Goal: Task Accomplishment & Management: Use online tool/utility

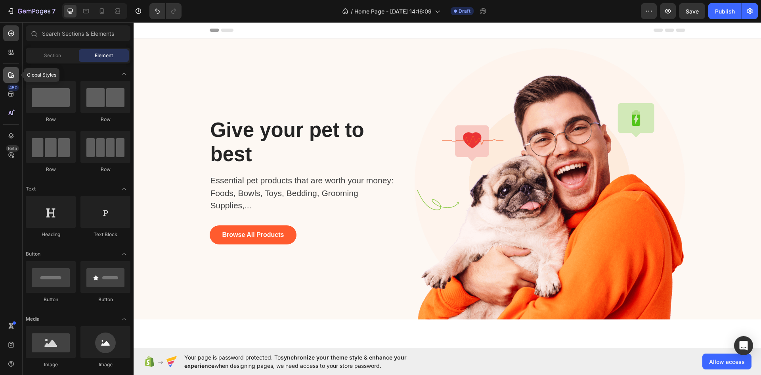
click at [10, 77] on icon at bounding box center [11, 75] width 8 height 8
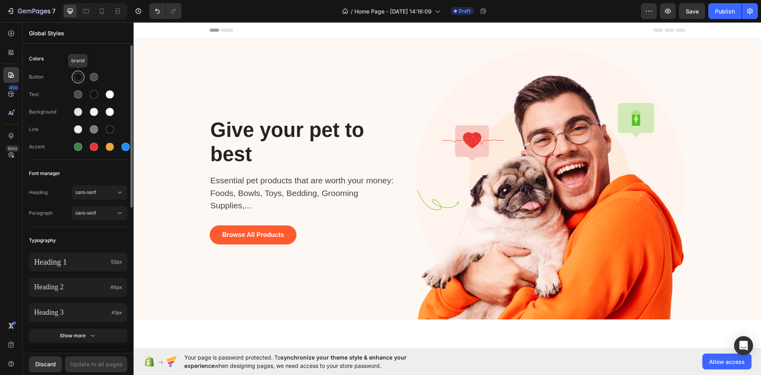
click at [77, 75] on div at bounding box center [78, 77] width 8 height 8
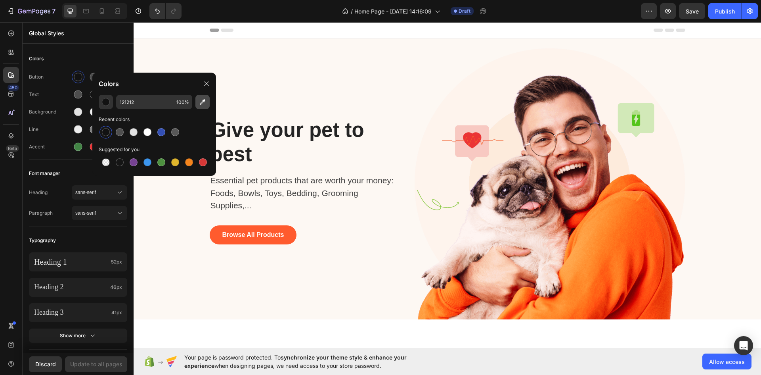
click at [202, 101] on icon "button" at bounding box center [203, 102] width 8 height 8
type input "F1DEC6"
click at [90, 50] on div "Colors Button Text Background Line Accent Font manager Heading sans-serif Parag…" at bounding box center [78, 335] width 111 height 581
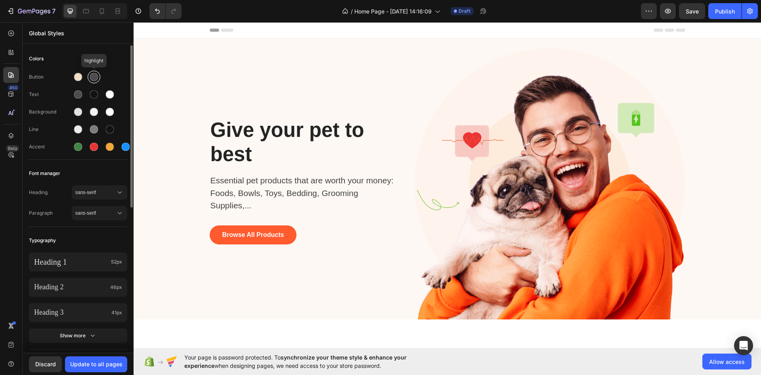
click at [95, 75] on div at bounding box center [94, 77] width 8 height 8
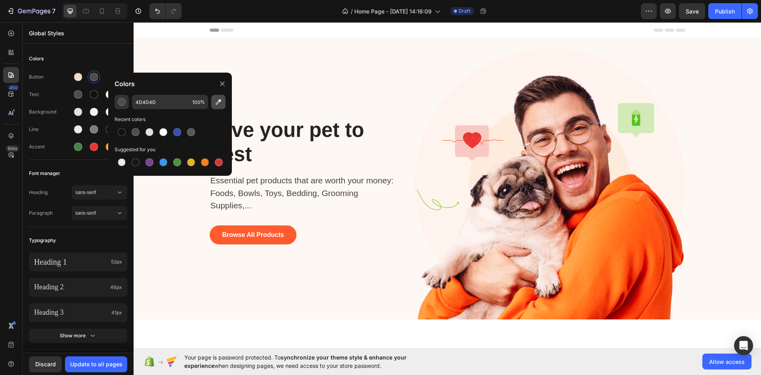
click at [222, 101] on icon "button" at bounding box center [219, 102] width 8 height 8
type input "3F507B"
click at [107, 59] on div "Colors" at bounding box center [78, 59] width 98 height 14
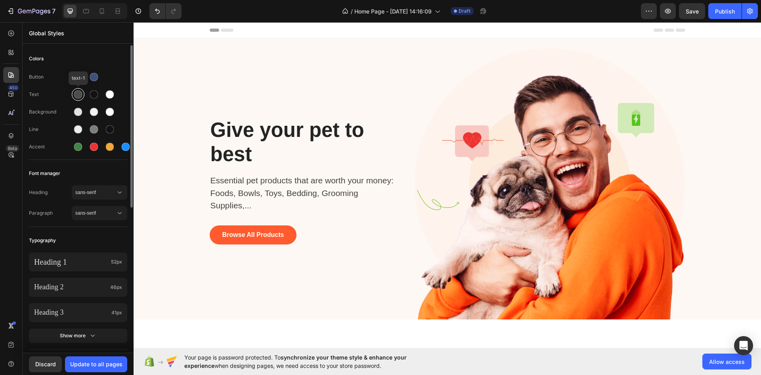
click at [79, 94] on div at bounding box center [78, 94] width 8 height 8
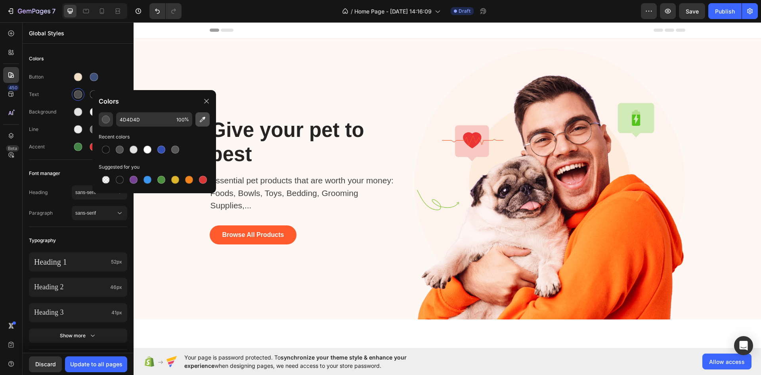
click at [206, 118] on icon "button" at bounding box center [203, 119] width 8 height 8
type input "0E0F14"
click at [106, 58] on div "Colors" at bounding box center [78, 59] width 98 height 14
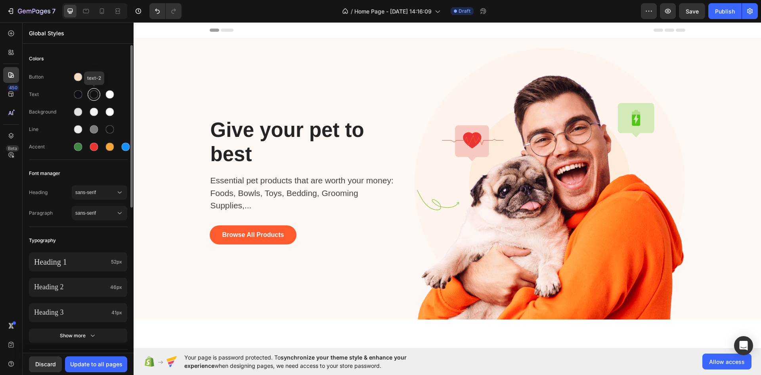
click at [90, 96] on div at bounding box center [94, 95] width 10 height 10
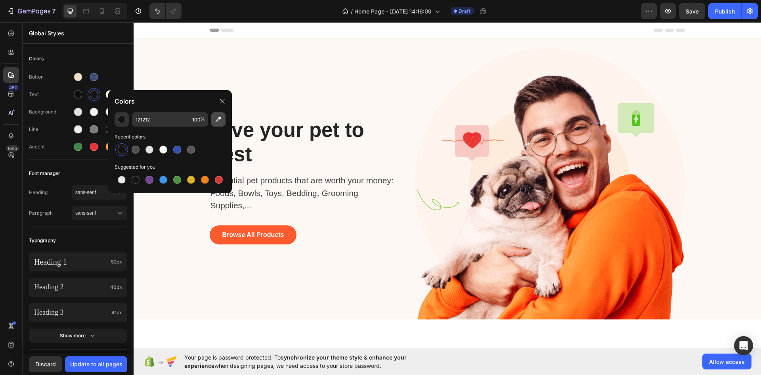
click at [215, 119] on icon "button" at bounding box center [219, 119] width 8 height 8
type input "2A314D"
click at [117, 70] on div "Button Text Background Line Accent" at bounding box center [78, 113] width 98 height 94
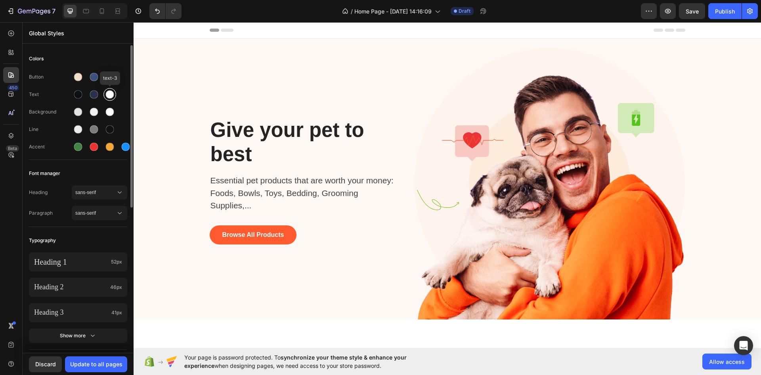
click at [107, 95] on div at bounding box center [110, 94] width 8 height 8
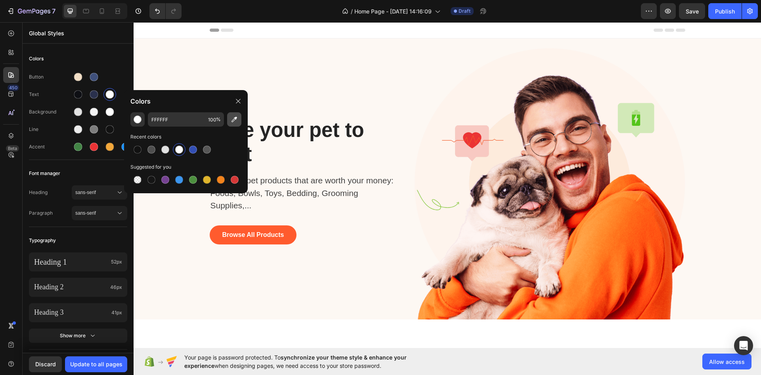
click at [235, 118] on icon "button" at bounding box center [235, 120] width 6 height 6
type input "BB9168"
click at [123, 65] on div "Colors" at bounding box center [78, 59] width 98 height 14
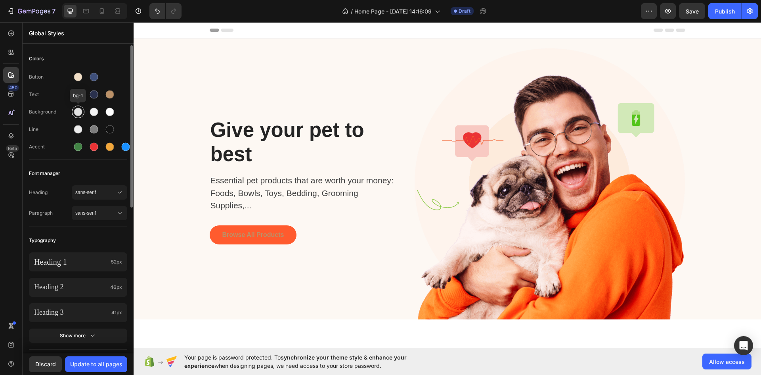
click at [74, 113] on div at bounding box center [78, 112] width 8 height 8
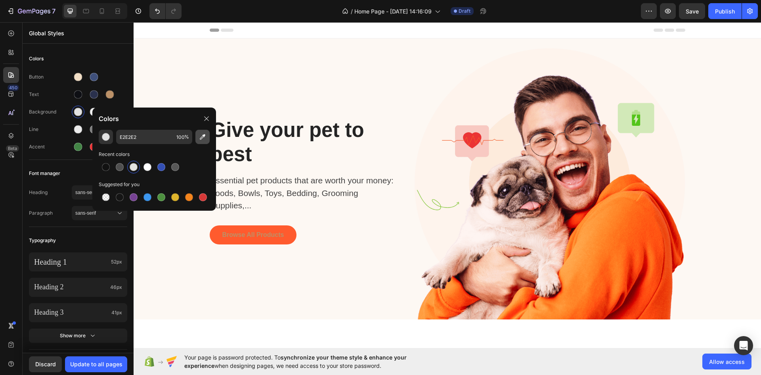
click at [205, 140] on icon "button" at bounding box center [203, 137] width 8 height 8
type input "FFFFFF"
click at [109, 69] on div "Button Text Background Line Accent" at bounding box center [78, 113] width 98 height 94
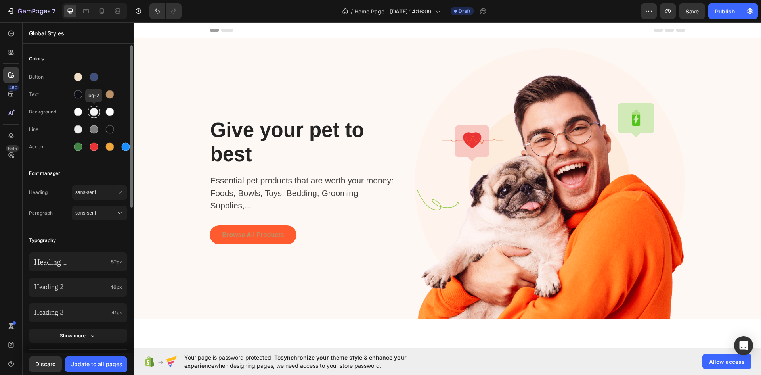
click at [92, 112] on div at bounding box center [94, 112] width 8 height 8
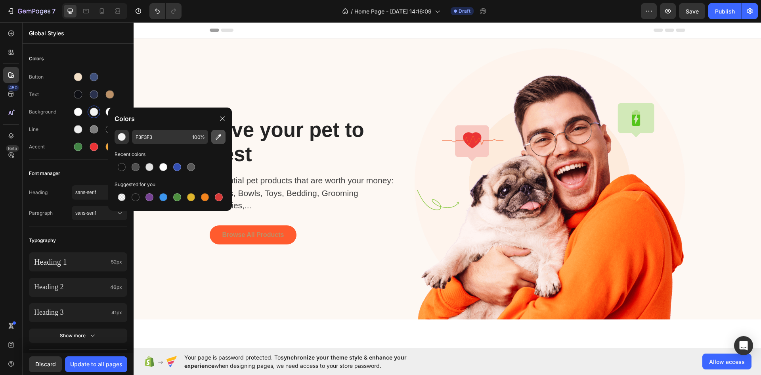
click at [220, 140] on icon "button" at bounding box center [219, 137] width 8 height 8
type input "C0C0BE"
click at [118, 73] on div "Button" at bounding box center [78, 77] width 98 height 13
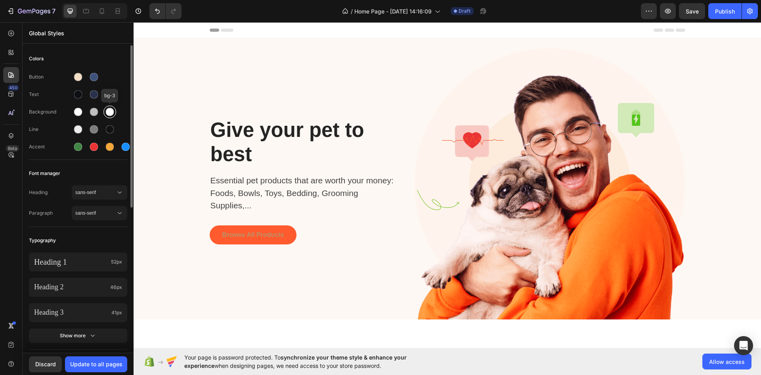
click at [110, 113] on div at bounding box center [110, 112] width 8 height 8
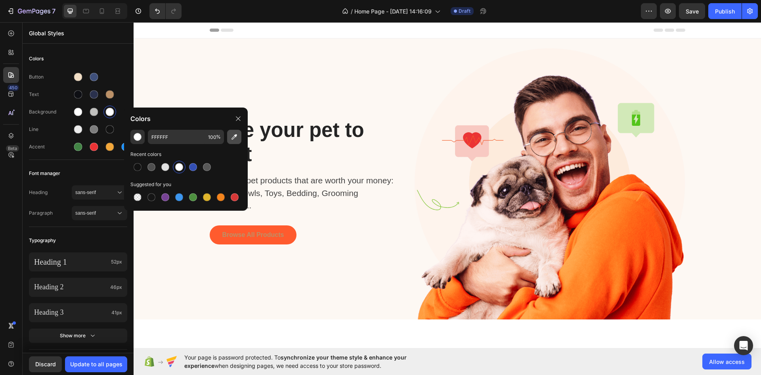
click at [240, 136] on button "button" at bounding box center [234, 137] width 14 height 14
type input "F1DDC6"
click at [113, 65] on div "Colors" at bounding box center [78, 59] width 98 height 14
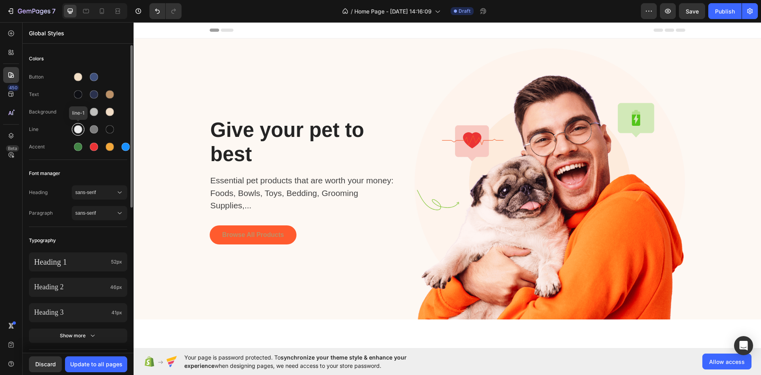
click at [81, 128] on div at bounding box center [78, 129] width 8 height 8
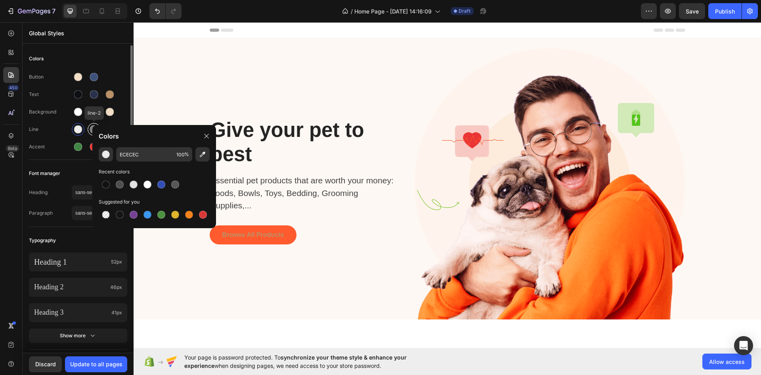
click at [89, 129] on div at bounding box center [94, 130] width 10 height 10
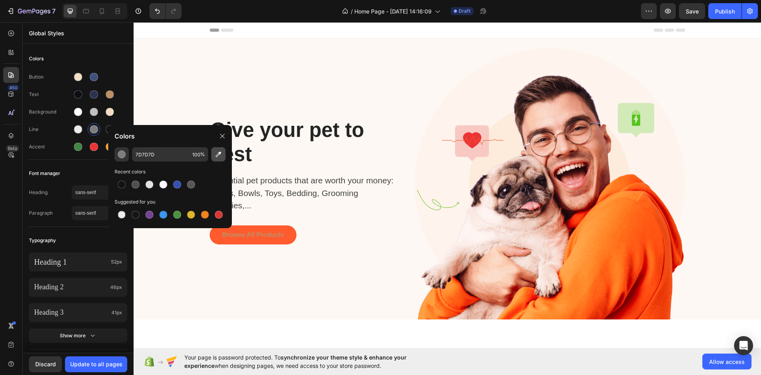
click at [213, 154] on button "button" at bounding box center [218, 154] width 14 height 14
type input "0E0F14"
click at [109, 129] on div "Colors" at bounding box center [170, 136] width 124 height 22
click at [107, 131] on div at bounding box center [110, 129] width 8 height 8
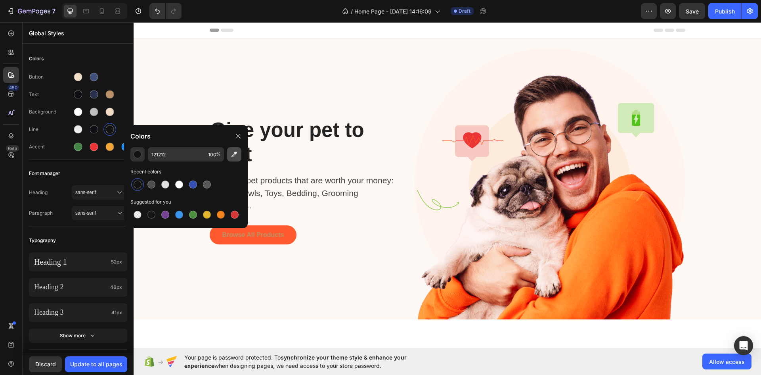
click at [233, 153] on icon "button" at bounding box center [234, 154] width 8 height 8
click at [235, 155] on icon "button" at bounding box center [234, 154] width 8 height 8
type input "BB9168"
click at [76, 146] on div at bounding box center [78, 147] width 8 height 8
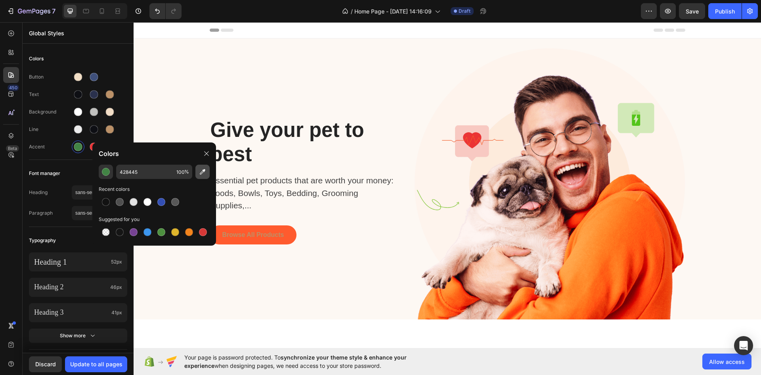
click at [203, 174] on icon "button" at bounding box center [203, 172] width 8 height 8
type input "3E507A"
click at [83, 158] on div "Button Text Background Line Accent" at bounding box center [78, 113] width 98 height 94
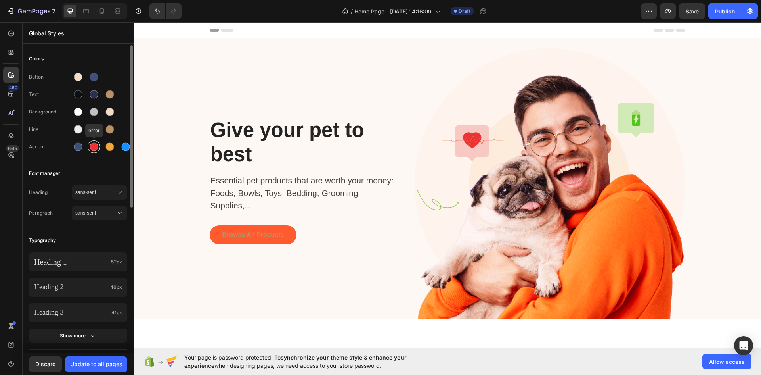
click at [97, 149] on div at bounding box center [94, 147] width 8 height 8
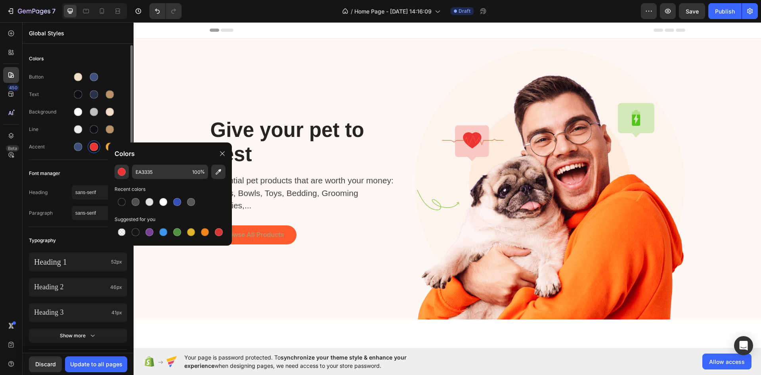
click at [92, 168] on div "Font manager" at bounding box center [78, 173] width 98 height 14
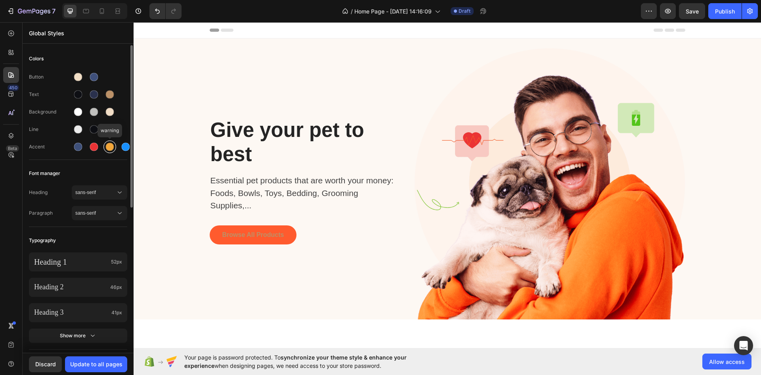
drag, startPoint x: 108, startPoint y: 152, endPoint x: 113, endPoint y: 152, distance: 4.8
click at [108, 151] on div at bounding box center [109, 146] width 13 height 13
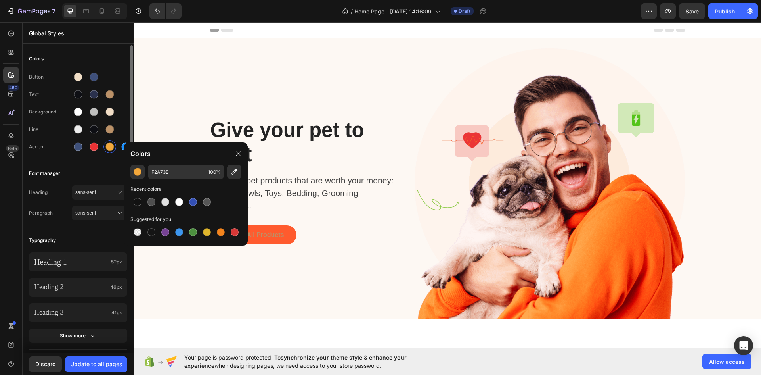
click at [112, 159] on div "Button Text Background Line Accent" at bounding box center [78, 113] width 98 height 94
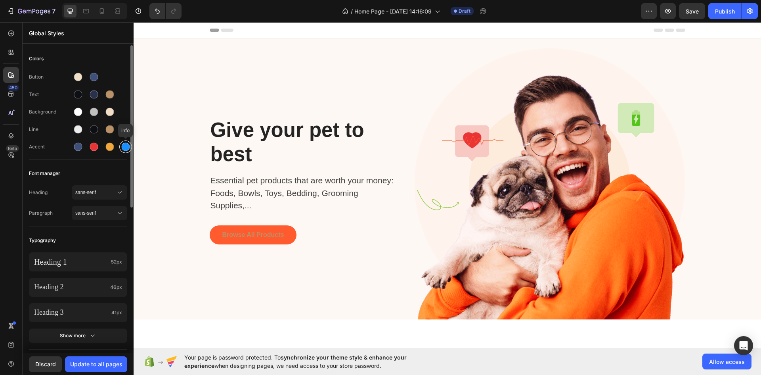
click at [126, 147] on div at bounding box center [126, 147] width 8 height 8
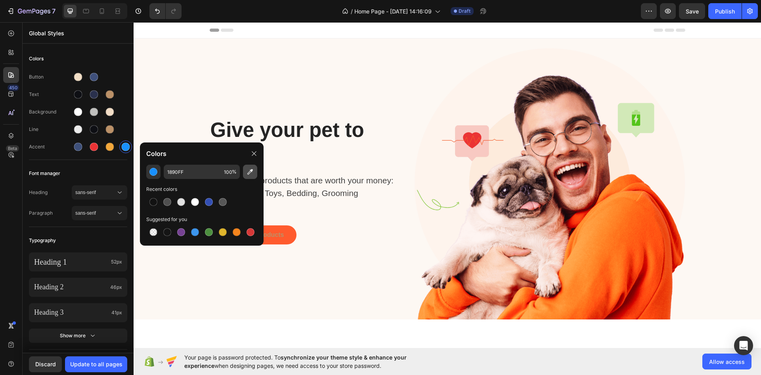
click at [251, 172] on icon "button" at bounding box center [250, 172] width 8 height 8
click at [155, 173] on div "button" at bounding box center [153, 172] width 8 height 8
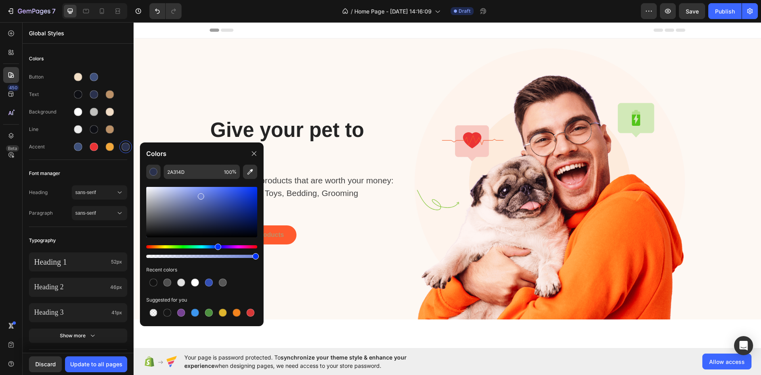
click at [200, 195] on div at bounding box center [201, 212] width 111 height 50
type input "6F83D6"
click at [105, 172] on div "Font manager" at bounding box center [78, 173] width 98 height 14
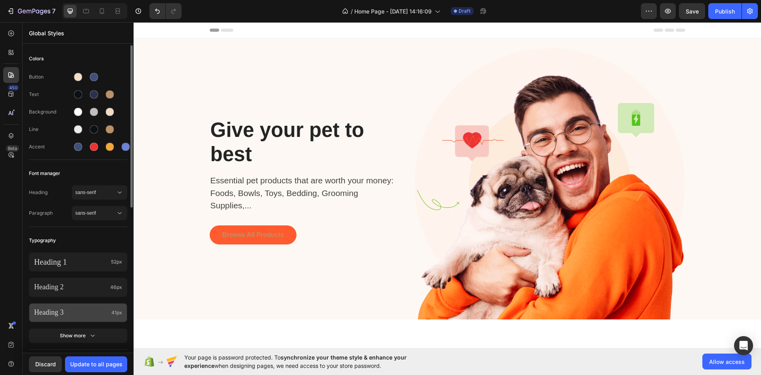
scroll to position [79, 0]
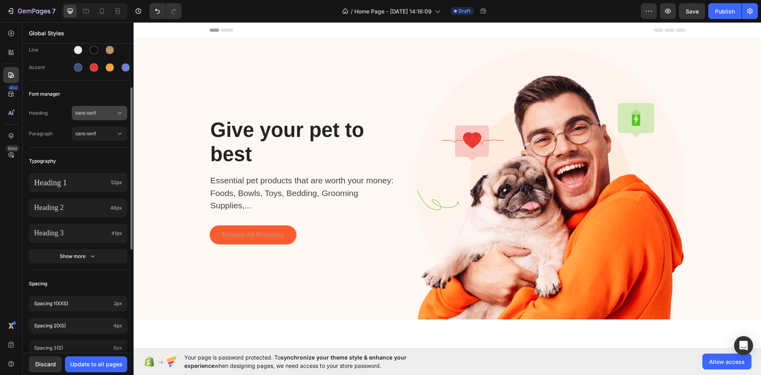
click at [98, 109] on div "sans-serif" at bounding box center [99, 113] width 48 height 8
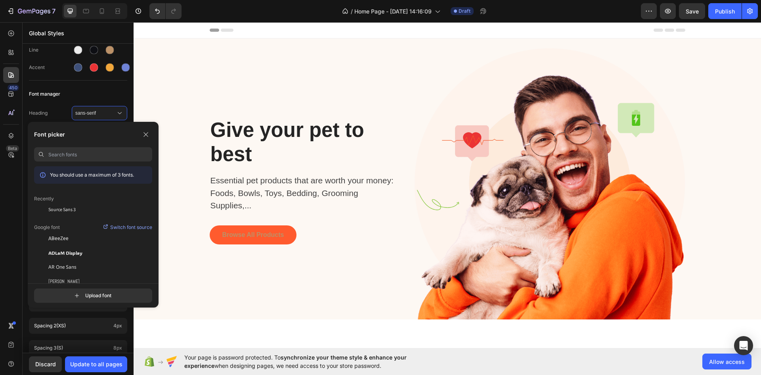
click at [69, 153] on input at bounding box center [100, 154] width 104 height 14
drag, startPoint x: 70, startPoint y: 153, endPoint x: 29, endPoint y: 148, distance: 41.9
click at [29, 148] on div "Font picker prox You should use a maximum of 3 fonts." at bounding box center [93, 202] width 131 height 161
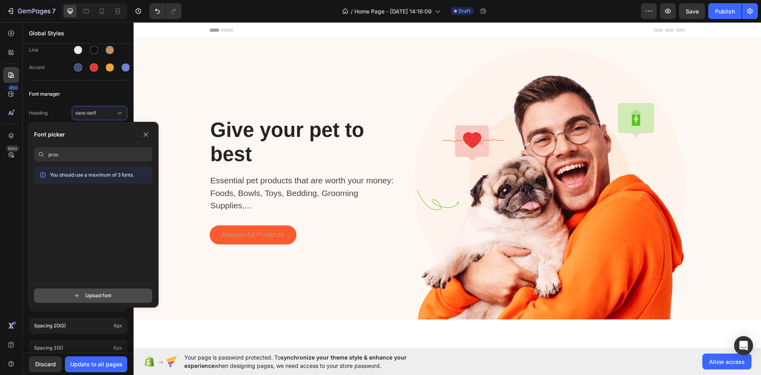
type input "prox"
click at [120, 293] on input "file" at bounding box center [100, 295] width 198 height 13
click at [94, 295] on input "file" at bounding box center [100, 295] width 198 height 13
type input "C:\fakepath\cs-canela.zip"
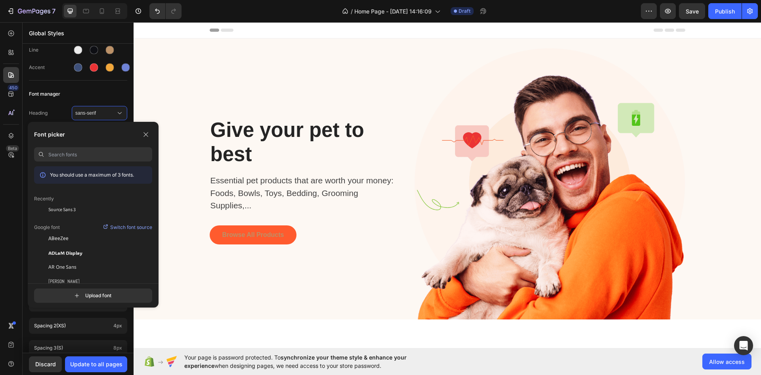
click at [70, 156] on input at bounding box center [100, 154] width 104 height 14
drag, startPoint x: 71, startPoint y: 157, endPoint x: 44, endPoint y: 151, distance: 26.8
click at [44, 151] on div "cane" at bounding box center [93, 154] width 118 height 14
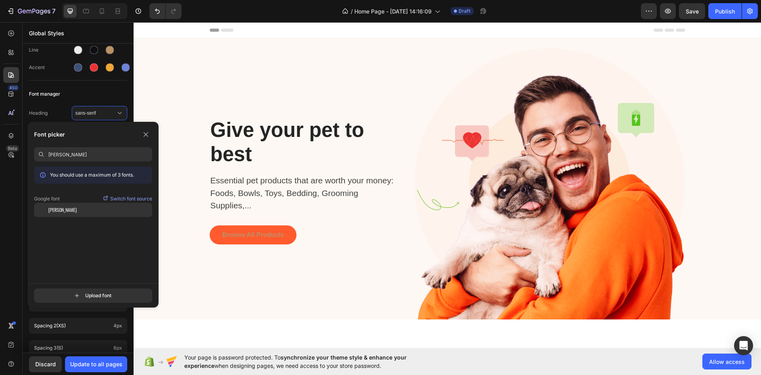
click at [63, 214] on div "[PERSON_NAME]" at bounding box center [93, 210] width 118 height 14
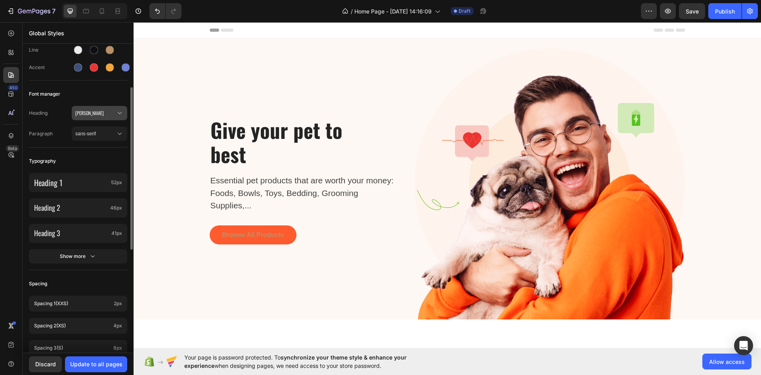
click at [87, 110] on span "[PERSON_NAME]" at bounding box center [95, 112] width 40 height 7
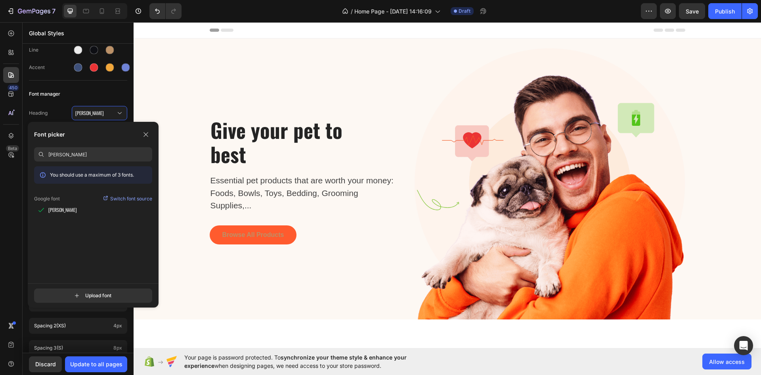
drag, startPoint x: 69, startPoint y: 157, endPoint x: 29, endPoint y: 151, distance: 40.4
click at [31, 153] on div "Font picker oswa You should use a maximum of 3 fonts. Google font Switch font s…" at bounding box center [93, 202] width 131 height 161
click at [71, 213] on span "Antic Didone" at bounding box center [62, 209] width 28 height 7
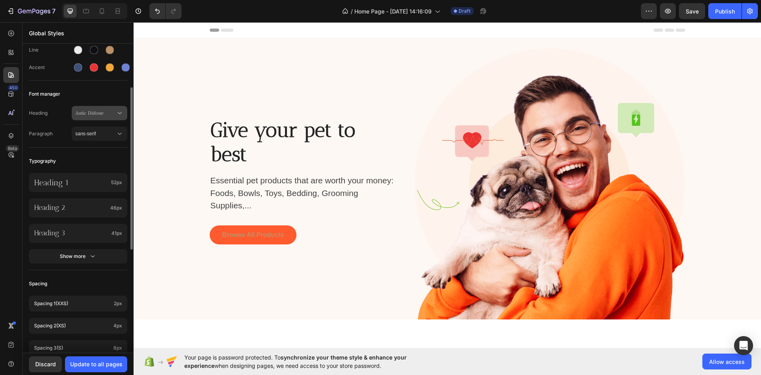
click at [94, 115] on span "Antic Didone" at bounding box center [95, 112] width 40 height 7
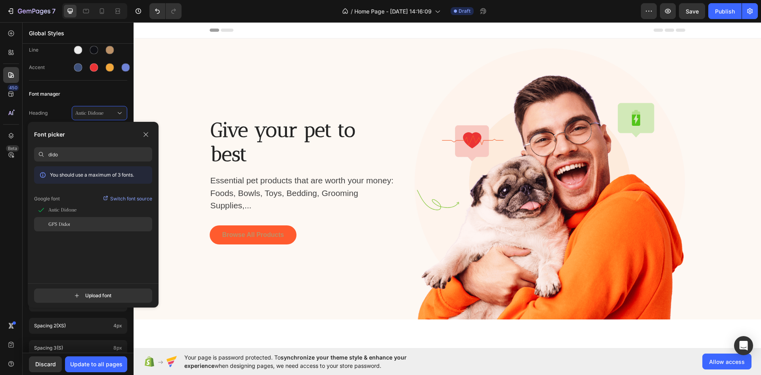
click at [63, 221] on span "GFS Didot" at bounding box center [59, 223] width 22 height 7
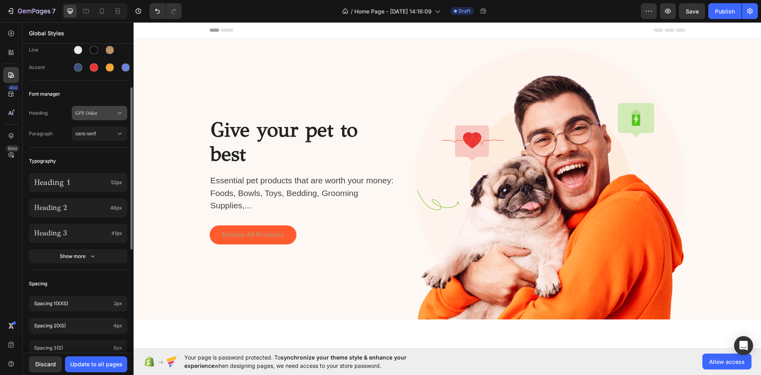
click at [93, 109] on button "GFS Didot" at bounding box center [100, 113] width 56 height 14
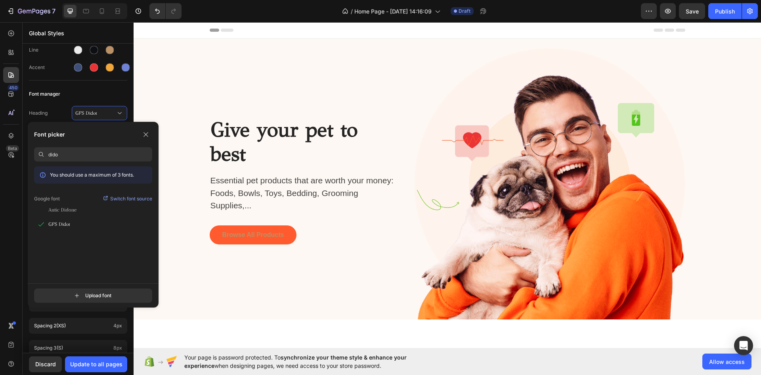
drag, startPoint x: 74, startPoint y: 154, endPoint x: 20, endPoint y: 138, distance: 56.5
click at [21, 0] on div "7 / Home Page - Sep 26, 14:16:09 Draft Preview Save Publish 450 Beta Global Sty…" at bounding box center [380, 0] width 761 height 0
click at [15, 0] on div "7 / Home Page - Sep 26, 14:16:09 Draft Preview Save Publish 450 Beta Interactio…" at bounding box center [380, 0] width 761 height 0
click at [77, 159] on input "gild" at bounding box center [100, 154] width 104 height 14
drag, startPoint x: 44, startPoint y: 151, endPoint x: 31, endPoint y: 149, distance: 14.1
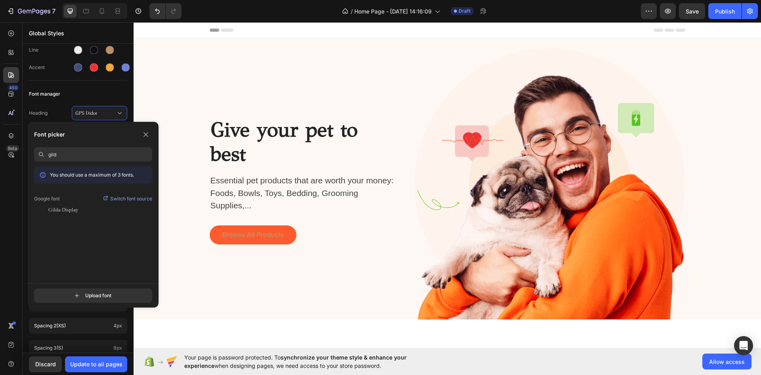
click at [31, 150] on div "Font picker gild You should use a maximum of 3 fonts. Google font Switch font s…" at bounding box center [93, 202] width 131 height 161
type input "oswa"
click at [72, 214] on div "[PERSON_NAME]" at bounding box center [93, 210] width 118 height 14
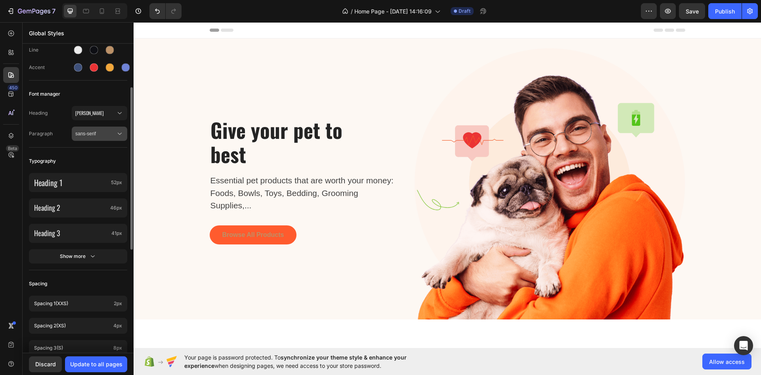
click at [123, 131] on icon at bounding box center [120, 134] width 8 height 8
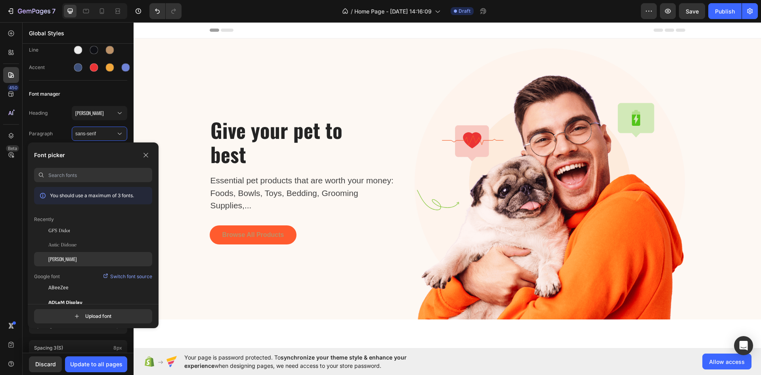
click at [65, 260] on div "[PERSON_NAME]" at bounding box center [100, 258] width 104 height 7
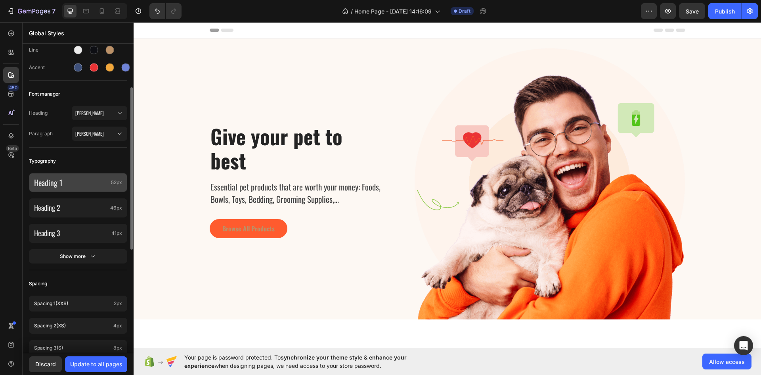
click at [118, 185] on span "52px" at bounding box center [116, 182] width 11 height 7
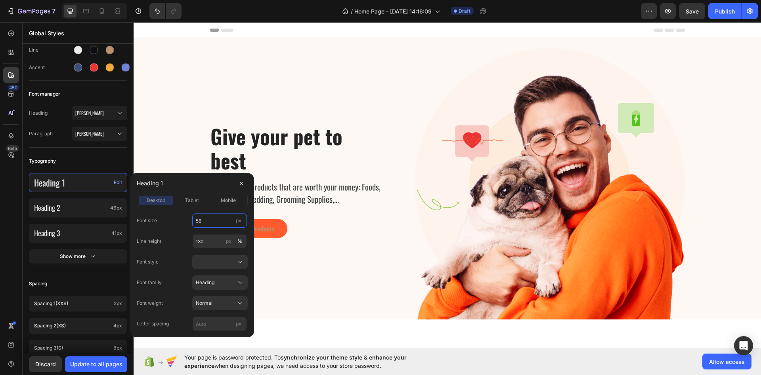
type input "56"
click at [113, 208] on span "46px" at bounding box center [116, 207] width 12 height 7
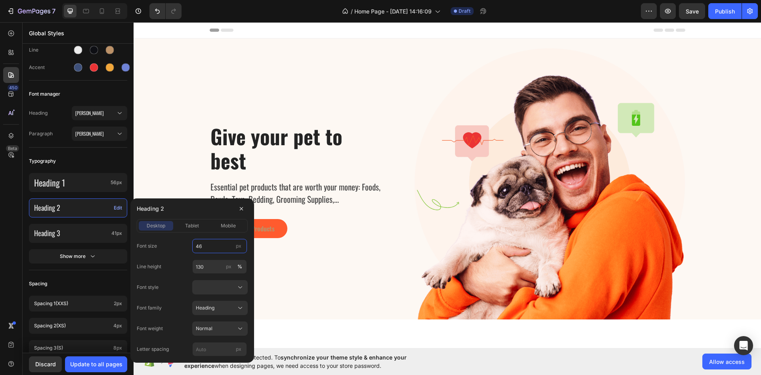
click at [207, 246] on input "46" at bounding box center [219, 246] width 55 height 14
type input "42"
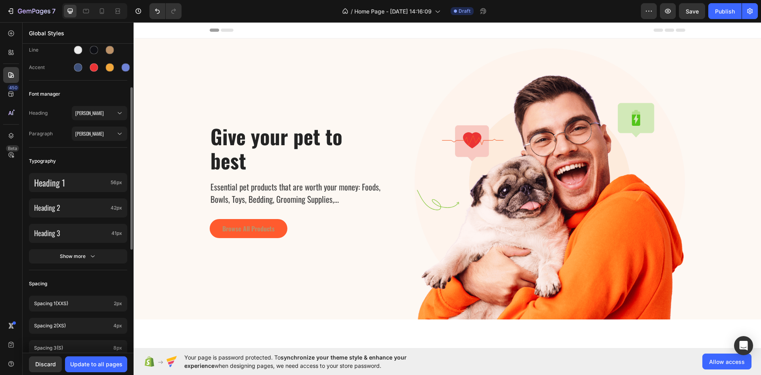
click at [110, 243] on div "Heading 1 56px Heading 2 42px Heading 3 41px Show more" at bounding box center [78, 219] width 98 height 102
click at [112, 240] on div "Heading 3 41px" at bounding box center [78, 233] width 98 height 19
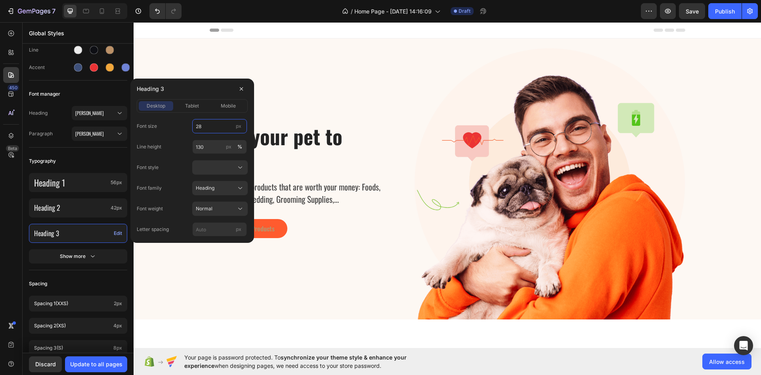
type input "28"
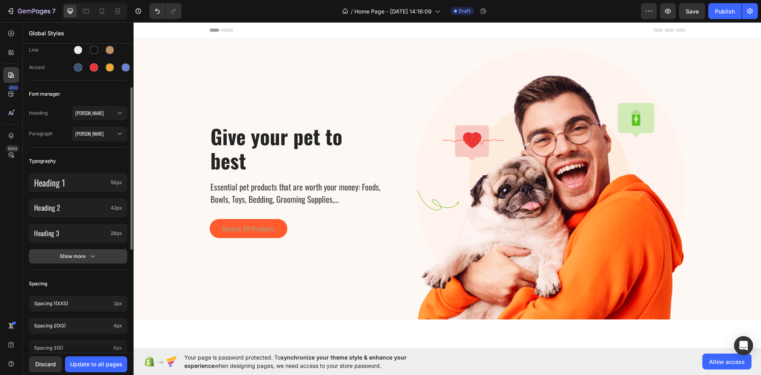
click at [89, 257] on icon "button" at bounding box center [93, 256] width 8 height 8
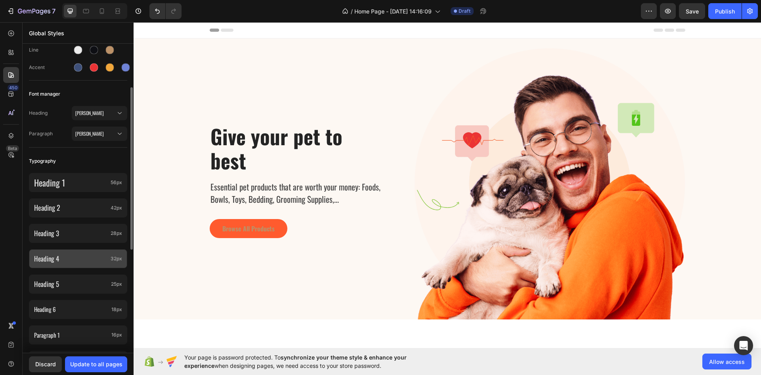
scroll to position [159, 0]
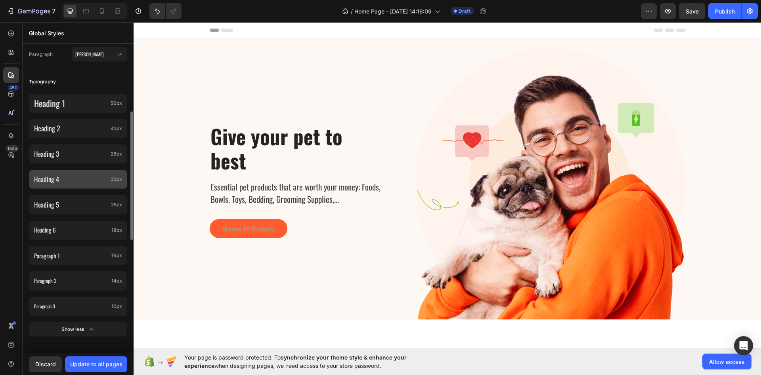
click at [73, 183] on p "Heading 4" at bounding box center [70, 179] width 73 height 9
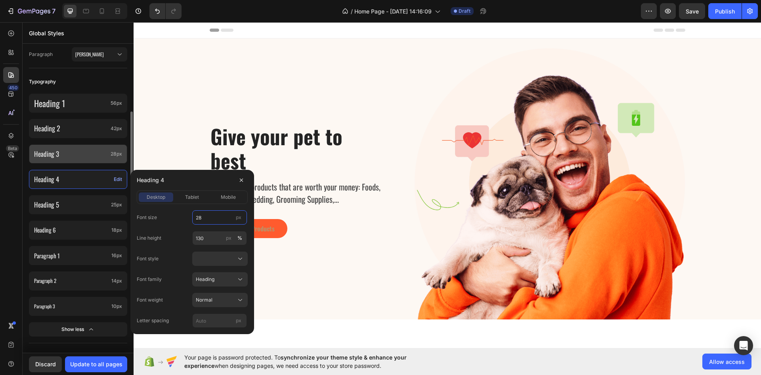
type input "28"
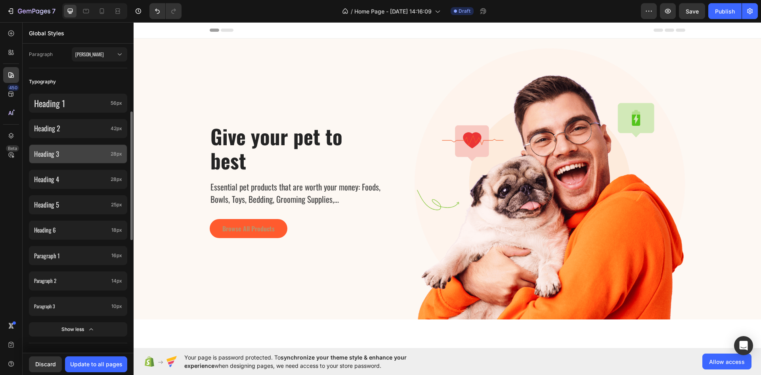
click at [115, 151] on span "28px" at bounding box center [116, 153] width 11 height 7
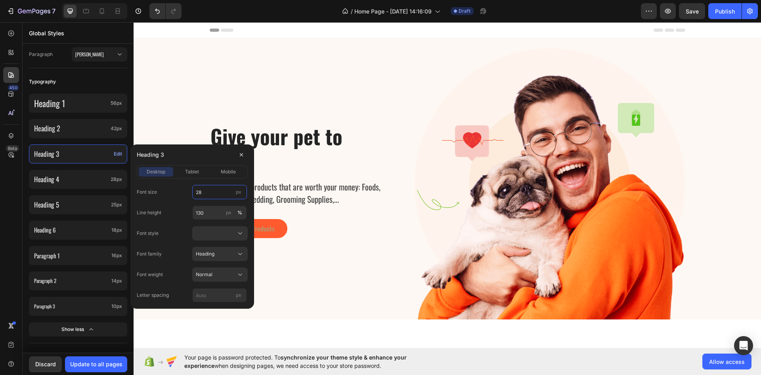
click at [211, 197] on input "28" at bounding box center [219, 192] width 55 height 14
type input "36"
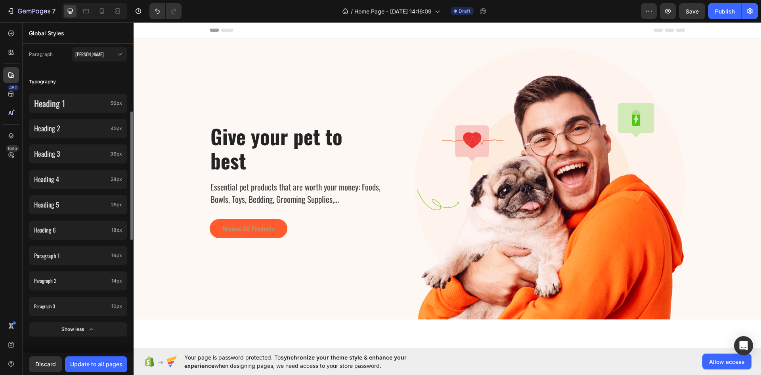
click at [96, 82] on div "Typography" at bounding box center [78, 82] width 98 height 14
click at [87, 202] on p "Heading 5" at bounding box center [71, 204] width 74 height 9
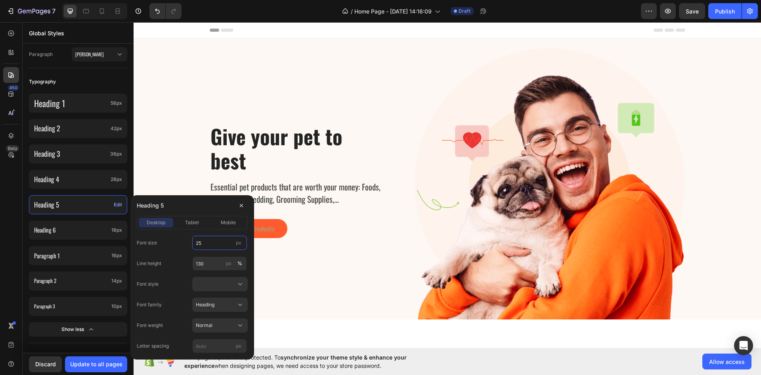
click at [210, 244] on input "25" at bounding box center [219, 243] width 55 height 14
type input "22"
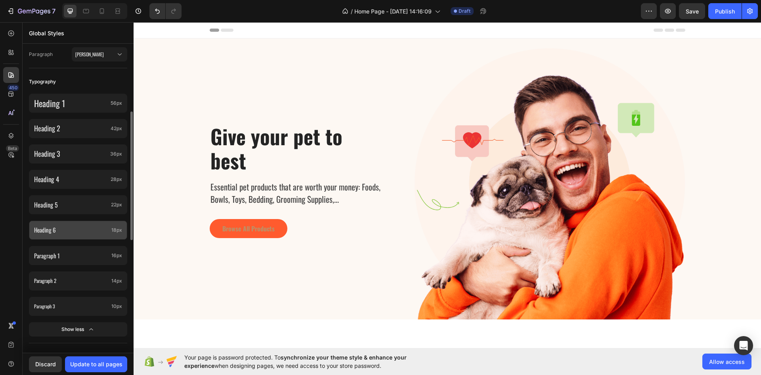
click at [97, 230] on p "Heading 6" at bounding box center [71, 230] width 74 height 8
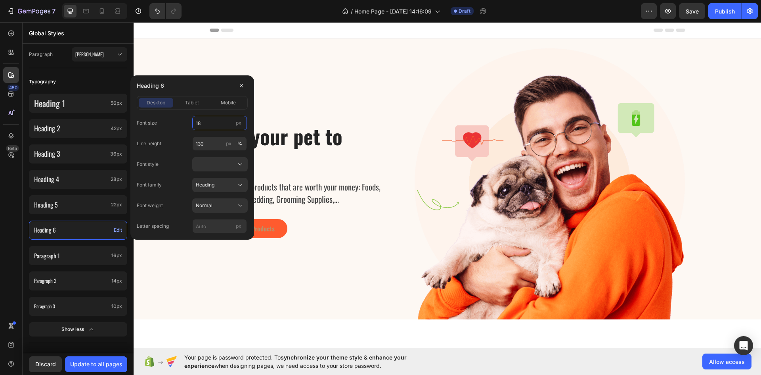
click at [196, 123] on input "18" at bounding box center [219, 123] width 55 height 14
type input "20"
click at [98, 257] on p "Paragraph 1" at bounding box center [71, 255] width 74 height 11
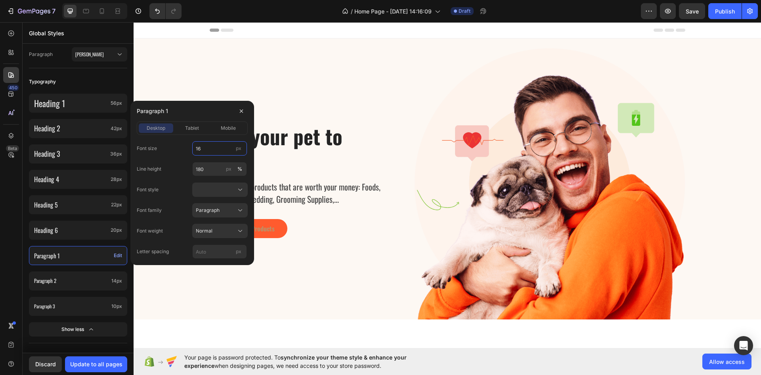
click at [211, 146] on input "16" at bounding box center [219, 148] width 55 height 14
type input "16"
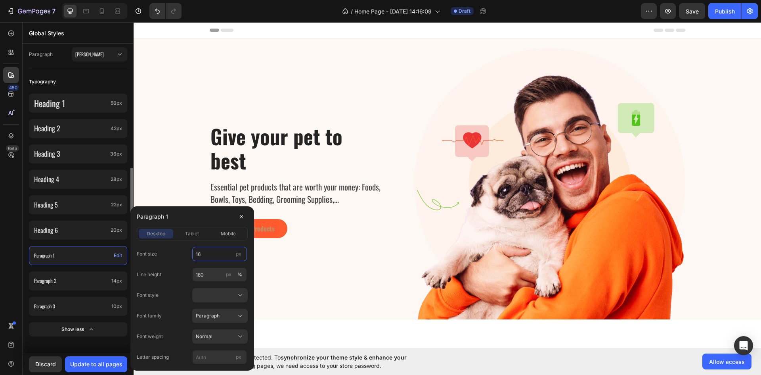
scroll to position [198, 0]
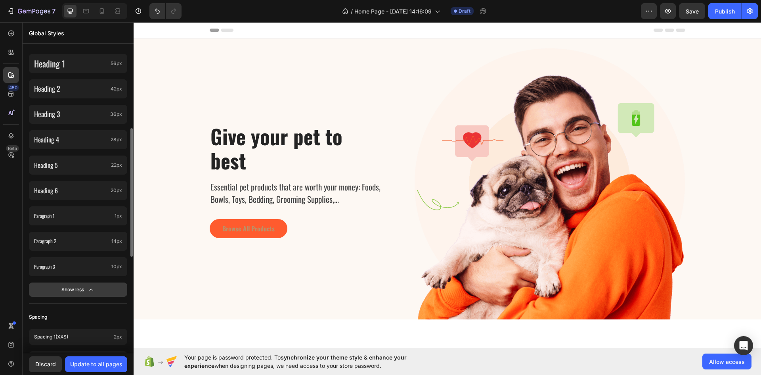
click at [88, 293] on icon "button" at bounding box center [91, 289] width 8 height 8
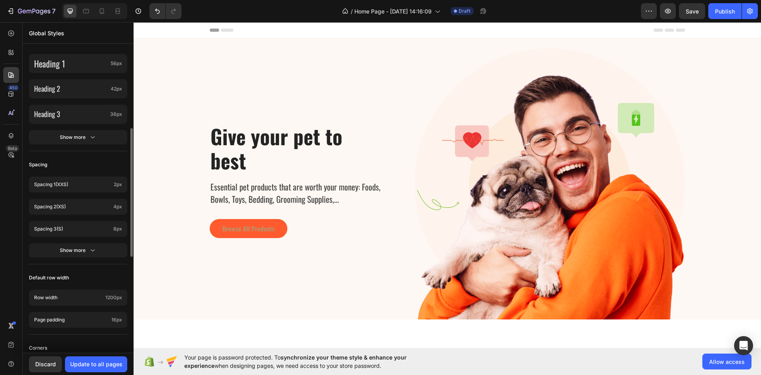
click at [75, 272] on div "Default row width" at bounding box center [78, 277] width 98 height 14
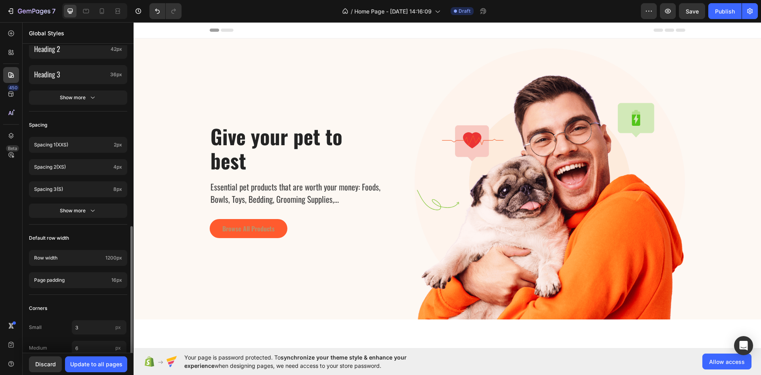
scroll to position [274, 0]
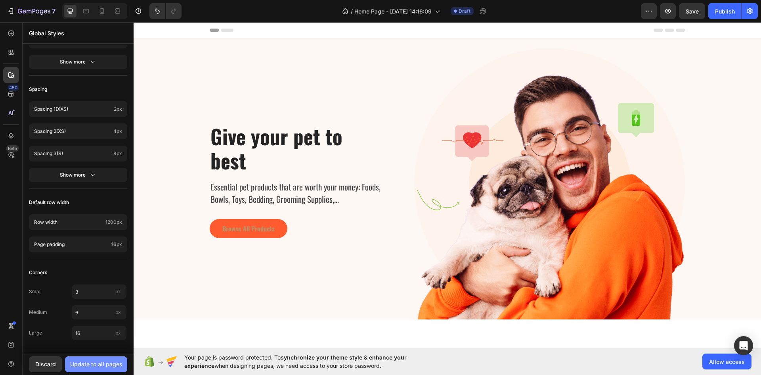
click at [93, 364] on div "Update to all pages" at bounding box center [96, 364] width 52 height 8
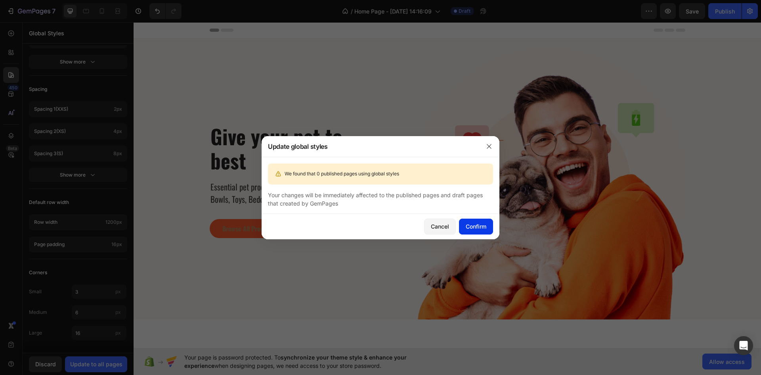
click at [480, 220] on button "Confirm" at bounding box center [476, 226] width 34 height 16
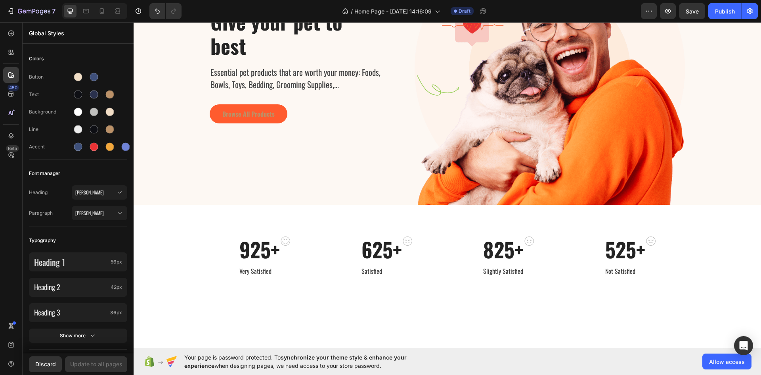
scroll to position [0, 0]
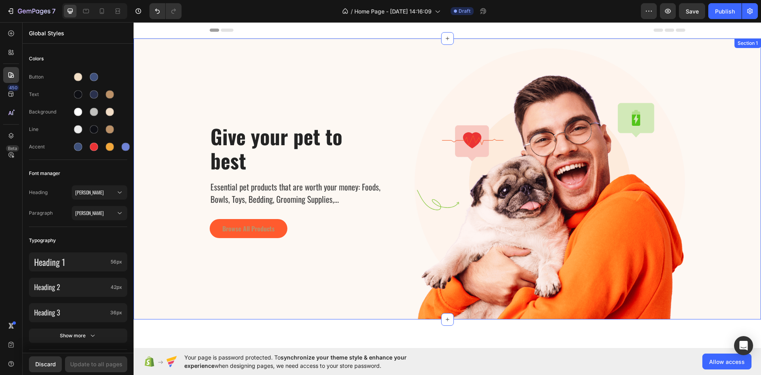
click at [168, 76] on div "Give your pet to best Heading Essential pet products that are worth your money:…" at bounding box center [448, 183] width 616 height 271
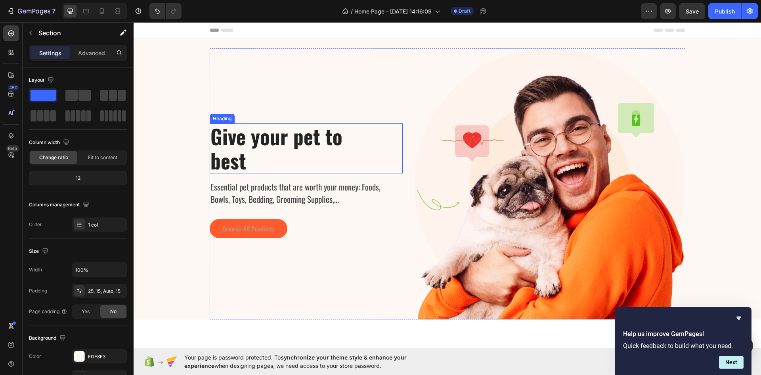
click at [271, 142] on p "Give your pet to best" at bounding box center [289, 148] width 156 height 48
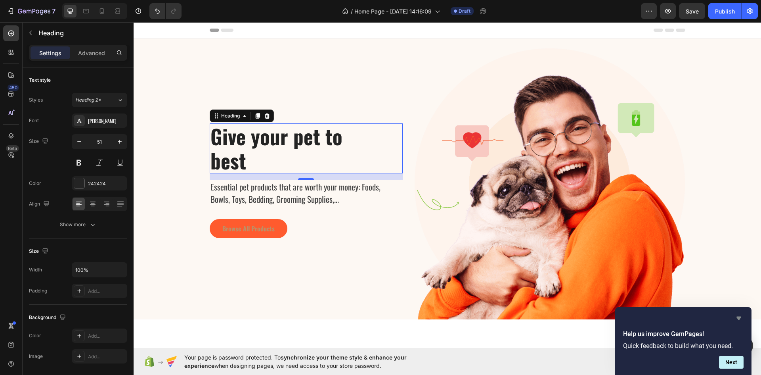
click at [740, 319] on icon "Hide survey" at bounding box center [739, 318] width 10 height 10
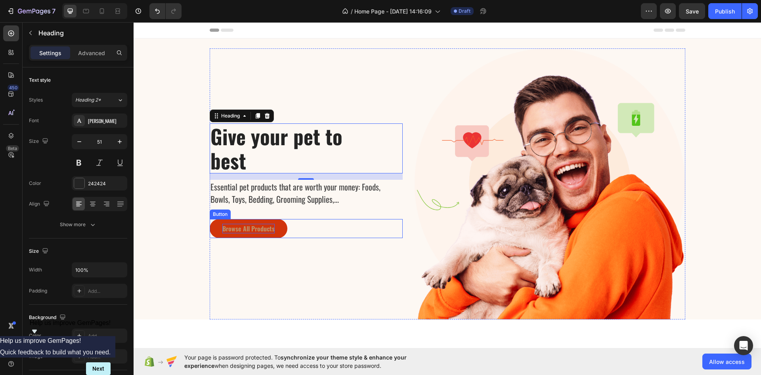
click at [246, 232] on div "Browse All Products" at bounding box center [248, 229] width 52 height 10
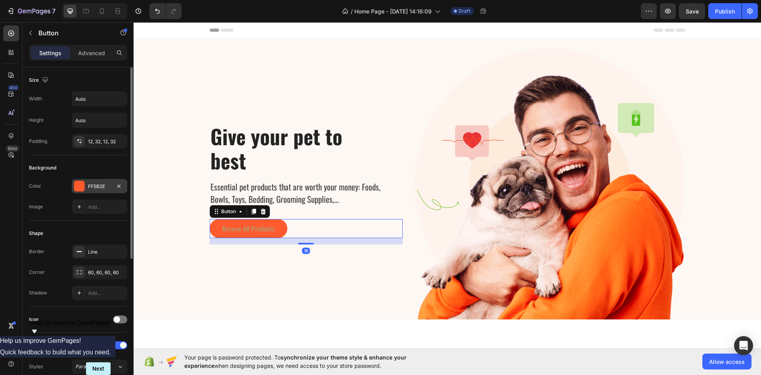
click at [106, 191] on div "FF5B2E" at bounding box center [100, 186] width 56 height 14
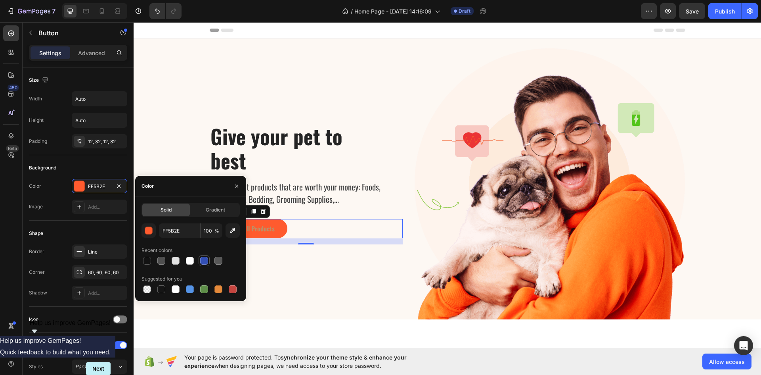
click at [203, 260] on div at bounding box center [204, 261] width 8 height 8
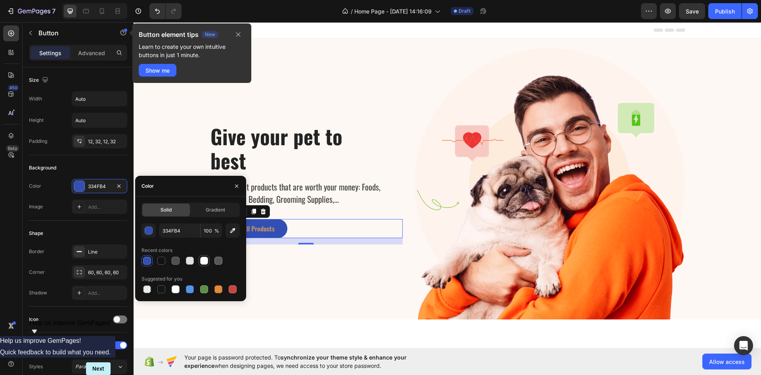
click at [207, 265] on div at bounding box center [204, 261] width 10 height 10
click at [178, 265] on div at bounding box center [176, 261] width 10 height 10
type input "4F4F4F"
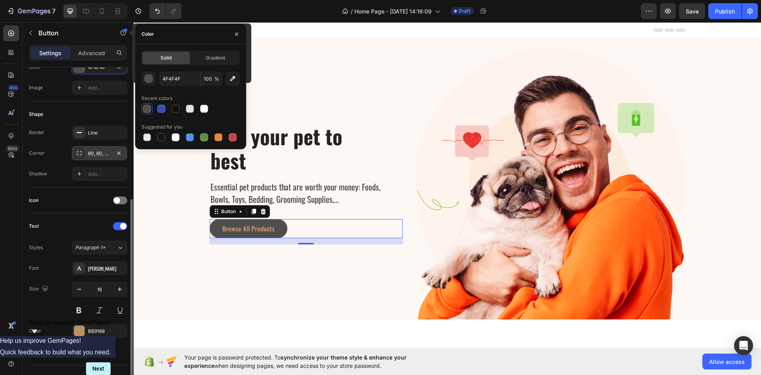
scroll to position [159, 0]
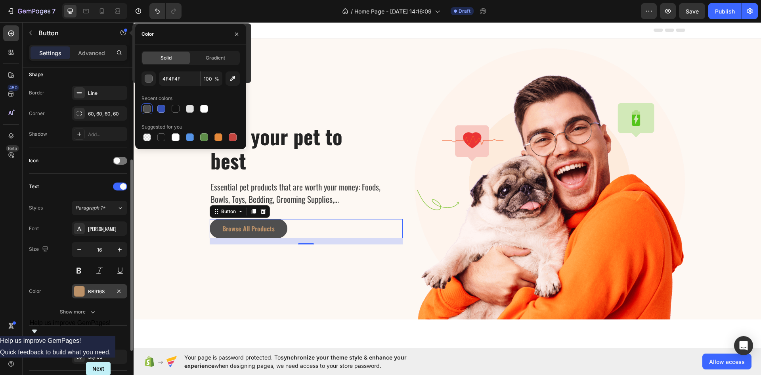
click at [100, 292] on div "BB9168" at bounding box center [99, 291] width 23 height 7
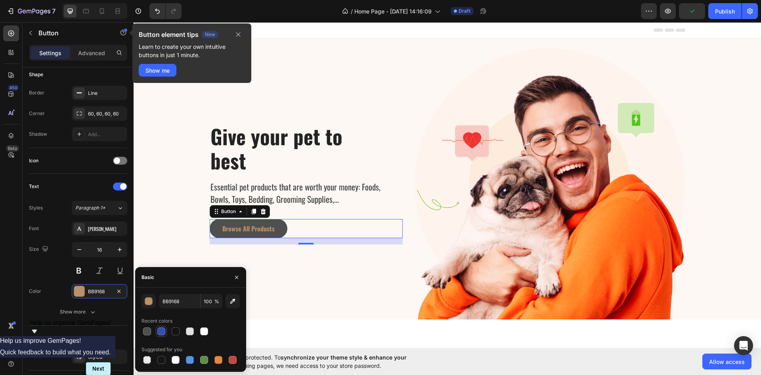
click at [166, 331] on div at bounding box center [162, 331] width 10 height 10
click at [200, 331] on div at bounding box center [204, 331] width 8 height 8
click at [193, 331] on div at bounding box center [190, 331] width 8 height 8
click at [204, 331] on div at bounding box center [204, 331] width 8 height 8
type input "FFFFFF"
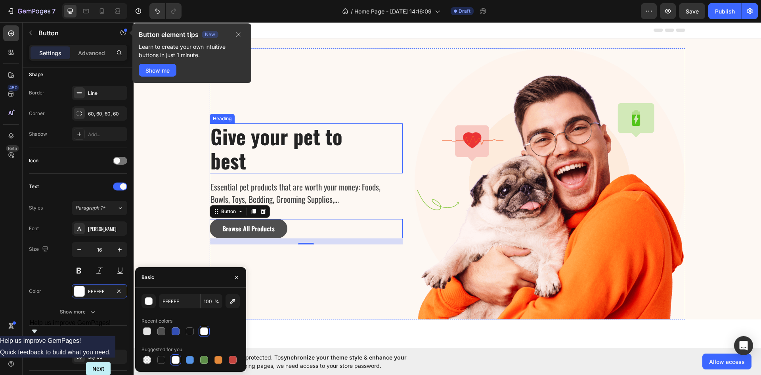
click at [237, 147] on p "Give your pet to best" at bounding box center [289, 148] width 156 height 48
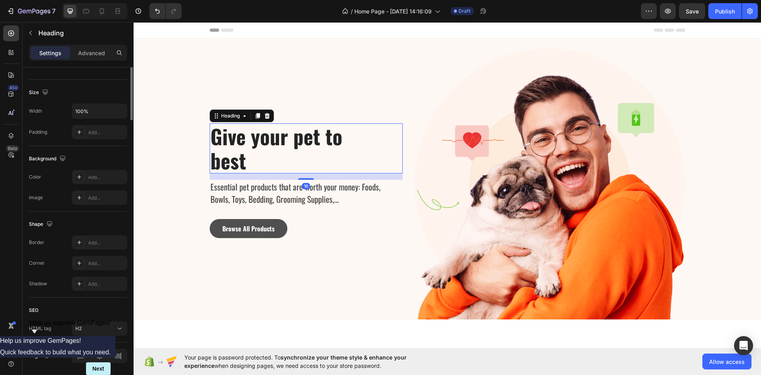
scroll to position [0, 0]
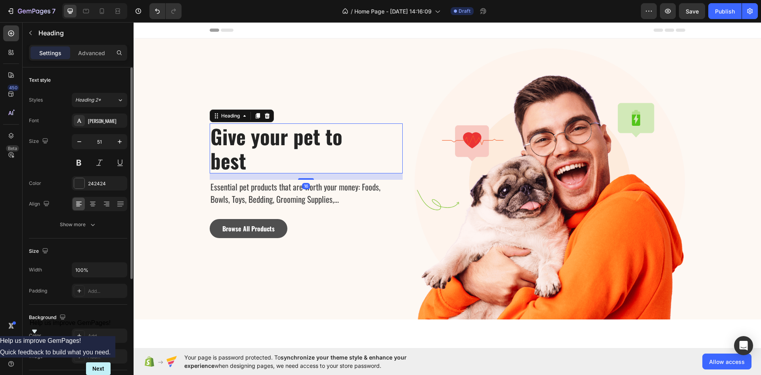
click at [237, 147] on p "Give your pet to best" at bounding box center [289, 148] width 156 height 48
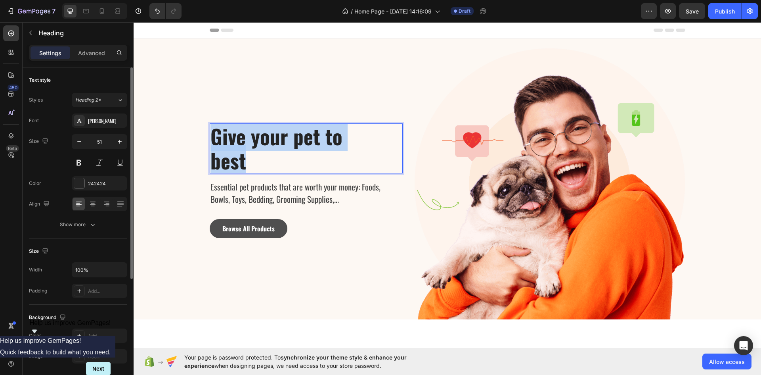
click at [237, 147] on p "Give your pet to best" at bounding box center [289, 148] width 156 height 48
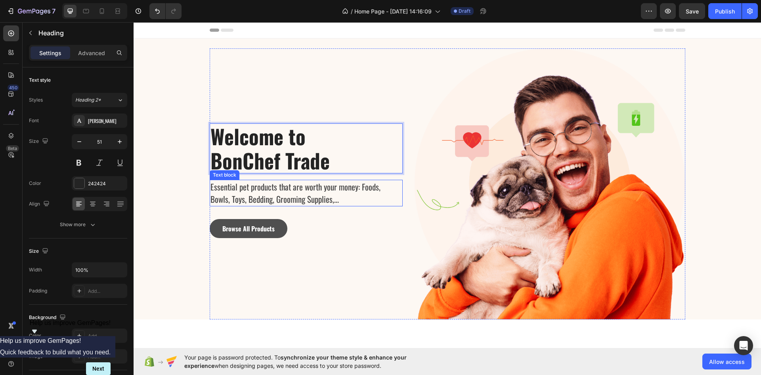
click at [242, 190] on p "Essential pet products that are worth your money: Foods, Bowls, Toys, Bedding, …" at bounding box center [303, 192] width 184 height 25
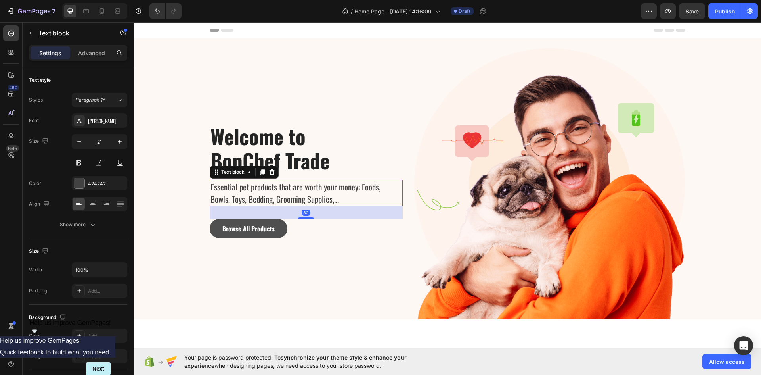
click at [242, 190] on p "Essential pet products that are worth your money: Foods, Bowls, Toys, Bedding, …" at bounding box center [303, 192] width 184 height 25
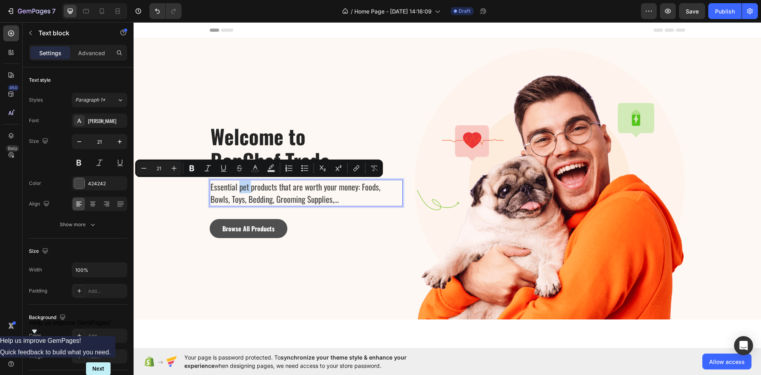
click at [242, 190] on p "Essential pet products that are worth your money: Foods, Bowls, Toys, Bedding, …" at bounding box center [303, 192] width 184 height 25
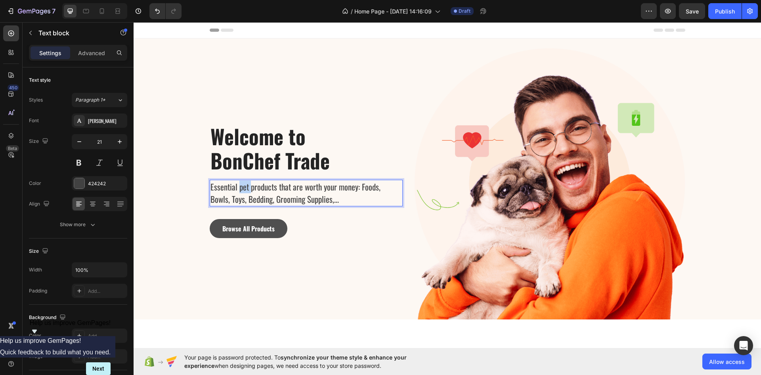
click at [242, 190] on p "Essential pet products that are worth your money: Foods, Bowls, Toys, Bedding, …" at bounding box center [303, 192] width 184 height 25
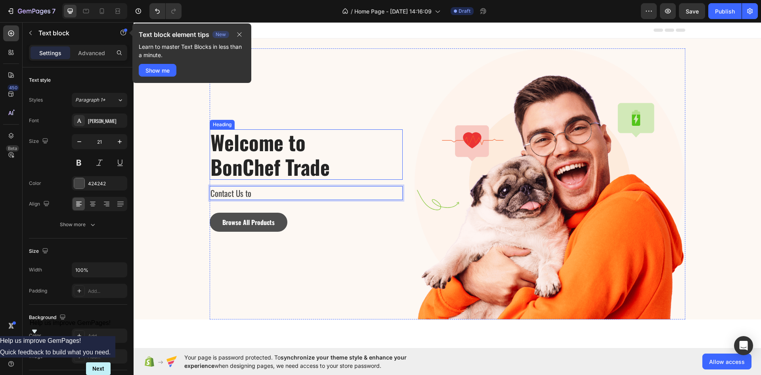
click at [326, 164] on p "Welcome to BonChef Trade" at bounding box center [289, 154] width 156 height 48
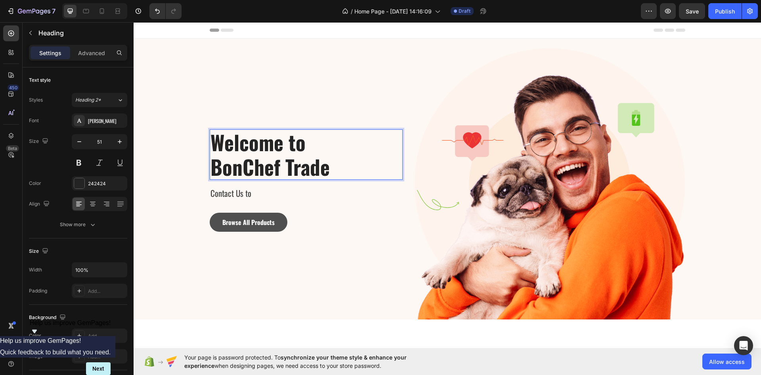
click at [215, 164] on p "Welcome to BonChef Trade" at bounding box center [289, 154] width 156 height 48
click at [211, 167] on p "Welcome to BonChef Trade" at bounding box center [289, 154] width 156 height 48
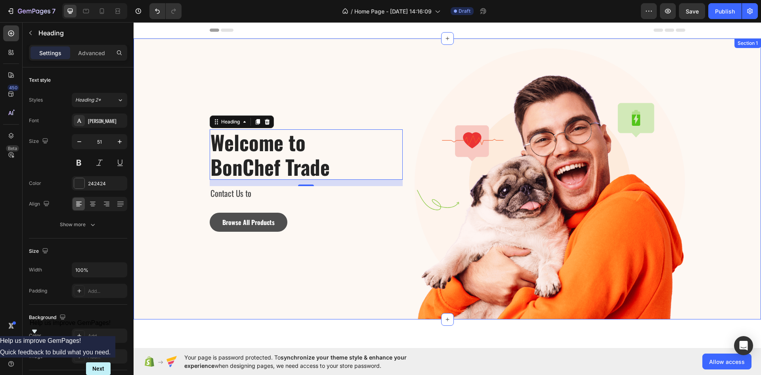
click at [168, 92] on div "Welcome to BonChef Trade Heading 16 Contact Us to Text block Browse All Product…" at bounding box center [448, 183] width 616 height 271
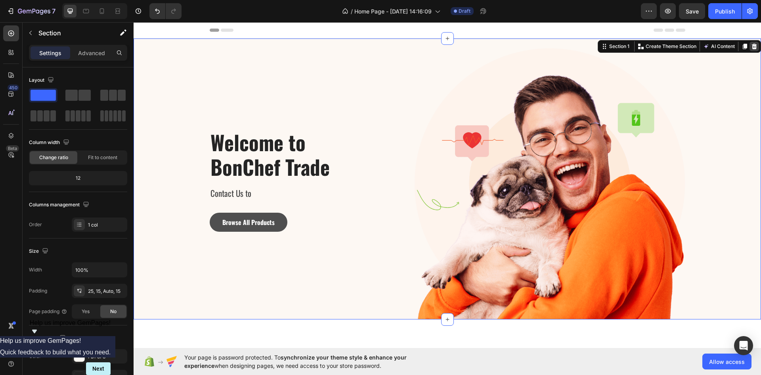
click at [751, 47] on icon at bounding box center [754, 46] width 6 height 6
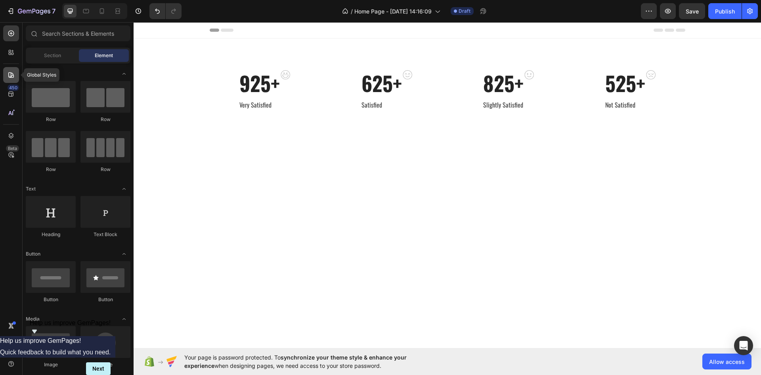
click at [13, 75] on icon at bounding box center [11, 75] width 6 height 6
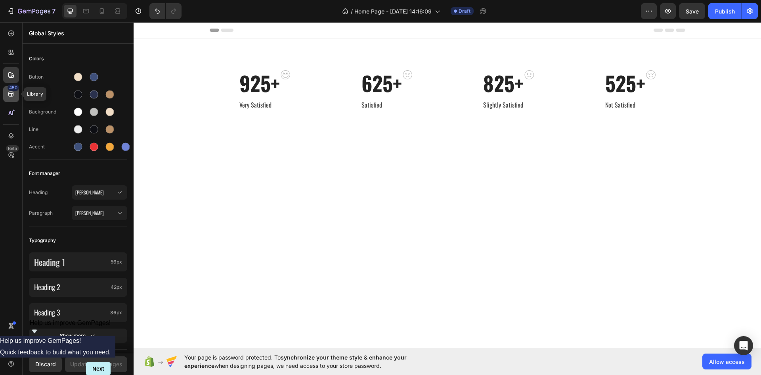
click at [17, 99] on div "450" at bounding box center [11, 94] width 16 height 16
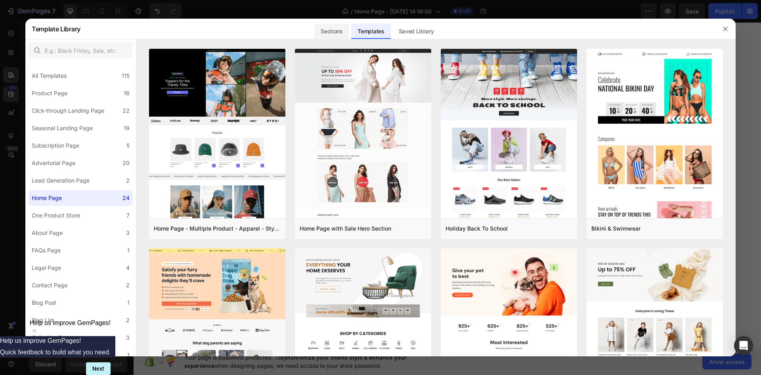
click at [326, 32] on div "Sections" at bounding box center [331, 31] width 34 height 16
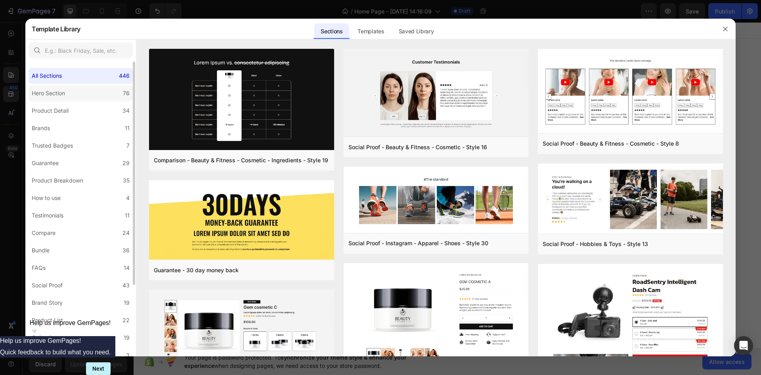
click at [54, 92] on div "Hero Section" at bounding box center [48, 93] width 33 height 10
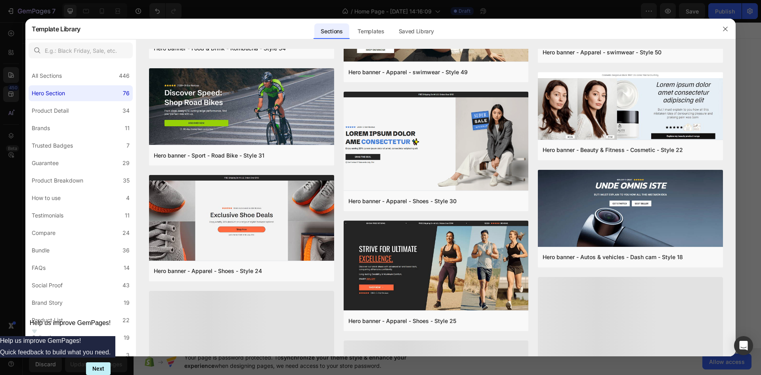
scroll to position [263, 0]
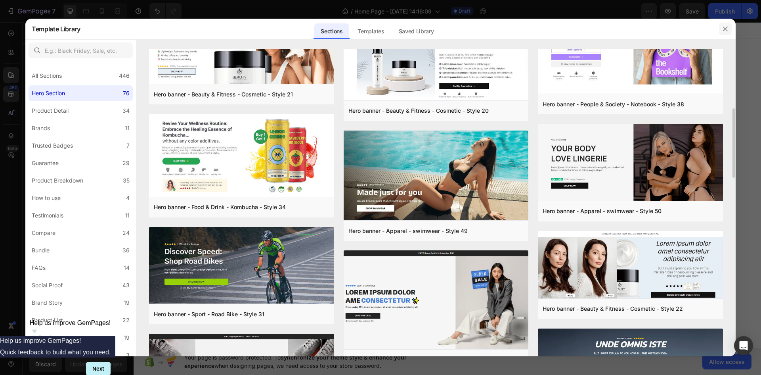
click at [728, 24] on button "button" at bounding box center [725, 29] width 13 height 13
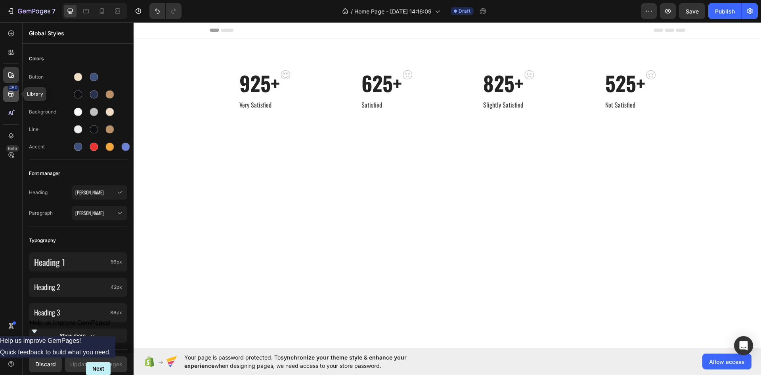
click at [7, 96] on icon at bounding box center [11, 94] width 8 height 8
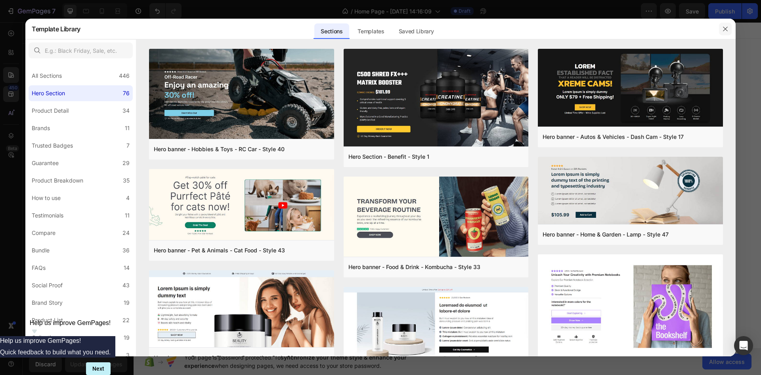
click at [722, 29] on button "button" at bounding box center [725, 29] width 13 height 13
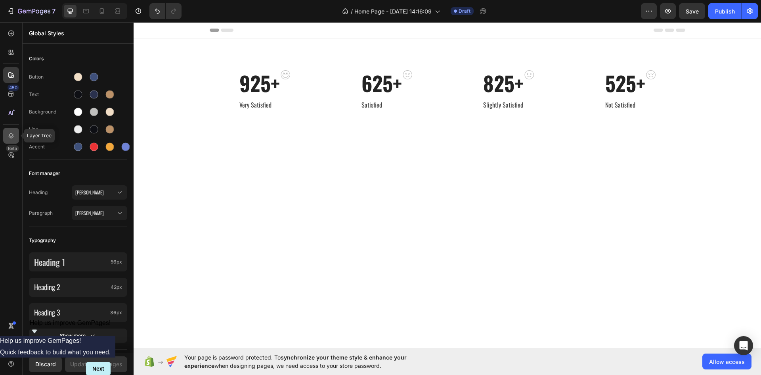
click at [11, 143] on div at bounding box center [11, 136] width 16 height 16
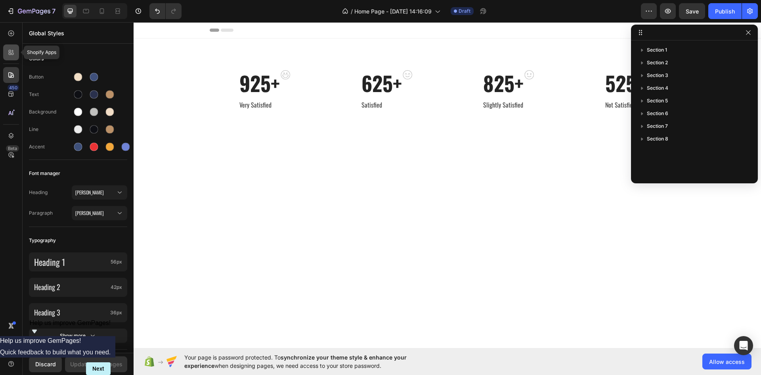
click at [9, 52] on icon at bounding box center [11, 52] width 8 height 8
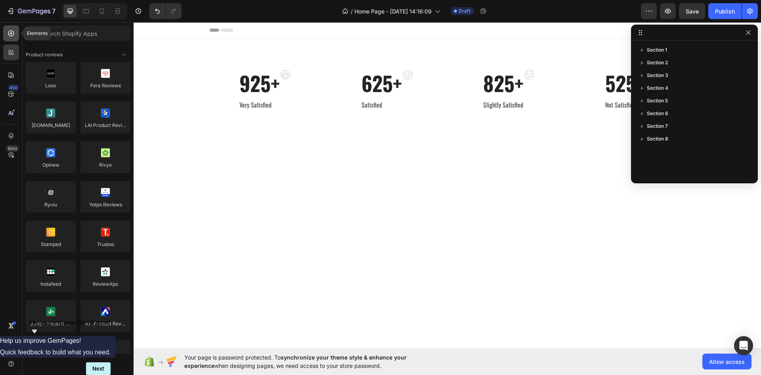
click at [13, 31] on icon at bounding box center [11, 33] width 8 height 8
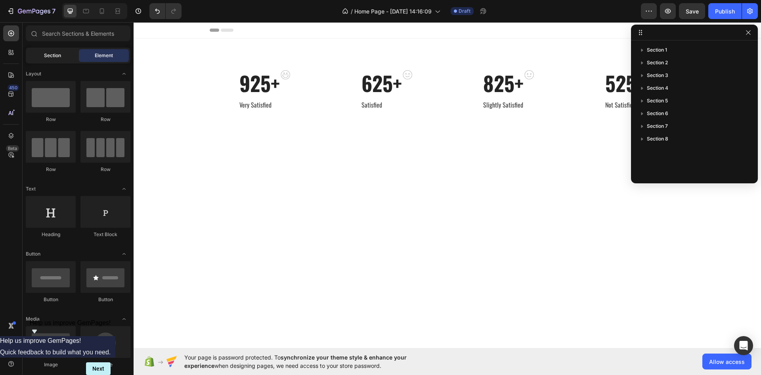
click at [56, 55] on span "Section" at bounding box center [52, 55] width 17 height 7
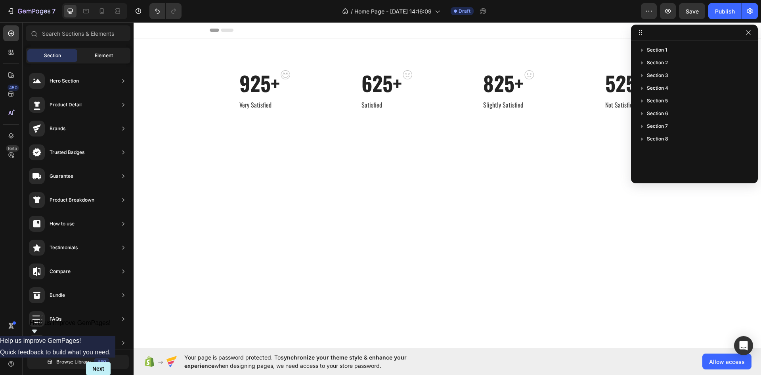
click at [108, 55] on span "Element" at bounding box center [104, 55] width 18 height 7
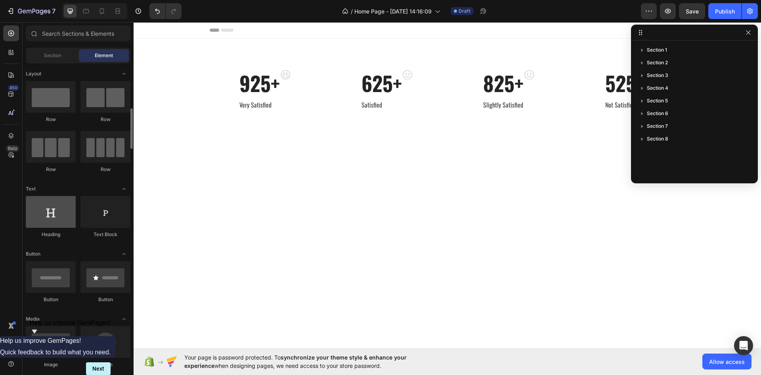
scroll to position [119, 0]
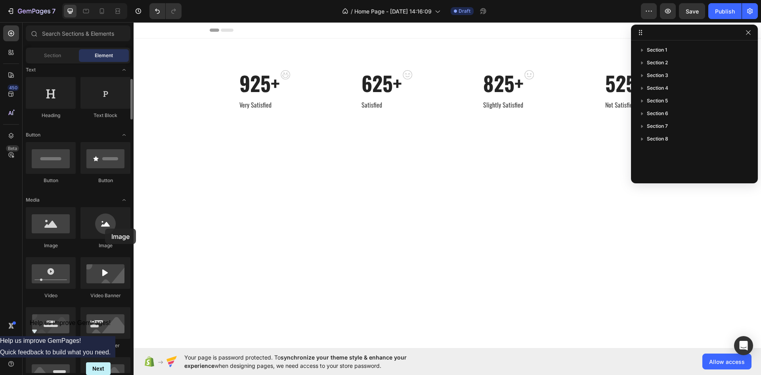
drag, startPoint x: 123, startPoint y: 221, endPoint x: 93, endPoint y: 239, distance: 34.9
click at [93, 239] on div "Image" at bounding box center [105, 228] width 50 height 42
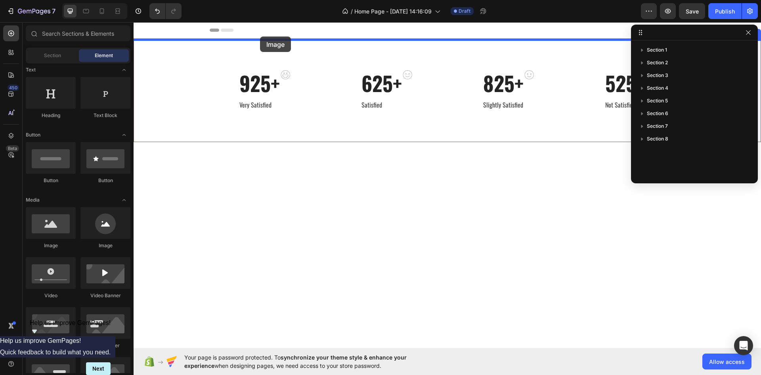
drag, startPoint x: 196, startPoint y: 250, endPoint x: 260, endPoint y: 36, distance: 223.2
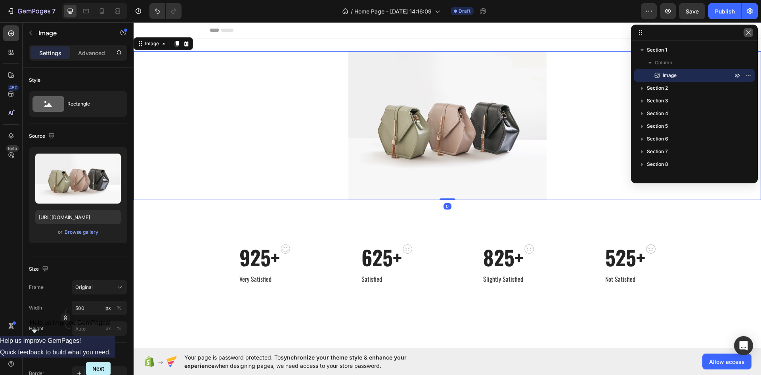
click at [750, 35] on icon "button" at bounding box center [748, 32] width 6 height 6
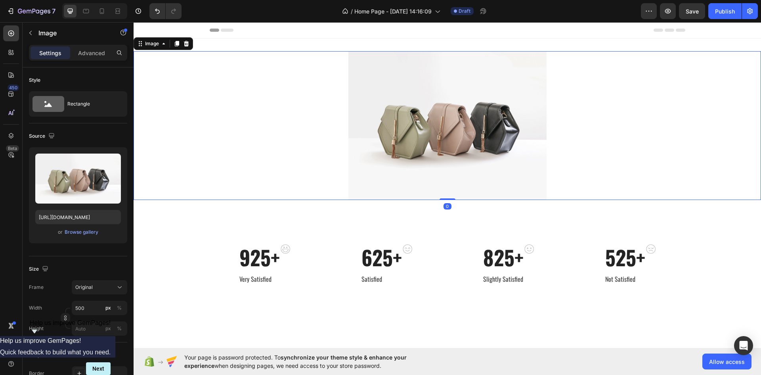
click at [508, 115] on img at bounding box center [448, 125] width 198 height 149
click at [79, 282] on button "Original" at bounding box center [100, 287] width 56 height 14
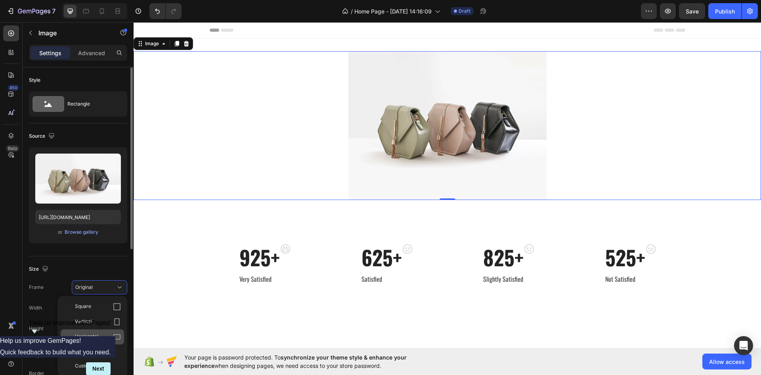
click at [86, 335] on span "Horizontal" at bounding box center [86, 337] width 23 height 8
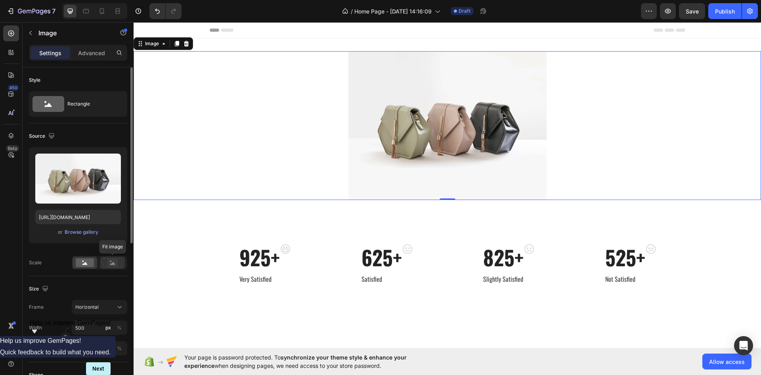
click at [116, 262] on rect at bounding box center [112, 263] width 10 height 8
click at [79, 267] on rect at bounding box center [85, 262] width 18 height 9
click at [75, 231] on div "Browse gallery" at bounding box center [82, 231] width 34 height 7
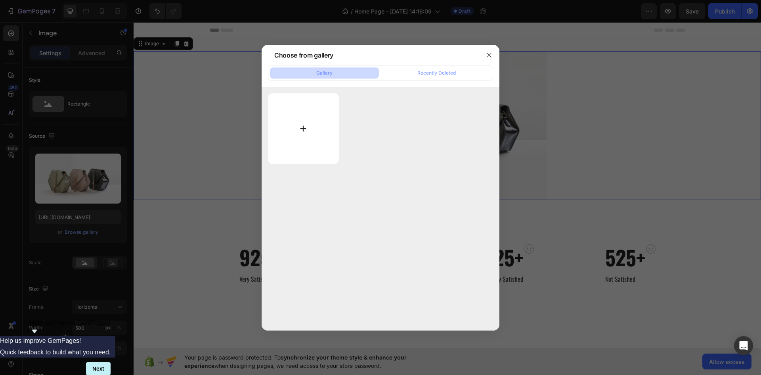
click at [318, 114] on input "file" at bounding box center [303, 128] width 71 height 71
type input "C:\fakepath\Innovation.jpg"
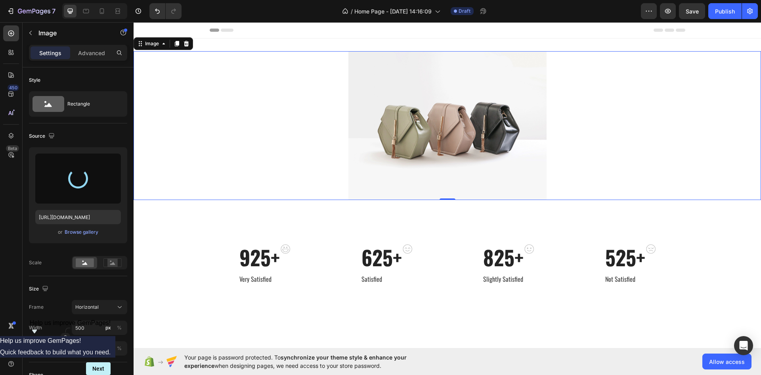
type input "https://cdn.shopify.com/s/files/1/0927/5837/6821/files/gempages_586133688887018…"
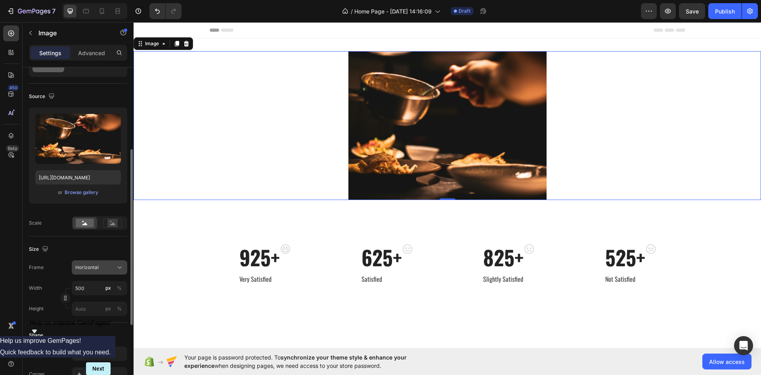
scroll to position [79, 0]
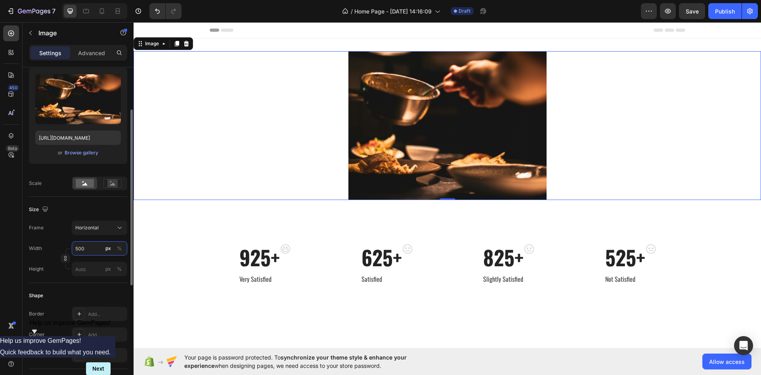
click at [84, 251] on input "500" at bounding box center [100, 248] width 56 height 14
click at [84, 275] on div "Full 100%" at bounding box center [91, 267] width 71 height 21
click at [85, 263] on div "Full 100%" at bounding box center [91, 267] width 65 height 14
type input "100"
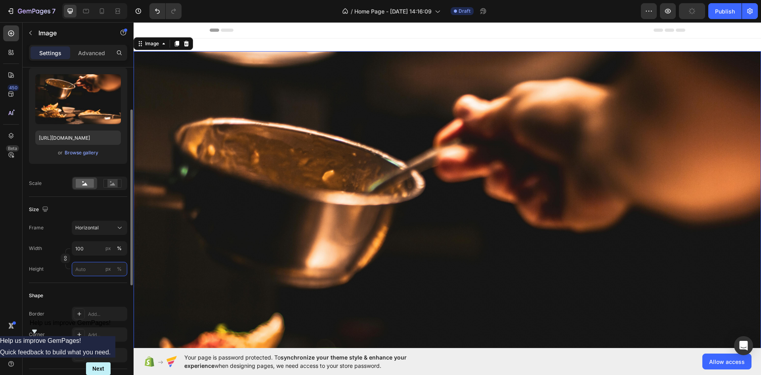
click at [87, 272] on input "px %" at bounding box center [100, 269] width 56 height 14
click at [67, 259] on icon "button" at bounding box center [66, 258] width 6 height 6
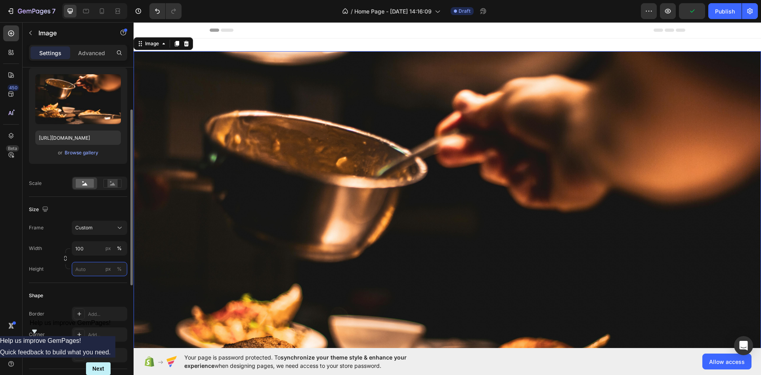
click at [95, 271] on input "px %" at bounding box center [100, 269] width 56 height 14
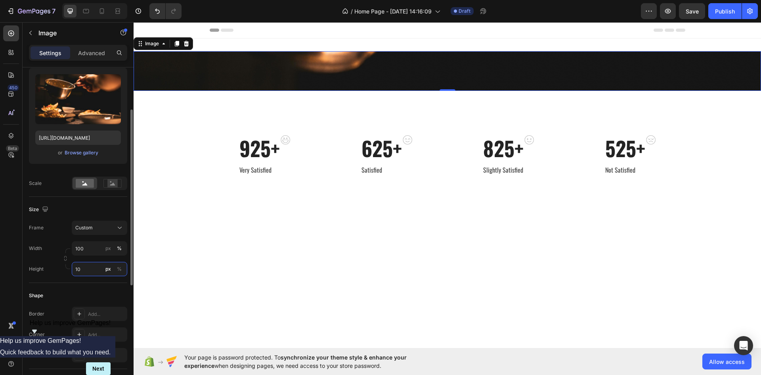
type input "1"
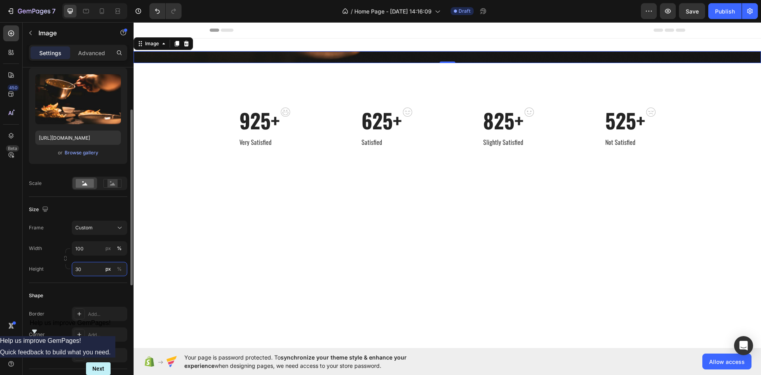
type input "3"
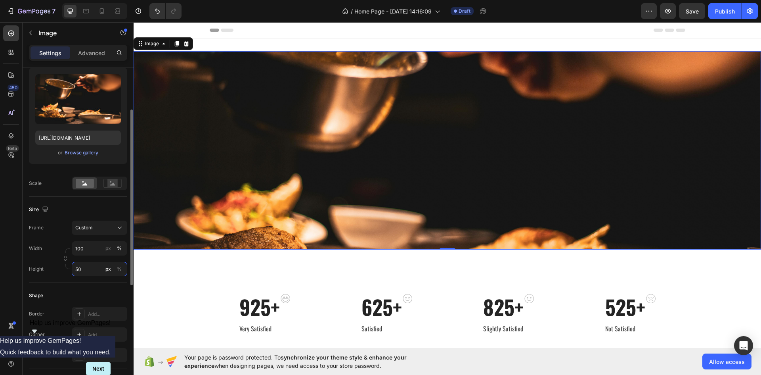
type input "5"
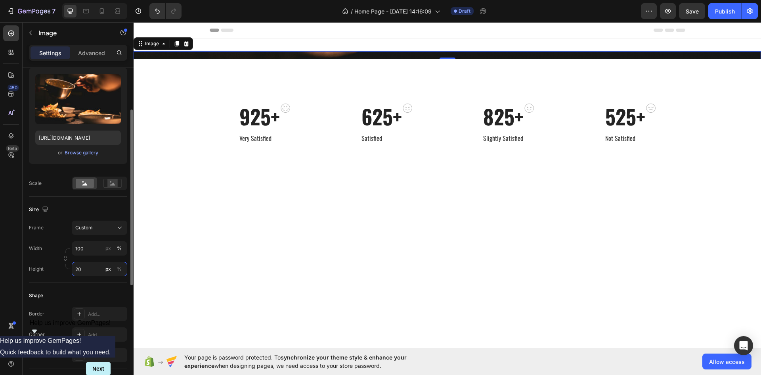
type input "2"
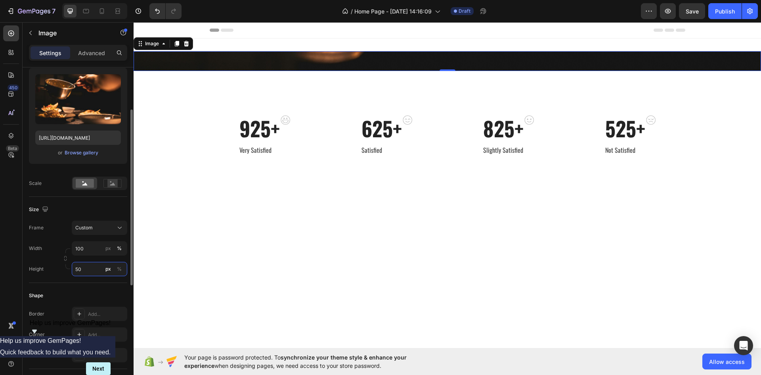
type input "5"
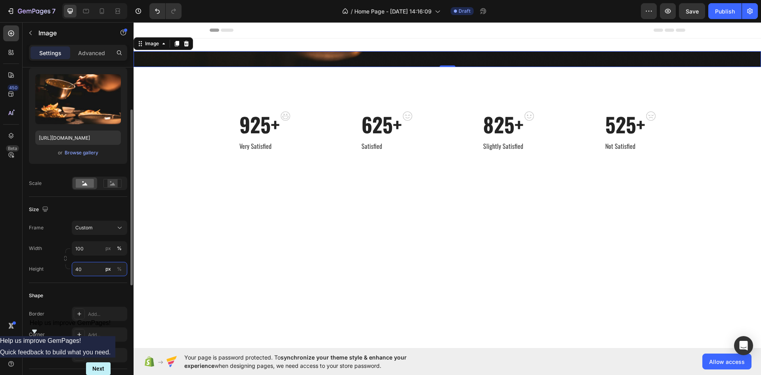
type input "4"
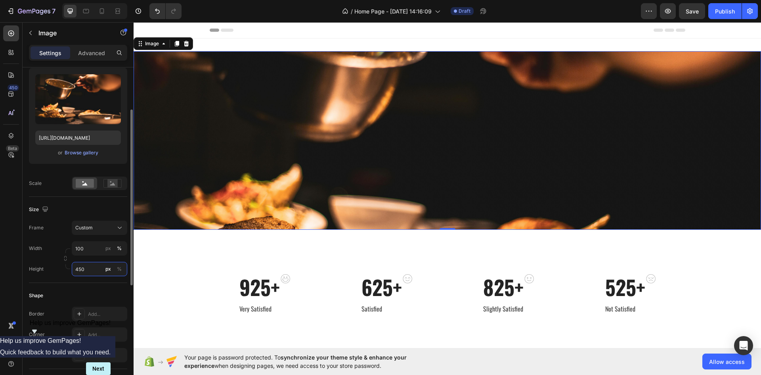
type input "450"
click at [123, 185] on div at bounding box center [112, 183] width 25 height 12
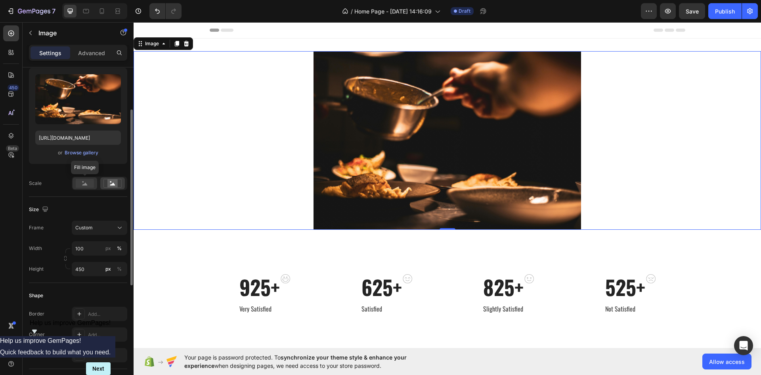
click at [75, 186] on div at bounding box center [85, 183] width 25 height 12
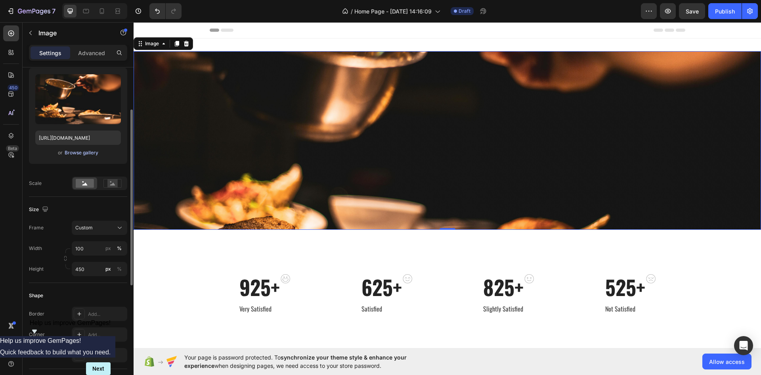
click at [80, 150] on div "Browse gallery" at bounding box center [82, 152] width 34 height 7
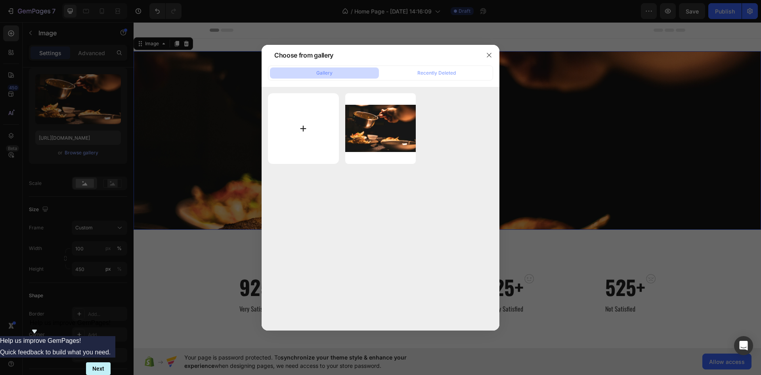
click at [319, 108] on input "file" at bounding box center [303, 128] width 71 height 71
type input "C:\fakepath\pexels-nemika-1241784841-27354840.jpg"
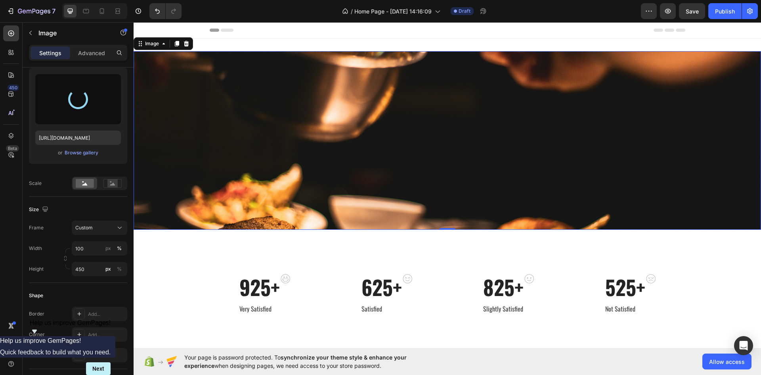
type input "https://cdn.shopify.com/s/files/1/0927/5837/6821/files/gempages_586133688887018…"
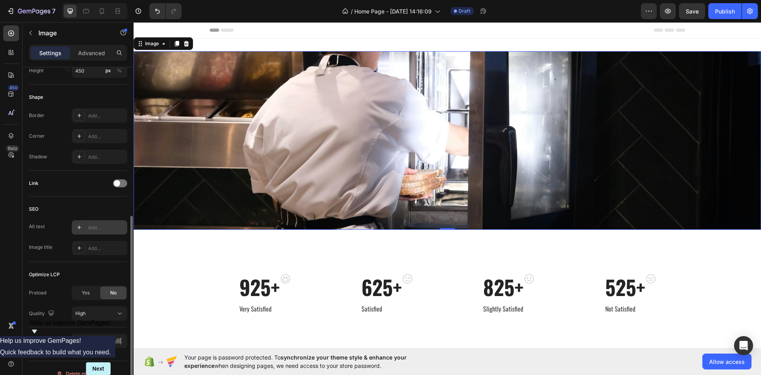
scroll to position [289, 0]
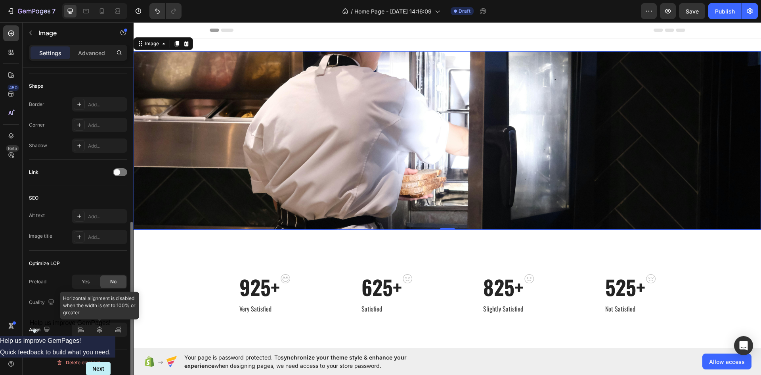
click at [106, 331] on div at bounding box center [100, 329] width 56 height 14
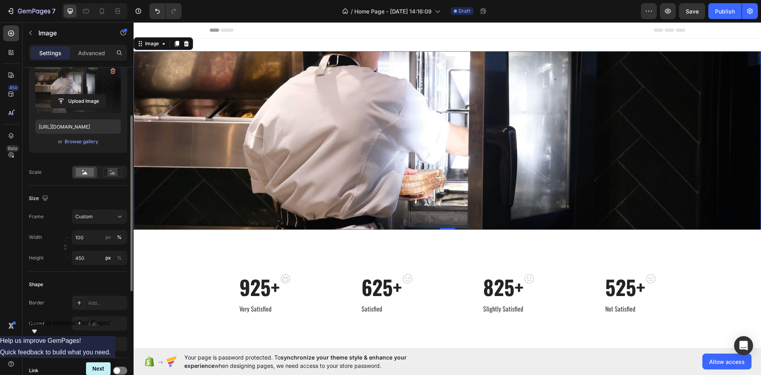
scroll to position [0, 0]
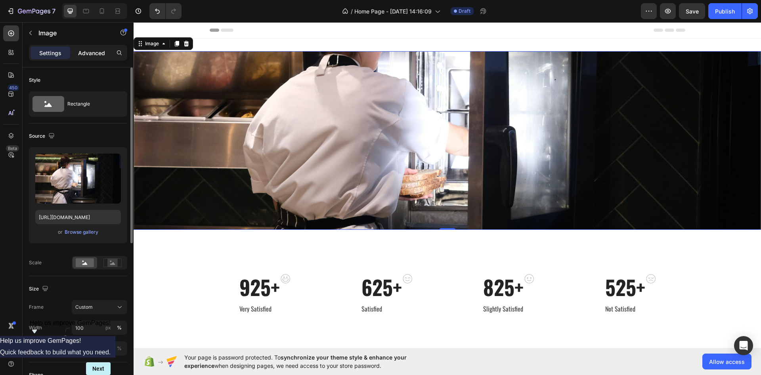
click at [93, 46] on div "Advanced" at bounding box center [92, 52] width 40 height 13
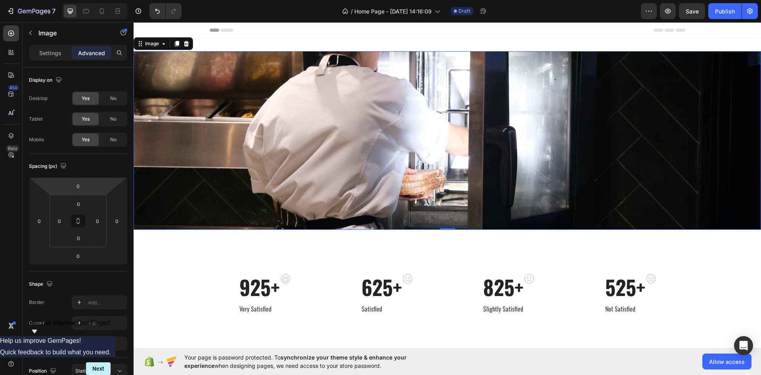
click at [57, 45] on div "Settings Advanced" at bounding box center [78, 53] width 98 height 16
click at [51, 50] on p "Settings" at bounding box center [50, 53] width 22 height 8
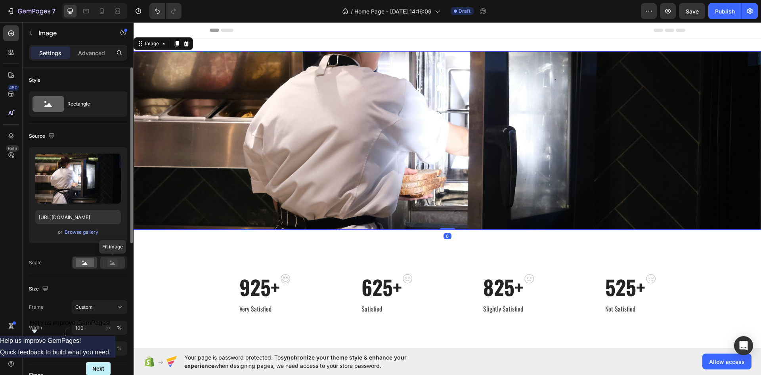
click at [103, 265] on div at bounding box center [112, 263] width 25 height 12
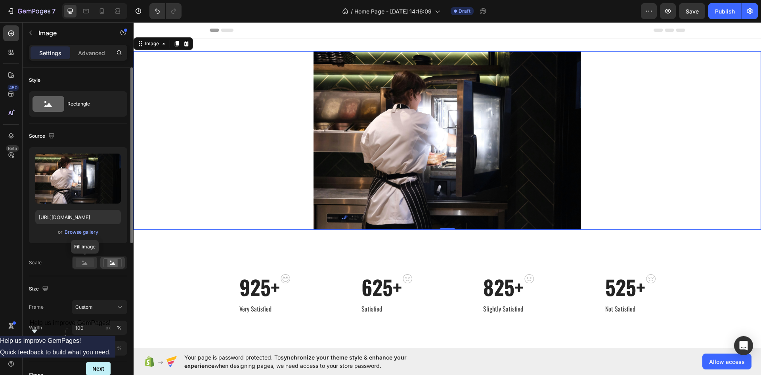
click at [83, 261] on circle at bounding box center [83, 262] width 2 height 2
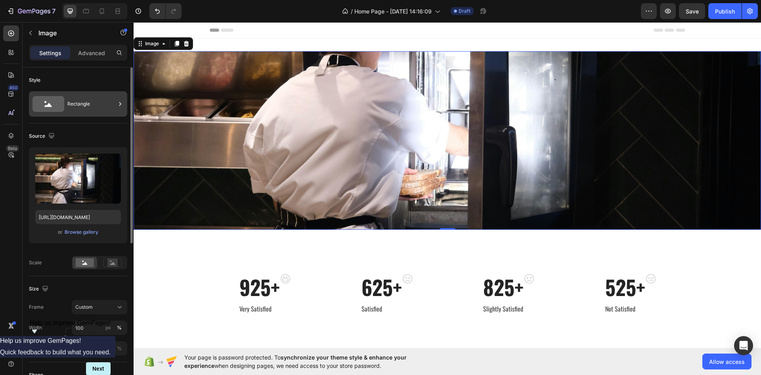
click at [68, 102] on div "Rectangle" at bounding box center [91, 104] width 48 height 18
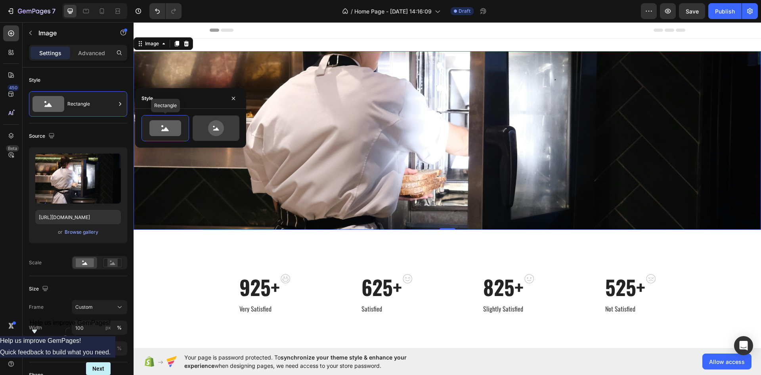
click at [195, 122] on div at bounding box center [216, 127] width 47 height 25
type input "80"
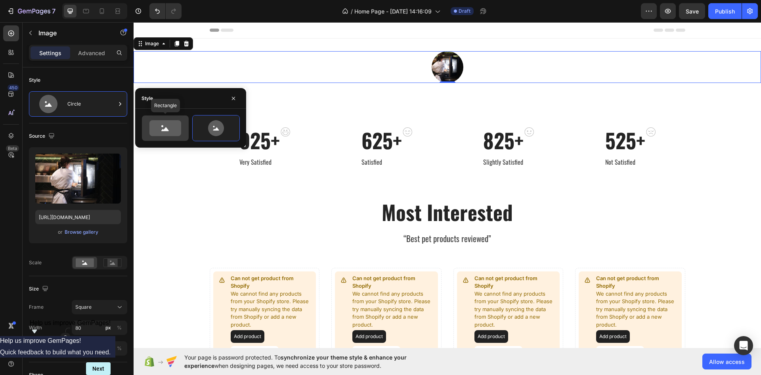
click at [146, 125] on div at bounding box center [165, 127] width 47 height 25
type input "100"
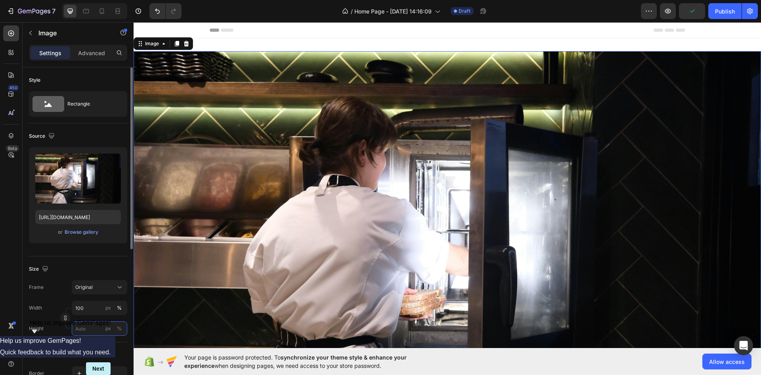
click at [86, 333] on input "px %" at bounding box center [100, 328] width 56 height 14
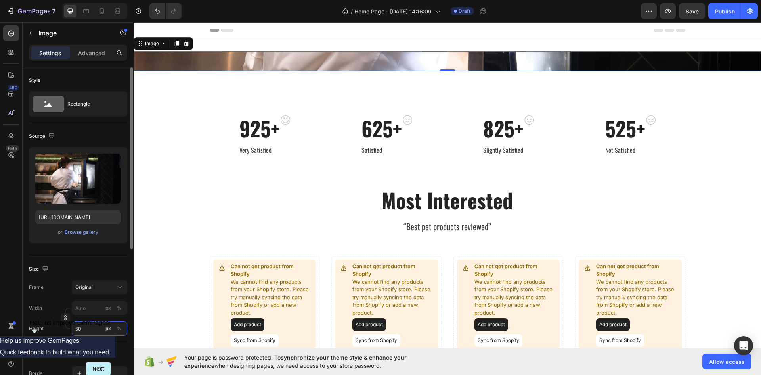
type input "5"
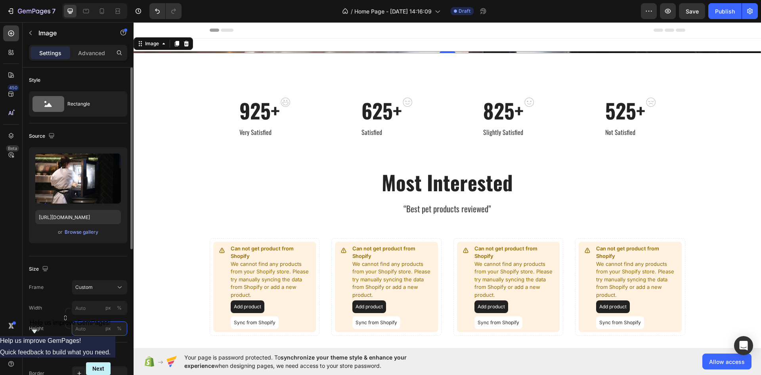
type input "3"
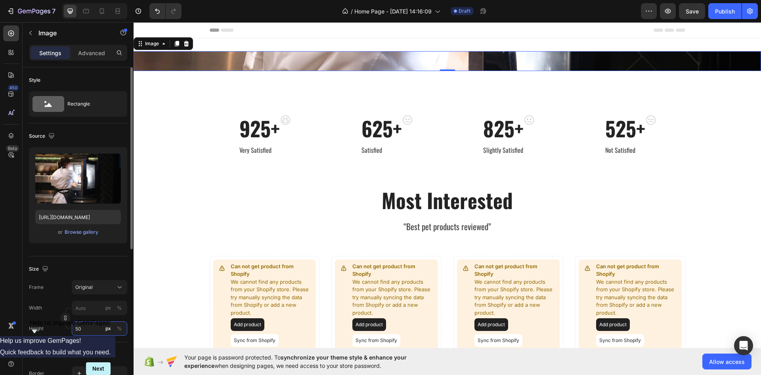
type input "5"
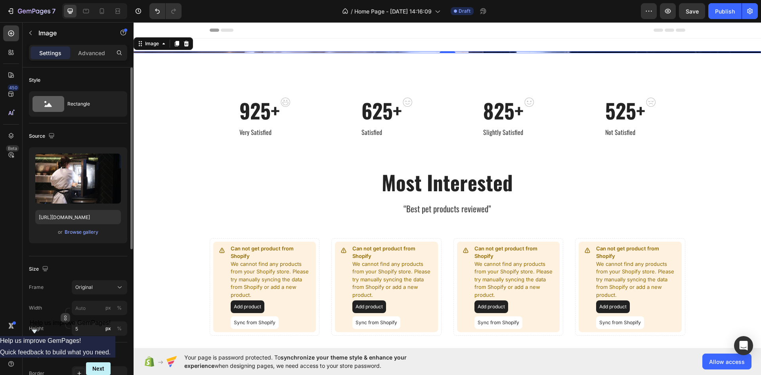
click at [67, 318] on icon "button" at bounding box center [66, 318] width 6 height 6
click at [97, 350] on input "5" at bounding box center [100, 348] width 56 height 14
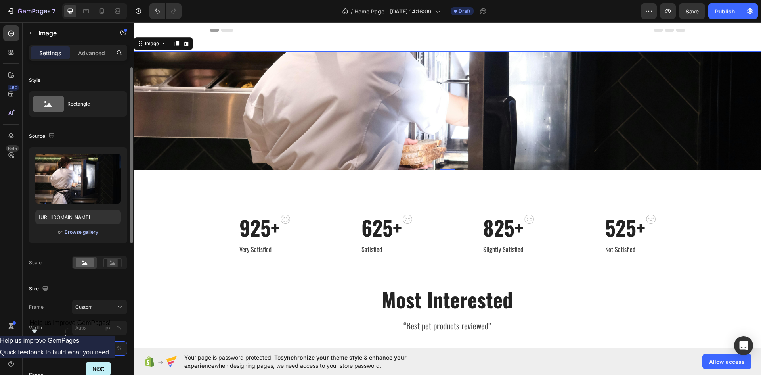
type input "300"
click at [81, 233] on div "Browse gallery" at bounding box center [82, 231] width 34 height 7
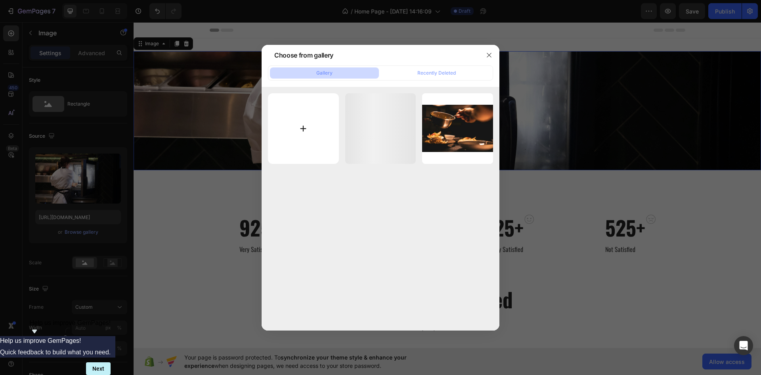
click at [308, 140] on input "file" at bounding box center [303, 128] width 71 height 71
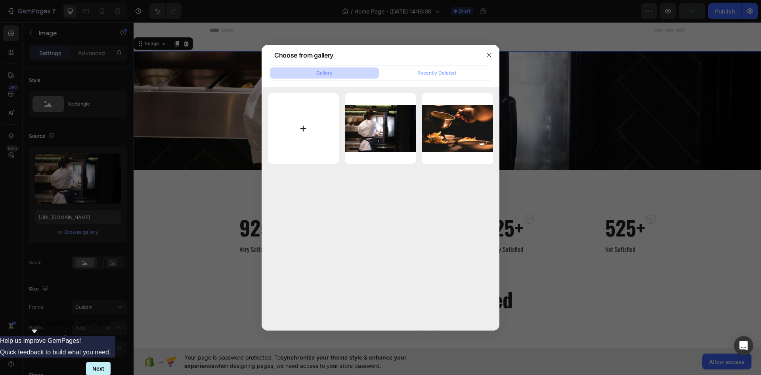
type input "C:\fakepath\Kitchen Staff.jpg"
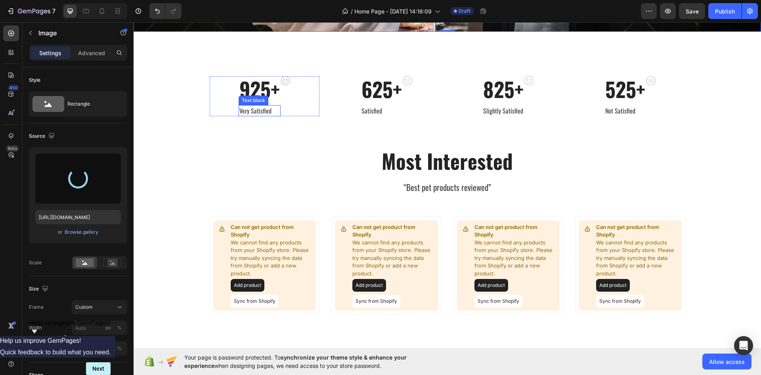
scroll to position [198, 0]
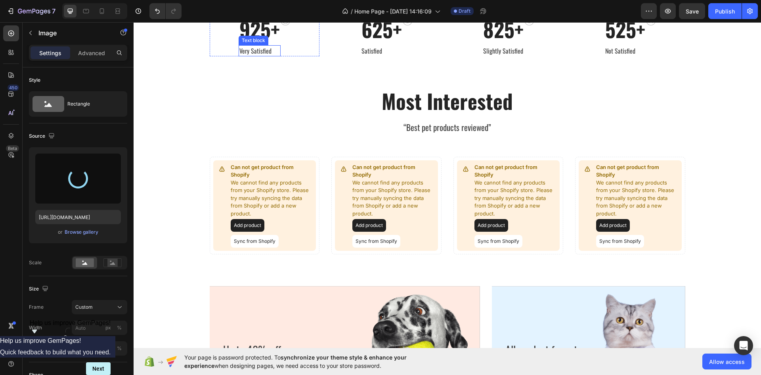
type input "https://cdn.shopify.com/s/files/1/0927/5837/6821/files/gempages_586133688887018…"
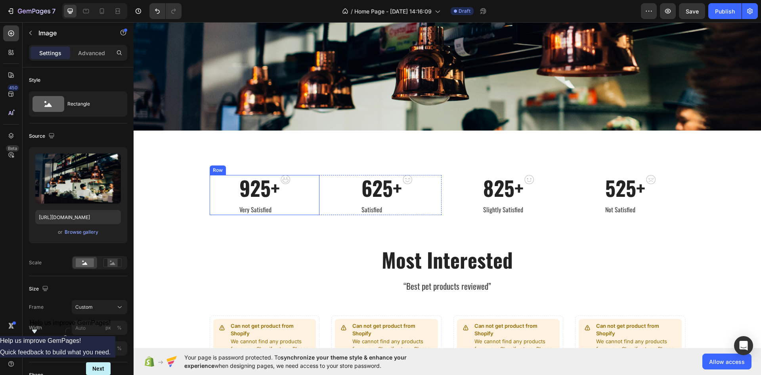
scroll to position [0, 0]
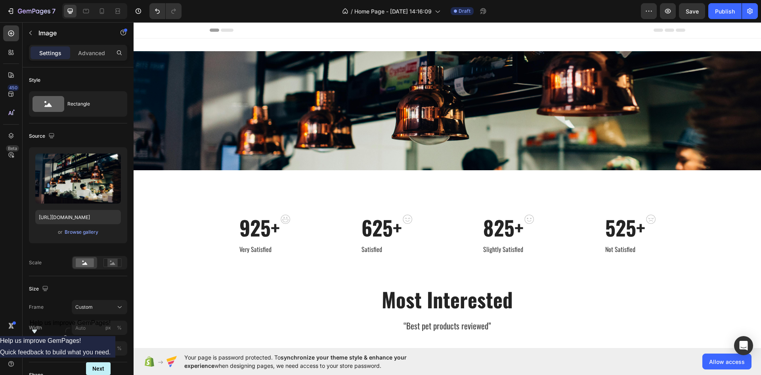
click at [206, 111] on img at bounding box center [448, 110] width 628 height 119
click at [49, 137] on icon "button" at bounding box center [52, 136] width 8 height 8
click at [270, 98] on img at bounding box center [448, 110] width 628 height 119
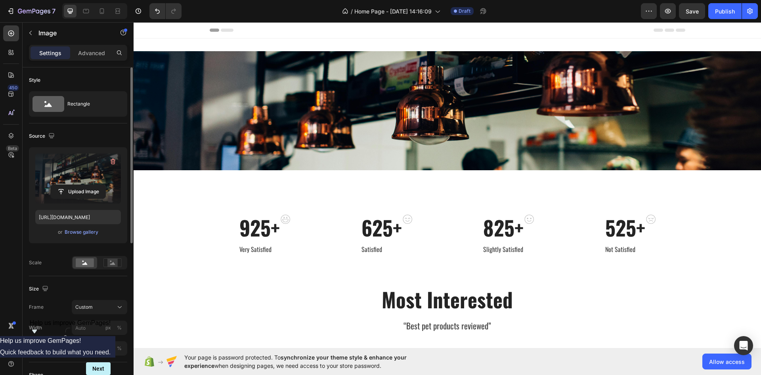
click at [88, 173] on label at bounding box center [78, 178] width 86 height 50
click at [88, 185] on input "file" at bounding box center [78, 191] width 55 height 13
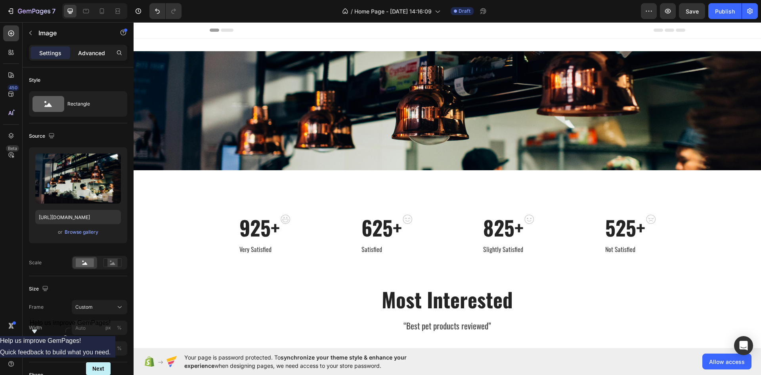
click at [96, 55] on p "Advanced" at bounding box center [91, 53] width 27 height 8
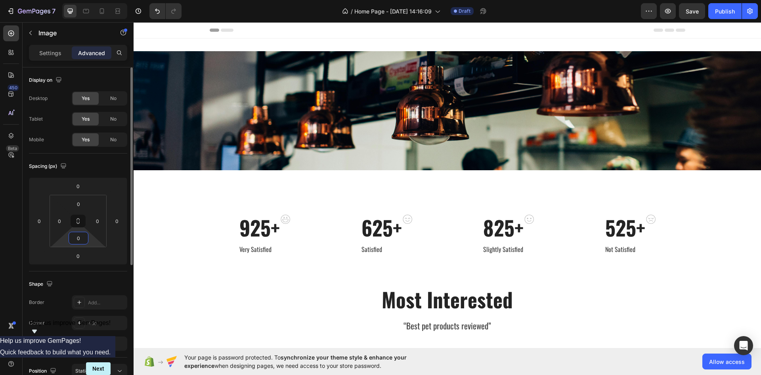
click at [79, 237] on input "0" at bounding box center [79, 238] width 16 height 12
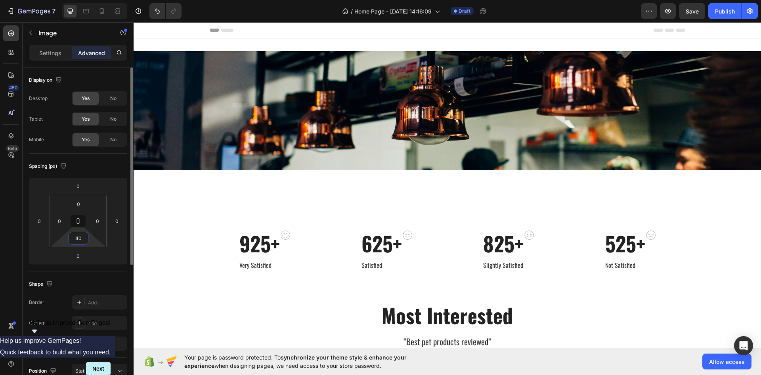
type input "4"
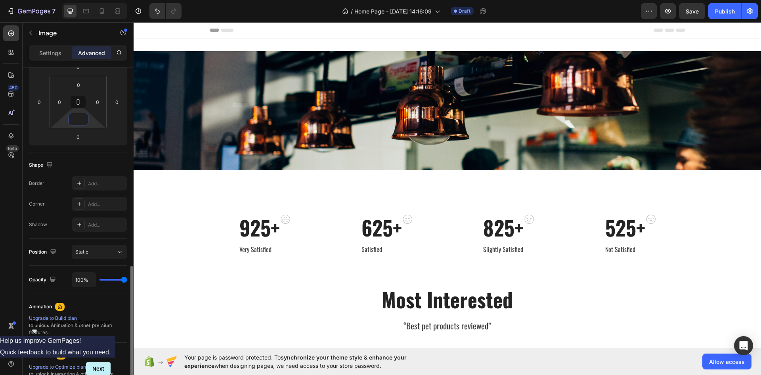
scroll to position [220, 0]
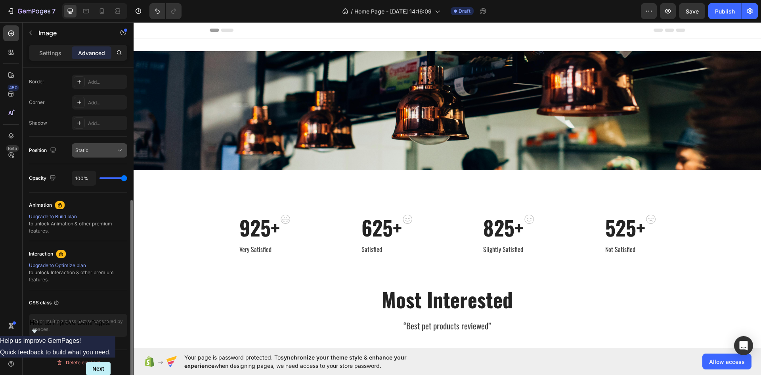
click at [89, 156] on button "Static" at bounding box center [100, 150] width 56 height 14
type input "0"
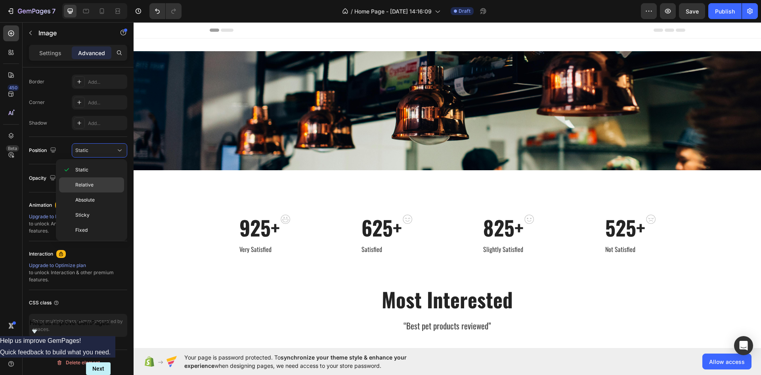
click at [96, 186] on p "Relative" at bounding box center [97, 184] width 45 height 7
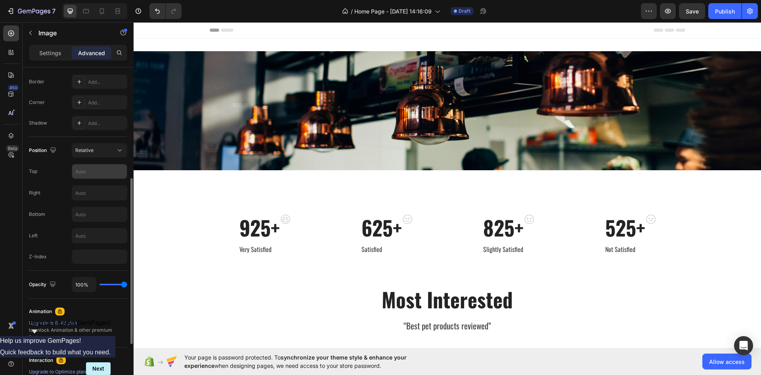
click at [96, 171] on input "text" at bounding box center [99, 171] width 55 height 14
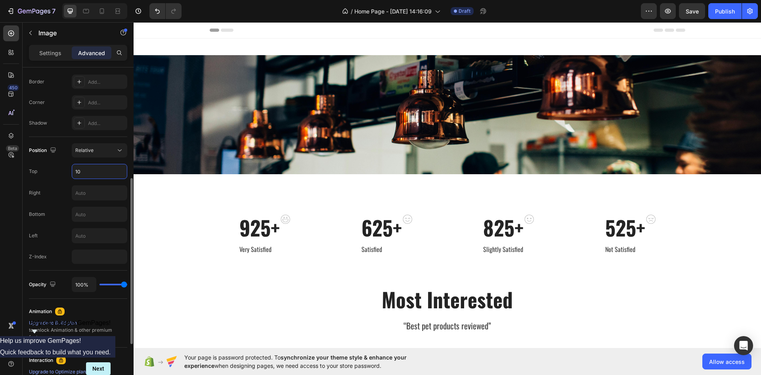
type input "1"
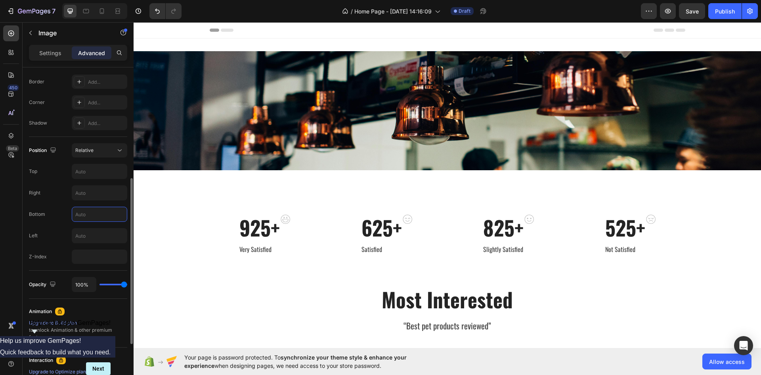
click at [92, 211] on input "text" at bounding box center [99, 214] width 55 height 14
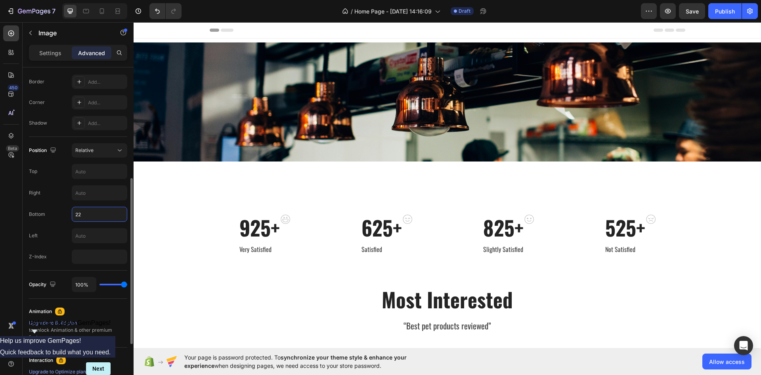
type input "2"
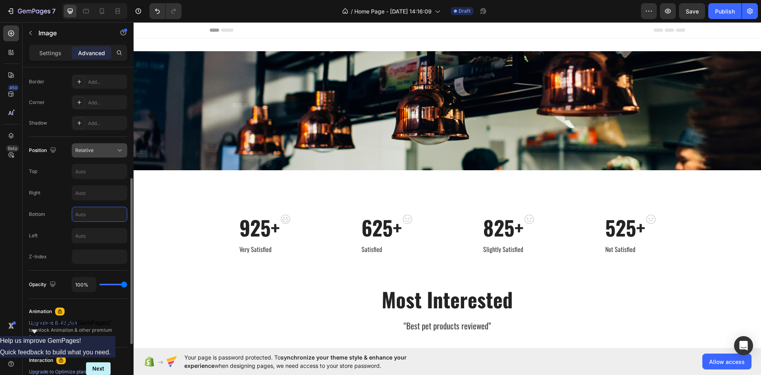
click at [98, 149] on div "Relative" at bounding box center [95, 150] width 40 height 7
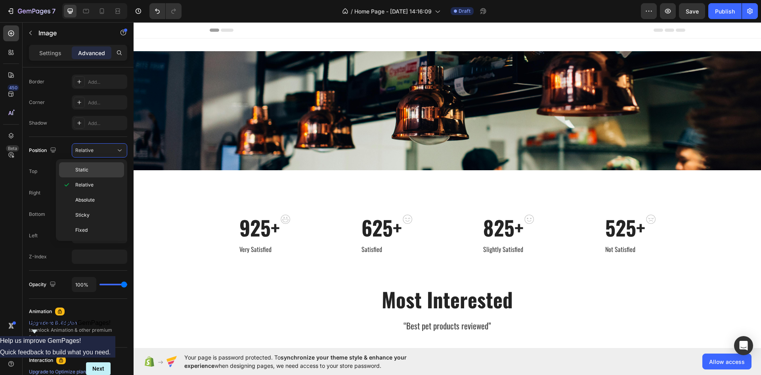
click at [95, 172] on p "Static" at bounding box center [97, 169] width 45 height 7
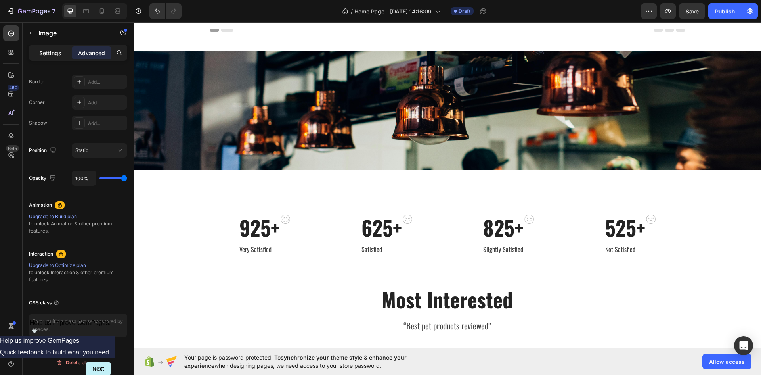
click at [54, 51] on p "Settings" at bounding box center [50, 53] width 22 height 8
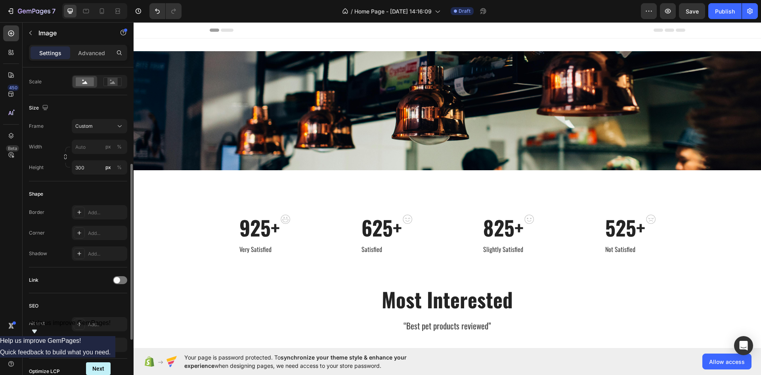
scroll to position [141, 0]
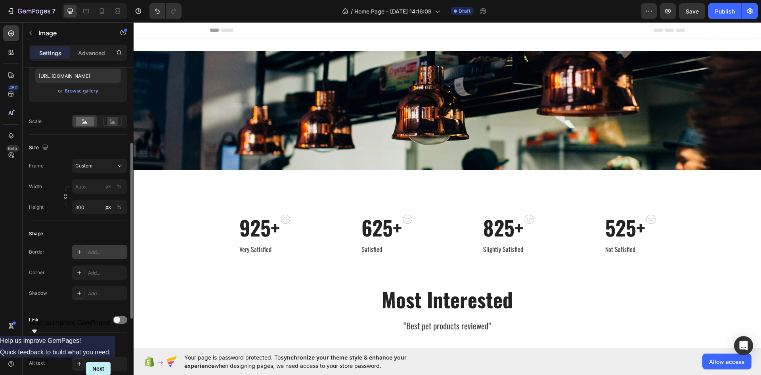
click at [85, 256] on div "Add..." at bounding box center [100, 252] width 56 height 14
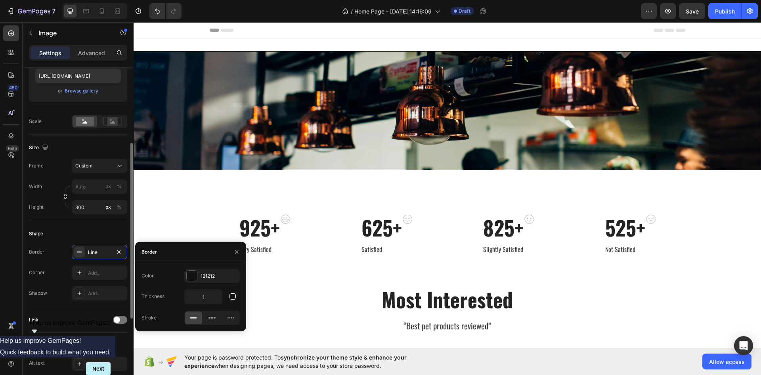
click at [50, 267] on div "Corner Add..." at bounding box center [78, 272] width 98 height 14
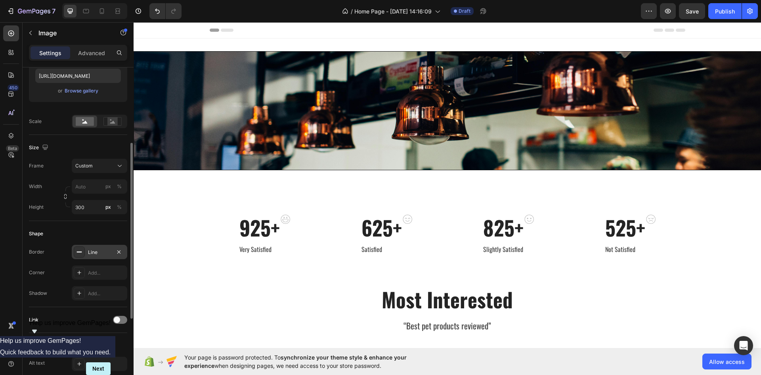
click at [77, 249] on icon at bounding box center [79, 252] width 6 height 6
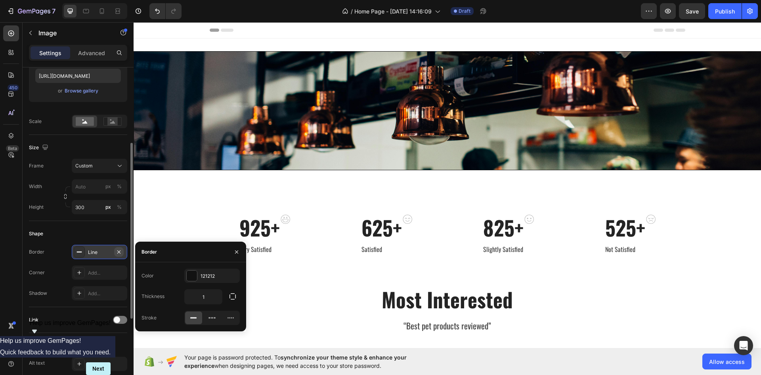
click at [116, 252] on icon "button" at bounding box center [119, 252] width 6 height 6
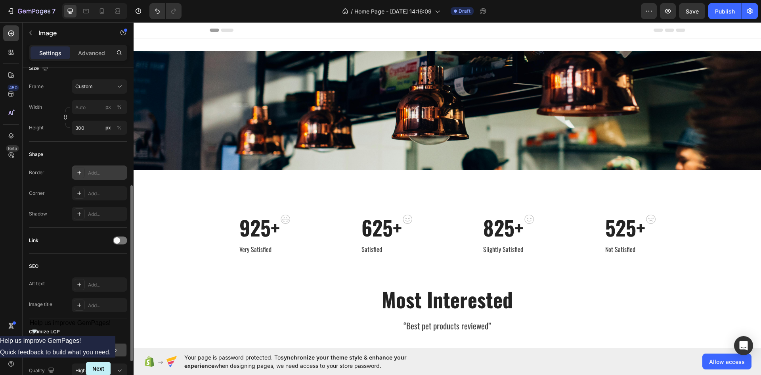
scroll to position [289, 0]
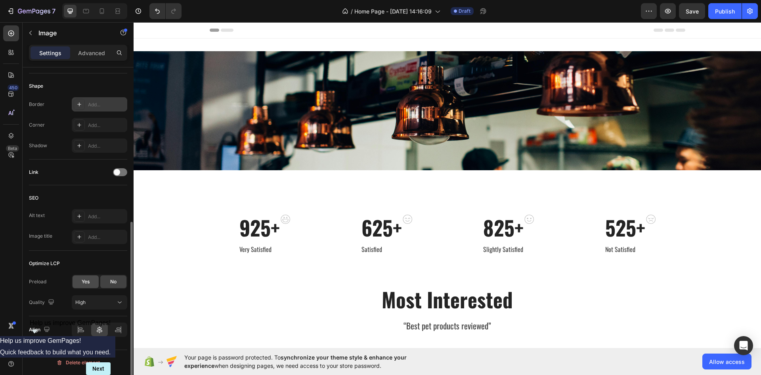
click at [92, 287] on div "Yes" at bounding box center [86, 281] width 26 height 13
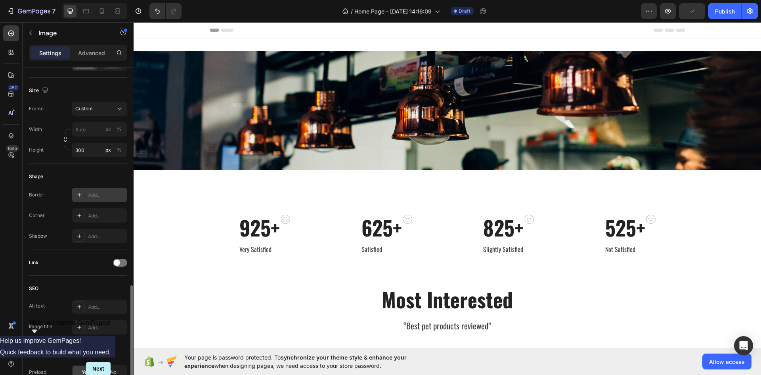
scroll to position [268, 0]
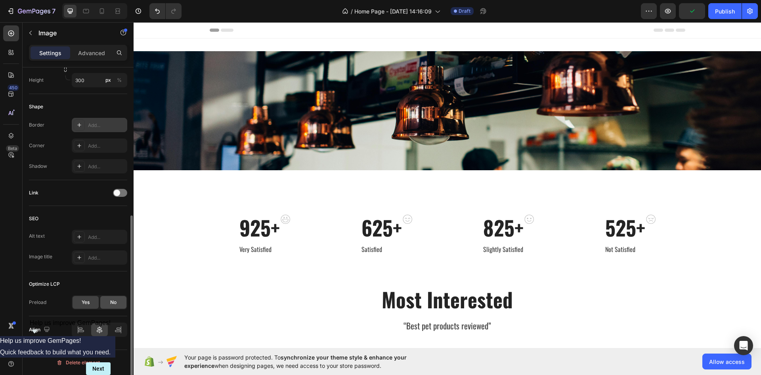
click at [108, 299] on div "No" at bounding box center [113, 302] width 26 height 13
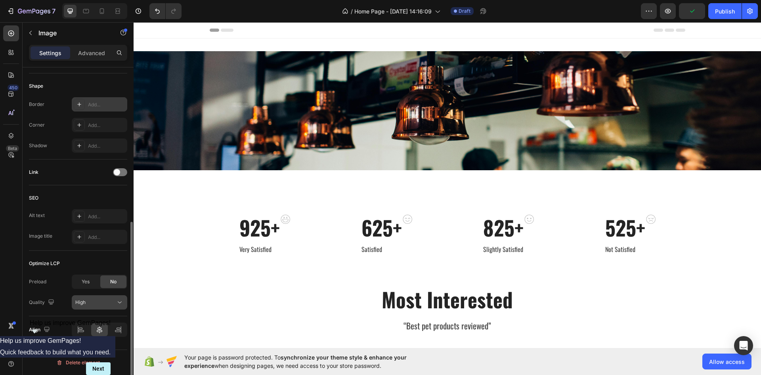
click at [100, 308] on button "High" at bounding box center [100, 302] width 56 height 14
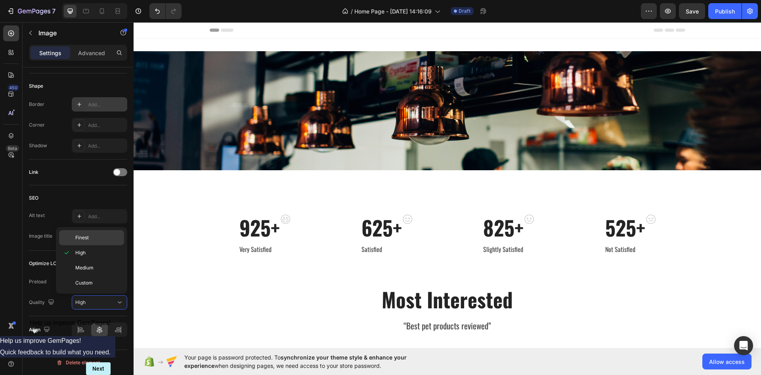
click at [86, 236] on span "Finest" at bounding box center [81, 237] width 13 height 7
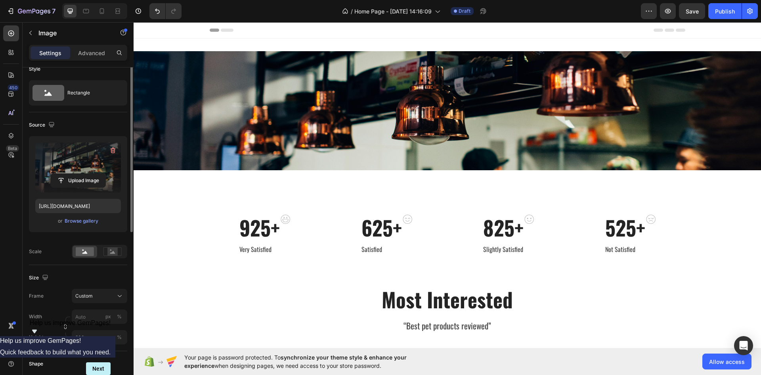
scroll to position [0, 0]
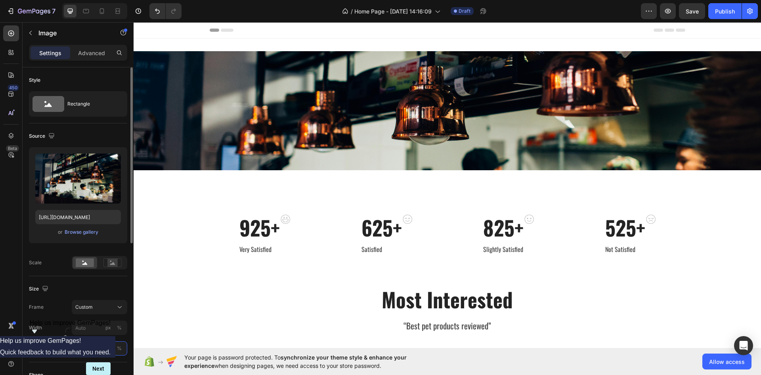
click at [84, 351] on input "300" at bounding box center [100, 348] width 56 height 14
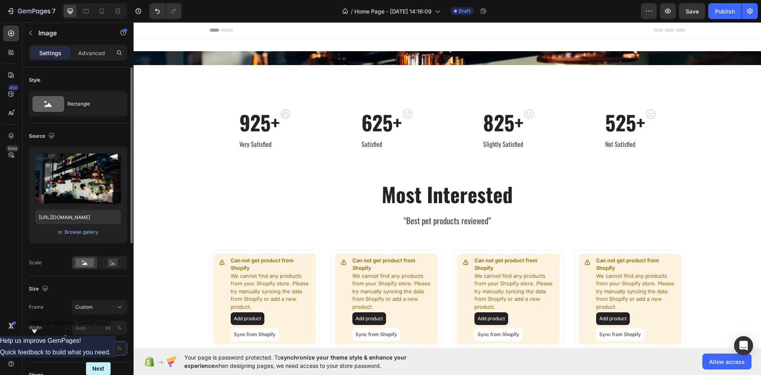
type input "3"
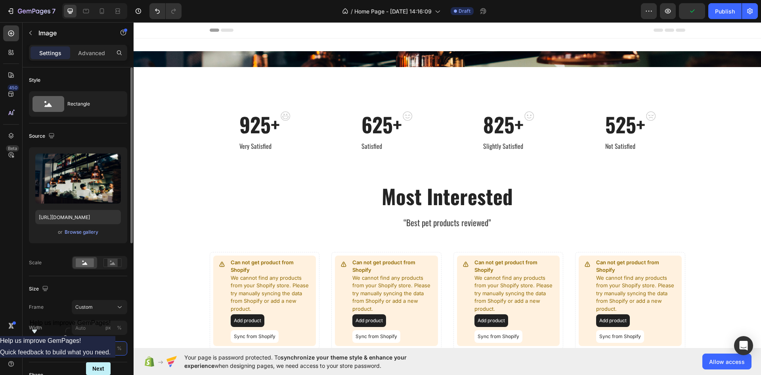
type input "4"
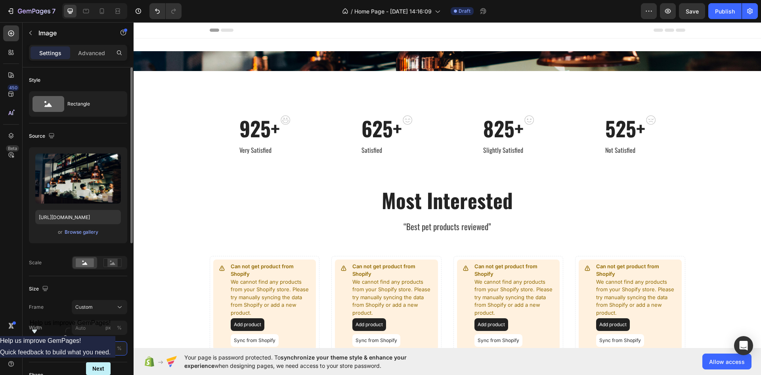
type input "5"
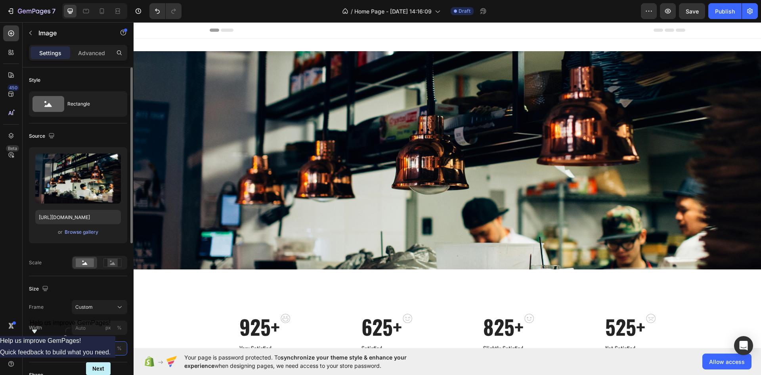
type input "5"
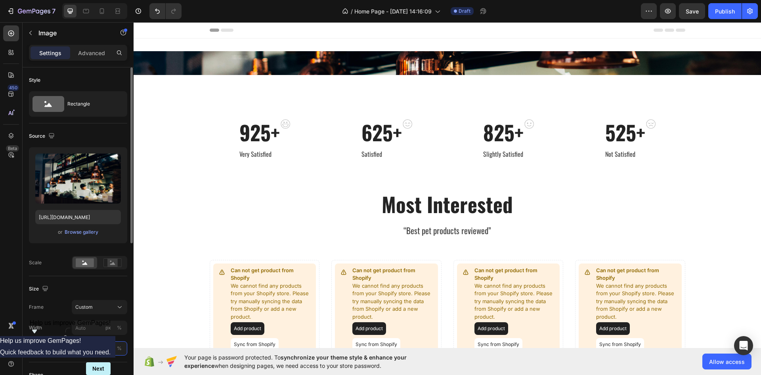
type input "6"
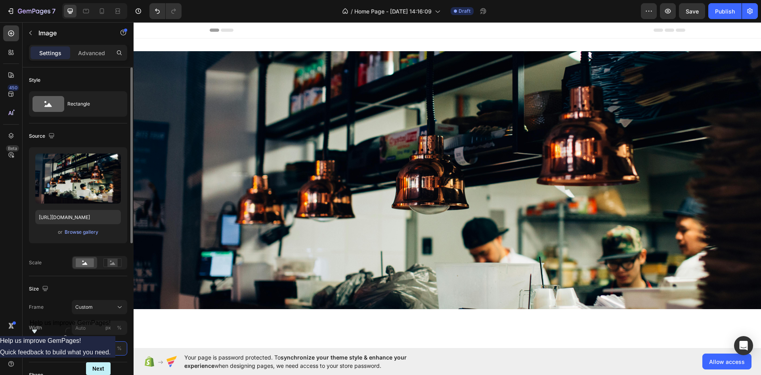
type input "6"
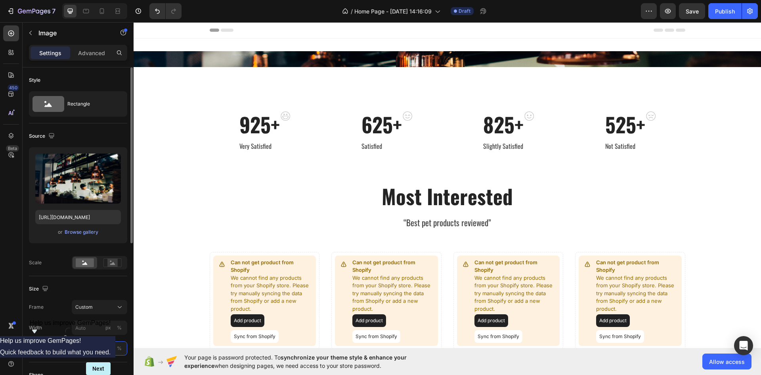
type input "4"
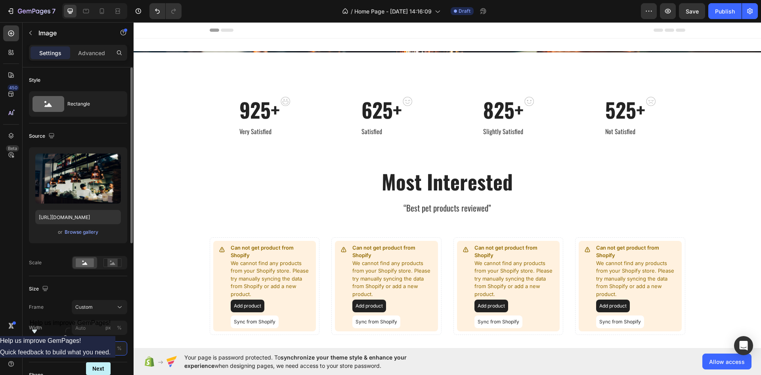
type input "300"
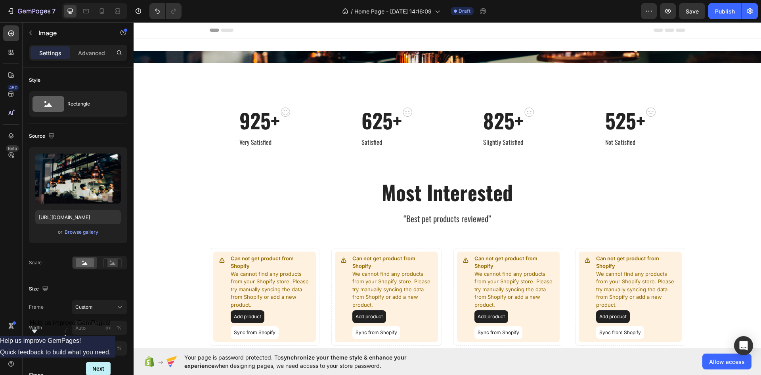
click at [145, 265] on div "Most Interested Heading “Best pet products reviewed” Text block Row Can not get…" at bounding box center [448, 262] width 616 height 166
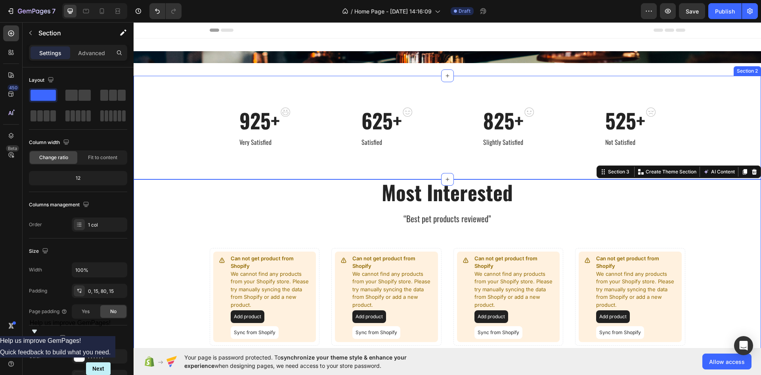
click at [249, 56] on img at bounding box center [448, 57] width 628 height 12
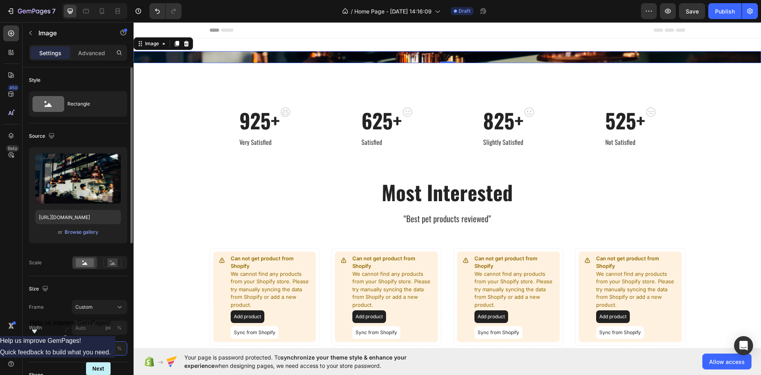
click at [88, 349] on input "300" at bounding box center [100, 348] width 56 height 14
type input "3"
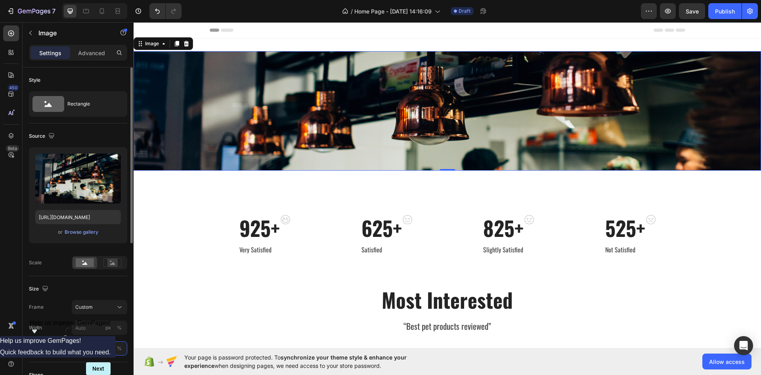
type input "301"
click at [53, 318] on div "Frame Custom Width px % Height 301 px %" at bounding box center [78, 328] width 98 height 56
click at [712, 239] on div "925+ Heading Very Satisfied Text block Image Row 625+ Heading Satisfied Text bl…" at bounding box center [448, 235] width 616 height 40
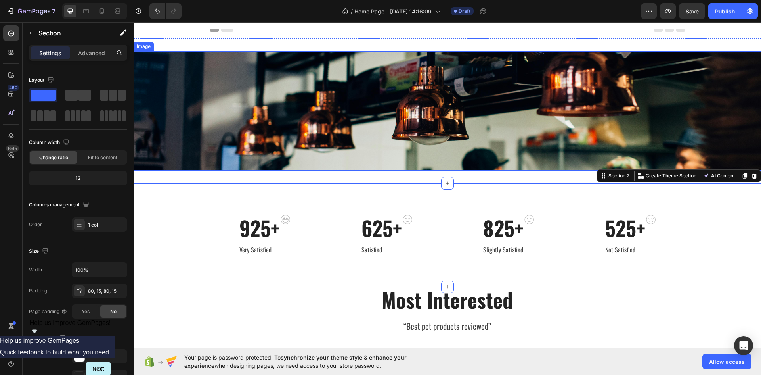
click at [292, 124] on img at bounding box center [448, 110] width 628 height 119
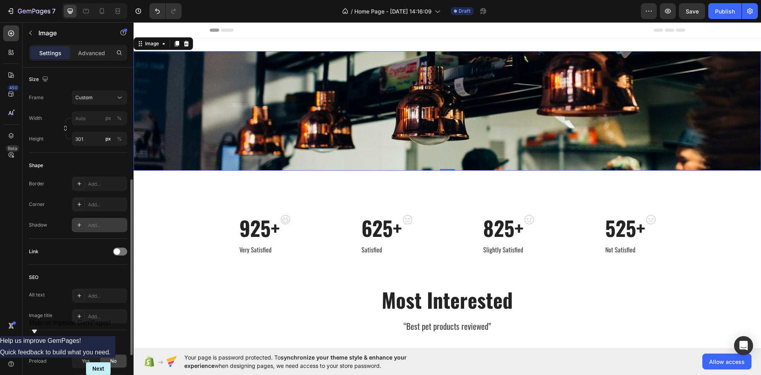
scroll to position [51, 0]
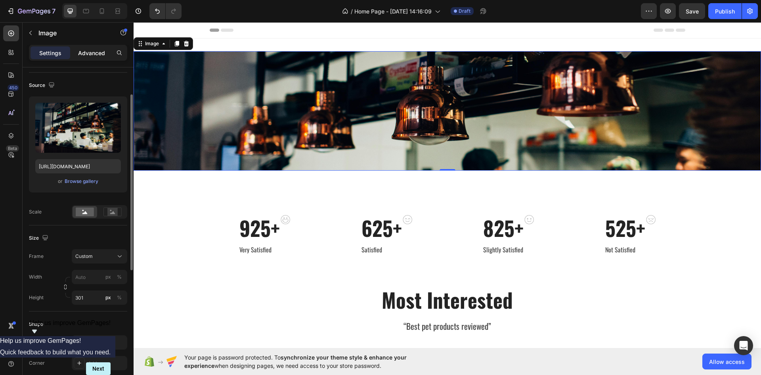
click at [84, 56] on p "Advanced" at bounding box center [91, 53] width 27 height 8
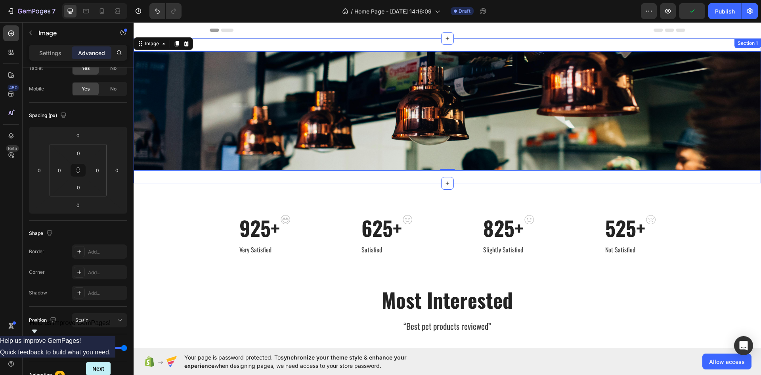
click at [169, 179] on div "Image 0 Section 1" at bounding box center [448, 110] width 628 height 145
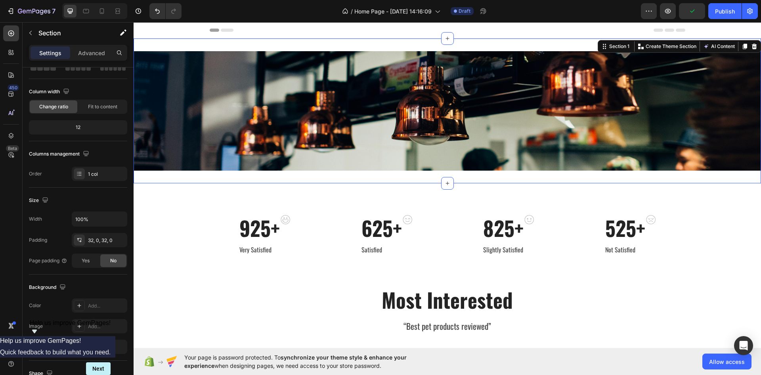
scroll to position [0, 0]
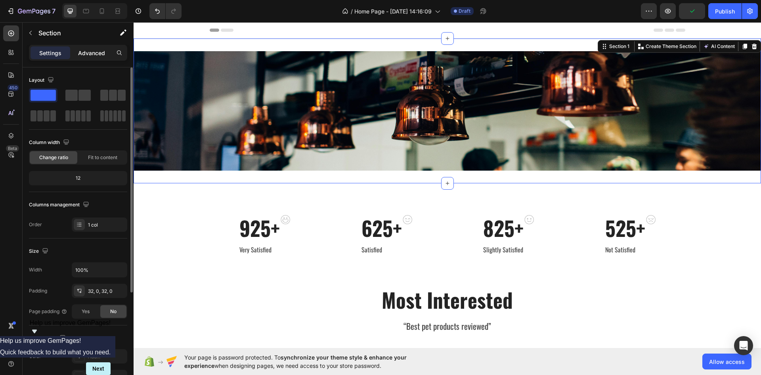
click at [98, 54] on p "Advanced" at bounding box center [91, 53] width 27 height 8
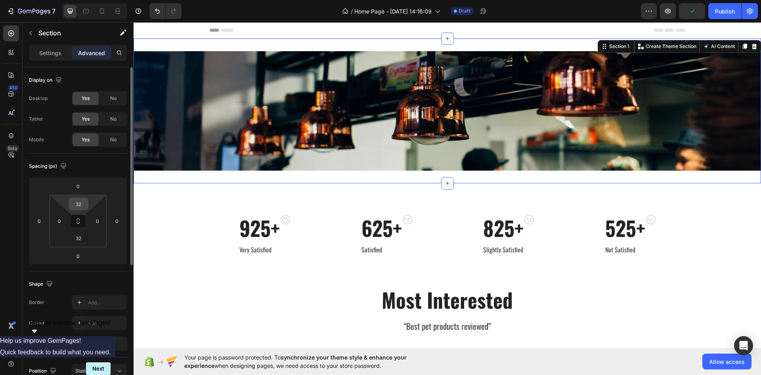
click at [87, 206] on div "32" at bounding box center [79, 203] width 20 height 13
click at [82, 204] on input "32" at bounding box center [79, 204] width 16 height 12
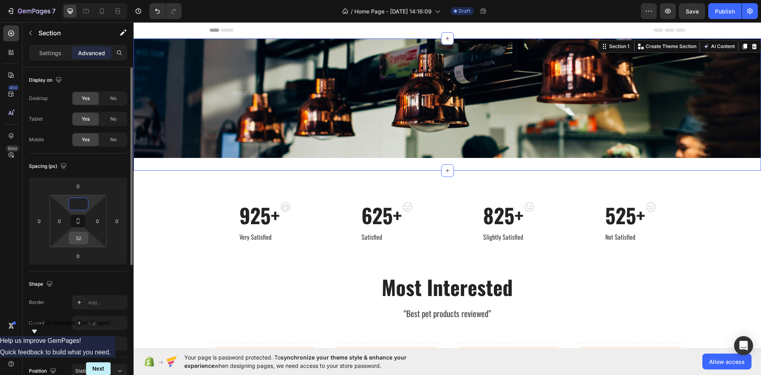
type input "0"
click at [84, 238] on input "32" at bounding box center [79, 238] width 16 height 12
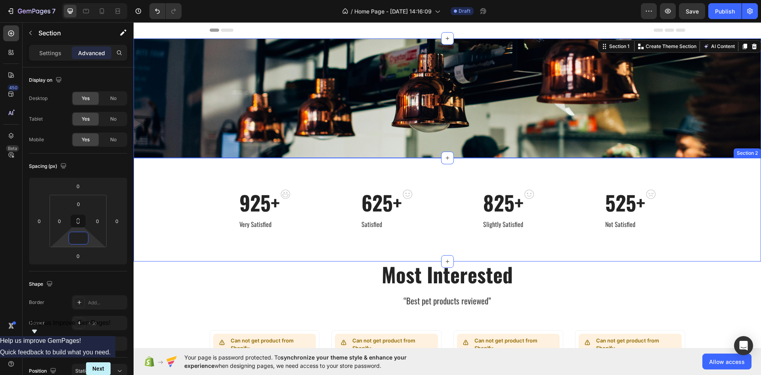
click at [167, 169] on div "925+ Heading Very Satisfied Text block Image Row 625+ Heading Satisfied Text bl…" at bounding box center [448, 209] width 628 height 103
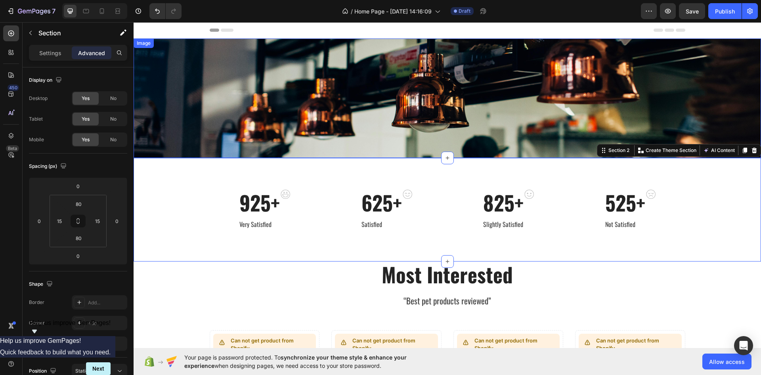
click at [200, 117] on img at bounding box center [448, 97] width 628 height 119
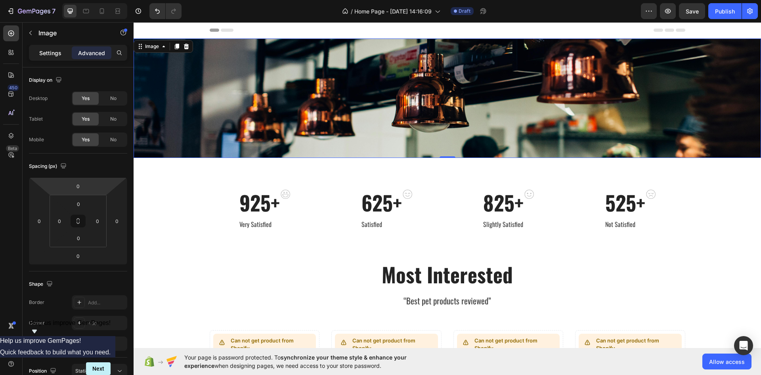
click at [53, 50] on p "Settings" at bounding box center [50, 53] width 22 height 8
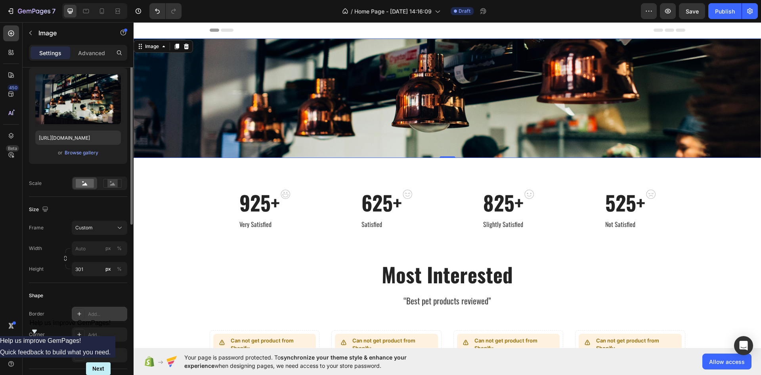
scroll to position [119, 0]
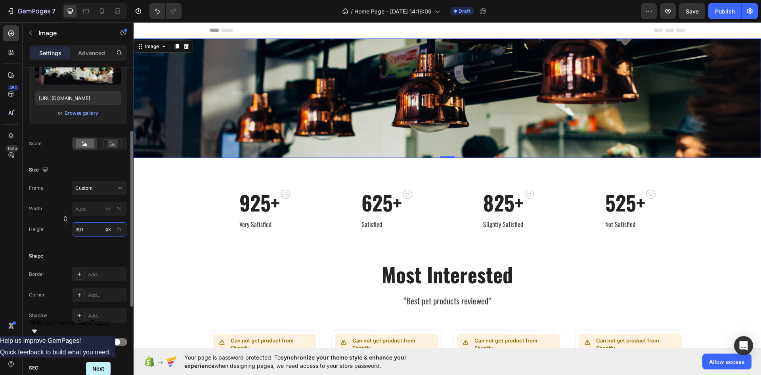
click at [89, 228] on input "301" at bounding box center [100, 229] width 56 height 14
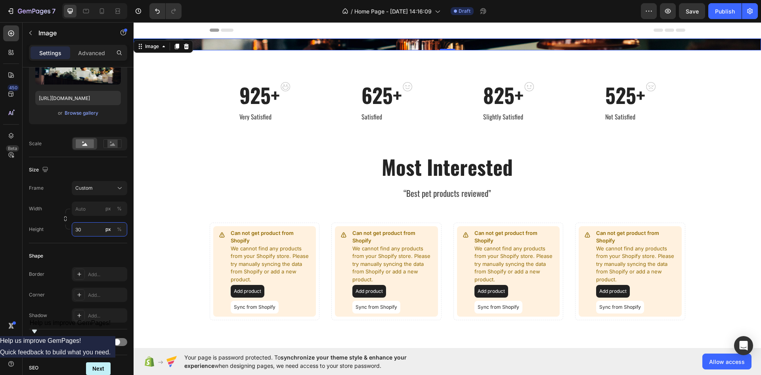
type input "300"
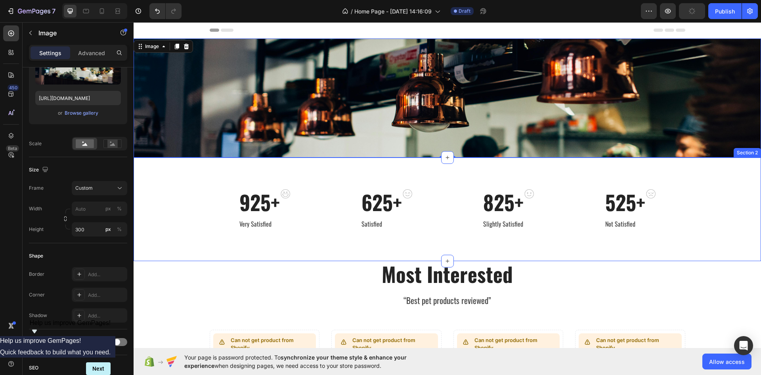
click at [169, 250] on div "925+ Heading Very Satisfied Text block Image Row 625+ Heading Satisfied Text bl…" at bounding box center [448, 208] width 628 height 103
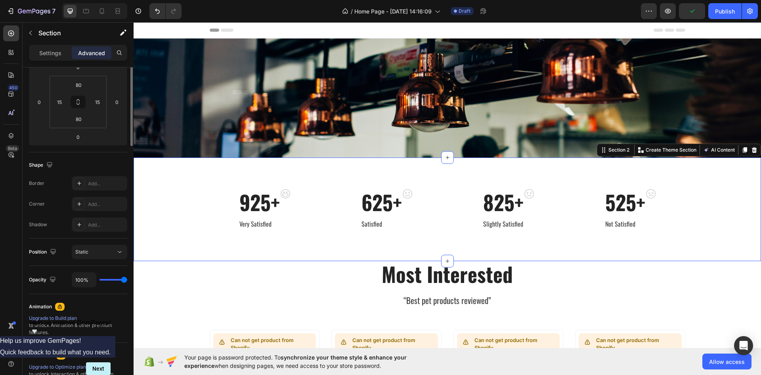
scroll to position [0, 0]
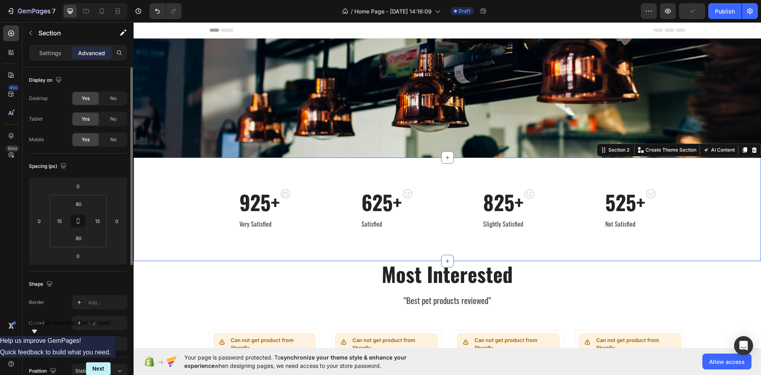
click at [227, 124] on img at bounding box center [448, 97] width 628 height 119
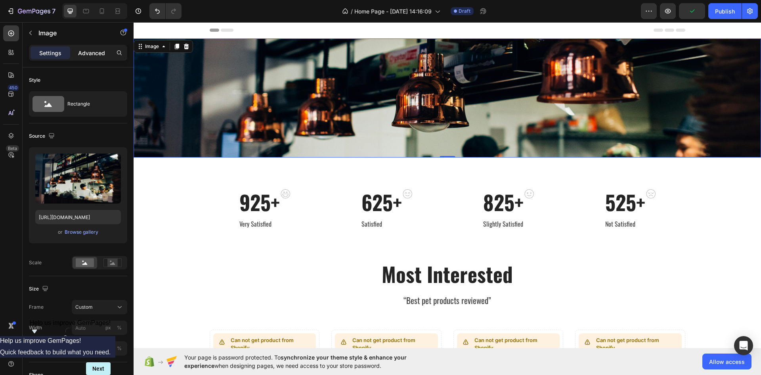
click at [92, 58] on div "Advanced" at bounding box center [92, 52] width 40 height 13
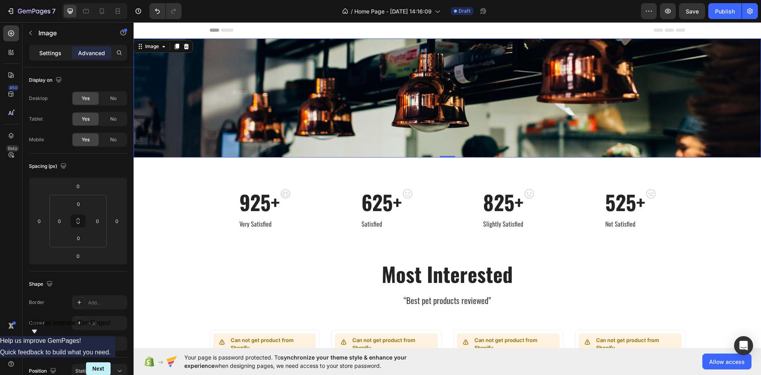
click at [68, 56] on div "Settings" at bounding box center [51, 52] width 40 height 13
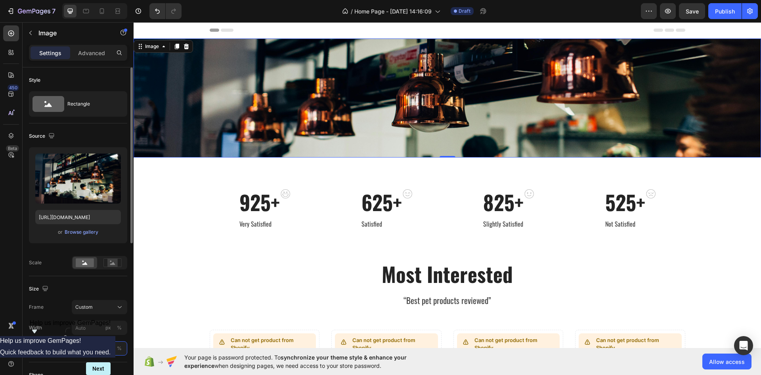
click at [89, 351] on input "300" at bounding box center [100, 348] width 56 height 14
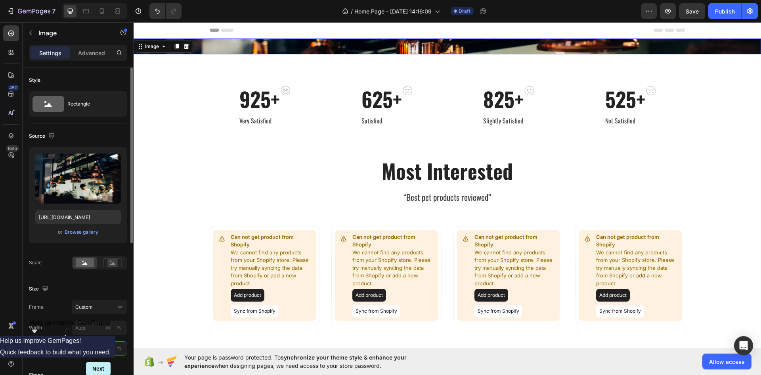
type input "400"
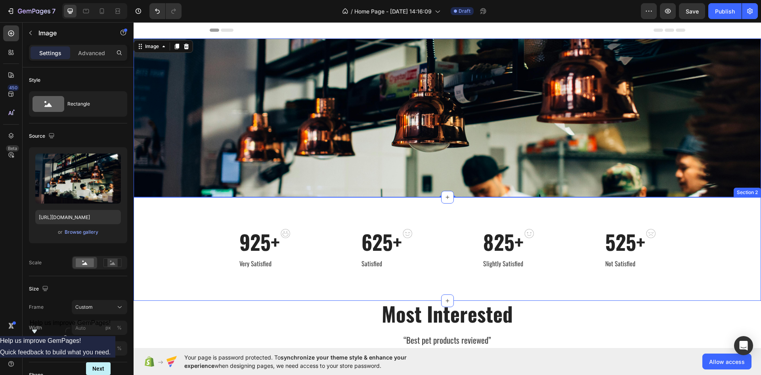
click at [172, 278] on div "925+ Heading Very Satisfied Text block Image Row 625+ Heading Satisfied Text bl…" at bounding box center [448, 248] width 628 height 103
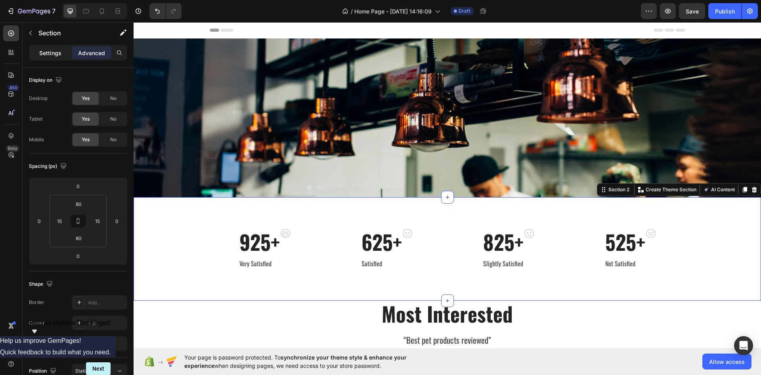
click at [49, 54] on p "Settings" at bounding box center [50, 53] width 22 height 8
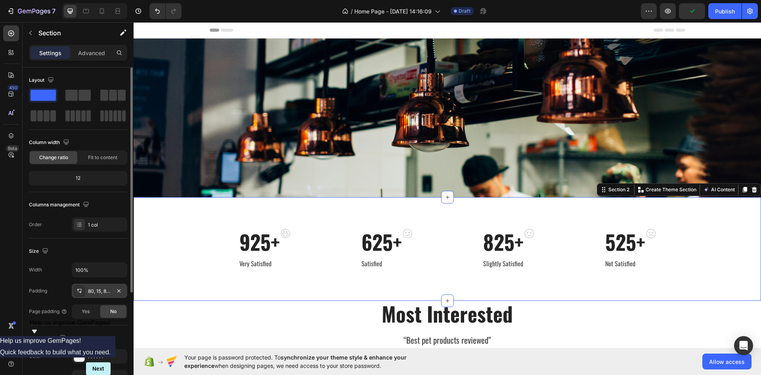
scroll to position [154, 0]
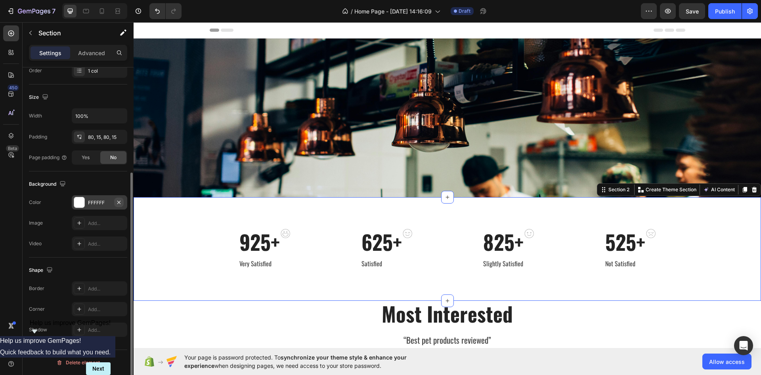
click at [120, 202] on icon "button" at bounding box center [119, 202] width 6 height 6
click at [100, 47] on div "Advanced" at bounding box center [92, 52] width 40 height 13
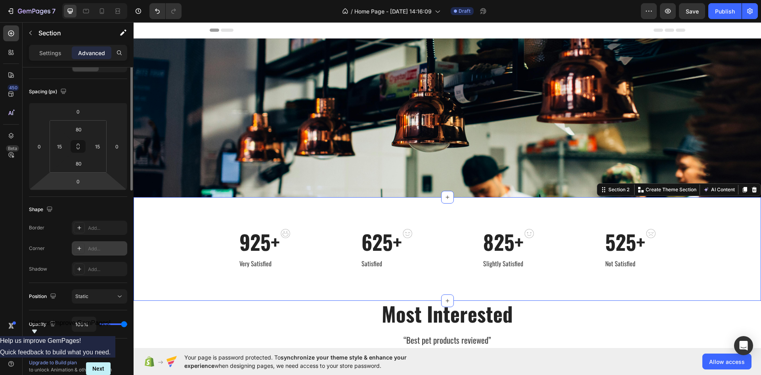
scroll to position [0, 0]
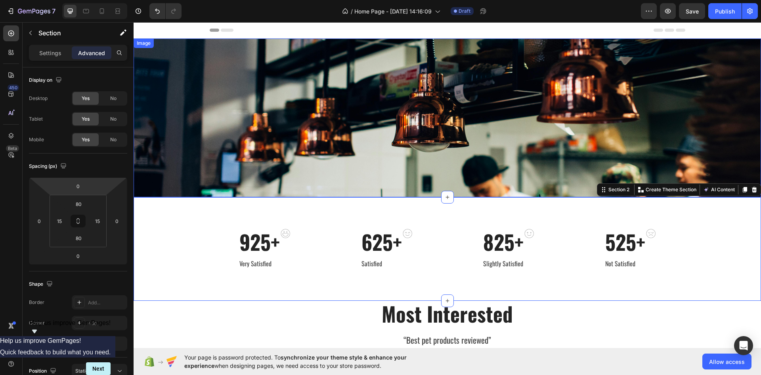
click at [411, 109] on img at bounding box center [448, 117] width 628 height 159
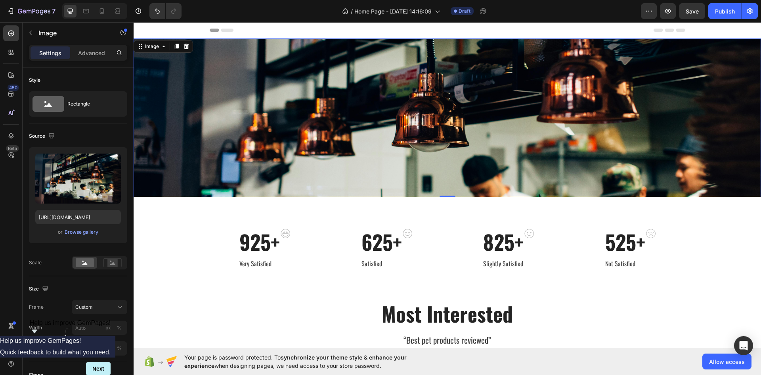
click at [411, 109] on img at bounding box center [448, 117] width 628 height 159
click at [8, 72] on icon at bounding box center [11, 75] width 8 height 8
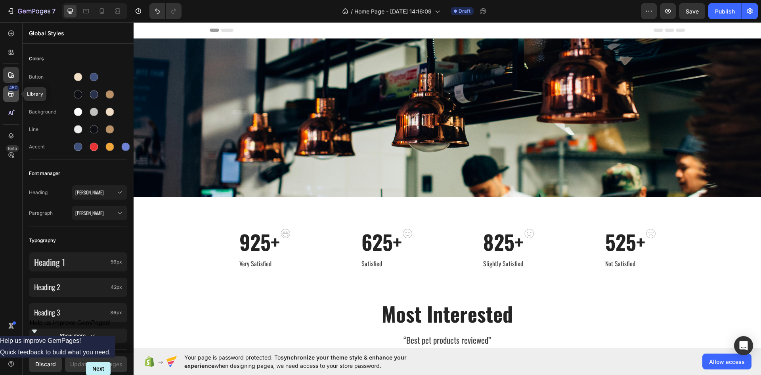
click at [9, 92] on icon at bounding box center [10, 94] width 5 height 5
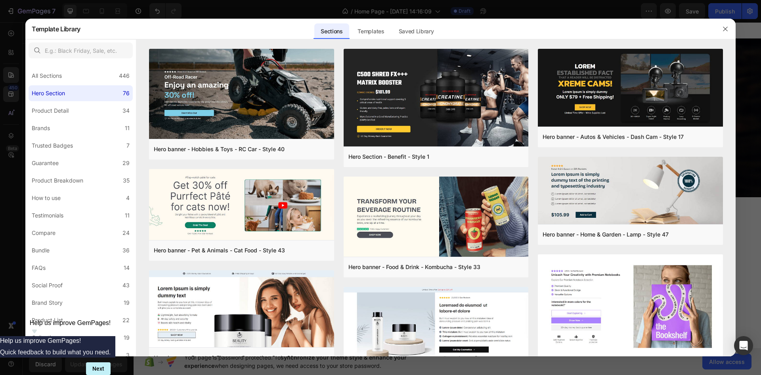
click at [101, 11] on div at bounding box center [380, 187] width 761 height 375
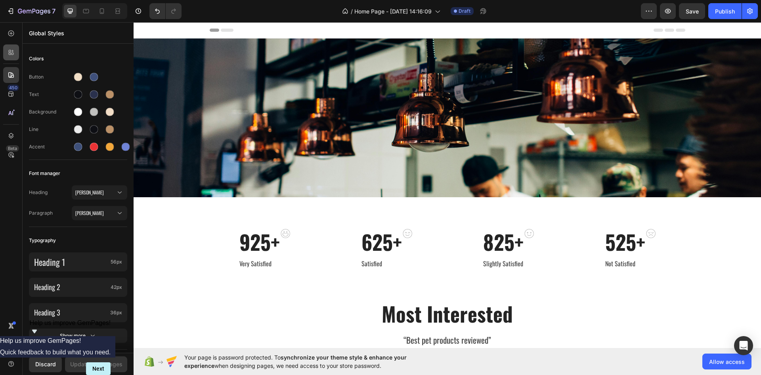
click at [8, 52] on icon at bounding box center [11, 52] width 8 height 8
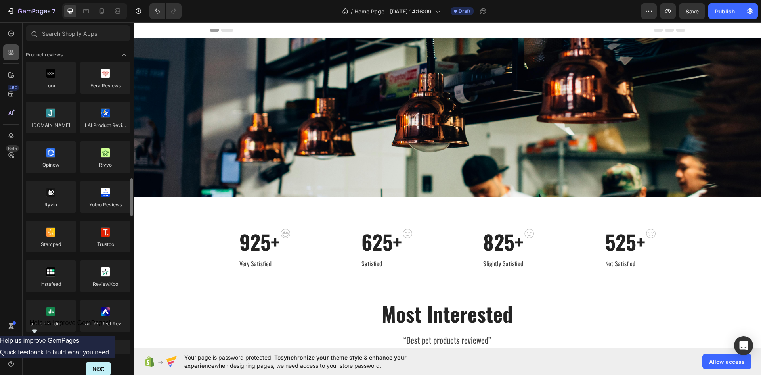
scroll to position [119, 0]
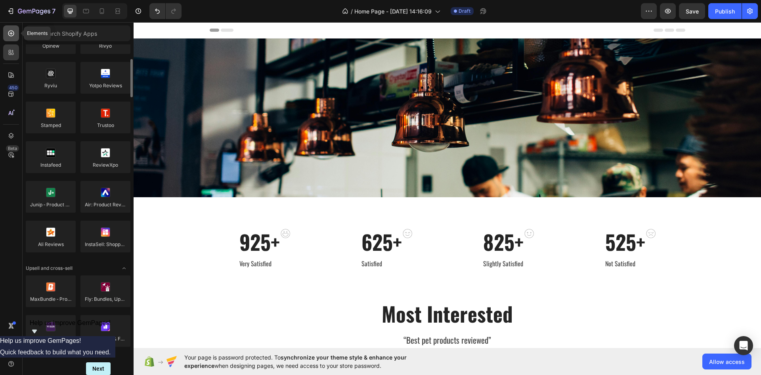
click at [12, 36] on icon at bounding box center [11, 33] width 8 height 8
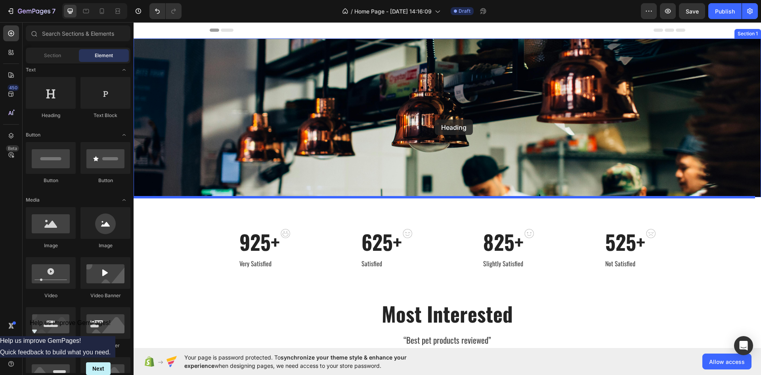
drag, startPoint x: 192, startPoint y: 121, endPoint x: 435, endPoint y: 119, distance: 243.5
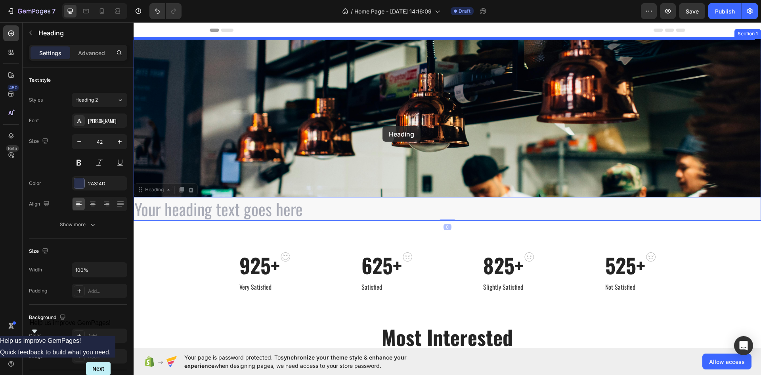
drag, startPoint x: 145, startPoint y: 190, endPoint x: 386, endPoint y: 123, distance: 250.2
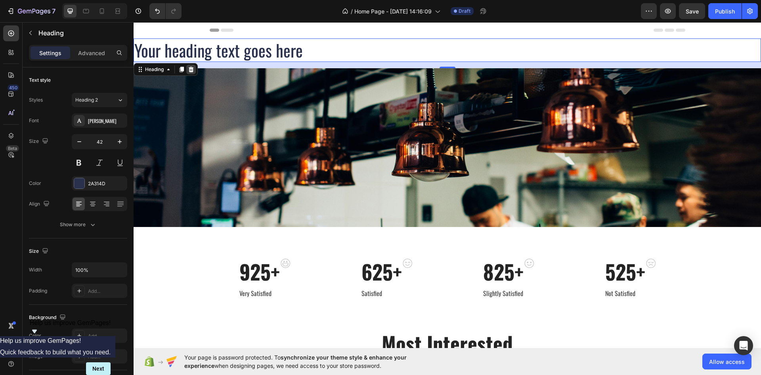
click at [193, 67] on icon at bounding box center [191, 69] width 6 height 6
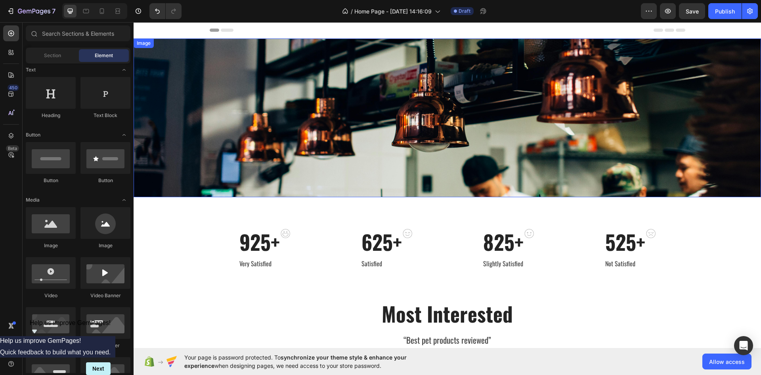
click at [238, 96] on img at bounding box center [448, 117] width 628 height 159
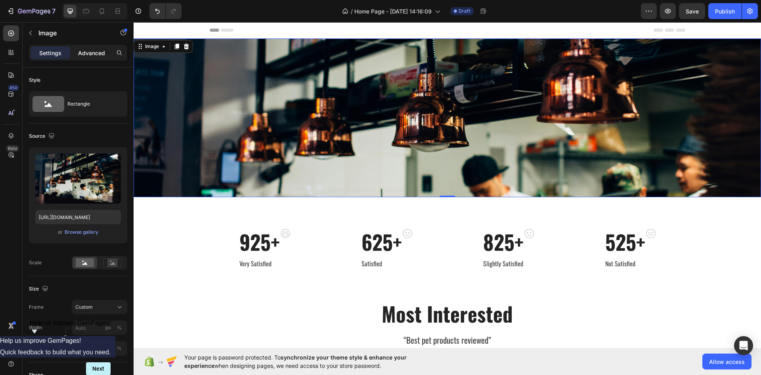
click at [96, 52] on p "Advanced" at bounding box center [91, 53] width 27 height 8
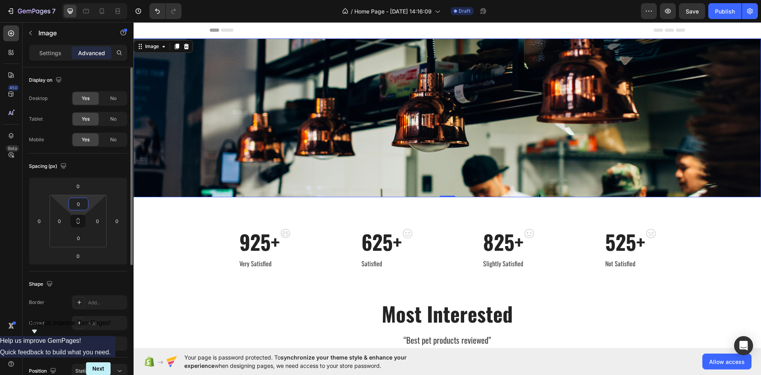
click at [77, 209] on input "0" at bounding box center [79, 204] width 16 height 12
type input "10"
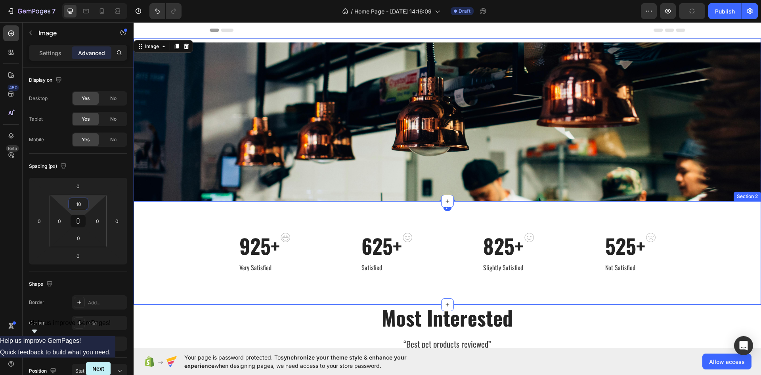
click at [190, 253] on div "925+ Heading Very Satisfied Text block Image Row 625+ Heading Satisfied Text bl…" at bounding box center [448, 253] width 616 height 40
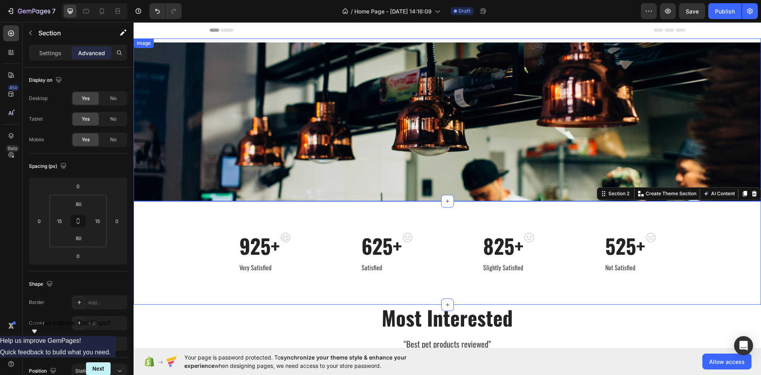
click at [289, 39] on div "Image" at bounding box center [448, 119] width 628 height 163
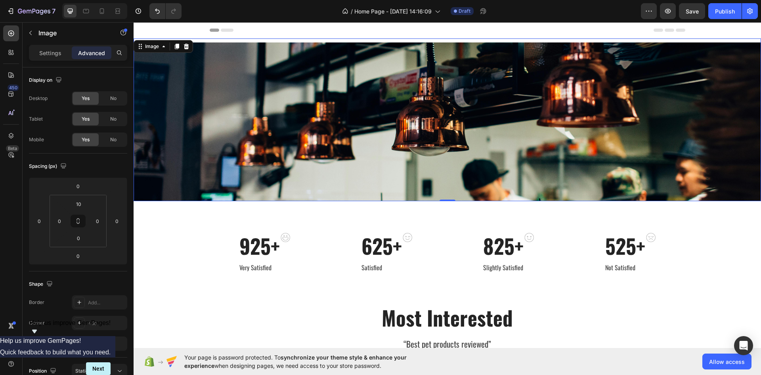
click at [289, 39] on div "Image 0" at bounding box center [448, 119] width 628 height 163
drag, startPoint x: 154, startPoint y: 43, endPoint x: 152, endPoint y: 48, distance: 5.2
click at [154, 44] on div "Image" at bounding box center [152, 46] width 17 height 7
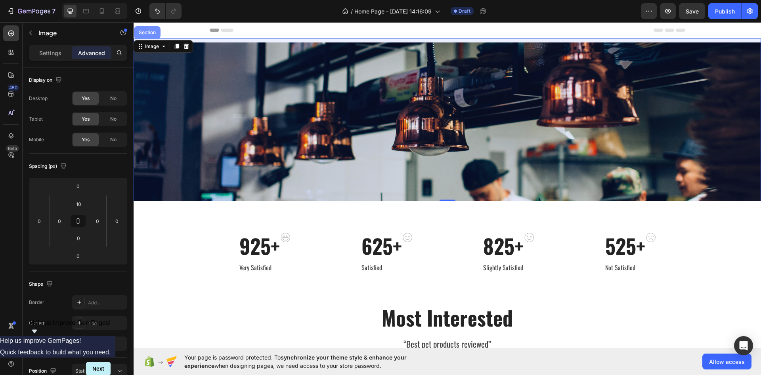
click at [154, 35] on div "Section" at bounding box center [147, 32] width 27 height 13
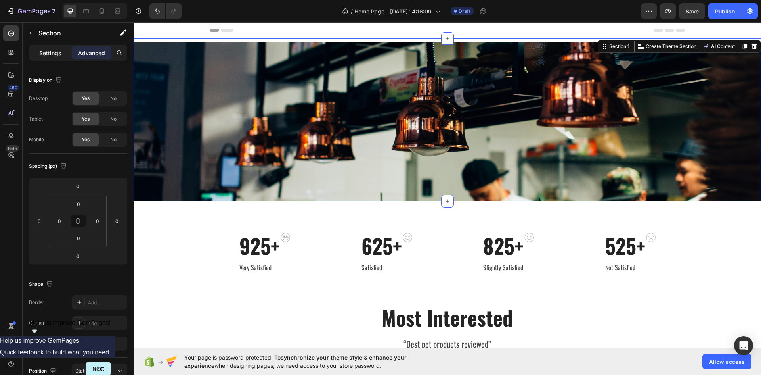
click at [58, 47] on div "Settings" at bounding box center [51, 52] width 40 height 13
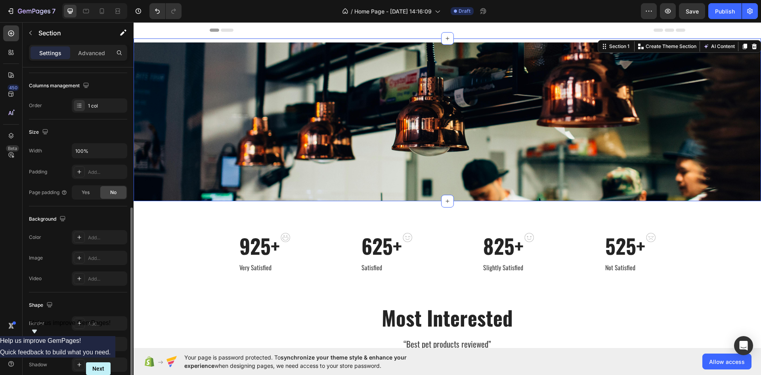
scroll to position [154, 0]
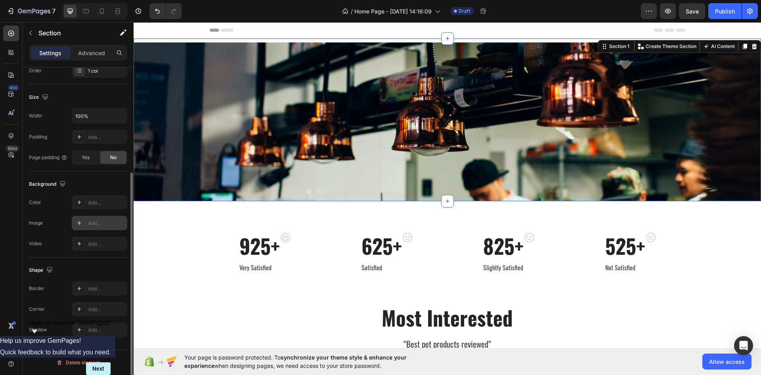
click at [80, 223] on icon at bounding box center [79, 223] width 6 height 6
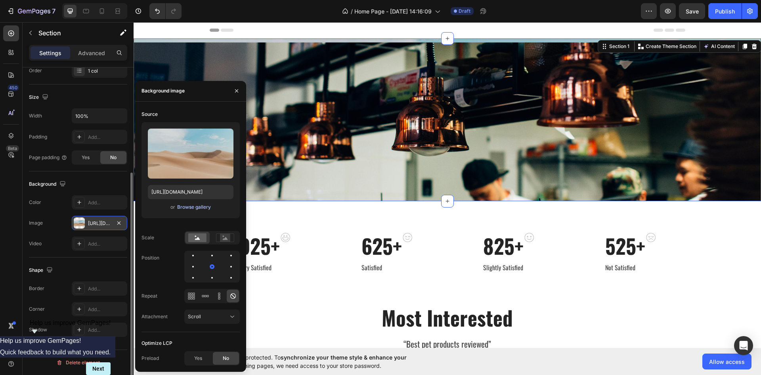
click at [193, 205] on div "Browse gallery" at bounding box center [194, 206] width 34 height 7
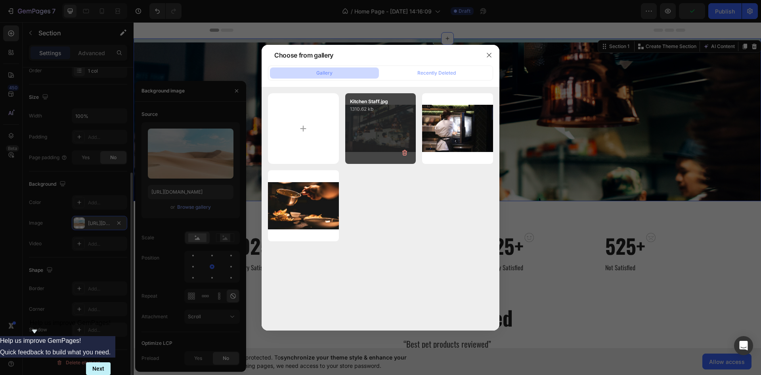
click at [383, 132] on div "Kitchen Staff.jpg 1310.62 kb" at bounding box center [380, 128] width 71 height 71
type input "https://cdn.shopify.com/s/files/1/0927/5837/6821/files/gempages_586133688887018…"
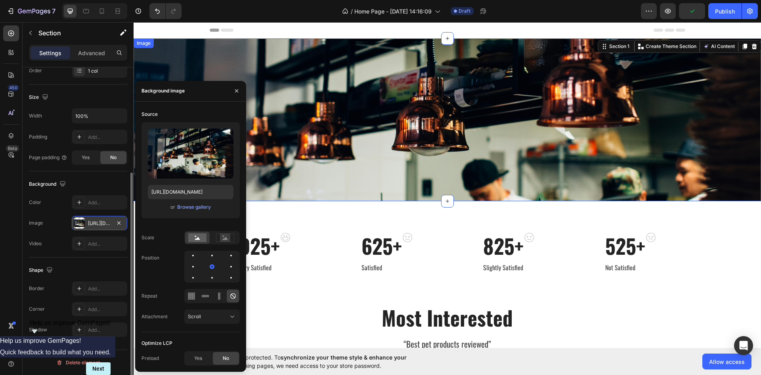
click at [297, 138] on img at bounding box center [448, 121] width 628 height 159
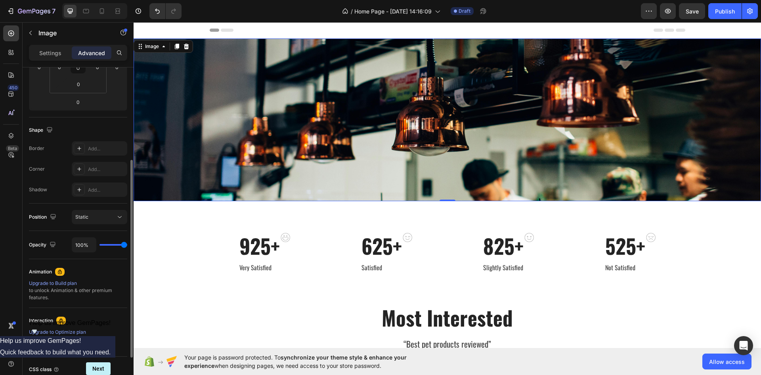
scroll to position [0, 0]
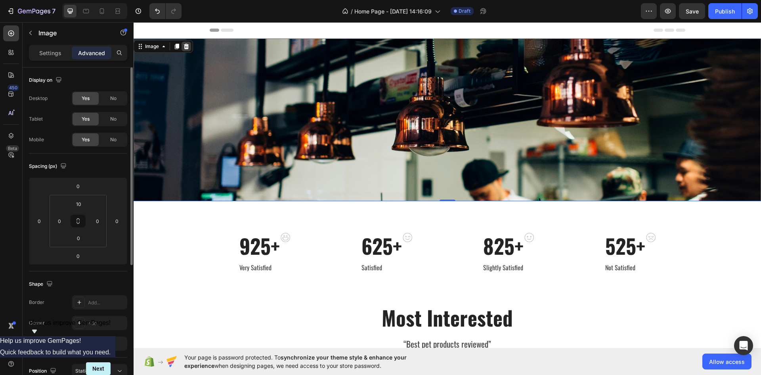
click at [186, 42] on div at bounding box center [187, 47] width 10 height 10
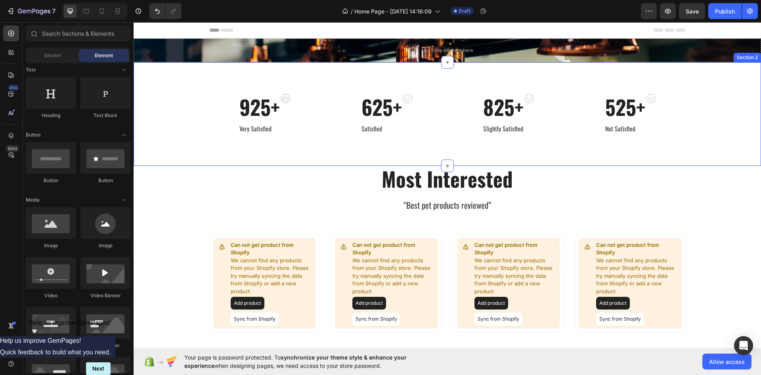
click at [293, 52] on div "Drop element here" at bounding box center [448, 50] width 628 height 24
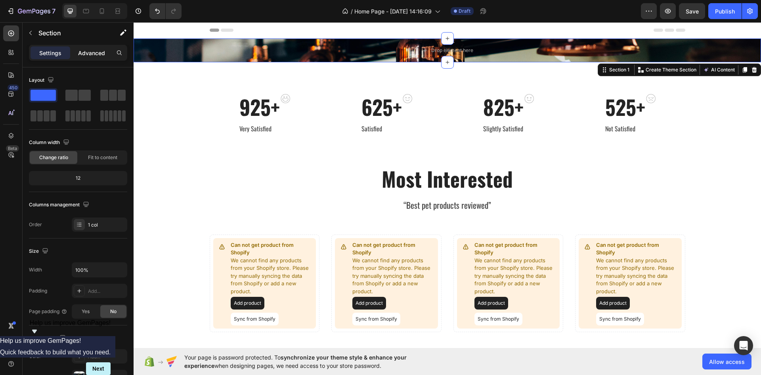
click at [98, 49] on p "Advanced" at bounding box center [91, 53] width 27 height 8
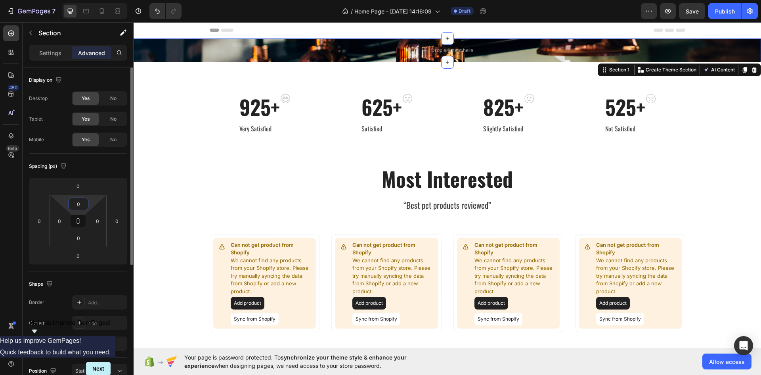
click at [85, 199] on input "0" at bounding box center [79, 204] width 16 height 12
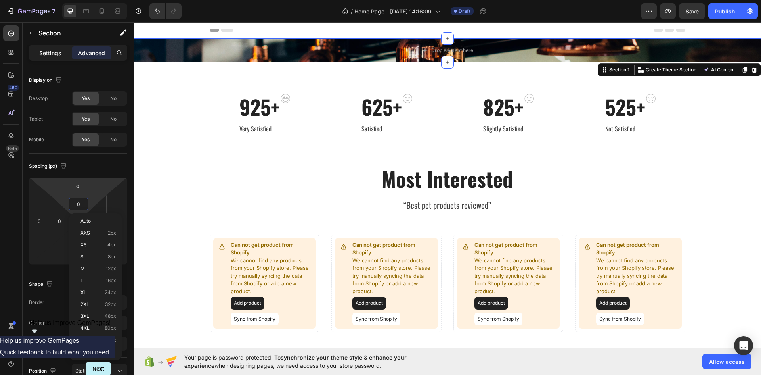
click at [56, 54] on p "Settings" at bounding box center [50, 53] width 22 height 8
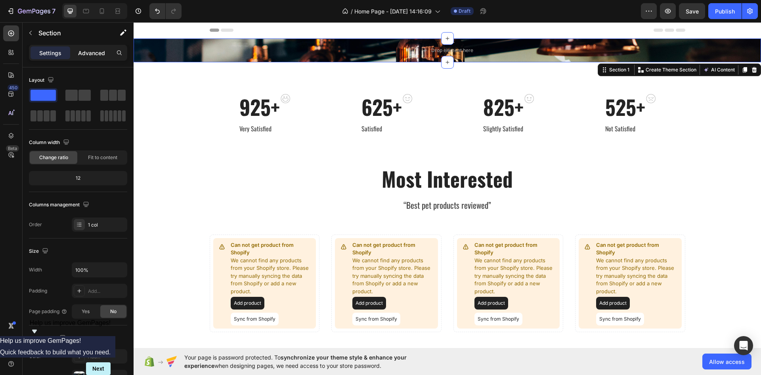
click at [86, 50] on p "Advanced" at bounding box center [91, 53] width 27 height 8
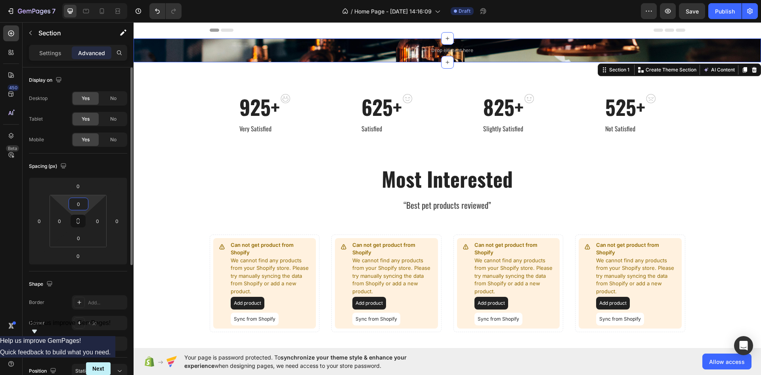
click at [84, 201] on input "0" at bounding box center [79, 204] width 16 height 12
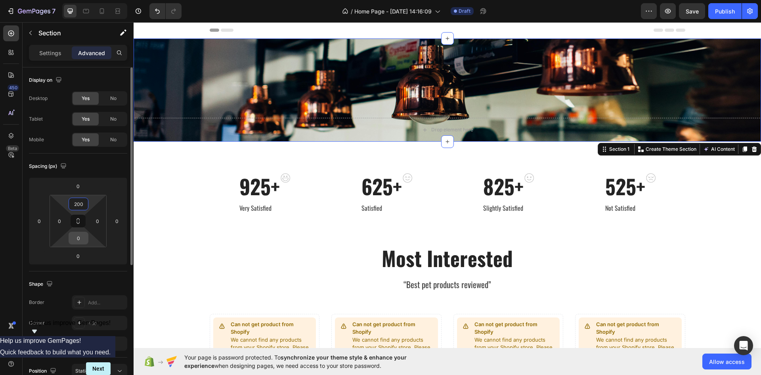
type input "200"
click at [77, 239] on input "0" at bounding box center [79, 238] width 16 height 12
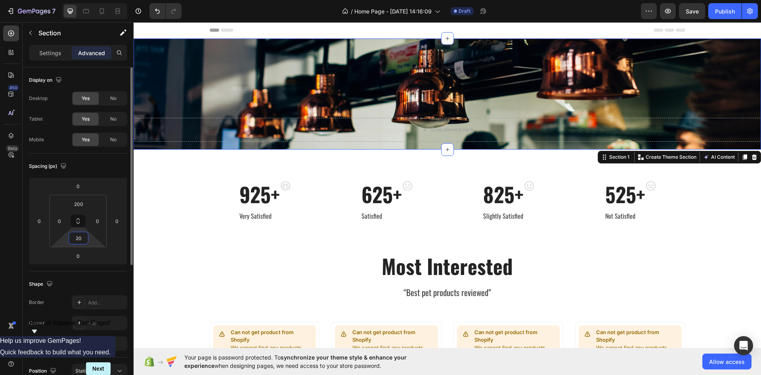
type input "200"
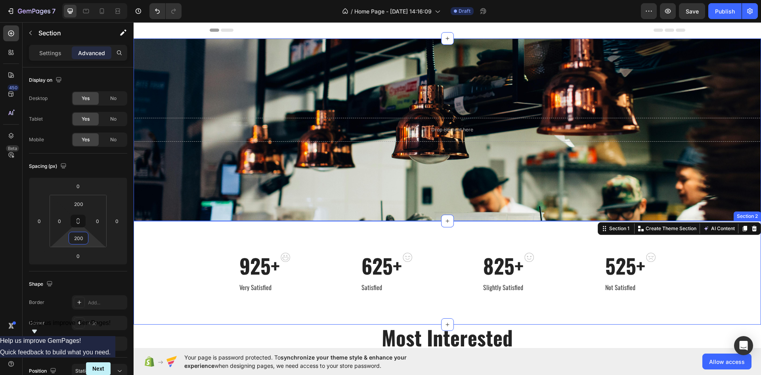
click at [170, 241] on div "925+ Heading Very Satisfied Text block Image Row 625+ Heading Satisfied Text bl…" at bounding box center [448, 272] width 628 height 103
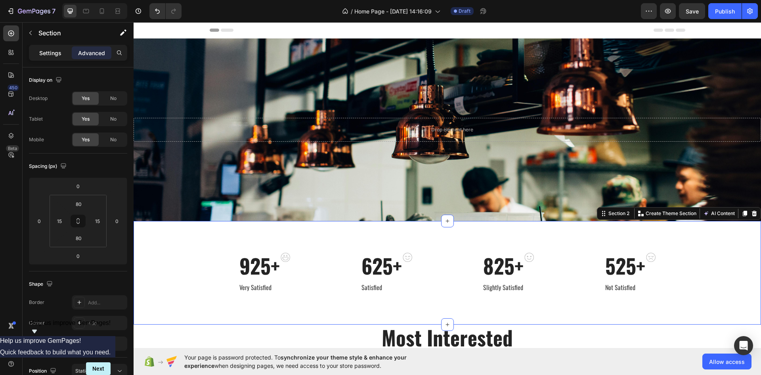
click at [46, 53] on p "Settings" at bounding box center [50, 53] width 22 height 8
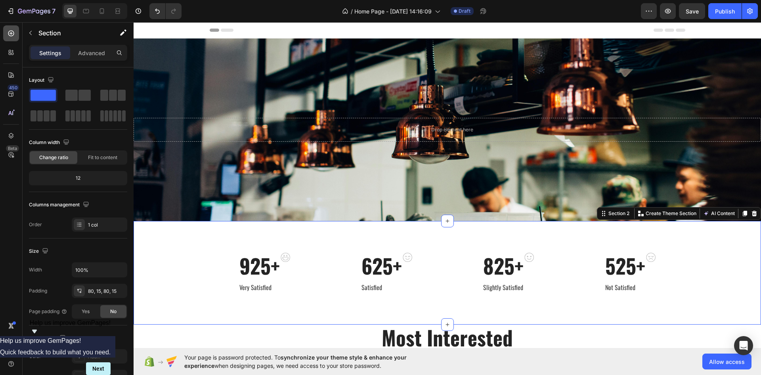
click at [7, 36] on icon at bounding box center [11, 33] width 8 height 8
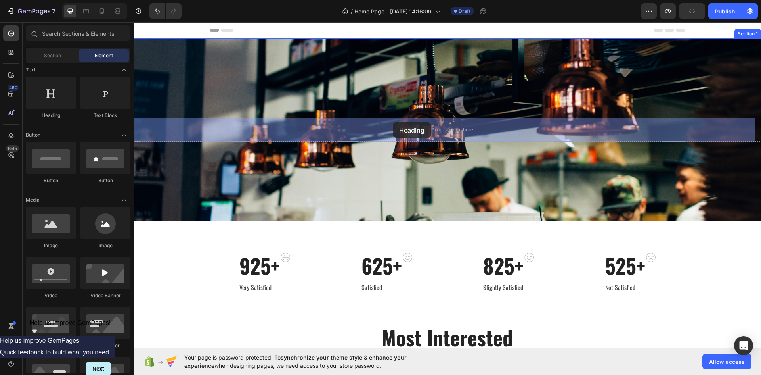
drag, startPoint x: 195, startPoint y: 121, endPoint x: 374, endPoint y: 114, distance: 178.5
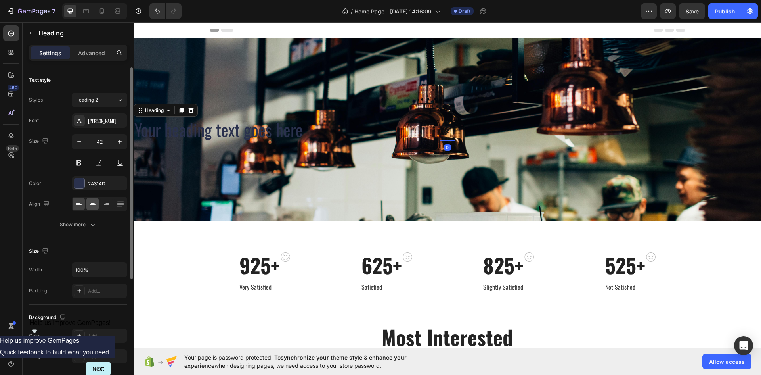
click at [91, 202] on icon at bounding box center [93, 201] width 6 height 1
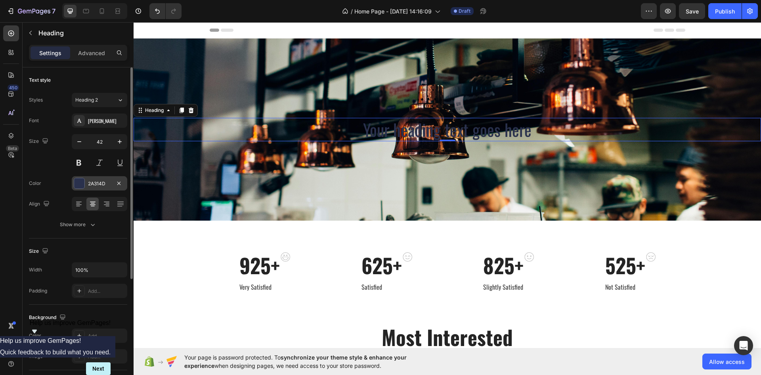
click at [80, 182] on div at bounding box center [79, 183] width 10 height 10
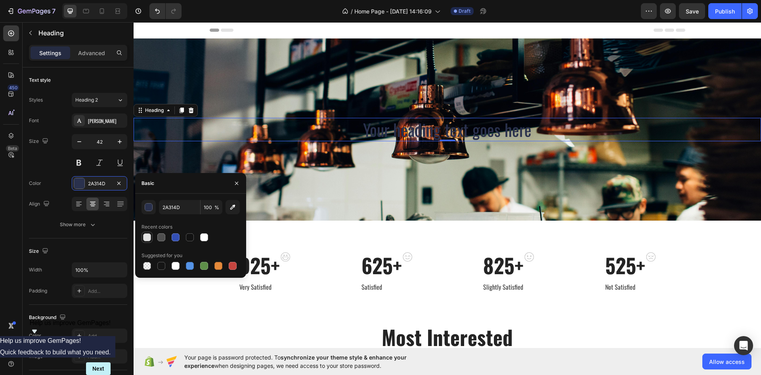
click at [151, 240] on div at bounding box center [147, 237] width 10 height 10
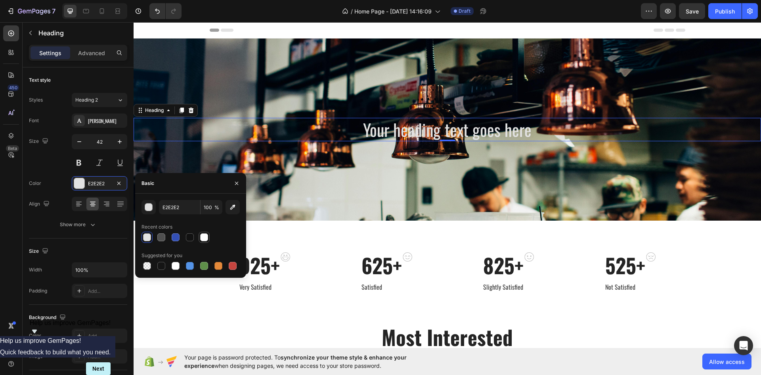
click at [201, 233] on div at bounding box center [204, 237] width 10 height 10
type input "FFFFFF"
click at [57, 153] on div "Size 42" at bounding box center [78, 152] width 98 height 36
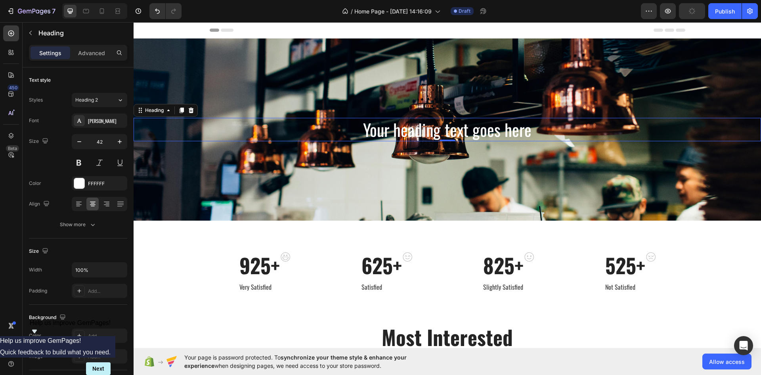
click at [437, 132] on h2 "Your heading text goes here" at bounding box center [448, 129] width 628 height 23
click at [437, 132] on p "Your heading text goes here" at bounding box center [447, 130] width 626 height 22
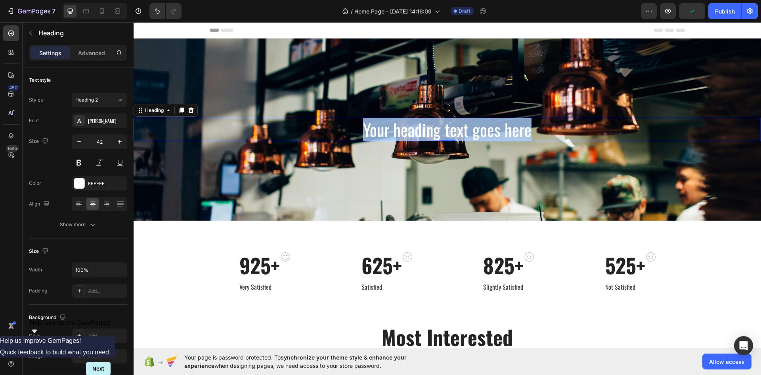
click at [437, 132] on p "Your heading text goes here" at bounding box center [447, 130] width 626 height 22
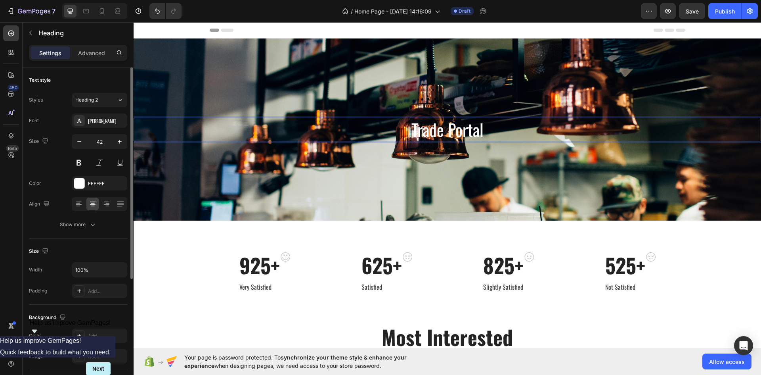
scroll to position [185, 0]
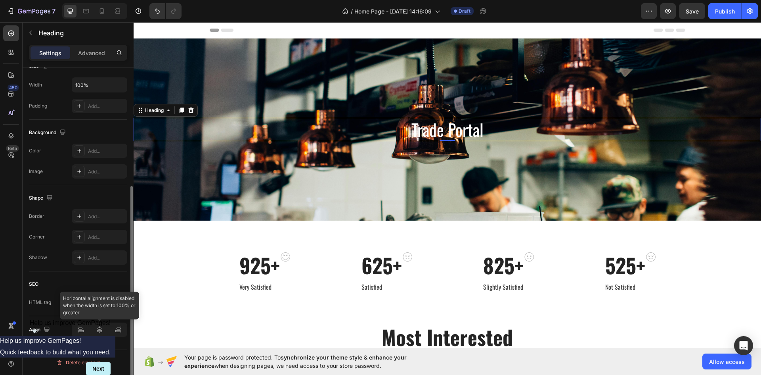
click at [84, 328] on div at bounding box center [100, 329] width 56 height 14
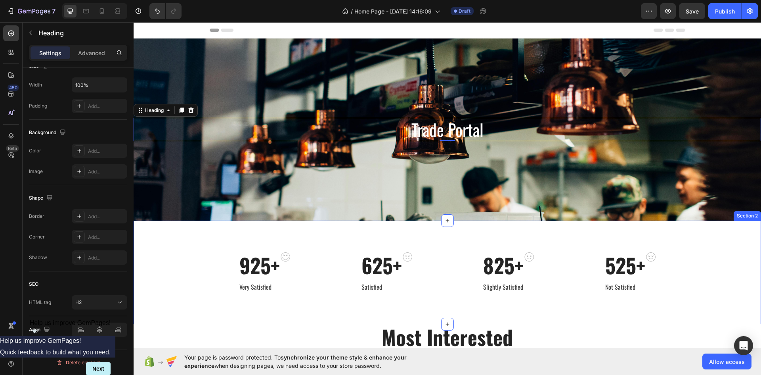
click at [153, 265] on div "925+ Heading Very Satisfied Text block Image Row 625+ Heading Satisfied Text bl…" at bounding box center [448, 272] width 616 height 40
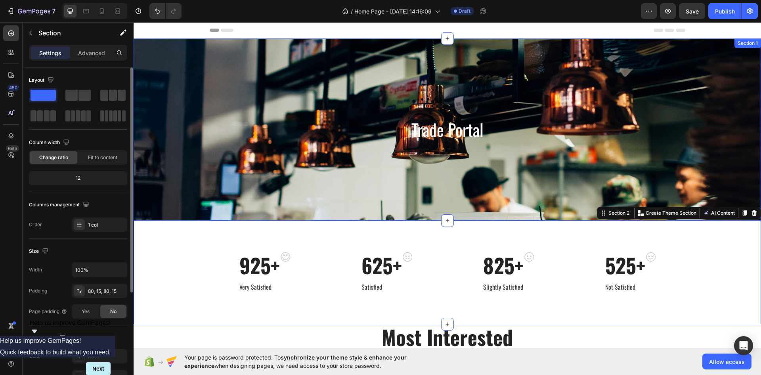
scroll to position [0, 0]
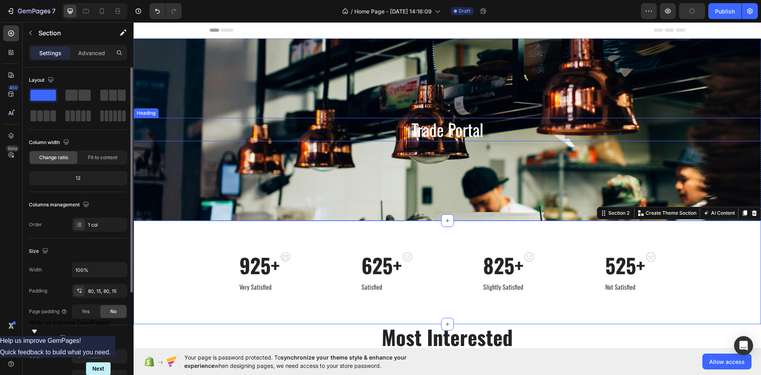
click at [203, 122] on p "Trade Portal" at bounding box center [447, 130] width 626 height 22
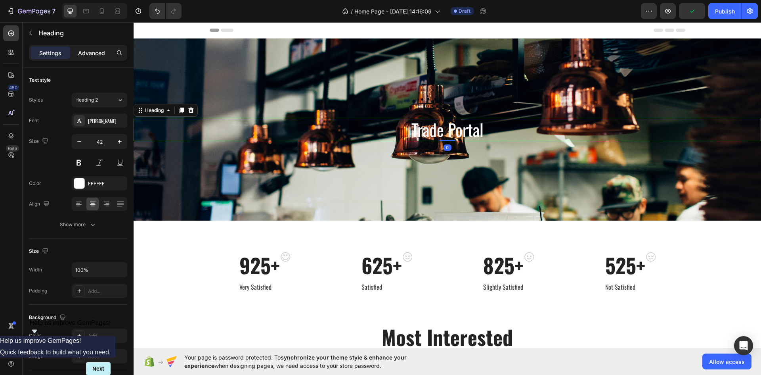
click at [98, 50] on p "Advanced" at bounding box center [91, 53] width 27 height 8
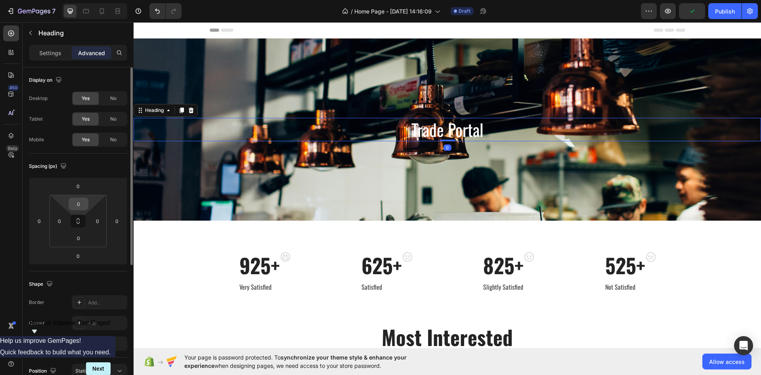
click at [79, 205] on input "0" at bounding box center [79, 204] width 16 height 12
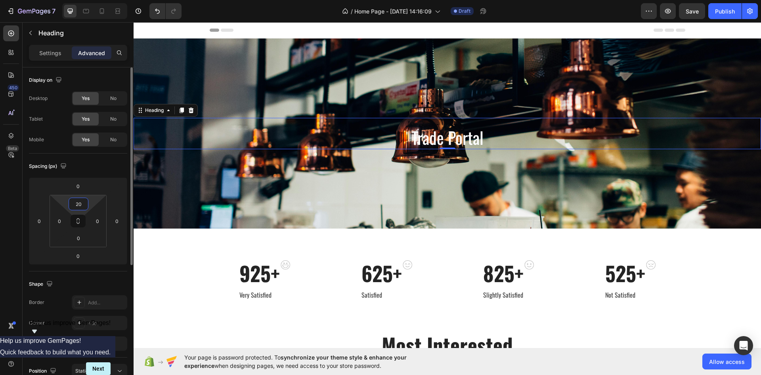
type input "2"
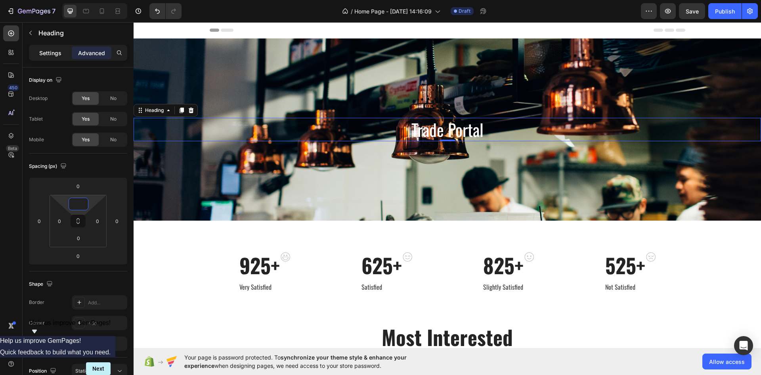
click at [54, 59] on div "Settings" at bounding box center [51, 52] width 40 height 13
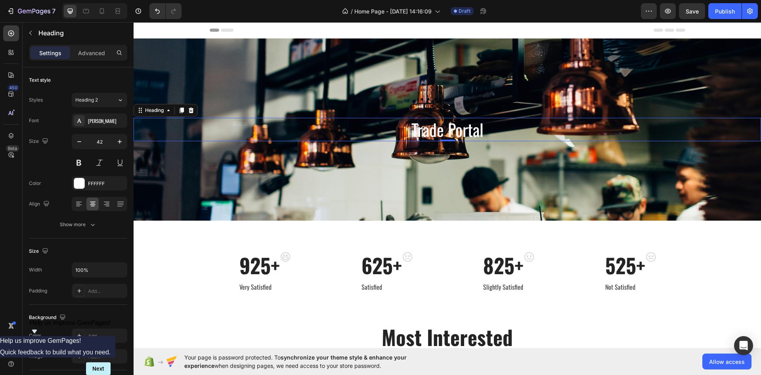
click at [54, 54] on p "Settings" at bounding box center [50, 53] width 22 height 8
click at [260, 246] on div "925+ Heading Very Satisfied Text block Image Row 625+ Heading Satisfied Text bl…" at bounding box center [448, 271] width 628 height 103
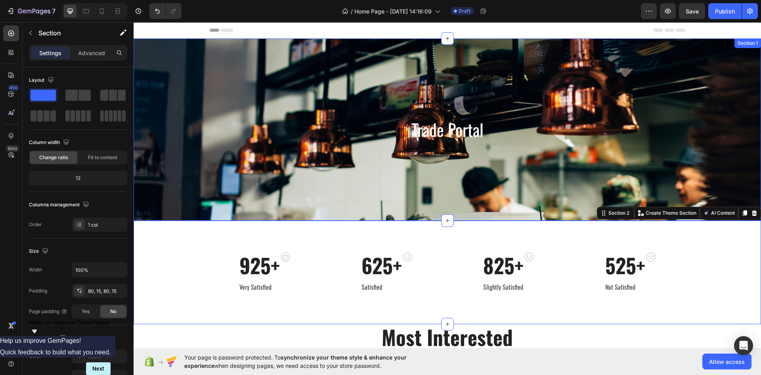
click at [209, 178] on div "Trade Portal Heading Section 1" at bounding box center [448, 129] width 628 height 182
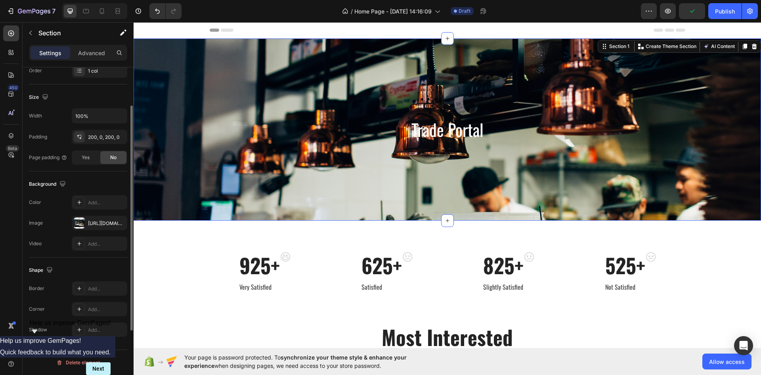
scroll to position [154, 0]
click at [105, 227] on div "https://cdn.shopify.com/s/files/1/0927/5837/6821/files/gempages_586133688887018…" at bounding box center [100, 223] width 56 height 14
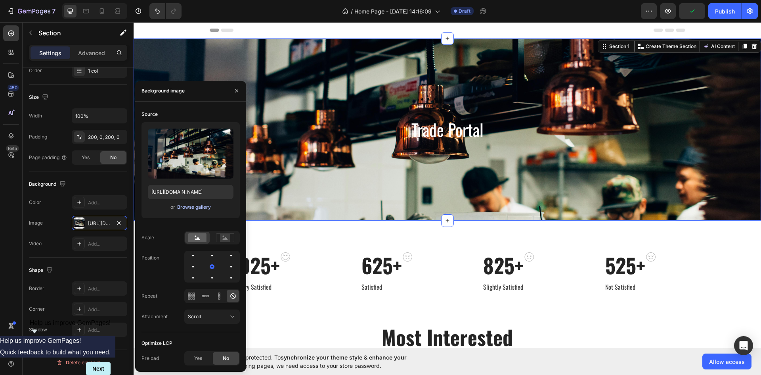
click at [186, 207] on div "Browse gallery" at bounding box center [194, 206] width 34 height 7
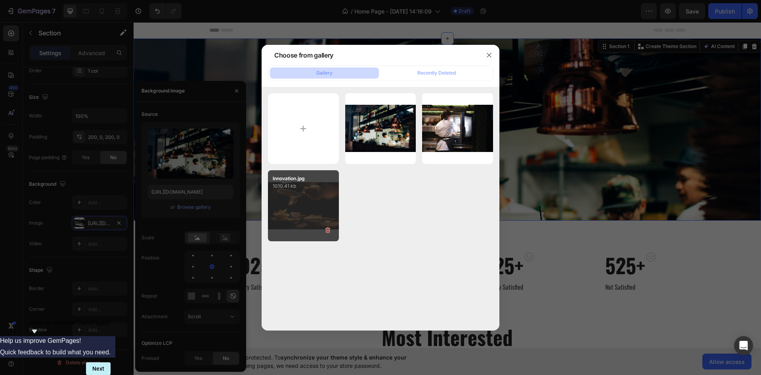
click at [320, 201] on div "Innovation.jpg 1010.41 kb" at bounding box center [303, 205] width 71 height 71
type input "https://cdn.shopify.com/s/files/1/0927/5837/6821/files/gempages_586133688887018…"
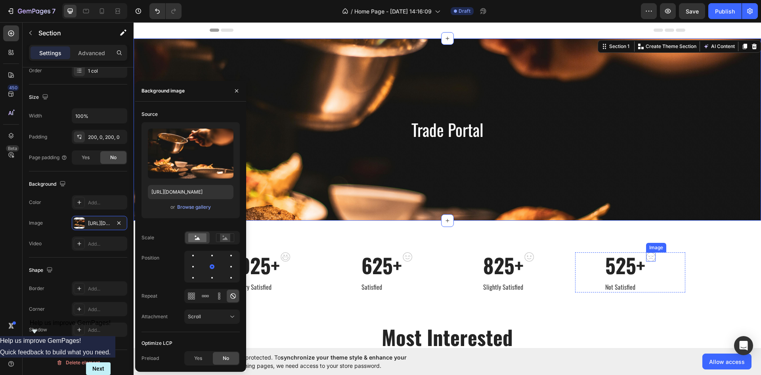
click at [655, 248] on div "Image" at bounding box center [656, 247] width 17 height 7
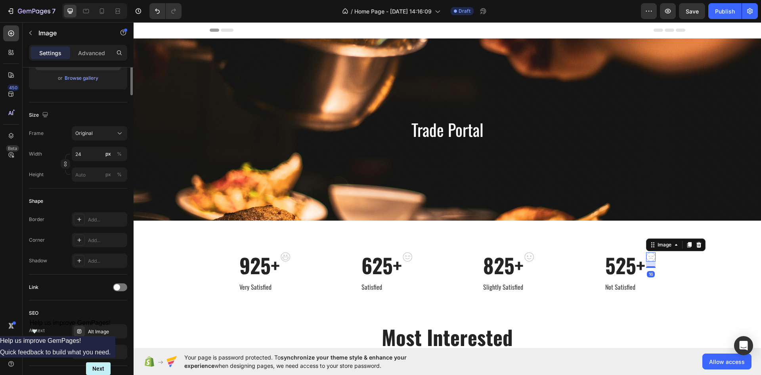
scroll to position [0, 0]
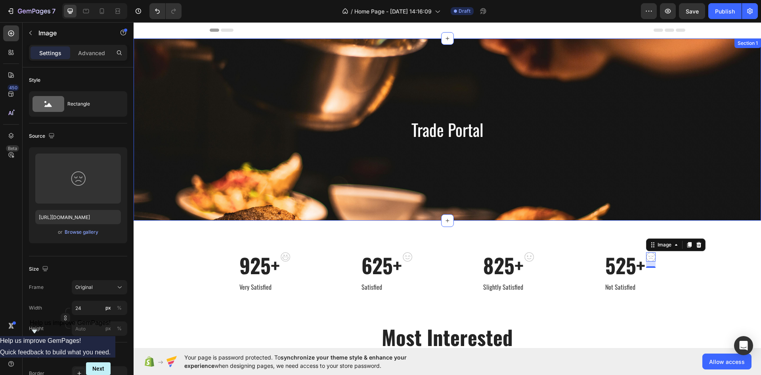
click at [235, 172] on div "Trade Portal Heading Section 1" at bounding box center [448, 129] width 628 height 182
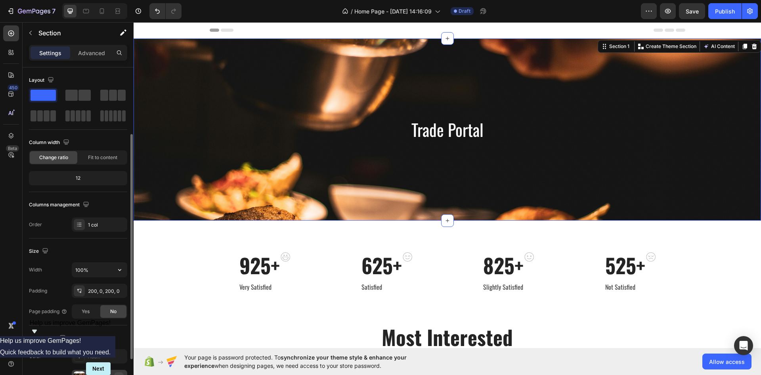
scroll to position [154, 0]
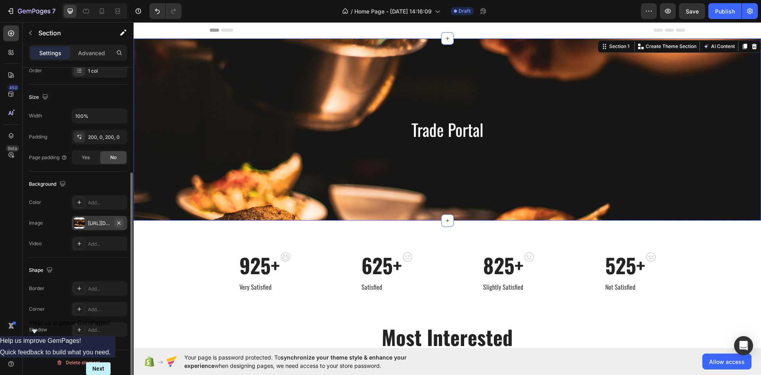
click at [118, 222] on icon "button" at bounding box center [119, 223] width 6 height 6
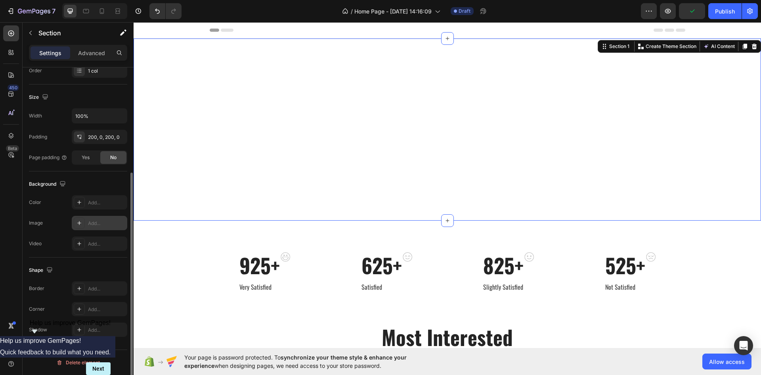
click at [89, 223] on div "Add..." at bounding box center [106, 223] width 37 height 7
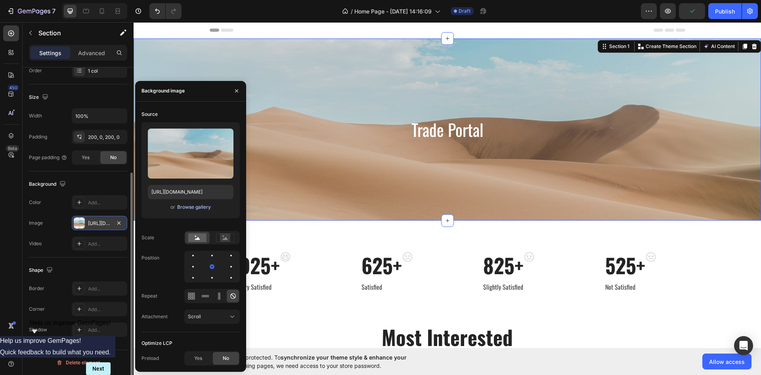
click at [177, 210] on button "Browse gallery" at bounding box center [194, 207] width 34 height 8
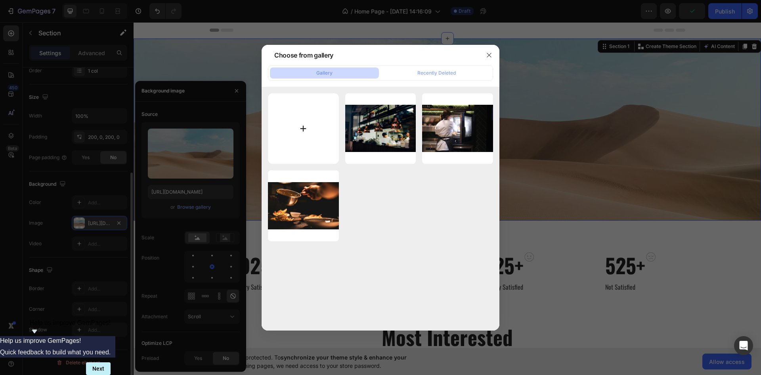
click at [307, 118] on input "file" at bounding box center [303, 128] width 71 height 71
type input "C:\fakepath\Insights 1.jpg"
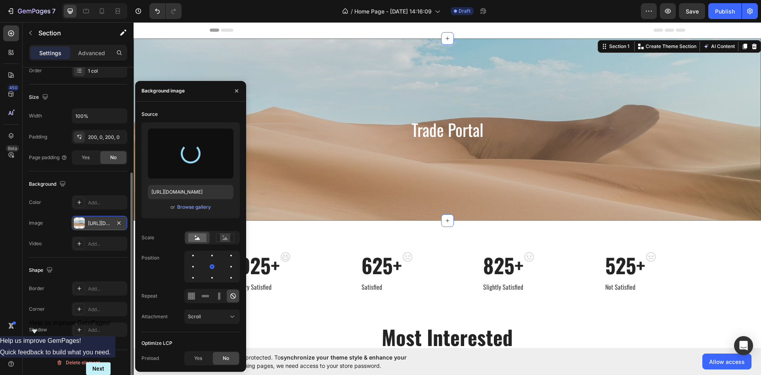
type input "https://cdn.shopify.com/s/files/1/0927/5837/6821/files/gempages_586133688887018…"
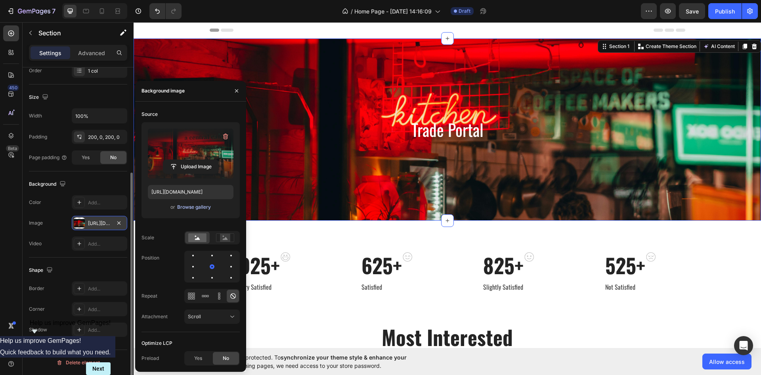
click at [200, 207] on div "Browse gallery" at bounding box center [194, 206] width 34 height 7
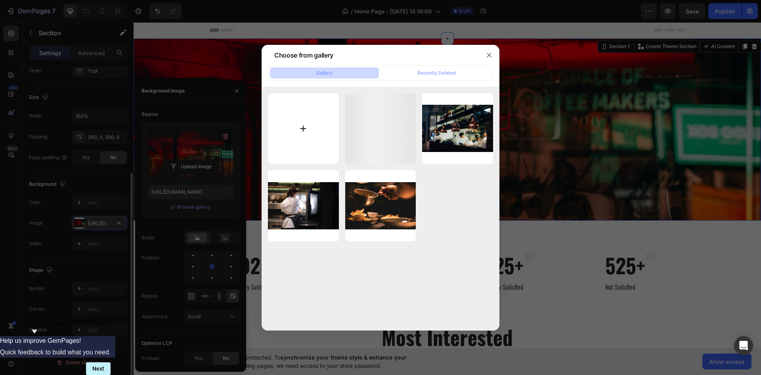
click at [318, 138] on input "file" at bounding box center [303, 128] width 71 height 71
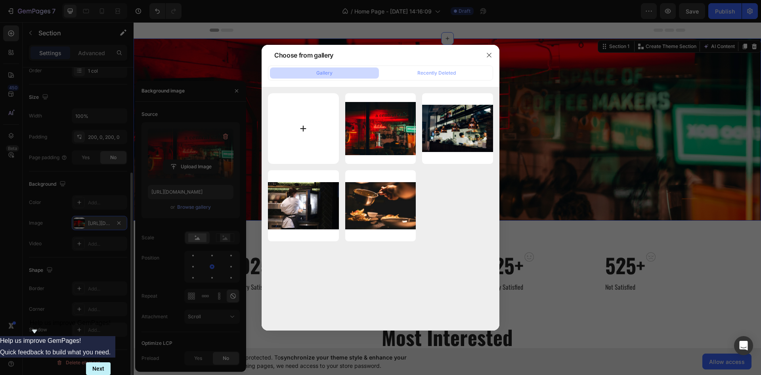
type input "C:\fakepath\Trade Enquiry Hero Image.jpg"
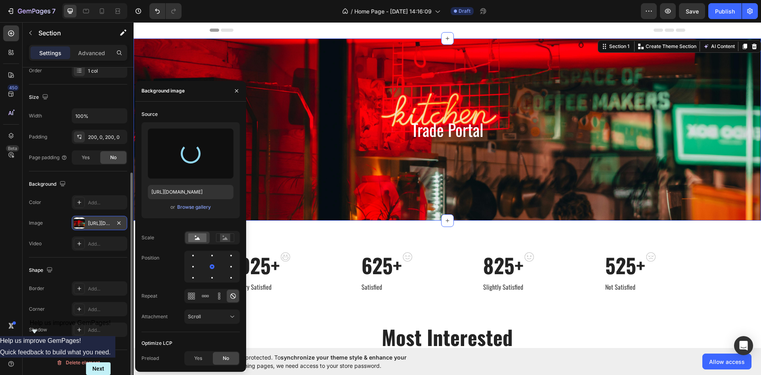
type input "https://cdn.shopify.com/s/files/1/0927/5837/6821/files/gempages_586133688887018…"
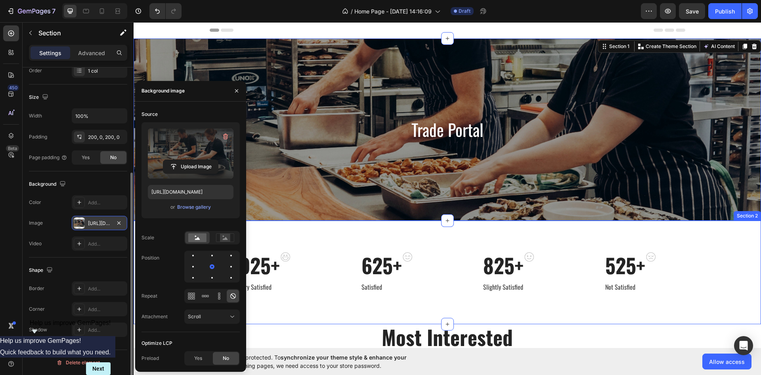
click at [350, 235] on div "925+ Heading Very Satisfied Text block Image Row 625+ Heading Satisfied Text bl…" at bounding box center [448, 271] width 628 height 103
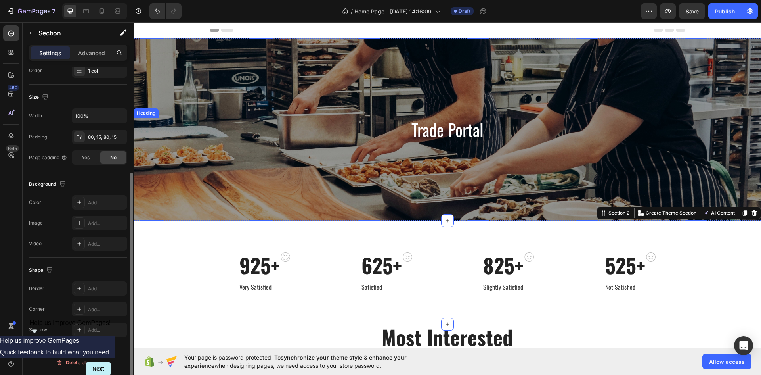
click at [427, 125] on p "Trade Portal" at bounding box center [447, 130] width 626 height 22
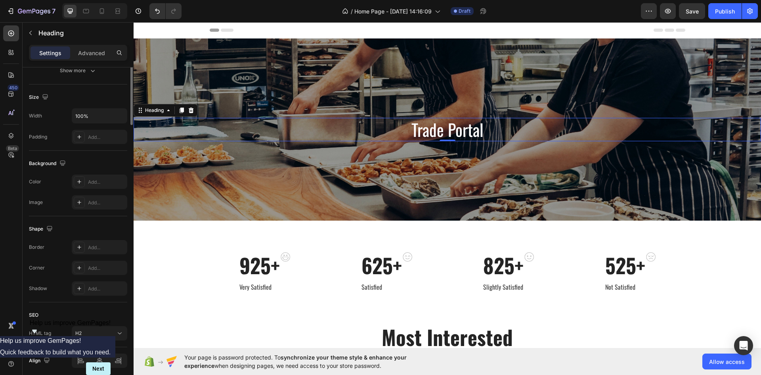
scroll to position [0, 0]
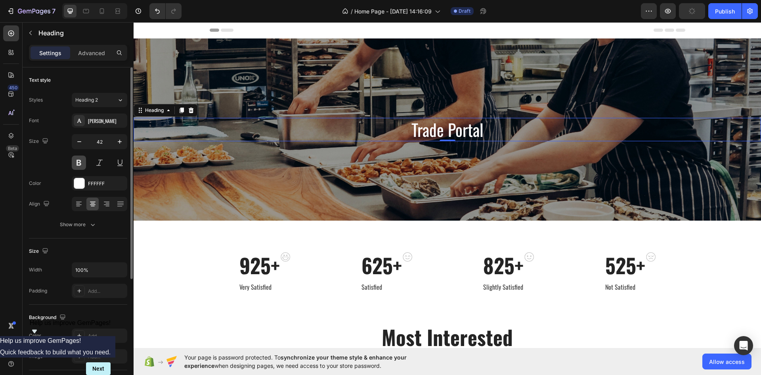
click at [74, 161] on button at bounding box center [79, 162] width 14 height 14
click at [102, 163] on button at bounding box center [99, 162] width 14 height 14
click at [101, 163] on button at bounding box center [99, 162] width 14 height 14
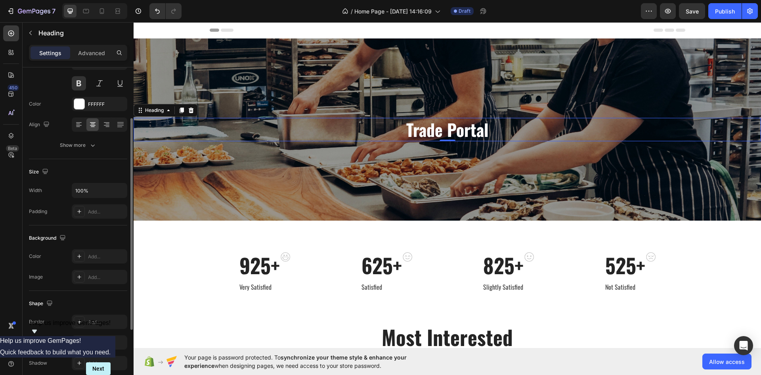
scroll to position [185, 0]
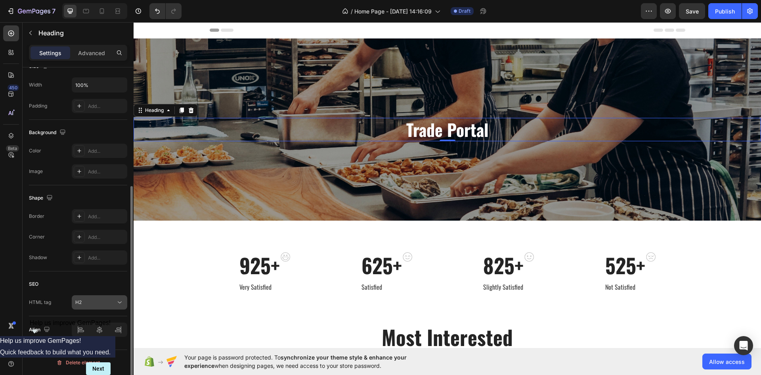
click at [92, 299] on div "H2" at bounding box center [95, 302] width 40 height 7
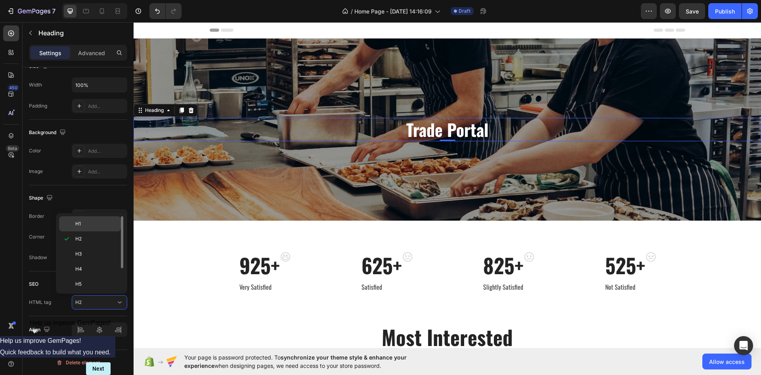
click at [75, 225] on div "H1" at bounding box center [90, 223] width 62 height 15
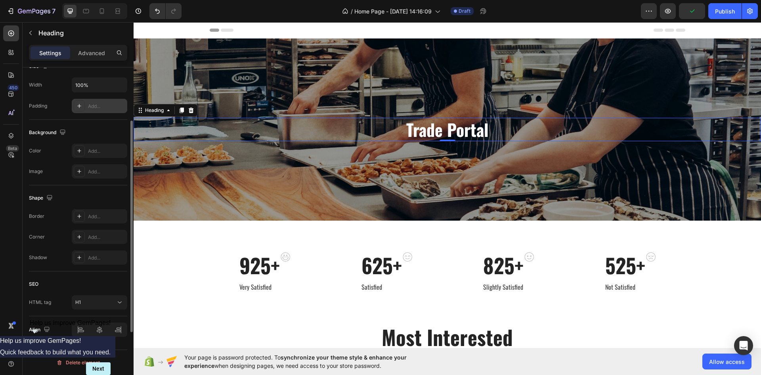
scroll to position [0, 0]
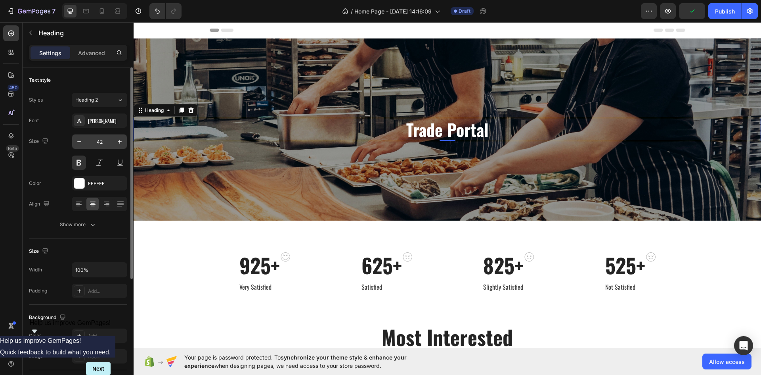
click at [103, 142] on input "42" at bounding box center [99, 141] width 26 height 14
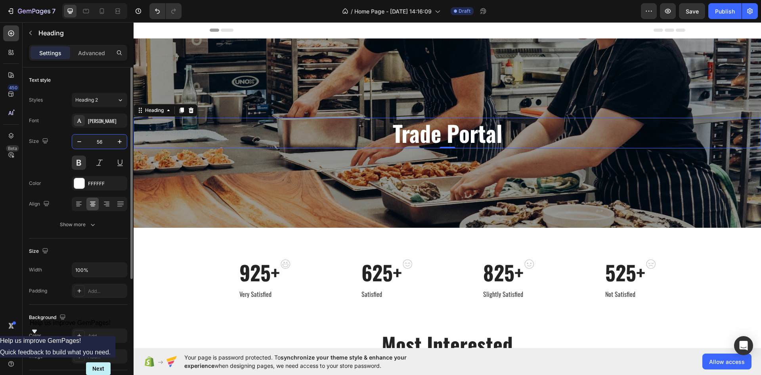
type input "56"
click at [45, 169] on div "Size 56" at bounding box center [78, 152] width 98 height 36
click at [92, 58] on div "Advanced" at bounding box center [92, 52] width 40 height 13
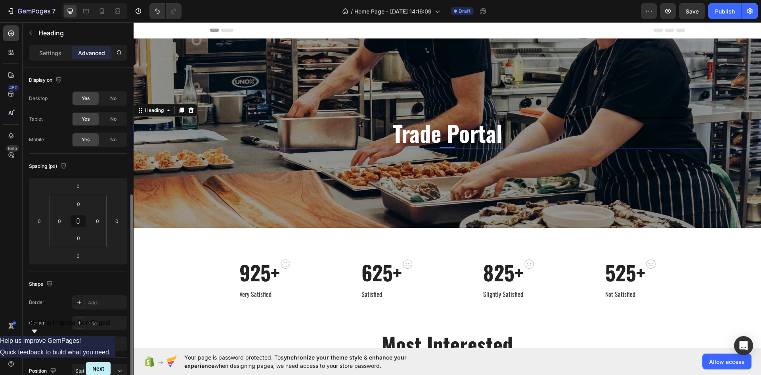
scroll to position [79, 0]
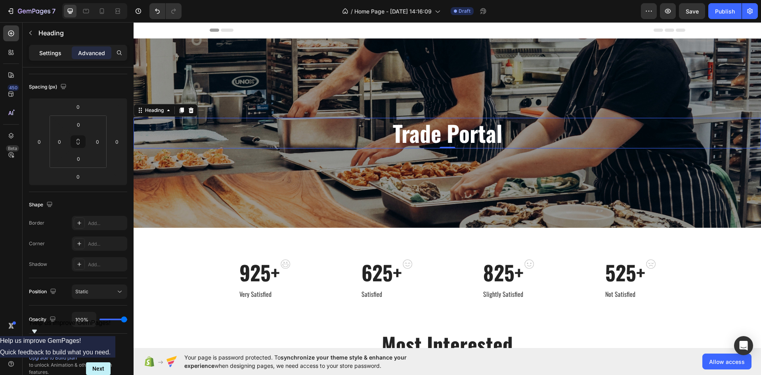
click at [45, 50] on p "Settings" at bounding box center [50, 53] width 22 height 8
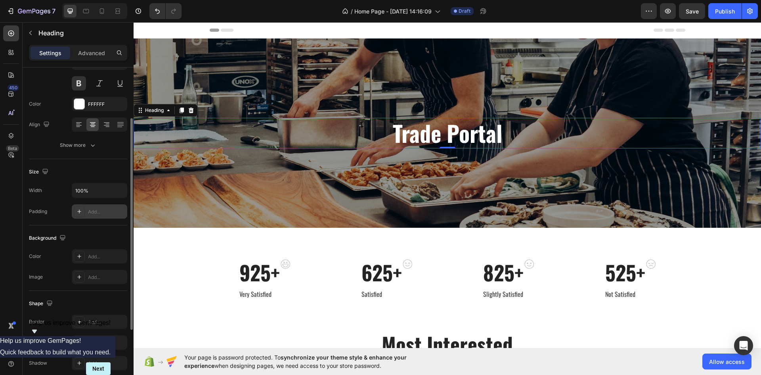
click at [82, 211] on icon at bounding box center [79, 211] width 6 height 6
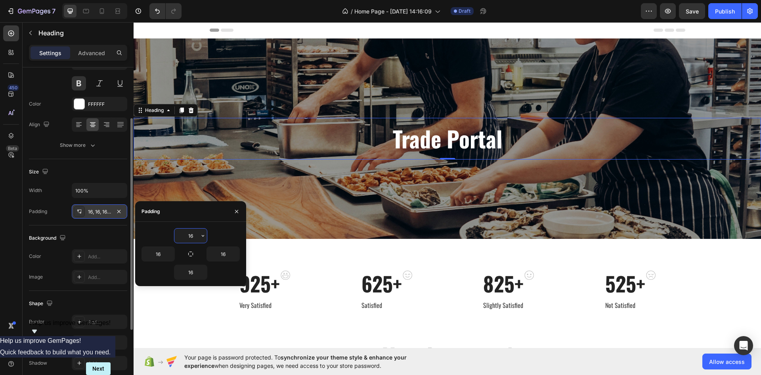
click at [82, 211] on icon at bounding box center [79, 211] width 6 height 6
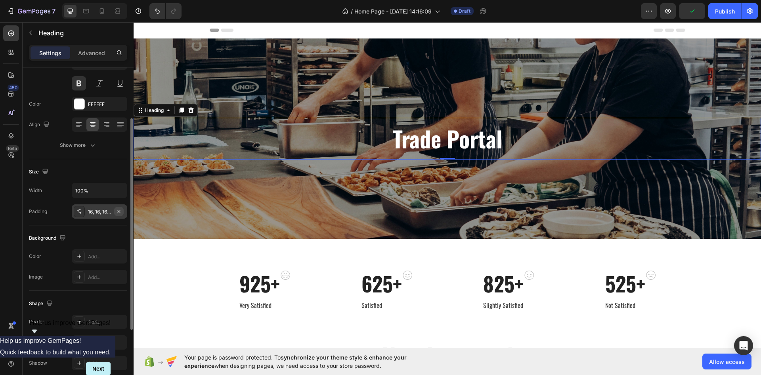
click at [121, 212] on icon "button" at bounding box center [119, 211] width 6 height 6
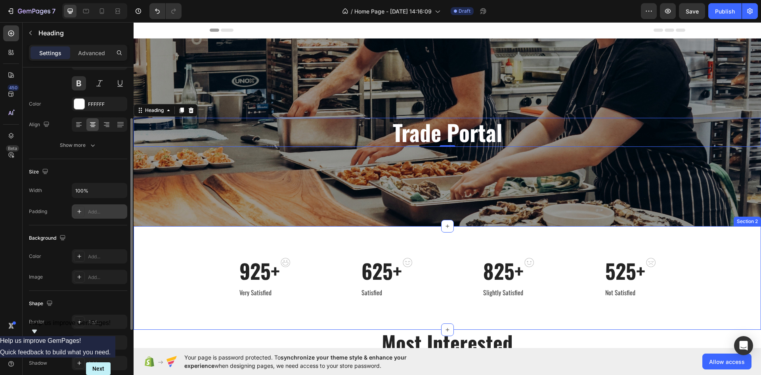
click at [205, 253] on div "925+ Heading Very Satisfied Text block Image Row 625+ Heading Satisfied Text bl…" at bounding box center [448, 277] width 628 height 103
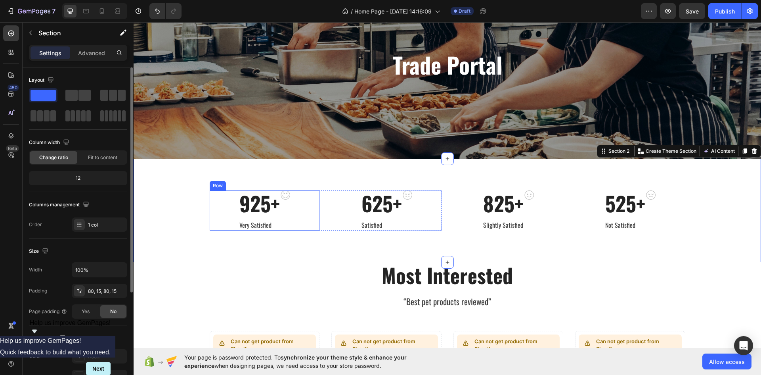
scroll to position [119, 0]
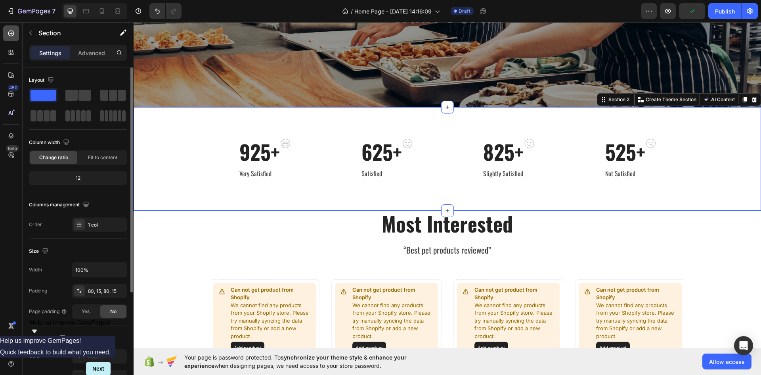
click at [8, 34] on icon at bounding box center [11, 33] width 8 height 8
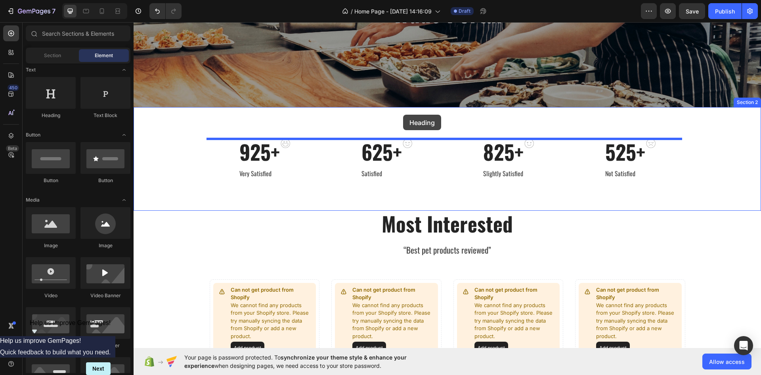
drag, startPoint x: 144, startPoint y: 104, endPoint x: 403, endPoint y: 115, distance: 259.9
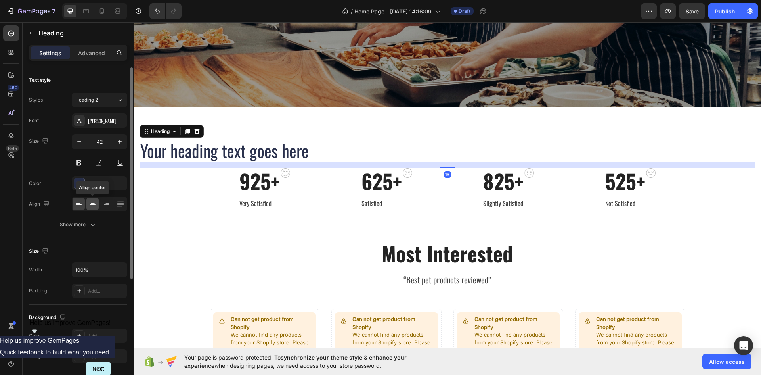
drag, startPoint x: 97, startPoint y: 207, endPoint x: 220, endPoint y: 130, distance: 145.2
click at [97, 207] on div at bounding box center [92, 203] width 12 height 13
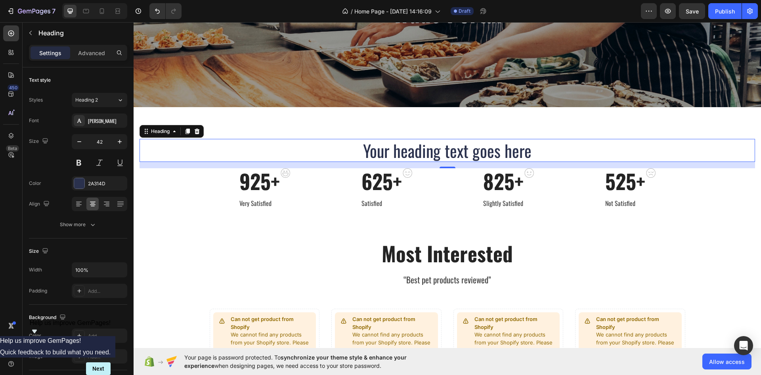
click at [405, 153] on h2 "Your heading text goes here" at bounding box center [448, 150] width 616 height 23
click at [405, 153] on p "Your heading text goes here" at bounding box center [447, 151] width 614 height 22
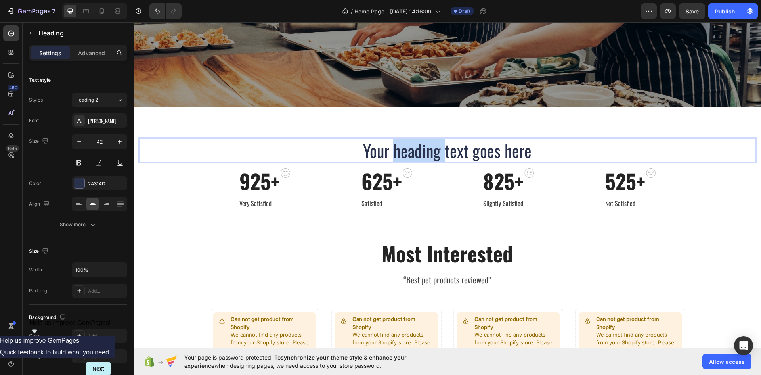
click at [405, 153] on p "Your heading text goes here" at bounding box center [447, 151] width 614 height 22
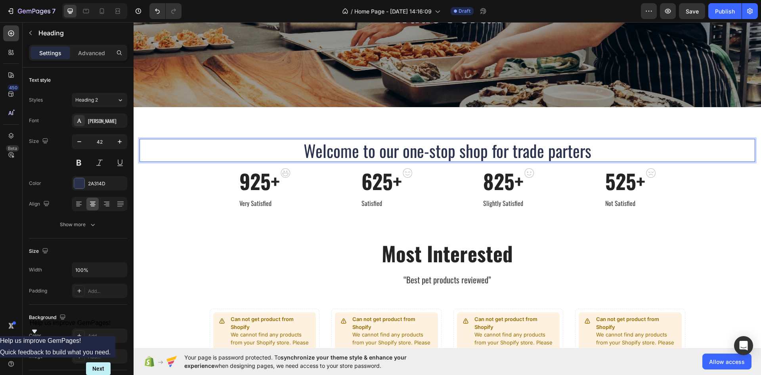
click at [415, 150] on p "Welcome to our one-stop shop for trade parters" at bounding box center [447, 151] width 614 height 22
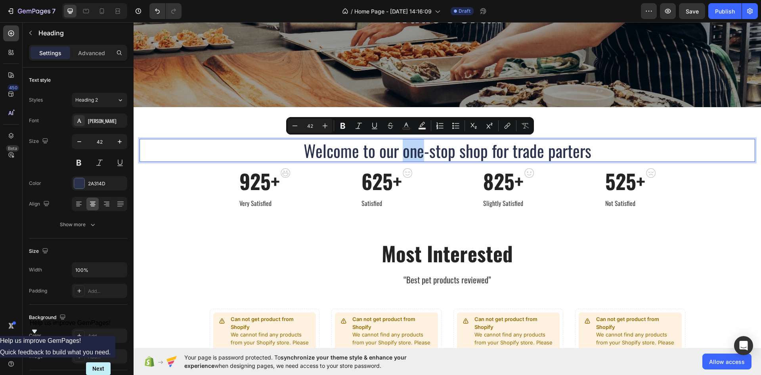
click at [410, 152] on p "Welcome to our one-stop shop for trade parters" at bounding box center [447, 151] width 614 height 22
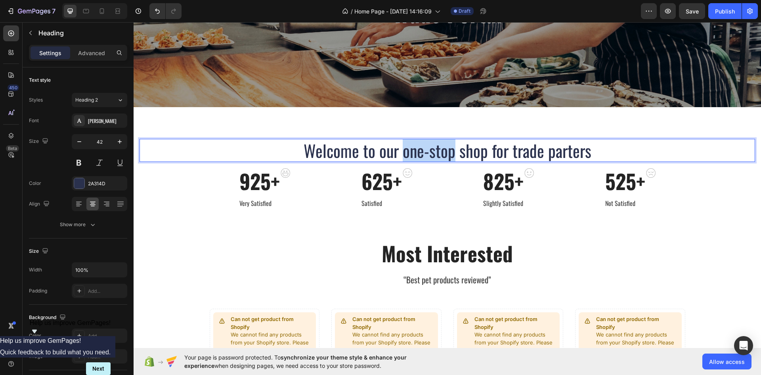
drag, startPoint x: 400, startPoint y: 152, endPoint x: 448, endPoint y: 148, distance: 48.9
click at [448, 148] on p "Welcome to our one-stop shop for trade parters" at bounding box center [447, 151] width 614 height 22
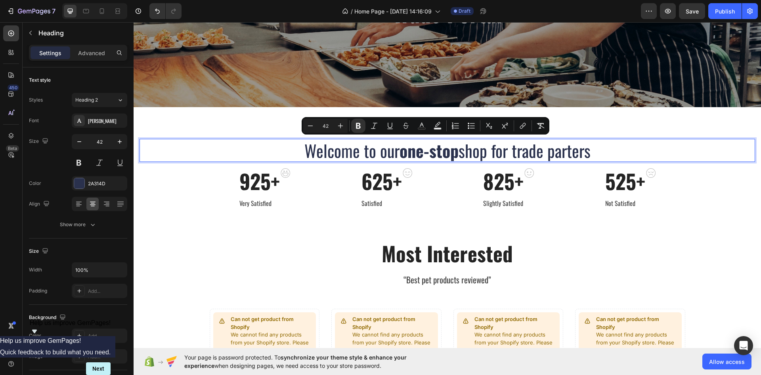
click at [572, 153] on p "Welcome to our one-stop shop for trade parters" at bounding box center [447, 151] width 614 height 22
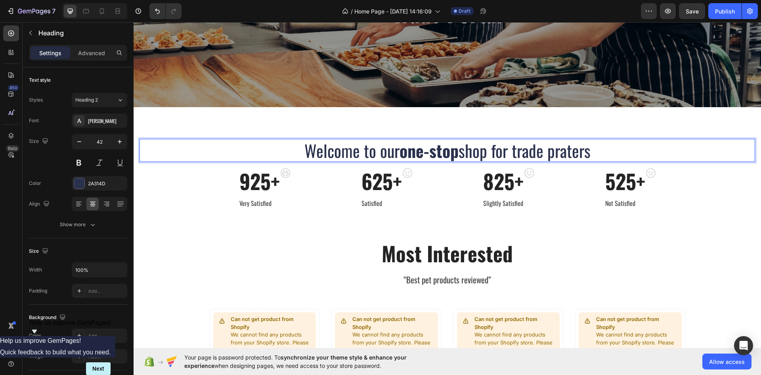
click at [565, 152] on p "Welcome to our one-stop shop for trade praters" at bounding box center [447, 151] width 614 height 22
click at [573, 156] on p "Welcome to our one-stop shop for trade parters" at bounding box center [447, 151] width 614 height 22
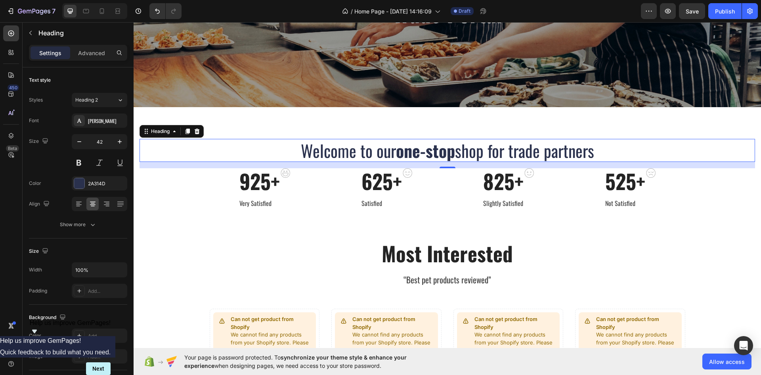
click at [607, 146] on p "Welcome to our one-stop shop for trade partners" at bounding box center [447, 151] width 614 height 22
click at [17, 31] on div at bounding box center [11, 33] width 16 height 16
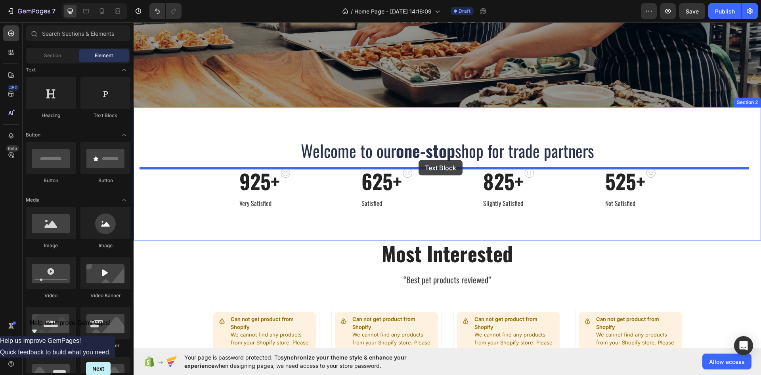
drag, startPoint x: 247, startPoint y: 116, endPoint x: 419, endPoint y: 160, distance: 176.8
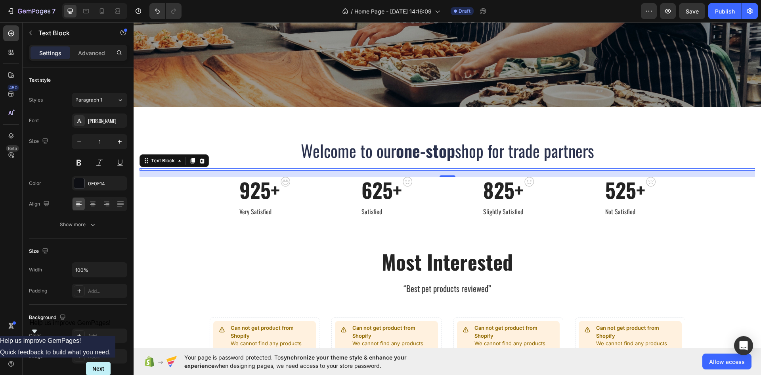
click at [149, 168] on div "Replace this text with your content" at bounding box center [448, 169] width 616 height 2
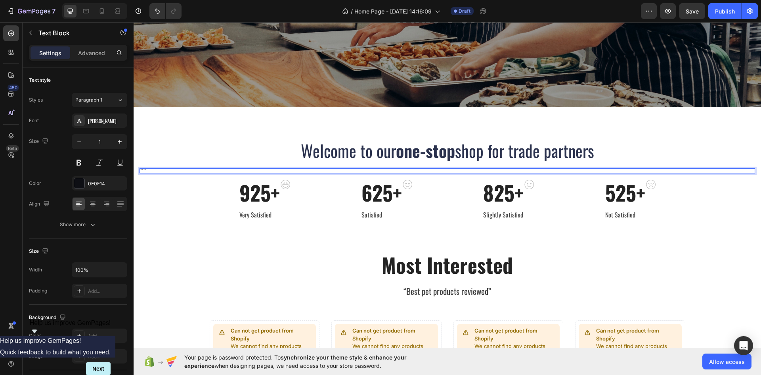
click at [187, 171] on p "Rich Text Editor. Editing area: main" at bounding box center [447, 171] width 614 height 1
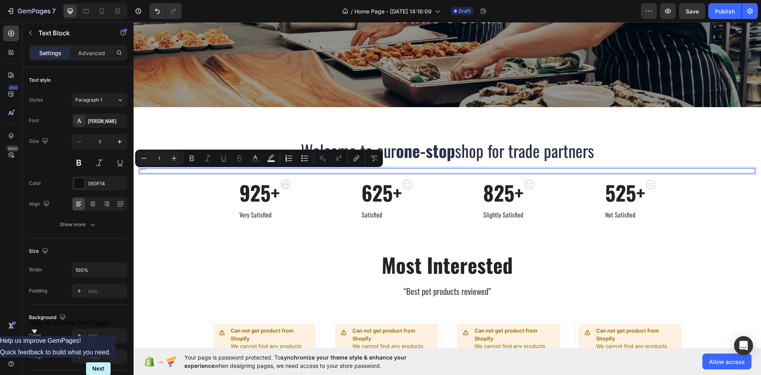
click at [187, 171] on p "Rich Text Editor. Editing area: main" at bounding box center [447, 171] width 614 height 1
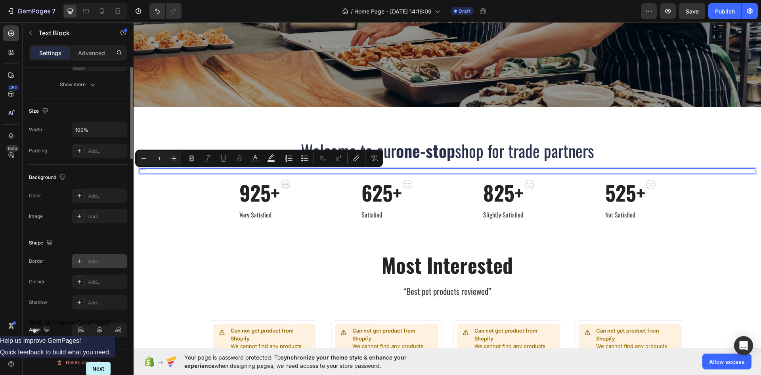
scroll to position [0, 0]
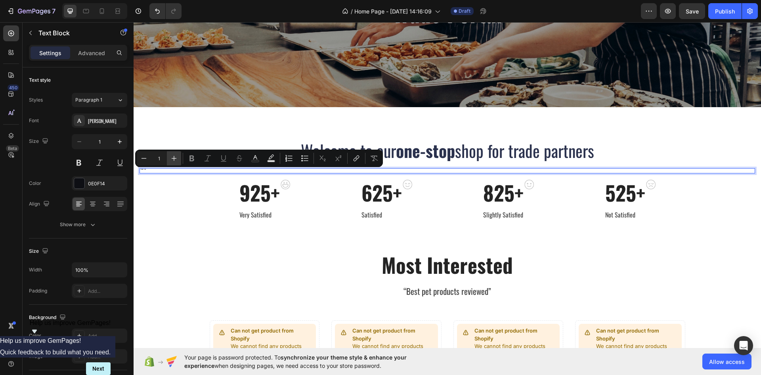
click at [170, 157] on button "Plus" at bounding box center [174, 158] width 14 height 14
type input "2"
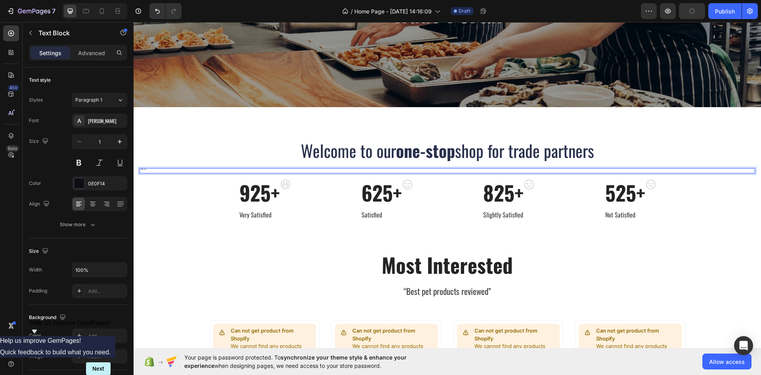
drag, startPoint x: 168, startPoint y: 170, endPoint x: 128, endPoint y: 163, distance: 40.4
click at [118, 144] on icon "button" at bounding box center [120, 142] width 8 height 8
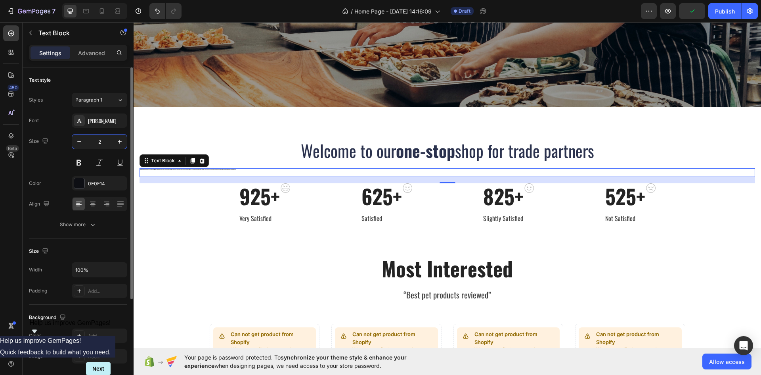
click at [103, 143] on input "2" at bounding box center [99, 141] width 26 height 14
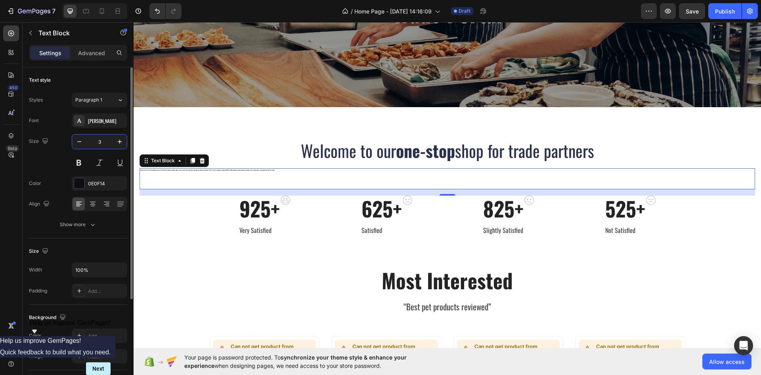
drag, startPoint x: 103, startPoint y: 143, endPoint x: 96, endPoint y: 143, distance: 7.1
click at [96, 143] on input "3" at bounding box center [99, 141] width 26 height 14
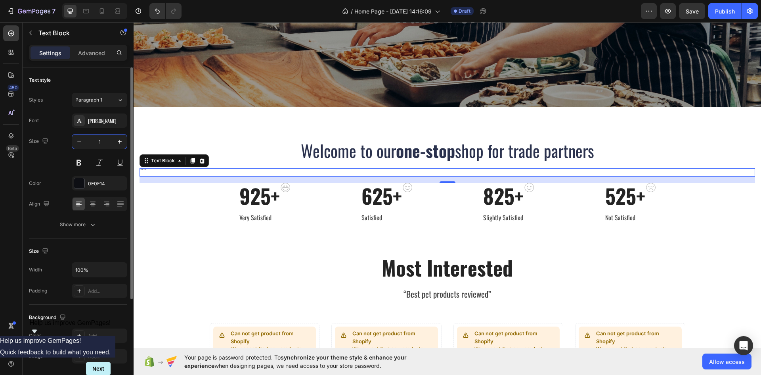
type input "16"
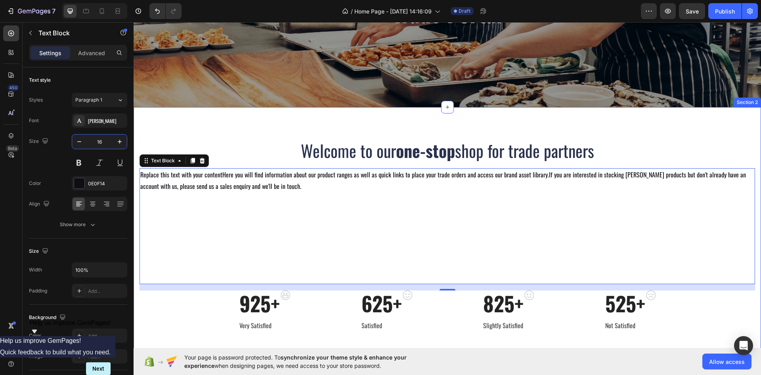
click at [206, 133] on div "Welcome to our one-stop shop for trade partners Heading Replace this text with …" at bounding box center [448, 234] width 628 height 255
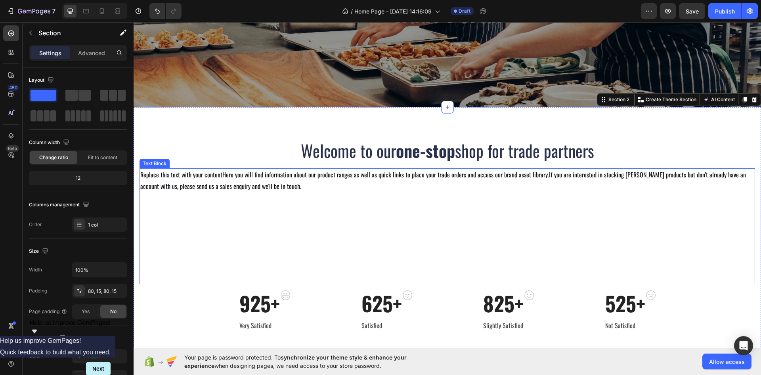
click at [239, 186] on p "Replace this text with your contentHere you will find information about our pro…" at bounding box center [447, 180] width 614 height 23
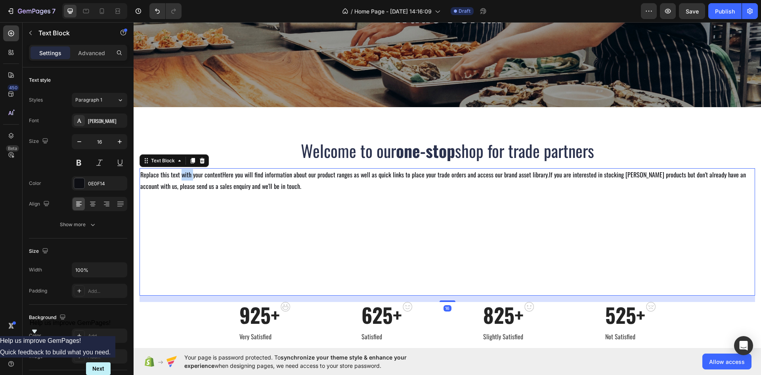
click at [186, 179] on p "Replace this text with your contentHere you will find information about our pro…" at bounding box center [447, 180] width 614 height 23
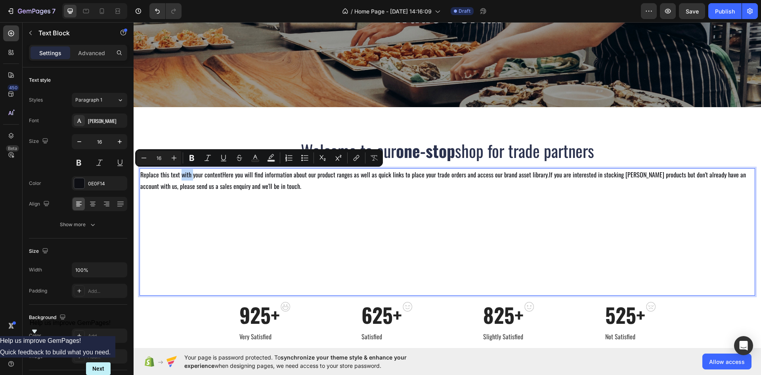
click at [139, 175] on div "Welcome to our one-stop shop for trade partners Heading Replace this text with …" at bounding box center [448, 240] width 628 height 267
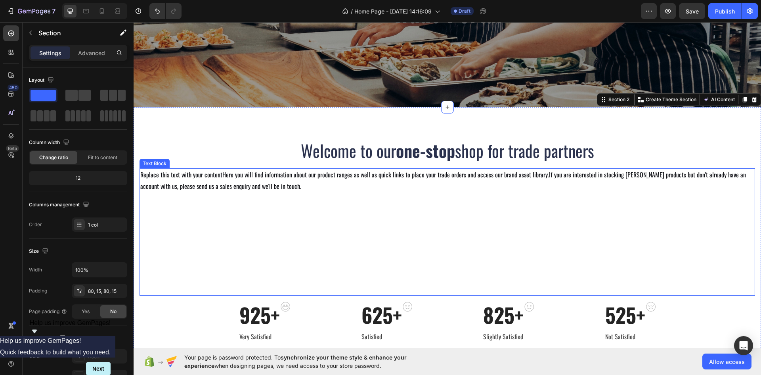
click at [141, 175] on p "Replace this text with your contentHere you will find information about our pro…" at bounding box center [447, 180] width 614 height 23
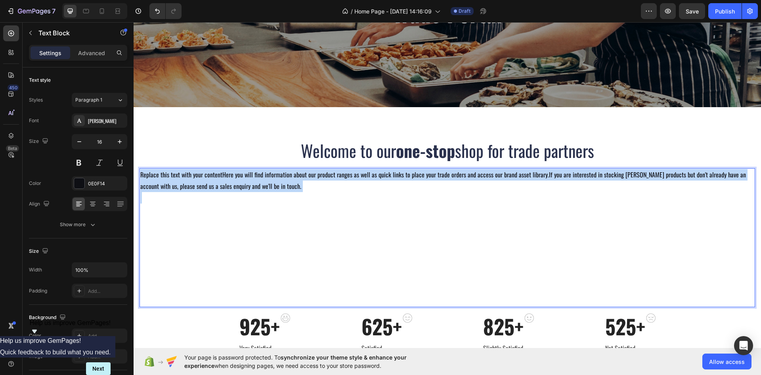
click at [141, 175] on p "Replace this text with your contentHere you will find information about our pro…" at bounding box center [447, 180] width 614 height 23
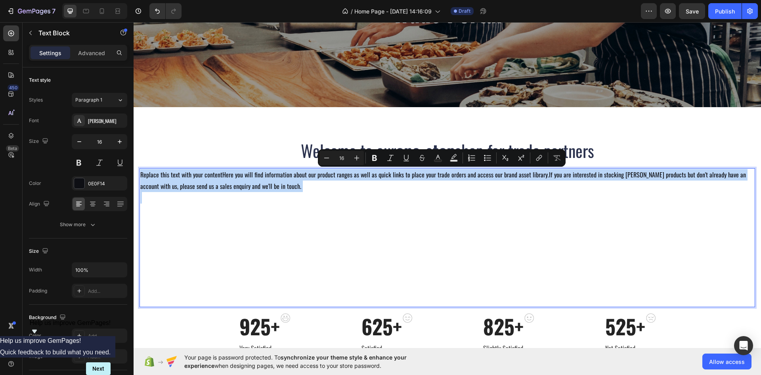
click at [141, 175] on p "Replace this text with your contentHere you will find information about our pro…" at bounding box center [447, 180] width 614 height 23
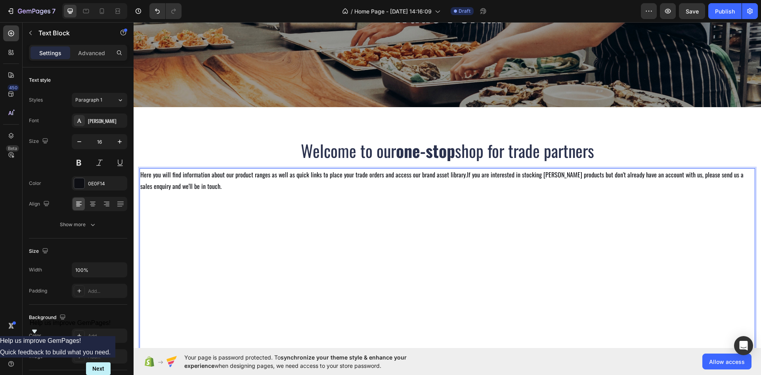
click at [174, 237] on p "Rich Text Editor. Editing area: main" at bounding box center [447, 226] width 614 height 23
drag, startPoint x: 150, startPoint y: 205, endPoint x: 229, endPoint y: 318, distance: 137.9
click at [228, 320] on div "Here you will find information about our product ranges as well as quick links …" at bounding box center [448, 260] width 616 height 184
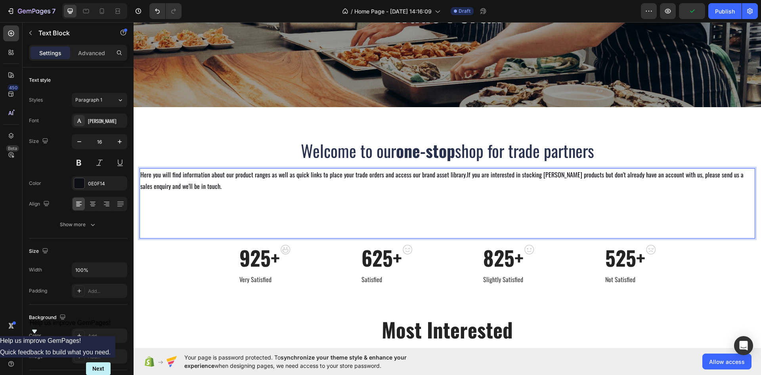
click at [163, 234] on p "⁠⁠⁠⁠⁠⁠⁠" at bounding box center [447, 220] width 614 height 34
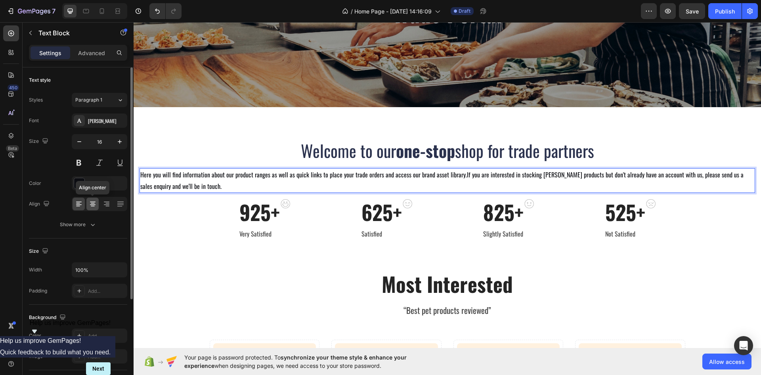
click at [98, 203] on div at bounding box center [92, 203] width 12 height 13
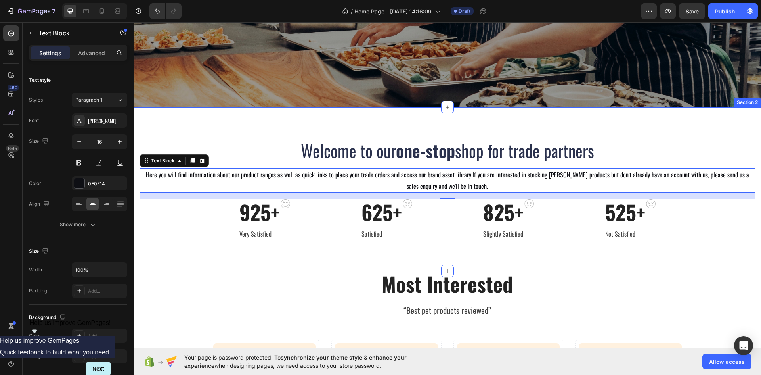
click at [191, 123] on div "Welcome to our one-stop shop for trade partners Heading Here you will find info…" at bounding box center [448, 189] width 628 height 164
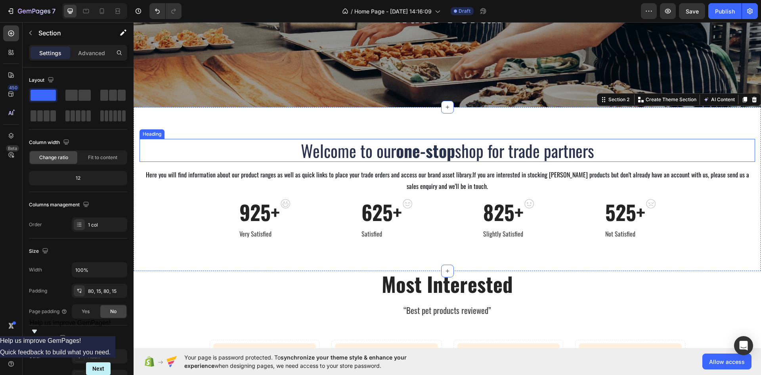
click at [406, 154] on strong "one-stop" at bounding box center [425, 150] width 59 height 25
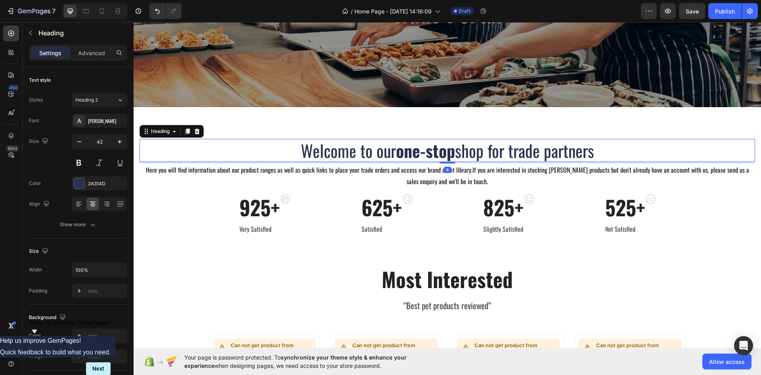
drag, startPoint x: 447, startPoint y: 167, endPoint x: 452, endPoint y: 162, distance: 7.3
click at [452, 162] on div "4" at bounding box center [448, 162] width 616 height 0
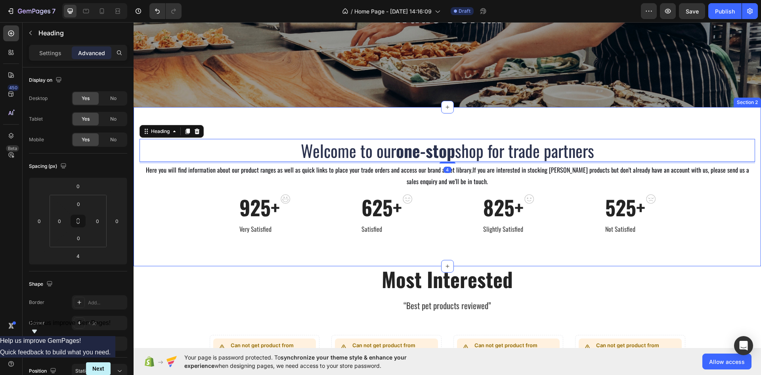
click at [520, 179] on p "Here you will find information about our product ranges as well as quick links …" at bounding box center [447, 175] width 614 height 23
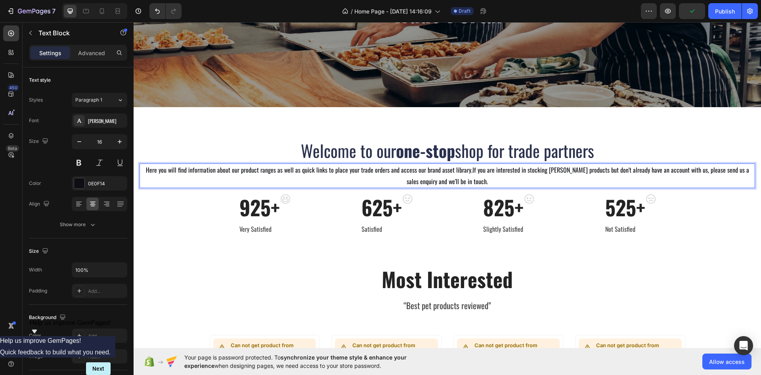
click at [462, 172] on p "Here you will find information about our product ranges as well as quick links …" at bounding box center [447, 175] width 614 height 23
click at [465, 173] on p "Here you will find information about our product ranges as well as quick links …" at bounding box center [447, 175] width 614 height 23
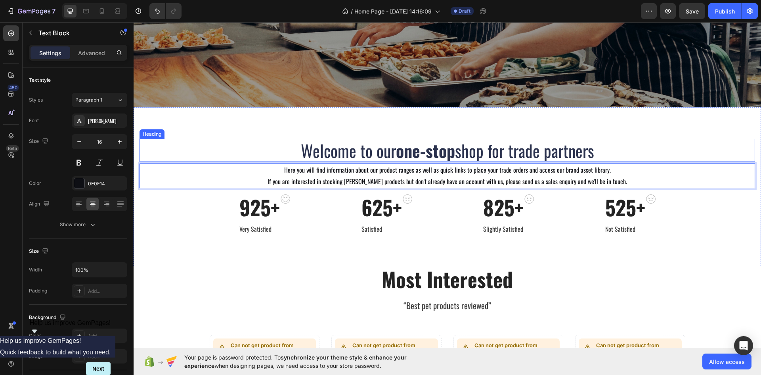
click at [234, 141] on p "Welcome to our one-stop shop for trade partners" at bounding box center [447, 151] width 614 height 22
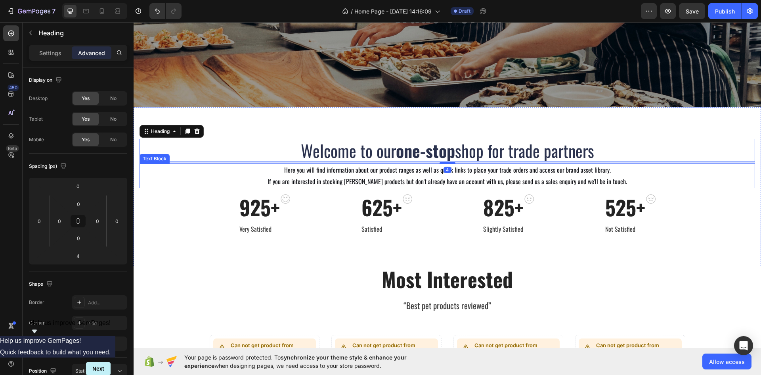
click at [257, 174] on p "Here you will find information about our product ranges as well as quick links …" at bounding box center [447, 169] width 614 height 11
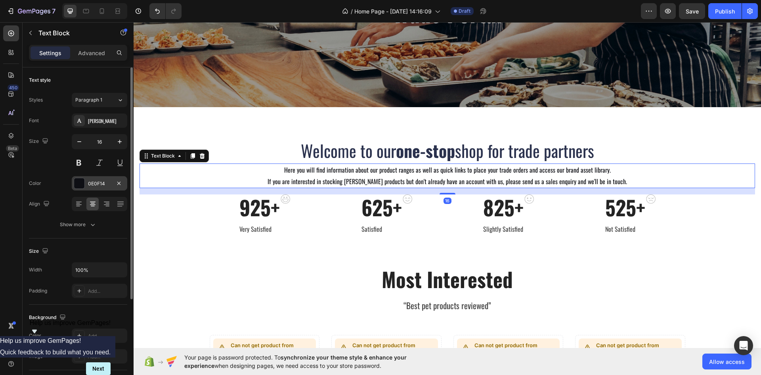
click at [83, 186] on div at bounding box center [79, 183] width 10 height 10
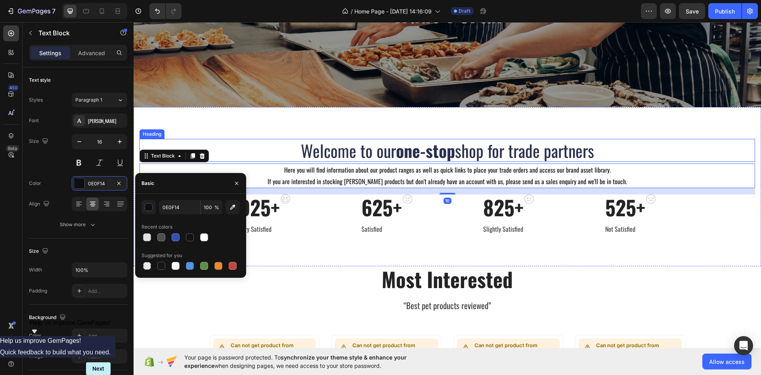
click at [371, 146] on p "Welcome to our one-stop shop for trade partners" at bounding box center [447, 151] width 614 height 22
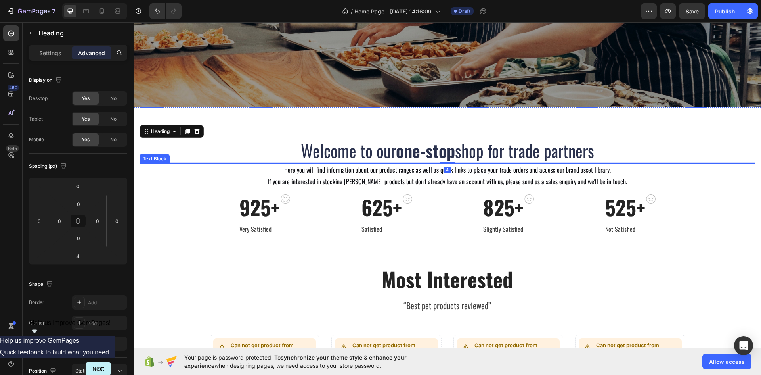
click at [250, 176] on p "If you are interested in stocking Joseph Joseph products but don't already have…" at bounding box center [447, 181] width 614 height 11
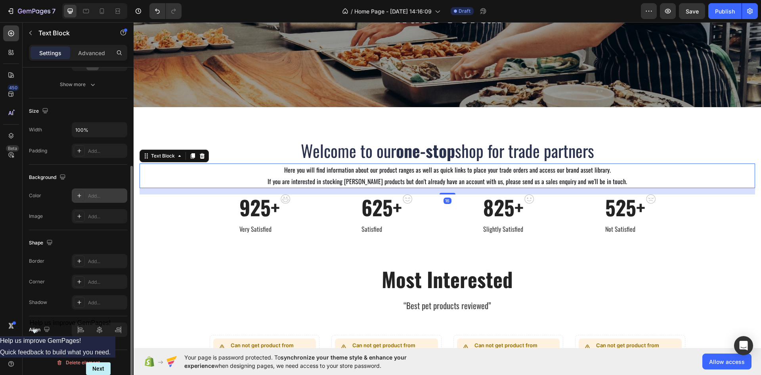
scroll to position [21, 0]
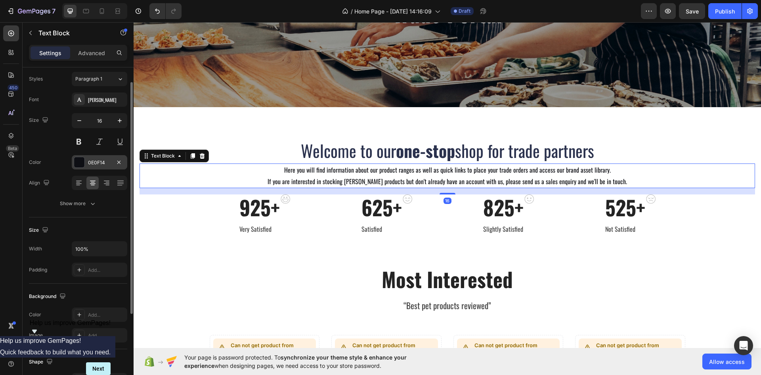
click at [82, 161] on div at bounding box center [79, 162] width 10 height 10
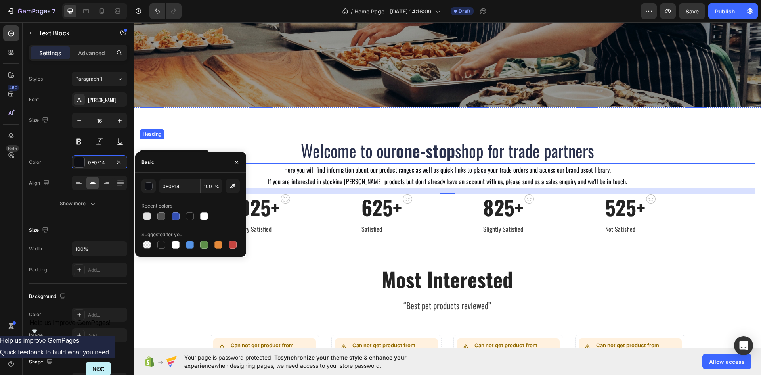
click at [310, 149] on p "Welcome to our one-stop shop for trade partners" at bounding box center [447, 151] width 614 height 22
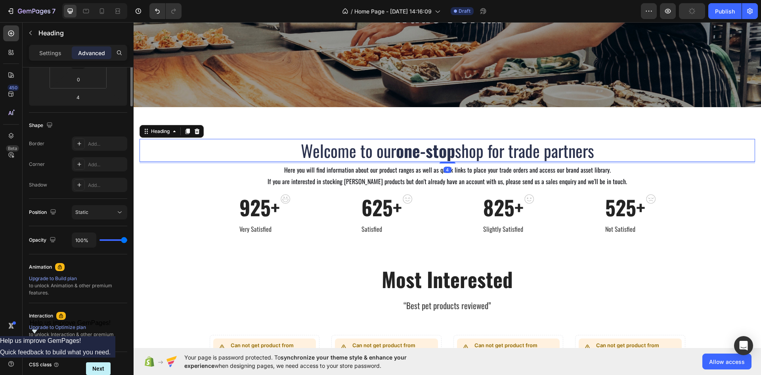
scroll to position [0, 0]
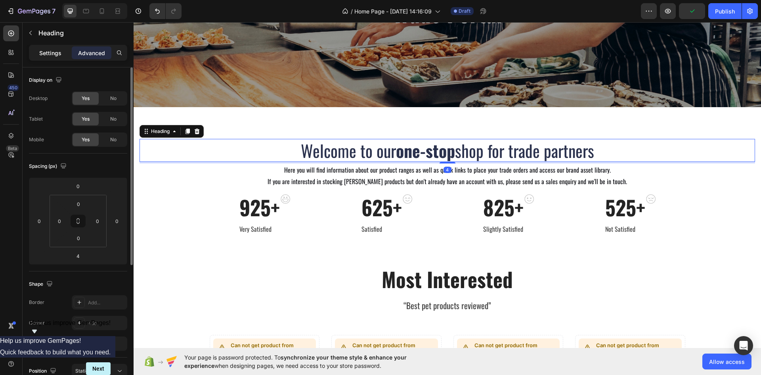
click at [53, 52] on p "Settings" at bounding box center [50, 53] width 22 height 8
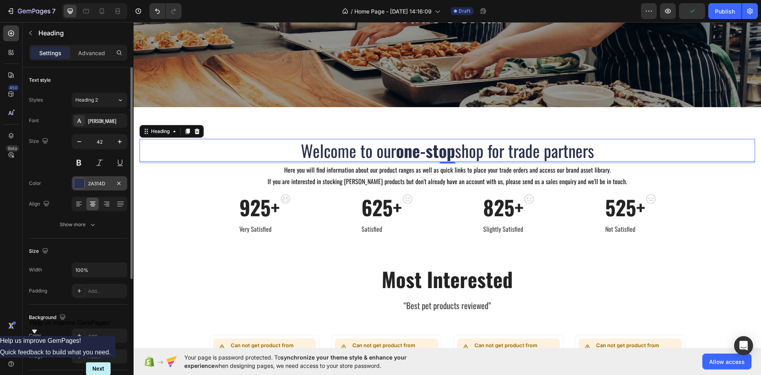
click at [84, 184] on div at bounding box center [79, 183] width 10 height 10
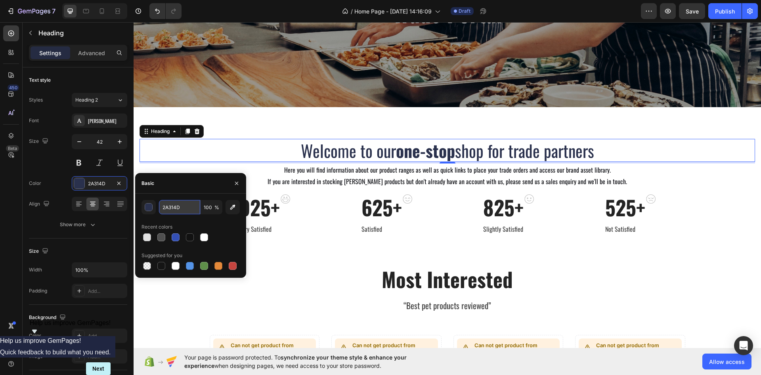
click at [177, 209] on input "2A314D" at bounding box center [179, 207] width 41 height 14
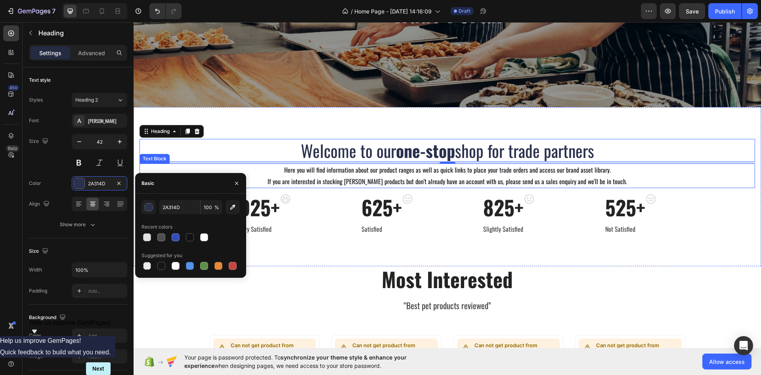
click at [307, 169] on p "Here you will find information about our product ranges as well as quick links …" at bounding box center [447, 169] width 614 height 11
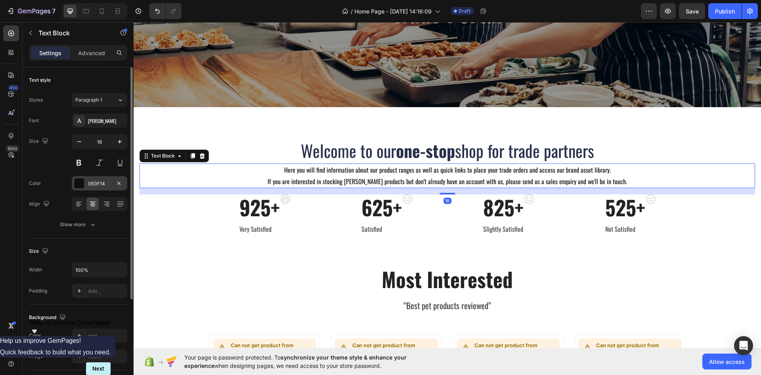
click at [98, 182] on div "0E0F14" at bounding box center [99, 183] width 23 height 7
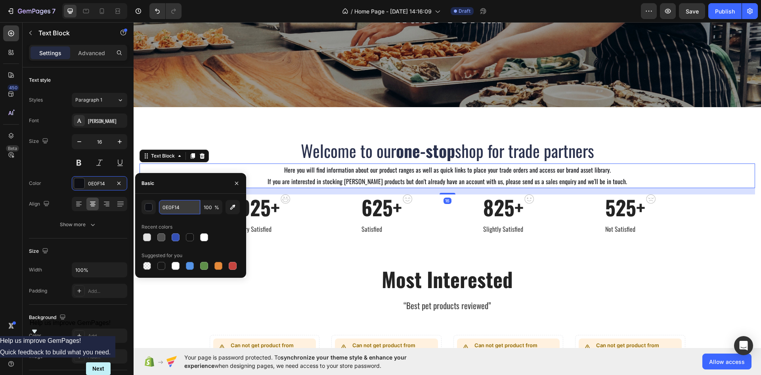
click at [170, 207] on input "0E0F14" at bounding box center [179, 207] width 41 height 14
paste input "2A314D"
type input "2A314D"
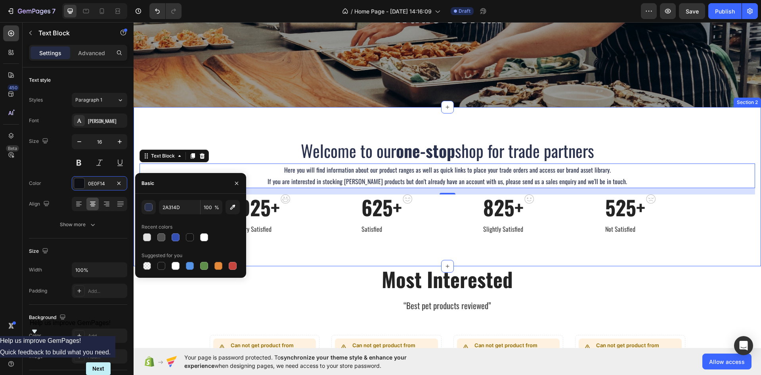
click at [206, 128] on div "Welcome to our one-stop shop for trade partners Heading Here you will find info…" at bounding box center [448, 186] width 628 height 159
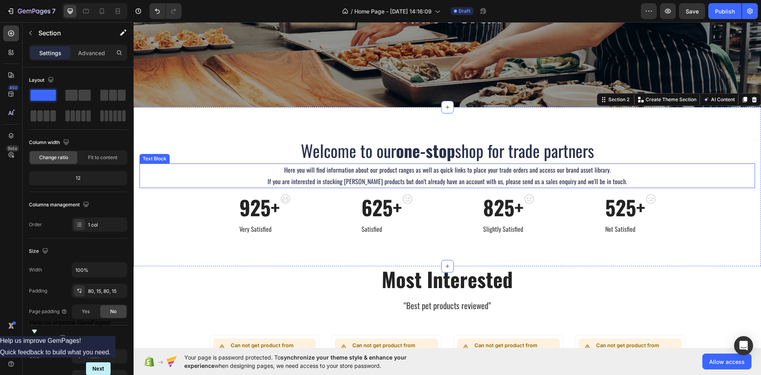
click at [224, 141] on p "Welcome to our one-stop shop for trade partners" at bounding box center [447, 151] width 614 height 22
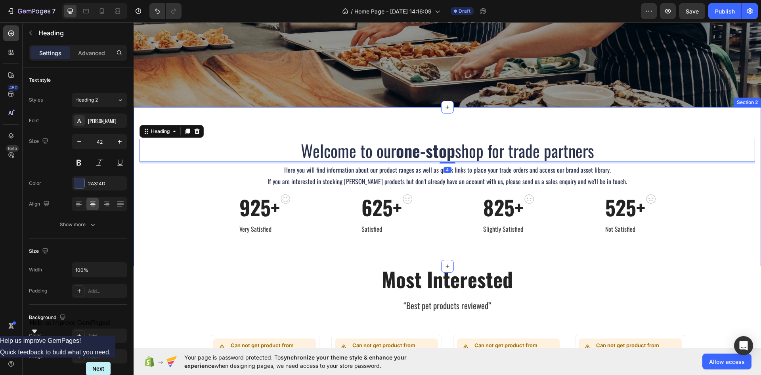
click at [217, 116] on div "Welcome to our one-stop shop for trade partners Heading 4 Here you will find in…" at bounding box center [448, 186] width 628 height 159
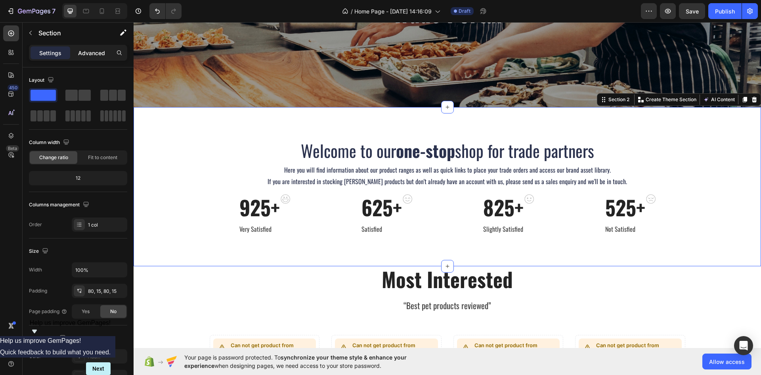
click at [92, 55] on p "Advanced" at bounding box center [91, 53] width 27 height 8
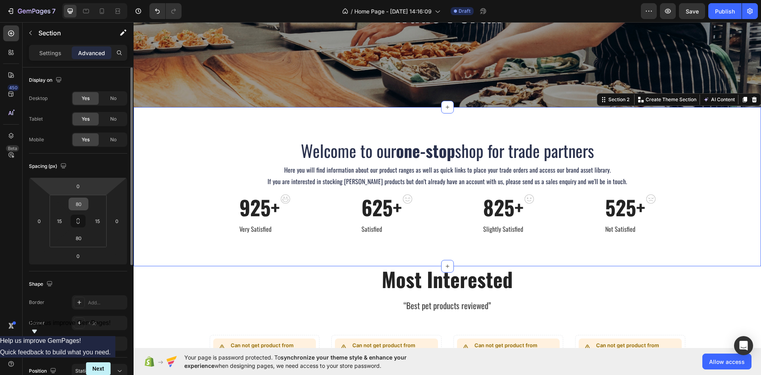
click at [82, 202] on input "80" at bounding box center [79, 204] width 16 height 12
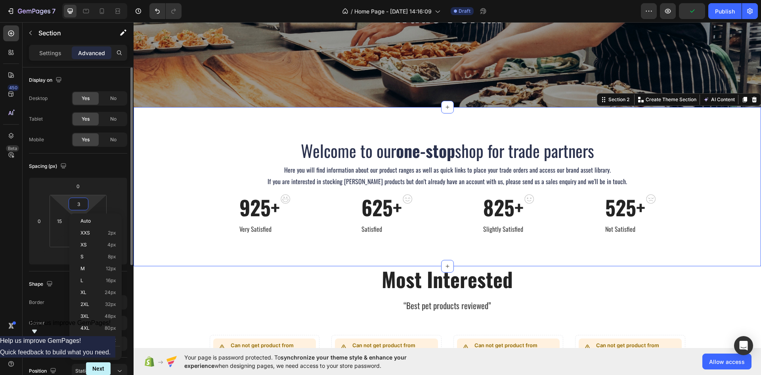
type input "30"
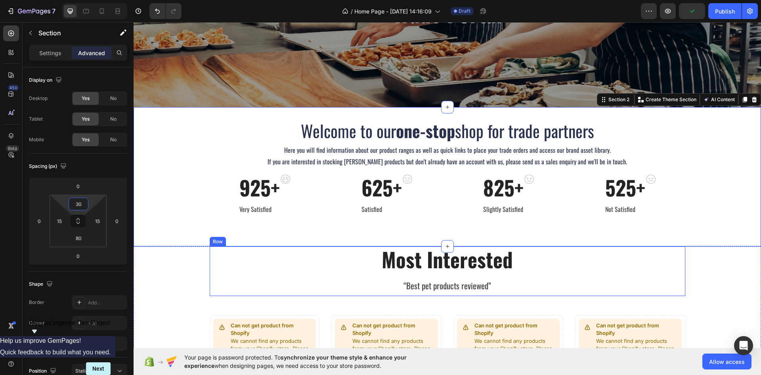
click at [175, 289] on div "Most Interested Heading “Best pet products reviewed” Text block Row Can not get…" at bounding box center [448, 329] width 616 height 166
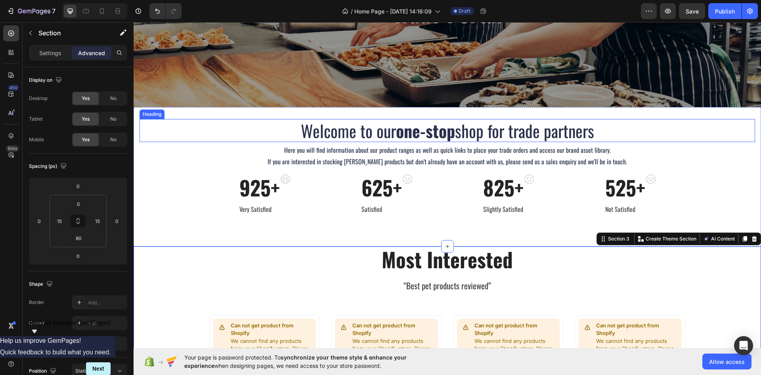
click at [516, 131] on p "Welcome to our one-stop shop for trade partners" at bounding box center [447, 131] width 614 height 22
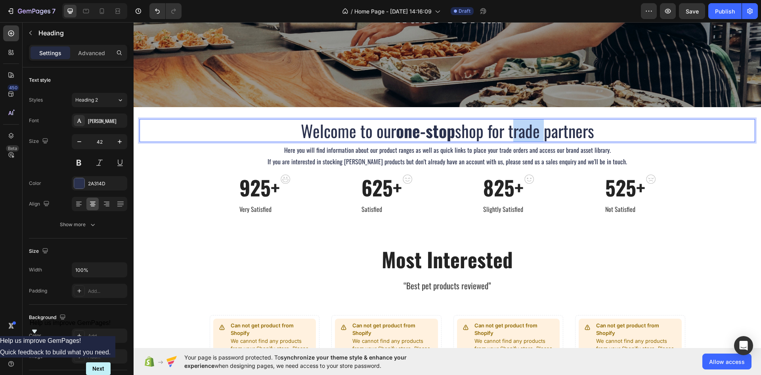
click at [513, 134] on p "Welcome to our one-stop shop for trade partners" at bounding box center [447, 131] width 614 height 22
click at [561, 128] on p "Welcome to our one-stop shop for Trade partners" at bounding box center [447, 131] width 614 height 22
click at [165, 241] on div "Welcome to our one-stop shop for Trade Partners Heading 4 Here you will find in…" at bounding box center [448, 176] width 628 height 139
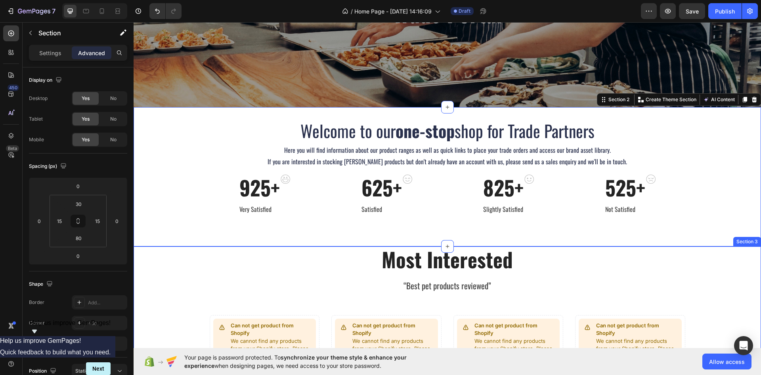
click at [169, 276] on div "Most Interested Heading “Best pet products reviewed” Text block Row Can not get…" at bounding box center [448, 329] width 616 height 166
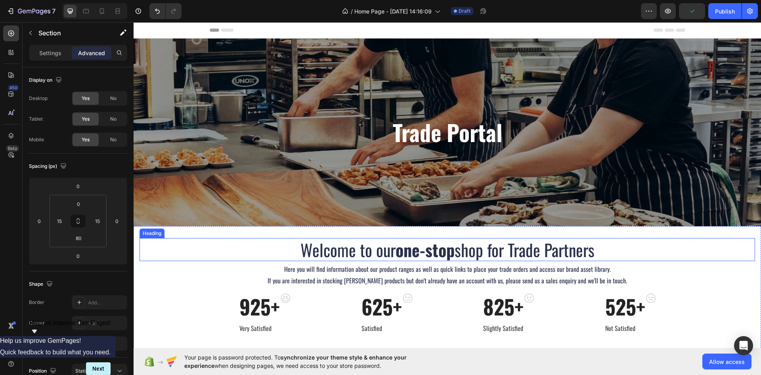
click at [141, 251] on p "Welcome to our one-stop shop for Trade Partners" at bounding box center [447, 250] width 614 height 22
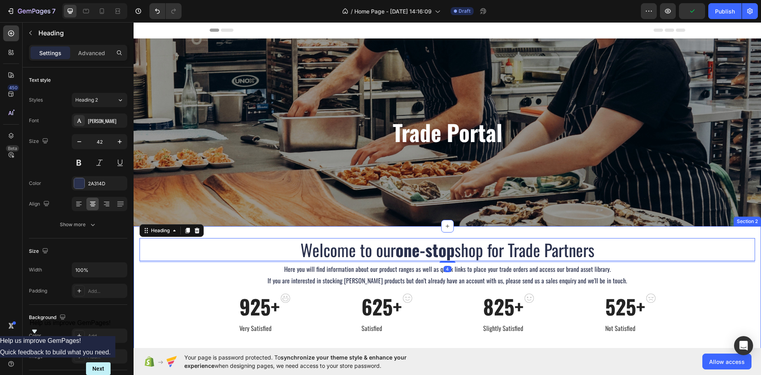
click at [134, 272] on div "Welcome to our one-stop shop for Trade Partners Heading 4 Here you will find in…" at bounding box center [448, 295] width 628 height 139
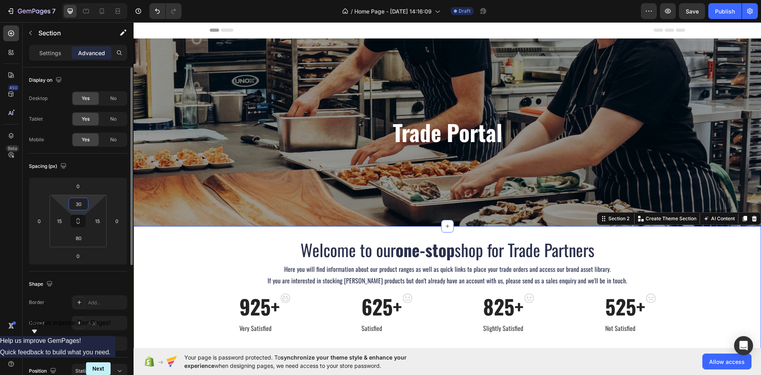
click at [84, 204] on input "30" at bounding box center [79, 204] width 16 height 12
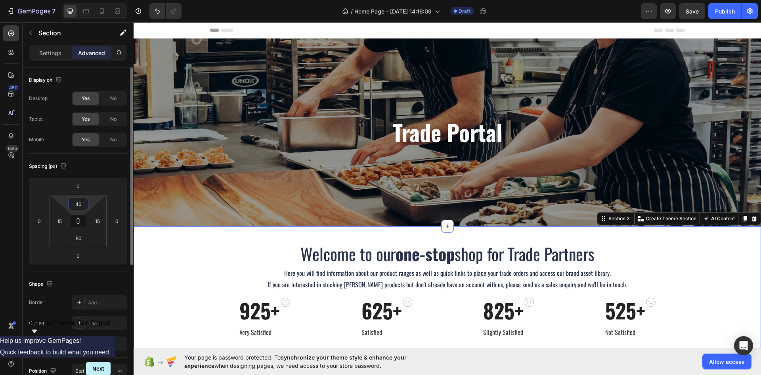
type input "4"
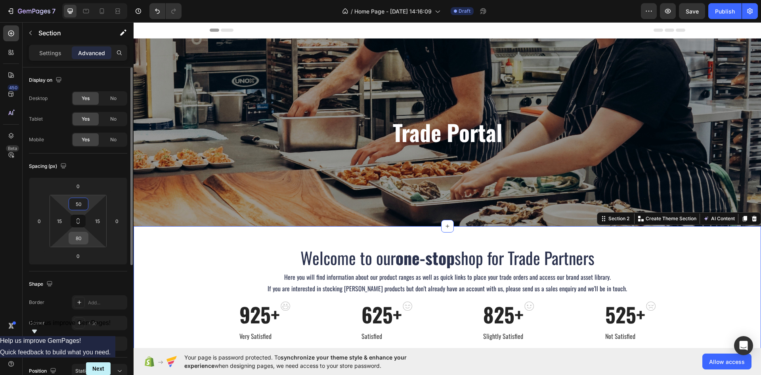
type input "50"
click at [80, 237] on input "80" at bounding box center [79, 238] width 16 height 12
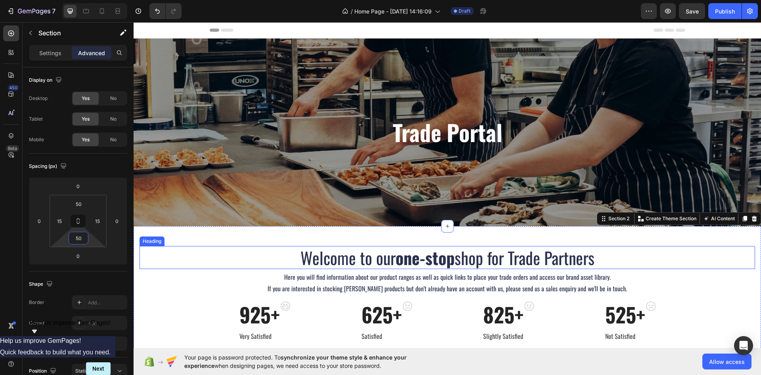
scroll to position [79, 0]
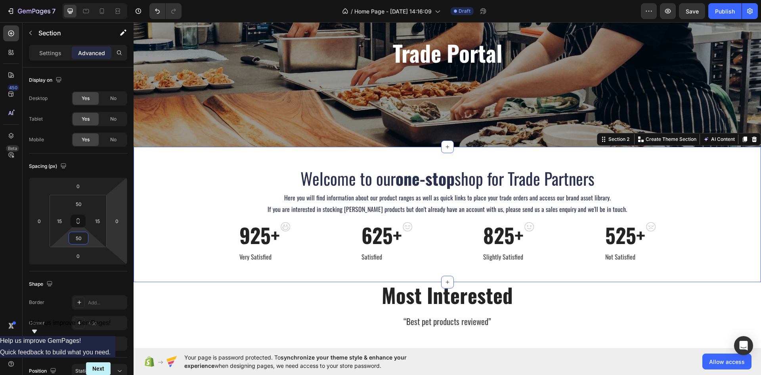
type input "50"
drag, startPoint x: 194, startPoint y: 236, endPoint x: 215, endPoint y: 244, distance: 21.7
click at [196, 237] on div "Welcome to our one-stop shop for Trade Partners Heading Here you will find info…" at bounding box center [448, 215] width 616 height 96
click at [326, 248] on div "925+ Heading Very Satisfied Text block Image Row 625+ Heading Satisfied Text bl…" at bounding box center [326, 242] width 232 height 40
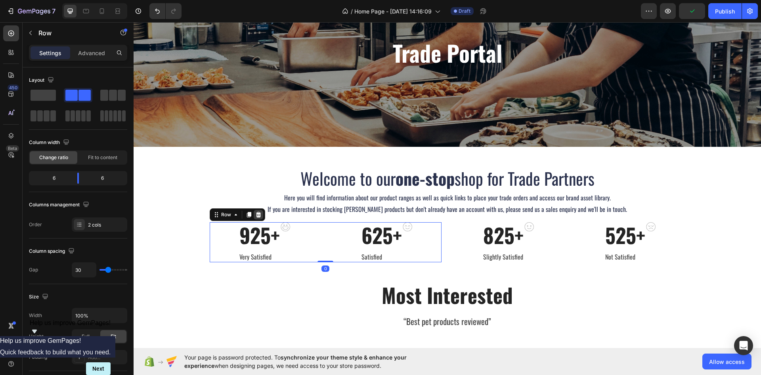
click at [255, 211] on div at bounding box center [259, 215] width 10 height 10
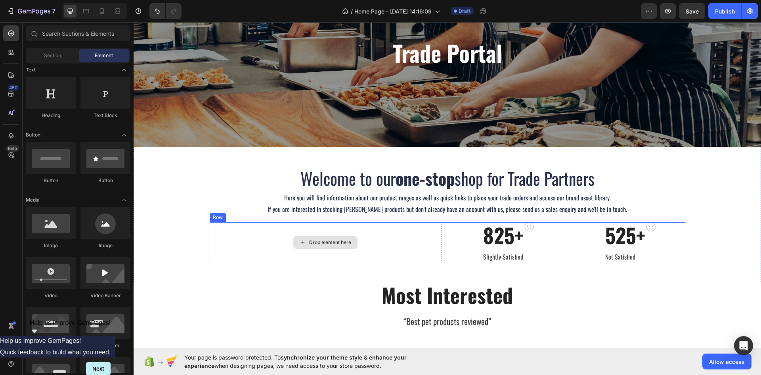
click at [436, 256] on div "Drop element here" at bounding box center [326, 242] width 232 height 40
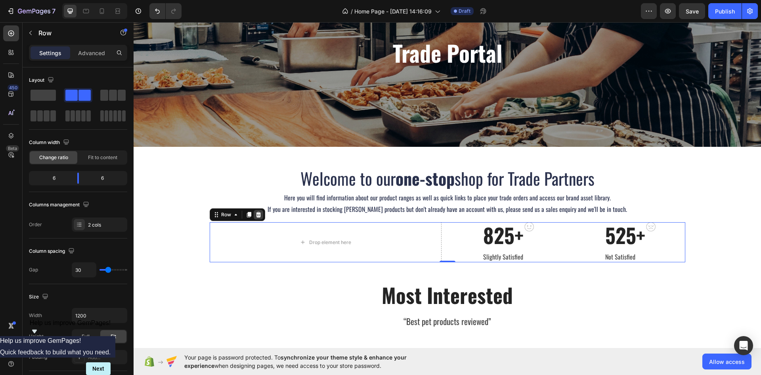
click at [258, 215] on icon at bounding box center [258, 214] width 6 height 6
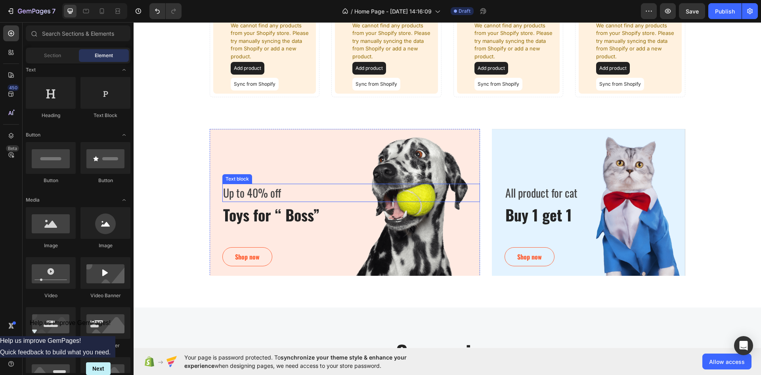
scroll to position [425, 0]
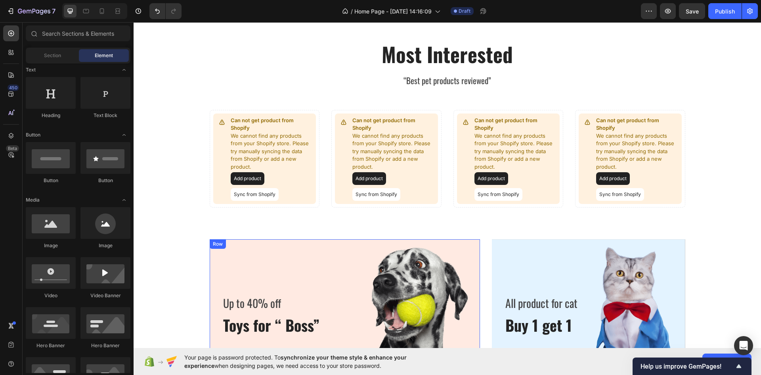
scroll to position [238, 0]
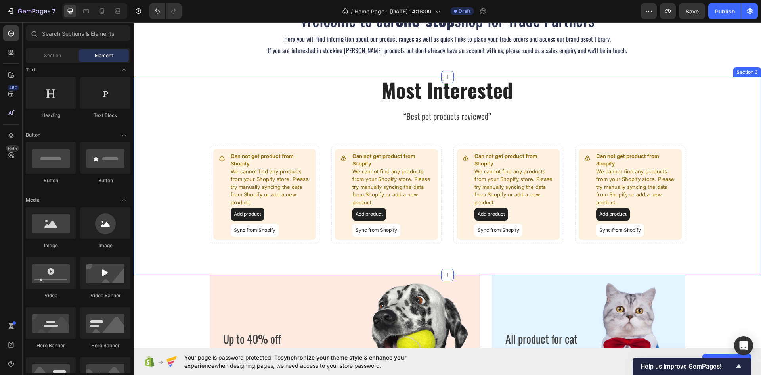
click at [186, 94] on div "Most Interested Heading “Best pet products reviewed” Text block Row Can not get…" at bounding box center [448, 160] width 616 height 166
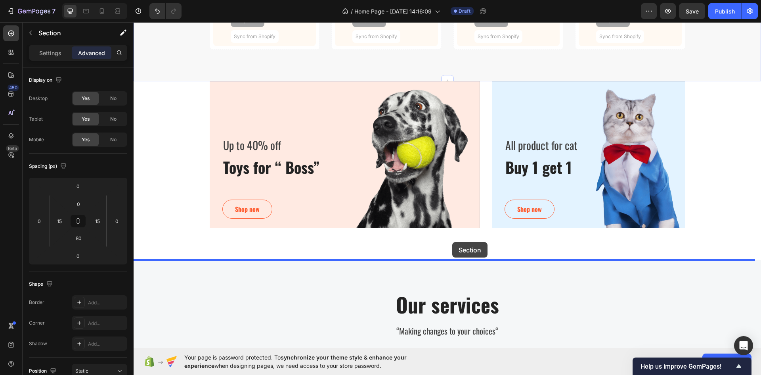
scroll to position [436, 0]
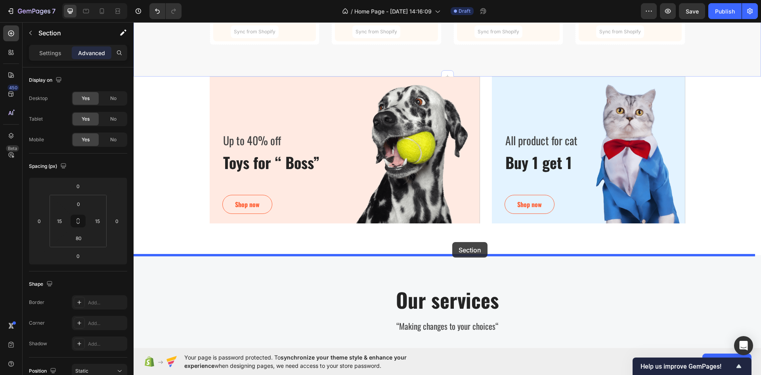
drag, startPoint x: 598, startPoint y: 75, endPoint x: 453, endPoint y: 240, distance: 220.0
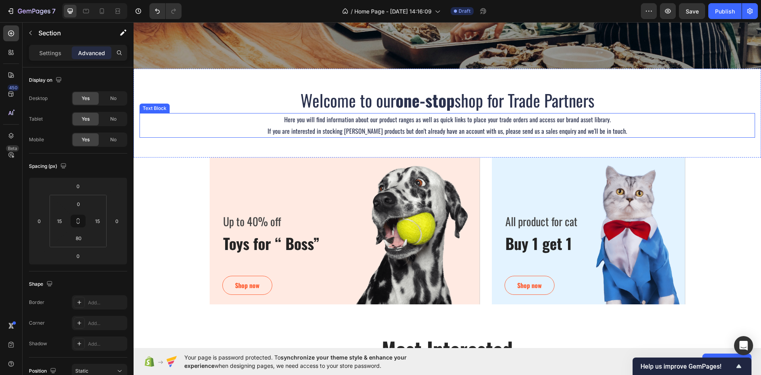
scroll to position [159, 0]
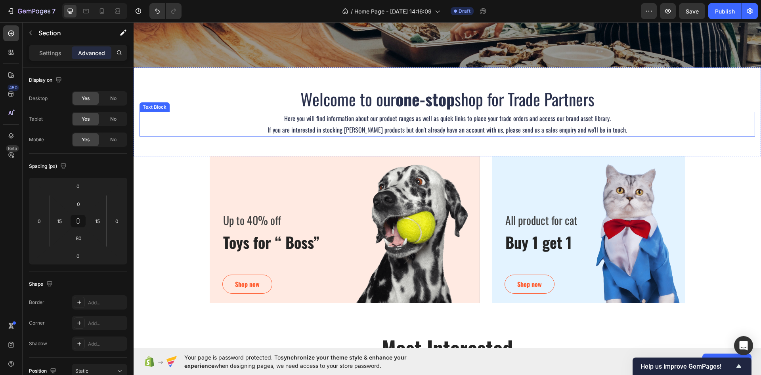
click at [439, 121] on p "Here you will find information about our product ranges as well as quick links …" at bounding box center [447, 118] width 614 height 11
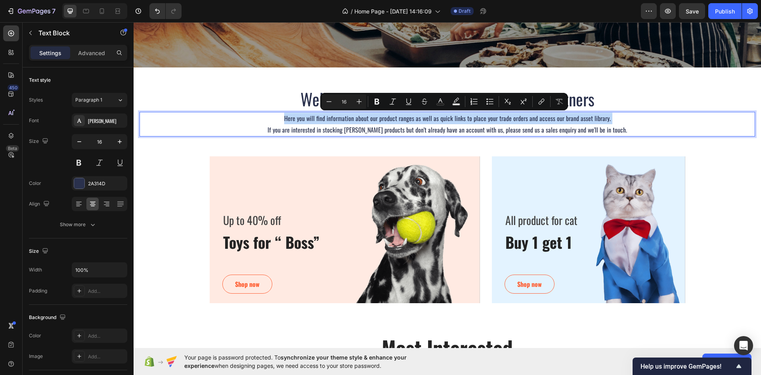
click at [439, 121] on p "Here you will find information about our product ranges as well as quick links …" at bounding box center [447, 118] width 614 height 11
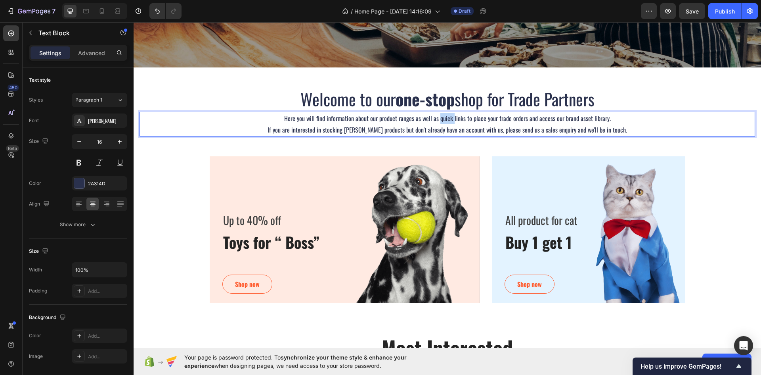
click at [439, 121] on p "Here you will find information about our product ranges as well as quick links …" at bounding box center [447, 118] width 614 height 11
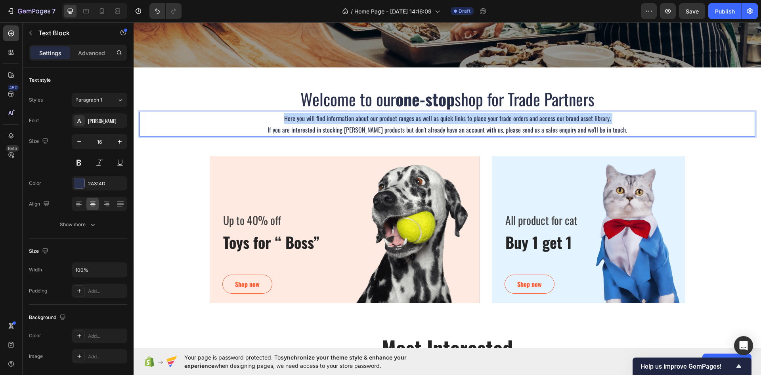
click at [439, 121] on p "Here you will find information about our product ranges as well as quick links …" at bounding box center [447, 118] width 614 height 11
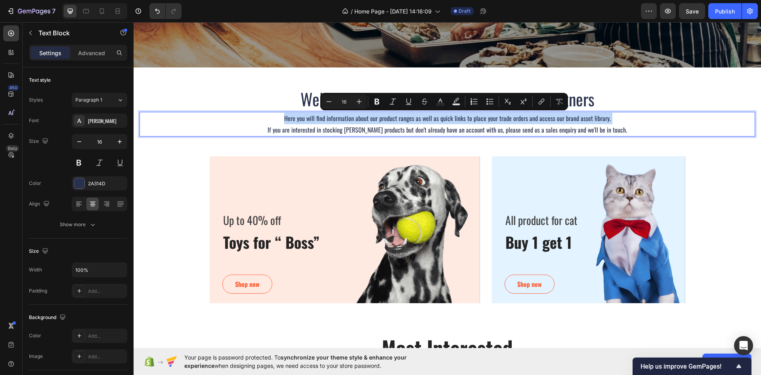
copy p "Here you will find information about our product ranges as well as quick links …"
click at [371, 96] on div "Minus 16 Plus Bold Italic Underline Strikethrough Text Color Text Background Co…" at bounding box center [444, 101] width 245 height 14
click at [301, 90] on h2 "Welcome to our one-stop shop for Trade Partners" at bounding box center [448, 98] width 616 height 23
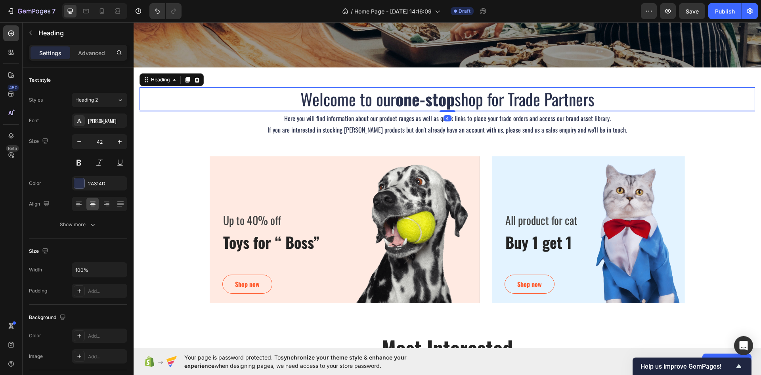
click at [314, 97] on h2 "Welcome to our one-stop shop for Trade Partners" at bounding box center [448, 98] width 616 height 23
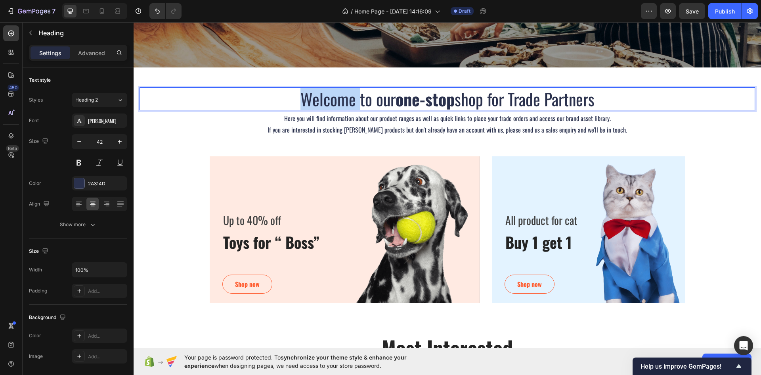
click at [314, 97] on p "Welcome to our one-stop shop for Trade Partners" at bounding box center [447, 99] width 614 height 22
click at [303, 115] on p "Here you will find information about our product ranges as well as quick links …" at bounding box center [447, 118] width 614 height 11
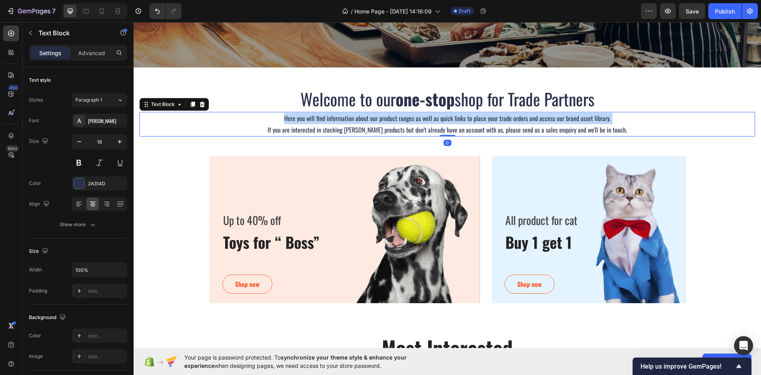
click at [303, 115] on p "Here you will find information about our product ranges as well as quick links …" at bounding box center [447, 118] width 614 height 11
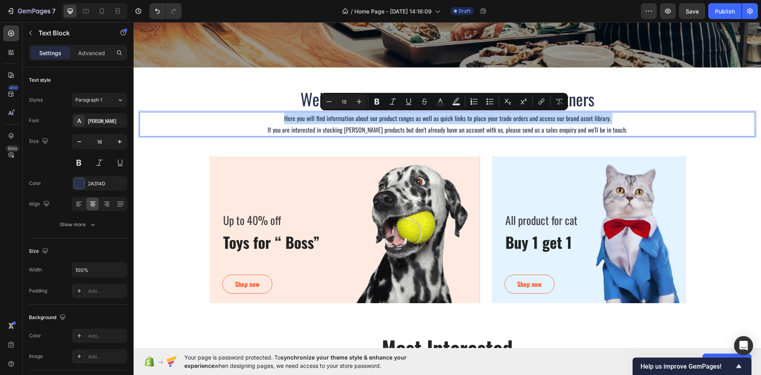
click at [290, 120] on p "Here you will find information about our product ranges as well as quick links …" at bounding box center [447, 118] width 614 height 11
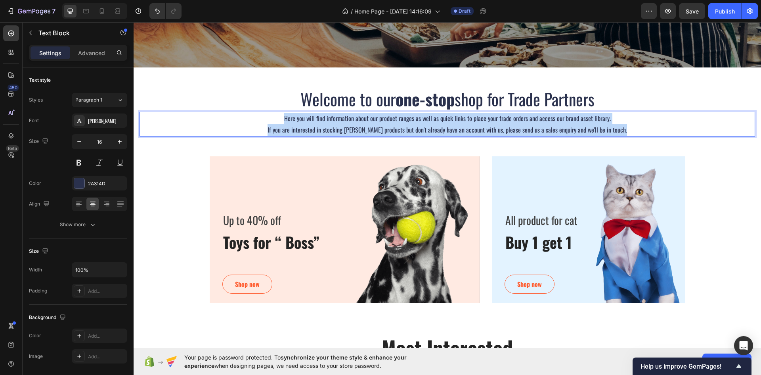
drag, startPoint x: 280, startPoint y: 116, endPoint x: 647, endPoint y: 133, distance: 367.6
click at [647, 133] on div "Here you will find information about our product ranges as well as quick links …" at bounding box center [448, 124] width 616 height 25
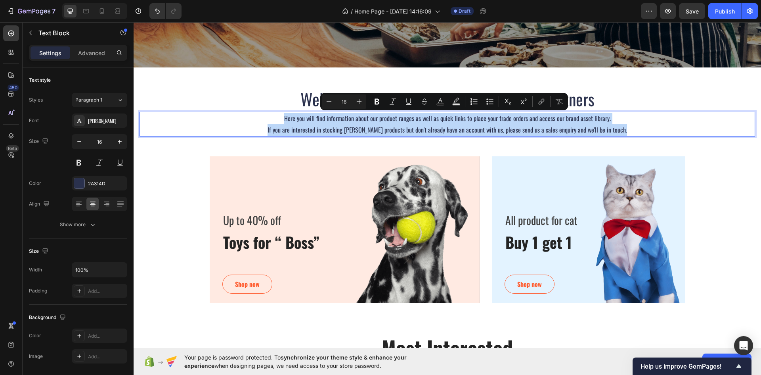
copy div "Here you will find information about our product ranges as well as quick links …"
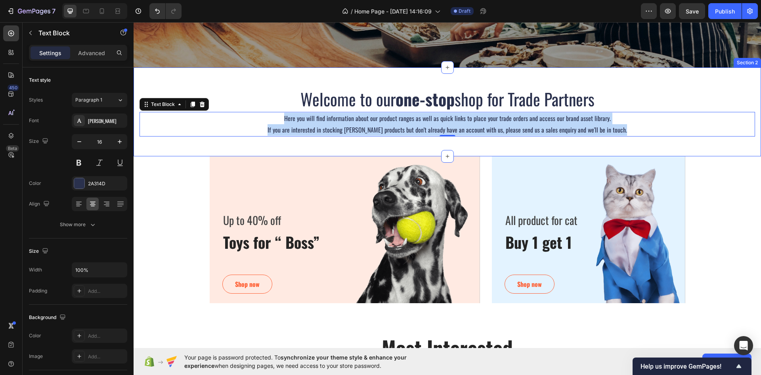
click at [335, 118] on p "Here you will find information about our product ranges as well as quick links …" at bounding box center [447, 118] width 614 height 11
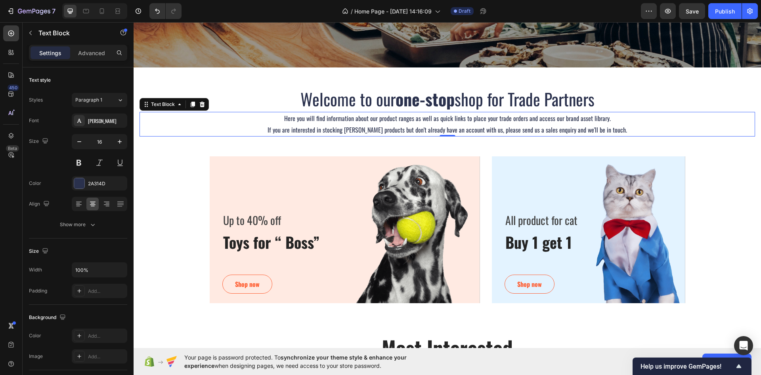
click at [403, 119] on p "Here you will find information about our product ranges as well as quick links …" at bounding box center [447, 118] width 614 height 11
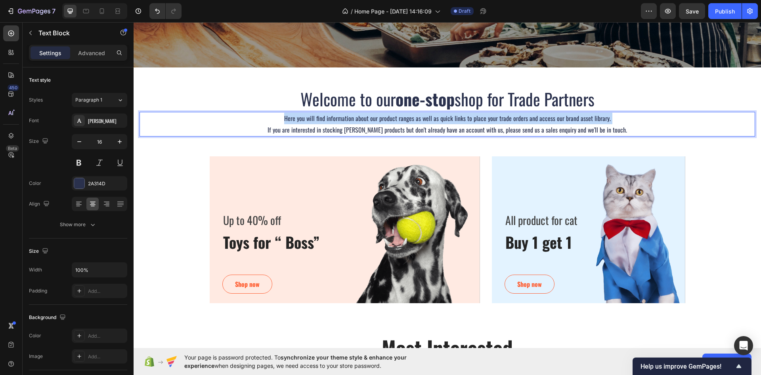
click at [403, 119] on p "Here you will find information about our product ranges as well as quick links …" at bounding box center [447, 118] width 614 height 11
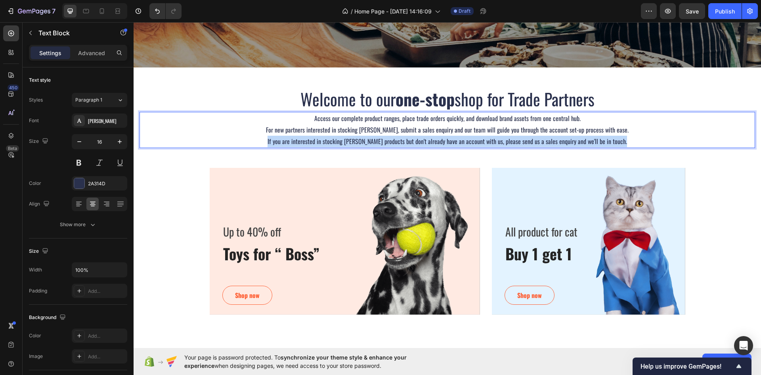
drag, startPoint x: 270, startPoint y: 141, endPoint x: 626, endPoint y: 140, distance: 356.1
click at [626, 140] on p "If you are interested in stocking [PERSON_NAME] products but don't already have…" at bounding box center [447, 141] width 614 height 11
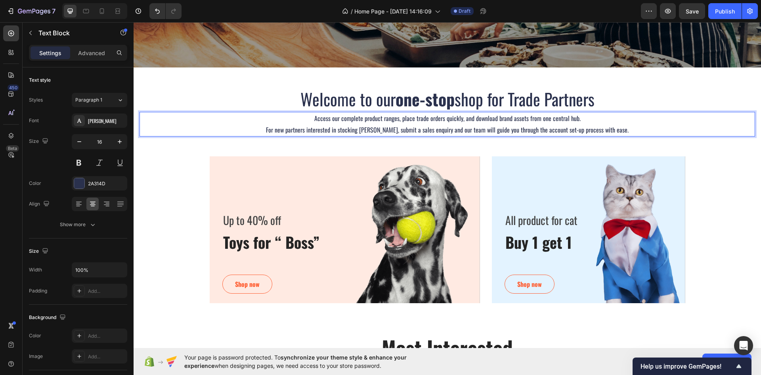
click at [366, 118] on p "Access our complete product ranges, place trade orders quickly, and download br…" at bounding box center [447, 124] width 614 height 23
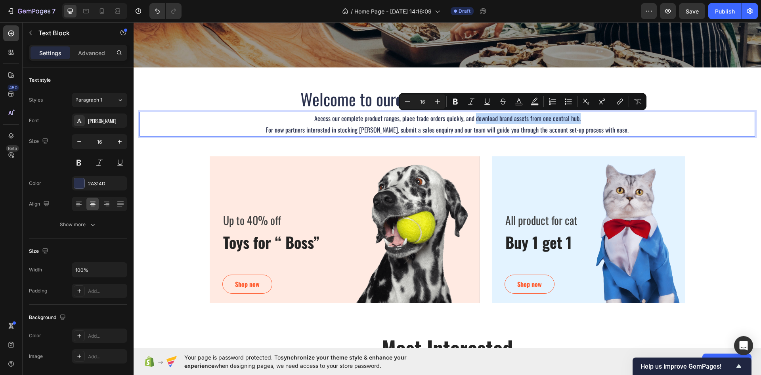
drag, startPoint x: 473, startPoint y: 118, endPoint x: 575, endPoint y: 120, distance: 102.3
click at [575, 120] on p "Access our complete product ranges, place trade orders quickly, and download br…" at bounding box center [447, 124] width 614 height 23
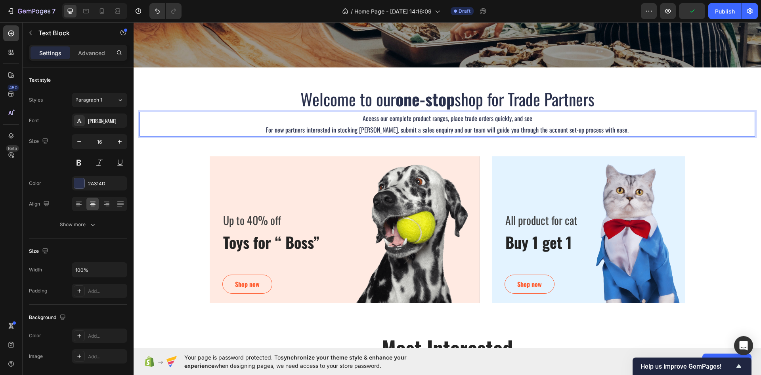
click at [446, 119] on p "Access our complete product ranges, place trade orders quickly, and see For new…" at bounding box center [447, 124] width 614 height 23
drag, startPoint x: 556, startPoint y: 119, endPoint x: 534, endPoint y: 121, distance: 22.3
click at [534, 121] on p "Access our complete product ranges with bespoke pricing and place trade orders …" at bounding box center [447, 124] width 614 height 23
drag, startPoint x: 545, startPoint y: 117, endPoint x: 338, endPoint y: 117, distance: 207.4
click at [338, 117] on p "Access our complete product ranges with bespoke pricing and place trade orders …" at bounding box center [447, 124] width 614 height 23
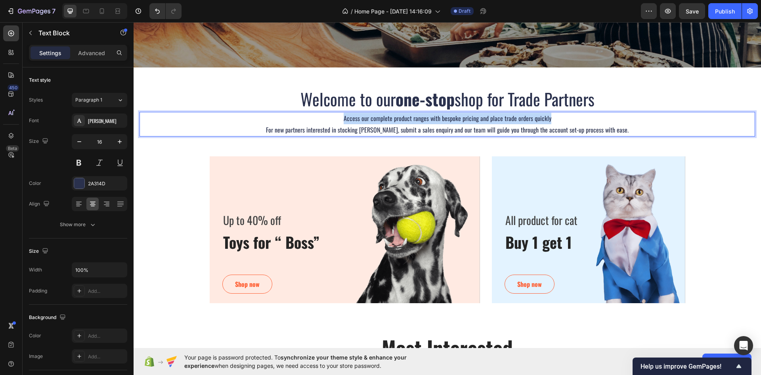
copy p "Access our complete product ranges with bespoke pricing and place trade orders …"
click at [423, 119] on p "Access our complete product ranges with bespoke pricing and place trade orders …" at bounding box center [447, 124] width 614 height 23
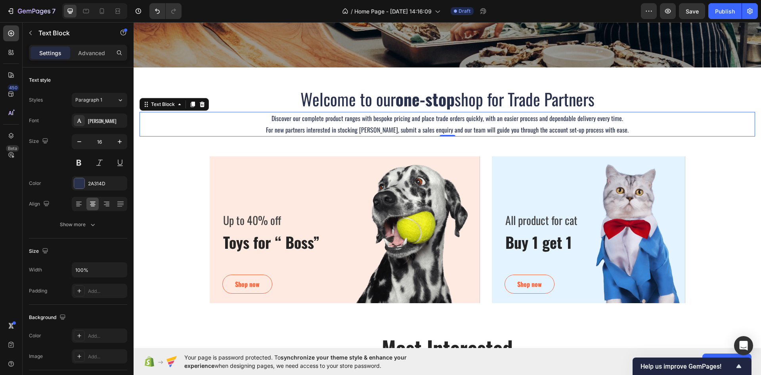
drag, startPoint x: 518, startPoint y: 126, endPoint x: 540, endPoint y: 121, distance: 22.7
click at [518, 126] on p "For new partners interested in stocking [PERSON_NAME], submit a sales enquiry a…" at bounding box center [447, 129] width 614 height 11
click at [549, 118] on p "Discover our complete product ranges with bespoke pricing and place trade order…" at bounding box center [447, 118] width 614 height 11
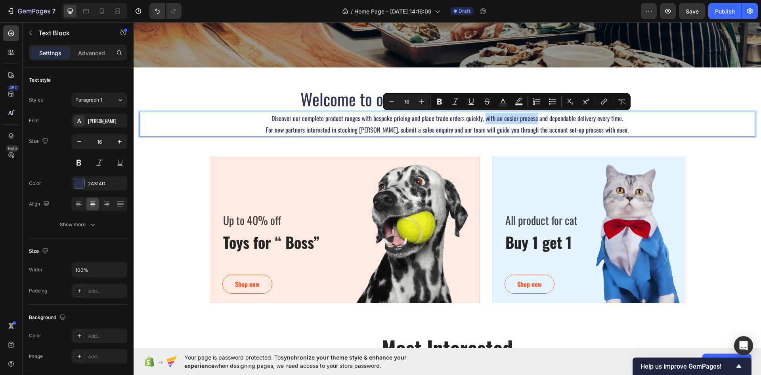
drag, startPoint x: 482, startPoint y: 119, endPoint x: 532, endPoint y: 119, distance: 50.0
click at [532, 119] on p "Discover our complete product ranges with bespoke pricing and place trade order…" at bounding box center [447, 118] width 614 height 11
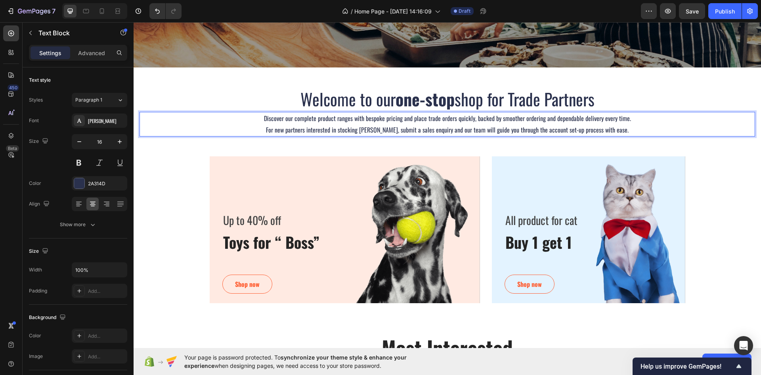
click at [585, 119] on p "Discover our complete product ranges with bespoke pricing and place trade order…" at bounding box center [447, 118] width 614 height 11
click at [647, 130] on p "For new partners interested in stocking [PERSON_NAME], submit a sales enquiry a…" at bounding box center [447, 129] width 614 height 11
click at [648, 14] on icon "button" at bounding box center [649, 11] width 8 height 8
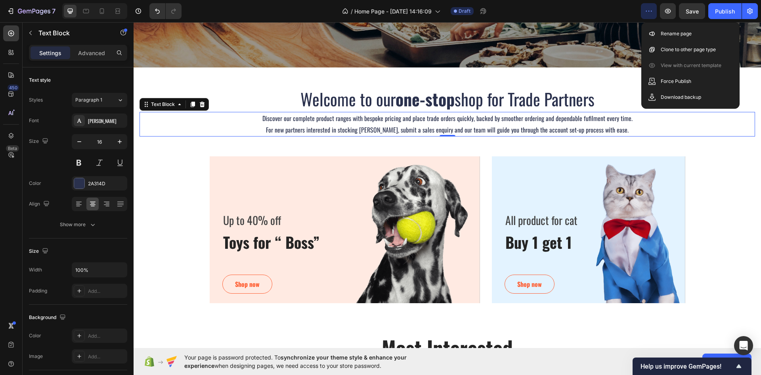
click at [650, 11] on icon "button" at bounding box center [649, 11] width 8 height 8
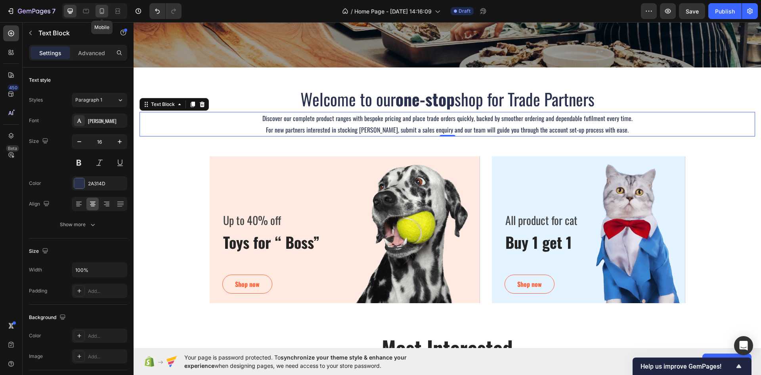
click at [101, 11] on icon at bounding box center [102, 11] width 8 height 8
type input "14"
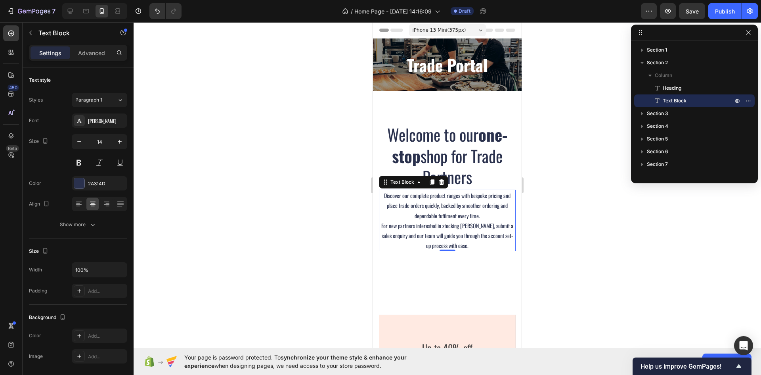
click at [280, 141] on div at bounding box center [448, 198] width 628 height 353
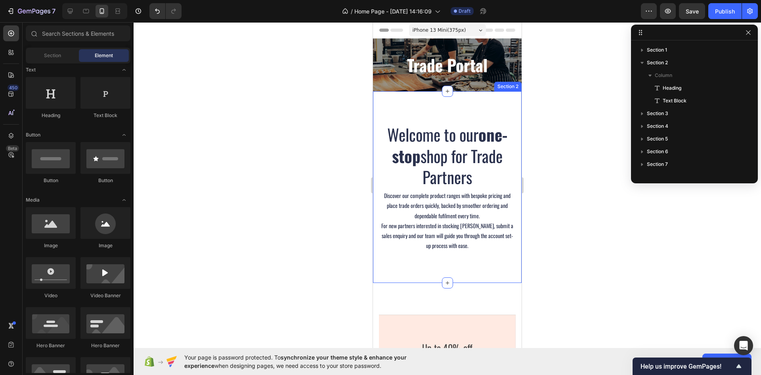
click at [411, 107] on div "Welcome to our one-stop shop for Trade Partners Heading Discover our complete p…" at bounding box center [447, 187] width 149 height 192
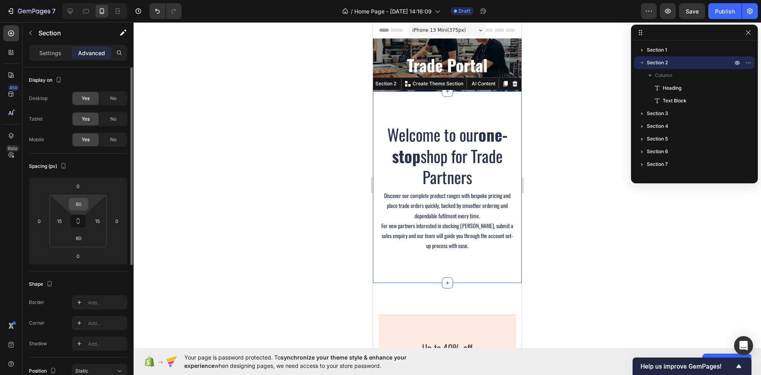
click at [78, 203] on input "80" at bounding box center [79, 204] width 16 height 12
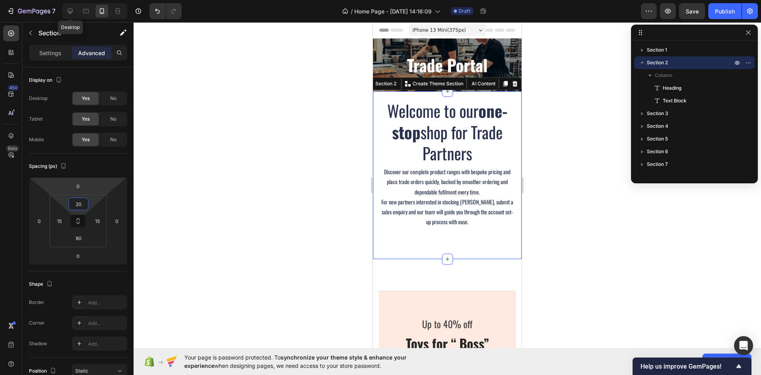
click at [71, 11] on icon at bounding box center [70, 11] width 5 height 5
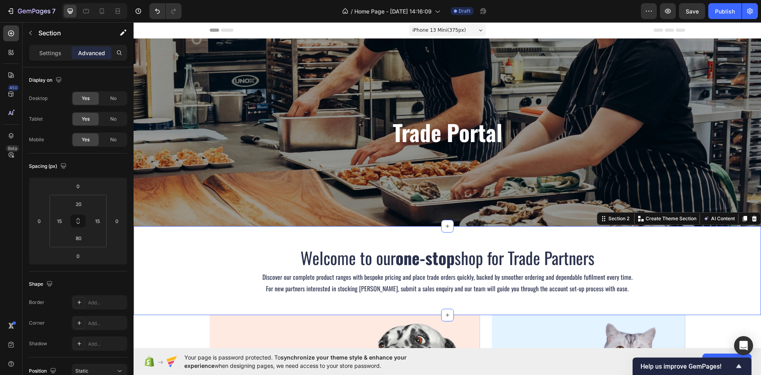
type input "50"
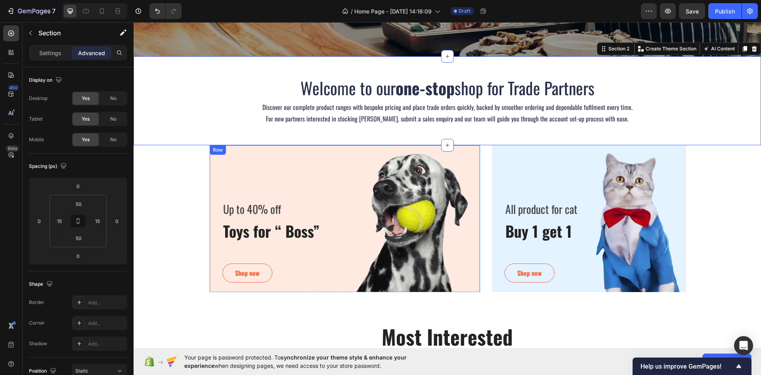
scroll to position [176, 0]
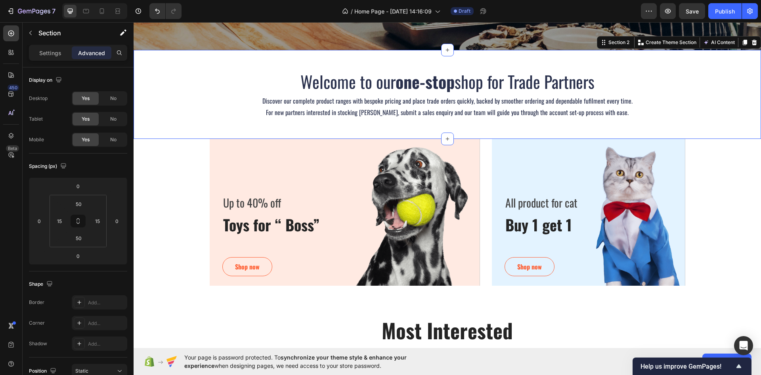
click at [222, 59] on div "Welcome to our one-stop shop for Trade Partners Heading Discover our complete p…" at bounding box center [448, 94] width 628 height 89
click at [106, 15] on icon at bounding box center [102, 11] width 8 height 8
type input "20"
type input "80"
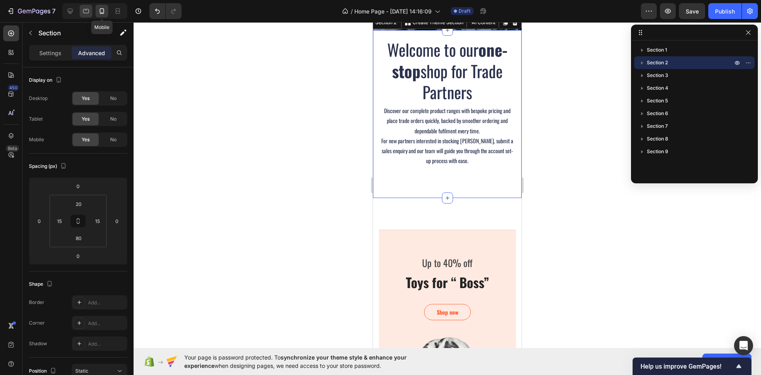
scroll to position [41, 0]
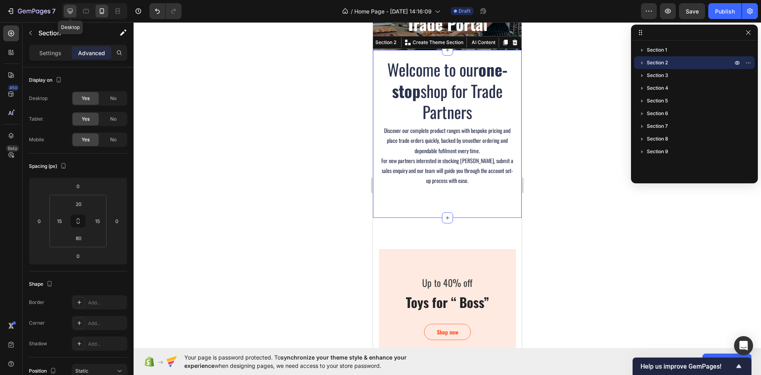
click at [71, 13] on icon at bounding box center [70, 11] width 5 height 5
type input "50"
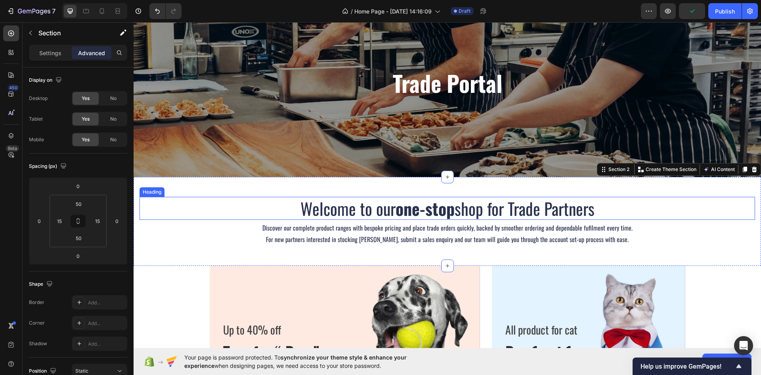
scroll to position [79, 0]
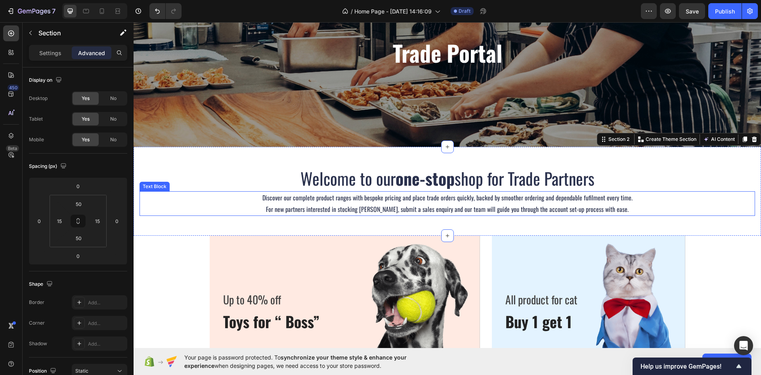
click at [298, 211] on p "For new partners interested in stocking [PERSON_NAME], submit a sales enquiry a…" at bounding box center [447, 208] width 614 height 11
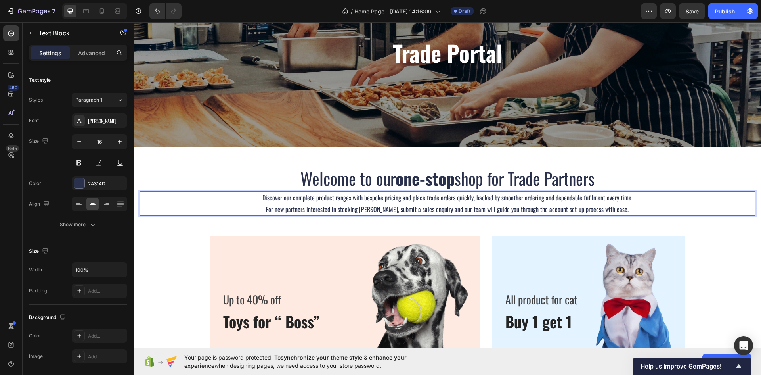
click at [375, 209] on p "For new partners interested in stocking Joseph Joseph, submit a sales enquiry a…" at bounding box center [447, 208] width 614 height 11
drag, startPoint x: 362, startPoint y: 207, endPoint x: 393, endPoint y: 208, distance: 30.9
click at [393, 208] on p "For new partners interested in stocking Joseph Joseph, submit a sales enquiry a…" at bounding box center [447, 208] width 614 height 11
click at [394, 210] on p "For new partners interested in stocking BonChef items, submit a sales enquiry a…" at bounding box center [447, 208] width 614 height 11
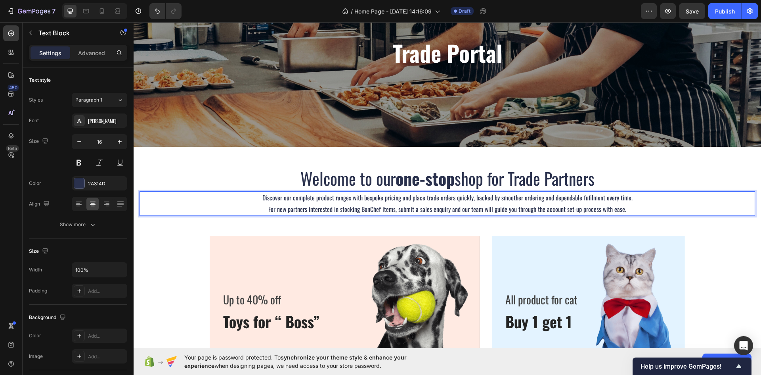
click at [388, 210] on p "For new partners interested in stocking BonChef items, submit a sales enquiry a…" at bounding box center [447, 208] width 614 height 11
click at [364, 223] on div "Welcome to our one-stop shop for Trade Partners Heading Discover our complete p…" at bounding box center [448, 191] width 628 height 89
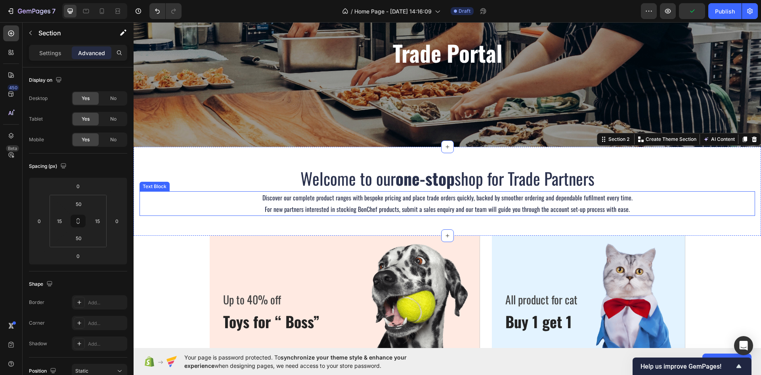
click at [612, 211] on p "For new partners interested in stocking BonChef products, submit a sales enquir…" at bounding box center [447, 208] width 614 height 11
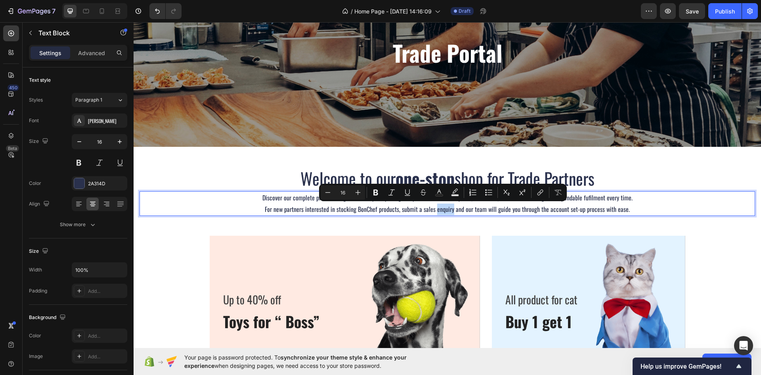
drag, startPoint x: 435, startPoint y: 211, endPoint x: 451, endPoint y: 211, distance: 15.5
click at [451, 211] on p "For new partners interested in stocking BonChef products, submit a sales enquir…" at bounding box center [447, 208] width 614 height 11
click at [540, 194] on icon "Editor contextual toolbar" at bounding box center [540, 192] width 8 height 8
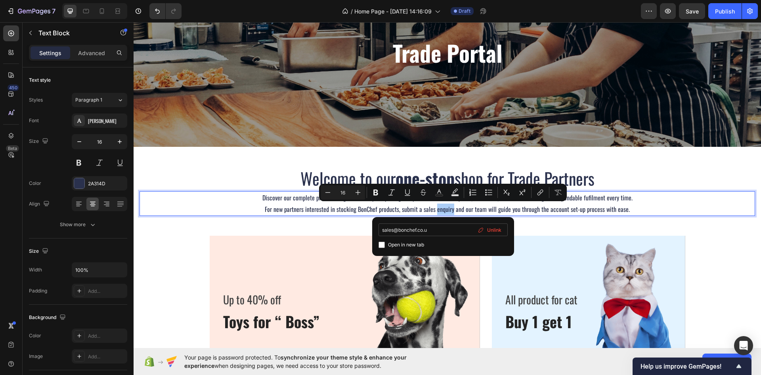
type input "[EMAIL_ADDRESS][DOMAIN_NAME]"
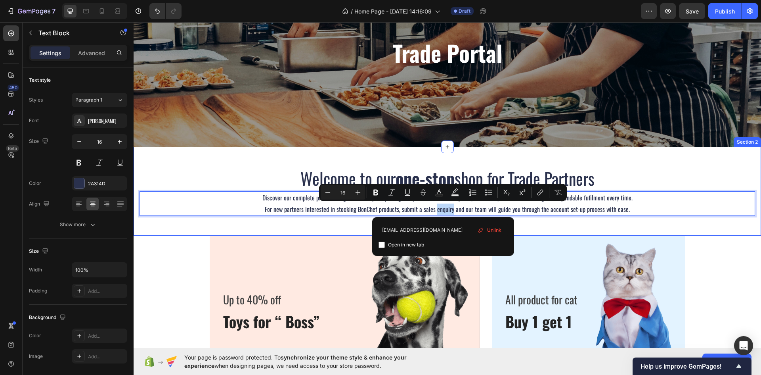
click at [336, 222] on div "Welcome to our one-stop shop for Trade Partners Heading Discover our complete p…" at bounding box center [448, 191] width 628 height 89
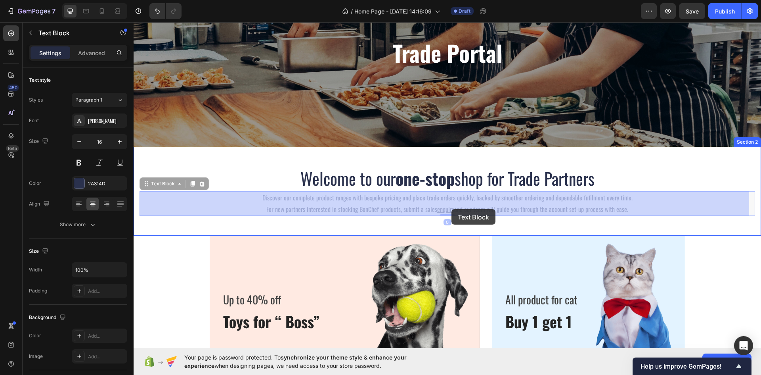
drag, startPoint x: 434, startPoint y: 210, endPoint x: 439, endPoint y: 209, distance: 5.6
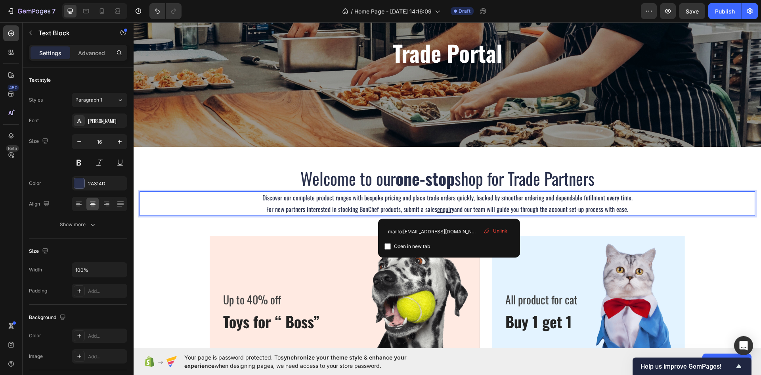
click at [449, 210] on u "enquiry" at bounding box center [445, 209] width 17 height 10
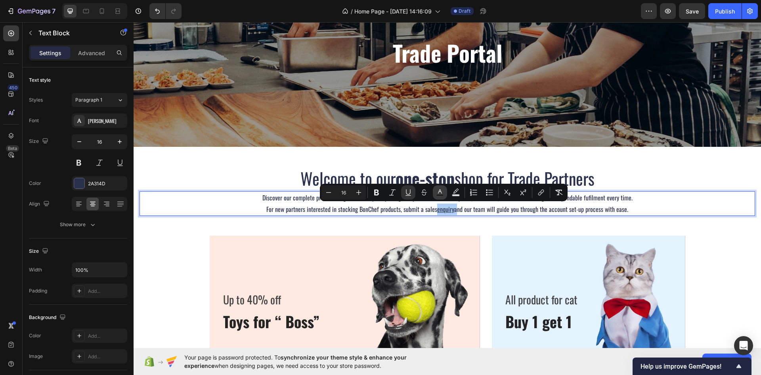
click at [439, 194] on rect "Editor contextual toolbar" at bounding box center [441, 195] width 8 height 2
type input "2A314D"
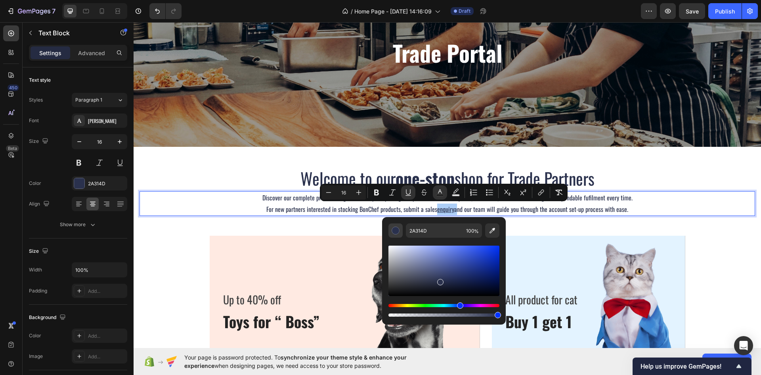
click at [398, 232] on div "Editor contextual toolbar" at bounding box center [396, 230] width 8 height 8
click at [89, 181] on div "2A314D" at bounding box center [99, 183] width 23 height 7
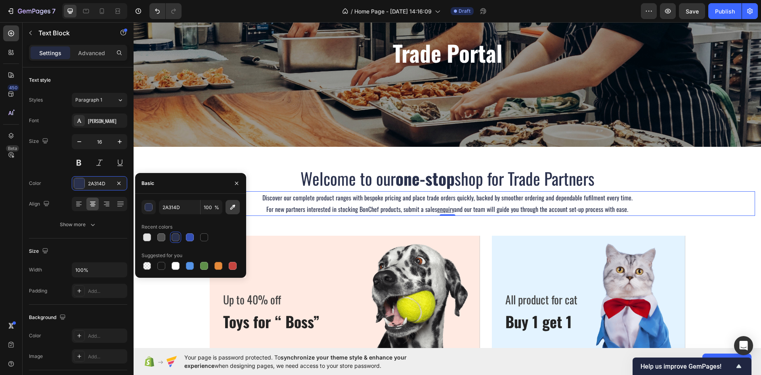
click at [233, 201] on button "button" at bounding box center [233, 207] width 14 height 14
type input "BB9168"
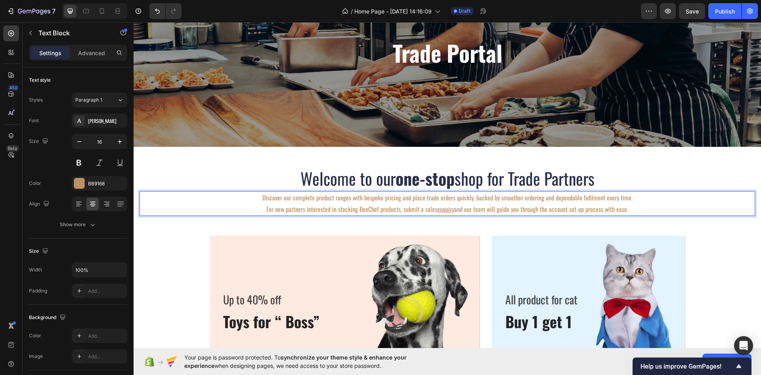
click at [364, 199] on p "Discover our complete product ranges with bespoke pricing and place trade order…" at bounding box center [447, 197] width 614 height 11
click at [264, 193] on p "Discover our complete product ranges with bespoke pricing and place trade order…" at bounding box center [447, 197] width 614 height 11
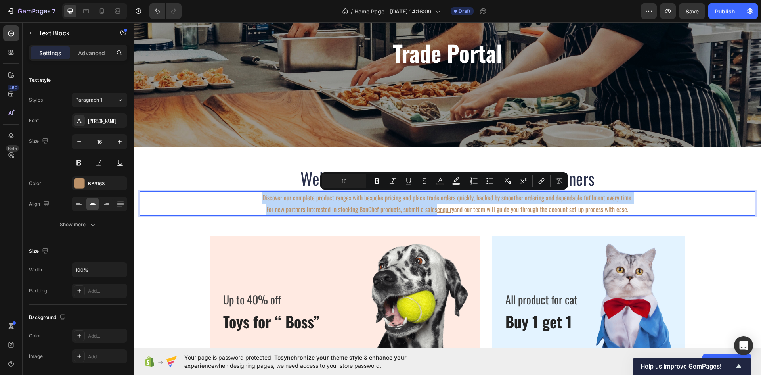
drag, startPoint x: 264, startPoint y: 198, endPoint x: 433, endPoint y: 211, distance: 169.8
click at [433, 211] on div "Discover our complete product ranges with bespoke pricing and place trade order…" at bounding box center [448, 203] width 616 height 25
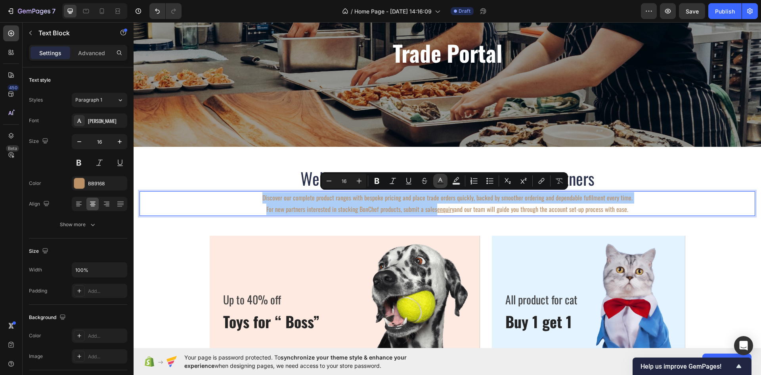
click at [440, 180] on icon "Editor contextual toolbar" at bounding box center [441, 180] width 4 height 4
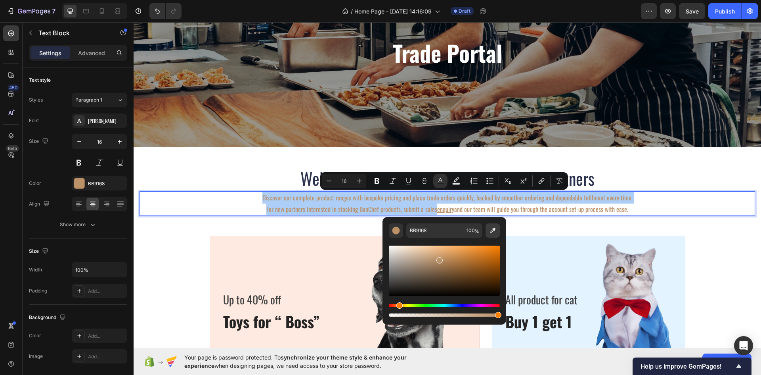
click at [490, 230] on icon "Editor contextual toolbar" at bounding box center [493, 230] width 8 height 8
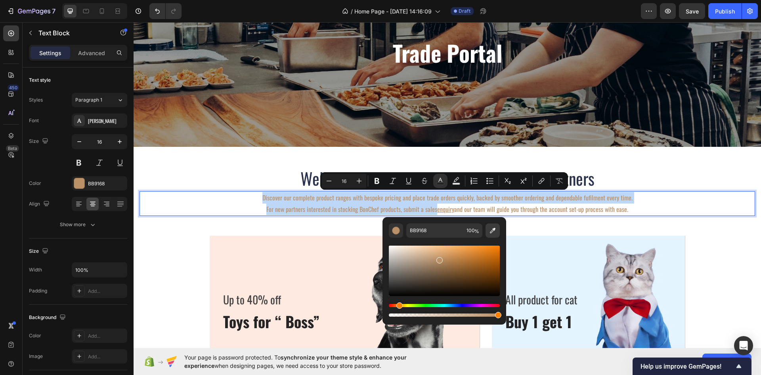
type input "0F1014"
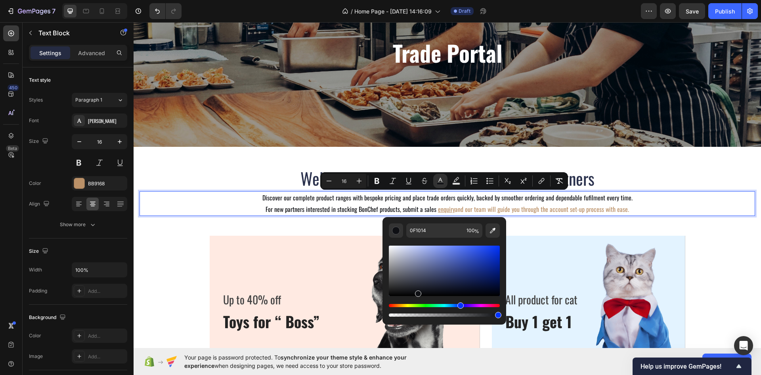
click at [329, 204] on p "For new partners interested in stocking BonChef products, submit a sales enquir…" at bounding box center [447, 208] width 614 height 11
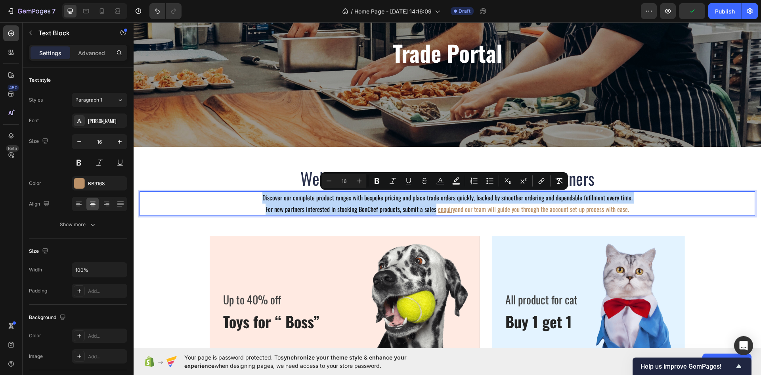
drag, startPoint x: 264, startPoint y: 197, endPoint x: 433, endPoint y: 211, distance: 169.4
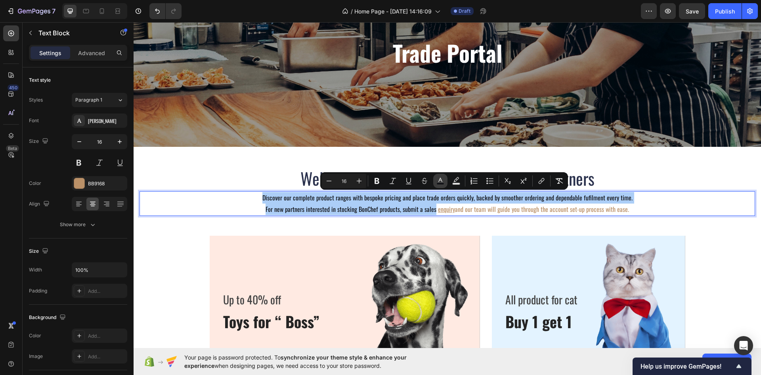
click at [445, 181] on button "color" at bounding box center [440, 181] width 14 height 14
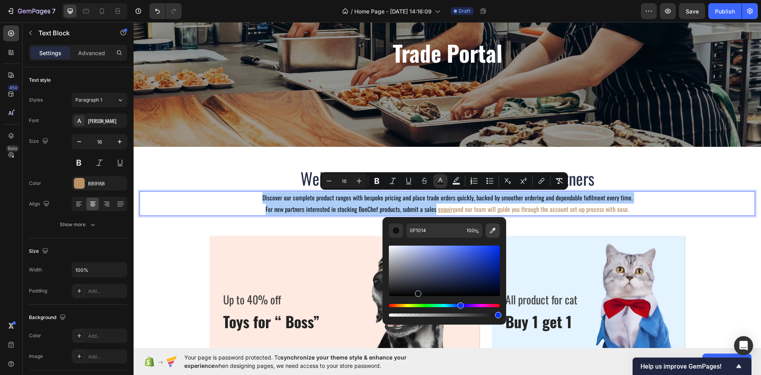
click at [493, 232] on icon "Editor contextual toolbar" at bounding box center [493, 230] width 8 height 8
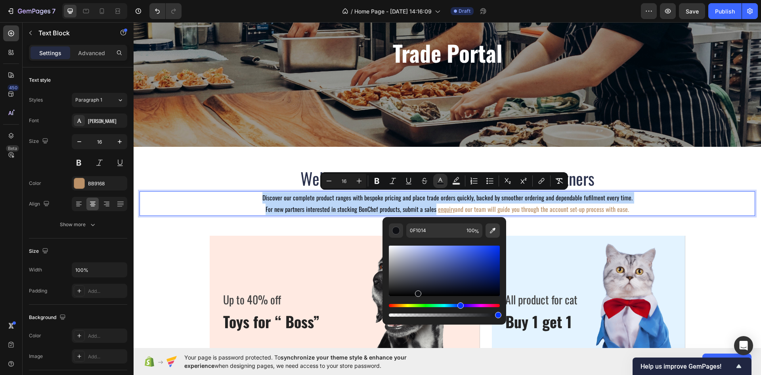
type input "29304D"
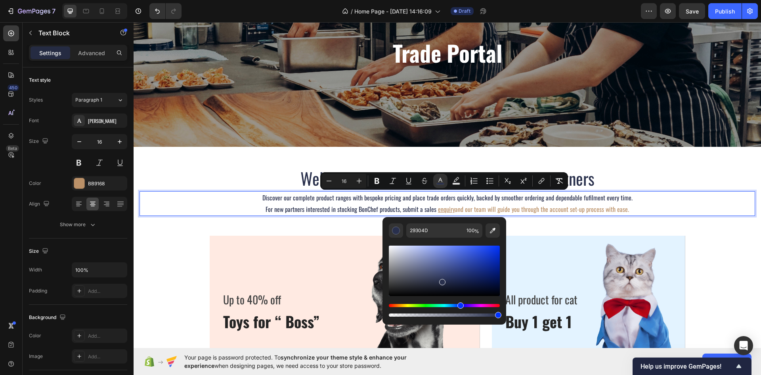
click at [469, 207] on p "For new partners interested in stocking BonChef products, submit a sales enquir…" at bounding box center [447, 208] width 614 height 11
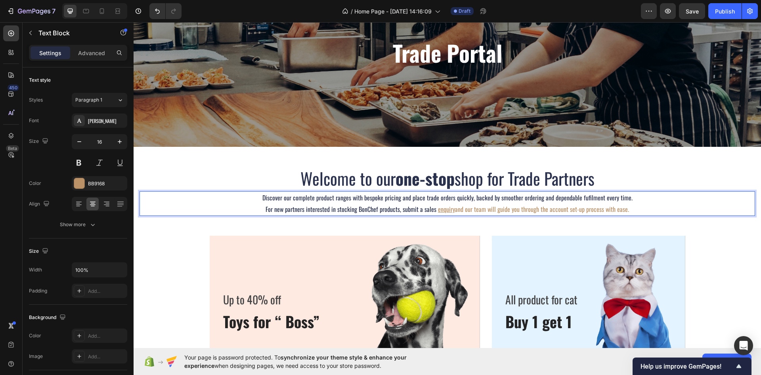
drag, startPoint x: 454, startPoint y: 211, endPoint x: 630, endPoint y: 209, distance: 176.1
click at [630, 209] on p "For new partners interested in stocking BonChef products, submit a sales enquir…" at bounding box center [447, 208] width 614 height 11
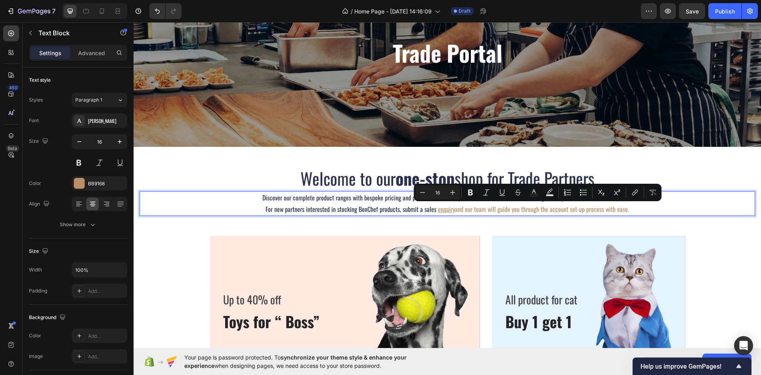
click at [542, 194] on div "Minus 16 Plus Bold Italic Underline Strikethrough color Text Background Color N…" at bounding box center [538, 192] width 245 height 14
click at [537, 194] on rect "Editor contextual toolbar" at bounding box center [535, 195] width 8 height 2
type input "BB9168"
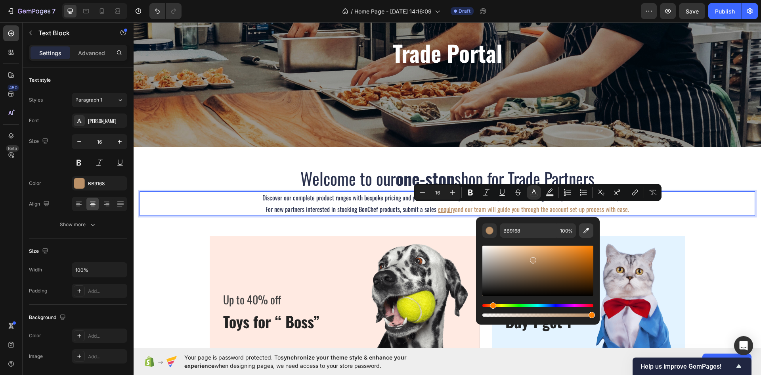
click at [588, 230] on icon "Editor contextual toolbar" at bounding box center [586, 230] width 8 height 8
type input "29304D"
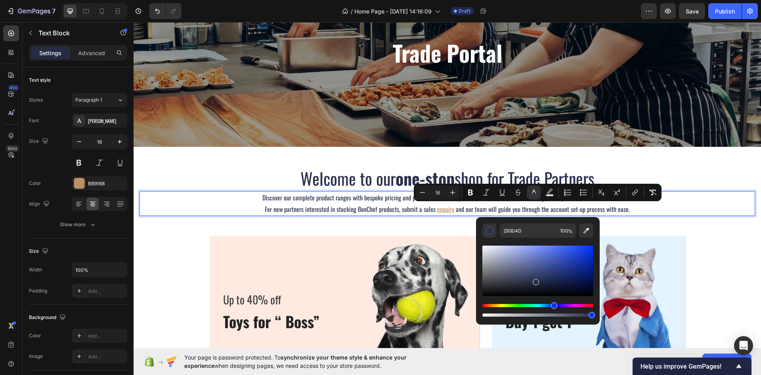
click at [224, 189] on h2 "Welcome to our one-stop shop for Trade Partners" at bounding box center [448, 178] width 616 height 23
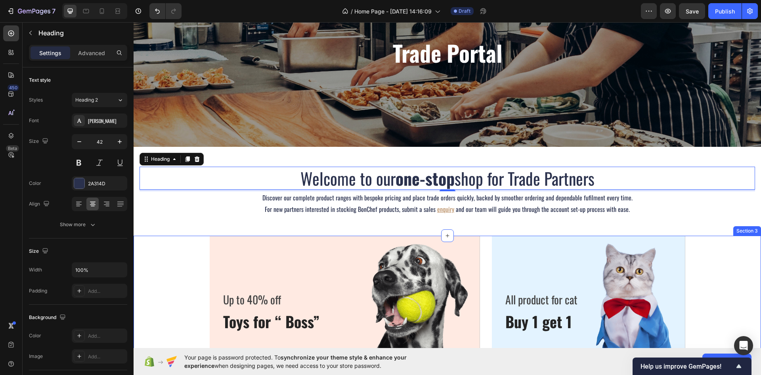
click at [159, 274] on div "Up to 40% off Text block Toys for “ Boss” Heading Shop now Button Row Hero Bann…" at bounding box center [448, 309] width 616 height 147
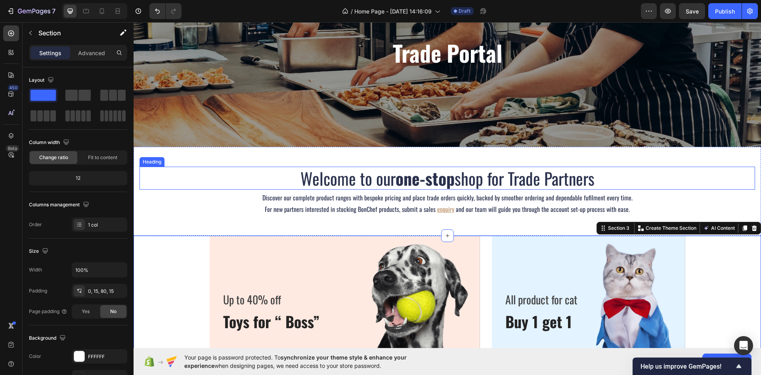
scroll to position [119, 0]
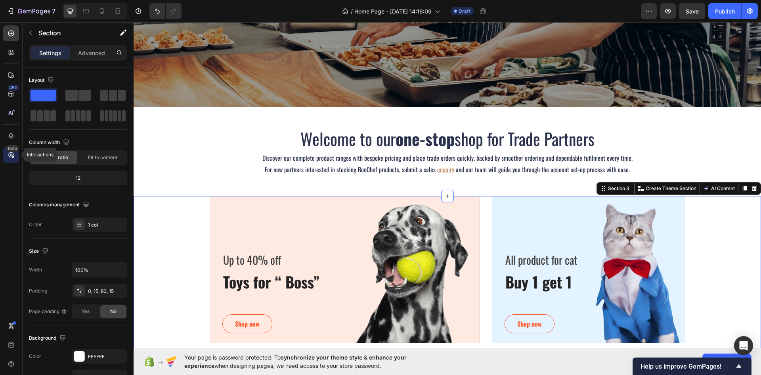
click at [11, 155] on icon at bounding box center [11, 155] width 8 height 8
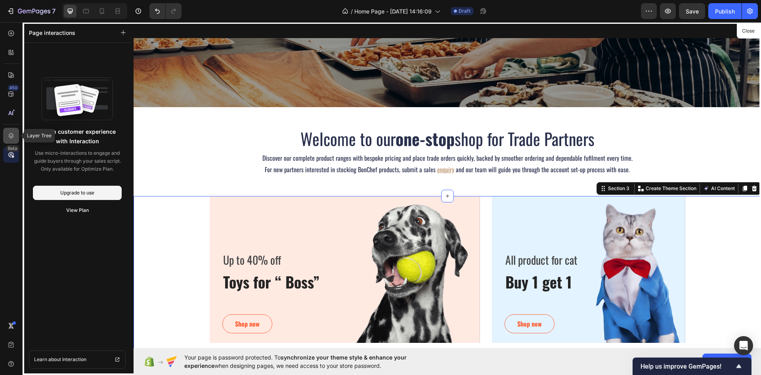
click at [11, 132] on icon at bounding box center [11, 136] width 8 height 8
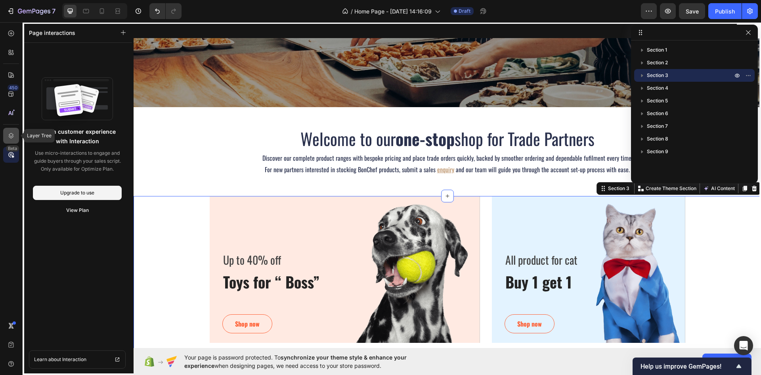
click at [10, 134] on icon at bounding box center [11, 136] width 5 height 6
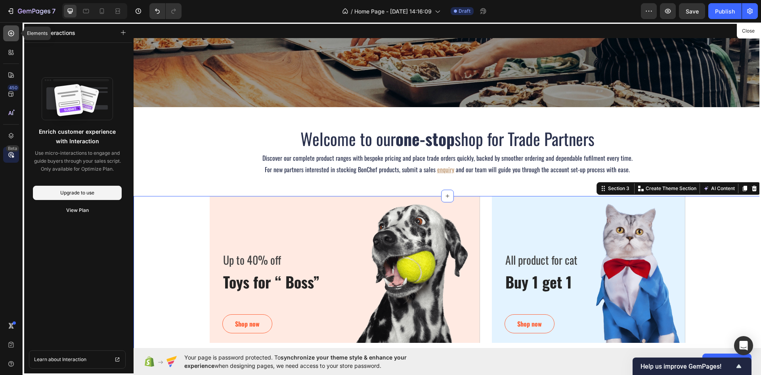
click at [10, 33] on icon at bounding box center [11, 33] width 8 height 8
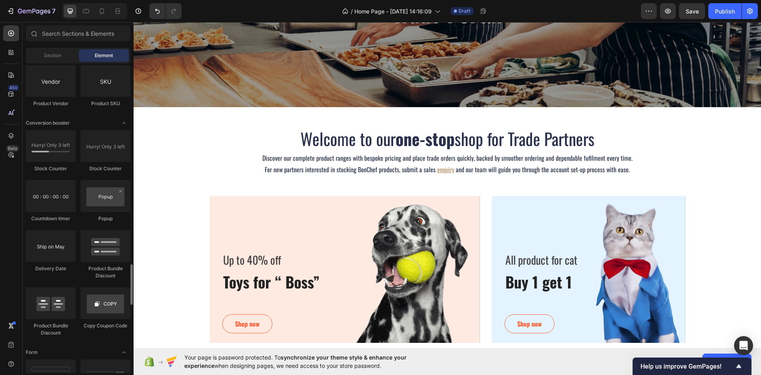
scroll to position [1485, 0]
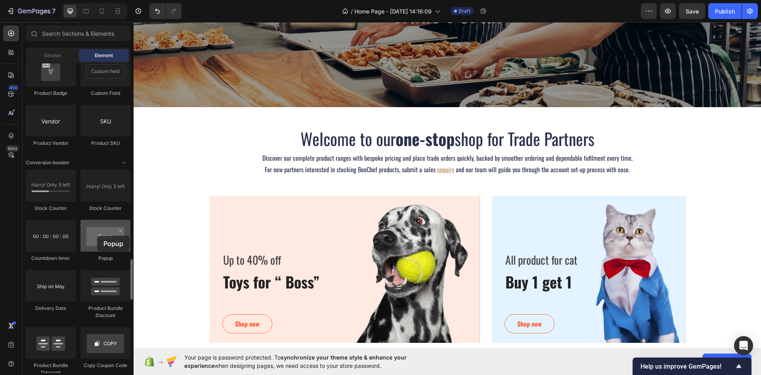
drag, startPoint x: 92, startPoint y: 242, endPoint x: 86, endPoint y: 238, distance: 7.6
click at [91, 238] on div at bounding box center [105, 236] width 50 height 32
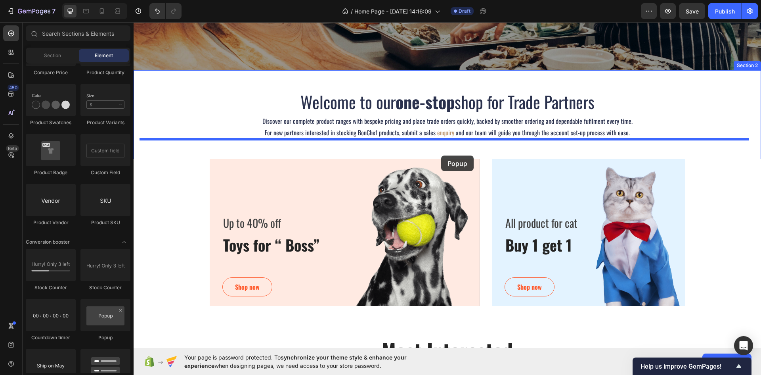
scroll to position [154, 0]
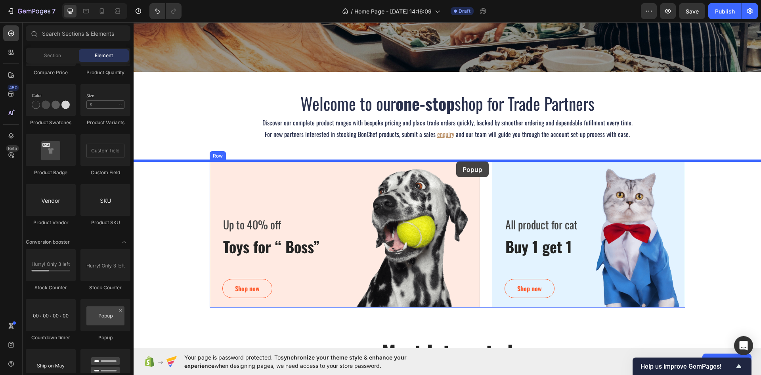
drag, startPoint x: 408, startPoint y: 163, endPoint x: 456, endPoint y: 162, distance: 47.2
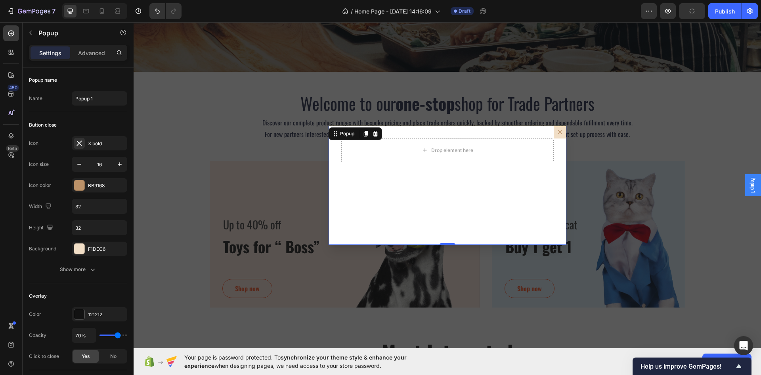
click at [415, 183] on div "Drop element here" at bounding box center [448, 185] width 238 height 119
click at [100, 56] on p "Advanced" at bounding box center [91, 53] width 27 height 8
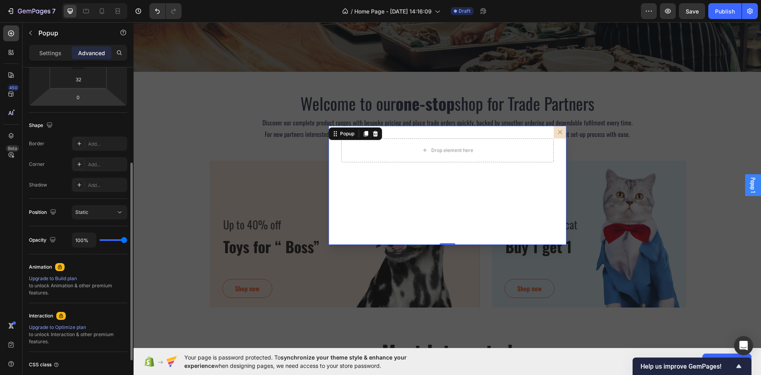
scroll to position [220, 0]
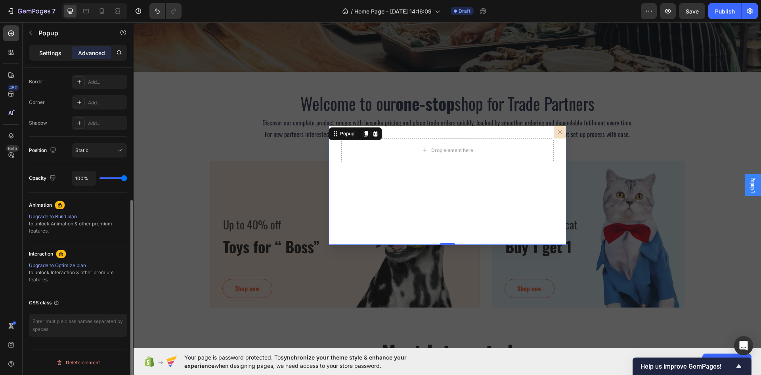
click at [47, 49] on p "Settings" at bounding box center [50, 53] width 22 height 8
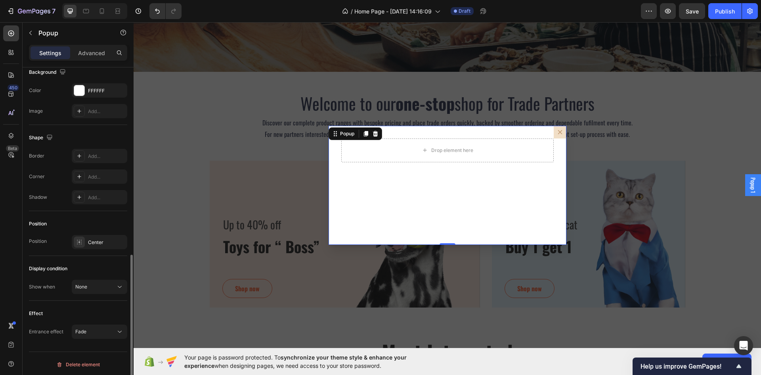
scroll to position [421, 0]
click at [95, 285] on div "None" at bounding box center [95, 284] width 40 height 7
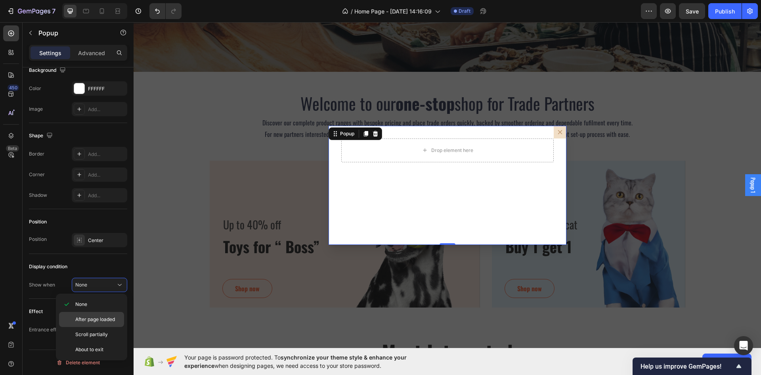
drag, startPoint x: 111, startPoint y: 316, endPoint x: 98, endPoint y: 316, distance: 12.3
click at [111, 316] on span "After page loaded" at bounding box center [95, 319] width 40 height 7
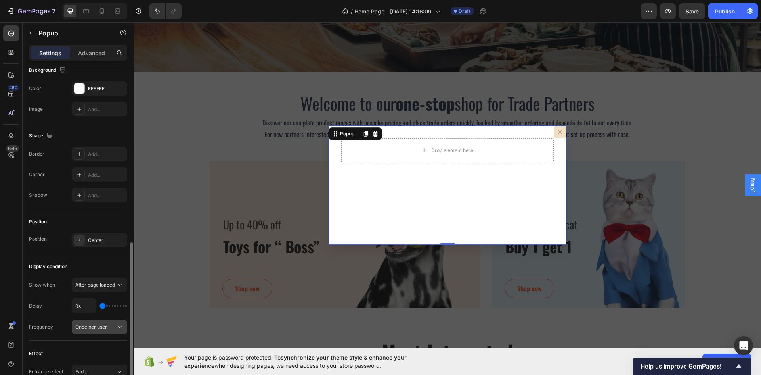
click at [96, 331] on button "Once per user" at bounding box center [100, 327] width 56 height 14
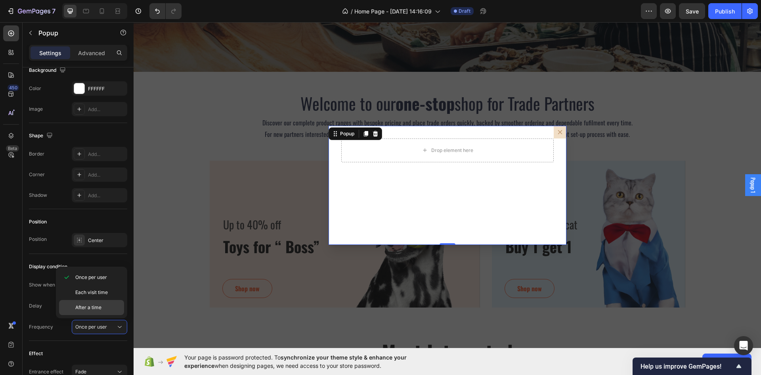
click at [101, 308] on span "After a time" at bounding box center [88, 307] width 26 height 7
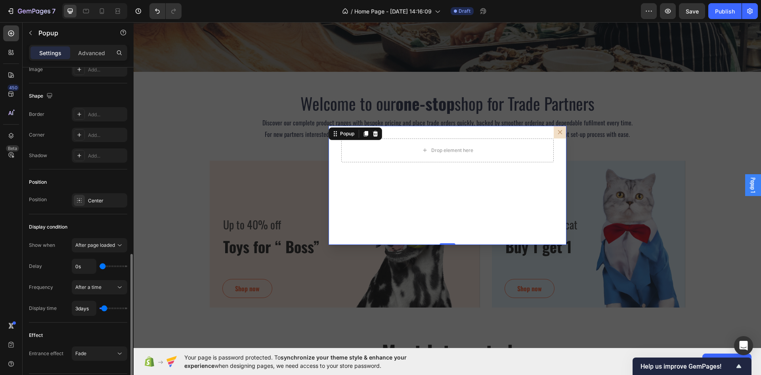
scroll to position [484, 0]
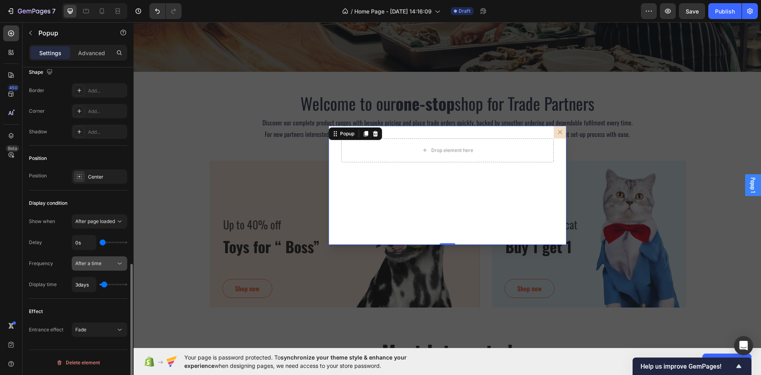
click at [88, 269] on button "After a time" at bounding box center [100, 263] width 56 height 14
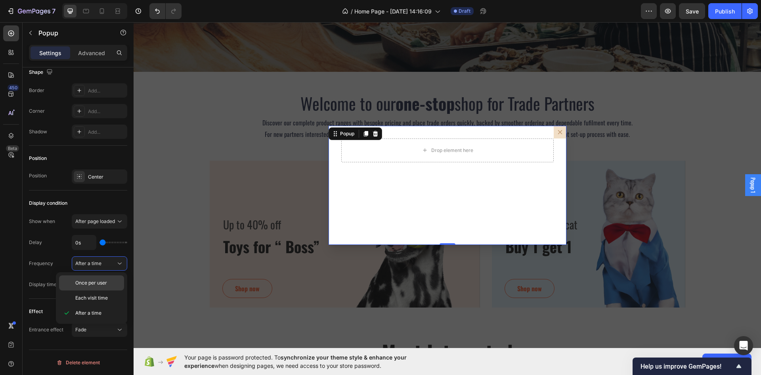
click at [98, 282] on span "Once per user" at bounding box center [91, 282] width 32 height 7
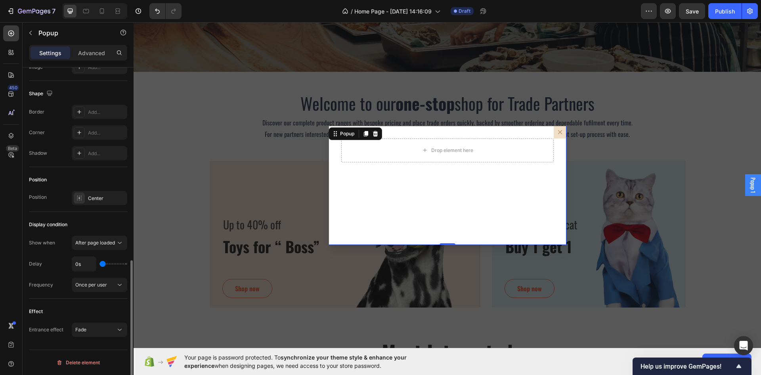
scroll to position [463, 0]
type input "2s"
type input "2"
type input "4s"
type input "4"
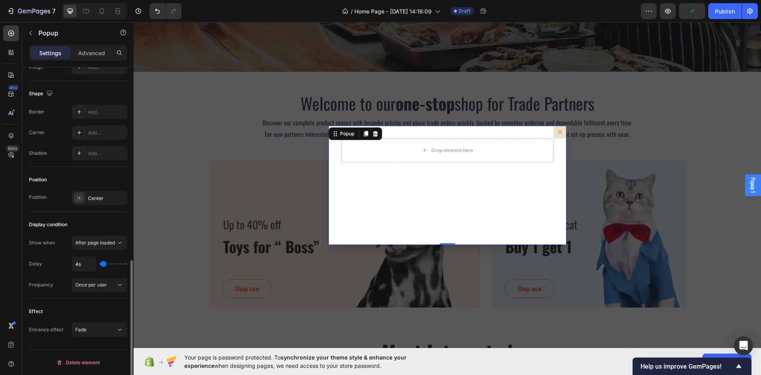
type input "2s"
type input "2"
click at [103, 264] on input "range" at bounding box center [114, 264] width 28 height 2
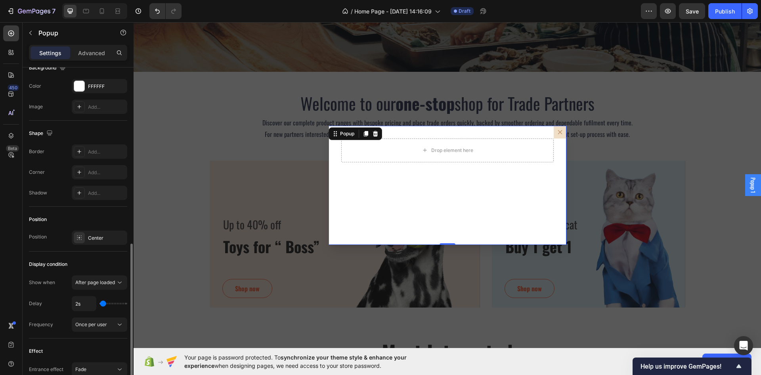
scroll to position [344, 0]
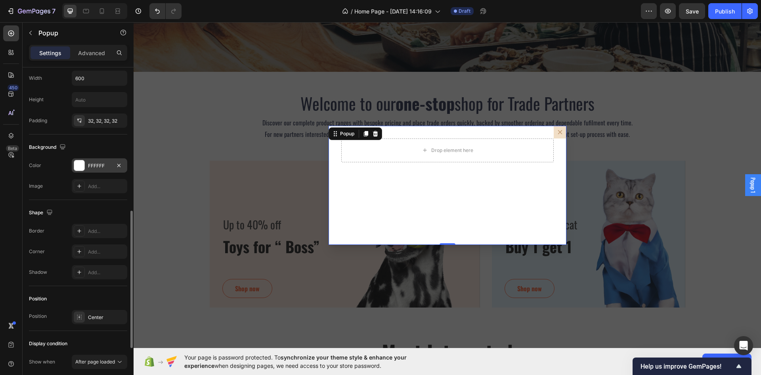
click at [81, 166] on div at bounding box center [79, 165] width 10 height 10
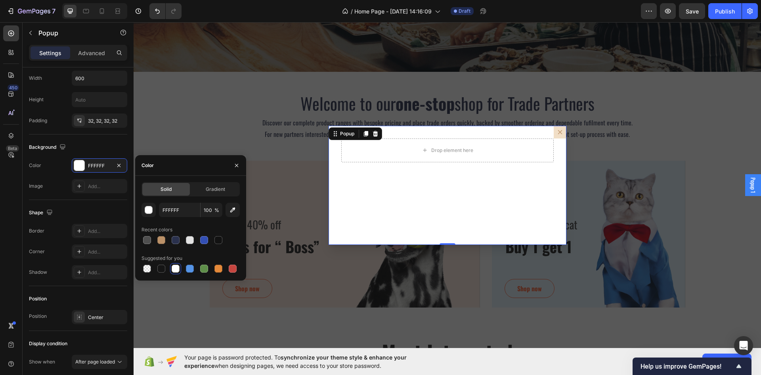
click at [197, 238] on div at bounding box center [191, 239] width 98 height 11
click at [194, 240] on div at bounding box center [190, 240] width 10 height 10
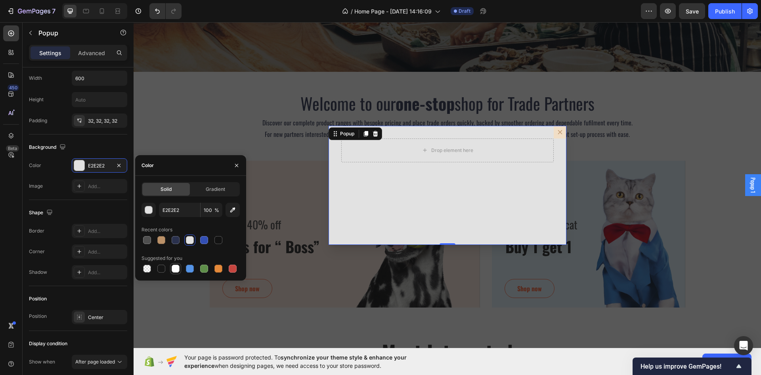
click at [175, 270] on div at bounding box center [176, 268] width 8 height 8
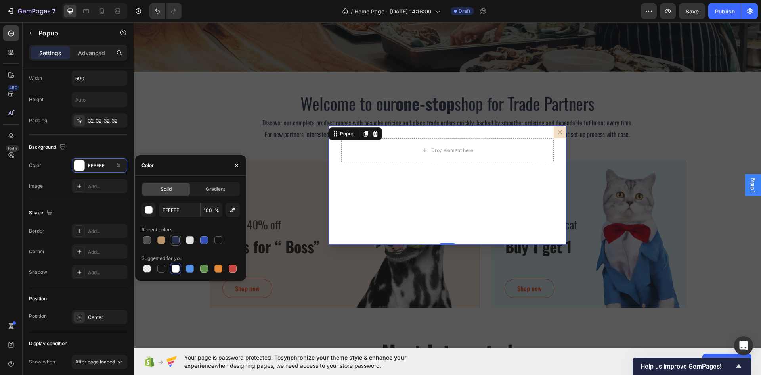
click at [178, 238] on div at bounding box center [176, 240] width 8 height 8
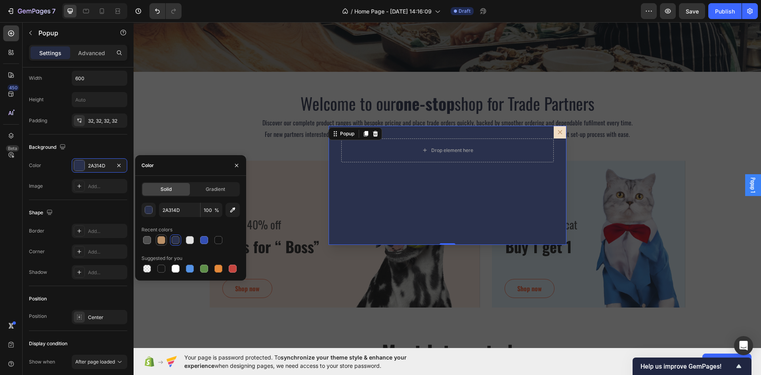
click at [161, 242] on div at bounding box center [161, 240] width 8 height 8
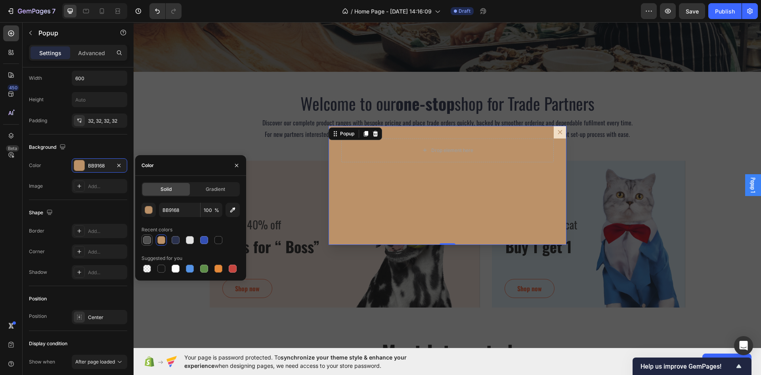
click at [146, 239] on div at bounding box center [147, 240] width 8 height 8
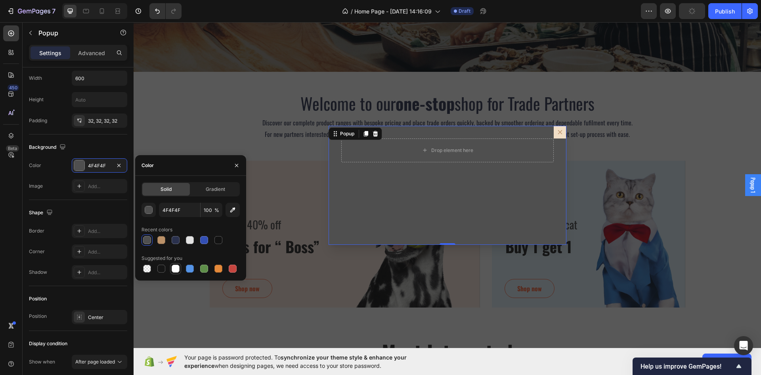
click at [176, 268] on div at bounding box center [176, 268] width 8 height 8
type input "FFFFFF"
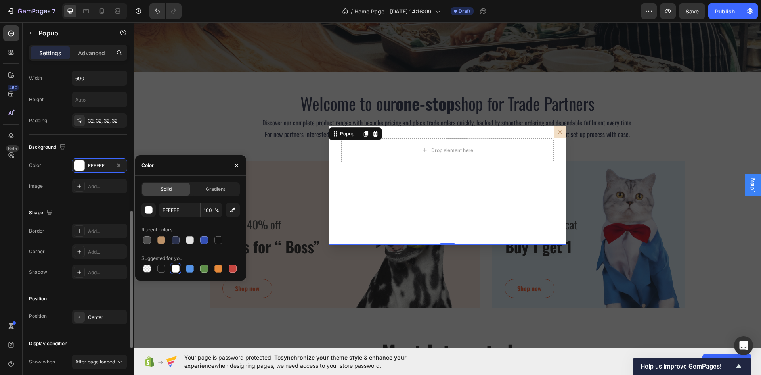
click at [77, 204] on div "Shape Border Add... Corner Add... Shadow Add..." at bounding box center [78, 243] width 98 height 86
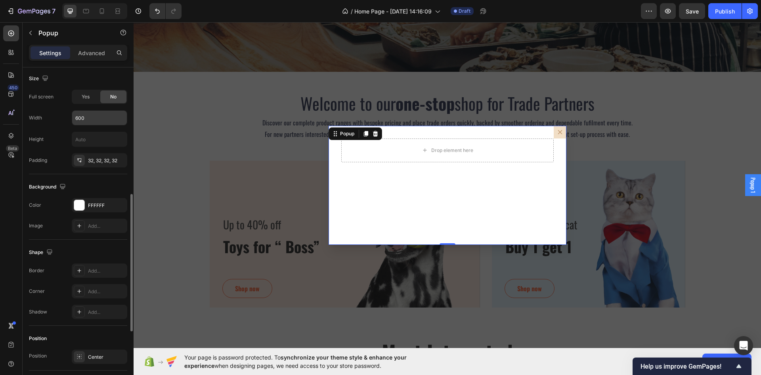
scroll to position [264, 0]
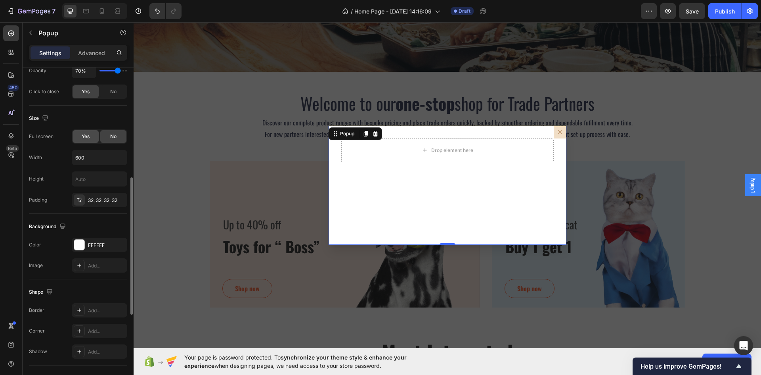
click at [79, 136] on div "Yes" at bounding box center [86, 136] width 26 height 13
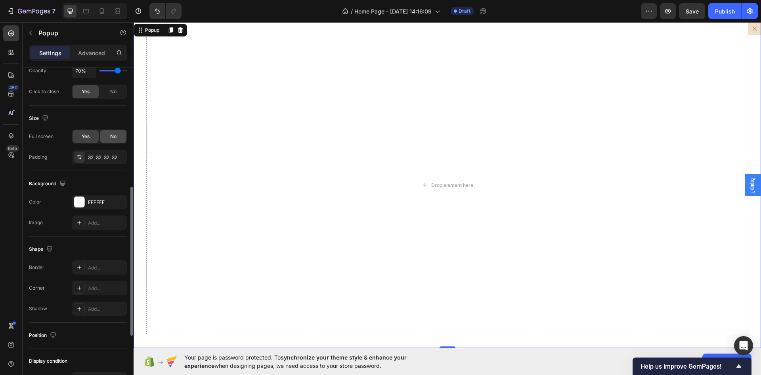
click at [110, 134] on span "No" at bounding box center [113, 136] width 6 height 7
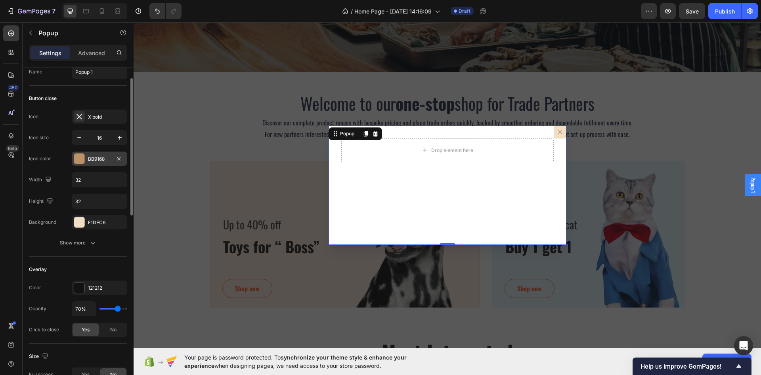
scroll to position [0, 0]
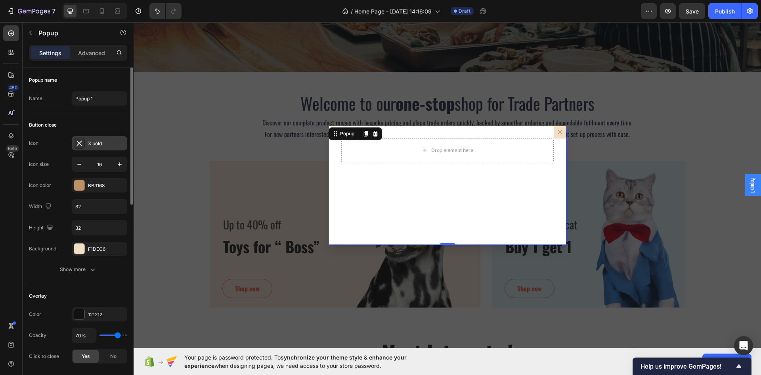
click at [83, 144] on div at bounding box center [79, 143] width 11 height 11
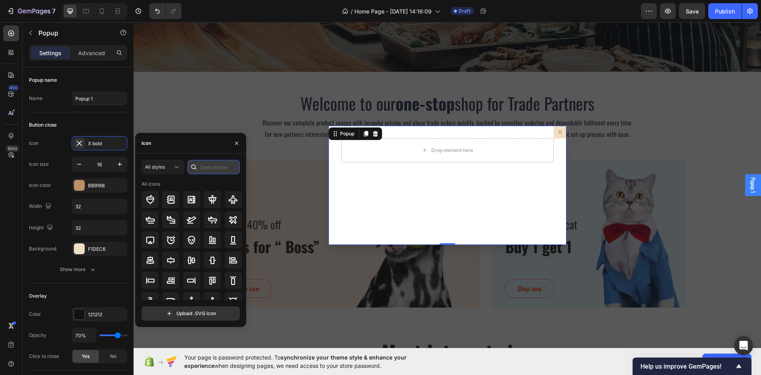
click at [209, 171] on input "text" at bounding box center [214, 167] width 52 height 14
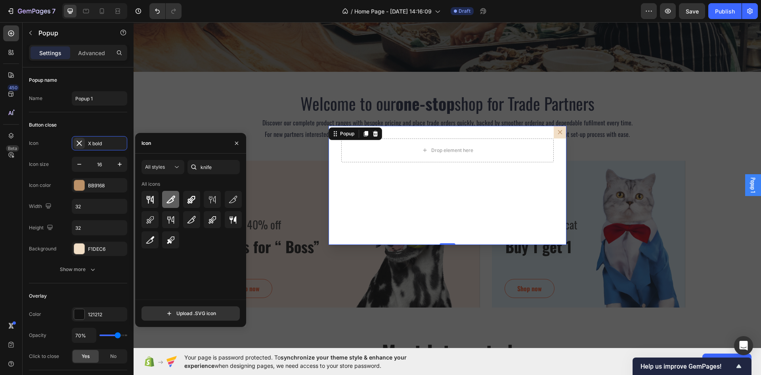
click at [171, 200] on icon at bounding box center [171, 200] width 10 height 10
click at [151, 198] on icon at bounding box center [151, 200] width 10 height 10
click at [232, 198] on icon at bounding box center [233, 200] width 10 height 10
click at [216, 165] on input "knife" at bounding box center [214, 167] width 52 height 14
click at [217, 165] on input "knife" at bounding box center [214, 167] width 52 height 14
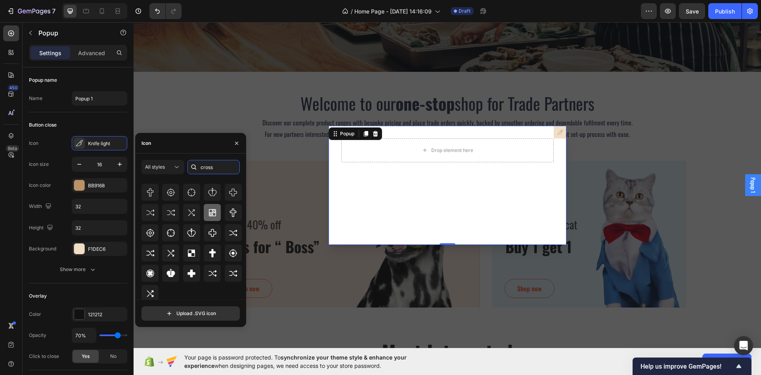
scroll to position [50, 0]
drag, startPoint x: 216, startPoint y: 165, endPoint x: 199, endPoint y: 164, distance: 17.9
click at [199, 164] on div "cross" at bounding box center [214, 167] width 52 height 14
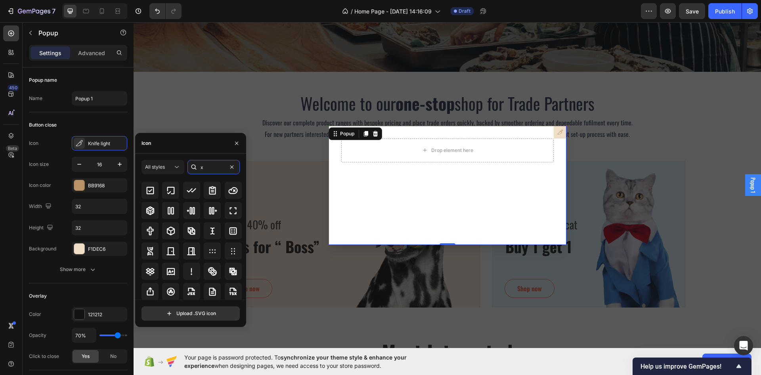
scroll to position [258, 0]
click at [193, 208] on icon at bounding box center [192, 210] width 10 height 10
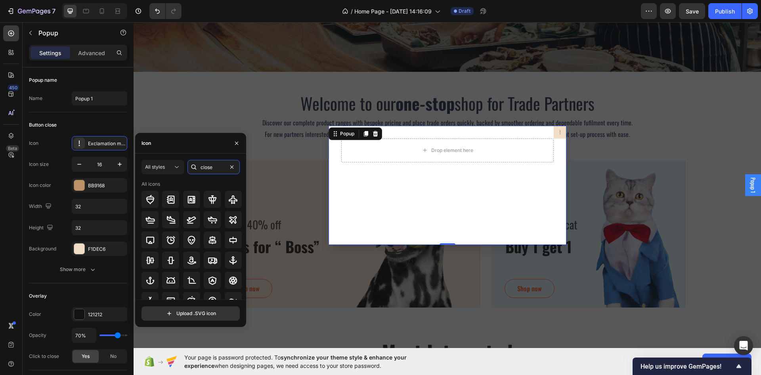
type input "close"
click at [229, 220] on icon at bounding box center [233, 219] width 8 height 8
click at [215, 223] on icon at bounding box center [213, 220] width 10 height 10
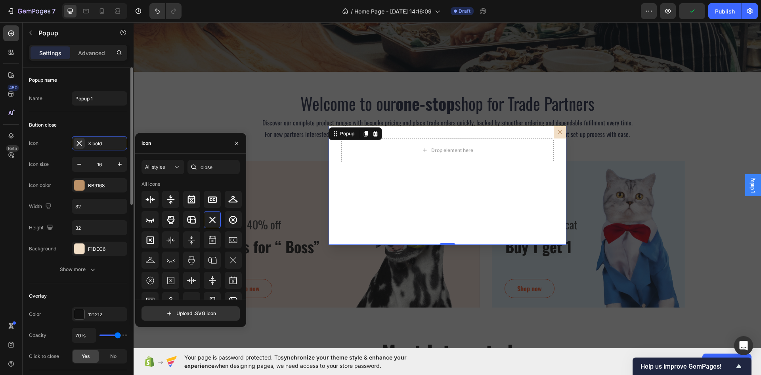
click at [59, 149] on div "Icon X bold" at bounding box center [78, 143] width 98 height 14
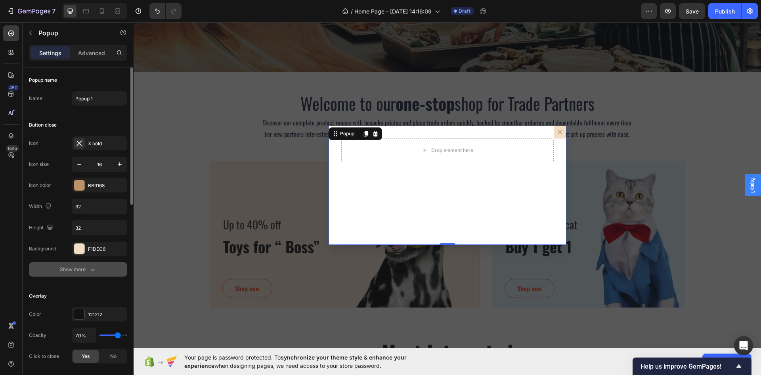
scroll to position [40, 0]
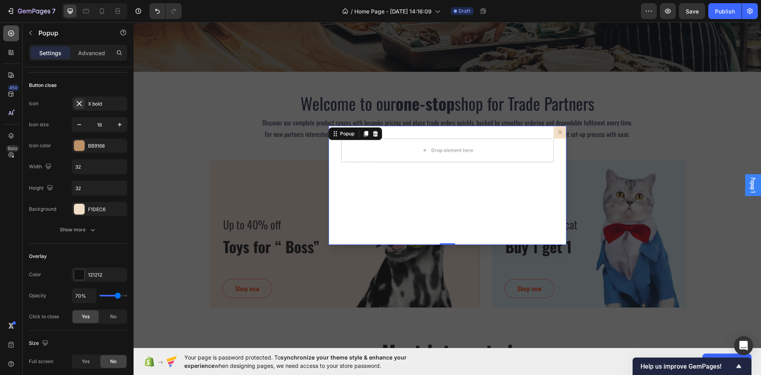
click at [6, 37] on div at bounding box center [11, 33] width 16 height 16
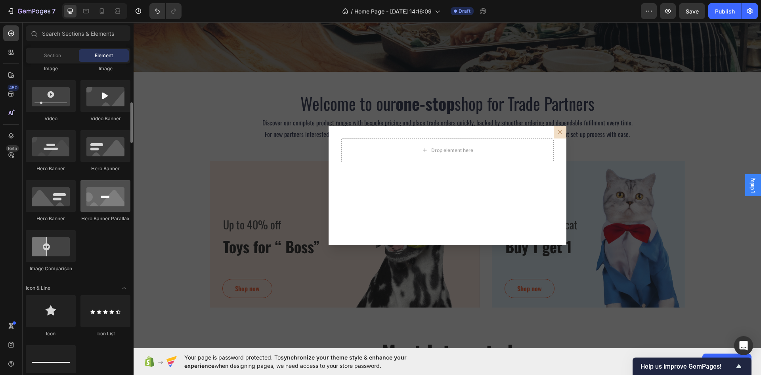
scroll to position [335, 0]
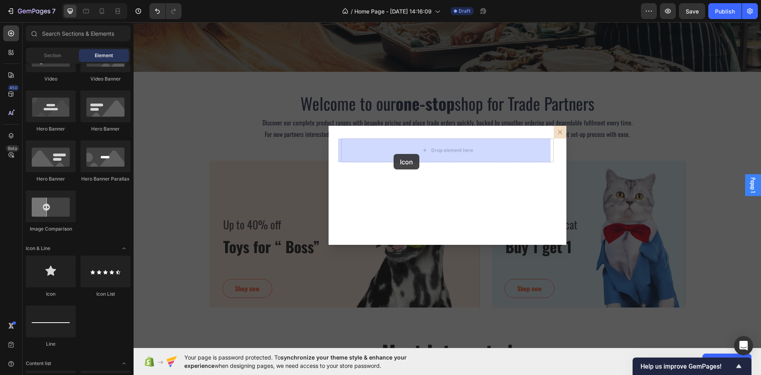
drag, startPoint x: 190, startPoint y: 299, endPoint x: 394, endPoint y: 154, distance: 250.0
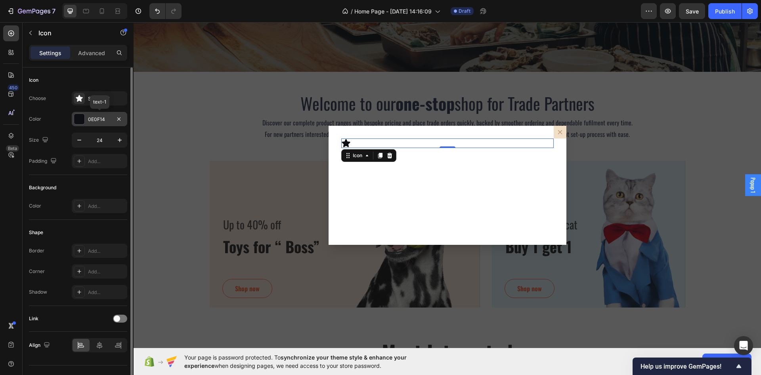
click at [98, 118] on div "0E0F14" at bounding box center [99, 119] width 23 height 7
click at [85, 98] on div "Star filled" at bounding box center [100, 98] width 56 height 14
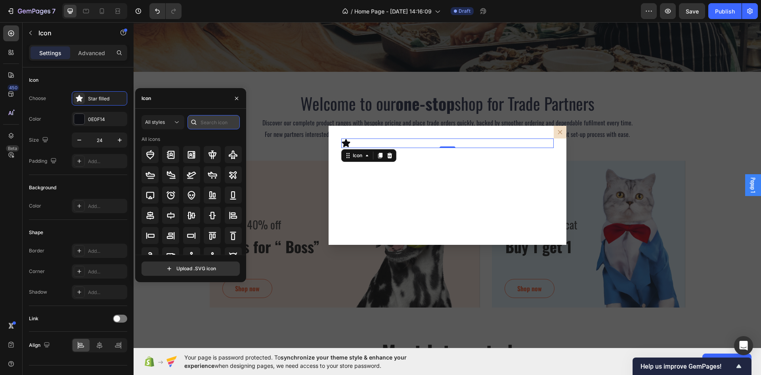
click at [206, 120] on input "text" at bounding box center [214, 122] width 52 height 14
type input "question"
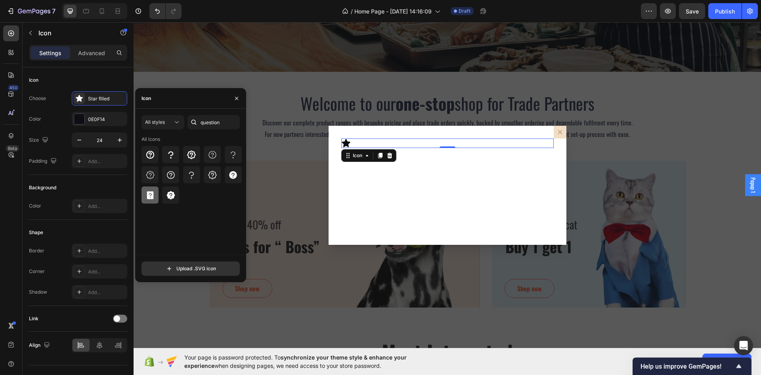
click at [148, 192] on icon at bounding box center [150, 195] width 7 height 8
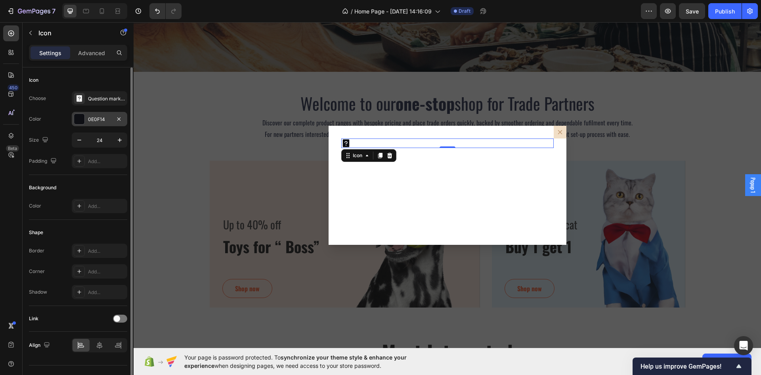
click at [74, 118] on div at bounding box center [79, 118] width 11 height 11
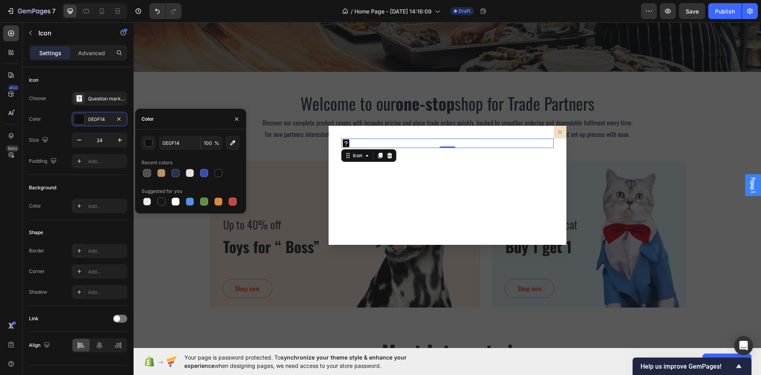
click at [198, 173] on div at bounding box center [191, 172] width 98 height 11
click at [202, 173] on div at bounding box center [204, 173] width 8 height 8
click at [178, 174] on div at bounding box center [176, 173] width 8 height 8
click at [228, 142] on button "button" at bounding box center [233, 143] width 14 height 14
click at [238, 139] on button "button" at bounding box center [233, 143] width 14 height 14
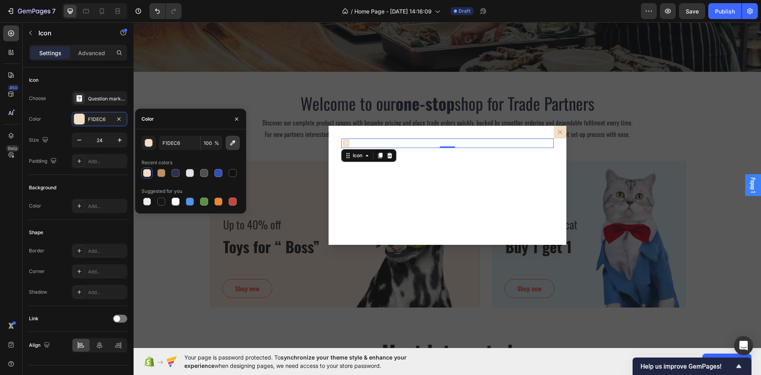
type input "3E507B"
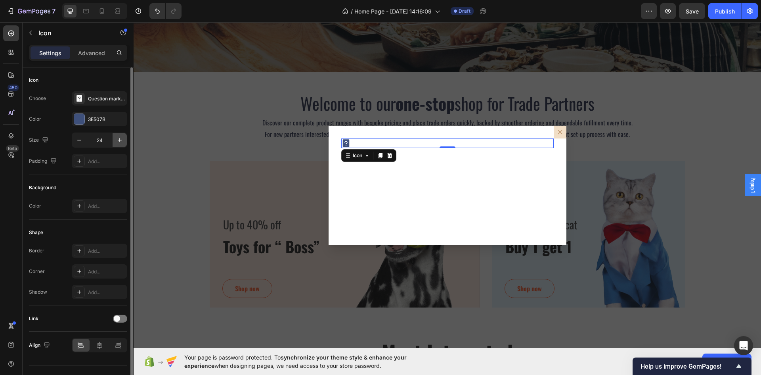
click at [119, 141] on icon "button" at bounding box center [120, 140] width 8 height 8
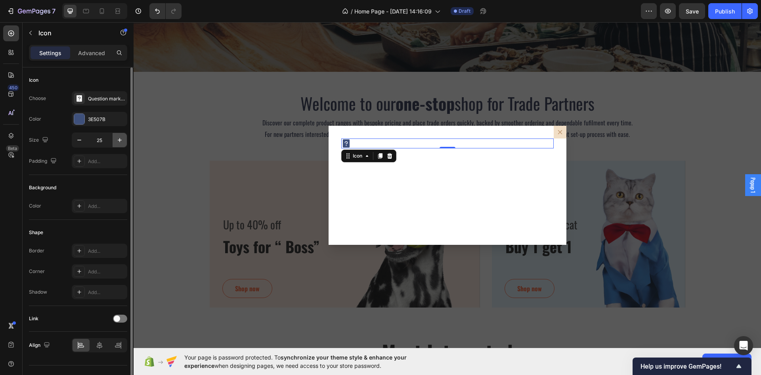
click at [119, 141] on icon "button" at bounding box center [120, 140] width 8 height 8
click at [104, 140] on input "28" at bounding box center [99, 140] width 26 height 14
type input "32"
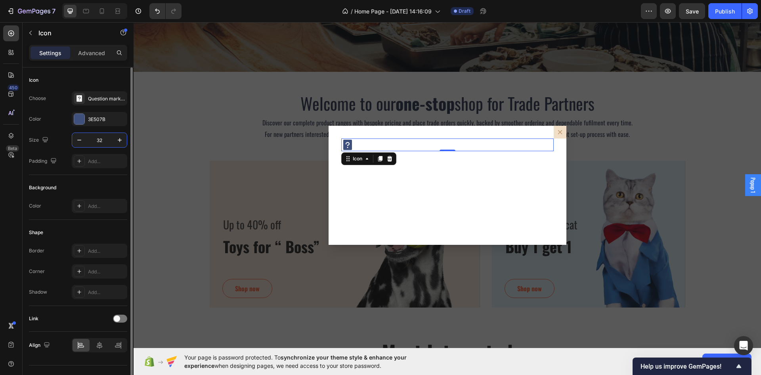
click at [57, 174] on div "Icon Choose Question mark filled Color 3E507B Size 32 Padding Add..." at bounding box center [78, 120] width 98 height 107
click at [14, 90] on div "450" at bounding box center [13, 87] width 11 height 6
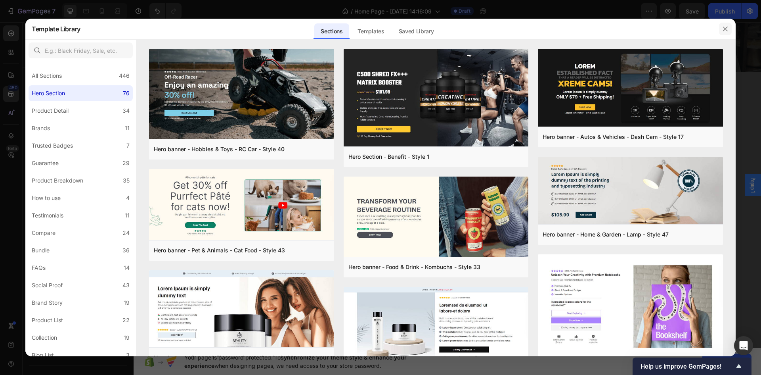
click at [726, 30] on icon "button" at bounding box center [725, 29] width 6 height 6
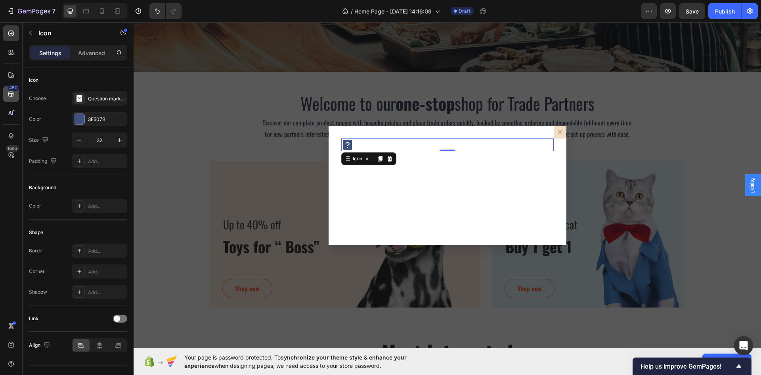
click at [11, 99] on div "450" at bounding box center [11, 94] width 16 height 16
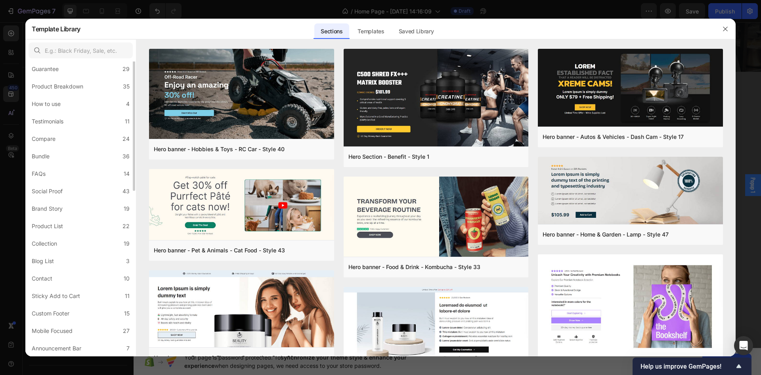
scroll to position [0, 0]
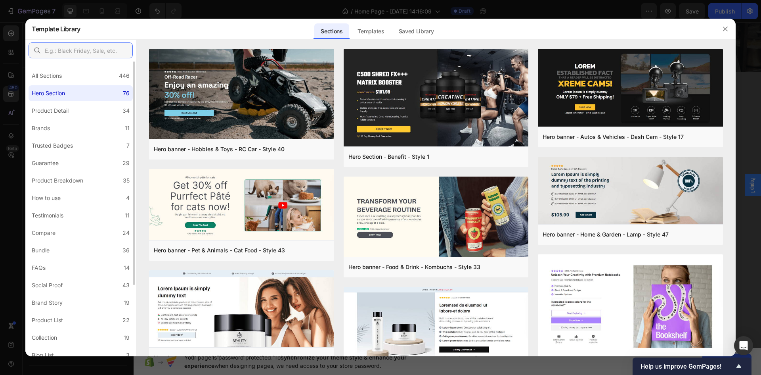
click at [61, 51] on input "text" at bounding box center [81, 50] width 104 height 16
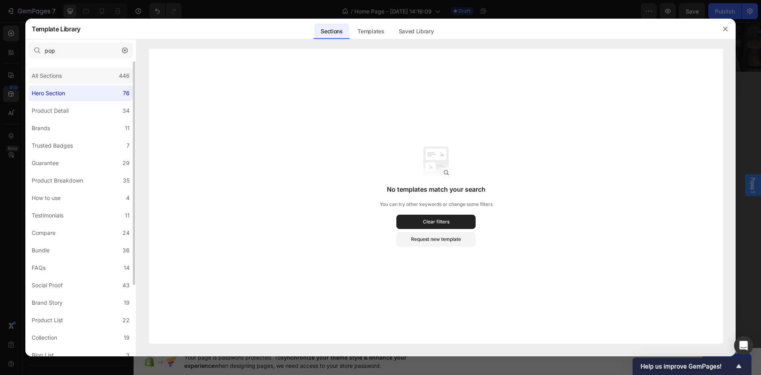
click at [69, 71] on div "All Sections 446" at bounding box center [81, 76] width 104 height 16
click at [77, 48] on input "pop" at bounding box center [81, 50] width 104 height 16
type input "pop up"
click at [723, 31] on icon "button" at bounding box center [725, 29] width 6 height 6
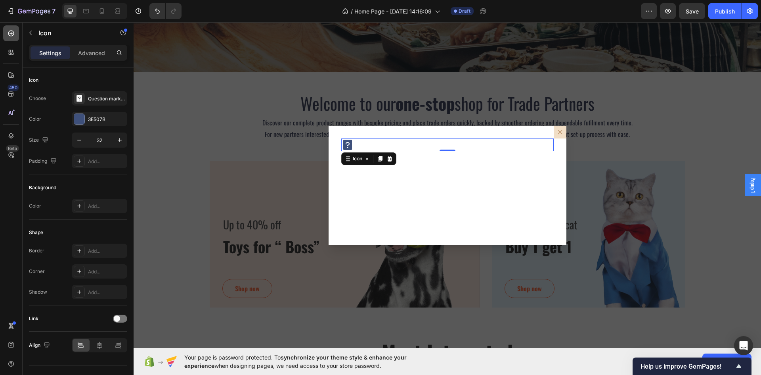
click at [15, 37] on div at bounding box center [11, 33] width 16 height 16
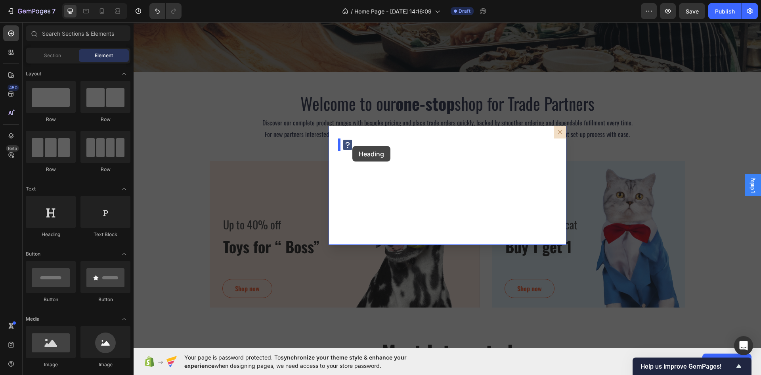
drag, startPoint x: 178, startPoint y: 224, endPoint x: 353, endPoint y: 146, distance: 191.7
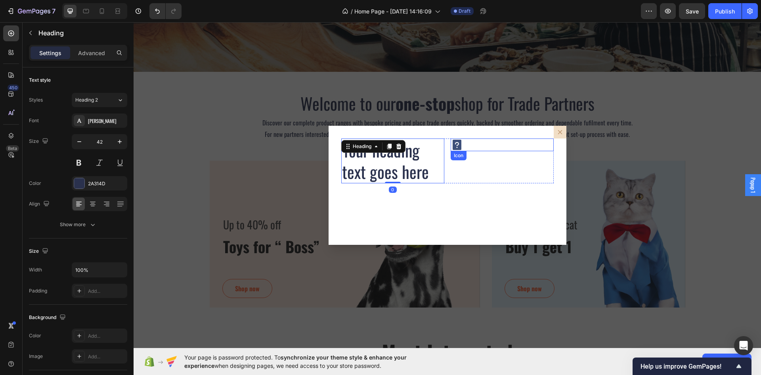
click at [453, 145] on icon "Dialog body" at bounding box center [457, 145] width 9 height 10
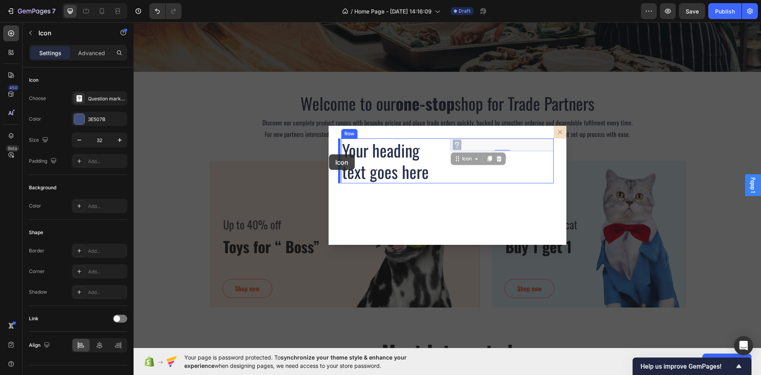
drag, startPoint x: 454, startPoint y: 158, endPoint x: 333, endPoint y: 153, distance: 120.2
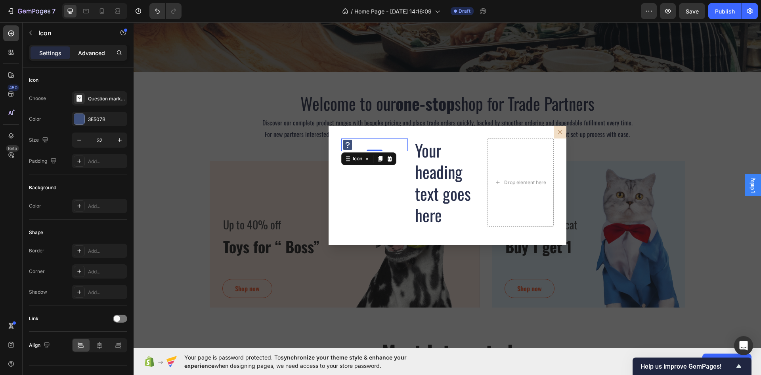
click at [102, 58] on div "Advanced" at bounding box center [92, 52] width 40 height 13
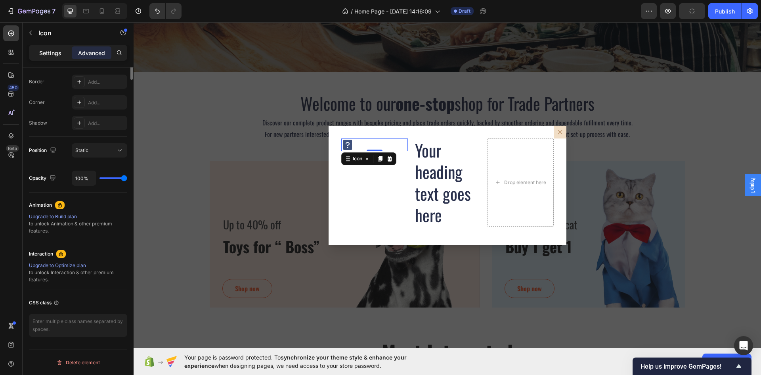
scroll to position [22, 0]
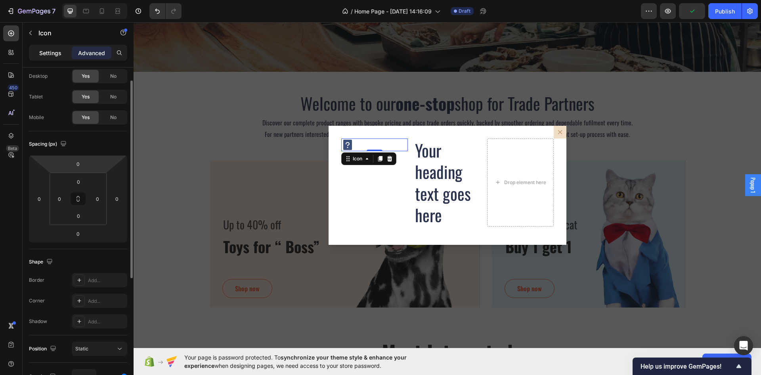
click at [59, 57] on p "Settings" at bounding box center [50, 53] width 22 height 8
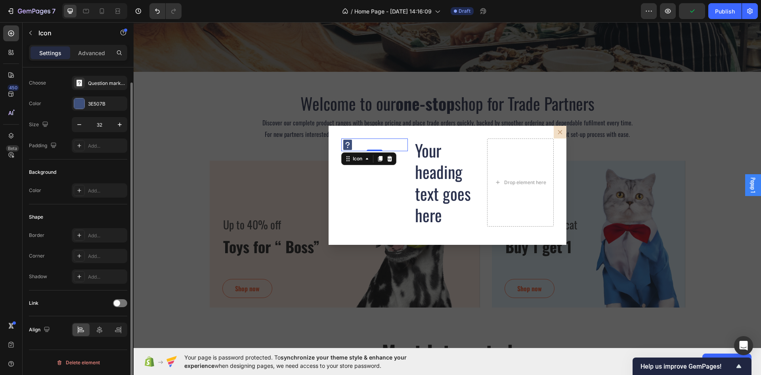
click at [54, 52] on p "Settings" at bounding box center [50, 53] width 22 height 8
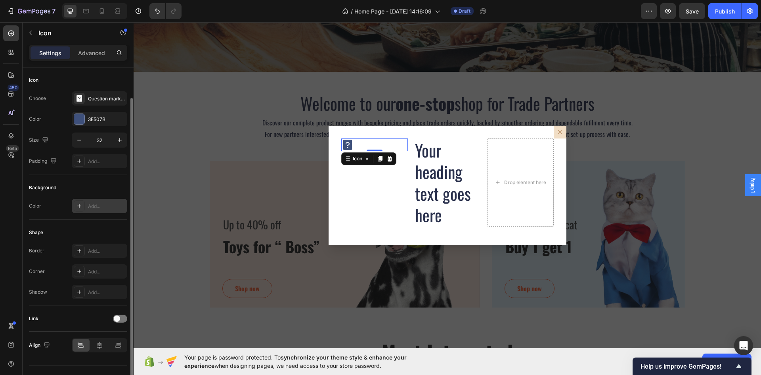
scroll to position [15, 0]
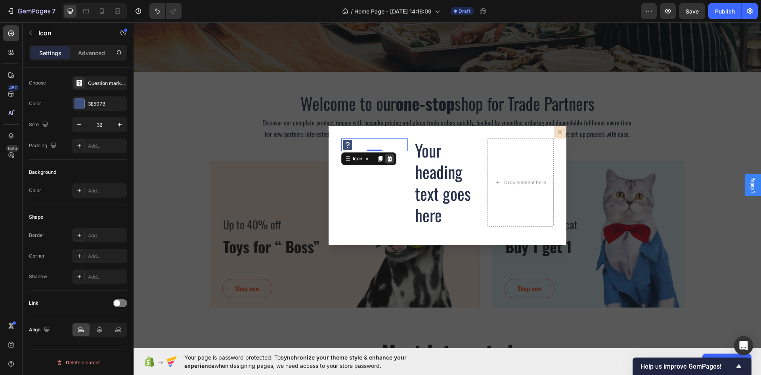
click at [389, 159] on icon "Dialog body" at bounding box center [390, 158] width 6 height 6
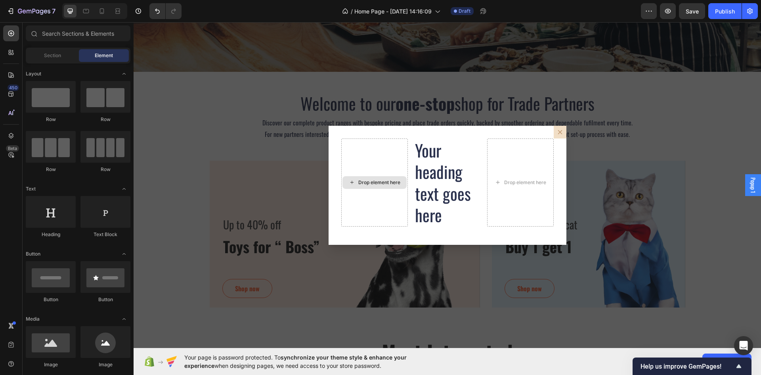
click at [421, 165] on h2 "Your heading text goes here" at bounding box center [447, 182] width 67 height 88
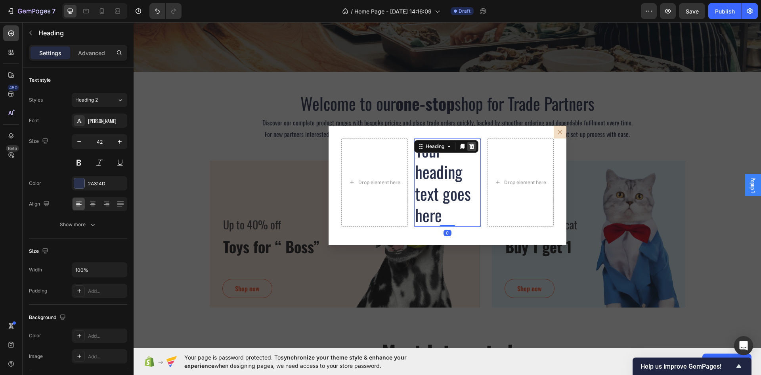
click at [469, 144] on icon "Dialog body" at bounding box center [472, 146] width 6 height 6
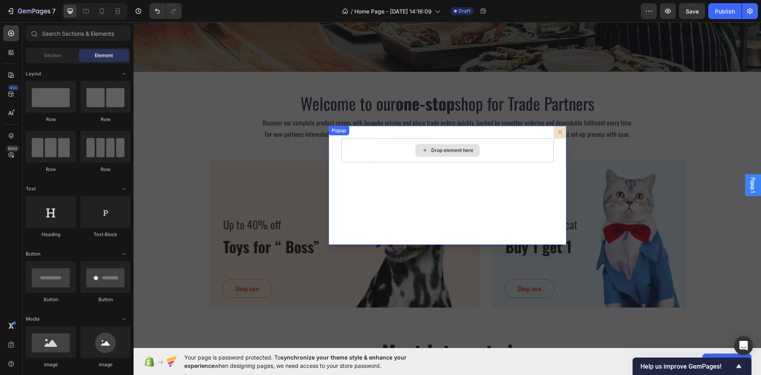
click at [490, 148] on div "Drop element here" at bounding box center [447, 150] width 213 height 24
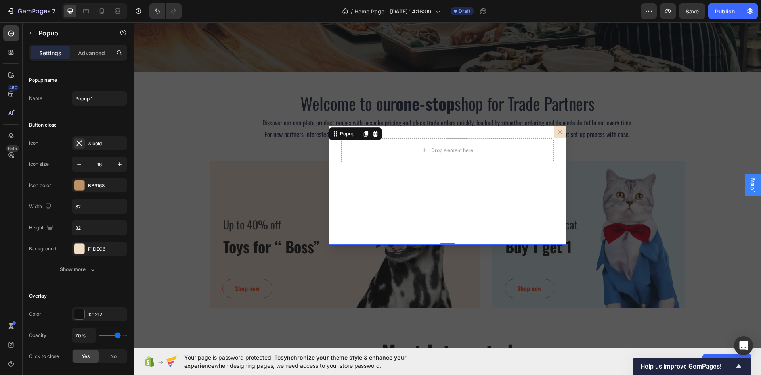
click at [562, 132] on button "Dialog content" at bounding box center [560, 132] width 13 height 13
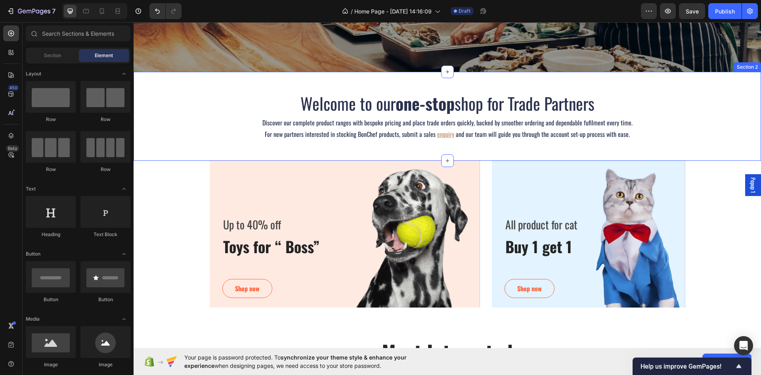
click at [251, 145] on div "Welcome to our one-stop shop for Trade Partners Heading Discover our complete p…" at bounding box center [448, 116] width 628 height 89
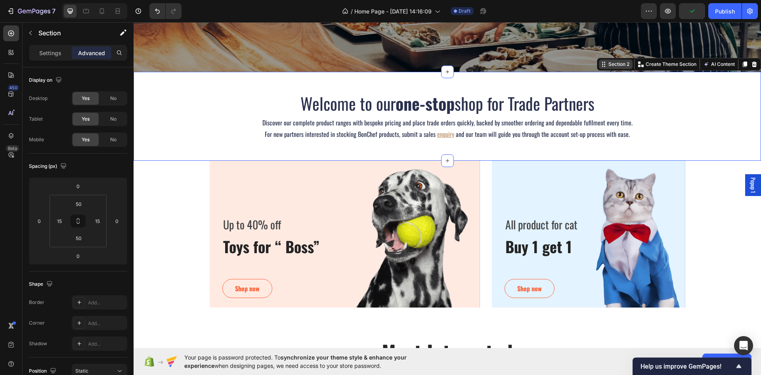
click at [599, 67] on div "Section 2" at bounding box center [616, 64] width 34 height 10
click at [5, 138] on div at bounding box center [11, 136] width 16 height 16
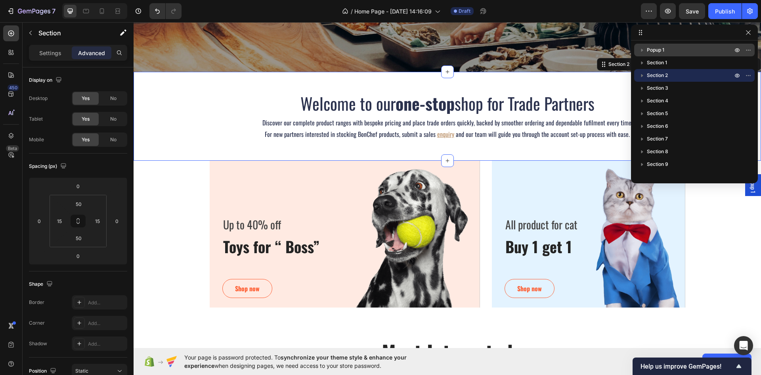
click at [661, 49] on span "Popup 1" at bounding box center [655, 50] width 17 height 8
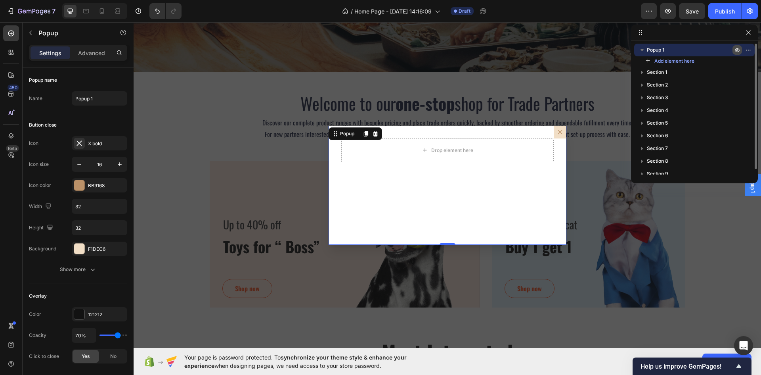
click at [741, 47] on button "button" at bounding box center [738, 50] width 10 height 10
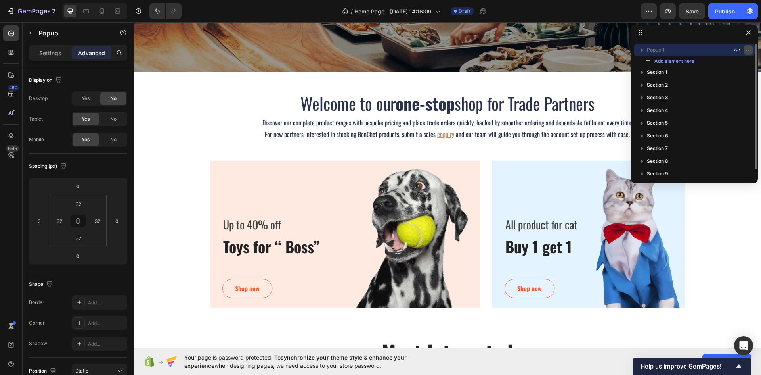
click at [747, 50] on icon "button" at bounding box center [746, 50] width 1 height 1
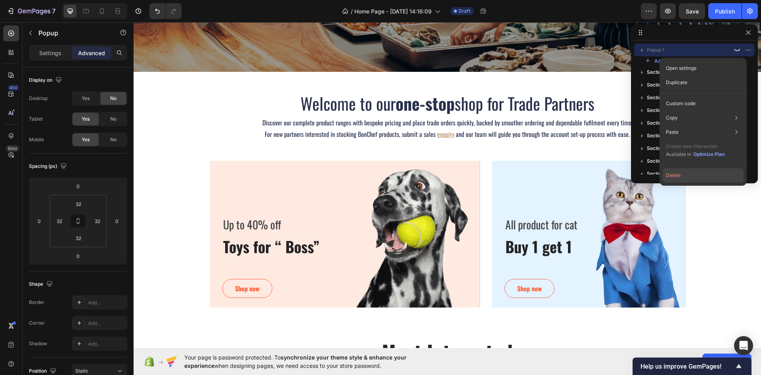
click at [682, 174] on button "Delete" at bounding box center [703, 175] width 81 height 14
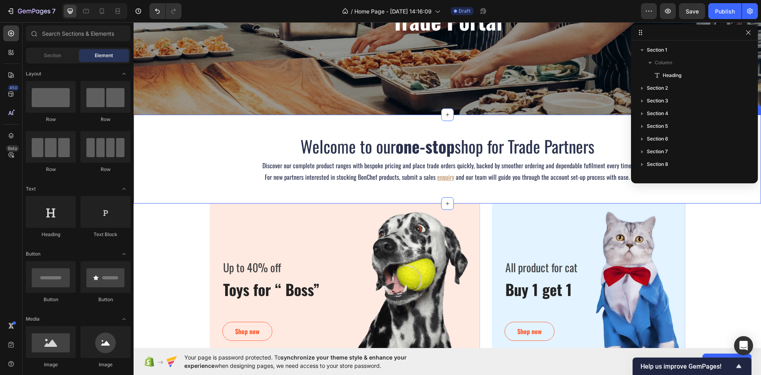
scroll to position [159, 0]
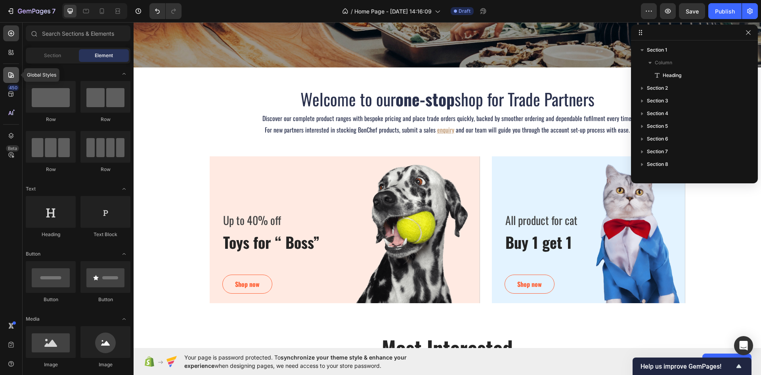
click at [15, 75] on icon at bounding box center [11, 75] width 8 height 8
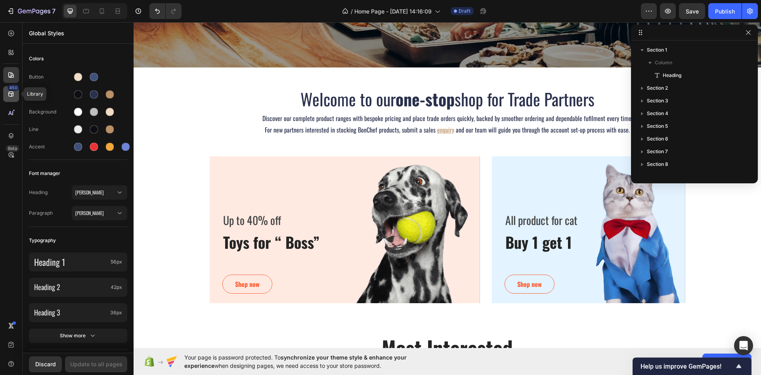
click at [11, 96] on icon at bounding box center [10, 94] width 5 height 5
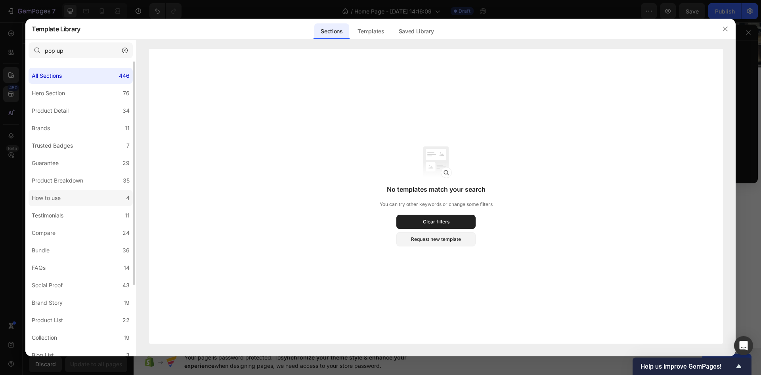
click at [62, 200] on div "How to use" at bounding box center [48, 198] width 32 height 10
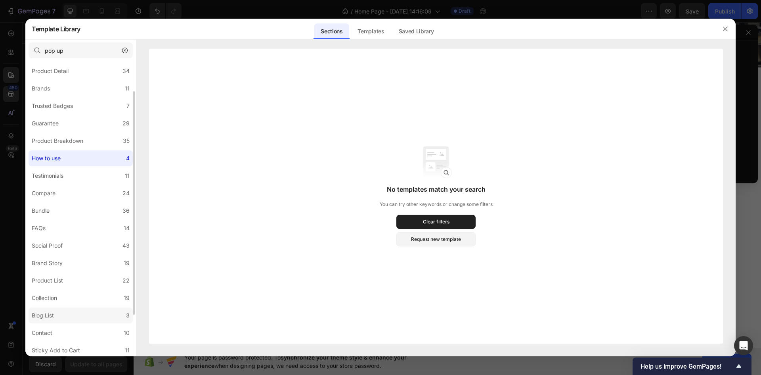
scroll to position [79, 0]
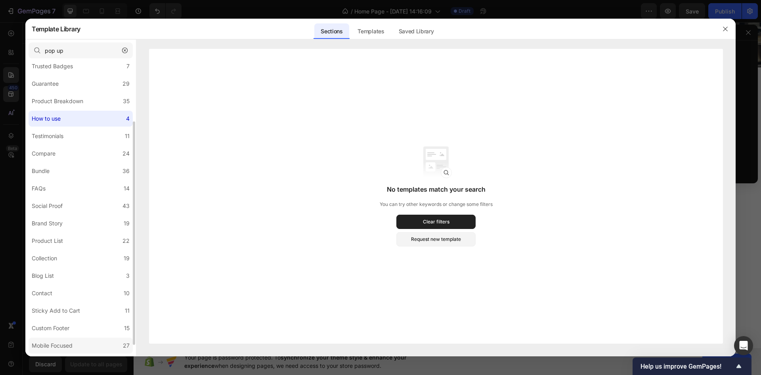
click at [61, 344] on div "Mobile Focused" at bounding box center [52, 346] width 41 height 10
click at [70, 322] on label "Custom Footer 15" at bounding box center [81, 328] width 104 height 16
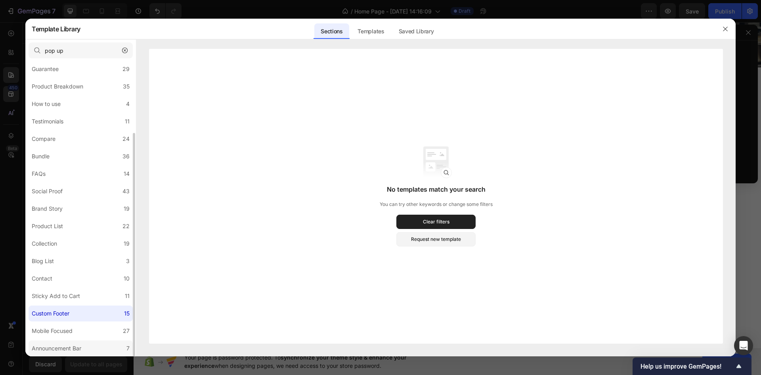
click at [79, 345] on div "Announcement Bar" at bounding box center [57, 348] width 50 height 10
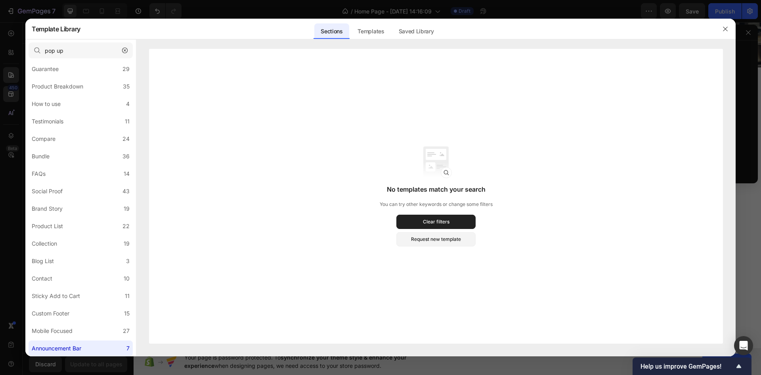
click at [124, 48] on icon "button" at bounding box center [125, 51] width 6 height 6
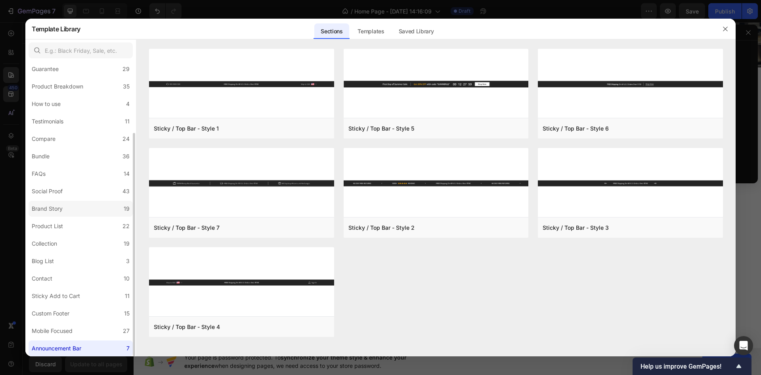
click at [65, 205] on div "Brand Story" at bounding box center [49, 209] width 34 height 10
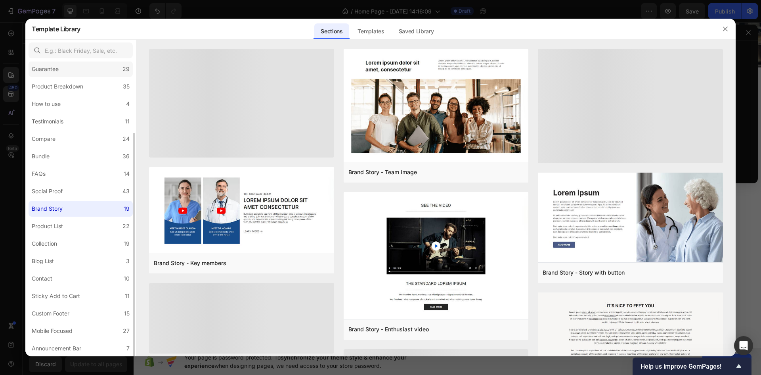
scroll to position [15, 0]
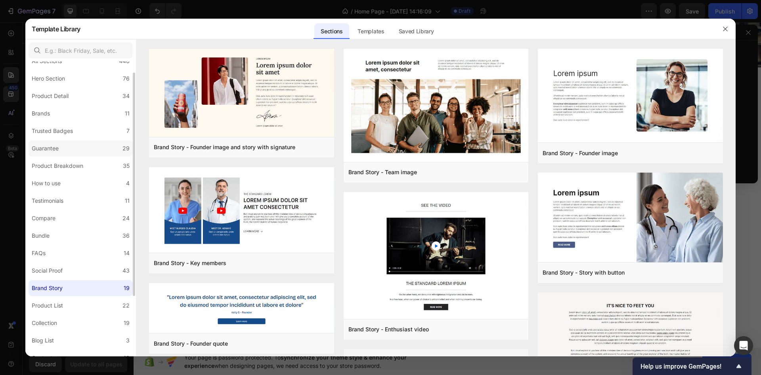
click at [65, 146] on label "Guarantee 29" at bounding box center [81, 148] width 104 height 16
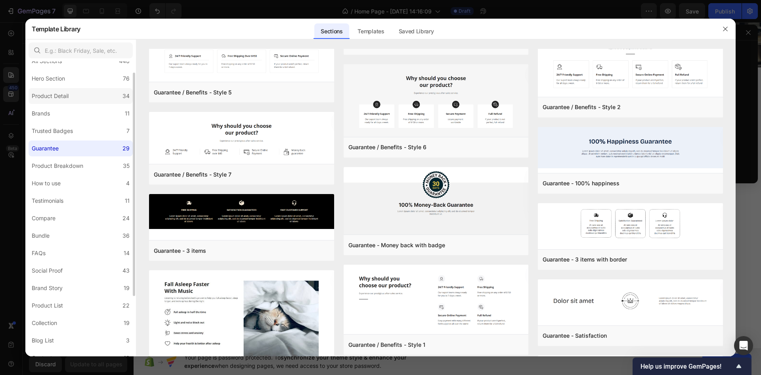
scroll to position [0, 0]
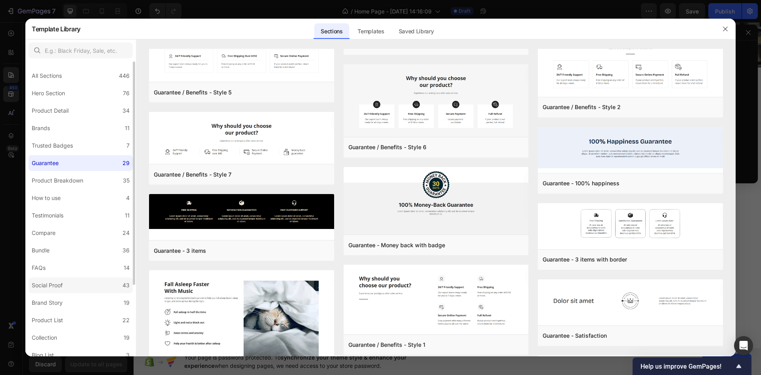
click at [48, 286] on div "Social Proof" at bounding box center [47, 285] width 31 height 10
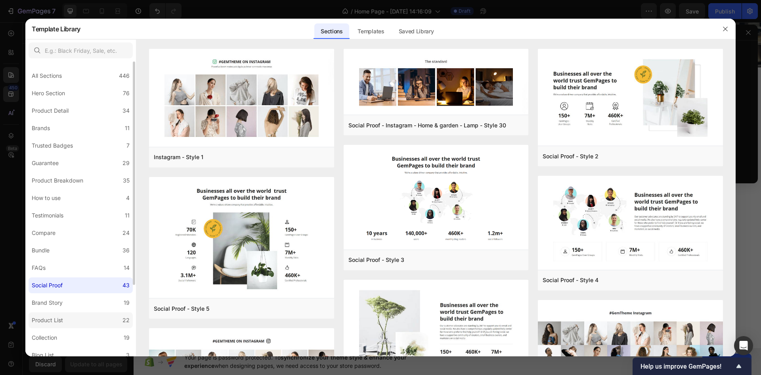
click at [59, 318] on div "Product List" at bounding box center [47, 320] width 31 height 10
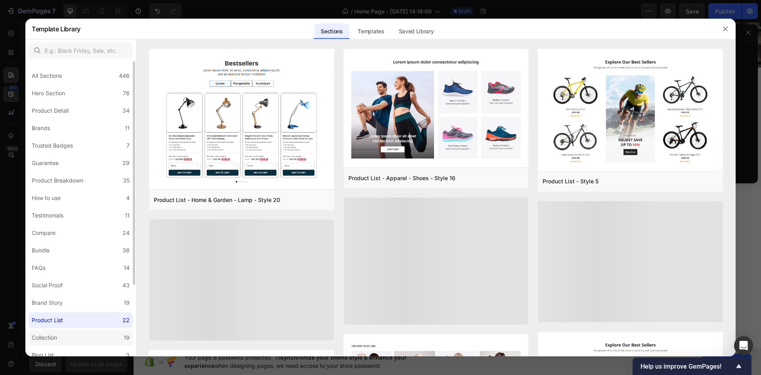
click at [53, 341] on div "Collection" at bounding box center [44, 338] width 25 height 10
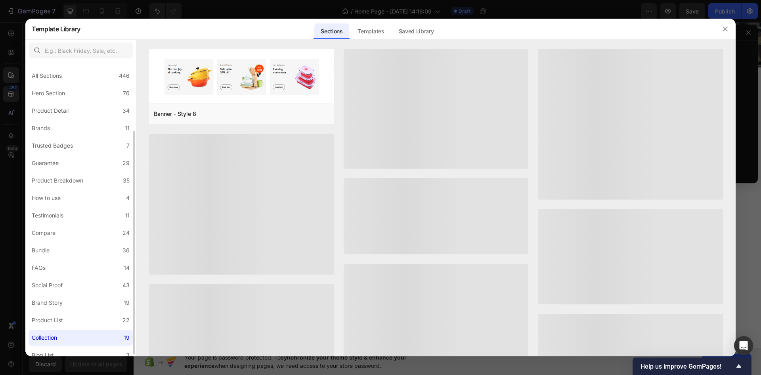
scroll to position [79, 0]
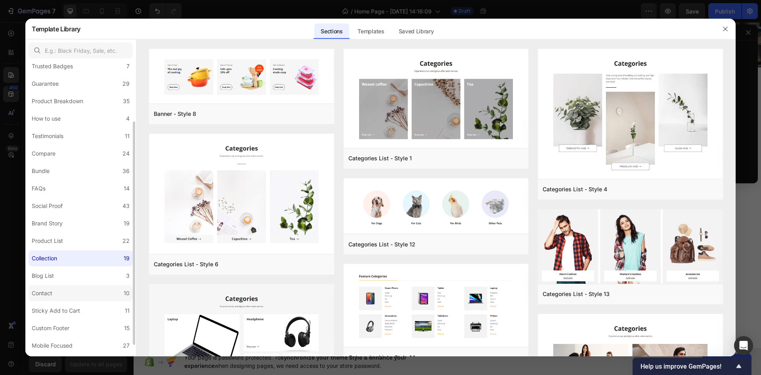
click at [68, 292] on label "Contact 10" at bounding box center [81, 293] width 104 height 16
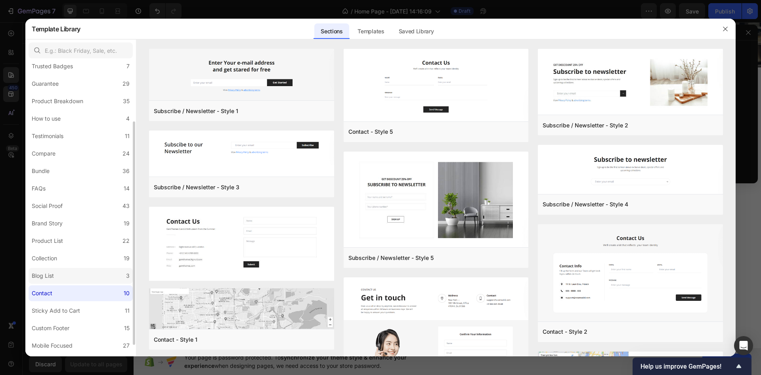
click at [67, 278] on label "Blog List 3" at bounding box center [81, 276] width 104 height 16
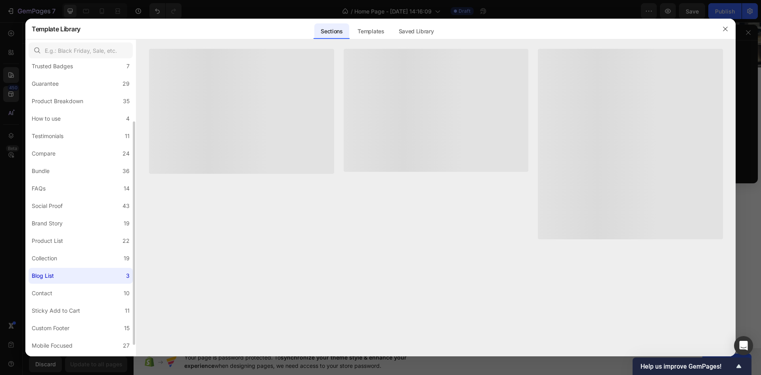
scroll to position [94, 0]
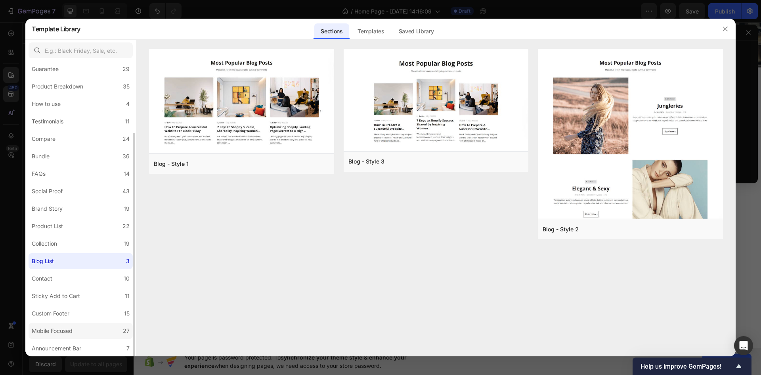
click at [61, 327] on div "Mobile Focused" at bounding box center [52, 331] width 41 height 10
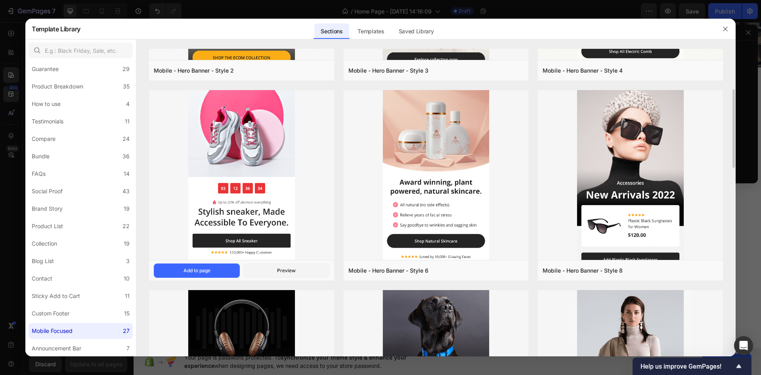
scroll to position [317, 0]
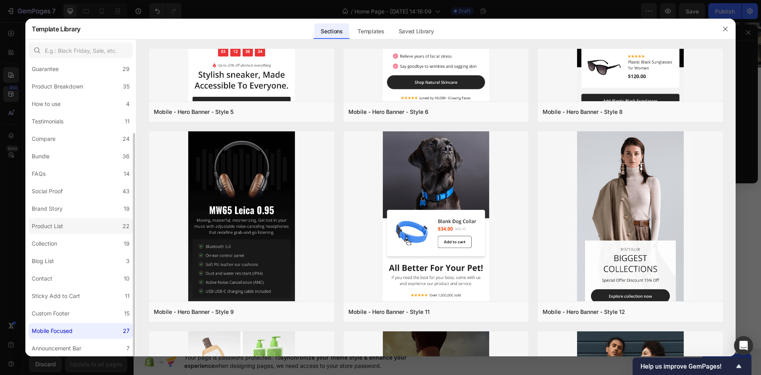
click at [56, 221] on label "Product List 22" at bounding box center [81, 226] width 104 height 16
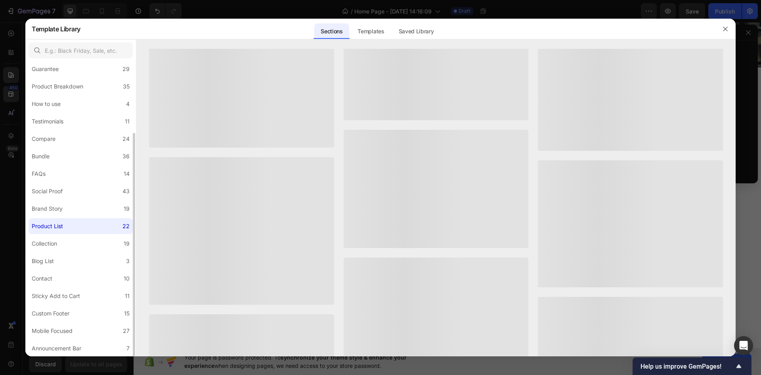
scroll to position [0, 0]
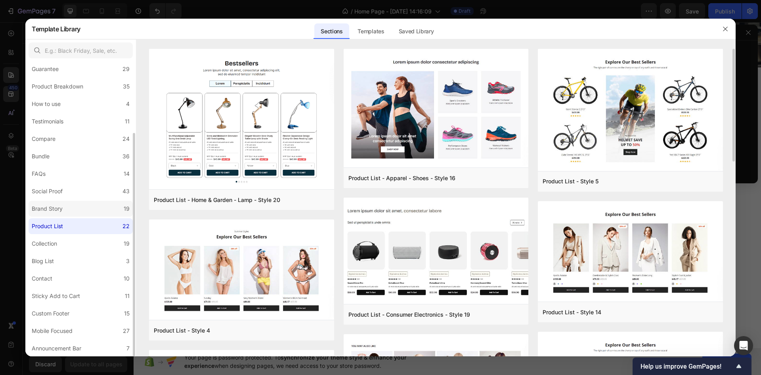
click at [66, 213] on label "Brand Story 19" at bounding box center [81, 209] width 104 height 16
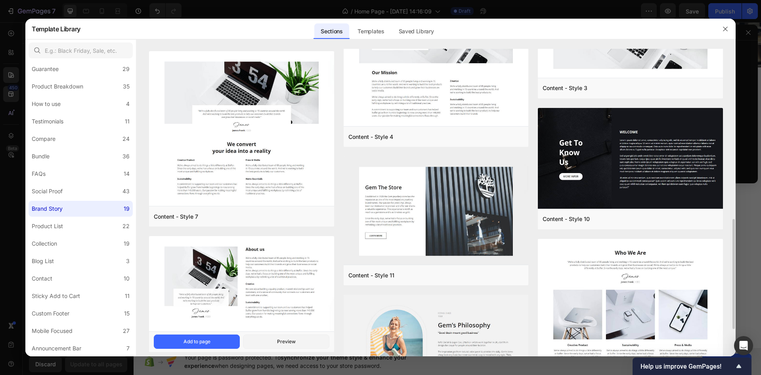
scroll to position [552, 0]
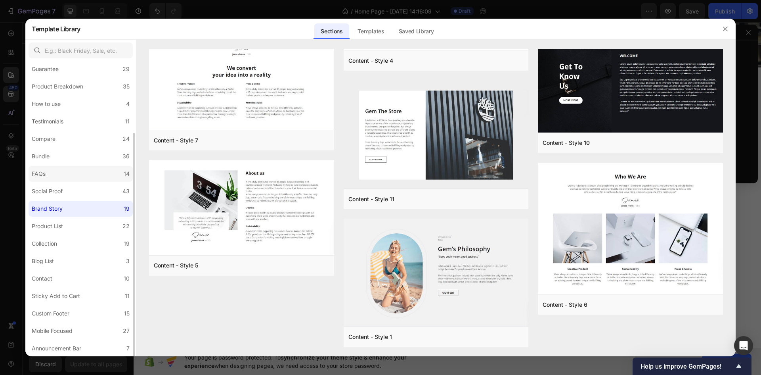
click at [49, 171] on label "FAQs 14" at bounding box center [81, 174] width 104 height 16
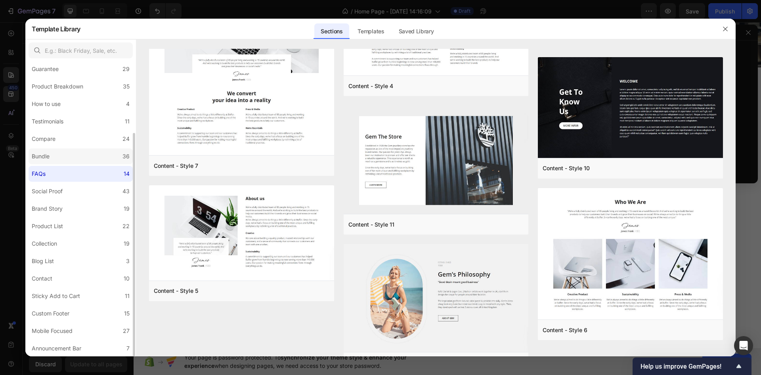
scroll to position [0, 0]
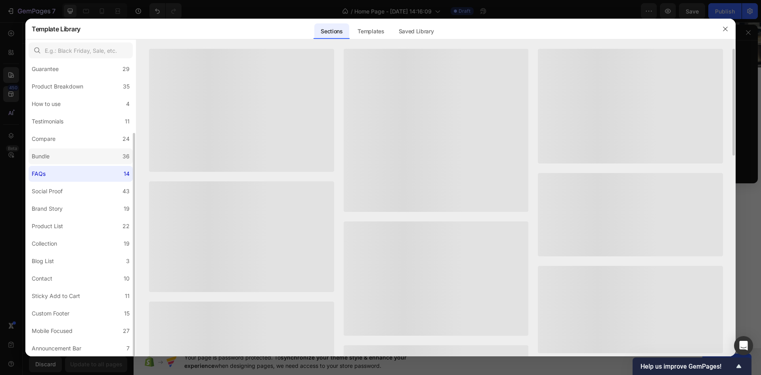
click at [54, 157] on label "Bundle 36" at bounding box center [81, 156] width 104 height 16
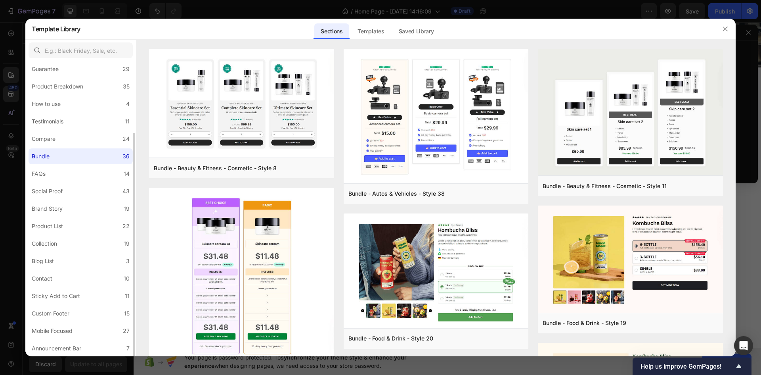
scroll to position [397, 0]
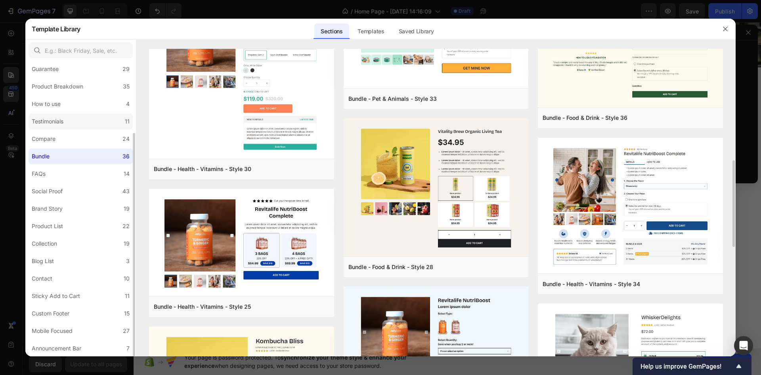
click at [61, 121] on div "Testimonials" at bounding box center [48, 122] width 32 height 10
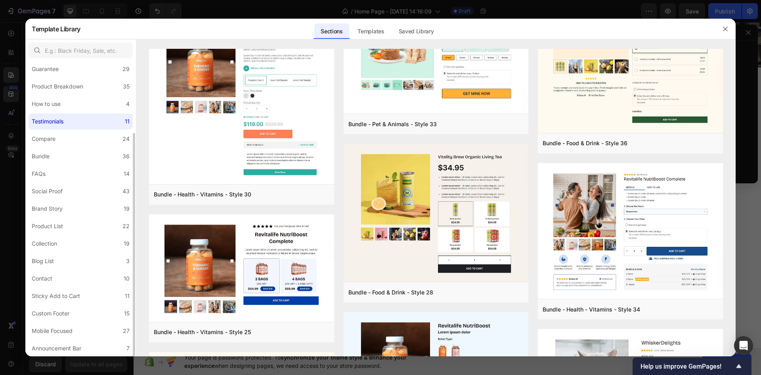
scroll to position [0, 0]
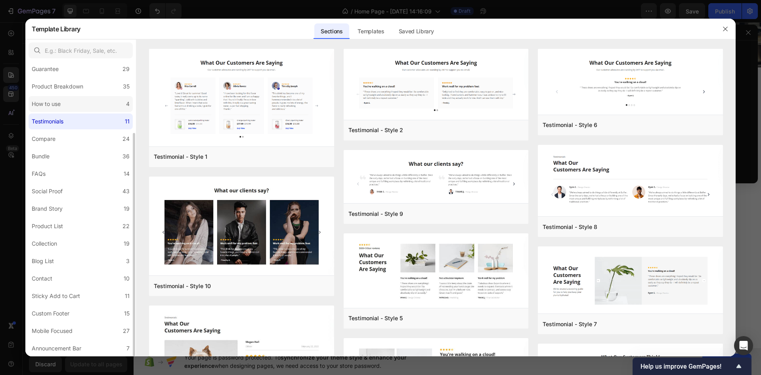
click at [73, 98] on label "How to use 4" at bounding box center [81, 104] width 104 height 16
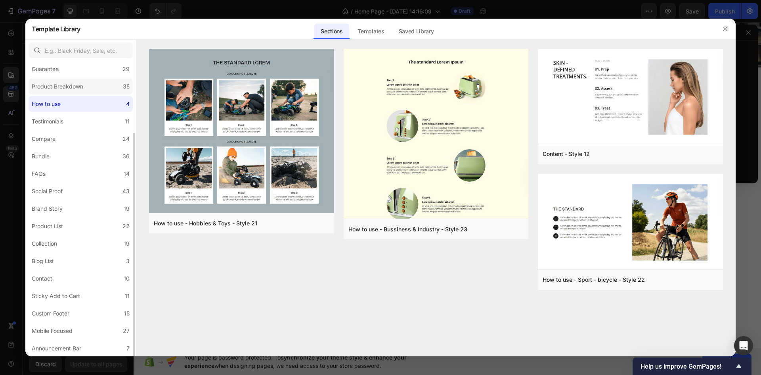
click at [57, 87] on div "Product Breakdown" at bounding box center [58, 87] width 52 height 10
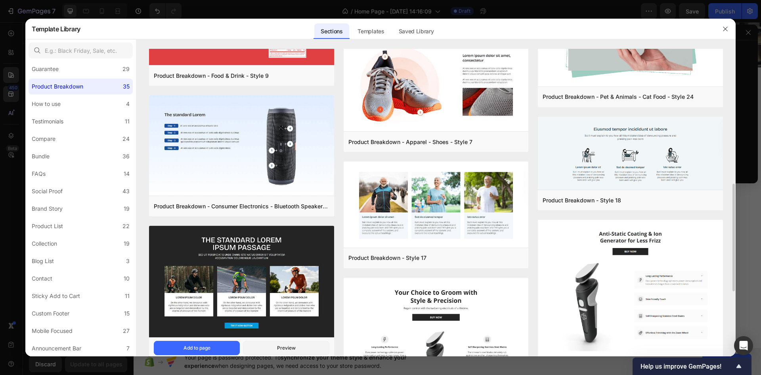
scroll to position [159, 0]
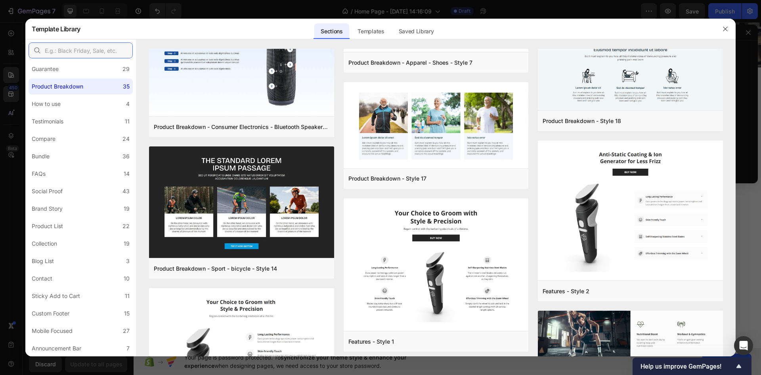
click at [87, 53] on input "text" at bounding box center [81, 50] width 104 height 16
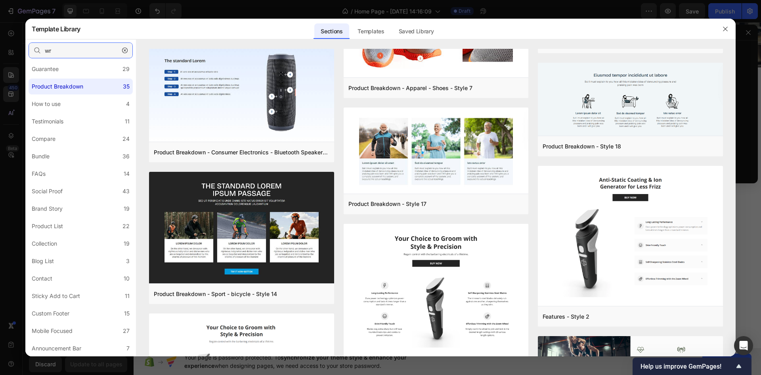
scroll to position [0, 0]
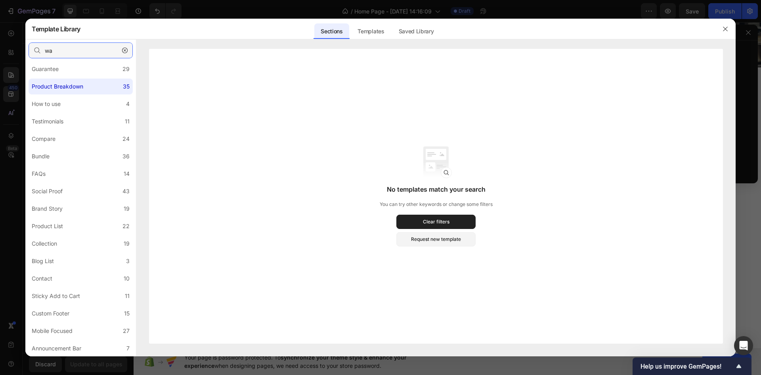
type input "w"
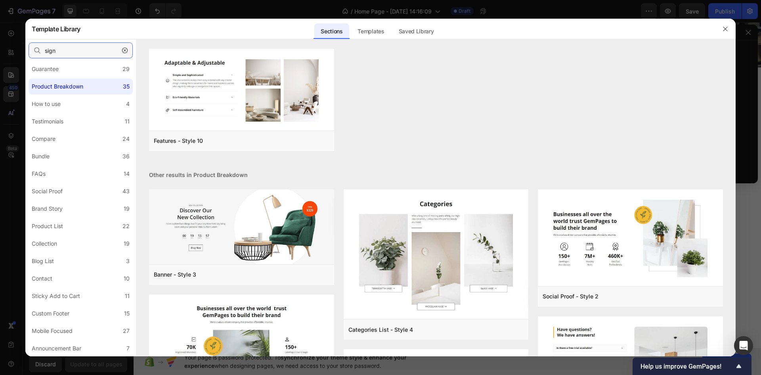
drag, startPoint x: 82, startPoint y: 50, endPoint x: 21, endPoint y: 45, distance: 62.0
click at [21, 45] on div "Template Library Sections Templates Existing pages Saved Library Templates Save…" at bounding box center [380, 187] width 761 height 375
type input "note"
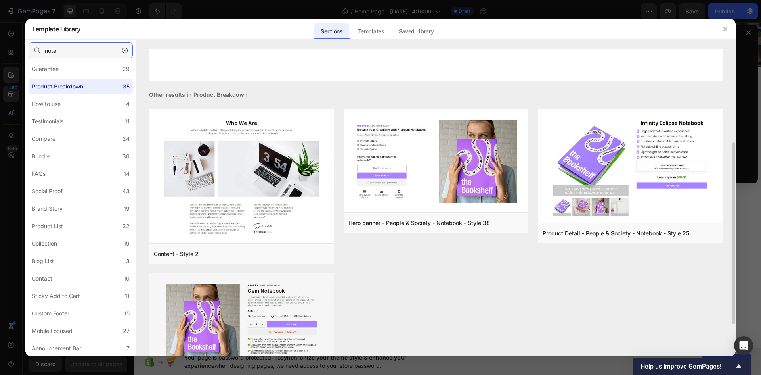
scroll to position [213, 0]
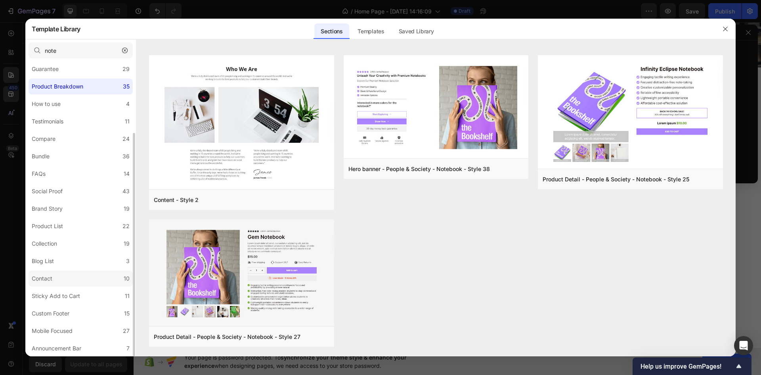
click at [66, 280] on label "Contact 10" at bounding box center [81, 278] width 104 height 16
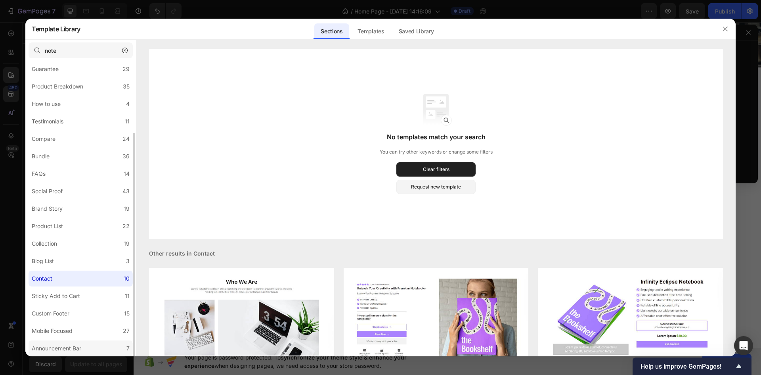
click at [69, 342] on label "Announcement Bar 7" at bounding box center [81, 348] width 104 height 16
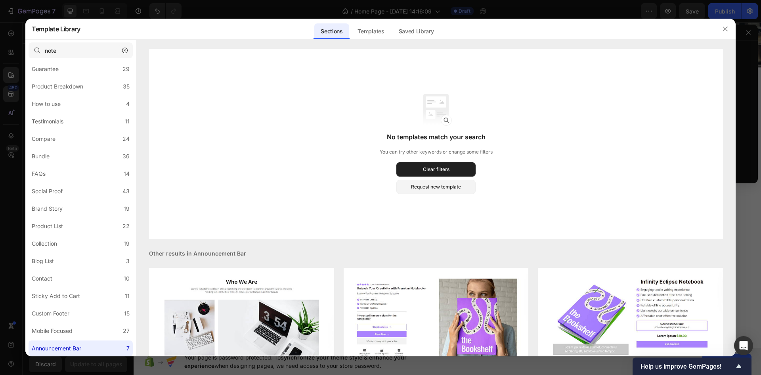
click at [123, 49] on icon "button" at bounding box center [125, 51] width 6 height 6
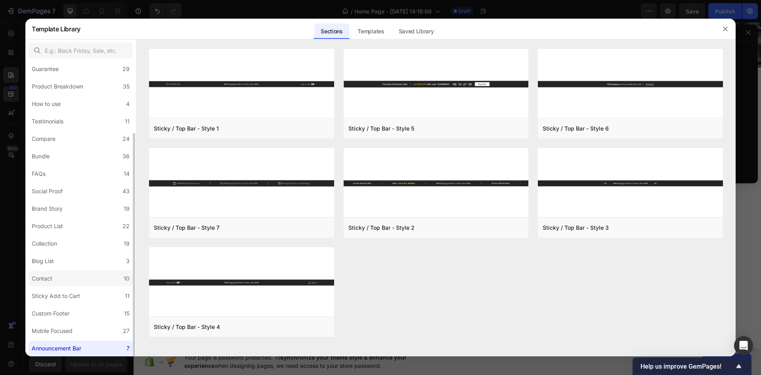
click at [67, 278] on label "Contact 10" at bounding box center [81, 278] width 104 height 16
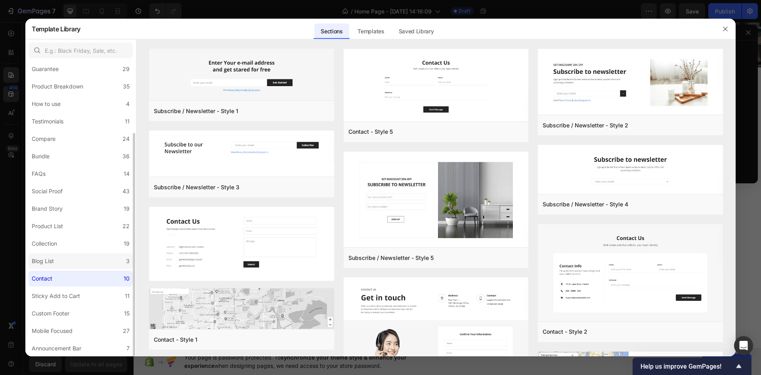
click at [62, 260] on label "Blog List 3" at bounding box center [81, 261] width 104 height 16
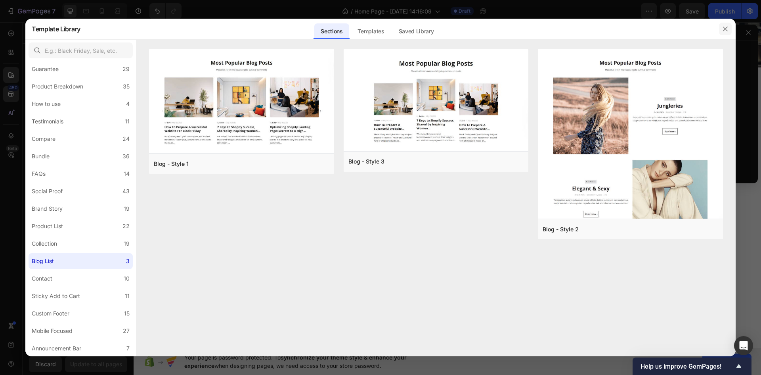
click at [728, 27] on icon "button" at bounding box center [725, 29] width 6 height 6
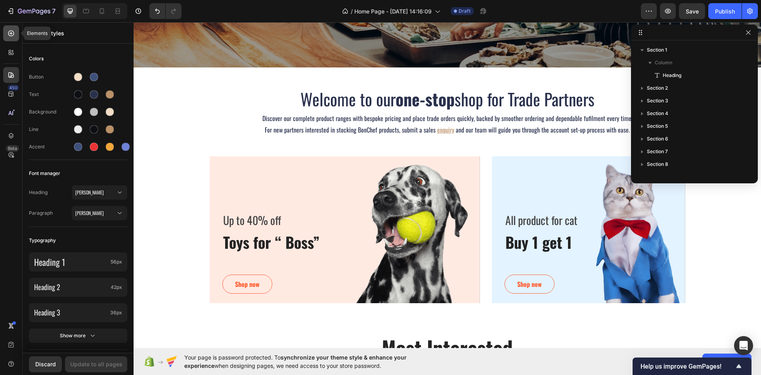
click at [10, 34] on icon at bounding box center [11, 33] width 8 height 8
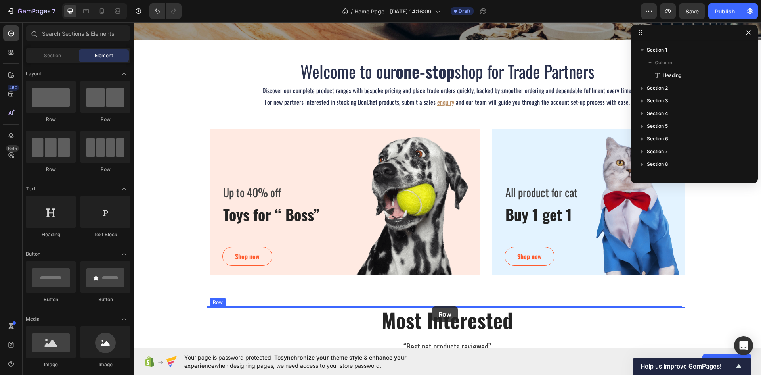
scroll to position [196, 0]
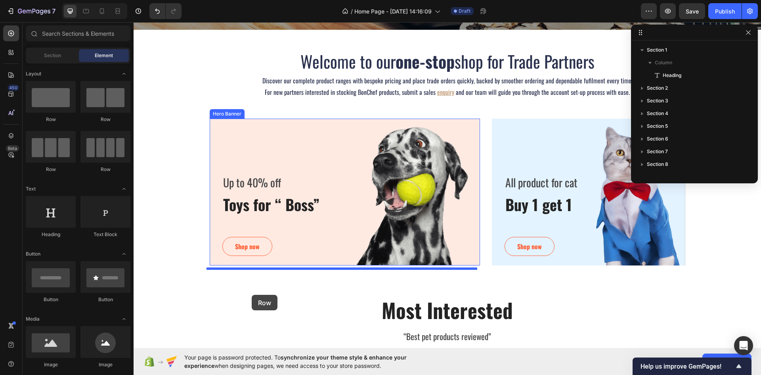
drag, startPoint x: 192, startPoint y: 131, endPoint x: 230, endPoint y: 287, distance: 160.5
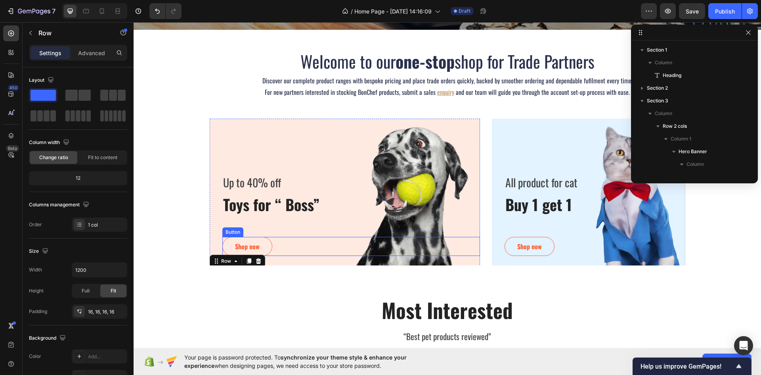
scroll to position [87, 0]
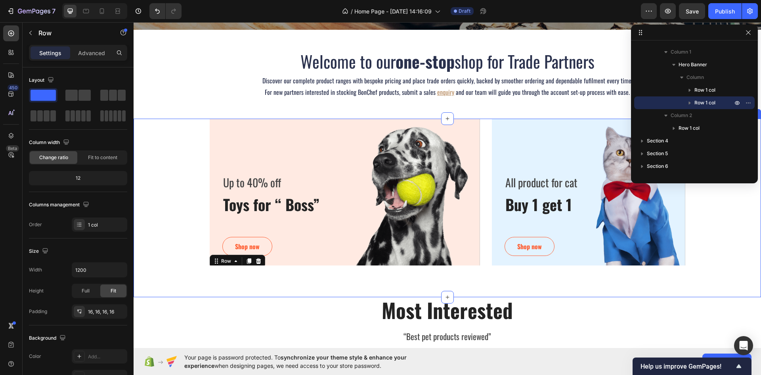
click at [159, 250] on div "Up to 40% off Text block Toys for “ Boss” Heading Shop now Button Row Drop elem…" at bounding box center [448, 192] width 616 height 147
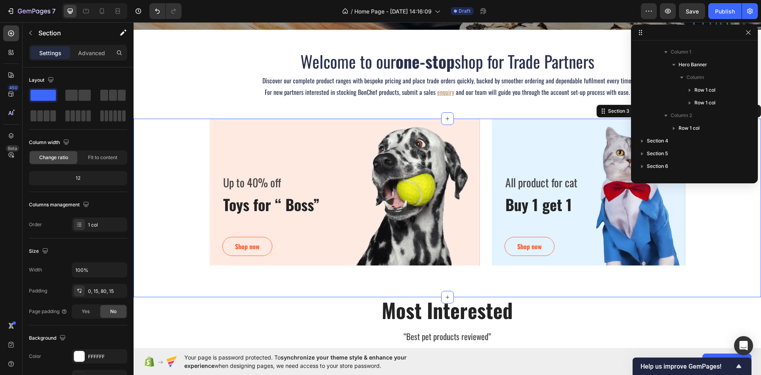
scroll to position [0, 0]
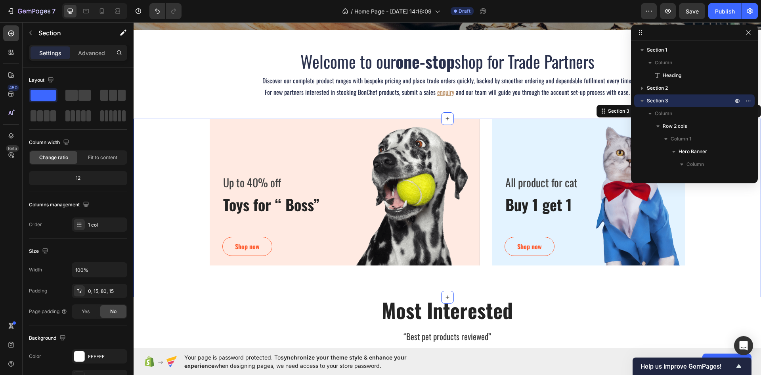
click at [753, 34] on div at bounding box center [694, 33] width 127 height 16
click at [750, 31] on icon "button" at bounding box center [748, 32] width 4 height 4
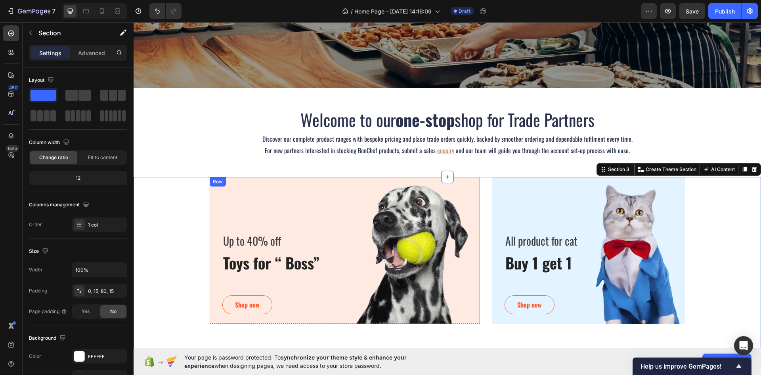
scroll to position [157, 0]
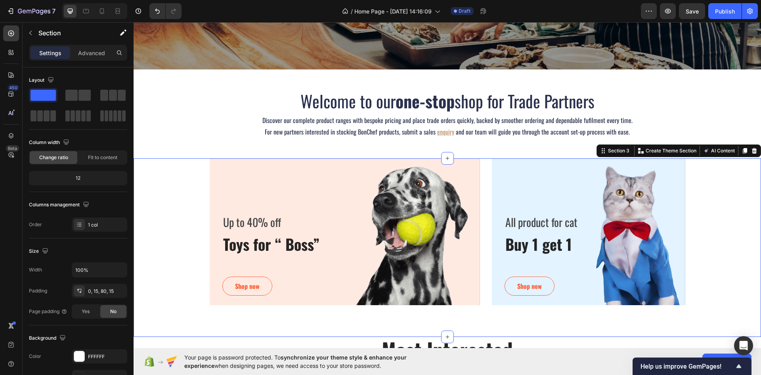
click at [148, 193] on div "Up to 40% off Text block Toys for “ Boss” Heading Shop now Button Row Drop elem…" at bounding box center [448, 231] width 616 height 147
click at [752, 151] on icon at bounding box center [754, 151] width 5 height 6
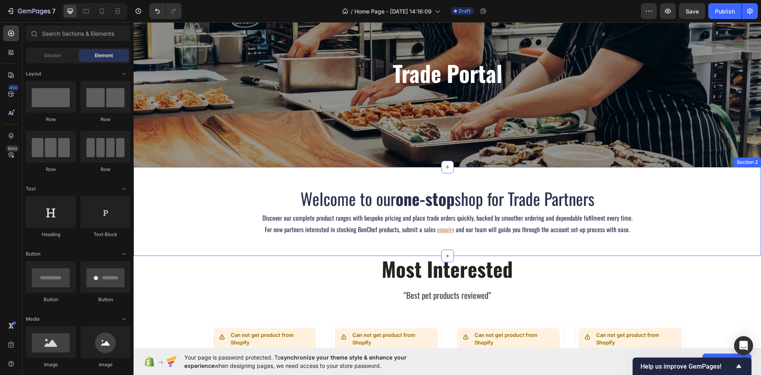
scroll to position [77, 0]
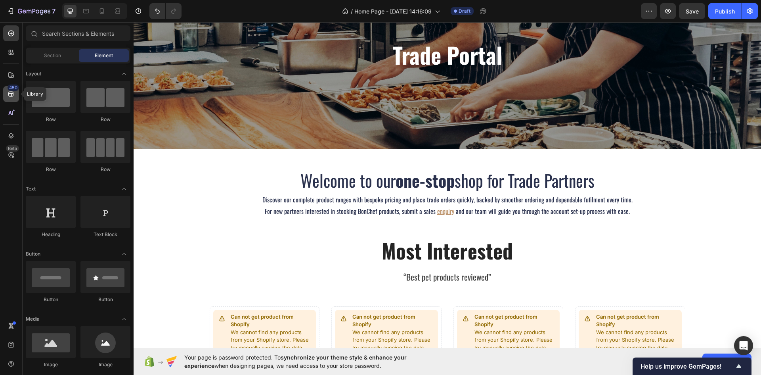
click at [11, 94] on icon at bounding box center [11, 94] width 8 height 8
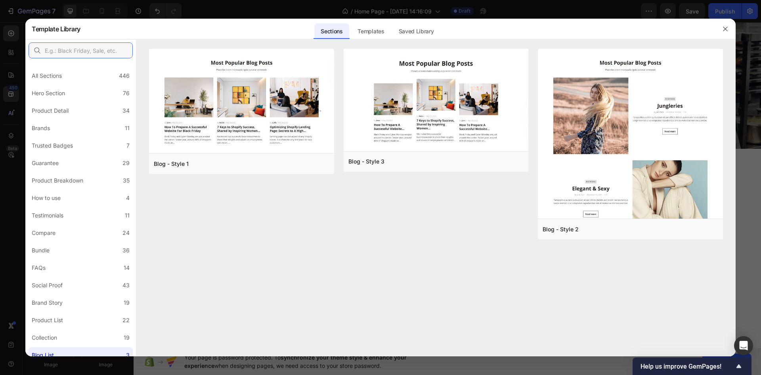
click at [78, 49] on input "text" at bounding box center [81, 50] width 104 height 16
type input "sign"
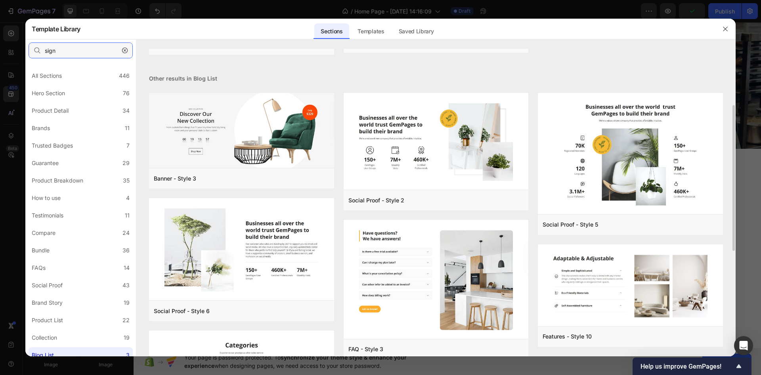
scroll to position [159, 0]
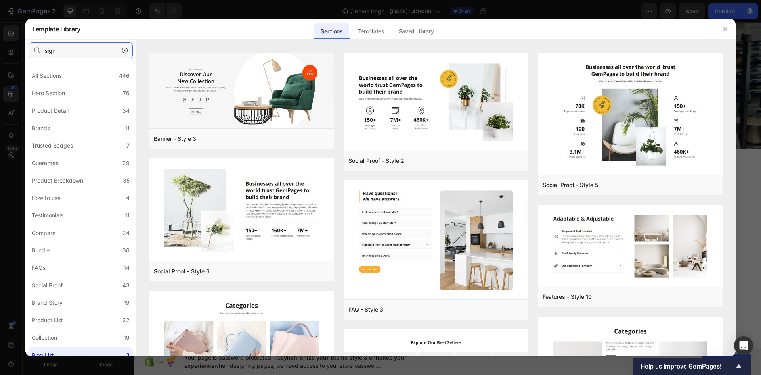
drag, startPoint x: 62, startPoint y: 46, endPoint x: 29, endPoint y: 47, distance: 33.3
click at [29, 47] on input "sign" at bounding box center [81, 50] width 104 height 16
click at [385, 30] on div "Templates" at bounding box center [370, 31] width 39 height 16
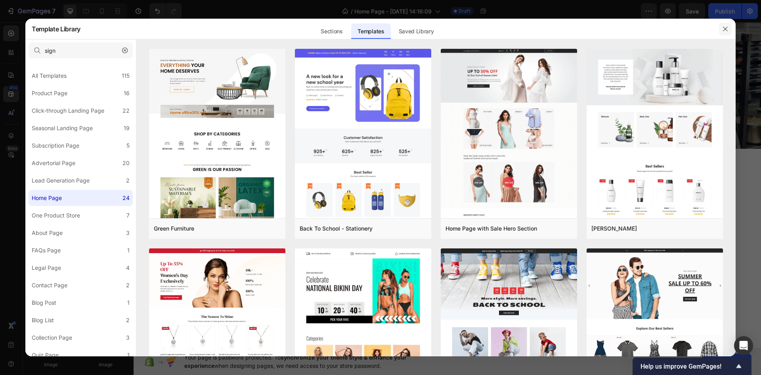
click at [723, 26] on icon "button" at bounding box center [725, 29] width 6 height 6
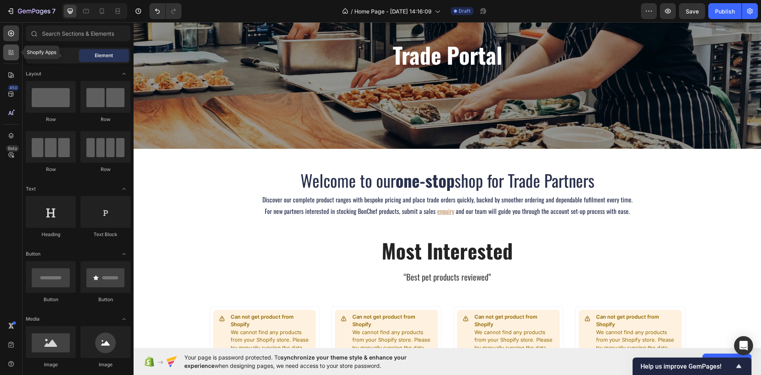
click at [11, 50] on icon at bounding box center [10, 51] width 2 height 2
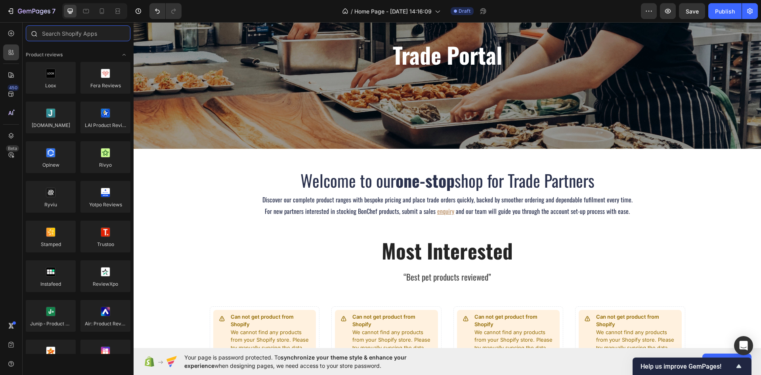
click at [90, 33] on input "text" at bounding box center [78, 33] width 105 height 16
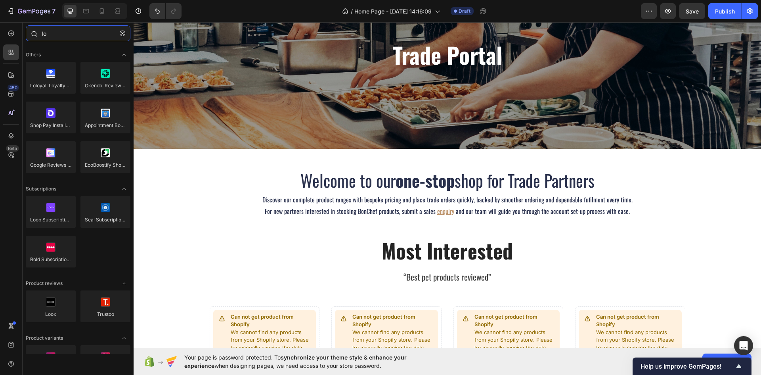
type input "l"
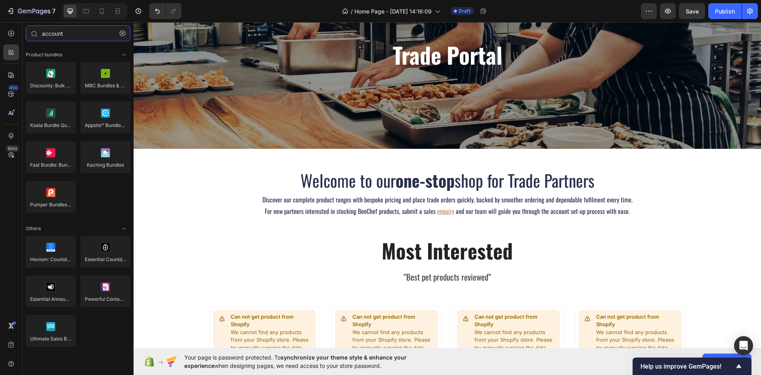
drag, startPoint x: 72, startPoint y: 30, endPoint x: 17, endPoint y: 22, distance: 55.2
click at [17, 0] on div "7 / Home Page - Sep 26, 14:16:09 Draft Preview Save Publish 450 Beta account Se…" at bounding box center [380, 0] width 761 height 0
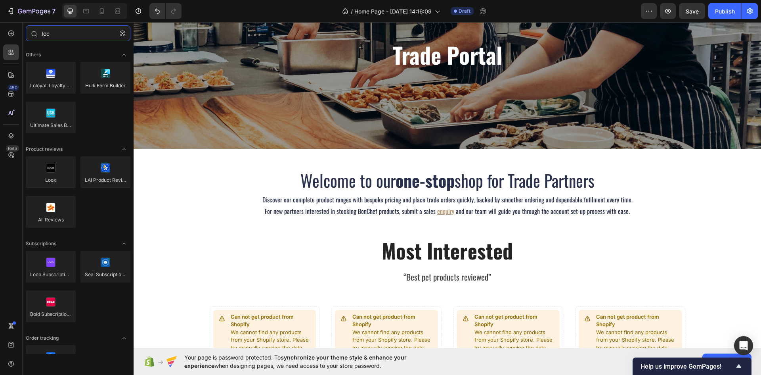
type input "lock"
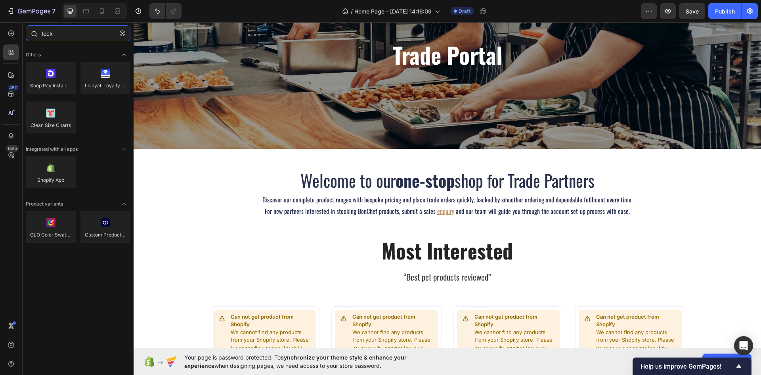
drag, startPoint x: 67, startPoint y: 37, endPoint x: 31, endPoint y: 28, distance: 37.6
click at [31, 28] on div "lock" at bounding box center [78, 34] width 111 height 19
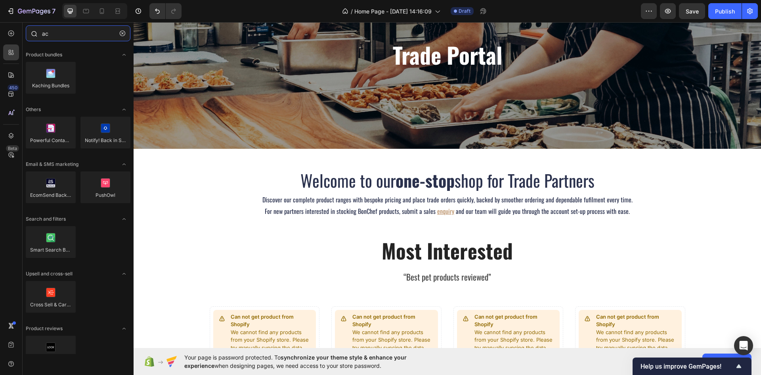
type input "a"
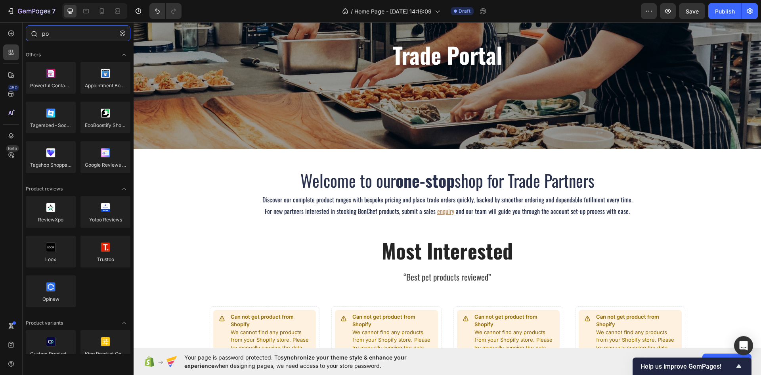
type input "p"
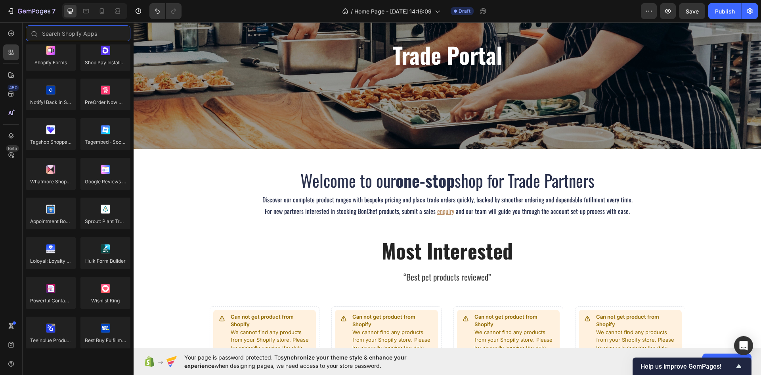
scroll to position [1943, 0]
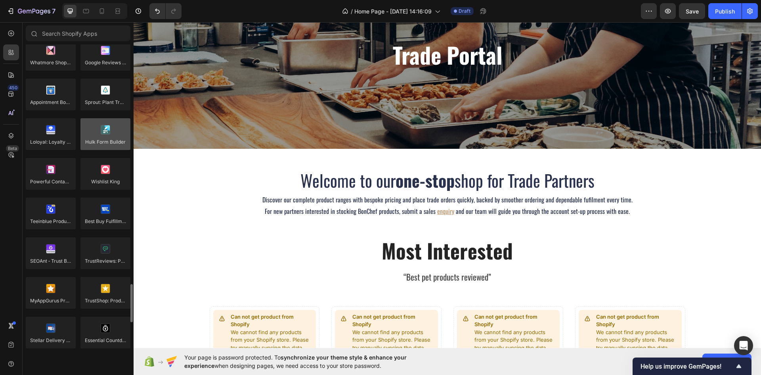
click at [96, 132] on div at bounding box center [105, 134] width 50 height 32
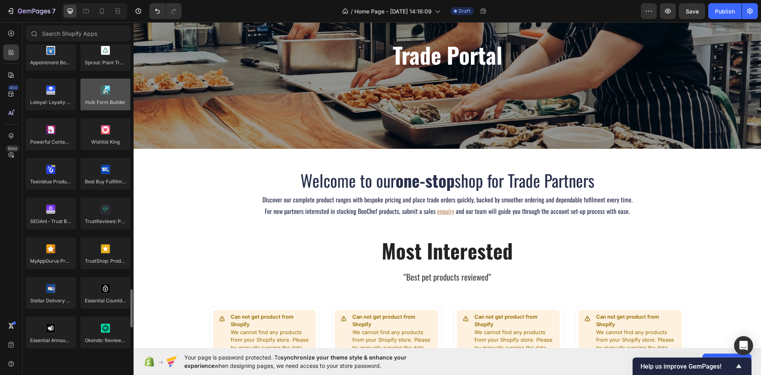
scroll to position [2062, 0]
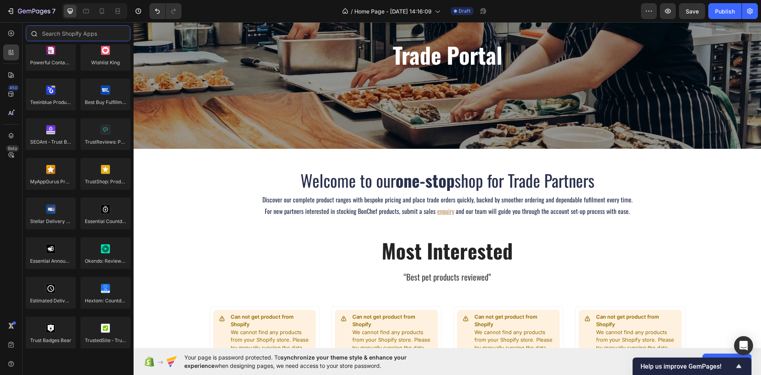
click at [62, 34] on input "text" at bounding box center [78, 33] width 105 height 16
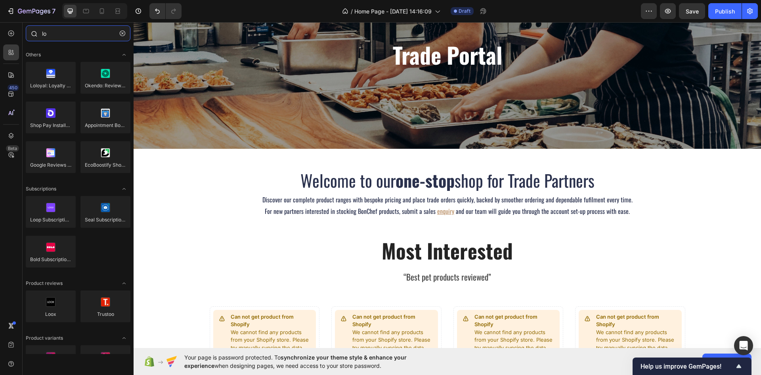
type input "l"
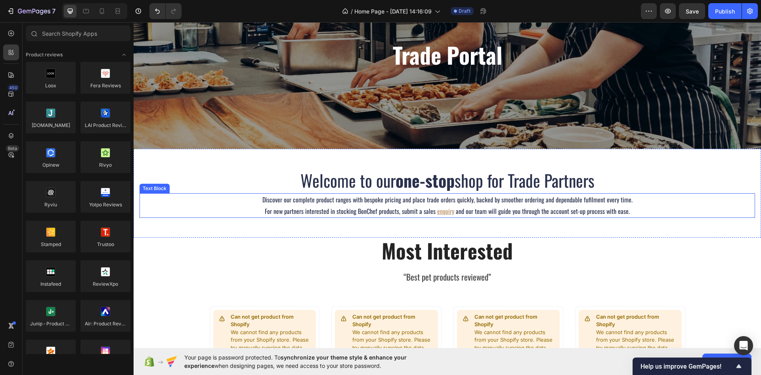
click at [205, 257] on div "Most Interested Heading “Best pet products reviewed” Text block Row Can not get…" at bounding box center [448, 321] width 616 height 166
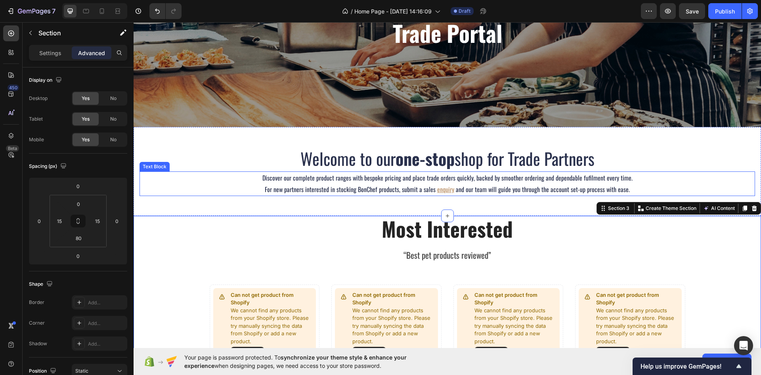
scroll to position [117, 0]
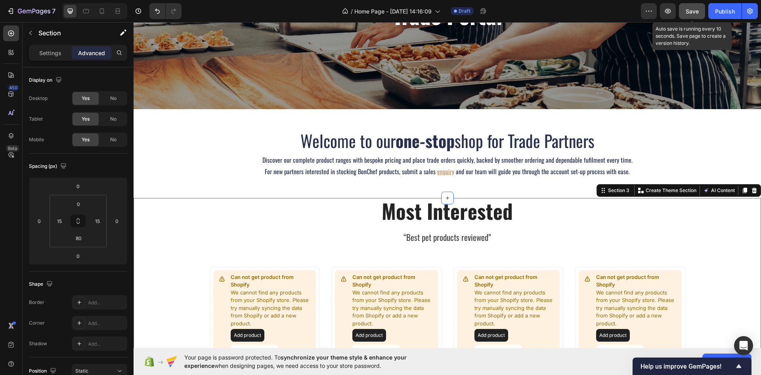
click at [683, 8] on button "Save" at bounding box center [692, 11] width 26 height 16
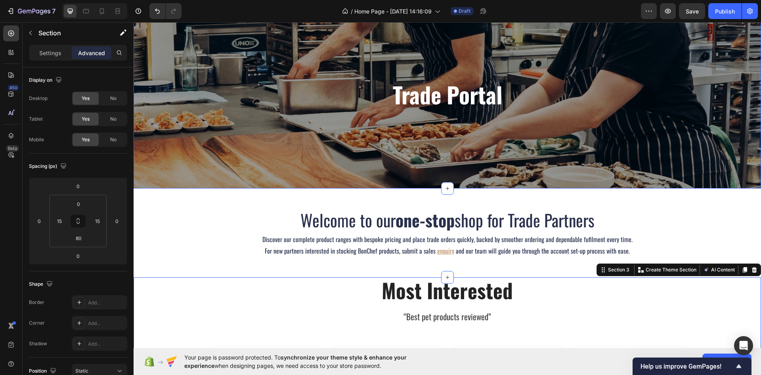
scroll to position [0, 0]
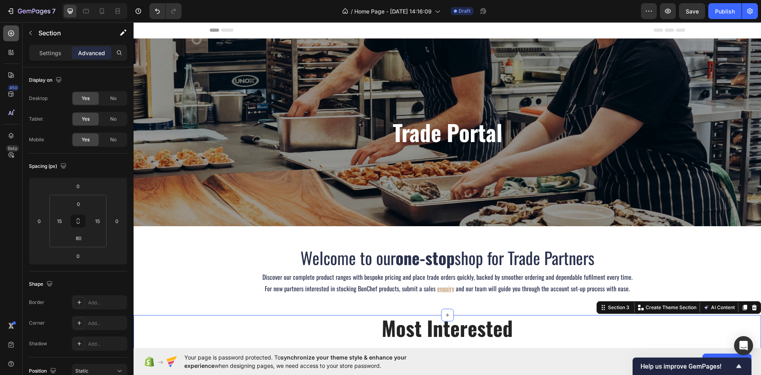
click at [10, 32] on icon at bounding box center [11, 33] width 8 height 8
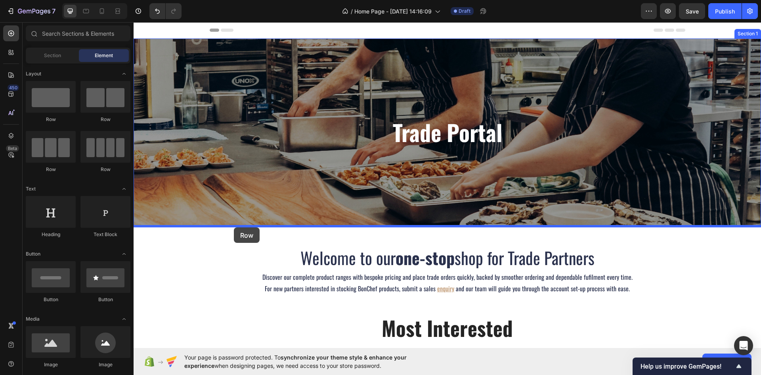
drag, startPoint x: 180, startPoint y: 119, endPoint x: 234, endPoint y: 227, distance: 120.8
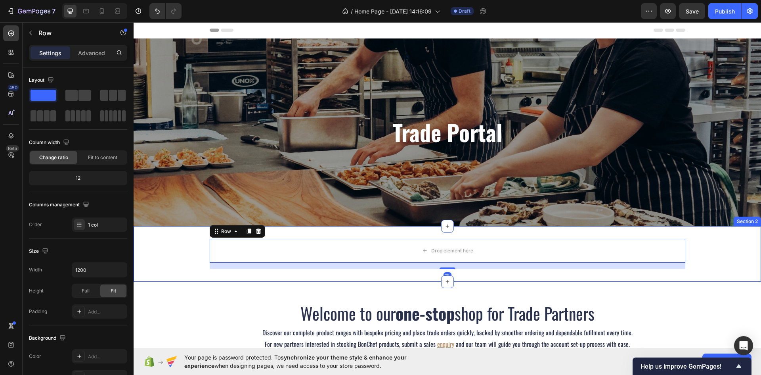
click at [176, 244] on div "Drop element here Row 16" at bounding box center [448, 254] width 628 height 30
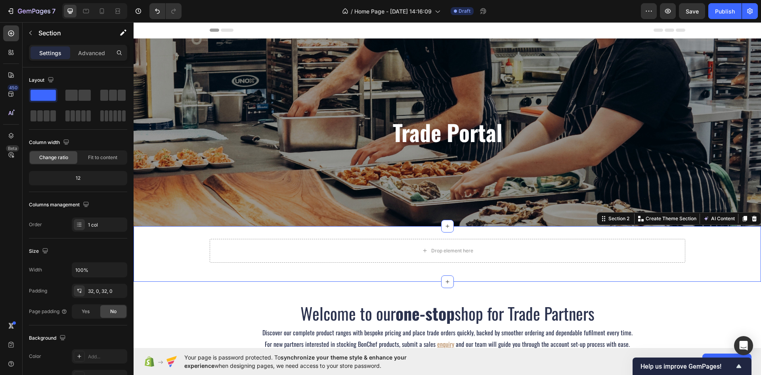
click at [190, 200] on div "Trade Portal Heading Section 1" at bounding box center [448, 132] width 628 height 188
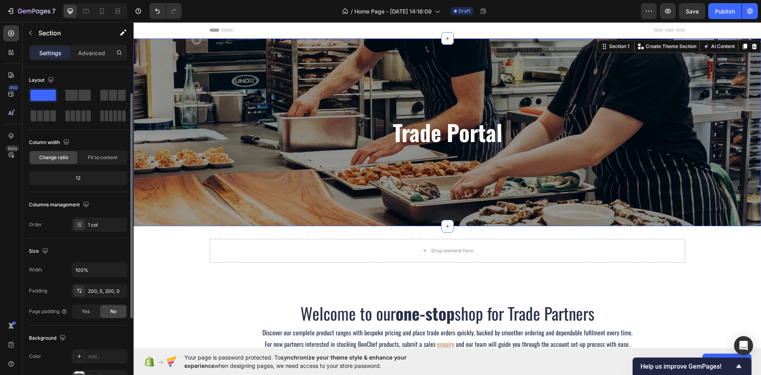
scroll to position [15, 0]
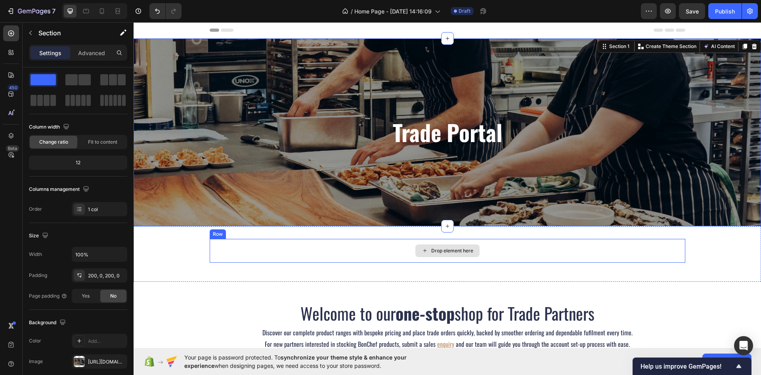
click at [723, 253] on div "Drop element here Row" at bounding box center [448, 254] width 628 height 30
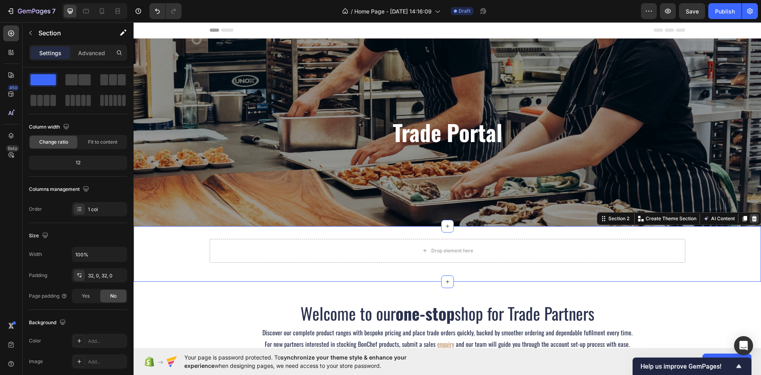
click at [752, 220] on icon at bounding box center [754, 219] width 5 height 6
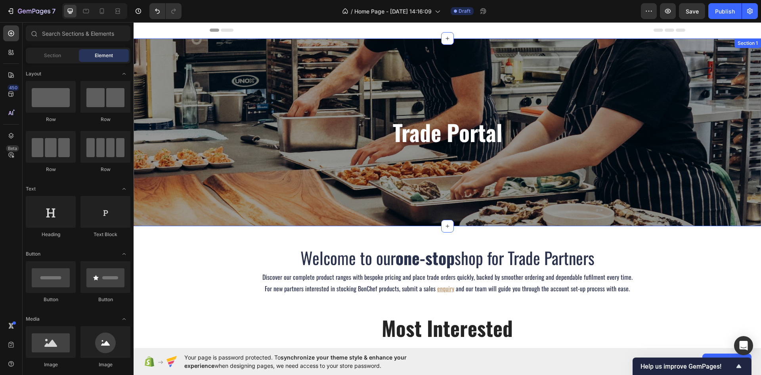
click at [335, 197] on div "Trade Portal Heading Section 1" at bounding box center [448, 132] width 628 height 188
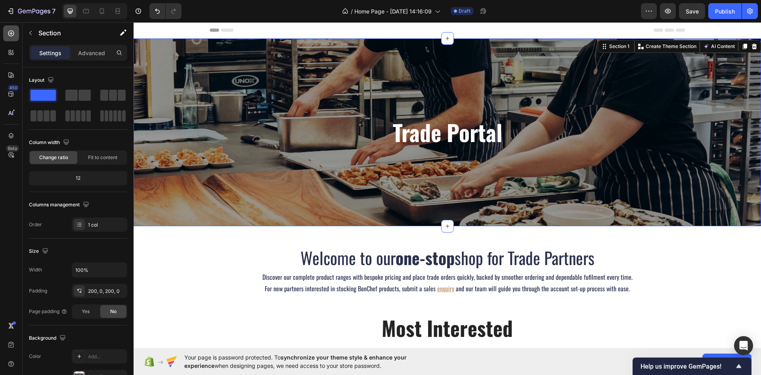
click at [8, 38] on div at bounding box center [11, 33] width 16 height 16
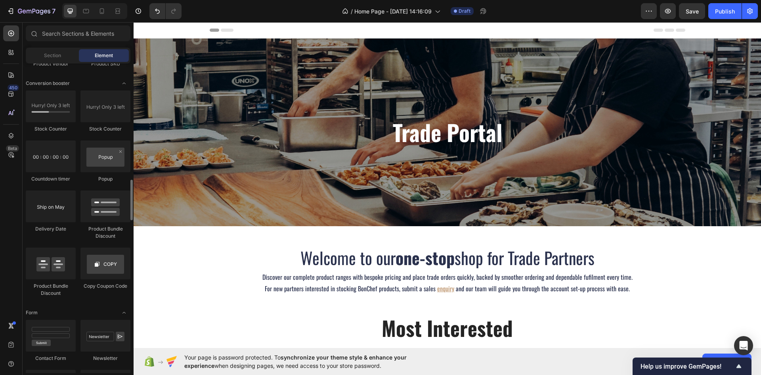
scroll to position [1366, 0]
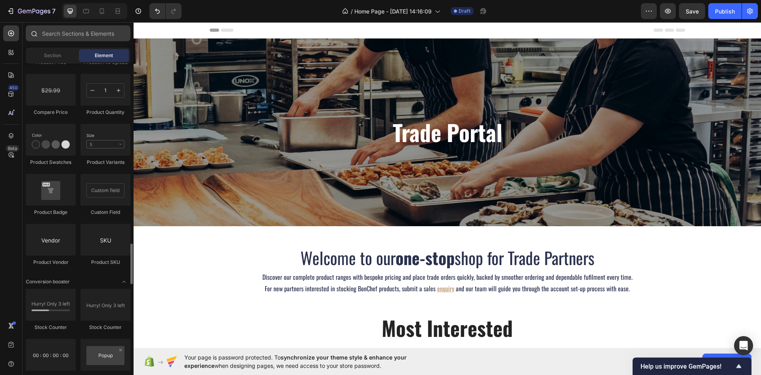
drag, startPoint x: 77, startPoint y: 46, endPoint x: 73, endPoint y: 29, distance: 17.2
click at [77, 46] on div "Sections(30) Elements(83) Section Element Hero Section Product Detail Brands Tr…" at bounding box center [78, 198] width 111 height 347
click at [73, 29] on input "text" at bounding box center [78, 33] width 105 height 16
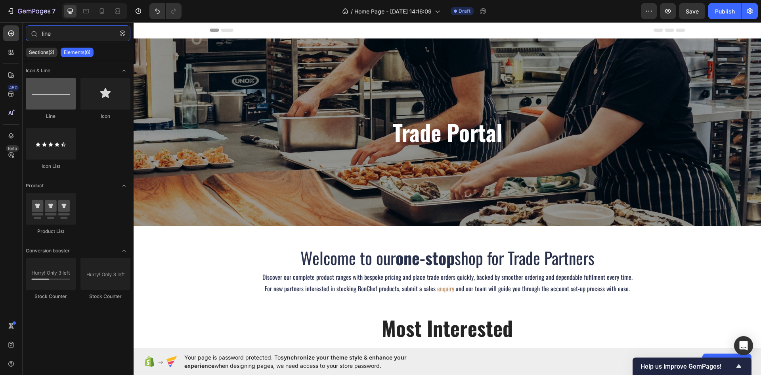
type input "line"
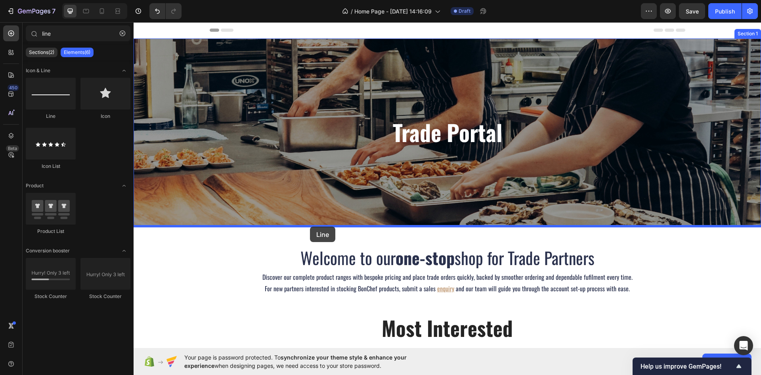
drag, startPoint x: 201, startPoint y: 128, endPoint x: 310, endPoint y: 226, distance: 146.8
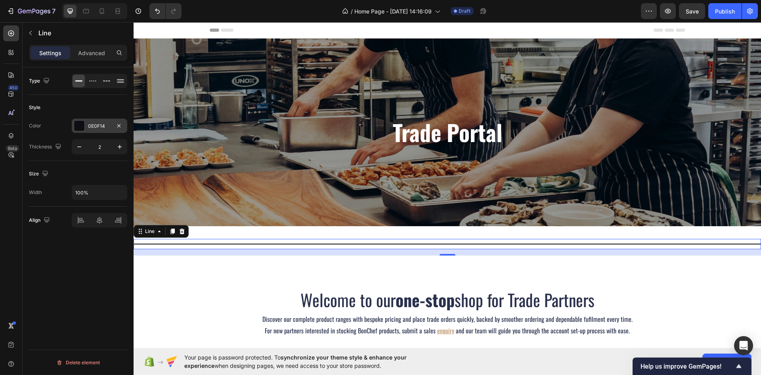
click at [82, 124] on div at bounding box center [79, 126] width 10 height 10
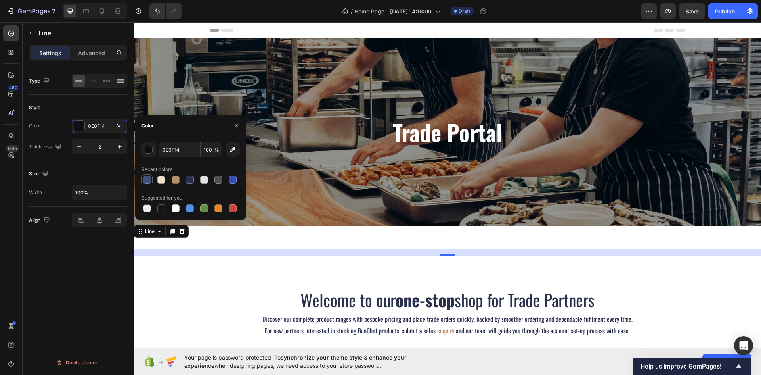
click at [149, 181] on div at bounding box center [147, 180] width 8 height 8
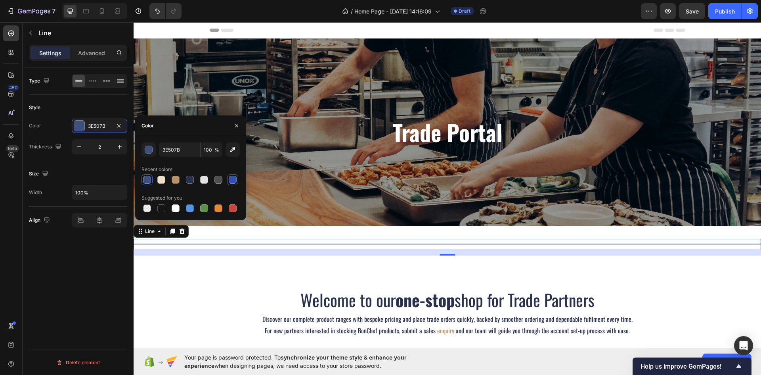
click at [230, 182] on div at bounding box center [233, 180] width 8 height 8
type input "334FB4"
click at [117, 151] on button "button" at bounding box center [120, 147] width 14 height 14
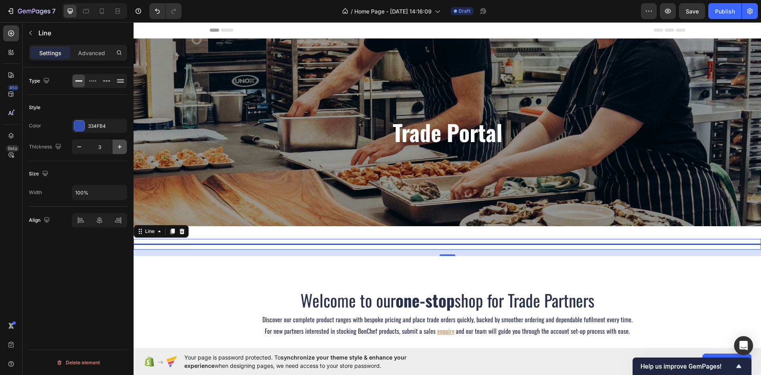
click at [117, 151] on button "button" at bounding box center [120, 147] width 14 height 14
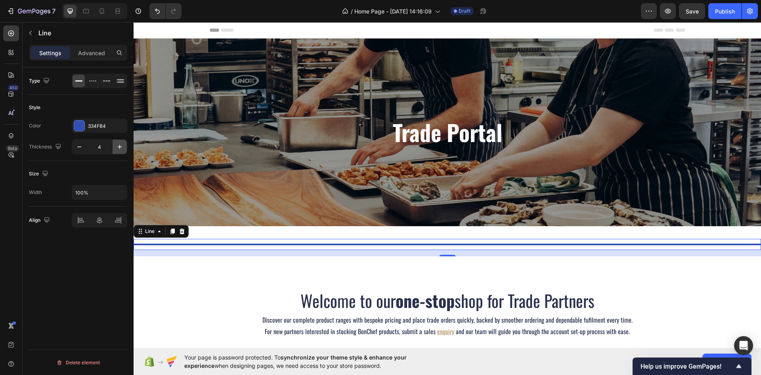
click at [117, 151] on button "button" at bounding box center [120, 147] width 14 height 14
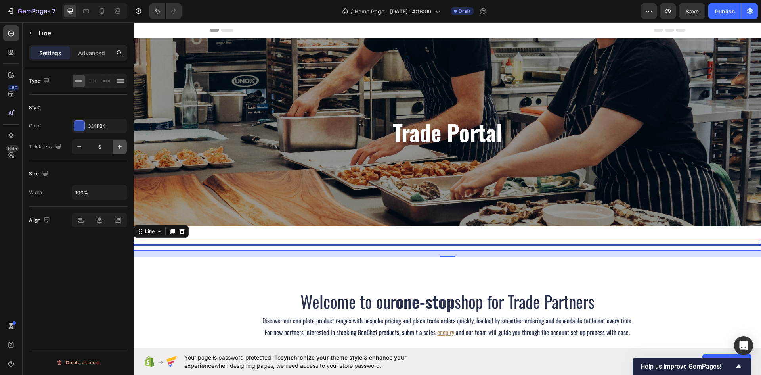
click at [117, 151] on button "button" at bounding box center [120, 147] width 14 height 14
type input "7"
click at [82, 125] on div at bounding box center [79, 126] width 10 height 10
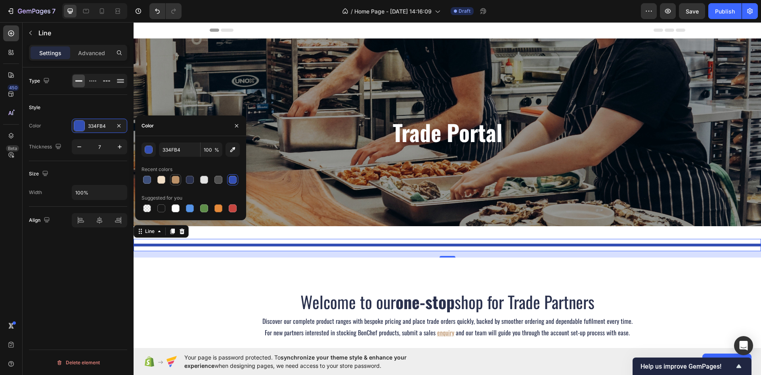
click at [172, 177] on div at bounding box center [176, 180] width 8 height 8
type input "BB9168"
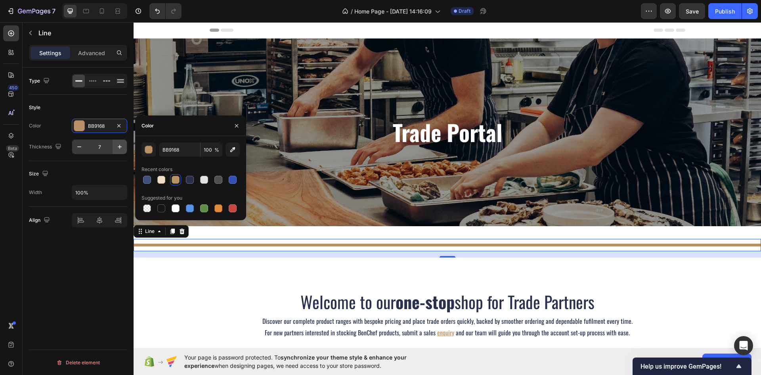
click at [123, 149] on icon "button" at bounding box center [120, 147] width 8 height 8
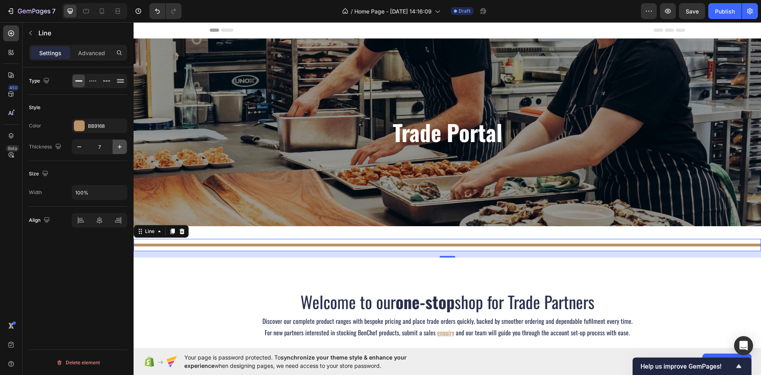
type input "8"
click at [82, 59] on div "Settings Advanced" at bounding box center [78, 53] width 98 height 16
click at [90, 59] on div "Settings Advanced" at bounding box center [78, 53] width 98 height 16
click at [95, 57] on p "Advanced" at bounding box center [91, 53] width 27 height 8
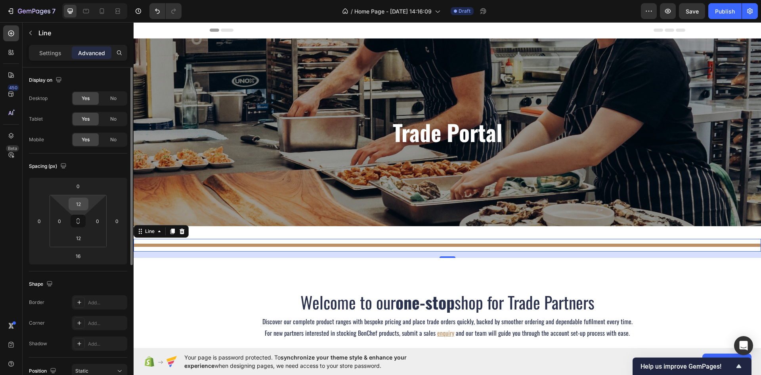
click at [82, 207] on input "12" at bounding box center [79, 204] width 16 height 12
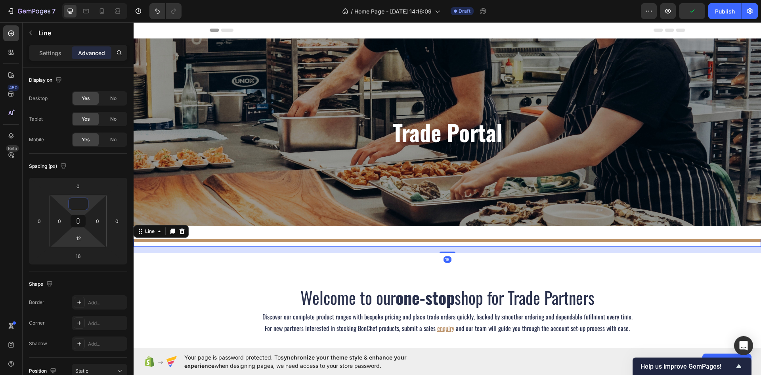
type input "0"
click at [78, 236] on input "12" at bounding box center [79, 238] width 16 height 12
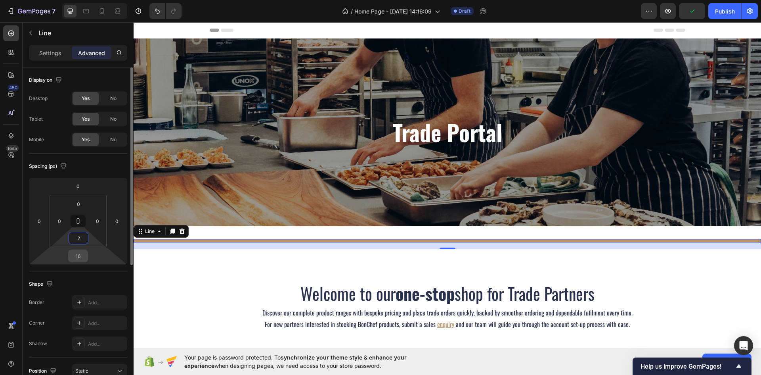
type input "2"
click at [81, 254] on input "16" at bounding box center [78, 256] width 16 height 12
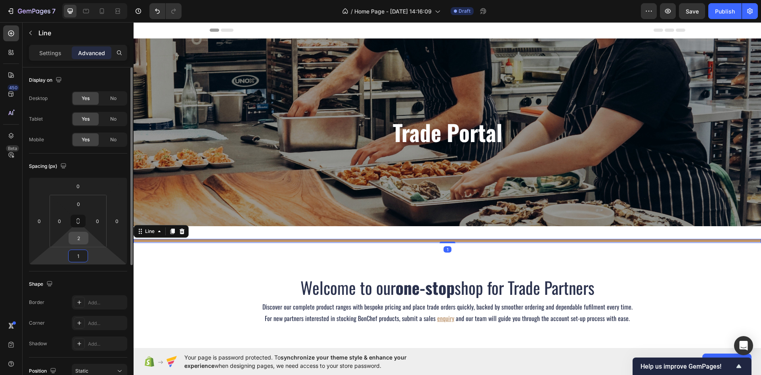
type input "1"
click at [82, 240] on input "2" at bounding box center [79, 238] width 16 height 12
type input "0"
click at [84, 256] on input "1" at bounding box center [78, 256] width 16 height 12
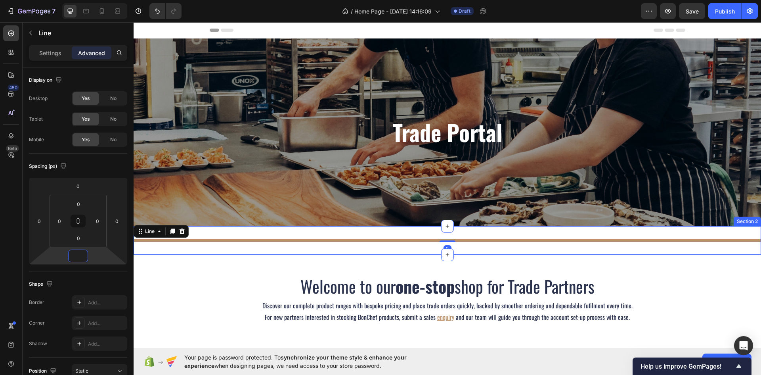
click at [245, 233] on div "Title Line 0 Section 2" at bounding box center [448, 240] width 628 height 29
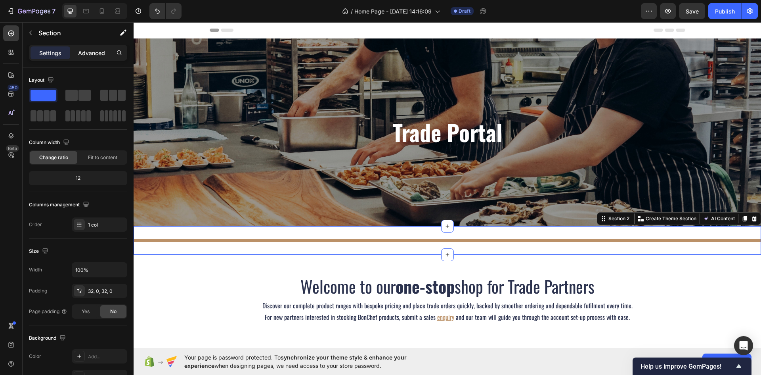
click at [89, 56] on p "Advanced" at bounding box center [91, 53] width 27 height 8
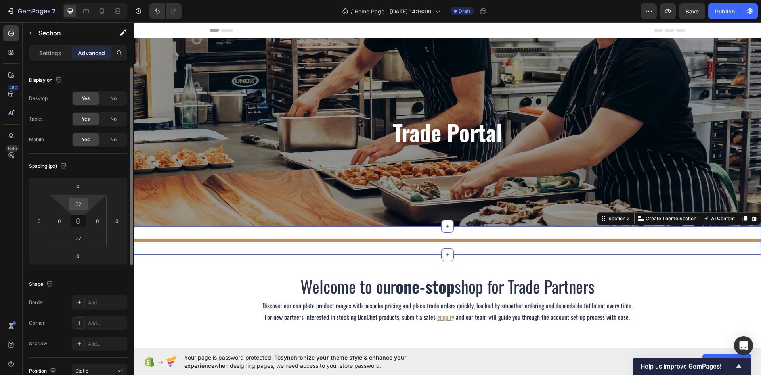
click at [85, 201] on input "32" at bounding box center [79, 204] width 16 height 12
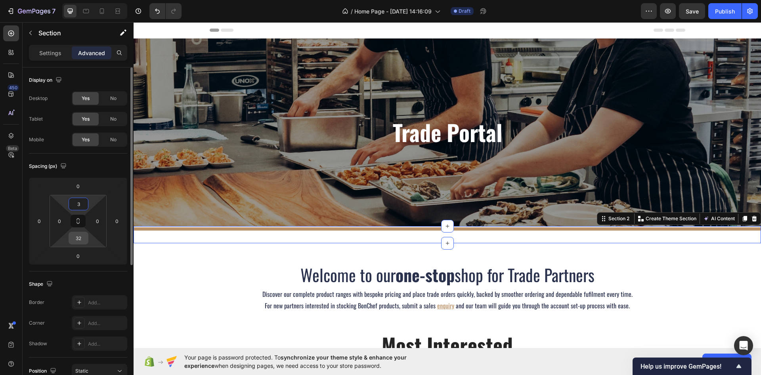
type input "3"
click at [84, 236] on input "32" at bounding box center [79, 238] width 16 height 12
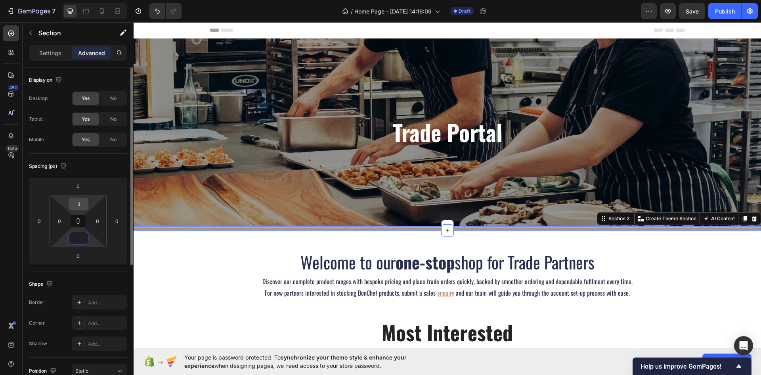
type input "0"
click at [85, 206] on input "3" at bounding box center [79, 204] width 16 height 12
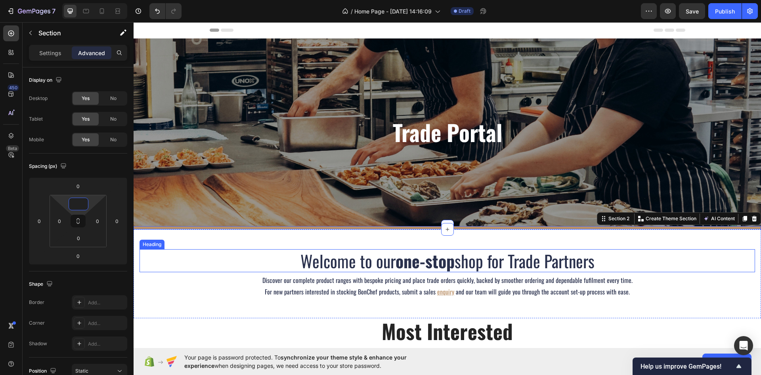
click at [188, 253] on h2 "Welcome to our one-stop shop for Trade Partners" at bounding box center [448, 260] width 616 height 23
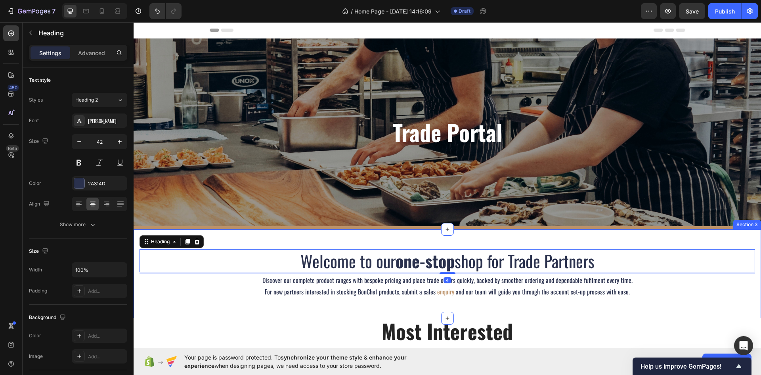
click at [190, 314] on div "Welcome to our one-stop shop for Trade Partners Heading 4 Discover our complete…" at bounding box center [448, 273] width 628 height 89
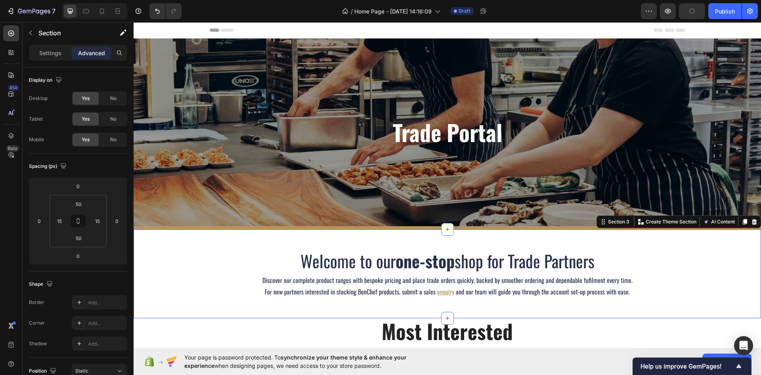
click at [151, 296] on p "For new partners interested in stocking BonChef products, submit a sales enquir…" at bounding box center [447, 291] width 614 height 11
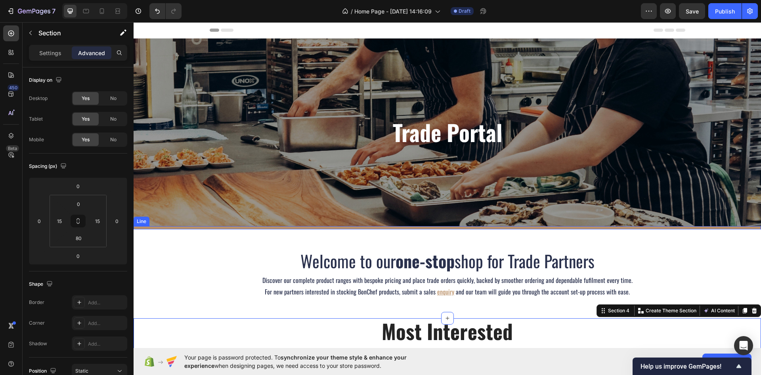
click at [205, 228] on div at bounding box center [448, 227] width 628 height 3
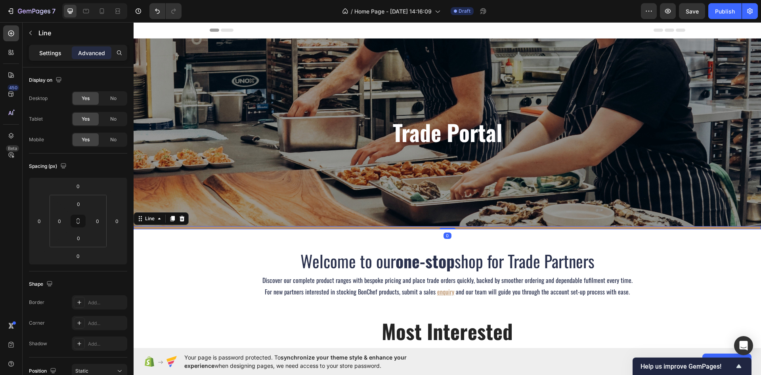
click at [46, 49] on p "Settings" at bounding box center [50, 53] width 22 height 8
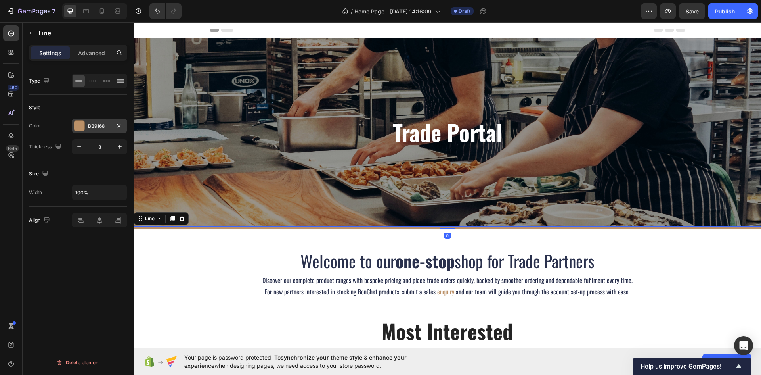
click at [78, 121] on div at bounding box center [79, 126] width 10 height 10
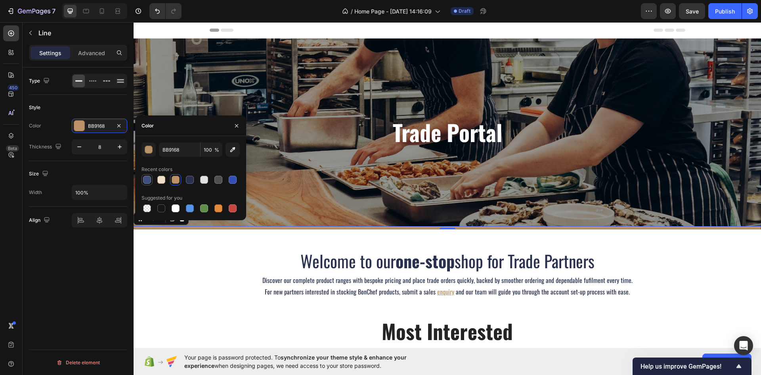
click at [149, 180] on div at bounding box center [147, 180] width 8 height 8
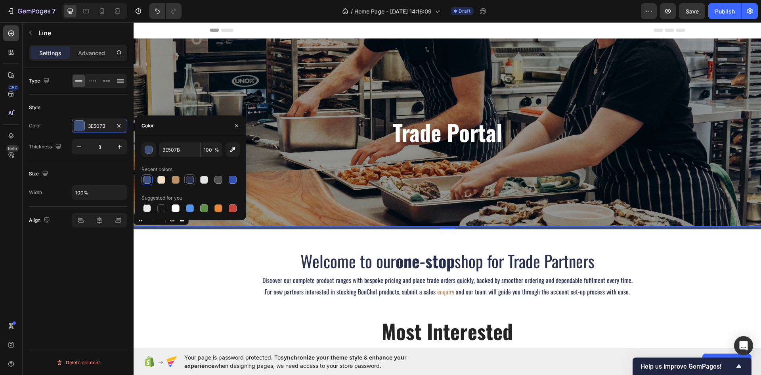
click at [188, 184] on div at bounding box center [190, 180] width 10 height 10
type input "2A314D"
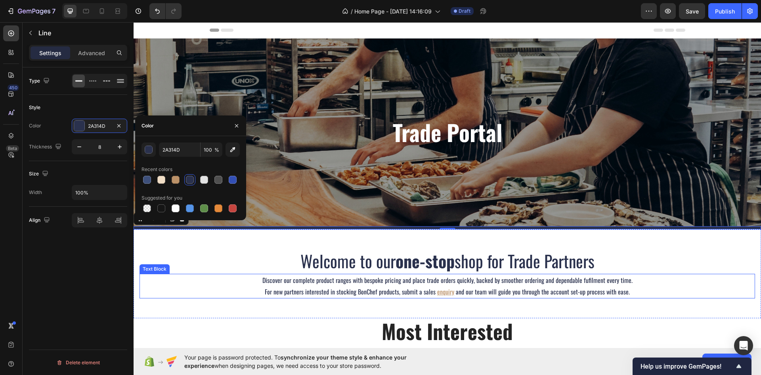
click at [165, 309] on div "Welcome to our one-stop shop for Trade Partners Heading Discover our complete p…" at bounding box center [448, 273] width 628 height 89
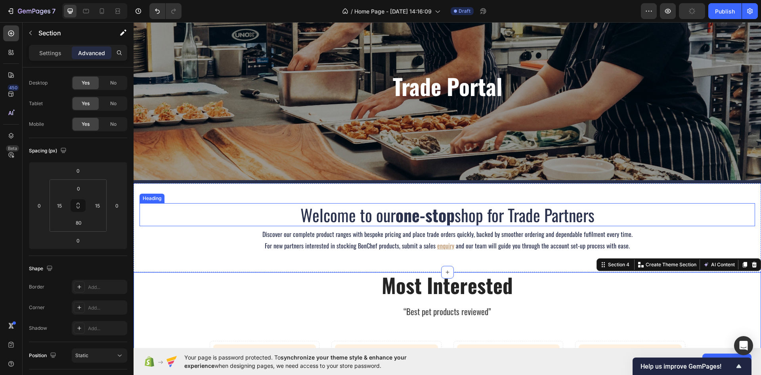
scroll to position [119, 0]
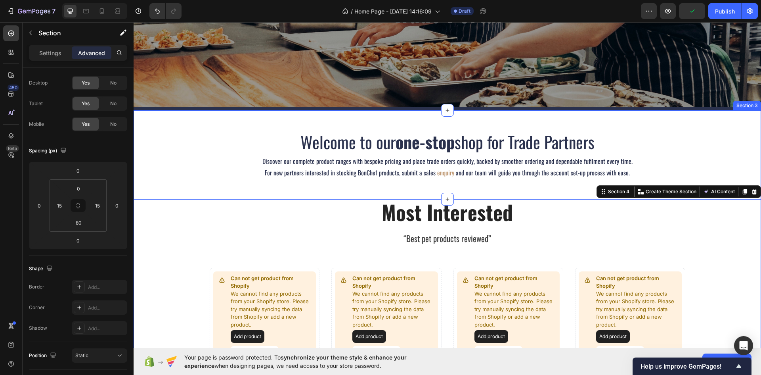
click at [169, 194] on div "Welcome to our one-stop shop for Trade Partners Heading Discover our complete p…" at bounding box center [448, 154] width 628 height 89
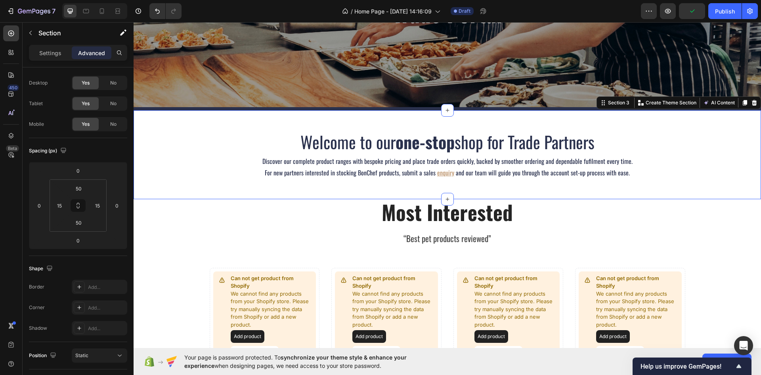
click at [61, 61] on div "Settings Advanced" at bounding box center [78, 56] width 111 height 23
click at [58, 57] on p "Settings" at bounding box center [50, 53] width 22 height 8
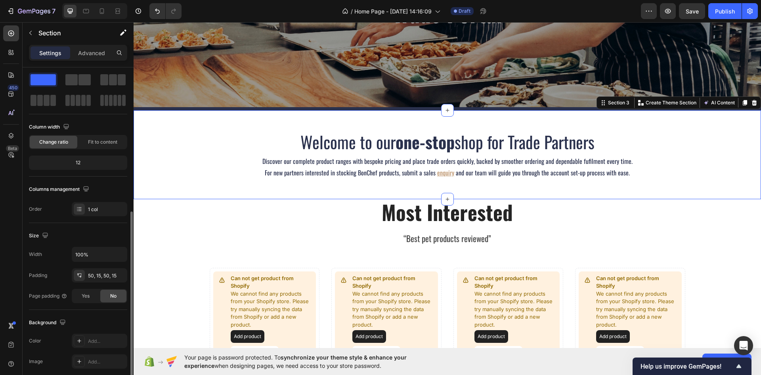
scroll to position [154, 0]
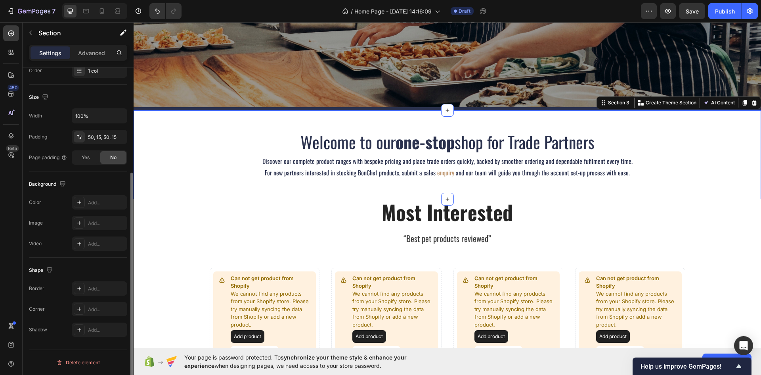
drag, startPoint x: 88, startPoint y: 55, endPoint x: 103, endPoint y: 132, distance: 78.5
click at [88, 55] on p "Advanced" at bounding box center [91, 53] width 27 height 8
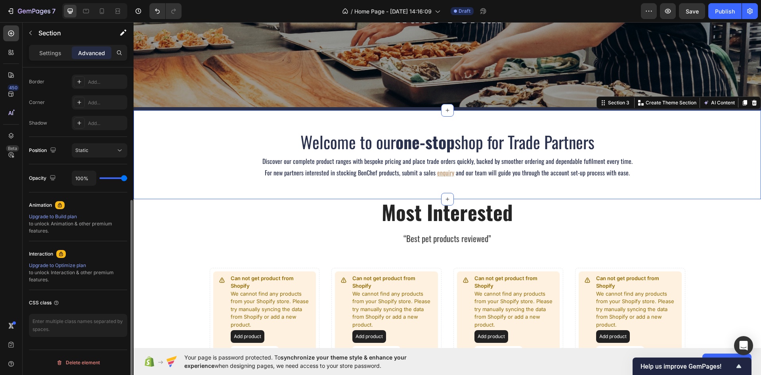
scroll to position [0, 0]
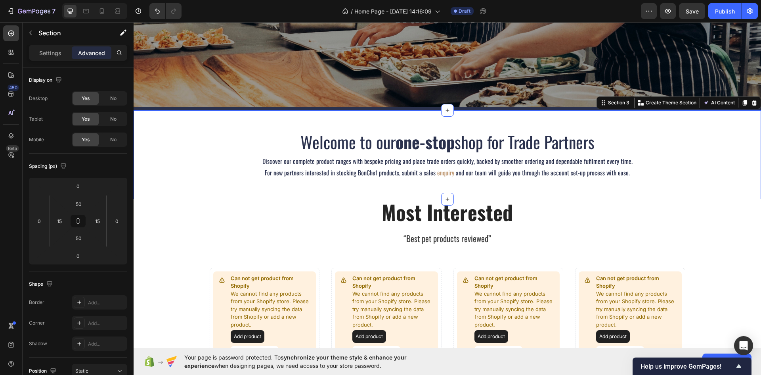
click at [137, 153] on div "Welcome to our one-stop shop for Trade Partners Heading Discover our complete p…" at bounding box center [448, 154] width 628 height 89
click at [37, 55] on div "Settings" at bounding box center [51, 52] width 40 height 13
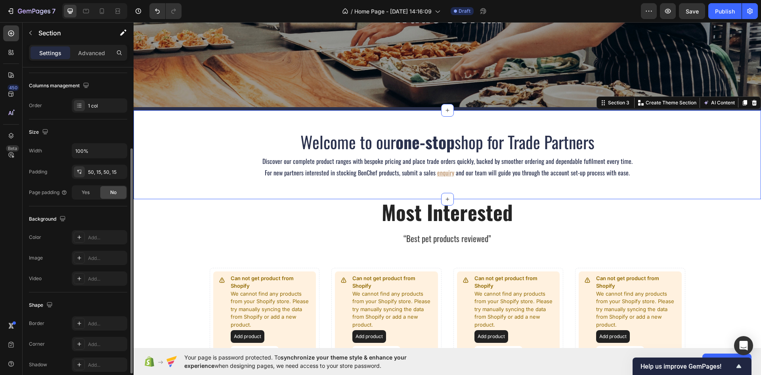
scroll to position [154, 0]
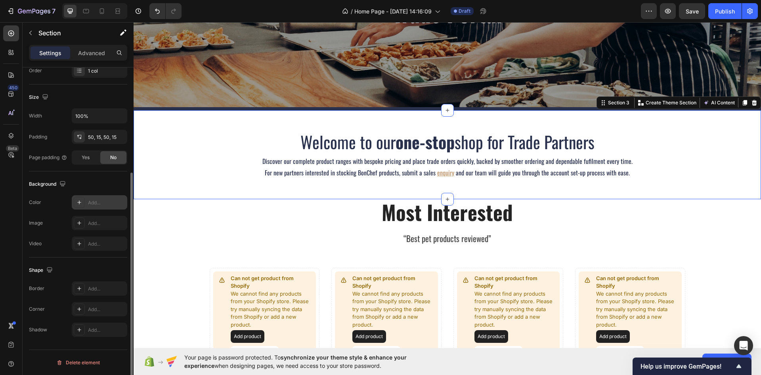
click at [84, 204] on div at bounding box center [79, 202] width 11 height 11
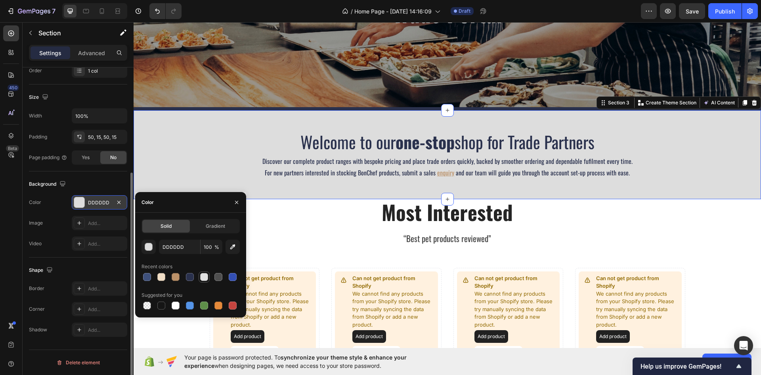
click at [200, 276] on div at bounding box center [204, 277] width 8 height 8
click at [221, 280] on div at bounding box center [219, 277] width 8 height 8
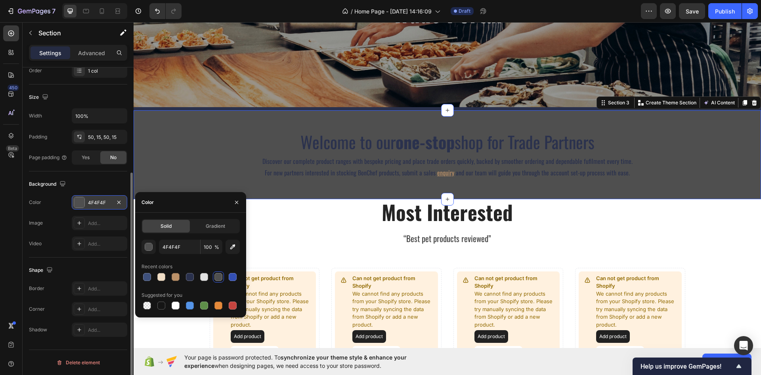
click at [169, 280] on div at bounding box center [191, 276] width 98 height 11
click at [161, 278] on div at bounding box center [161, 277] width 8 height 8
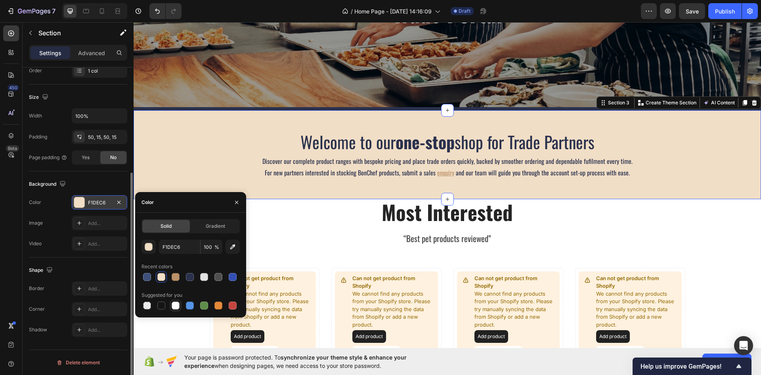
click at [178, 305] on div at bounding box center [176, 305] width 8 height 8
type input "FFFFFF"
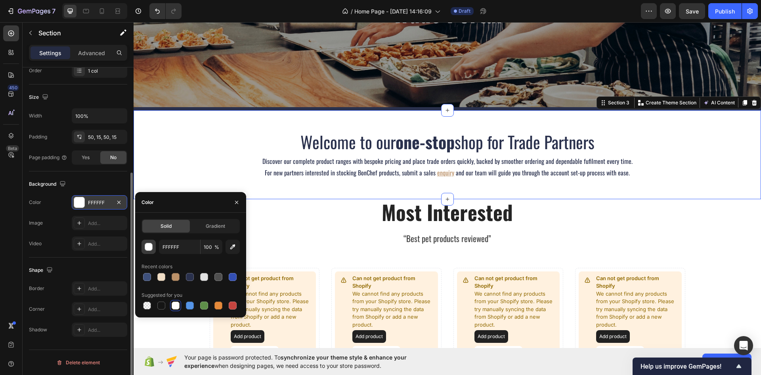
click at [149, 241] on button "button" at bounding box center [149, 246] width 14 height 14
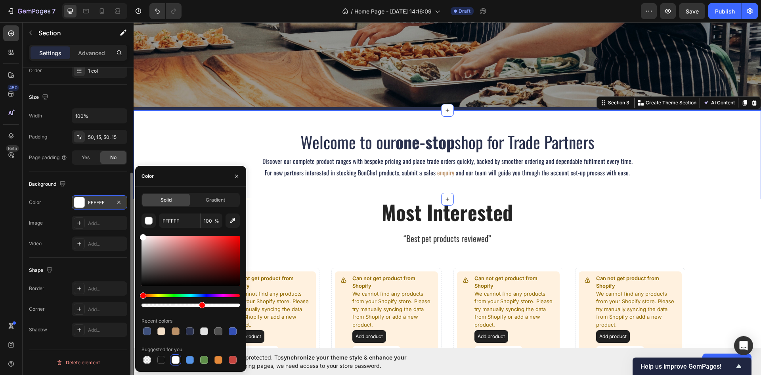
drag, startPoint x: 237, startPoint y: 305, endPoint x: 197, endPoint y: 307, distance: 39.7
click at [199, 307] on div at bounding box center [202, 305] width 6 height 6
drag, startPoint x: 331, startPoint y: 329, endPoint x: 275, endPoint y: 307, distance: 61.0
type input "100"
click at [229, 328] on div at bounding box center [233, 331] width 8 height 8
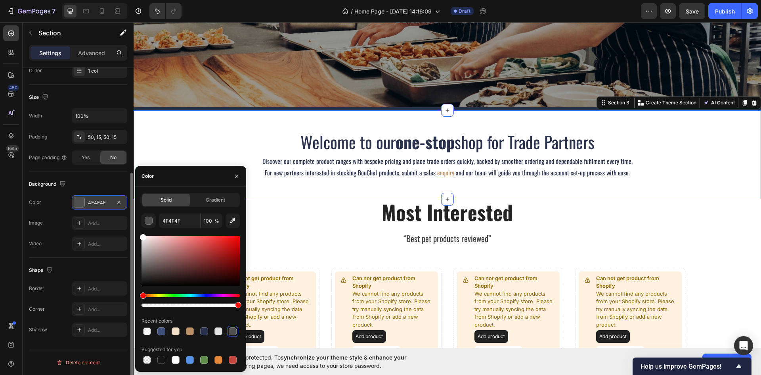
drag, startPoint x: 143, startPoint y: 239, endPoint x: 136, endPoint y: 229, distance: 12.5
click at [136, 229] on div "Solid Gradient 4F4F4F 100 % Recent colors Suggested for you" at bounding box center [190, 279] width 111 height 172
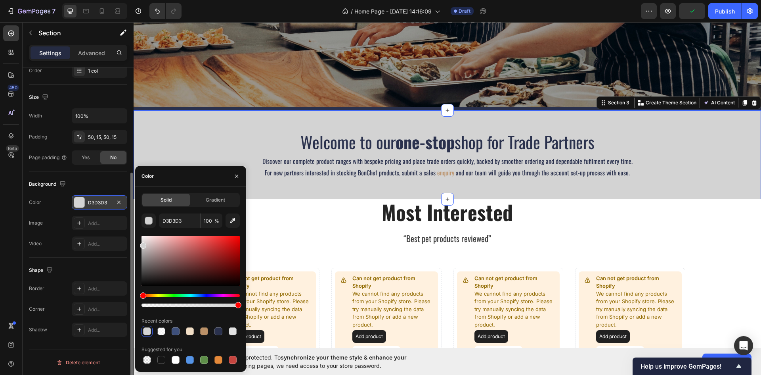
drag, startPoint x: 142, startPoint y: 236, endPoint x: 138, endPoint y: 244, distance: 9.2
click at [138, 244] on div "Solid Gradient D3D3D3 100 % Recent colors Suggested for you" at bounding box center [190, 279] width 111 height 172
click at [232, 231] on div "D3D3D3 100 % Recent colors Suggested for you" at bounding box center [191, 289] width 98 height 152
click at [232, 222] on icon "button" at bounding box center [232, 220] width 5 height 5
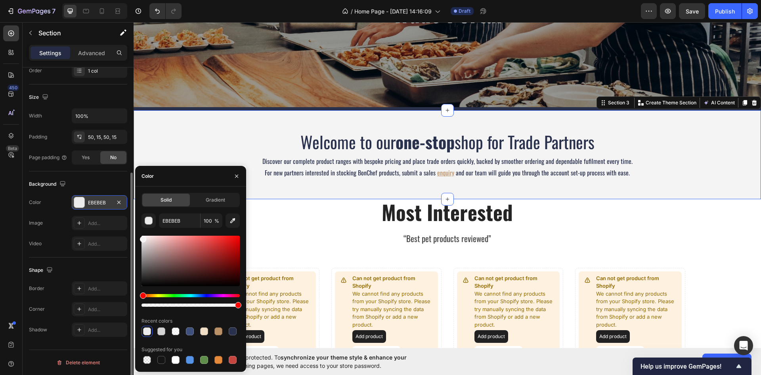
type input "F4F4F4"
drag, startPoint x: 141, startPoint y: 242, endPoint x: 140, endPoint y: 236, distance: 5.7
click at [140, 236] on div "Solid Gradient F4F4F4 100 % Recent colors Suggested for you" at bounding box center [190, 279] width 111 height 172
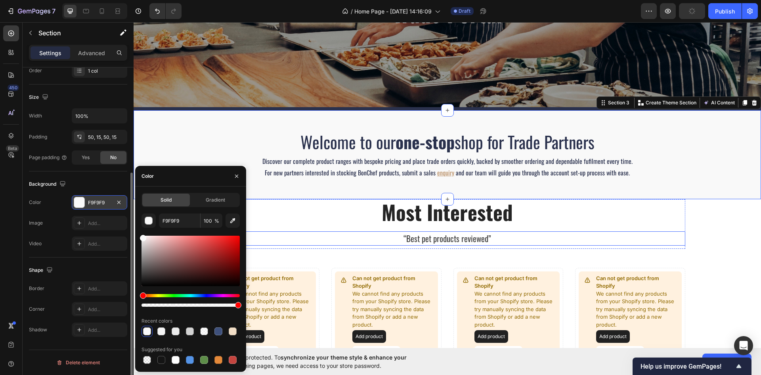
click at [329, 237] on p "“Best pet products reviewed”" at bounding box center [448, 238] width 474 height 13
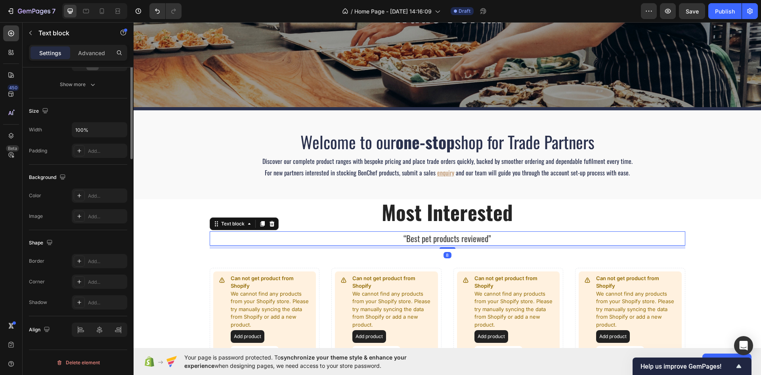
scroll to position [0, 0]
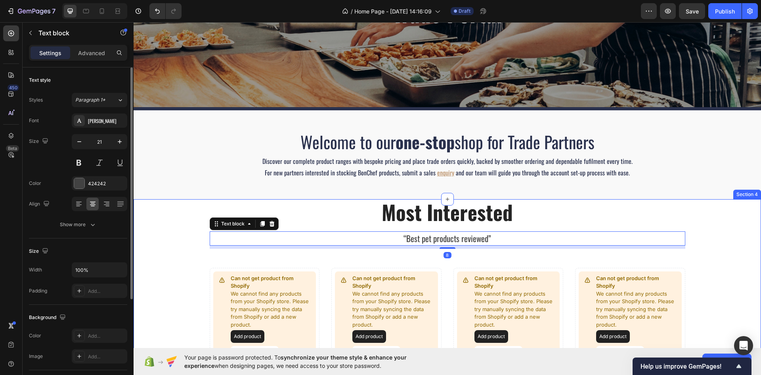
click at [190, 267] on div "Most Interested Heading “Best pet products reviewed” Text block 8 Row Can not g…" at bounding box center [448, 282] width 616 height 166
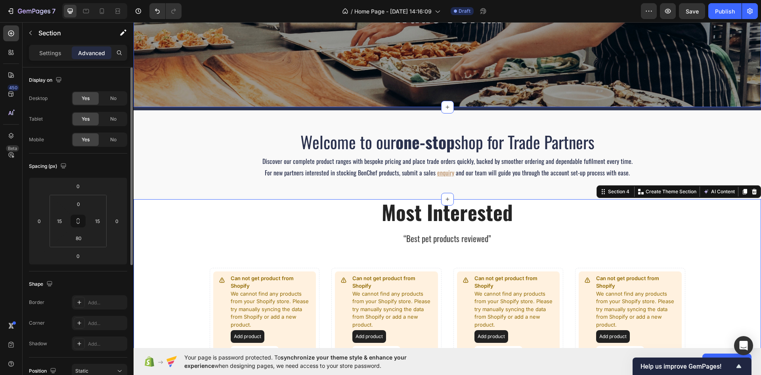
click at [204, 96] on div "Trade Portal Heading Section 1" at bounding box center [448, 14] width 628 height 188
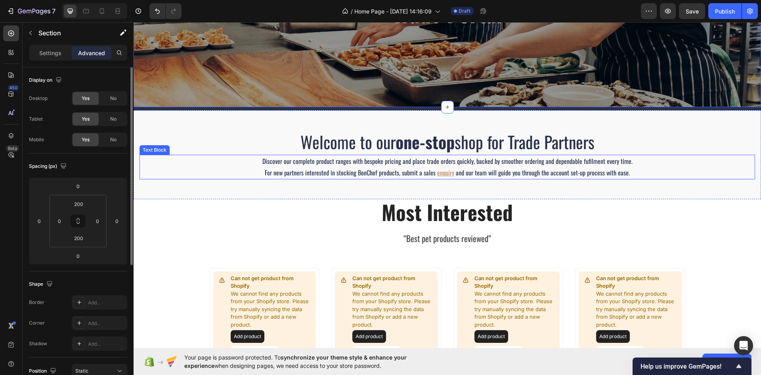
click at [423, 170] on span "For new partners interested in stocking BonChef products, submit a sales" at bounding box center [350, 173] width 171 height 10
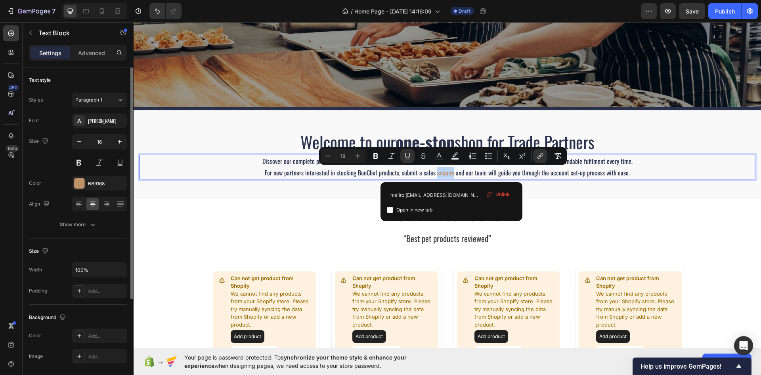
drag, startPoint x: 452, startPoint y: 173, endPoint x: 444, endPoint y: 170, distance: 8.7
click at [435, 174] on p "For new partners interested in stocking BonChef products, submit a sales enquir…" at bounding box center [447, 172] width 614 height 11
click at [441, 158] on rect "Editor contextual toolbar" at bounding box center [440, 159] width 8 height 2
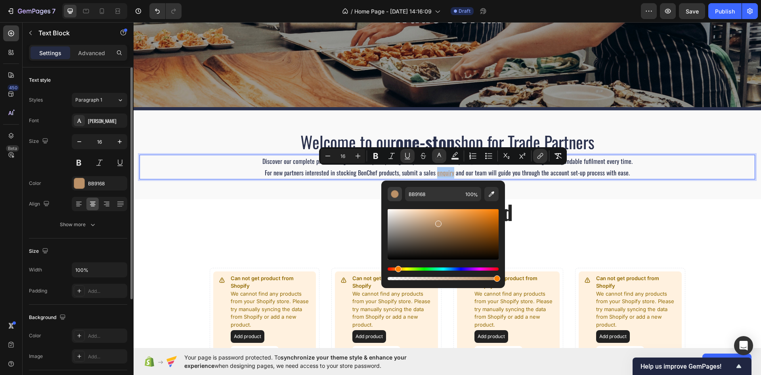
click at [397, 193] on div "Editor contextual toolbar" at bounding box center [395, 194] width 8 height 8
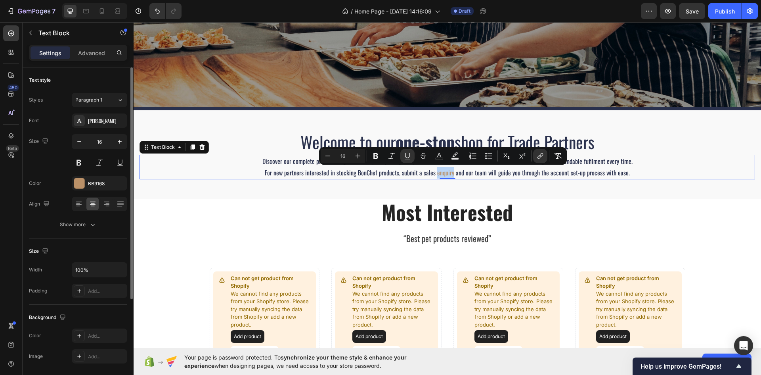
click at [450, 172] on u "enquiry" at bounding box center [445, 173] width 17 height 10
drag, startPoint x: 451, startPoint y: 174, endPoint x: 435, endPoint y: 174, distance: 16.3
click at [437, 174] on u "enquiry" at bounding box center [445, 173] width 17 height 10
click at [445, 159] on button "color" at bounding box center [439, 156] width 14 height 14
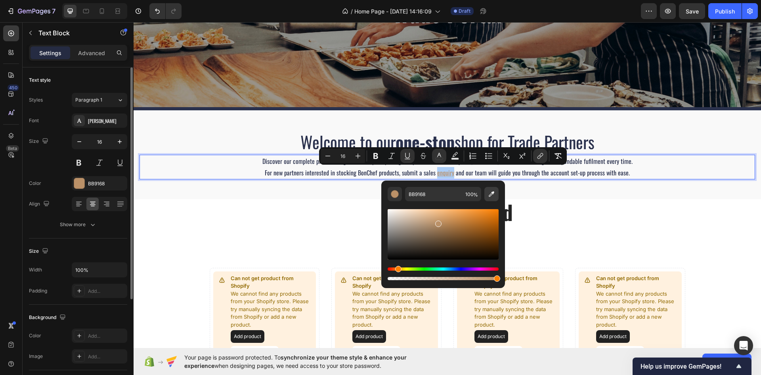
click at [493, 195] on icon "Editor contextual toolbar" at bounding box center [492, 194] width 8 height 8
click at [488, 193] on icon "Editor contextual toolbar" at bounding box center [492, 194] width 8 height 8
type input "3E507A"
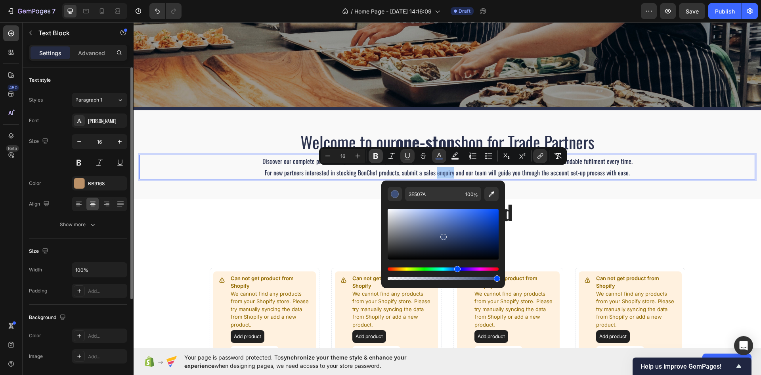
click at [379, 157] on icon "Editor contextual toolbar" at bounding box center [376, 156] width 8 height 8
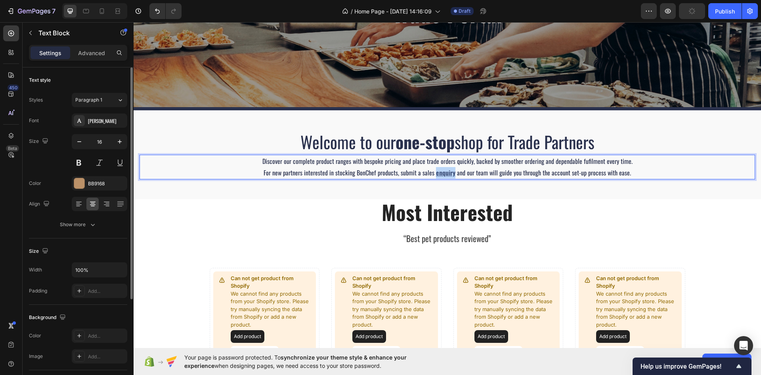
drag, startPoint x: 452, startPoint y: 173, endPoint x: 434, endPoint y: 176, distance: 18.0
click at [436, 176] on u "enquiry" at bounding box center [445, 173] width 19 height 10
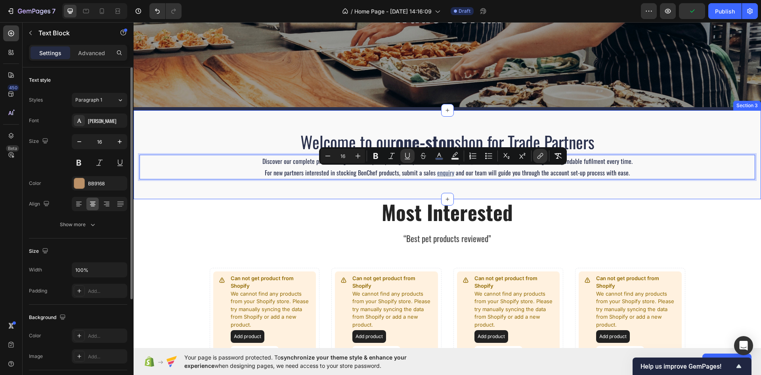
click at [226, 153] on div "Welcome to our one-stop shop for Trade Partners Heading Discover our complete p…" at bounding box center [448, 154] width 616 height 49
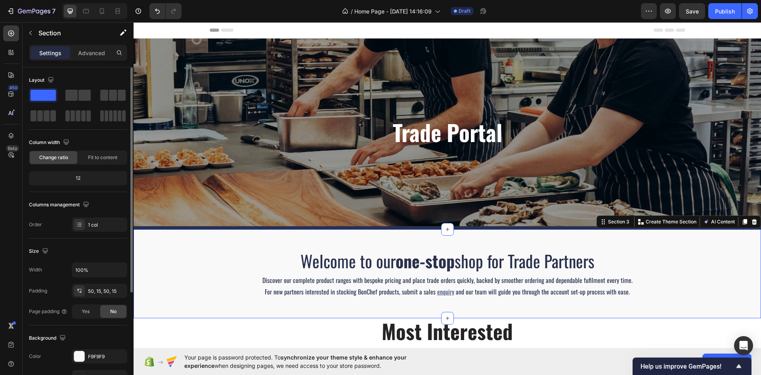
scroll to position [159, 0]
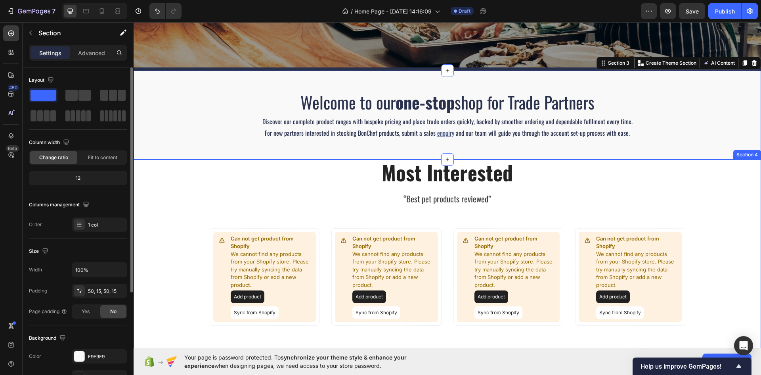
drag, startPoint x: 170, startPoint y: 188, endPoint x: 136, endPoint y: 166, distance: 40.0
click at [170, 188] on div "Most Interested Heading “Best pet products reviewed” Text block Row Can not get…" at bounding box center [448, 242] width 616 height 166
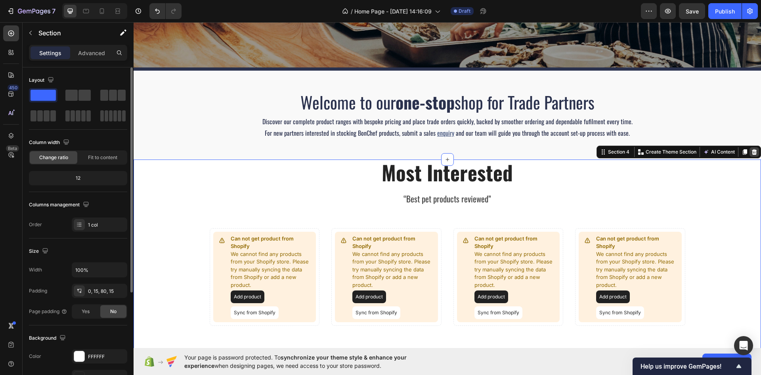
click at [752, 152] on icon at bounding box center [754, 152] width 5 height 6
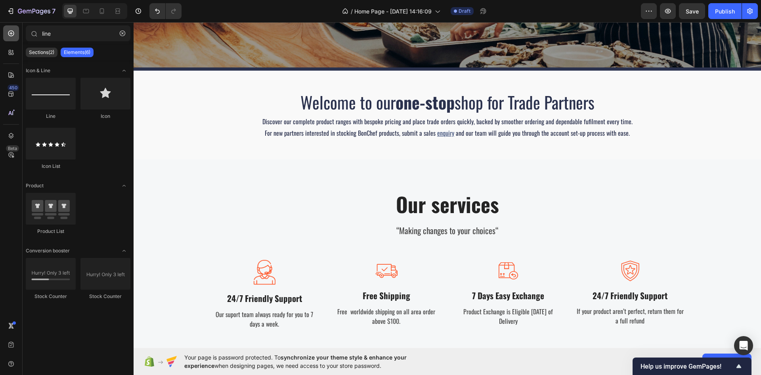
click at [13, 36] on icon at bounding box center [11, 33] width 8 height 8
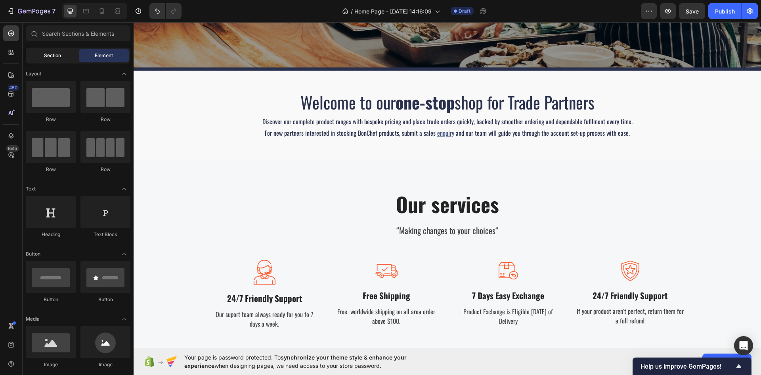
click at [64, 59] on div "Section" at bounding box center [52, 55] width 50 height 13
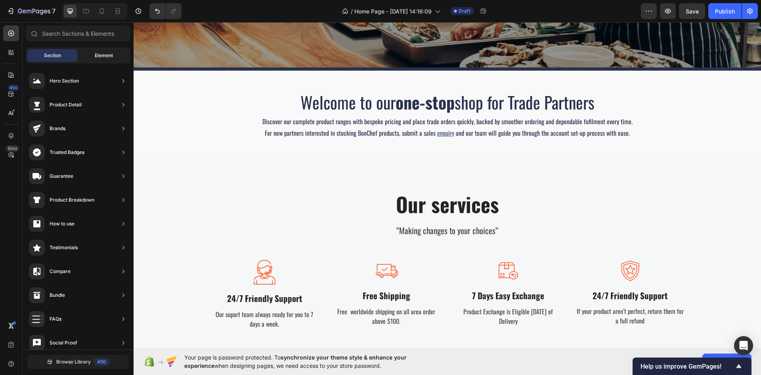
click at [97, 55] on span "Element" at bounding box center [104, 55] width 18 height 7
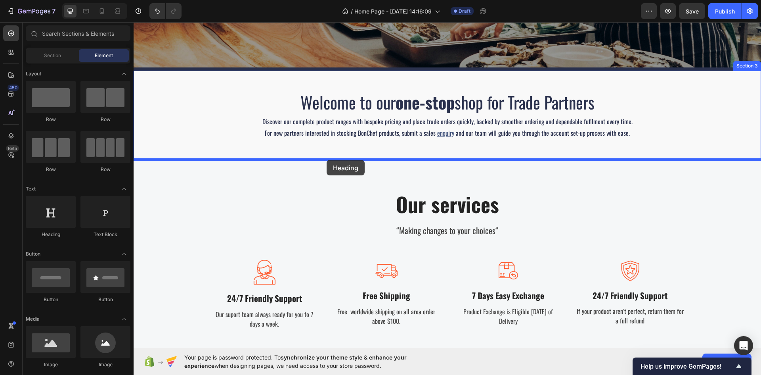
drag, startPoint x: 185, startPoint y: 240, endPoint x: 327, endPoint y: 159, distance: 163.5
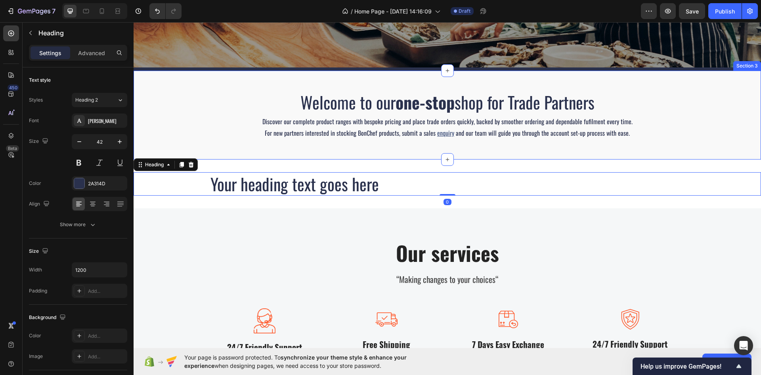
click at [220, 147] on div "Welcome to our one-stop shop for Trade Partners Heading Discover our complete p…" at bounding box center [448, 115] width 628 height 89
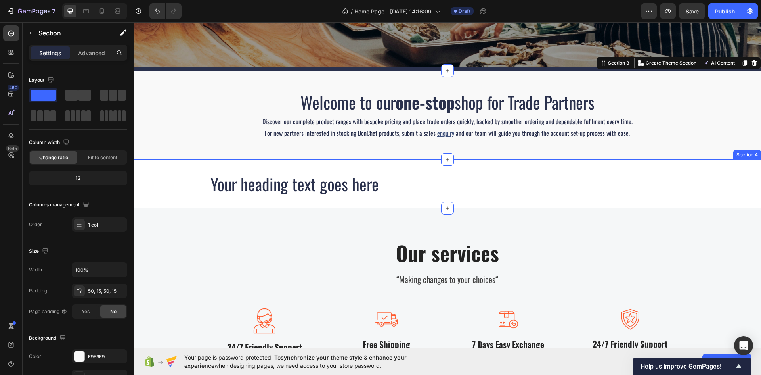
click at [274, 165] on div "Your heading text goes here Heading Section 4" at bounding box center [448, 183] width 628 height 49
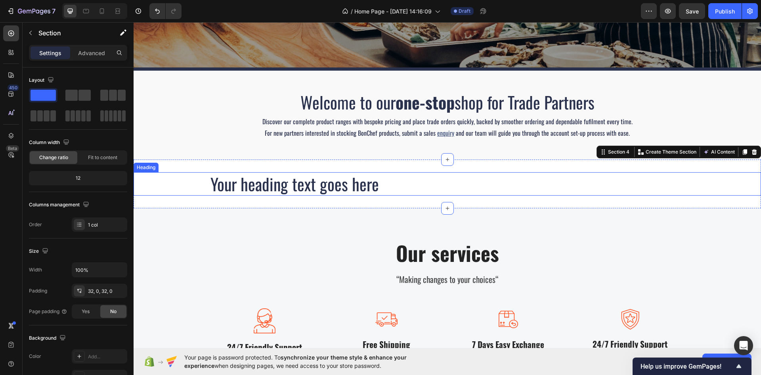
click at [255, 184] on h2 "Your heading text goes here" at bounding box center [448, 183] width 476 height 23
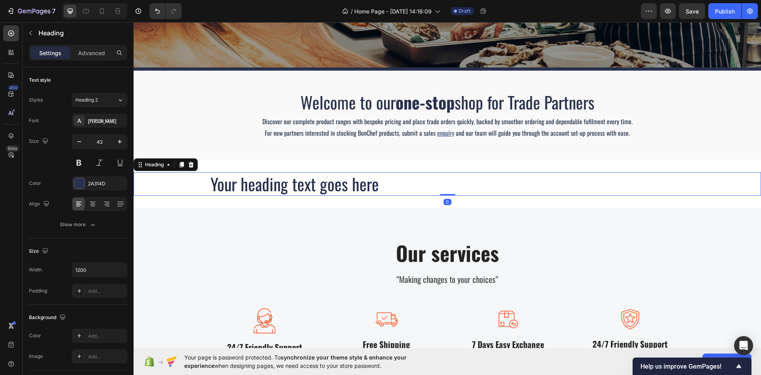
click at [249, 186] on h2 "Your heading text goes here" at bounding box center [448, 183] width 476 height 23
click at [249, 186] on p "Your heading text goes here" at bounding box center [448, 184] width 474 height 22
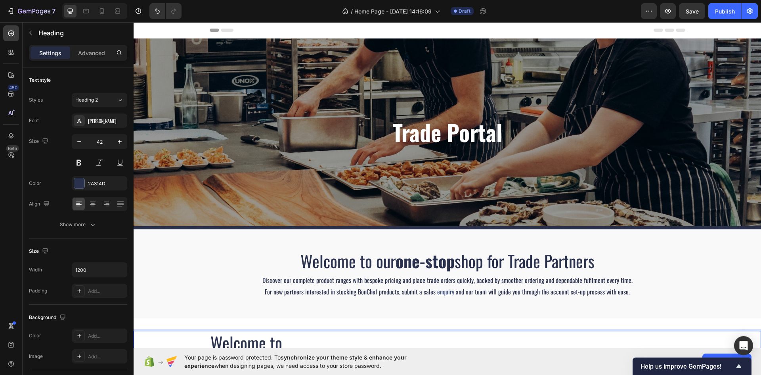
scroll to position [159, 0]
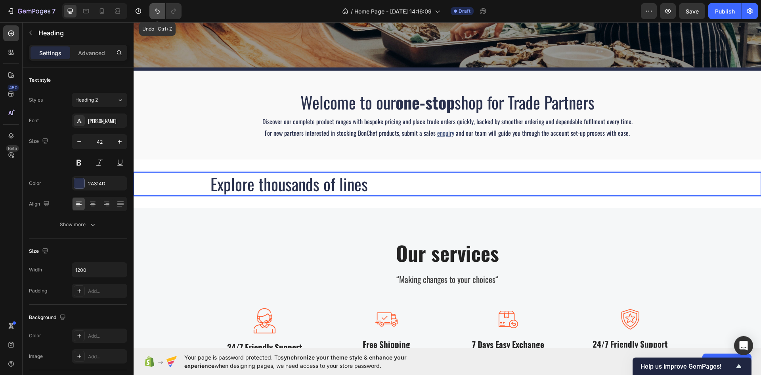
click at [158, 9] on icon "Undo/Redo" at bounding box center [157, 11] width 8 height 8
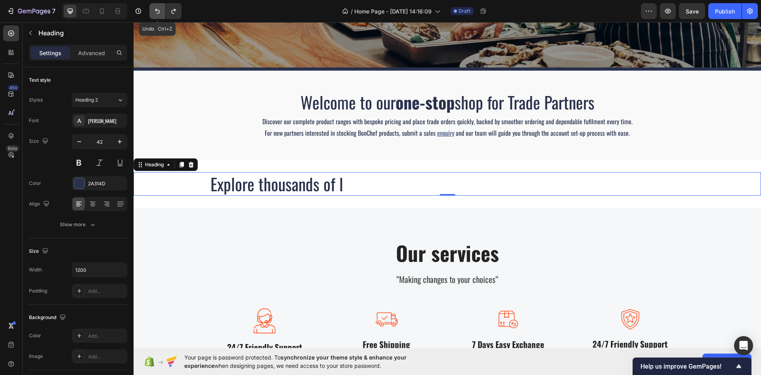
click at [158, 9] on icon "Undo/Redo" at bounding box center [157, 11] width 8 height 8
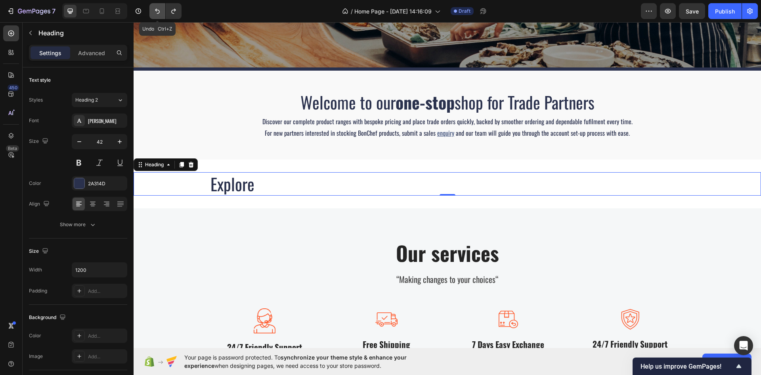
click at [158, 9] on icon "Undo/Redo" at bounding box center [157, 11] width 8 height 8
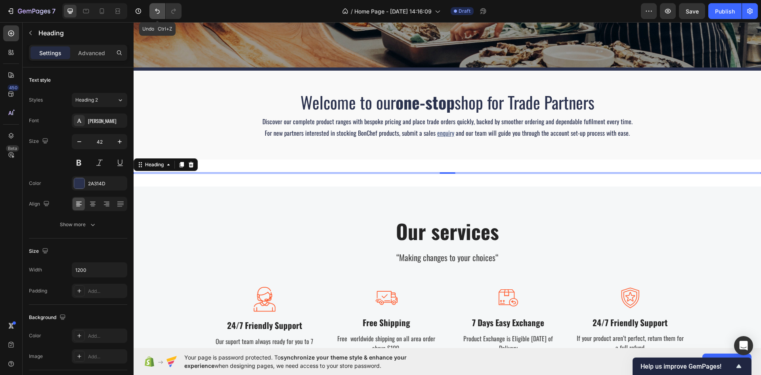
click at [158, 9] on icon "Undo/Redo" at bounding box center [157, 11] width 8 height 8
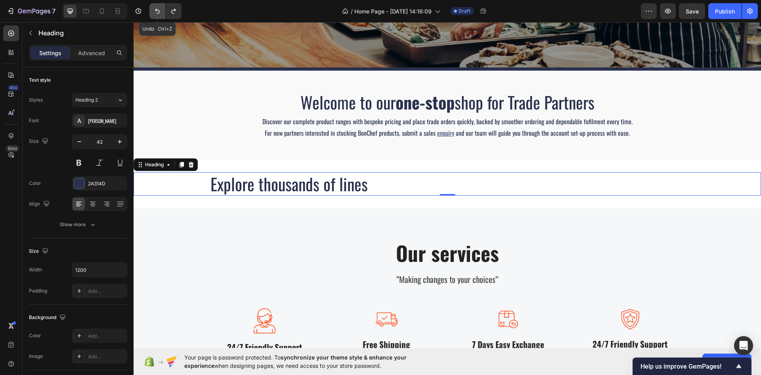
click at [158, 9] on icon "Undo/Redo" at bounding box center [157, 11] width 8 height 8
click at [191, 163] on icon at bounding box center [191, 165] width 5 height 6
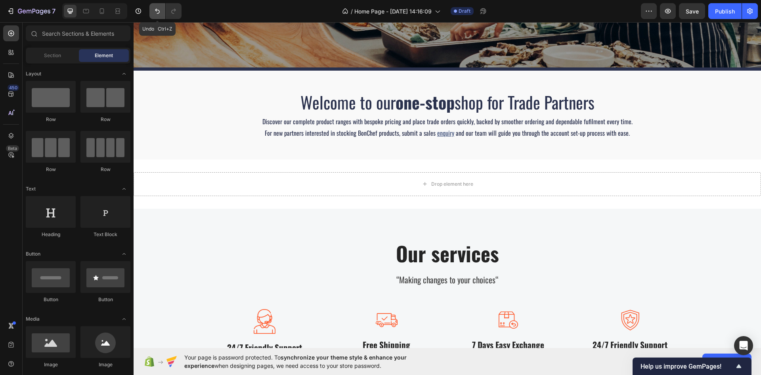
click at [153, 10] on button "Undo/Redo" at bounding box center [157, 11] width 16 height 16
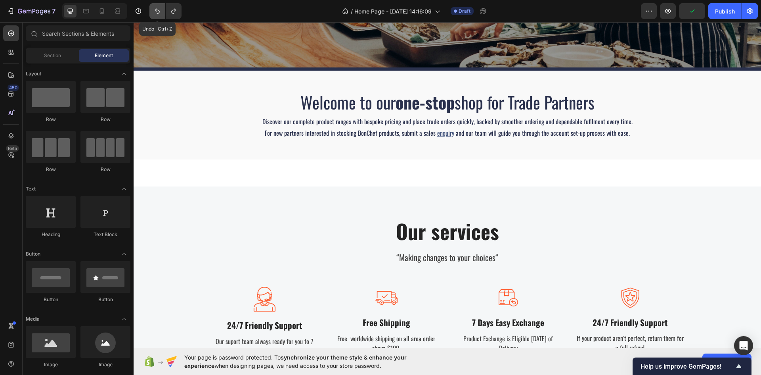
click at [153, 10] on button "Undo/Redo" at bounding box center [157, 11] width 16 height 16
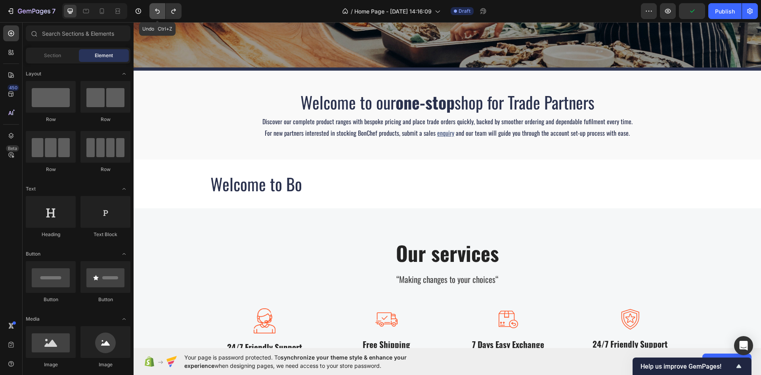
click at [153, 10] on button "Undo/Redo" at bounding box center [157, 11] width 16 height 16
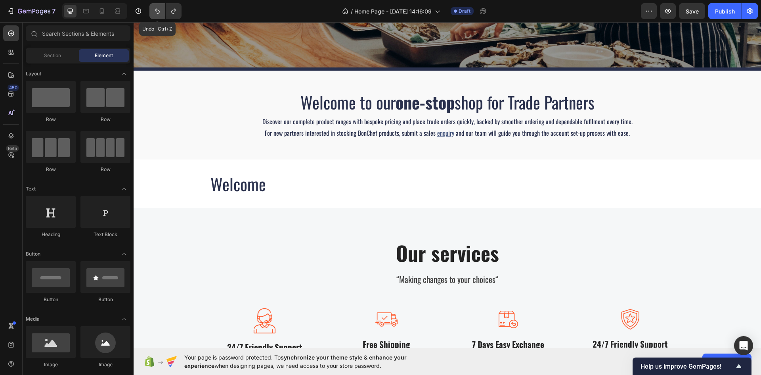
click at [153, 10] on button "Undo/Redo" at bounding box center [157, 11] width 16 height 16
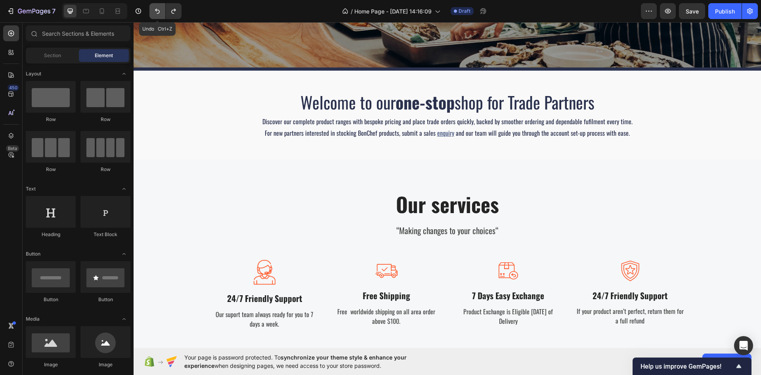
click at [153, 10] on button "Undo/Redo" at bounding box center [157, 11] width 16 height 16
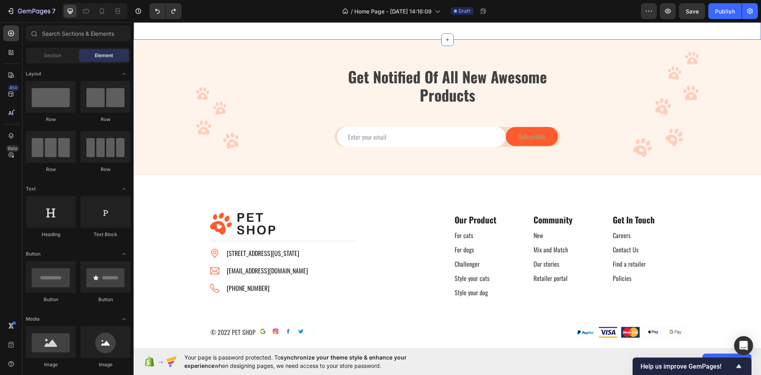
scroll to position [1110, 0]
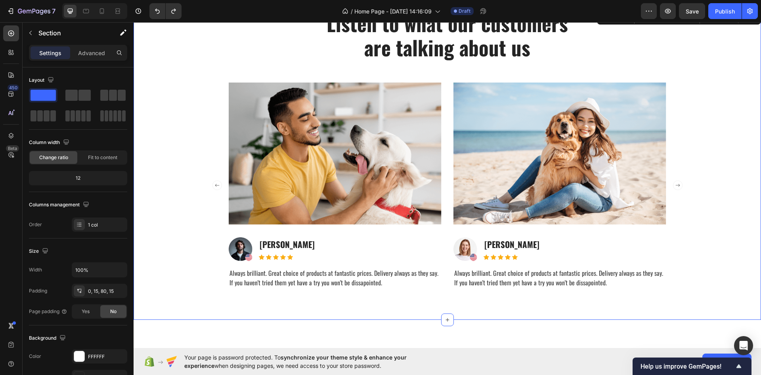
scroll to position [833, 0]
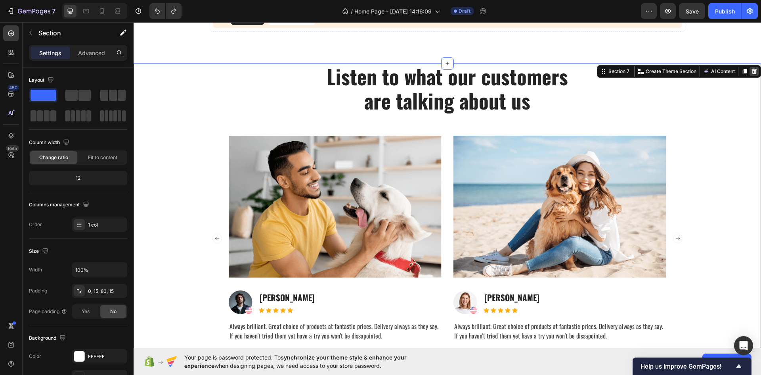
click at [751, 73] on icon at bounding box center [754, 71] width 6 height 6
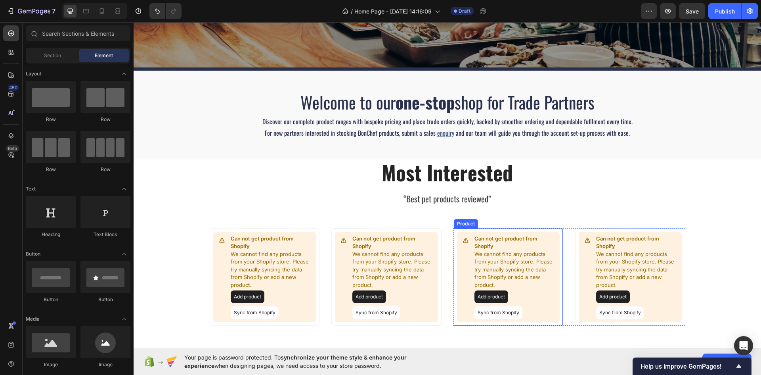
scroll to position [317, 0]
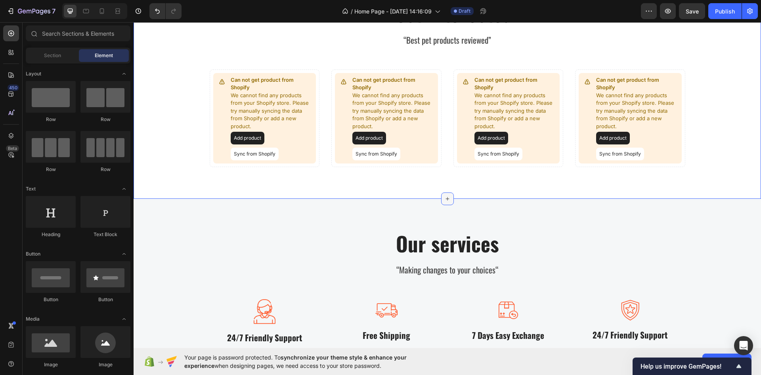
click at [441, 198] on div at bounding box center [447, 198] width 13 height 13
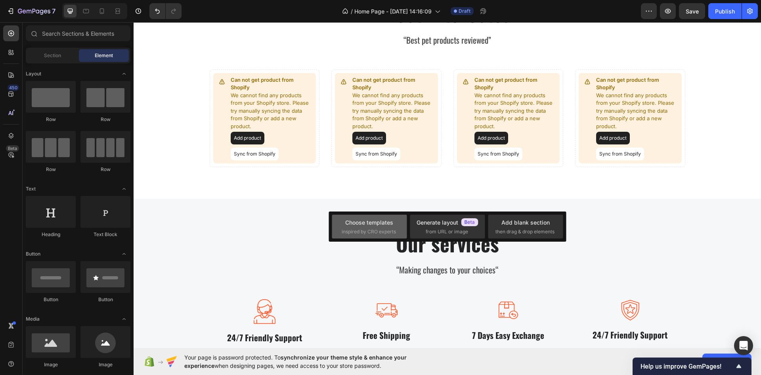
click at [379, 227] on div "Choose templates inspired by CRO experts" at bounding box center [370, 226] width 56 height 17
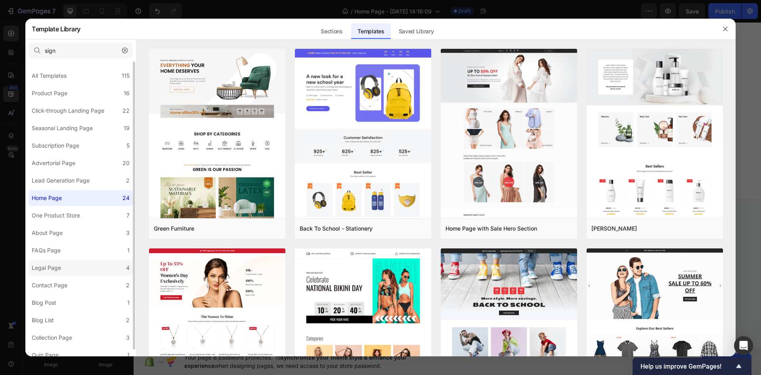
scroll to position [7, 0]
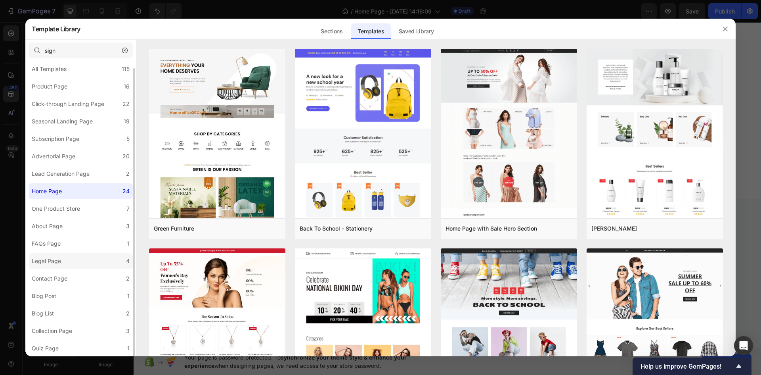
click at [70, 266] on label "Legal Page 4" at bounding box center [81, 261] width 104 height 16
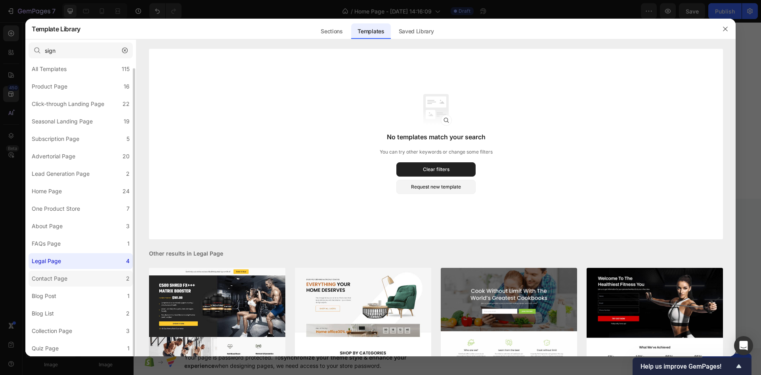
click at [76, 276] on label "Contact Page 2" at bounding box center [81, 278] width 104 height 16
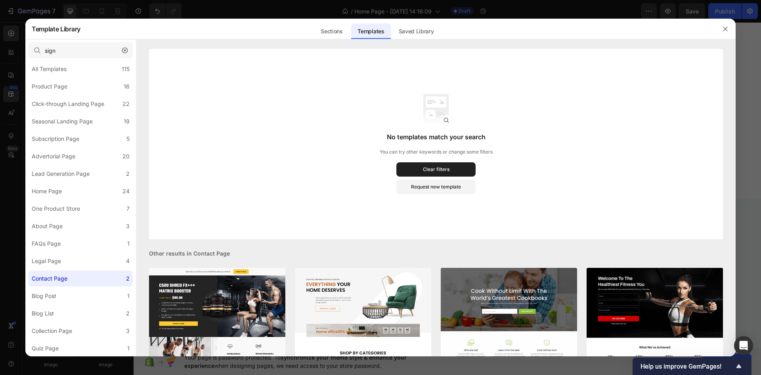
click at [122, 49] on icon "button" at bounding box center [125, 51] width 6 height 6
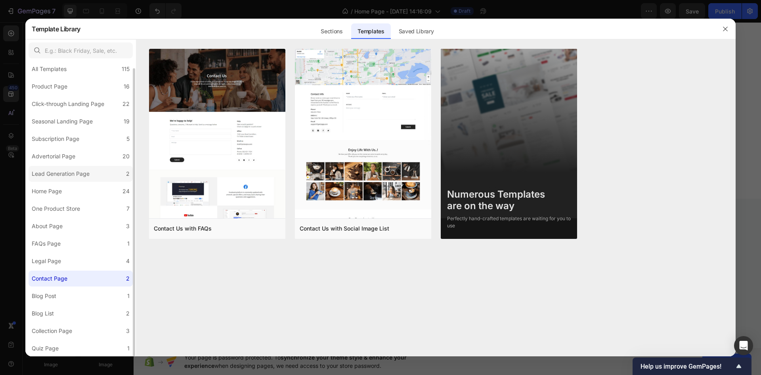
click at [69, 172] on div "Lead Generation Page" at bounding box center [61, 174] width 58 height 10
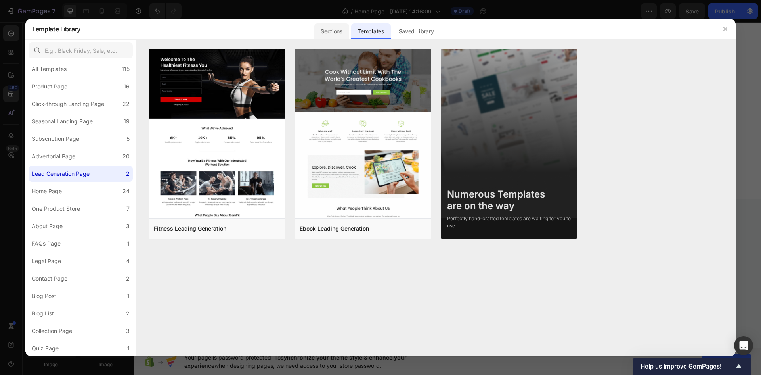
click at [330, 31] on div "Sections" at bounding box center [331, 31] width 34 height 16
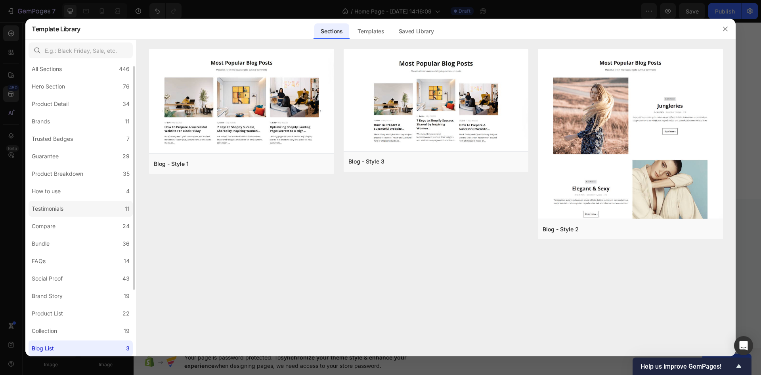
click at [63, 205] on div "Testimonials" at bounding box center [48, 209] width 32 height 10
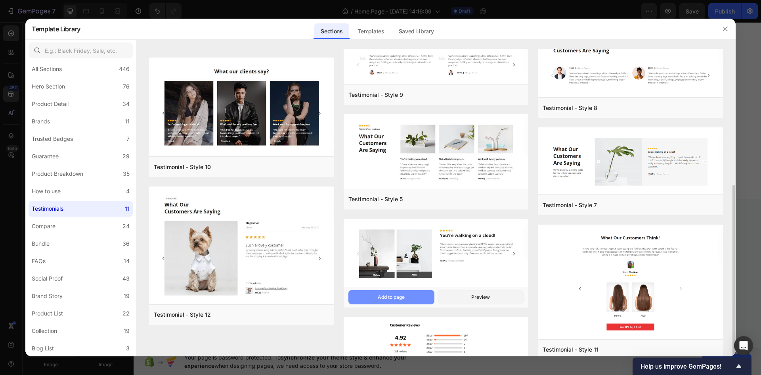
scroll to position [198, 0]
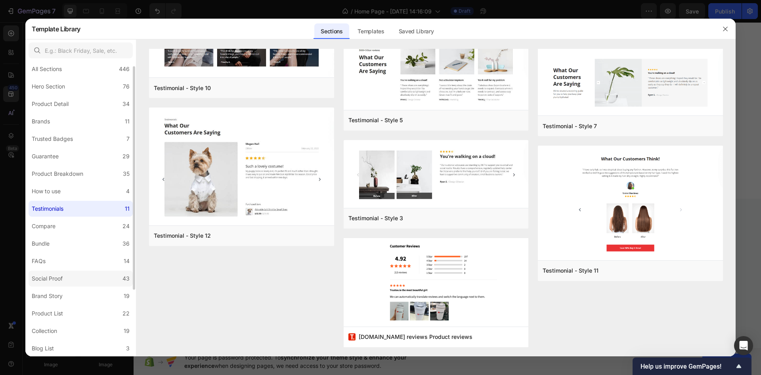
click at [58, 278] on div "Social Proof" at bounding box center [47, 279] width 31 height 10
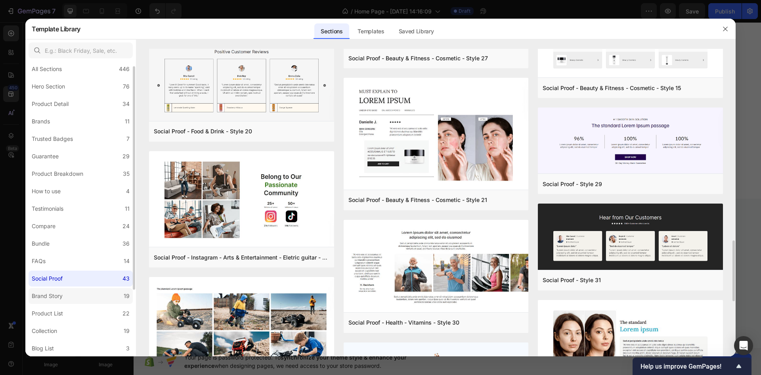
scroll to position [1006, 0]
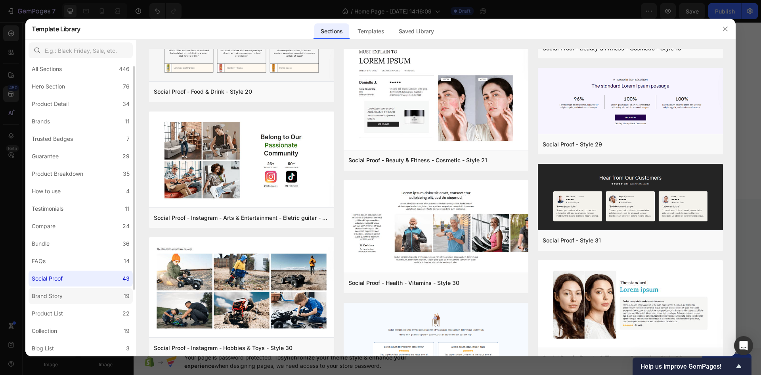
click at [77, 296] on label "Brand Story 19" at bounding box center [81, 296] width 104 height 16
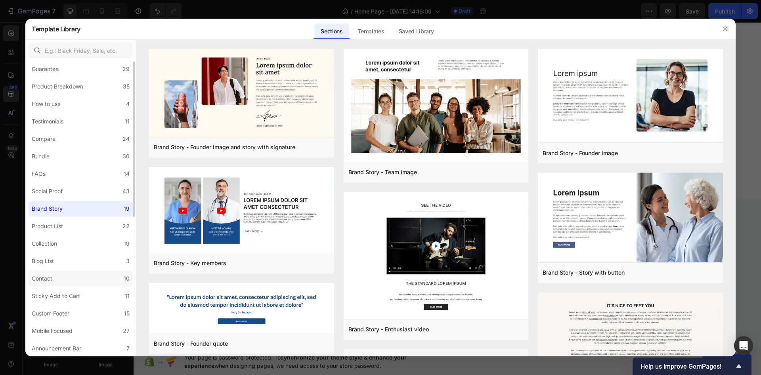
scroll to position [15, 0]
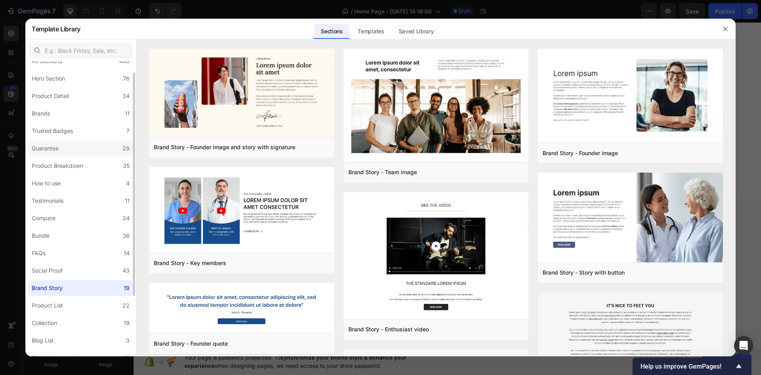
click at [57, 148] on div "Guarantee" at bounding box center [45, 149] width 27 height 10
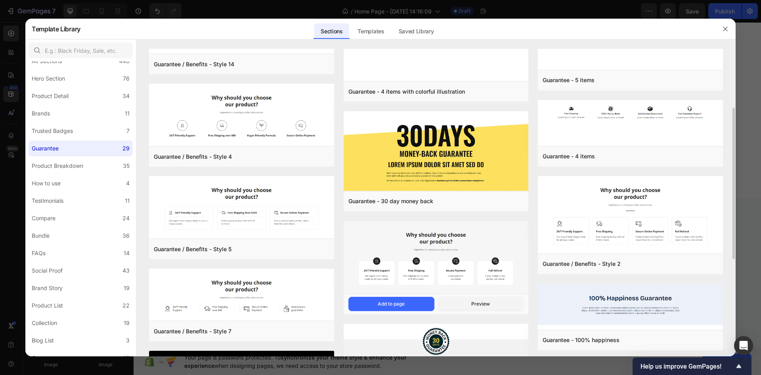
scroll to position [198, 0]
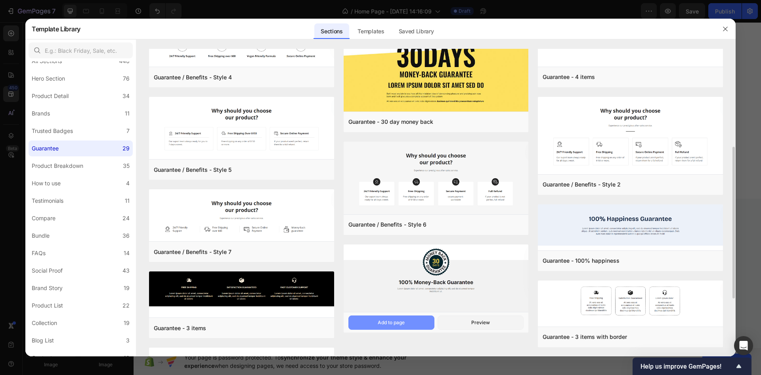
click at [404, 321] on div "Add to page" at bounding box center [391, 322] width 27 height 7
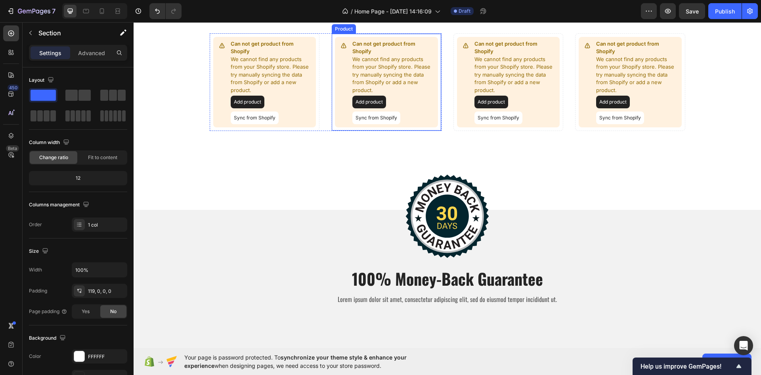
scroll to position [367, 0]
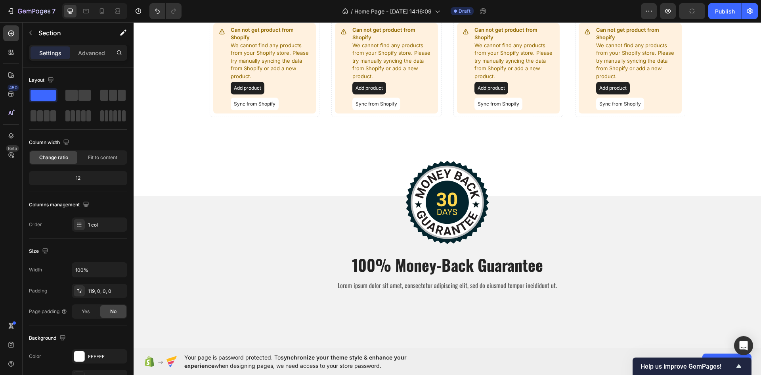
click at [254, 193] on div "Image 100% Money-Back Guarantee Heading Lorem ipsum dolor sit amet, consectetur…" at bounding box center [448, 251] width 628 height 205
click at [157, 191] on div "Image 100% Money-Back Guarantee Heading Lorem ipsum dolor sit amet, consectetur…" at bounding box center [448, 251] width 628 height 205
click at [232, 276] on div "Image 100% Money-Back Guarantee Heading Lorem ipsum dolor sit amet, consectetur…" at bounding box center [448, 249] width 628 height 107
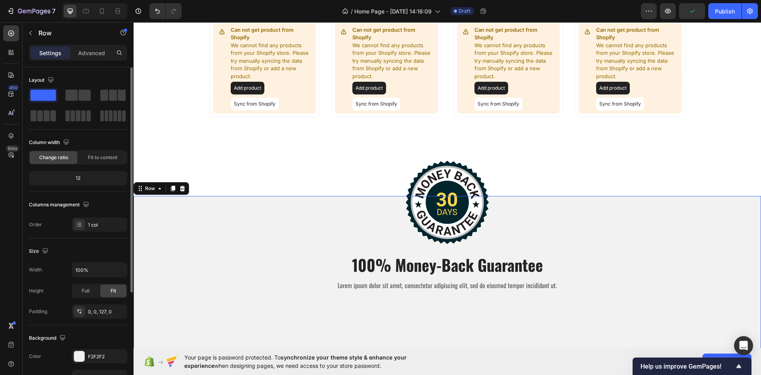
scroll to position [119, 0]
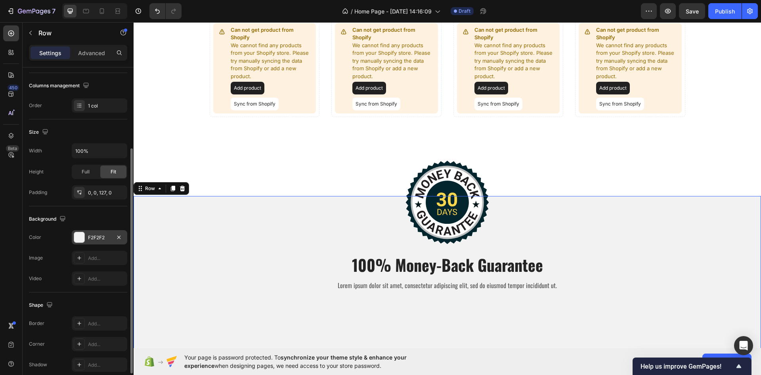
click at [77, 231] on div "F2F2F2" at bounding box center [100, 237] width 56 height 14
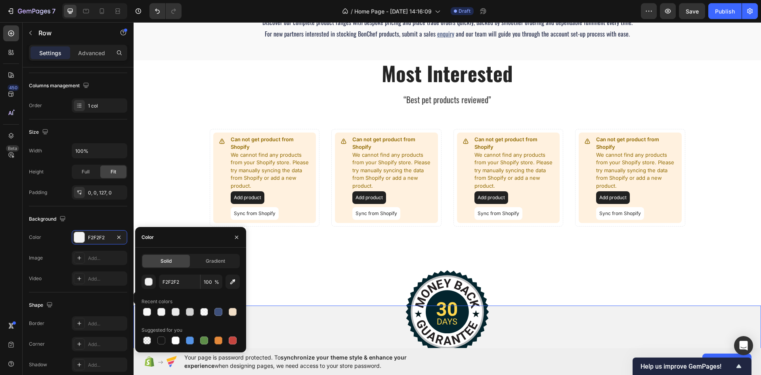
scroll to position [209, 0]
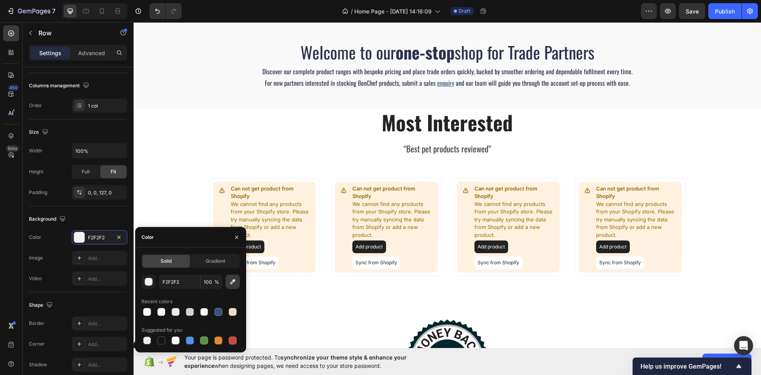
click at [233, 281] on icon "button" at bounding box center [233, 282] width 8 height 8
type input "FFFFFF"
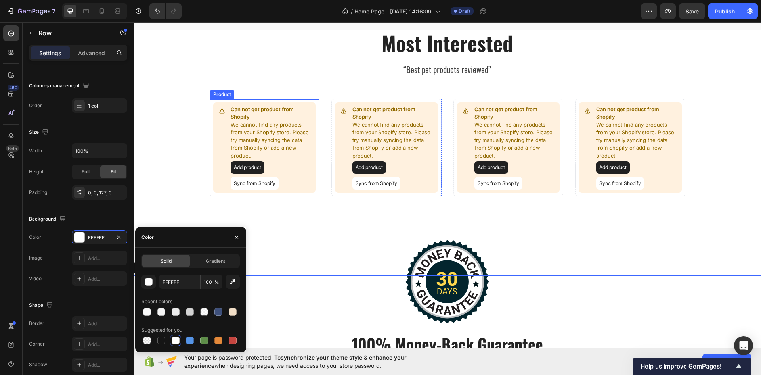
scroll to position [367, 0]
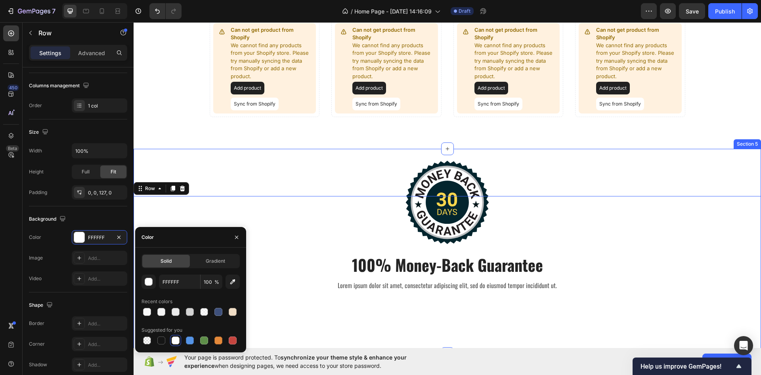
click at [279, 165] on div "Image 100% Money-Back Guarantee Heading Lorem ipsum dolor sit amet, consectetur…" at bounding box center [448, 251] width 628 height 205
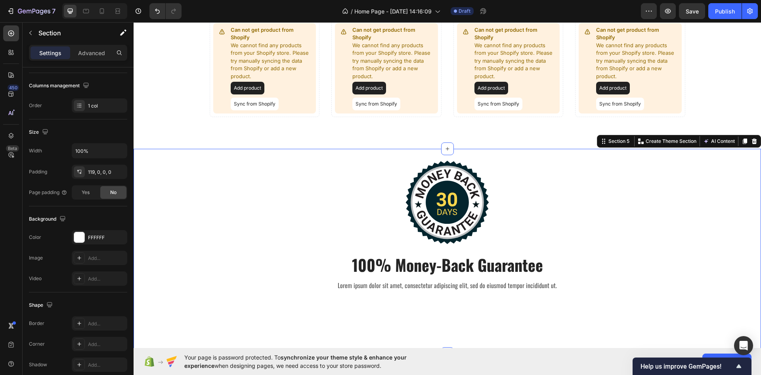
scroll to position [0, 0]
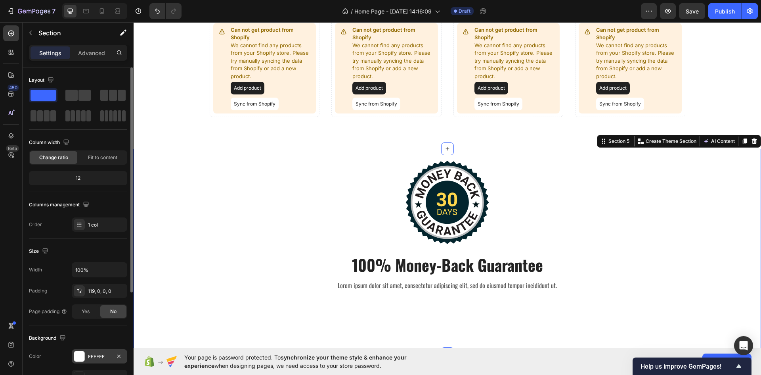
click at [79, 360] on div at bounding box center [79, 356] width 10 height 10
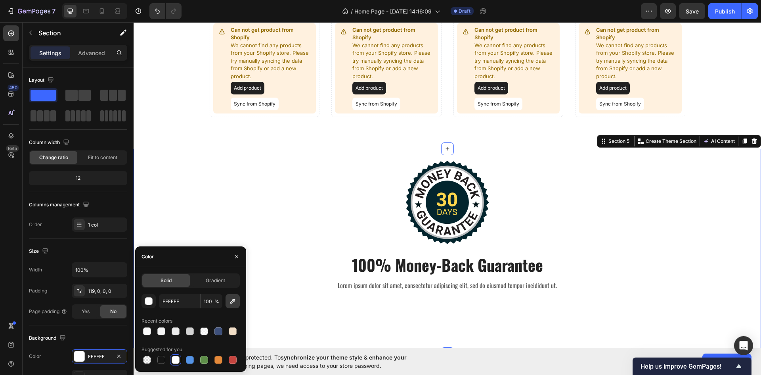
click at [236, 299] on icon "button" at bounding box center [233, 301] width 8 height 8
type input "8B8B8B"
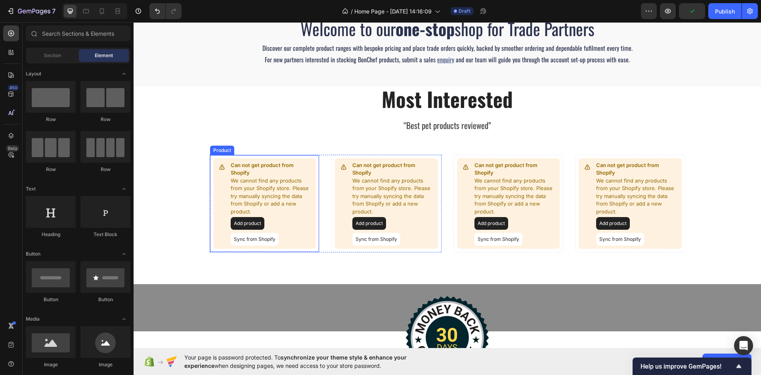
scroll to position [236, 0]
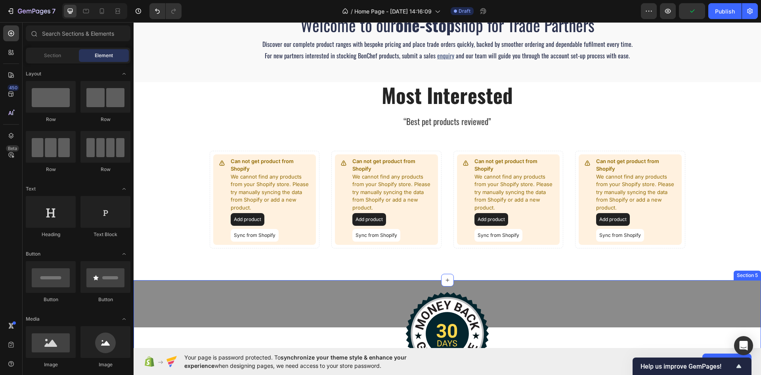
click at [211, 296] on div "Image 100% Money-Back Guarantee Heading Lorem ipsum dolor sit amet, consectetur…" at bounding box center [448, 382] width 628 height 205
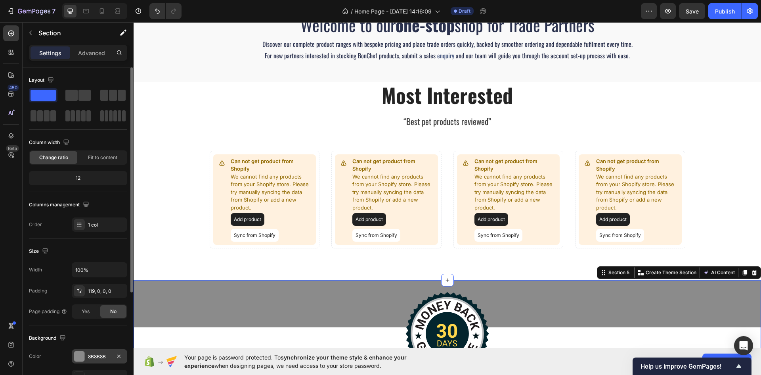
click at [75, 356] on div at bounding box center [79, 356] width 10 height 10
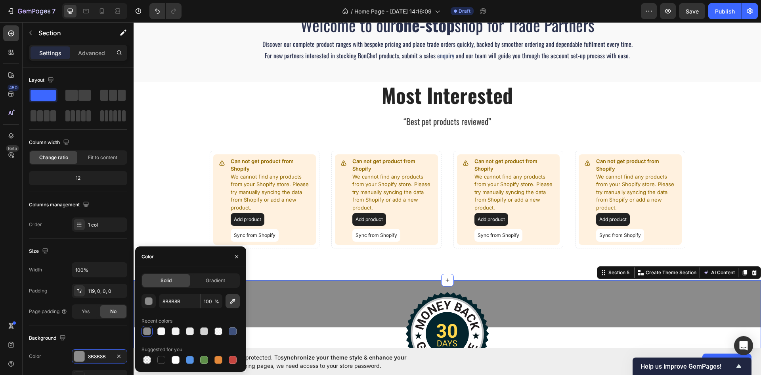
click at [233, 299] on icon "button" at bounding box center [232, 301] width 5 height 5
type input "F9F9F9"
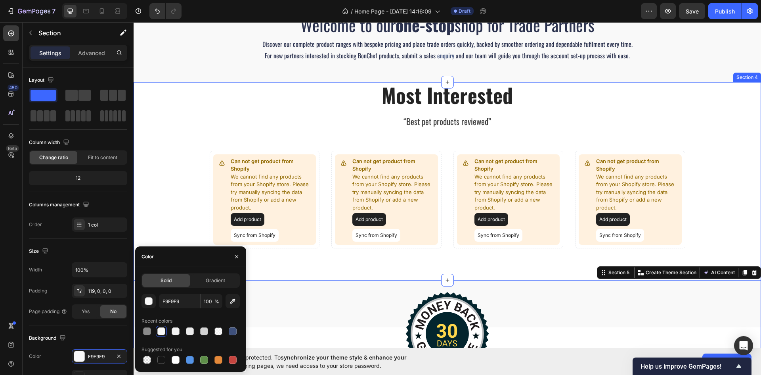
click at [142, 156] on div "Most Interested Heading “Best pet products reviewed” Text block Row Can not get…" at bounding box center [448, 165] width 616 height 166
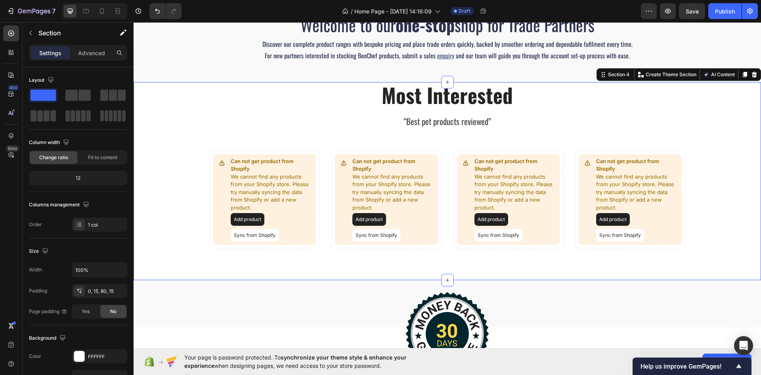
click at [185, 251] on div "Most Interested Heading “Best pet products reviewed” Text block Row Can not get…" at bounding box center [448, 181] width 628 height 198
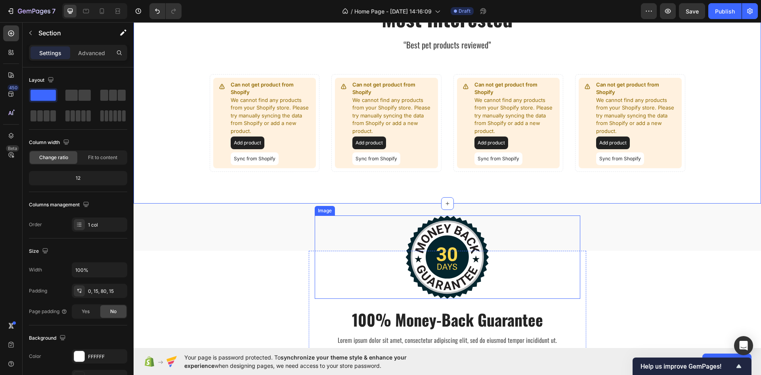
scroll to position [315, 0]
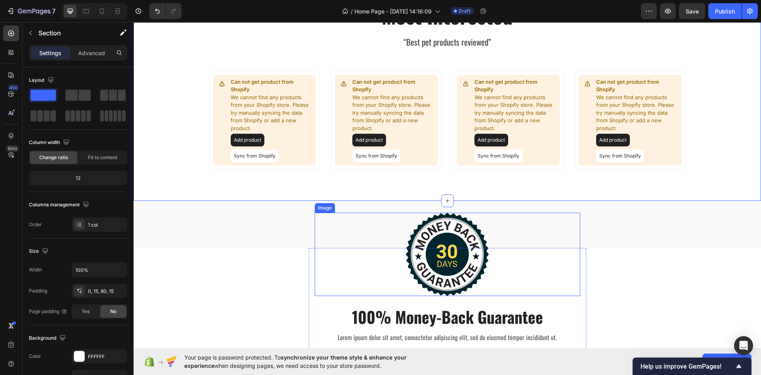
click at [430, 235] on img at bounding box center [448, 254] width 84 height 83
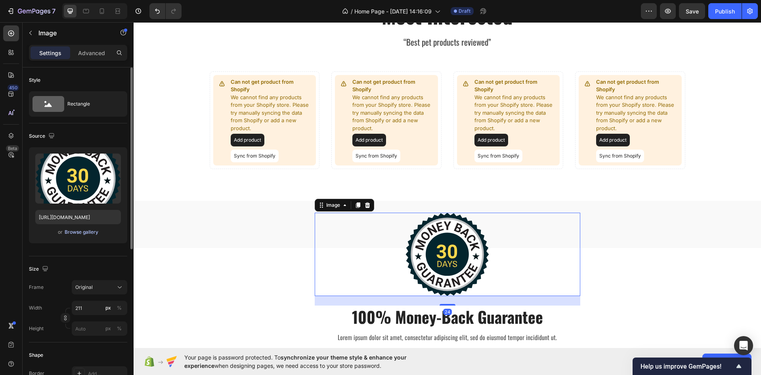
click at [80, 228] on button "Browse gallery" at bounding box center [81, 232] width 34 height 8
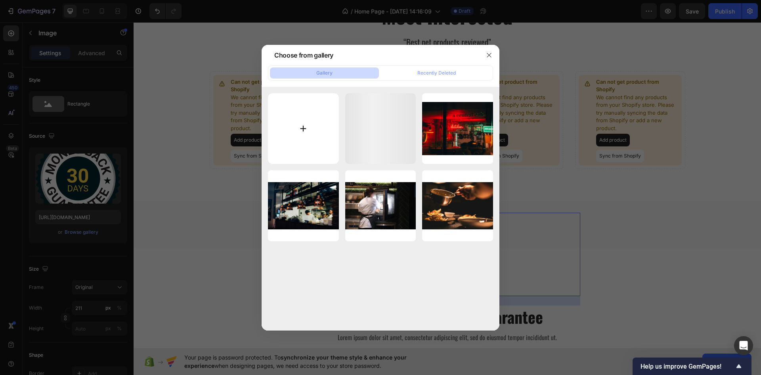
click at [321, 122] on input "file" at bounding box center [303, 128] width 71 height 71
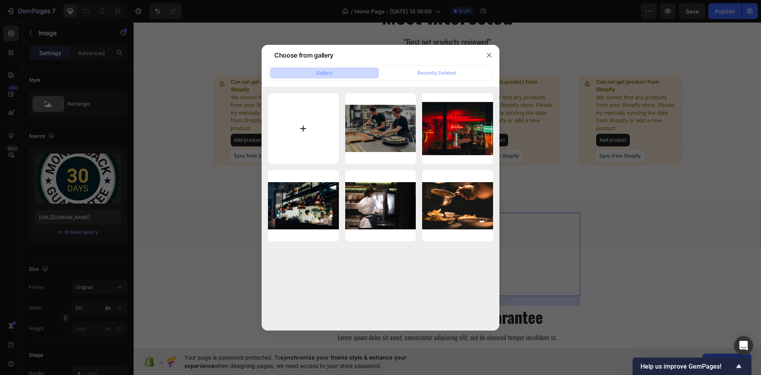
click at [303, 126] on input "file" at bounding box center [303, 128] width 71 height 71
type input "C:\fakepath\Untitled design (7).png"
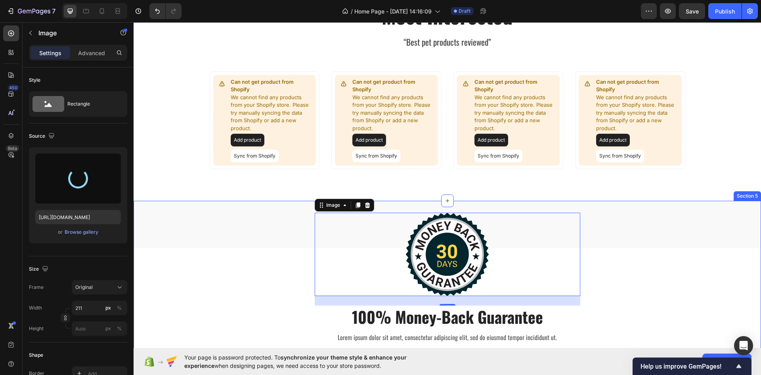
type input "https://cdn.shopify.com/s/files/1/0927/5837/6821/files/gempages_586133688887018…"
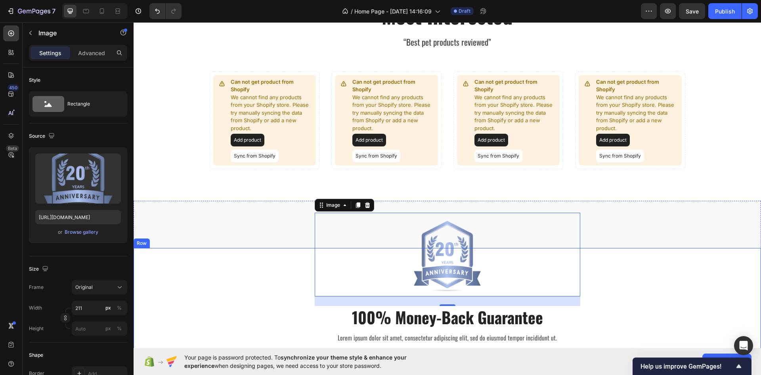
click at [732, 280] on div "Image 24 100% Money-Back Guarantee Heading Lorem ipsum dolor sit amet, consecte…" at bounding box center [448, 301] width 628 height 107
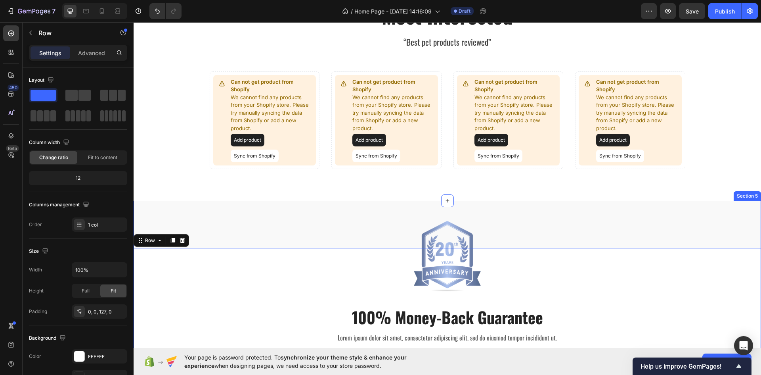
click at [714, 210] on div "Image 100% Money-Back Guarantee Heading Lorem ipsum dolor sit amet, consectetur…" at bounding box center [448, 303] width 628 height 205
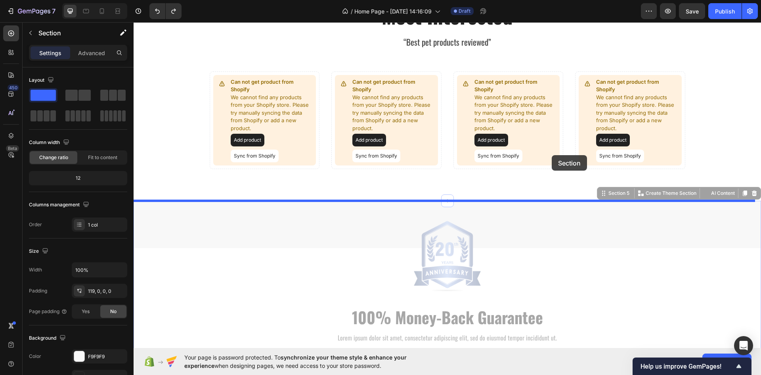
scroll to position [236, 0]
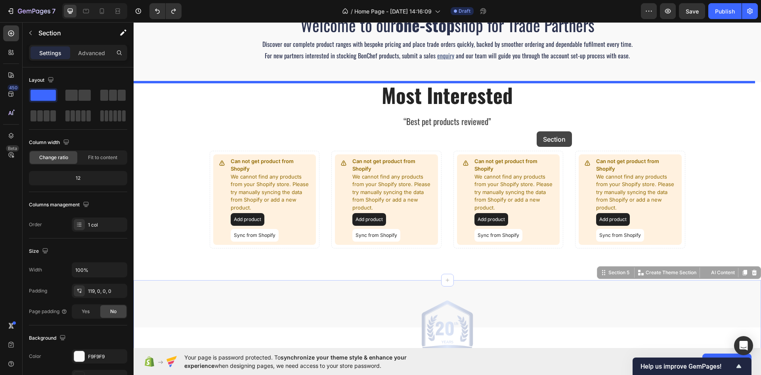
drag, startPoint x: 598, startPoint y: 195, endPoint x: 537, endPoint y: 131, distance: 88.1
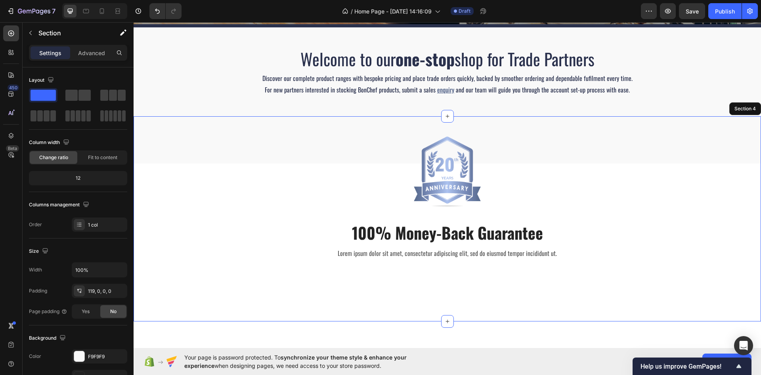
scroll to position [157, 0]
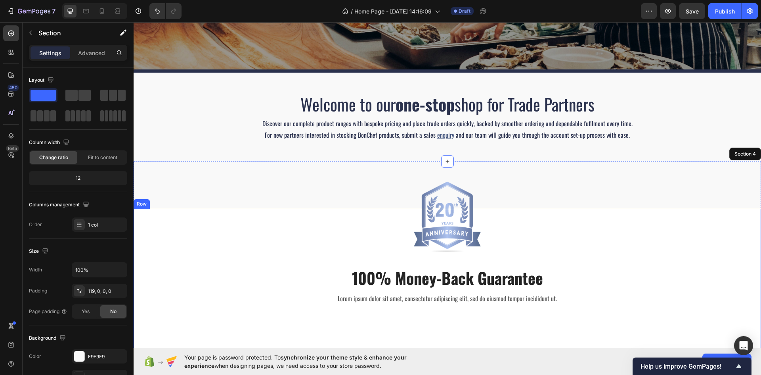
click at [234, 224] on div "Image 100% Money-Back Guarantee Heading Lorem ipsum dolor sit amet, consectetur…" at bounding box center [448, 262] width 628 height 107
click at [240, 275] on div "Image 100% Money-Back Guarantee Heading Lorem ipsum dolor sit amet, consectetur…" at bounding box center [448, 262] width 628 height 107
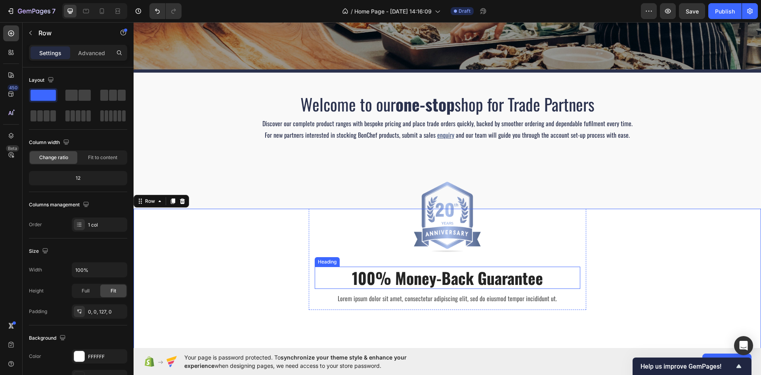
click at [446, 280] on h2 "100% Money-Back Guarantee" at bounding box center [448, 277] width 266 height 22
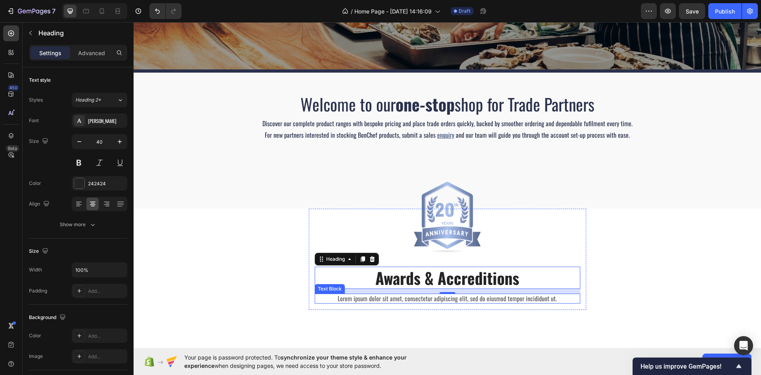
click at [397, 300] on p "Lorem ipsum dolor sit amet, consectetur adipiscing elit, sed do eiusmod tempor …" at bounding box center [448, 298] width 264 height 8
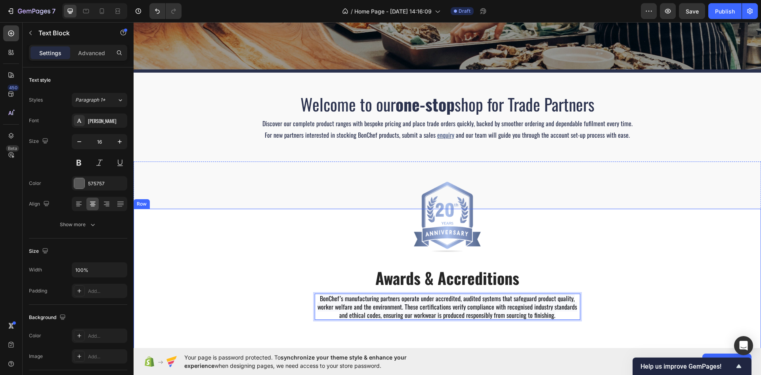
click at [243, 270] on div "Image ⁠⁠⁠⁠⁠⁠⁠ Awards & Accreditions Heading BonChef’s manufacturing partners op…" at bounding box center [448, 271] width 628 height 124
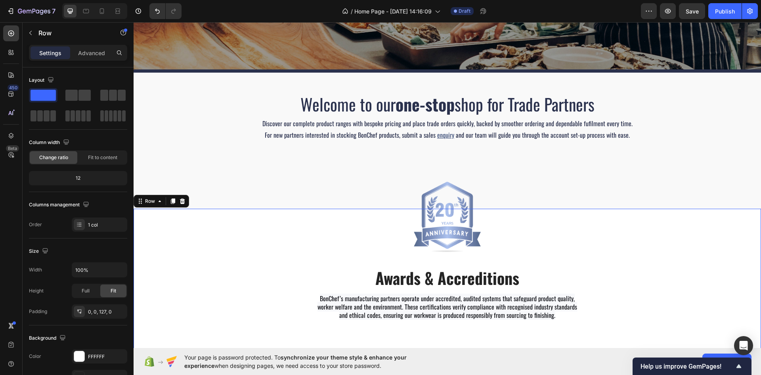
click at [227, 248] on div "Image ⁠⁠⁠⁠⁠⁠⁠ Awards & Accreditions Heading BonChef’s manufacturing partners op…" at bounding box center [448, 271] width 628 height 124
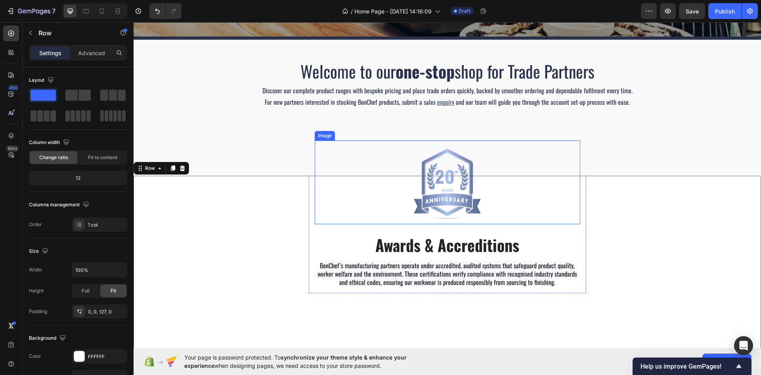
scroll to position [196, 0]
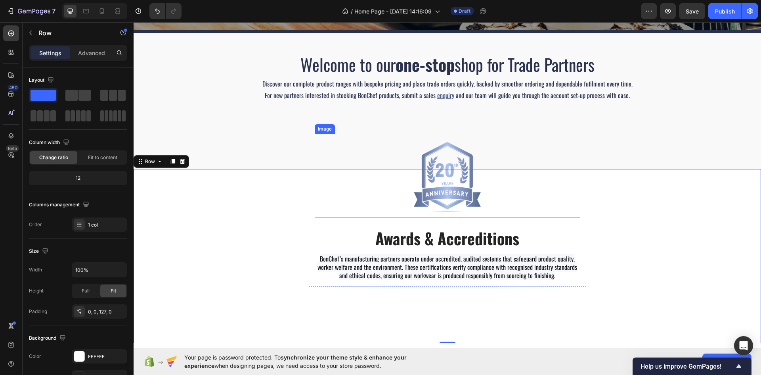
click at [441, 193] on img at bounding box center [448, 176] width 84 height 84
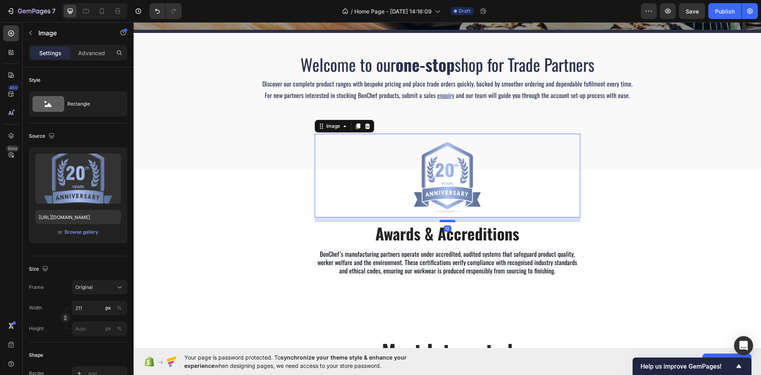
drag, startPoint x: 446, startPoint y: 226, endPoint x: 452, endPoint y: 222, distance: 7.6
click at [452, 222] on div at bounding box center [448, 221] width 16 height 2
click at [628, 245] on div "Image 12 ⁠⁠⁠⁠⁠⁠⁠ Awards & Accreditions Heading BonChef’s manufacturing partners…" at bounding box center [448, 228] width 628 height 119
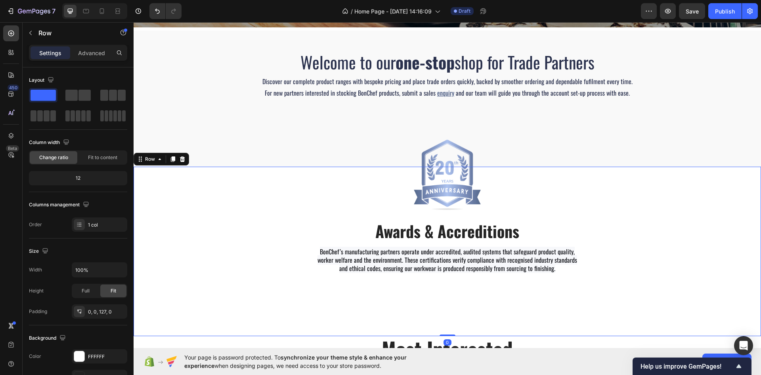
scroll to position [236, 0]
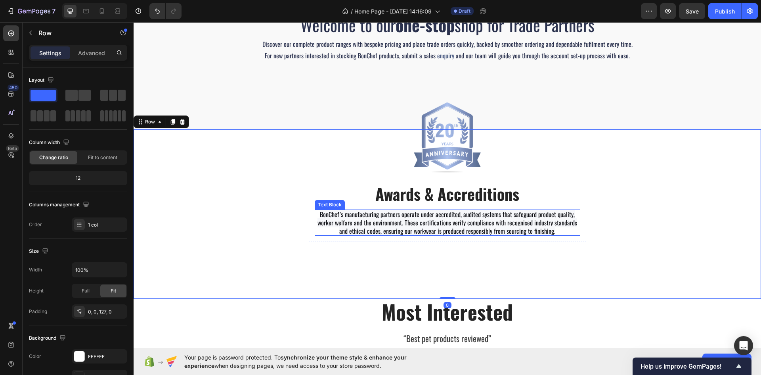
click at [452, 224] on span "BonChef’s manufacturing partners operate under accredited, audited systems that…" at bounding box center [448, 222] width 260 height 26
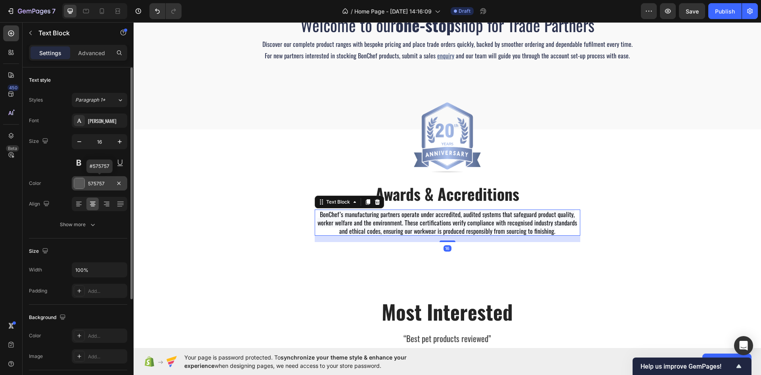
scroll to position [140, 0]
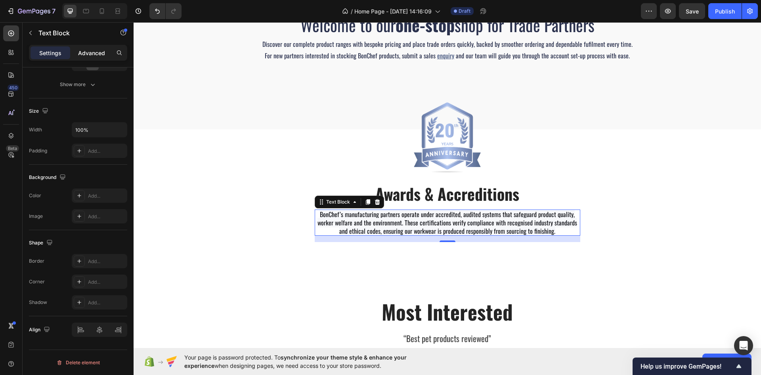
click at [82, 58] on div "Advanced" at bounding box center [92, 52] width 40 height 13
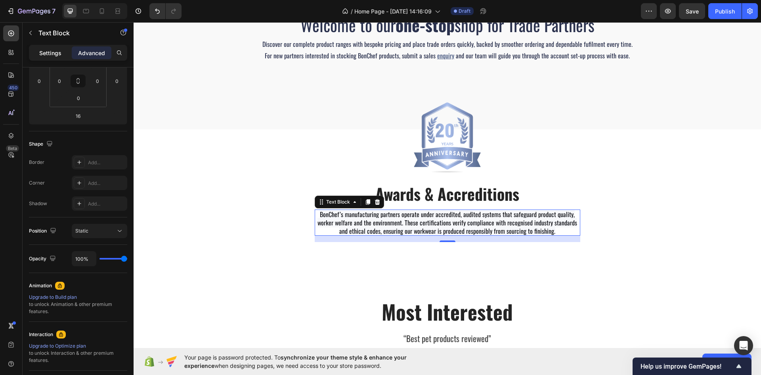
click at [50, 54] on p "Settings" at bounding box center [50, 53] width 22 height 8
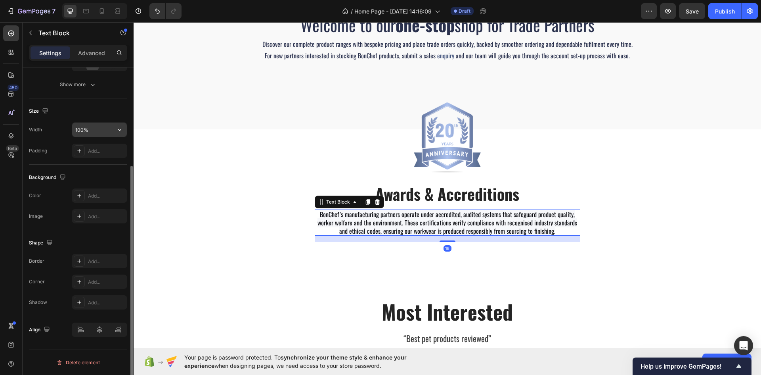
scroll to position [61, 0]
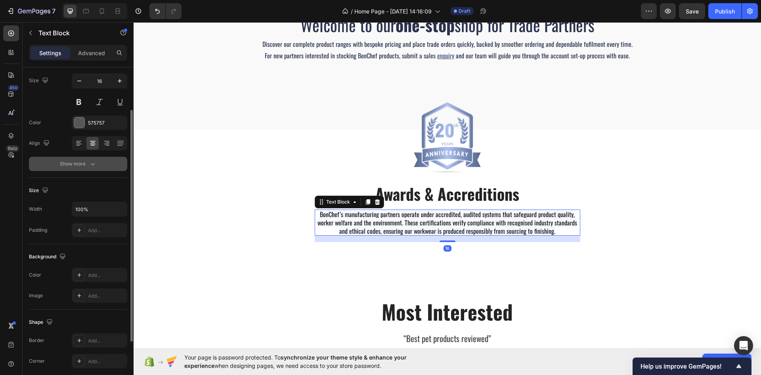
click at [90, 167] on icon "button" at bounding box center [93, 164] width 8 height 8
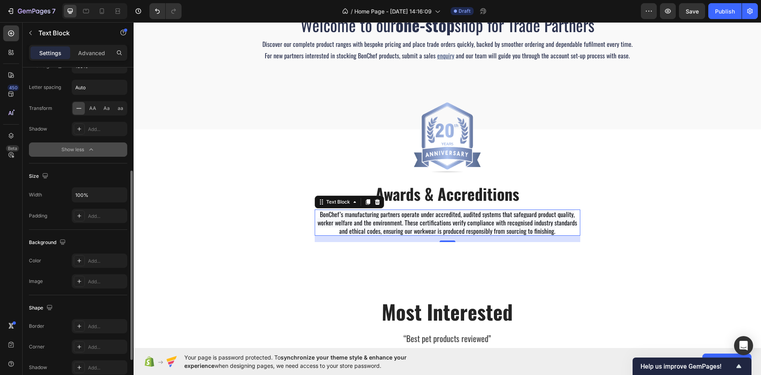
scroll to position [219, 0]
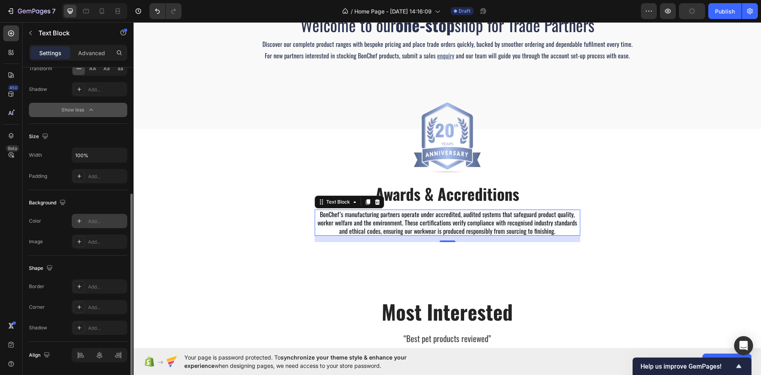
click at [81, 223] on icon at bounding box center [79, 221] width 6 height 6
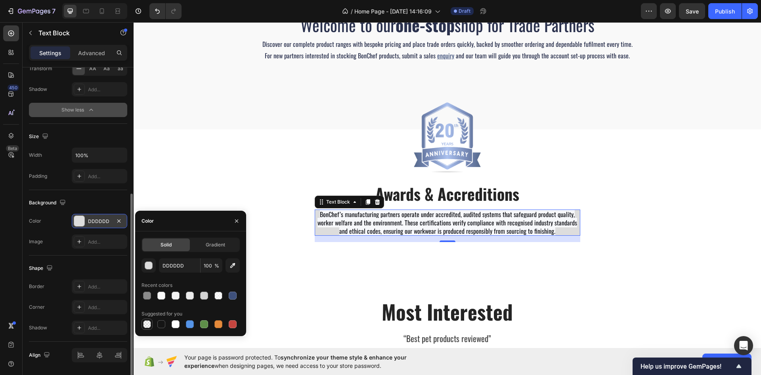
click at [146, 324] on div at bounding box center [147, 324] width 8 height 8
type input "000000"
type input "0"
click at [184, 164] on div "Image ⁠⁠⁠⁠⁠⁠⁠ Awards & Accreditions Heading BonChef’s manufacturing partners op…" at bounding box center [448, 188] width 628 height 119
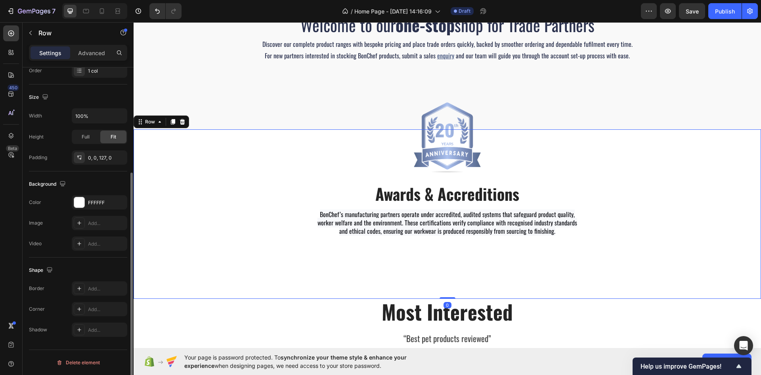
scroll to position [0, 0]
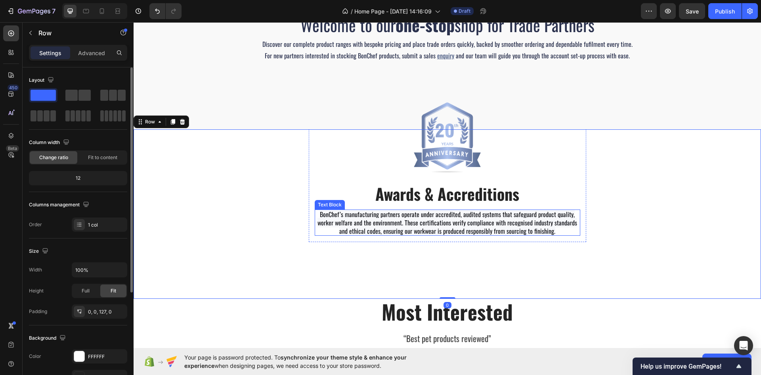
click at [322, 220] on span "BonChef’s manufacturing partners operate under accredited, audited systems that…" at bounding box center [448, 222] width 260 height 26
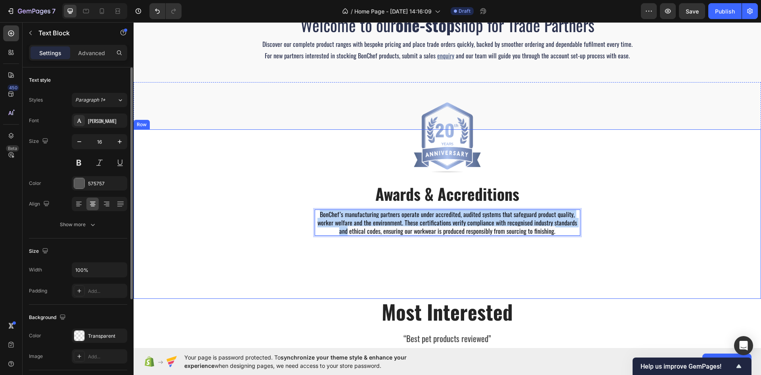
drag, startPoint x: 321, startPoint y: 214, endPoint x: 588, endPoint y: 225, distance: 267.5
click at [588, 225] on div "Image ⁠⁠⁠⁠⁠⁠⁠ Awards & Accreditions Heading BonChef’s manufacturing partners op…" at bounding box center [448, 188] width 628 height 119
click at [579, 234] on div "Image ⁠⁠⁠⁠⁠⁠⁠ Awards & Accreditions Heading BonChef’s manufacturing partners op…" at bounding box center [448, 188] width 628 height 119
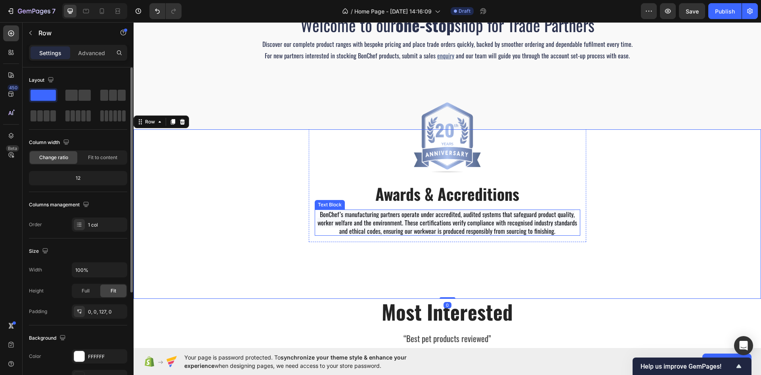
click at [551, 228] on p "BonChef’s manufacturing partners operate under accredited, audited systems that…" at bounding box center [448, 222] width 264 height 25
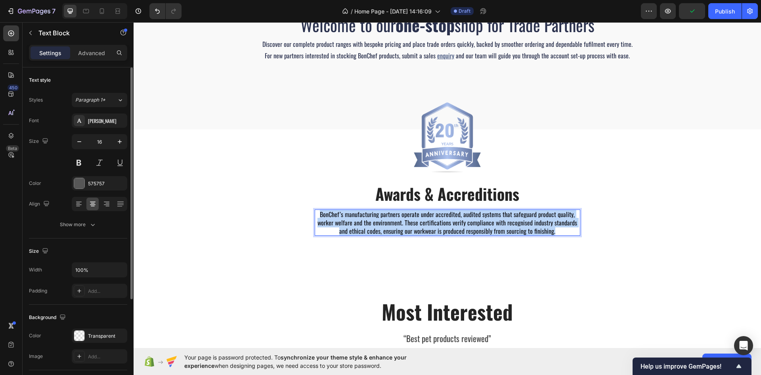
drag, startPoint x: 548, startPoint y: 230, endPoint x: 318, endPoint y: 216, distance: 230.4
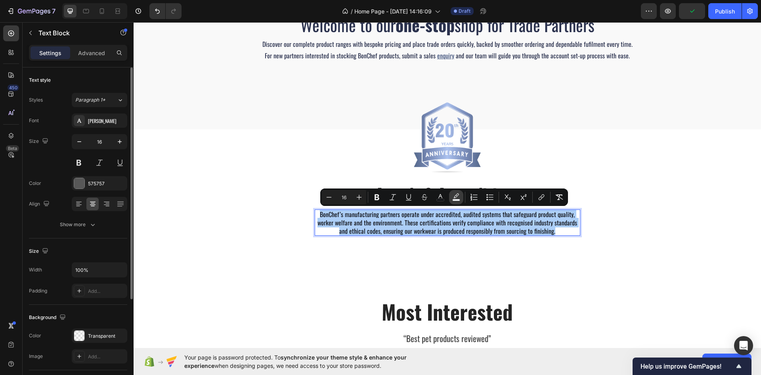
click at [454, 196] on icon "Editor contextual toolbar" at bounding box center [456, 197] width 8 height 8
type input "F7F8FB"
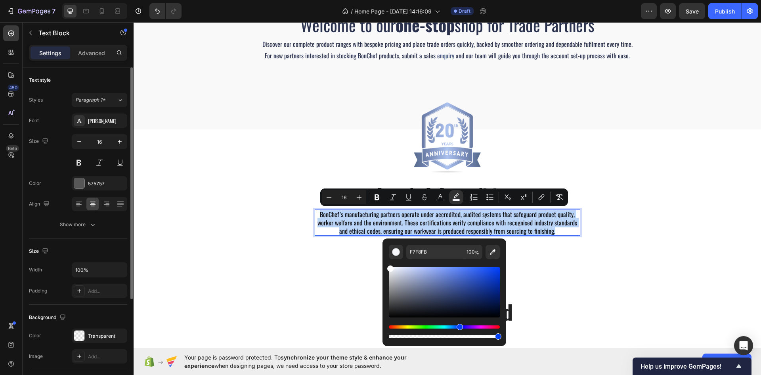
type input "FFFFFF"
drag, startPoint x: 528, startPoint y: 293, endPoint x: 362, endPoint y: 253, distance: 170.3
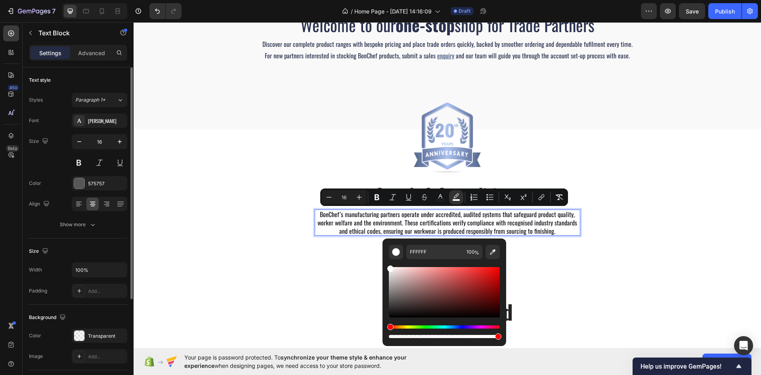
click at [448, 197] on div "Minus 16 Plus Bold Italic Underline Strikethrough color color Numbered List Bul…" at bounding box center [444, 197] width 245 height 14
click at [440, 197] on icon "Editor contextual toolbar" at bounding box center [441, 197] width 8 height 8
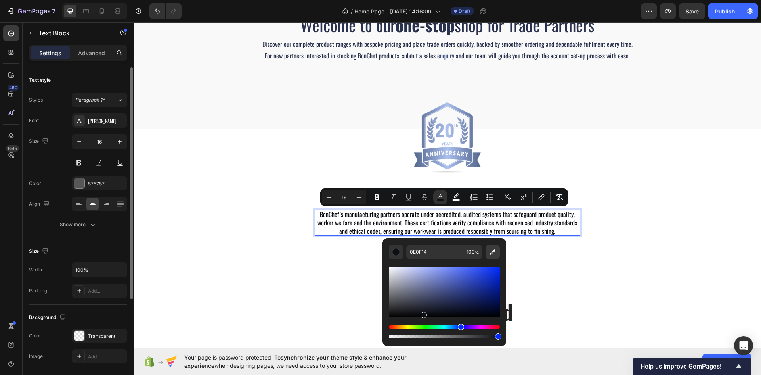
click at [498, 251] on button "Editor contextual toolbar" at bounding box center [493, 252] width 14 height 14
type input "2B2B2B"
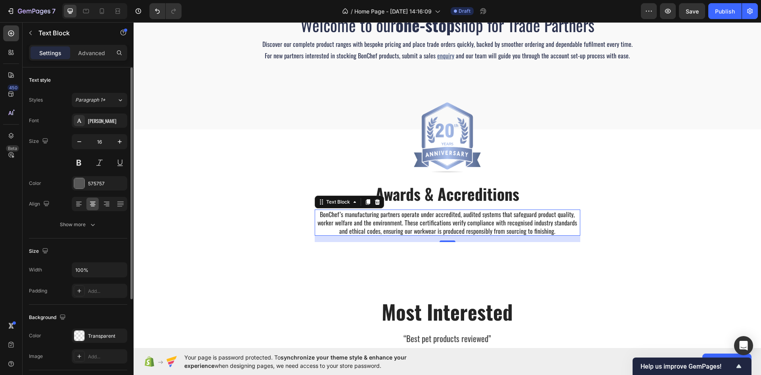
click at [399, 232] on span "BonChef’s manufacturing partners operate under accredited, audited systems that…" at bounding box center [448, 222] width 260 height 26
click at [397, 225] on span "BonChef’s manufacturing partners operate under accredited, audited systems that…" at bounding box center [448, 222] width 260 height 26
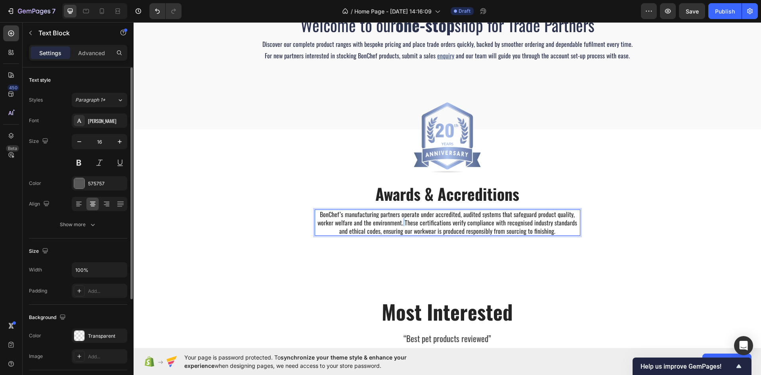
click at [397, 225] on span "BonChef’s manufacturing partners operate under accredited, audited systems that…" at bounding box center [448, 222] width 260 height 26
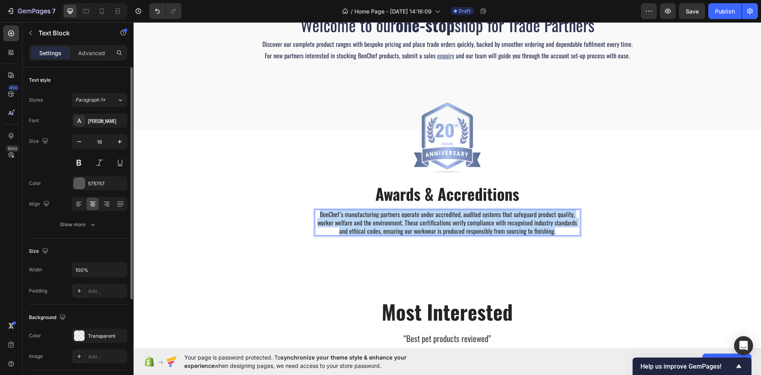
click at [397, 225] on span "BonChef’s manufacturing partners operate under accredited, audited systems that…" at bounding box center [448, 222] width 260 height 26
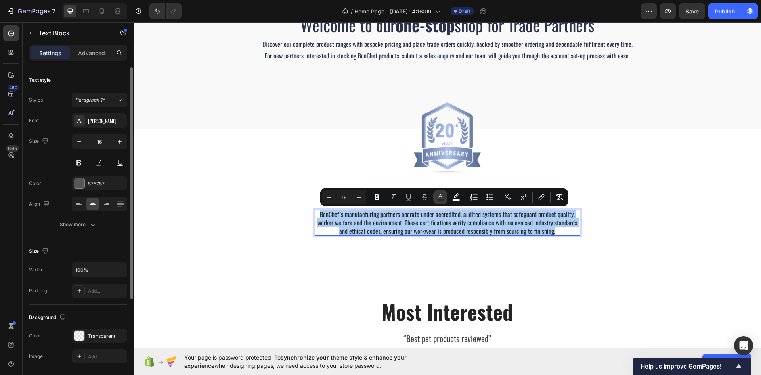
click at [446, 201] on button "color" at bounding box center [440, 197] width 14 height 14
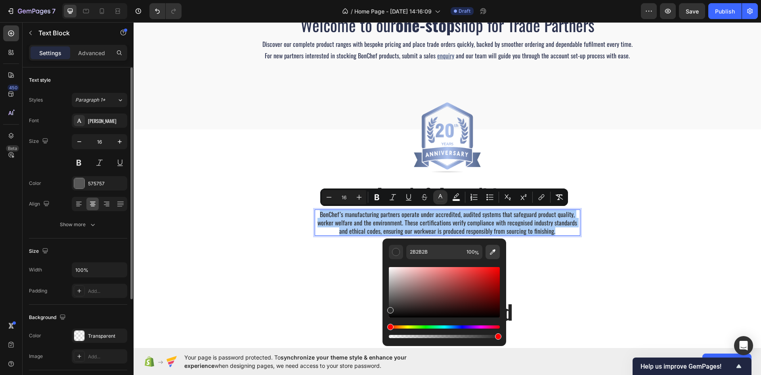
click at [497, 253] on button "Editor contextual toolbar" at bounding box center [493, 252] width 14 height 14
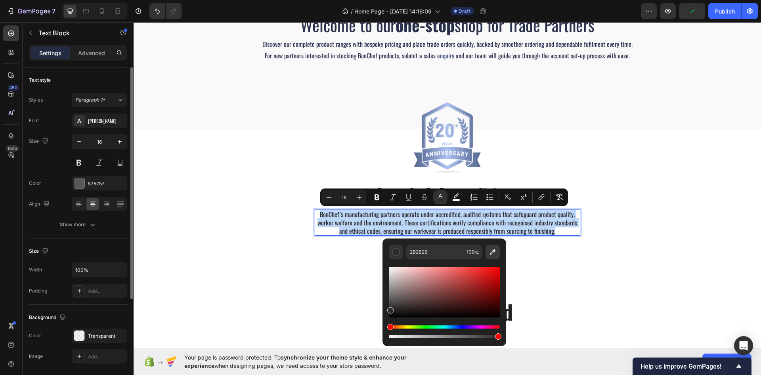
type input "0E0F13"
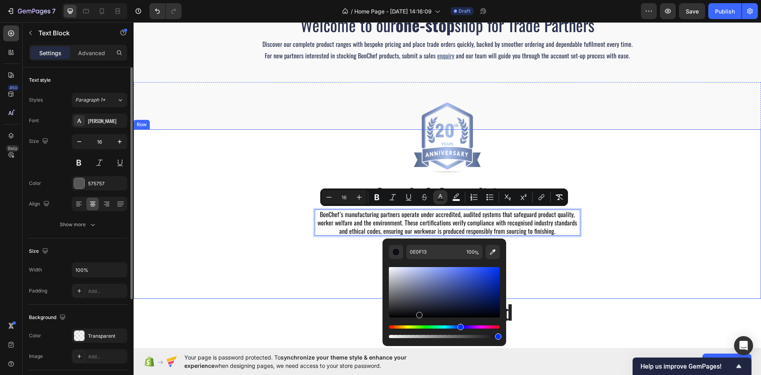
click at [265, 263] on div "Image ⁠⁠⁠⁠⁠⁠⁠ Awards & Accreditions Heading BonChef’s manufacturing partners op…" at bounding box center [448, 213] width 628 height 169
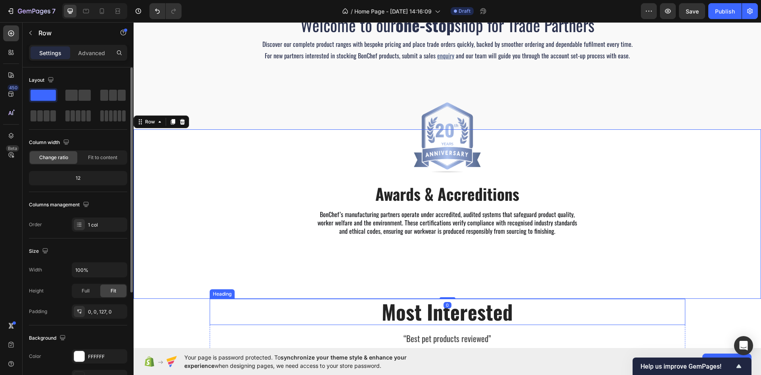
click at [242, 314] on p "Most Interested" at bounding box center [448, 311] width 474 height 24
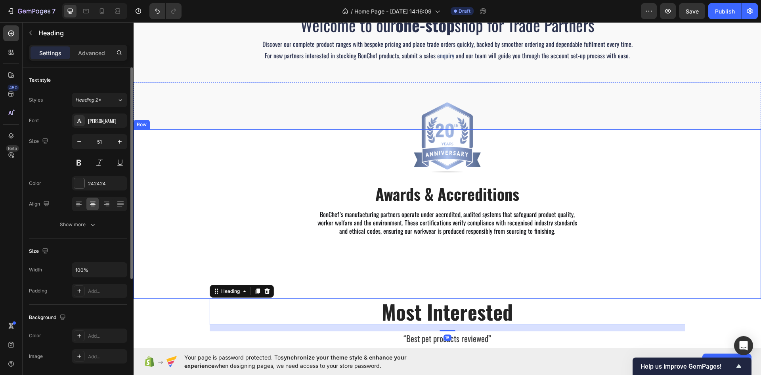
click at [715, 317] on div "Most Interested Heading 16 “Best pet products reviewed” Text block Row Can not …" at bounding box center [448, 382] width 616 height 166
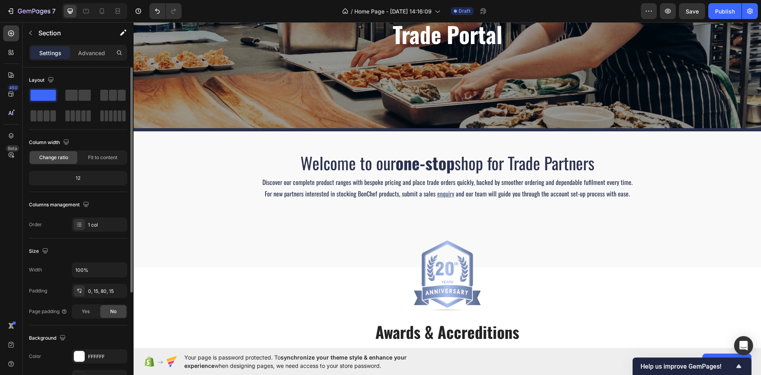
scroll to position [117, 0]
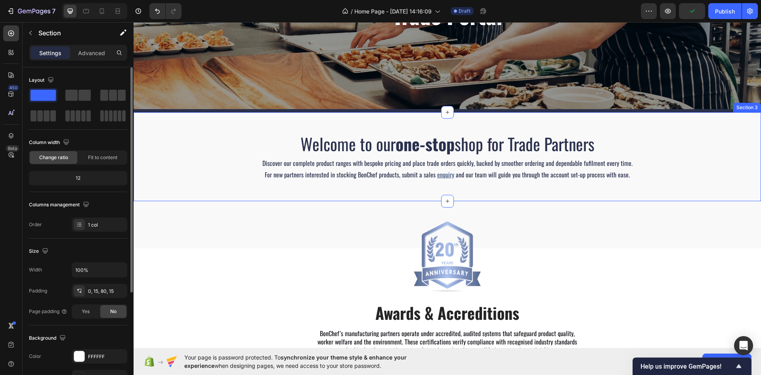
click at [548, 182] on div "Welcome to our one-stop shop for Trade Partners Heading Discover our complete p…" at bounding box center [448, 156] width 628 height 89
click at [96, 52] on p "Advanced" at bounding box center [91, 53] width 27 height 8
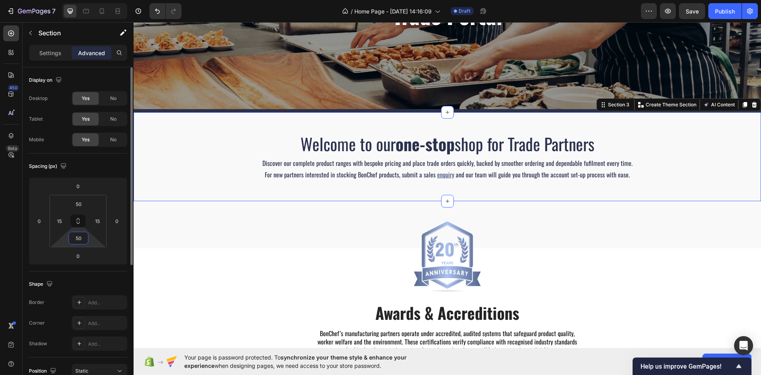
click at [84, 236] on input "50" at bounding box center [79, 238] width 16 height 12
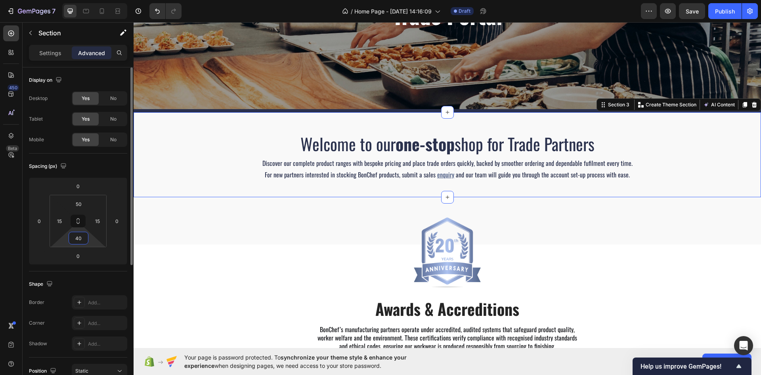
drag, startPoint x: 82, startPoint y: 236, endPoint x: 74, endPoint y: 237, distance: 8.4
click at [74, 237] on input "40" at bounding box center [79, 238] width 16 height 12
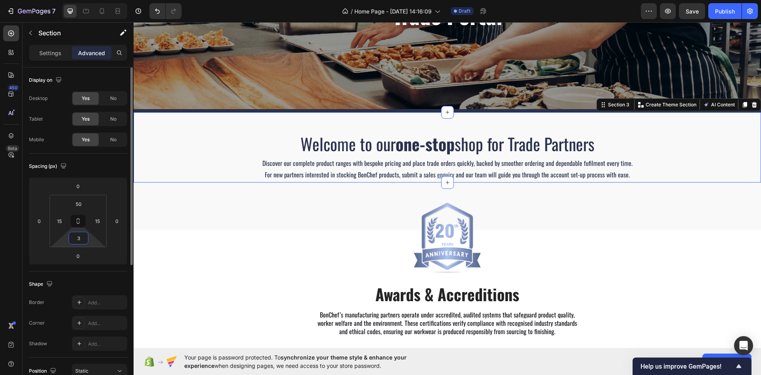
type input "30"
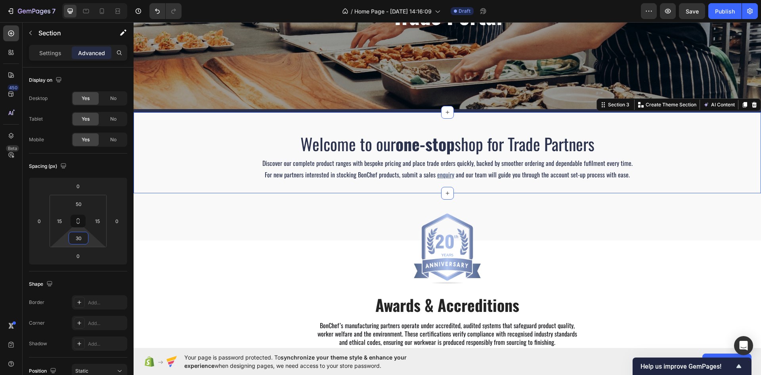
click at [216, 262] on div "Image ⁠⁠⁠⁠⁠⁠⁠ Awards & Accreditions Heading BonChef’s manufacturing partners op…" at bounding box center [448, 299] width 628 height 119
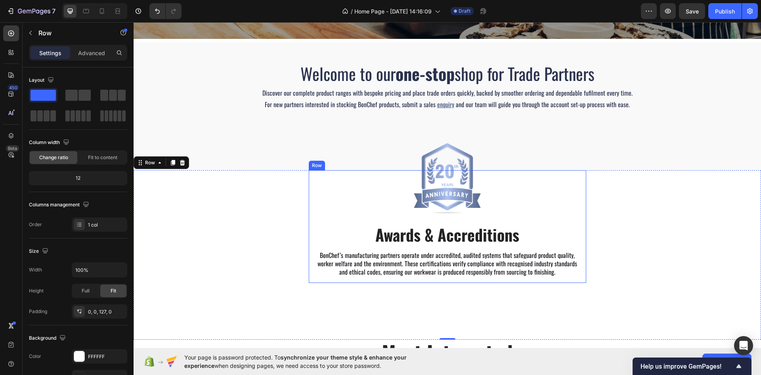
scroll to position [236, 0]
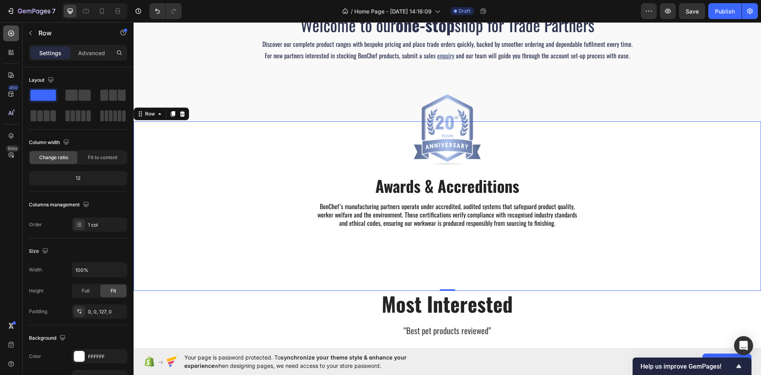
click at [9, 38] on div at bounding box center [11, 33] width 16 height 16
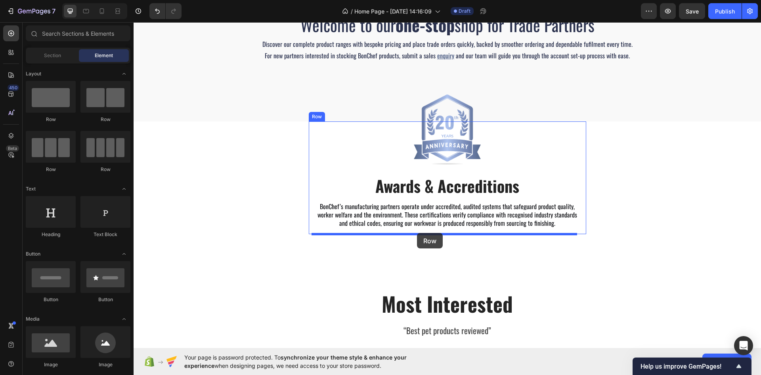
drag, startPoint x: 207, startPoint y: 121, endPoint x: 417, endPoint y: 233, distance: 237.9
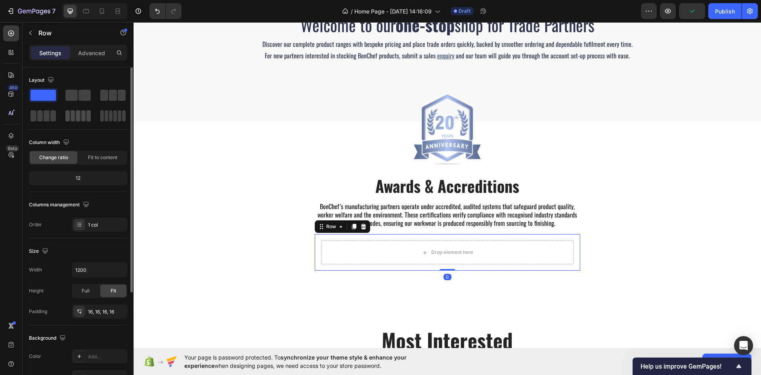
click at [78, 111] on span at bounding box center [78, 115] width 4 height 11
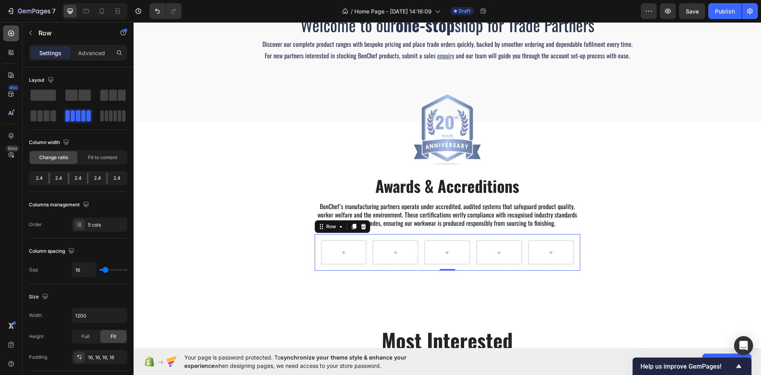
click at [6, 38] on div at bounding box center [11, 33] width 16 height 16
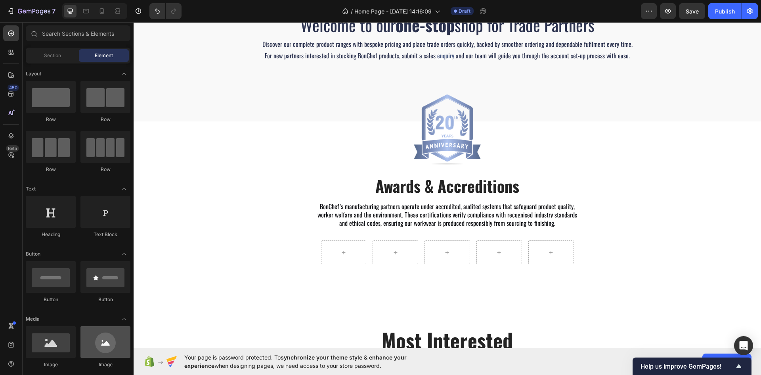
scroll to position [40, 0]
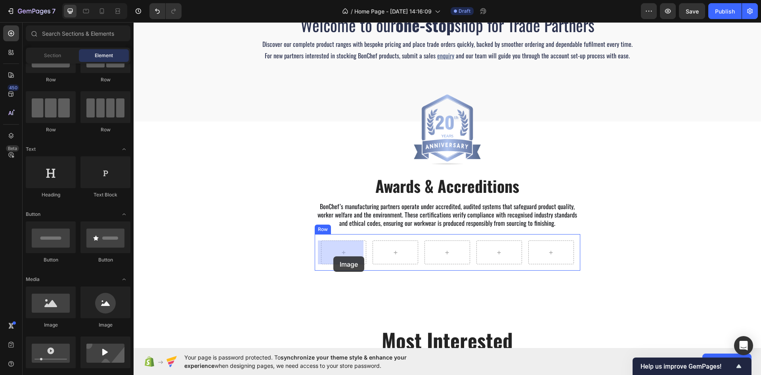
drag, startPoint x: 181, startPoint y: 334, endPoint x: 333, endPoint y: 256, distance: 171.5
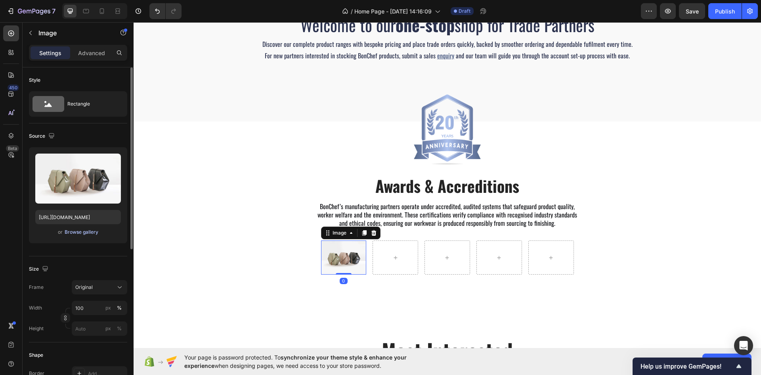
click at [82, 229] on div "Browse gallery" at bounding box center [82, 231] width 34 height 7
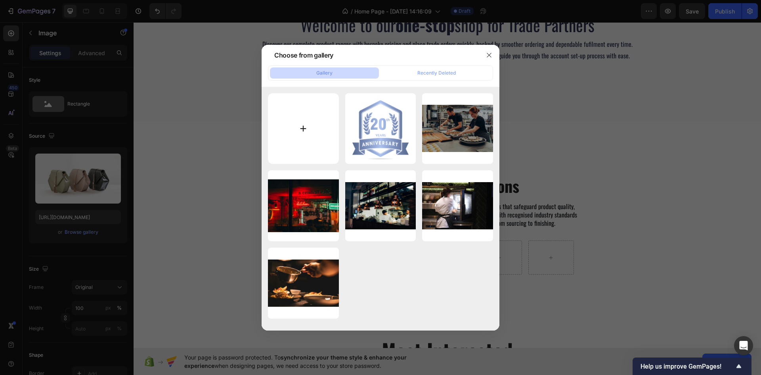
click at [303, 126] on input "file" at bounding box center [303, 128] width 71 height 71
type input "C:\fakepath\Oeko-Tex.png"
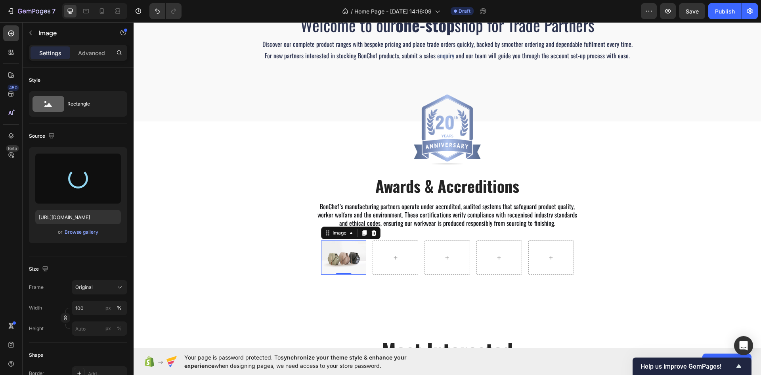
type input "https://cdn.shopify.com/s/files/1/0927/5837/6821/files/gempages_586133688887018…"
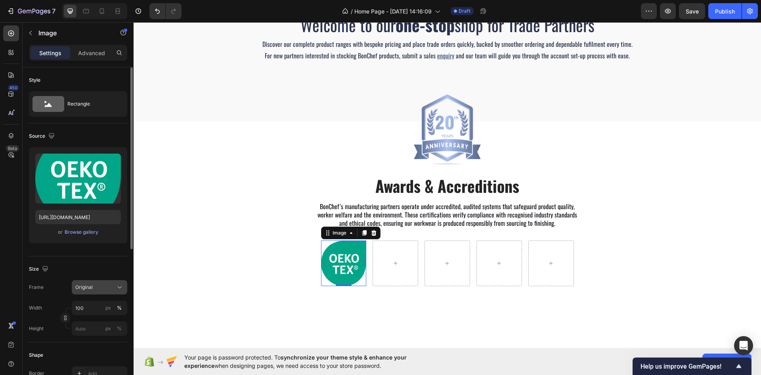
click at [92, 291] on button "Original" at bounding box center [100, 287] width 56 height 14
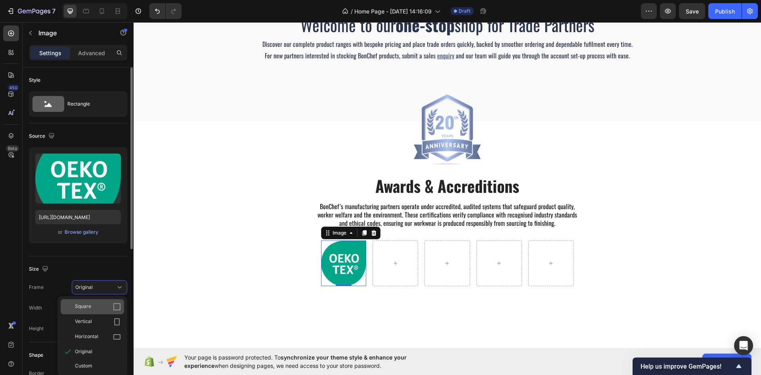
click at [96, 305] on div "Square" at bounding box center [98, 307] width 46 height 8
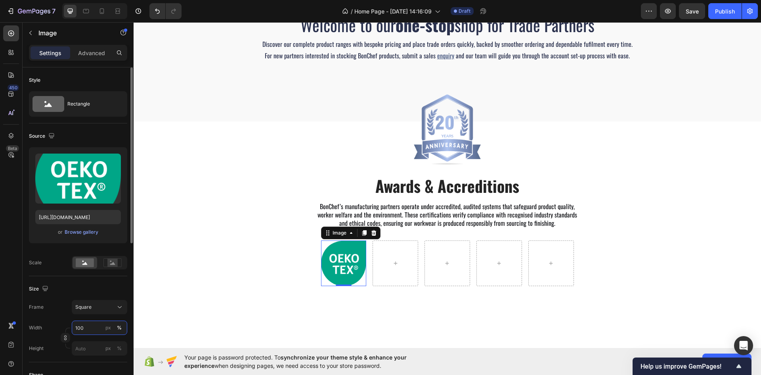
click at [85, 324] on input "100" at bounding box center [100, 327] width 56 height 14
click at [111, 329] on button "px" at bounding box center [108, 328] width 10 height 10
type input "100"
type input "4"
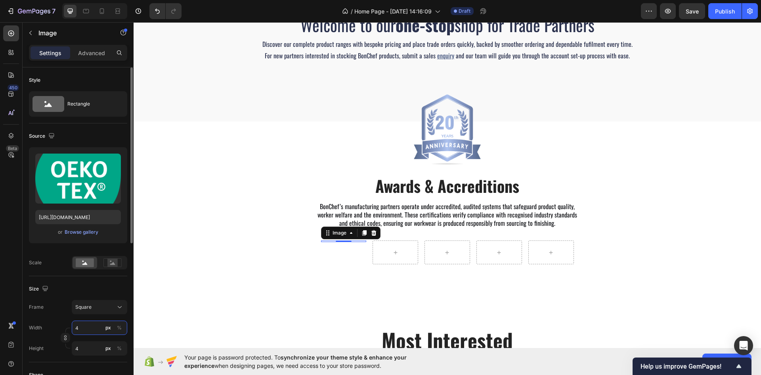
type input "40"
drag, startPoint x: 89, startPoint y: 330, endPoint x: 68, endPoint y: 326, distance: 21.3
click at [68, 326] on div "Width 40 px %" at bounding box center [78, 327] width 98 height 14
type input "6"
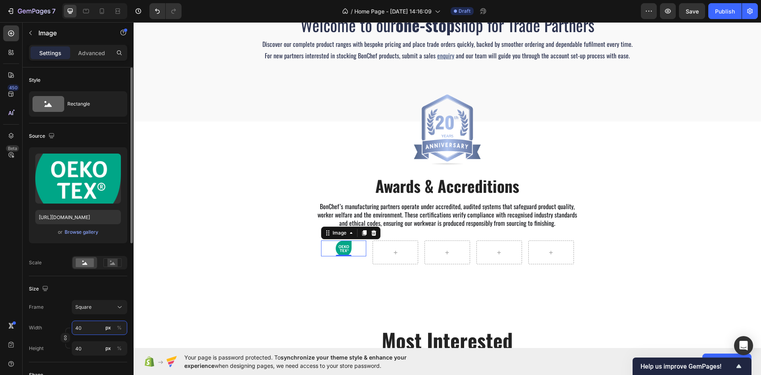
type input "6"
type input "60"
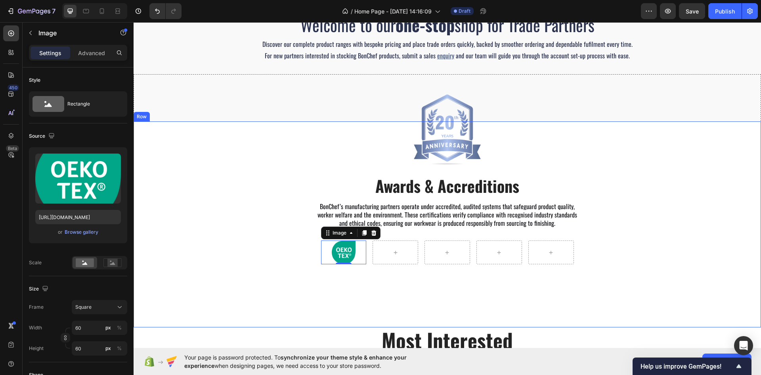
click at [298, 298] on div "Image ⁠⁠⁠⁠⁠⁠⁠ Awards & Accreditions Heading BonChef’s manufacturing partners op…" at bounding box center [448, 224] width 628 height 206
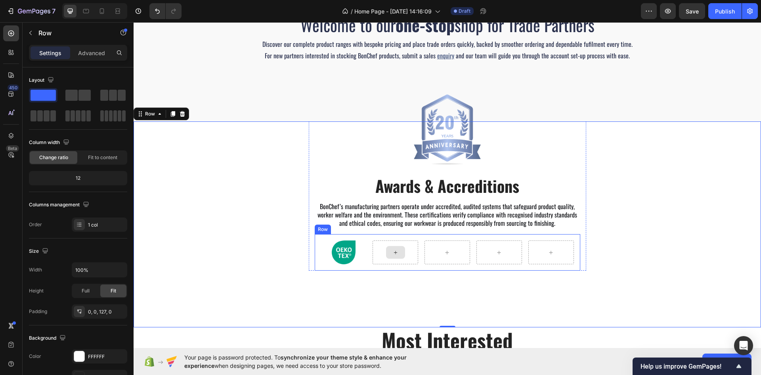
click at [351, 254] on img at bounding box center [344, 252] width 24 height 24
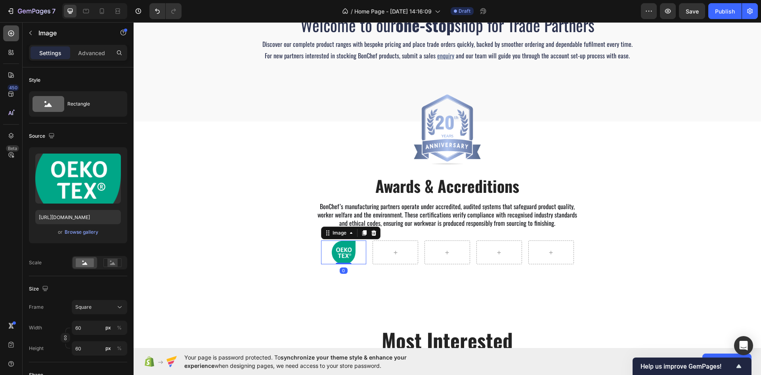
click at [13, 37] on icon at bounding box center [11, 33] width 8 height 8
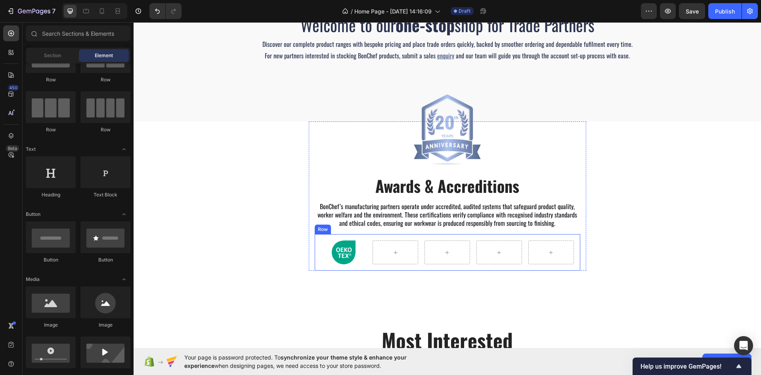
click at [364, 260] on div "Image Row" at bounding box center [448, 252] width 266 height 36
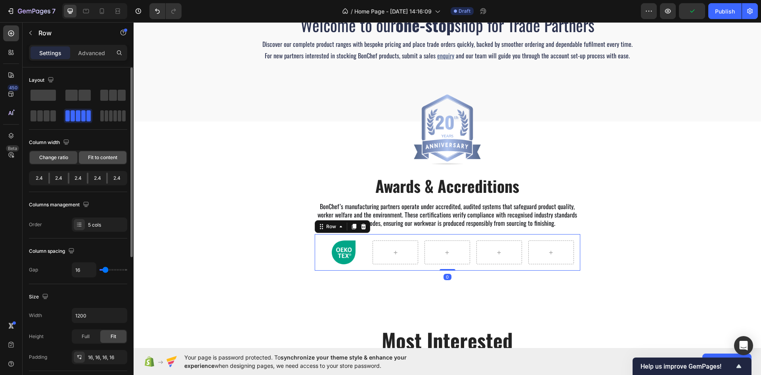
click at [83, 155] on div "Fit to content" at bounding box center [103, 157] width 48 height 13
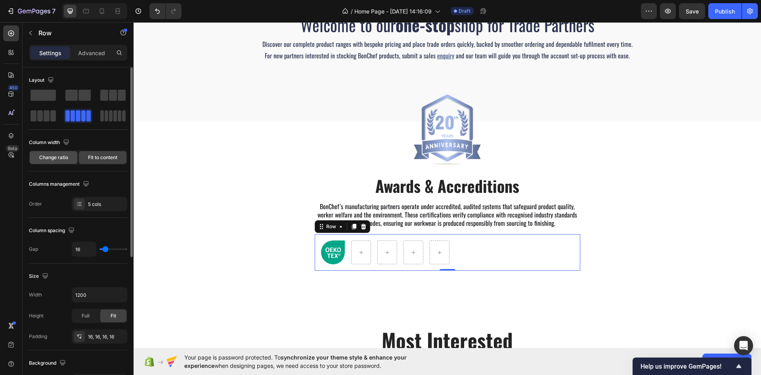
click at [56, 155] on span "Change ratio" at bounding box center [53, 157] width 29 height 7
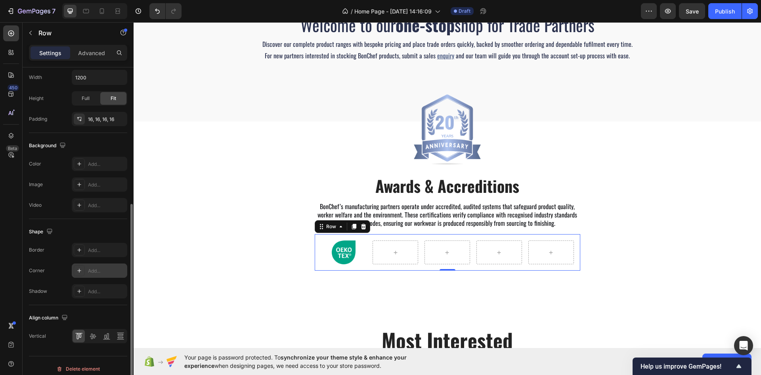
scroll to position [244, 0]
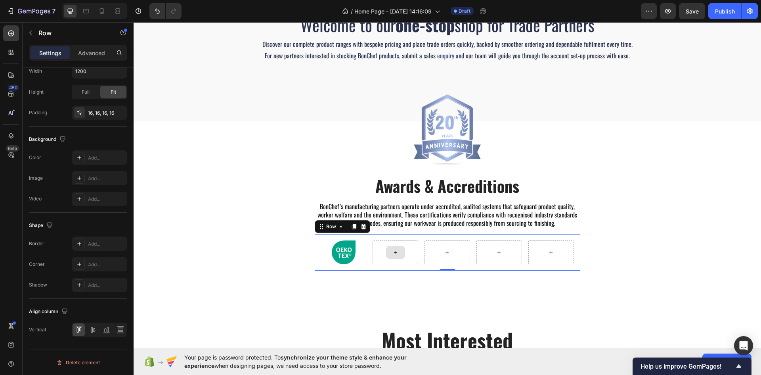
click at [410, 247] on div at bounding box center [396, 252] width 46 height 24
click at [379, 252] on div at bounding box center [396, 252] width 46 height 24
click at [10, 33] on icon at bounding box center [11, 33] width 3 height 3
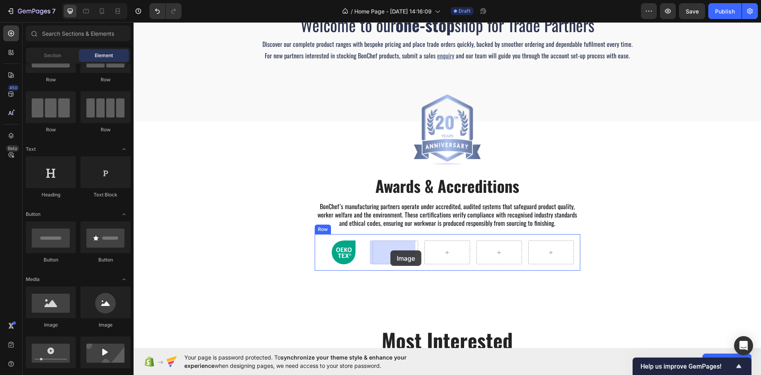
drag, startPoint x: 176, startPoint y: 330, endPoint x: 391, endPoint y: 250, distance: 228.5
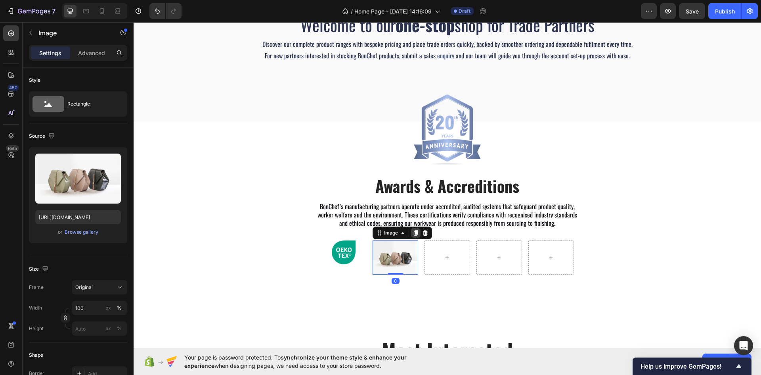
click at [414, 234] on icon at bounding box center [416, 233] width 4 height 6
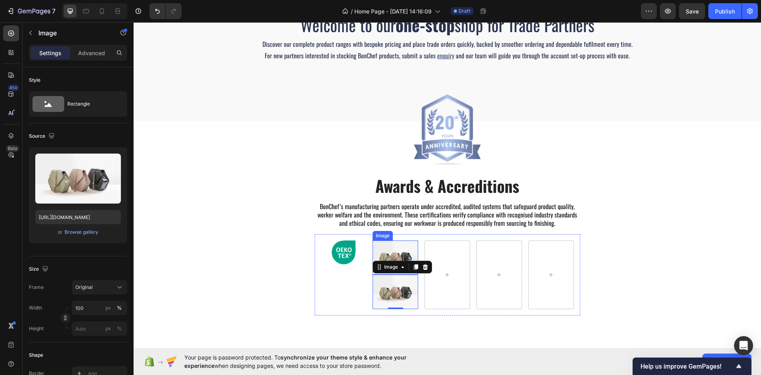
scroll to position [213, 0]
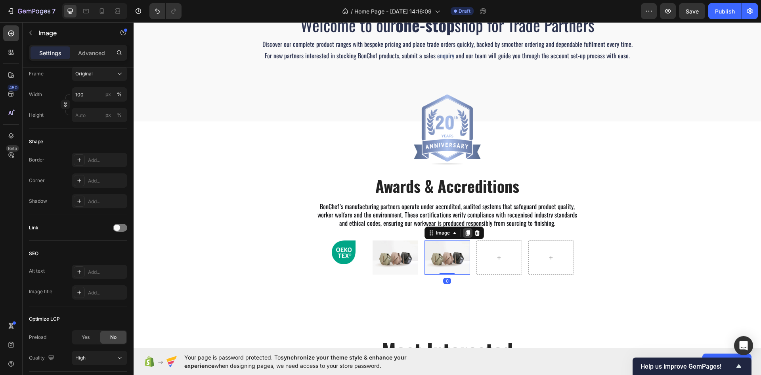
click at [467, 233] on icon at bounding box center [468, 233] width 4 height 6
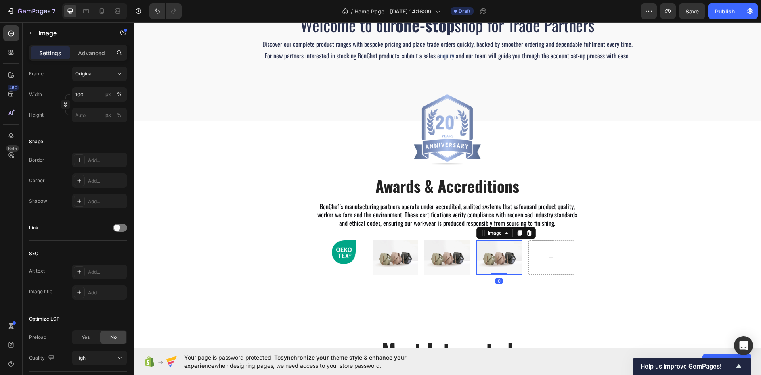
click at [518, 231] on icon at bounding box center [520, 233] width 4 height 6
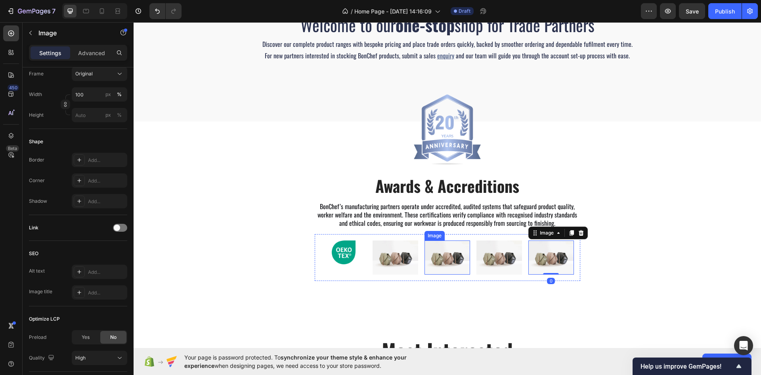
click at [394, 254] on img at bounding box center [396, 257] width 46 height 34
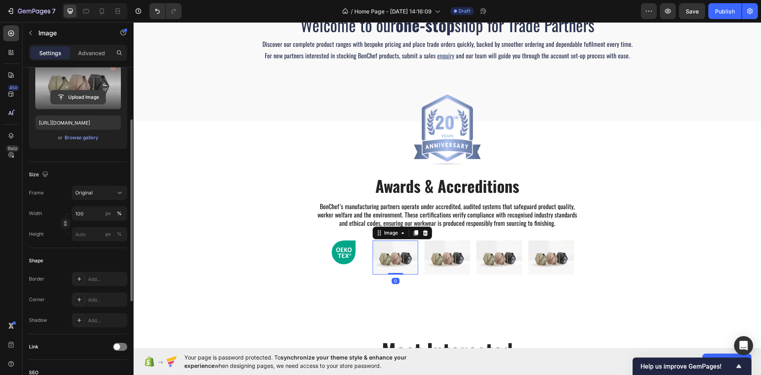
scroll to position [0, 0]
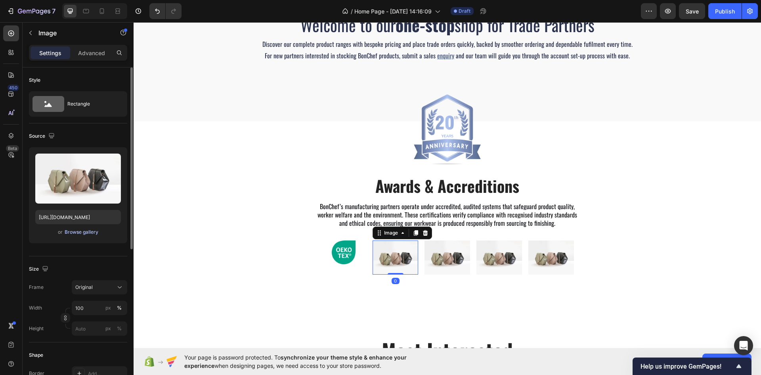
click at [85, 228] on button "Browse gallery" at bounding box center [81, 232] width 34 height 8
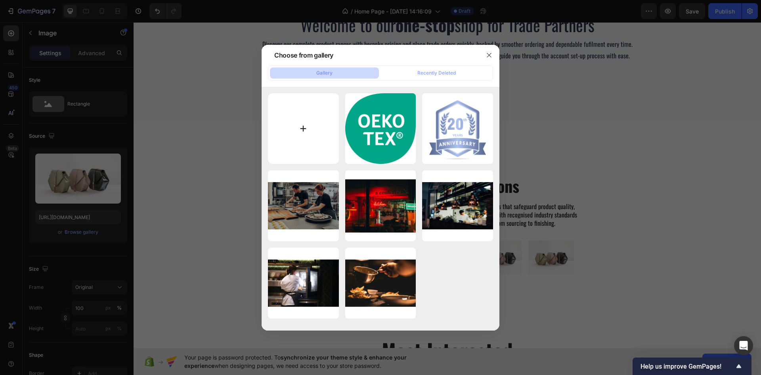
click at [294, 127] on input "file" at bounding box center [303, 128] width 71 height 71
type input "C:\fakepath\REACH_compliance.png"
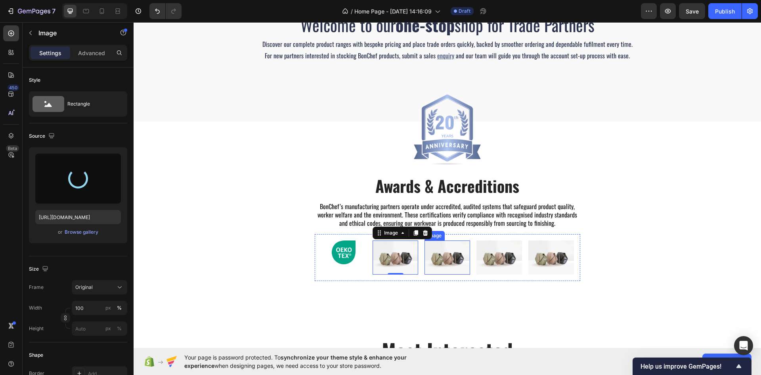
type input "https://cdn.shopify.com/s/files/1/0927/5837/6821/files/gempages_586133688887018…"
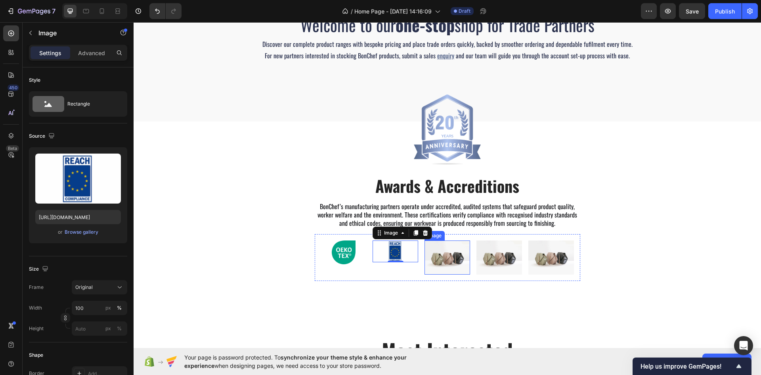
click at [435, 255] on img at bounding box center [448, 257] width 46 height 34
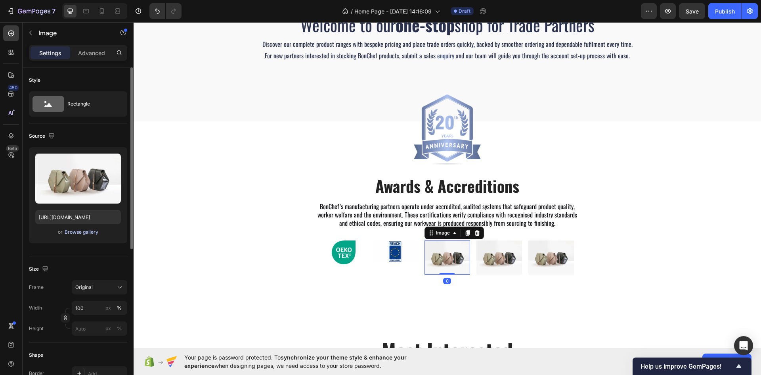
click at [77, 232] on div "Browse gallery" at bounding box center [82, 231] width 34 height 7
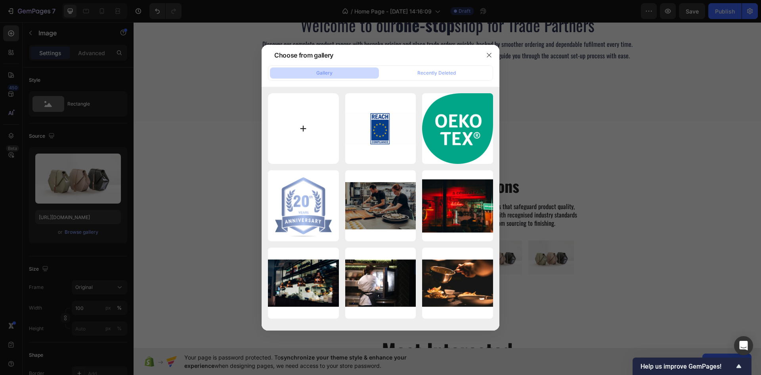
click at [301, 133] on input "file" at bounding box center [303, 128] width 71 height 71
type input "C:\fakepath\Reach.png"
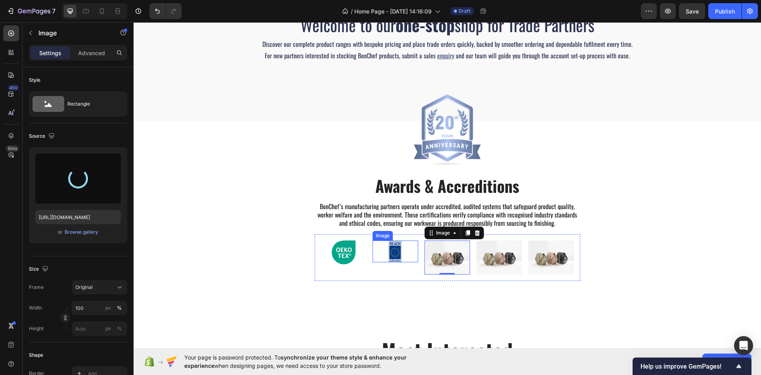
click at [396, 253] on img at bounding box center [396, 250] width 46 height 21
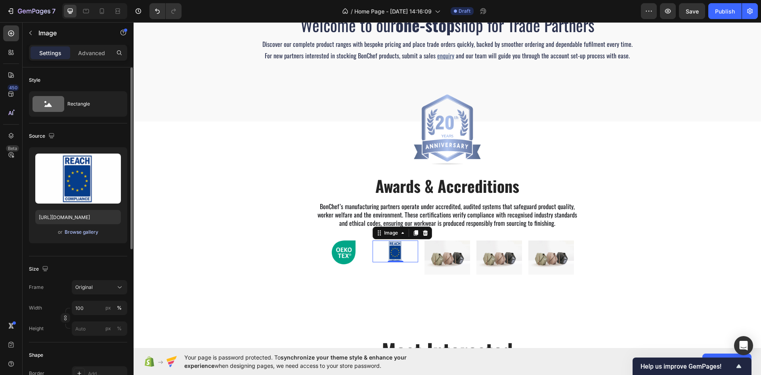
click at [84, 232] on div "Browse gallery" at bounding box center [82, 231] width 34 height 7
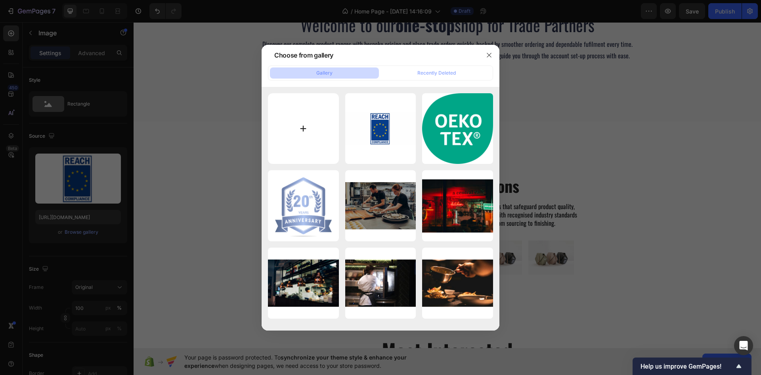
click at [309, 119] on input "file" at bounding box center [303, 128] width 71 height 71
type input "C:\fakepath\Reach.png"
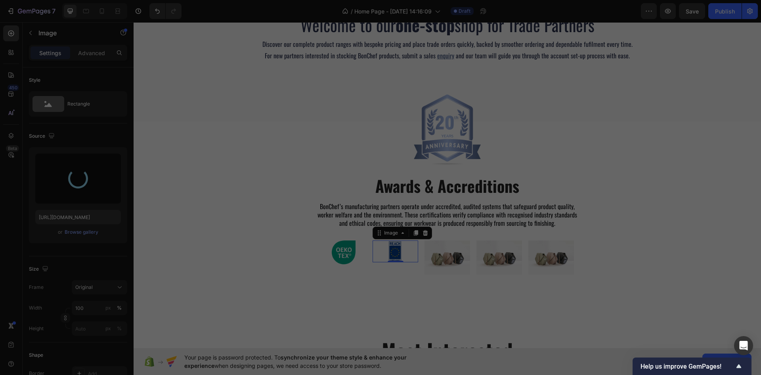
type input "https://cdn.shopify.com/s/files/1/0927/5837/6821/files/gempages_586133688887018…"
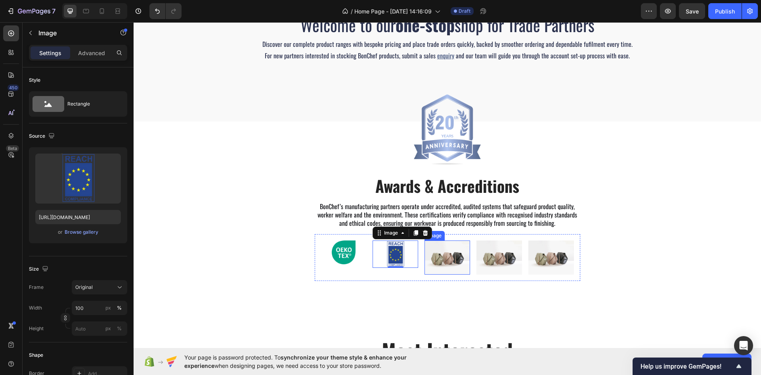
click at [443, 252] on img at bounding box center [448, 257] width 46 height 34
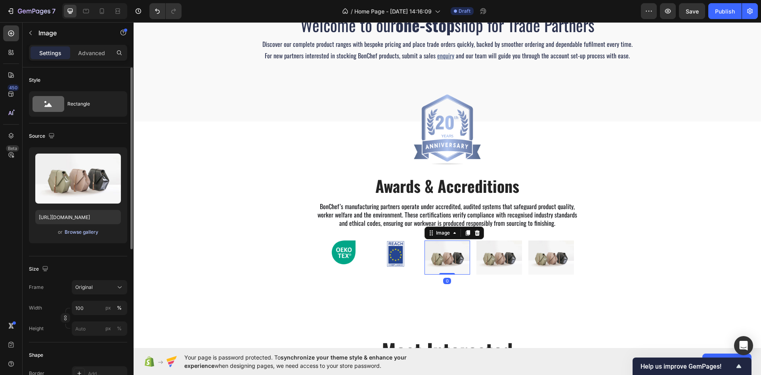
click at [77, 228] on button "Browse gallery" at bounding box center [81, 232] width 34 height 8
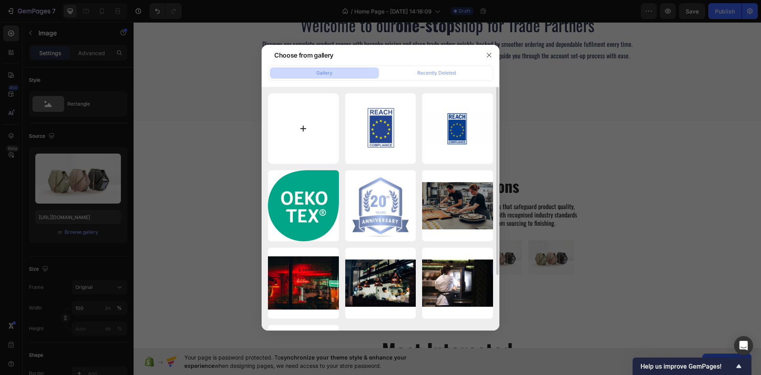
click at [299, 138] on input "file" at bounding box center [303, 128] width 71 height 71
type input "C:\fakepath\BSCI.png"
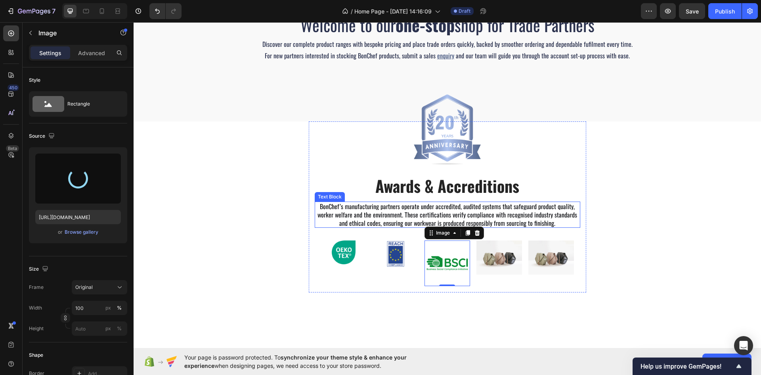
type input "https://cdn.shopify.com/s/files/1/0927/5837/6821/files/gempages_586133688887018…"
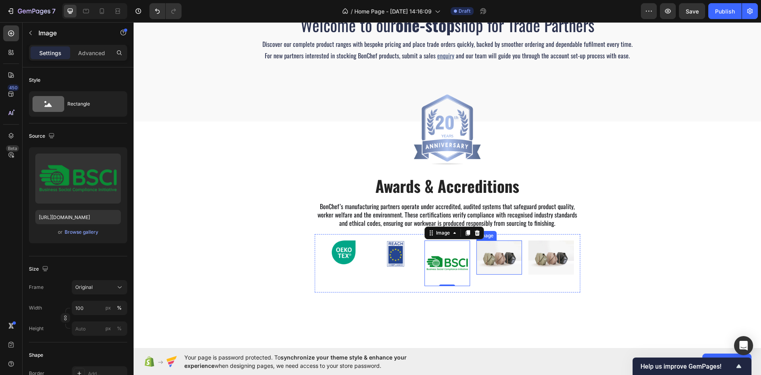
click at [504, 264] on img at bounding box center [500, 257] width 46 height 34
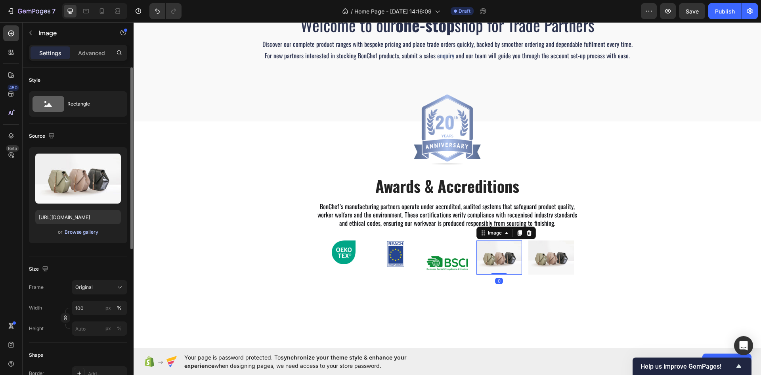
click at [65, 235] on div "Browse gallery" at bounding box center [82, 231] width 34 height 7
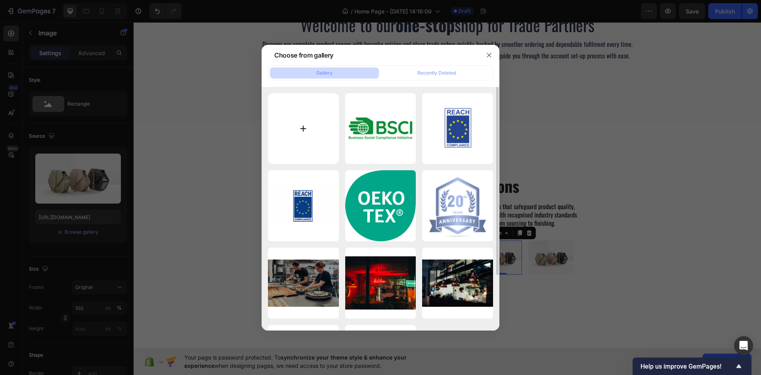
click at [273, 137] on input "file" at bounding box center [303, 128] width 71 height 71
type input "C:\fakepath\Sedex.png"
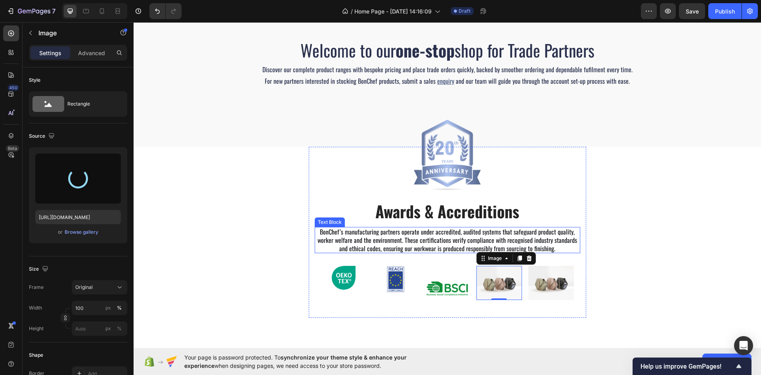
type input "https://cdn.shopify.com/s/files/1/0927/5837/6821/files/gempages_586133688887018…"
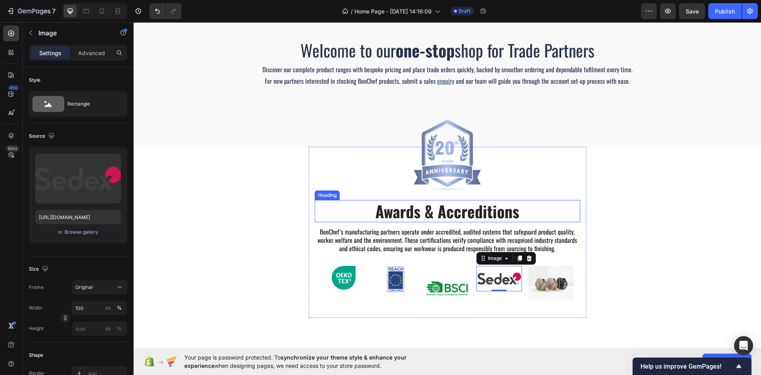
scroll to position [196, 0]
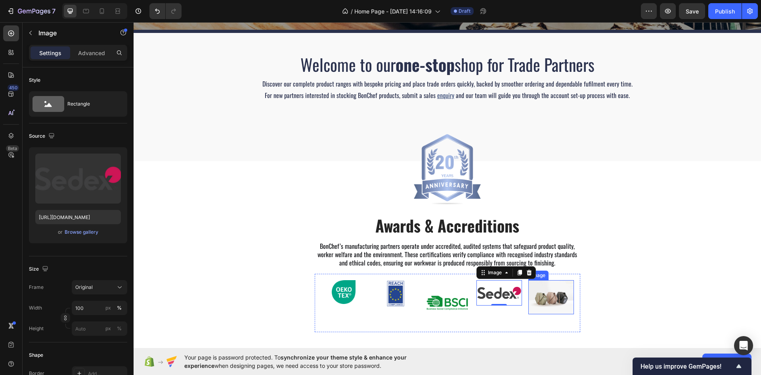
click at [539, 299] on img at bounding box center [552, 297] width 46 height 34
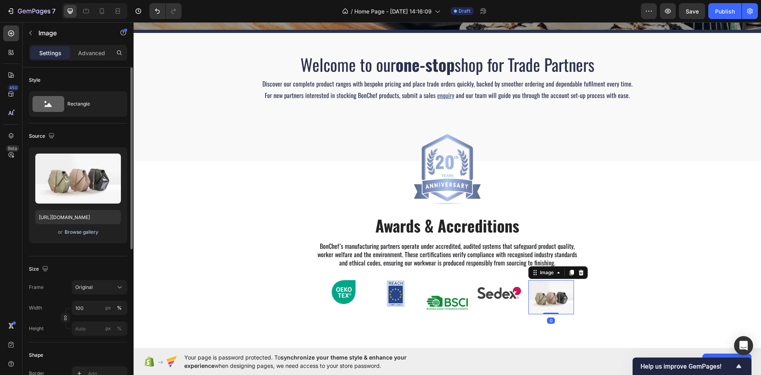
click at [82, 230] on div "Browse gallery" at bounding box center [82, 231] width 34 height 7
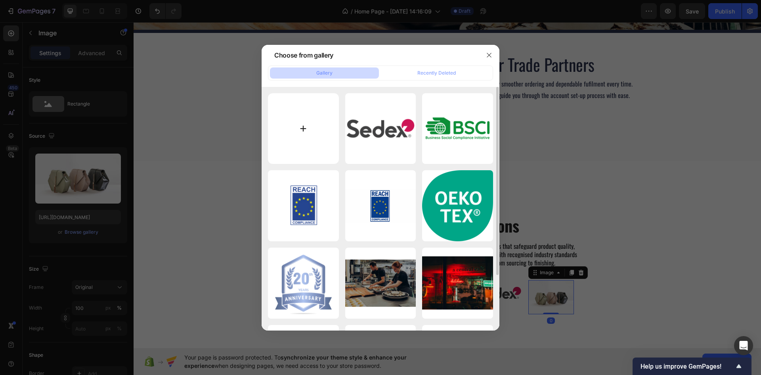
click at [313, 123] on input "file" at bounding box center [303, 128] width 71 height 71
type input "C:\fakepath\WRAP 3.webp"
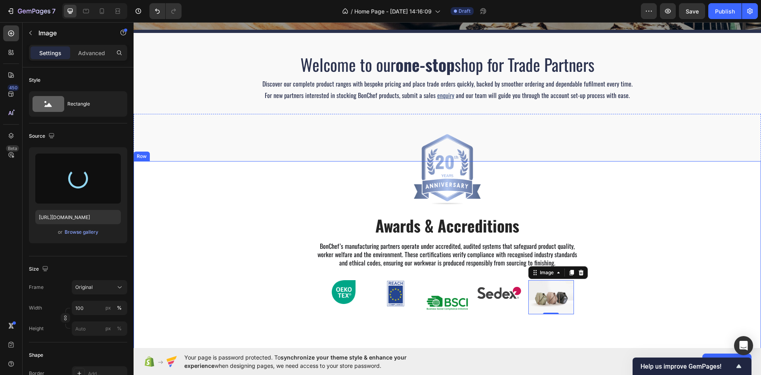
type input "https://cdn.shopify.com/s/files/1/0927/5837/6821/files/gempages_586133688887018…"
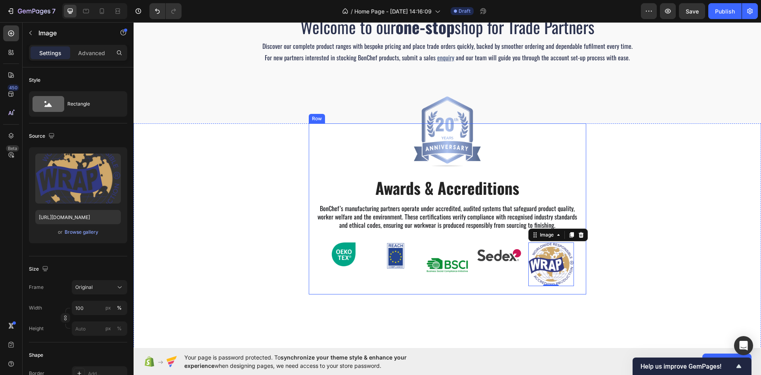
scroll to position [236, 0]
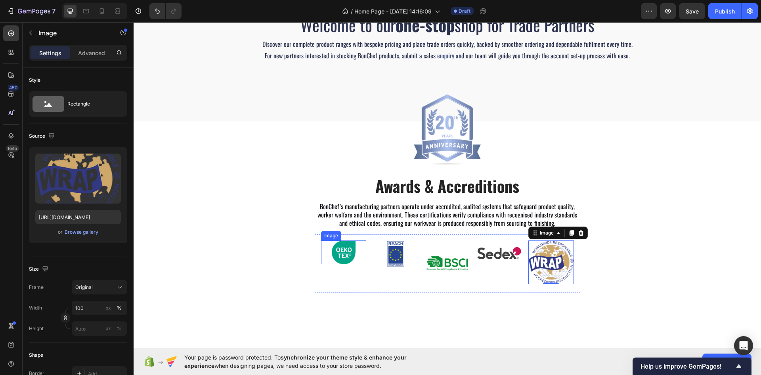
click at [351, 250] on img at bounding box center [344, 252] width 24 height 24
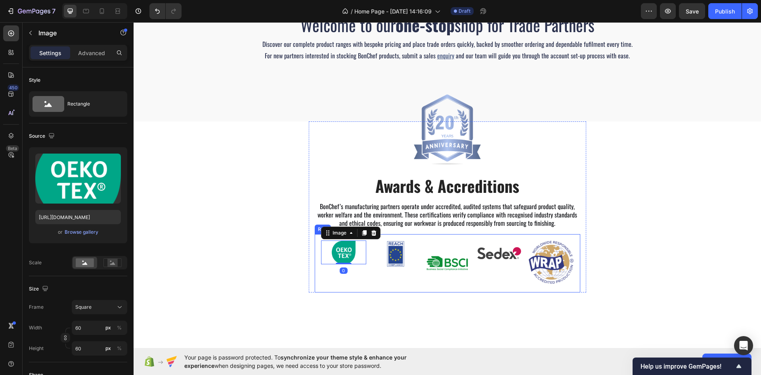
click at [536, 260] on img at bounding box center [552, 262] width 46 height 44
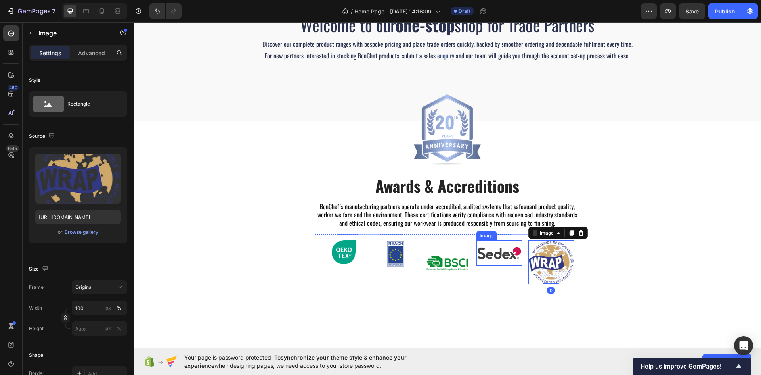
click at [498, 256] on img at bounding box center [500, 252] width 46 height 25
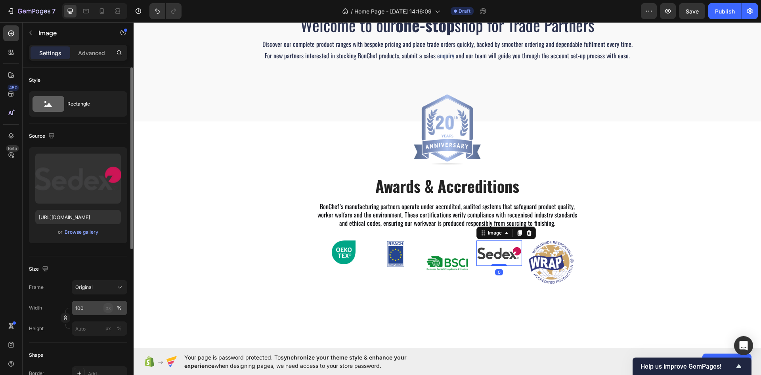
click at [106, 307] on div "px" at bounding box center [108, 307] width 6 height 7
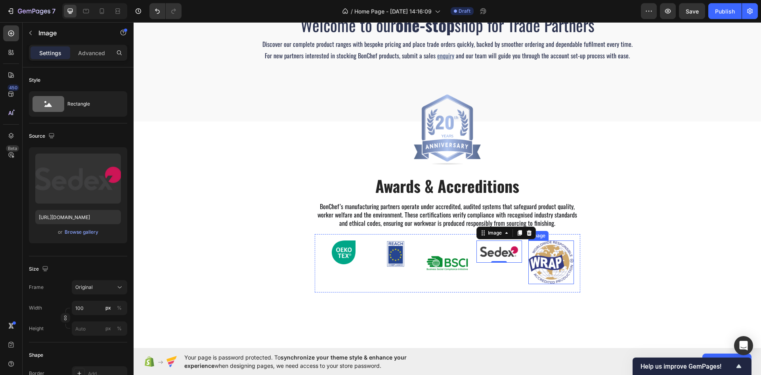
click at [565, 267] on img at bounding box center [552, 262] width 46 height 44
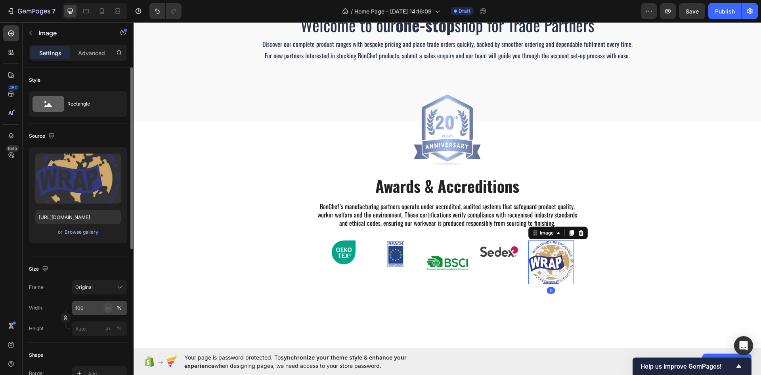
click at [111, 308] on div "px" at bounding box center [108, 307] width 6 height 7
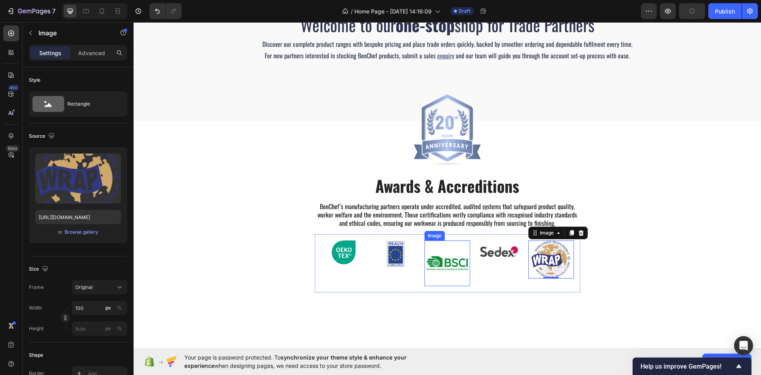
click at [449, 263] on img at bounding box center [448, 263] width 46 height 46
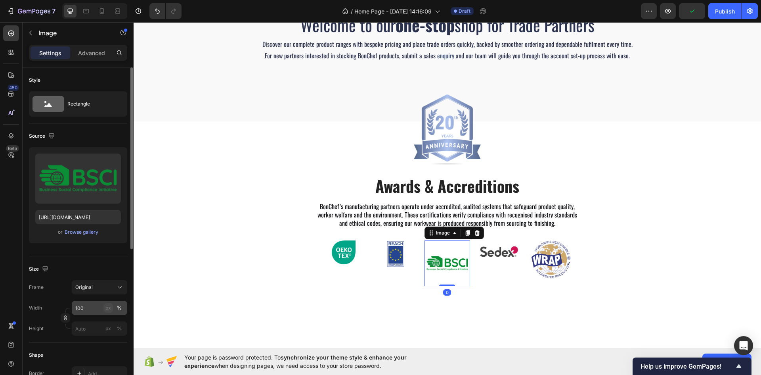
click at [105, 303] on button "px" at bounding box center [108, 308] width 10 height 10
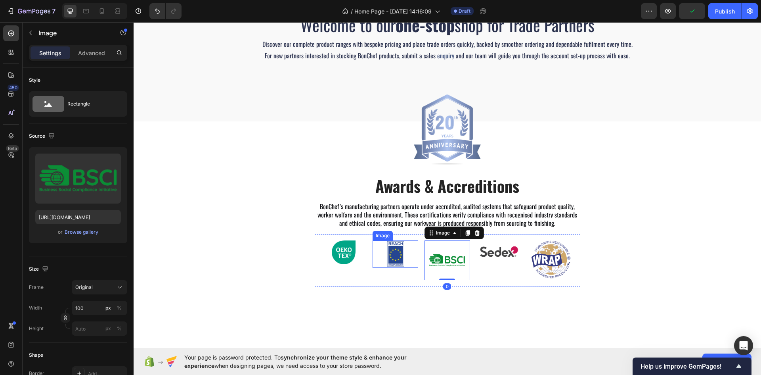
click at [400, 250] on img at bounding box center [396, 253] width 46 height 27
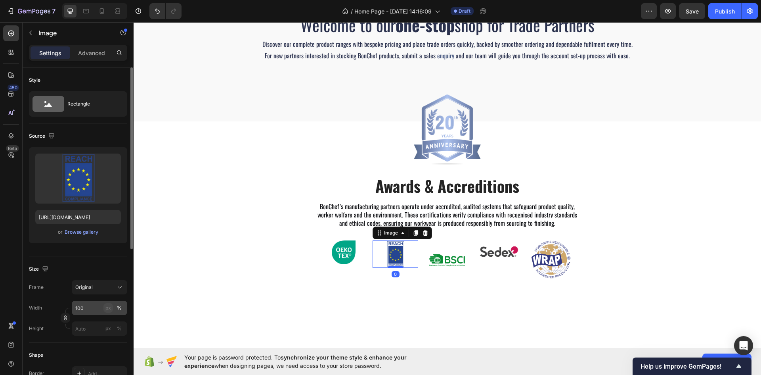
click at [110, 304] on button "px" at bounding box center [108, 308] width 10 height 10
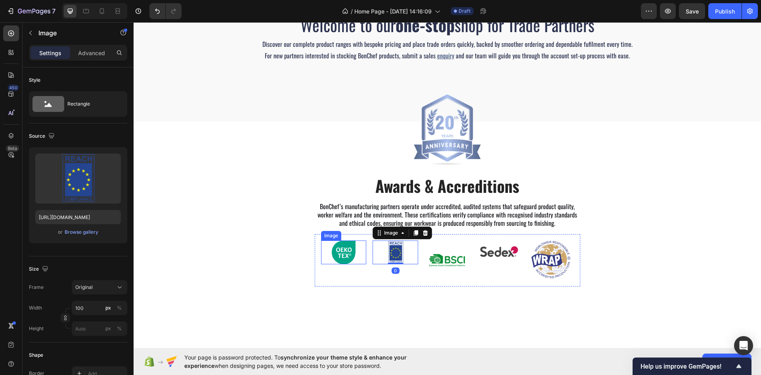
click at [349, 256] on img at bounding box center [344, 252] width 24 height 24
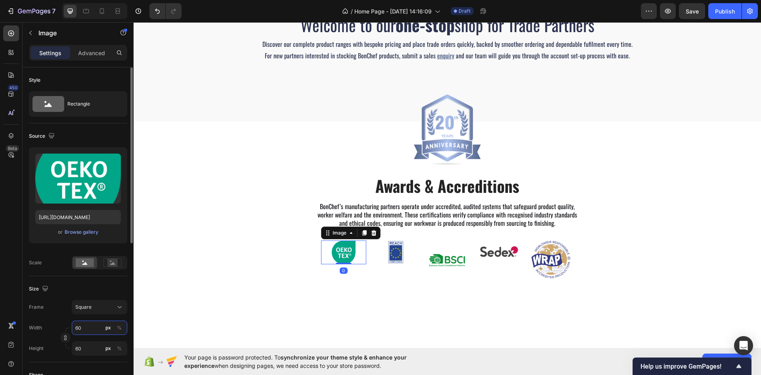
click at [91, 327] on input "60" at bounding box center [100, 327] width 56 height 14
type input "0"
type input "1"
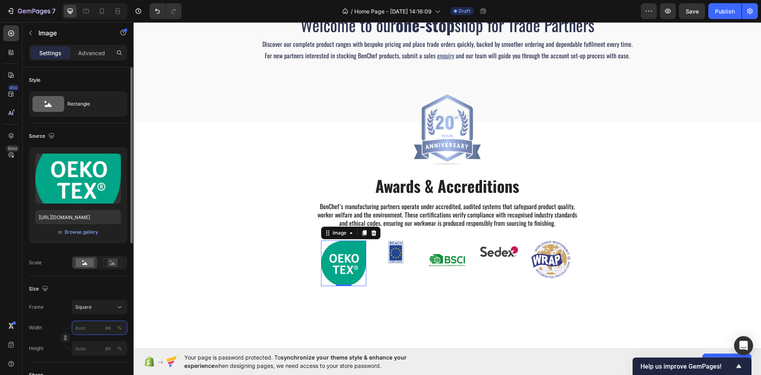
type input "1"
type input "10"
type input "100"
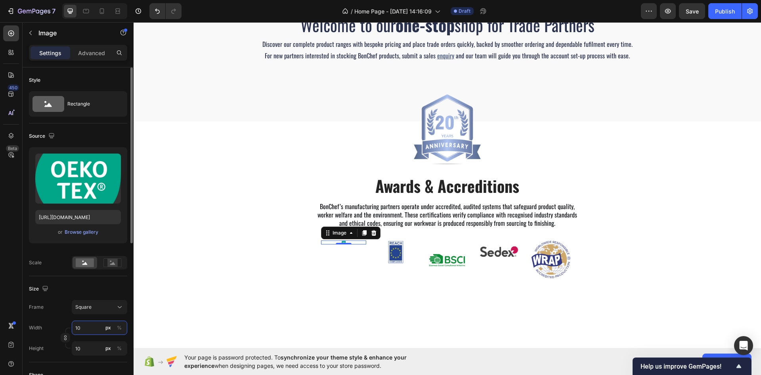
type input "100"
click at [408, 251] on img at bounding box center [396, 252] width 40 height 24
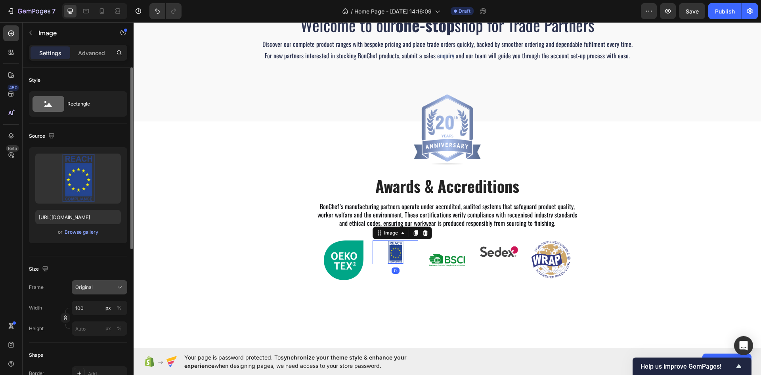
click at [102, 290] on div "Original" at bounding box center [99, 287] width 48 height 8
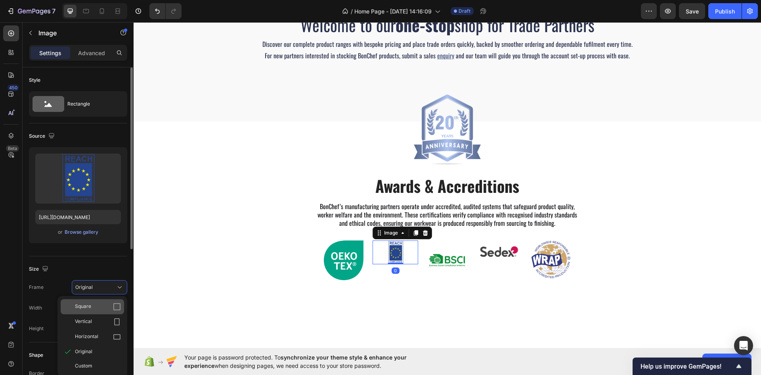
click at [90, 309] on span "Square" at bounding box center [83, 307] width 16 height 8
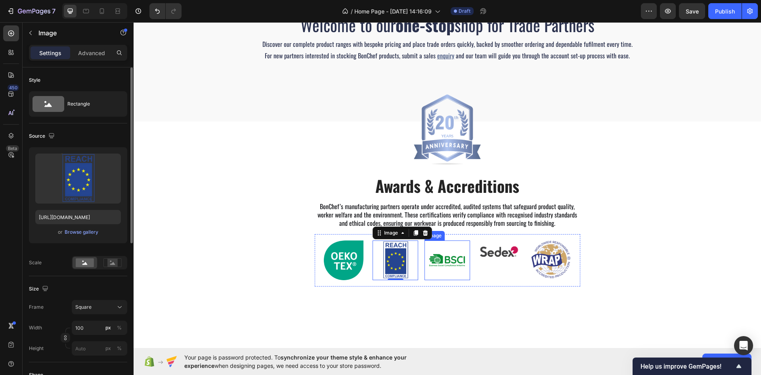
click at [448, 265] on img at bounding box center [447, 260] width 40 height 40
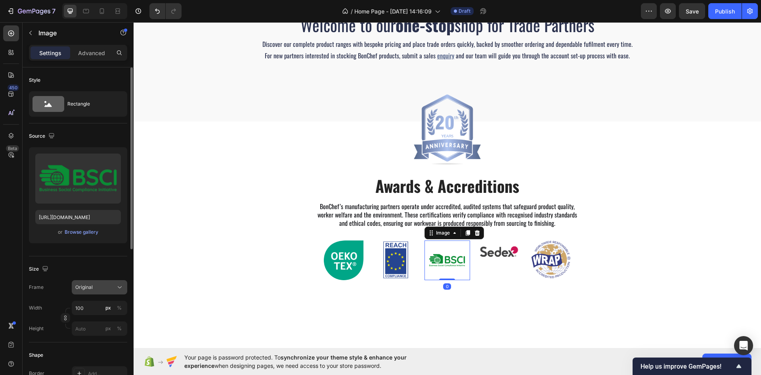
click at [112, 287] on div "Original" at bounding box center [94, 287] width 39 height 7
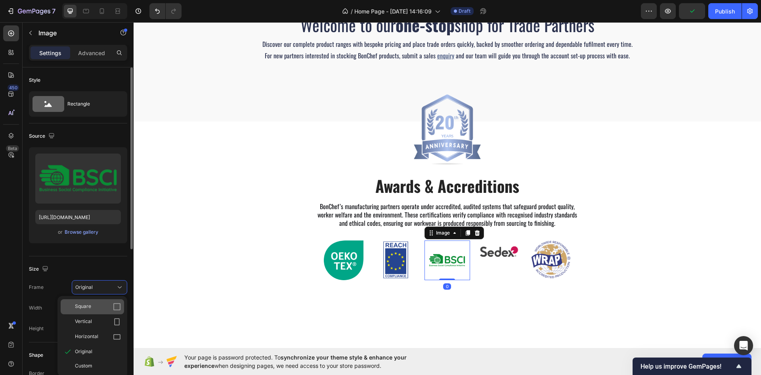
click at [103, 301] on div "Square" at bounding box center [92, 306] width 63 height 15
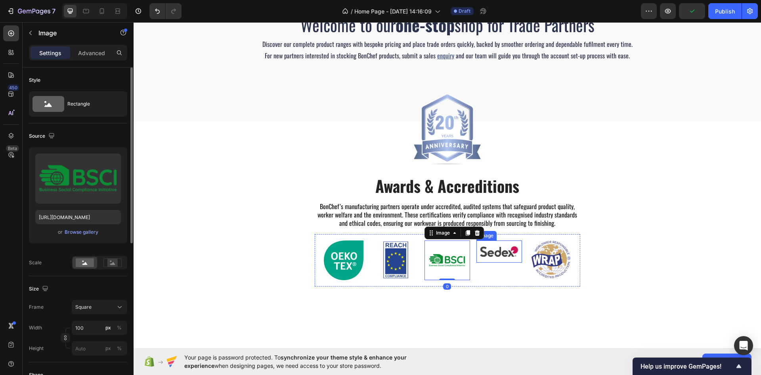
click at [489, 253] on img at bounding box center [499, 251] width 40 height 22
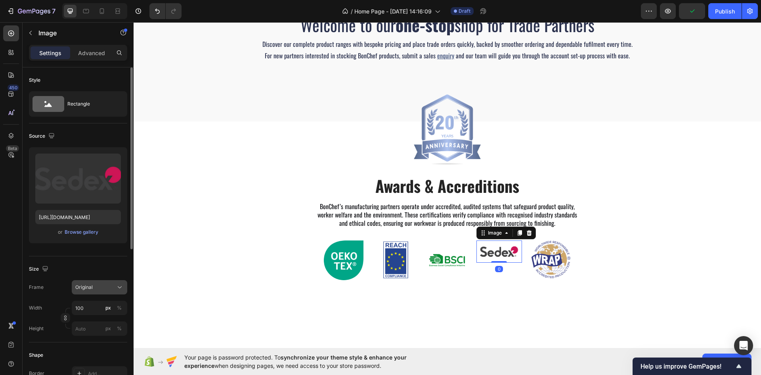
click at [110, 289] on div "Original" at bounding box center [94, 287] width 39 height 7
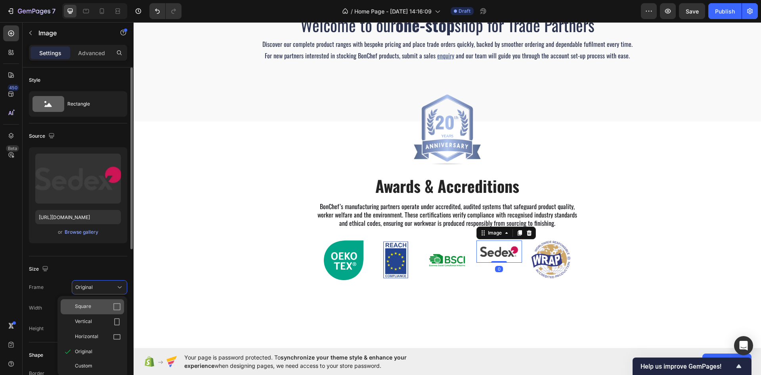
drag, startPoint x: 100, startPoint y: 305, endPoint x: 20, endPoint y: 275, distance: 84.6
click at [100, 305] on div "Square" at bounding box center [98, 307] width 46 height 8
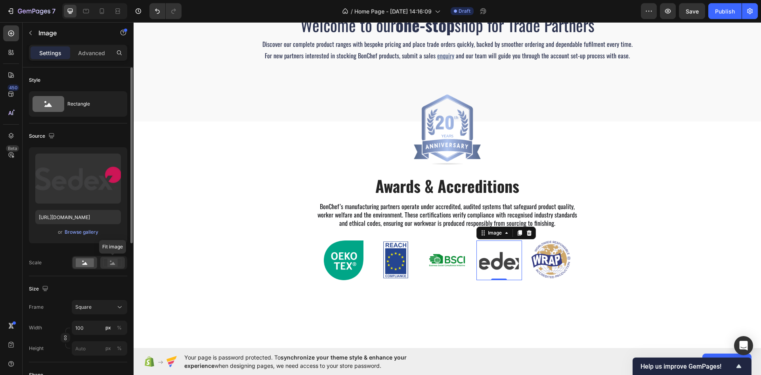
click at [106, 264] on icon at bounding box center [112, 262] width 18 height 9
click at [546, 257] on img at bounding box center [551, 259] width 40 height 38
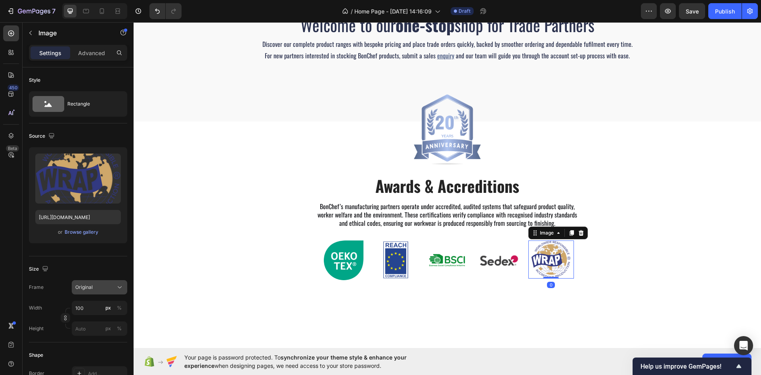
click at [88, 284] on span "Original" at bounding box center [83, 287] width 17 height 7
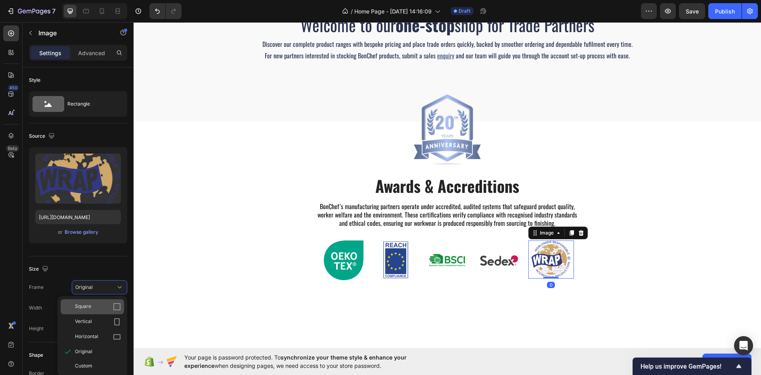
click at [91, 303] on span "Square" at bounding box center [83, 307] width 16 height 8
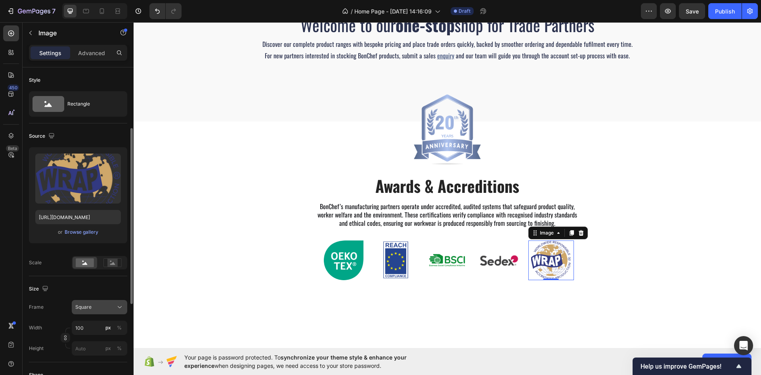
scroll to position [40, 0]
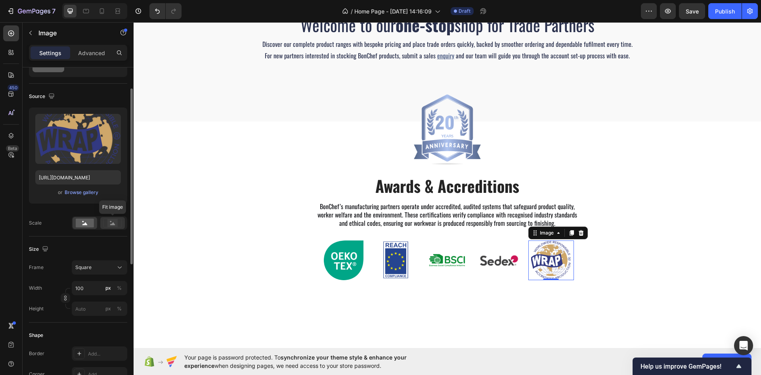
click at [111, 220] on rect at bounding box center [112, 223] width 10 height 8
click at [338, 260] on img at bounding box center [344, 260] width 40 height 40
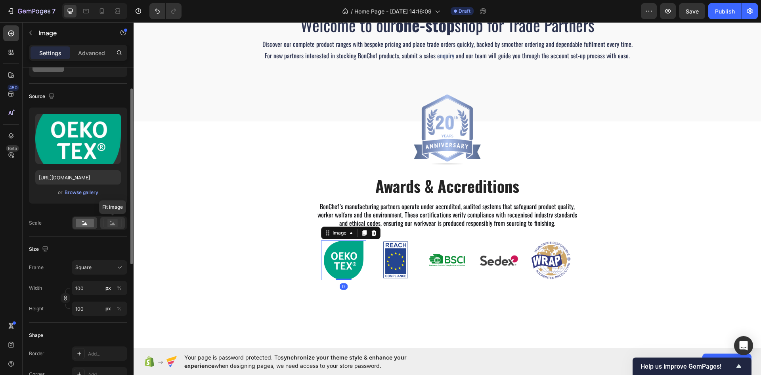
click at [114, 222] on rect at bounding box center [112, 223] width 10 height 8
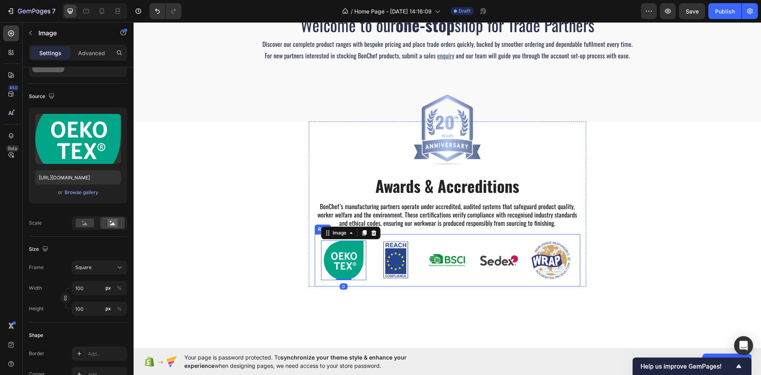
click at [387, 259] on img at bounding box center [396, 260] width 40 height 40
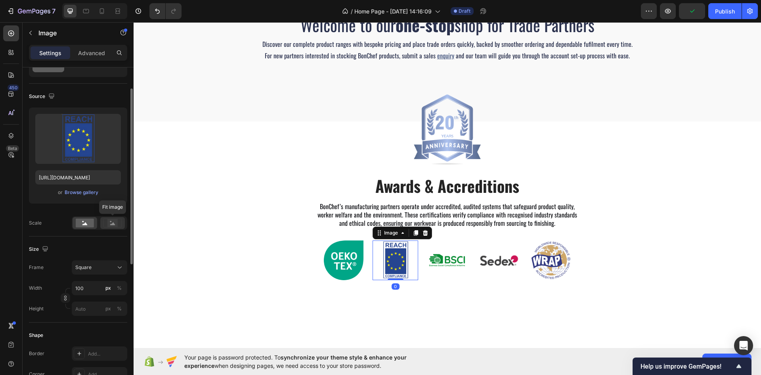
click at [114, 225] on icon at bounding box center [112, 223] width 5 height 3
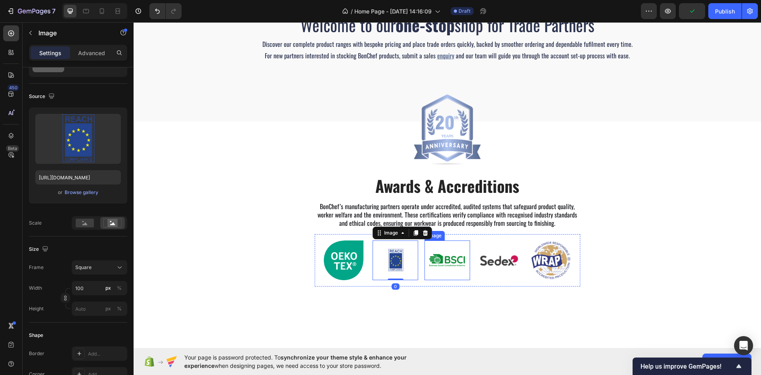
click at [439, 262] on img at bounding box center [447, 260] width 40 height 40
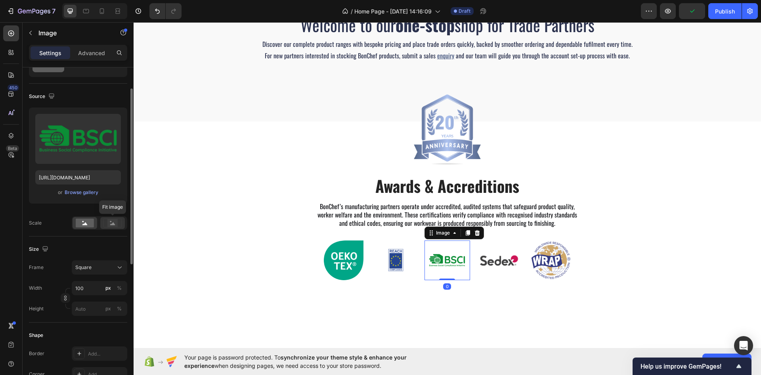
click at [106, 221] on icon at bounding box center [112, 222] width 18 height 9
click at [352, 265] on img at bounding box center [344, 260] width 40 height 40
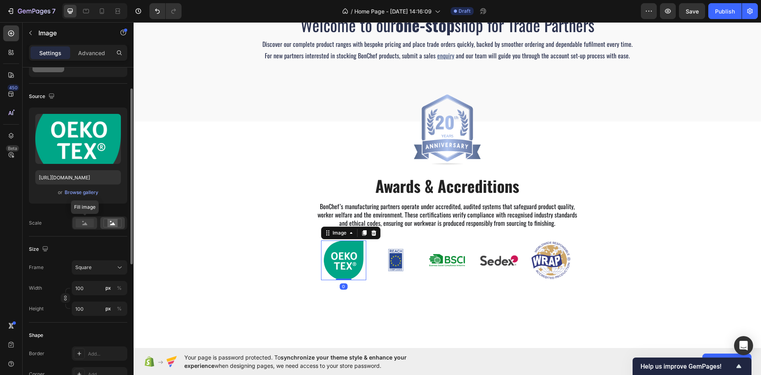
click at [81, 220] on rect at bounding box center [85, 222] width 18 height 9
click at [85, 287] on input "100" at bounding box center [100, 288] width 56 height 14
type input "4"
type input "40"
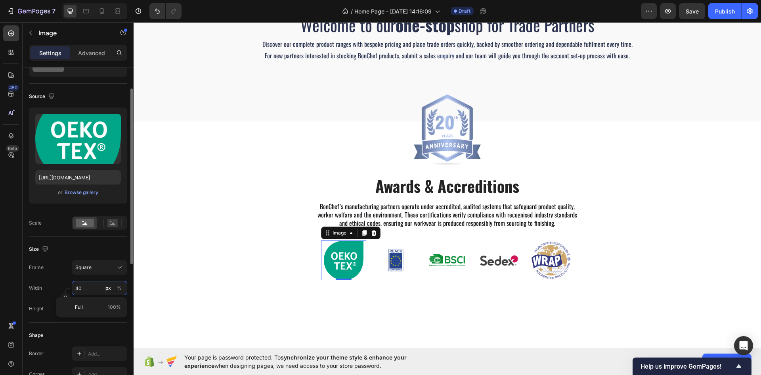
type input "40"
type input "4"
type input "5"
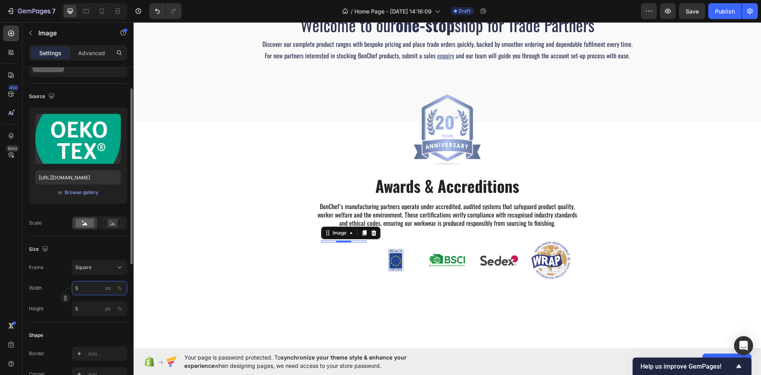
type input "50"
type input "5"
type input "1"
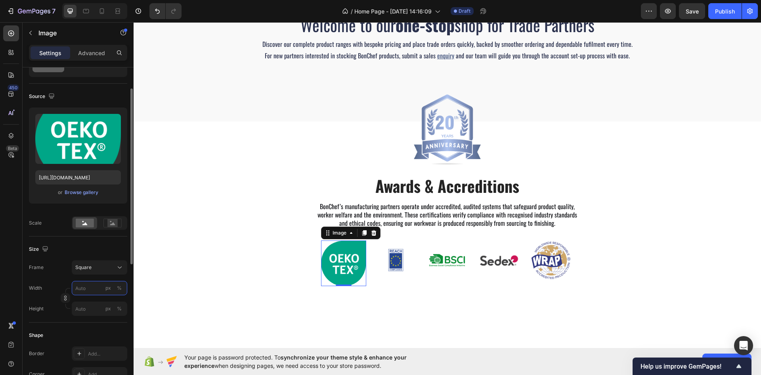
type input "1"
type input "10"
type input "1"
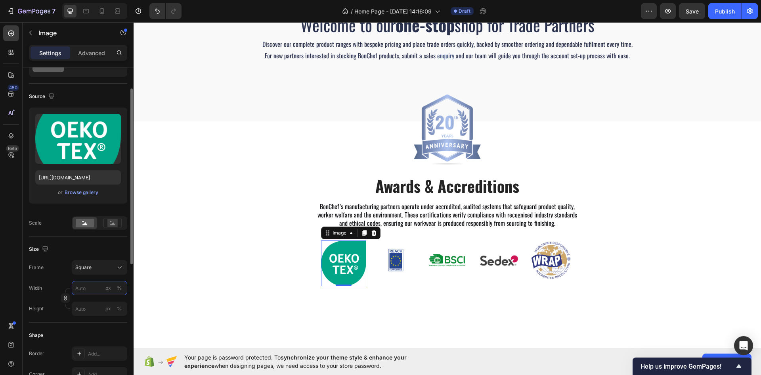
type input "8"
type input "80"
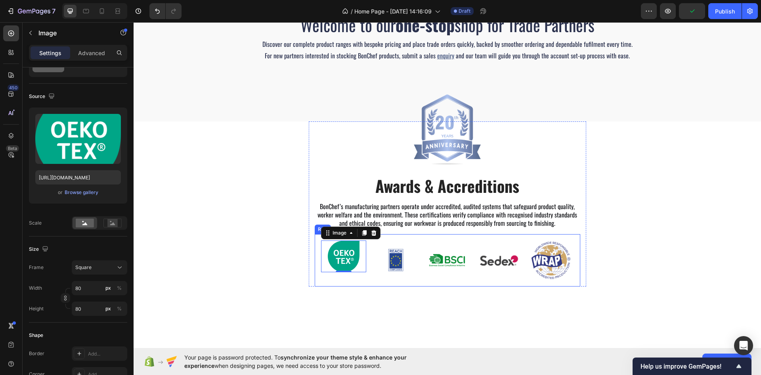
click at [388, 305] on div "Image ⁠⁠⁠⁠⁠⁠⁠ Awards & Accreditions Heading BonChef’s manufacturing partners op…" at bounding box center [448, 232] width 628 height 222
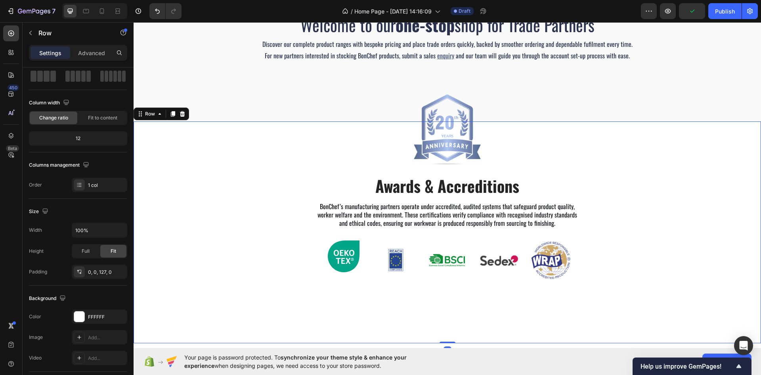
scroll to position [0, 0]
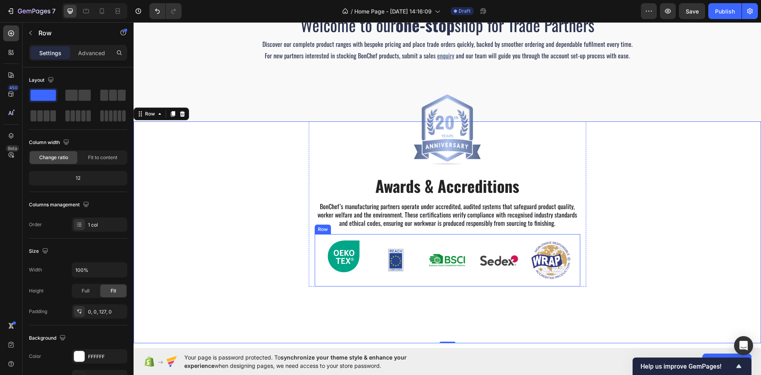
click at [315, 269] on div "Image Image Image Image Image Row" at bounding box center [448, 260] width 266 height 52
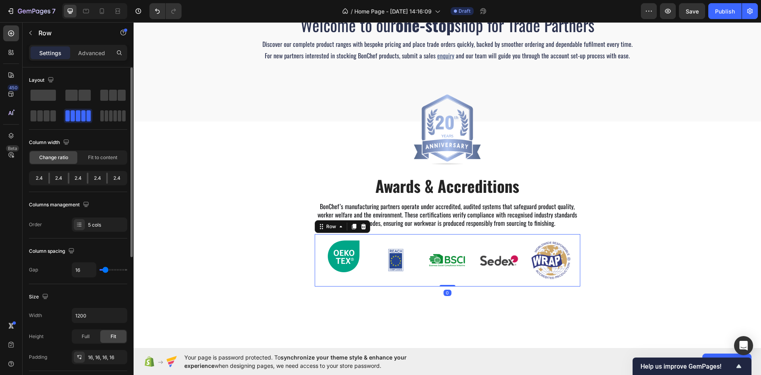
click at [99, 153] on div "Fit to content" at bounding box center [103, 157] width 48 height 13
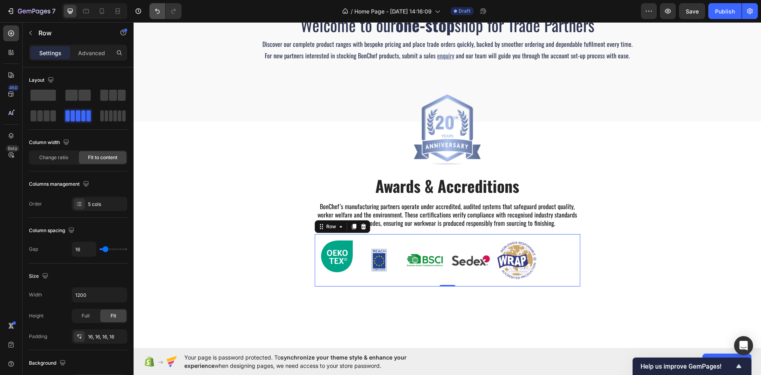
click at [154, 10] on icon "Undo/Redo" at bounding box center [157, 11] width 8 height 8
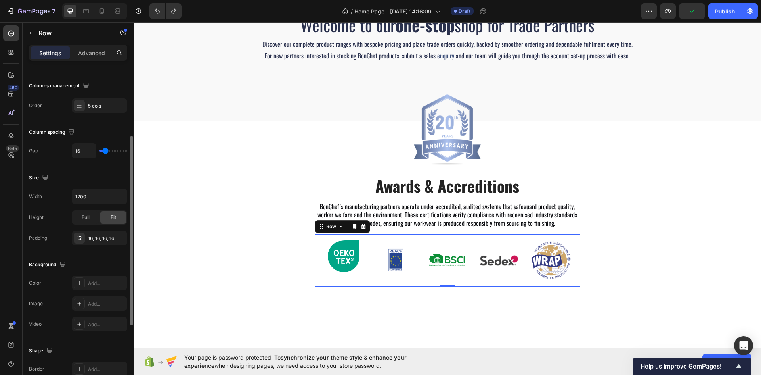
scroll to position [159, 0]
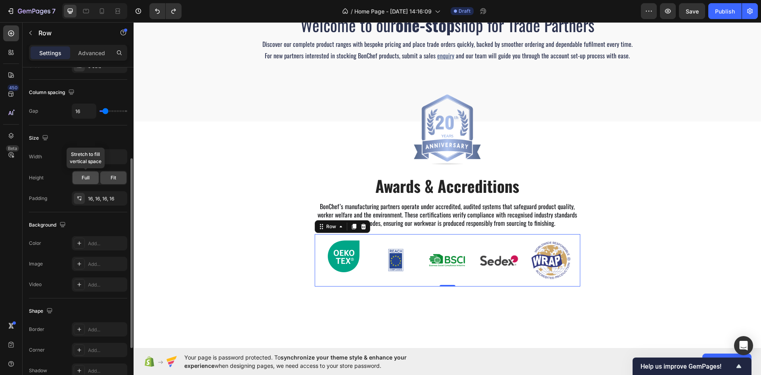
click at [89, 180] on span "Full" at bounding box center [86, 177] width 8 height 7
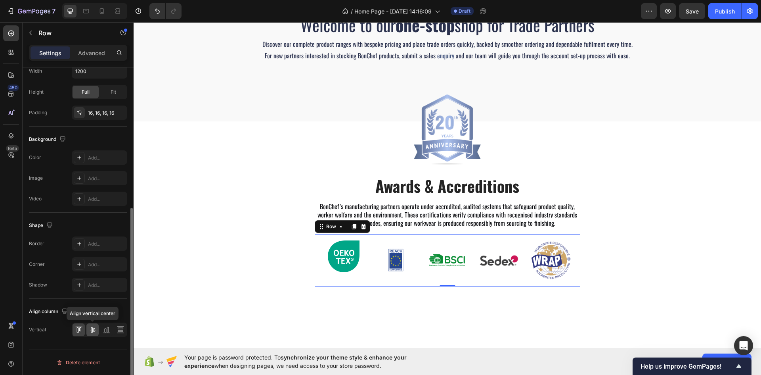
click at [90, 330] on icon at bounding box center [93, 330] width 6 height 6
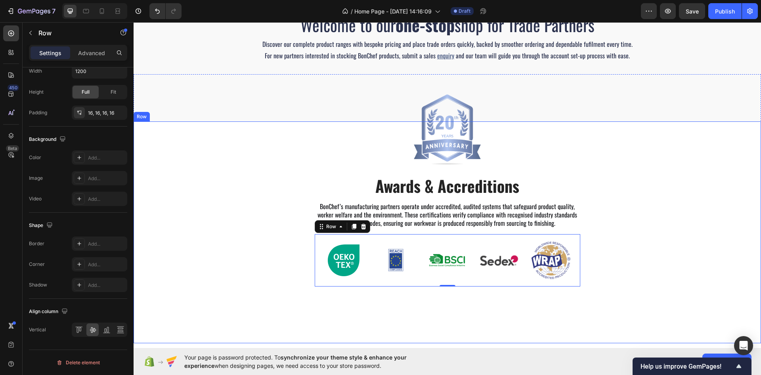
click at [221, 296] on div "Image ⁠⁠⁠⁠⁠⁠⁠ Awards & Accreditions Heading BonChef’s manufacturing partners op…" at bounding box center [448, 232] width 628 height 222
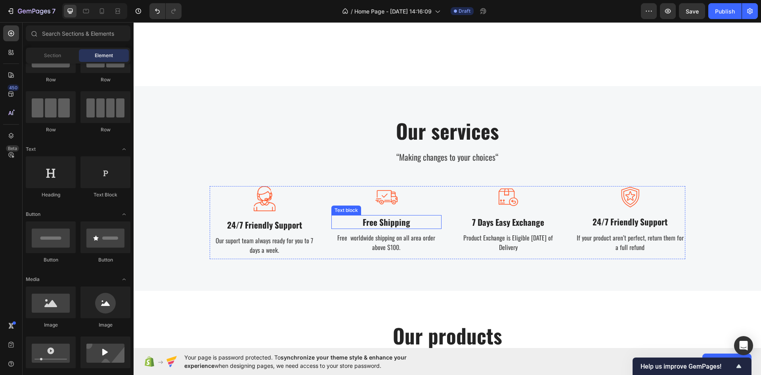
scroll to position [810, 0]
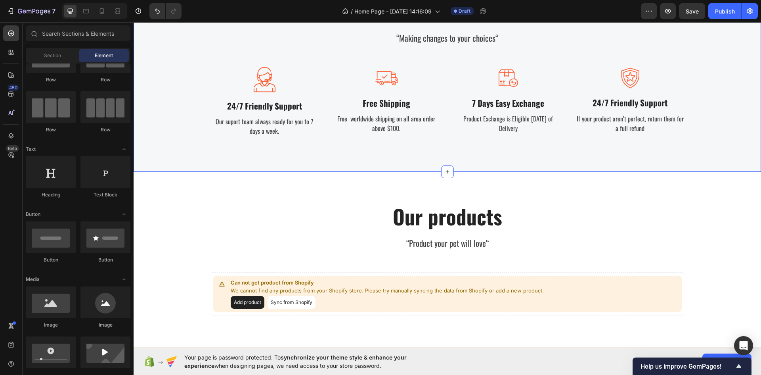
click at [166, 114] on div "Our services Heading “Making changes to your choices“ Text block Image 24/7 Fri…" at bounding box center [448, 70] width 616 height 142
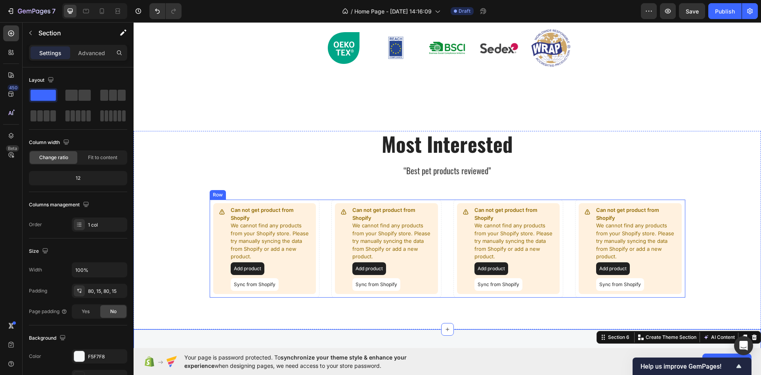
scroll to position [414, 0]
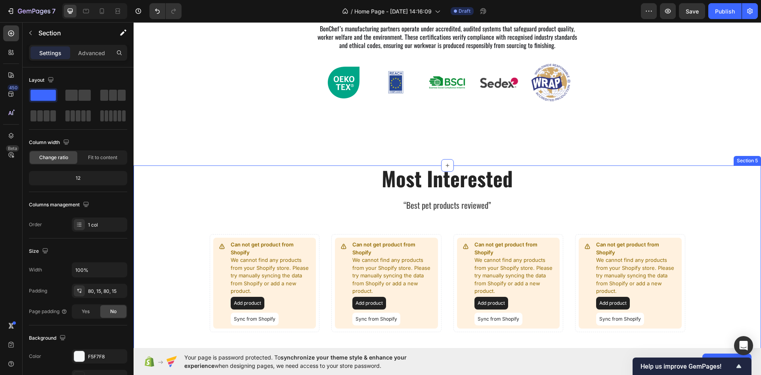
click at [163, 193] on div "Most Interested Heading “Best pet products reviewed” Text block Row Can not get…" at bounding box center [448, 248] width 616 height 166
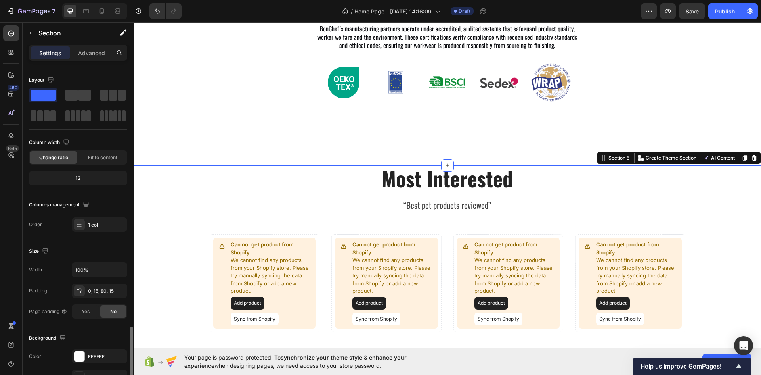
scroll to position [154, 0]
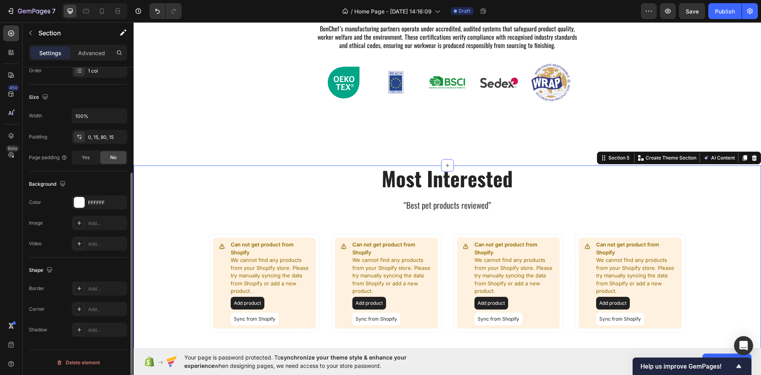
click at [752, 156] on icon at bounding box center [754, 158] width 5 height 6
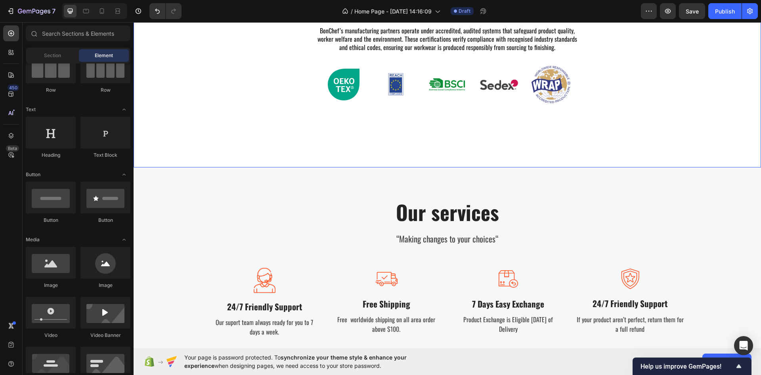
scroll to position [414, 0]
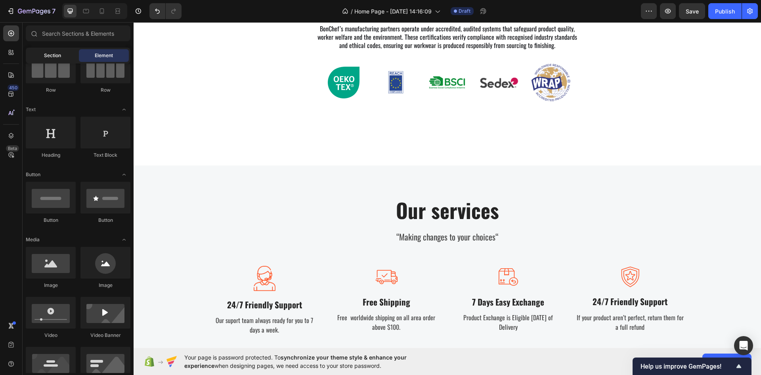
click at [40, 55] on div "Section" at bounding box center [52, 55] width 50 height 13
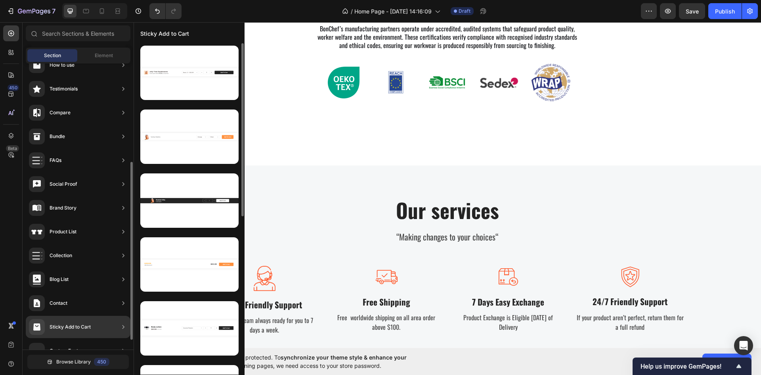
scroll to position [174, 0]
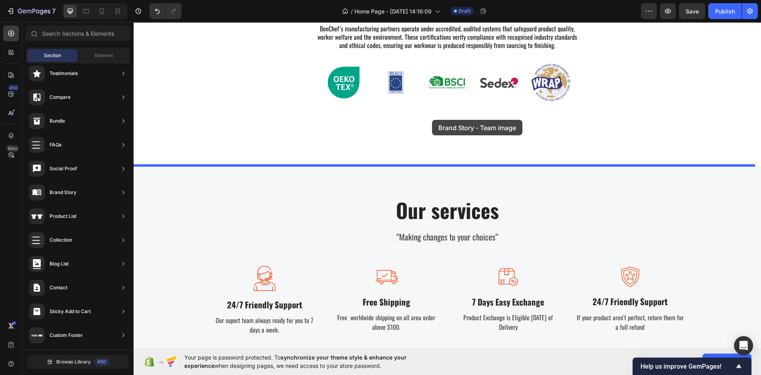
drag, startPoint x: 320, startPoint y: 167, endPoint x: 431, endPoint y: 123, distance: 119.1
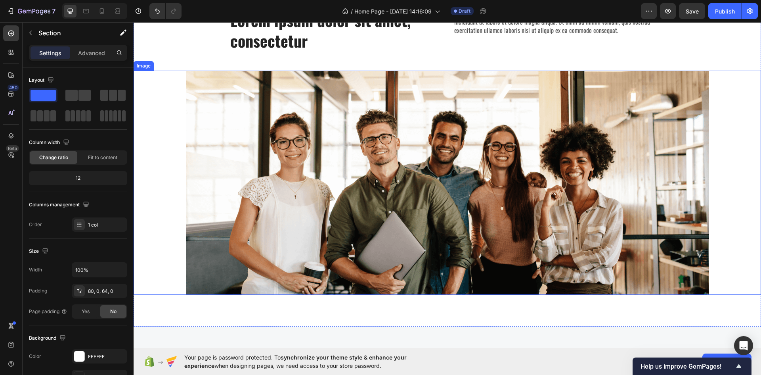
scroll to position [731, 0]
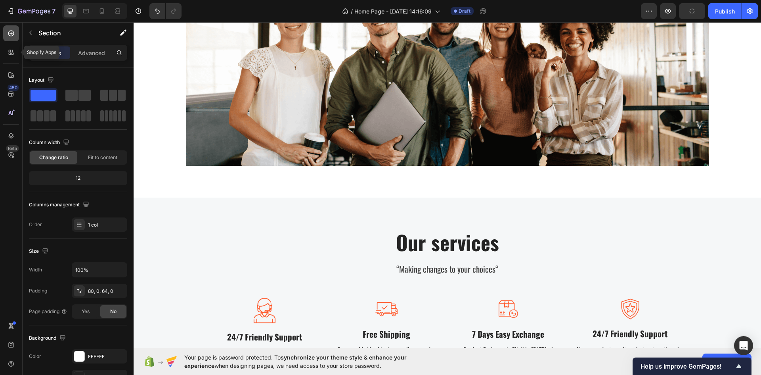
click at [12, 39] on div at bounding box center [11, 33] width 16 height 16
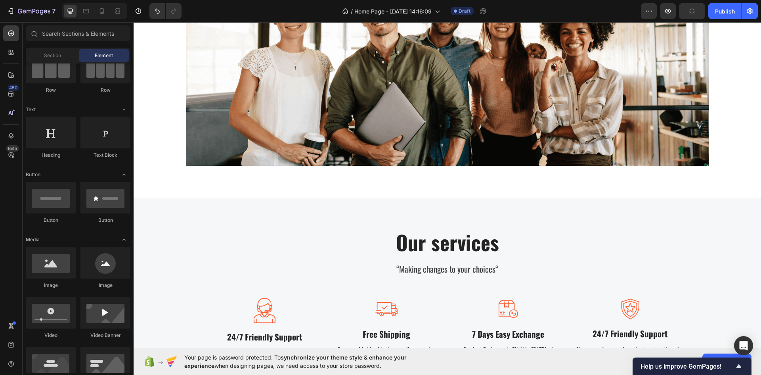
scroll to position [0, 0]
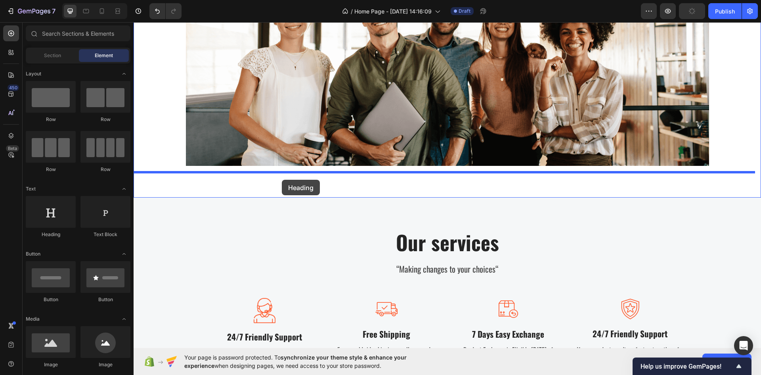
drag, startPoint x: 177, startPoint y: 237, endPoint x: 282, endPoint y: 180, distance: 119.6
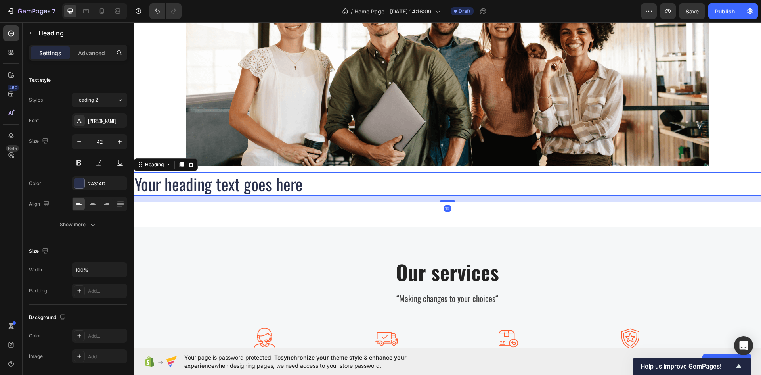
click at [206, 204] on div "Lorem ipsum dolor sit amet, consectetur Heading Lorem ipsum dolor sit amet, con…" at bounding box center [448, 37] width 628 height 379
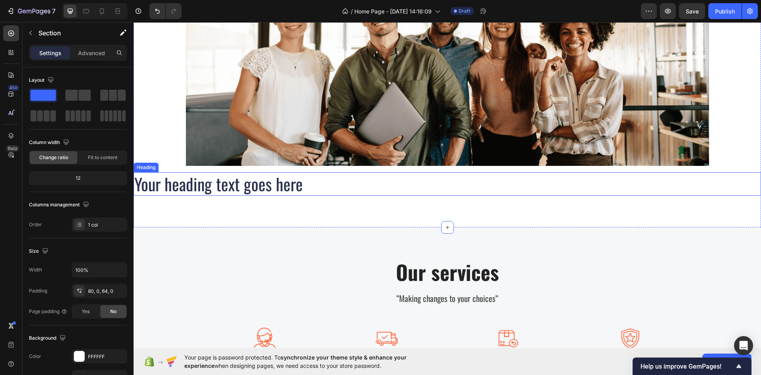
click at [172, 185] on h2 "Your heading text goes here" at bounding box center [448, 183] width 628 height 23
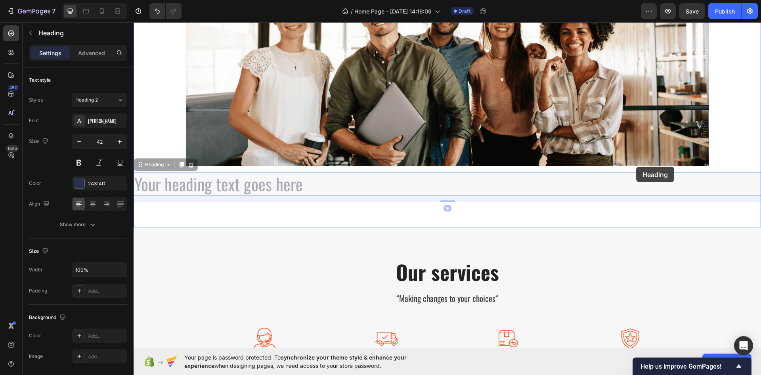
drag, startPoint x: 143, startPoint y: 165, endPoint x: 636, endPoint y: 167, distance: 493.7
click at [636, 167] on div "Header Lorem ipsum dolor sit amet, consectetur Heading Lorem ipsum dolor sit am…" at bounding box center [448, 171] width 628 height 1761
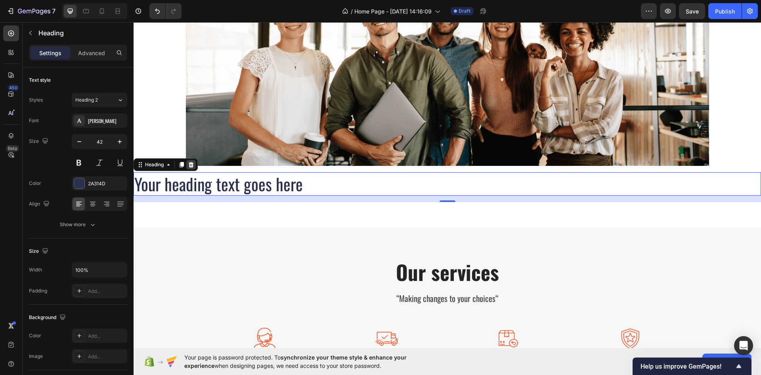
click at [193, 164] on icon at bounding box center [191, 165] width 5 height 6
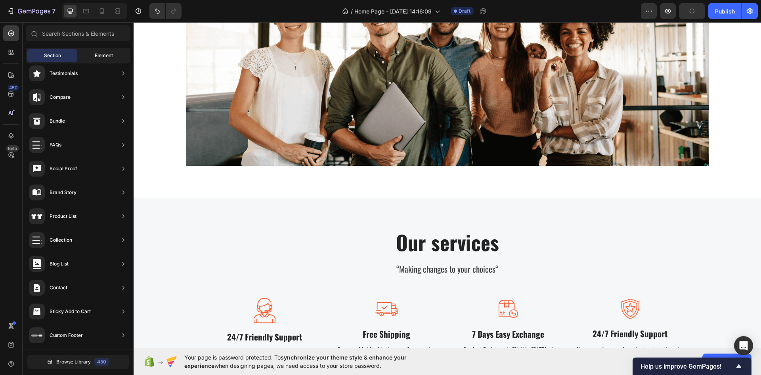
click at [91, 60] on div "Element" at bounding box center [104, 55] width 50 height 13
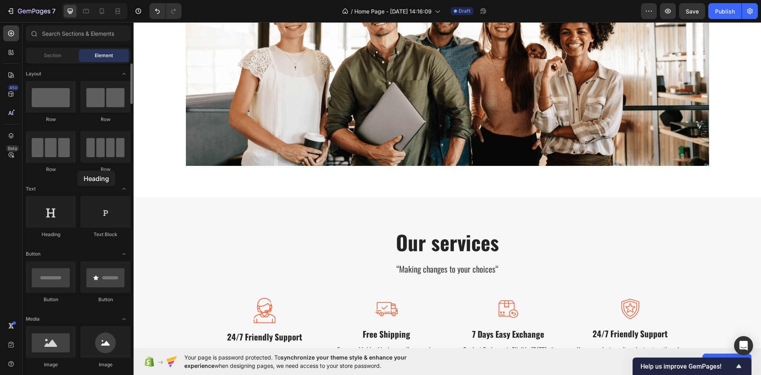
drag, startPoint x: 59, startPoint y: 151, endPoint x: 77, endPoint y: 171, distance: 26.6
drag, startPoint x: 56, startPoint y: 108, endPoint x: 59, endPoint y: 197, distance: 88.9
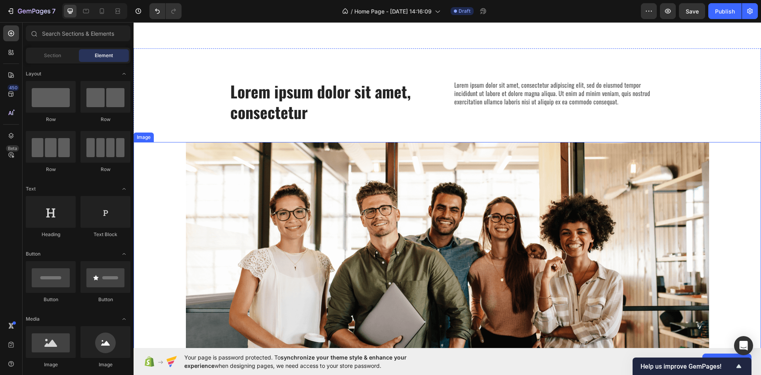
scroll to position [493, 0]
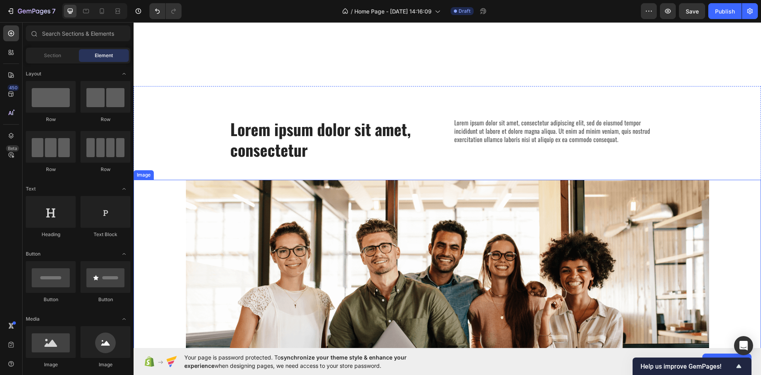
click at [220, 233] on img at bounding box center [447, 292] width 523 height 224
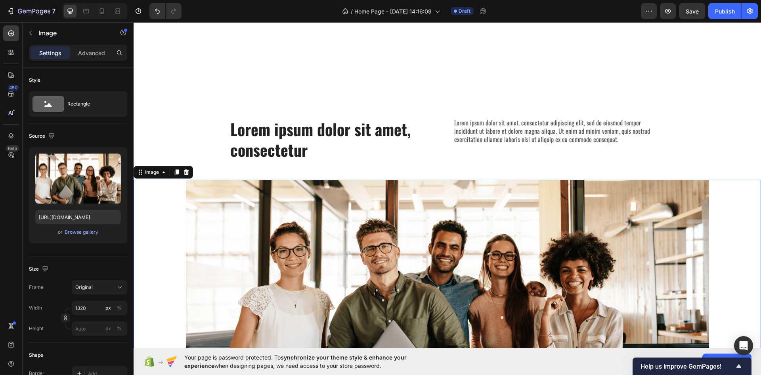
click at [142, 228] on div at bounding box center [448, 292] width 628 height 224
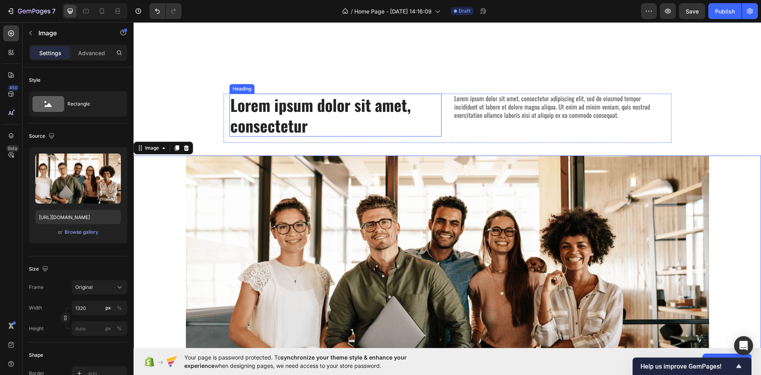
scroll to position [414, 0]
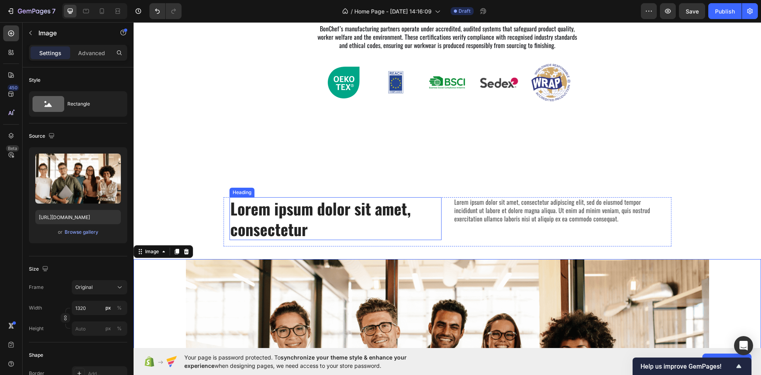
click at [302, 221] on h2 "Lorem ipsum dolor sit amet, consectetur" at bounding box center [336, 218] width 212 height 43
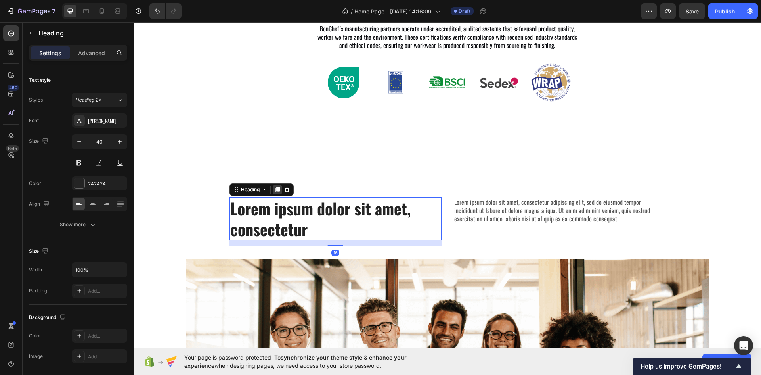
click at [277, 190] on icon at bounding box center [277, 190] width 4 height 6
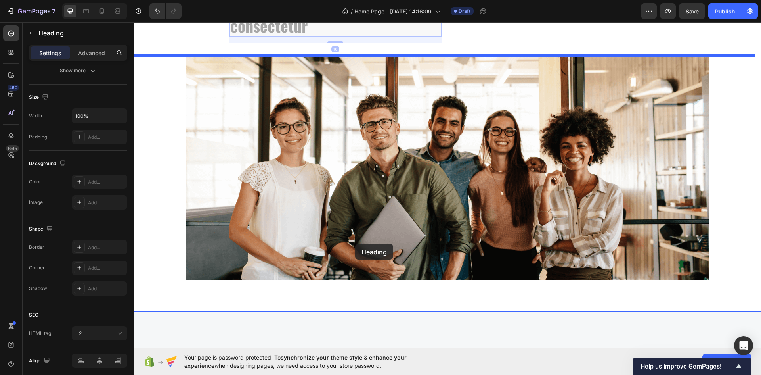
scroll to position [770, 0]
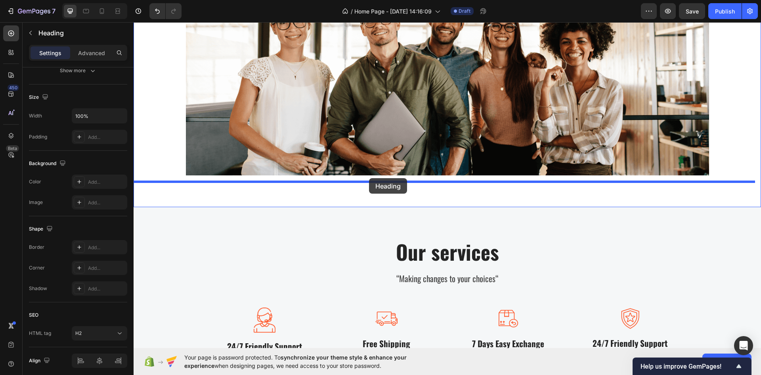
drag, startPoint x: 228, startPoint y: 161, endPoint x: 369, endPoint y: 178, distance: 141.7
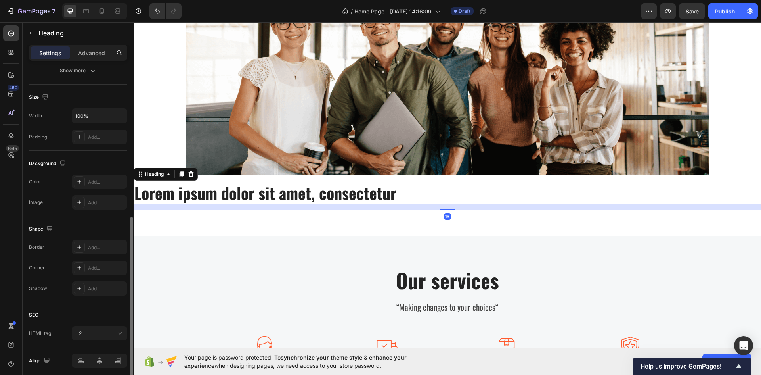
scroll to position [185, 0]
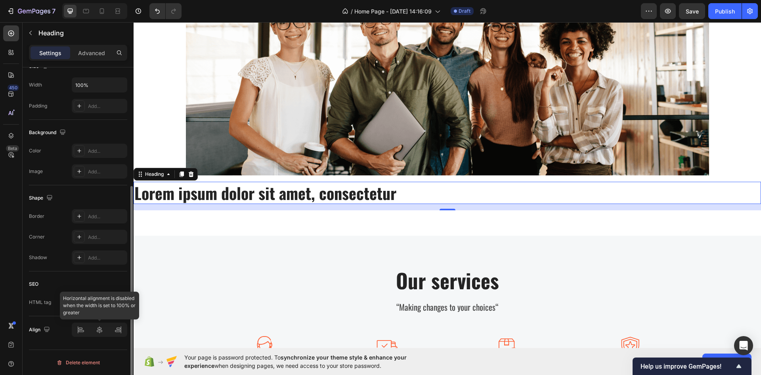
click at [96, 333] on div at bounding box center [100, 329] width 56 height 14
click at [190, 170] on div at bounding box center [191, 174] width 10 height 10
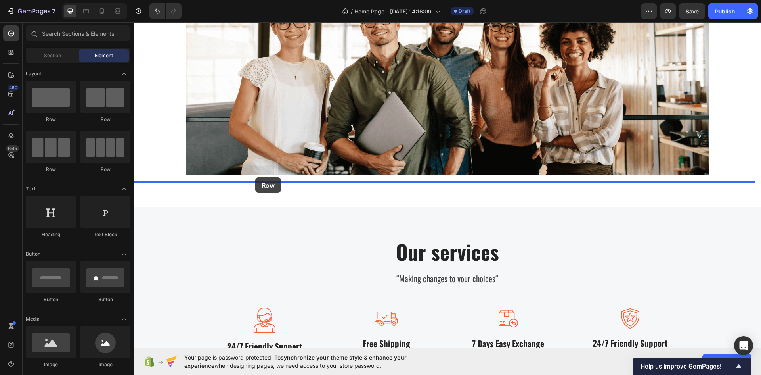
drag, startPoint x: 195, startPoint y: 130, endPoint x: 255, endPoint y: 177, distance: 76.5
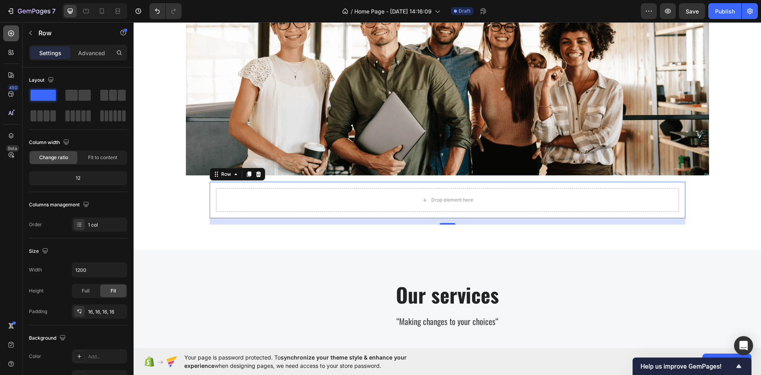
click at [10, 37] on div at bounding box center [11, 33] width 16 height 16
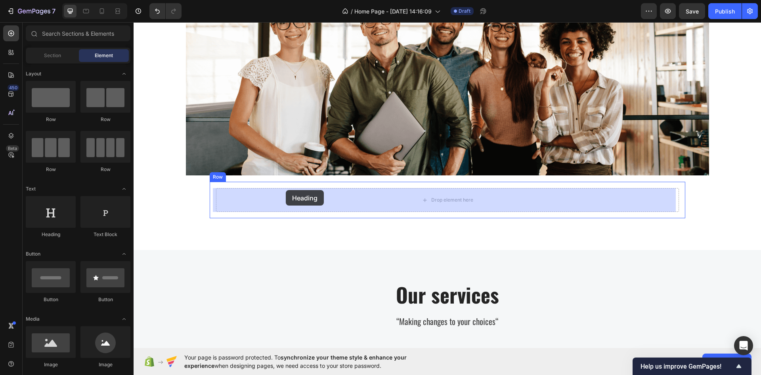
drag, startPoint x: 177, startPoint y: 247, endPoint x: 286, endPoint y: 190, distance: 122.9
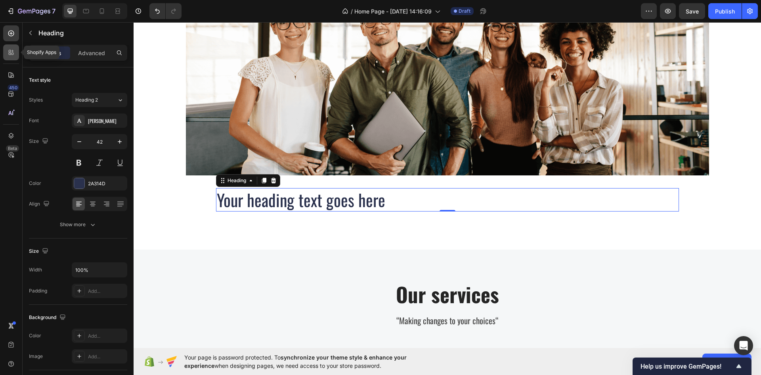
click at [16, 53] on div at bounding box center [11, 52] width 16 height 16
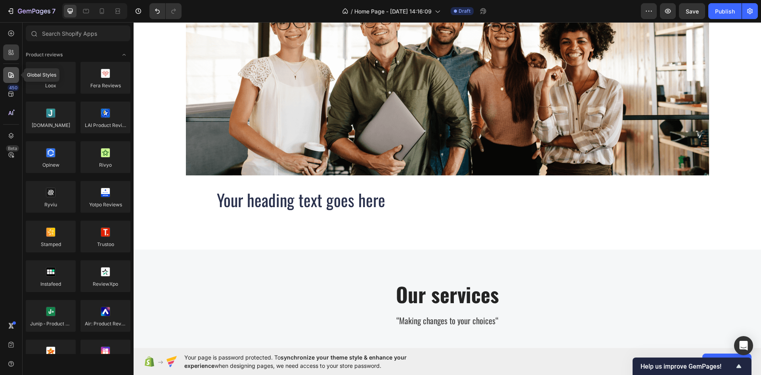
click at [11, 73] on icon at bounding box center [11, 75] width 6 height 6
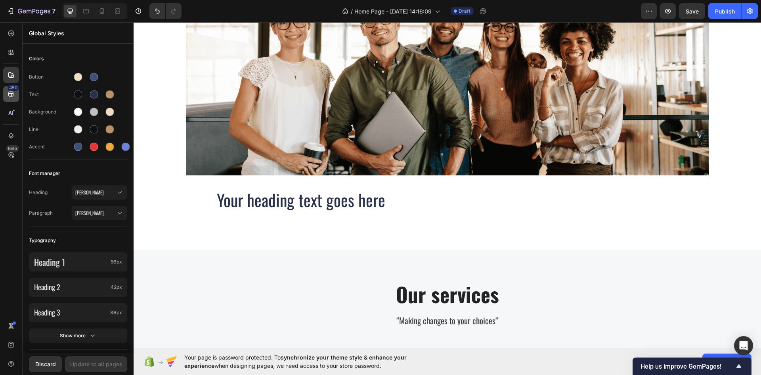
click at [10, 93] on icon at bounding box center [10, 94] width 5 height 5
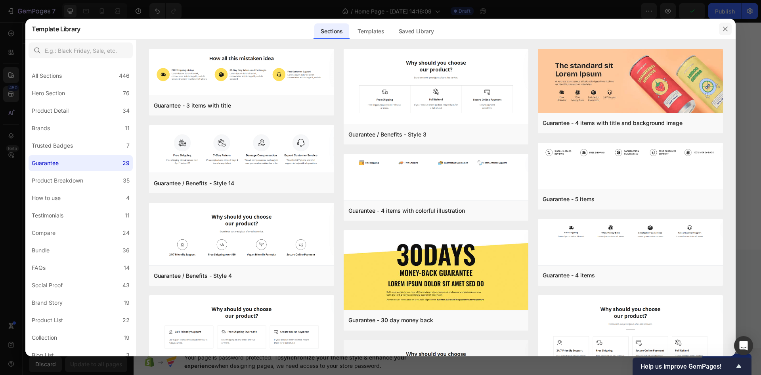
drag, startPoint x: 728, startPoint y: 31, endPoint x: 590, endPoint y: 8, distance: 139.6
click at [728, 31] on icon "button" at bounding box center [725, 29] width 6 height 6
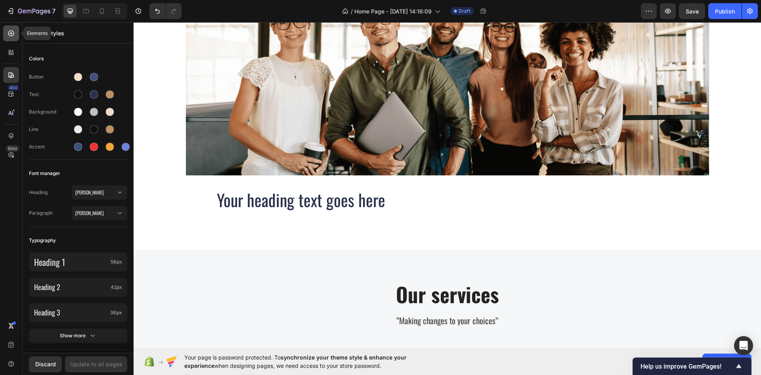
click at [5, 33] on div at bounding box center [11, 33] width 16 height 16
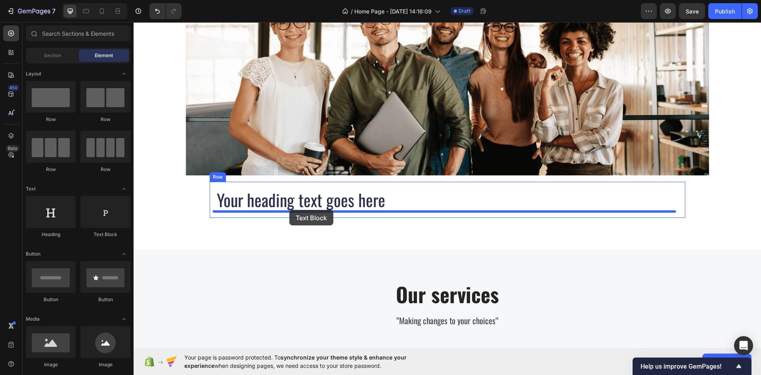
drag, startPoint x: 228, startPoint y: 237, endPoint x: 289, endPoint y: 210, distance: 67.3
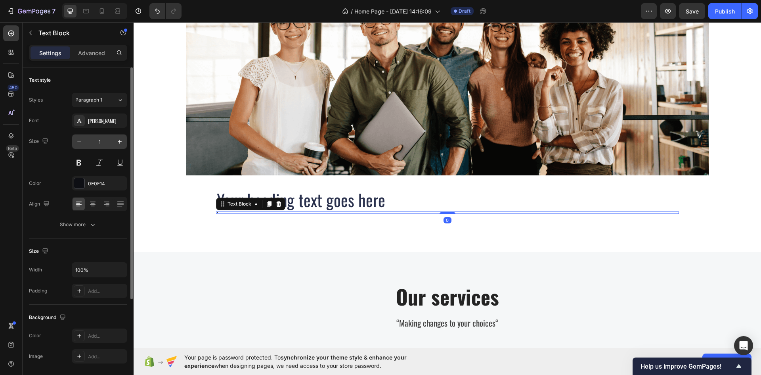
click at [106, 142] on input "1" at bounding box center [99, 141] width 26 height 14
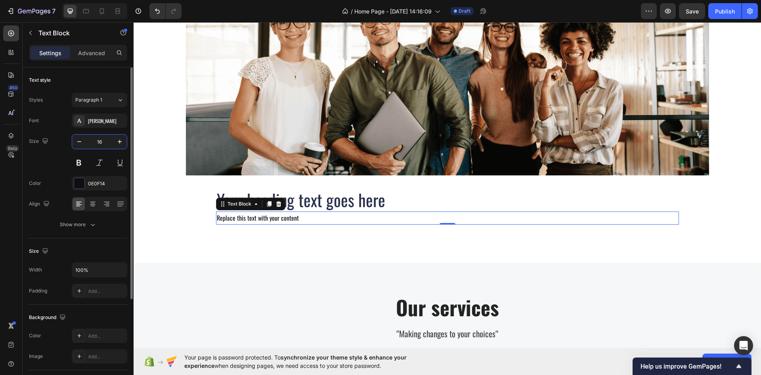
type input "16"
click at [199, 249] on div "Lorem ipsum dolor sit amet, consectetur Heading Lorem ipsum dolor sit amet, con…" at bounding box center [448, 63] width 628 height 398
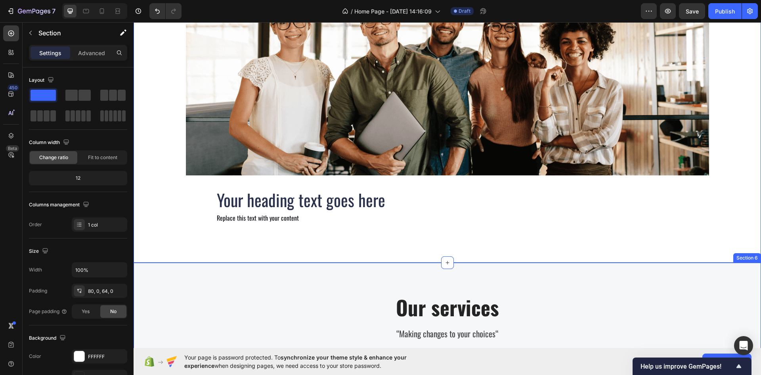
scroll to position [675, 0]
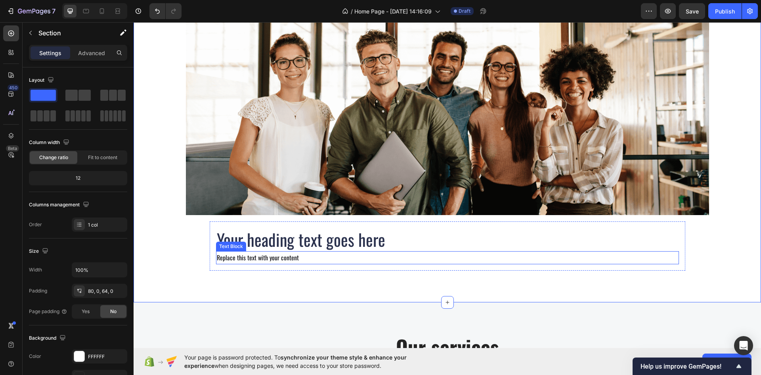
click at [221, 243] on div "Text Block" at bounding box center [231, 246] width 27 height 7
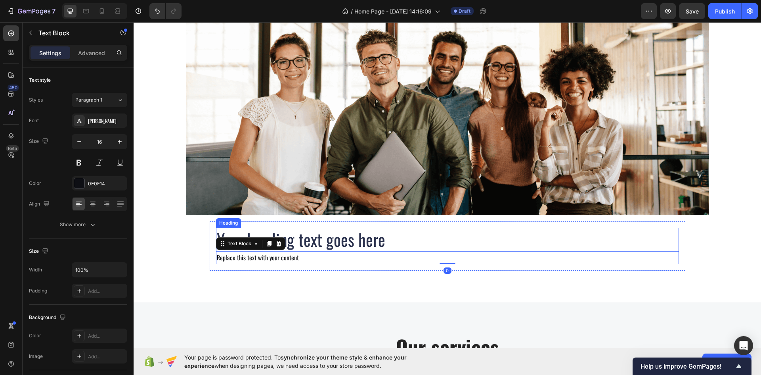
click at [227, 231] on h2 "Your heading text goes here" at bounding box center [447, 239] width 463 height 23
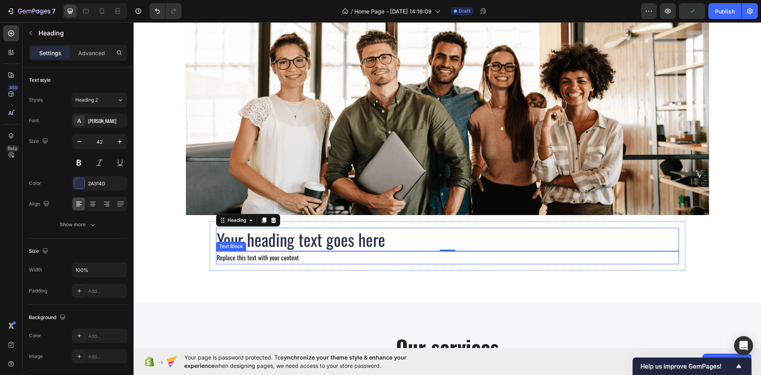
click at [267, 256] on div "Replace this text with your content" at bounding box center [447, 257] width 463 height 13
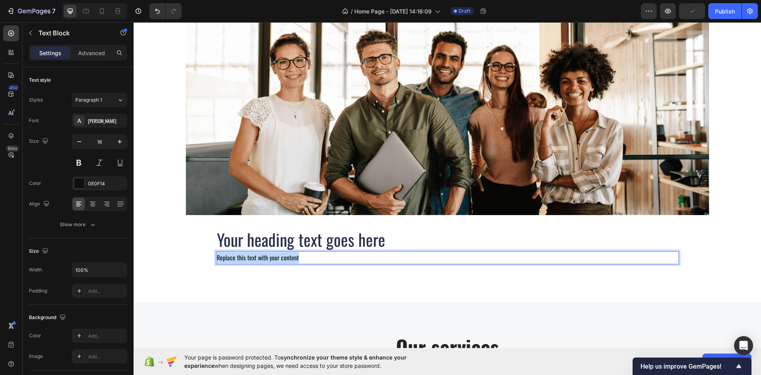
click at [267, 256] on p "Replace this text with your content" at bounding box center [448, 257] width 462 height 11
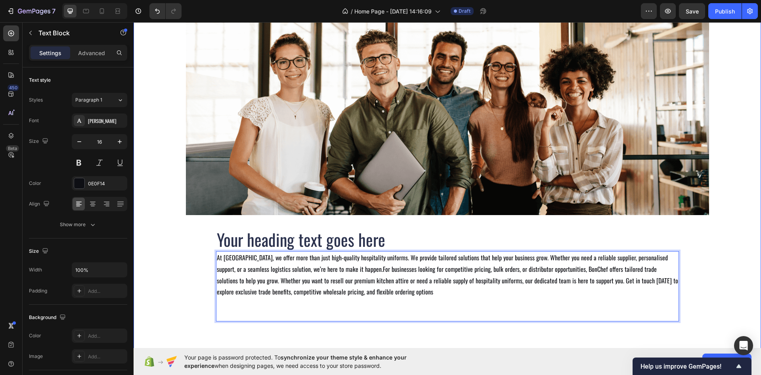
click at [187, 272] on div "Lorem ipsum dolor sit amet, consectetur Heading Lorem ipsum dolor sit amet, con…" at bounding box center [448, 134] width 628 height 398
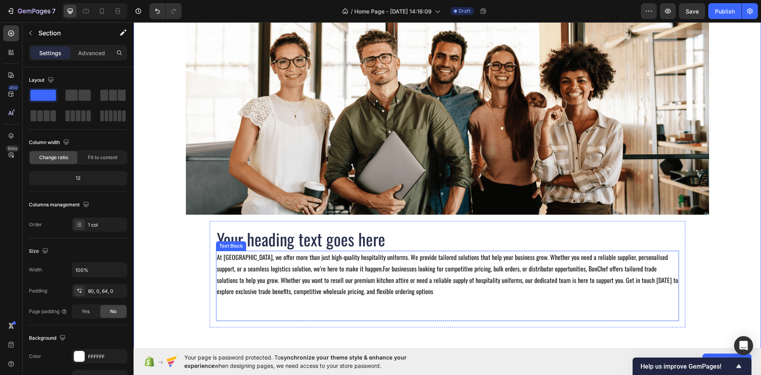
scroll to position [715, 0]
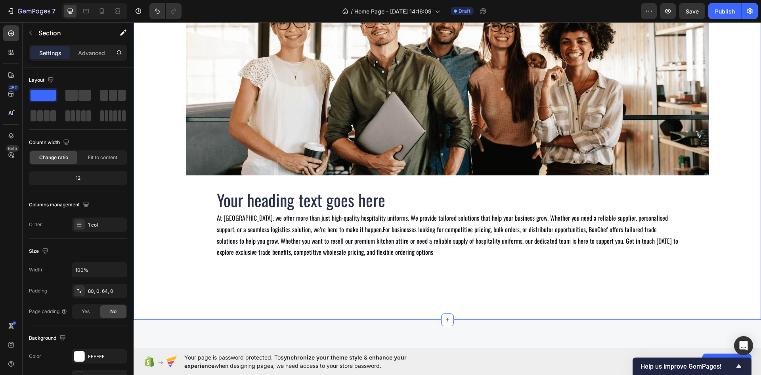
click at [152, 263] on div "Lorem ipsum dolor sit amet, consectetur Heading Lorem ipsum dolor sit amet, con…" at bounding box center [448, 95] width 628 height 398
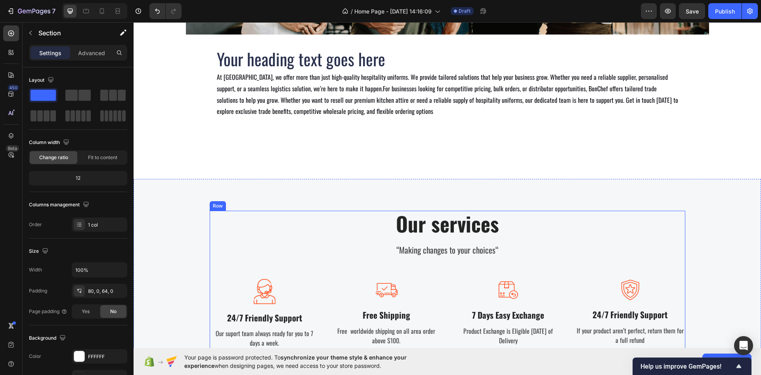
scroll to position [874, 0]
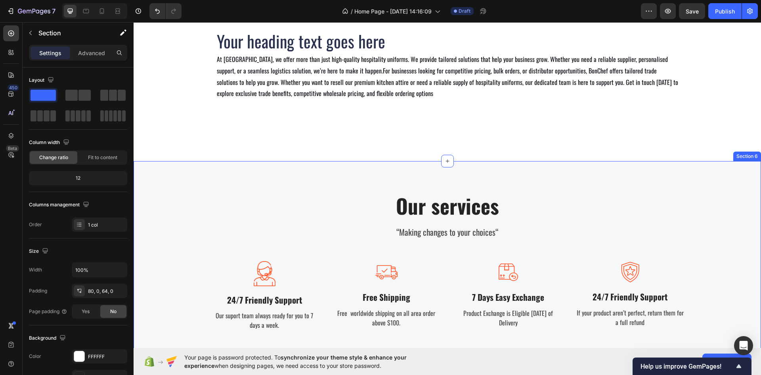
click at [205, 177] on div "Our services Heading “Making changes to your choices“ Text block Image 24/7 Fri…" at bounding box center [448, 263] width 628 height 205
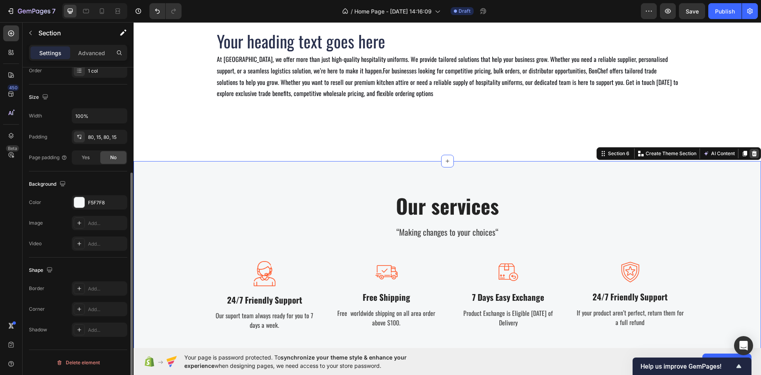
click at [751, 154] on icon at bounding box center [754, 153] width 6 height 6
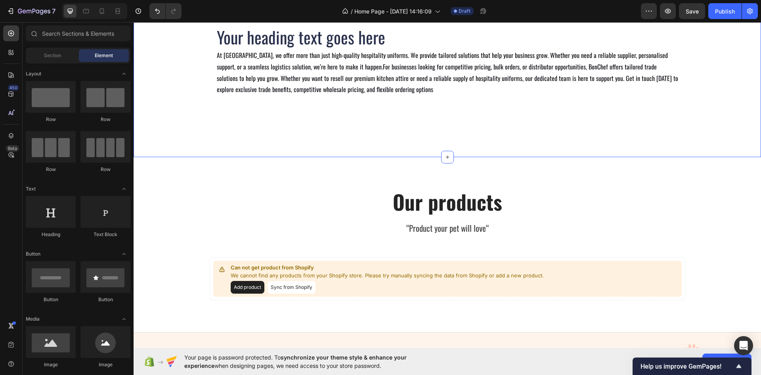
scroll to position [874, 0]
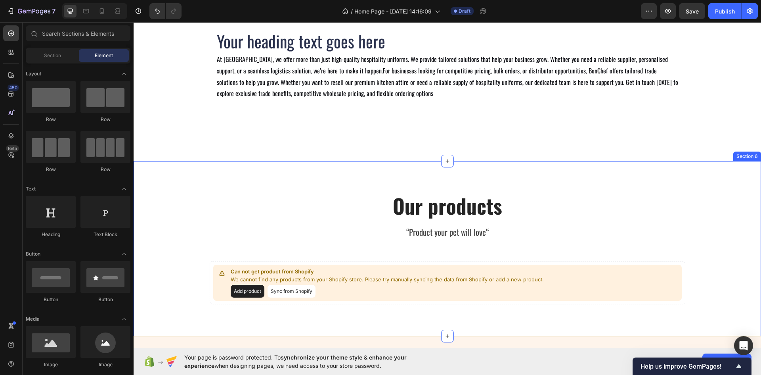
click at [416, 173] on div "Our products Heading “Product your pet will love“ Text block Can not get produc…" at bounding box center [448, 248] width 628 height 175
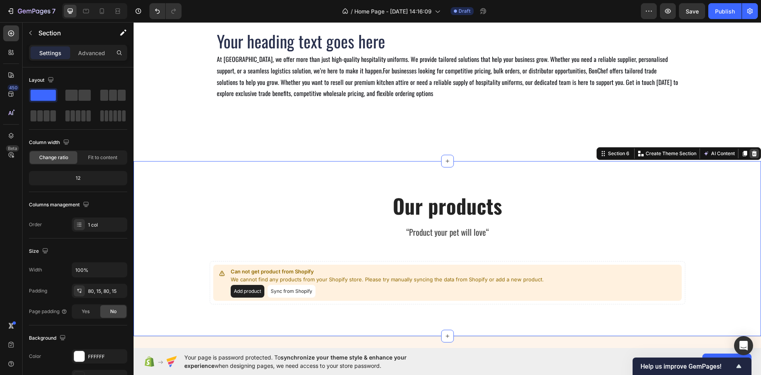
click at [752, 152] on icon at bounding box center [754, 154] width 5 height 6
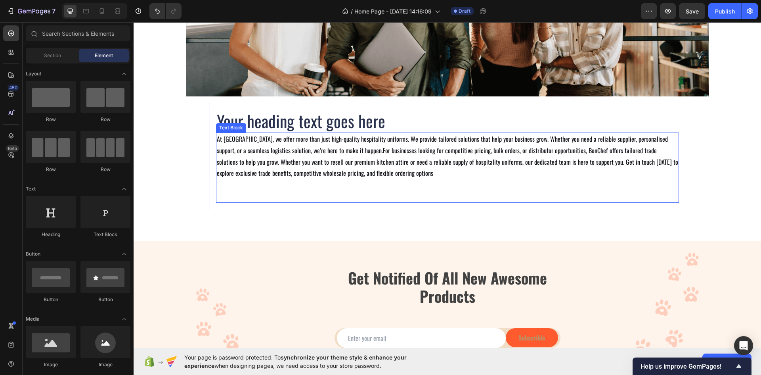
scroll to position [794, 0]
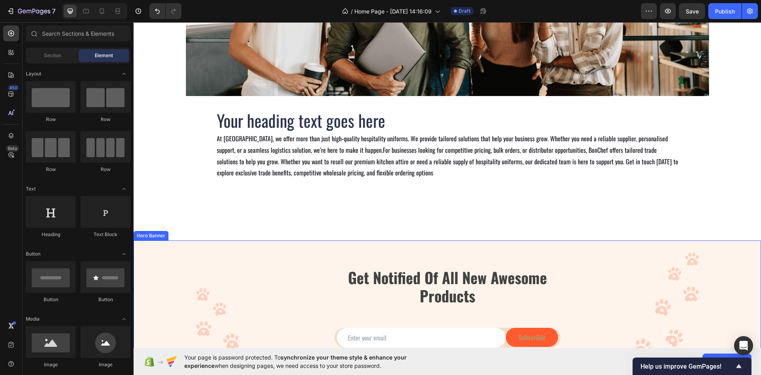
click at [207, 255] on div "Get Notified Of All New Awesome Products Heading Email Field Subscrible Submit …" at bounding box center [448, 307] width 628 height 105
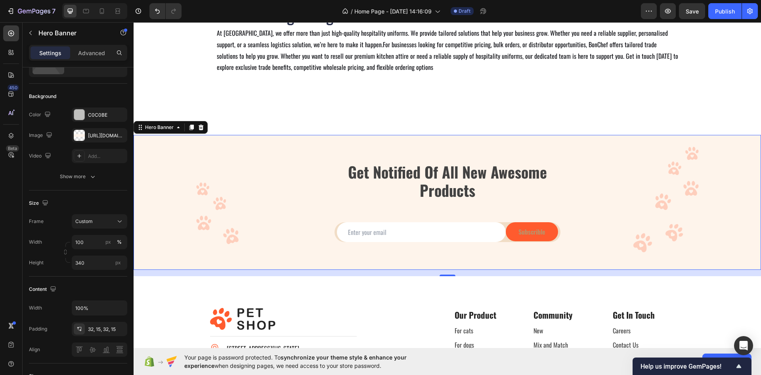
scroll to position [913, 0]
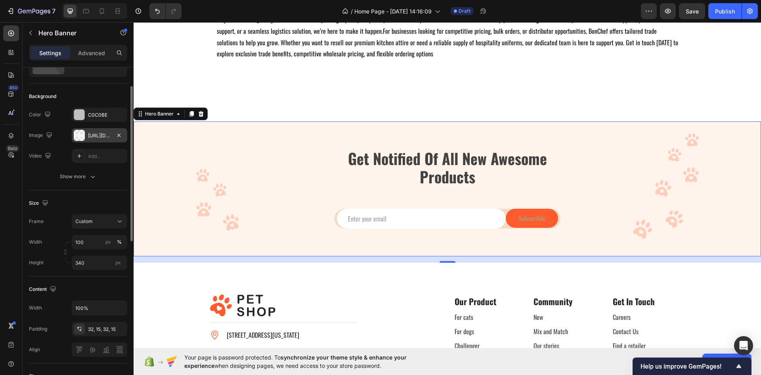
drag, startPoint x: 116, startPoint y: 136, endPoint x: 96, endPoint y: 140, distance: 20.6
click at [116, 136] on icon "button" at bounding box center [119, 135] width 6 height 6
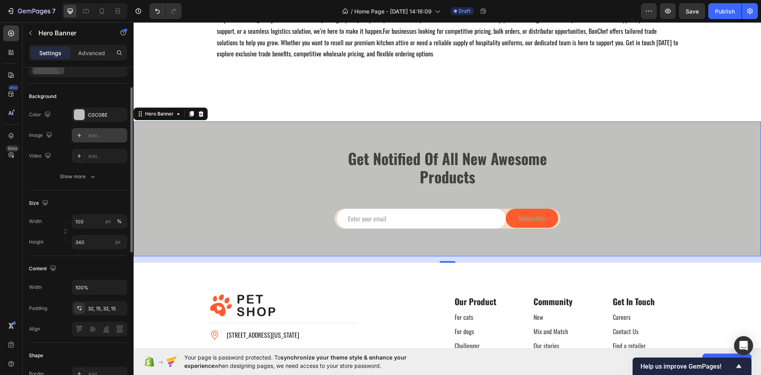
click at [92, 139] on div "Add..." at bounding box center [100, 135] width 56 height 14
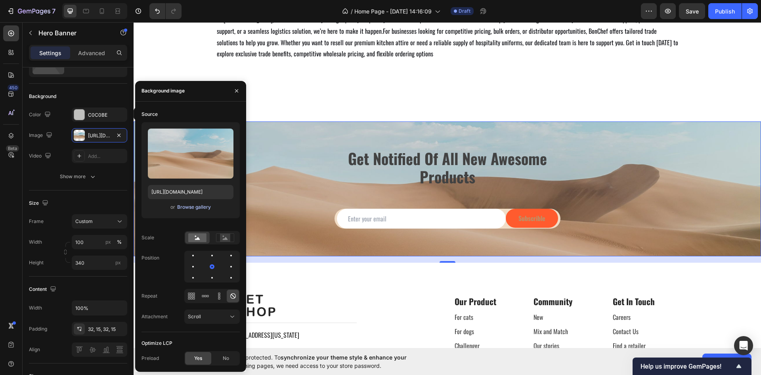
click at [183, 205] on div "Browse gallery" at bounding box center [194, 206] width 34 height 7
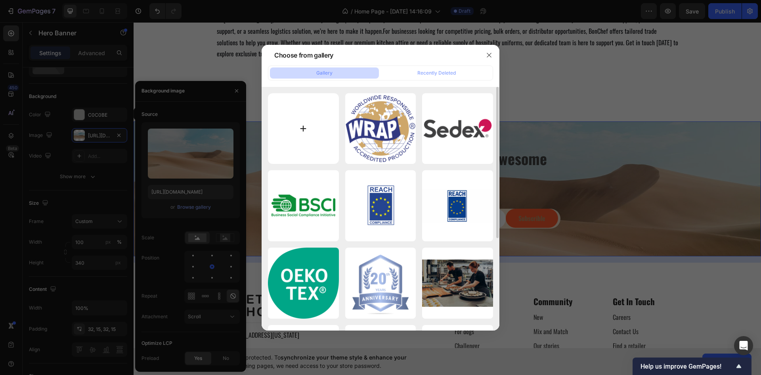
click at [307, 121] on input "file" at bounding box center [303, 128] width 71 height 71
type input "C:\fakepath\Untitled design (8).png"
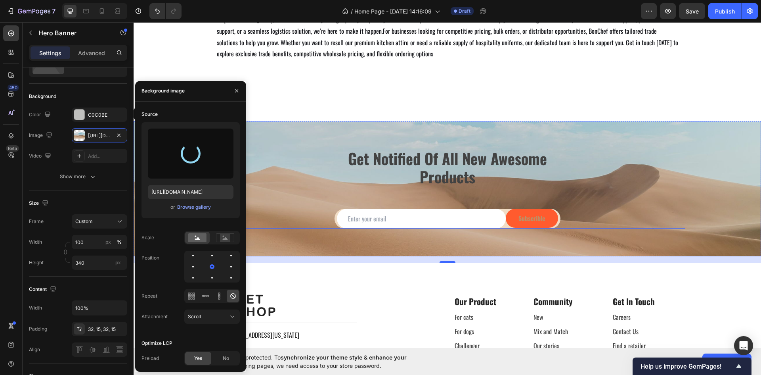
type input "https://cdn.shopify.com/s/files/1/0927/5837/6821/files/gempages_586133688887018…"
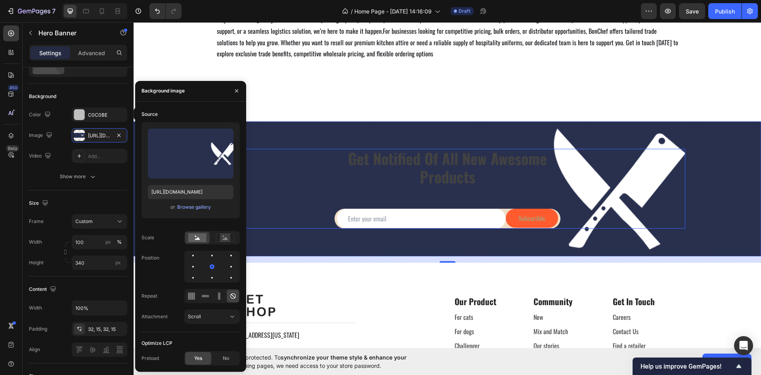
click at [287, 183] on div "Get Notified Of All New Awesome Products Heading Email Field Subscrible Submit …" at bounding box center [448, 189] width 476 height 80
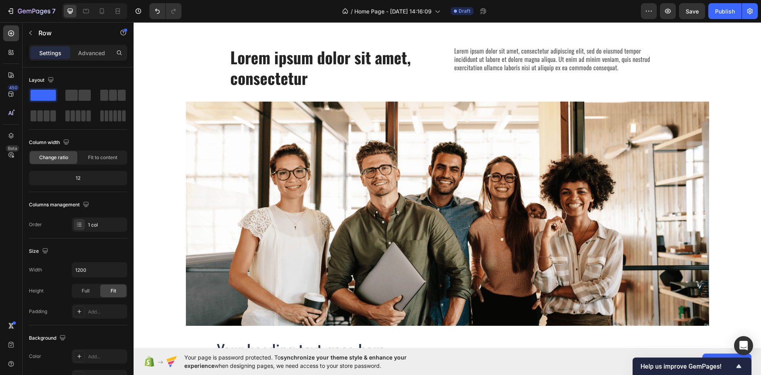
scroll to position [675, 0]
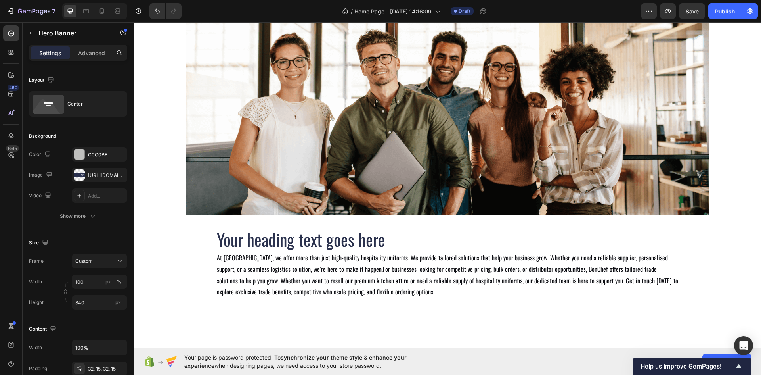
scroll to position [874, 0]
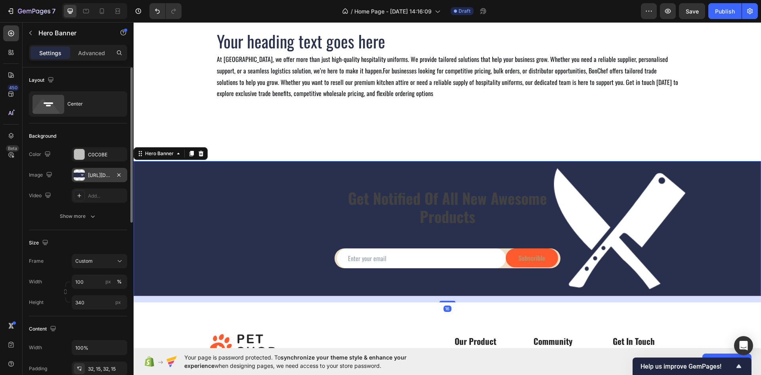
click at [107, 173] on div "https://cdn.shopify.com/s/files/1/0927/5837/6821/files/gempages_586133688887018…" at bounding box center [99, 175] width 23 height 7
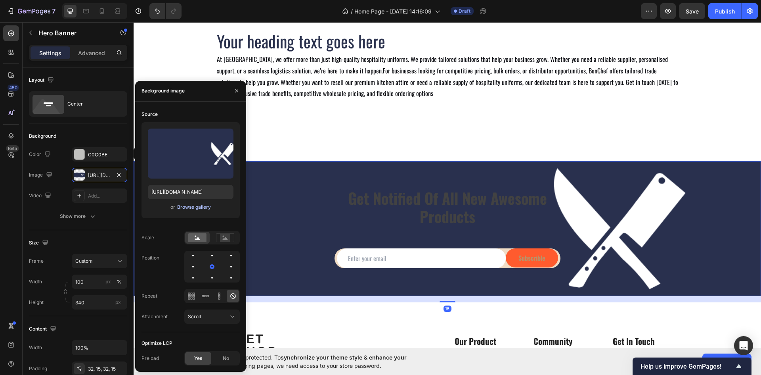
click at [193, 203] on button "Browse gallery" at bounding box center [194, 207] width 34 height 8
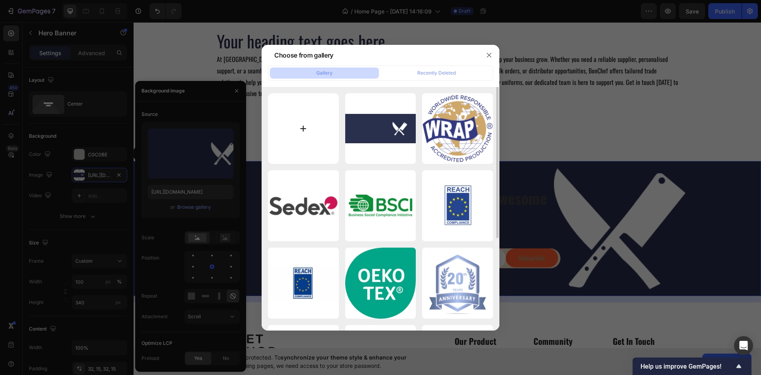
click at [292, 128] on input "file" at bounding box center [303, 128] width 71 height 71
type input "C:\fakepath\Untitled design (10).png"
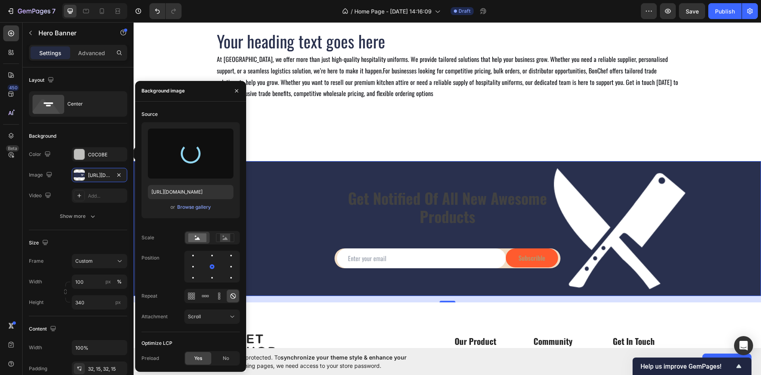
type input "[URL][DOMAIN_NAME]"
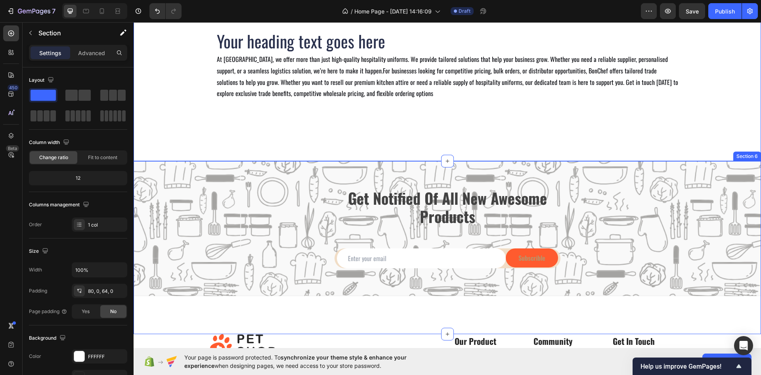
click at [191, 307] on div "Get Notified Of All New Awesome Products Heading Email Field Subscrible Submit …" at bounding box center [448, 247] width 628 height 173
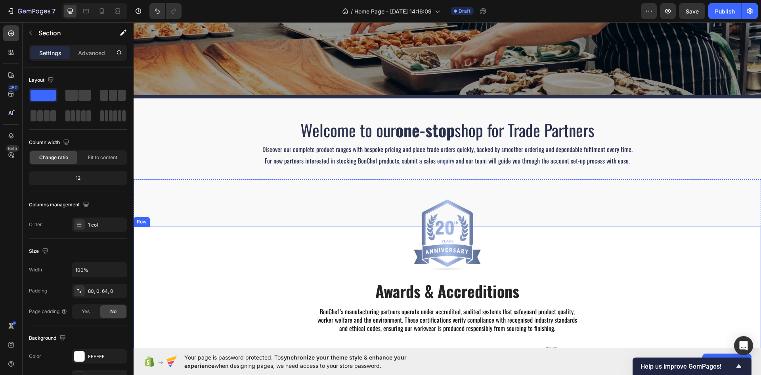
scroll to position [0, 0]
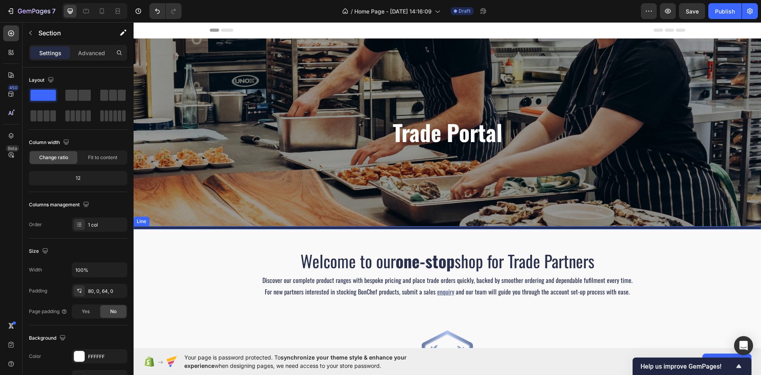
click at [249, 228] on div at bounding box center [448, 227] width 628 height 3
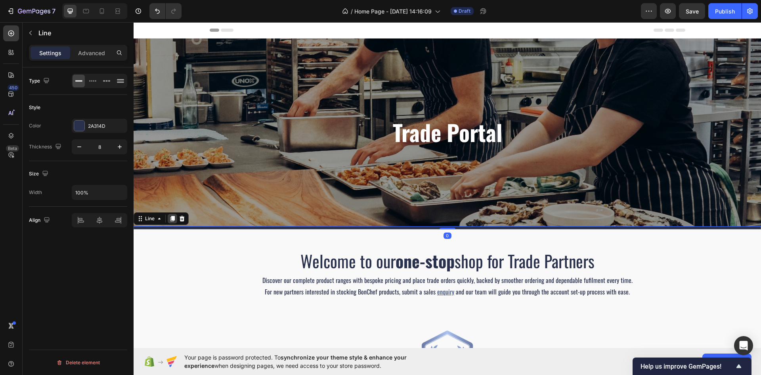
click at [172, 219] on icon at bounding box center [173, 219] width 4 height 6
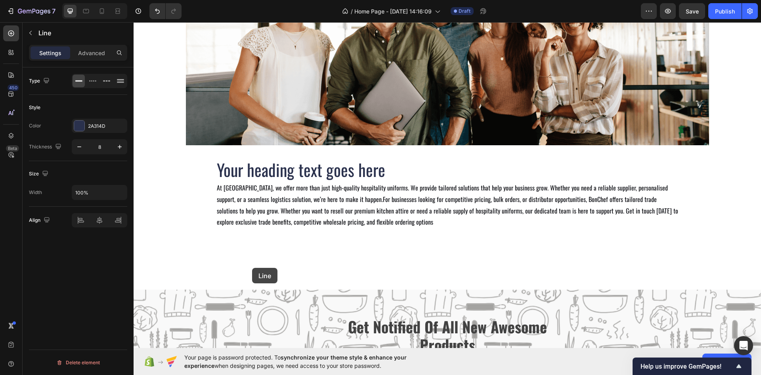
scroll to position [793, 0]
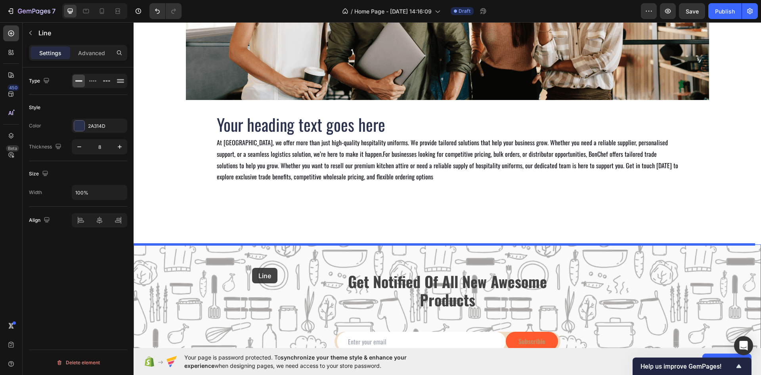
drag, startPoint x: 140, startPoint y: 225, endPoint x: 274, endPoint y: 133, distance: 162.6
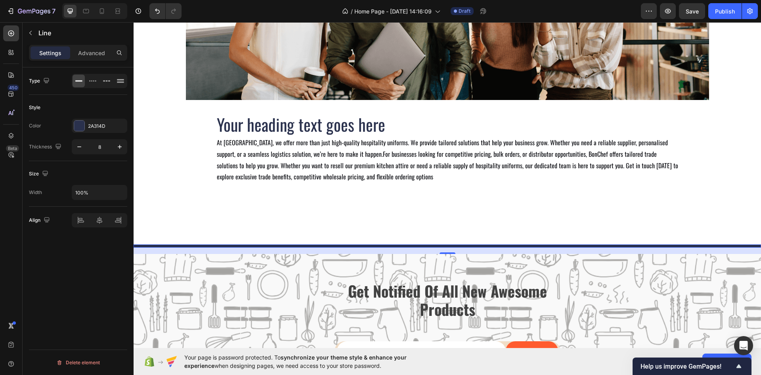
scroll to position [907, 0]
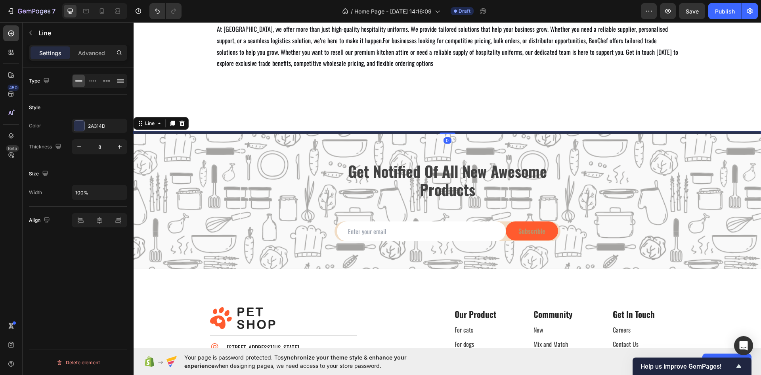
drag, startPoint x: 443, startPoint y: 140, endPoint x: 449, endPoint y: 122, distance: 19.2
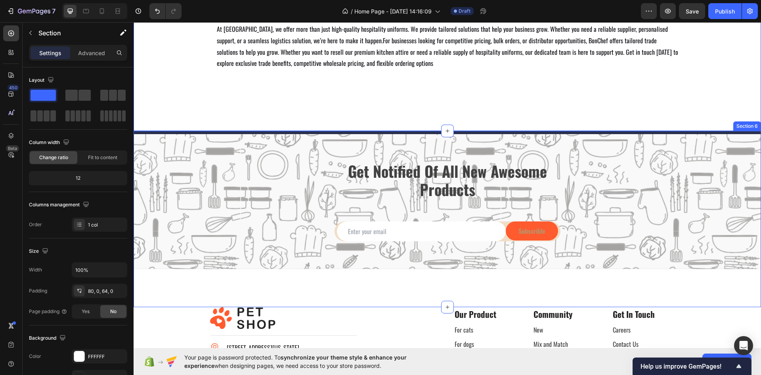
click at [205, 297] on div "Title Line Get Notified Of All New Awesome Products Heading Email Field Subscri…" at bounding box center [448, 219] width 628 height 176
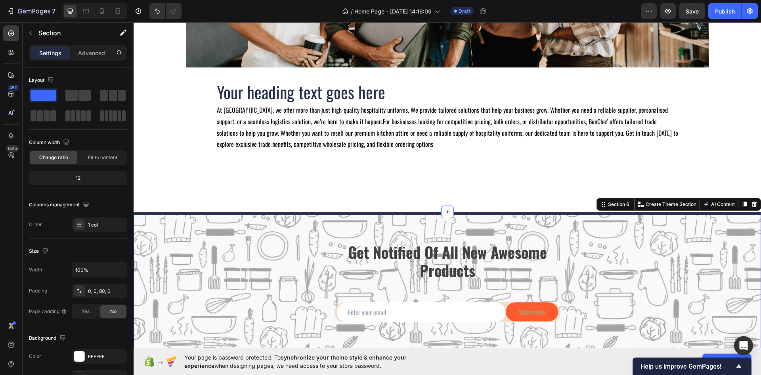
scroll to position [946, 0]
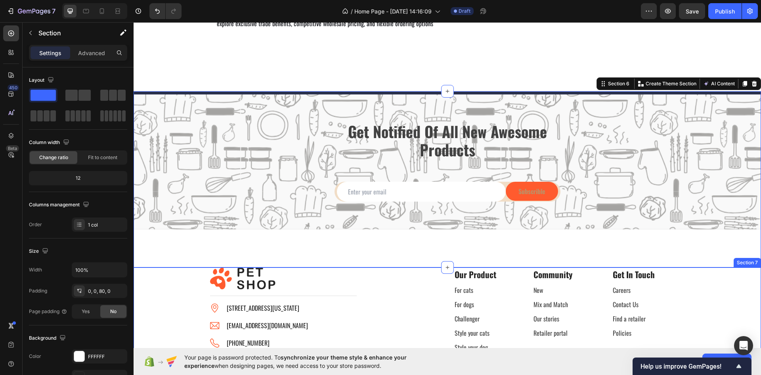
click at [159, 278] on div "Image Title Line Image 6391 Elgin St. Celina, Delaware 10299 Text block Image p…" at bounding box center [448, 330] width 616 height 126
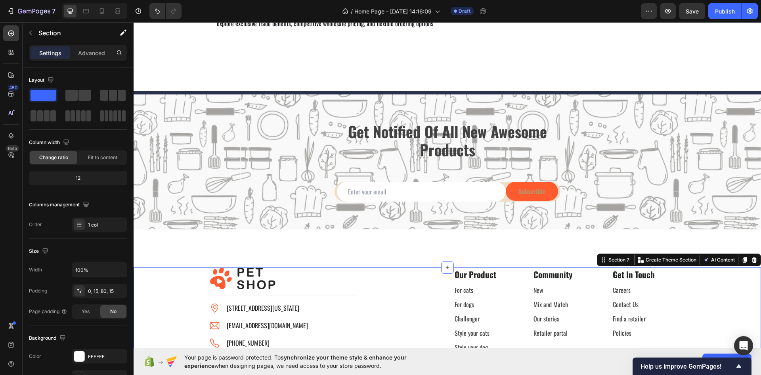
click at [163, 292] on div "Image Title Line Image 6391 Elgin St. Celina, Delaware 10299 Text block Image p…" at bounding box center [448, 330] width 616 height 126
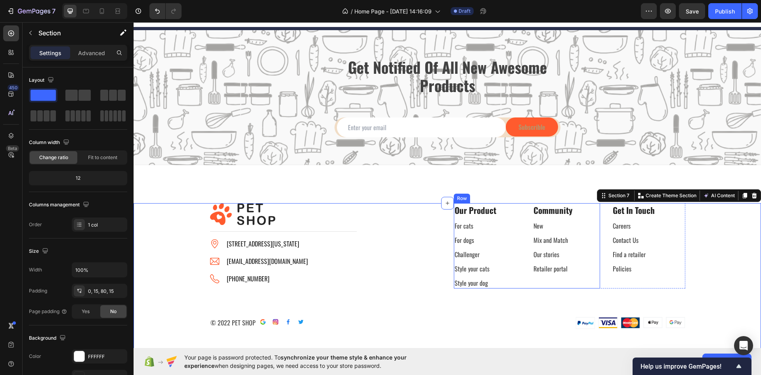
scroll to position [1065, 0]
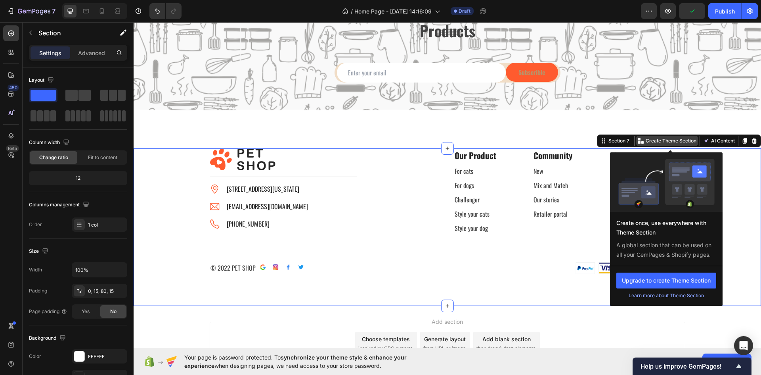
click at [669, 138] on p "Create Theme Section" at bounding box center [671, 140] width 51 height 7
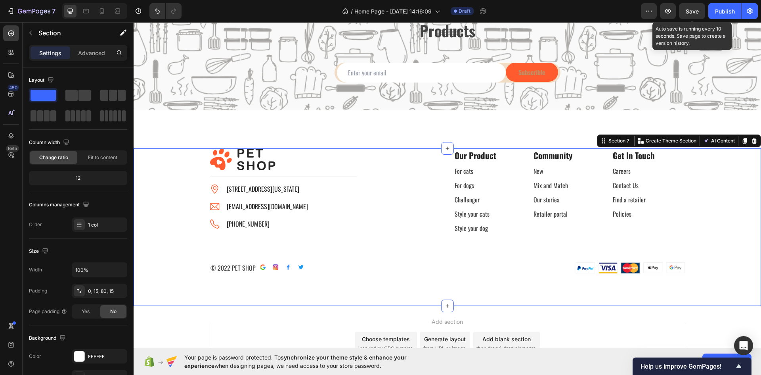
click at [690, 2] on div "7 / Home Page - Sep 26, 14:16:09 Draft Preview Save Auto save is running every …" at bounding box center [380, 11] width 761 height 23
click at [689, 8] on span "Save" at bounding box center [692, 11] width 13 height 7
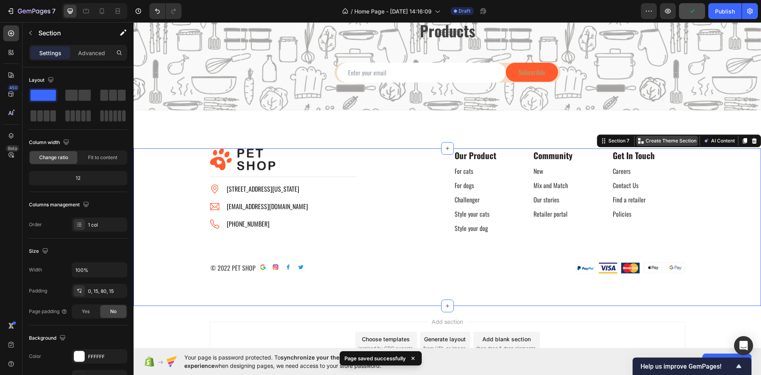
click at [660, 138] on p "Create Theme Section" at bounding box center [671, 140] width 51 height 7
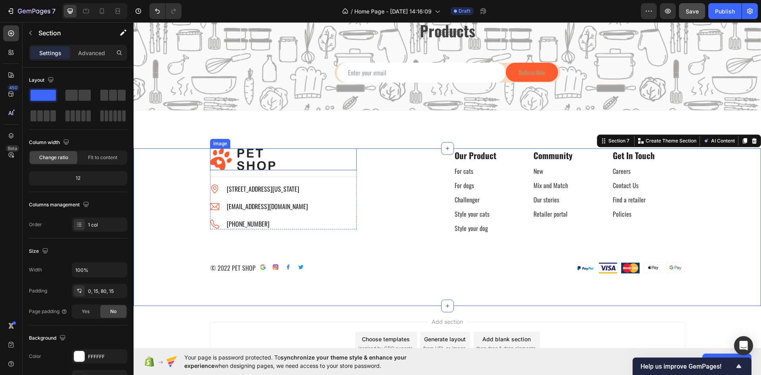
click at [221, 163] on img at bounding box center [242, 159] width 65 height 22
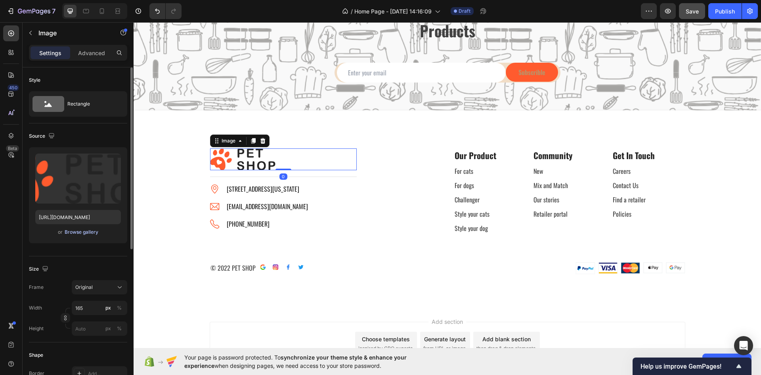
click at [68, 232] on div "Browse gallery" at bounding box center [82, 231] width 34 height 7
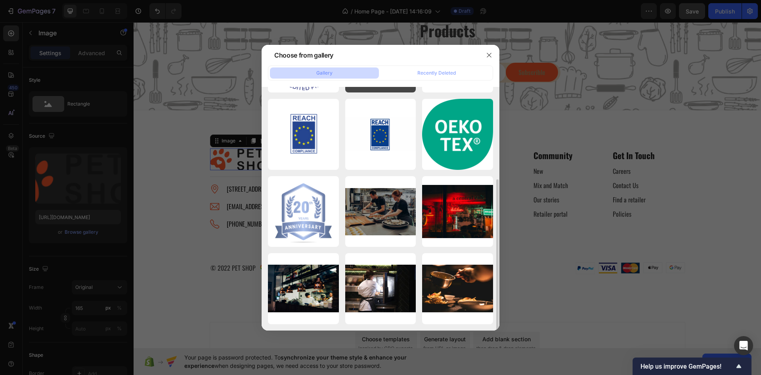
scroll to position [0, 0]
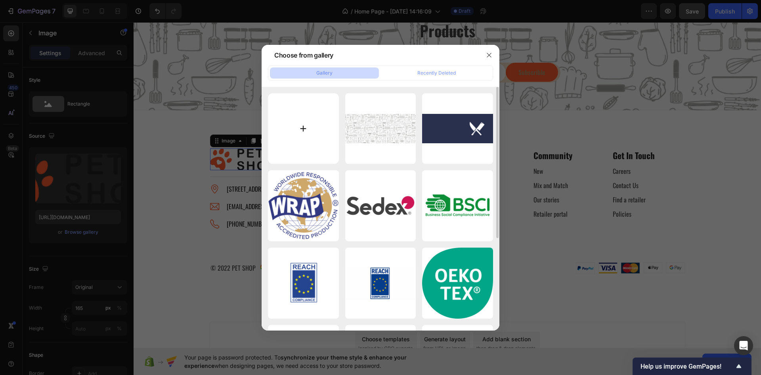
click at [318, 127] on input "file" at bounding box center [303, 128] width 71 height 71
type input "C:\fakepath\Logo - Primary.png"
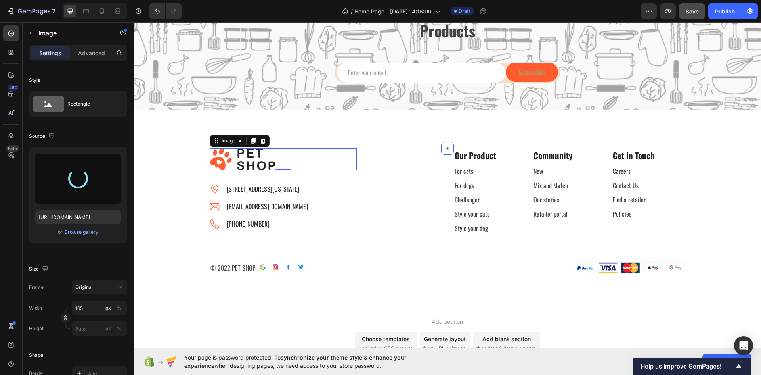
click at [158, 138] on div "Title Line Get Notified Of All New Awesome Products Heading Email Field Subscri…" at bounding box center [448, 60] width 628 height 176
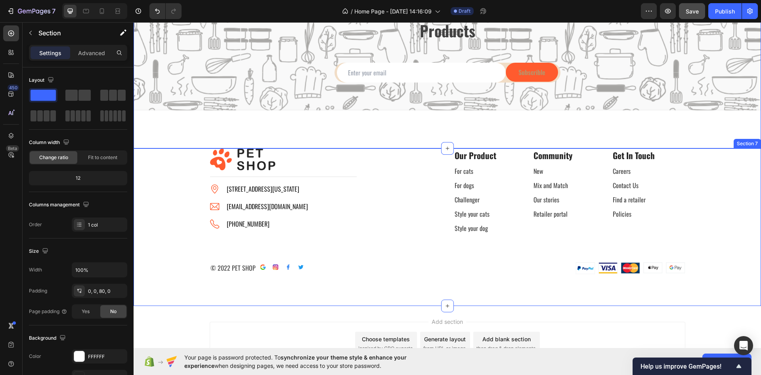
click at [216, 155] on img at bounding box center [242, 159] width 65 height 22
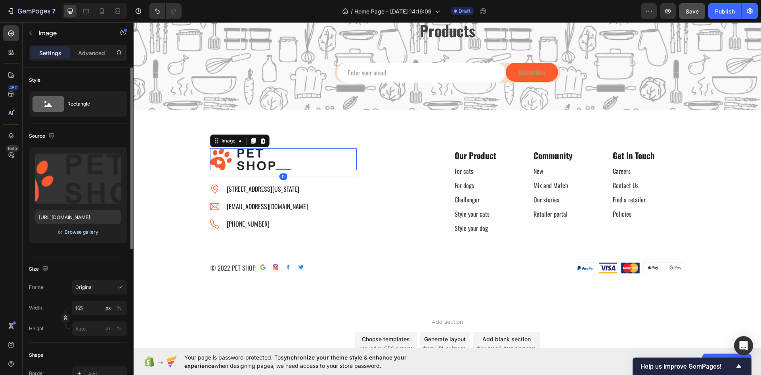
click at [77, 232] on div "Browse gallery" at bounding box center [82, 231] width 34 height 7
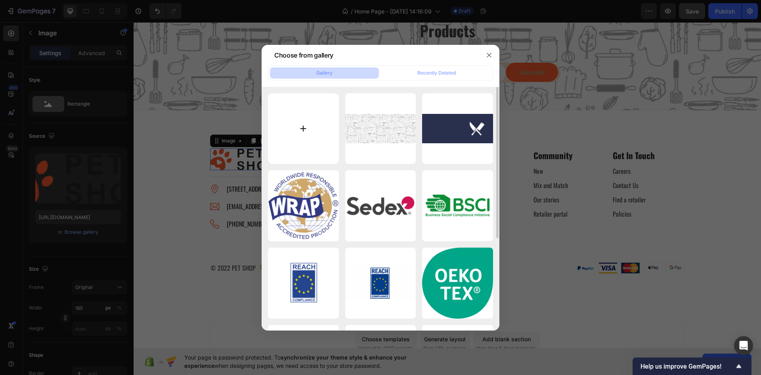
click at [302, 124] on input "file" at bounding box center [303, 128] width 71 height 71
type input "C:\fakepath\Logo - Primary.png"
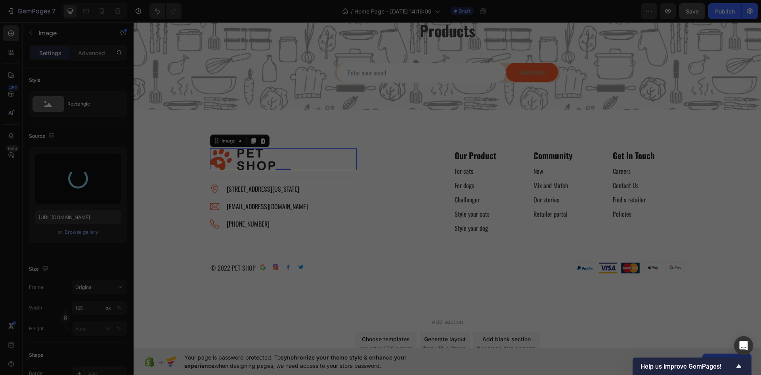
type input "https://cdn.shopify.com/s/files/1/0927/5837/6821/files/gempages_586133688887018…"
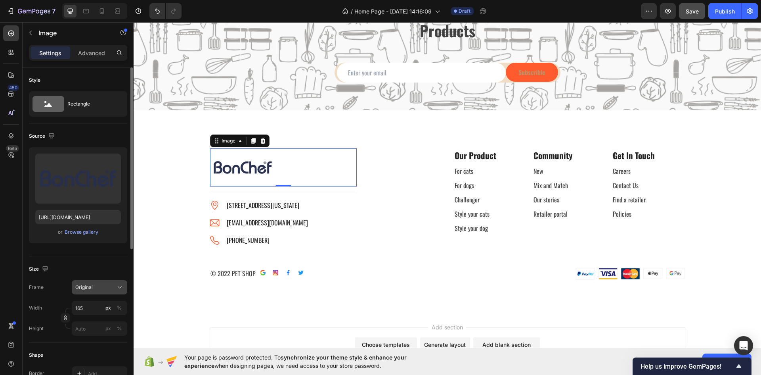
click at [97, 281] on button "Original" at bounding box center [100, 287] width 56 height 14
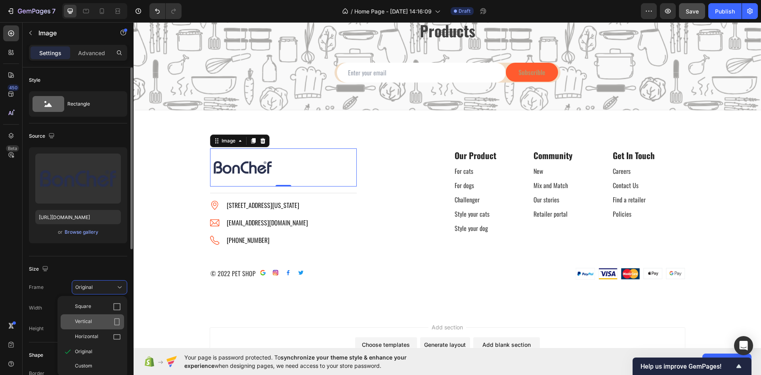
click at [91, 314] on div "Vertical" at bounding box center [92, 321] width 63 height 15
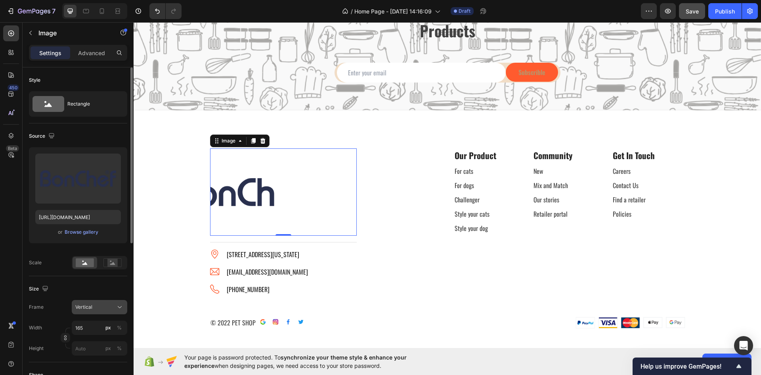
click at [92, 308] on div "Vertical" at bounding box center [94, 306] width 39 height 7
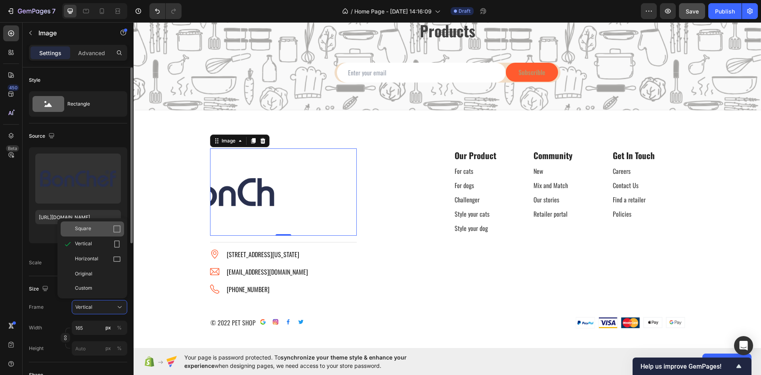
click at [89, 226] on span "Square" at bounding box center [83, 229] width 16 height 8
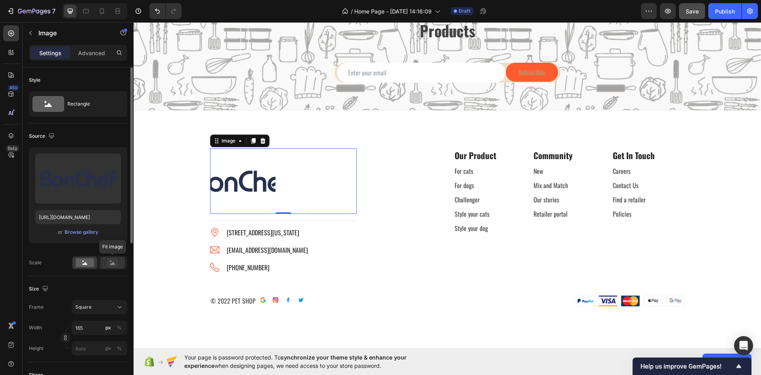
click at [107, 261] on icon at bounding box center [112, 262] width 18 height 9
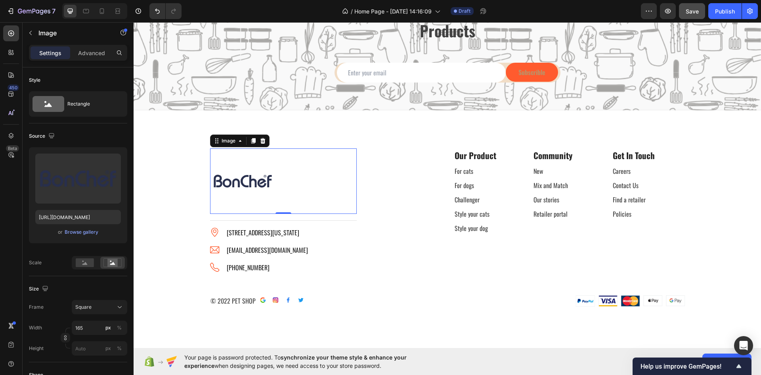
click at [282, 211] on div at bounding box center [283, 180] width 147 height 65
drag, startPoint x: 280, startPoint y: 212, endPoint x: 287, endPoint y: 195, distance: 18.9
click at [287, 195] on div "Image 0" at bounding box center [283, 180] width 147 height 65
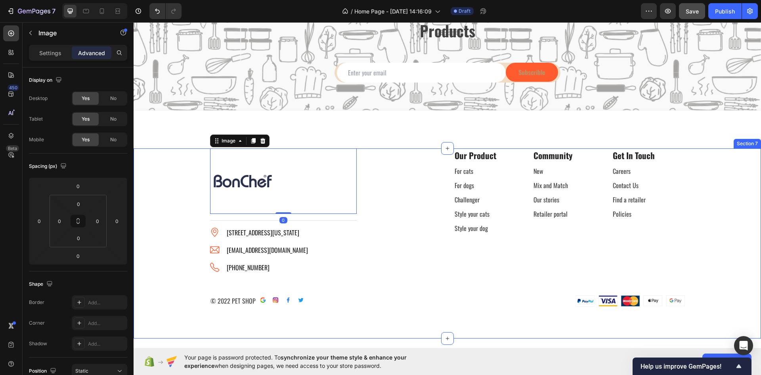
click at [183, 220] on div "Image 0 Title Line Image 6391 Elgin St. Celina, Delaware 10299 Text block Image…" at bounding box center [448, 227] width 616 height 159
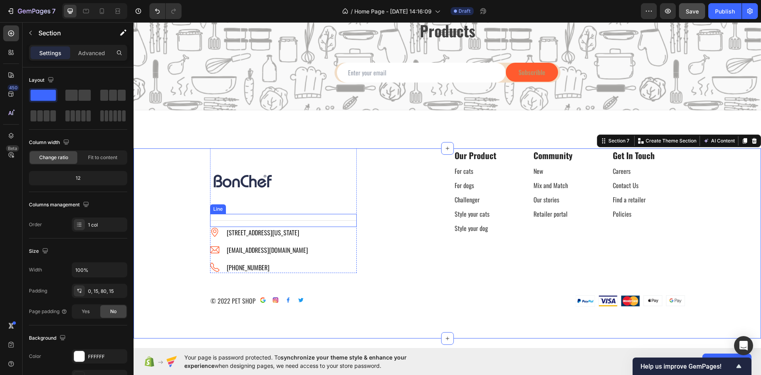
click at [226, 216] on div "Title Line" at bounding box center [283, 220] width 147 height 13
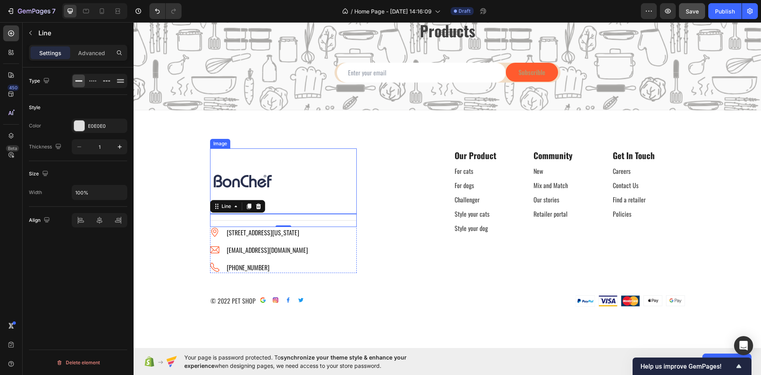
click at [251, 199] on img at bounding box center [242, 180] width 65 height 65
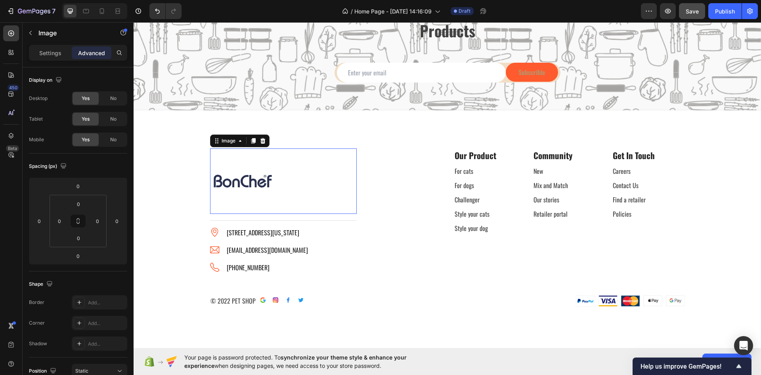
click at [269, 190] on img at bounding box center [242, 180] width 65 height 65
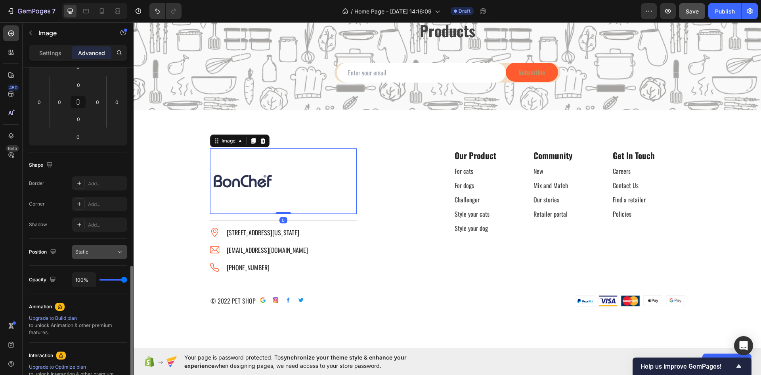
scroll to position [220, 0]
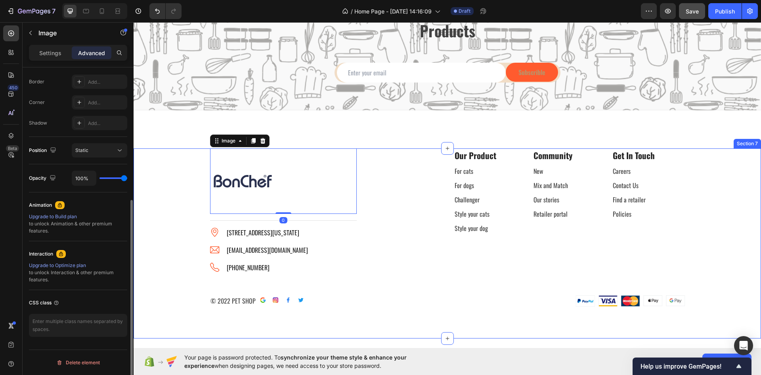
click at [260, 182] on img at bounding box center [242, 180] width 65 height 65
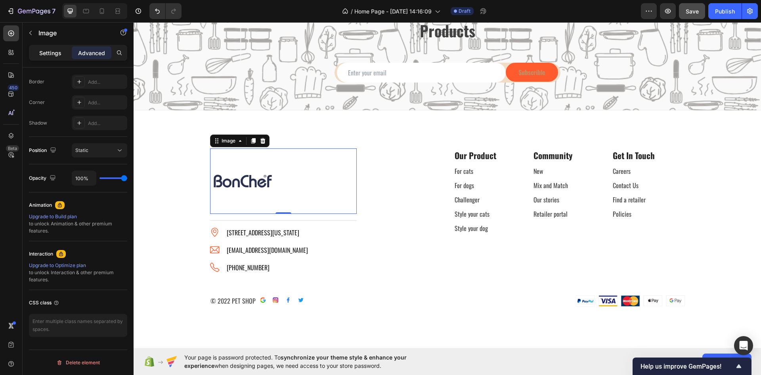
click at [53, 49] on p "Settings" at bounding box center [50, 53] width 22 height 8
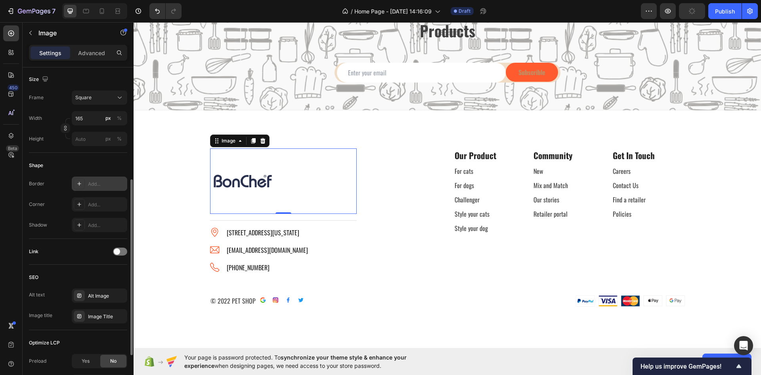
scroll to position [90, 0]
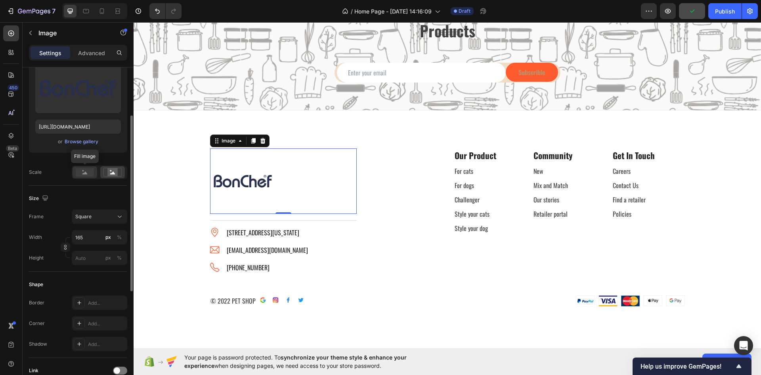
click at [91, 174] on rect at bounding box center [85, 172] width 18 height 9
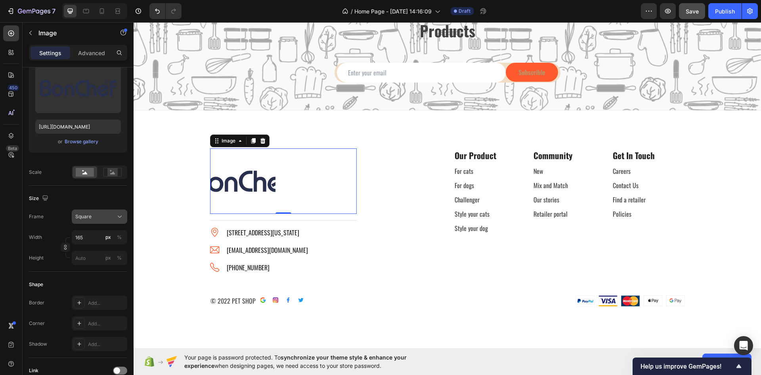
click at [100, 219] on div "Square" at bounding box center [94, 216] width 39 height 7
click at [93, 280] on div "Original" at bounding box center [98, 280] width 46 height 7
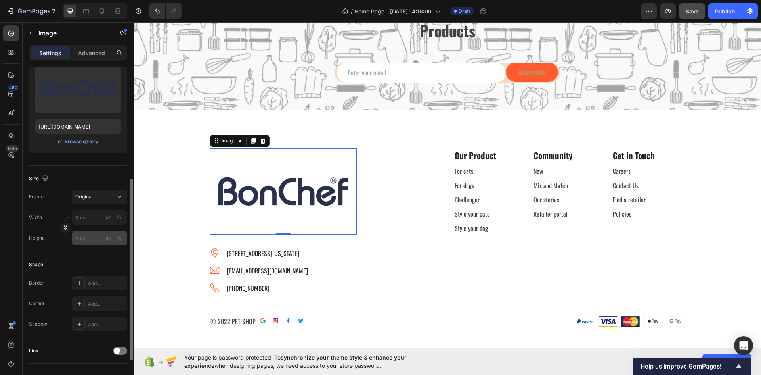
scroll to position [170, 0]
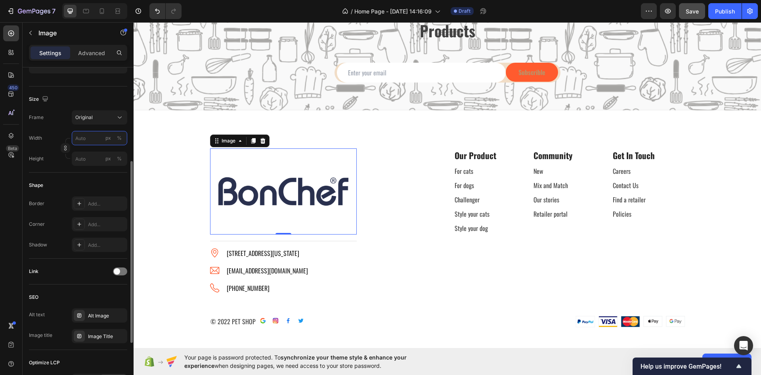
click at [89, 139] on input "px %" at bounding box center [100, 138] width 56 height 14
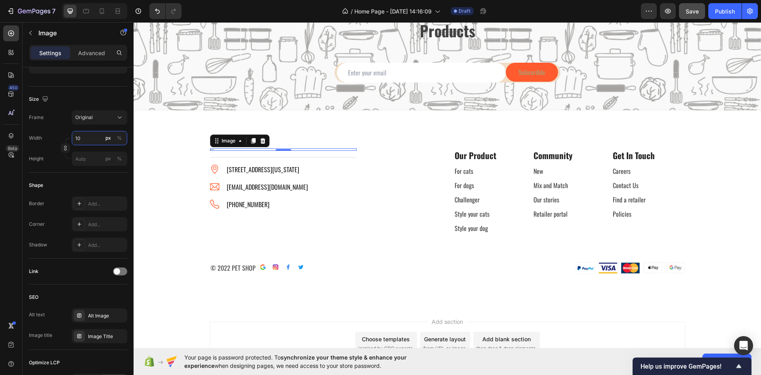
type input "1"
type input "200"
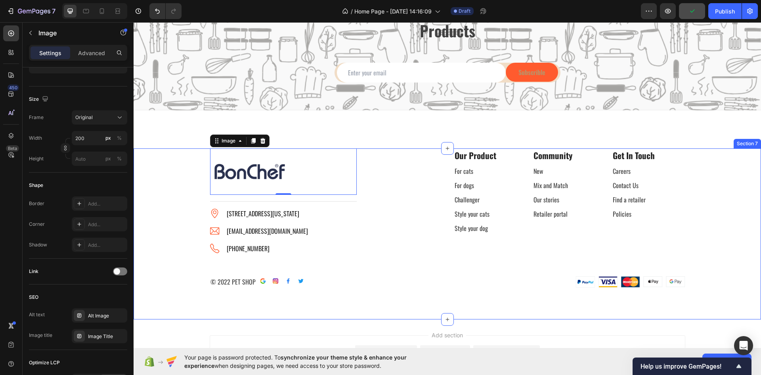
click at [190, 191] on div "Image 0 Title Line Image 6391 Elgin St. Celina, Delaware 10299 Text block Image…" at bounding box center [448, 218] width 616 height 140
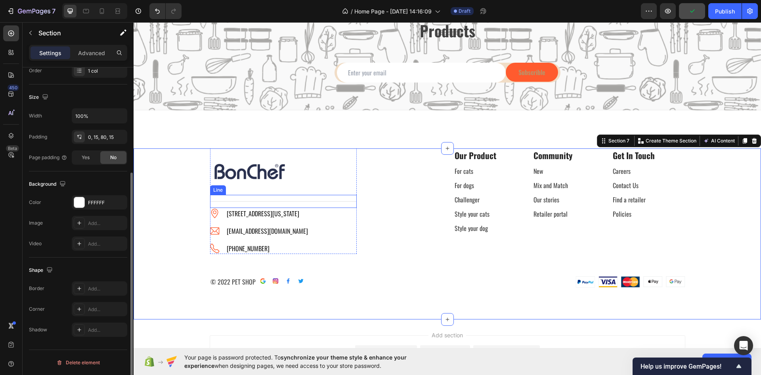
scroll to position [0, 0]
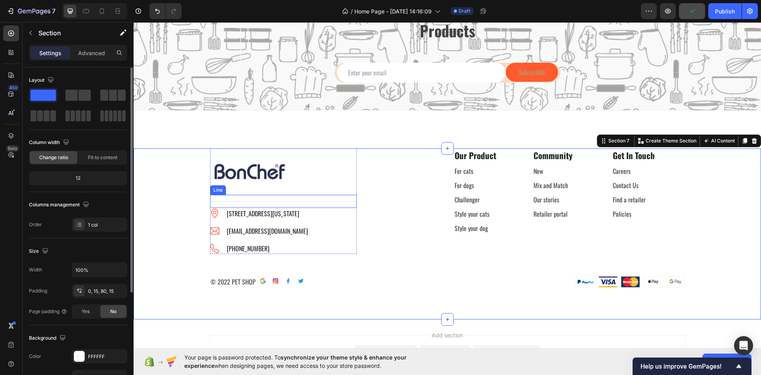
click at [226, 200] on div "Title Line" at bounding box center [283, 201] width 147 height 13
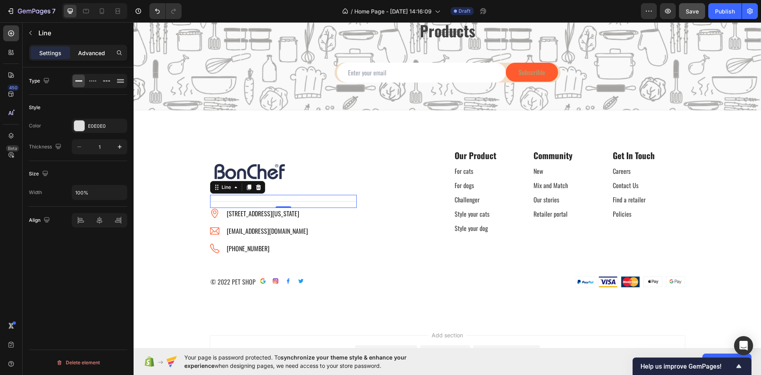
click at [97, 56] on p "Advanced" at bounding box center [91, 53] width 27 height 8
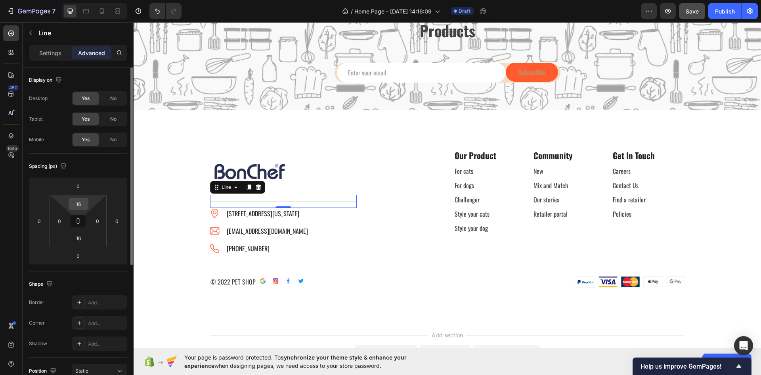
click at [86, 205] on input "16" at bounding box center [79, 204] width 16 height 12
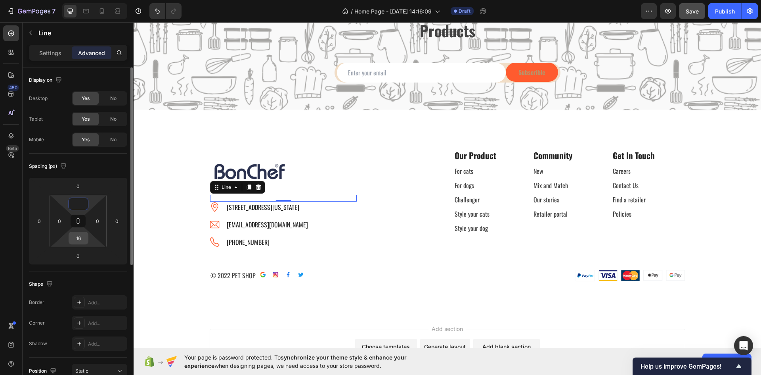
type input "0"
click at [81, 236] on input "16" at bounding box center [79, 238] width 16 height 12
type input "1"
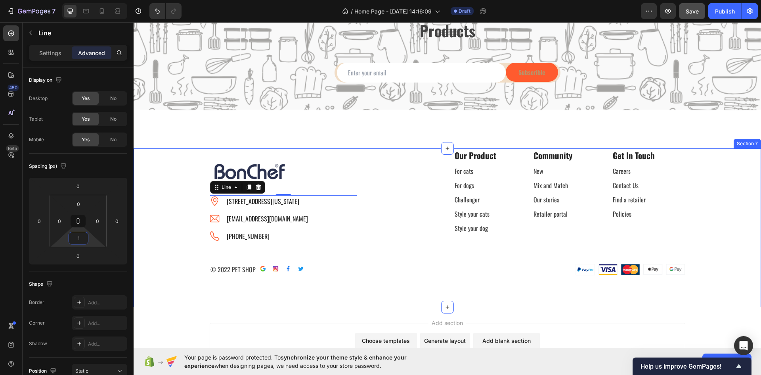
click at [154, 210] on div "Image Title Line 0 Image 6391 Elgin St. Celina, Delaware 10299 Text block Image…" at bounding box center [448, 211] width 616 height 127
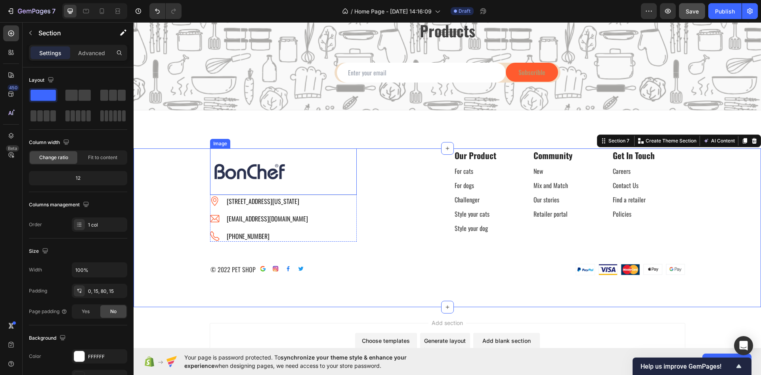
click at [238, 193] on img at bounding box center [249, 171] width 79 height 46
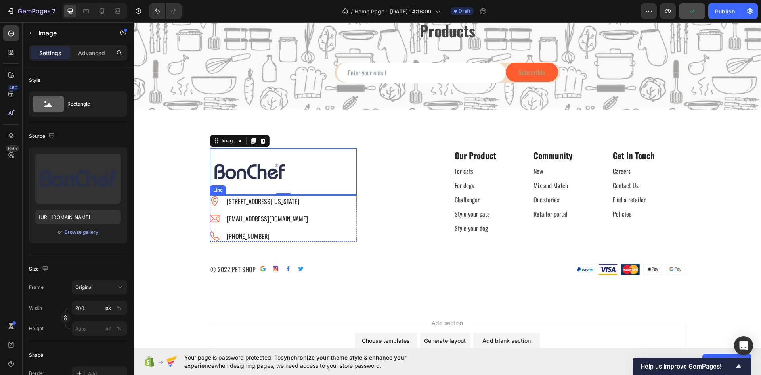
click at [317, 195] on div at bounding box center [283, 195] width 147 height 0
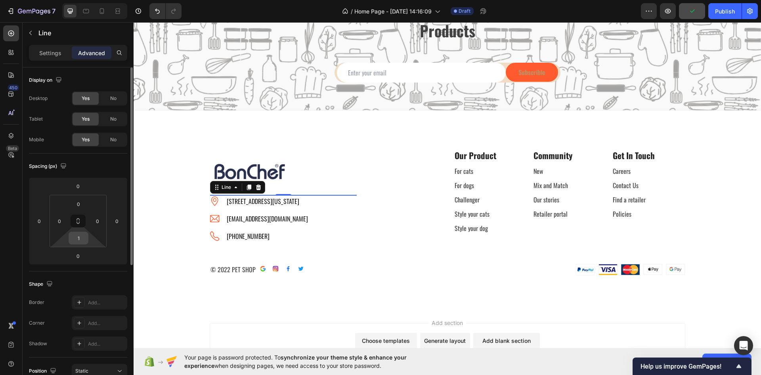
click at [77, 237] on input "1" at bounding box center [79, 238] width 16 height 12
click at [79, 203] on input "0" at bounding box center [79, 204] width 16 height 12
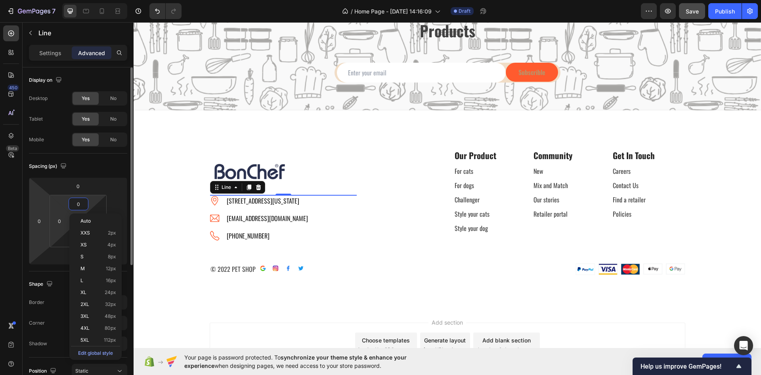
click at [38, 0] on html "7 / Home Page - Sep 26, 14:16:09 Draft Preview Save Publish 450 Beta Sections(3…" at bounding box center [380, 0] width 761 height 0
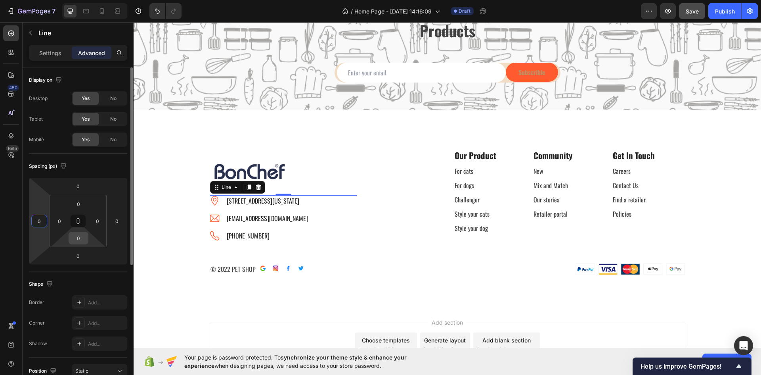
click at [79, 233] on input "0" at bounding box center [79, 238] width 16 height 12
type input "15"
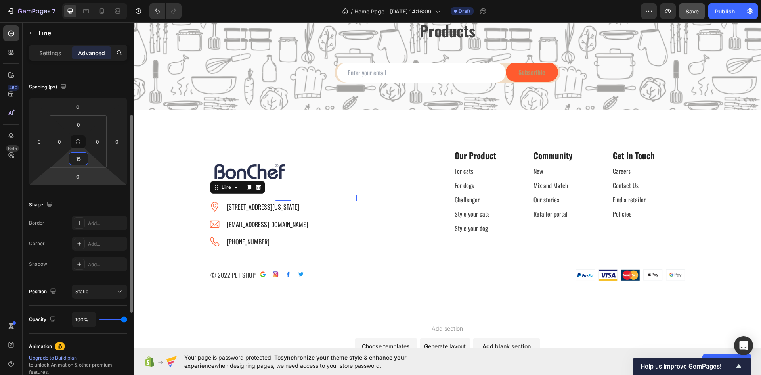
scroll to position [159, 0]
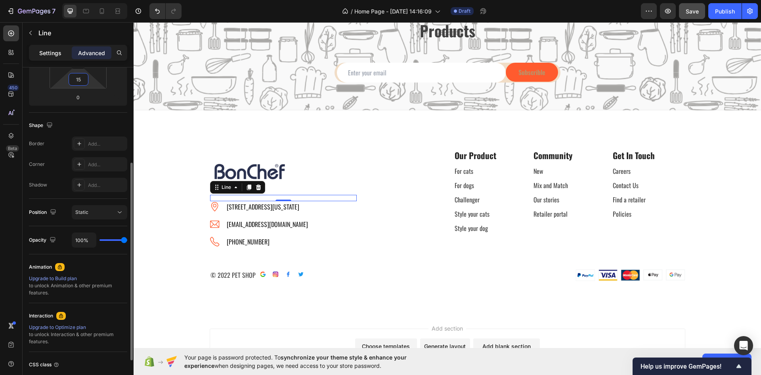
click at [58, 53] on p "Settings" at bounding box center [50, 53] width 22 height 8
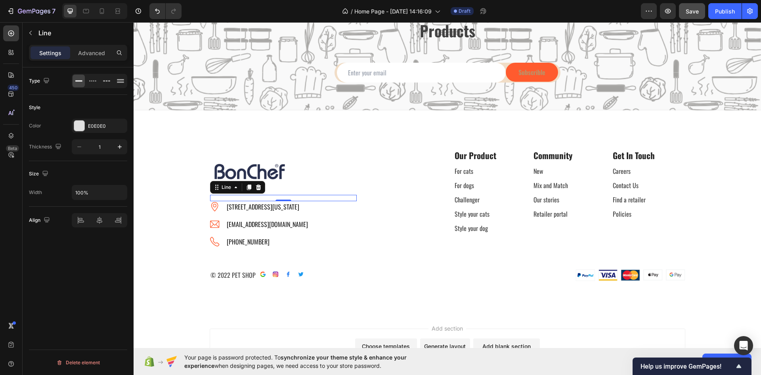
scroll to position [0, 0]
click at [119, 147] on icon "button" at bounding box center [120, 147] width 4 height 4
type input "2"
click at [82, 125] on div at bounding box center [79, 126] width 10 height 10
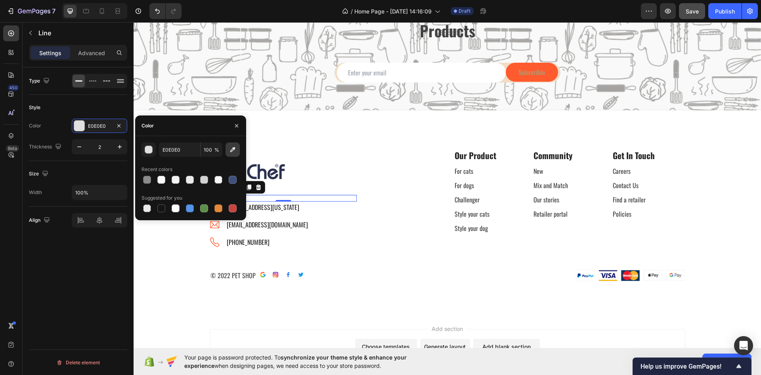
click at [232, 148] on icon "button" at bounding box center [233, 150] width 8 height 8
type input "BA9168"
click at [418, 252] on div "Image Title Line 0 Image 6391 Elgin St. Celina, Delaware 10299 Text block Image…" at bounding box center [448, 214] width 616 height 133
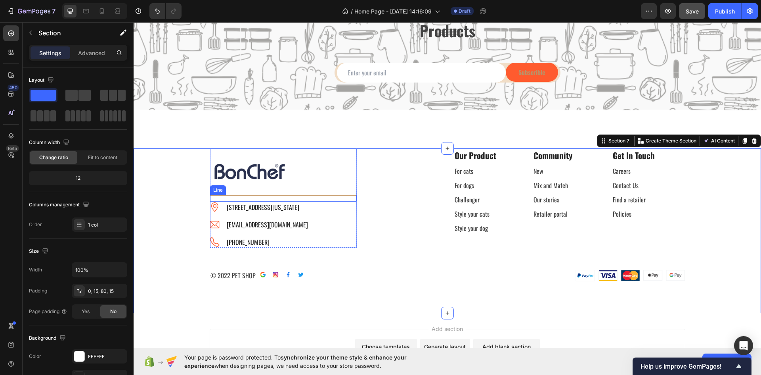
click at [289, 195] on div at bounding box center [283, 195] width 147 height 1
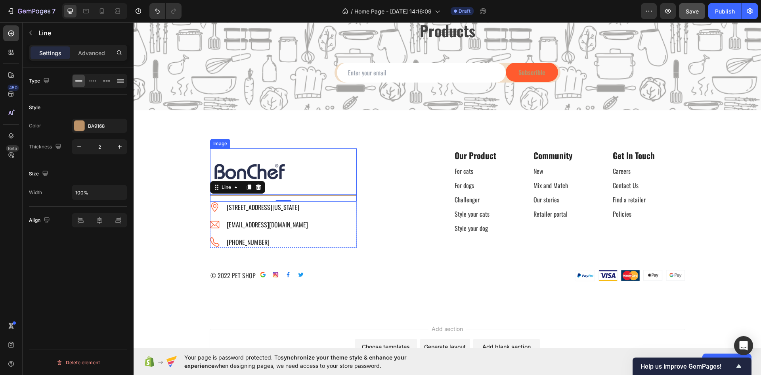
click at [266, 171] on img at bounding box center [249, 171] width 79 height 46
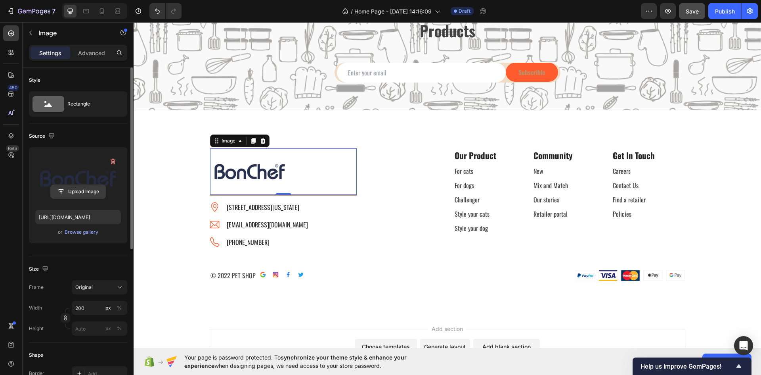
click at [75, 192] on input "file" at bounding box center [78, 191] width 55 height 13
click at [86, 187] on input "file" at bounding box center [78, 191] width 55 height 13
type input "[URL][DOMAIN_NAME]"
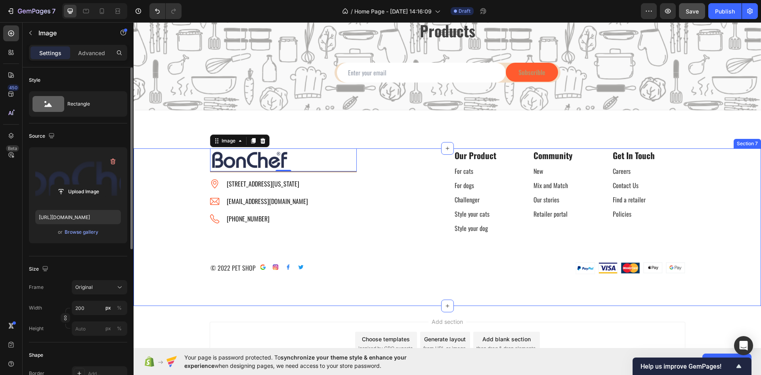
click at [174, 249] on div "Image 0 Title Line Image 6391 Elgin St. Celina, Delaware 10299 Text block Image…" at bounding box center [448, 211] width 616 height 126
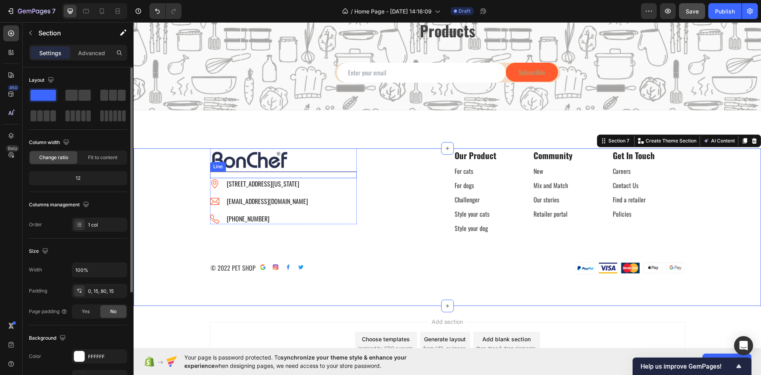
click at [332, 171] on div at bounding box center [283, 171] width 147 height 1
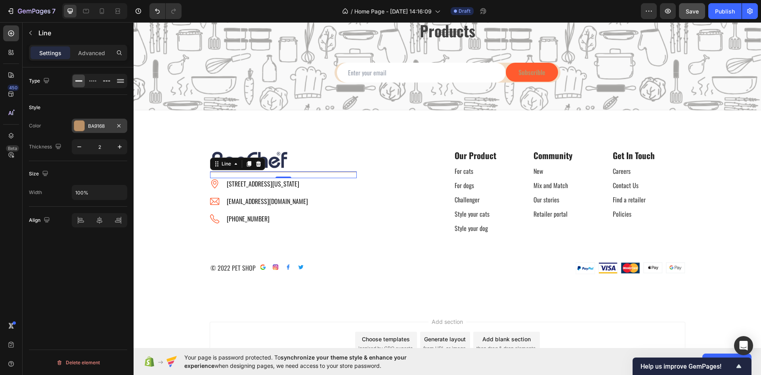
click at [88, 129] on div "BA9168" at bounding box center [99, 126] width 23 height 7
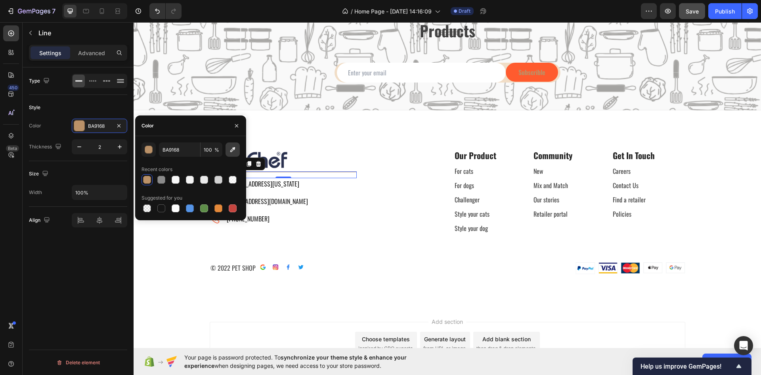
click at [233, 148] on icon "button" at bounding box center [233, 150] width 8 height 8
type input "29314C"
click at [397, 244] on div "Image Title Line 0 Image 6391 Elgin St. Celina, Delaware 10299 Text block Image…" at bounding box center [448, 211] width 616 height 126
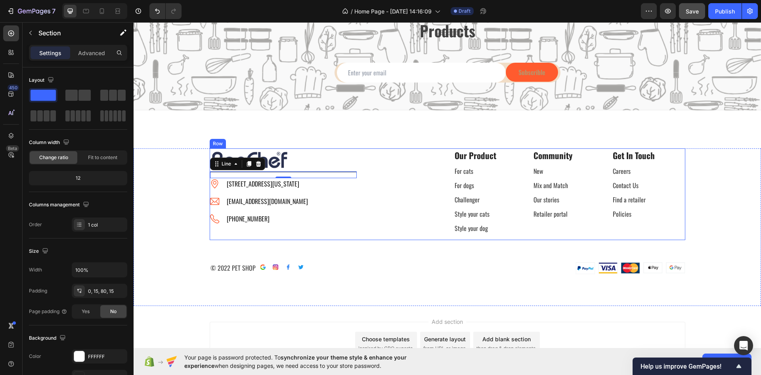
click at [373, 288] on div "Image Title Line 0 Image 6391 Elgin St. Celina, Delaware 10299 Text block Image…" at bounding box center [448, 226] width 628 height 157
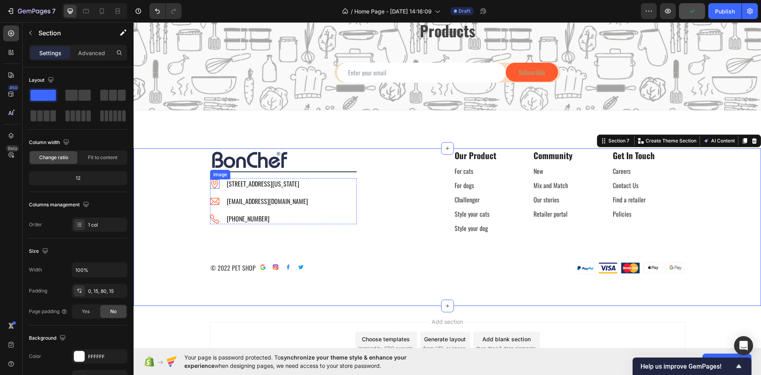
click at [214, 186] on img at bounding box center [215, 183] width 10 height 9
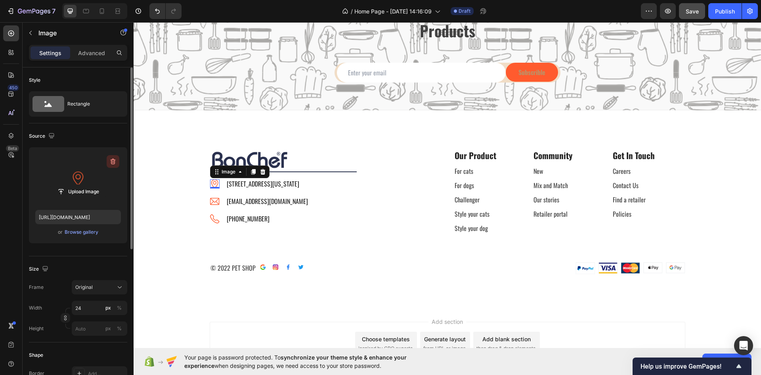
click at [117, 160] on icon "button" at bounding box center [113, 161] width 8 height 8
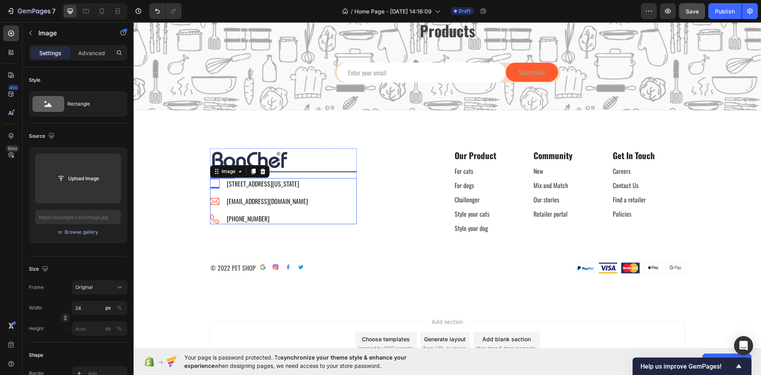
click at [314, 208] on div "Image 0 6391 Elgin St. Celina, Delaware 10299 Text block Image petshop.gempage@…" at bounding box center [283, 201] width 147 height 46
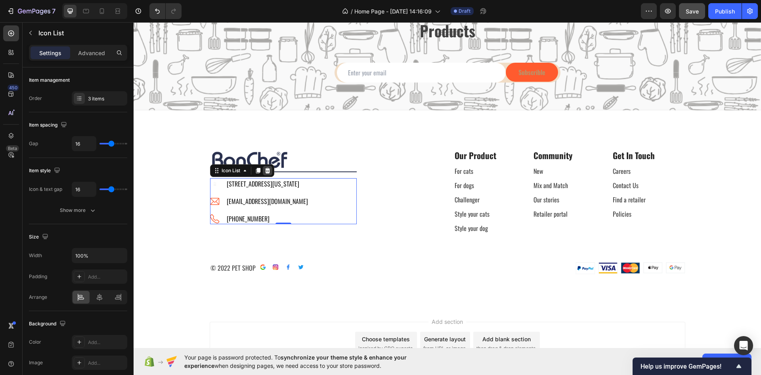
click at [265, 170] on icon at bounding box center [267, 171] width 5 height 6
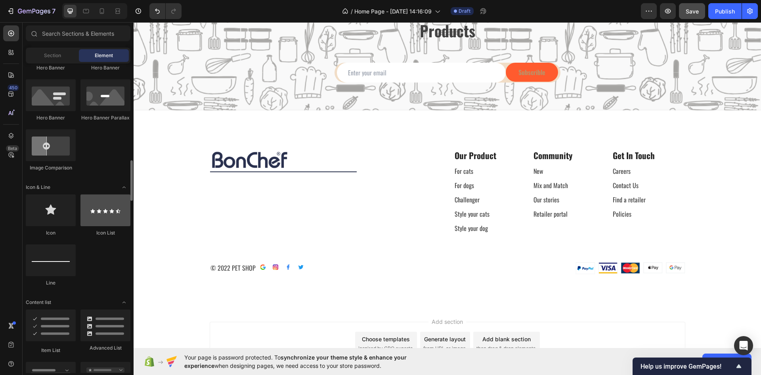
scroll to position [476, 0]
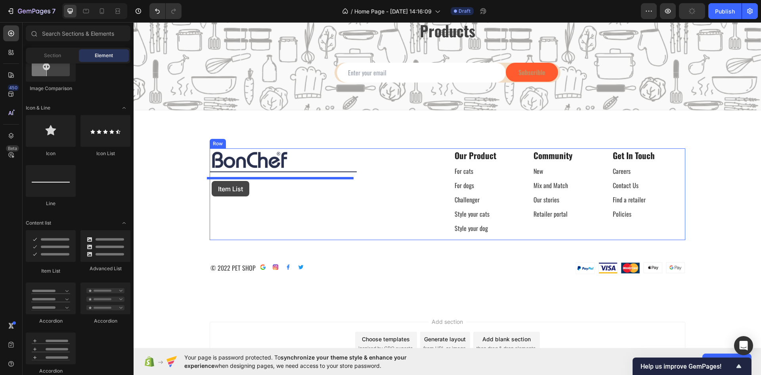
drag, startPoint x: 188, startPoint y: 274, endPoint x: 212, endPoint y: 181, distance: 96.6
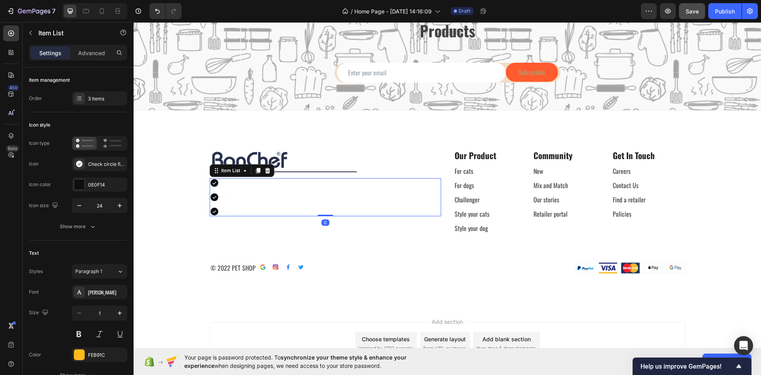
click at [213, 183] on icon at bounding box center [215, 183] width 8 height 8
click at [108, 165] on div "Check circle filled" at bounding box center [106, 164] width 37 height 7
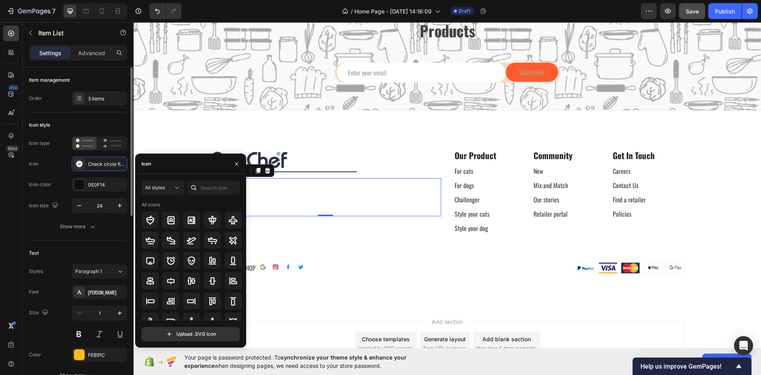
click at [115, 150] on div "Icon type Icon Check circle filled Icon color 0E0F14 Icon size 24" at bounding box center [78, 174] width 98 height 77
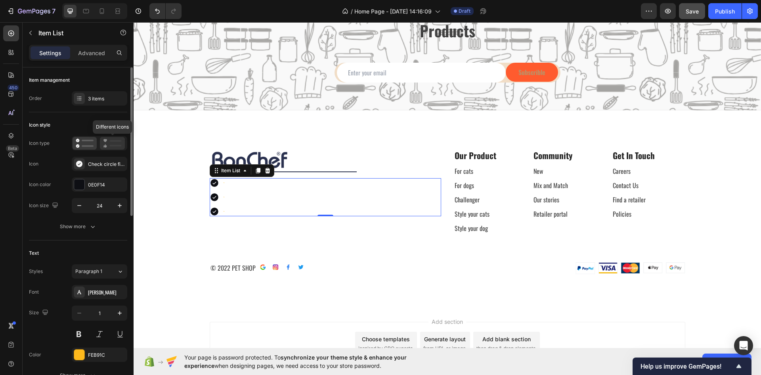
click at [116, 145] on rect at bounding box center [116, 146] width 12 height 2
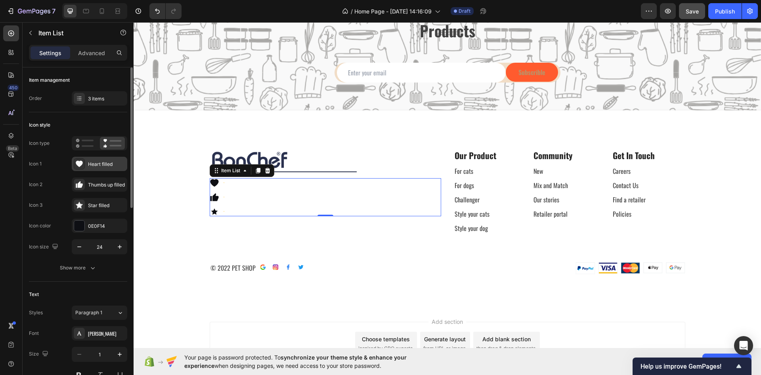
click at [107, 164] on div "Heart filled" at bounding box center [106, 164] width 37 height 7
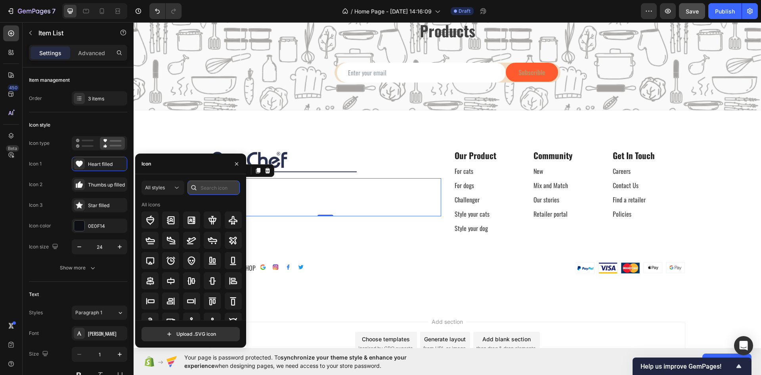
click at [208, 185] on input "text" at bounding box center [214, 187] width 52 height 14
type input "pin"
click at [192, 282] on icon at bounding box center [192, 281] width 10 height 10
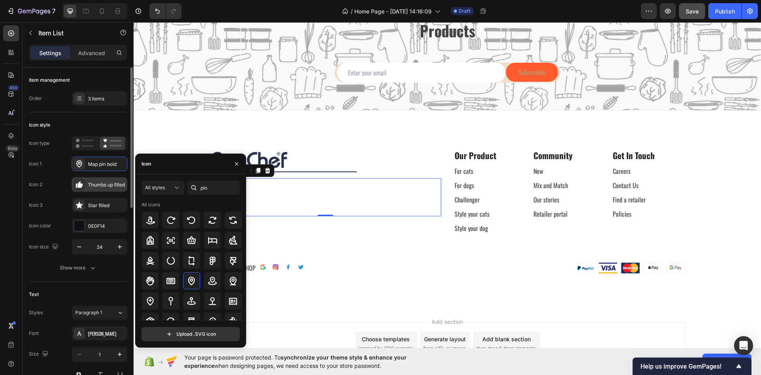
click at [103, 182] on div "Thumbs up filled" at bounding box center [106, 184] width 37 height 7
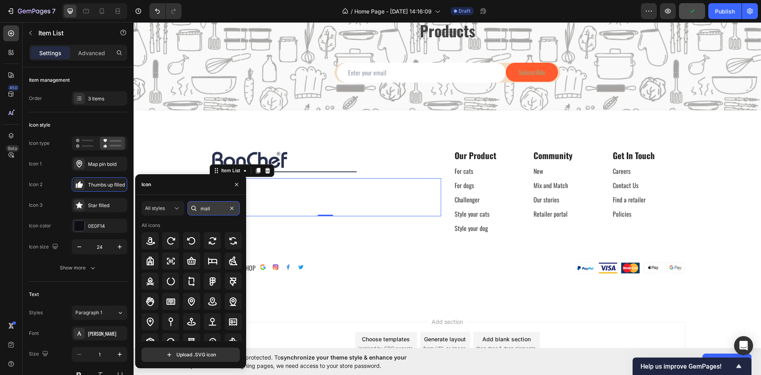
type input "mail"
click at [173, 242] on icon at bounding box center [171, 241] width 10 height 10
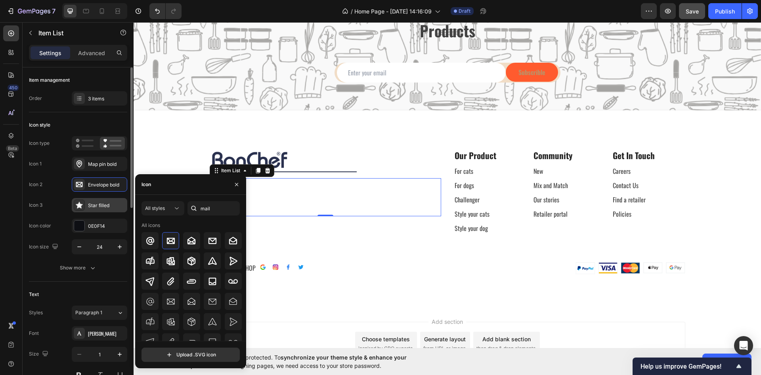
click at [102, 205] on div "Star filled" at bounding box center [106, 205] width 37 height 7
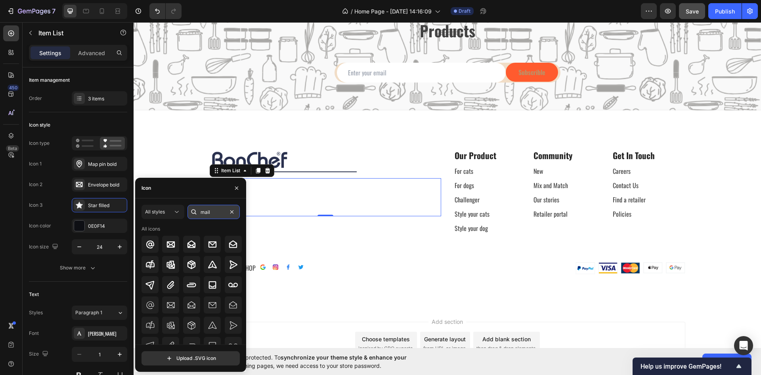
click at [210, 207] on input "mail" at bounding box center [214, 212] width 52 height 14
type input "phone"
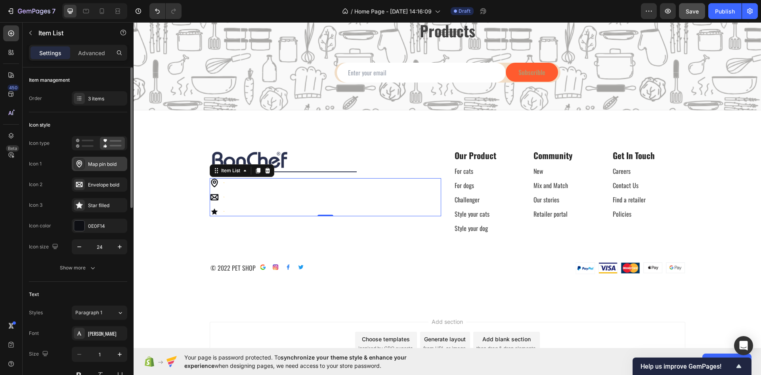
click at [101, 167] on div "Map pin bold" at bounding box center [106, 164] width 37 height 7
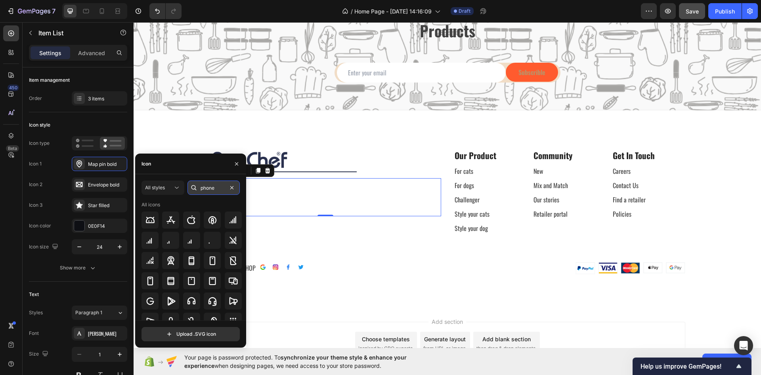
click at [211, 182] on input "phone" at bounding box center [214, 187] width 52 height 14
type input "phone"
click at [155, 304] on div at bounding box center [150, 301] width 17 height 17
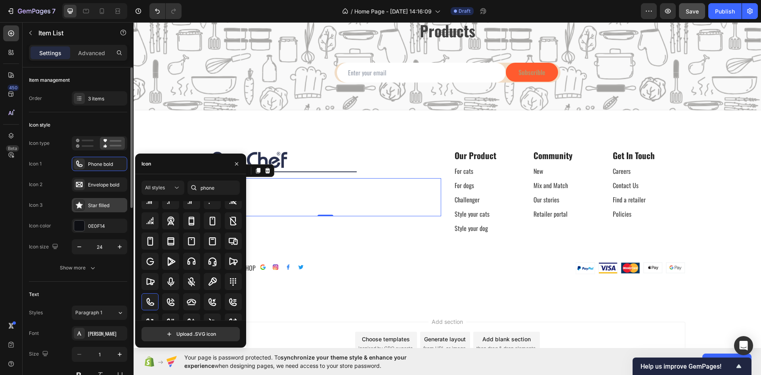
click at [104, 199] on div "Star filled" at bounding box center [100, 205] width 56 height 14
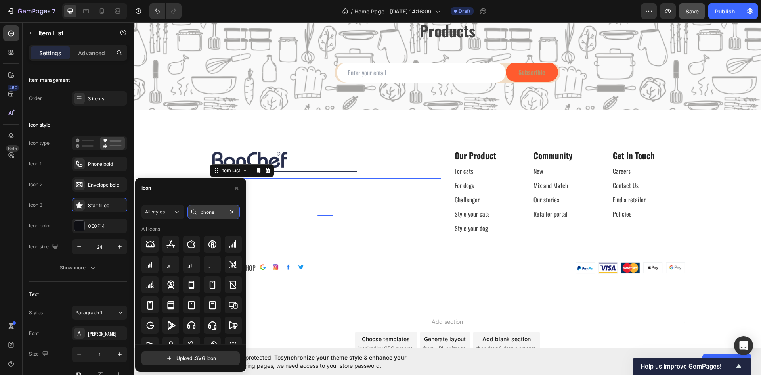
click at [215, 211] on input "phone" at bounding box center [214, 212] width 52 height 14
type input "pin"
click at [195, 305] on div at bounding box center [191, 304] width 17 height 17
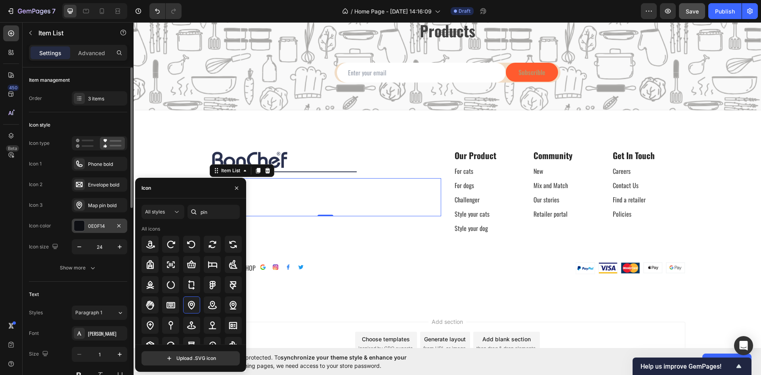
click at [78, 227] on div at bounding box center [79, 225] width 10 height 10
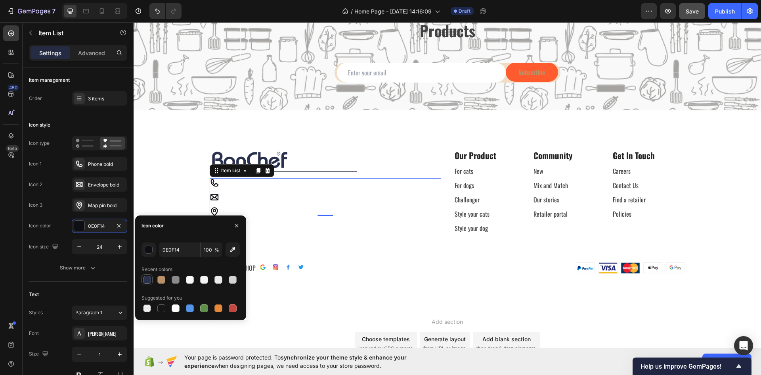
click at [145, 280] on div at bounding box center [147, 280] width 8 height 8
type input "29314C"
click at [224, 184] on div "Your custom text goes here" at bounding box center [223, 182] width 3 height 3
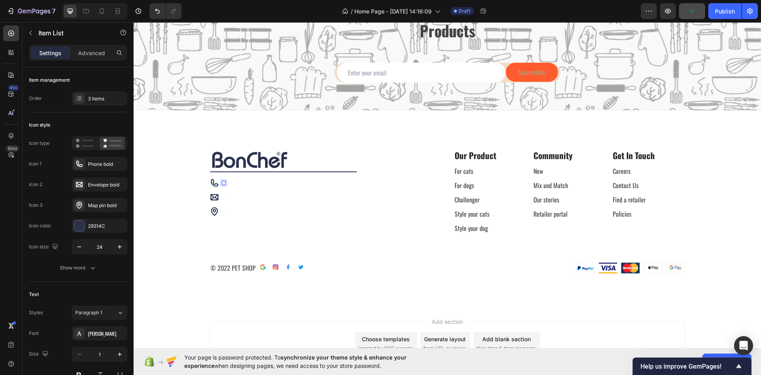
click at [224, 184] on div "Your custom text goes here" at bounding box center [223, 182] width 3 height 3
click at [232, 183] on div "Your custom text goes here Your custom text goes here Your custom text goes here" at bounding box center [326, 197] width 232 height 38
click at [224, 183] on p "Your custom text goes here" at bounding box center [224, 182] width 0 height 1
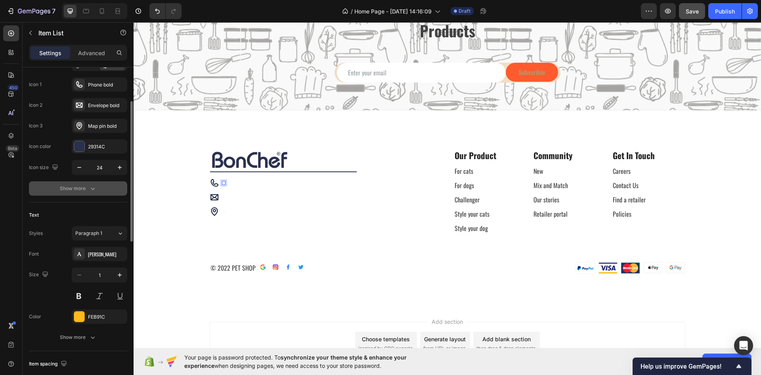
click at [88, 185] on div "Show more" at bounding box center [78, 188] width 37 height 8
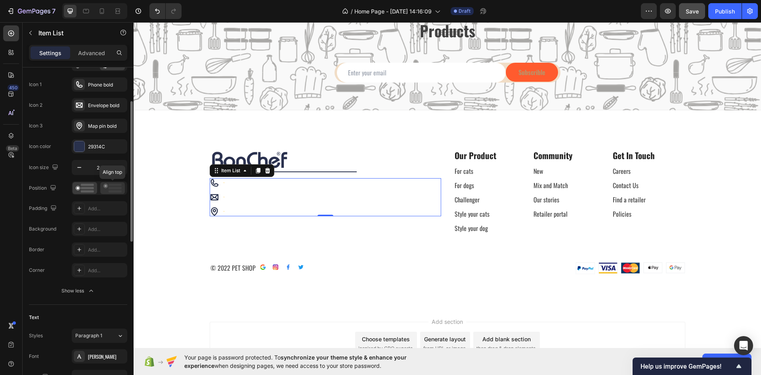
click at [115, 191] on rect at bounding box center [115, 191] width 13 height 2
click at [92, 187] on icon at bounding box center [85, 188] width 18 height 9
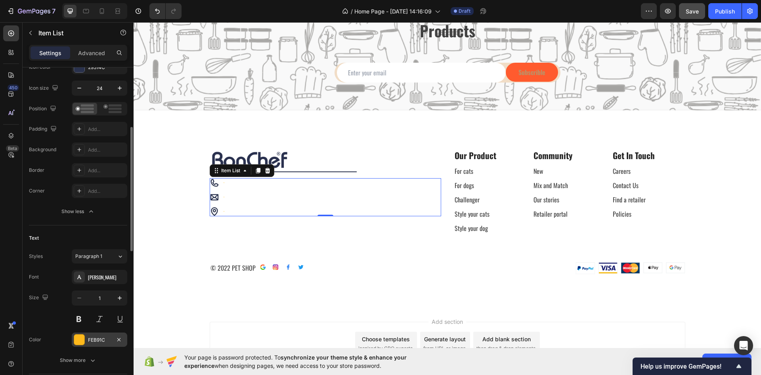
click at [92, 342] on div "FEB91C" at bounding box center [99, 339] width 23 height 7
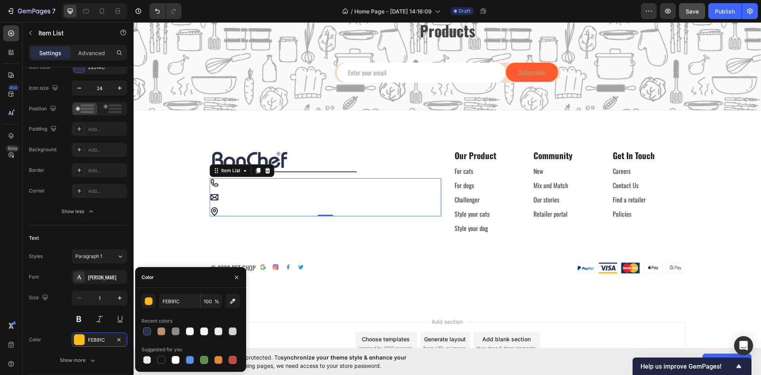
click at [167, 334] on div at bounding box center [191, 331] width 98 height 11
click at [164, 333] on div at bounding box center [161, 331] width 8 height 8
click at [151, 330] on div at bounding box center [147, 331] width 10 height 10
click at [163, 331] on div at bounding box center [161, 331] width 8 height 8
type input "BA9168"
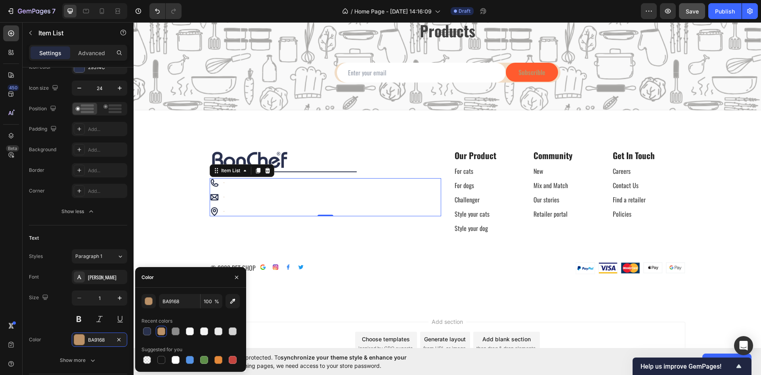
click at [222, 184] on div "Your custom text goes here" at bounding box center [223, 182] width 3 height 3
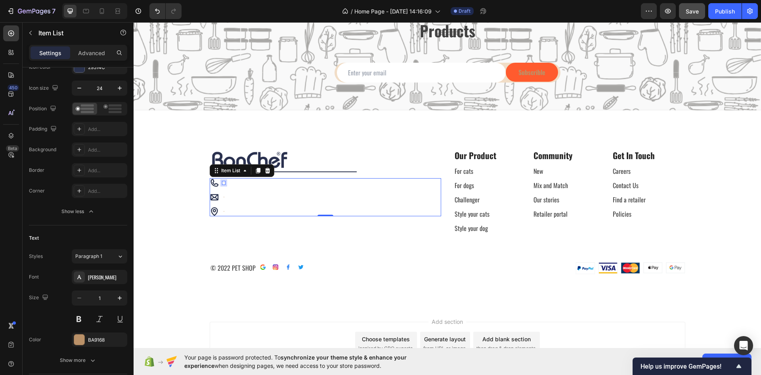
click at [222, 184] on div "Your custom text goes here" at bounding box center [223, 182] width 3 height 3
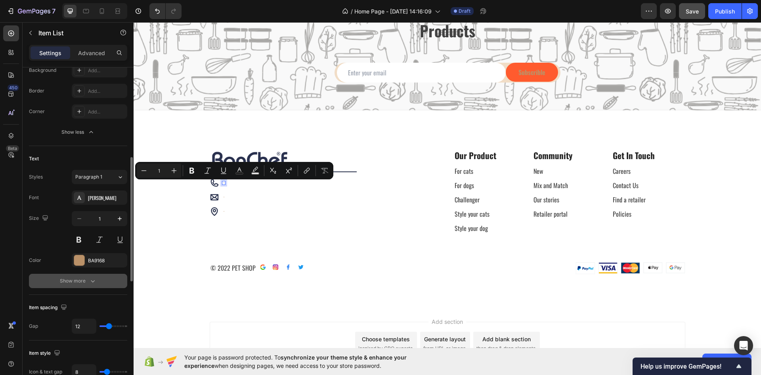
click at [92, 286] on button "Show more" at bounding box center [78, 281] width 98 height 14
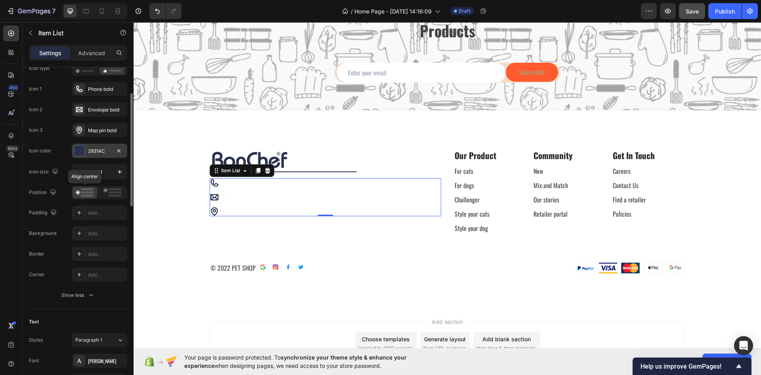
scroll to position [0, 0]
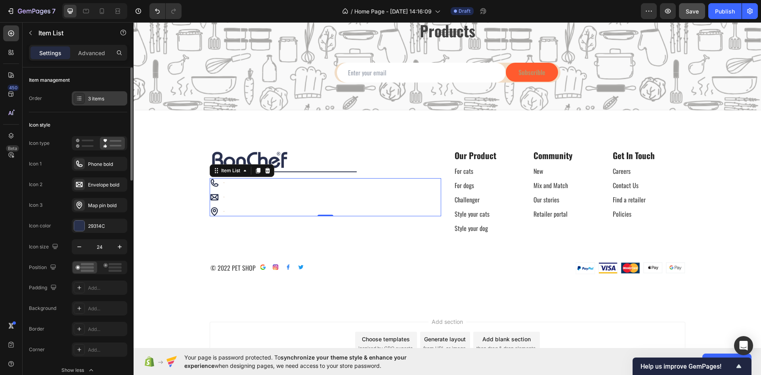
click at [101, 94] on div "3 items" at bounding box center [100, 98] width 56 height 14
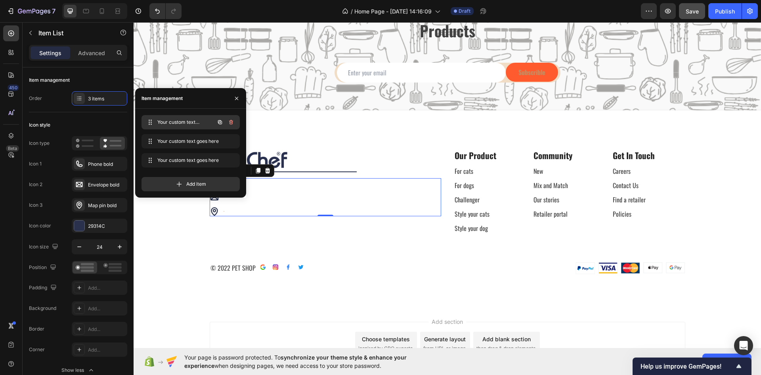
click at [194, 119] on span "Your custom text goes here" at bounding box center [179, 122] width 45 height 7
click at [193, 125] on span "Your custom text goes here" at bounding box center [179, 122] width 45 height 7
click at [196, 136] on div "Your custom text goes here Your custom text goes here" at bounding box center [180, 141] width 70 height 11
click at [151, 126] on span at bounding box center [150, 122] width 11 height 11
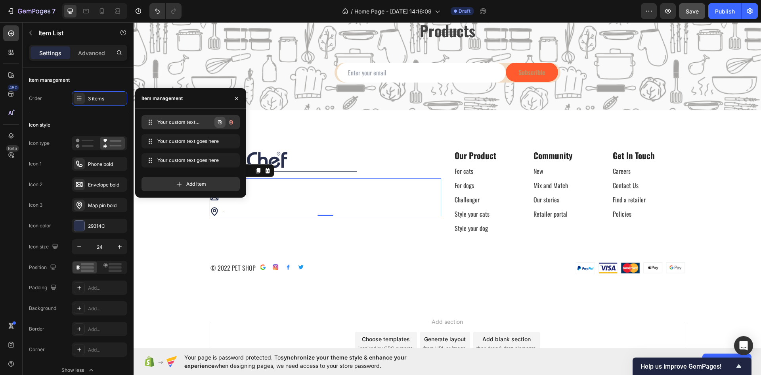
click at [221, 122] on icon "button" at bounding box center [220, 122] width 6 height 6
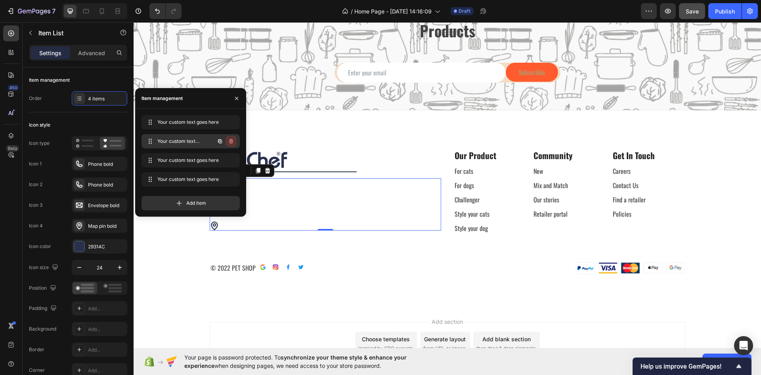
click at [233, 141] on icon "button" at bounding box center [231, 141] width 6 height 6
click at [232, 143] on div "Delete" at bounding box center [225, 141] width 15 height 7
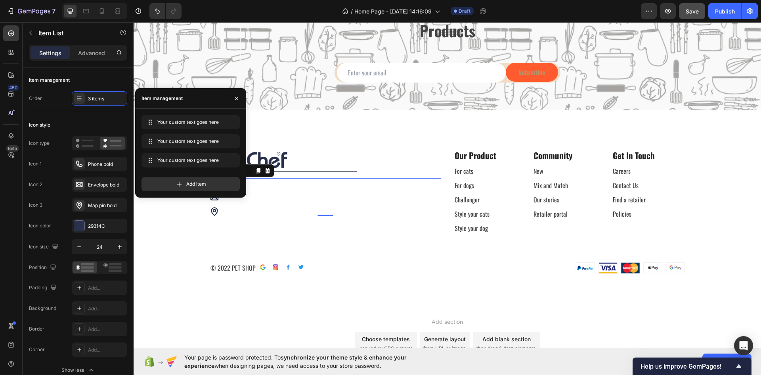
click at [262, 227] on div "Image Title Line Row Your custom text goes here Your custom text goes here Your…" at bounding box center [326, 194] width 232 height 92
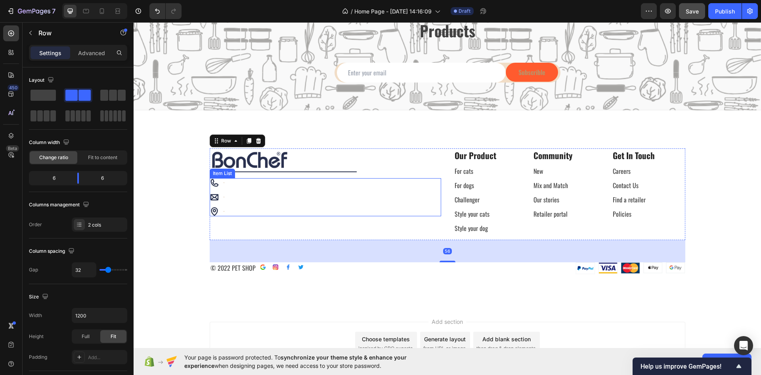
click at [245, 184] on div "Your custom text goes here Your custom text goes here Your custom text goes here" at bounding box center [326, 197] width 232 height 38
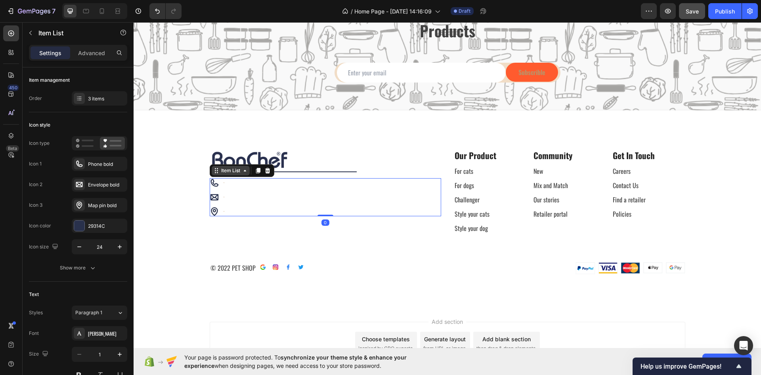
click at [243, 172] on icon at bounding box center [245, 170] width 6 height 6
click at [235, 195] on div "Your custom text goes here Your custom text goes here Your custom text goes here" at bounding box center [326, 197] width 232 height 38
click at [225, 183] on div "Your custom text goes here" at bounding box center [223, 182] width 3 height 3
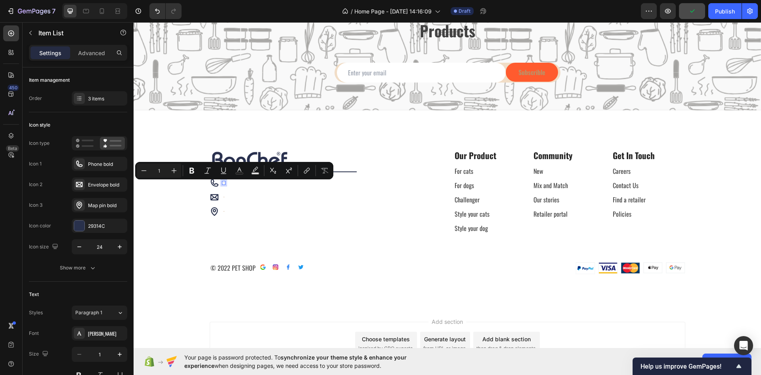
click at [225, 183] on div "Your custom text goes here" at bounding box center [223, 182] width 3 height 3
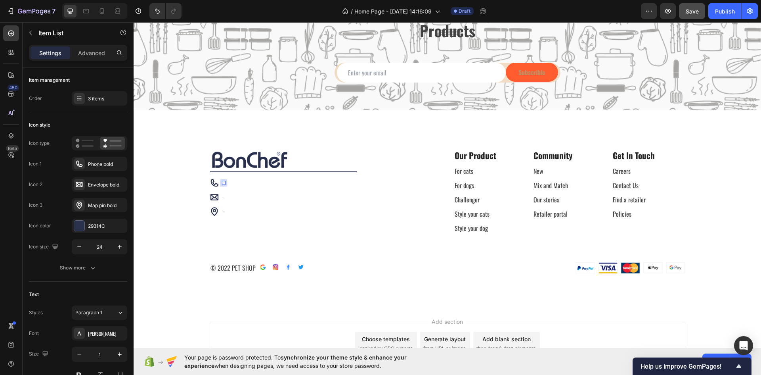
click at [225, 183] on div "Your custom text goes here" at bounding box center [223, 182] width 3 height 3
click at [224, 183] on p "Your custom text goes here" at bounding box center [224, 182] width 0 height 1
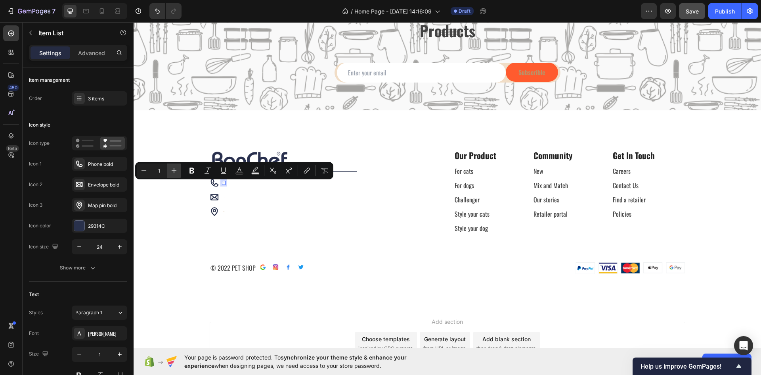
click at [179, 171] on button "Plus" at bounding box center [174, 170] width 14 height 14
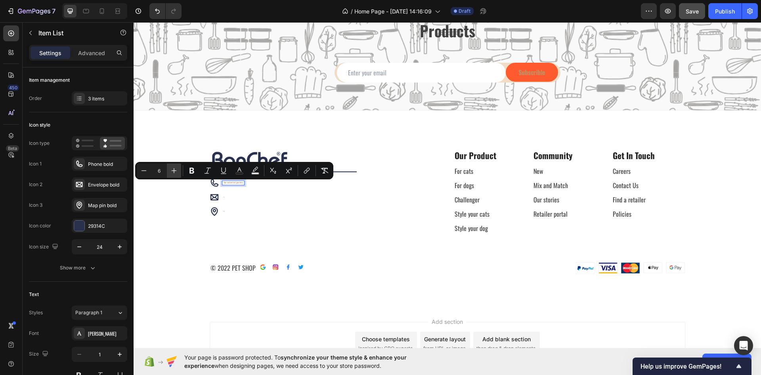
click at [179, 171] on button "Plus" at bounding box center [174, 170] width 14 height 14
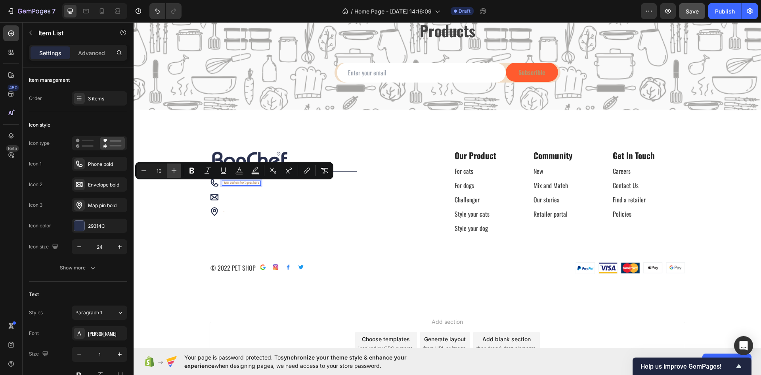
click at [179, 171] on button "Plus" at bounding box center [174, 170] width 14 height 14
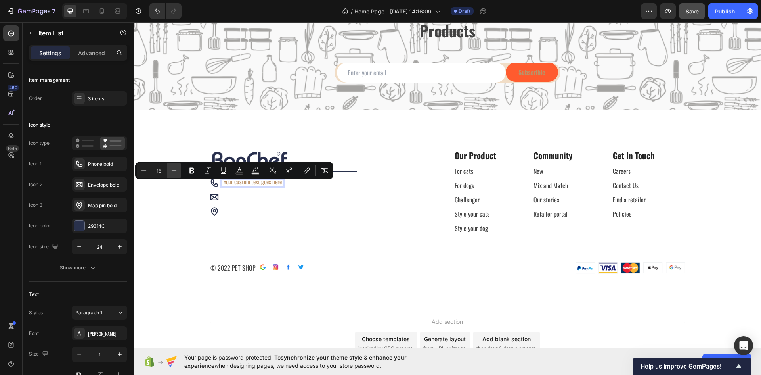
type input "16"
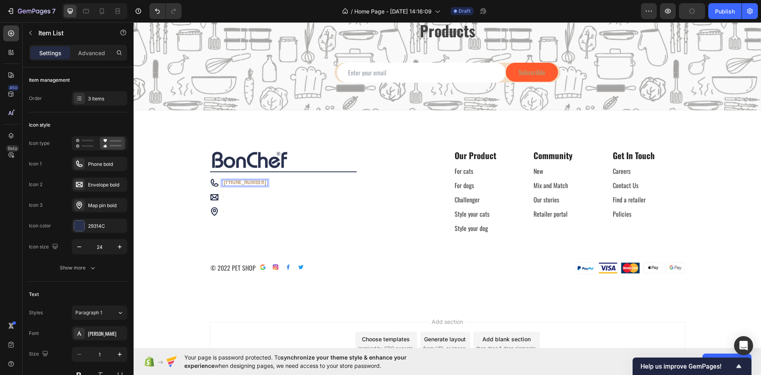
click at [225, 198] on div "Your custom text goes here" at bounding box center [244, 196] width 45 height 3
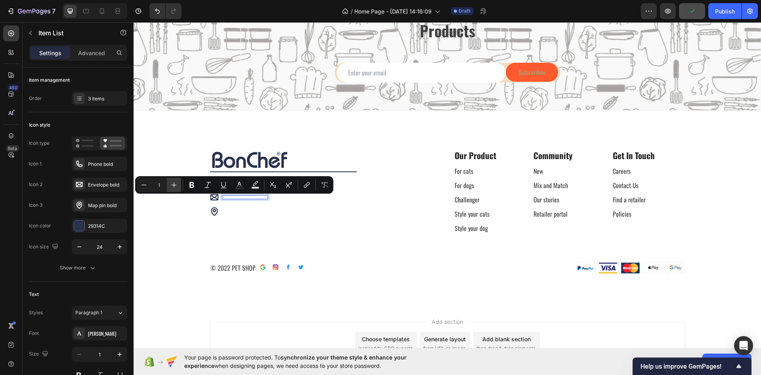
click at [174, 188] on icon "Editor contextual toolbar" at bounding box center [174, 185] width 8 height 8
click at [173, 189] on button "Plus" at bounding box center [174, 185] width 14 height 14
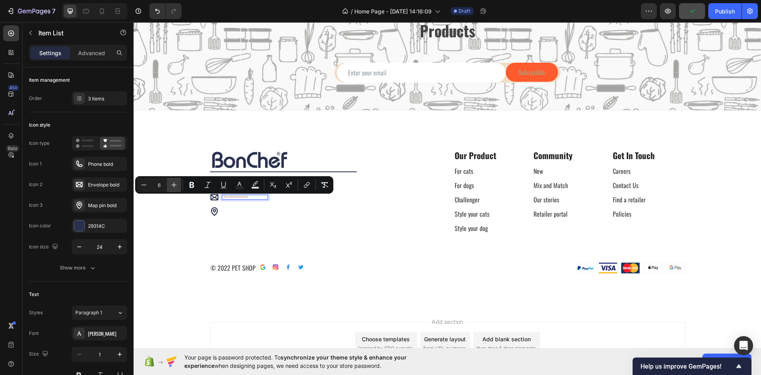
click at [173, 189] on button "Plus" at bounding box center [174, 185] width 14 height 14
click at [174, 189] on button "Plus" at bounding box center [174, 185] width 14 height 14
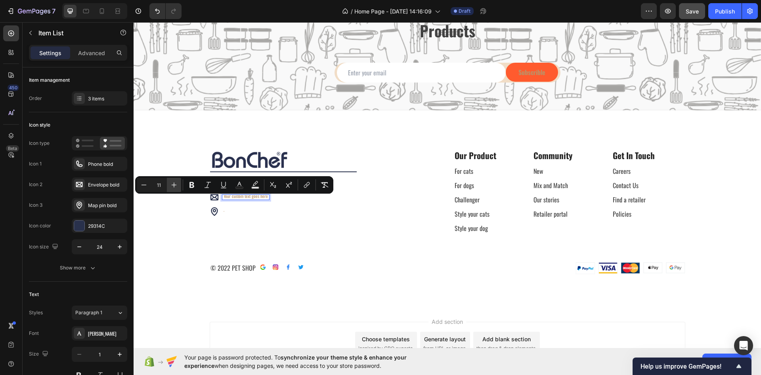
click at [174, 189] on button "Plus" at bounding box center [174, 185] width 14 height 14
click at [174, 188] on icon "Editor contextual toolbar" at bounding box center [174, 185] width 8 height 8
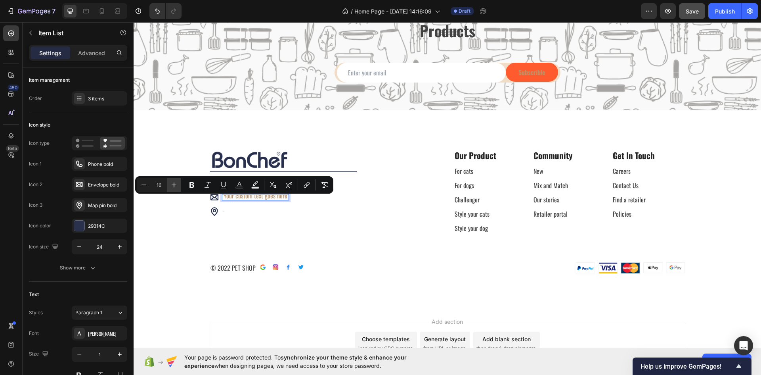
click at [174, 188] on icon "Editor contextual toolbar" at bounding box center [174, 185] width 8 height 8
click at [146, 186] on icon "Editor contextual toolbar" at bounding box center [144, 185] width 8 height 8
type input "16"
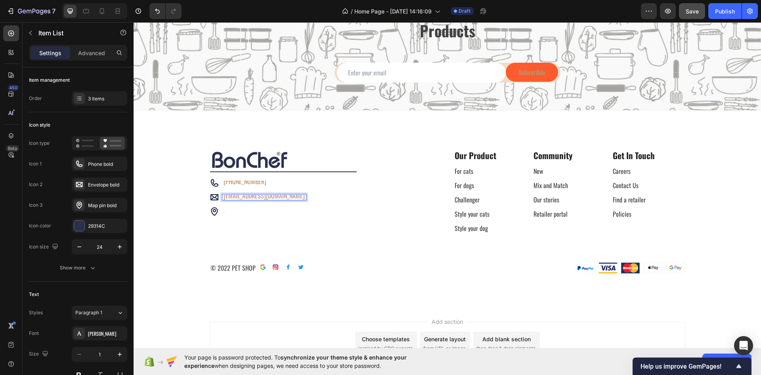
click at [242, 199] on span "[EMAIL_ADDRESS][DOMAIN_NAME]" at bounding box center [264, 196] width 81 height 10
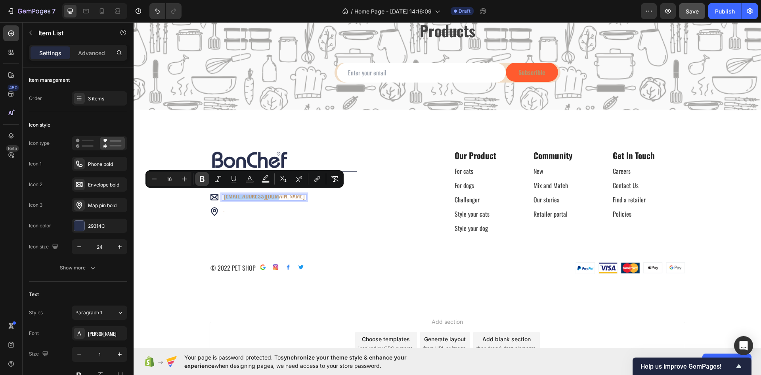
click at [199, 182] on icon "Editor contextual toolbar" at bounding box center [202, 179] width 8 height 8
click at [201, 181] on div "Image Title Line Row +44 (0) 1189 462 707 sales@bonchef.co.uk Your custom text …" at bounding box center [448, 211] width 616 height 126
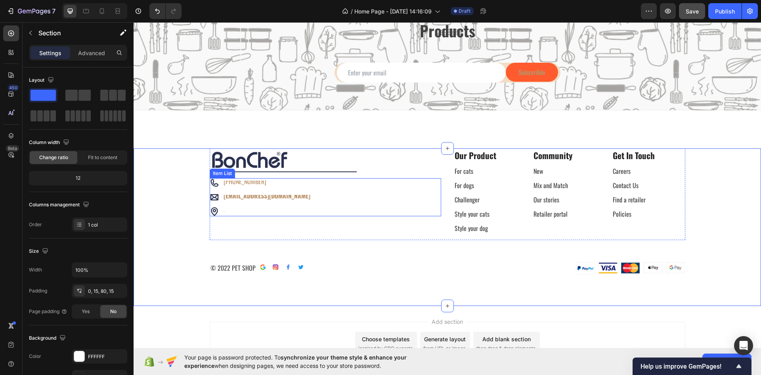
click at [233, 195] on strong "[EMAIL_ADDRESS][DOMAIN_NAME]" at bounding box center [267, 196] width 87 height 10
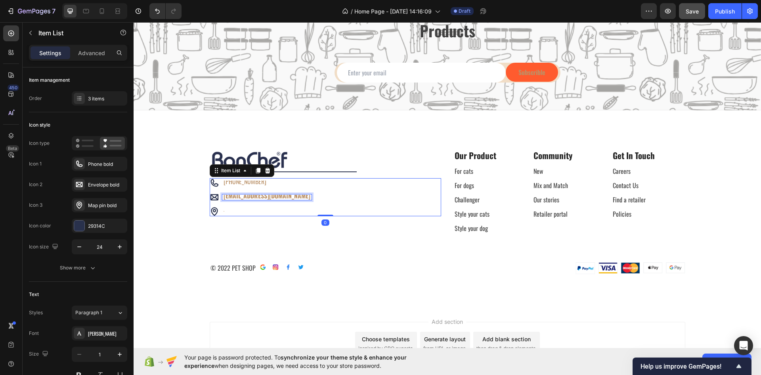
click at [226, 197] on strong "[EMAIL_ADDRESS][DOMAIN_NAME]" at bounding box center [267, 196] width 87 height 10
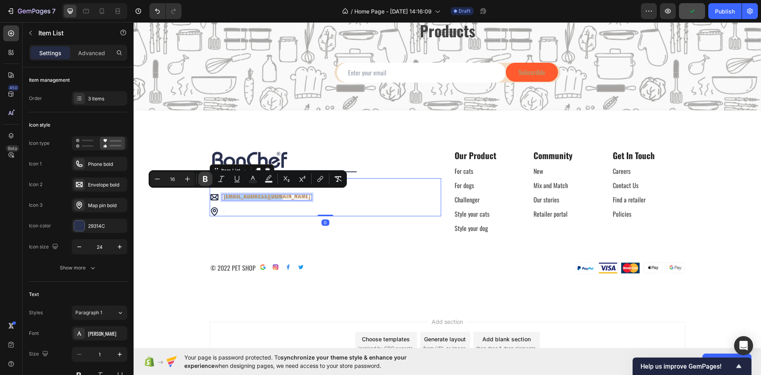
click at [210, 182] on button "Bold" at bounding box center [205, 179] width 14 height 14
click at [168, 241] on div "Image Title Line Row +44 (0) 1189 462 707 sales@bonchef.co.uk Your custom text …" at bounding box center [448, 211] width 616 height 126
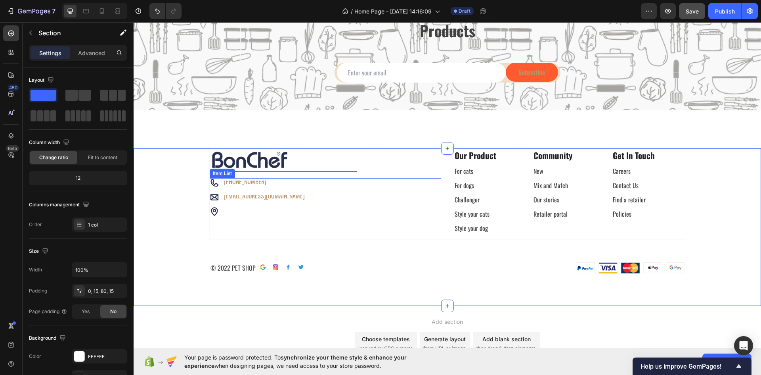
click at [266, 184] on span "[PHONE_NUMBER]" at bounding box center [245, 181] width 43 height 10
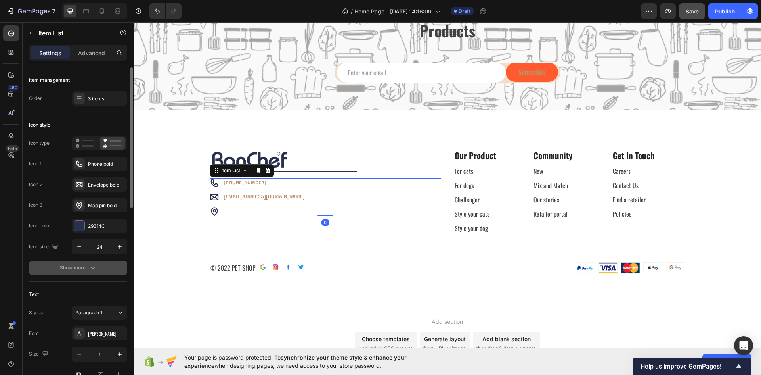
click at [86, 269] on div "Show more" at bounding box center [78, 268] width 37 height 8
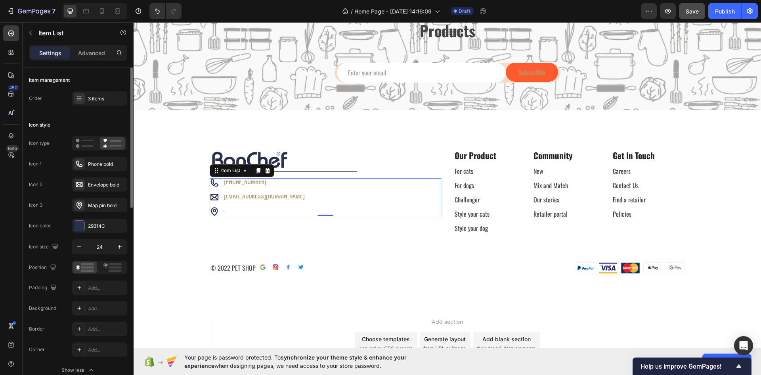
click at [82, 272] on div at bounding box center [85, 267] width 25 height 12
click at [88, 290] on div "Add..." at bounding box center [106, 287] width 37 height 7
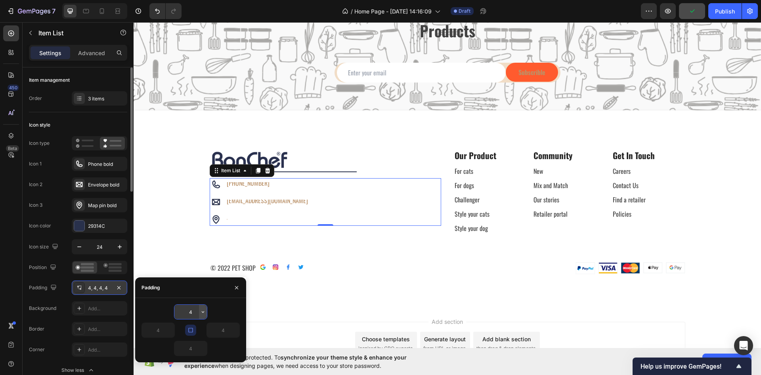
click at [201, 313] on icon "button" at bounding box center [203, 311] width 6 height 6
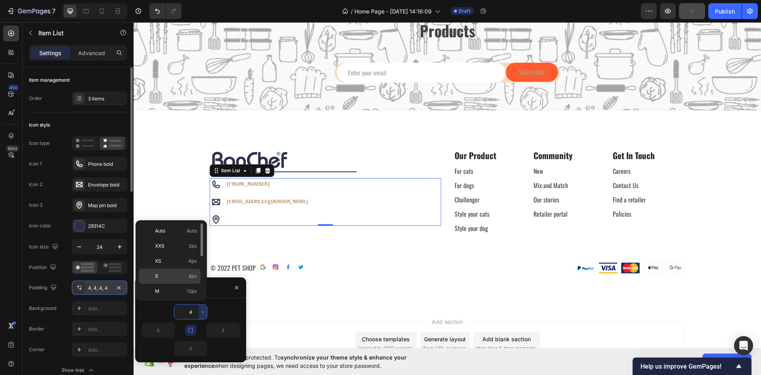
click at [172, 278] on p "S 8px" at bounding box center [176, 275] width 42 height 7
type input "8"
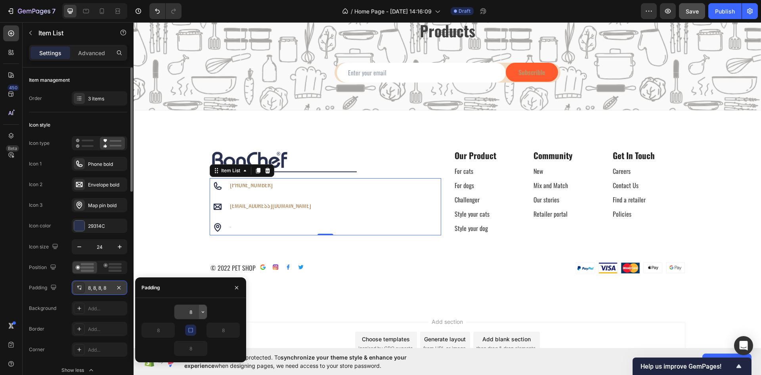
click at [203, 313] on icon "button" at bounding box center [203, 311] width 6 height 6
click at [113, 288] on div "8, 8, 8, 8" at bounding box center [100, 287] width 56 height 14
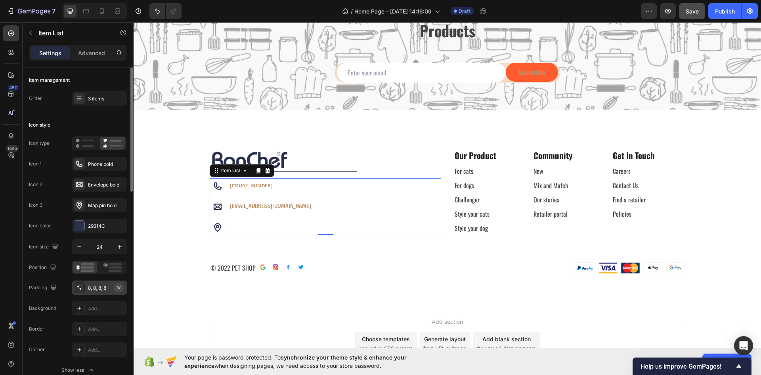
click at [117, 288] on icon "button" at bounding box center [119, 287] width 6 height 6
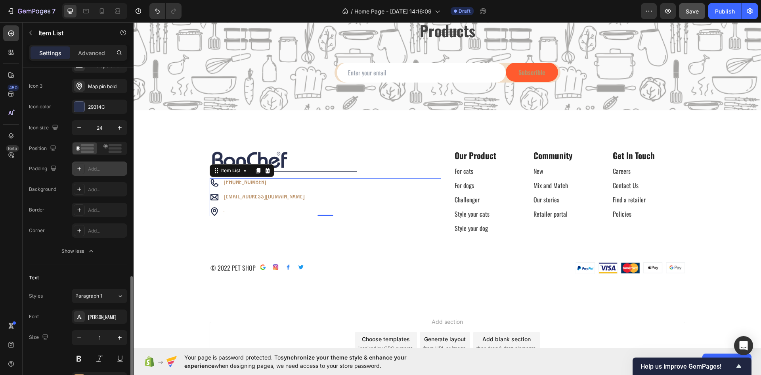
scroll to position [238, 0]
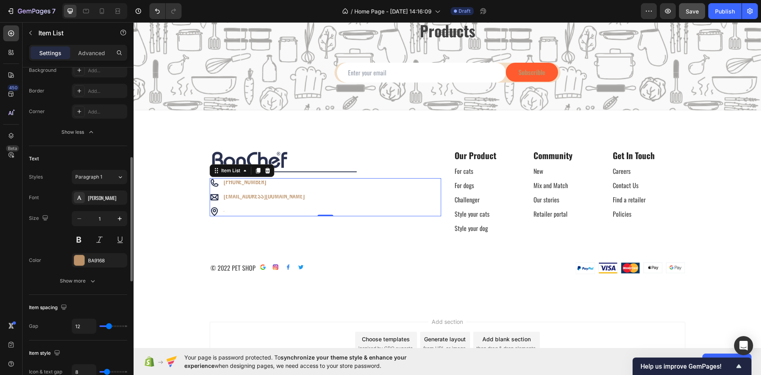
type input "30"
type input "32"
type input "28"
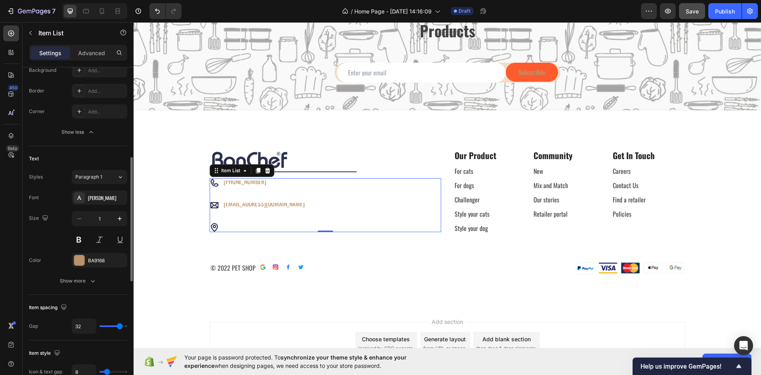
type input "28"
type input "25"
type input "21"
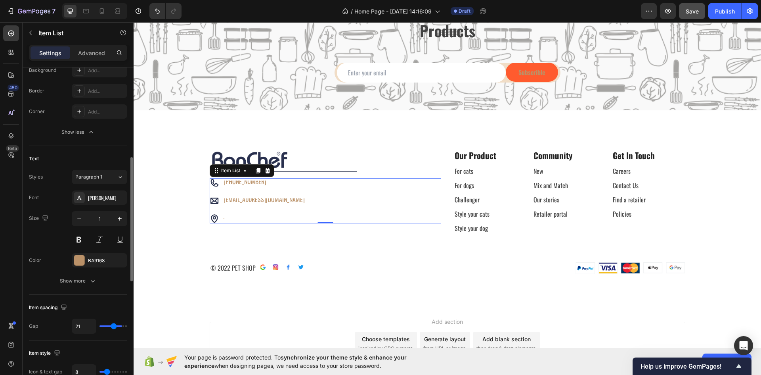
type input "16"
type input "13"
type input "16"
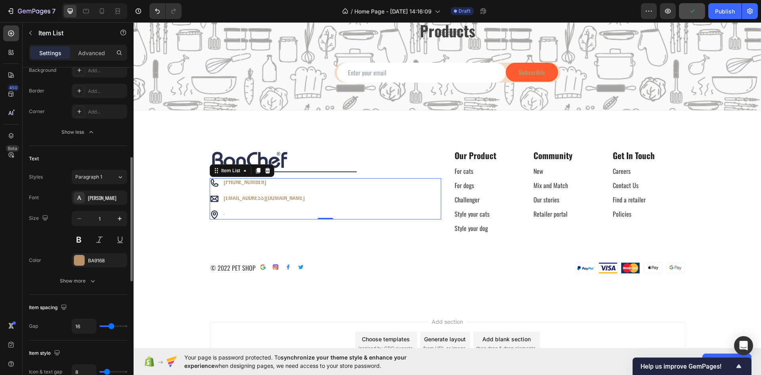
type input "16"
click at [111, 327] on input "range" at bounding box center [114, 326] width 28 height 2
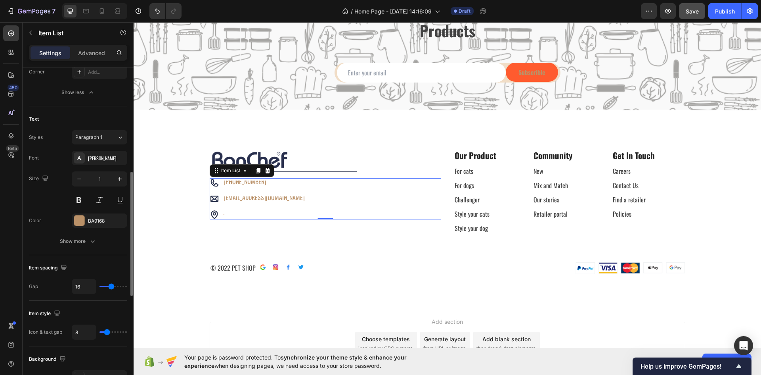
type input "10"
type input "12"
type input "16"
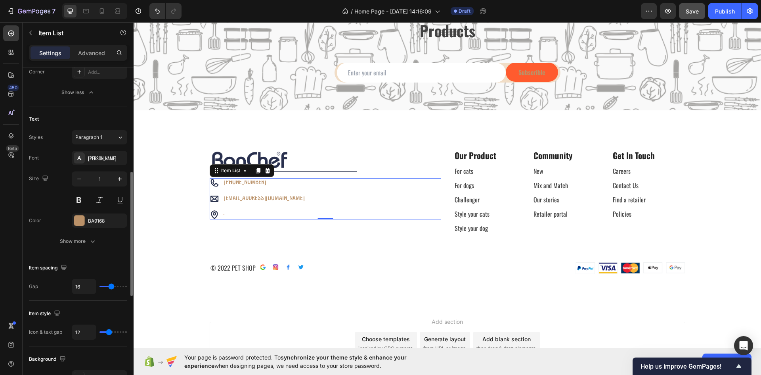
type input "16"
type input "17"
type input "13"
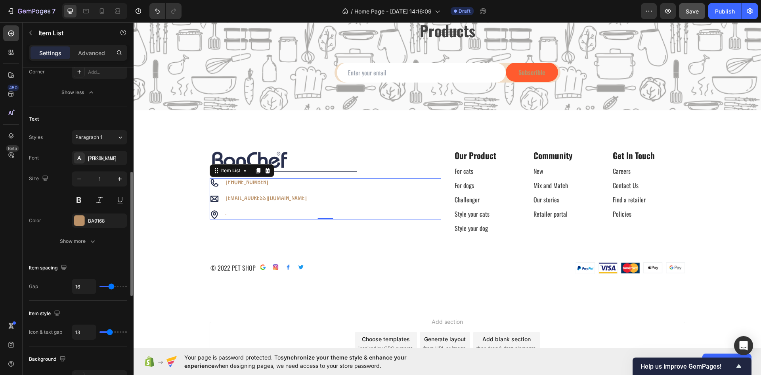
click at [110, 331] on input "range" at bounding box center [114, 332] width 28 height 2
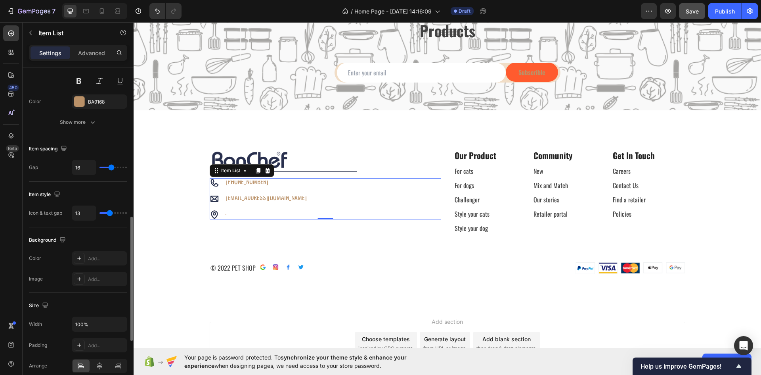
scroll to position [476, 0]
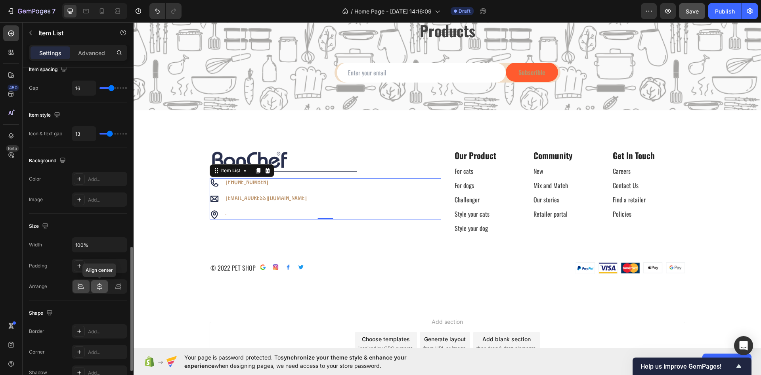
click at [101, 285] on icon at bounding box center [100, 286] width 8 height 8
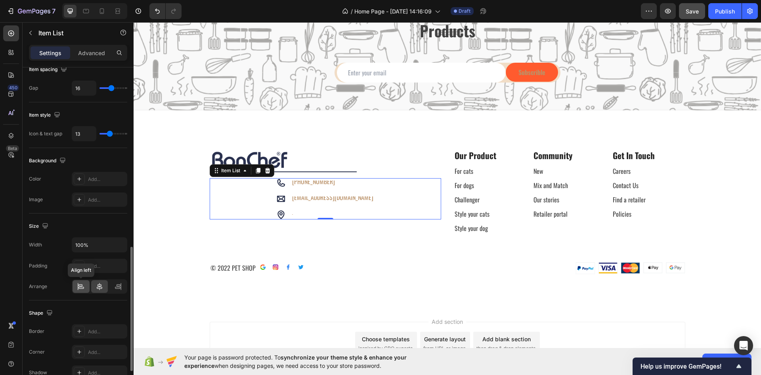
click at [83, 288] on icon at bounding box center [81, 286] width 8 height 8
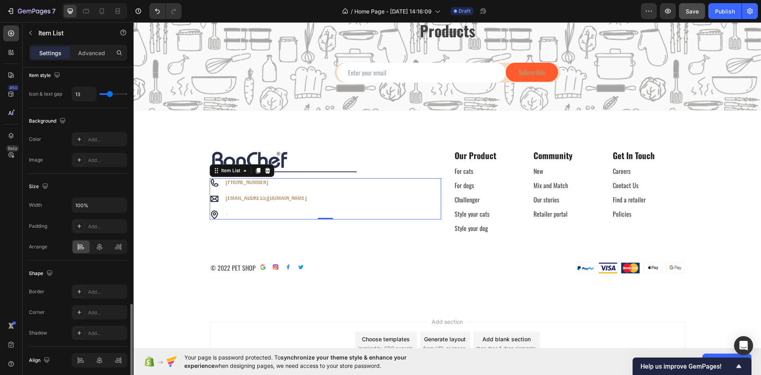
scroll to position [546, 0]
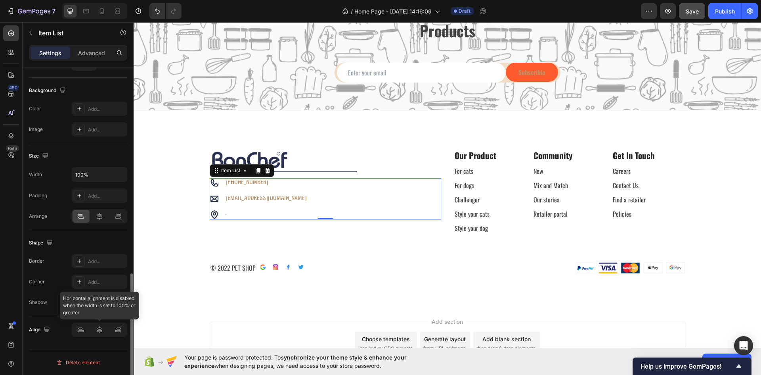
click at [101, 330] on div at bounding box center [100, 329] width 56 height 14
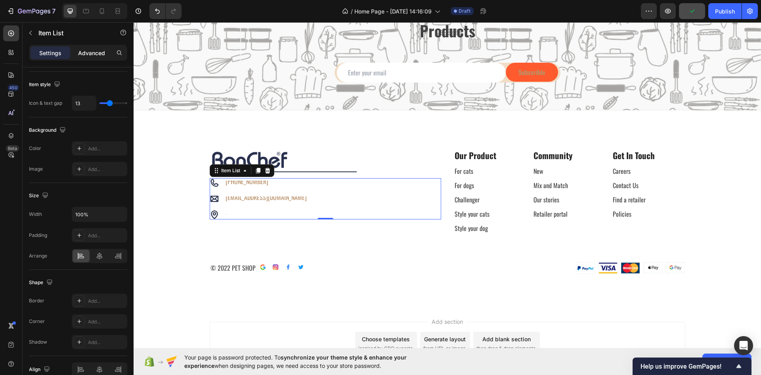
click at [85, 52] on p "Advanced" at bounding box center [91, 53] width 27 height 8
type input "100%"
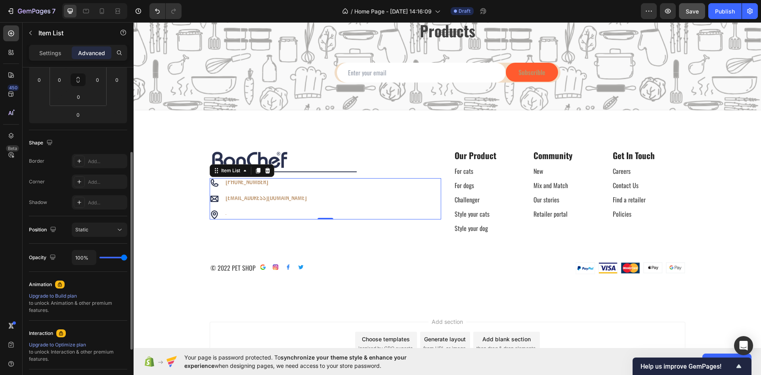
scroll to position [0, 0]
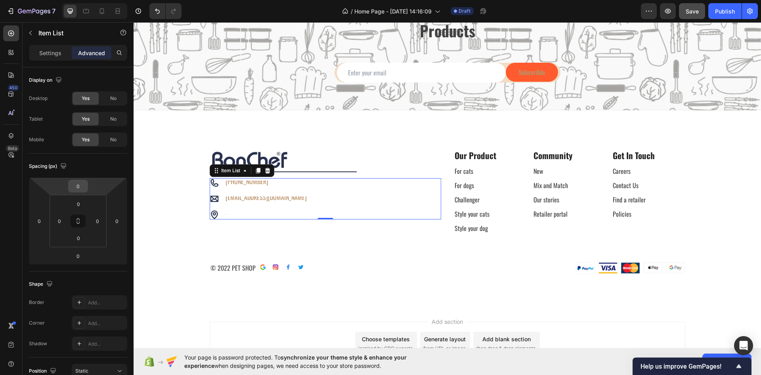
click at [86, 189] on input "0" at bounding box center [78, 186] width 16 height 12
type input "1"
type input "0"
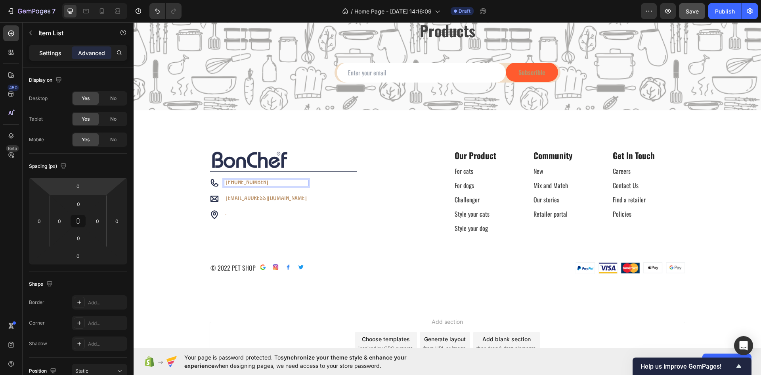
click at [56, 52] on p "Settings" at bounding box center [50, 53] width 22 height 8
type input "13"
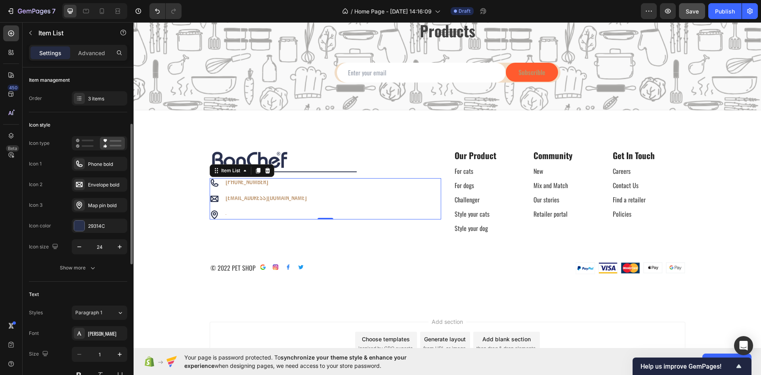
scroll to position [40, 0]
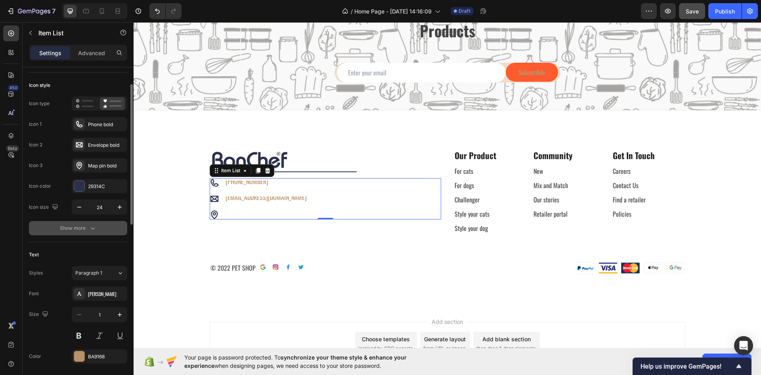
click at [87, 229] on div "Show more" at bounding box center [78, 228] width 37 height 8
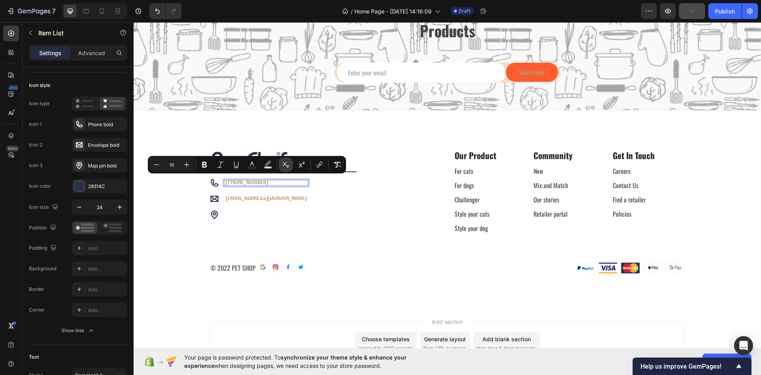
click at [291, 167] on button "Subscript" at bounding box center [286, 164] width 14 height 14
click at [289, 166] on icon "Editor contextual toolbar" at bounding box center [286, 165] width 6 height 6
drag, startPoint x: 227, startPoint y: 230, endPoint x: 229, endPoint y: 226, distance: 4.4
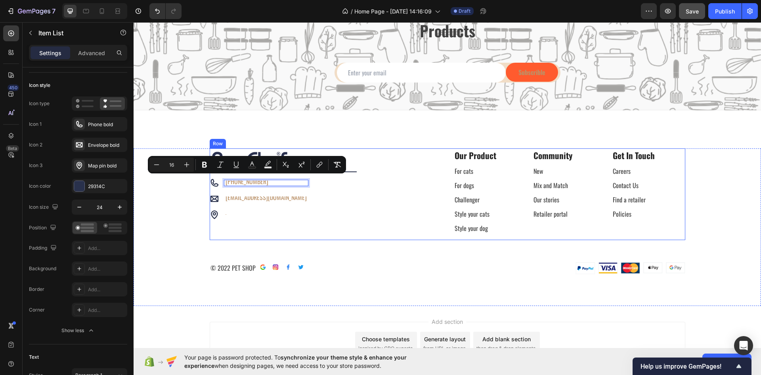
click at [228, 230] on div "Image Title Line Row +44 (0) 1189 462 707 sales@bonchef.co.uk Your custom text …" at bounding box center [326, 194] width 232 height 92
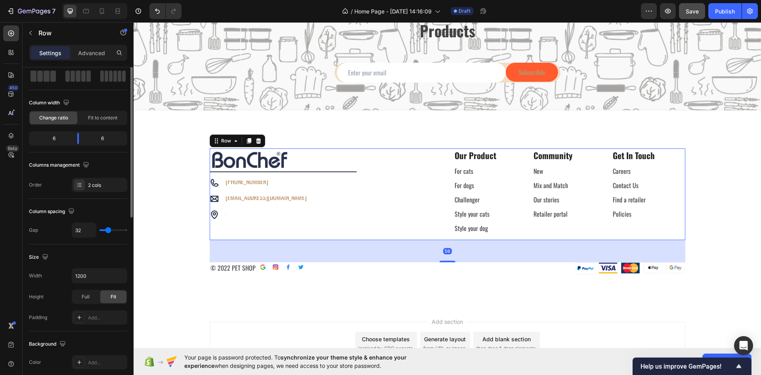
scroll to position [0, 0]
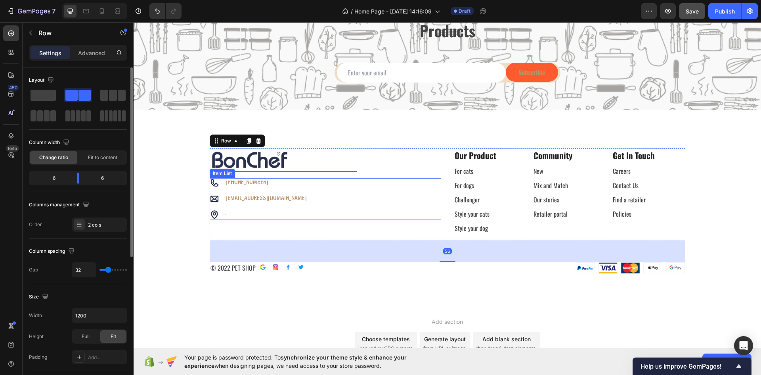
click at [243, 186] on div "[PHONE_NUMBER]" at bounding box center [266, 183] width 84 height 6
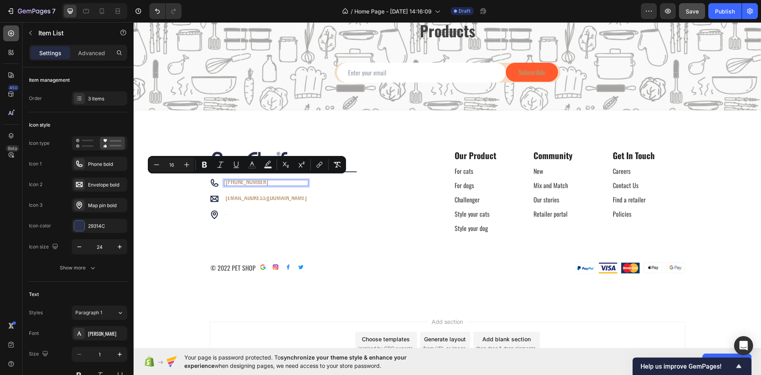
click at [12, 38] on div at bounding box center [11, 33] width 16 height 16
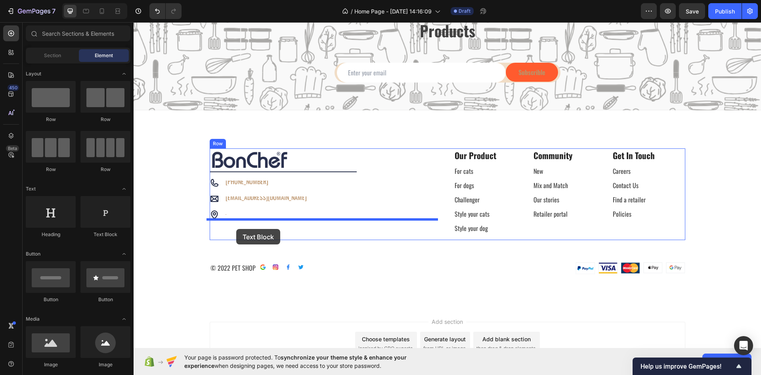
drag, startPoint x: 236, startPoint y: 234, endPoint x: 236, endPoint y: 229, distance: 4.8
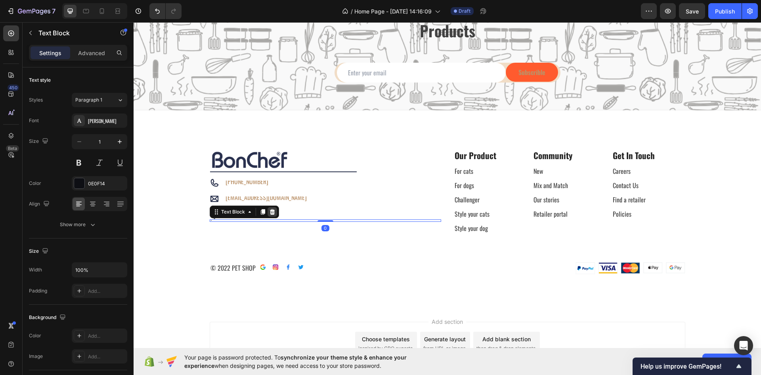
click at [270, 210] on icon at bounding box center [272, 212] width 5 height 6
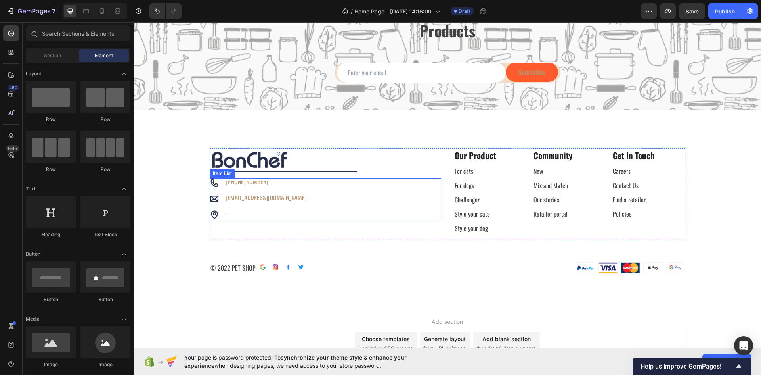
click at [224, 215] on div "Your custom text goes here" at bounding box center [266, 214] width 84 height 3
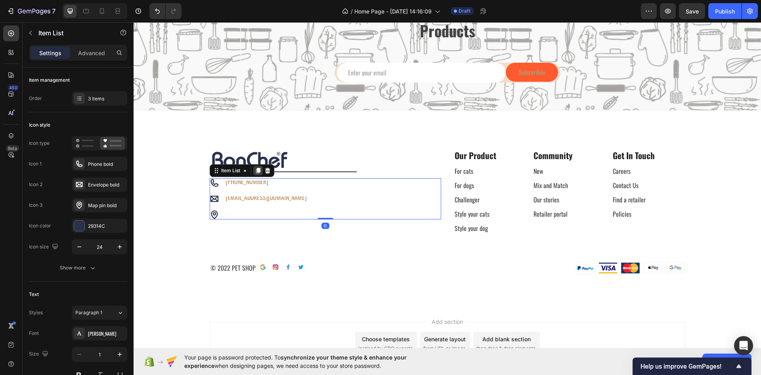
click at [256, 171] on icon at bounding box center [258, 171] width 4 height 6
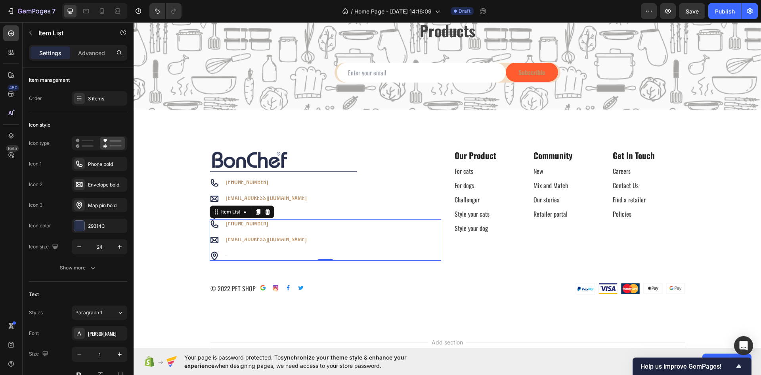
click at [226, 256] on p "Your custom text goes here" at bounding box center [266, 255] width 81 height 1
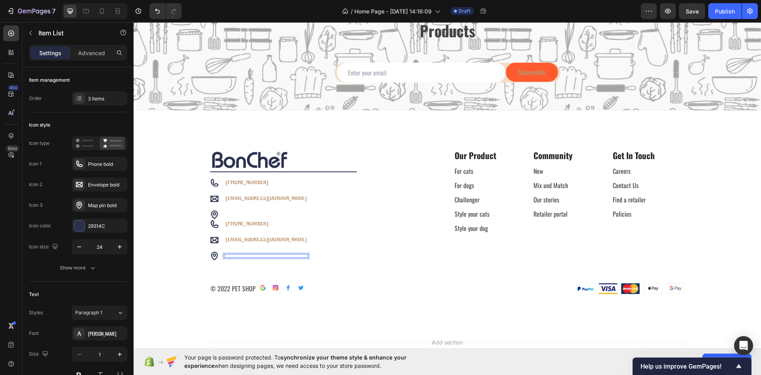
click at [226, 256] on p "Your custom text goes here" at bounding box center [266, 255] width 81 height 1
click at [226, 256] on div "Rich Text Editor. Editing area: main" at bounding box center [266, 256] width 84 height 3
click at [217, 272] on div "Image Title Line Row +44 (0) 1189 462 707 sales@bonchef.co.uk Your custom text …" at bounding box center [448, 222] width 616 height 146
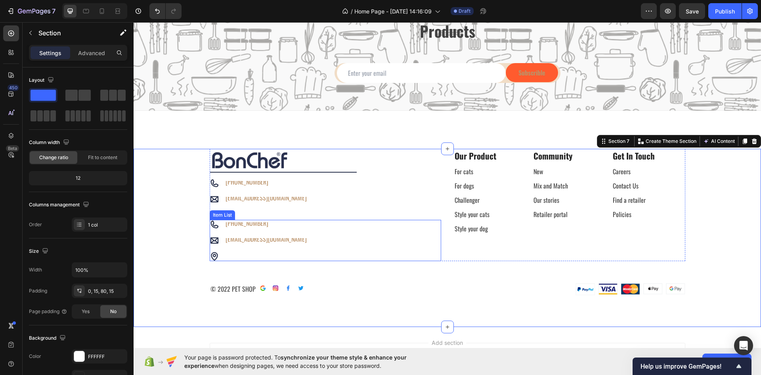
click at [228, 257] on div "Rich Text Editor. Editing area: main" at bounding box center [266, 256] width 84 height 3
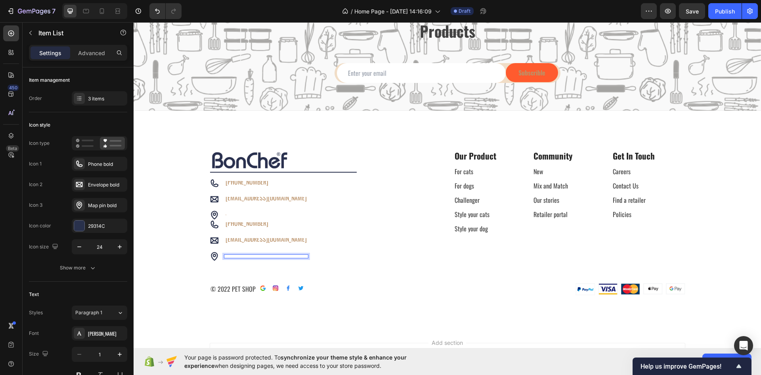
click at [231, 241] on span "[EMAIL_ADDRESS][DOMAIN_NAME]" at bounding box center [266, 239] width 81 height 10
click at [232, 255] on div "Rich Text Editor. Editing area: main" at bounding box center [266, 256] width 84 height 3
drag, startPoint x: 230, startPoint y: 256, endPoint x: 218, endPoint y: 257, distance: 12.4
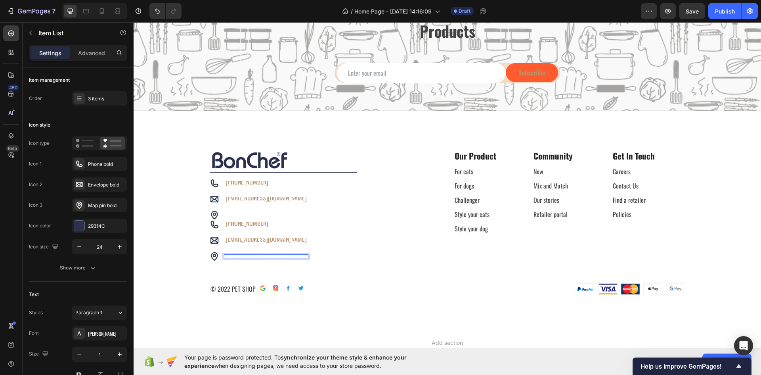
click at [218, 257] on div at bounding box center [259, 256] width 98 height 10
click at [224, 257] on div "Rich Text Editor. Editing area: main" at bounding box center [266, 256] width 84 height 3
click at [224, 256] on div "Rich Text Editor. Editing area: main" at bounding box center [266, 256] width 84 height 3
click at [240, 239] on span "[EMAIL_ADDRESS][DOMAIN_NAME]" at bounding box center [266, 239] width 81 height 10
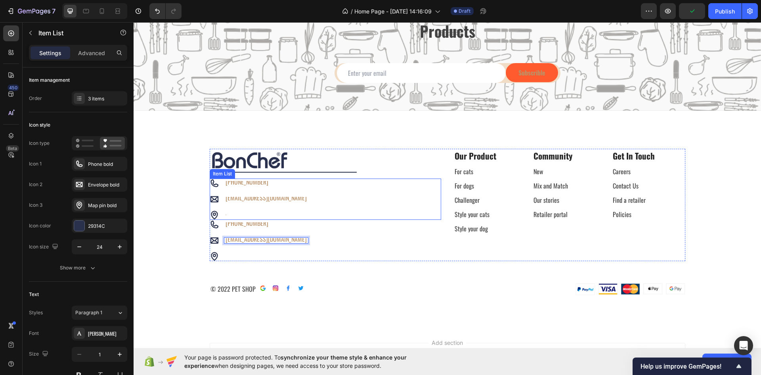
click at [224, 213] on div "Your custom text goes here" at bounding box center [266, 214] width 84 height 3
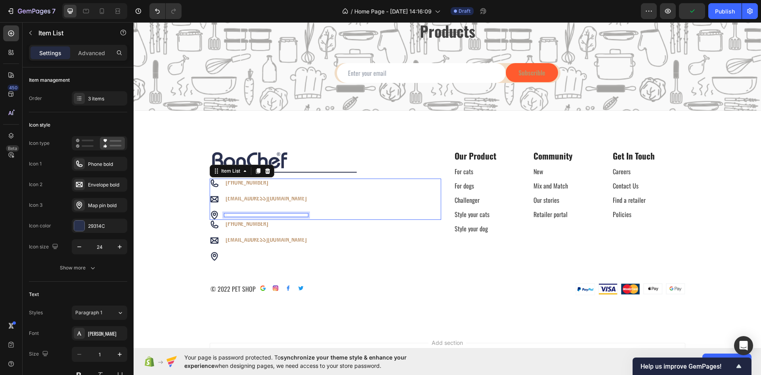
click at [224, 213] on div "Your custom text goes here" at bounding box center [266, 214] width 84 height 3
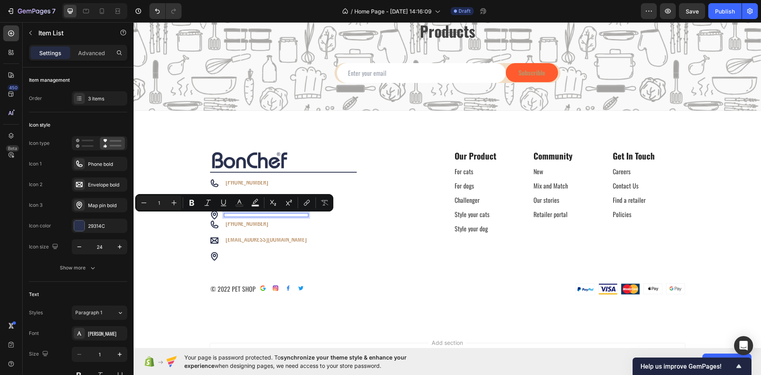
click at [224, 213] on div "Your custom text goes here" at bounding box center [266, 214] width 84 height 3
click at [177, 204] on icon "Editor contextual toolbar" at bounding box center [174, 203] width 8 height 8
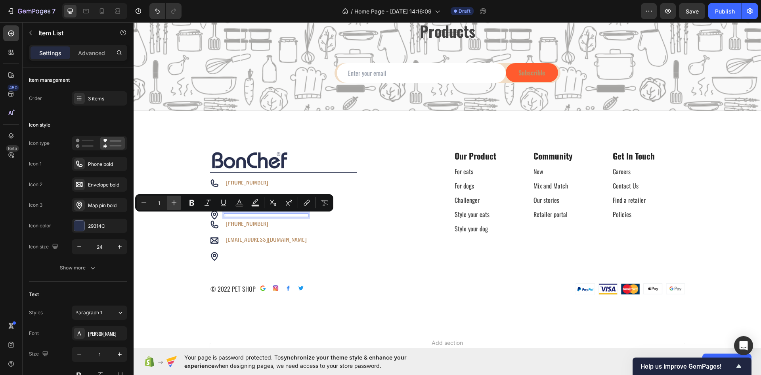
click at [177, 204] on icon "Editor contextual toolbar" at bounding box center [174, 203] width 8 height 8
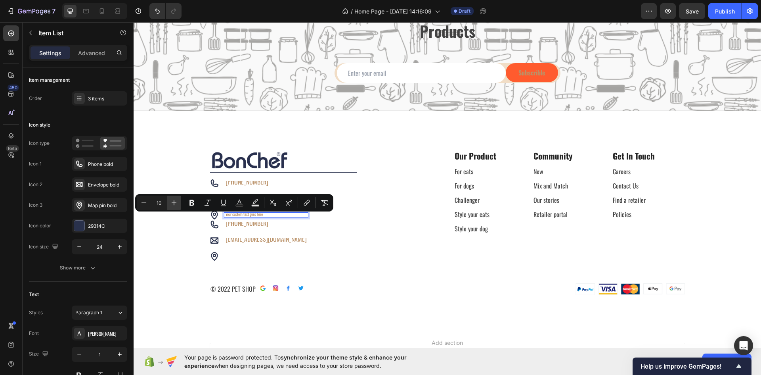
click at [177, 204] on icon "Editor contextual toolbar" at bounding box center [174, 203] width 8 height 8
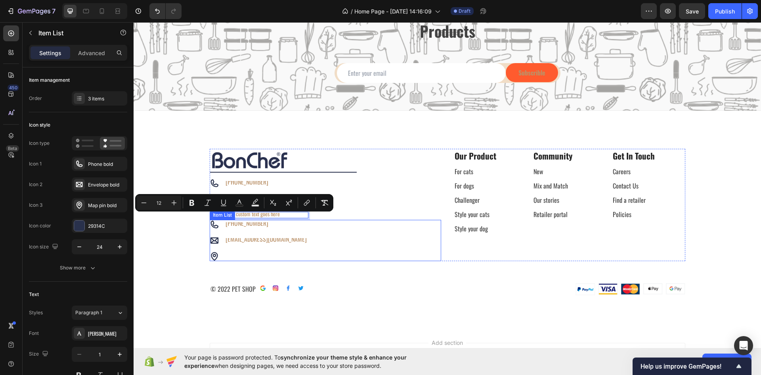
type input "14"
click at [229, 258] on div at bounding box center [259, 256] width 98 height 10
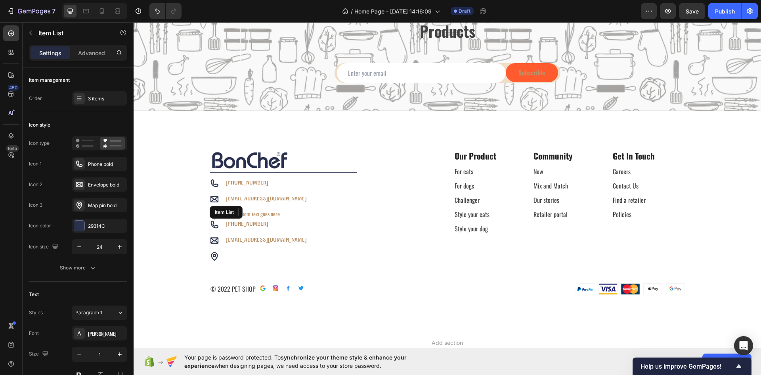
click at [380, 232] on div "+44 (0) 1189 462 707 sales@bonchef.co.uk" at bounding box center [326, 240] width 232 height 41
click at [264, 215] on icon at bounding box center [267, 212] width 6 height 6
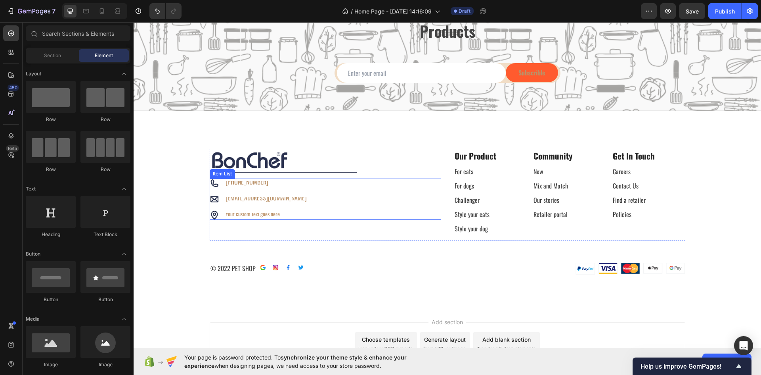
click at [251, 214] on span "Your custom text goes here" at bounding box center [253, 213] width 54 height 8
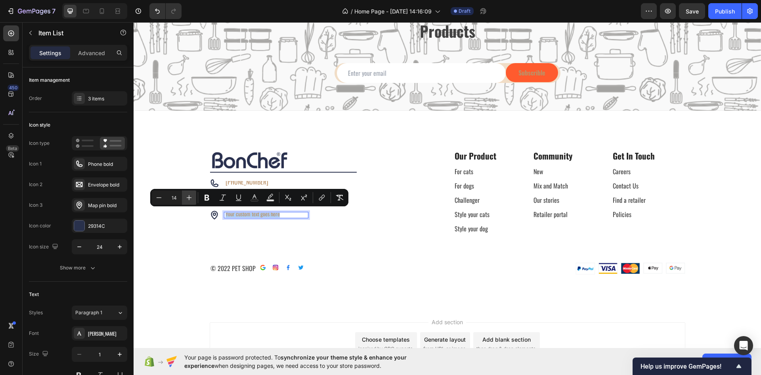
click at [186, 195] on icon "Editor contextual toolbar" at bounding box center [189, 197] width 8 height 8
click at [189, 200] on icon "Editor contextual toolbar" at bounding box center [189, 197] width 5 height 5
type input "16"
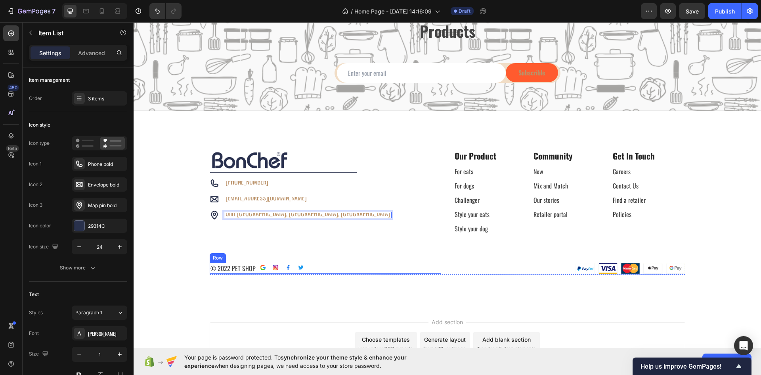
click at [356, 251] on div "Image Title Line Row +44 (0) 1189 462 707 sales@bonchef.co.uk Unit 4D Paddock R…" at bounding box center [448, 212] width 616 height 126
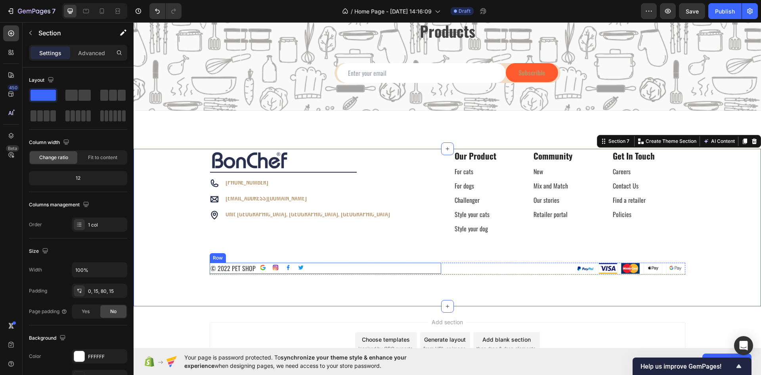
click at [362, 270] on div "© 2022 PET SHOP Text block Image Image Image Image Row Row" at bounding box center [326, 267] width 232 height 11
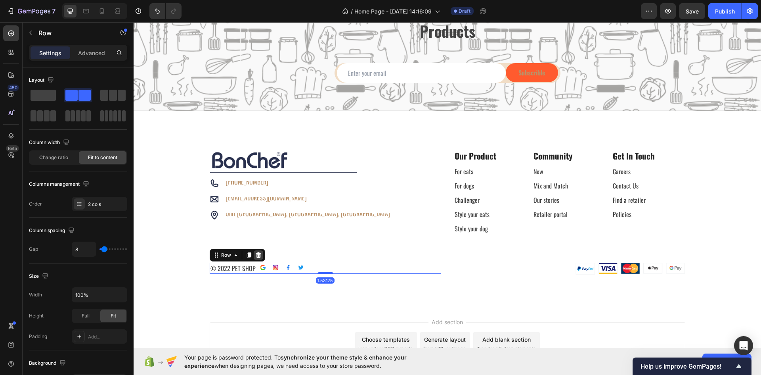
click at [256, 257] on icon at bounding box center [258, 255] width 5 height 6
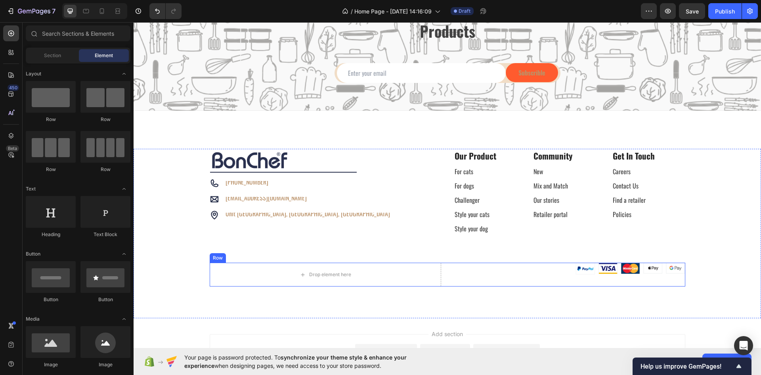
click at [450, 278] on div "Drop element here Image Image Image Image Image Icon List Hoz Row" at bounding box center [448, 274] width 476 height 24
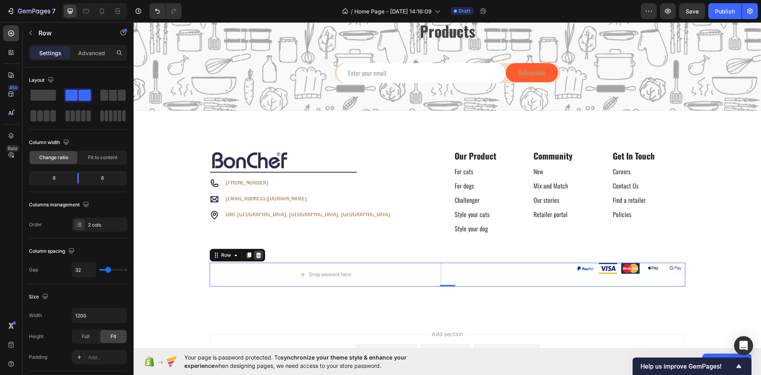
click at [258, 255] on icon at bounding box center [258, 255] width 6 height 6
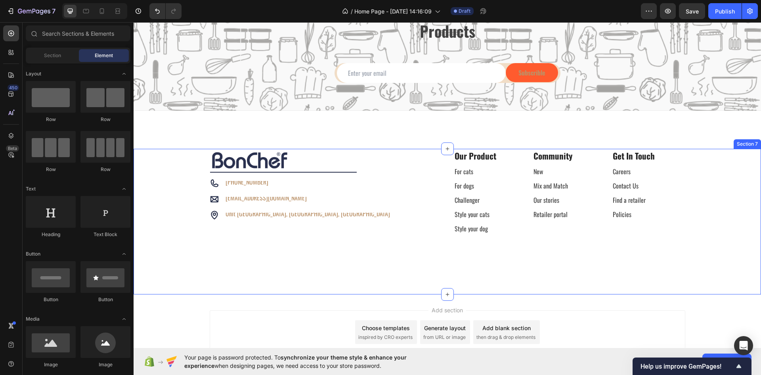
click at [181, 187] on div "Image Title Line Row +44 (0) 1189 462 707 sales@bonchef.co.uk Unit 4D Paddock R…" at bounding box center [448, 206] width 616 height 114
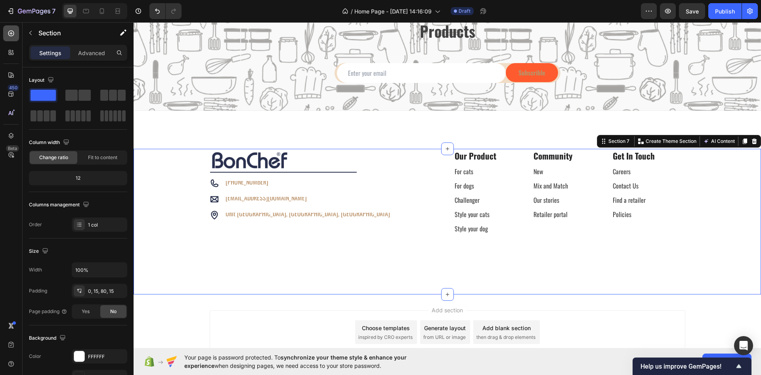
click at [11, 36] on icon at bounding box center [11, 34] width 6 height 6
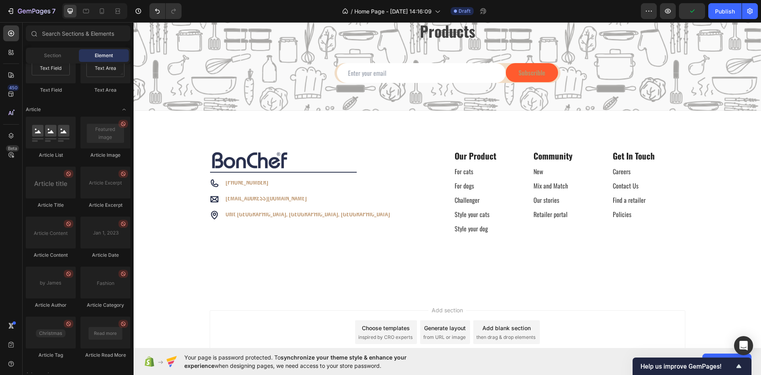
scroll to position [2040, 0]
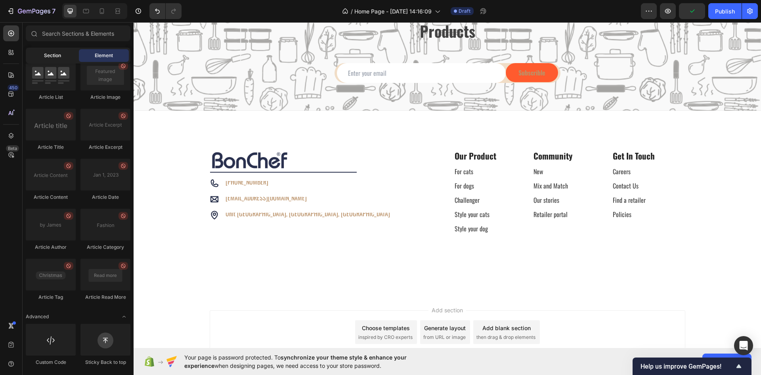
click at [46, 57] on span "Section" at bounding box center [52, 55] width 17 height 7
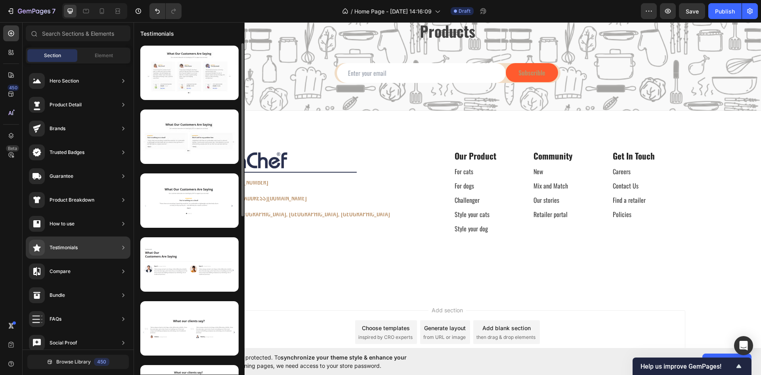
scroll to position [174, 0]
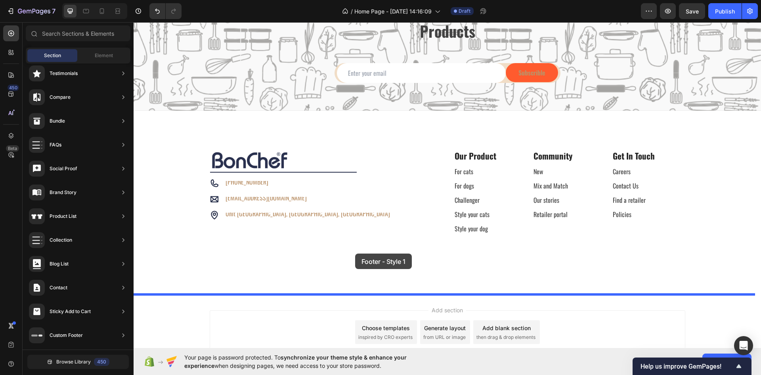
drag, startPoint x: 308, startPoint y: 109, endPoint x: 355, endPoint y: 253, distance: 152.3
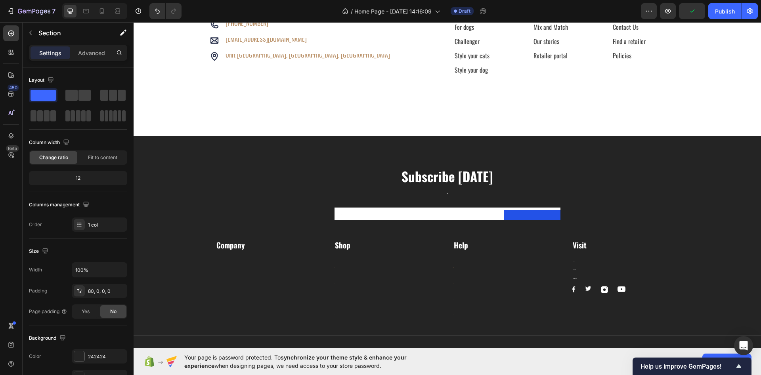
scroll to position [1105, 0]
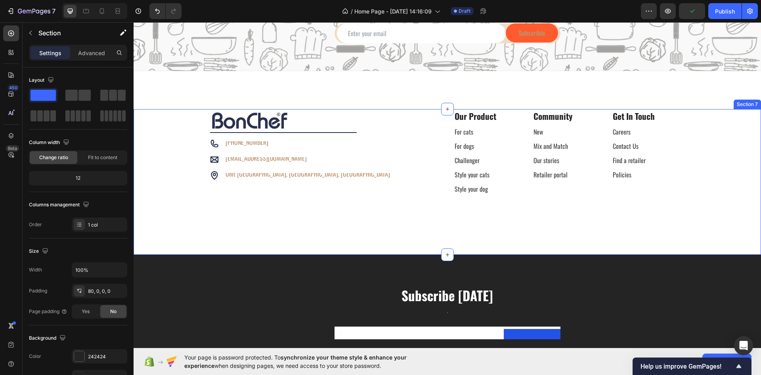
click at [297, 216] on div "Image Title Line Row +44 (0) 1189 462 707 sales@bonchef.co.uk Unit 4D Paddock R…" at bounding box center [448, 166] width 616 height 114
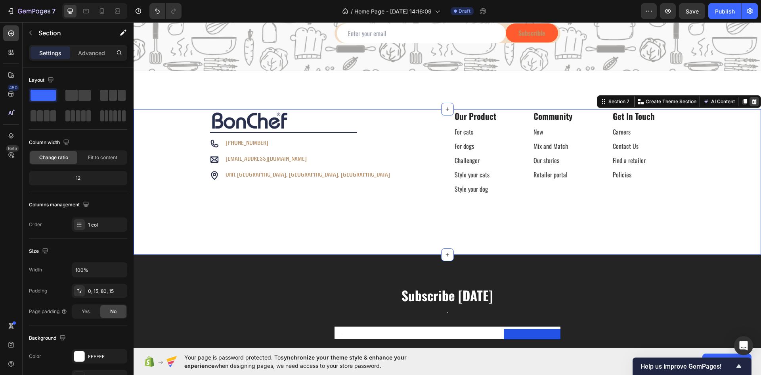
click at [751, 100] on icon at bounding box center [754, 101] width 6 height 6
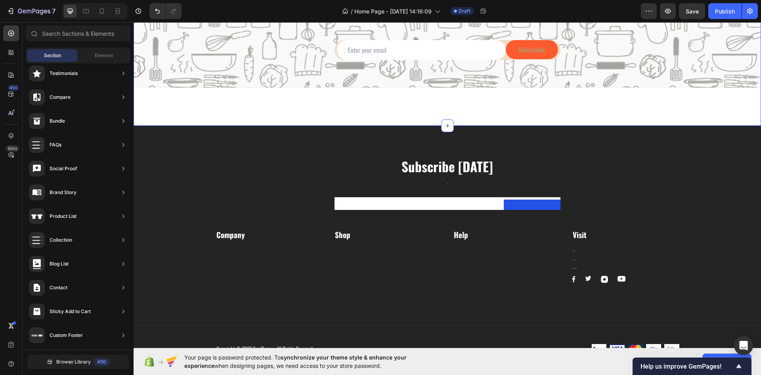
scroll to position [986, 0]
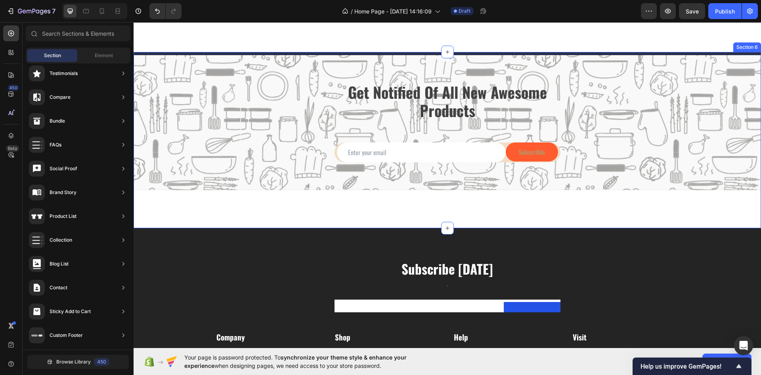
click at [370, 211] on div "Title Line Get Notified Of All New Awesome Products Heading Email Field Subscri…" at bounding box center [448, 140] width 628 height 176
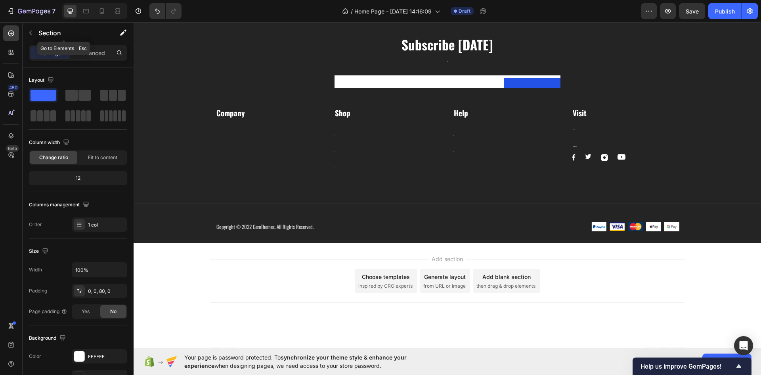
click at [80, 43] on div "Section" at bounding box center [64, 33] width 82 height 23
click at [91, 56] on p "Advanced" at bounding box center [91, 53] width 27 height 8
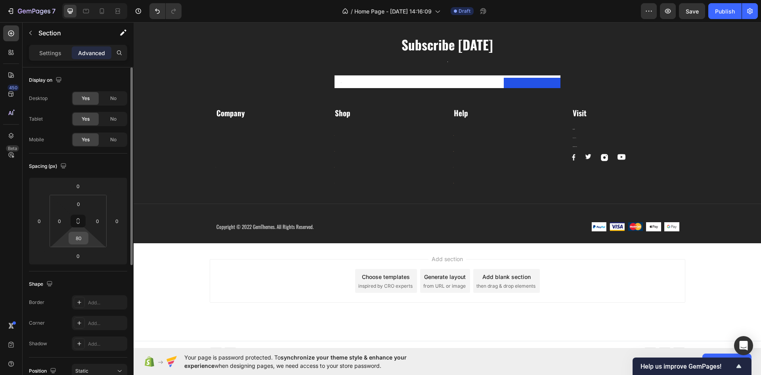
click at [82, 237] on input "80" at bounding box center [79, 238] width 16 height 12
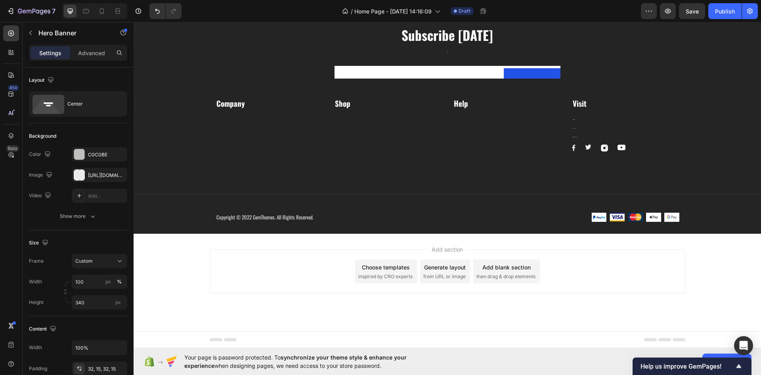
drag, startPoint x: 438, startPoint y: 196, endPoint x: 299, endPoint y: 200, distance: 138.4
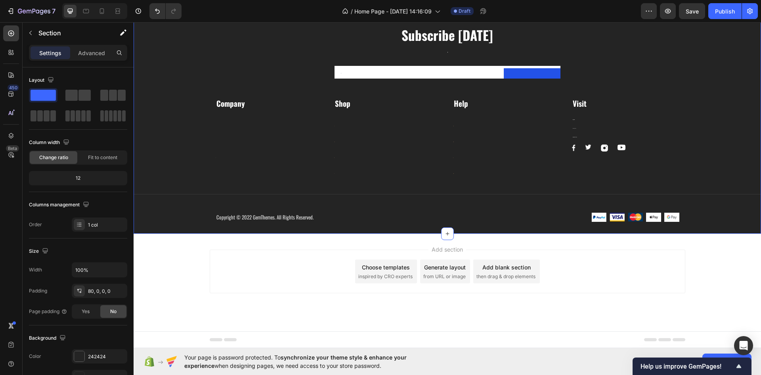
click at [299, 200] on div "Subscribe Today Heading Sign up for exclusive content, special prizes, and late…" at bounding box center [448, 113] width 628 height 239
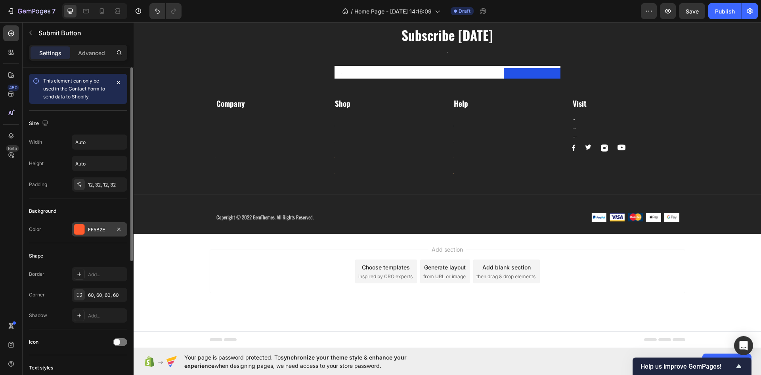
click at [78, 229] on div at bounding box center [79, 229] width 10 height 10
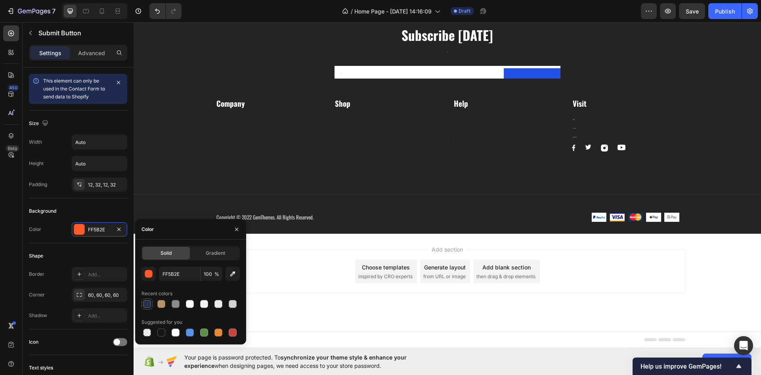
click at [149, 309] on div at bounding box center [147, 303] width 11 height 11
type input "29314C"
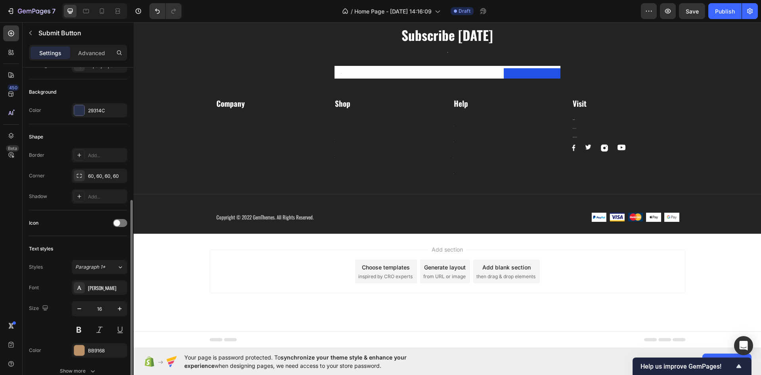
scroll to position [159, 0]
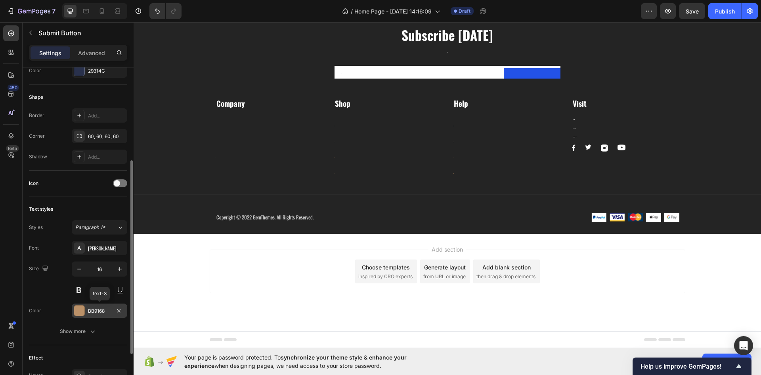
click at [82, 311] on div at bounding box center [79, 310] width 10 height 10
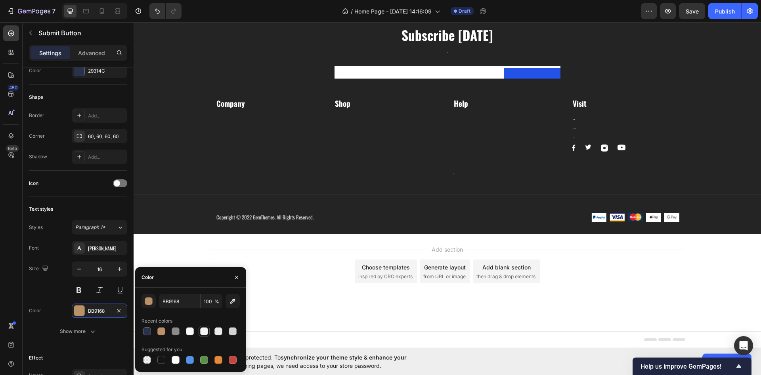
click at [206, 332] on div at bounding box center [204, 331] width 8 height 8
type input "F4F4F4"
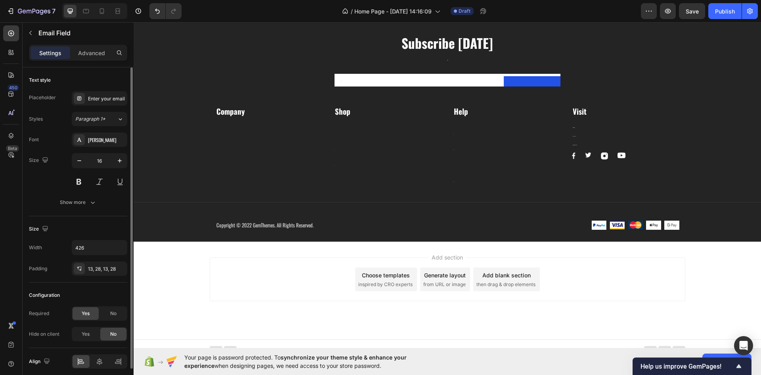
scroll to position [906, 0]
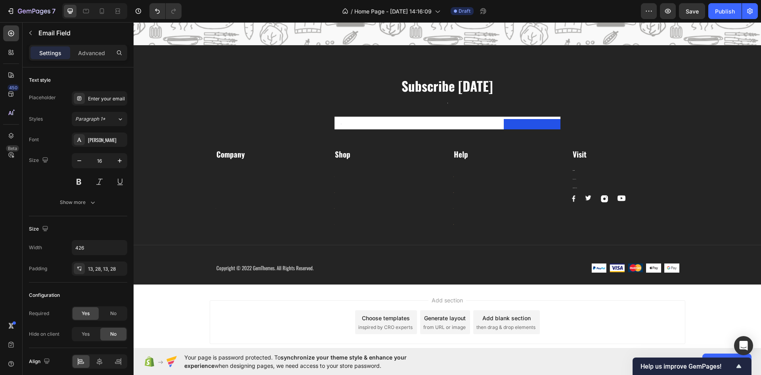
click at [335, 17] on div "Email Field 0 Subscrible Submit Button Row" at bounding box center [448, 8] width 226 height 20
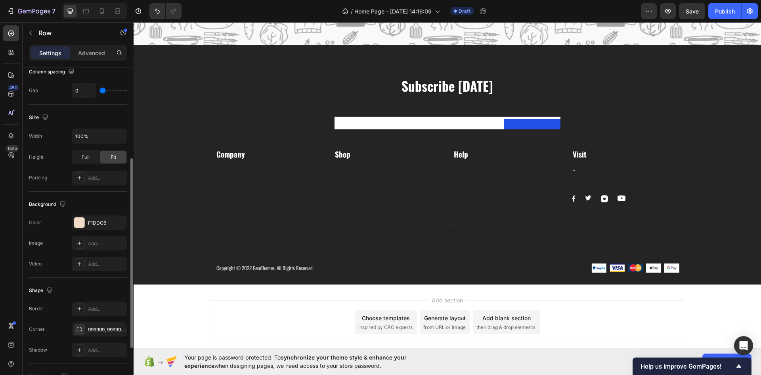
scroll to position [244, 0]
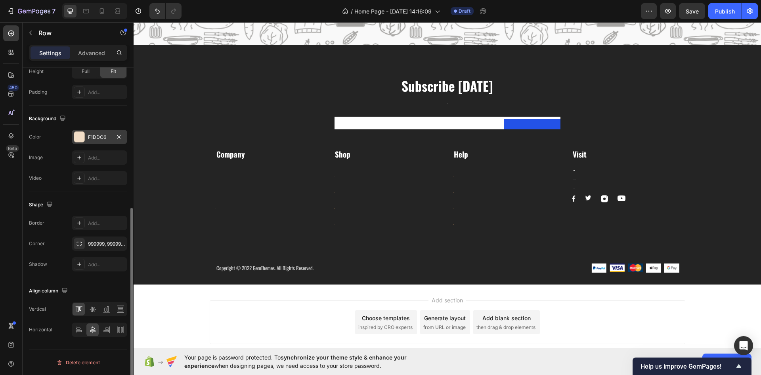
click at [95, 136] on div "F1DDC6" at bounding box center [99, 137] width 23 height 7
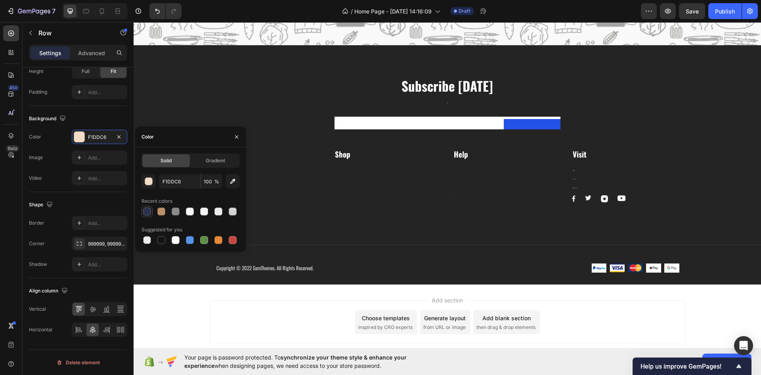
click at [151, 213] on div at bounding box center [147, 211] width 8 height 8
type input "29314C"
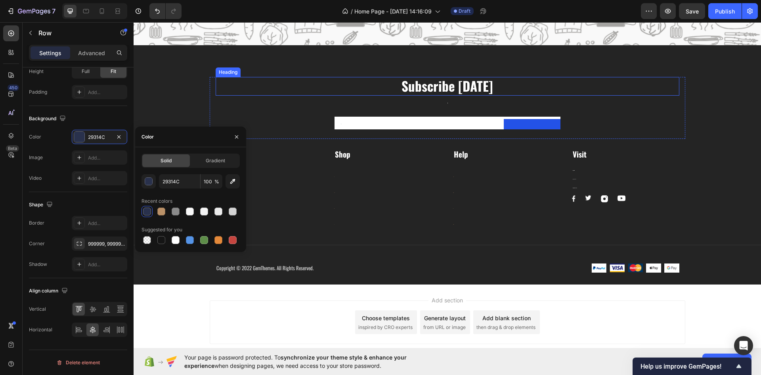
click at [278, 285] on div "Subscribe Today Heading Sign up for exclusive content, special prizes, and late…" at bounding box center [448, 164] width 628 height 239
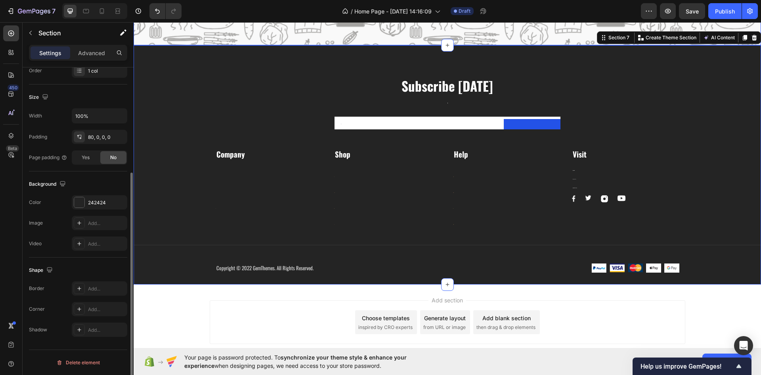
scroll to position [0, 0]
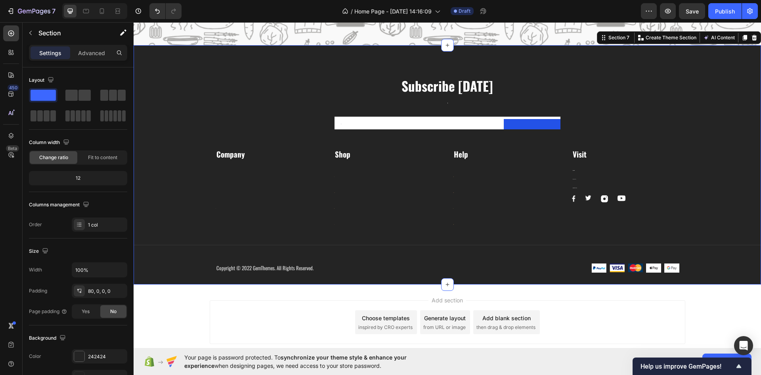
click at [521, 12] on p "Subscrible" at bounding box center [532, 7] width 27 height 10
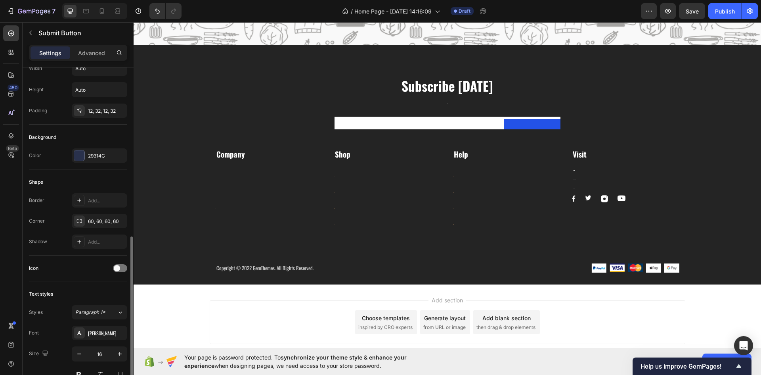
scroll to position [232, 0]
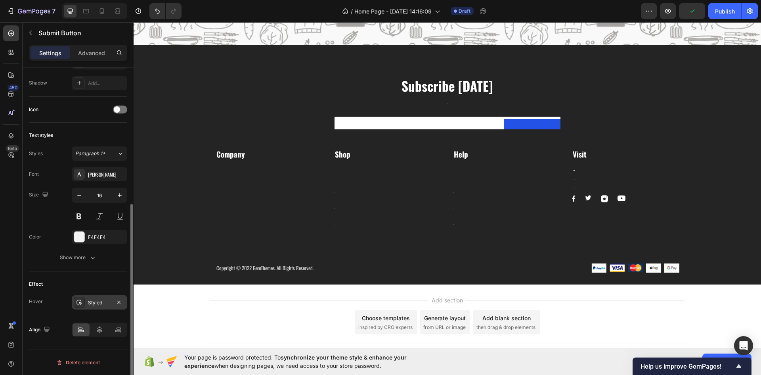
click at [104, 305] on div "Styled" at bounding box center [99, 302] width 23 height 7
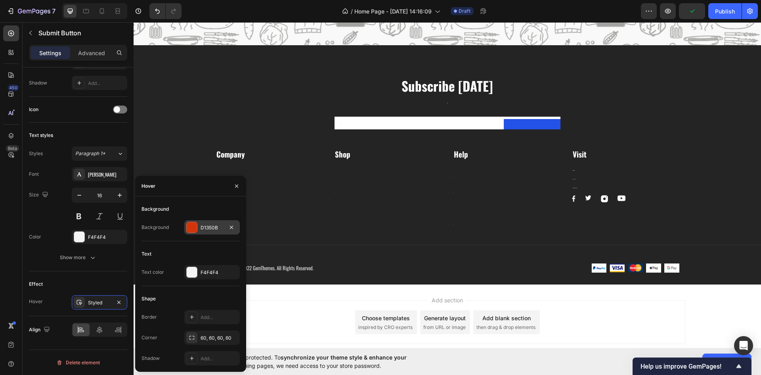
click at [198, 226] on div "D1350B" at bounding box center [212, 227] width 56 height 14
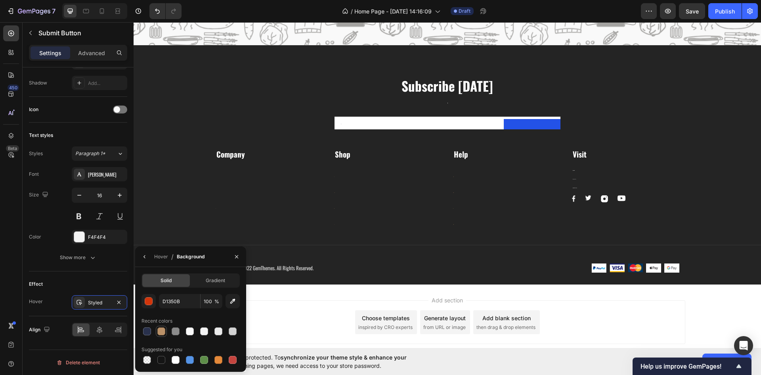
click at [159, 333] on div at bounding box center [161, 331] width 8 height 8
click at [146, 329] on div at bounding box center [147, 331] width 8 height 8
type input "29314C"
click at [120, 301] on icon "button" at bounding box center [119, 302] width 6 height 6
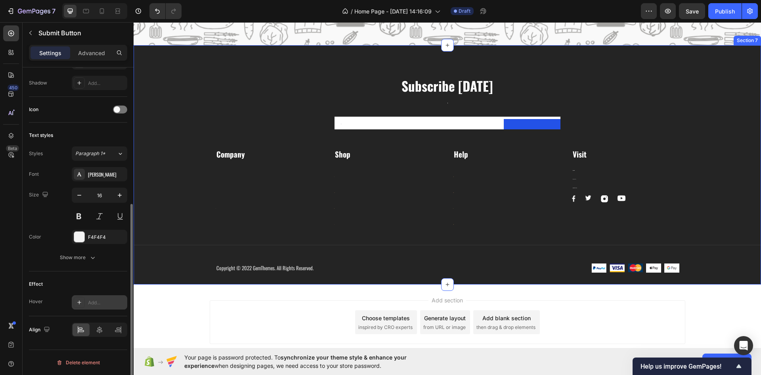
click at [522, 281] on div "Subscribe Today Heading Sign up for exclusive content, special prizes, and late…" at bounding box center [448, 164] width 628 height 239
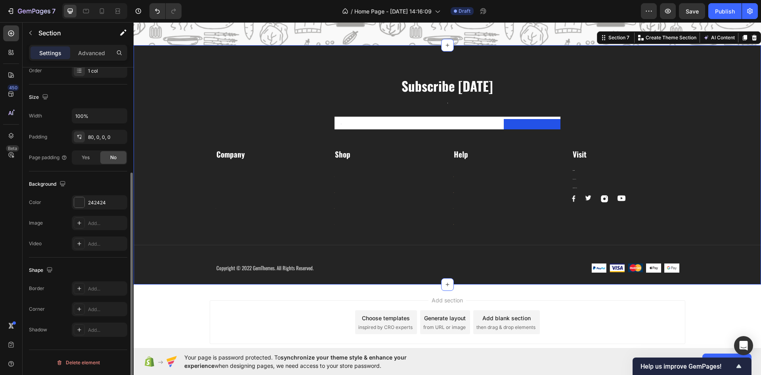
scroll to position [0, 0]
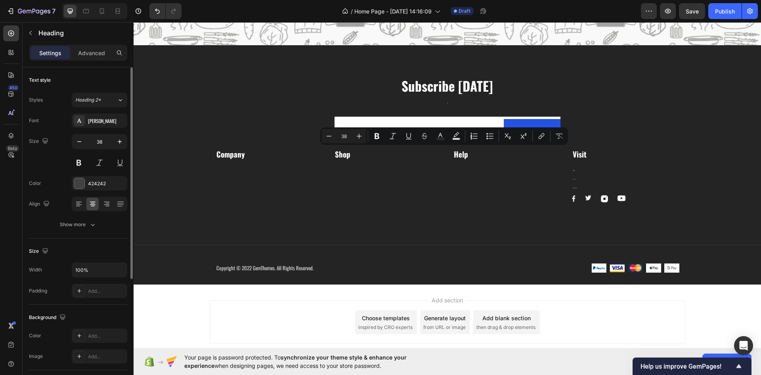
scroll to position [1025, 0]
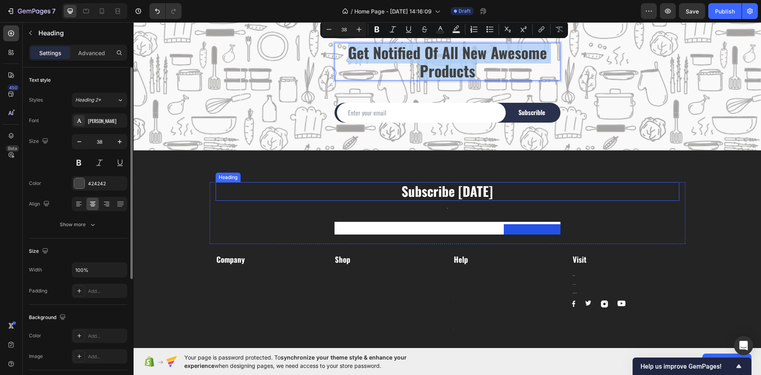
click at [382, 189] on p "Subscribe Today" at bounding box center [447, 191] width 462 height 17
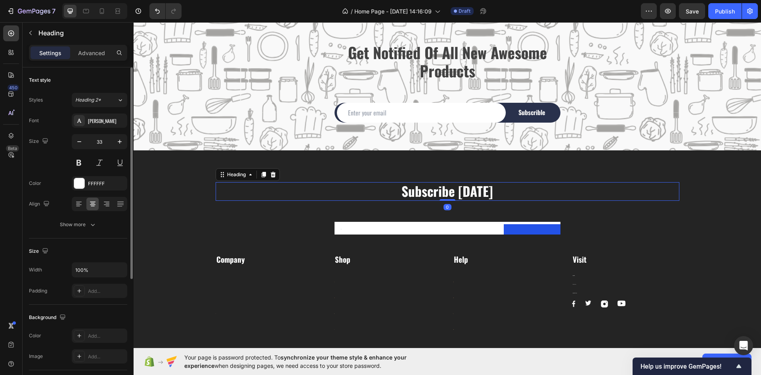
drag, startPoint x: 268, startPoint y: 176, endPoint x: 323, endPoint y: 189, distance: 56.3
click at [270, 175] on icon at bounding box center [273, 174] width 6 height 6
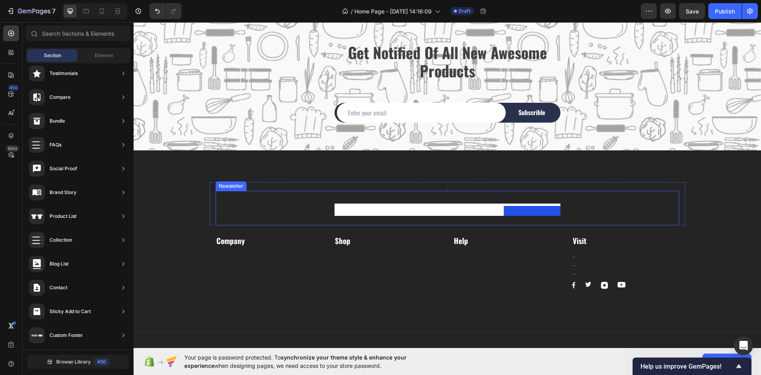
click at [392, 197] on div "Email Field Subscribe Submit Button Row Newsletter" at bounding box center [448, 208] width 464 height 35
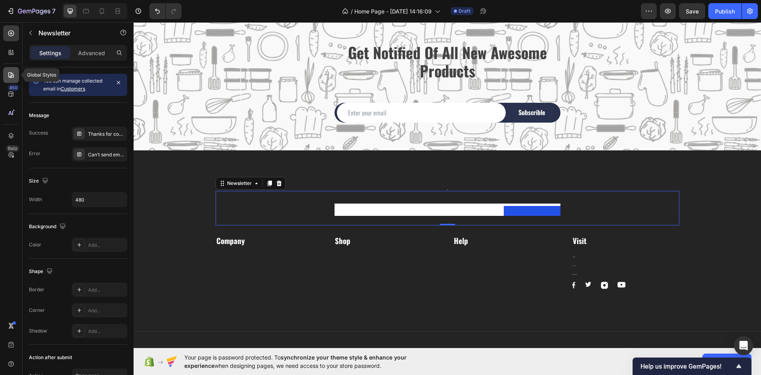
click at [6, 74] on div at bounding box center [11, 75] width 16 height 16
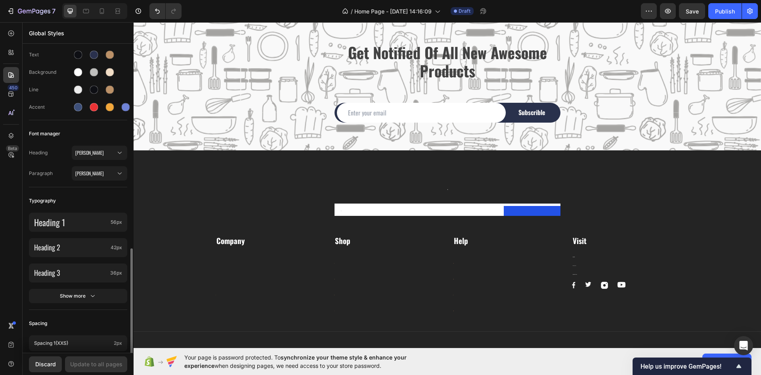
scroll to position [198, 0]
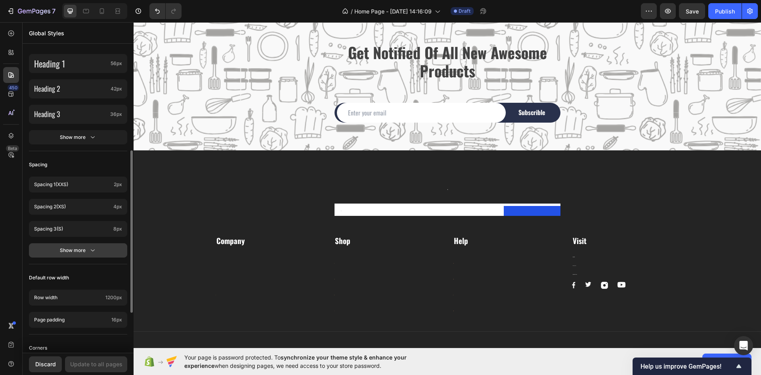
click at [91, 243] on button "Show more" at bounding box center [78, 250] width 98 height 14
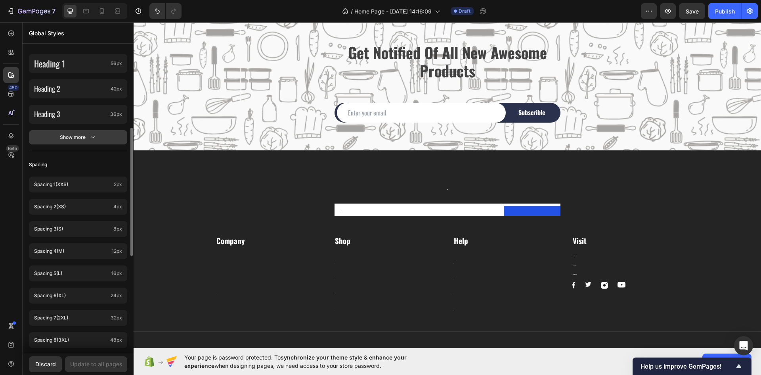
click at [85, 142] on button "Show more" at bounding box center [78, 137] width 98 height 14
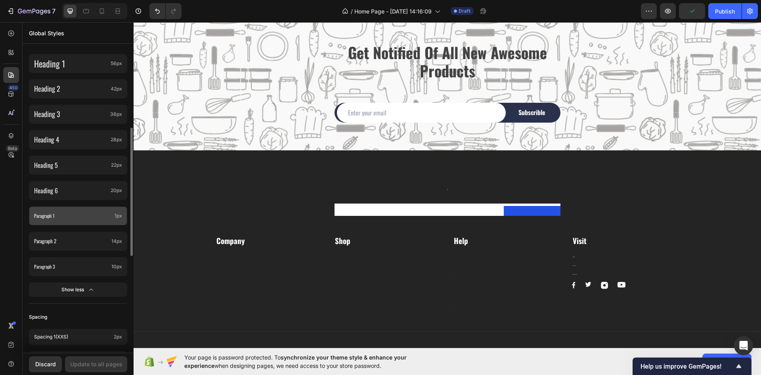
click at [113, 214] on div "Paragraph 1 1px" at bounding box center [78, 215] width 98 height 19
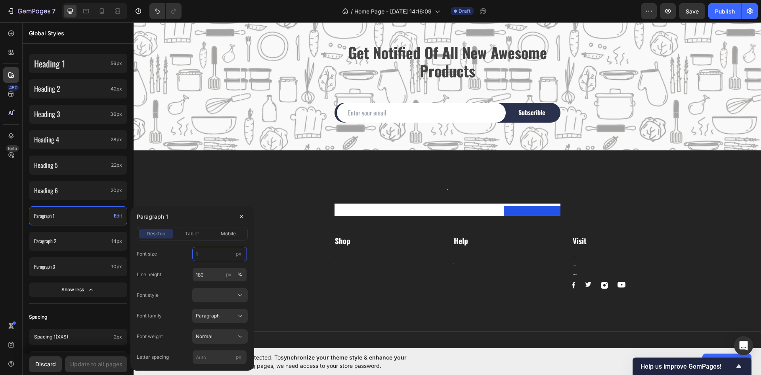
click at [200, 252] on input "1" at bounding box center [219, 254] width 55 height 14
click at [207, 254] on input "1" at bounding box center [219, 254] width 55 height 14
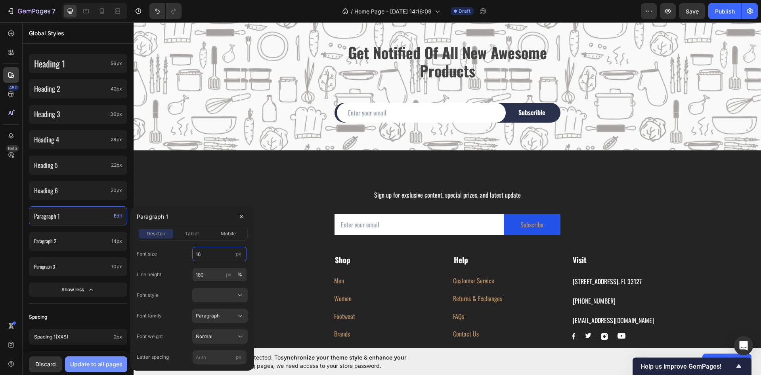
type input "16"
click at [102, 370] on button "Update to all pages" at bounding box center [96, 364] width 62 height 16
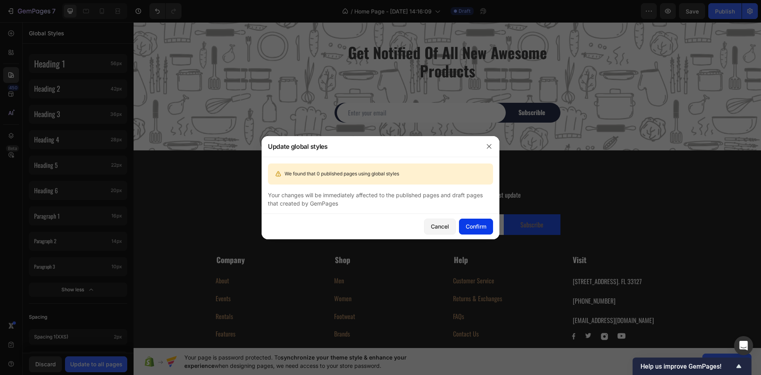
click at [476, 228] on div "Confirm" at bounding box center [476, 226] width 21 height 8
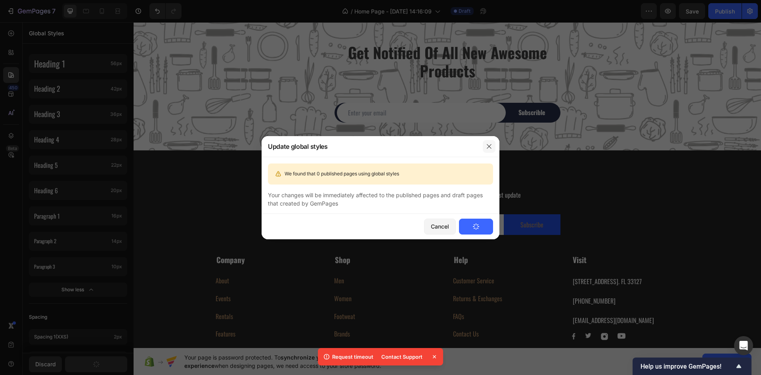
click at [491, 148] on icon "button" at bounding box center [489, 146] width 4 height 4
click at [441, 235] on div "Cancel Confirm" at bounding box center [381, 226] width 238 height 25
click at [440, 232] on button "Cancel" at bounding box center [440, 226] width 32 height 16
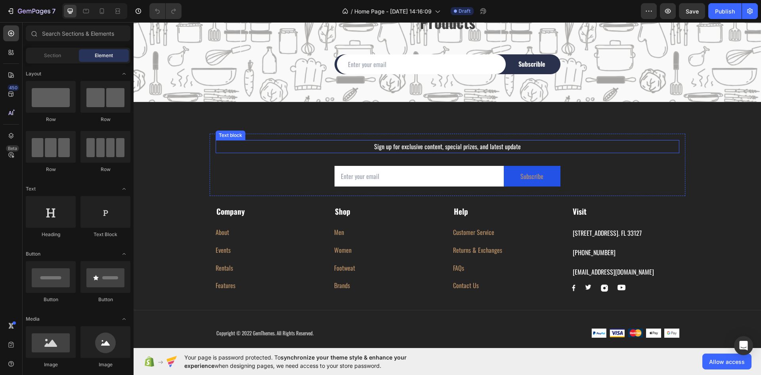
scroll to position [1110, 0]
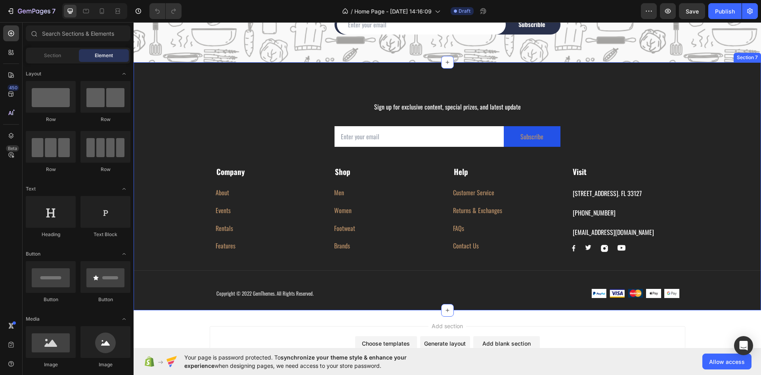
click at [701, 108] on div "Sign up for exclusive content, special prizes, and latest update Text block Ema…" at bounding box center [448, 202] width 628 height 216
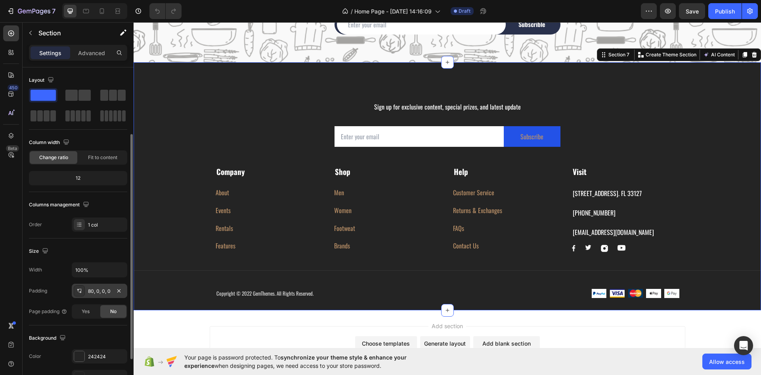
scroll to position [119, 0]
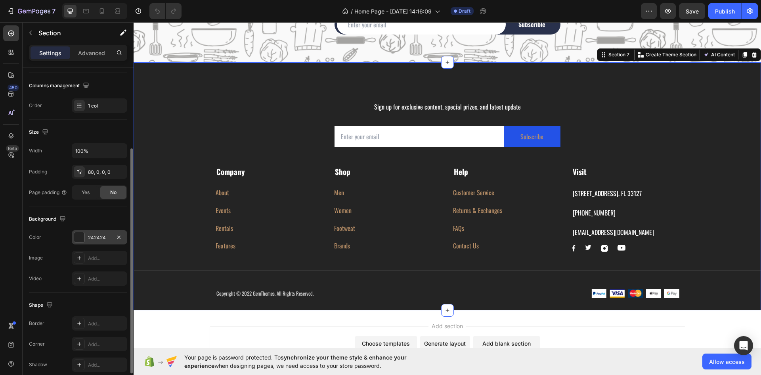
click at [94, 241] on div "242424" at bounding box center [99, 237] width 23 height 7
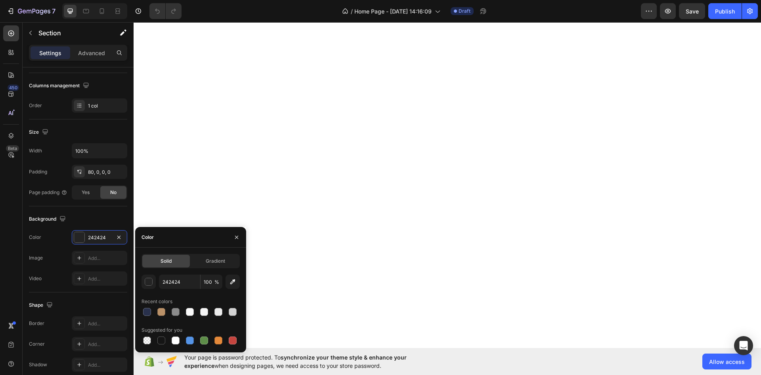
scroll to position [872, 0]
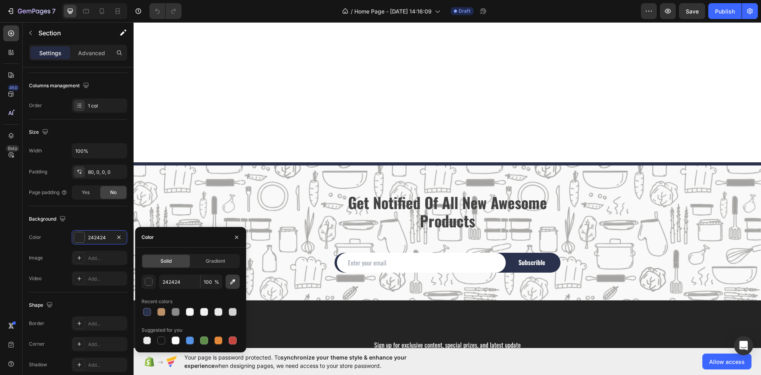
click at [236, 279] on icon "button" at bounding box center [233, 282] width 8 height 8
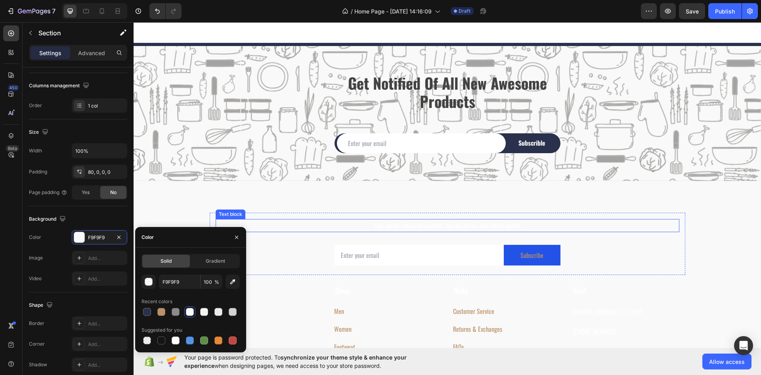
scroll to position [991, 0]
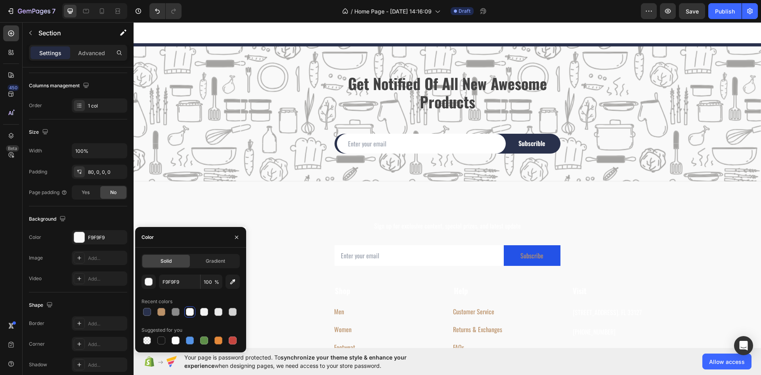
click at [323, 204] on div "Sign up for exclusive content, special prizes, and latest update Text block Ema…" at bounding box center [448, 305] width 628 height 248
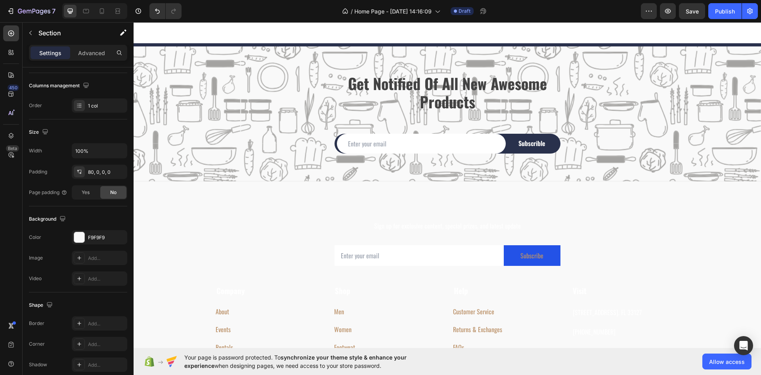
click at [167, 224] on div "Sign up for exclusive content, special prizes, and latest update Text block Ema…" at bounding box center [448, 321] width 628 height 216
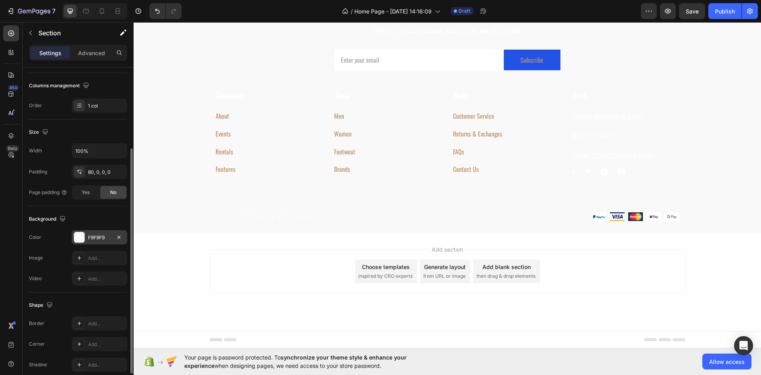
click at [87, 239] on div "F9F9F9" at bounding box center [100, 237] width 56 height 14
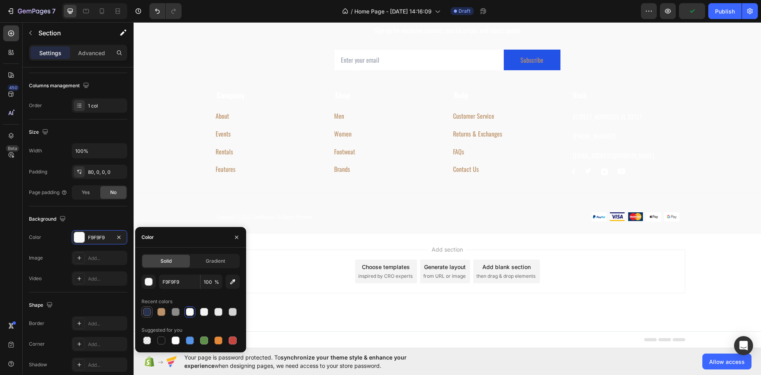
click at [147, 317] on div at bounding box center [147, 311] width 11 height 11
type input "29314C"
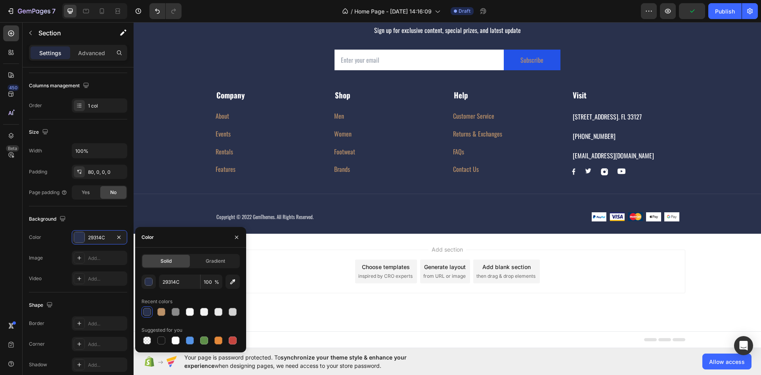
scroll to position [1031, 0]
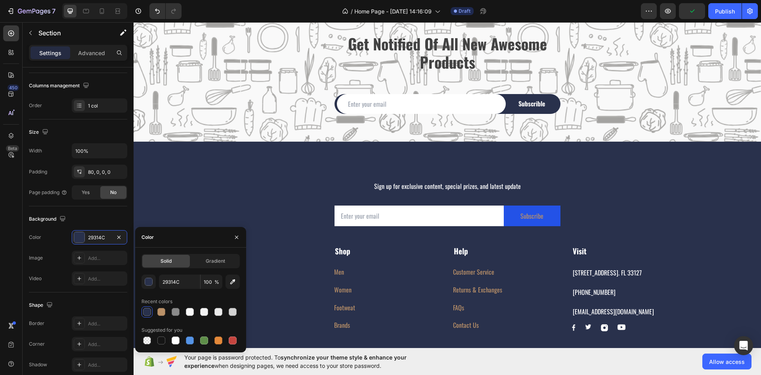
click at [169, 181] on div "Sign up for exclusive content, special prizes, and latest update Text block Ema…" at bounding box center [448, 281] width 628 height 216
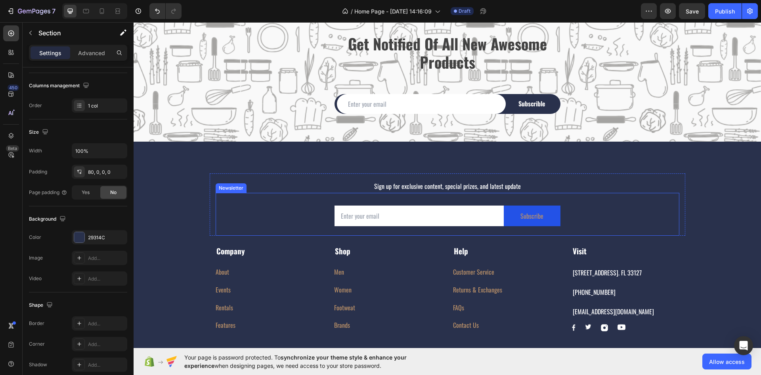
click at [321, 197] on div "Email Field Subscribe Submit Button Row Newsletter" at bounding box center [448, 214] width 464 height 43
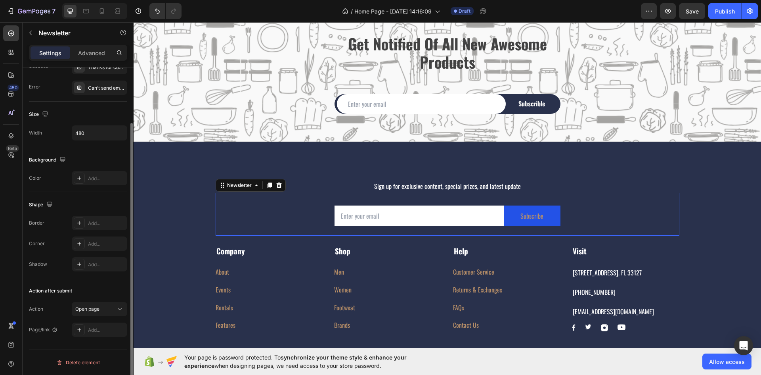
scroll to position [0, 0]
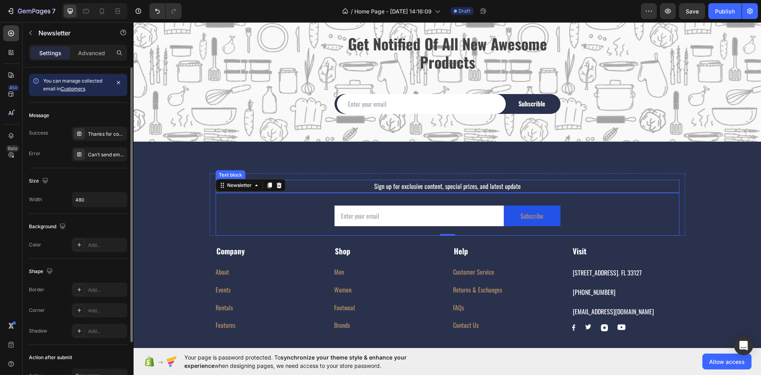
click at [305, 184] on p "Sign up for exclusive content, special prizes, and latest update" at bounding box center [447, 185] width 462 height 11
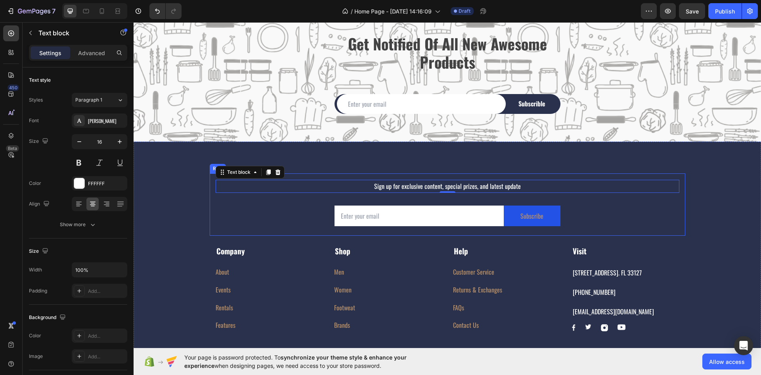
click at [316, 174] on div "Sign up for exclusive content, special prizes, and latest update Text block 0 E…" at bounding box center [448, 204] width 464 height 63
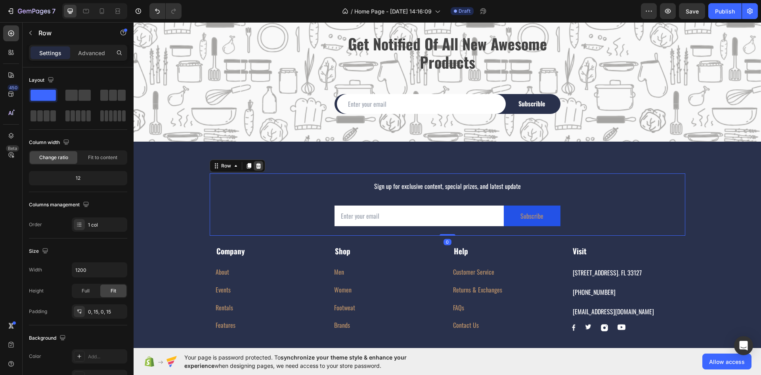
click at [257, 165] on icon at bounding box center [258, 166] width 5 height 6
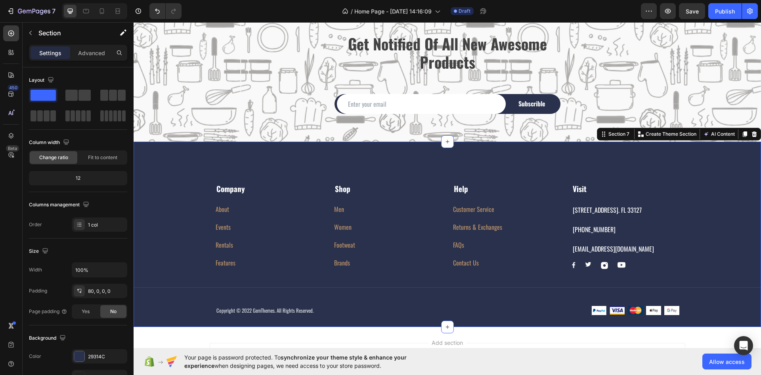
click at [215, 163] on div "Company Text block About Button Events Button Rentals Button Features Button Sh…" at bounding box center [448, 235] width 628 height 186
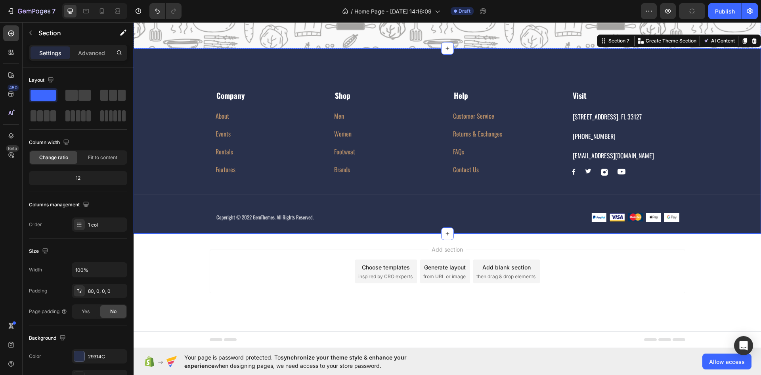
scroll to position [833, 0]
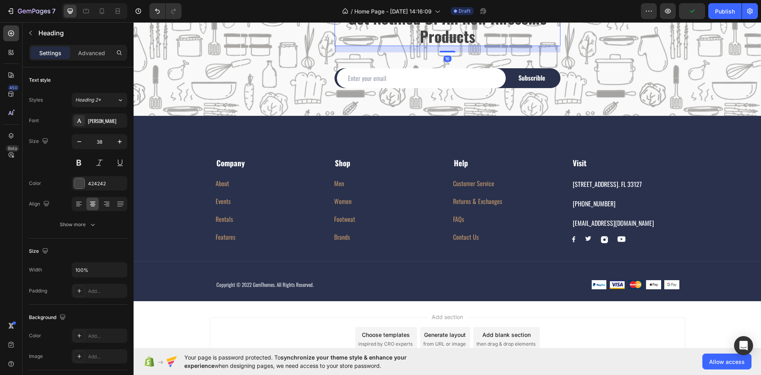
click at [404, 45] on p "Get Notified Of All New Awesome Products" at bounding box center [447, 27] width 224 height 36
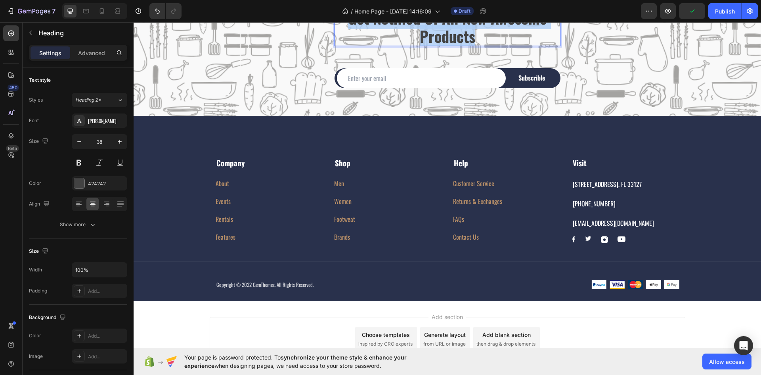
click at [404, 45] on p "Get Notified Of All New Awesome Products" at bounding box center [447, 27] width 224 height 36
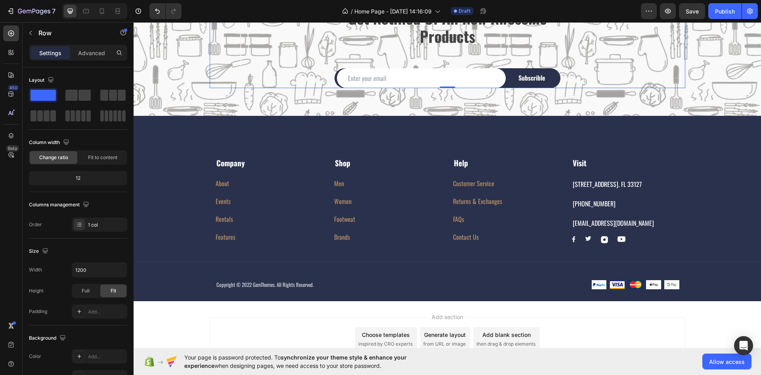
click at [230, 88] on div "Get Notified Of All New Awesome Products Heading Email Field Subscrible Submit …" at bounding box center [448, 48] width 476 height 80
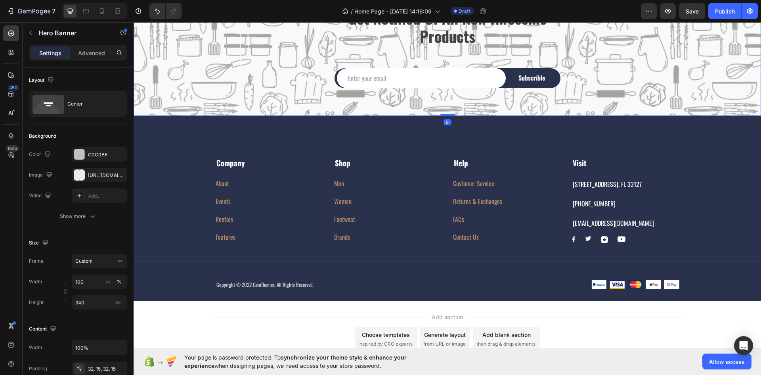
click at [175, 88] on div "Get Notified Of All New Awesome Products Heading Email Field Subscrible Submit …" at bounding box center [448, 48] width 616 height 80
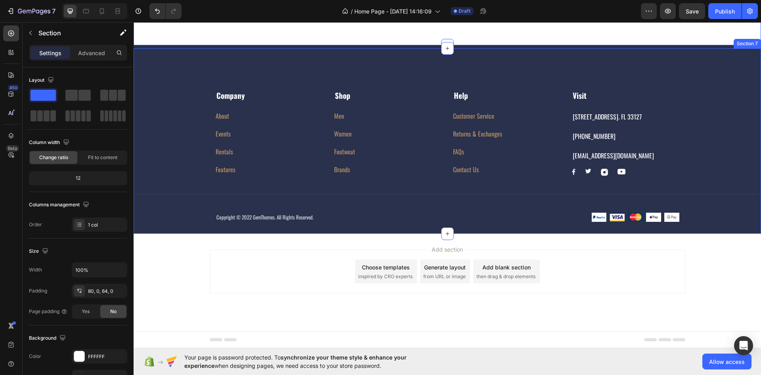
click at [278, 213] on div "Company Text block About Button Events Button Rentals Button Features Button Sh…" at bounding box center [448, 141] width 628 height 186
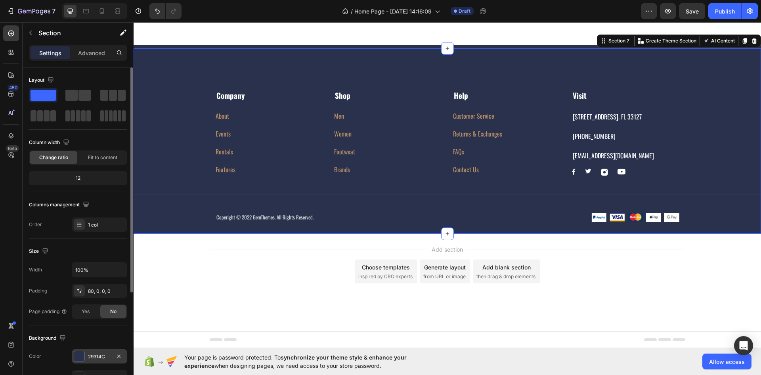
click at [90, 353] on div "29314C" at bounding box center [99, 356] width 23 height 7
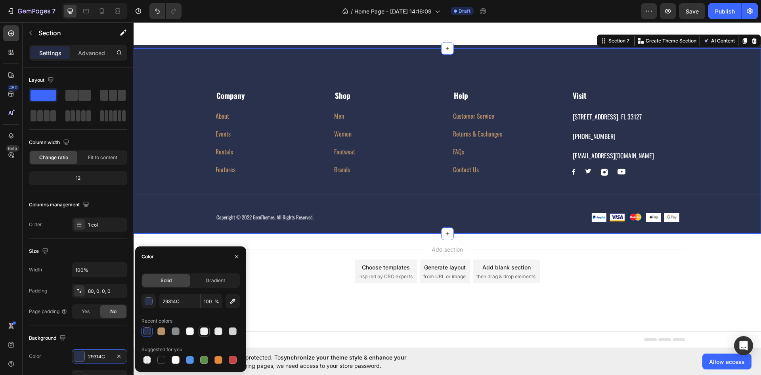
click at [206, 330] on div at bounding box center [204, 331] width 8 height 8
type input "F4F4F4"
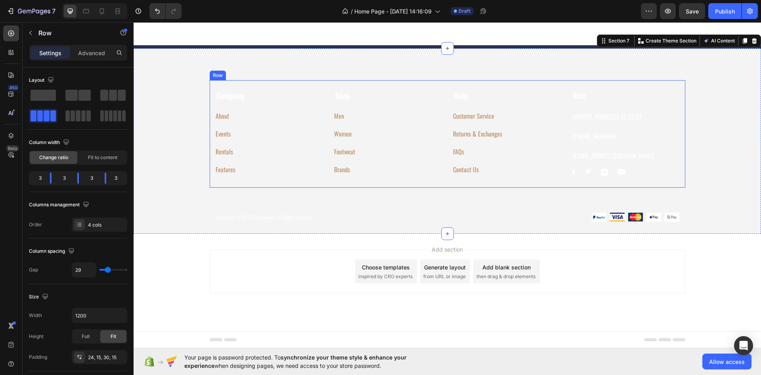
click at [291, 188] on div "Company Text block About Button Events Button Rentals Button Features Button Sh…" at bounding box center [448, 133] width 476 height 107
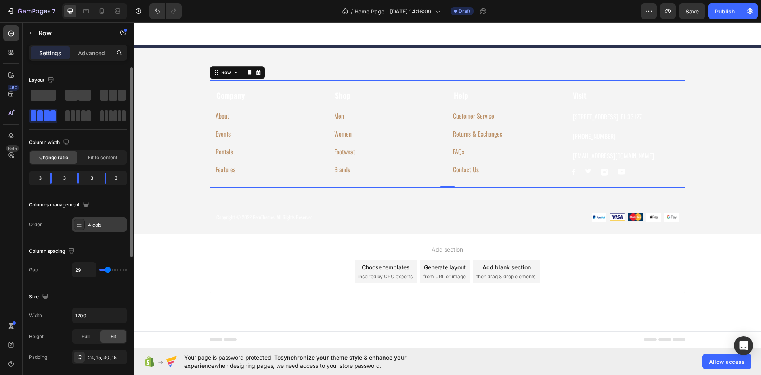
scroll to position [198, 0]
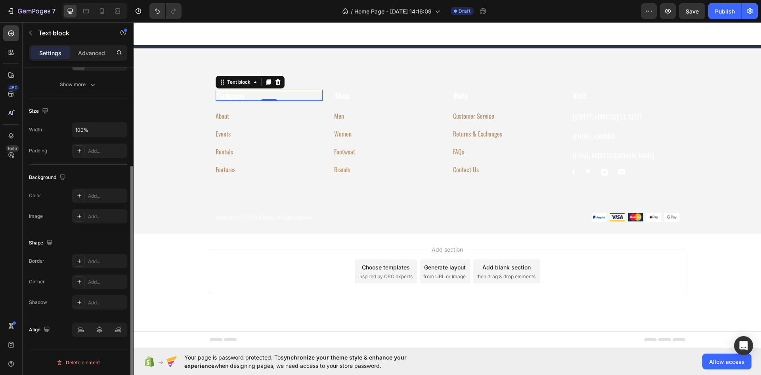
click at [231, 188] on div "Company Text block 0 About Button Events Button Rentals Button Features Button …" at bounding box center [448, 133] width 476 height 107
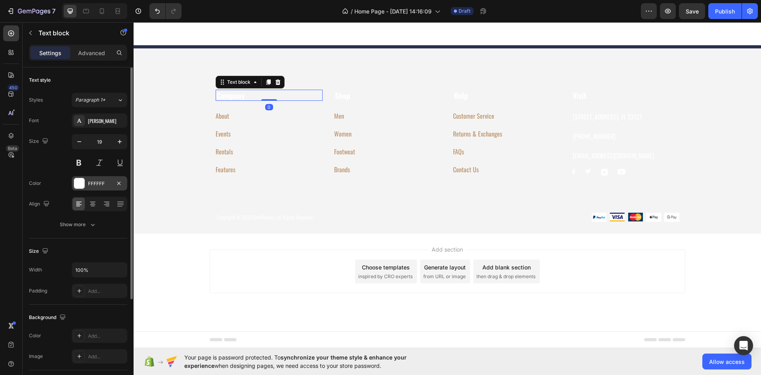
click at [107, 183] on div "FFFFFF" at bounding box center [99, 183] width 23 height 7
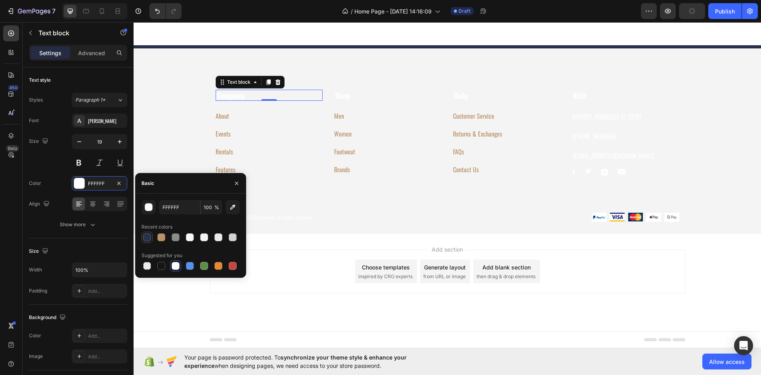
click at [151, 235] on div at bounding box center [147, 237] width 8 height 8
type input "29314C"
click at [335, 101] on strong "Shop" at bounding box center [342, 95] width 15 height 11
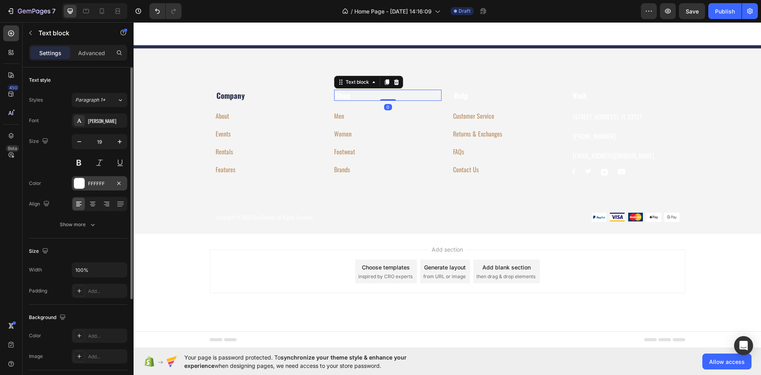
click at [85, 189] on div "FFFFFF" at bounding box center [100, 183] width 56 height 14
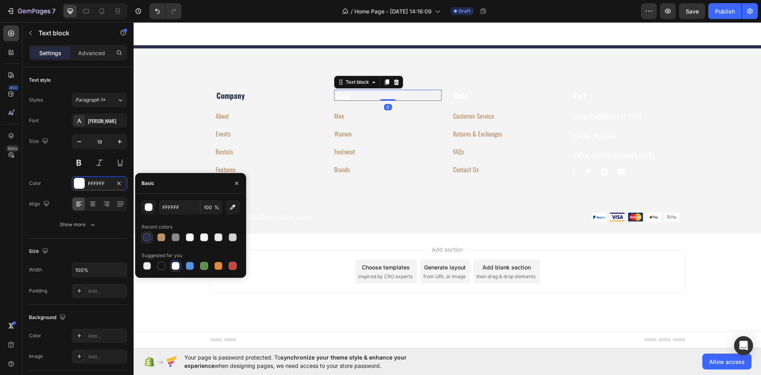
click at [143, 236] on div at bounding box center [147, 237] width 10 height 10
type input "29314C"
click at [468, 100] on p "Help" at bounding box center [507, 95] width 106 height 10
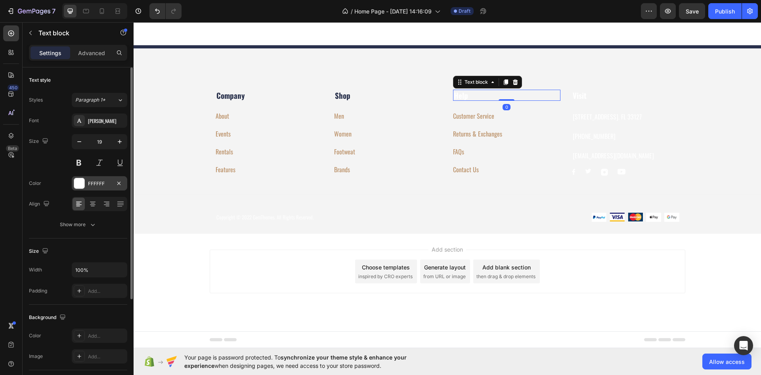
click at [76, 186] on div at bounding box center [79, 183] width 10 height 10
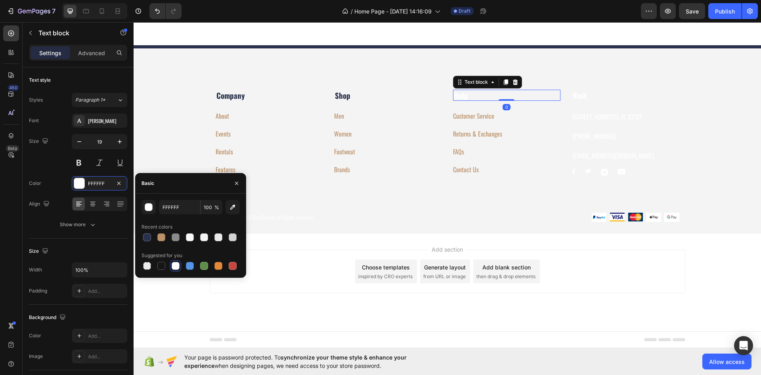
click at [140, 235] on div "FFFFFF 100 % Recent colors Suggested for you" at bounding box center [190, 235] width 111 height 71
click at [148, 239] on div at bounding box center [147, 237] width 8 height 8
type input "29314C"
click at [614, 100] on p "Visit" at bounding box center [626, 95] width 106 height 10
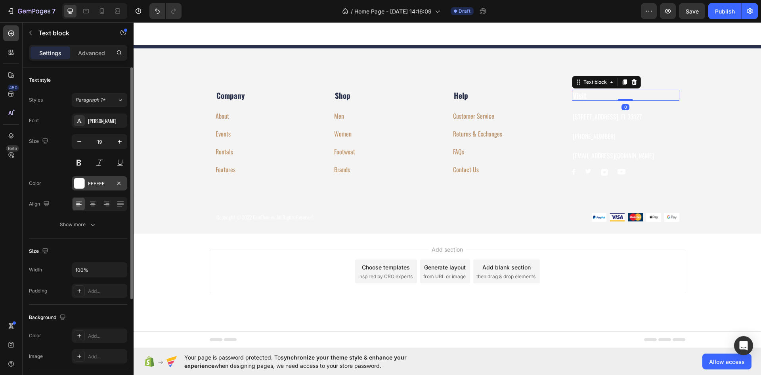
click at [82, 183] on div at bounding box center [79, 183] width 10 height 10
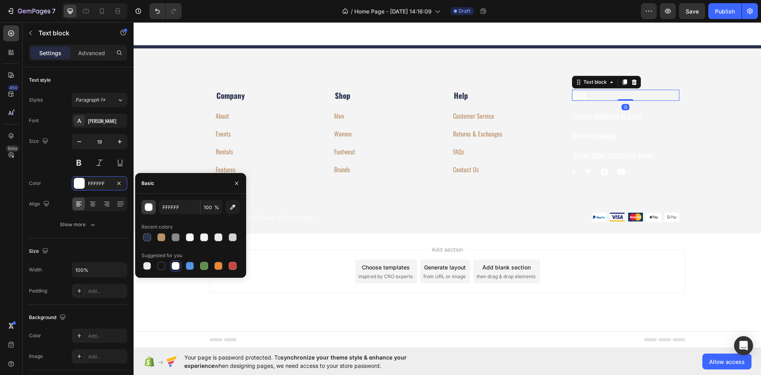
click at [153, 208] on button "button" at bounding box center [149, 207] width 14 height 14
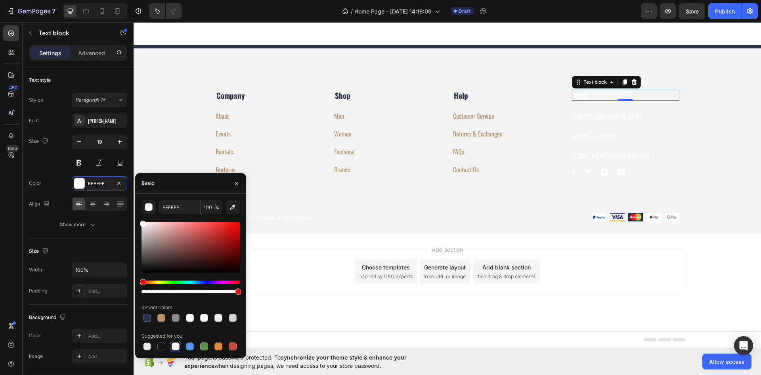
click at [146, 305] on div "Recent colors" at bounding box center [157, 307] width 31 height 7
click at [147, 315] on div at bounding box center [147, 318] width 8 height 8
type input "29314C"
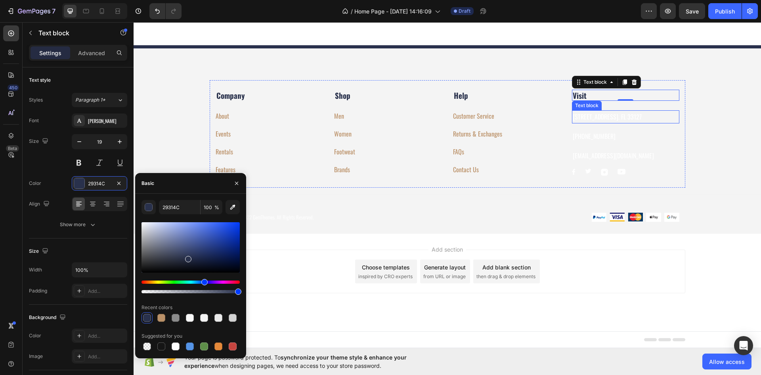
click at [611, 123] on p "[STREET_ADDRESS]. FL 33127" at bounding box center [626, 116] width 106 height 11
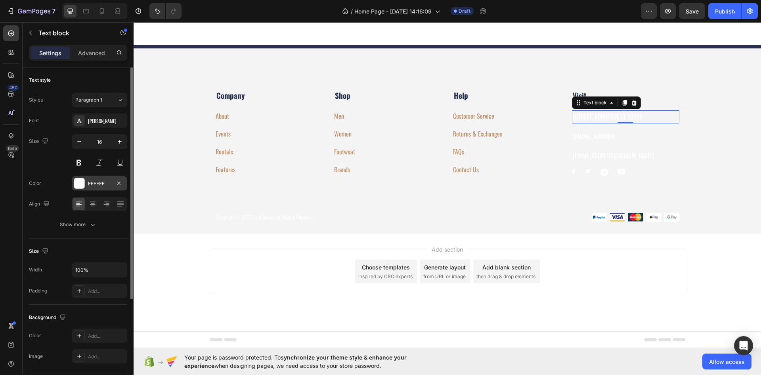
click at [83, 182] on div at bounding box center [79, 183] width 10 height 10
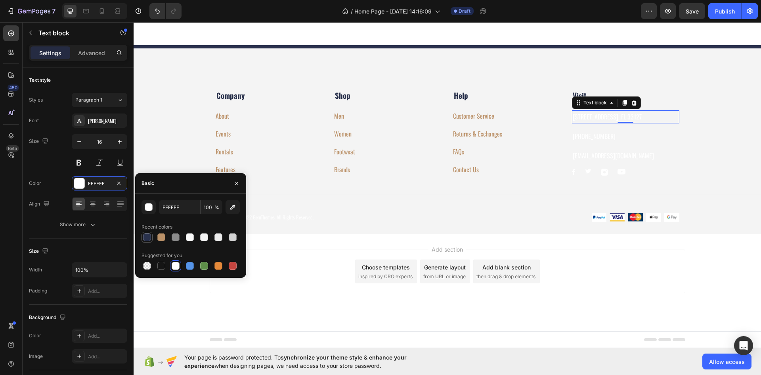
drag, startPoint x: 151, startPoint y: 234, endPoint x: 284, endPoint y: 247, distance: 133.5
click at [151, 234] on div at bounding box center [147, 237] width 10 height 10
type input "29314C"
click at [581, 142] on p "[PHONE_NUMBER]" at bounding box center [626, 135] width 106 height 11
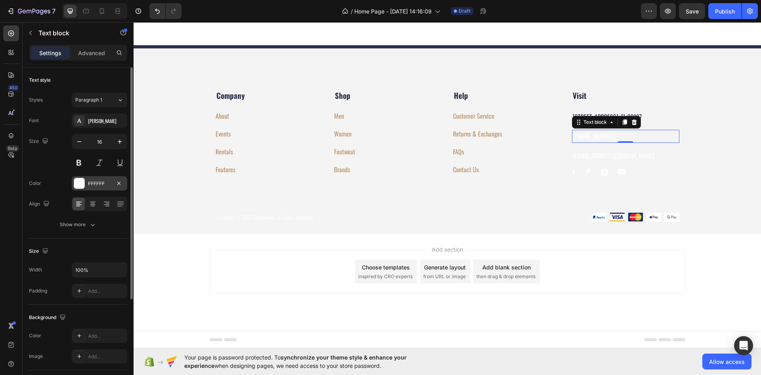
click at [100, 187] on div "FFFFFF" at bounding box center [99, 183] width 23 height 7
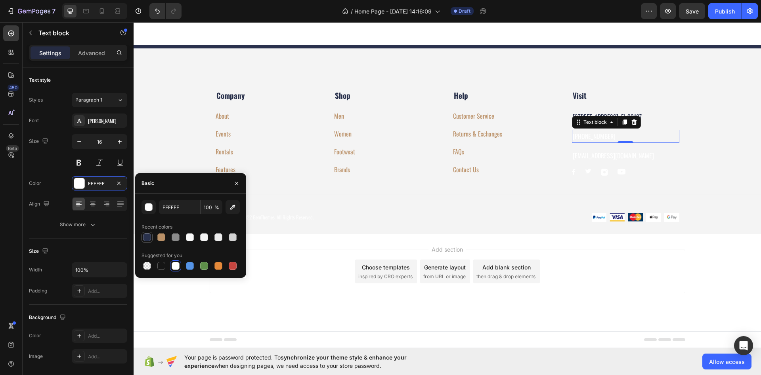
click at [151, 239] on div at bounding box center [147, 237] width 10 height 10
type input "29314C"
click at [582, 161] on p "[EMAIL_ADDRESS][DOMAIN_NAME]" at bounding box center [626, 155] width 106 height 11
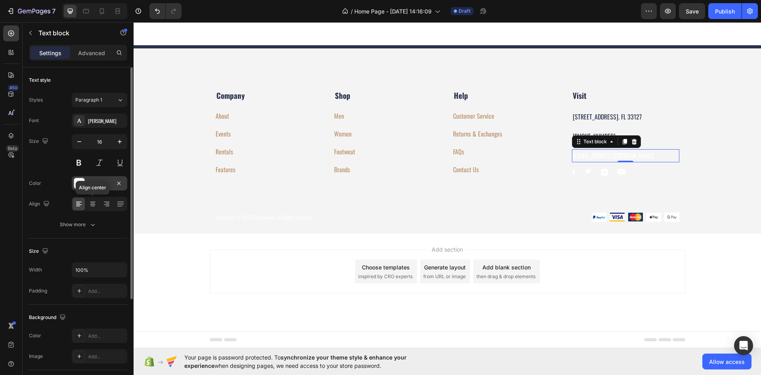
click at [89, 188] on div "FFFFFF" at bounding box center [100, 183] width 56 height 14
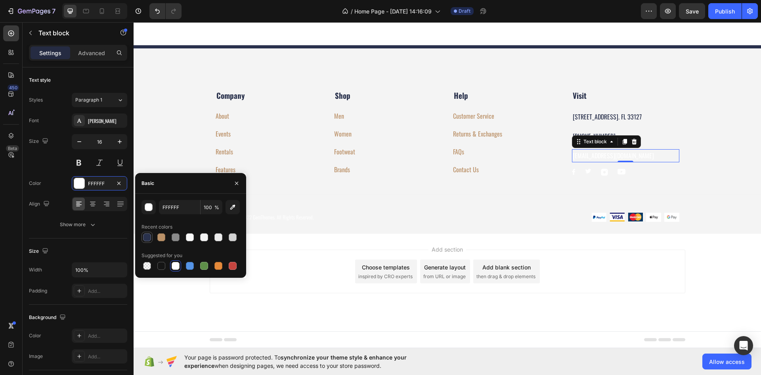
click at [151, 236] on div at bounding box center [147, 237] width 8 height 8
type input "29314C"
click at [634, 176] on div "Image Image Image Image Row" at bounding box center [625, 172] width 107 height 7
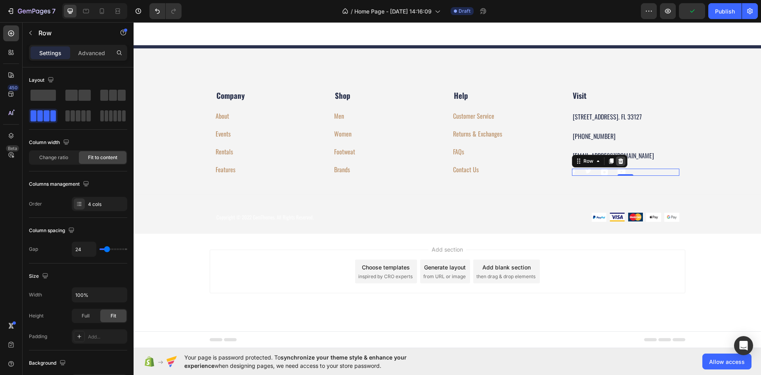
click at [618, 164] on icon at bounding box center [621, 161] width 6 height 6
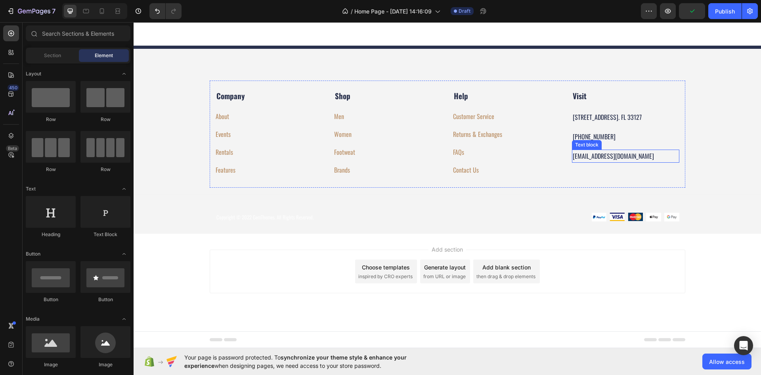
click at [617, 162] on p "[EMAIL_ADDRESS][DOMAIN_NAME]" at bounding box center [626, 155] width 106 height 11
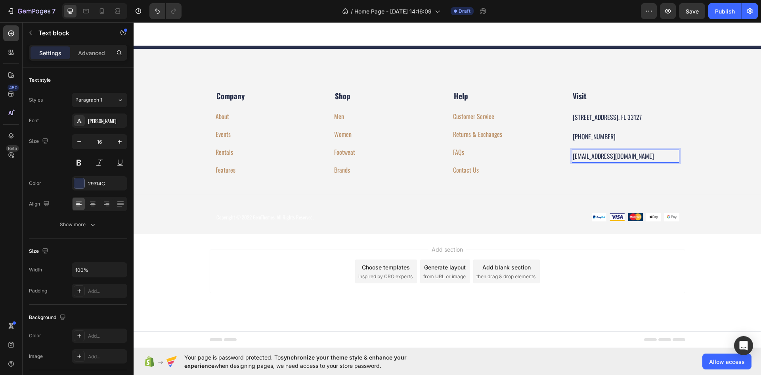
click at [605, 162] on p "[EMAIL_ADDRESS][DOMAIN_NAME]" at bounding box center [626, 155] width 106 height 11
click at [611, 142] on p "[PHONE_NUMBER]" at bounding box center [626, 136] width 106 height 11
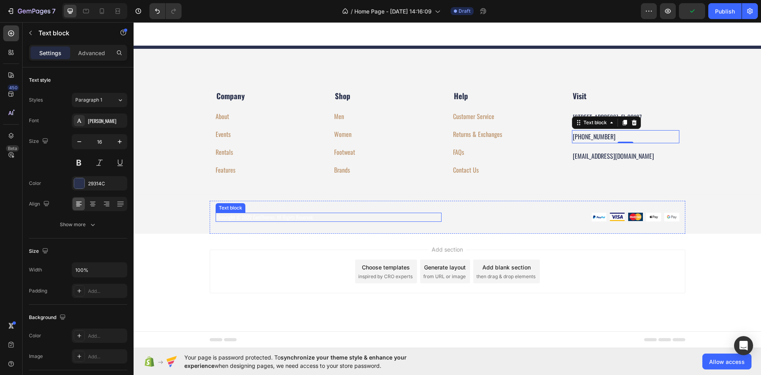
click at [312, 218] on p "Copyright © 2022 GemThemes. All Rights Reserved." at bounding box center [328, 217] width 224 height 8
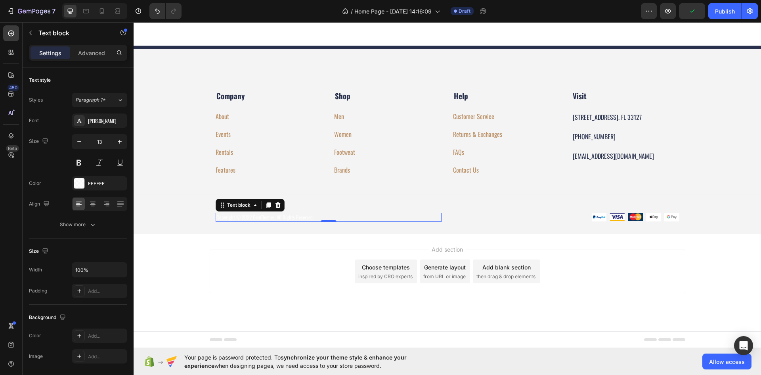
click at [312, 218] on p "Copyright © 2022 GemThemes. All Rights Reserved." at bounding box center [328, 217] width 224 height 8
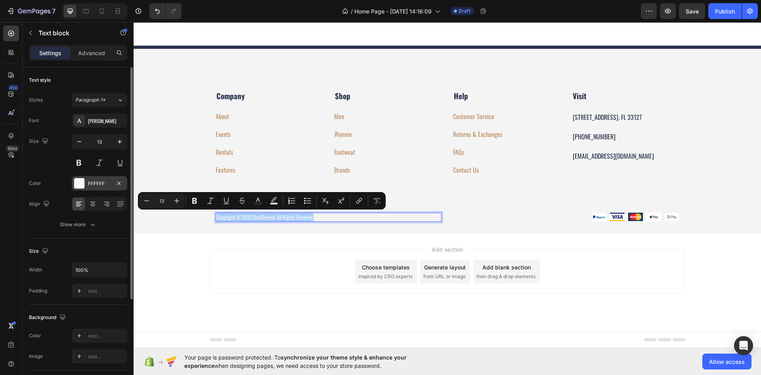
click at [108, 188] on div "FFFFFF" at bounding box center [100, 183] width 56 height 14
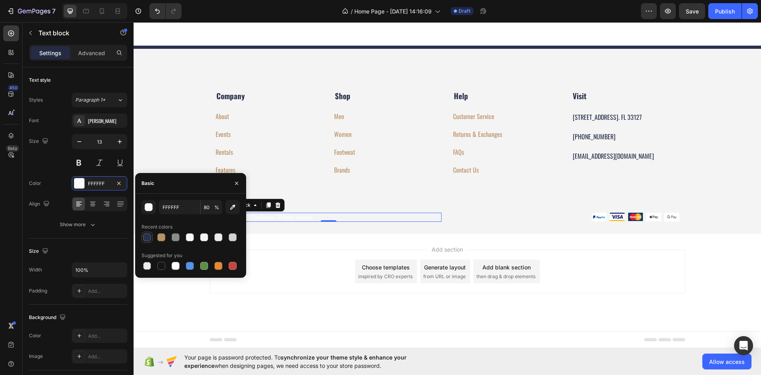
drag, startPoint x: 145, startPoint y: 239, endPoint x: 151, endPoint y: 226, distance: 15.1
click at [145, 239] on div at bounding box center [147, 237] width 8 height 8
type input "29314C"
type input "100"
click at [297, 250] on div "Add section Choose templates inspired by CRO experts Generate layout from URL o…" at bounding box center [448, 271] width 476 height 44
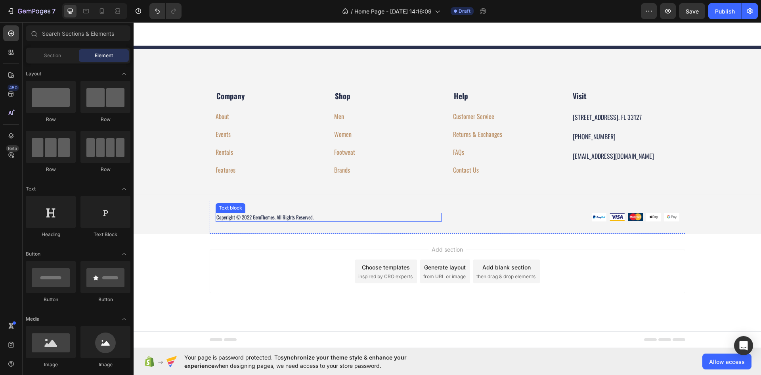
click at [240, 219] on p "Copyright © 2022 GemThemes. All Rights Reserved." at bounding box center [328, 217] width 224 height 8
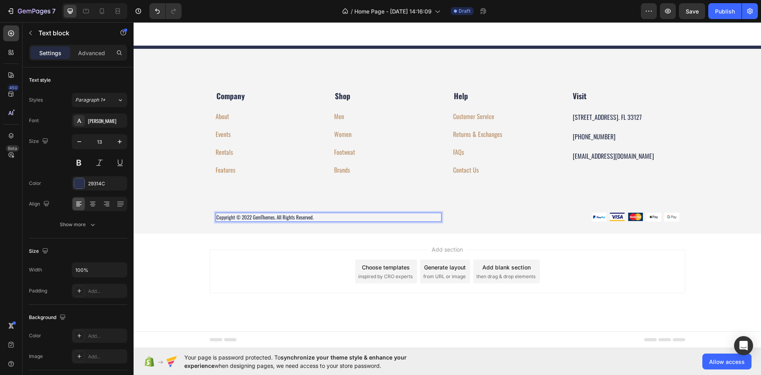
click at [253, 218] on p "Copyright © 2022 GemThemes. All Rights Reserved." at bounding box center [328, 217] width 224 height 8
click at [249, 217] on p "Copyright © 2022 GemThemes. All Rights Reserved." at bounding box center [328, 217] width 224 height 8
click at [267, 216] on p "Copyright © 2025 GemThemes. All Rights Reserved." at bounding box center [328, 217] width 224 height 8
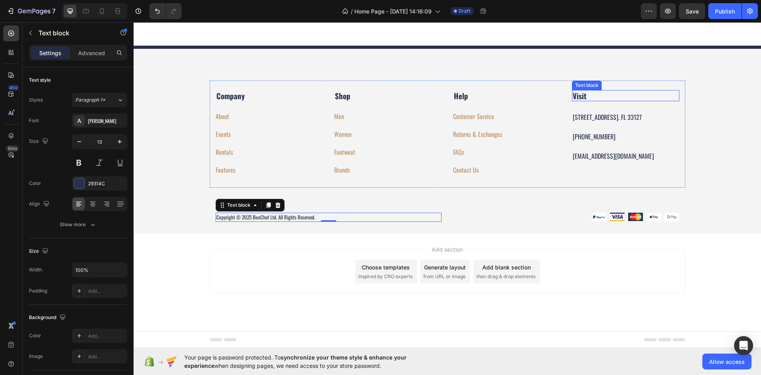
click at [588, 94] on p "Visit" at bounding box center [626, 96] width 106 height 10
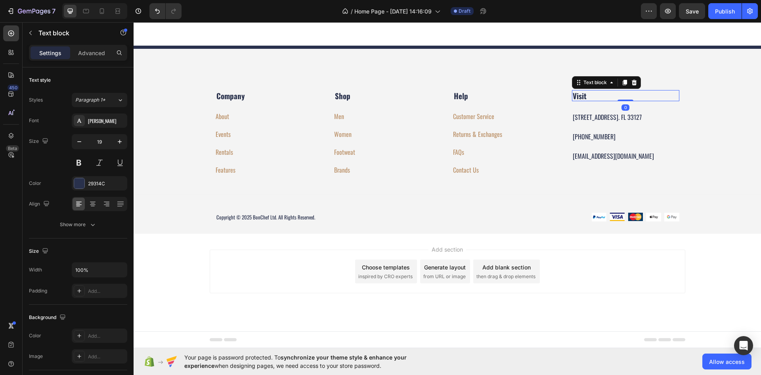
click at [579, 97] on strong "Visit" at bounding box center [580, 95] width 14 height 11
click at [481, 183] on div "Company Text block About Button Events Button Rentals Button Features Button Sh…" at bounding box center [448, 133] width 476 height 107
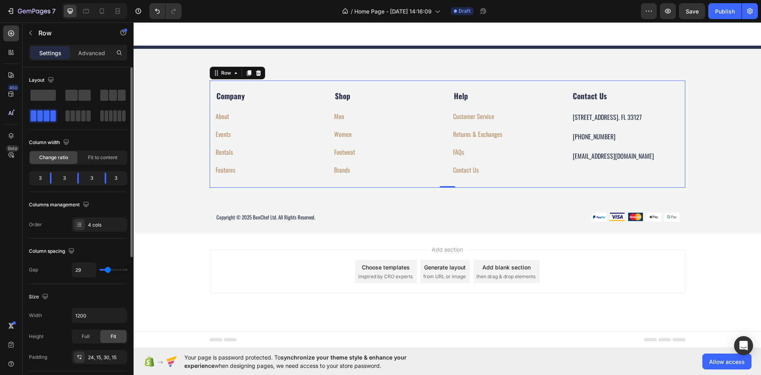
type input "27"
type input "22"
type input "18"
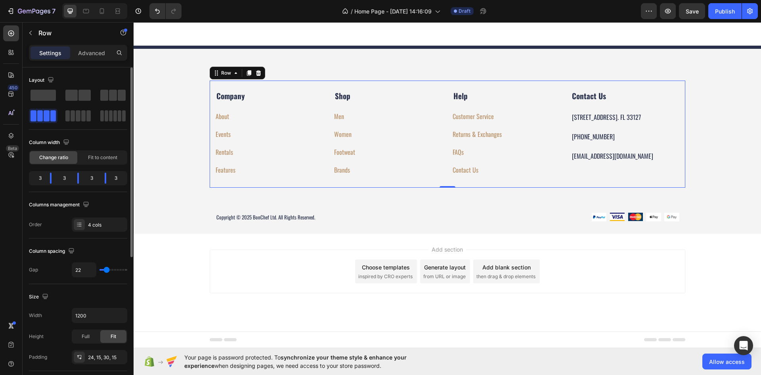
type input "18"
type input "16"
type input "13"
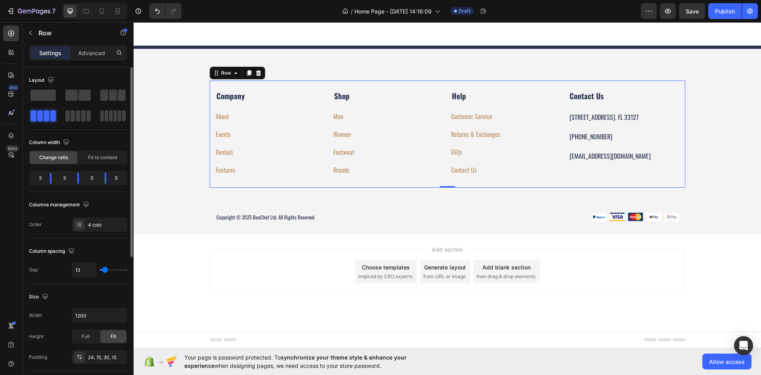
type input "11"
type input "9"
type input "4"
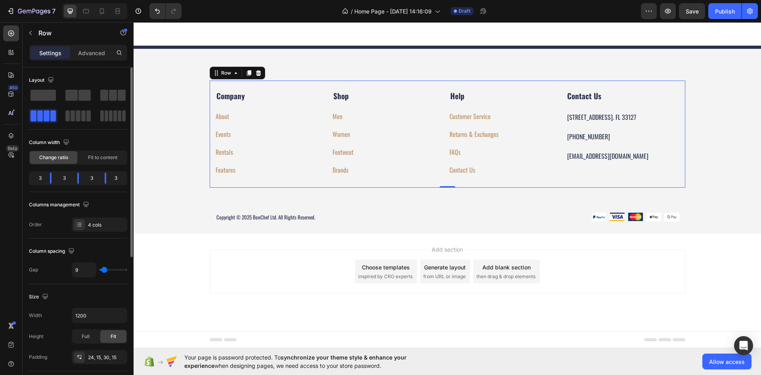
type input "4"
type input "0"
drag, startPoint x: 107, startPoint y: 270, endPoint x: 86, endPoint y: 180, distance: 92.5
type input "0"
click at [100, 270] on input "range" at bounding box center [114, 270] width 28 height 2
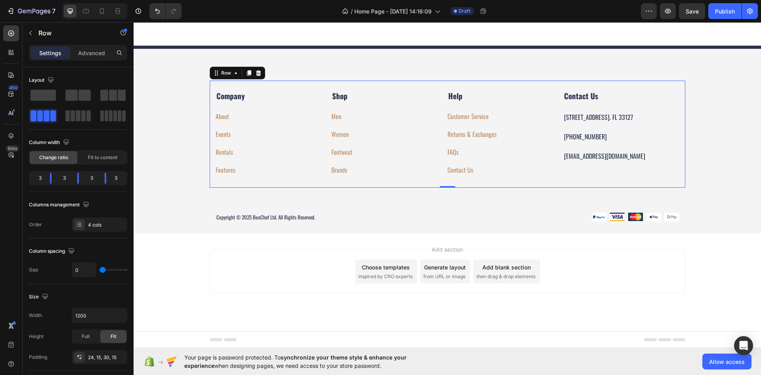
click at [250, 100] on p "Company" at bounding box center [273, 96] width 115 height 10
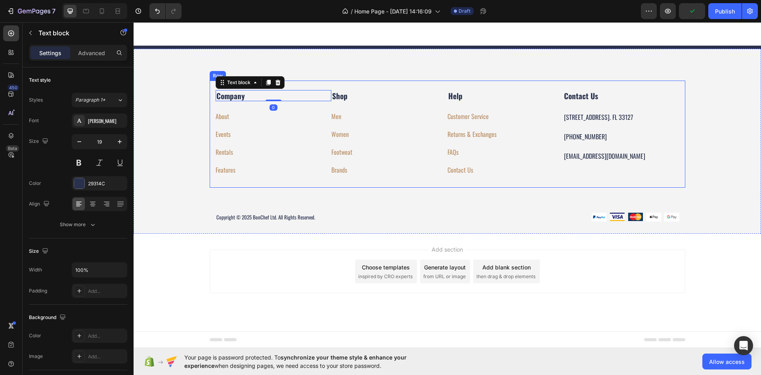
click at [455, 182] on div "Company Text block 0 About Button Events Button Rentals Button Features Button …" at bounding box center [448, 133] width 476 height 107
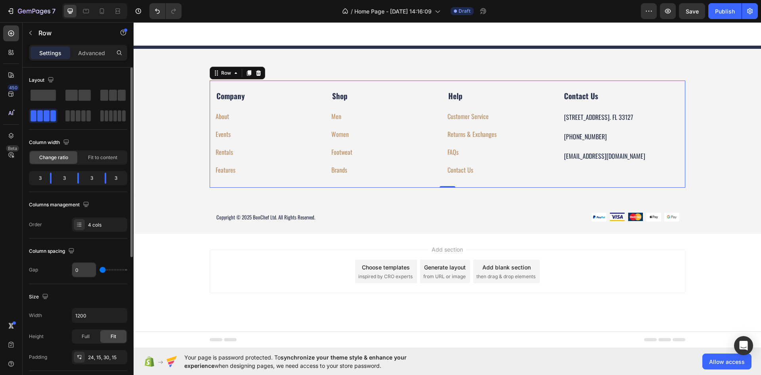
scroll to position [40, 0]
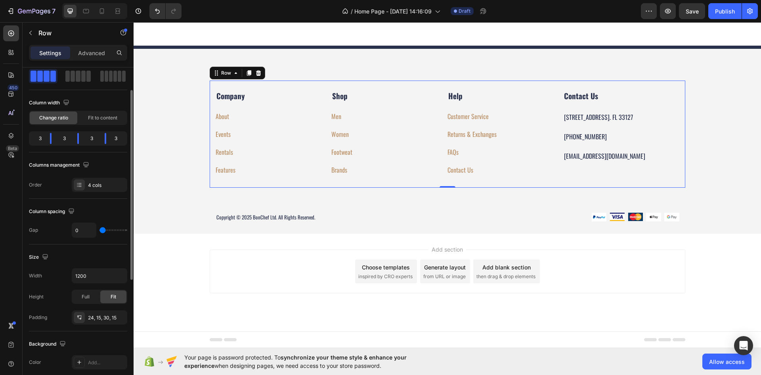
type input "2"
type input "56"
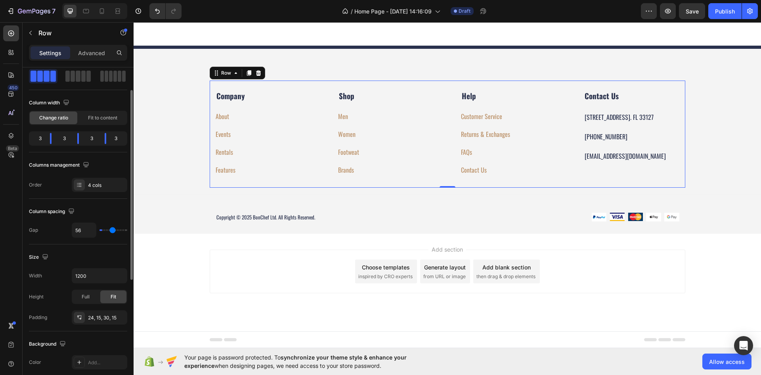
type input "69"
type input "82"
type input "91"
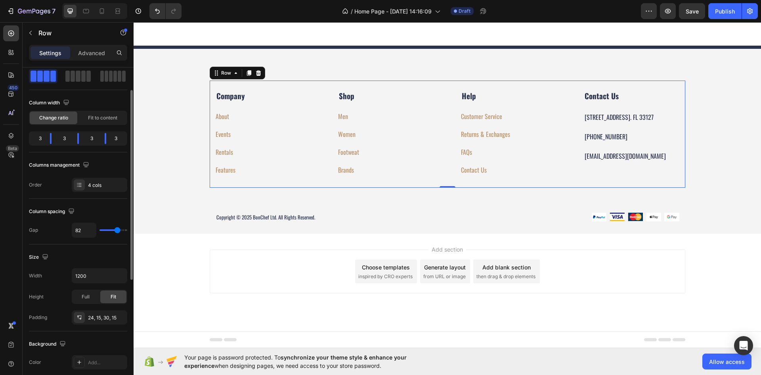
type input "91"
type input "98"
type input "102"
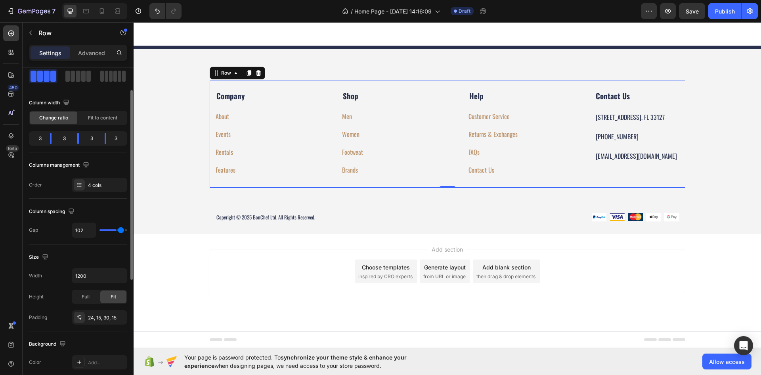
type input "107"
type input "109"
type input "116"
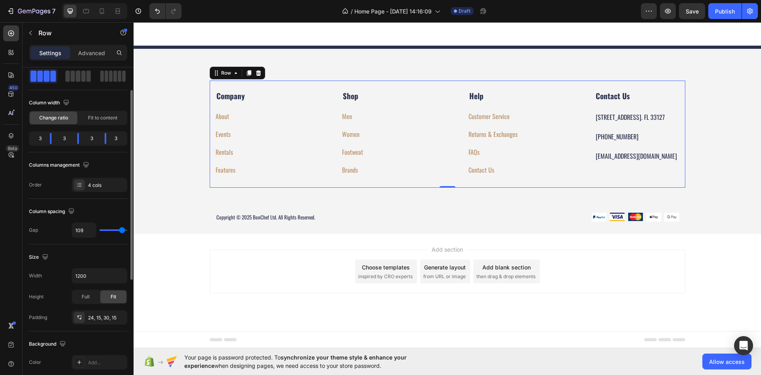
type input "116"
type input "118"
type input "107"
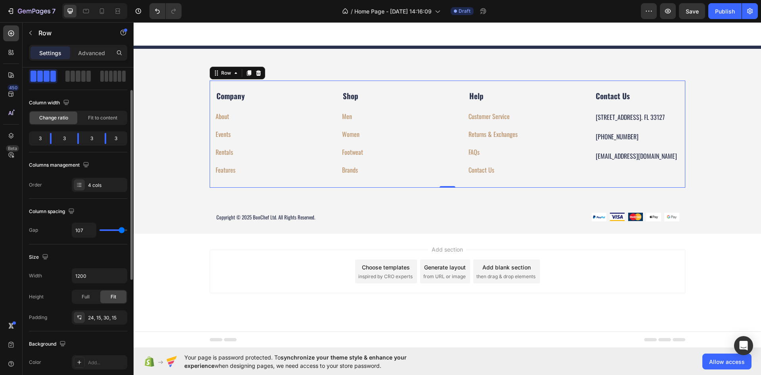
type input "13"
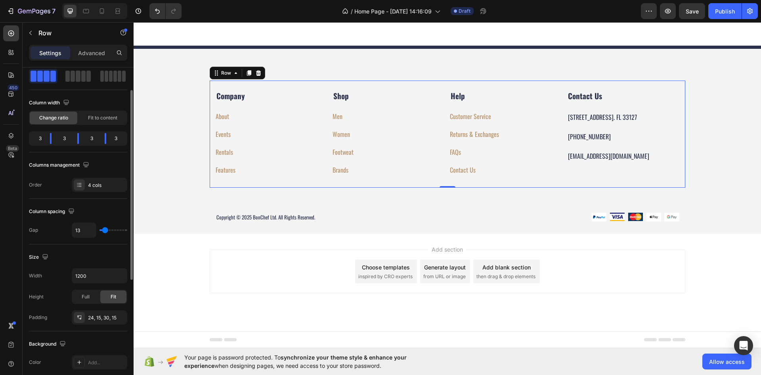
type input "0"
drag, startPoint x: 102, startPoint y: 230, endPoint x: 76, endPoint y: 227, distance: 26.3
click at [100, 229] on input "range" at bounding box center [114, 230] width 28 height 2
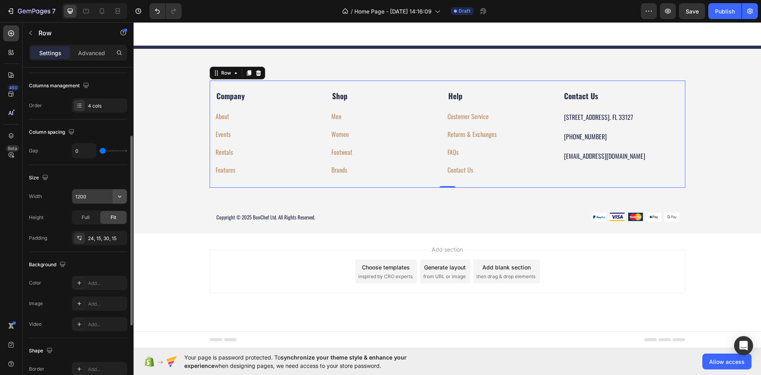
click at [124, 196] on button "button" at bounding box center [120, 196] width 14 height 14
click at [236, 99] on strong "Company" at bounding box center [230, 95] width 29 height 11
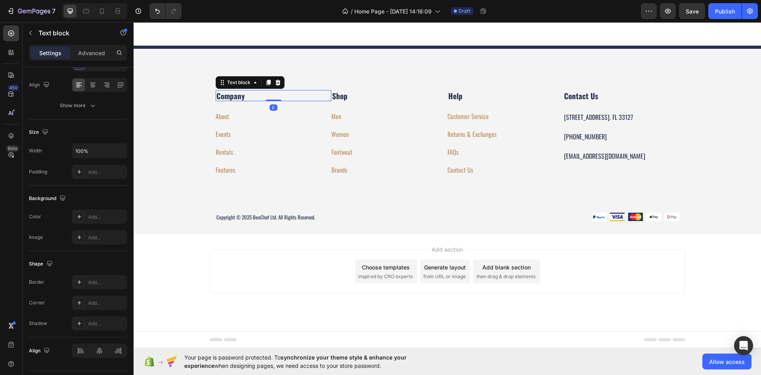
scroll to position [0, 0]
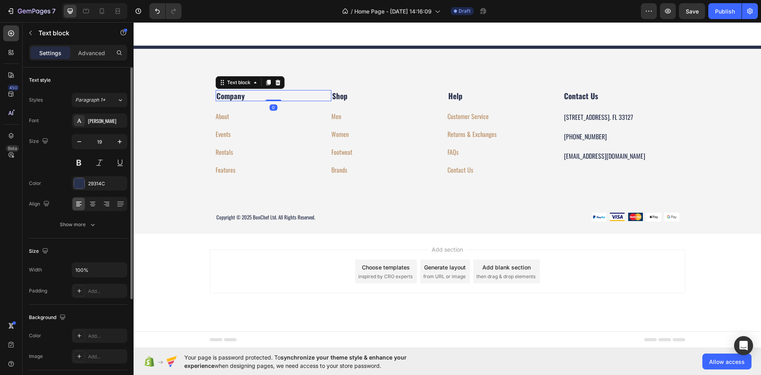
click at [236, 99] on strong "Company" at bounding box center [230, 95] width 29 height 11
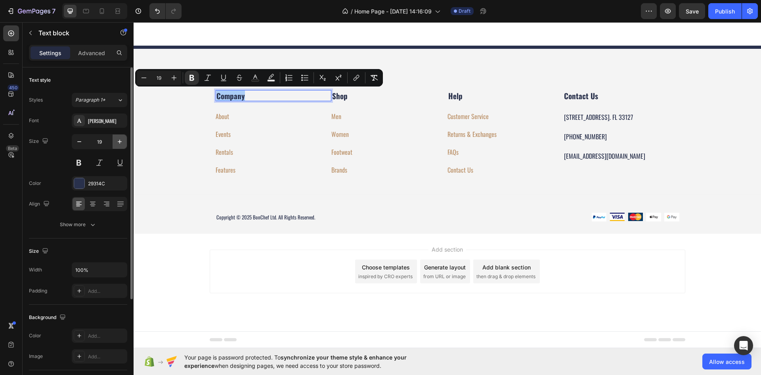
click at [113, 144] on button "button" at bounding box center [120, 141] width 14 height 14
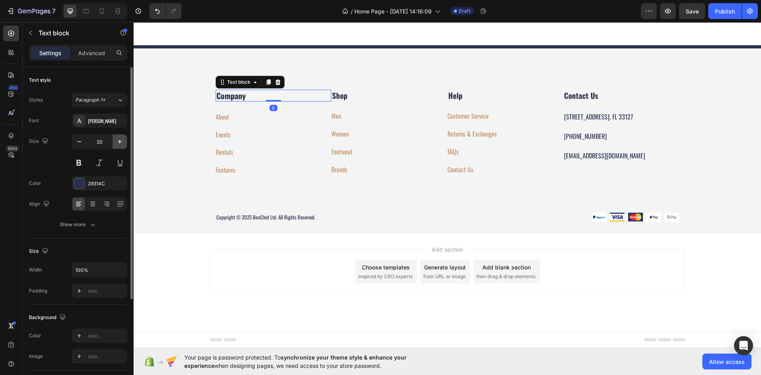
click at [117, 140] on icon "button" at bounding box center [120, 142] width 8 height 8
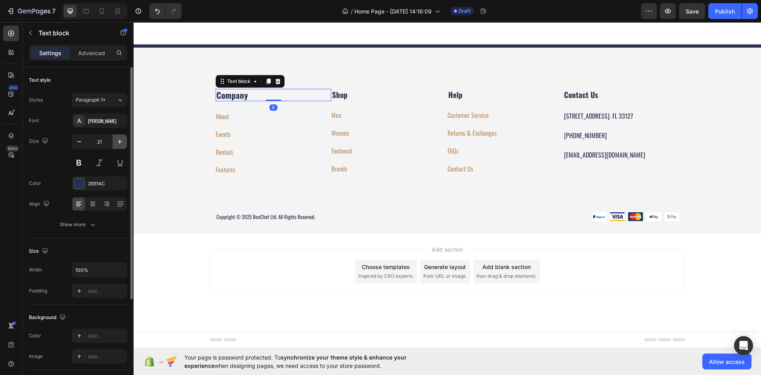
click at [117, 140] on icon "button" at bounding box center [120, 142] width 8 height 8
type input "24"
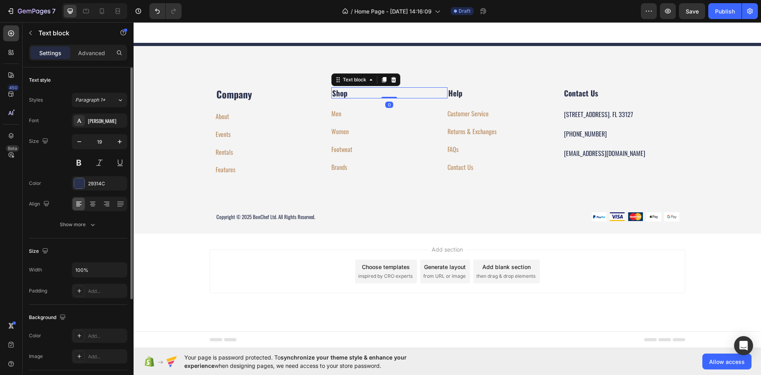
click at [335, 94] on strong "Shop" at bounding box center [339, 92] width 15 height 11
click at [123, 138] on icon "button" at bounding box center [120, 142] width 8 height 8
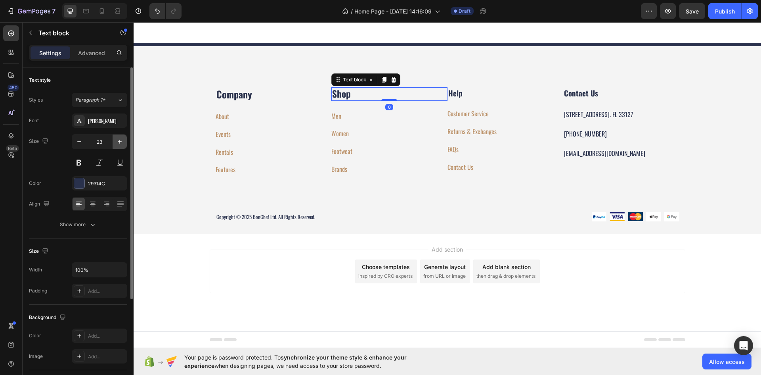
drag, startPoint x: 123, startPoint y: 138, endPoint x: 159, endPoint y: 90, distance: 60.0
click at [123, 138] on icon "button" at bounding box center [120, 142] width 8 height 8
type input "24"
click at [458, 93] on strong "Help" at bounding box center [455, 92] width 14 height 11
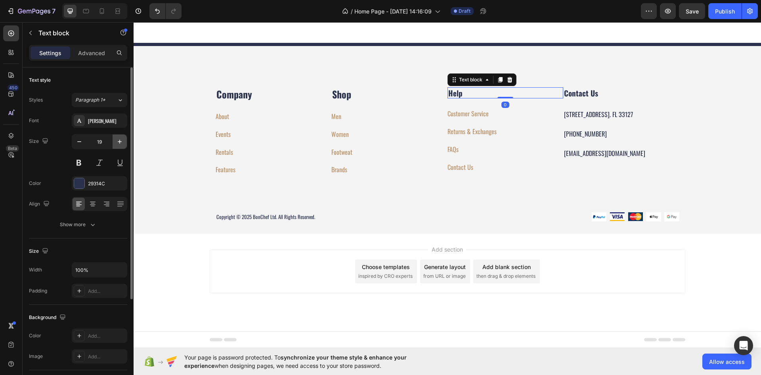
click at [117, 144] on icon "button" at bounding box center [120, 142] width 8 height 8
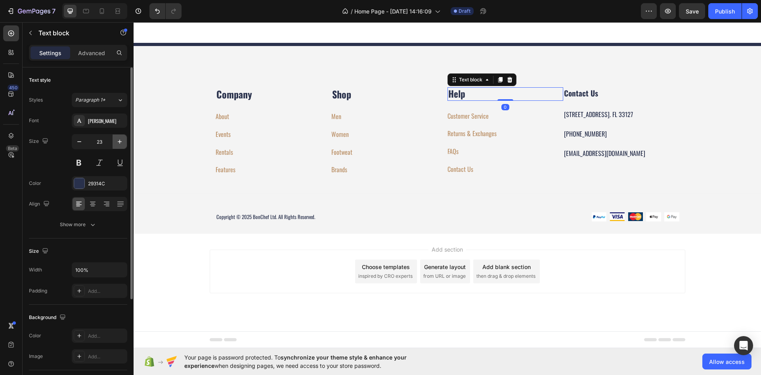
type input "24"
click at [587, 96] on strong "Contact Us" at bounding box center [581, 92] width 34 height 11
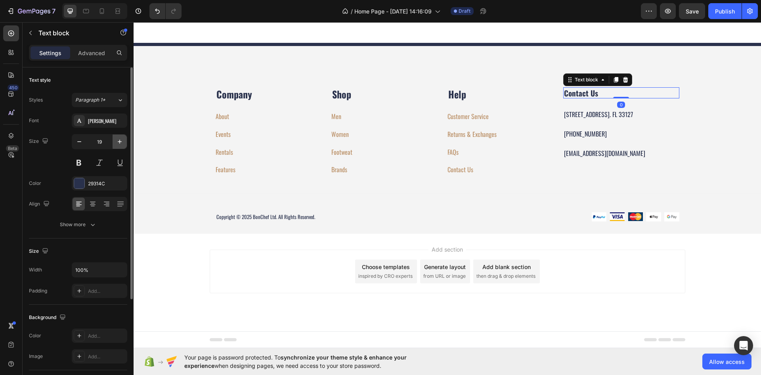
click at [123, 140] on icon "button" at bounding box center [120, 142] width 8 height 8
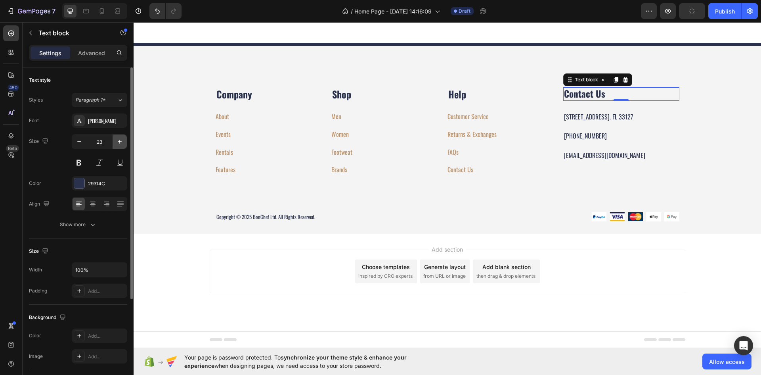
type input "24"
click at [234, 116] on div "About Button" at bounding box center [274, 116] width 116 height 11
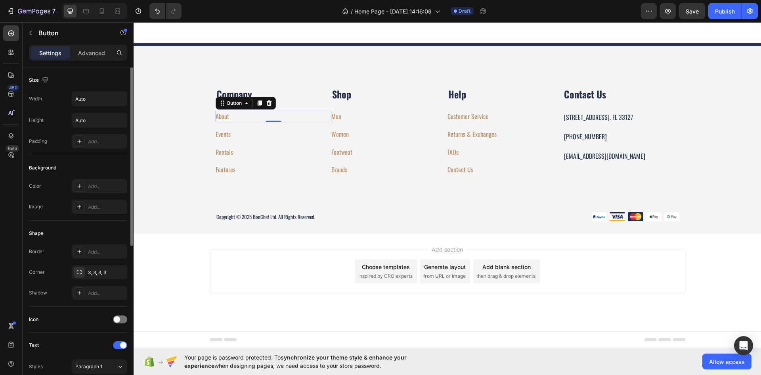
scroll to position [119, 0]
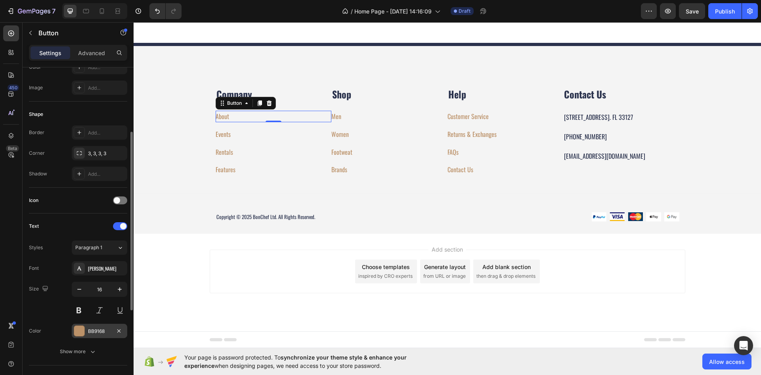
click at [98, 330] on div "BB9168" at bounding box center [99, 331] width 23 height 7
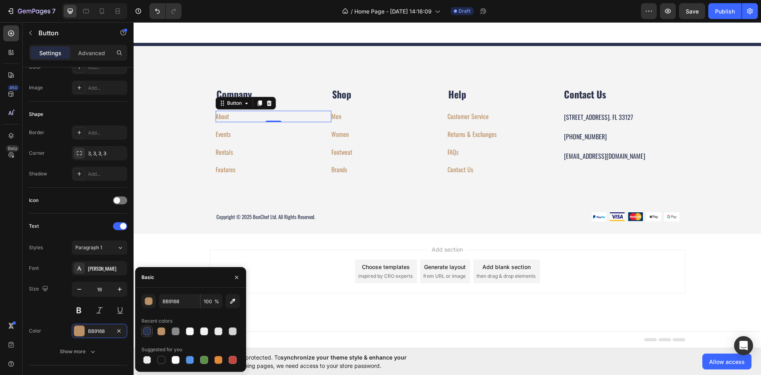
click at [145, 332] on div at bounding box center [147, 331] width 8 height 8
type input "29314C"
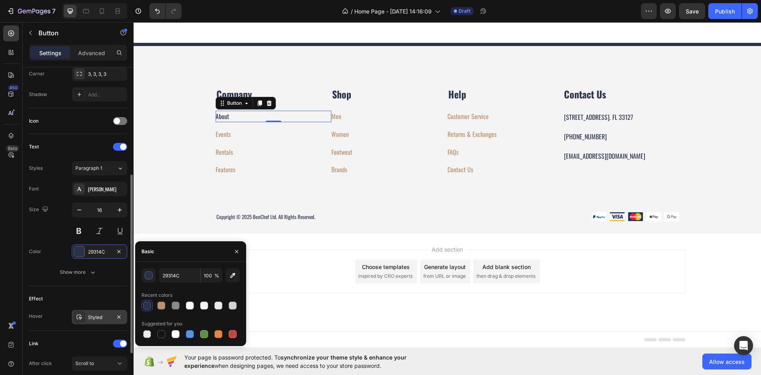
click at [97, 322] on div "Styled" at bounding box center [100, 317] width 56 height 14
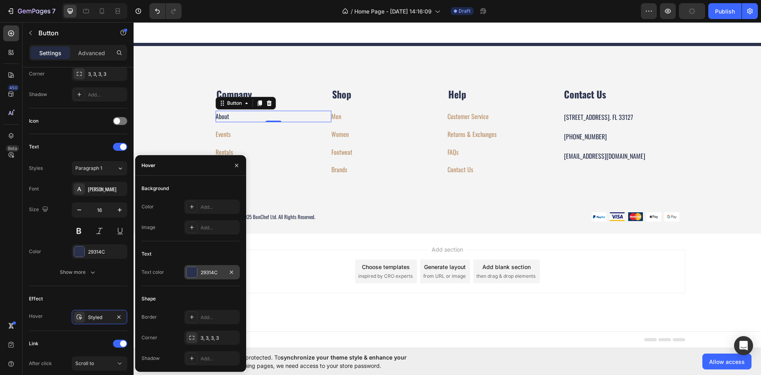
click at [193, 272] on div at bounding box center [192, 272] width 10 height 10
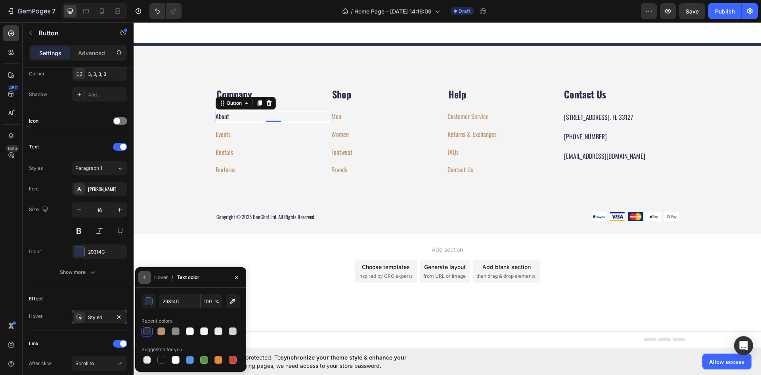
click at [143, 280] on button "button" at bounding box center [144, 277] width 13 height 13
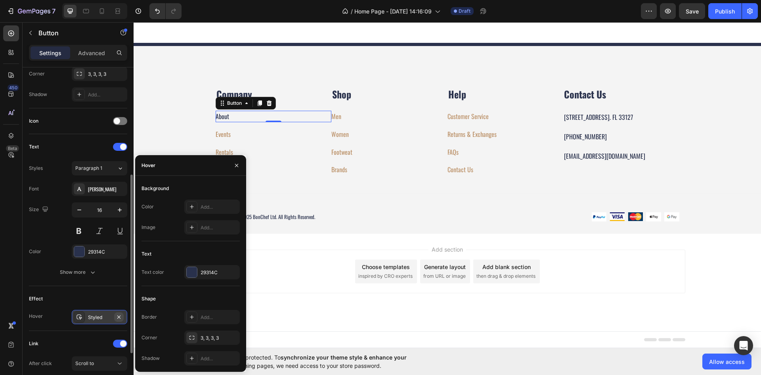
click at [120, 319] on icon "button" at bounding box center [119, 317] width 6 height 6
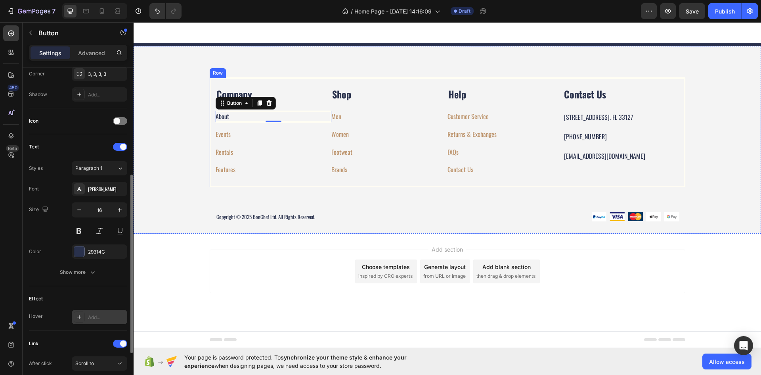
click at [235, 130] on div "Events Button" at bounding box center [274, 131] width 116 height 18
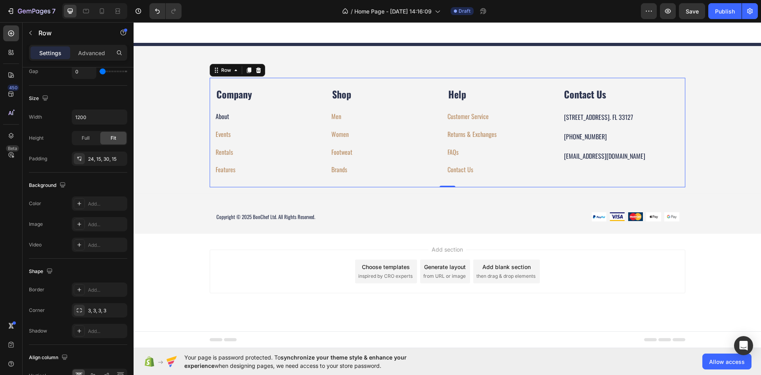
scroll to position [0, 0]
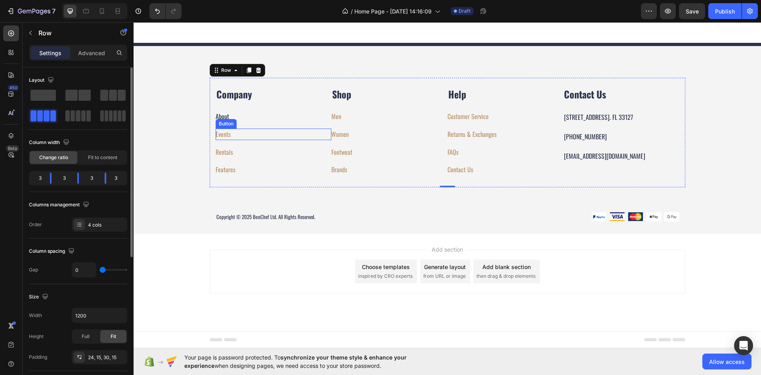
click at [232, 136] on div "Events Button" at bounding box center [274, 133] width 116 height 11
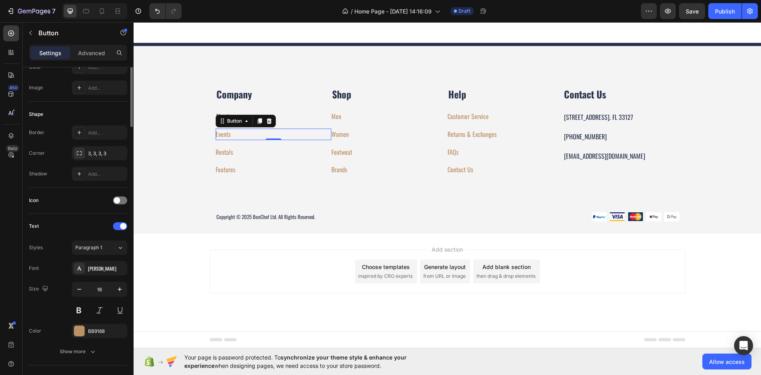
scroll to position [198, 0]
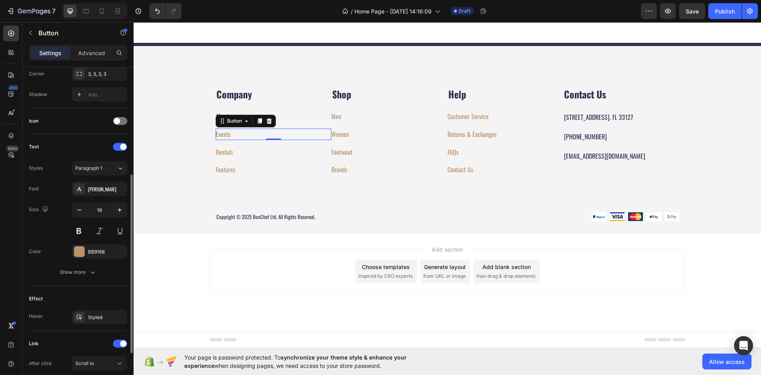
click at [117, 261] on div "Font [PERSON_NAME] Size 16 Color BB9168 Show more" at bounding box center [78, 231] width 98 height 98
click at [99, 248] on div "BB9168" at bounding box center [99, 251] width 23 height 7
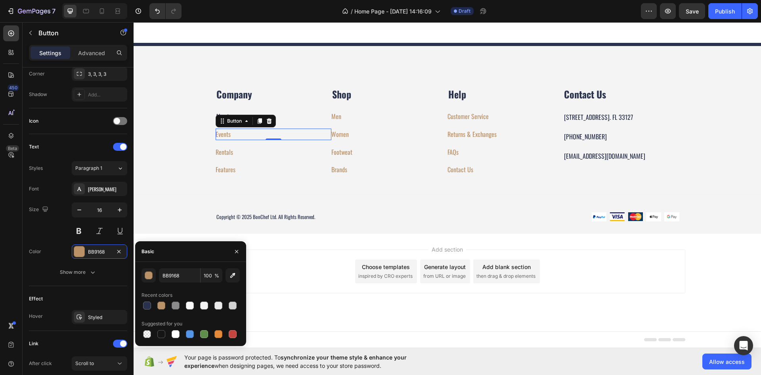
click at [148, 312] on div "BB9168 100 % Recent colors Suggested for you" at bounding box center [191, 303] width 98 height 71
click at [148, 308] on div at bounding box center [147, 305] width 8 height 8
type input "29314C"
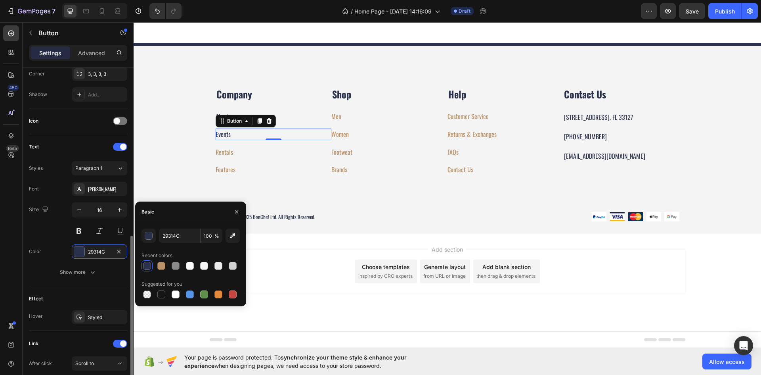
scroll to position [238, 0]
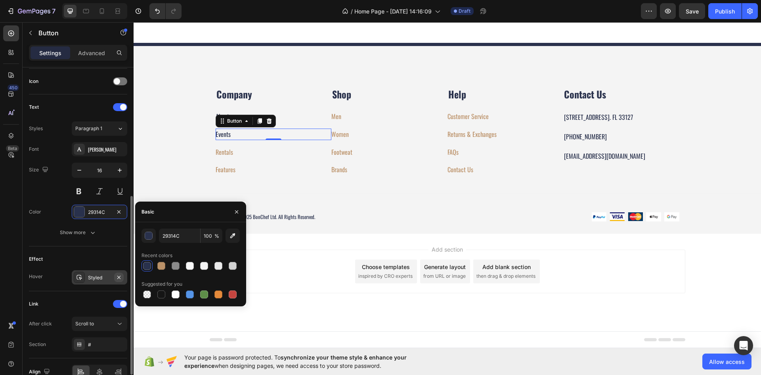
click at [120, 278] on icon "button" at bounding box center [118, 276] width 3 height 3
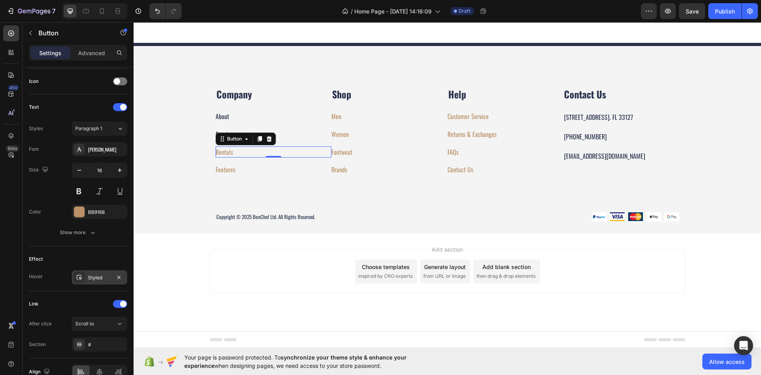
click at [247, 155] on div "Rentals Button 0" at bounding box center [274, 151] width 116 height 11
click at [78, 214] on div at bounding box center [79, 212] width 10 height 10
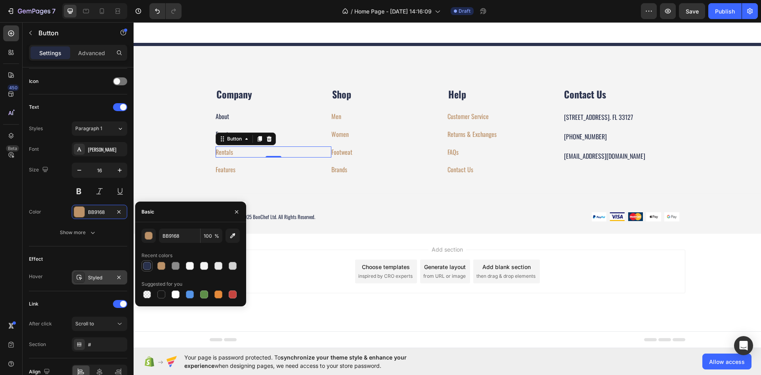
drag, startPoint x: 148, startPoint y: 265, endPoint x: 1, endPoint y: 251, distance: 147.4
click at [148, 265] on div at bounding box center [147, 266] width 8 height 8
type input "29314C"
drag, startPoint x: 119, startPoint y: 278, endPoint x: 32, endPoint y: 216, distance: 106.8
click at [119, 278] on icon "button" at bounding box center [118, 276] width 3 height 3
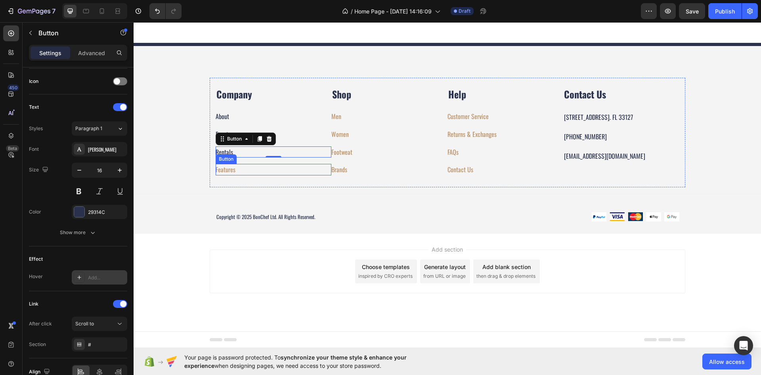
click at [251, 174] on div "Features Button" at bounding box center [274, 169] width 116 height 11
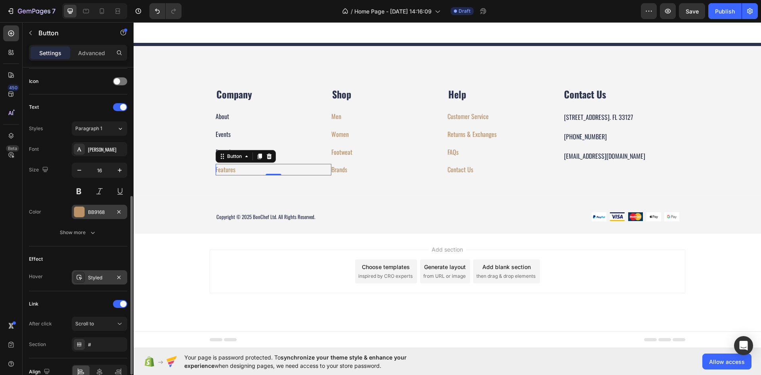
click at [89, 218] on div "BB9168" at bounding box center [100, 212] width 56 height 14
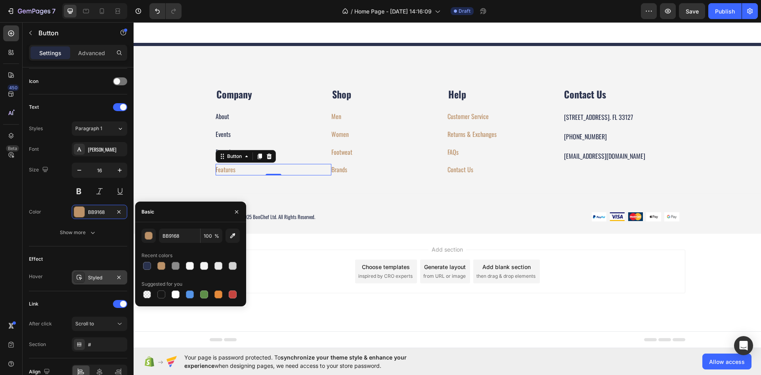
click at [145, 262] on div at bounding box center [147, 266] width 8 height 8
type input "29314C"
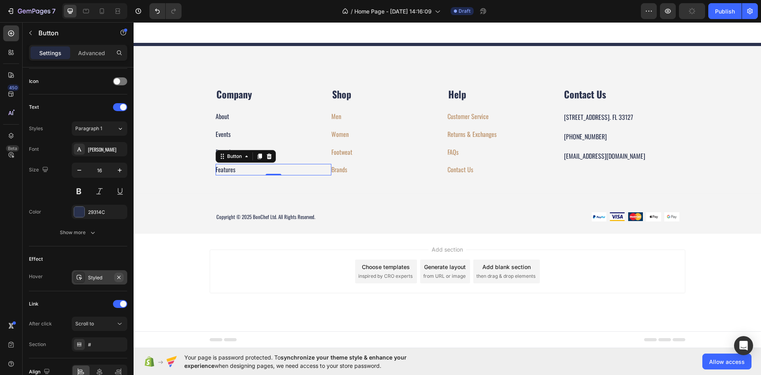
drag, startPoint x: 123, startPoint y: 277, endPoint x: 52, endPoint y: 196, distance: 107.6
click at [123, 277] on button "button" at bounding box center [119, 277] width 10 height 10
click at [366, 117] on div "Men Button" at bounding box center [389, 116] width 116 height 11
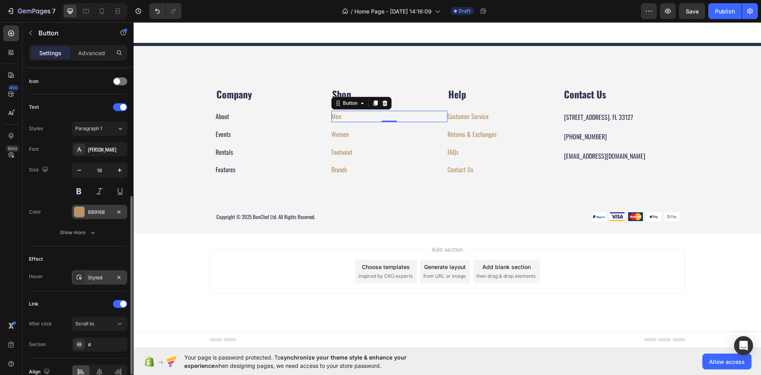
click at [96, 210] on div "BB9168" at bounding box center [99, 212] width 23 height 7
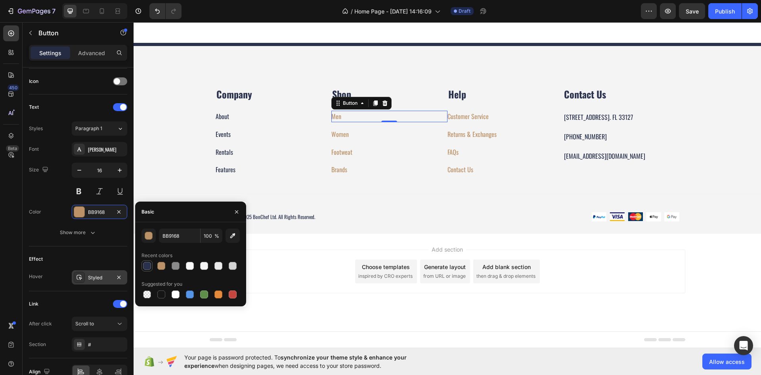
click at [149, 260] on div at bounding box center [147, 265] width 11 height 11
type input "29314C"
click at [121, 276] on icon "button" at bounding box center [119, 277] width 6 height 6
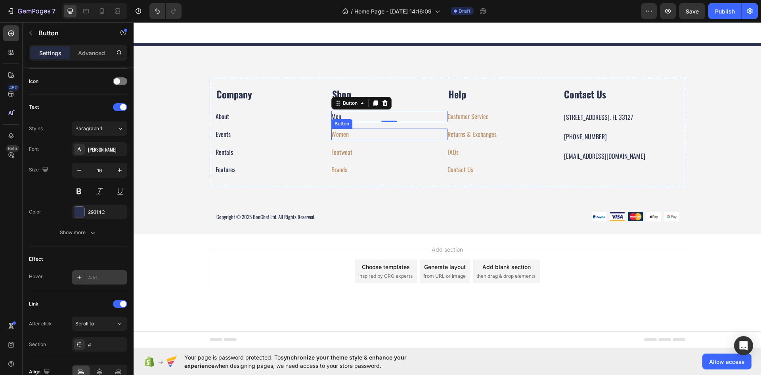
click at [361, 137] on div "Women Button" at bounding box center [389, 133] width 116 height 11
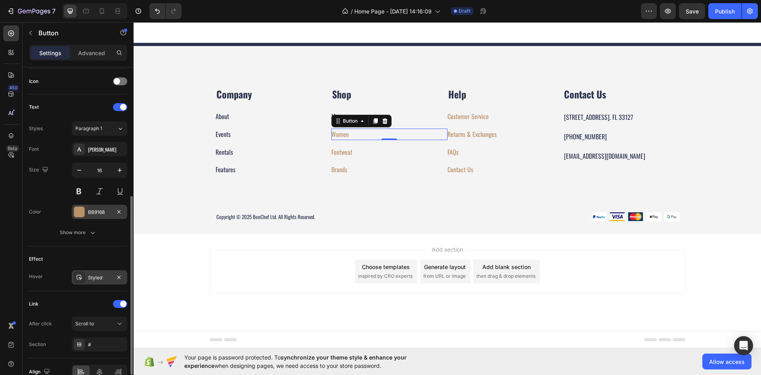
click at [97, 216] on div "BB9168" at bounding box center [100, 212] width 56 height 14
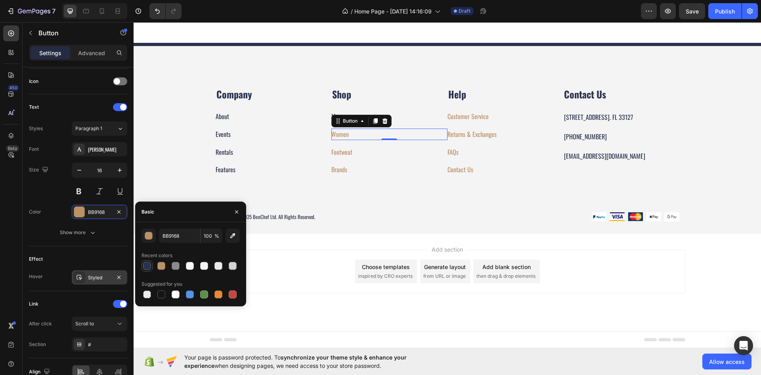
click at [143, 262] on div at bounding box center [147, 266] width 10 height 10
type input "29314C"
click at [120, 282] on div at bounding box center [119, 277] width 10 height 10
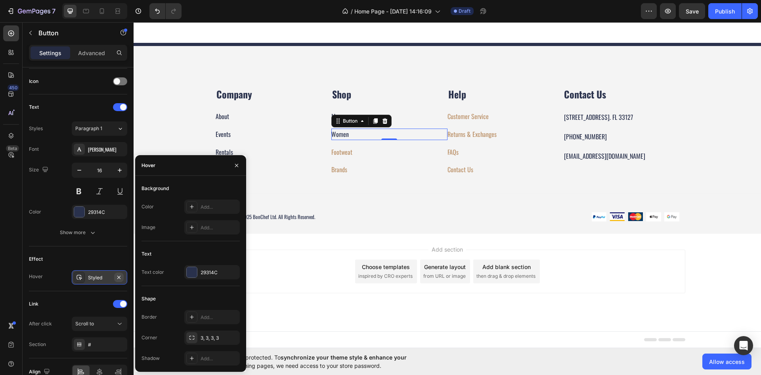
drag, startPoint x: 121, startPoint y: 277, endPoint x: 0, endPoint y: 249, distance: 124.2
click at [121, 277] on icon "button" at bounding box center [119, 277] width 6 height 6
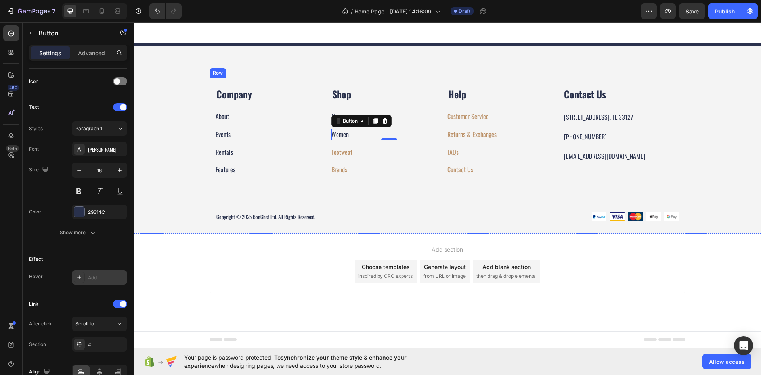
click at [382, 161] on div "Brands Button" at bounding box center [389, 166] width 116 height 18
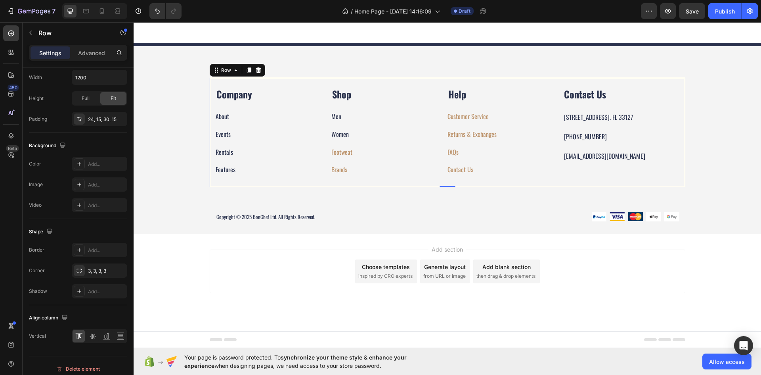
scroll to position [0, 0]
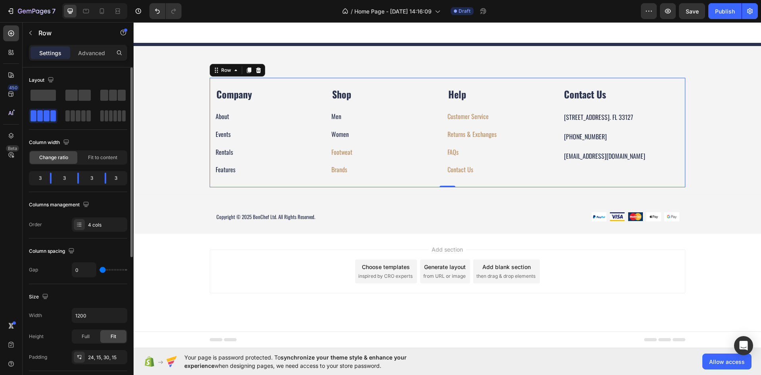
click at [363, 157] on div "Footweat Button" at bounding box center [389, 151] width 116 height 11
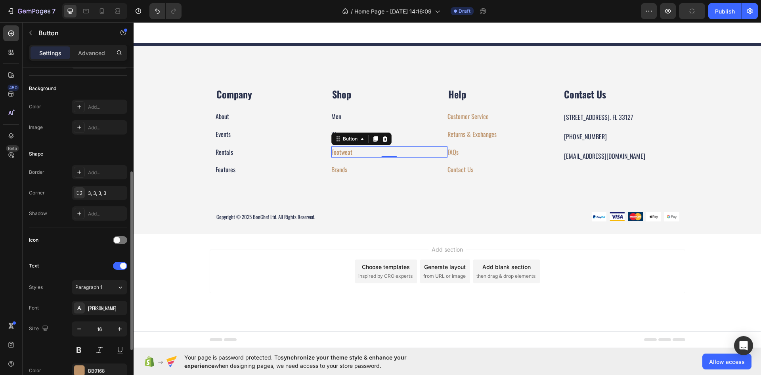
scroll to position [159, 0]
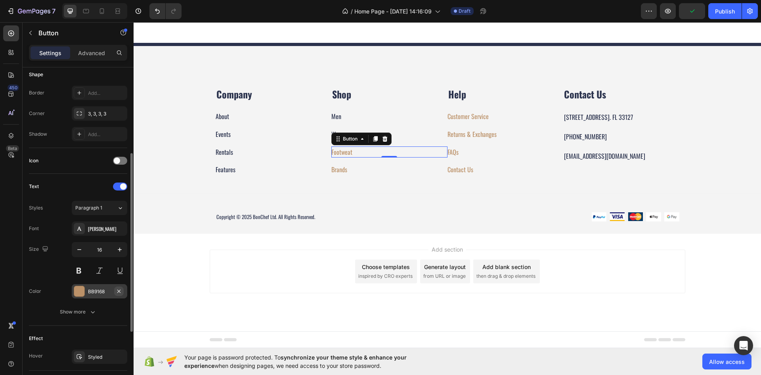
click at [119, 291] on icon "button" at bounding box center [119, 291] width 6 height 6
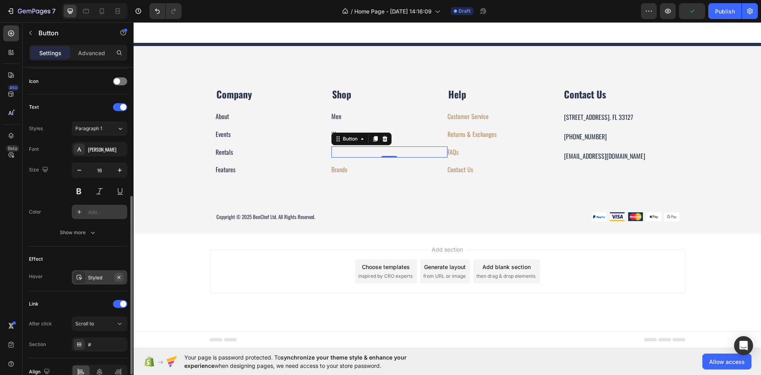
click at [119, 275] on icon "button" at bounding box center [119, 277] width 6 height 6
click at [96, 207] on div "Add..." at bounding box center [100, 212] width 56 height 14
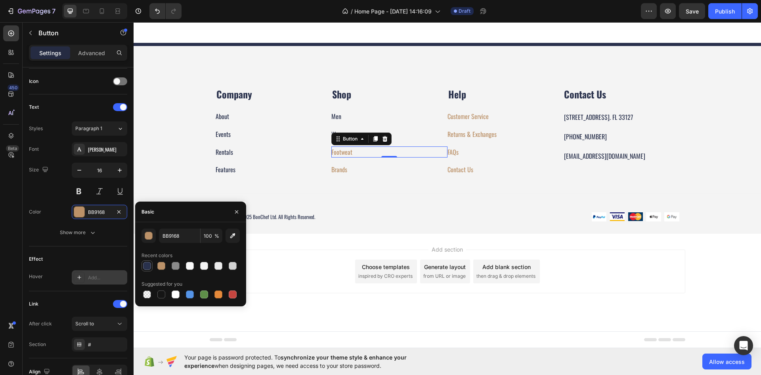
click at [151, 265] on div at bounding box center [147, 266] width 10 height 10
type input "29314C"
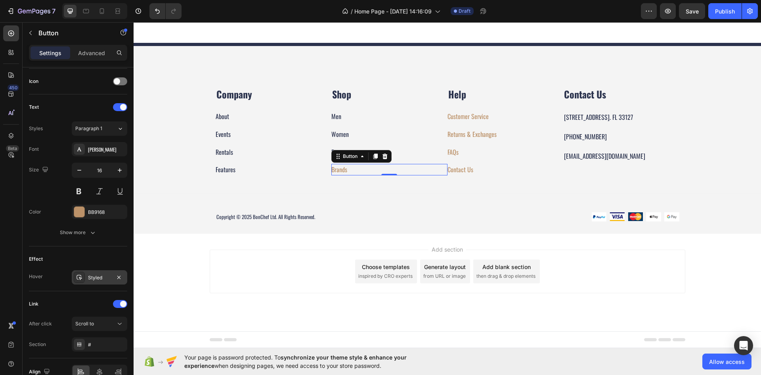
click at [353, 174] on div "Brands Button 0" at bounding box center [389, 169] width 116 height 11
click at [92, 213] on div "BB9168" at bounding box center [99, 212] width 23 height 7
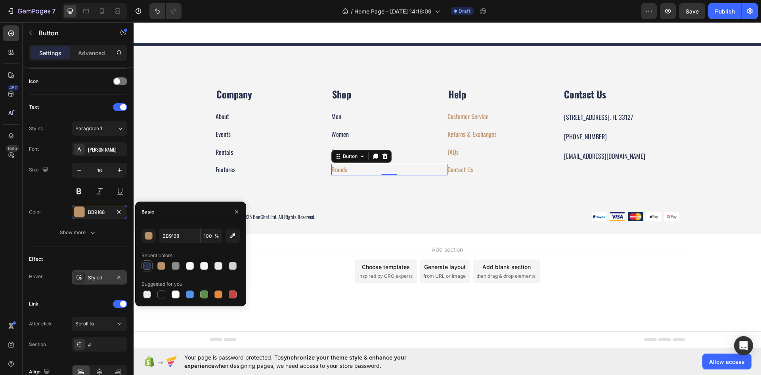
click at [146, 264] on div at bounding box center [147, 266] width 8 height 8
type input "29314C"
click at [116, 278] on icon "button" at bounding box center [119, 277] width 6 height 6
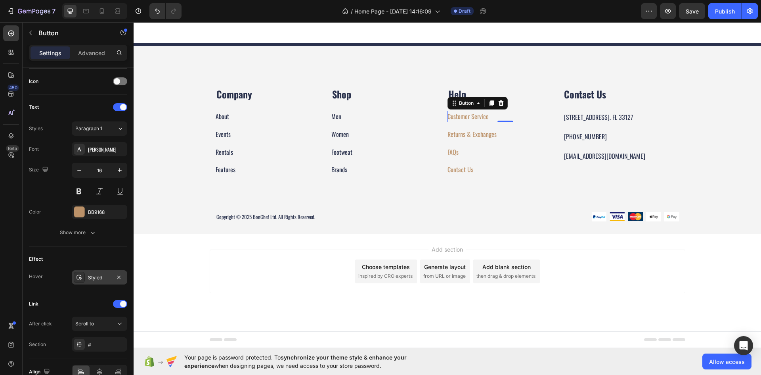
click at [501, 116] on div "Customer Service Button 0" at bounding box center [506, 116] width 116 height 11
click at [101, 209] on div "BB9168" at bounding box center [99, 212] width 23 height 7
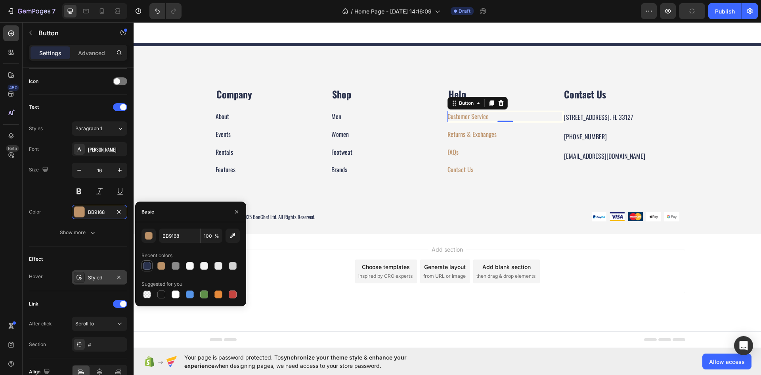
click at [151, 264] on div at bounding box center [147, 266] width 10 height 10
type input "29314C"
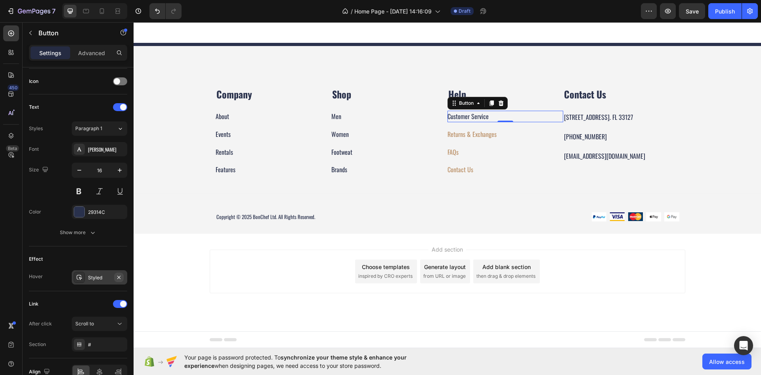
drag, startPoint x: 118, startPoint y: 274, endPoint x: 157, endPoint y: 180, distance: 102.1
click at [118, 274] on icon "button" at bounding box center [119, 277] width 6 height 6
click at [529, 134] on div "Returns & Exchanges Button" at bounding box center [506, 133] width 116 height 11
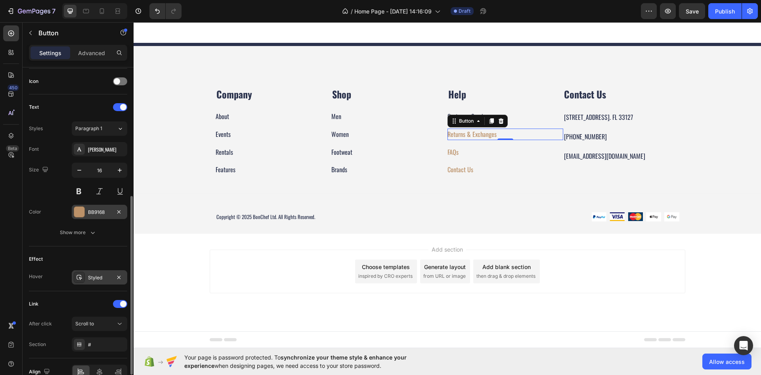
click at [99, 205] on div "BB9168" at bounding box center [100, 212] width 56 height 14
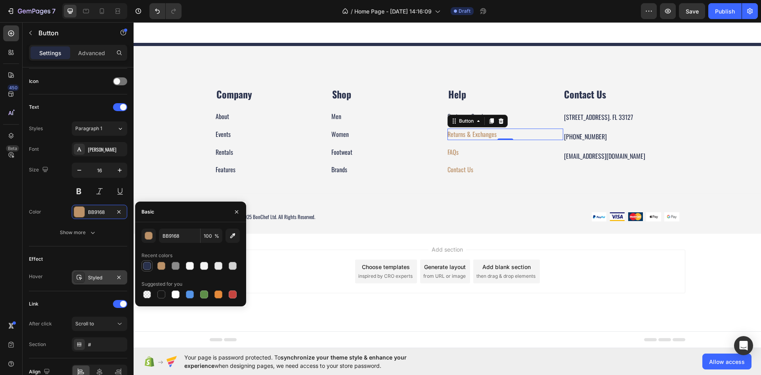
click at [149, 263] on div at bounding box center [147, 266] width 8 height 8
type input "29314C"
click at [118, 279] on icon "button" at bounding box center [119, 277] width 6 height 6
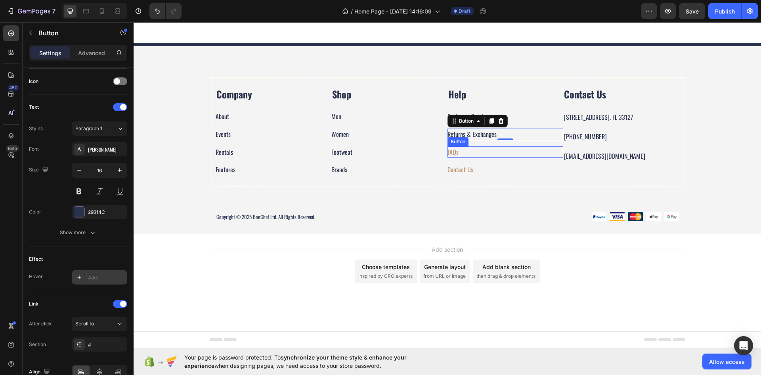
click at [475, 151] on div "FAQs Button" at bounding box center [506, 151] width 116 height 11
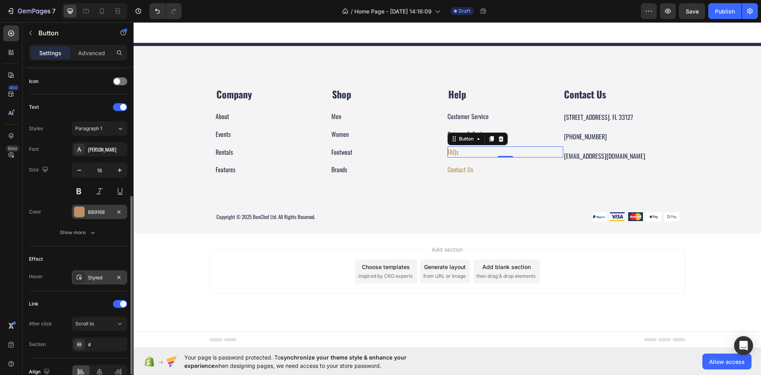
click at [92, 211] on div "BB9168" at bounding box center [99, 212] width 23 height 7
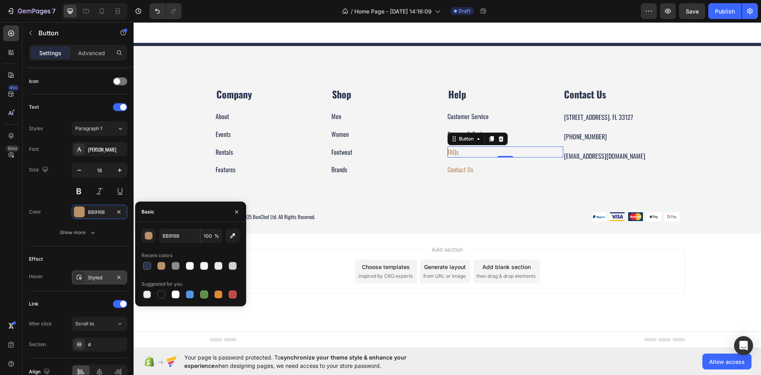
click at [145, 260] on div "Recent colors" at bounding box center [191, 255] width 98 height 13
click at [148, 264] on div at bounding box center [147, 266] width 8 height 8
type input "29314C"
click at [117, 276] on icon "button" at bounding box center [119, 277] width 6 height 6
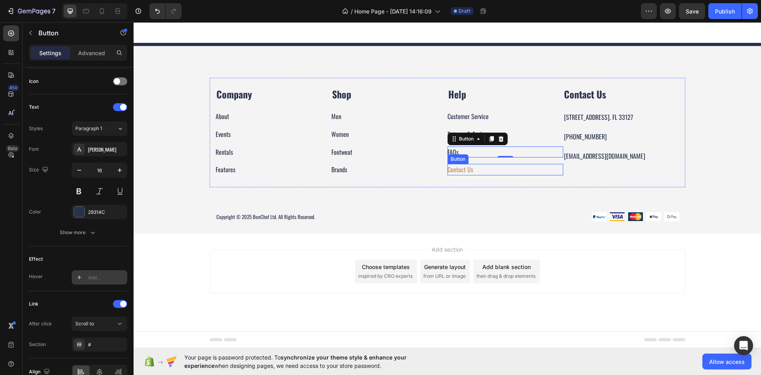
click at [474, 171] on div "Contact Us Button" at bounding box center [506, 169] width 116 height 11
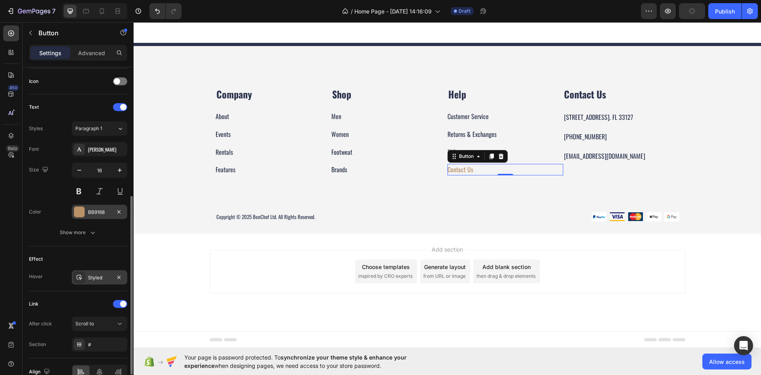
click at [94, 215] on div "BB9168" at bounding box center [99, 212] width 23 height 7
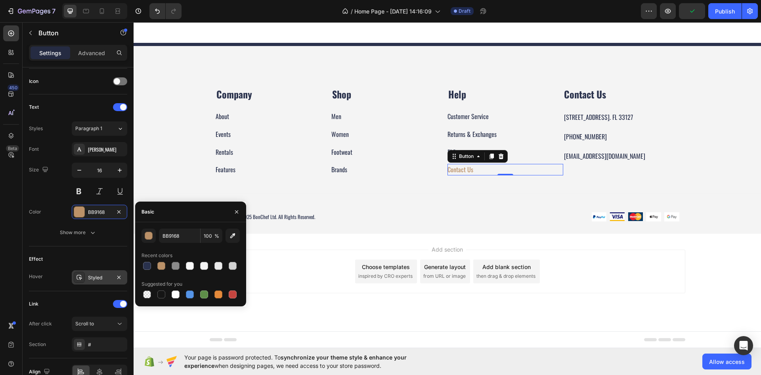
click at [150, 269] on div at bounding box center [147, 266] width 10 height 10
type input "29314C"
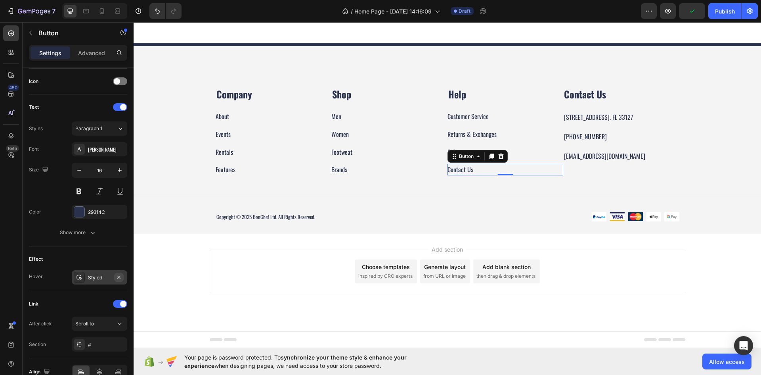
click at [123, 279] on button "button" at bounding box center [119, 277] width 10 height 10
drag, startPoint x: 262, startPoint y: 216, endPoint x: 274, endPoint y: 221, distance: 12.7
click at [262, 216] on p "Copyright © 2025 BonChef Ltd. All Rights Reserved." at bounding box center [328, 217] width 224 height 8
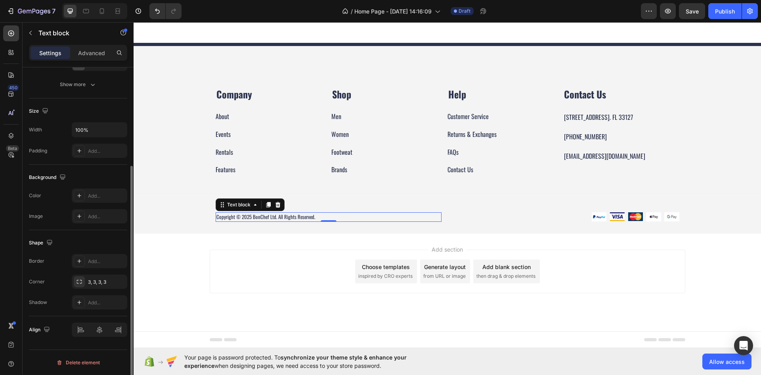
scroll to position [0, 0]
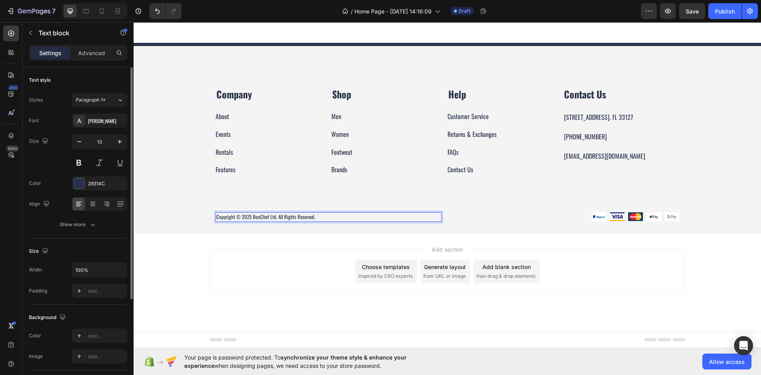
click at [290, 221] on p "Copyright © 2025 BonChef Ltd. All Rights Reserved." at bounding box center [328, 217] width 224 height 8
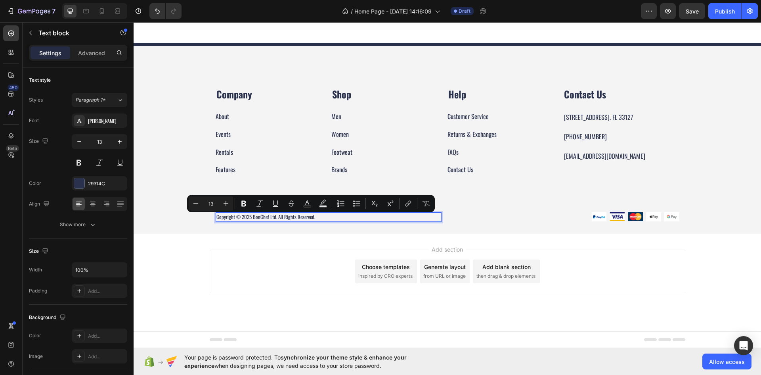
drag, startPoint x: 323, startPoint y: 219, endPoint x: 311, endPoint y: 220, distance: 12.0
click at [311, 220] on p "Copyright © 2025 BonChef Ltd. All Rights Reserved." at bounding box center [328, 217] width 224 height 8
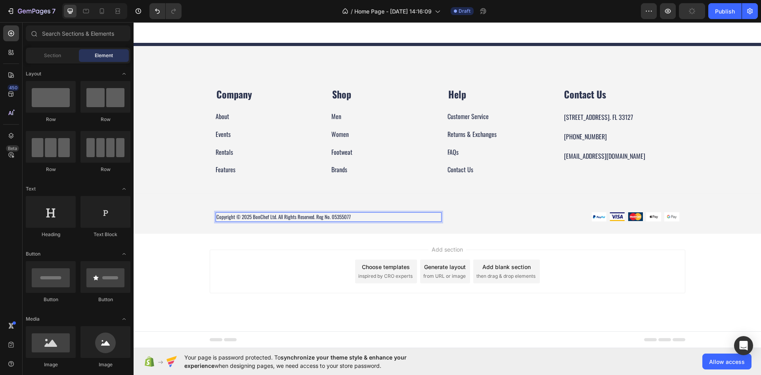
click at [255, 245] on div "Add section Choose templates inspired by CRO experts Generate layout from URL o…" at bounding box center [448, 283] width 628 height 98
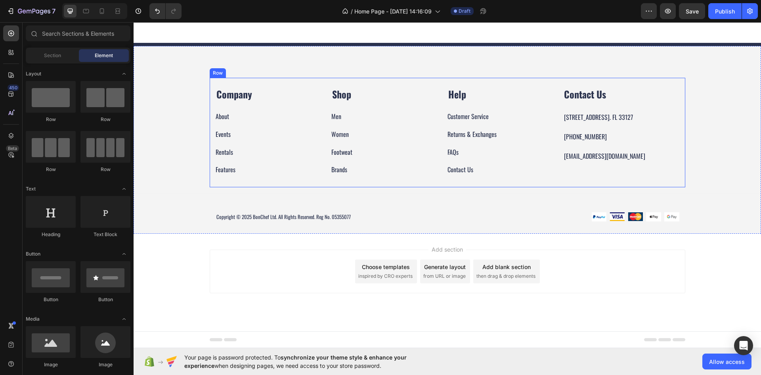
scroll to position [910, 0]
click at [595, 123] on p "[STREET_ADDRESS]. FL 33127" at bounding box center [621, 116] width 115 height 11
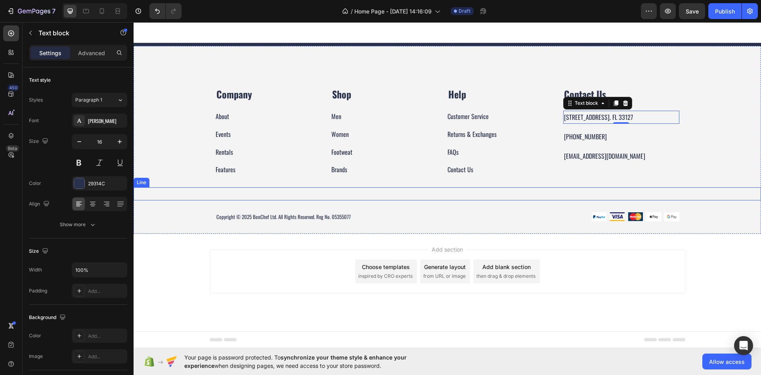
click at [500, 200] on div "Title Line" at bounding box center [448, 193] width 628 height 13
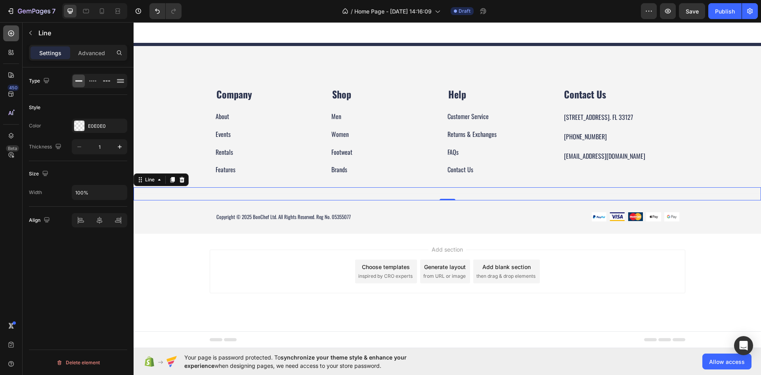
click at [13, 36] on icon at bounding box center [11, 33] width 8 height 8
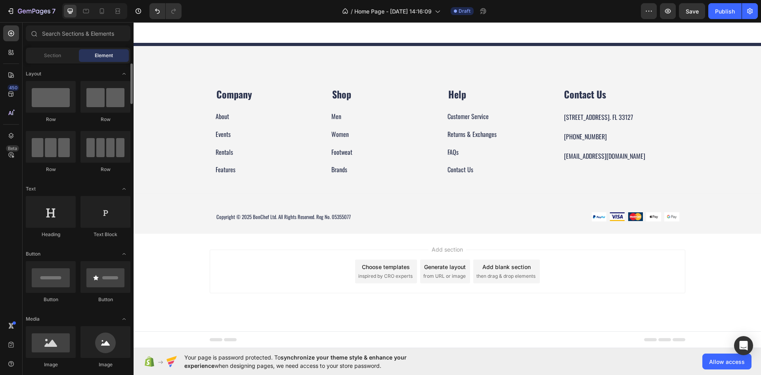
scroll to position [40, 0]
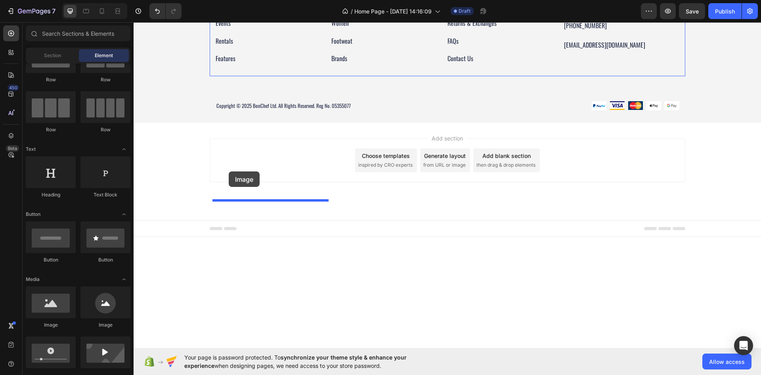
drag, startPoint x: 198, startPoint y: 316, endPoint x: 229, endPoint y: 171, distance: 148.4
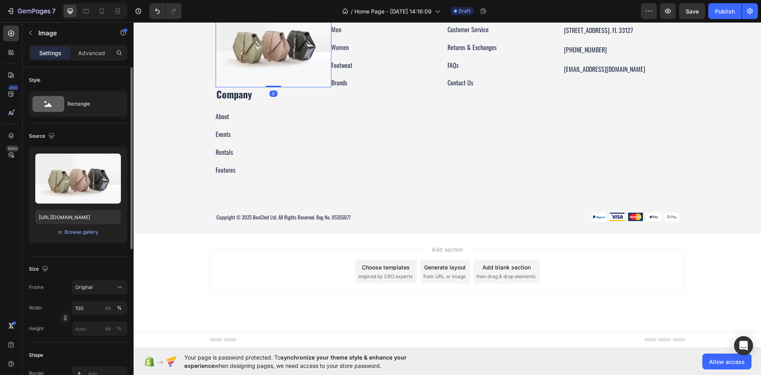
click at [74, 239] on div "Upload Image [URL][DOMAIN_NAME] or Browse gallery" at bounding box center [78, 195] width 98 height 96
click at [81, 228] on div "Browse gallery" at bounding box center [82, 231] width 34 height 7
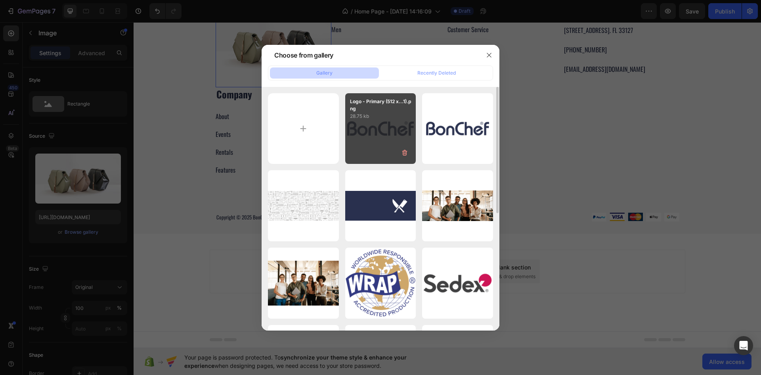
click at [370, 118] on p "28.75 kb" at bounding box center [380, 116] width 61 height 8
type input "[URL][DOMAIN_NAME]"
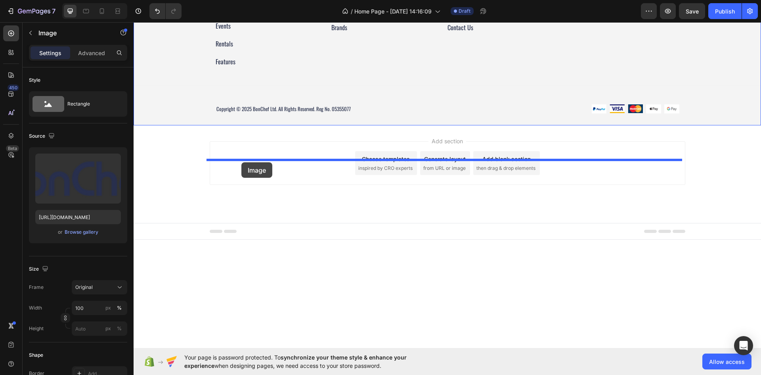
drag, startPoint x: 257, startPoint y: 178, endPoint x: 241, endPoint y: 162, distance: 22.2
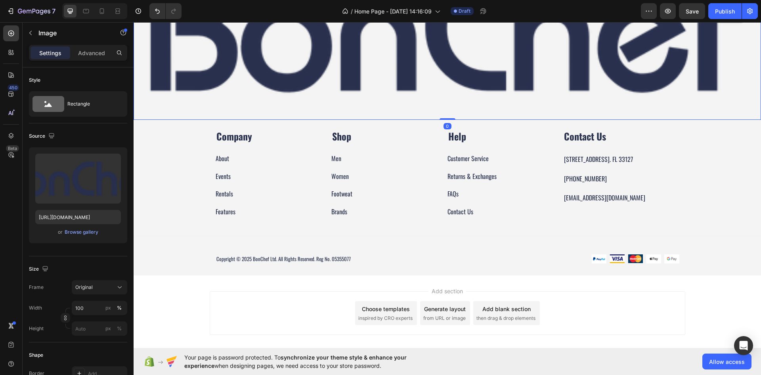
click at [241, 120] on img at bounding box center [448, 28] width 628 height 184
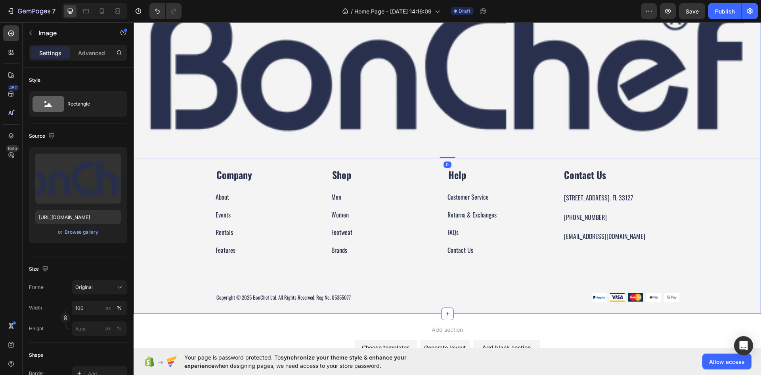
scroll to position [1148, 0]
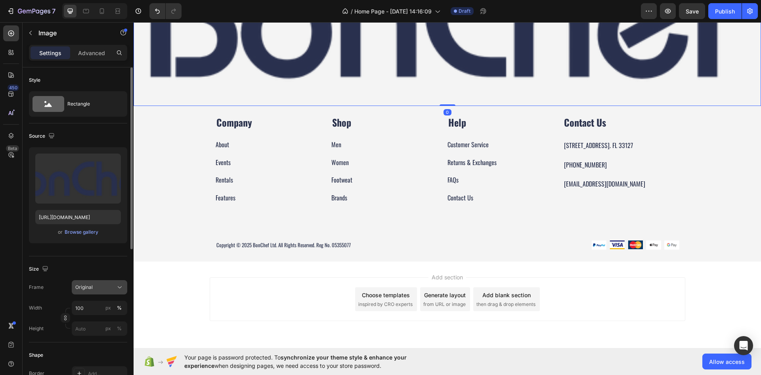
click at [93, 280] on button "Original" at bounding box center [100, 287] width 56 height 14
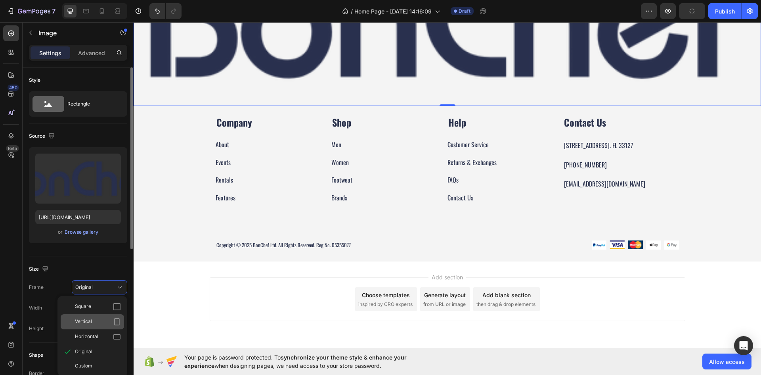
click at [90, 323] on span "Vertical" at bounding box center [83, 322] width 17 height 8
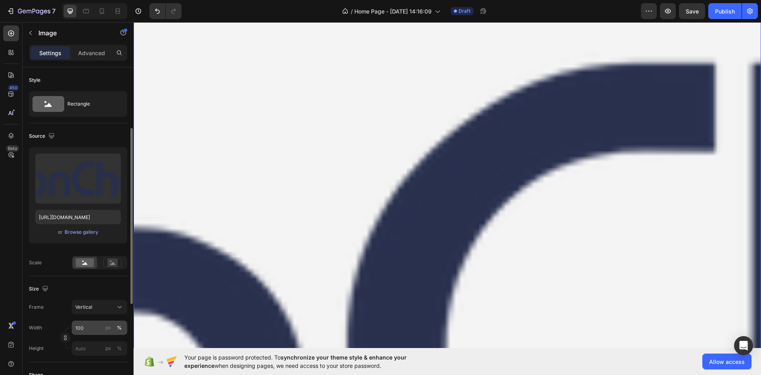
scroll to position [40, 0]
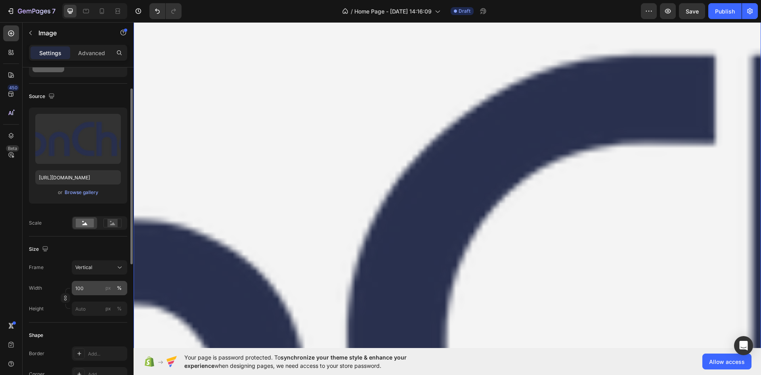
click at [115, 291] on button "%" at bounding box center [120, 288] width 10 height 10
click at [111, 290] on button "px" at bounding box center [108, 288] width 10 height 10
type input "133"
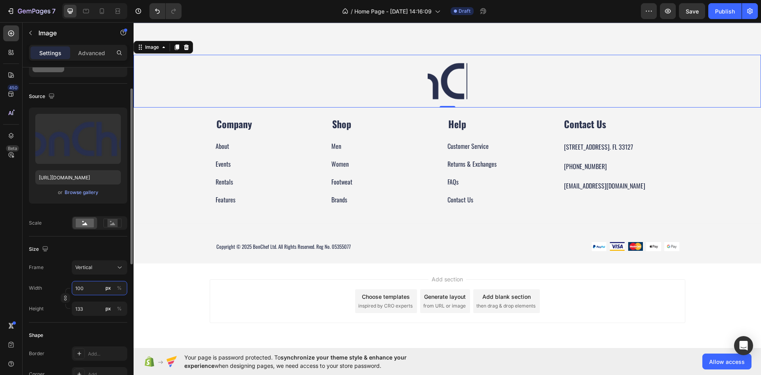
scroll to position [965, 0]
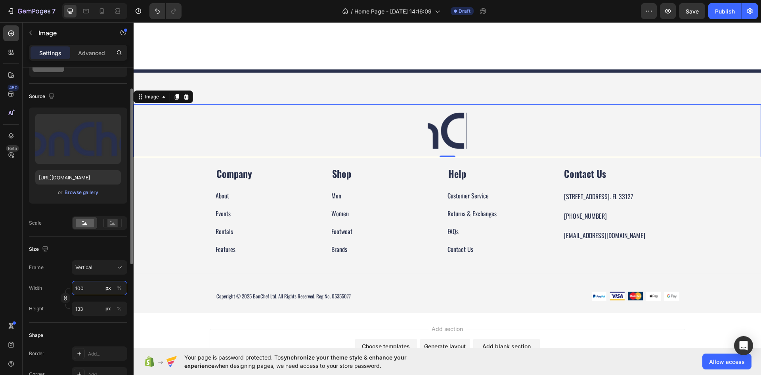
click at [88, 288] on input "100" at bounding box center [100, 288] width 56 height 14
type input "10"
type input "13"
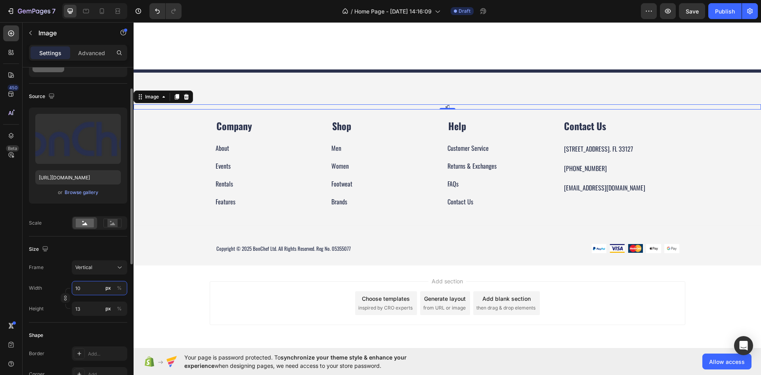
type input "1"
type input "13"
type input "17"
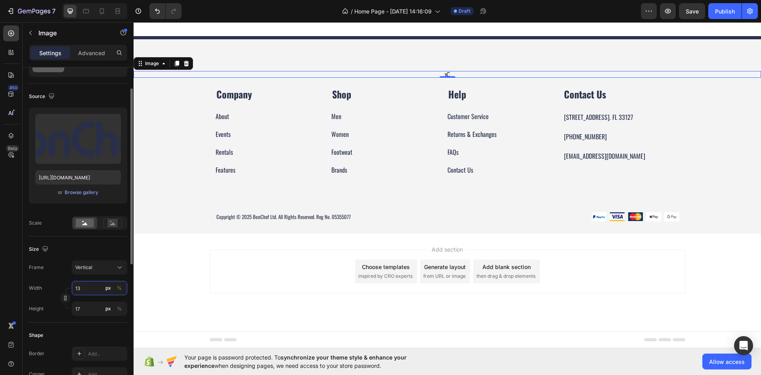
type input "1"
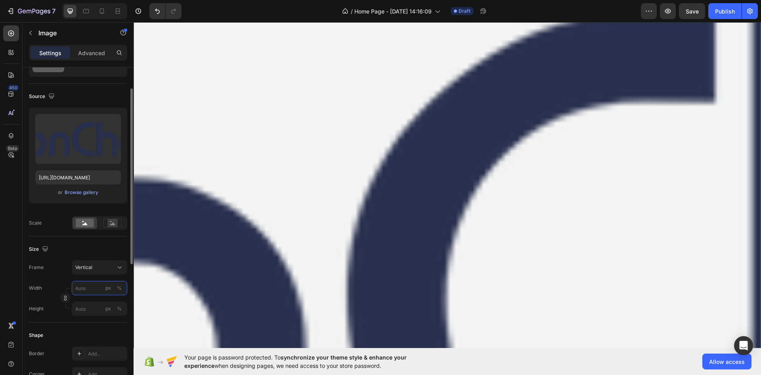
type input "3"
type input "4"
type input "30"
type input "40"
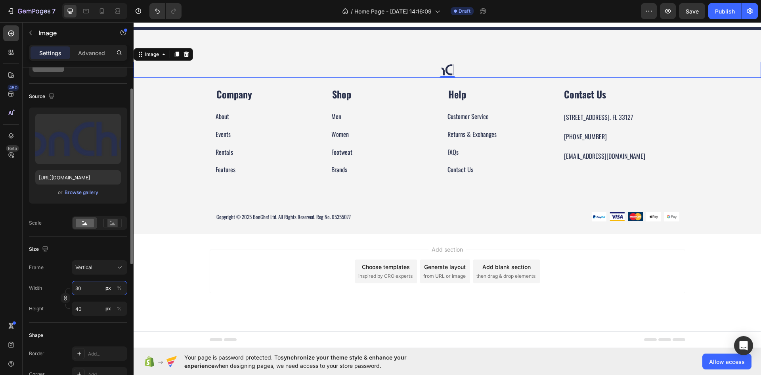
type input "300"
type input "400"
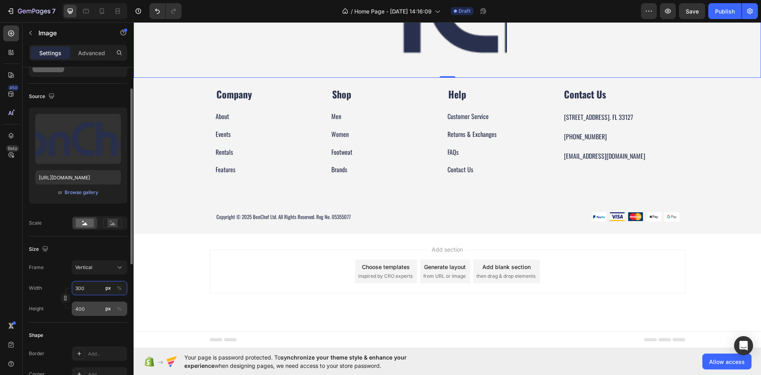
type input "300"
click at [69, 298] on button "button" at bounding box center [66, 298] width 10 height 10
click at [90, 307] on input "400" at bounding box center [100, 308] width 56 height 14
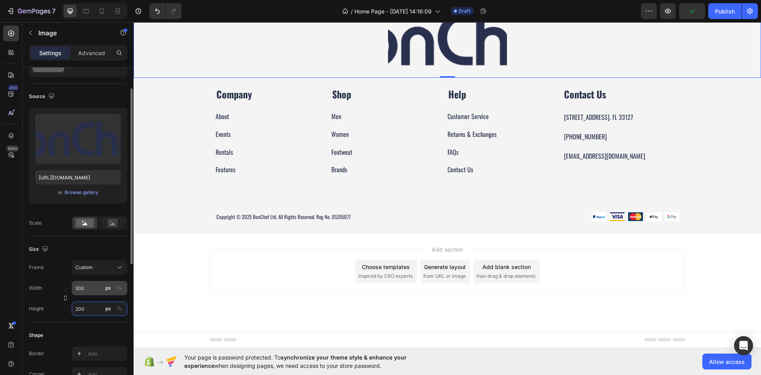
type input "200"
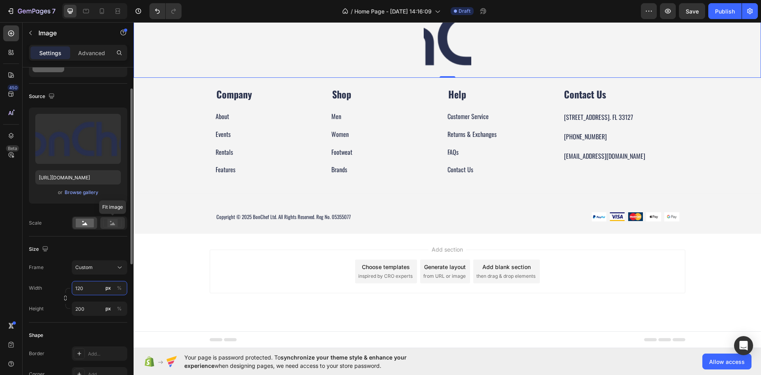
type input "120"
click at [108, 224] on rect at bounding box center [112, 223] width 10 height 8
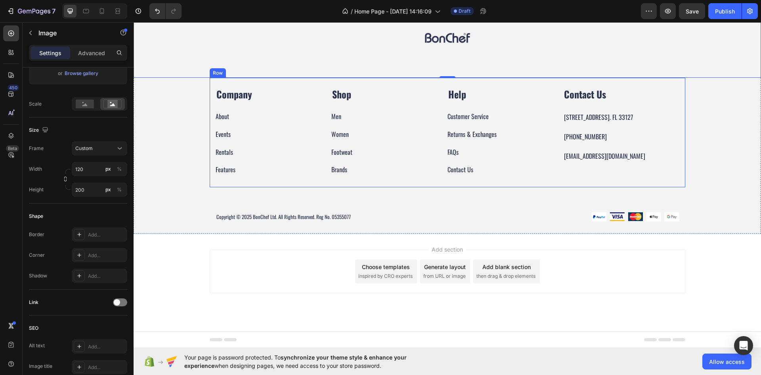
click at [210, 187] on div "Company Text block About Button Events Button Rentals Button Features Button Sh…" at bounding box center [448, 132] width 476 height 109
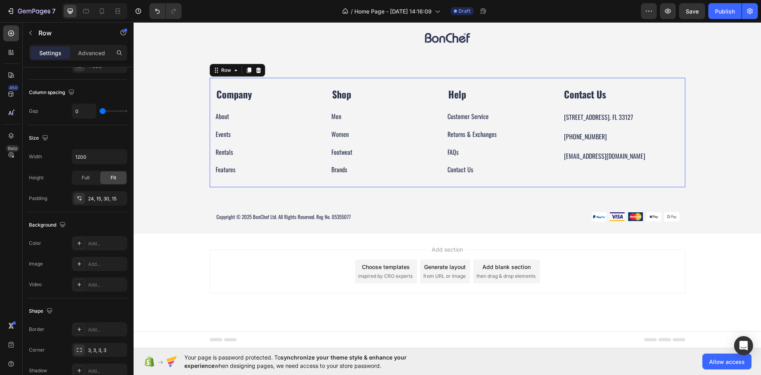
scroll to position [0, 0]
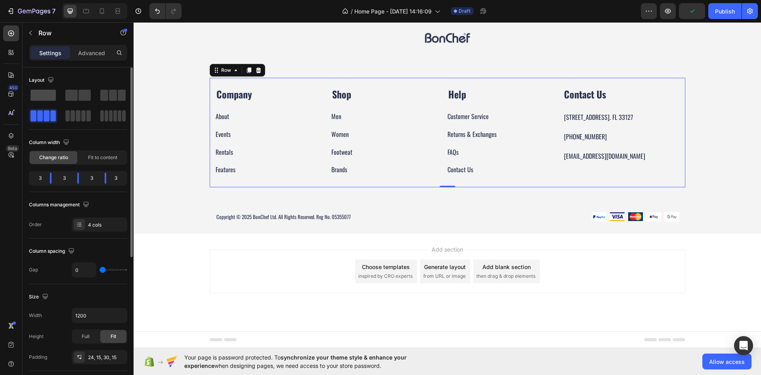
click at [56, 98] on span at bounding box center [43, 95] width 25 height 11
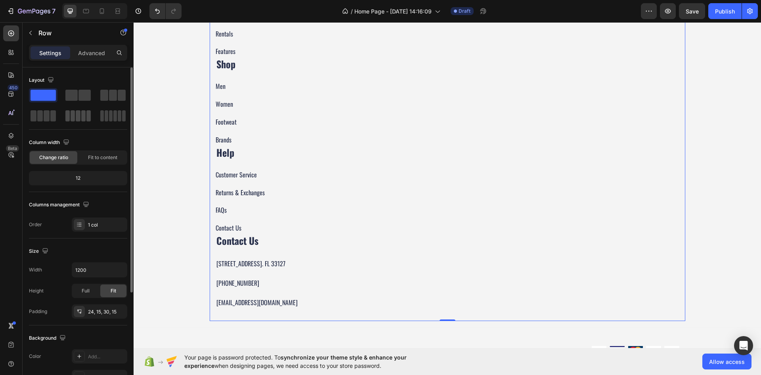
click at [82, 119] on span at bounding box center [83, 115] width 4 height 11
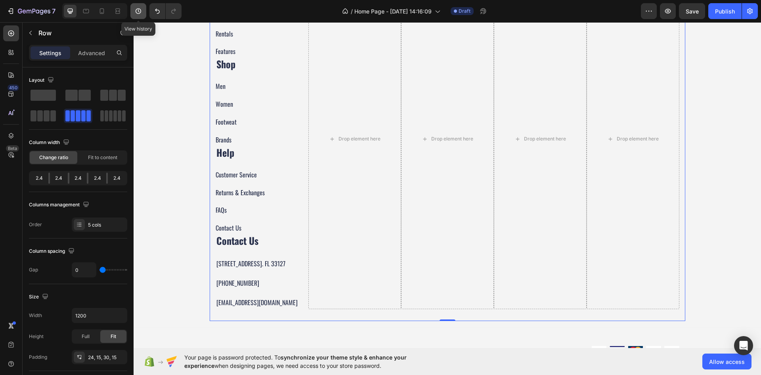
click at [142, 14] on icon "button" at bounding box center [138, 11] width 8 height 8
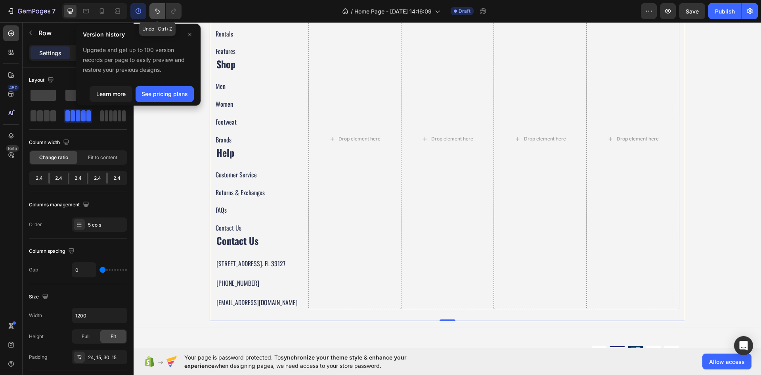
click at [159, 12] on icon "Undo/Redo" at bounding box center [157, 11] width 5 height 5
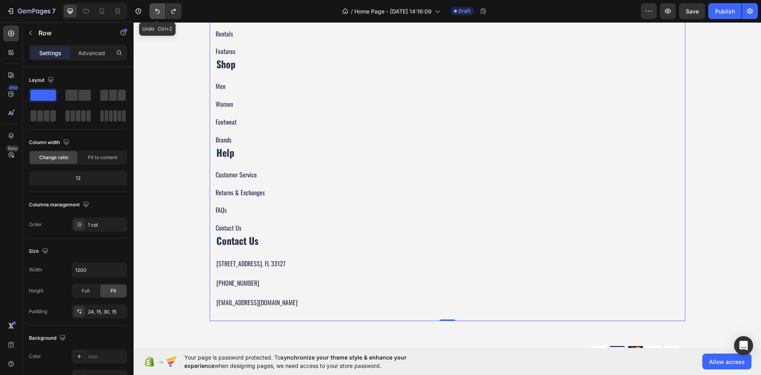
click at [158, 10] on icon "Undo/Redo" at bounding box center [157, 11] width 5 height 5
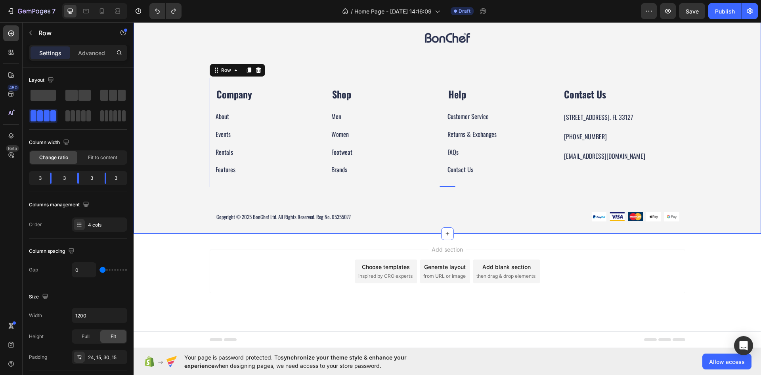
click at [204, 97] on div "Image Company Text block About Button Events Button Rentals Button Features But…" at bounding box center [448, 100] width 628 height 267
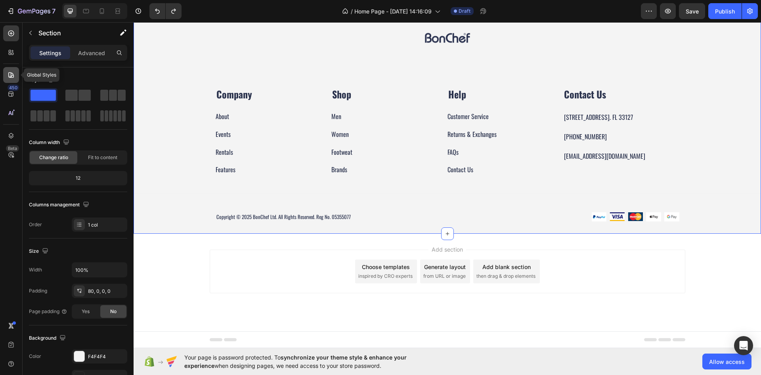
click at [13, 76] on icon at bounding box center [11, 75] width 8 height 8
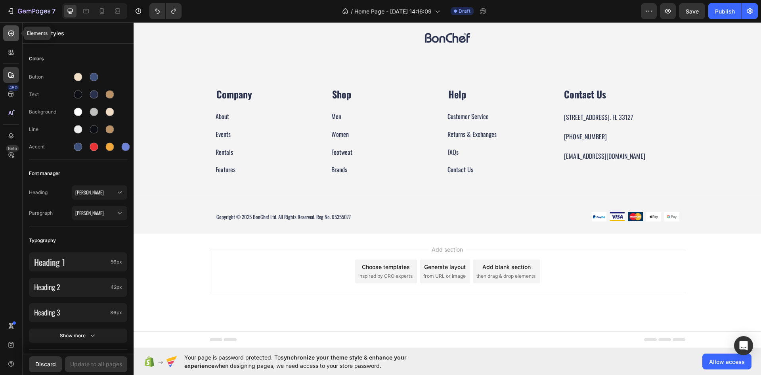
click at [15, 33] on icon at bounding box center [11, 33] width 8 height 8
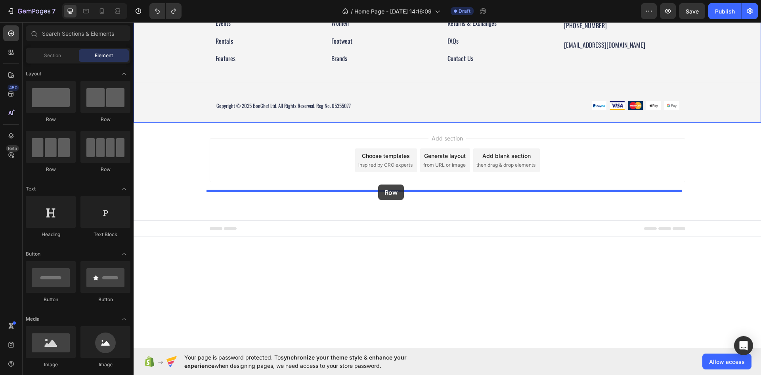
drag, startPoint x: 188, startPoint y: 128, endPoint x: 378, endPoint y: 184, distance: 198.1
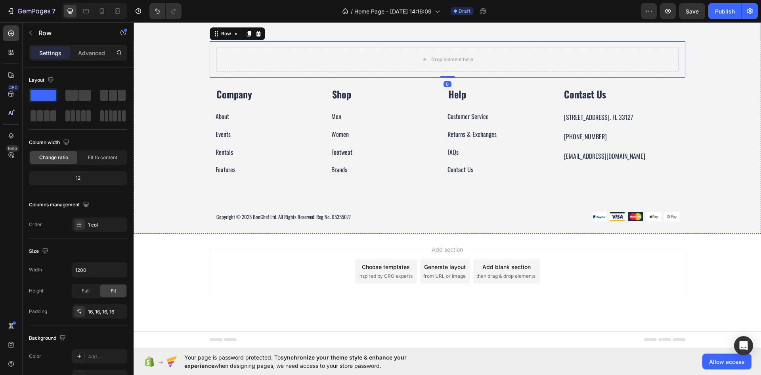
click at [427, 41] on img at bounding box center [448, 1] width 48 height 79
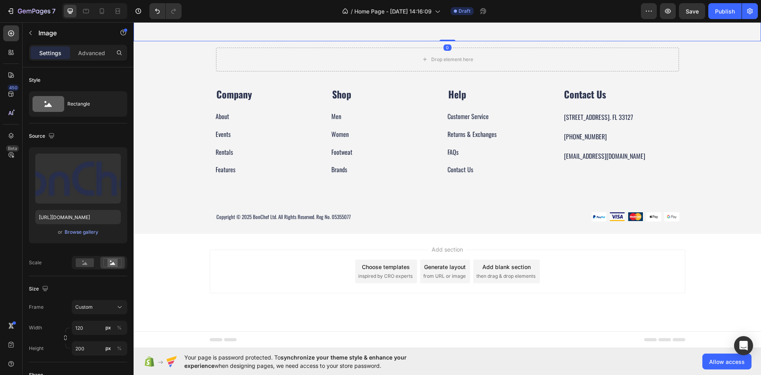
click at [426, 41] on img at bounding box center [448, 1] width 48 height 79
click at [249, 71] on div "Drop element here" at bounding box center [447, 60] width 463 height 24
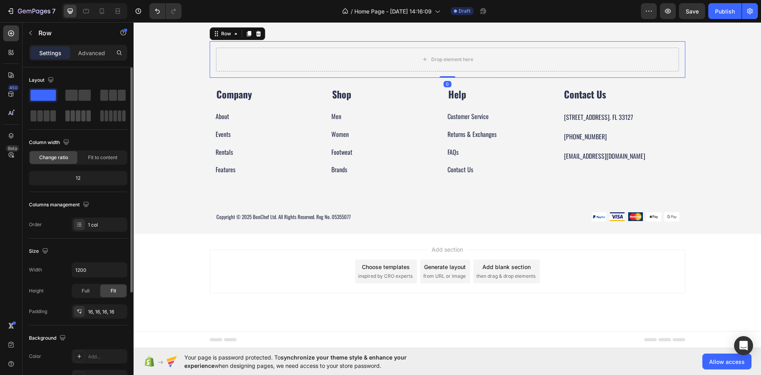
click at [82, 113] on span at bounding box center [83, 115] width 4 height 11
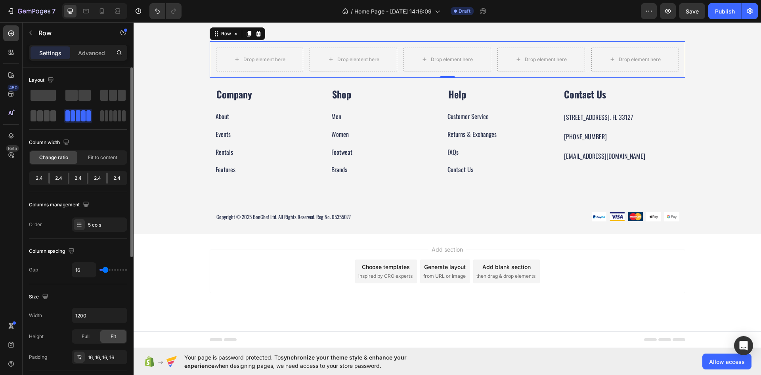
click at [46, 116] on span at bounding box center [47, 115] width 6 height 11
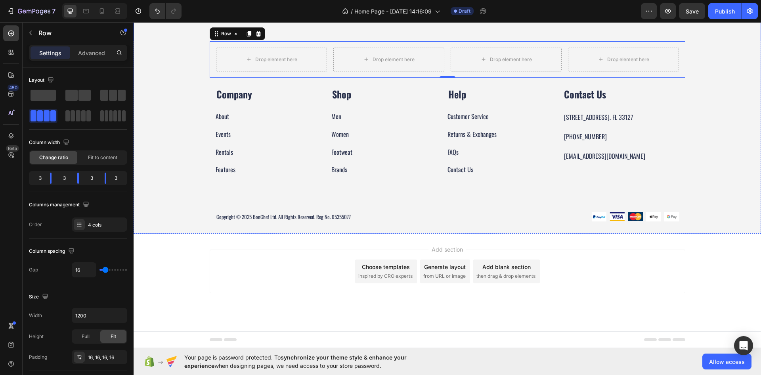
drag, startPoint x: 445, startPoint y: 138, endPoint x: 443, endPoint y: 144, distance: 6.3
click at [445, 41] on img at bounding box center [448, 1] width 48 height 79
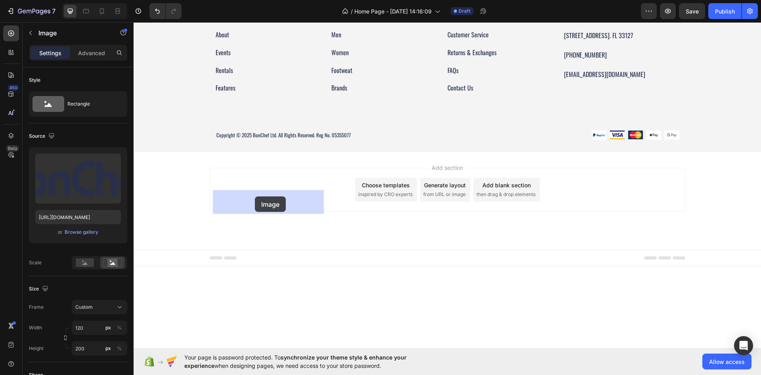
drag, startPoint x: 138, startPoint y: 98, endPoint x: 254, endPoint y: 198, distance: 153.2
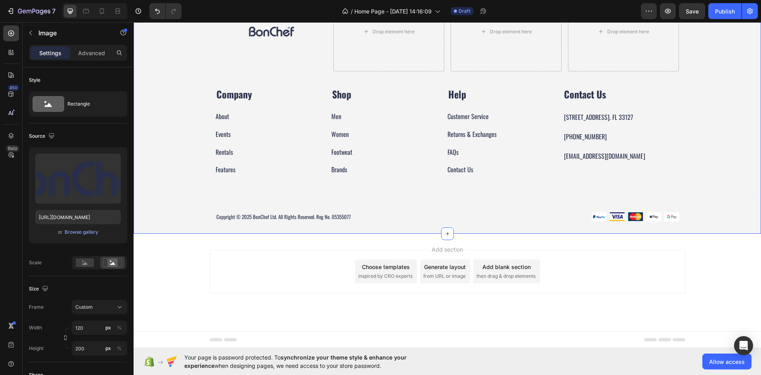
click at [163, 197] on div "Image Drop element here Drop element here Drop element here Row Company Text bl…" at bounding box center [448, 110] width 628 height 248
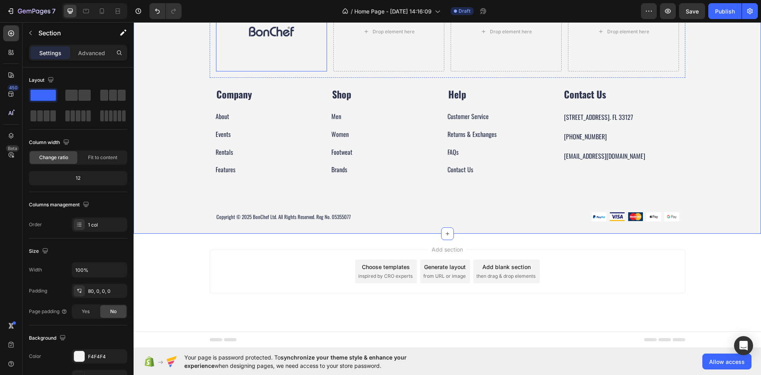
click at [264, 71] on img at bounding box center [272, 31] width 48 height 79
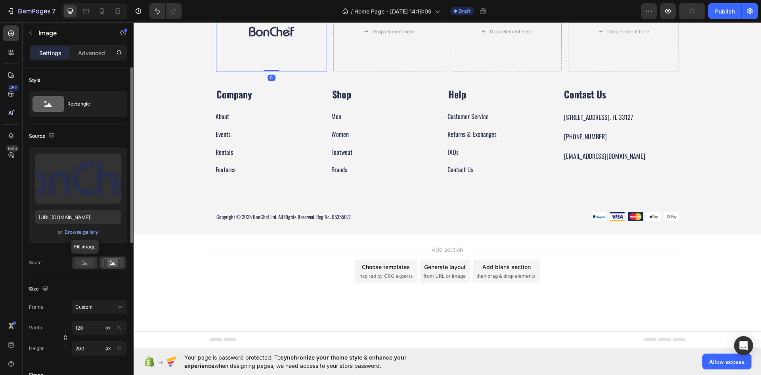
click at [84, 261] on rect at bounding box center [85, 262] width 18 height 9
click at [113, 262] on icon at bounding box center [112, 263] width 5 height 3
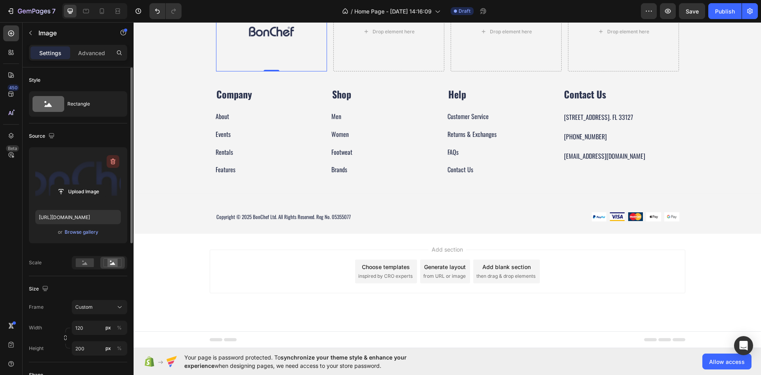
click at [114, 164] on icon "button" at bounding box center [113, 161] width 8 height 8
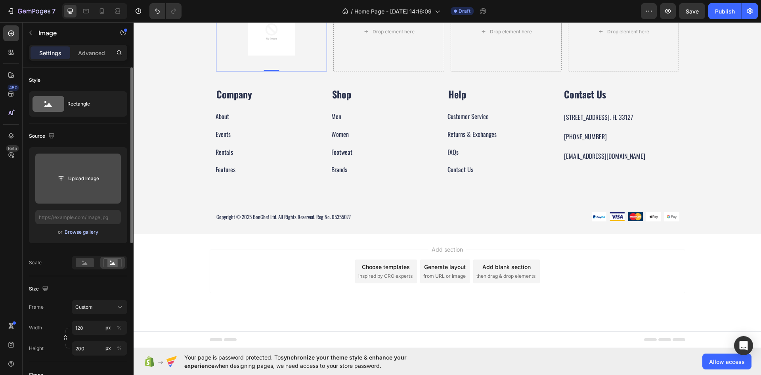
click at [81, 232] on div "Browse gallery" at bounding box center [82, 231] width 34 height 7
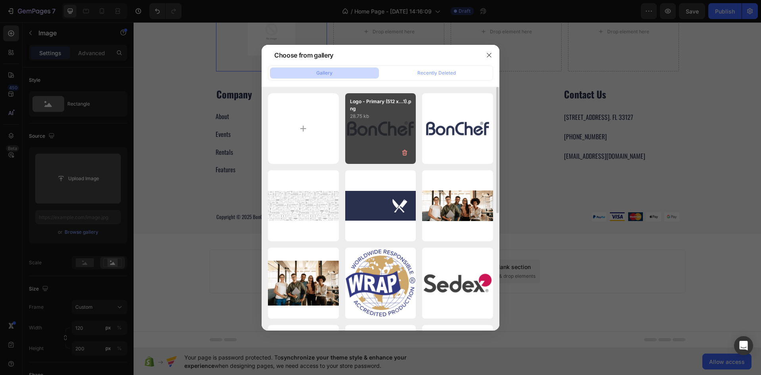
click at [383, 126] on div "Logo - Primary (512 x...1).png 28.75 kb" at bounding box center [380, 128] width 71 height 71
type input "[URL][DOMAIN_NAME]"
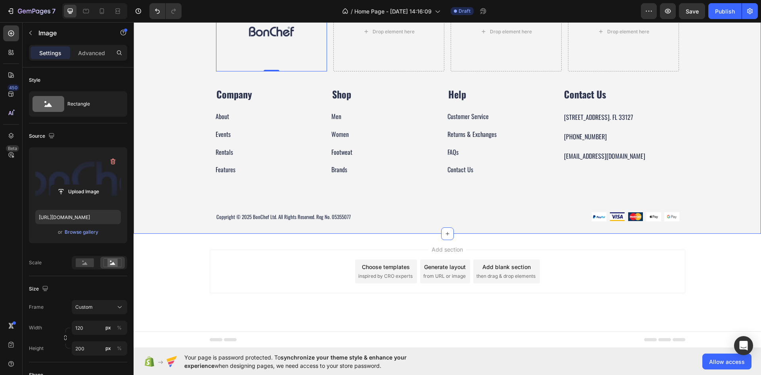
click at [154, 191] on div "Image 0 Drop element here Drop element here Drop element here Row Company Text …" at bounding box center [448, 110] width 628 height 248
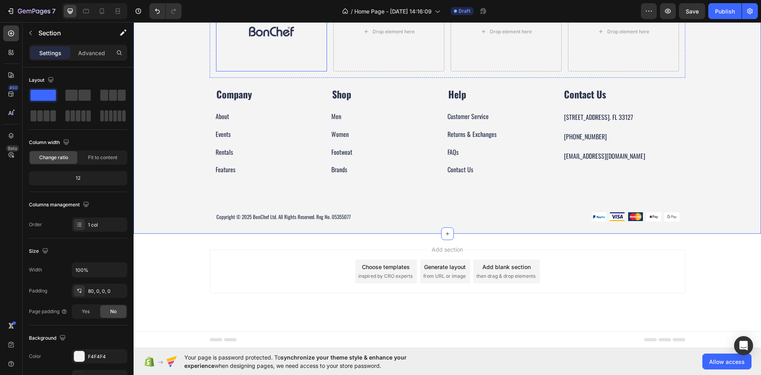
click at [254, 71] on img at bounding box center [272, 31] width 48 height 79
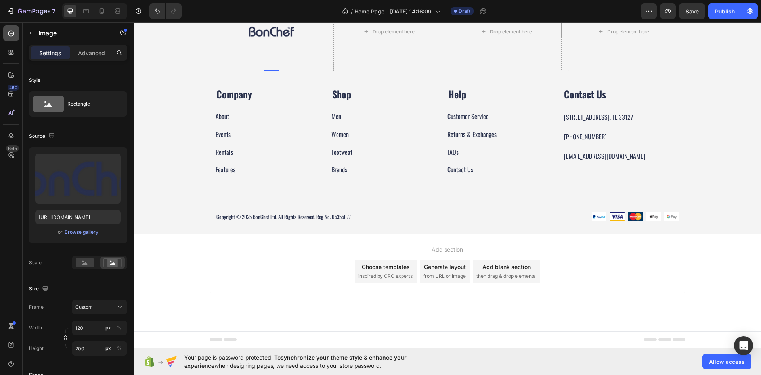
click at [13, 40] on div at bounding box center [11, 33] width 16 height 16
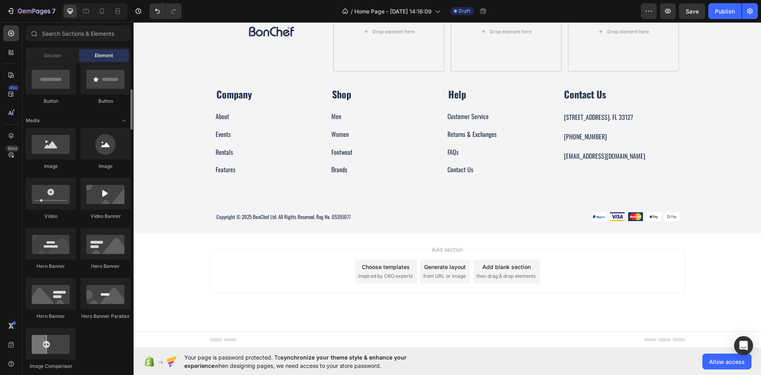
scroll to position [925, 0]
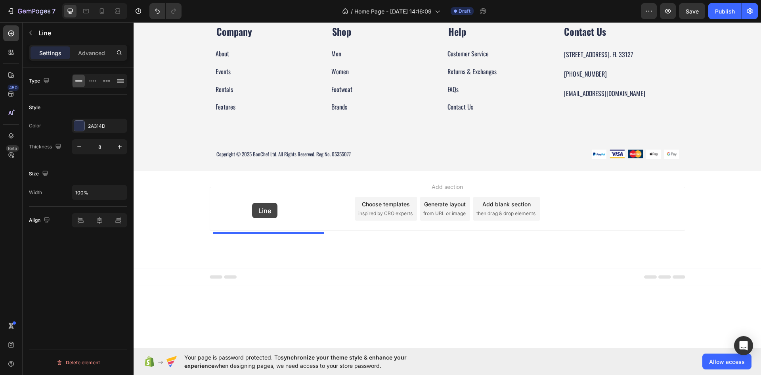
drag, startPoint x: 134, startPoint y: 106, endPoint x: 252, endPoint y: 202, distance: 151.7
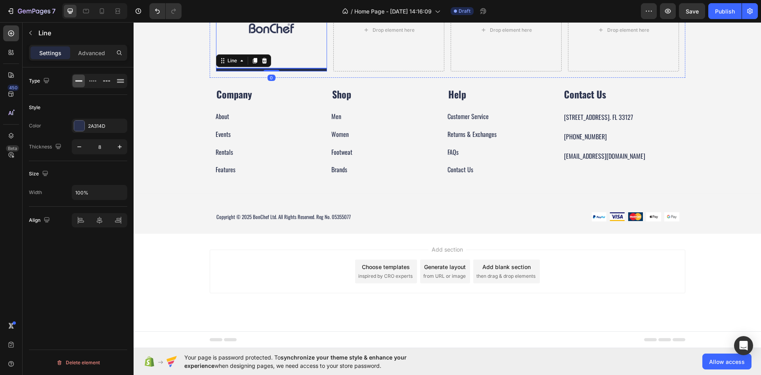
click at [280, 68] on img at bounding box center [272, 28] width 48 height 79
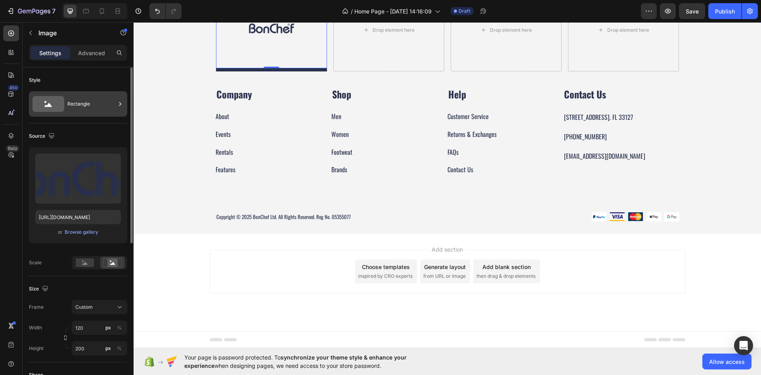
click at [50, 99] on icon at bounding box center [49, 104] width 32 height 16
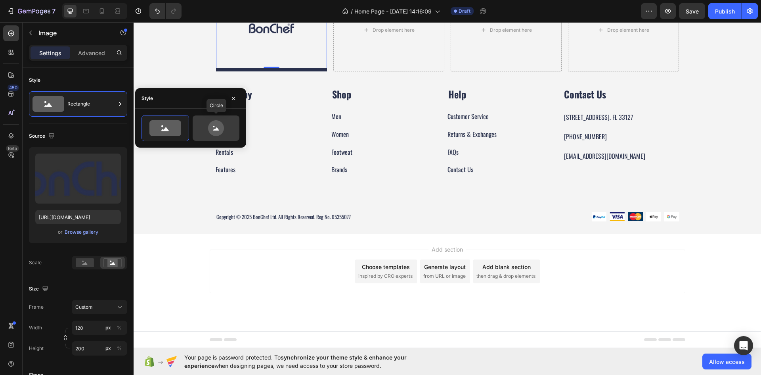
click at [200, 125] on icon at bounding box center [215, 128] width 37 height 16
type input "80"
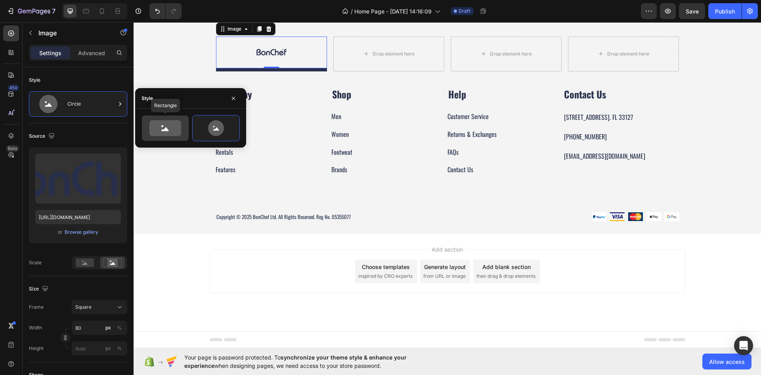
click at [162, 122] on icon at bounding box center [165, 128] width 32 height 16
type input "100"
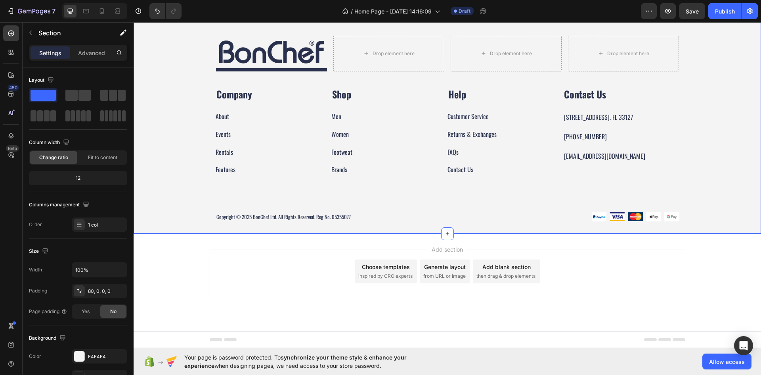
click at [157, 169] on div "Image Title Line Drop element here Drop element here Drop element here Row Comp…" at bounding box center [448, 131] width 628 height 204
click at [246, 71] on div at bounding box center [271, 69] width 111 height 3
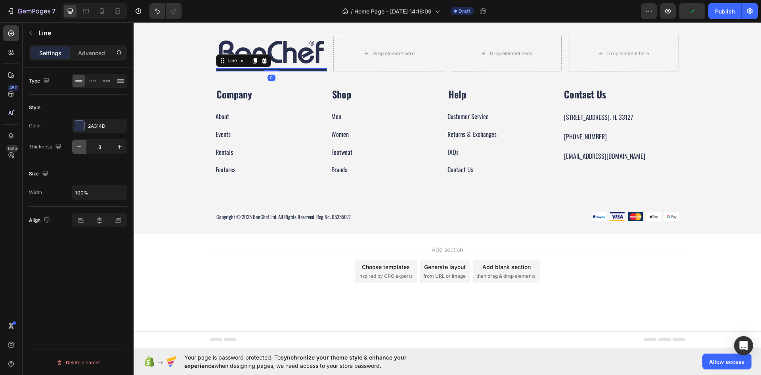
click at [78, 147] on icon "button" at bounding box center [79, 147] width 8 height 8
type input "4"
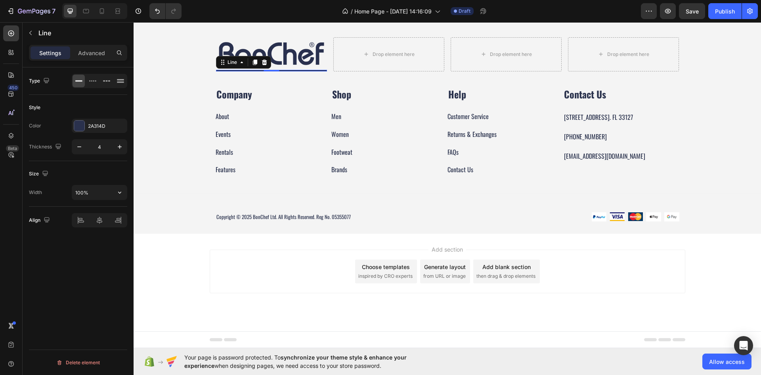
click at [136, 204] on div "Image Title Line 0 Drop element here Drop element here Drop element here Row Co…" at bounding box center [448, 132] width 628 height 203
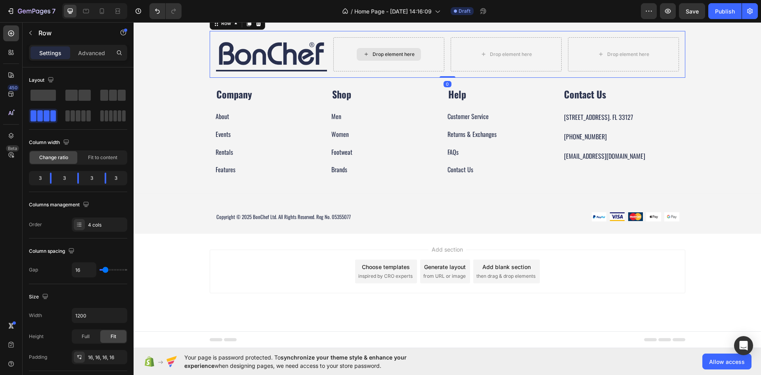
click at [353, 71] on div "Drop element here" at bounding box center [388, 54] width 111 height 34
click at [178, 225] on div "Image Title Line Drop element here Drop element here Drop element here Row 0 Co…" at bounding box center [448, 132] width 628 height 203
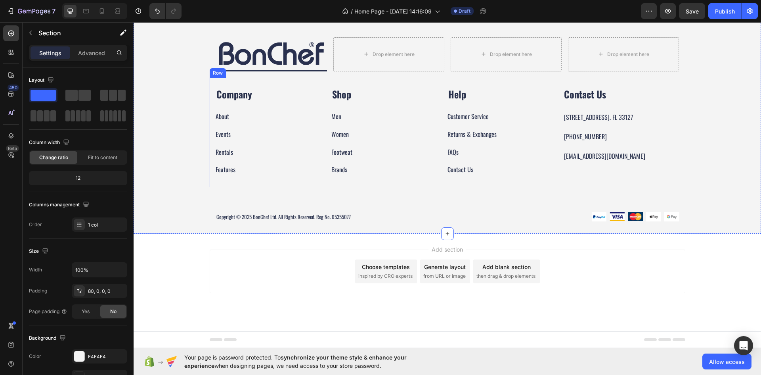
click at [239, 187] on div "Company Text block About Button Events Button Rentals Button Features Button Sh…" at bounding box center [448, 132] width 476 height 109
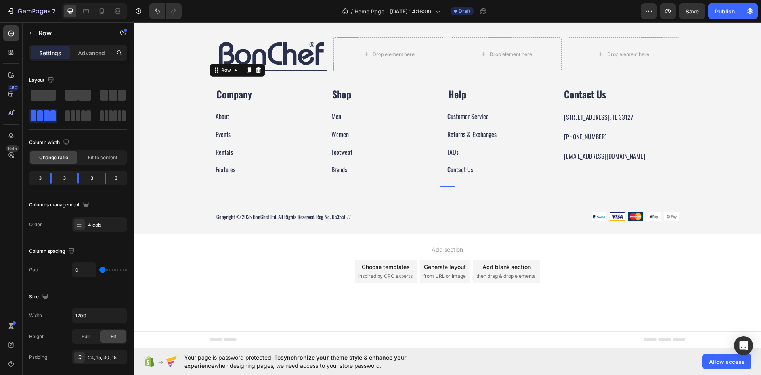
click at [81, 62] on div "Settings Advanced" at bounding box center [78, 56] width 111 height 23
click at [85, 58] on div "Advanced" at bounding box center [92, 52] width 40 height 13
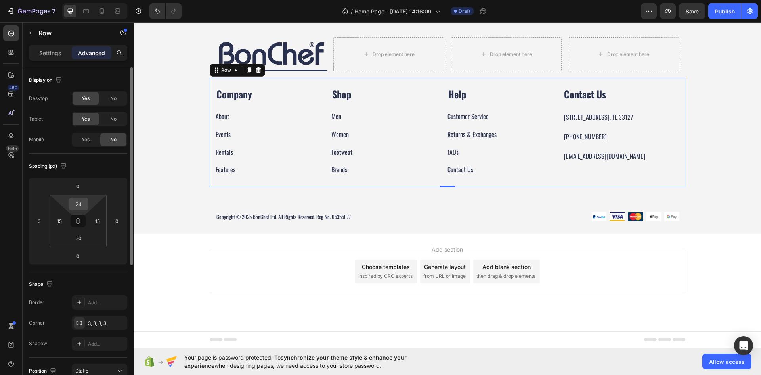
click at [82, 203] on input "24" at bounding box center [79, 204] width 16 height 12
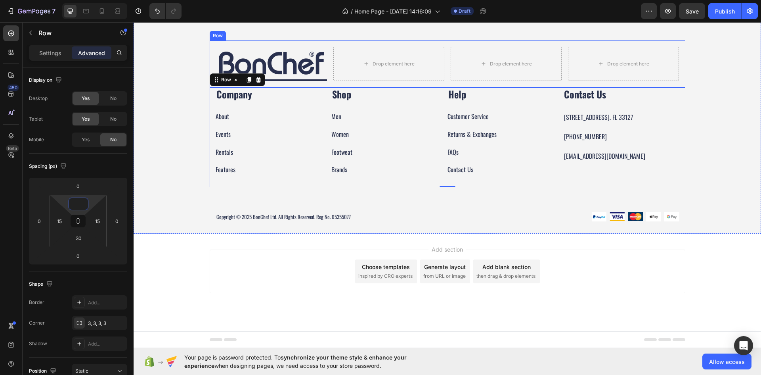
click at [171, 146] on div "Image Title Line Drop element here Drop element here Drop element here Row Comp…" at bounding box center [448, 136] width 628 height 193
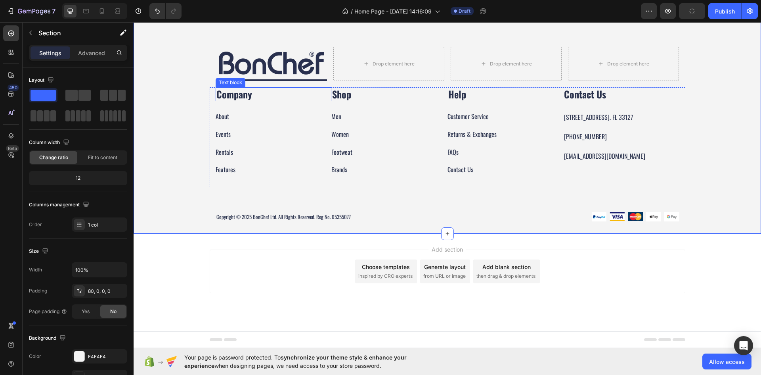
click at [241, 101] on strong "Company" at bounding box center [234, 94] width 36 height 14
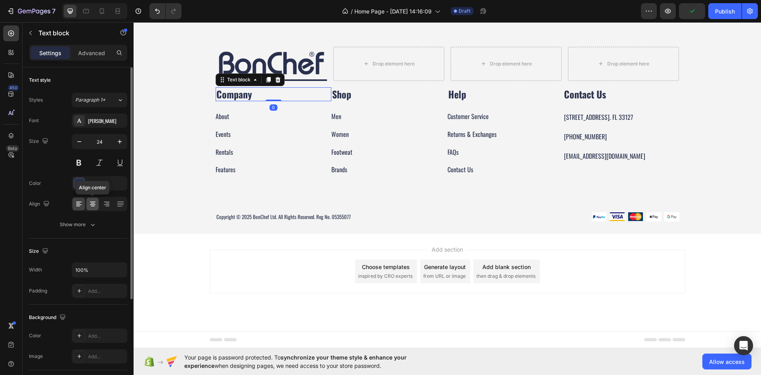
click at [94, 201] on icon at bounding box center [93, 204] width 8 height 8
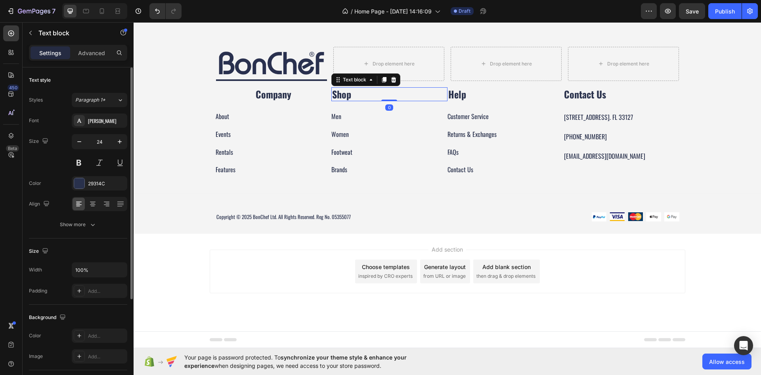
click at [337, 101] on strong "Shop" at bounding box center [341, 94] width 19 height 14
click at [93, 200] on icon at bounding box center [93, 204] width 8 height 8
click at [449, 101] on strong "Help" at bounding box center [457, 94] width 18 height 14
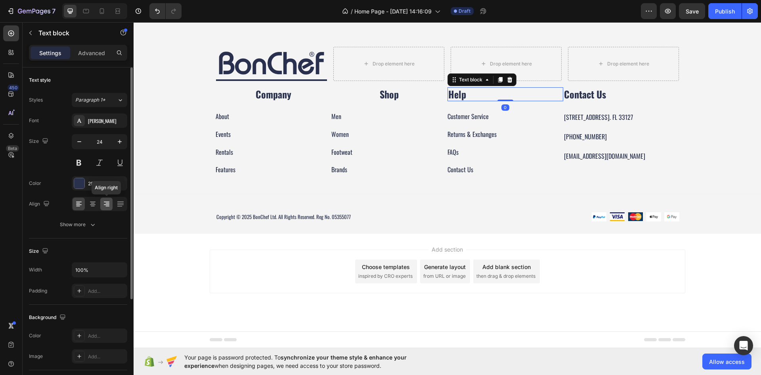
click at [103, 202] on icon at bounding box center [107, 204] width 8 height 8
click at [99, 205] on div at bounding box center [100, 204] width 56 height 14
click at [96, 206] on icon at bounding box center [93, 204] width 8 height 8
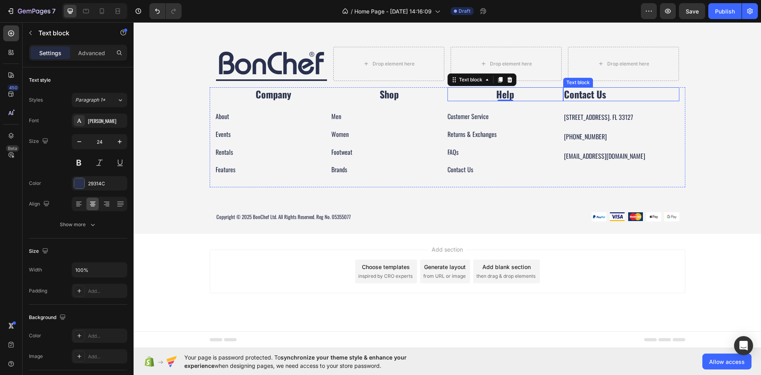
click at [592, 101] on strong "Contact Us" at bounding box center [585, 94] width 42 height 14
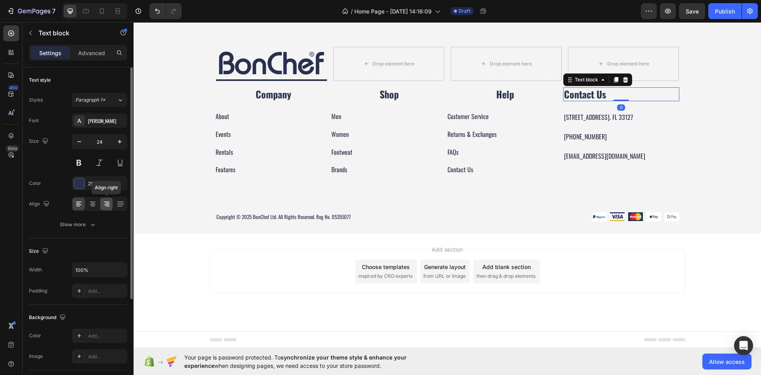
click at [111, 200] on div at bounding box center [106, 203] width 12 height 13
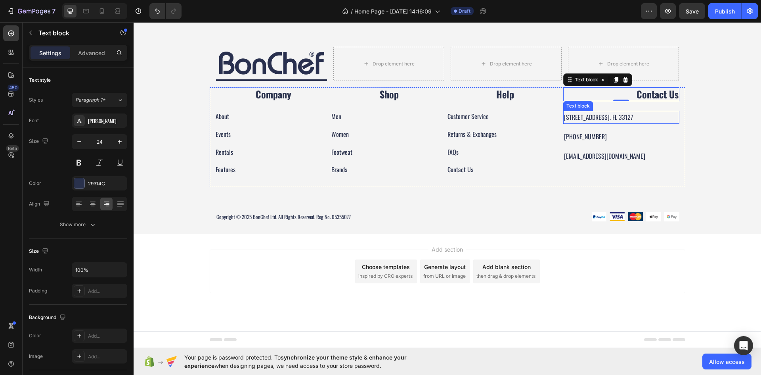
click at [674, 123] on p "[STREET_ADDRESS]. FL 33127" at bounding box center [621, 116] width 115 height 11
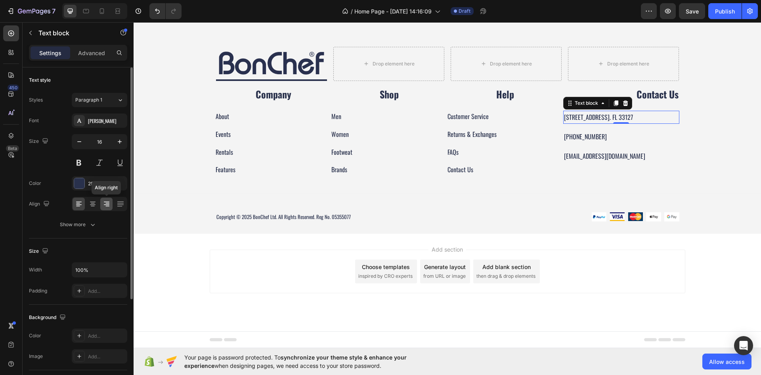
drag, startPoint x: 107, startPoint y: 206, endPoint x: 6, endPoint y: 187, distance: 102.0
click at [107, 206] on icon at bounding box center [107, 206] width 4 height 1
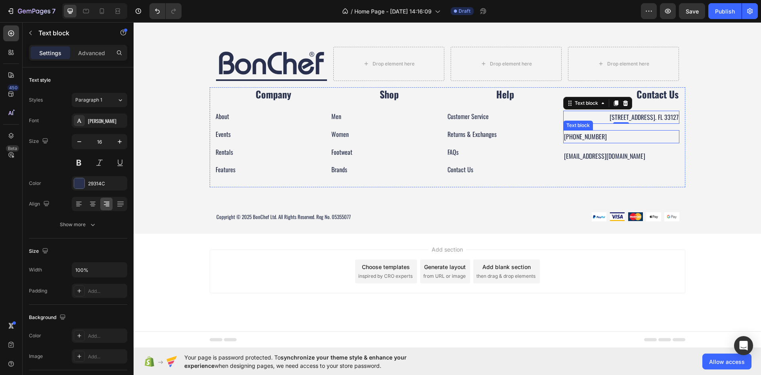
click at [639, 142] on p "[PHONE_NUMBER]" at bounding box center [621, 136] width 115 height 11
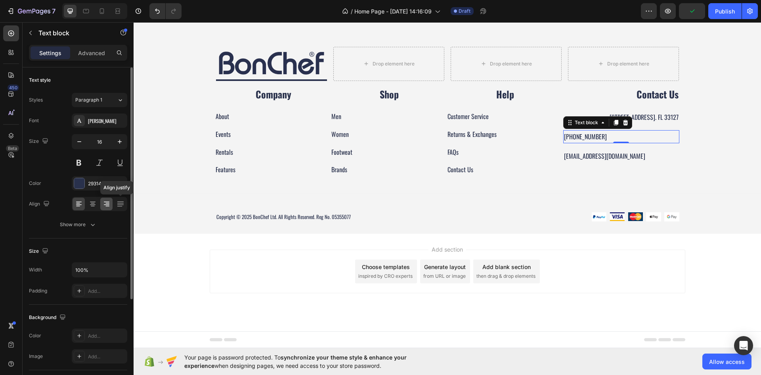
drag, startPoint x: 111, startPoint y: 203, endPoint x: 156, endPoint y: 192, distance: 46.6
click at [111, 203] on div at bounding box center [106, 203] width 12 height 13
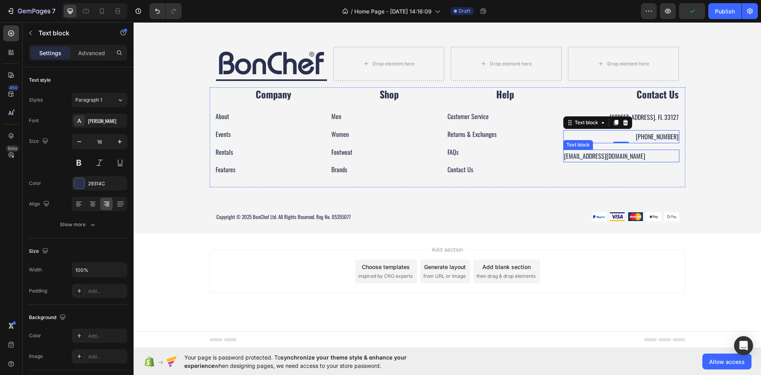
click at [620, 162] on p "[EMAIL_ADDRESS][DOMAIN_NAME]" at bounding box center [621, 155] width 115 height 11
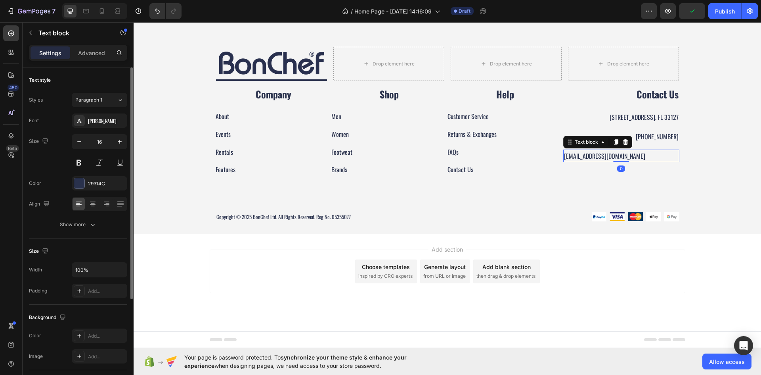
click at [100, 205] on div at bounding box center [100, 204] width 56 height 14
click at [109, 205] on icon at bounding box center [107, 204] width 6 height 1
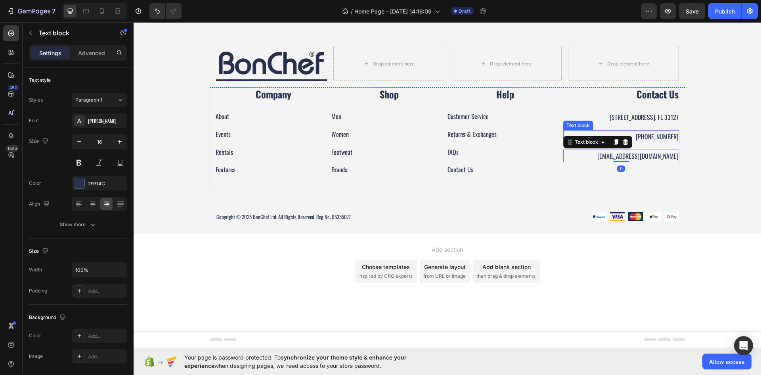
click at [740, 234] on div "Image Title Line Drop element here Drop element here Drop element here Row Comp…" at bounding box center [448, 136] width 628 height 193
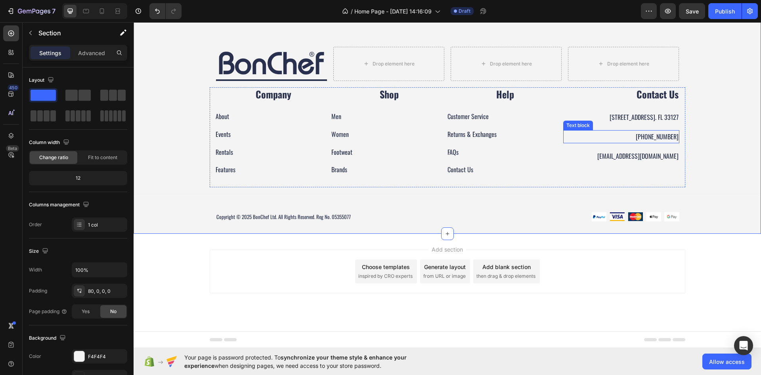
click at [657, 142] on p "[PHONE_NUMBER]" at bounding box center [621, 136] width 115 height 11
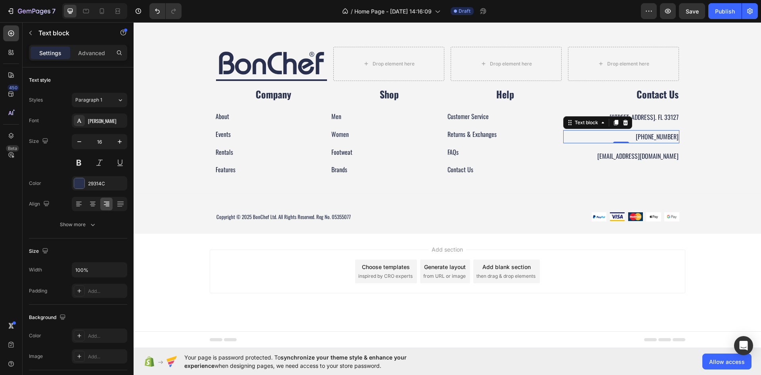
click at [657, 142] on p "[PHONE_NUMBER]" at bounding box center [621, 136] width 115 height 11
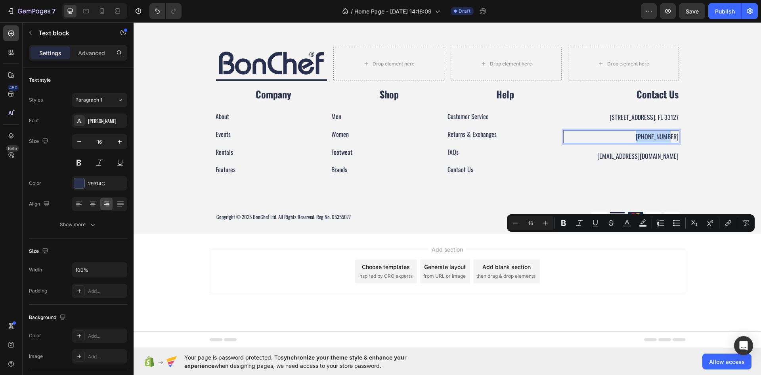
click at [657, 142] on p "[PHONE_NUMBER]" at bounding box center [621, 136] width 115 height 11
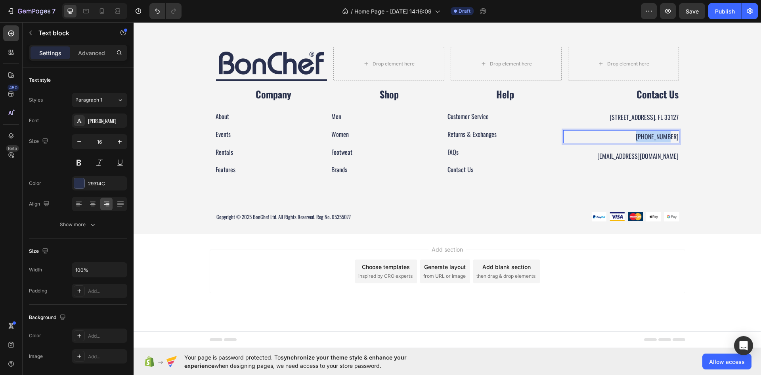
click at [657, 142] on p "[PHONE_NUMBER]" at bounding box center [621, 136] width 115 height 11
click at [633, 123] on p "[STREET_ADDRESS]. FL 33127" at bounding box center [621, 116] width 115 height 11
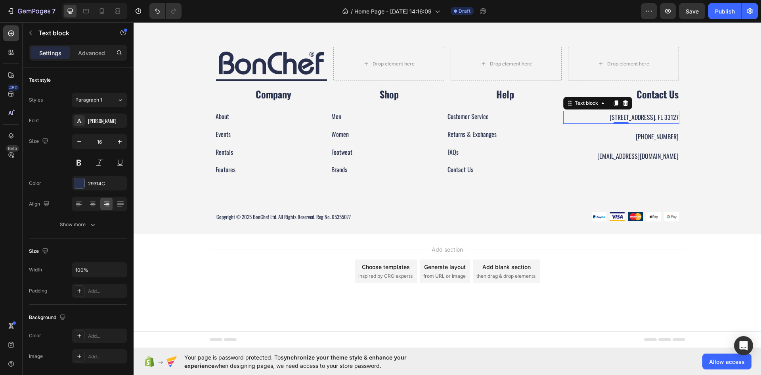
click at [633, 123] on p "[STREET_ADDRESS]. FL 33127" at bounding box center [621, 116] width 115 height 11
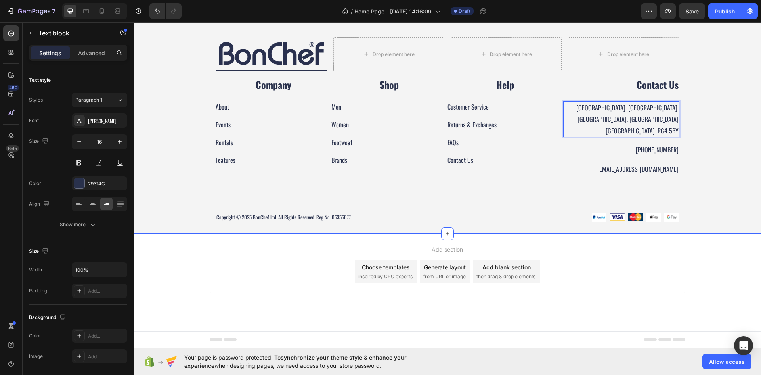
click at [724, 218] on div "Image Title Line Drop element here Drop element here Drop element here Row Comp…" at bounding box center [448, 132] width 628 height 203
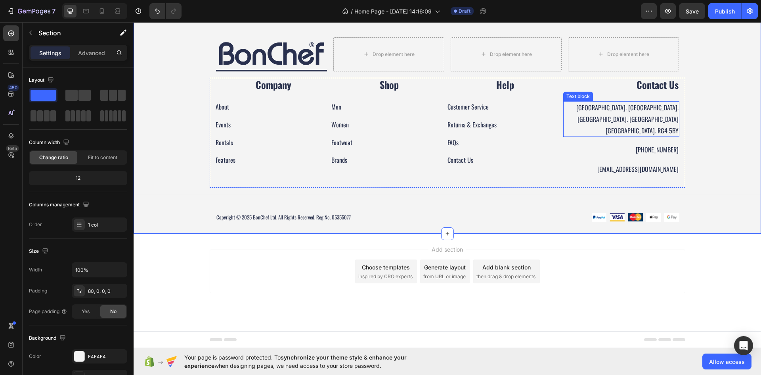
click at [638, 136] on p "[GEOGRAPHIC_DATA]. [GEOGRAPHIC_DATA]. [GEOGRAPHIC_DATA]. [GEOGRAPHIC_DATA][GEOG…" at bounding box center [621, 119] width 115 height 34
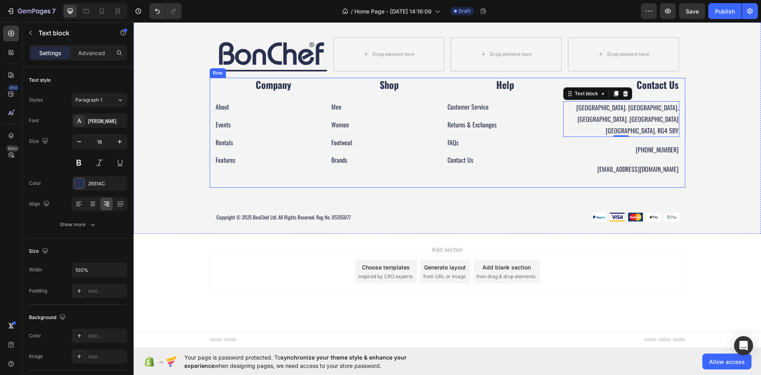
click at [441, 113] on div "Men Button" at bounding box center [389, 102] width 116 height 21
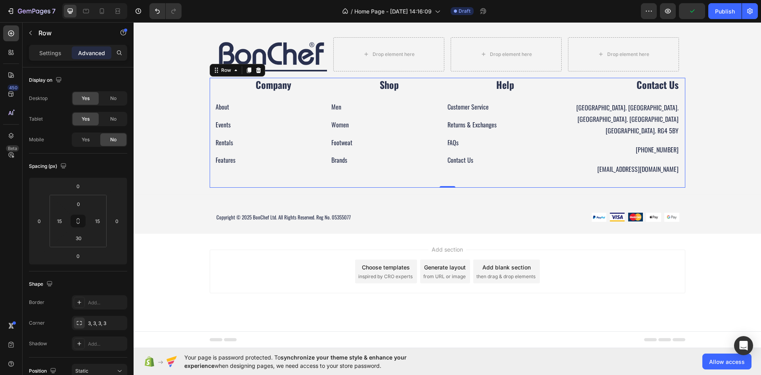
click at [257, 113] on div "About Button" at bounding box center [274, 102] width 116 height 21
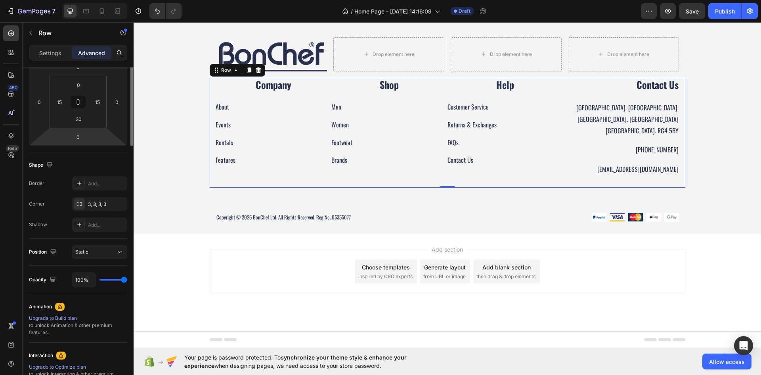
scroll to position [0, 0]
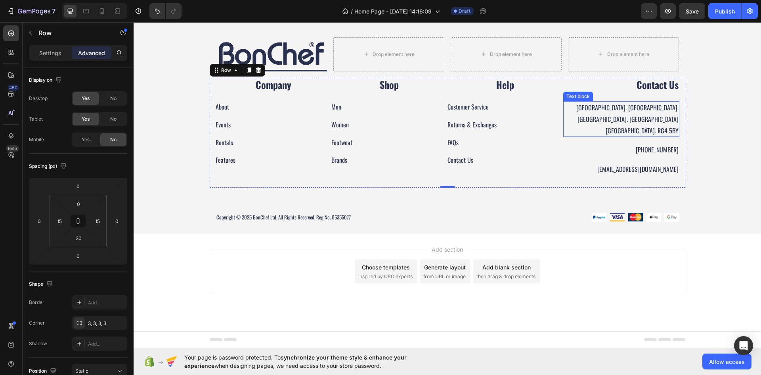
click at [569, 136] on p "[GEOGRAPHIC_DATA]. [GEOGRAPHIC_DATA]. [GEOGRAPHIC_DATA]. [GEOGRAPHIC_DATA][GEOG…" at bounding box center [621, 119] width 115 height 34
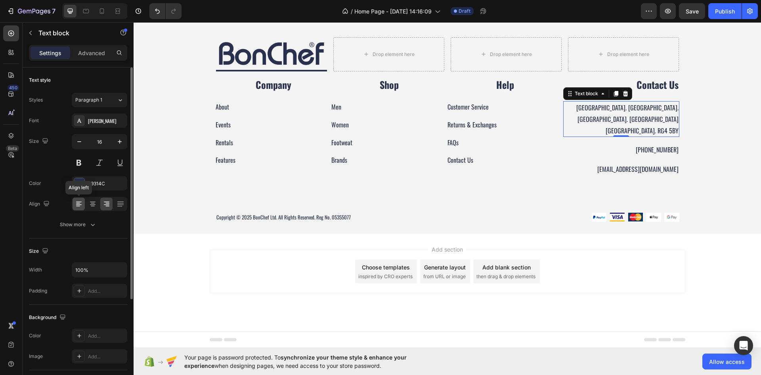
click at [79, 203] on icon at bounding box center [78, 203] width 4 height 1
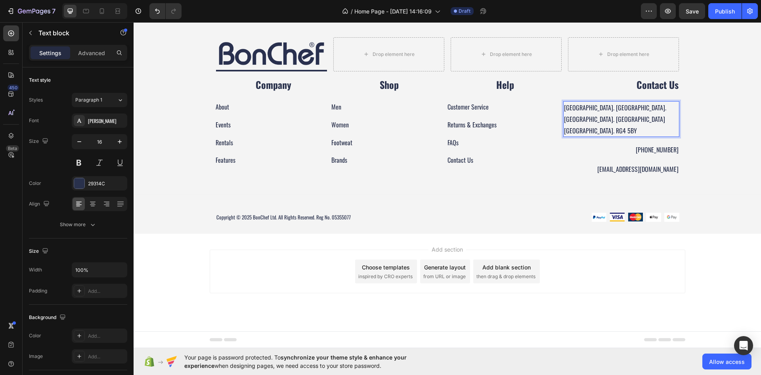
click at [611, 136] on p "[GEOGRAPHIC_DATA]. [GEOGRAPHIC_DATA]. [GEOGRAPHIC_DATA]. [GEOGRAPHIC_DATA][GEOG…" at bounding box center [621, 119] width 115 height 34
click at [624, 136] on p "[GEOGRAPHIC_DATA]. [GEOGRAPHIC_DATA]. [GEOGRAPHIC_DATA]. [GEOGRAPHIC_DATA][GEOG…" at bounding box center [621, 119] width 115 height 34
click at [588, 155] on p "[PHONE_NUMBER]" at bounding box center [621, 149] width 115 height 11
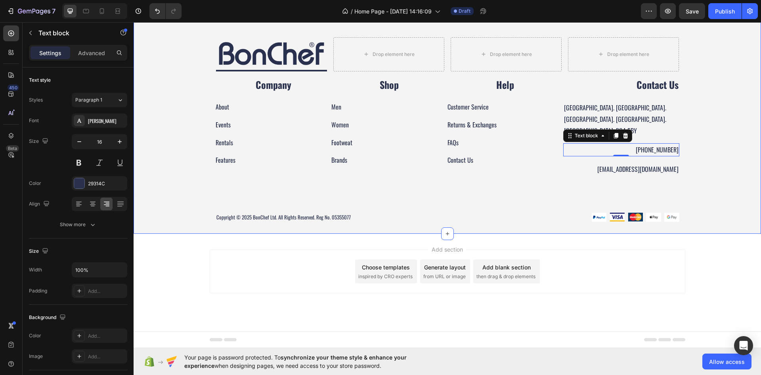
click at [705, 221] on div "Image Title Line Drop element here Drop element here Drop element here Row Comp…" at bounding box center [448, 132] width 628 height 203
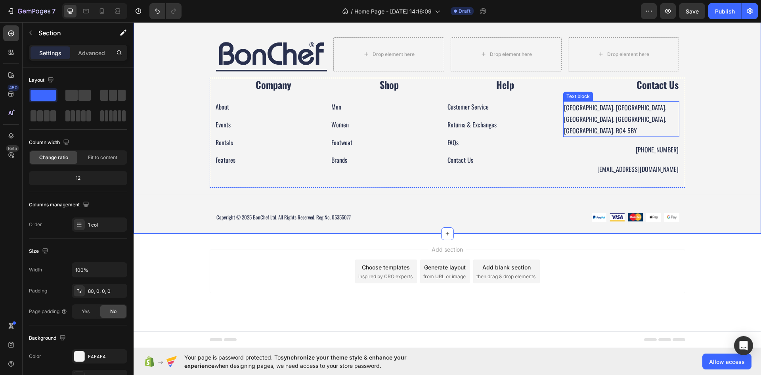
click at [650, 136] on p "[GEOGRAPHIC_DATA]. [GEOGRAPHIC_DATA]. [GEOGRAPHIC_DATA]. [GEOGRAPHIC_DATA]. [GE…" at bounding box center [621, 119] width 115 height 34
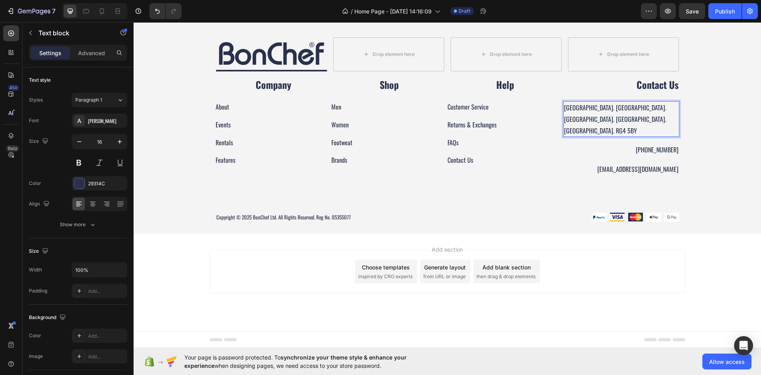
click at [647, 136] on p "[GEOGRAPHIC_DATA]. [GEOGRAPHIC_DATA]. [GEOGRAPHIC_DATA]. [GEOGRAPHIC_DATA]. [GE…" at bounding box center [621, 119] width 115 height 34
click at [650, 136] on p "[GEOGRAPHIC_DATA]. [GEOGRAPHIC_DATA]. [GEOGRAPHIC_DATA]. [GEOGRAPHIC_DATA]. [GE…" at bounding box center [621, 119] width 115 height 34
click at [649, 136] on p "[GEOGRAPHIC_DATA]. [GEOGRAPHIC_DATA]. [GEOGRAPHIC_DATA]. [GEOGRAPHIC_DATA]. [GE…" at bounding box center [621, 119] width 115 height 34
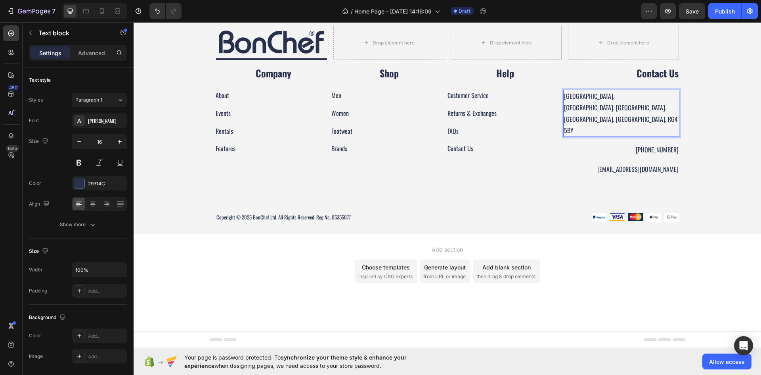
click at [644, 136] on p "[GEOGRAPHIC_DATA]. [GEOGRAPHIC_DATA]. [GEOGRAPHIC_DATA]. [GEOGRAPHIC_DATA]. RG4…" at bounding box center [621, 119] width 115 height 34
click at [701, 227] on div "Image Title Line Drop element here Drop element here Drop element here Row Comp…" at bounding box center [448, 126] width 628 height 215
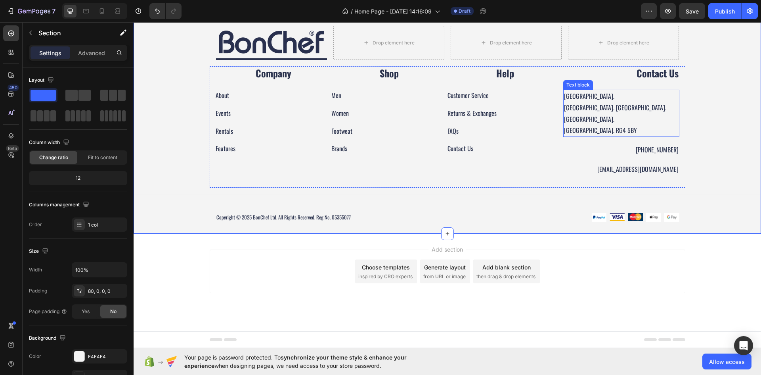
click at [645, 125] on p "[GEOGRAPHIC_DATA]. [GEOGRAPHIC_DATA]. [GEOGRAPHIC_DATA]." at bounding box center [621, 113] width 115 height 23
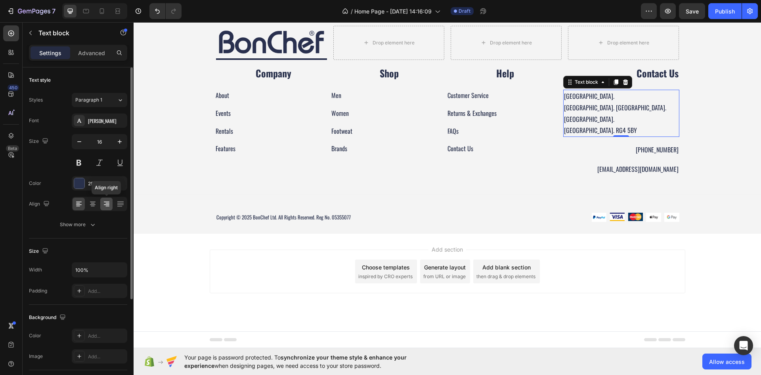
click at [102, 206] on div at bounding box center [106, 203] width 12 height 13
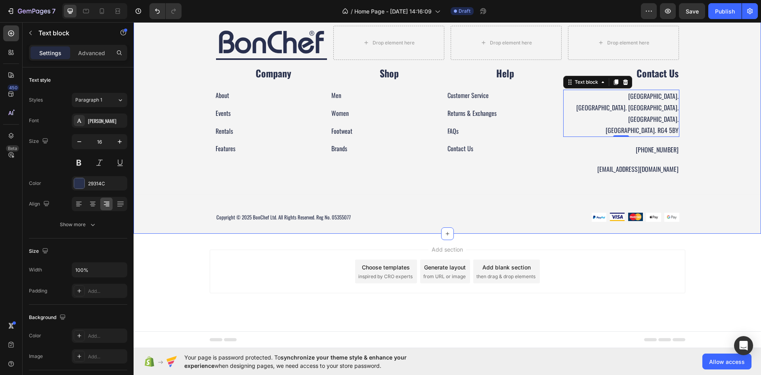
click at [711, 234] on div "Image Title Line Drop element here Drop element here Drop element here Row Comp…" at bounding box center [448, 126] width 628 height 215
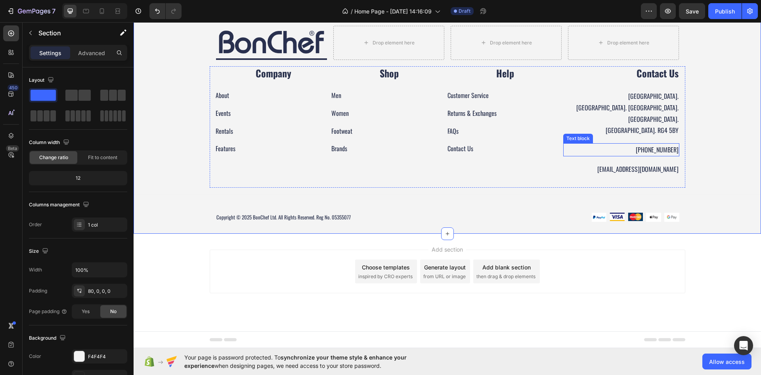
click at [651, 155] on p "[PHONE_NUMBER]" at bounding box center [621, 149] width 115 height 11
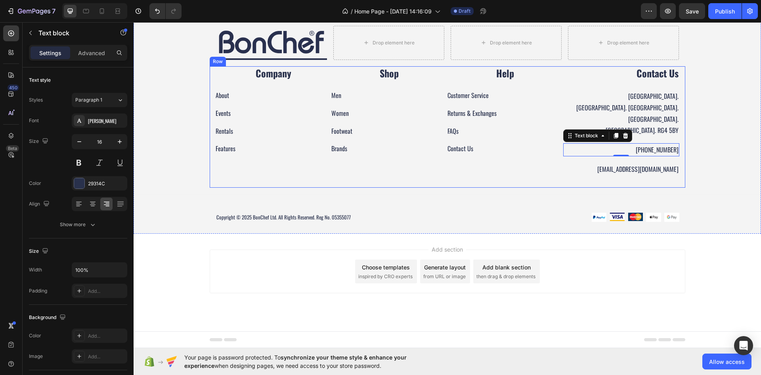
click at [626, 176] on div "Contact Us Text block [GEOGRAPHIC_DATA]. [GEOGRAPHIC_DATA]. [GEOGRAPHIC_DATA]. …" at bounding box center [621, 120] width 116 height 109
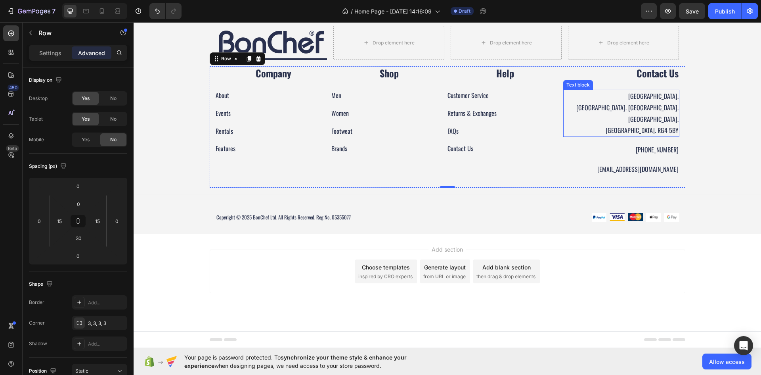
click at [637, 136] on p "[GEOGRAPHIC_DATA]. RG4 5BY" at bounding box center [621, 130] width 115 height 11
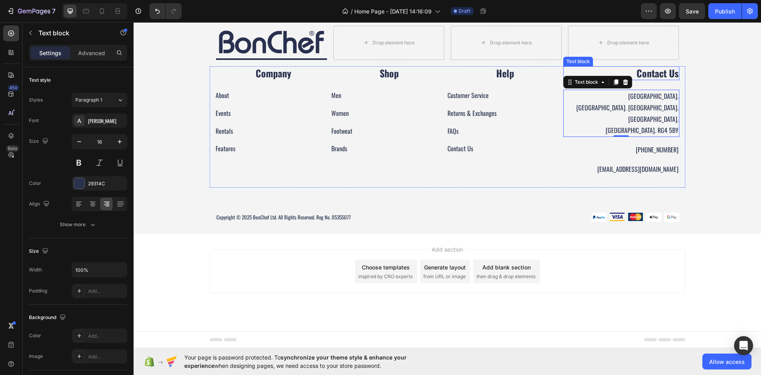
click at [650, 80] on strong "Contact Us" at bounding box center [658, 73] width 42 height 14
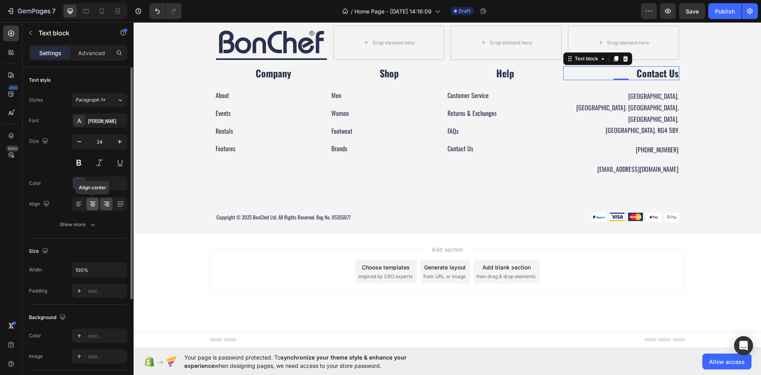
click at [87, 201] on div at bounding box center [92, 203] width 12 height 13
click at [81, 205] on icon at bounding box center [79, 204] width 8 height 8
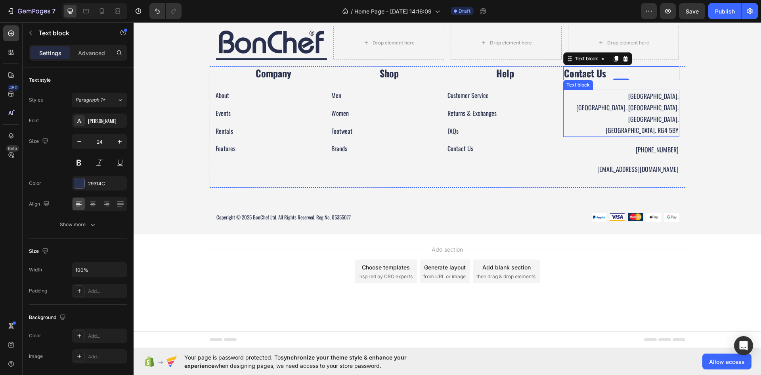
click at [576, 136] on p "[GEOGRAPHIC_DATA]. RG4 5BY" at bounding box center [621, 130] width 115 height 11
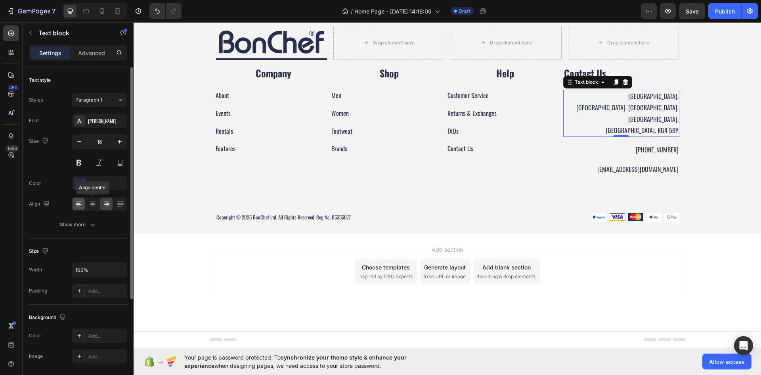
click at [84, 209] on div at bounding box center [79, 203] width 12 height 13
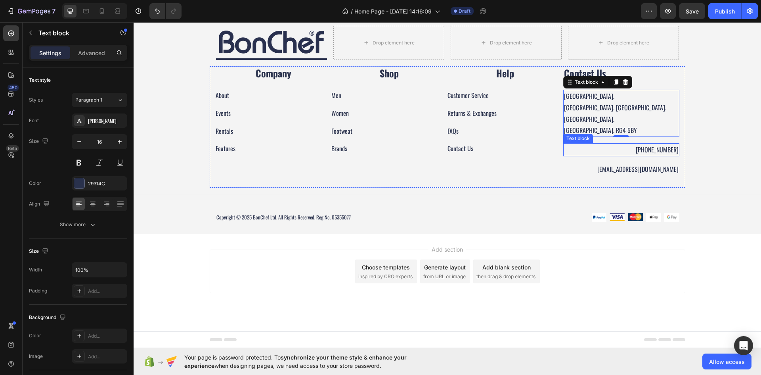
click at [604, 155] on p "[PHONE_NUMBER]" at bounding box center [621, 149] width 115 height 11
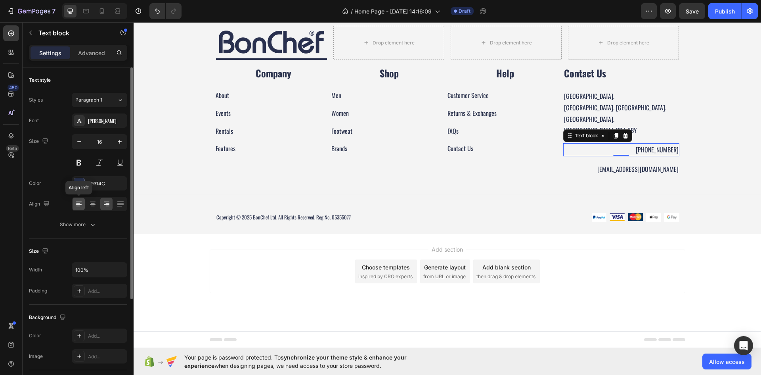
click at [79, 208] on div at bounding box center [79, 203] width 12 height 13
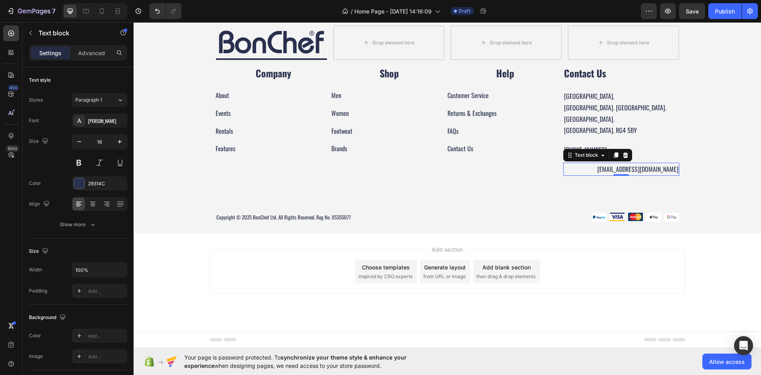
click at [603, 175] on p "[EMAIL_ADDRESS][DOMAIN_NAME]" at bounding box center [621, 168] width 115 height 11
click at [80, 201] on icon at bounding box center [79, 204] width 8 height 8
click at [463, 79] on p "Help" at bounding box center [505, 73] width 115 height 12
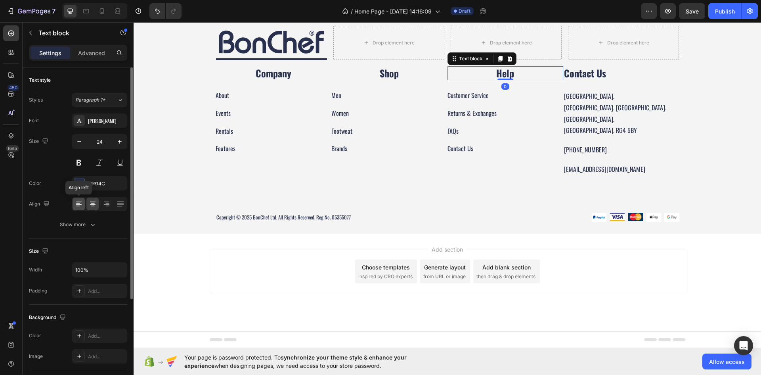
drag, startPoint x: 76, startPoint y: 206, endPoint x: 10, endPoint y: 176, distance: 72.9
click at [76, 206] on icon at bounding box center [79, 204] width 8 height 8
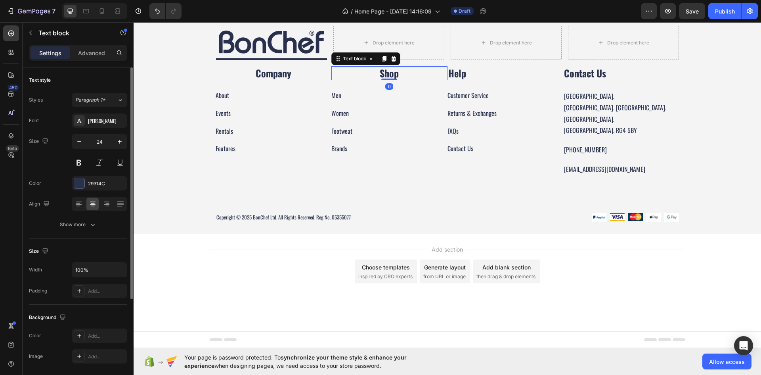
click at [400, 79] on p "Shop" at bounding box center [389, 73] width 115 height 12
click at [84, 203] on div at bounding box center [79, 203] width 12 height 13
click at [286, 101] on div "About Button" at bounding box center [274, 90] width 116 height 21
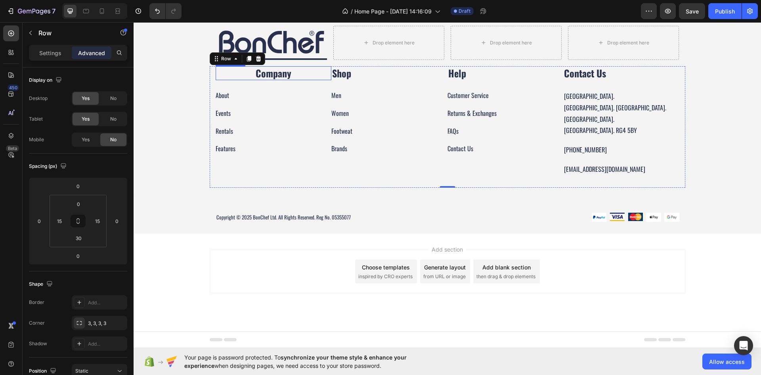
click at [314, 79] on p "Company" at bounding box center [273, 73] width 115 height 12
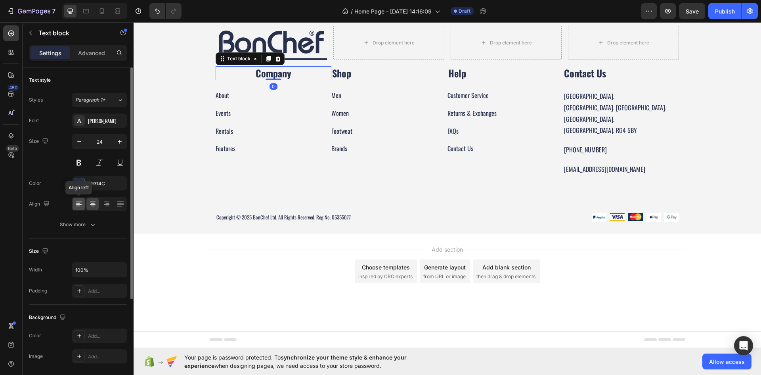
click at [76, 199] on div at bounding box center [79, 203] width 12 height 13
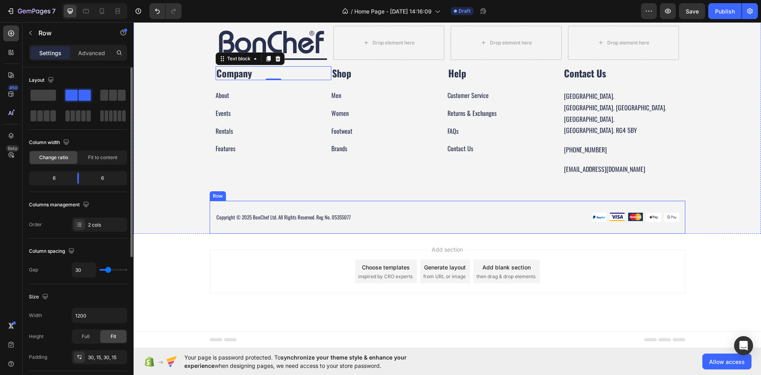
click at [443, 234] on div "Copyright © 2025 BonChef Ltd. All Rights Reserved. Reg No. 05355077 Text block …" at bounding box center [448, 217] width 476 height 33
click at [724, 234] on div "Image Title Line Drop element here Drop element here Drop element here Row Comp…" at bounding box center [448, 126] width 628 height 215
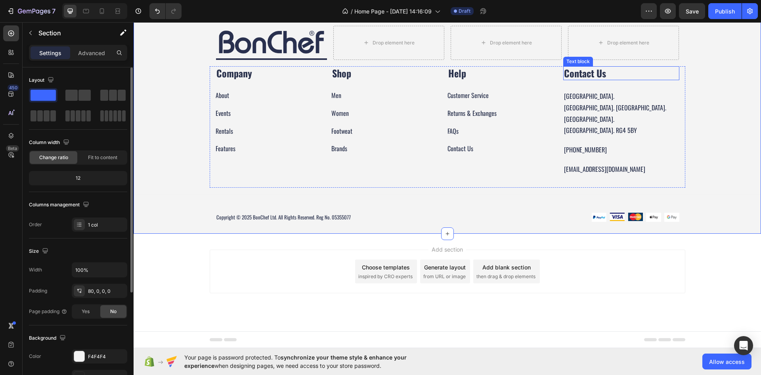
click at [604, 79] on p "Contact Us" at bounding box center [621, 73] width 115 height 12
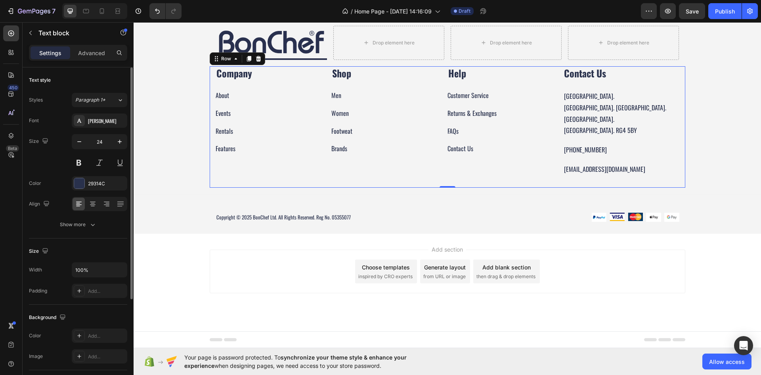
click at [467, 101] on div "Customer Service Button" at bounding box center [506, 90] width 116 height 21
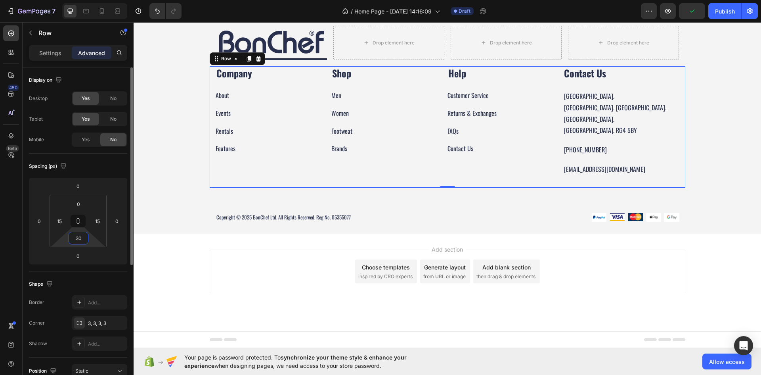
click at [81, 236] on input "30" at bounding box center [79, 238] width 16 height 12
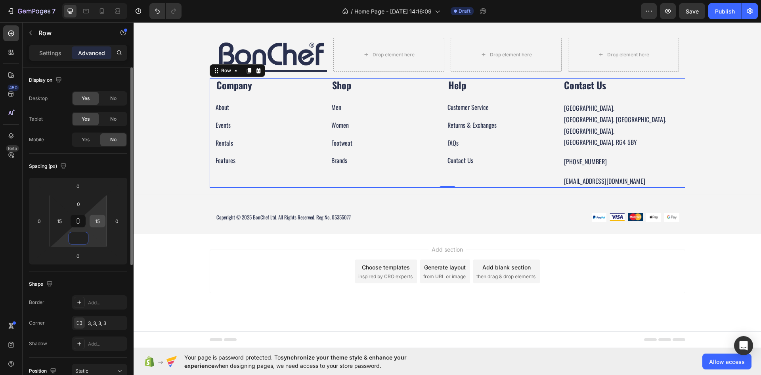
type input "0"
click at [96, 223] on input "15" at bounding box center [98, 221] width 12 height 12
type input "0"
click at [65, 222] on input "15" at bounding box center [60, 221] width 12 height 12
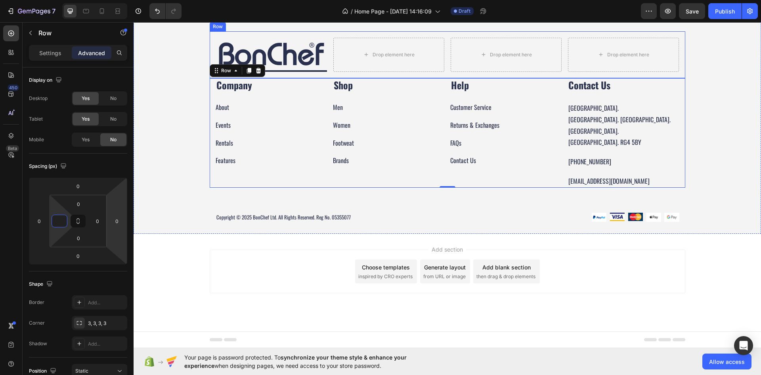
click at [732, 188] on div "Image Title Line Drop element here Drop element here Drop element here Row Comp…" at bounding box center [448, 132] width 628 height 203
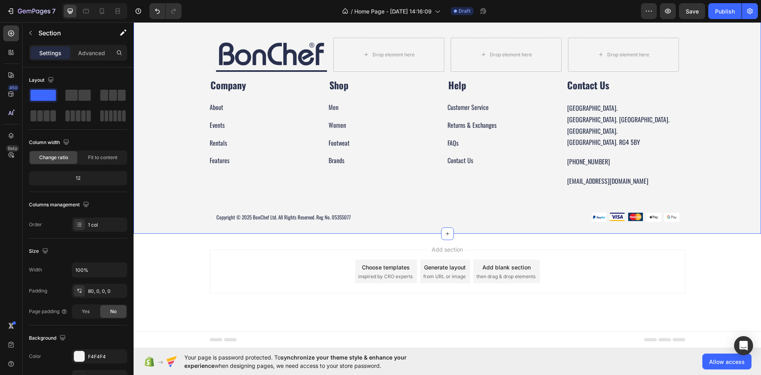
scroll to position [965, 0]
click at [172, 203] on div "Image Title Line Drop element here Drop element here Drop element here Row Comp…" at bounding box center [448, 132] width 628 height 203
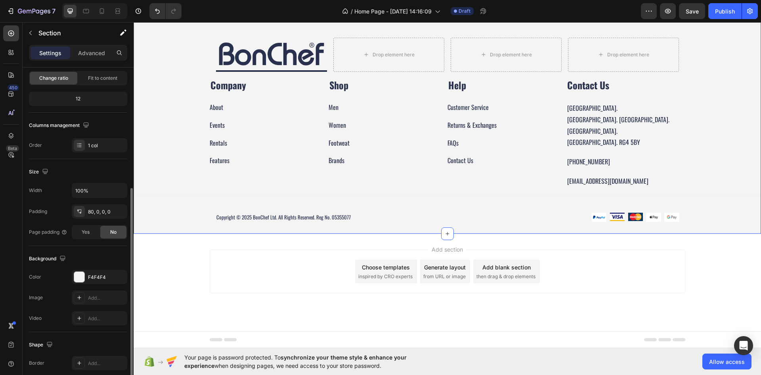
scroll to position [119, 0]
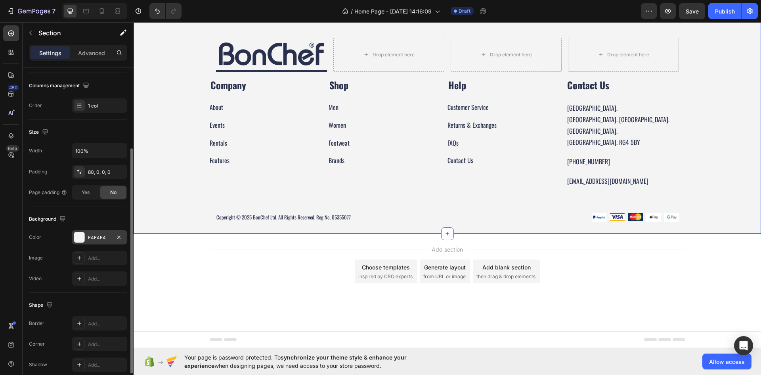
click at [92, 241] on div "F4F4F4" at bounding box center [100, 237] width 56 height 14
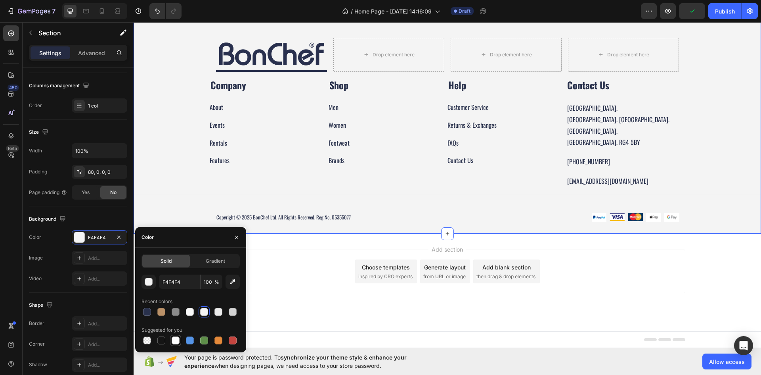
click at [172, 338] on div at bounding box center [176, 340] width 8 height 8
type input "FFFFFF"
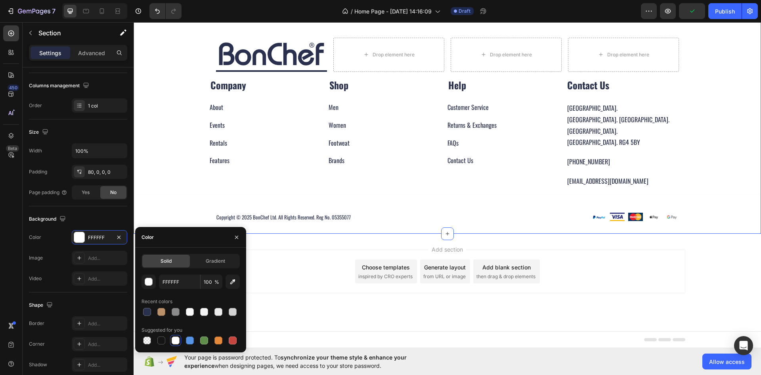
click at [324, 307] on div "Add section Choose templates inspired by CRO experts Generate layout from URL o…" at bounding box center [448, 283] width 628 height 98
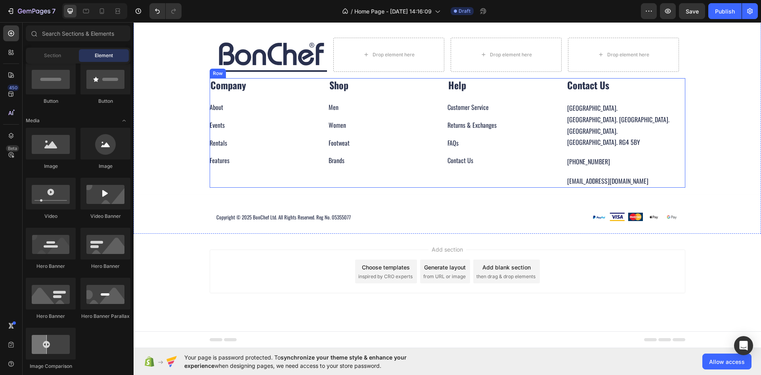
scroll to position [925, 0]
click at [458, 92] on strong "Help" at bounding box center [457, 85] width 18 height 14
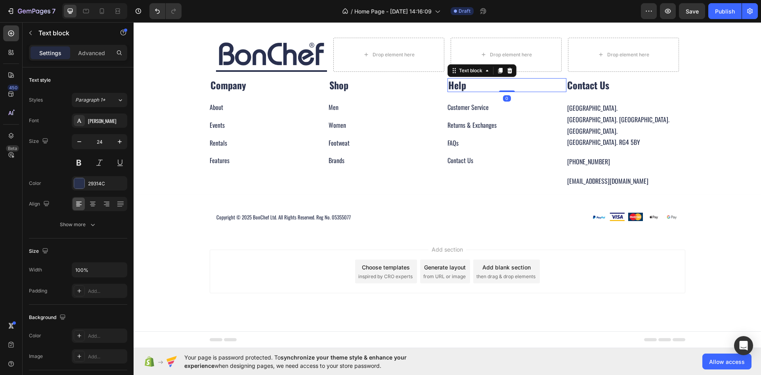
click at [459, 92] on strong "Help" at bounding box center [457, 85] width 18 height 14
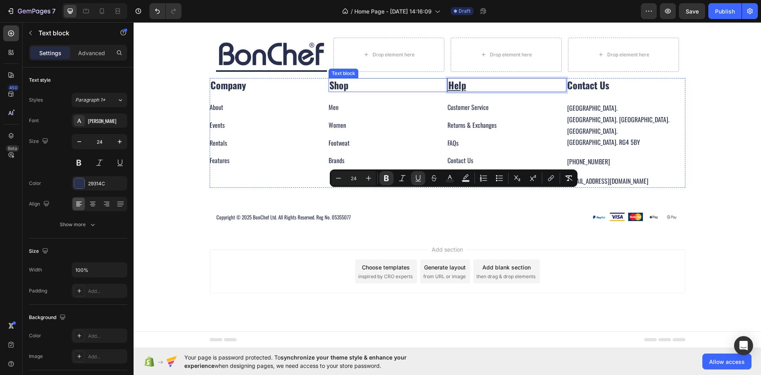
click at [332, 92] on strong "Shop" at bounding box center [339, 85] width 19 height 14
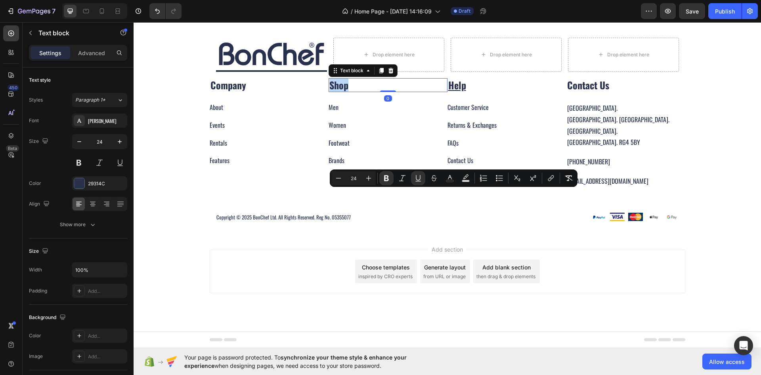
click at [332, 92] on strong "Shop" at bounding box center [339, 85] width 19 height 14
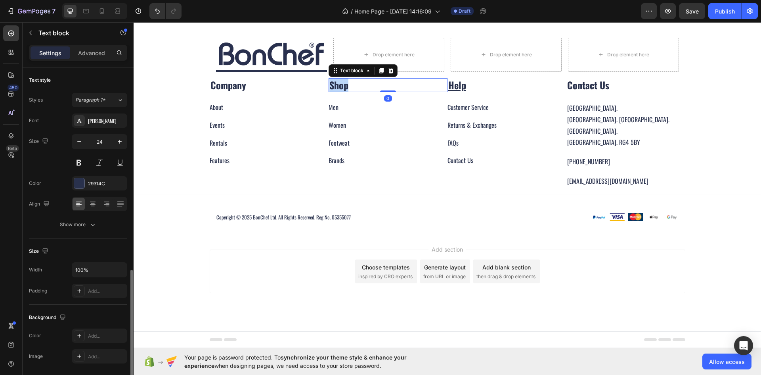
scroll to position [119, 0]
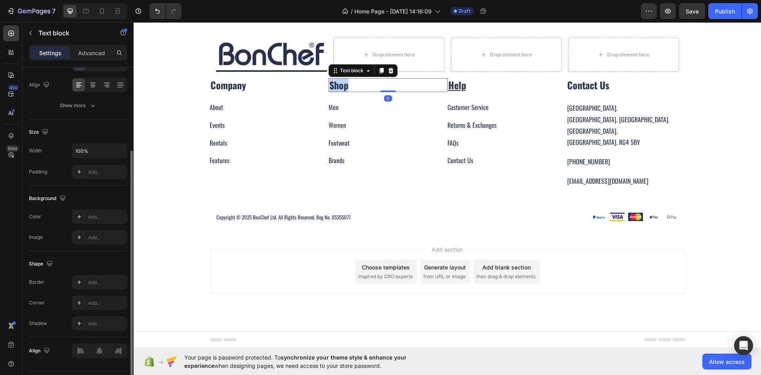
click at [332, 92] on strong "Shop" at bounding box center [339, 85] width 19 height 14
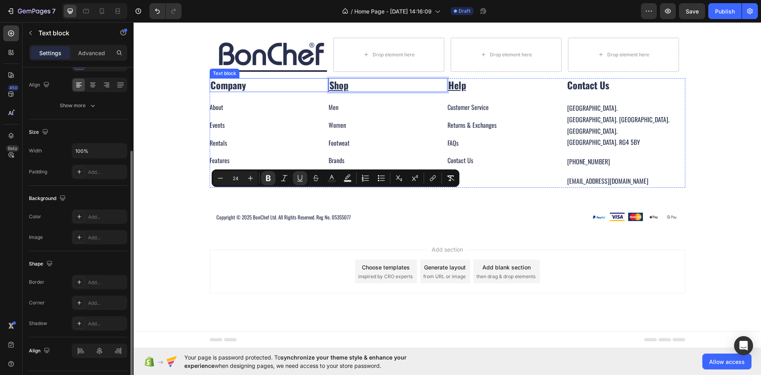
click at [235, 92] on strong "Company" at bounding box center [229, 85] width 36 height 14
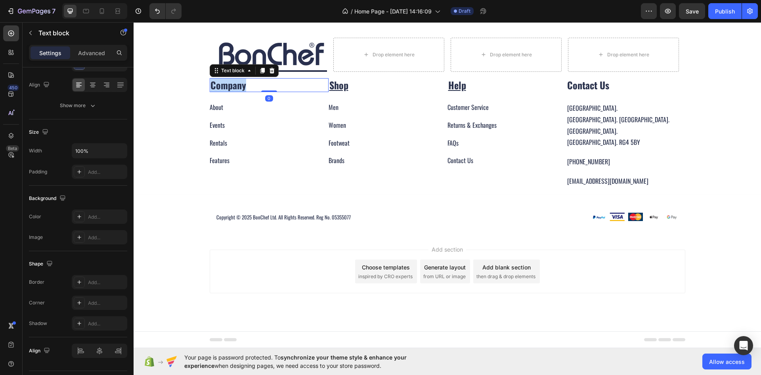
click at [235, 92] on strong "Company" at bounding box center [229, 85] width 36 height 14
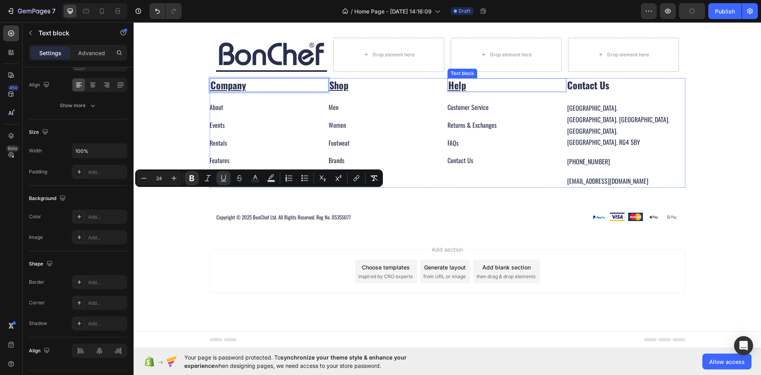
click at [585, 92] on strong "Contact Us" at bounding box center [588, 85] width 42 height 14
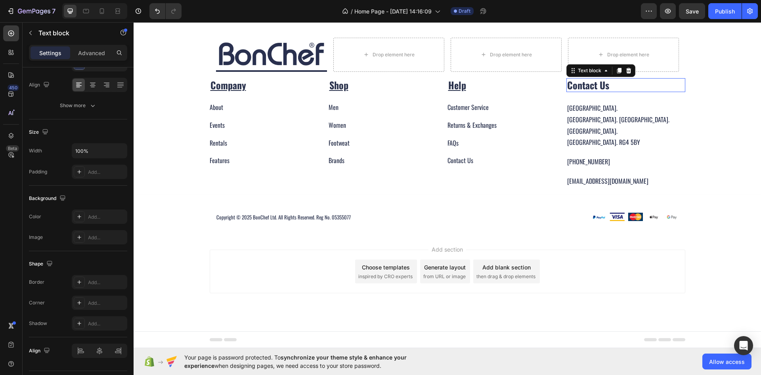
click at [585, 92] on strong "Contact Us" at bounding box center [588, 85] width 42 height 14
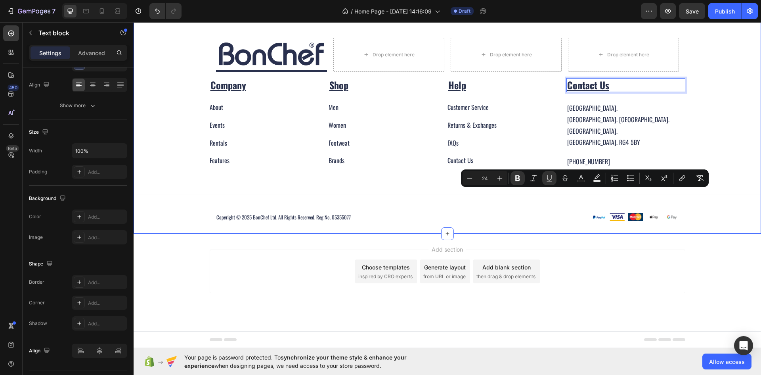
click at [715, 216] on div "Image Title Line Drop element here Drop element here Drop element here Row Comp…" at bounding box center [448, 132] width 628 height 203
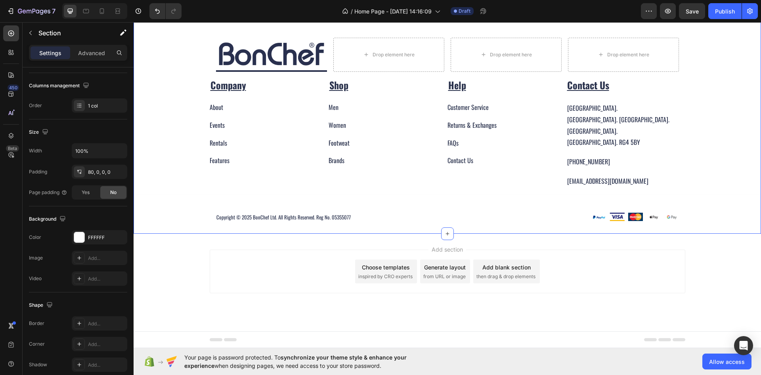
scroll to position [0, 0]
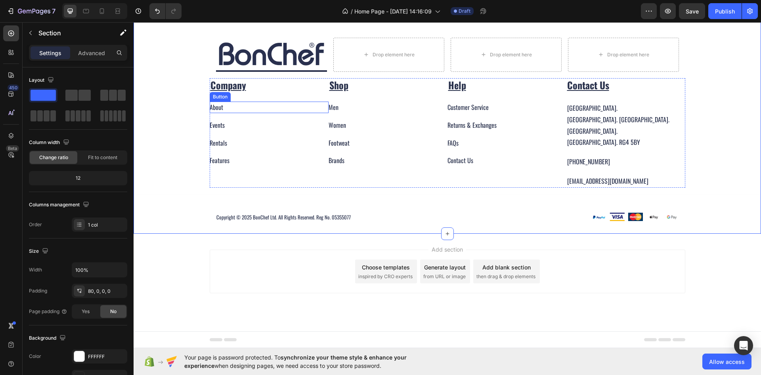
click at [232, 113] on div "About Button" at bounding box center [269, 107] width 119 height 11
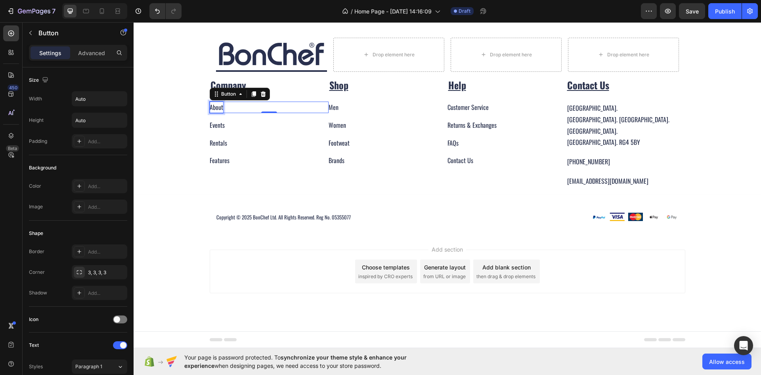
click at [220, 113] on div "About" at bounding box center [216, 107] width 13 height 11
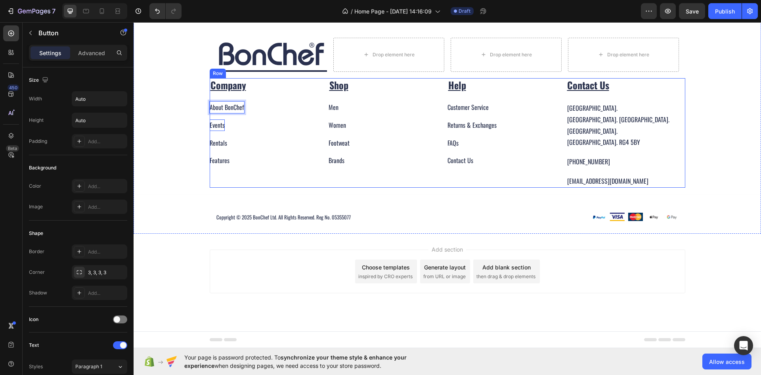
click at [215, 131] on div "Events" at bounding box center [217, 124] width 15 height 11
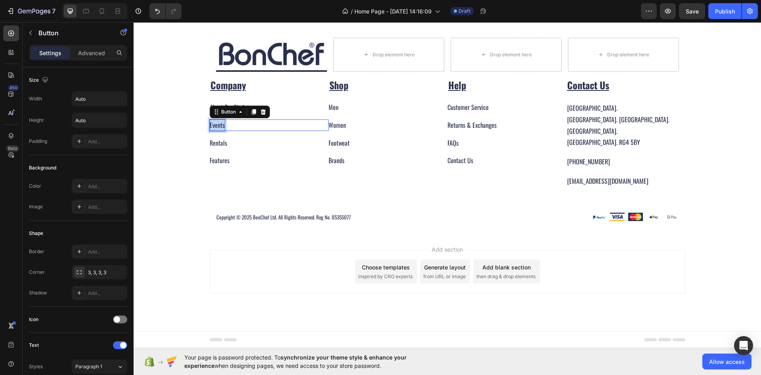
click at [215, 131] on p "Events" at bounding box center [217, 124] width 15 height 11
click at [218, 149] on div "Rentals" at bounding box center [218, 142] width 17 height 11
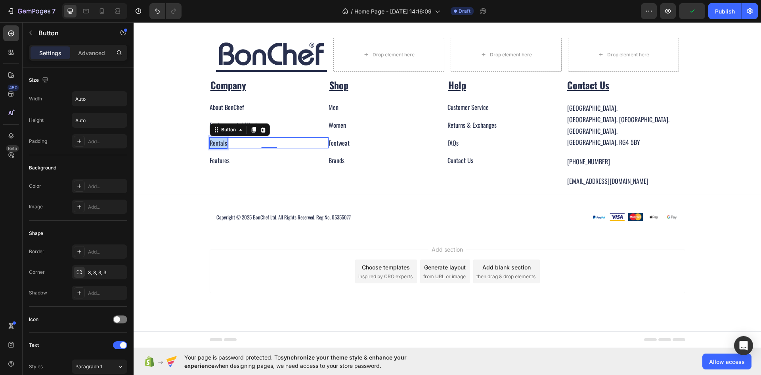
click at [218, 149] on p "Rentals" at bounding box center [218, 142] width 17 height 11
click at [213, 166] on div "Features" at bounding box center [220, 160] width 20 height 11
click at [213, 166] on p "Features" at bounding box center [220, 160] width 20 height 11
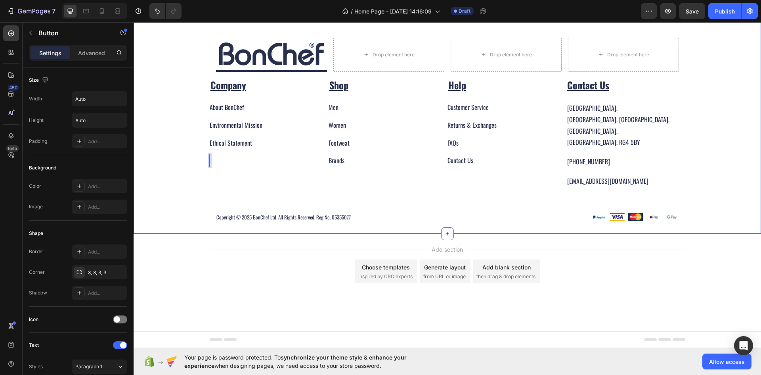
click at [192, 234] on div "Image Title Line Drop element here Drop element here Drop element here Row Comp…" at bounding box center [448, 132] width 628 height 203
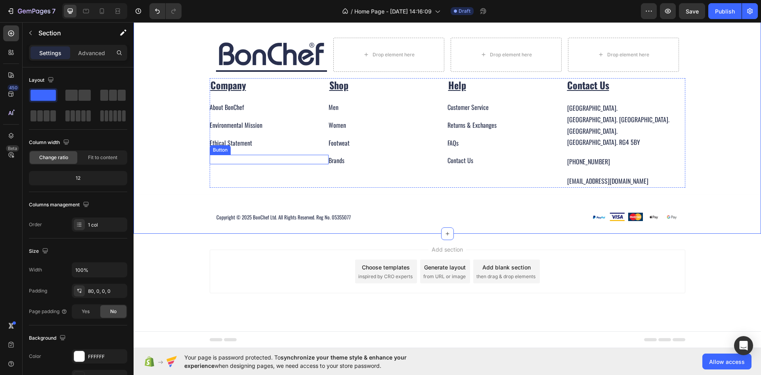
click at [210, 164] on div "Button" at bounding box center [269, 160] width 119 height 10
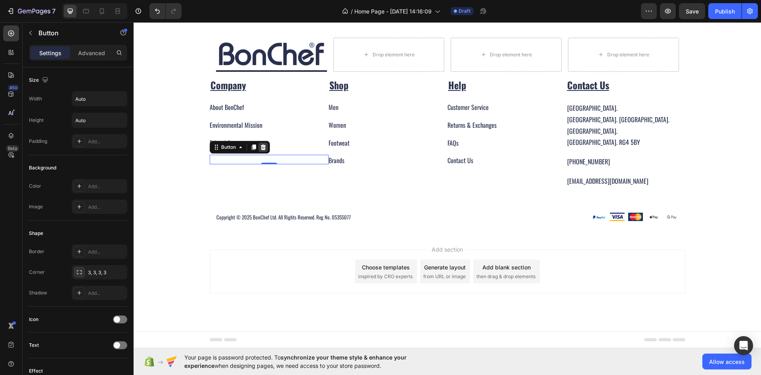
click at [261, 150] on icon at bounding box center [263, 147] width 5 height 6
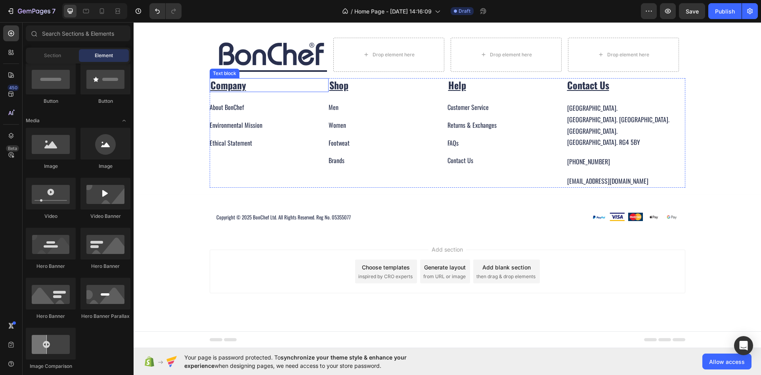
click at [236, 113] on div "About BonChef Button" at bounding box center [269, 102] width 119 height 21
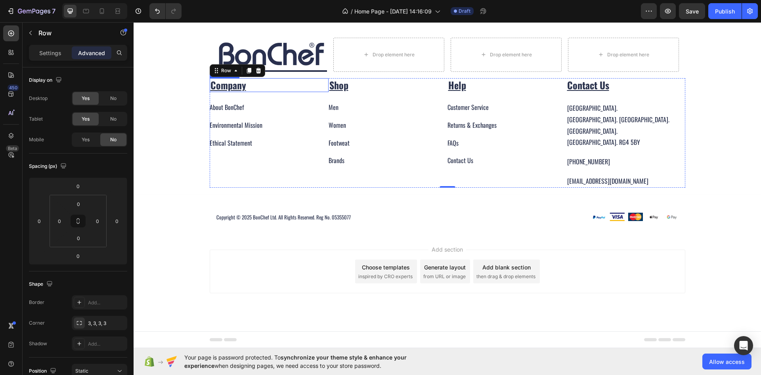
click at [234, 92] on u "Company" at bounding box center [229, 85] width 36 height 14
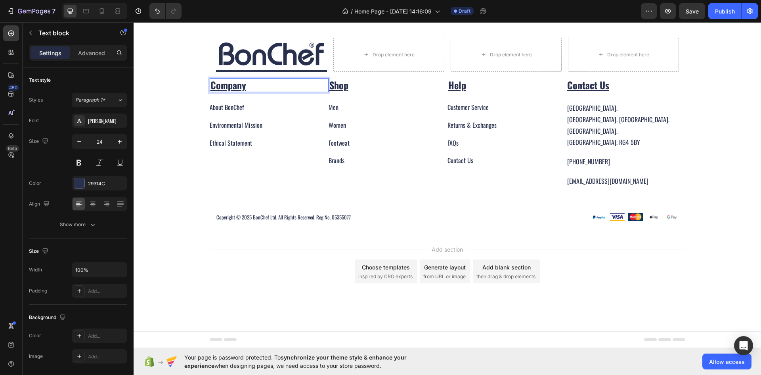
click at [234, 92] on u "Company" at bounding box center [229, 85] width 36 height 14
click at [337, 92] on u "Shop" at bounding box center [339, 85] width 19 height 14
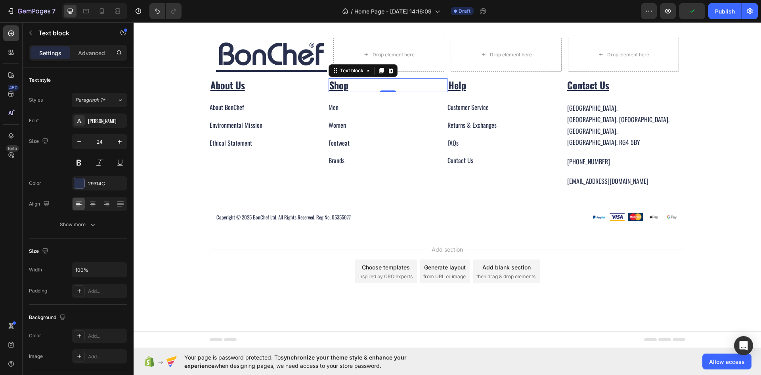
click at [344, 92] on u "Shop" at bounding box center [339, 85] width 19 height 14
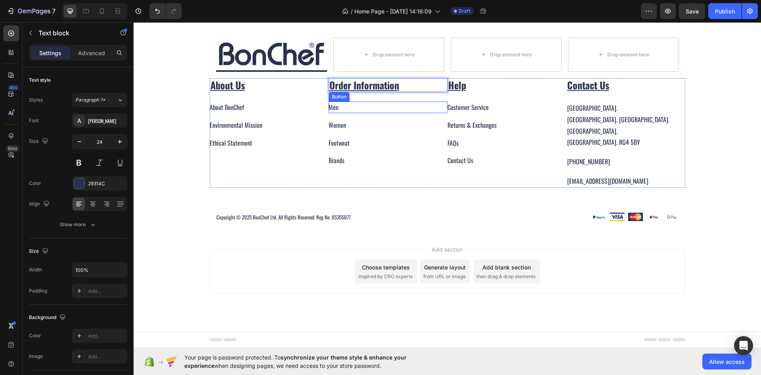
click at [344, 113] on div "Men Button" at bounding box center [388, 107] width 119 height 11
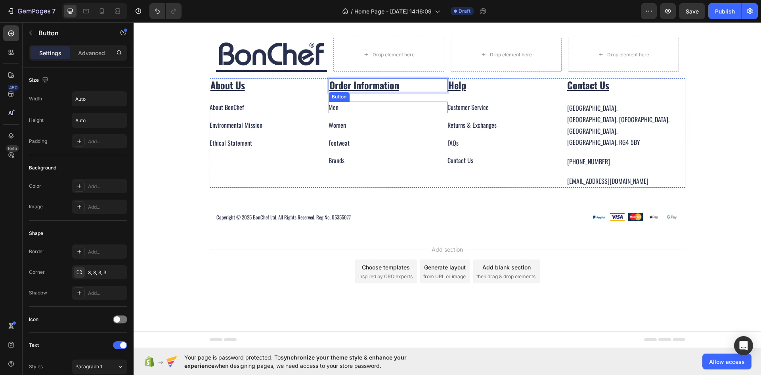
click at [344, 113] on div "Men Button" at bounding box center [388, 107] width 119 height 11
click at [344, 113] on div "Men Button 0" at bounding box center [388, 107] width 119 height 11
click at [334, 113] on div "Men" at bounding box center [334, 107] width 10 height 11
click at [334, 113] on p "Men" at bounding box center [334, 107] width 10 height 11
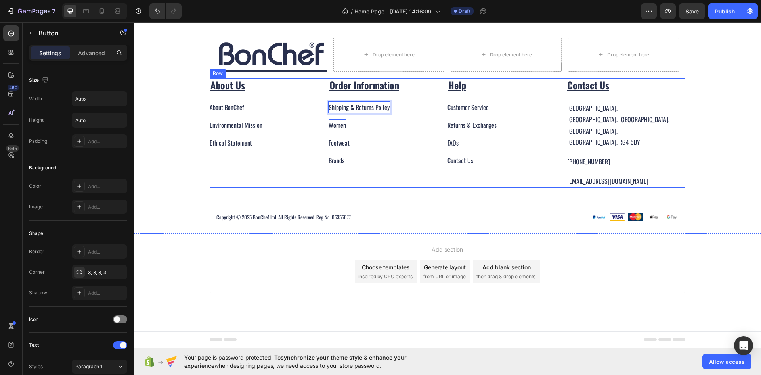
click at [341, 131] on div "Women" at bounding box center [337, 124] width 17 height 11
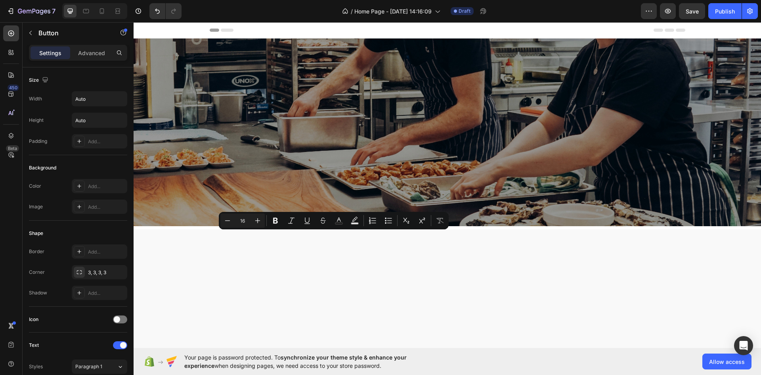
scroll to position [925, 0]
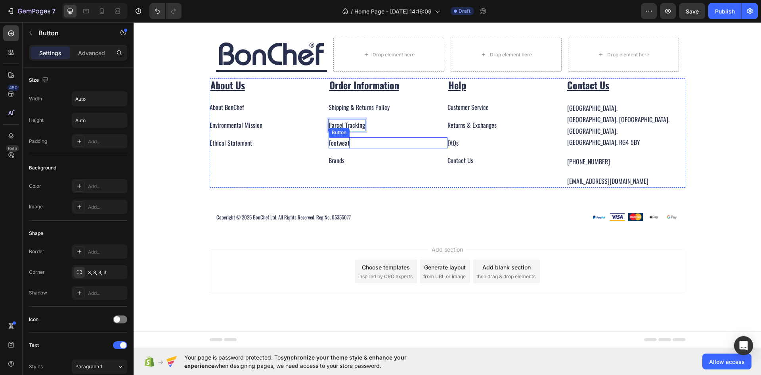
click at [340, 149] on div "Footweat" at bounding box center [339, 142] width 21 height 11
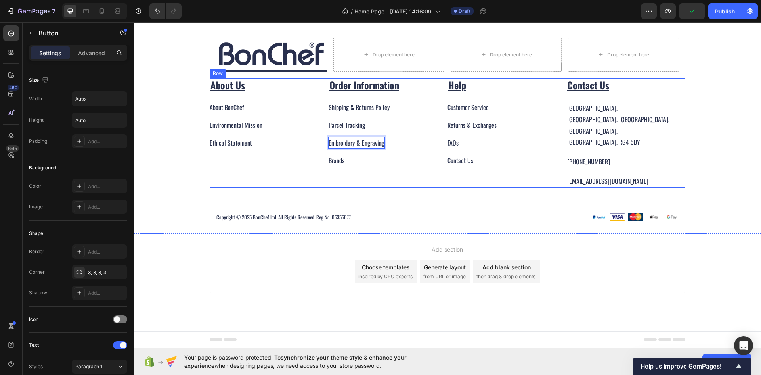
click at [333, 166] on div "Brands" at bounding box center [337, 160] width 16 height 11
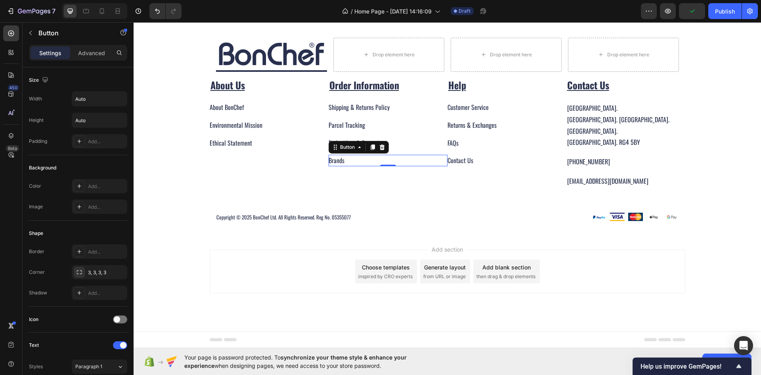
click at [384, 153] on div "Button" at bounding box center [359, 147] width 60 height 13
click at [384, 152] on div at bounding box center [382, 147] width 10 height 10
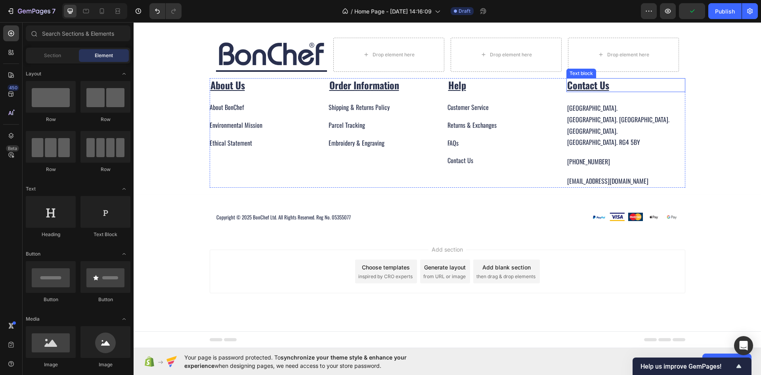
click at [576, 92] on u "Contact Us" at bounding box center [588, 85] width 42 height 14
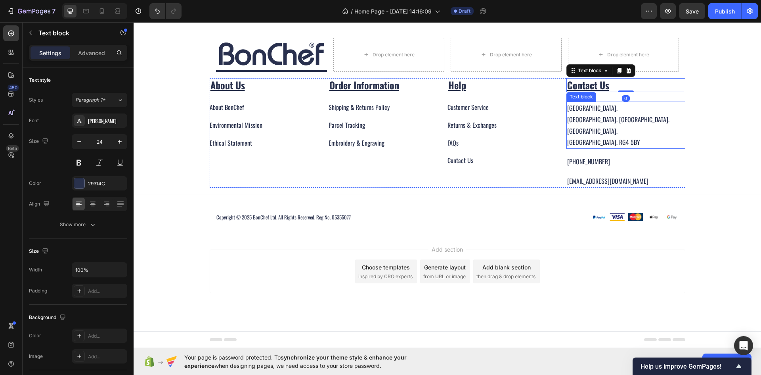
click at [597, 114] on p "[GEOGRAPHIC_DATA]." at bounding box center [625, 107] width 117 height 11
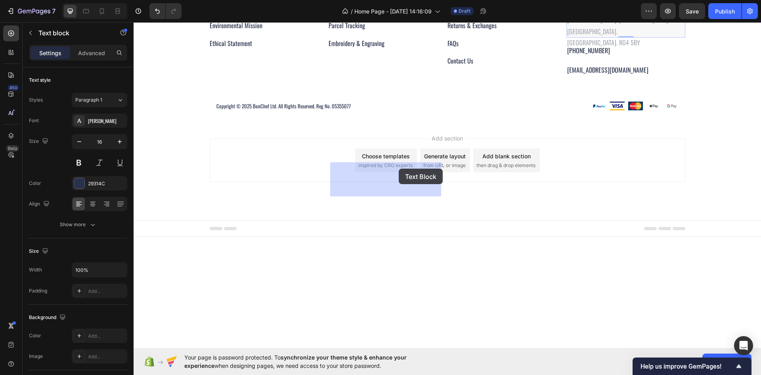
drag, startPoint x: 569, startPoint y: 203, endPoint x: 399, endPoint y: 169, distance: 174.0
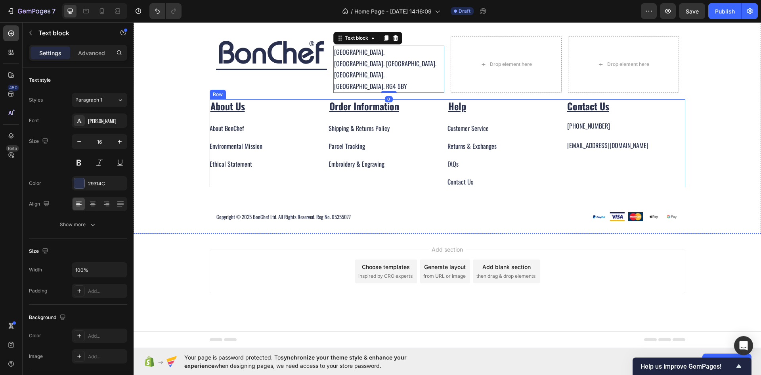
click at [584, 132] on p "[PHONE_NUMBER]" at bounding box center [625, 125] width 117 height 11
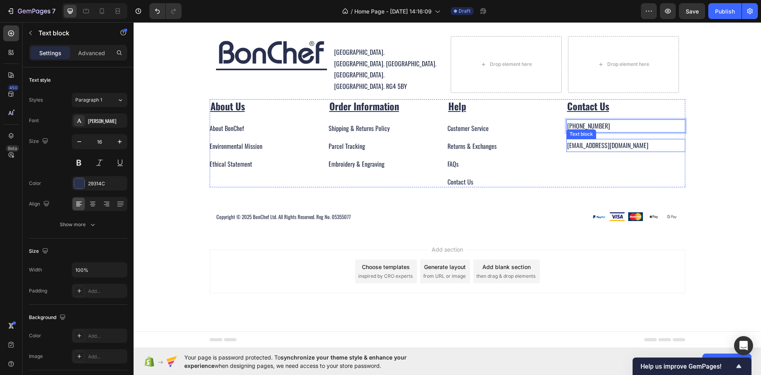
click at [584, 151] on p "[EMAIL_ADDRESS][DOMAIN_NAME]" at bounding box center [625, 145] width 117 height 11
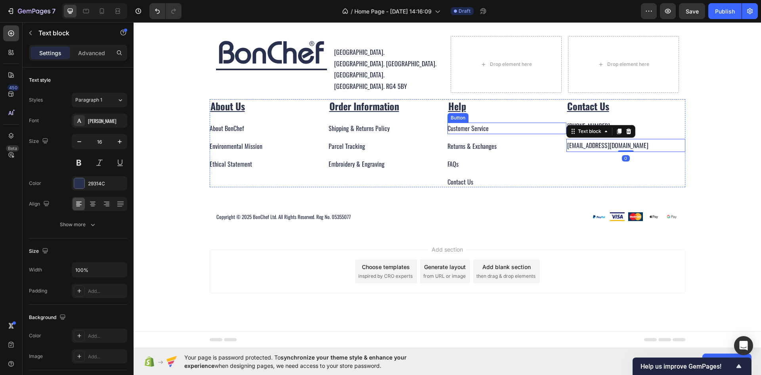
click at [557, 134] on div "Customer Service Button" at bounding box center [507, 128] width 119 height 11
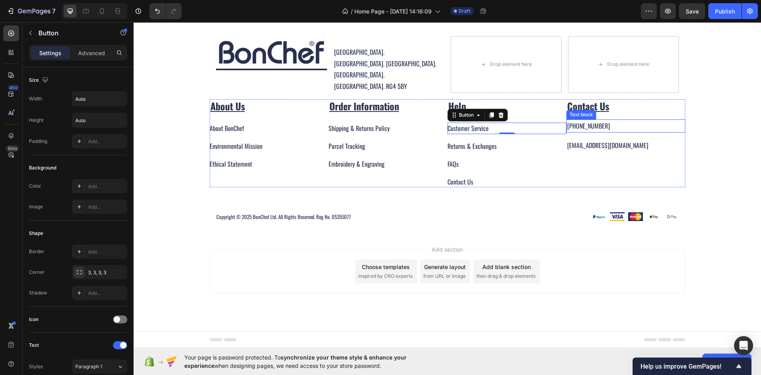
click at [575, 132] on p "[PHONE_NUMBER]" at bounding box center [625, 125] width 117 height 11
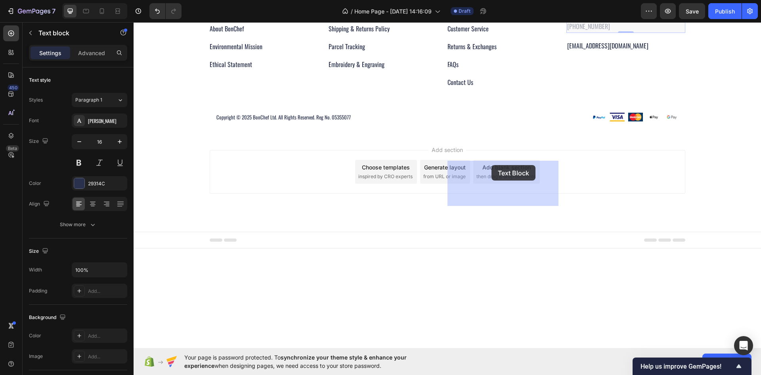
drag, startPoint x: 571, startPoint y: 215, endPoint x: 492, endPoint y: 165, distance: 93.4
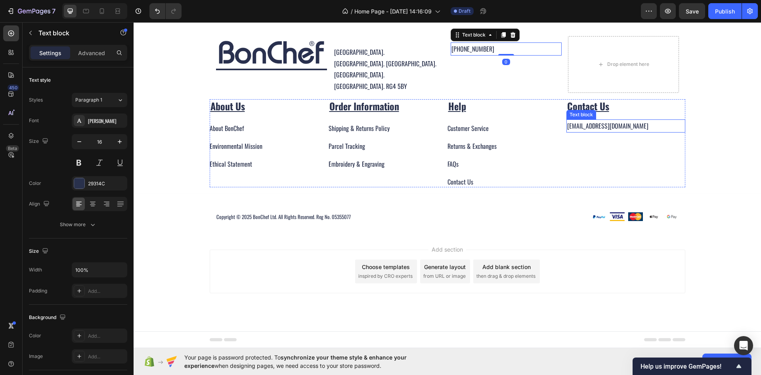
click at [590, 132] on p "[EMAIL_ADDRESS][DOMAIN_NAME]" at bounding box center [625, 125] width 117 height 11
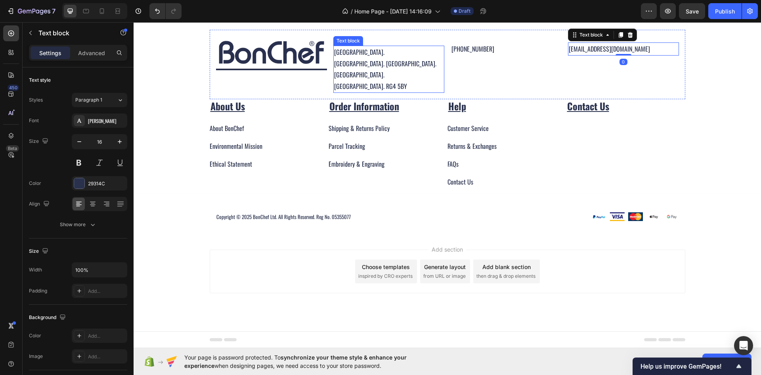
click at [401, 81] on p "[GEOGRAPHIC_DATA]. [GEOGRAPHIC_DATA]. [GEOGRAPHIC_DATA]." at bounding box center [388, 69] width 109 height 23
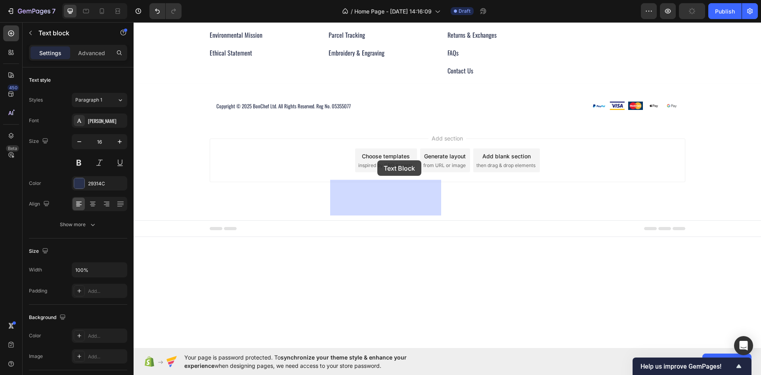
drag, startPoint x: 338, startPoint y: 153, endPoint x: 377, endPoint y: 160, distance: 39.8
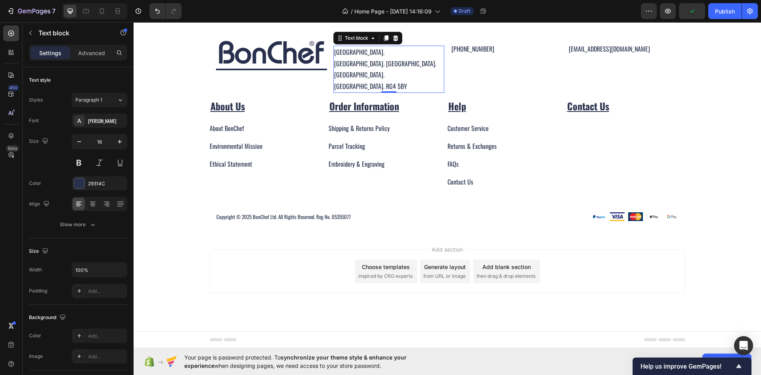
click at [479, 93] on div "[PHONE_NUMBER] Text block" at bounding box center [506, 64] width 111 height 57
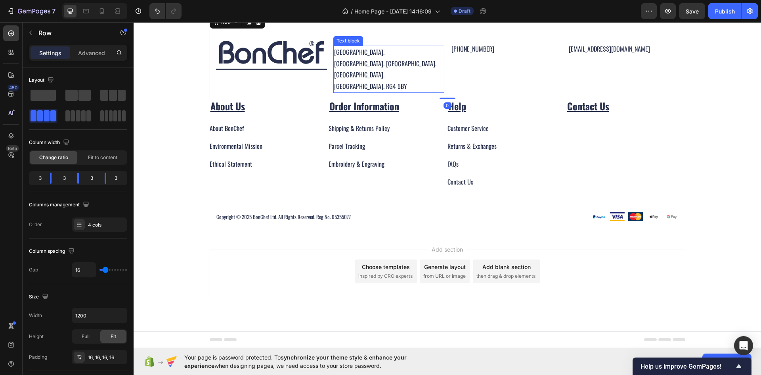
click at [342, 81] on p "[GEOGRAPHIC_DATA]. [GEOGRAPHIC_DATA]. [GEOGRAPHIC_DATA]." at bounding box center [388, 69] width 109 height 23
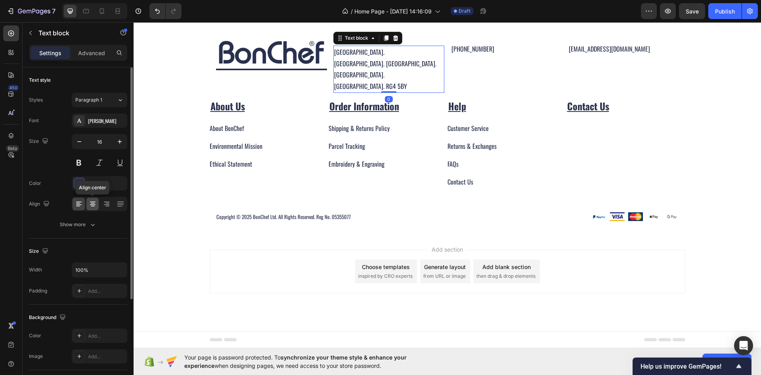
click at [96, 205] on icon at bounding box center [93, 204] width 8 height 8
click at [112, 201] on div at bounding box center [106, 203] width 12 height 13
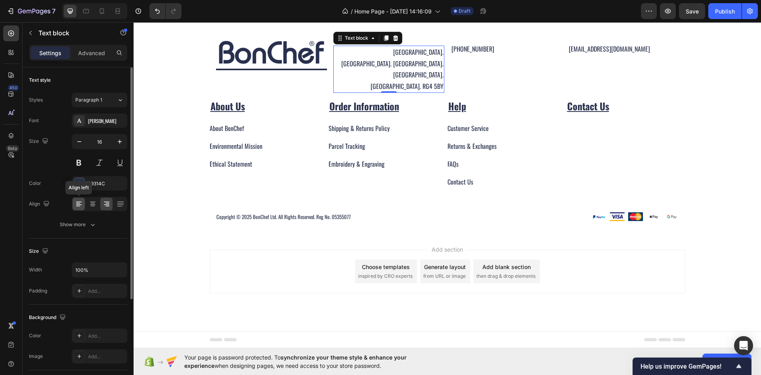
click at [79, 203] on icon at bounding box center [78, 203] width 4 height 1
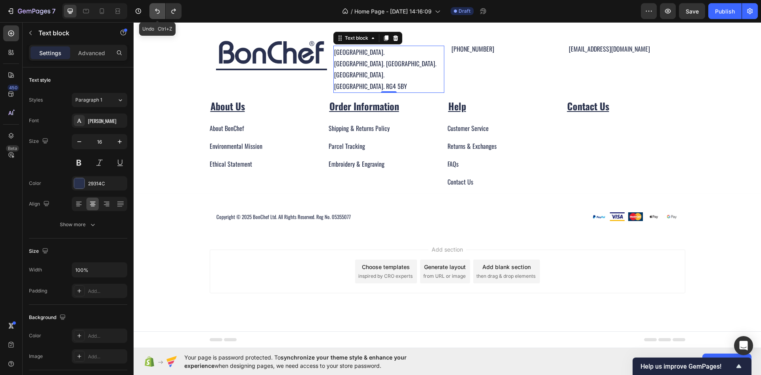
click at [160, 8] on icon "Undo/Redo" at bounding box center [157, 11] width 8 height 8
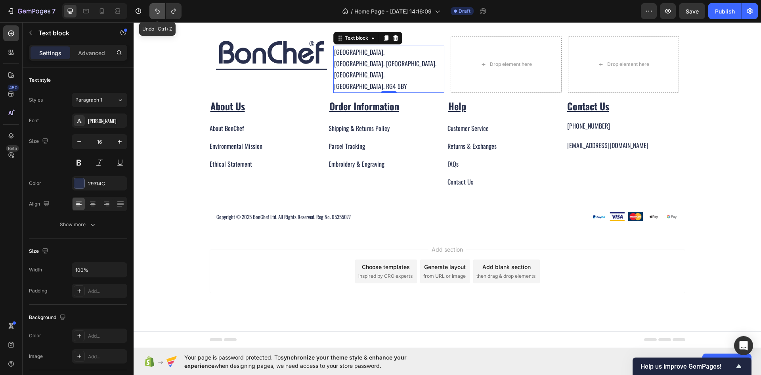
click at [160, 8] on icon "Undo/Redo" at bounding box center [157, 11] width 8 height 8
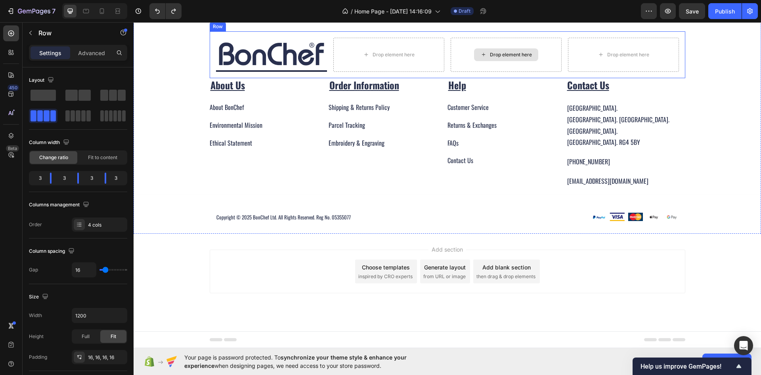
click at [451, 72] on div "Drop element here" at bounding box center [506, 55] width 111 height 34
click at [95, 178] on div "3" at bounding box center [91, 177] width 13 height 11
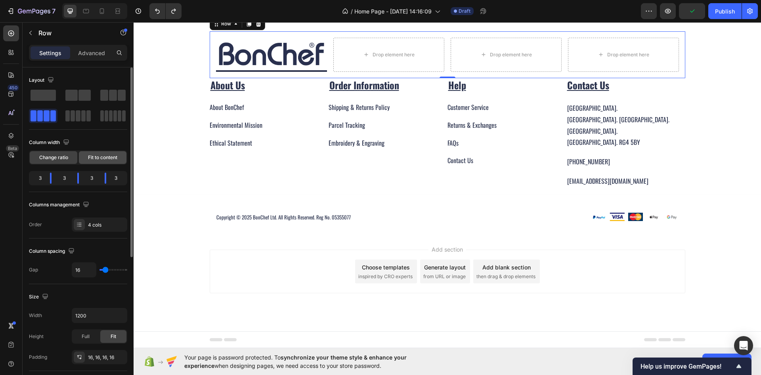
click at [101, 159] on span "Fit to content" at bounding box center [102, 157] width 29 height 7
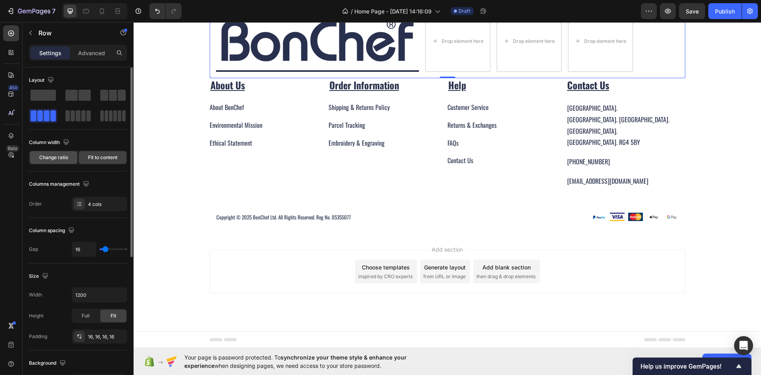
click at [48, 159] on span "Change ratio" at bounding box center [53, 157] width 29 height 7
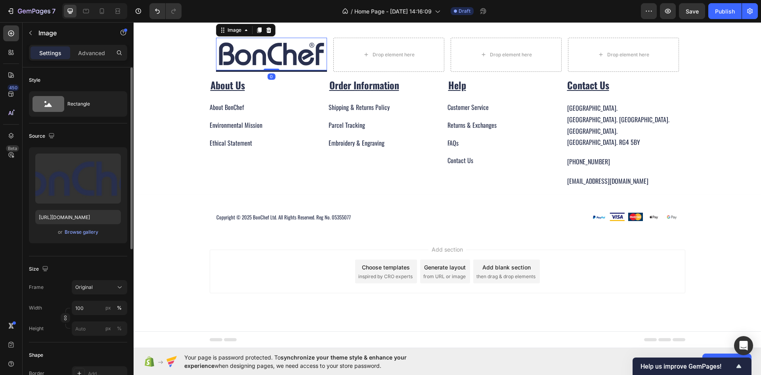
click at [226, 70] on img at bounding box center [271, 54] width 111 height 33
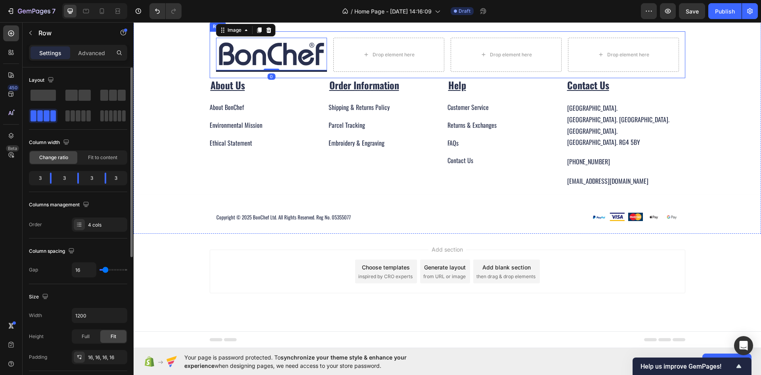
click at [210, 78] on div "Image 0 Title Line Drop element here Drop element here Drop element here Row" at bounding box center [448, 54] width 476 height 47
click at [99, 52] on p "Advanced" at bounding box center [91, 53] width 27 height 8
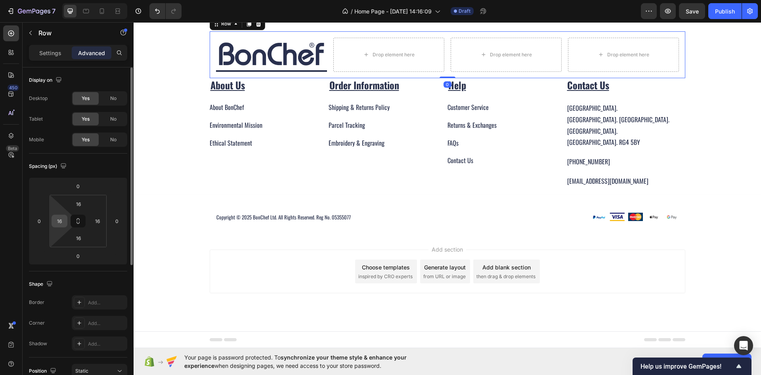
click at [61, 226] on input "16" at bounding box center [60, 221] width 12 height 12
type input "0"
click at [96, 221] on input "16" at bounding box center [98, 221] width 12 height 12
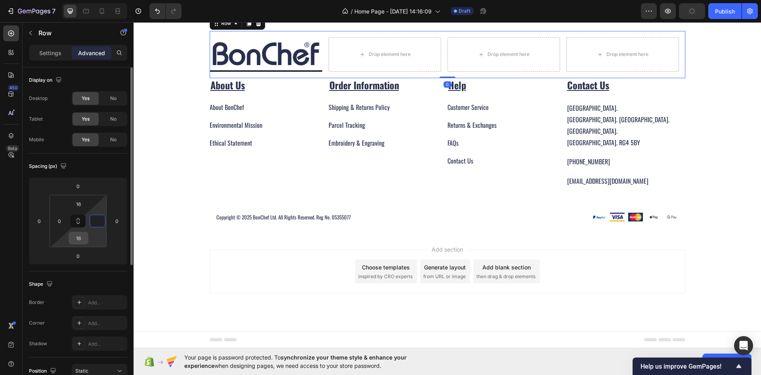
type input "0"
click at [82, 238] on input "16" at bounding box center [79, 238] width 16 height 12
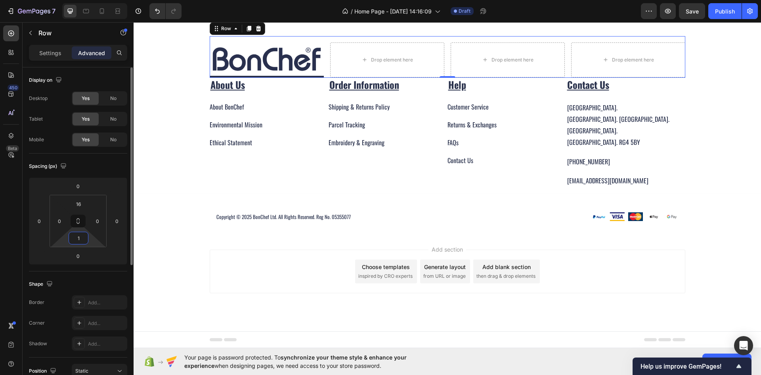
type input "16"
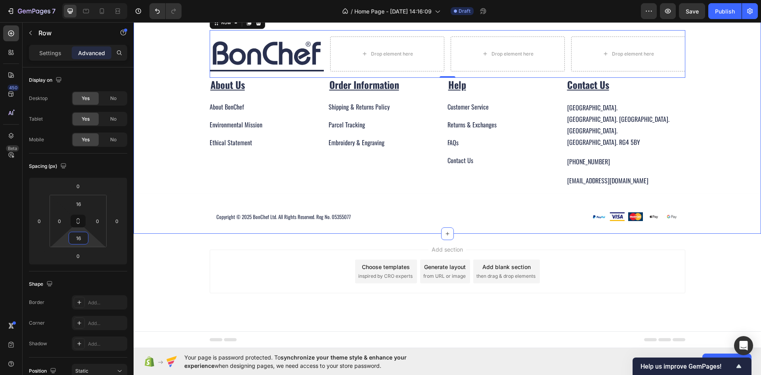
click at [197, 234] on div "Image Title Line Drop element here Drop element here Drop element here Row 0 Ab…" at bounding box center [448, 131] width 628 height 203
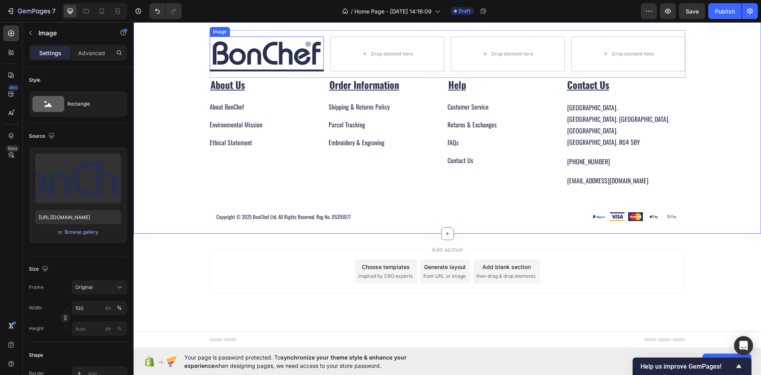
click at [283, 70] on img at bounding box center [267, 52] width 114 height 33
click at [175, 186] on div "Image 0 Title Line Drop element here Drop element here Drop element here Row Ab…" at bounding box center [448, 131] width 628 height 203
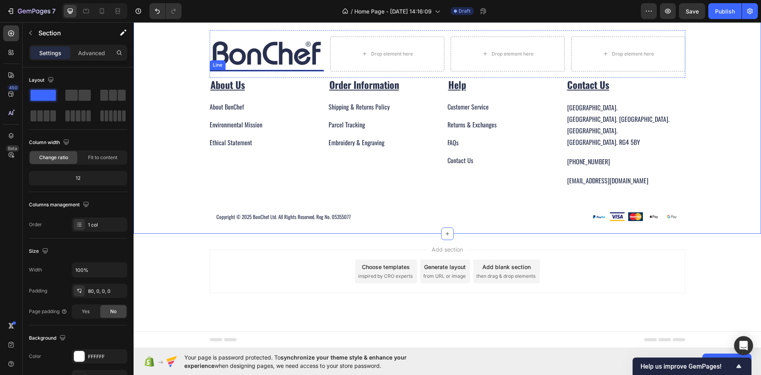
click at [306, 71] on div at bounding box center [267, 71] width 114 height 2
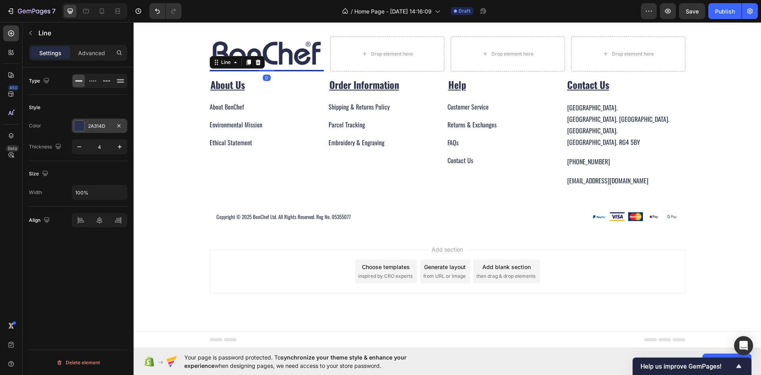
click at [84, 128] on div at bounding box center [79, 126] width 10 height 10
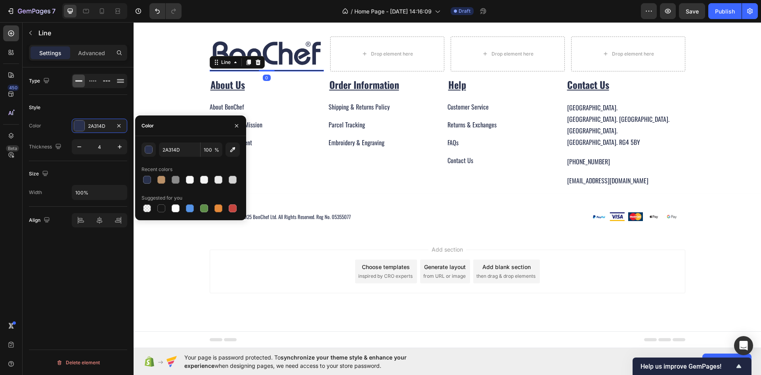
click at [154, 179] on div at bounding box center [191, 179] width 98 height 11
click at [159, 179] on div at bounding box center [161, 180] width 8 height 8
type input "BA9168"
click at [139, 234] on div "Image Title Line 0 Drop element here Drop element here Drop element here Row Ab…" at bounding box center [448, 131] width 628 height 203
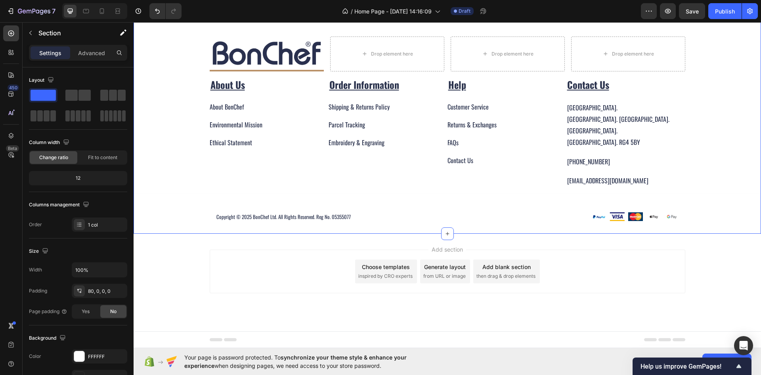
click at [161, 234] on div "Image Title Line Drop element here Drop element here Drop element here Row Abou…" at bounding box center [448, 131] width 628 height 203
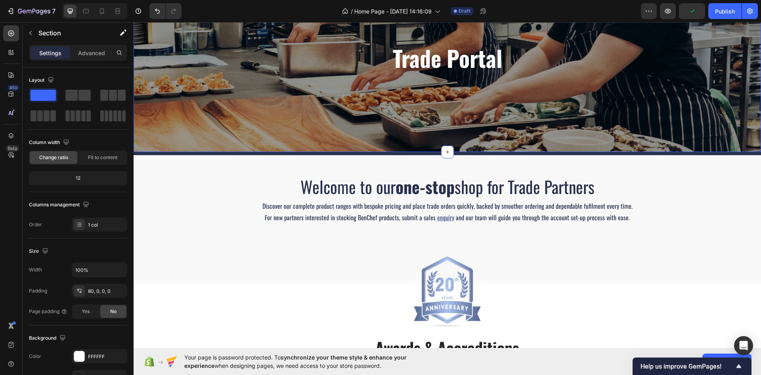
scroll to position [159, 0]
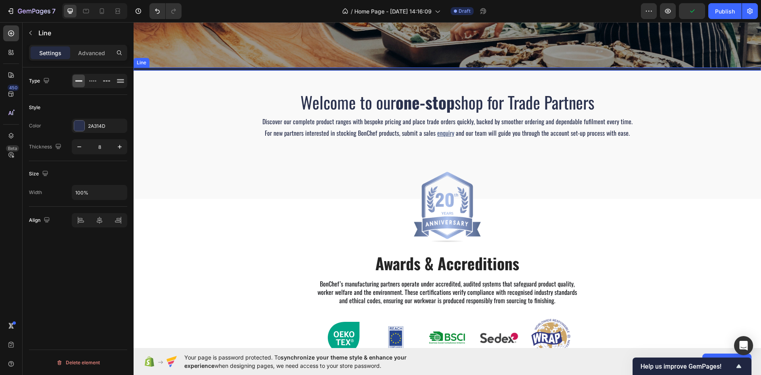
click at [287, 69] on div at bounding box center [448, 68] width 628 height 3
click at [92, 123] on div "2A314D" at bounding box center [99, 126] width 23 height 7
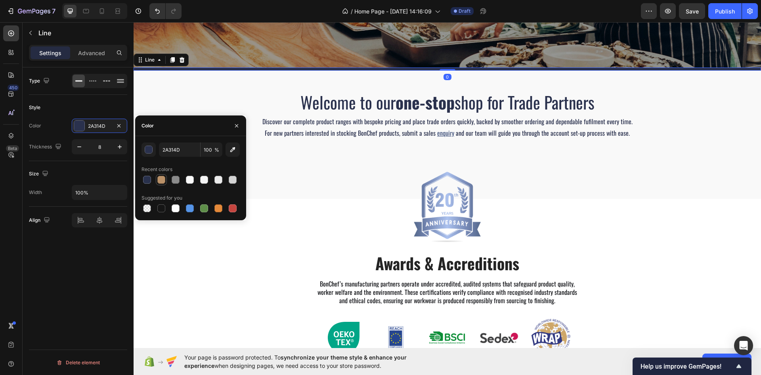
click at [157, 178] on div at bounding box center [161, 180] width 8 height 8
type input "BA9168"
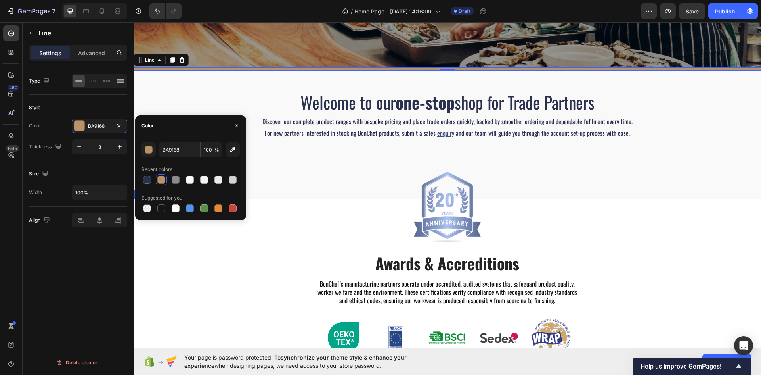
click at [214, 254] on div "Image Awards & Accreditions Heading BonChef’s manufacturing partners operate un…" at bounding box center [448, 284] width 628 height 171
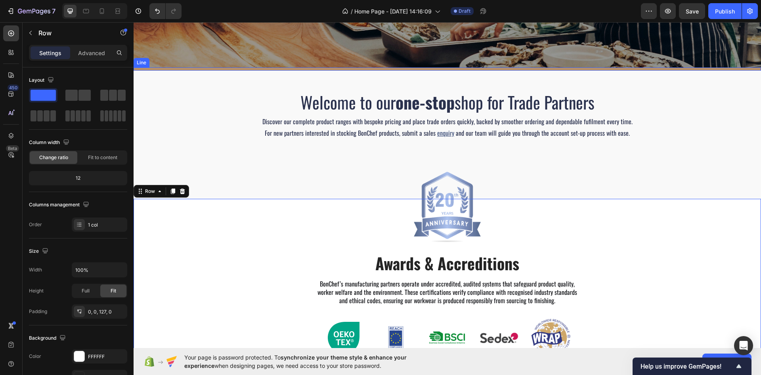
click at [293, 69] on div at bounding box center [448, 68] width 628 height 3
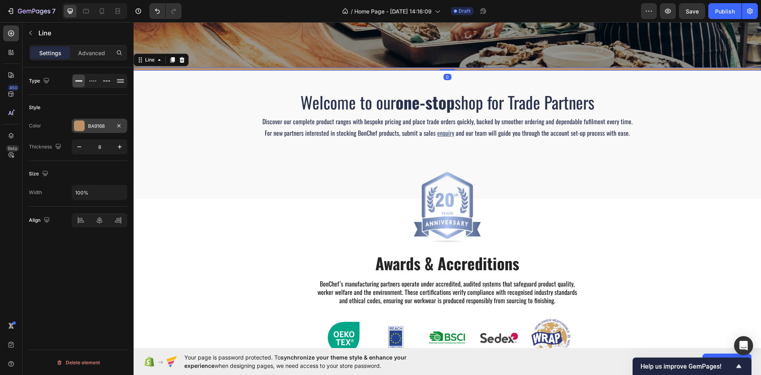
click at [92, 124] on div "BA9168" at bounding box center [99, 126] width 23 height 7
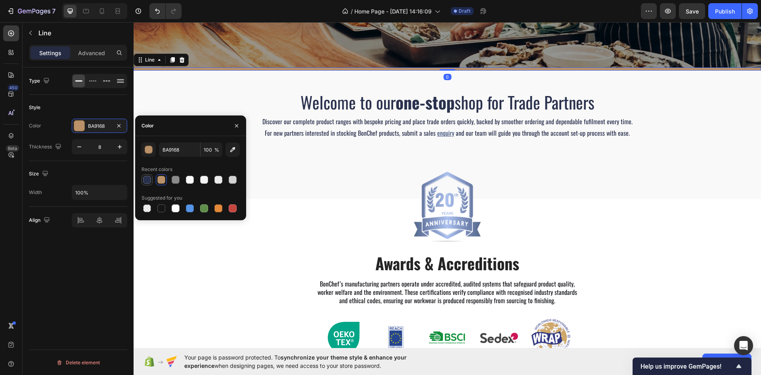
click at [146, 178] on div at bounding box center [147, 180] width 8 height 8
type input "29314C"
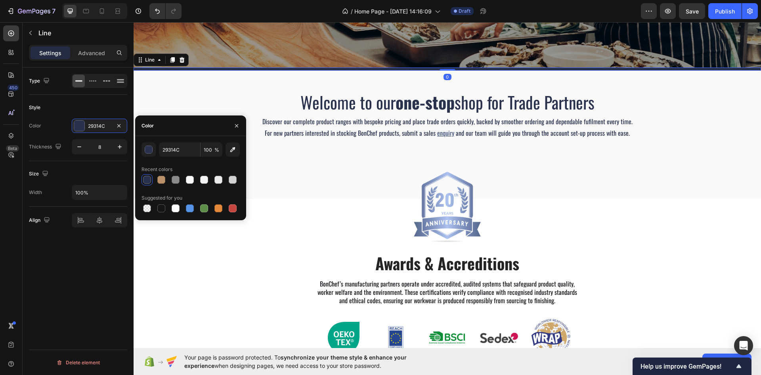
click at [207, 248] on div "Image Awards & Accreditions Heading BonChef’s manufacturing partners operate un…" at bounding box center [448, 284] width 628 height 171
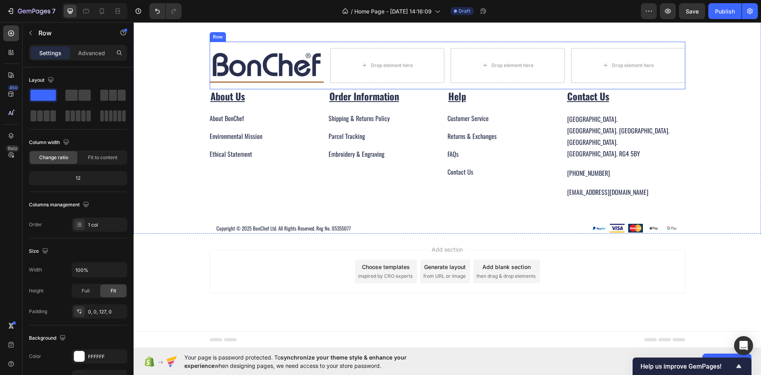
scroll to position [991, 0]
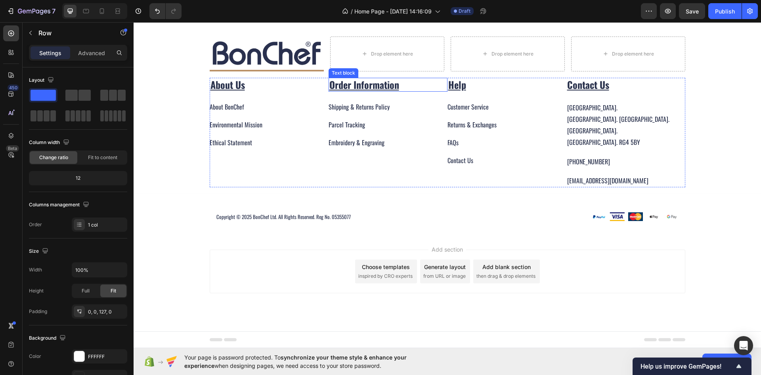
click at [338, 92] on u "Order Information" at bounding box center [365, 84] width 70 height 14
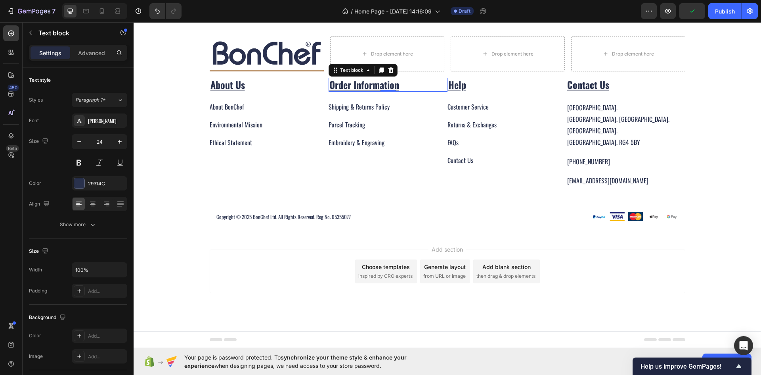
click at [89, 213] on div "Font [PERSON_NAME] Size 24 Color 29314C Align Show more" at bounding box center [78, 172] width 98 height 118
click at [90, 223] on icon "button" at bounding box center [93, 224] width 8 height 8
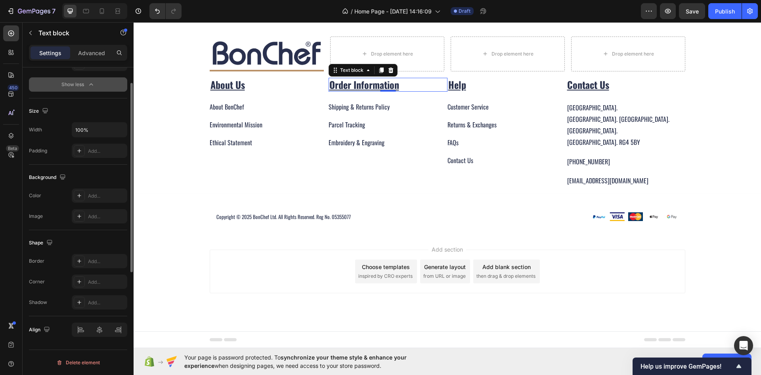
scroll to position [0, 0]
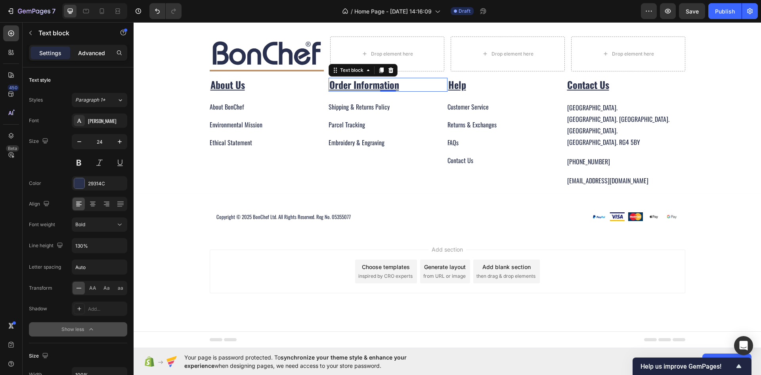
click at [90, 58] on div "Advanced" at bounding box center [92, 52] width 40 height 13
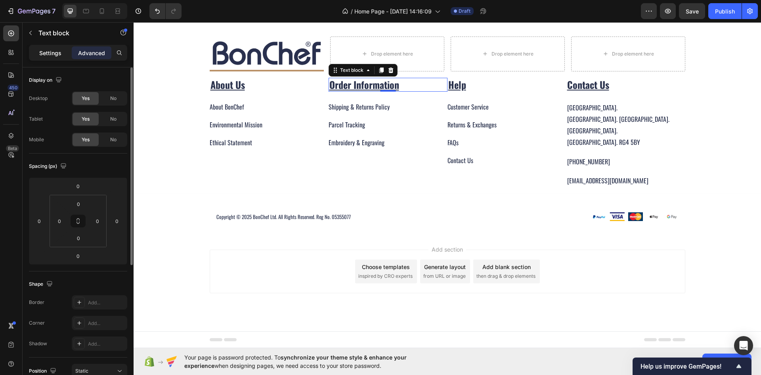
click at [37, 57] on div "Settings" at bounding box center [51, 52] width 40 height 13
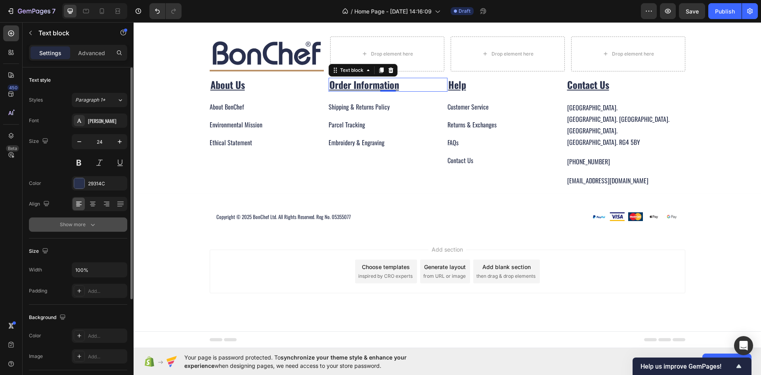
click at [71, 221] on div "Show more" at bounding box center [78, 224] width 37 height 8
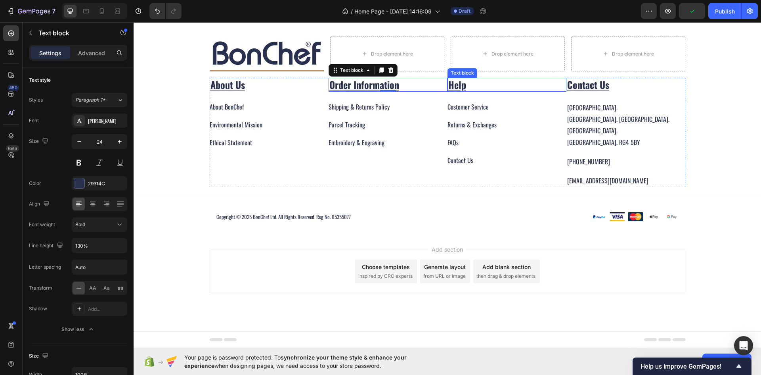
click at [472, 91] on p "Help" at bounding box center [506, 85] width 117 height 12
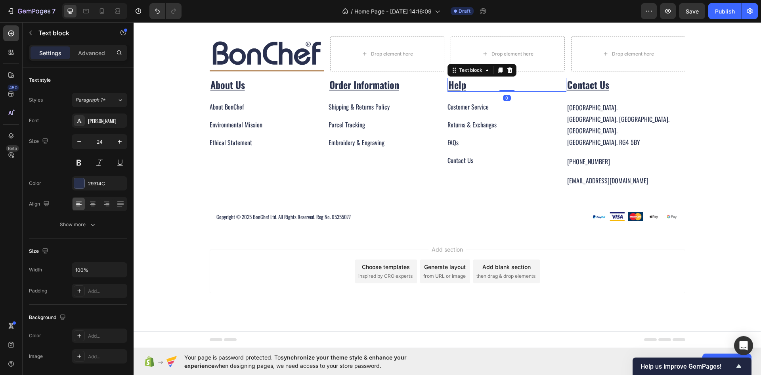
click at [460, 92] on u "Help" at bounding box center [457, 84] width 18 height 14
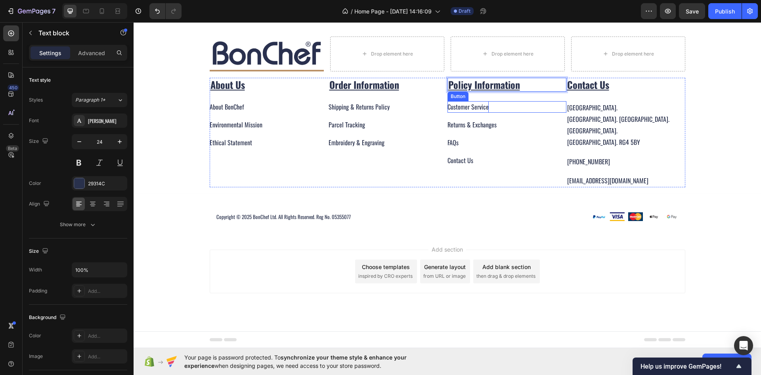
click at [465, 113] on div "Customer Service" at bounding box center [468, 106] width 41 height 11
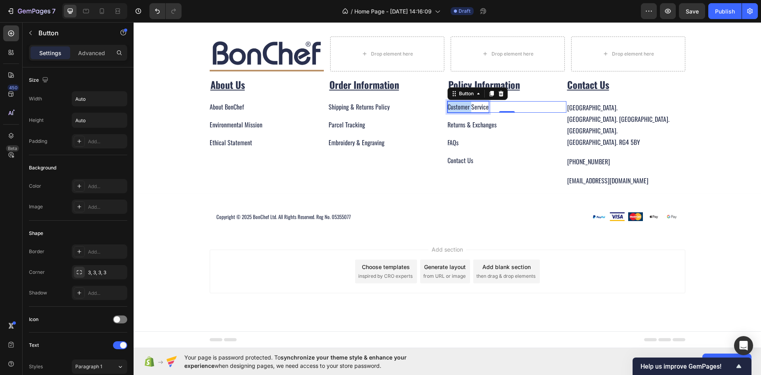
click at [465, 113] on div "Customer Service" at bounding box center [468, 106] width 41 height 11
click at [465, 113] on p "Customer Service" at bounding box center [468, 106] width 41 height 11
click at [464, 130] on div "Returns & Exchanges" at bounding box center [472, 124] width 49 height 11
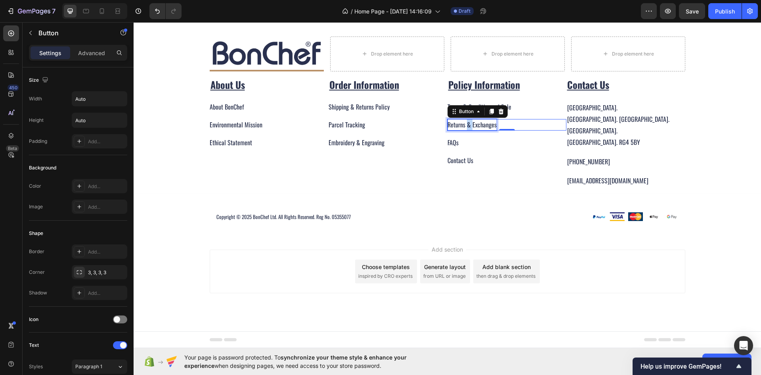
click at [464, 130] on div "Returns & Exchanges" at bounding box center [472, 124] width 49 height 11
click at [464, 130] on p "Returns & Exchanges" at bounding box center [472, 124] width 49 height 11
click at [454, 148] on div "FAQs" at bounding box center [453, 142] width 11 height 11
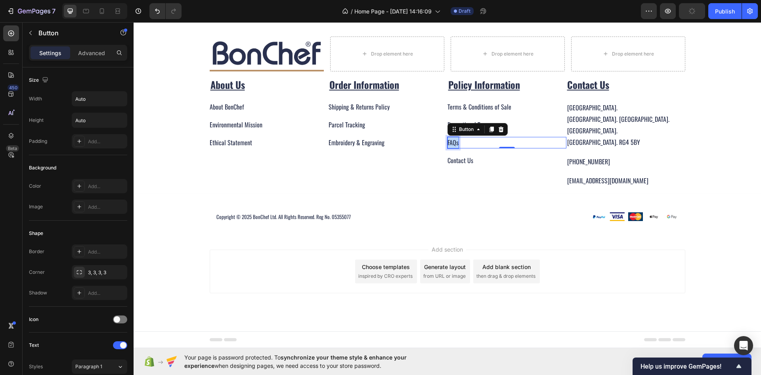
click at [454, 148] on div "FAQs" at bounding box center [453, 142] width 11 height 11
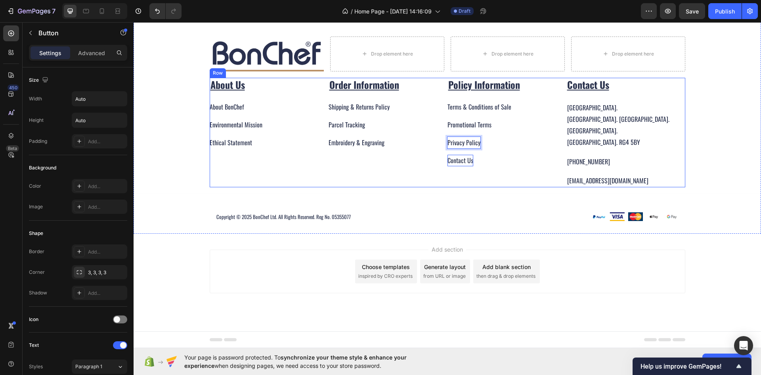
click at [458, 166] on div "Contact Us" at bounding box center [461, 160] width 26 height 11
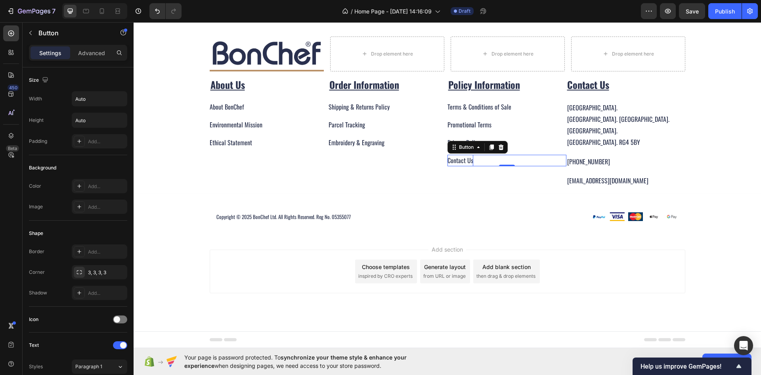
click at [458, 166] on div "Contact Us" at bounding box center [461, 160] width 26 height 11
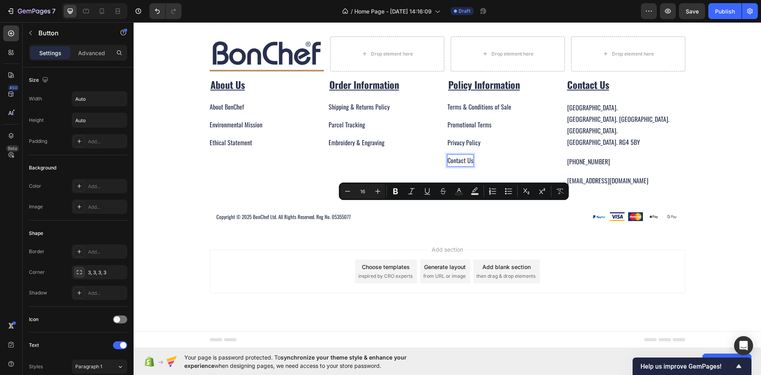
click at [458, 166] on p "Contact Us" at bounding box center [461, 160] width 26 height 11
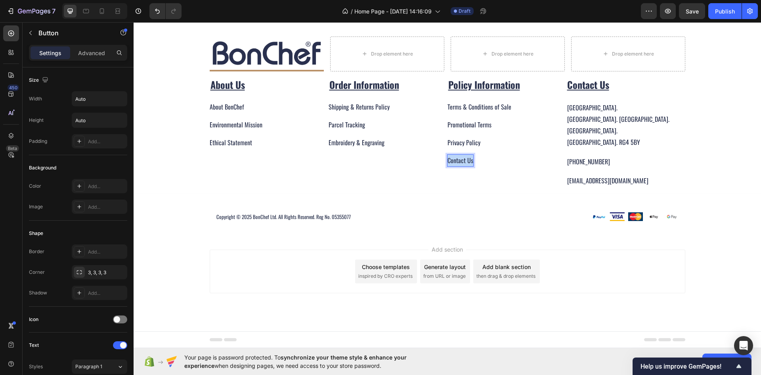
click at [458, 166] on p "Contact Us" at bounding box center [461, 160] width 26 height 11
click at [753, 172] on div "Image Title Line Drop element here Drop element here Drop element here Row Abou…" at bounding box center [448, 131] width 628 height 203
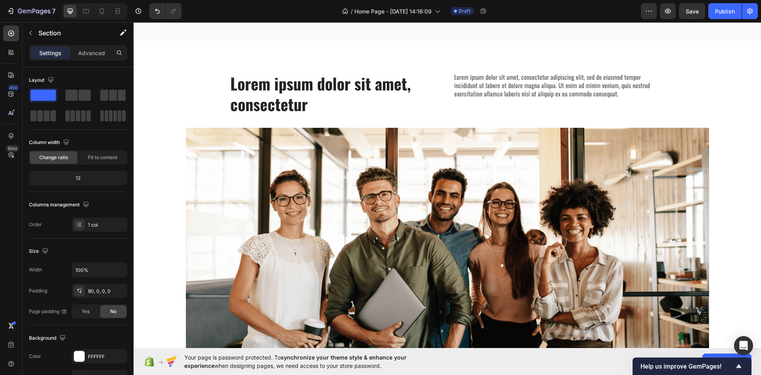
scroll to position [515, 0]
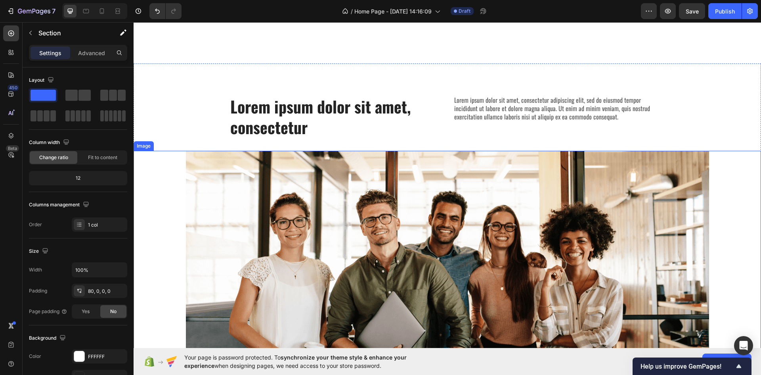
click at [413, 222] on img at bounding box center [447, 263] width 523 height 224
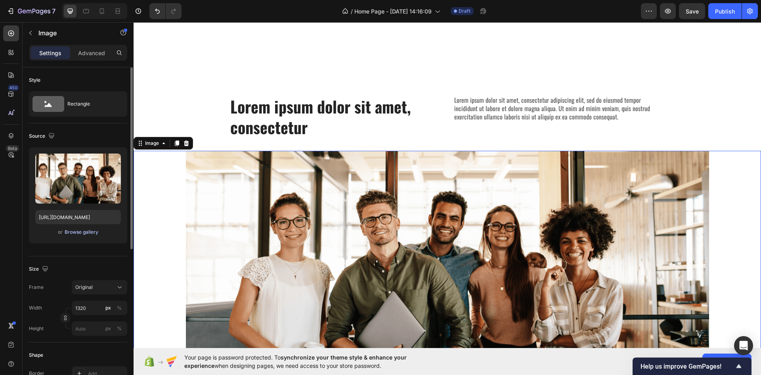
click at [90, 230] on div "Browse gallery" at bounding box center [82, 231] width 34 height 7
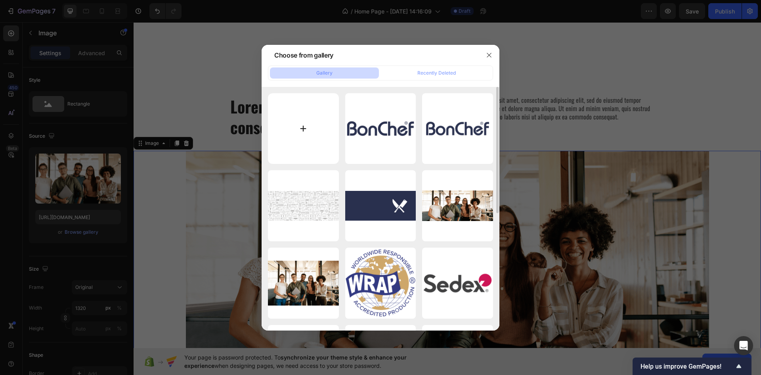
click at [314, 126] on input "file" at bounding box center [303, 128] width 71 height 71
type input "C:\fakepath\Competition - 4.jpeg"
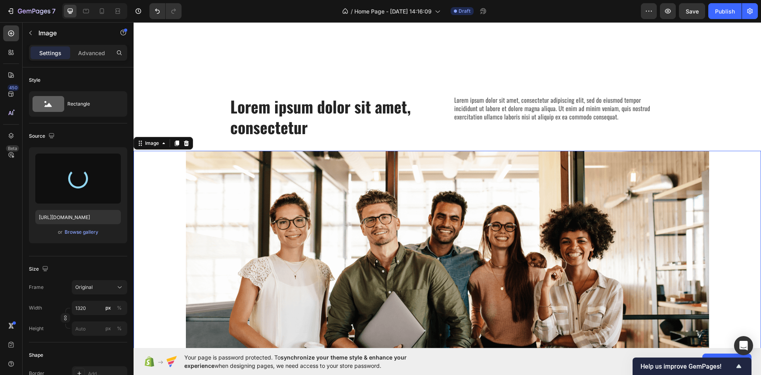
type input "[URL][DOMAIN_NAME]"
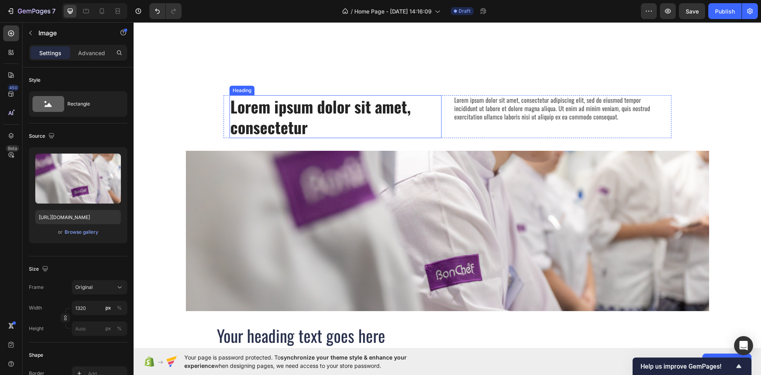
click at [362, 105] on h2 "Lorem ipsum dolor sit amet, consectetur" at bounding box center [336, 116] width 212 height 43
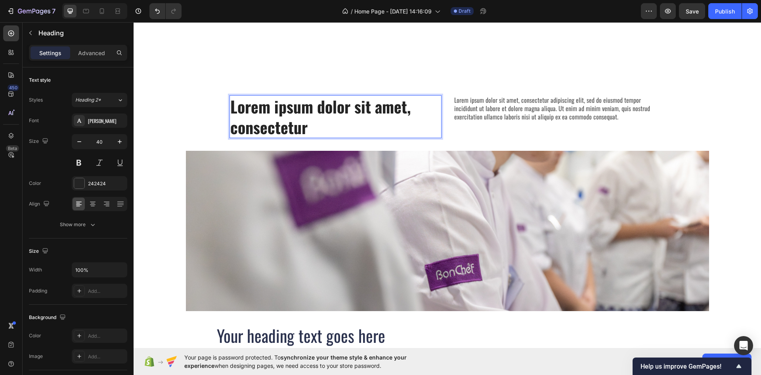
click at [362, 105] on p "Lorem ipsum dolor sit amet, consectetur" at bounding box center [335, 116] width 211 height 41
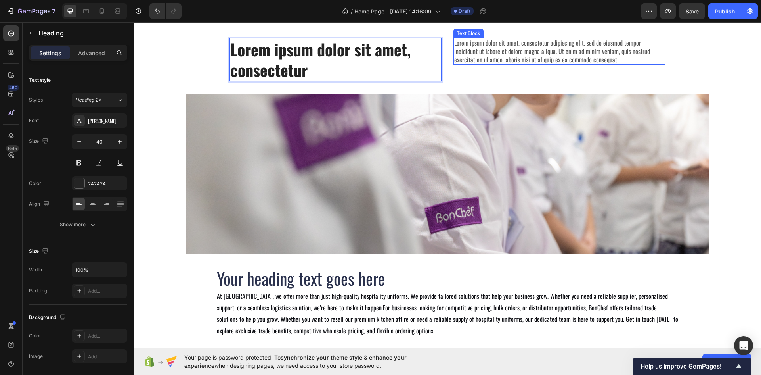
scroll to position [674, 0]
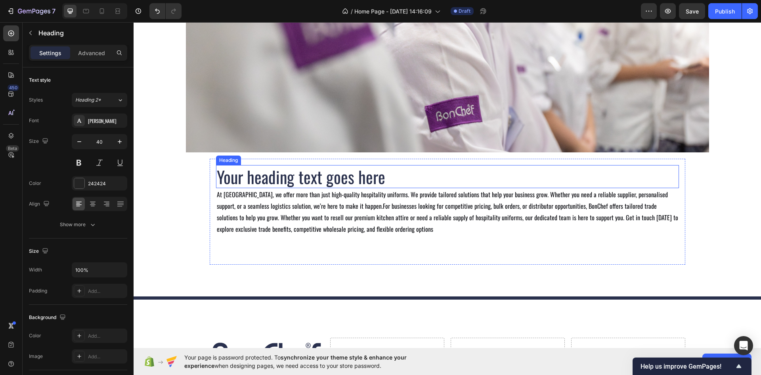
click at [347, 177] on h2 "Your heading text goes here" at bounding box center [447, 176] width 463 height 23
click at [273, 159] on icon at bounding box center [273, 158] width 5 height 6
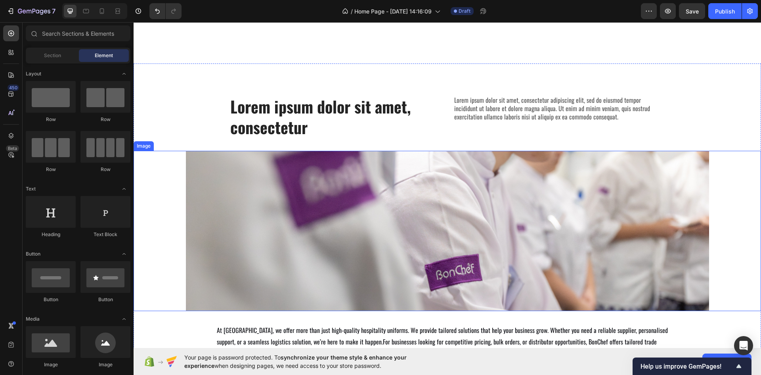
scroll to position [555, 0]
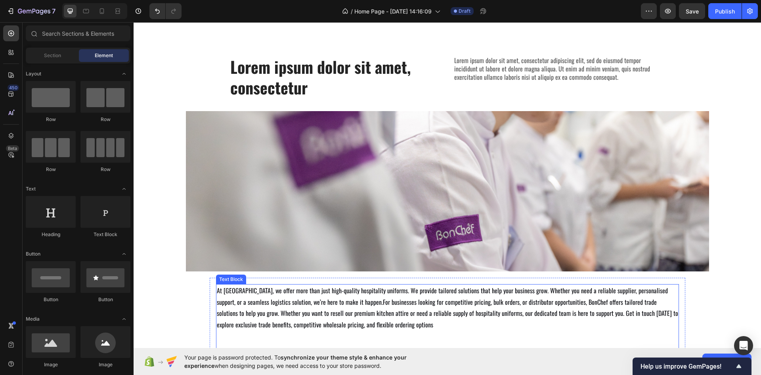
click at [309, 297] on p "At [GEOGRAPHIC_DATA], we offer more than just high-quality hospitality uniforms…" at bounding box center [448, 308] width 462 height 46
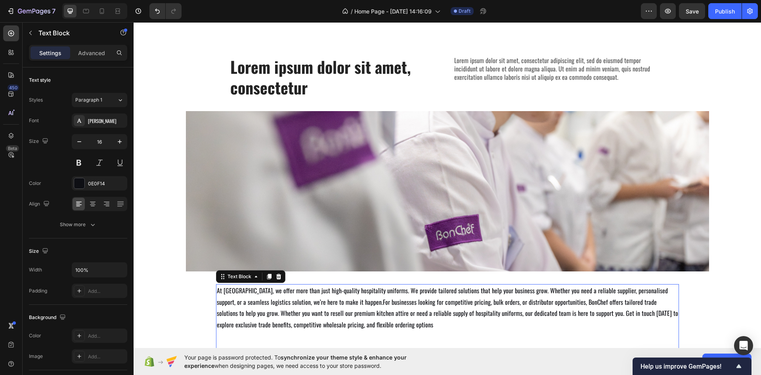
click at [218, 294] on p "At [GEOGRAPHIC_DATA], we offer more than just high-quality hospitality uniforms…" at bounding box center [448, 308] width 462 height 46
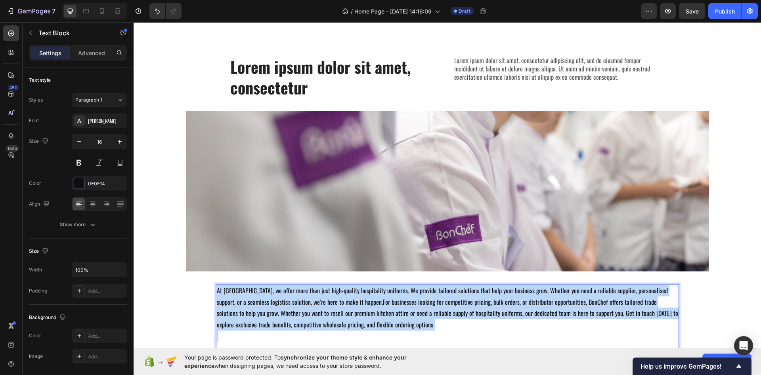
click at [218, 294] on p "At [GEOGRAPHIC_DATA], we offer more than just high-quality hospitality uniforms…" at bounding box center [448, 308] width 462 height 46
copy p "At [GEOGRAPHIC_DATA], we offer more than just high-quality hospitality uniforms…"
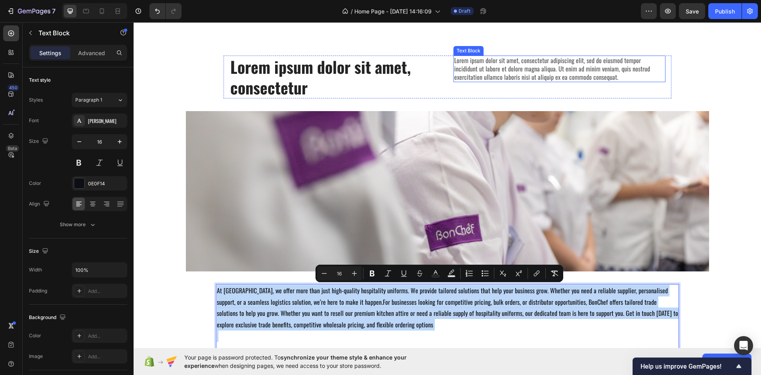
click at [527, 59] on p "Lorem ipsum dolor sit amet, consectetur adipiscing elit, sed do eiusmod tempor …" at bounding box center [559, 68] width 211 height 25
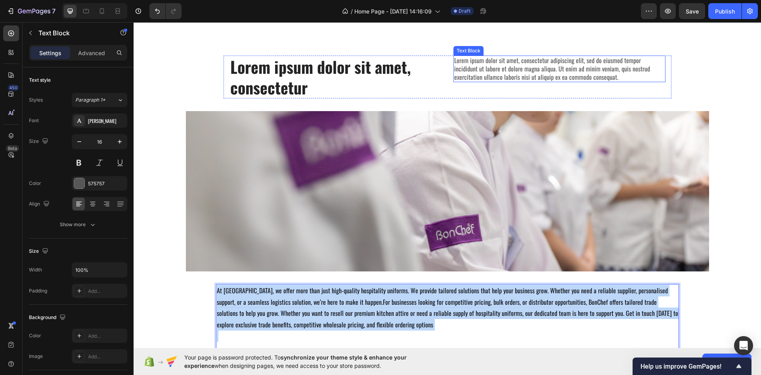
click at [527, 59] on p "Lorem ipsum dolor sit amet, consectetur adipiscing elit, sed do eiusmod tempor …" at bounding box center [559, 68] width 211 height 25
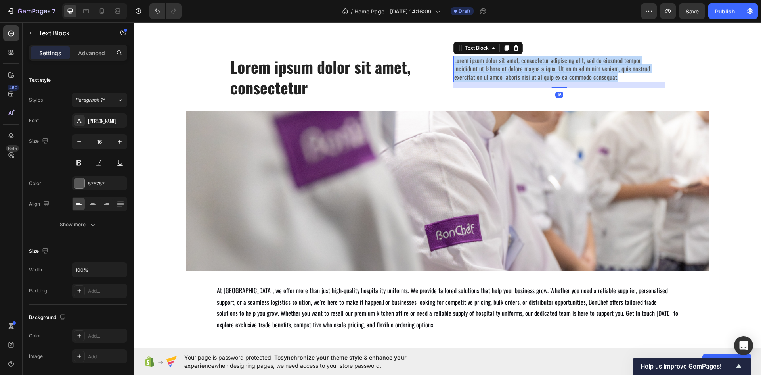
click at [527, 59] on p "Lorem ipsum dolor sit amet, consectetur adipiscing elit, sed do eiusmod tempor …" at bounding box center [559, 68] width 211 height 25
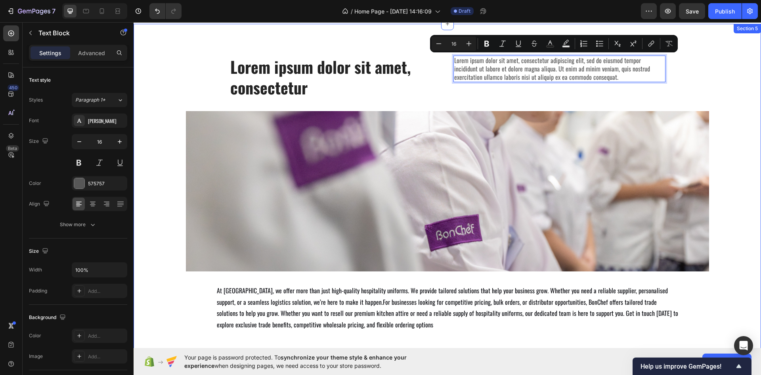
click at [417, 100] on div "Lorem ipsum dolor sit amet, consectetur Heading Lorem ipsum dolor sit amet, con…" at bounding box center [448, 211] width 628 height 311
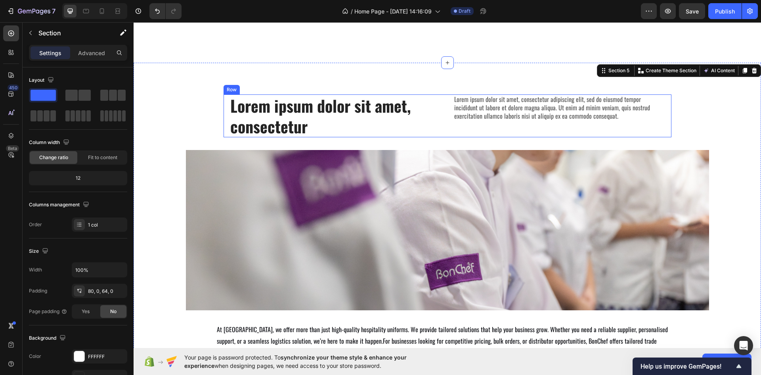
scroll to position [515, 0]
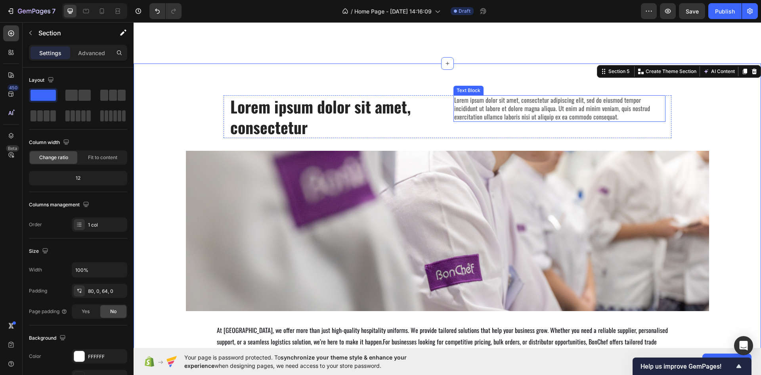
click at [489, 111] on p "Lorem ipsum dolor sit amet, consectetur adipiscing elit, sed do eiusmod tempor …" at bounding box center [559, 108] width 211 height 25
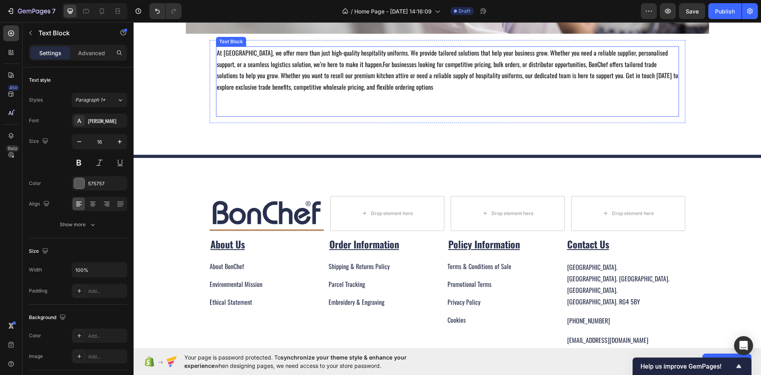
scroll to position [793, 0]
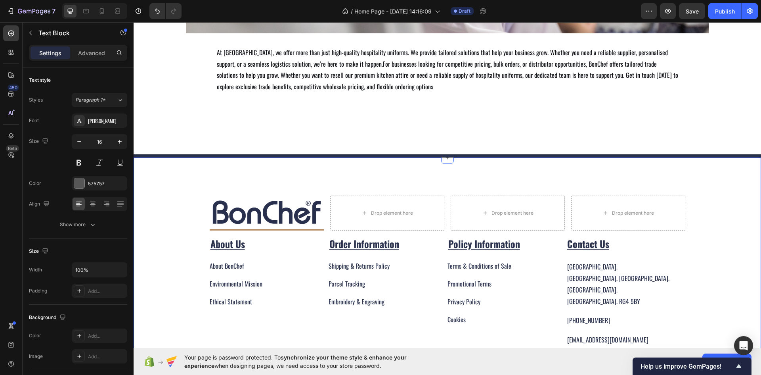
click at [183, 175] on div "Image Title Line Drop element here Drop element here Drop element here Row Abou…" at bounding box center [448, 269] width 628 height 224
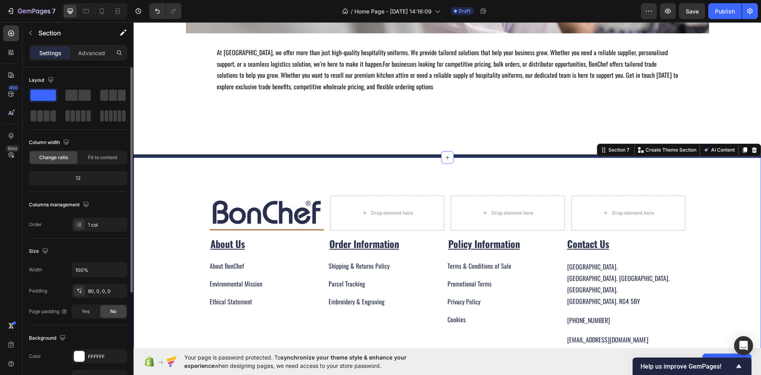
click at [88, 364] on div "The changes might be hidden by the video. Color FFFFFF Image Add... Video Add..." at bounding box center [78, 377] width 98 height 56
click at [90, 355] on div "FFFFFF" at bounding box center [99, 356] width 23 height 7
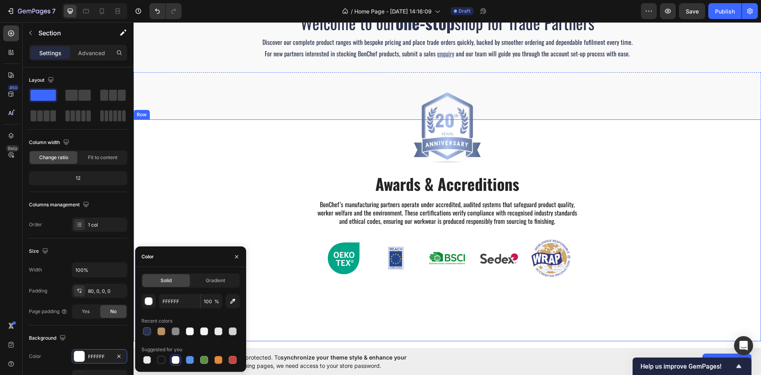
scroll to position [159, 0]
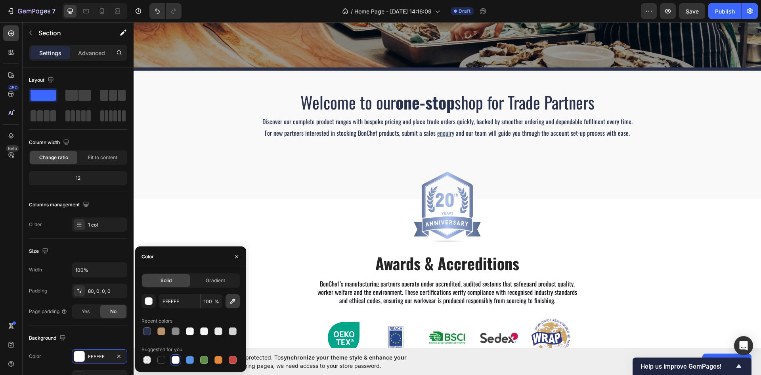
click at [232, 298] on icon "button" at bounding box center [233, 301] width 8 height 8
type input "F9F9F9"
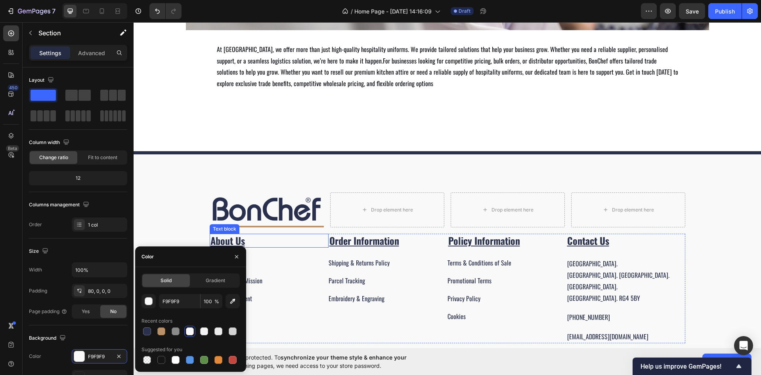
scroll to position [793, 0]
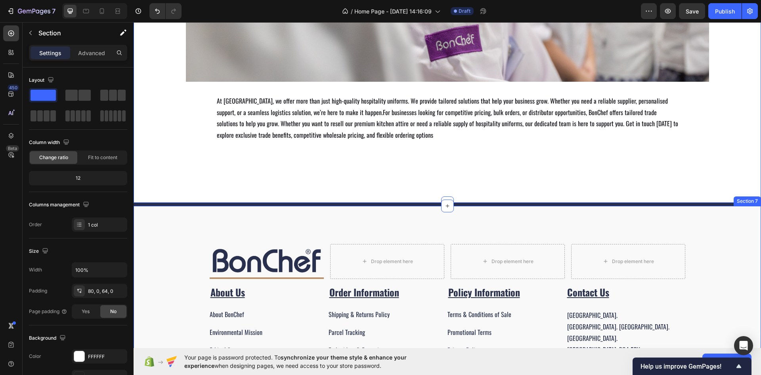
scroll to position [714, 0]
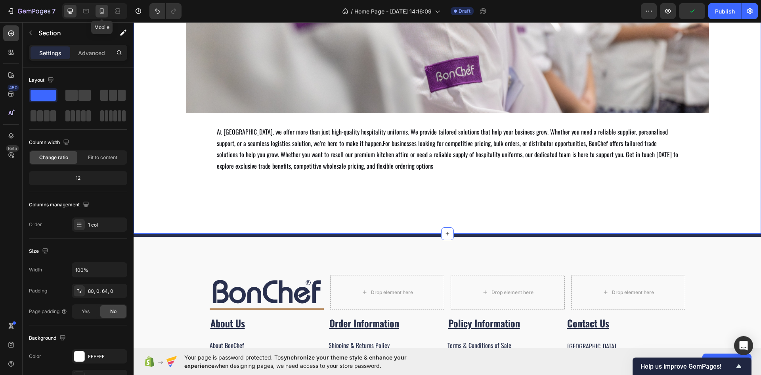
click at [101, 12] on icon at bounding box center [102, 11] width 8 height 8
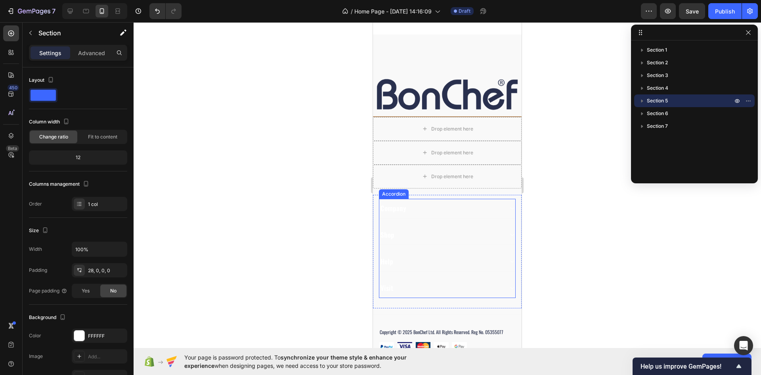
scroll to position [925, 0]
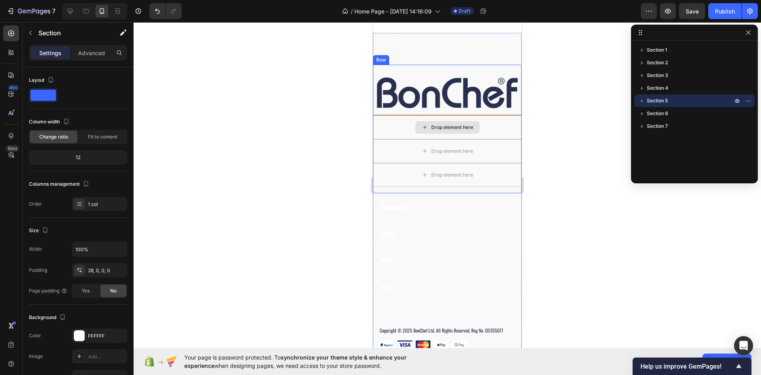
click at [379, 128] on div "Drop element here" at bounding box center [447, 127] width 149 height 24
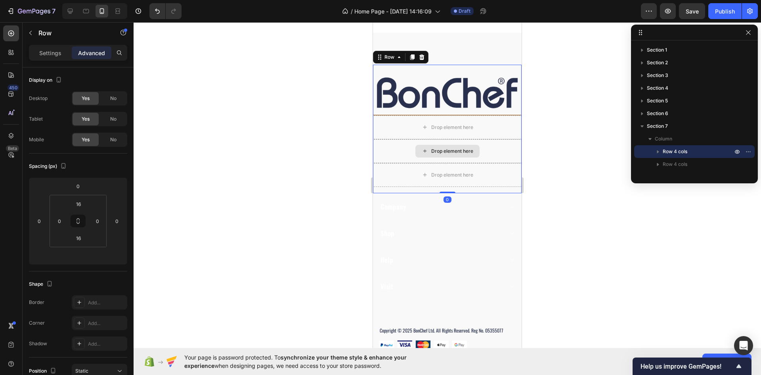
click at [404, 142] on div "Drop element here" at bounding box center [447, 151] width 149 height 24
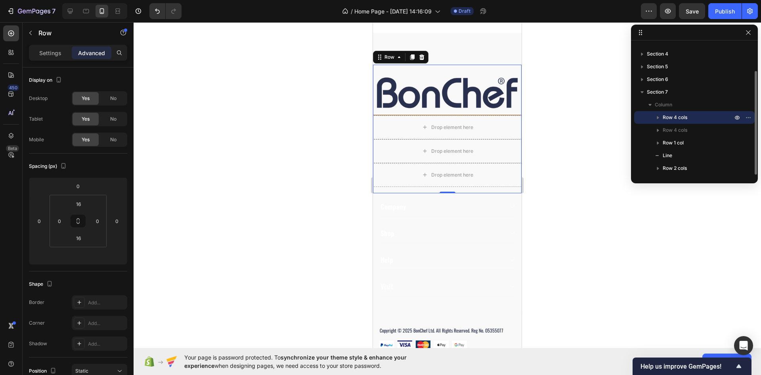
click at [654, 113] on div "Row 4 cols" at bounding box center [695, 117] width 114 height 13
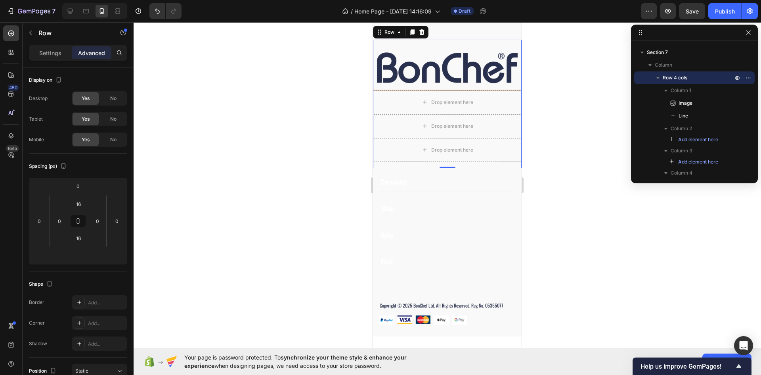
scroll to position [925, 0]
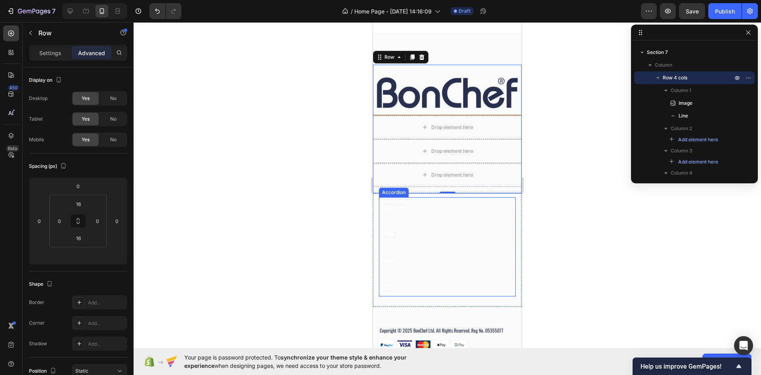
click at [389, 202] on div "Company" at bounding box center [393, 206] width 28 height 11
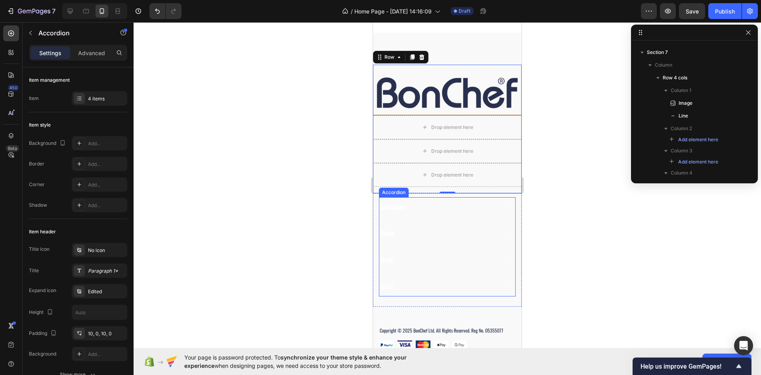
scroll to position [164, 0]
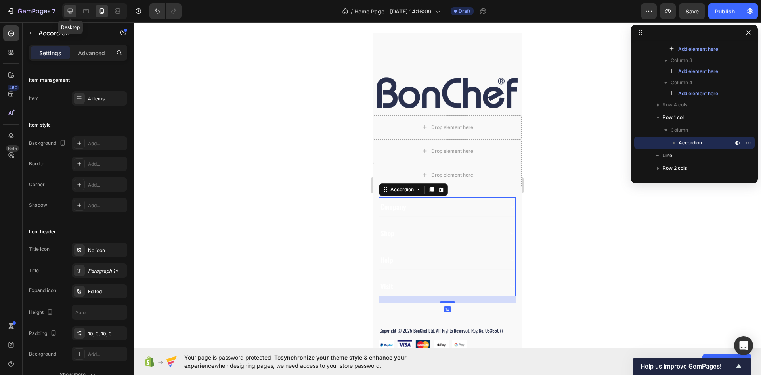
click at [73, 9] on icon at bounding box center [70, 11] width 5 height 5
type input "0"
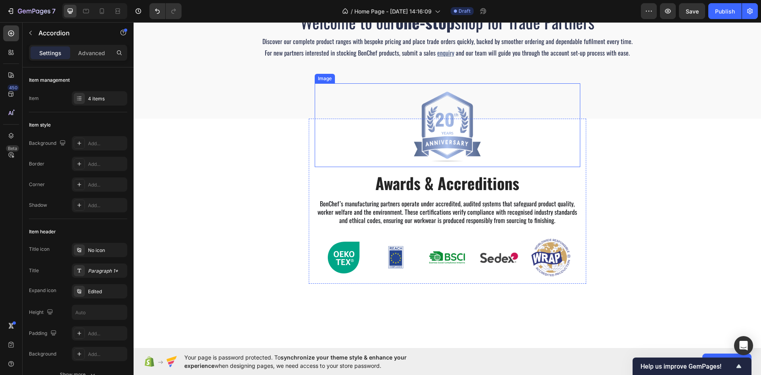
scroll to position [238, 0]
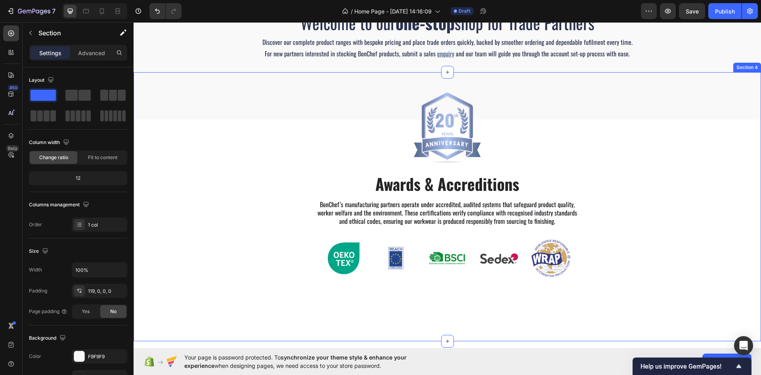
click at [243, 92] on div "Image Awards & Accreditions Heading BonChef’s manufacturing partners operate un…" at bounding box center [448, 206] width 628 height 269
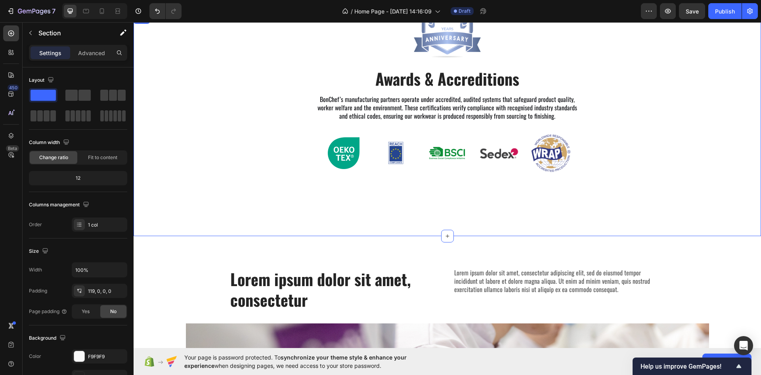
scroll to position [357, 0]
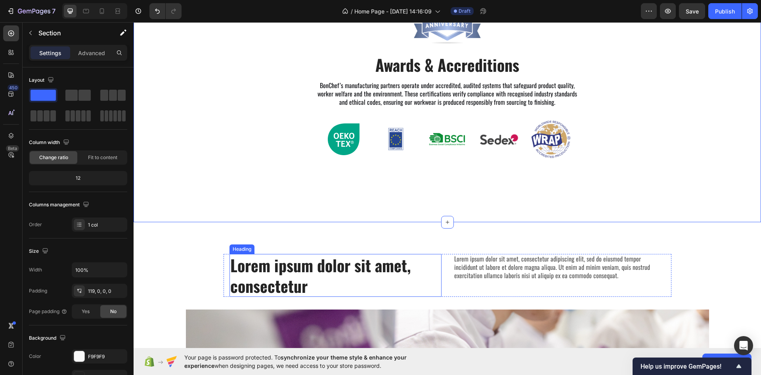
click at [264, 267] on h2 "Lorem ipsum dolor sit amet, consectetur" at bounding box center [336, 275] width 212 height 43
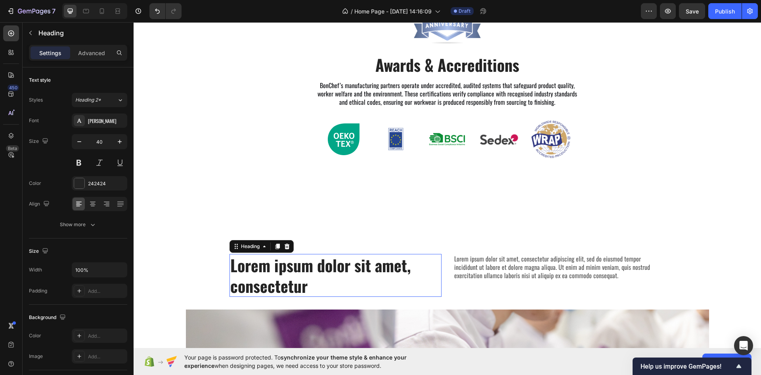
click at [264, 267] on p "Lorem ipsum dolor sit amet, consectetur" at bounding box center [335, 275] width 211 height 41
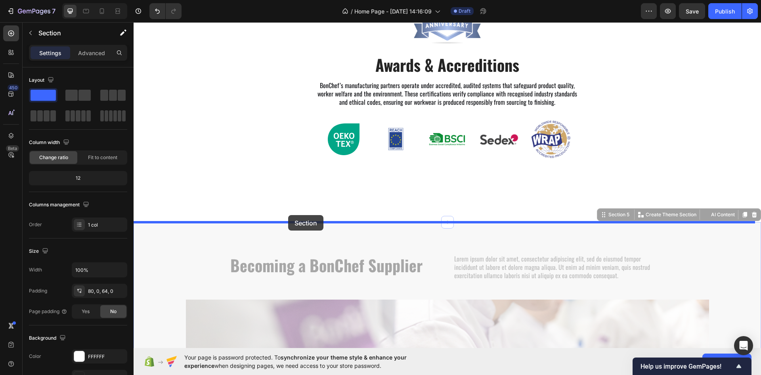
scroll to position [238, 0]
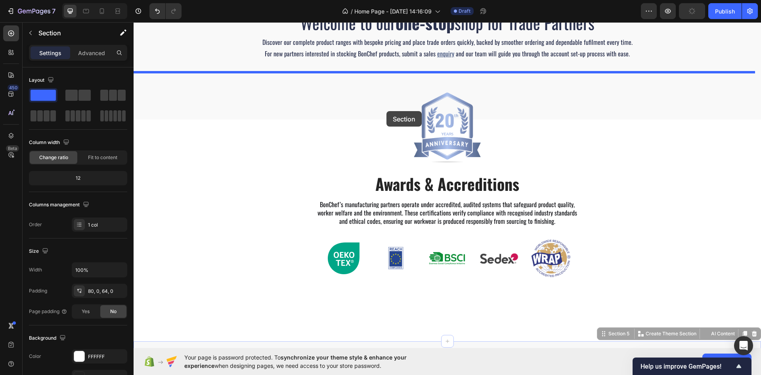
drag, startPoint x: 242, startPoint y: 232, endPoint x: 387, endPoint y: 111, distance: 188.9
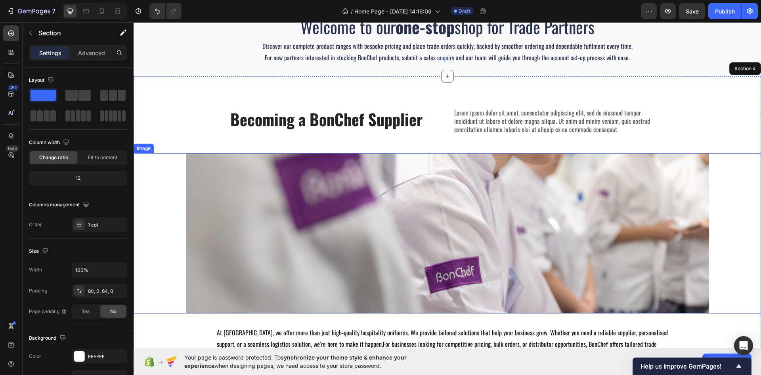
scroll to position [278, 0]
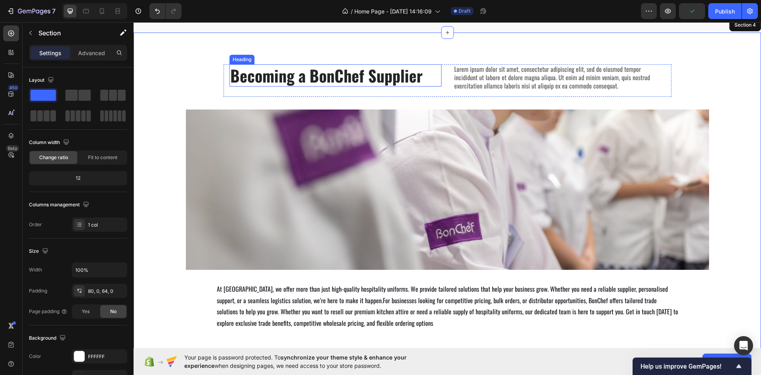
click at [385, 75] on h2 "Becoming a BonChef Supplier" at bounding box center [336, 75] width 212 height 22
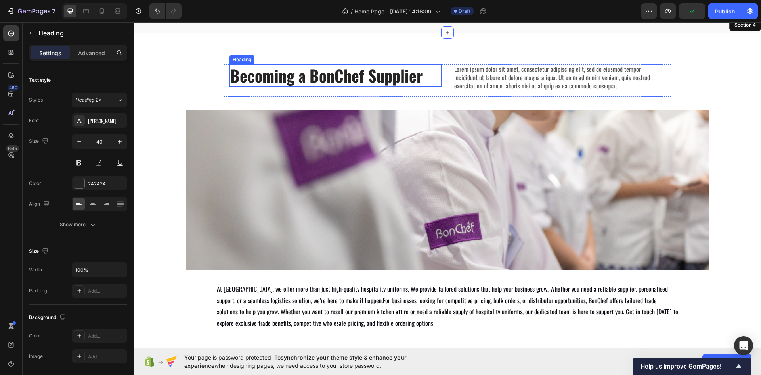
click at [385, 75] on h2 "Becoming a BonChef Supplier" at bounding box center [336, 75] width 212 height 22
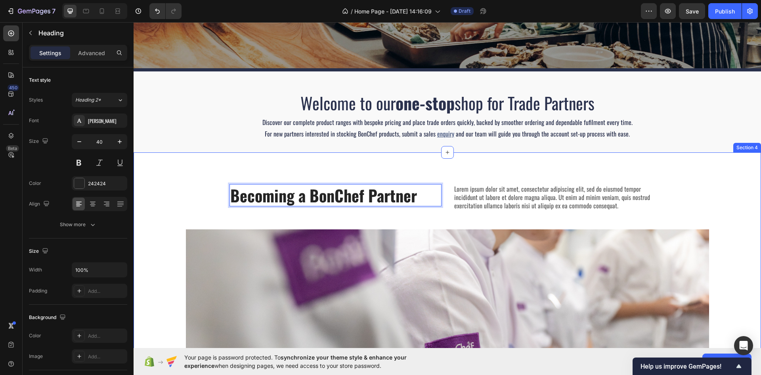
scroll to position [159, 0]
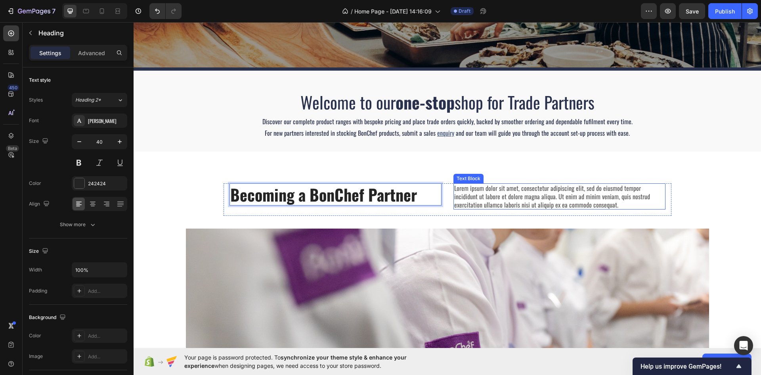
click at [656, 182] on div "Becoming a BonChef Partner Heading 0 Lorem ipsum dolor sit amet, consectetur ad…" at bounding box center [448, 330] width 628 height 358
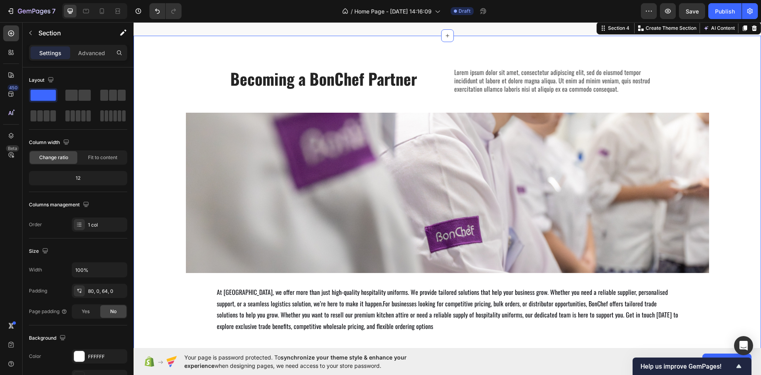
scroll to position [278, 0]
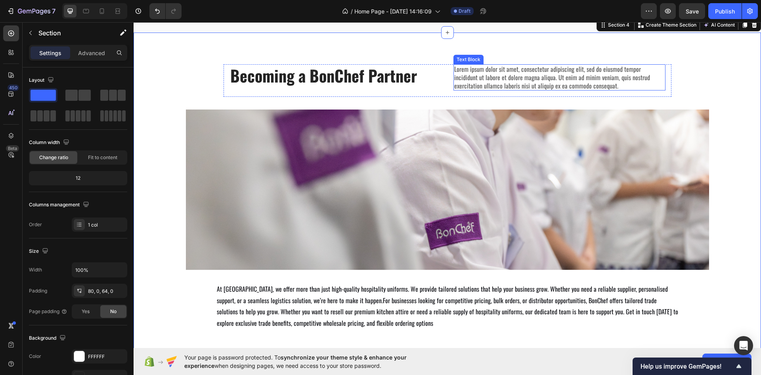
click at [519, 81] on p "Lorem ipsum dolor sit amet, consectetur adipiscing elit, sed do eiusmod tempor …" at bounding box center [559, 77] width 211 height 25
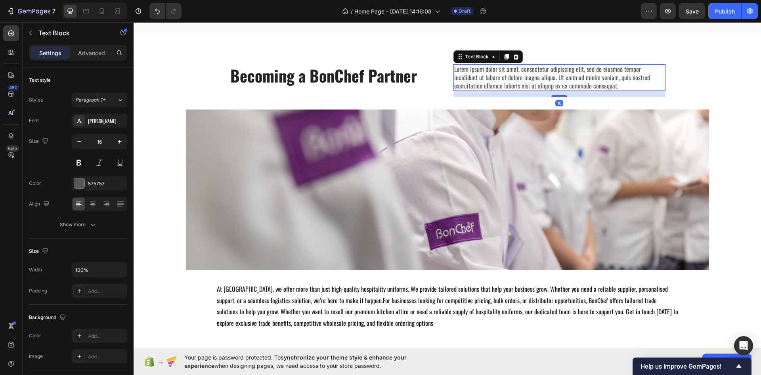
click at [519, 80] on p "Lorem ipsum dolor sit amet, consectetur adipiscing elit, sed do eiusmod tempor …" at bounding box center [559, 77] width 211 height 25
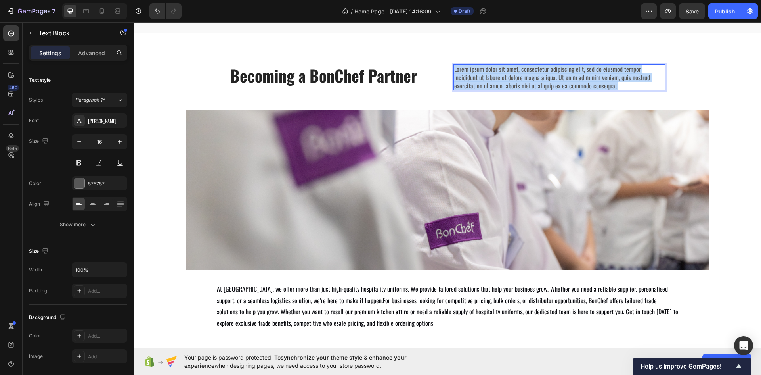
click at [519, 80] on p "Lorem ipsum dolor sit amet, consectetur adipiscing elit, sed do eiusmod tempor …" at bounding box center [559, 77] width 211 height 25
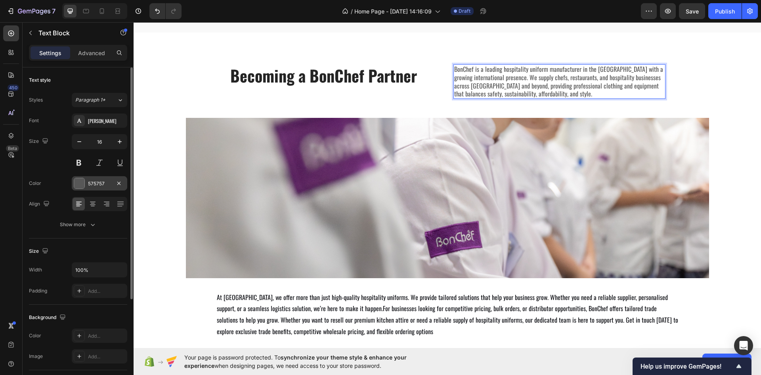
click at [80, 184] on div at bounding box center [79, 183] width 10 height 10
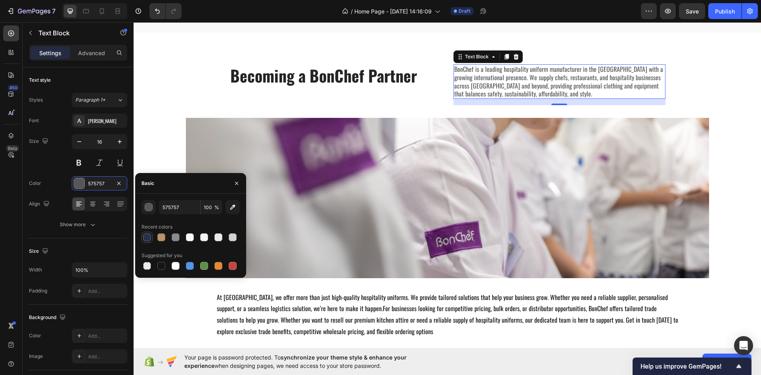
click at [149, 234] on div at bounding box center [147, 237] width 8 height 8
type input "29314C"
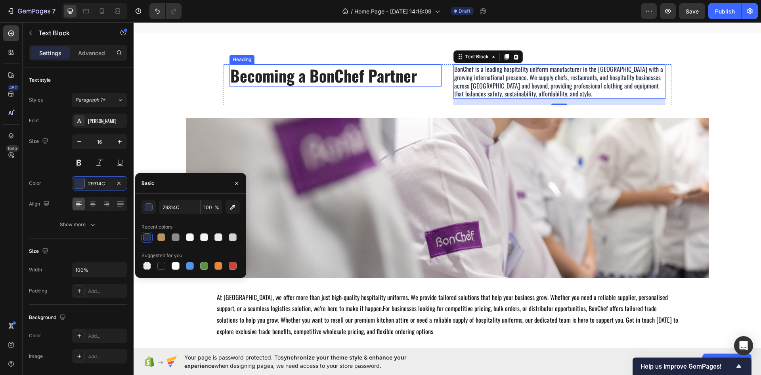
click at [288, 77] on p "Becoming a BonChef Partner" at bounding box center [335, 75] width 211 height 21
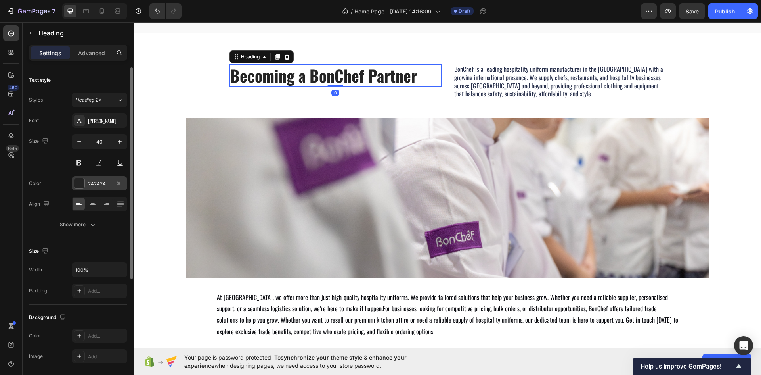
click at [79, 185] on div at bounding box center [79, 183] width 10 height 10
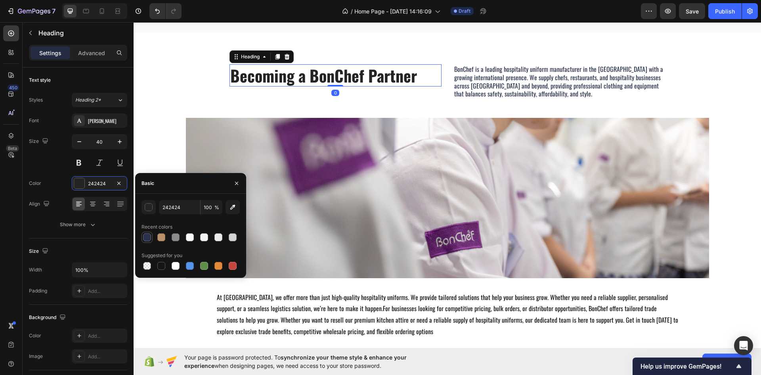
click at [148, 233] on div at bounding box center [147, 237] width 8 height 8
type input "29314C"
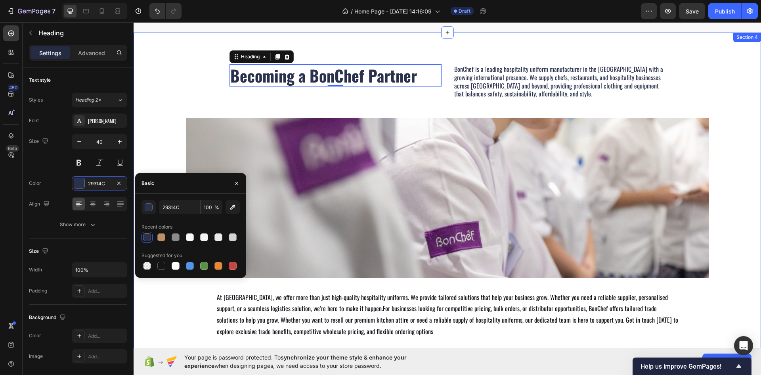
click at [161, 109] on div "Becoming a BonChef Partner Heading 0 BonChef is a leading hospitality uniform m…" at bounding box center [448, 218] width 628 height 309
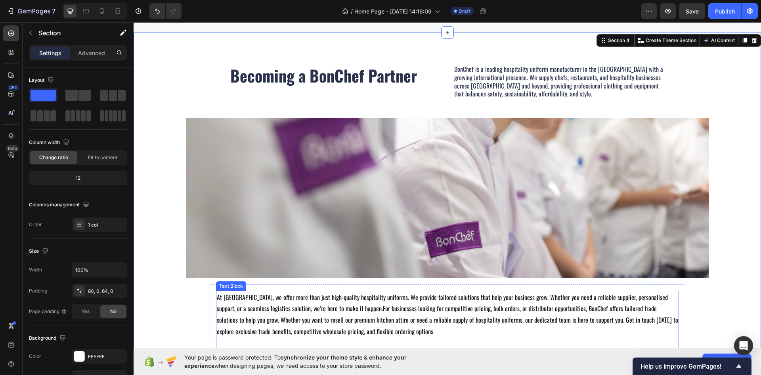
click at [236, 303] on p "At [GEOGRAPHIC_DATA], we offer more than just high-quality hospitality uniforms…" at bounding box center [448, 314] width 462 height 46
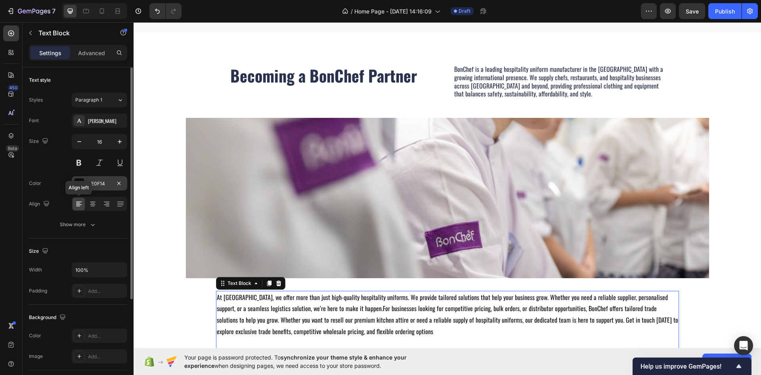
click at [86, 186] on div "0E0F14" at bounding box center [100, 183] width 56 height 14
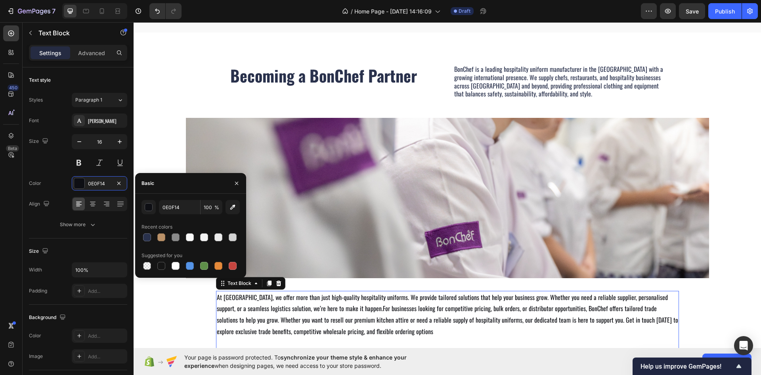
click at [153, 236] on div at bounding box center [191, 237] width 98 height 11
click at [148, 238] on div at bounding box center [147, 237] width 8 height 8
type input "29314C"
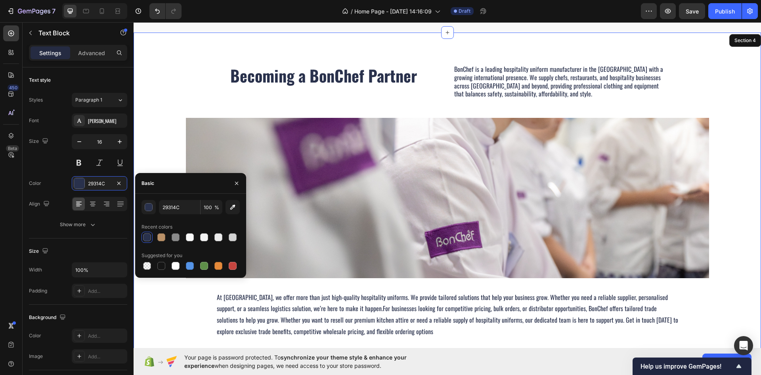
click at [165, 104] on div "Becoming a BonChef Partner Heading BonChef is a leading hospitality uniform man…" at bounding box center [448, 218] width 628 height 309
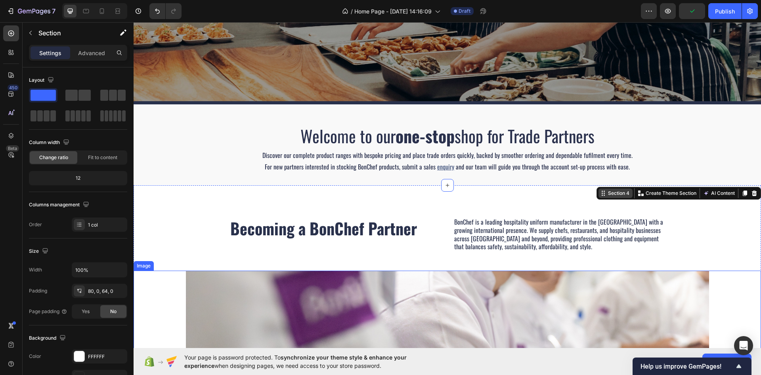
scroll to position [119, 0]
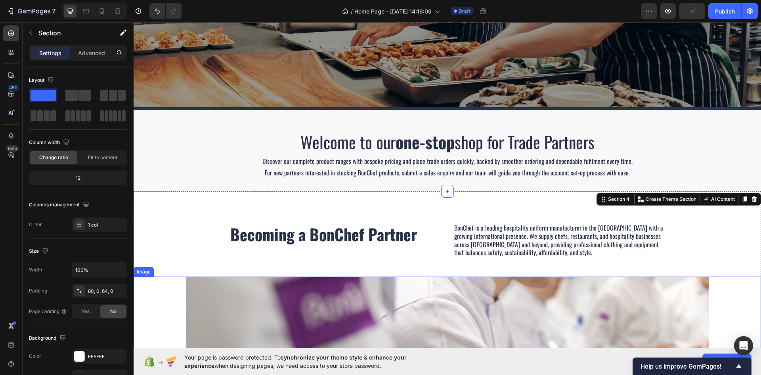
click at [729, 286] on div at bounding box center [448, 356] width 628 height 160
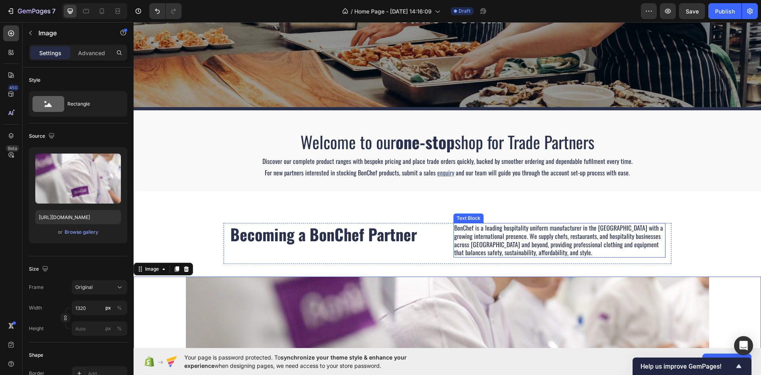
click at [525, 236] on p "BonChef is a leading hospitality uniform manufacturer in the [GEOGRAPHIC_DATA] …" at bounding box center [559, 240] width 211 height 33
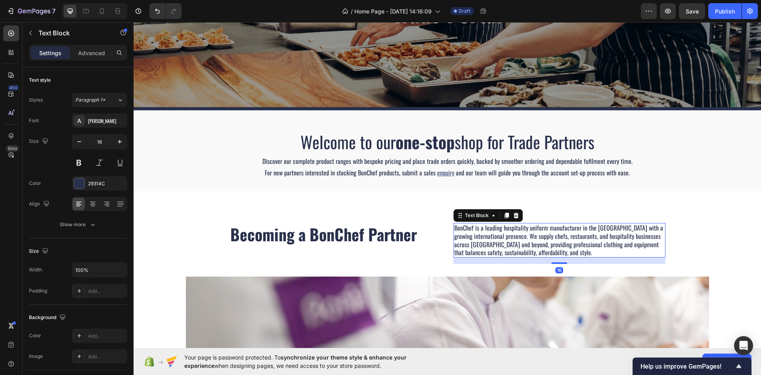
scroll to position [159, 0]
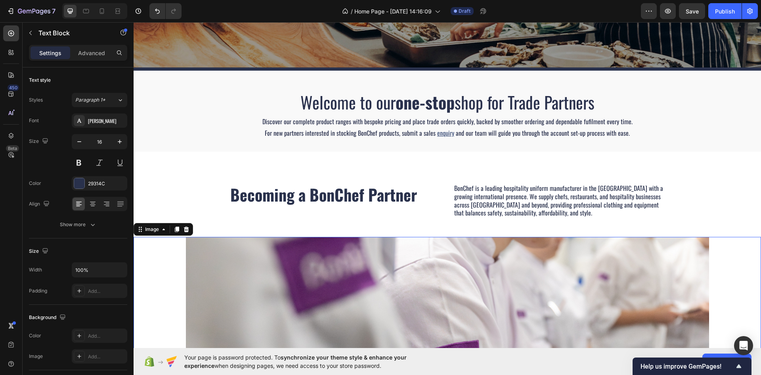
click at [308, 263] on img at bounding box center [447, 317] width 523 height 160
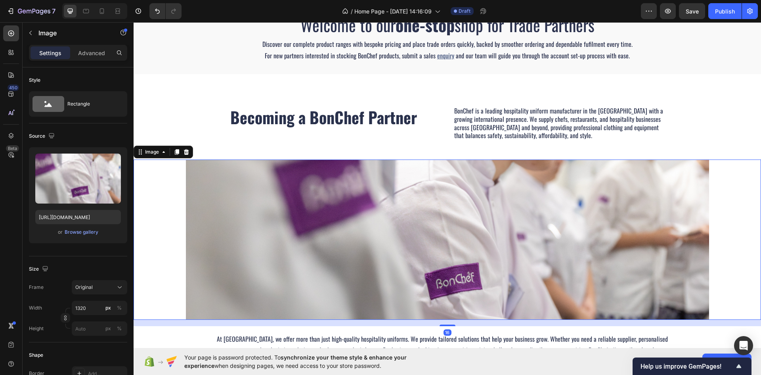
scroll to position [238, 0]
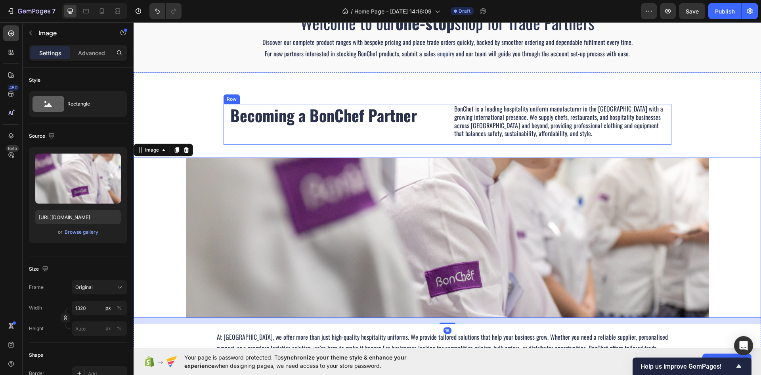
click at [438, 135] on div "Becoming a BonChef Partner Heading" at bounding box center [336, 124] width 212 height 41
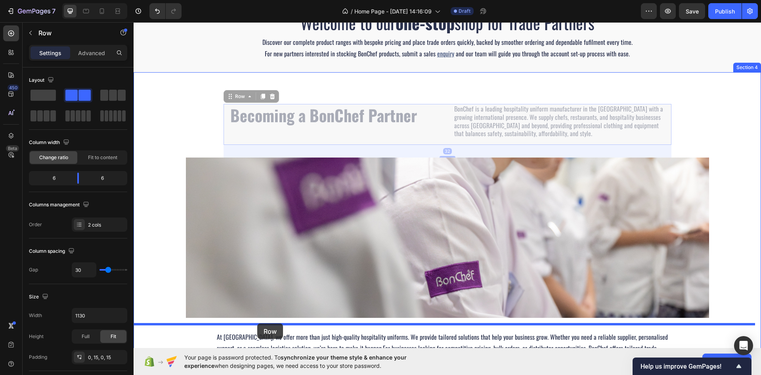
drag, startPoint x: 228, startPoint y: 98, endPoint x: 257, endPoint y: 323, distance: 226.7
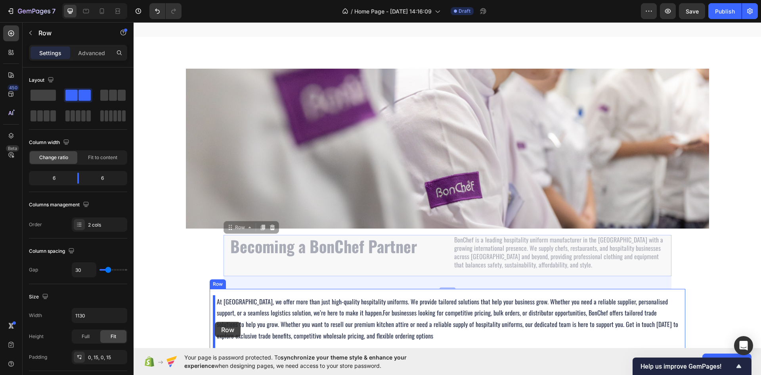
scroll to position [283, 0]
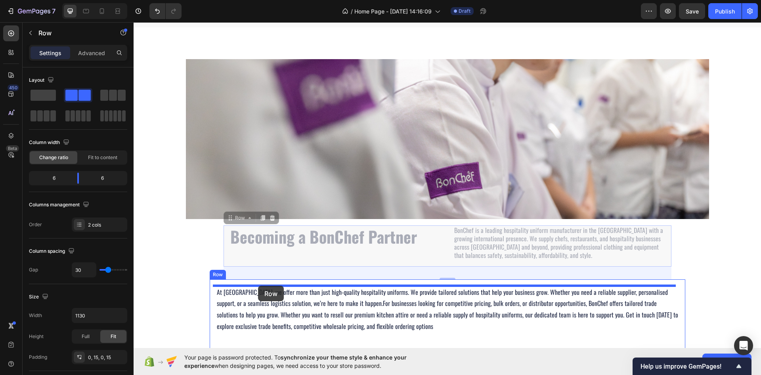
drag, startPoint x: 226, startPoint y: 253, endPoint x: 258, endPoint y: 285, distance: 45.7
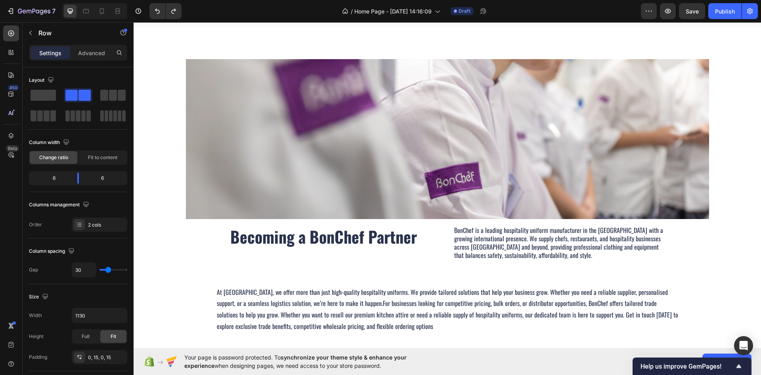
click at [225, 253] on div "Becoming a BonChef Partner Heading BonChef is a leading hospitality uniform man…" at bounding box center [448, 245] width 448 height 41
click at [277, 238] on h2 "Becoming a BonChef Partner" at bounding box center [336, 236] width 212 height 22
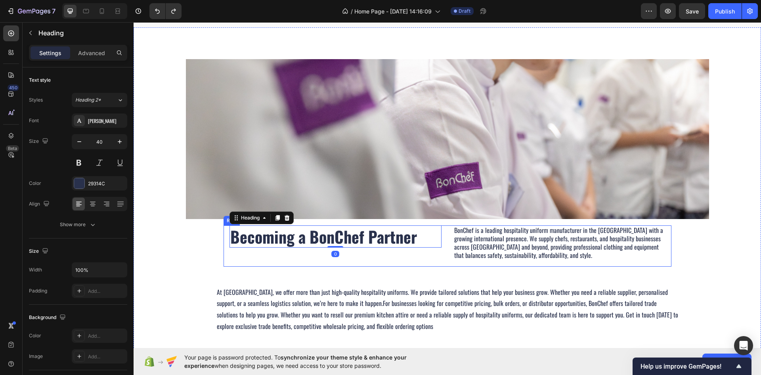
click at [268, 255] on div "Becoming a BonChef Partner Heading 0" at bounding box center [336, 245] width 212 height 41
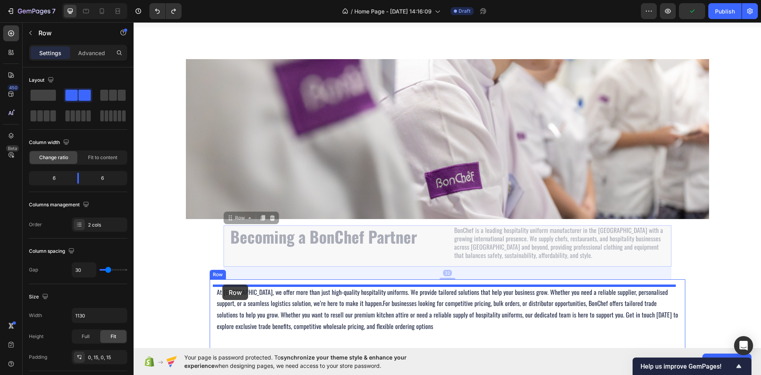
drag, startPoint x: 226, startPoint y: 219, endPoint x: 222, endPoint y: 284, distance: 65.1
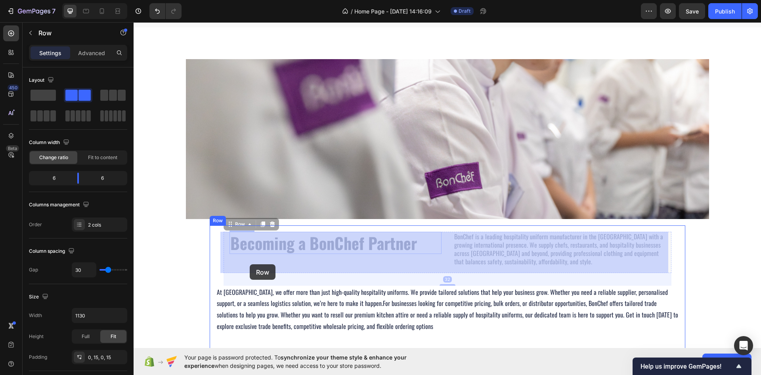
drag, startPoint x: 228, startPoint y: 224, endPoint x: 250, endPoint y: 264, distance: 45.9
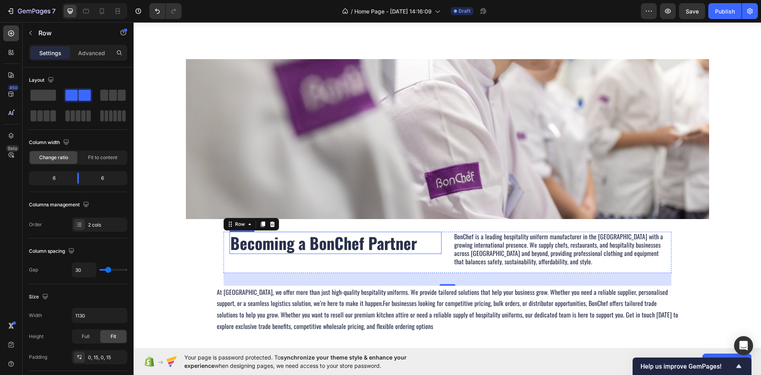
click at [337, 237] on h2 "Becoming a BonChef Partner" at bounding box center [336, 243] width 212 height 22
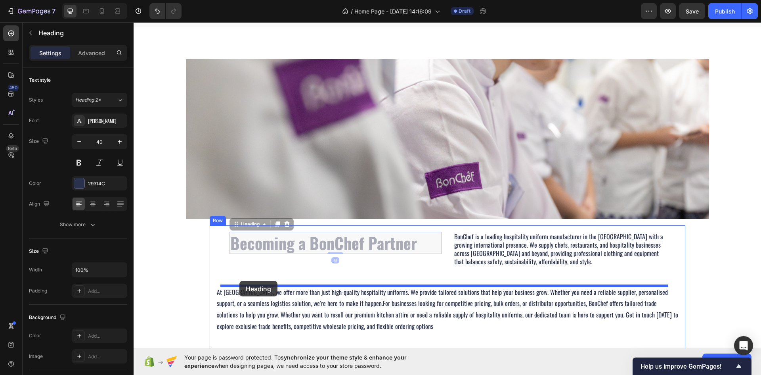
drag, startPoint x: 236, startPoint y: 228, endPoint x: 239, endPoint y: 281, distance: 53.3
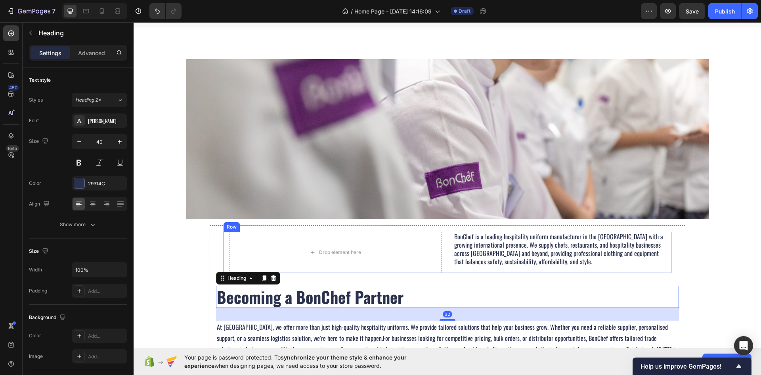
click at [466, 245] on p "BonChef is a leading hospitality uniform manufacturer in the [GEOGRAPHIC_DATA] …" at bounding box center [559, 248] width 211 height 33
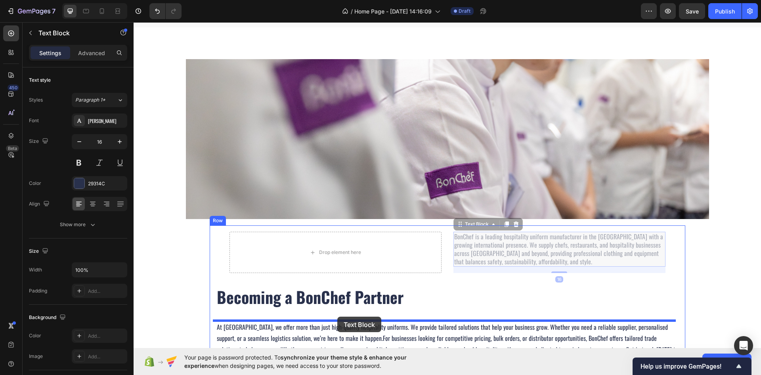
drag, startPoint x: 457, startPoint y: 227, endPoint x: 337, endPoint y: 316, distance: 149.0
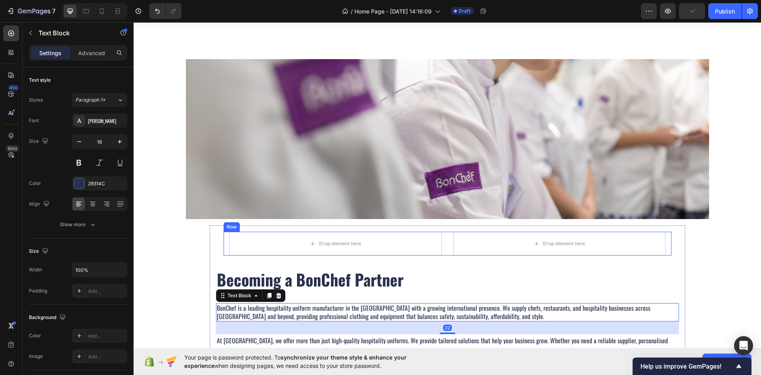
click at [447, 251] on div "Drop element here Drop element here Row" at bounding box center [448, 244] width 448 height 24
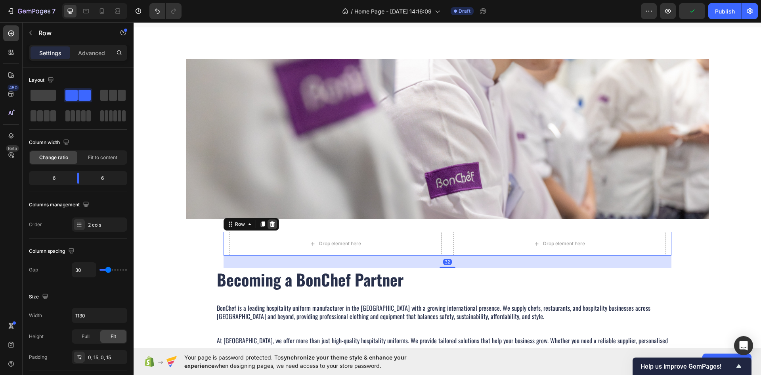
click at [269, 228] on div at bounding box center [273, 224] width 10 height 10
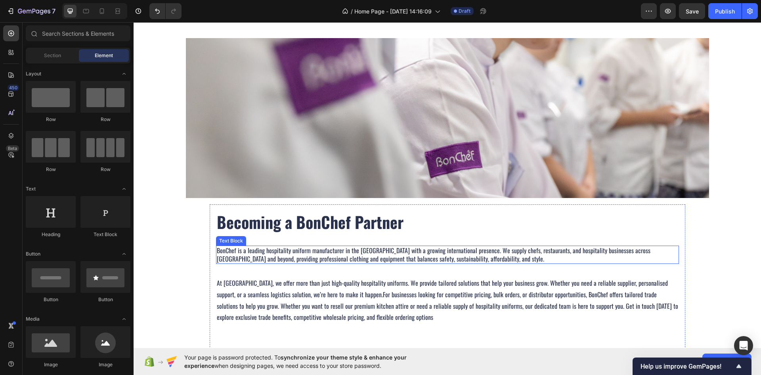
scroll to position [322, 0]
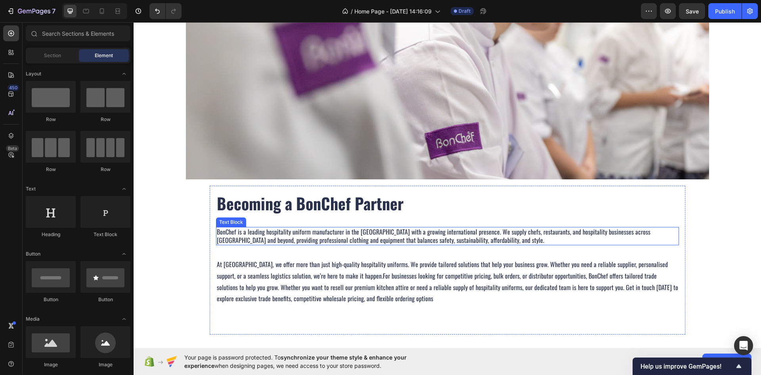
click at [259, 236] on p "BonChef is a leading hospitality uniform manufacturer in the [GEOGRAPHIC_DATA] …" at bounding box center [448, 236] width 462 height 17
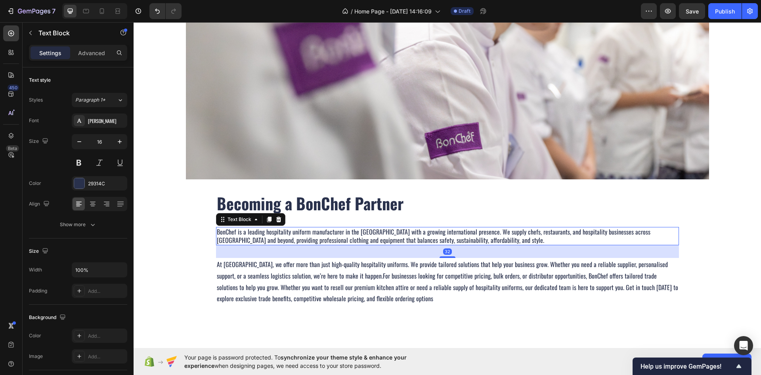
click at [259, 236] on p "BonChef is a leading hospitality uniform manufacturer in the [GEOGRAPHIC_DATA] …" at bounding box center [448, 236] width 462 height 17
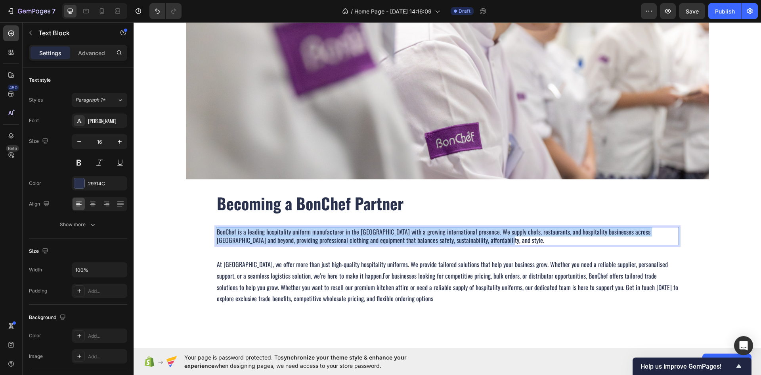
click at [259, 236] on p "BonChef is a leading hospitality uniform manufacturer in the [GEOGRAPHIC_DATA] …" at bounding box center [448, 236] width 462 height 17
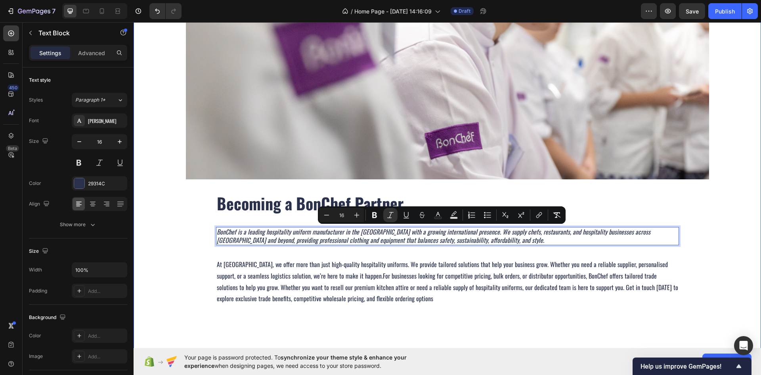
click at [180, 243] on div "Image Becoming a BonChef Partner Heading BonChef is a leading hospitality unifo…" at bounding box center [448, 179] width 628 height 321
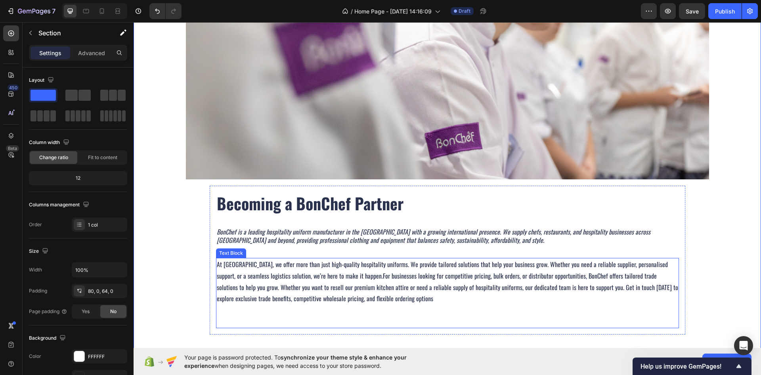
click at [232, 270] on p "At [GEOGRAPHIC_DATA], we offer more than just high-quality hospitality uniforms…" at bounding box center [448, 282] width 462 height 46
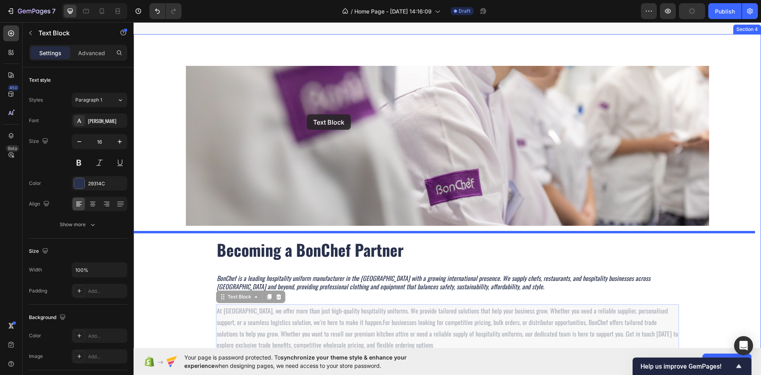
scroll to position [203, 0]
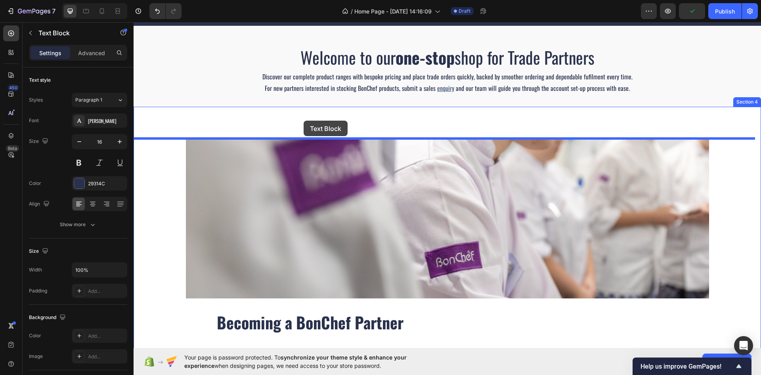
drag, startPoint x: 218, startPoint y: 248, endPoint x: 304, endPoint y: 121, distance: 153.2
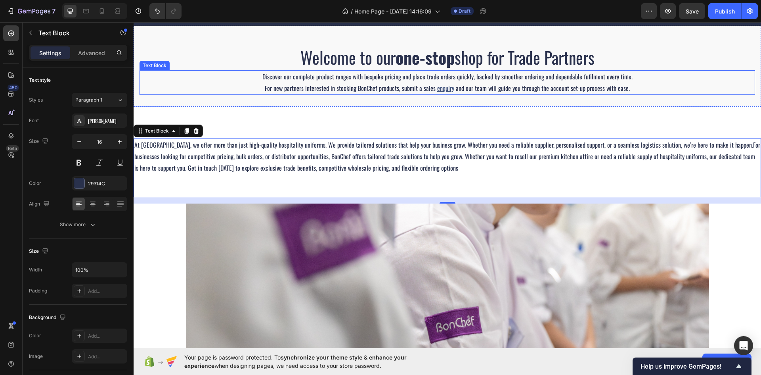
click at [288, 83] on span "For new partners interested in stocking BonChef products, submit a sales" at bounding box center [350, 88] width 171 height 10
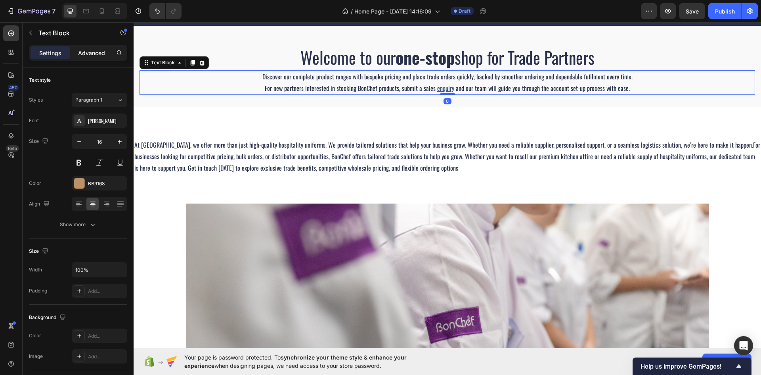
click at [100, 56] on p "Advanced" at bounding box center [91, 53] width 27 height 8
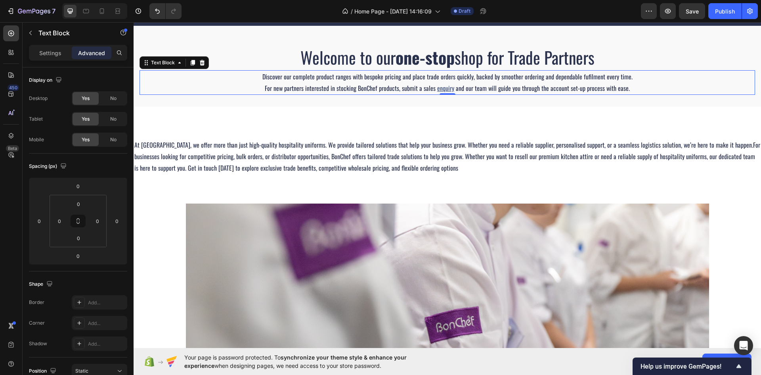
click at [267, 79] on span "Discover our complete product ranges with bespoke pricing and place trade order…" at bounding box center [447, 77] width 370 height 10
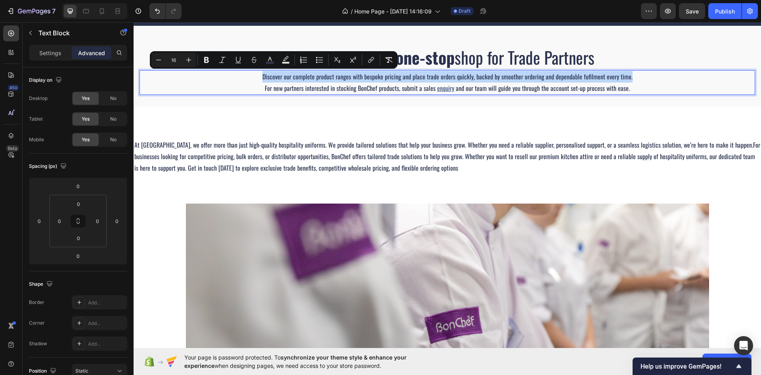
click at [267, 79] on span "Discover our complete product ranges with bespoke pricing and place trade order…" at bounding box center [447, 77] width 370 height 10
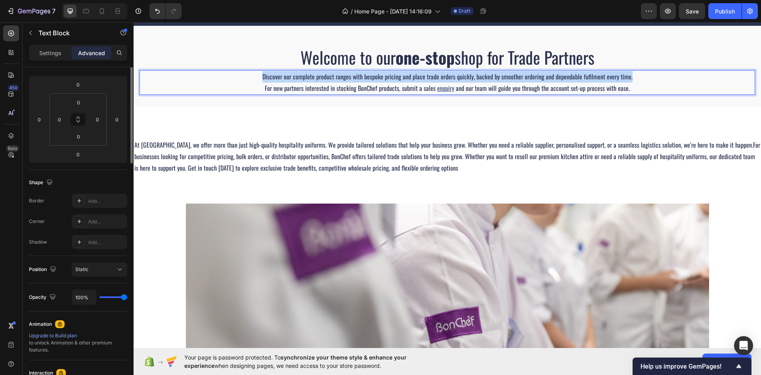
scroll to position [0, 0]
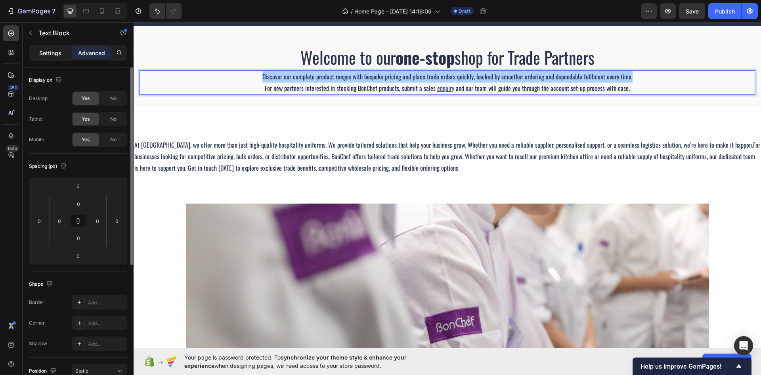
click at [58, 48] on div "Settings" at bounding box center [51, 52] width 40 height 13
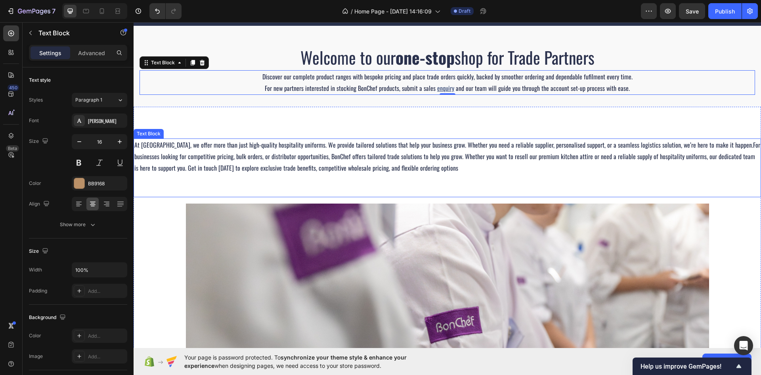
click at [339, 155] on span "For businesses looking for competitive pricing, bulk orders, or distributor opp…" at bounding box center [447, 156] width 626 height 33
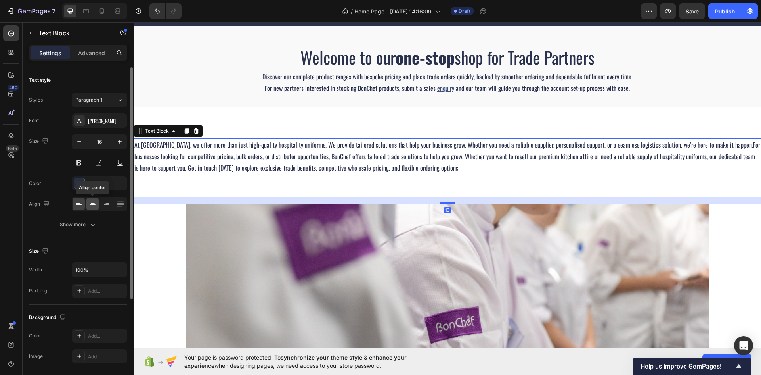
click at [97, 198] on div at bounding box center [92, 203] width 12 height 13
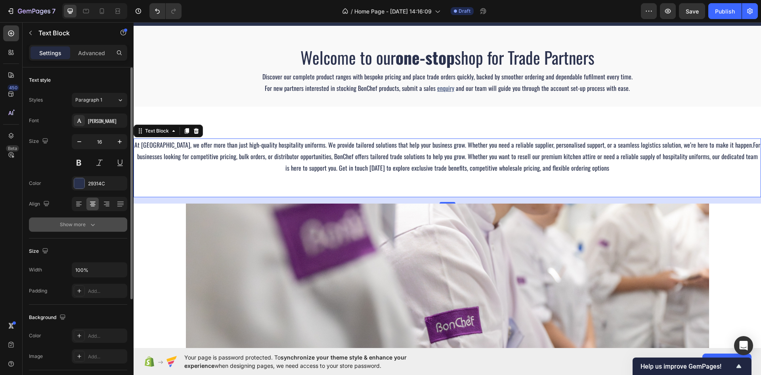
click at [87, 224] on div "Show more" at bounding box center [78, 224] width 37 height 8
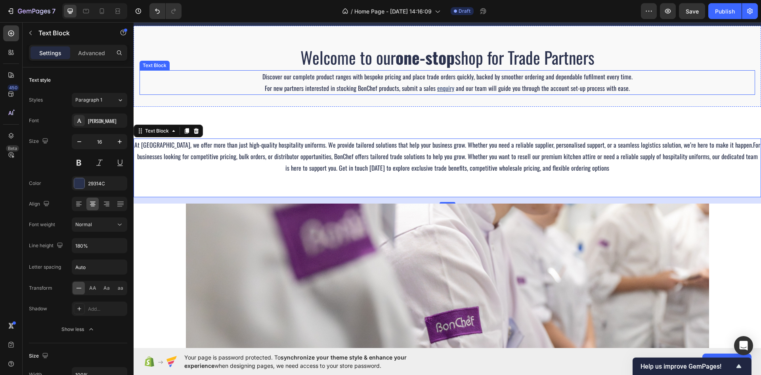
click at [254, 87] on p "For new partners interested in stocking BonChef products, submit a sales enquir…" at bounding box center [447, 87] width 614 height 11
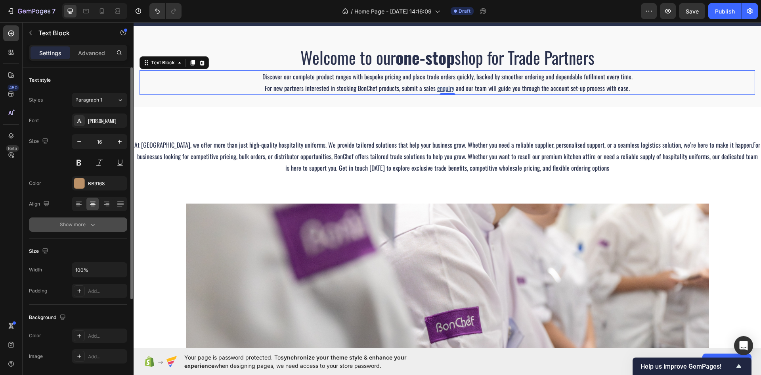
click at [91, 219] on button "Show more" at bounding box center [78, 224] width 98 height 14
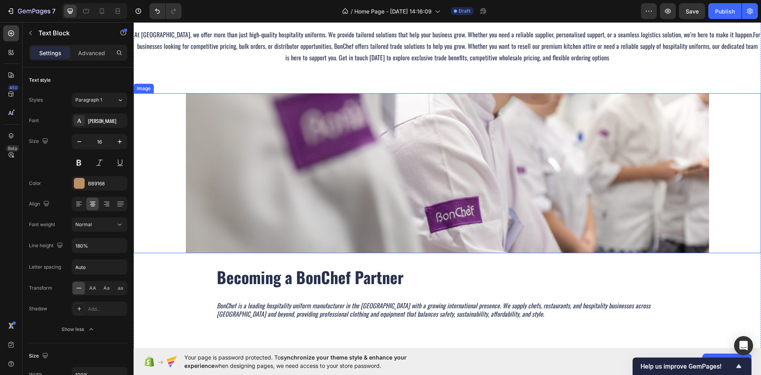
scroll to position [322, 0]
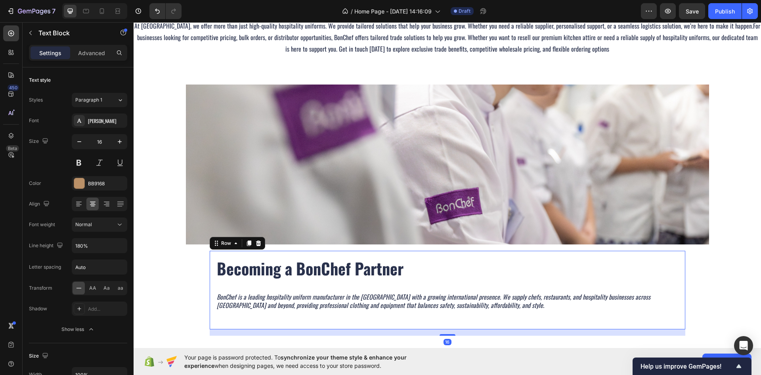
click at [210, 258] on div "Becoming a BonChef Partner Heading BonChef is a leading hospitality uniform man…" at bounding box center [448, 290] width 476 height 79
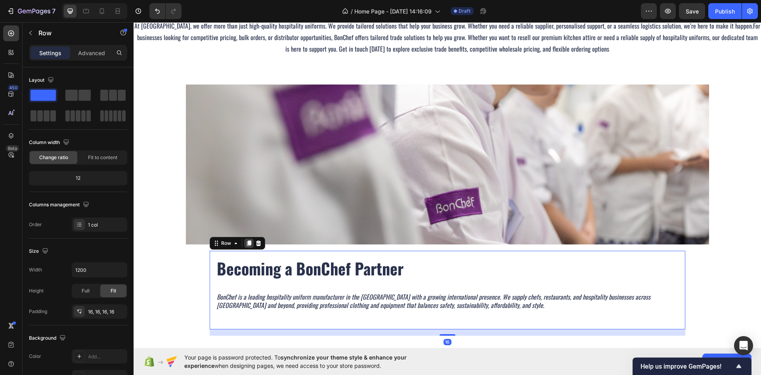
click at [249, 244] on div at bounding box center [249, 243] width 10 height 10
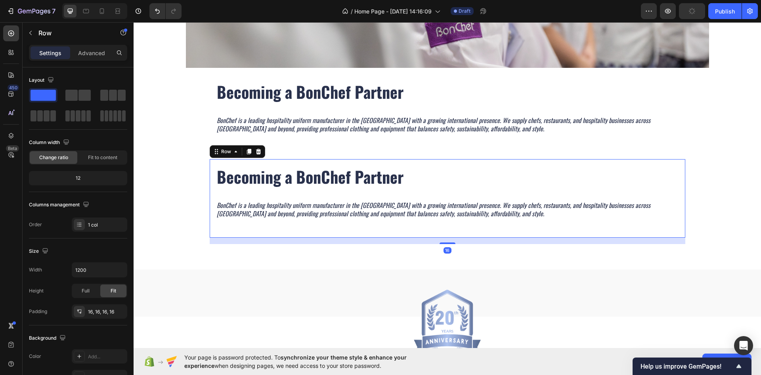
scroll to position [489, 0]
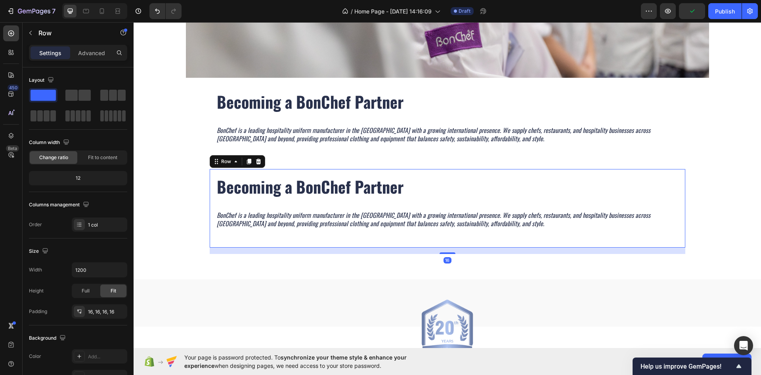
click at [253, 187] on h2 "Becoming a BonChef Partner" at bounding box center [447, 186] width 463 height 22
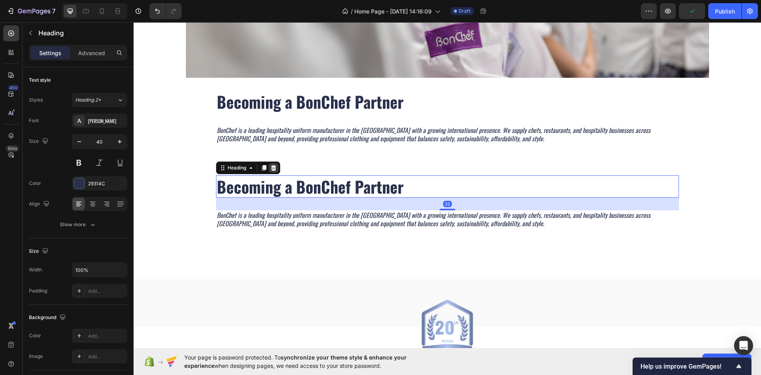
click at [270, 167] on icon at bounding box center [273, 168] width 6 height 6
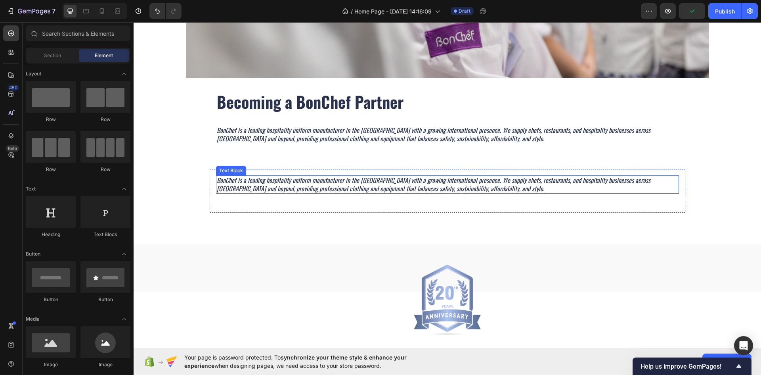
click at [236, 176] on icon "BonChef is a leading hospitality uniform manufacturer in the [GEOGRAPHIC_DATA] …" at bounding box center [434, 184] width 434 height 18
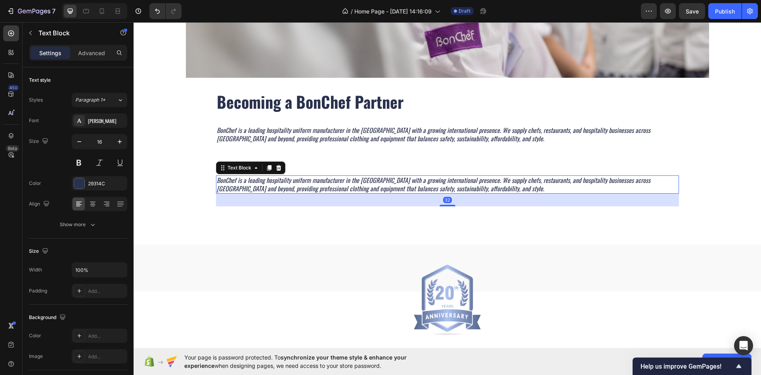
click at [224, 200] on div "32" at bounding box center [447, 199] width 463 height 13
click at [212, 201] on div "BonChef is a leading hospitality uniform manufacturer in the [GEOGRAPHIC_DATA] …" at bounding box center [448, 191] width 476 height 44
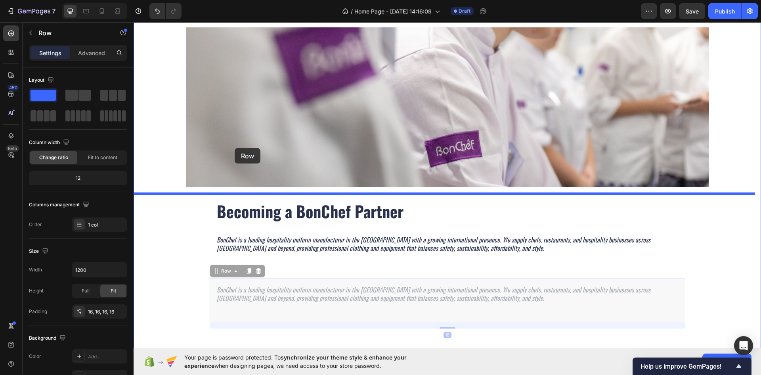
scroll to position [330, 0]
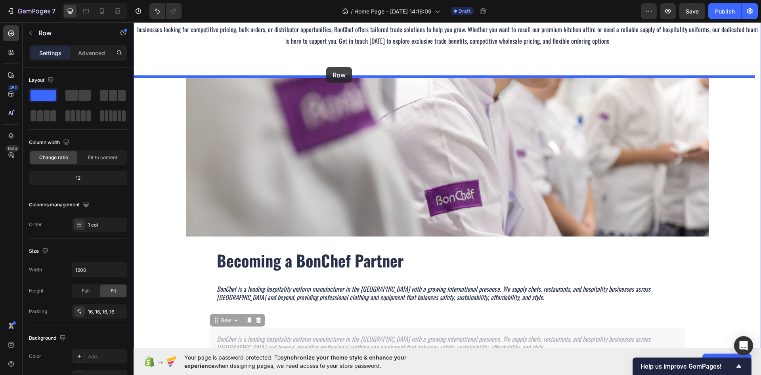
drag, startPoint x: 211, startPoint y: 161, endPoint x: 326, endPoint y: 67, distance: 148.8
click at [326, 67] on div "Header At BonChef, we offer more than just high-quality hospitality uniforms. W…" at bounding box center [448, 352] width 628 height 1321
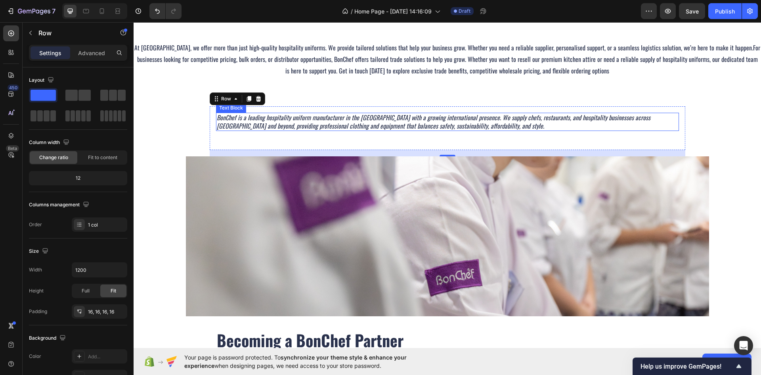
scroll to position [251, 0]
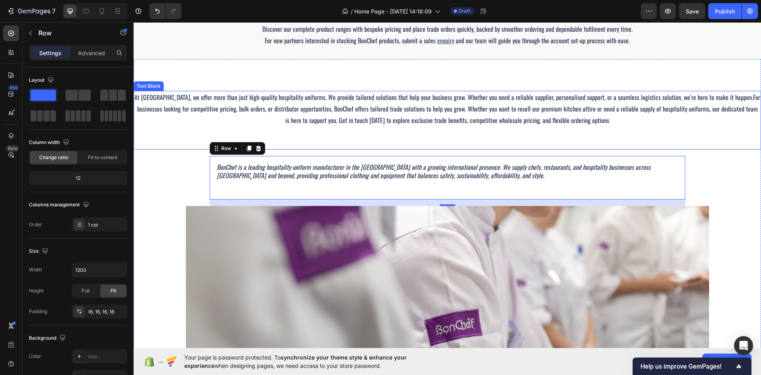
click at [268, 112] on span "For businesses looking for competitive pricing, bulk orders, or distributor opp…" at bounding box center [449, 108] width 624 height 33
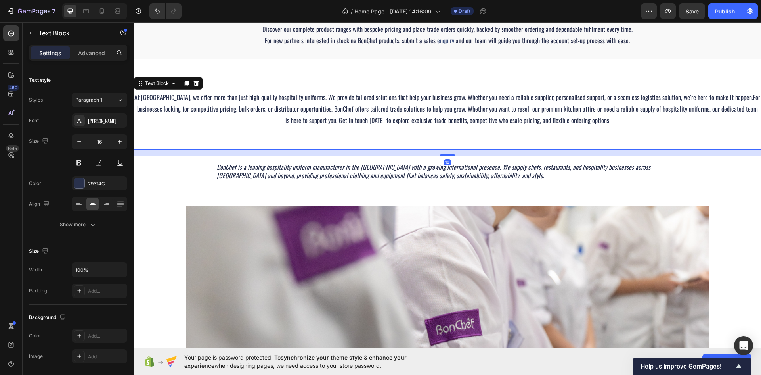
click at [205, 99] on p "At [GEOGRAPHIC_DATA], we offer more than just high-quality hospitality uniforms…" at bounding box center [447, 109] width 626 height 34
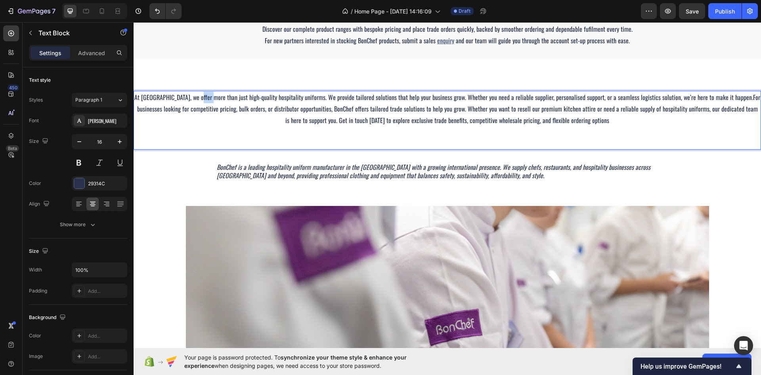
click at [205, 99] on p "At [GEOGRAPHIC_DATA], we offer more than just high-quality hospitality uniforms…" at bounding box center [447, 109] width 626 height 34
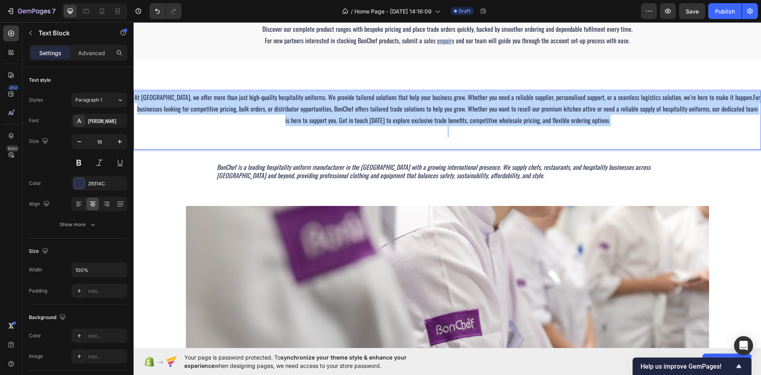
click at [205, 99] on p "At [GEOGRAPHIC_DATA], we offer more than just high-quality hospitality uniforms…" at bounding box center [447, 109] width 626 height 34
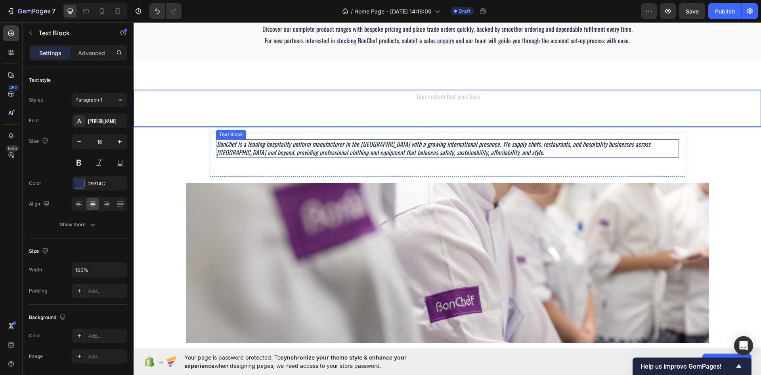
click at [259, 143] on icon "BonChef is a leading hospitality uniform manufacturer in the [GEOGRAPHIC_DATA] …" at bounding box center [434, 148] width 434 height 18
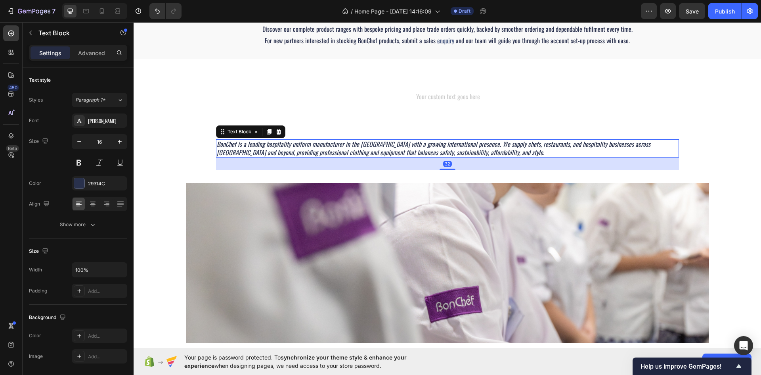
click at [259, 143] on icon "BonChef is a leading hospitality uniform manufacturer in the [GEOGRAPHIC_DATA] …" at bounding box center [434, 148] width 434 height 18
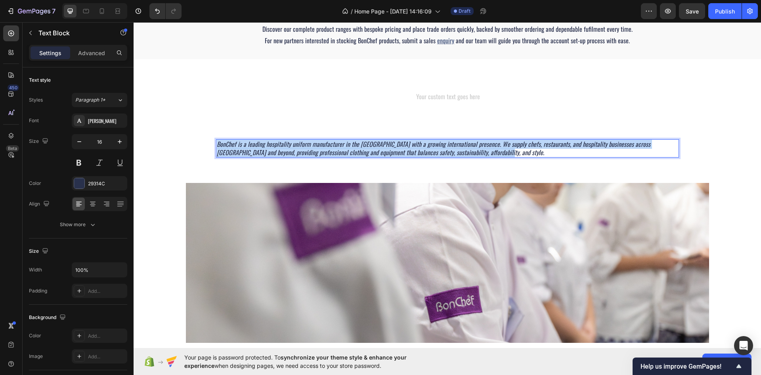
click at [259, 143] on icon "BonChef is a leading hospitality uniform manufacturer in the [GEOGRAPHIC_DATA] …" at bounding box center [434, 148] width 434 height 18
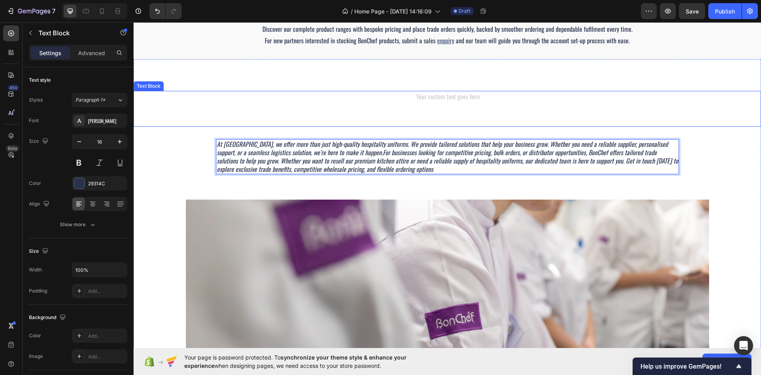
click at [381, 101] on div "Rich Text Editor. Editing area: main" at bounding box center [448, 109] width 628 height 36
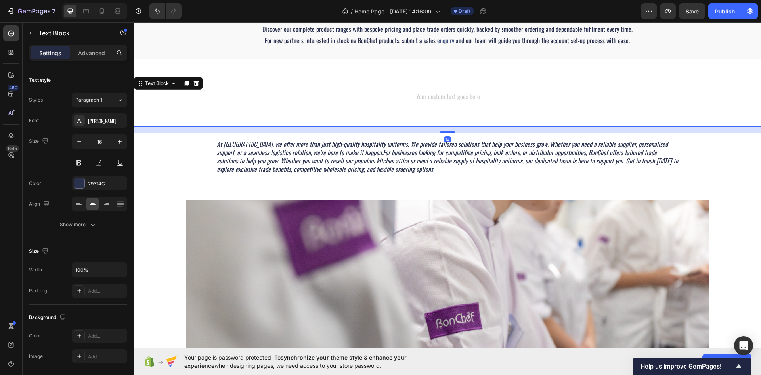
click at [196, 80] on icon at bounding box center [196, 83] width 5 height 6
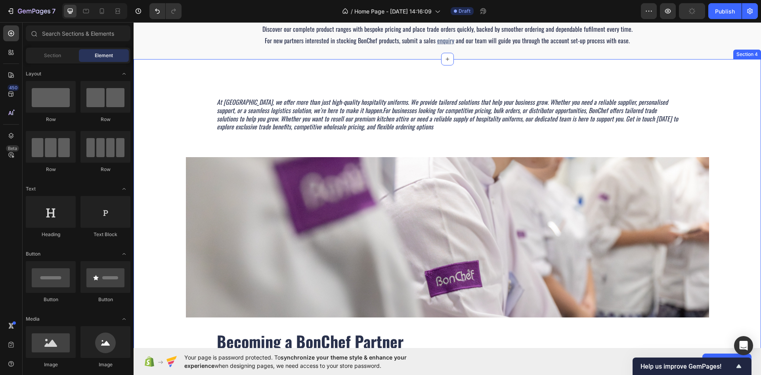
click at [253, 78] on div "At [GEOGRAPHIC_DATA], we offer more than just high-quality hospitality uniforms…" at bounding box center [448, 246] width 628 height 374
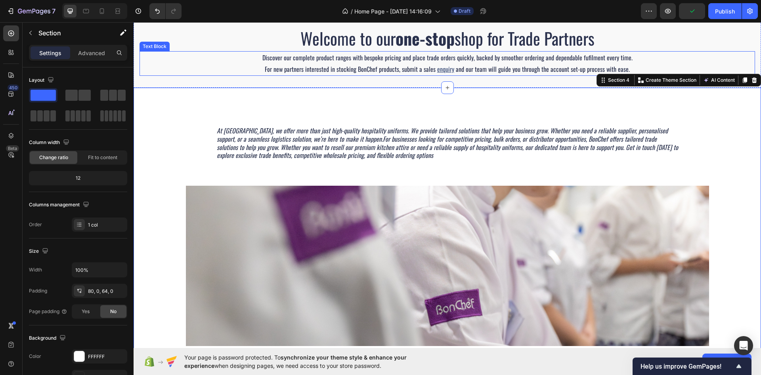
scroll to position [132, 0]
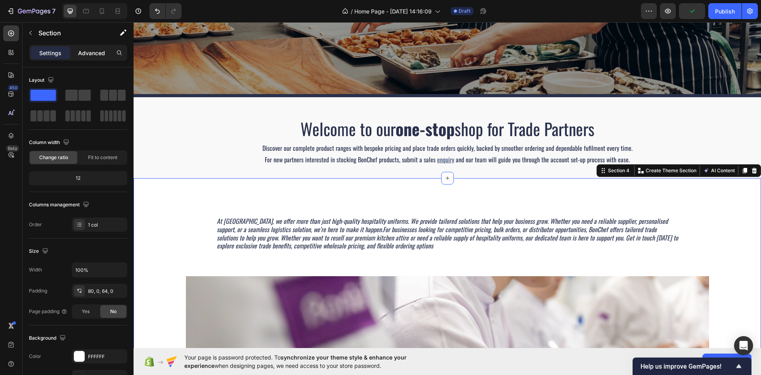
click at [91, 50] on p "Advanced" at bounding box center [91, 53] width 27 height 8
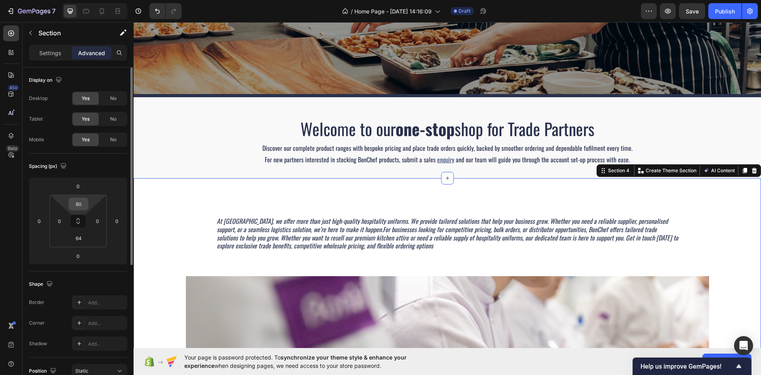
click at [82, 203] on input "80" at bounding box center [79, 204] width 16 height 12
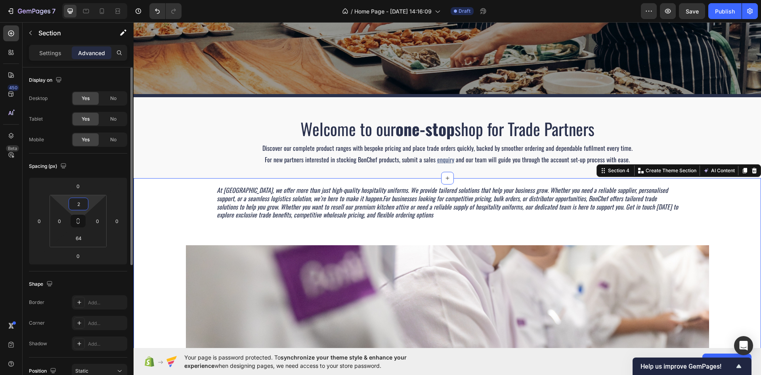
type input "20"
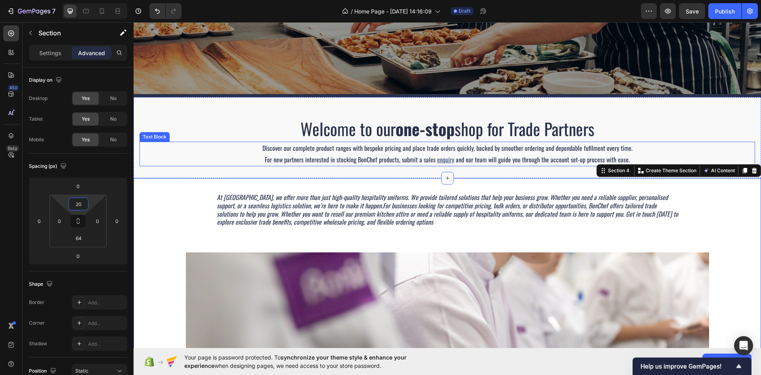
click at [193, 123] on h2 "Welcome to our one-stop shop for Trade Partners" at bounding box center [448, 128] width 616 height 23
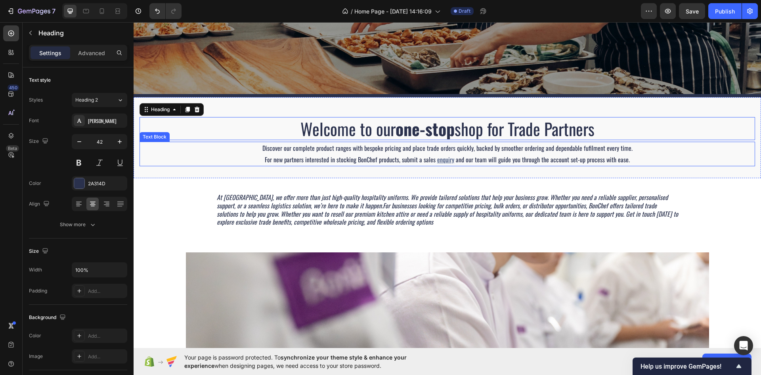
click at [179, 228] on div "At [GEOGRAPHIC_DATA], we offer more than just high-quality hospitality uniforms…" at bounding box center [448, 344] width 628 height 317
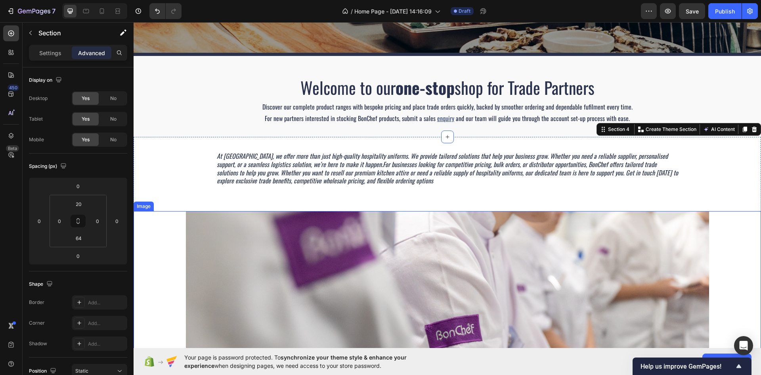
scroll to position [211, 0]
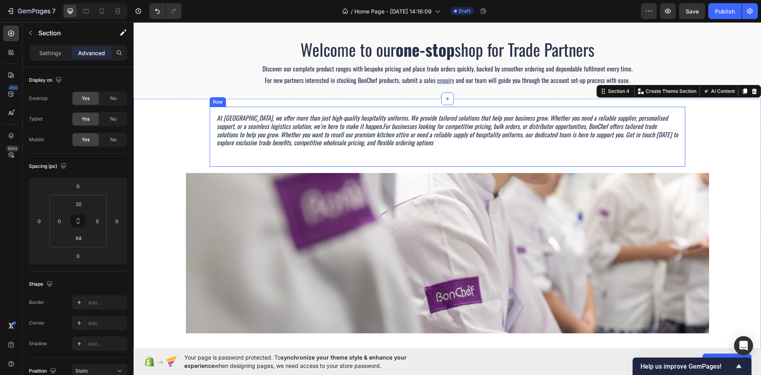
click at [291, 150] on div "At [GEOGRAPHIC_DATA], we offer more than just high-quality hospitality uniforms…" at bounding box center [447, 136] width 463 height 47
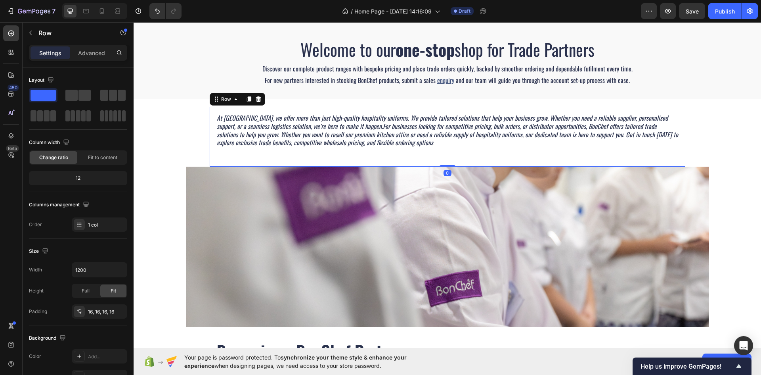
drag, startPoint x: 443, startPoint y: 172, endPoint x: 347, endPoint y: 150, distance: 98.9
click at [445, 154] on div "At [GEOGRAPHIC_DATA], we offer more than just high-quality hospitality uniforms…" at bounding box center [448, 137] width 476 height 60
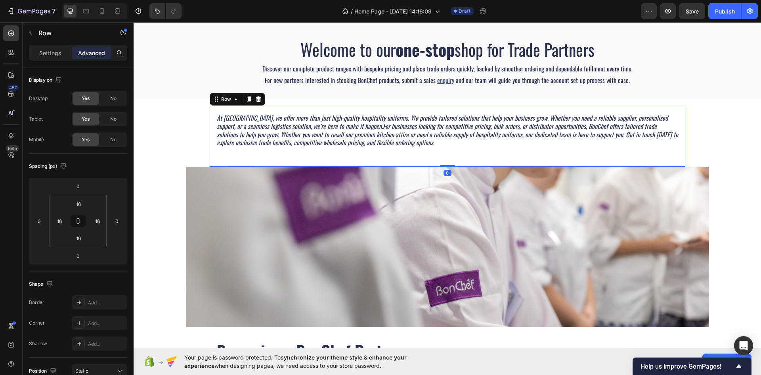
click at [347, 150] on div "At [GEOGRAPHIC_DATA], we offer more than just high-quality hospitality uniforms…" at bounding box center [447, 136] width 463 height 47
click at [373, 139] on icon "For businesses looking for competitive pricing, bulk orders, or distributor opp…" at bounding box center [448, 134] width 462 height 26
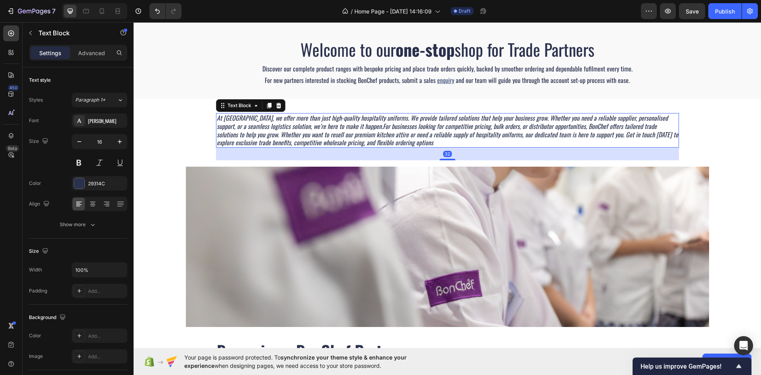
click at [375, 152] on div "32" at bounding box center [447, 154] width 463 height 13
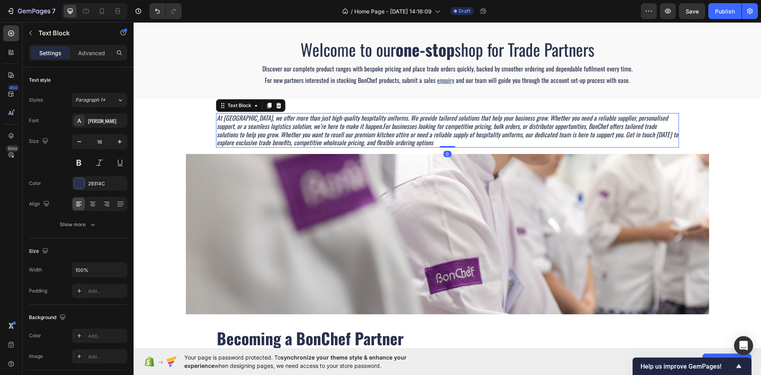
drag, startPoint x: 442, startPoint y: 159, endPoint x: 446, endPoint y: 140, distance: 18.8
click at [446, 140] on div "At [GEOGRAPHIC_DATA], we offer more than just high-quality hospitality uniforms…" at bounding box center [447, 130] width 463 height 34
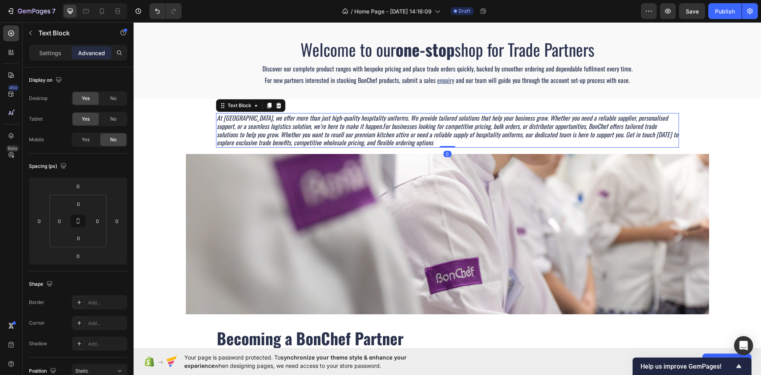
click at [165, 137] on div "At [GEOGRAPHIC_DATA], we offer more than just high-quality hospitality uniforms…" at bounding box center [448, 256] width 628 height 298
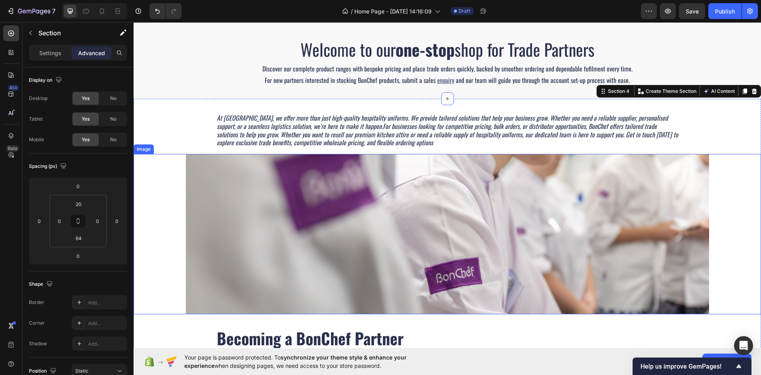
click at [162, 218] on div at bounding box center [448, 234] width 628 height 160
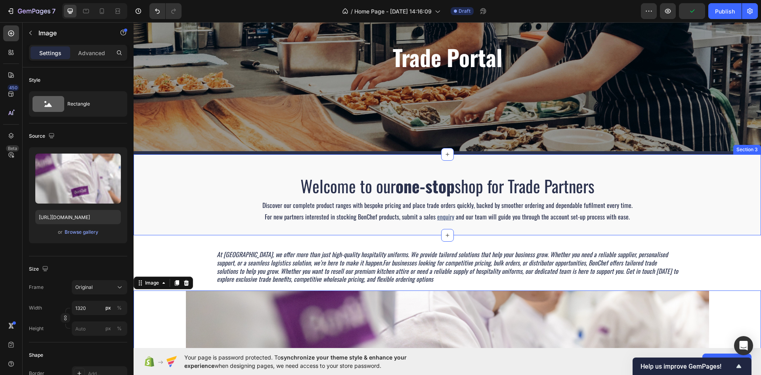
scroll to position [92, 0]
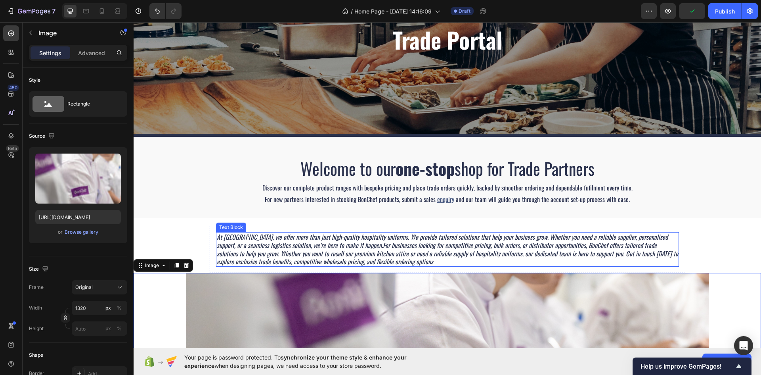
click at [290, 250] on icon "For businesses looking for competitive pricing, bulk orders, or distributor opp…" at bounding box center [448, 253] width 462 height 26
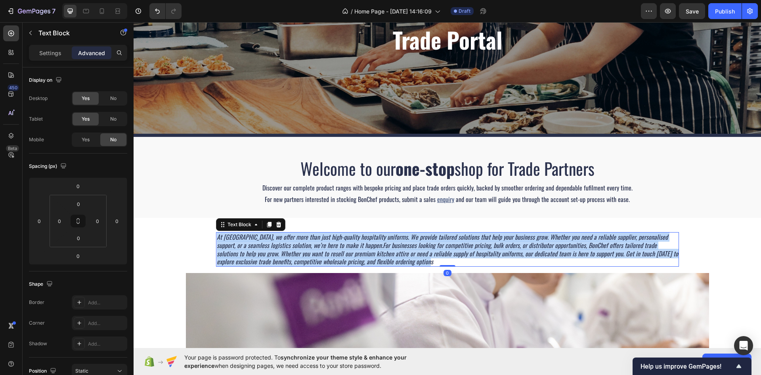
click at [288, 251] on icon "For businesses looking for competitive pricing, bulk orders, or distributor opp…" at bounding box center [448, 253] width 462 height 26
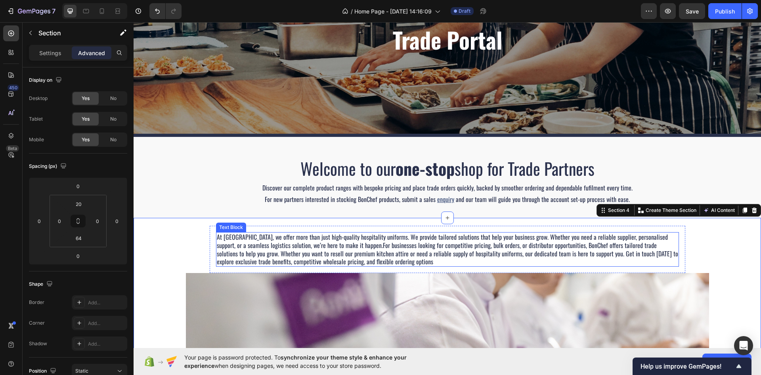
click at [373, 264] on p "At [GEOGRAPHIC_DATA], we offer more than just high-quality hospitality uniforms…" at bounding box center [448, 249] width 462 height 33
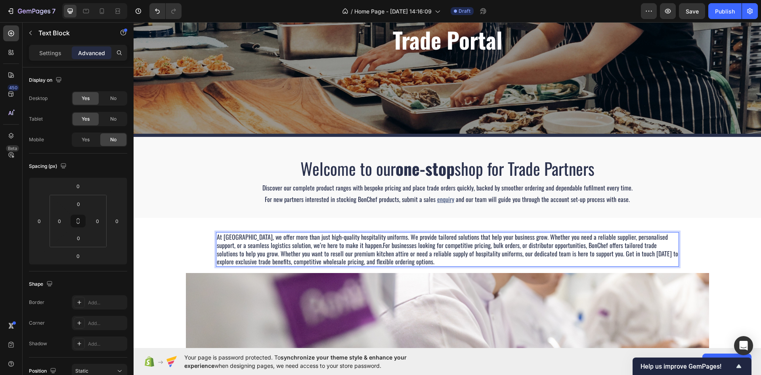
drag, startPoint x: 382, startPoint y: 261, endPoint x: 399, endPoint y: 261, distance: 17.1
click at [399, 261] on p "At [GEOGRAPHIC_DATA], we offer more than just high-quality hospitality uniforms…" at bounding box center [448, 249] width 462 height 33
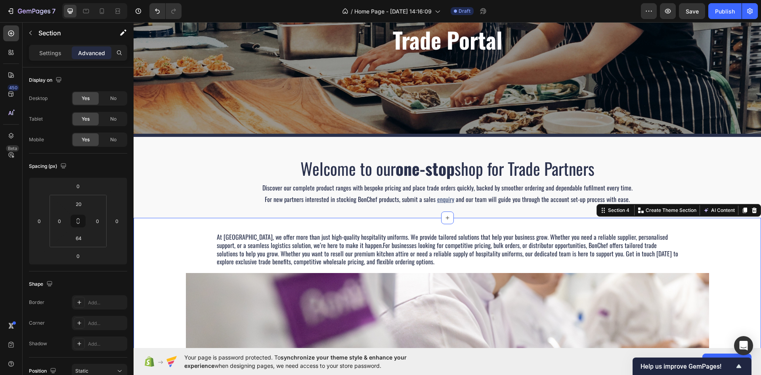
click at [716, 258] on div "At [GEOGRAPHIC_DATA], we offer more than just high-quality hospitality uniforms…" at bounding box center [448, 375] width 628 height 298
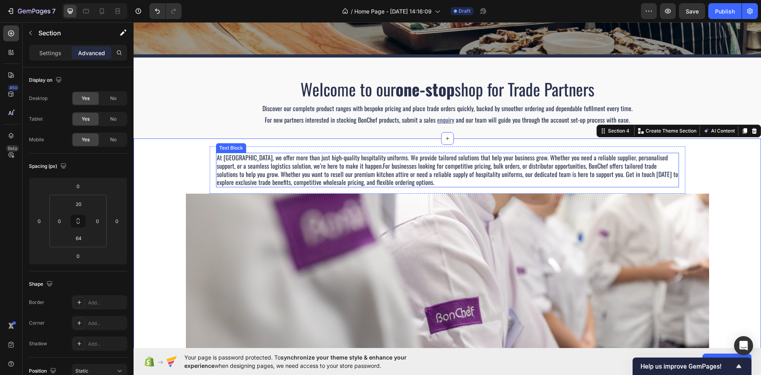
click at [322, 155] on p "At [GEOGRAPHIC_DATA], we offer more than just high-quality hospitality uniforms…" at bounding box center [448, 169] width 462 height 33
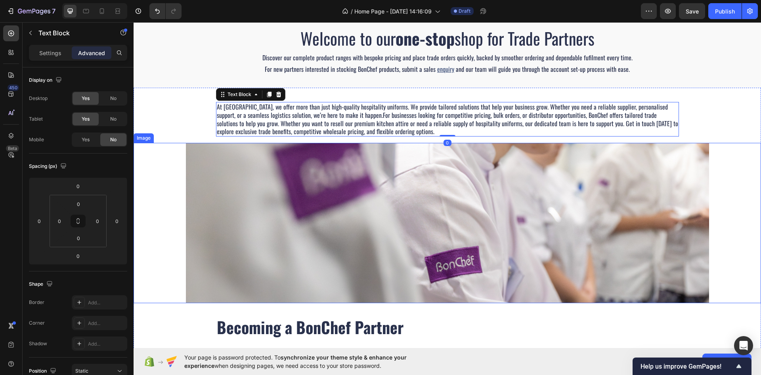
scroll to position [251, 0]
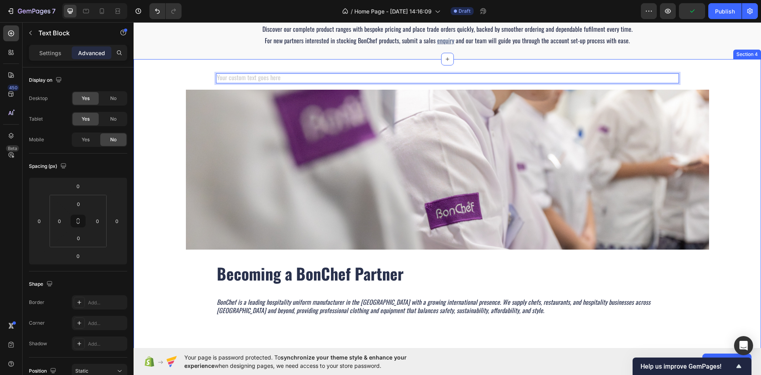
click at [185, 79] on div "Text Block 0 Row Image Becoming a BonChef Partner Heading BonChef is a leading …" at bounding box center [448, 204] width 628 height 274
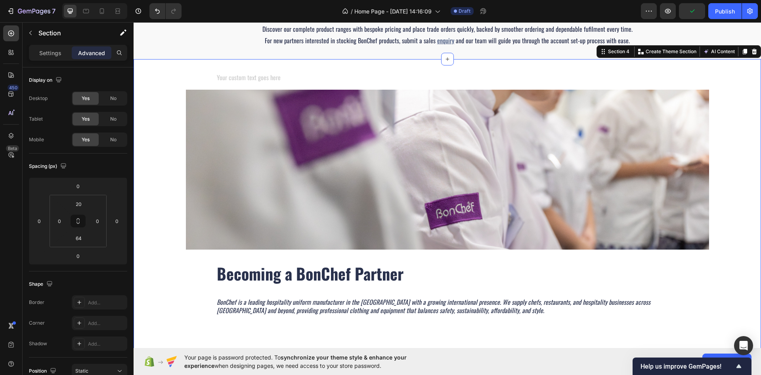
click at [221, 75] on div "Rich Text Editor. Editing area: main" at bounding box center [447, 78] width 463 height 10
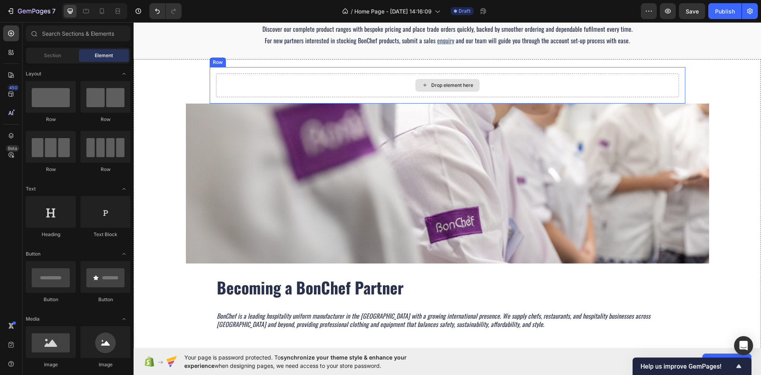
click at [246, 89] on div "Drop element here" at bounding box center [447, 85] width 463 height 24
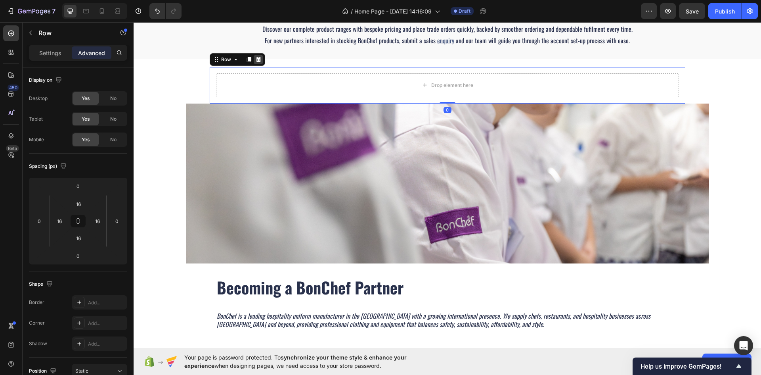
click at [257, 64] on div at bounding box center [259, 60] width 10 height 10
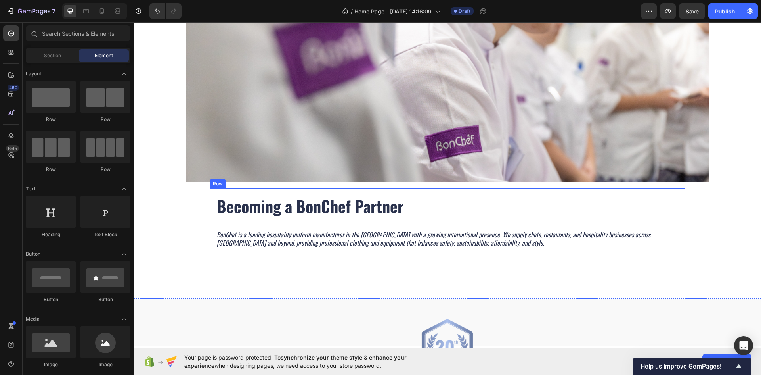
scroll to position [330, 0]
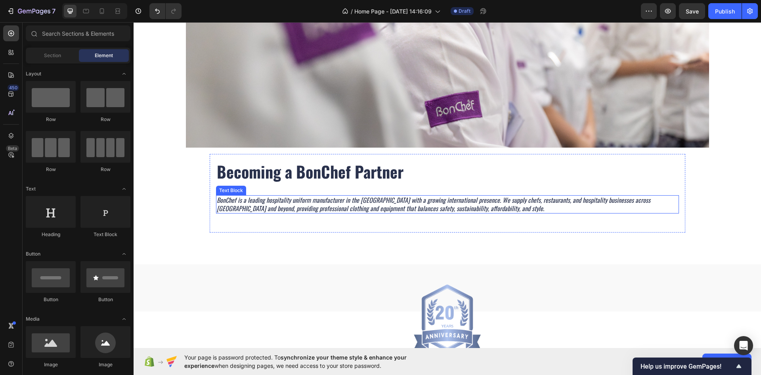
click at [453, 209] on icon "BonChef is a leading hospitality uniform manufacturer in the [GEOGRAPHIC_DATA] …" at bounding box center [434, 204] width 434 height 18
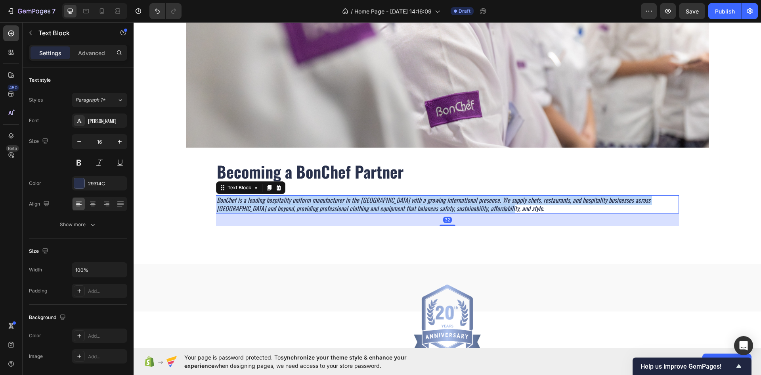
click at [453, 209] on icon "BonChef is a leading hospitality uniform manufacturer in the [GEOGRAPHIC_DATA] …" at bounding box center [434, 204] width 434 height 18
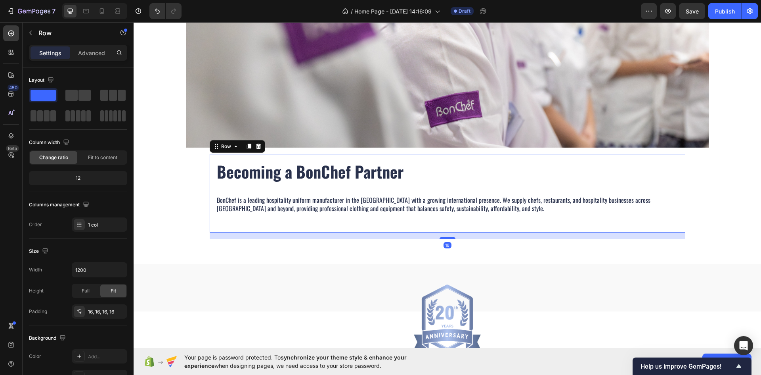
click at [407, 220] on div "Becoming a BonChef Partner Heading BonChef is a leading hospitality uniform man…" at bounding box center [447, 193] width 463 height 66
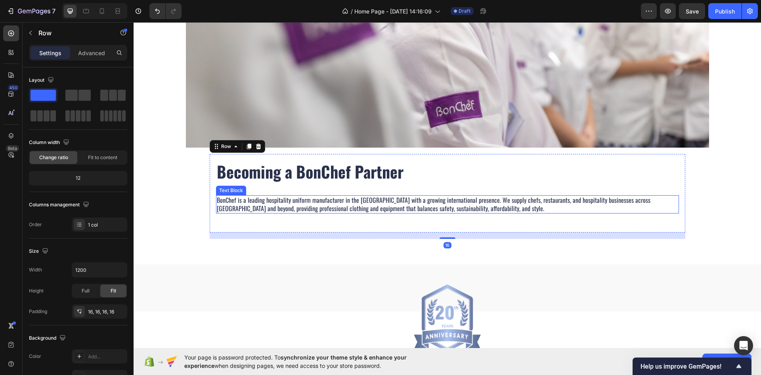
click at [490, 213] on div "BonChef is a leading hospitality uniform manufacturer in the [GEOGRAPHIC_DATA] …" at bounding box center [447, 204] width 463 height 18
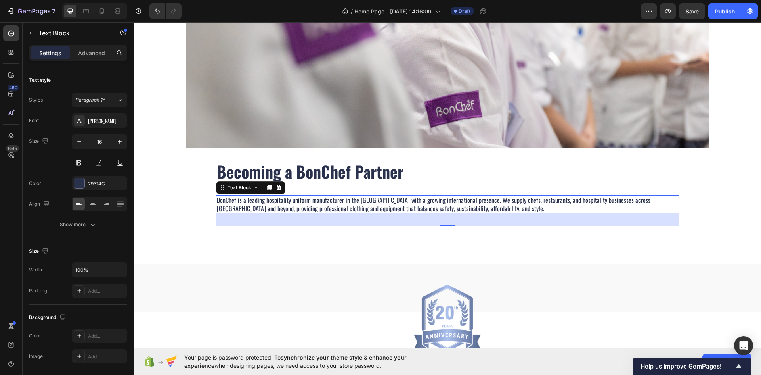
click at [153, 216] on div "Image Becoming a BonChef Partner Heading BonChef is a leading hospitality unifo…" at bounding box center [448, 113] width 628 height 251
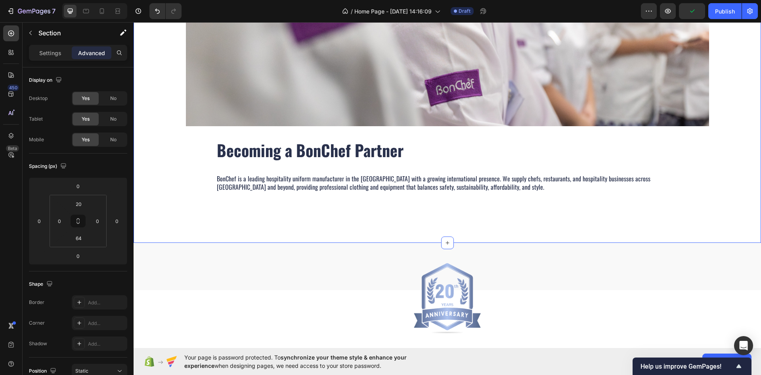
scroll to position [370, 0]
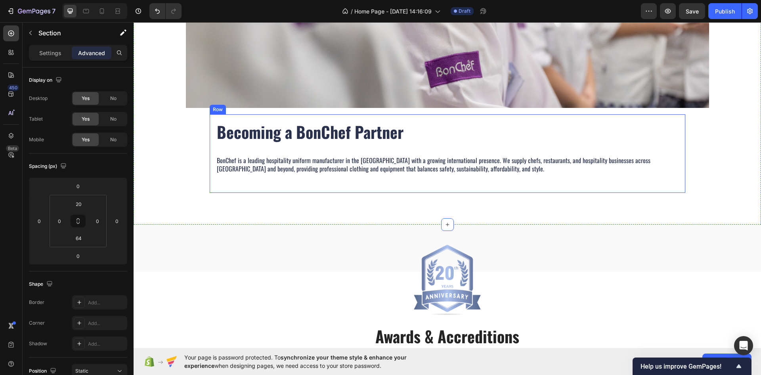
click at [210, 132] on div "Becoming a BonChef Partner Heading BonChef is a leading hospitality uniform man…" at bounding box center [448, 153] width 476 height 79
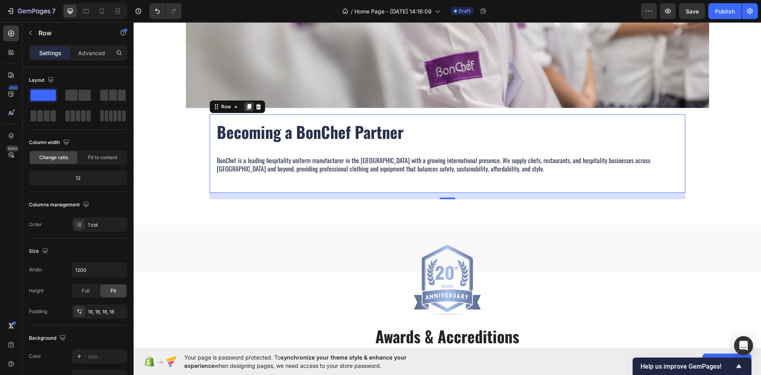
click at [246, 108] on icon at bounding box center [249, 106] width 6 height 6
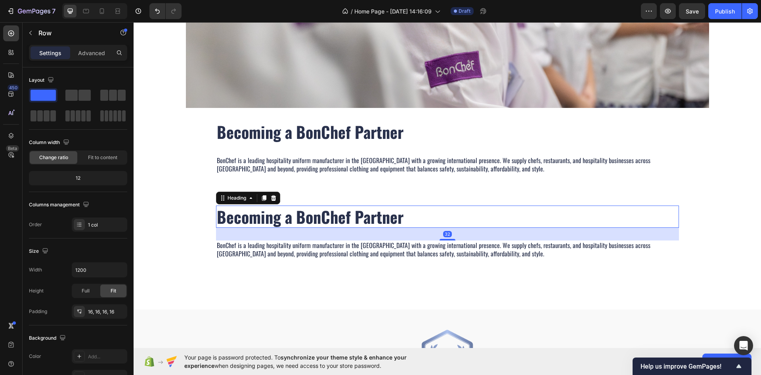
click at [249, 216] on h2 "Becoming a BonChef Partner" at bounding box center [447, 216] width 463 height 22
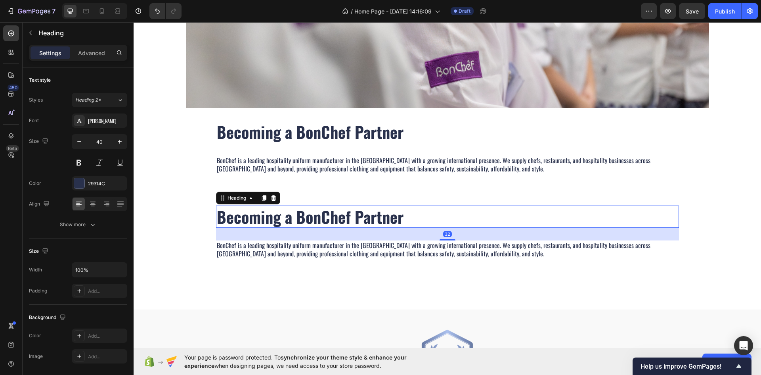
click at [249, 216] on h2 "Becoming a BonChef Partner" at bounding box center [447, 216] width 463 height 22
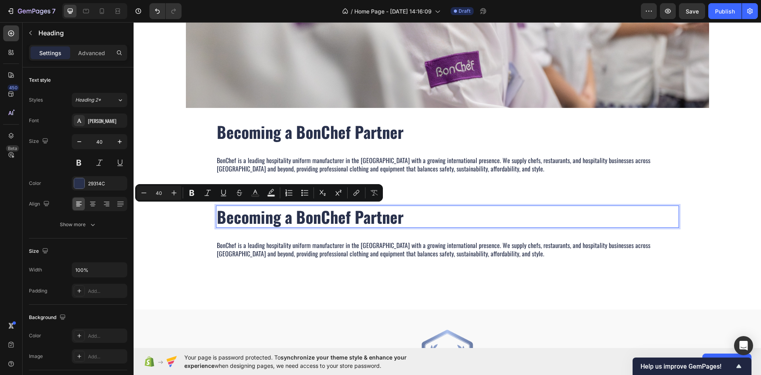
click at [258, 213] on p "Becoming a BonChef Partner" at bounding box center [448, 216] width 462 height 21
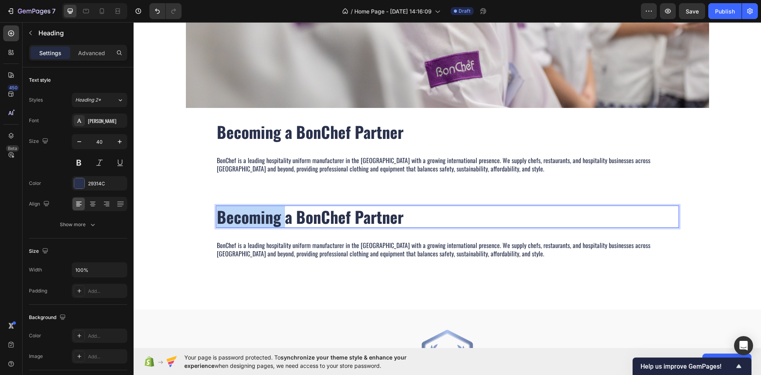
click at [258, 213] on p "Becoming a BonChef Partner" at bounding box center [448, 216] width 462 height 21
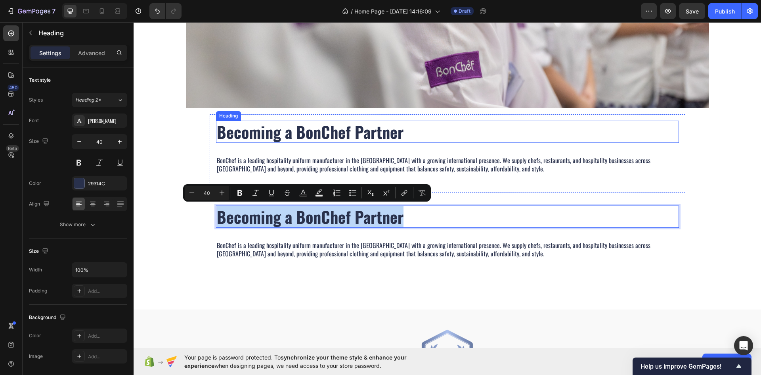
click at [253, 136] on h2 "Becoming a BonChef Partner" at bounding box center [447, 132] width 463 height 22
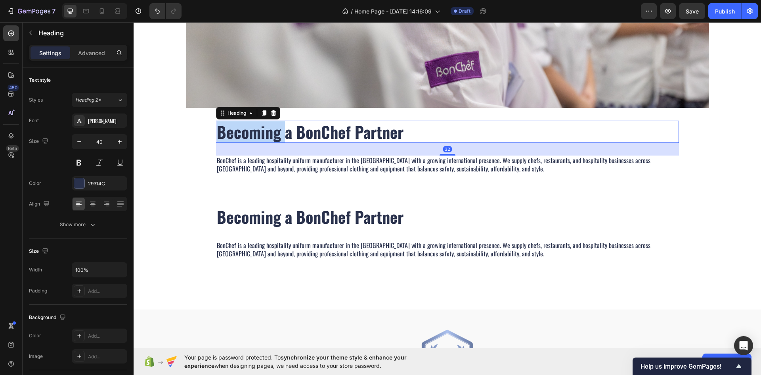
click at [253, 136] on h2 "Becoming a BonChef Partner" at bounding box center [447, 132] width 463 height 22
click at [253, 136] on p "Becoming a BonChef Partner" at bounding box center [448, 131] width 462 height 21
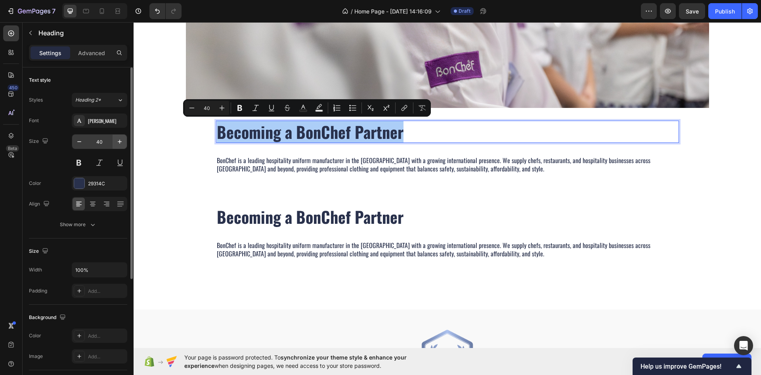
click at [124, 140] on button "button" at bounding box center [120, 141] width 14 height 14
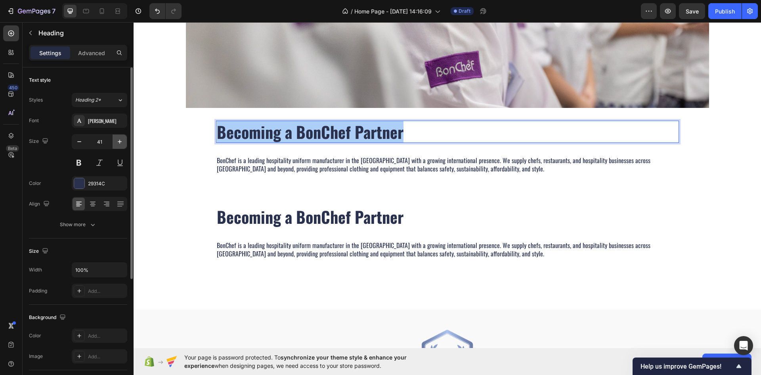
click at [124, 140] on button "button" at bounding box center [120, 141] width 14 height 14
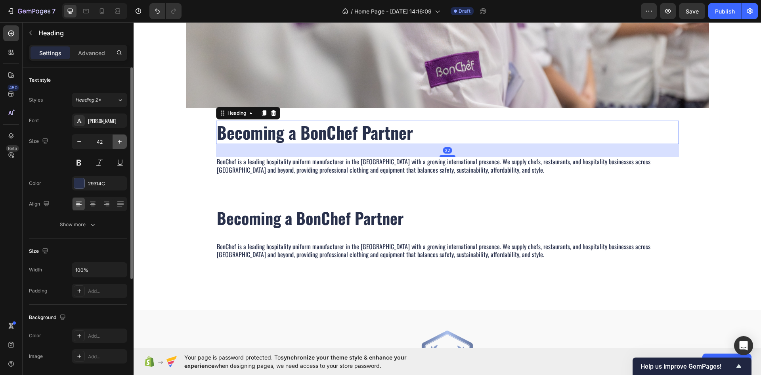
click at [124, 140] on button "button" at bounding box center [120, 141] width 14 height 14
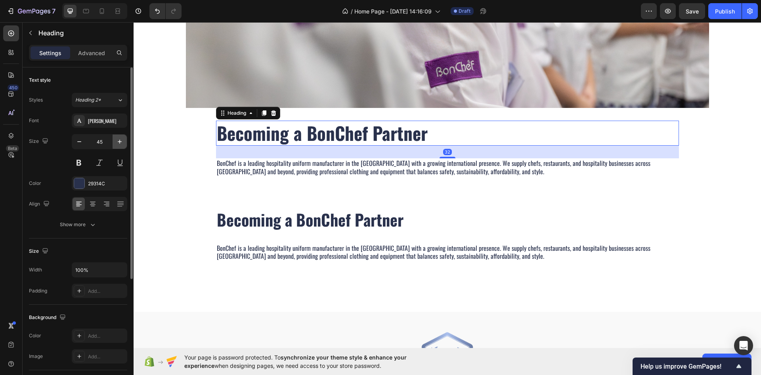
click at [124, 140] on button "button" at bounding box center [120, 141] width 14 height 14
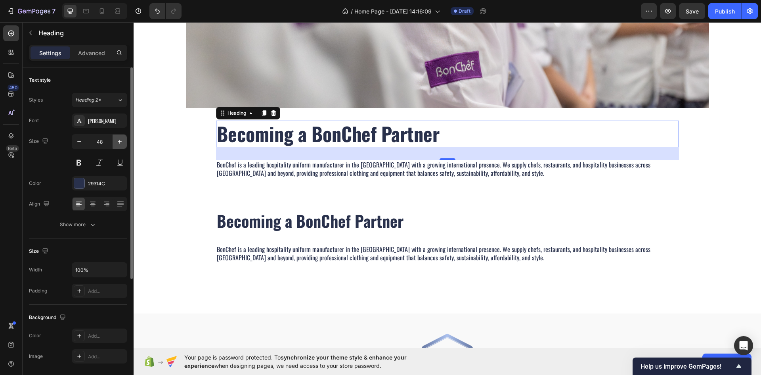
click at [124, 140] on button "button" at bounding box center [120, 141] width 14 height 14
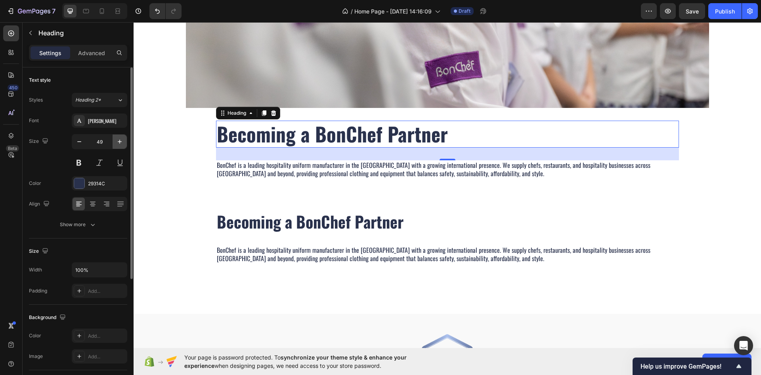
click at [124, 140] on button "button" at bounding box center [120, 141] width 14 height 14
type input "50"
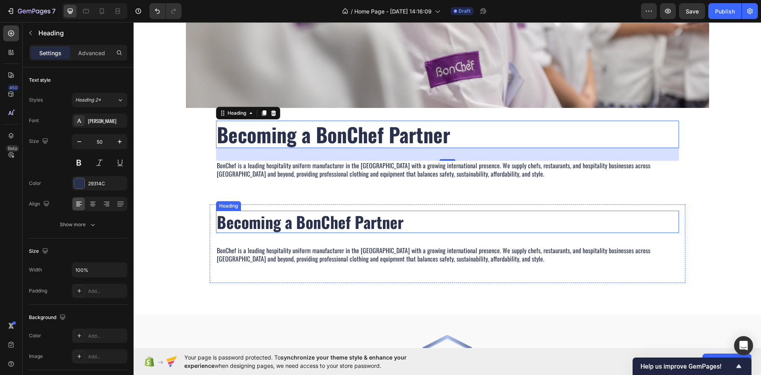
click at [266, 224] on p "Becoming a BonChef Partner" at bounding box center [448, 221] width 462 height 21
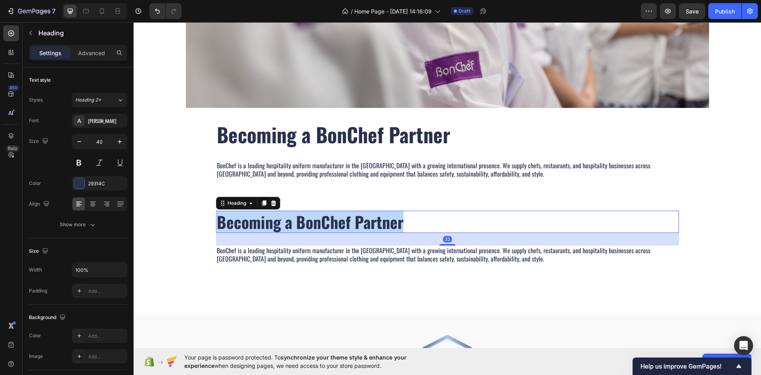
click at [266, 224] on p "Becoming a BonChef Partner" at bounding box center [448, 221] width 462 height 21
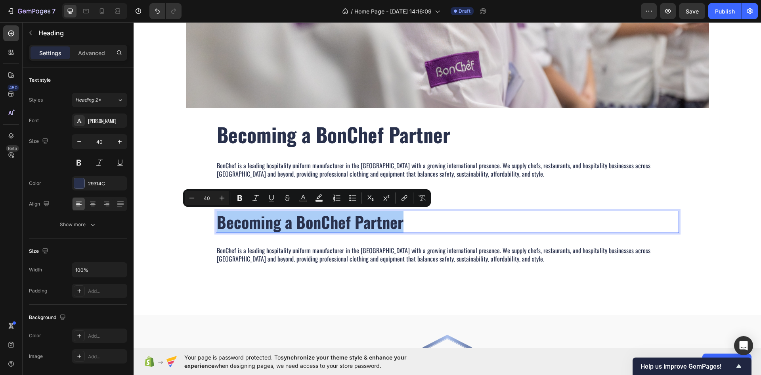
click at [167, 232] on div "Image Becoming a BonChef Partner Heading BonChef is a leading hospitality unifo…" at bounding box center [448, 118] width 628 height 341
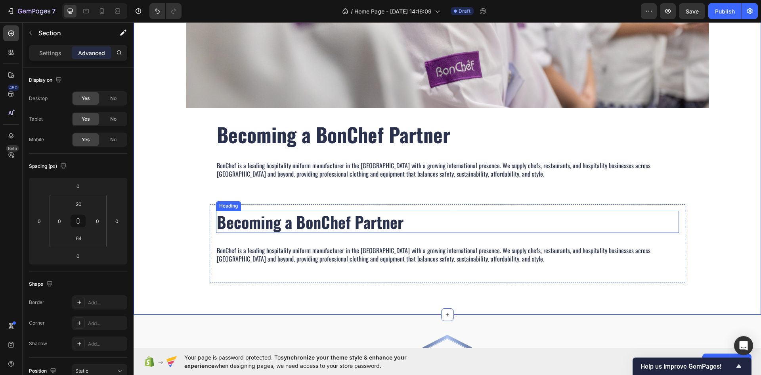
click at [238, 224] on p "Becoming a BonChef Partner" at bounding box center [448, 221] width 462 height 21
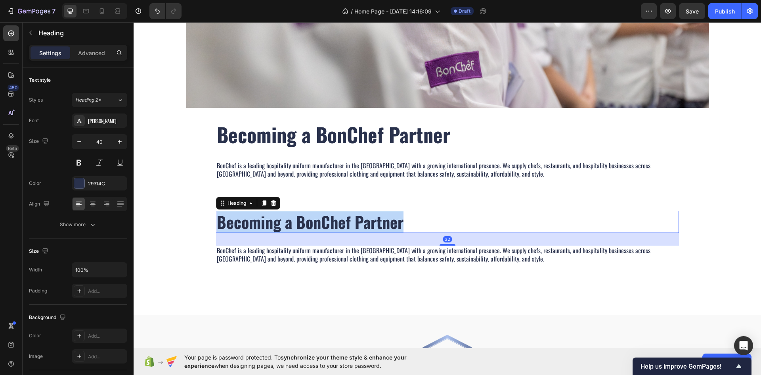
click at [238, 224] on p "Becoming a BonChef Partner" at bounding box center [448, 221] width 462 height 21
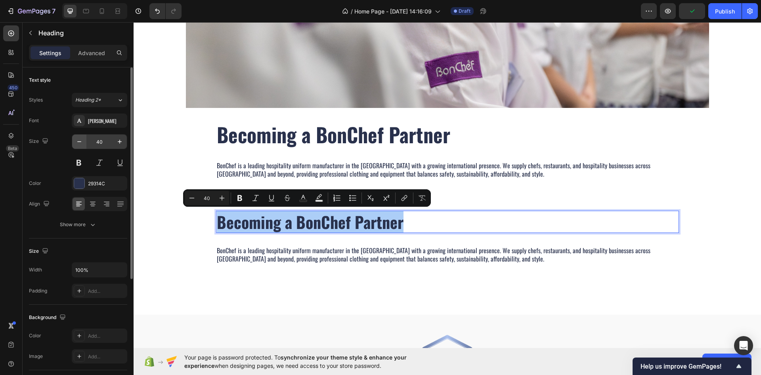
click at [85, 143] on button "button" at bounding box center [79, 141] width 14 height 14
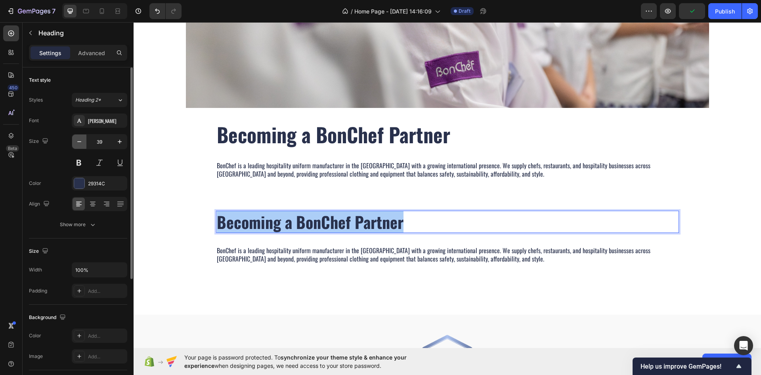
click at [85, 143] on button "button" at bounding box center [79, 141] width 14 height 14
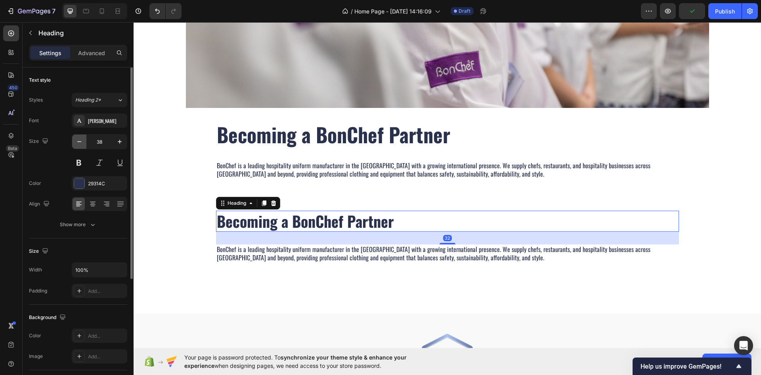
click at [85, 143] on button "button" at bounding box center [79, 141] width 14 height 14
type input "36"
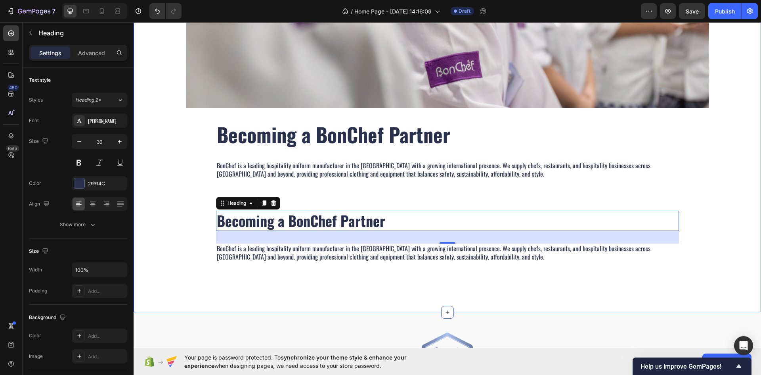
click at [228, 261] on p "BonChef is a leading hospitality uniform manufacturer in the [GEOGRAPHIC_DATA] …" at bounding box center [448, 252] width 462 height 17
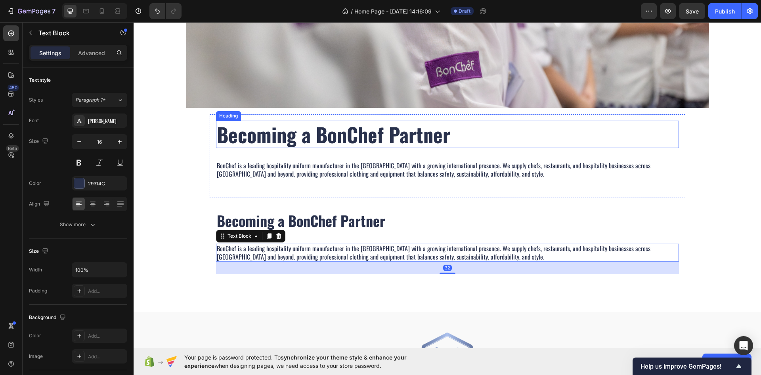
click at [246, 138] on p "Becoming a BonChef Partner" at bounding box center [448, 134] width 462 height 26
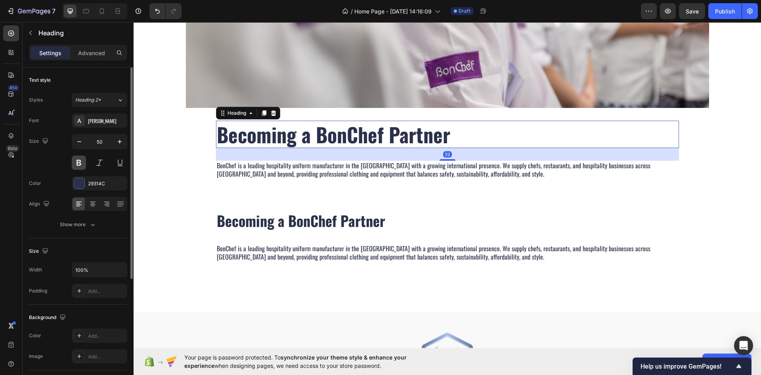
click at [79, 157] on button at bounding box center [79, 162] width 14 height 14
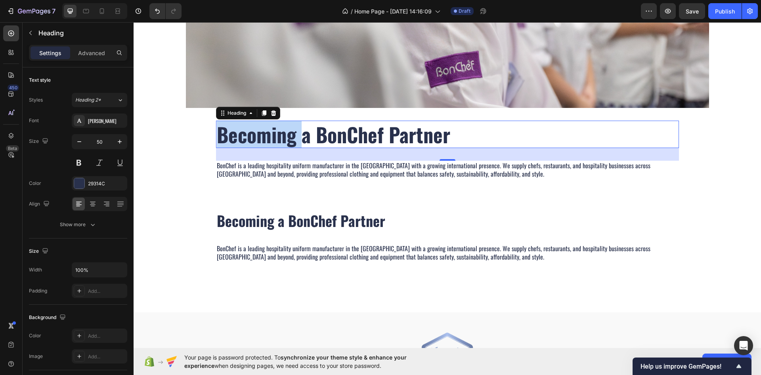
click at [249, 134] on p "Becoming a BonChef Partner" at bounding box center [448, 134] width 462 height 26
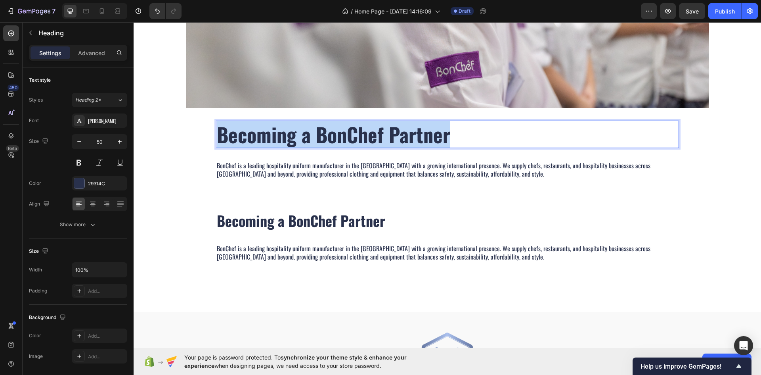
click at [249, 134] on p "Becoming a BonChef Partner" at bounding box center [448, 134] width 462 height 26
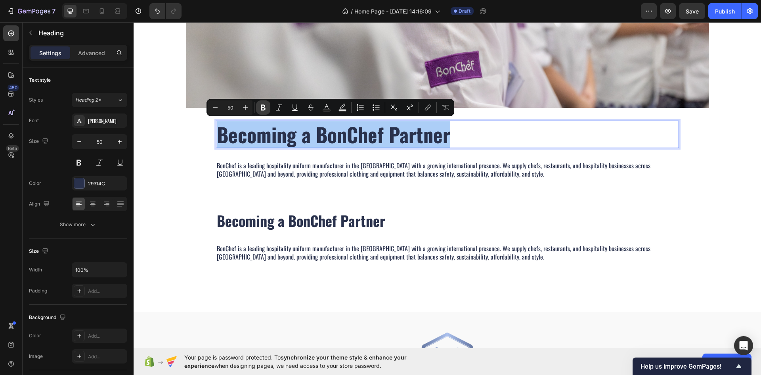
click at [266, 109] on icon "Editor contextual toolbar" at bounding box center [263, 107] width 8 height 8
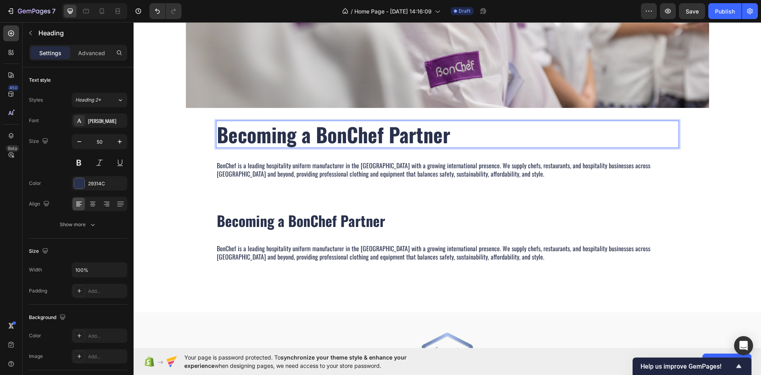
click at [266, 109] on div "Image Becoming a BonChef Partner Heading 32 BonChef is a leading hospitality un…" at bounding box center [448, 117] width 628 height 339
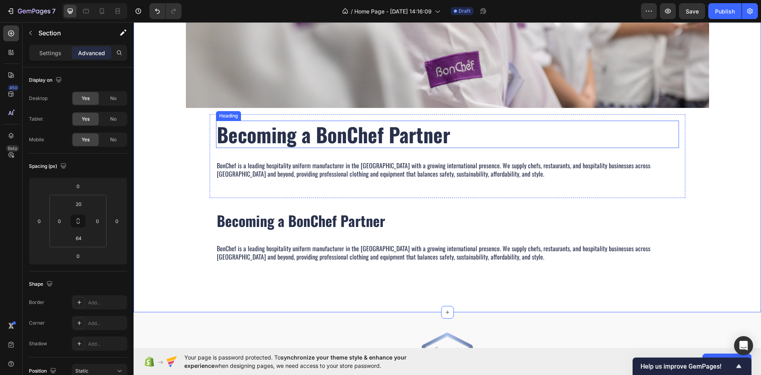
click at [269, 140] on strong "Becoming a BonChef Partner" at bounding box center [334, 133] width 234 height 29
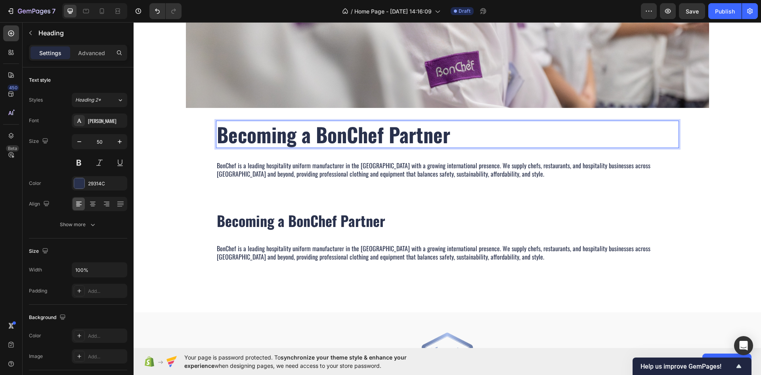
click at [269, 140] on strong "Becoming a BonChef Partner" at bounding box center [334, 133] width 234 height 29
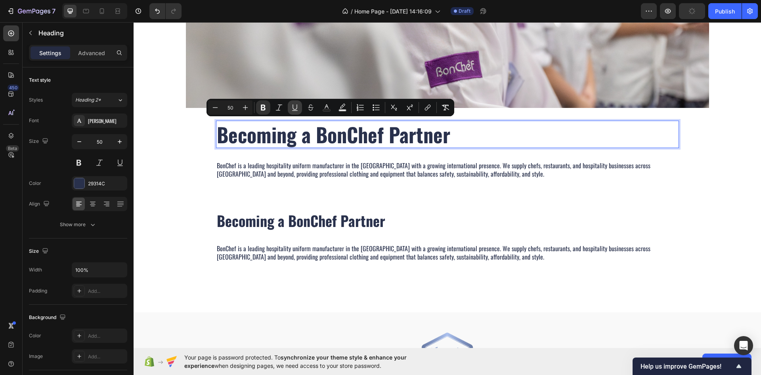
click at [296, 109] on icon "Editor contextual toolbar" at bounding box center [295, 107] width 4 height 6
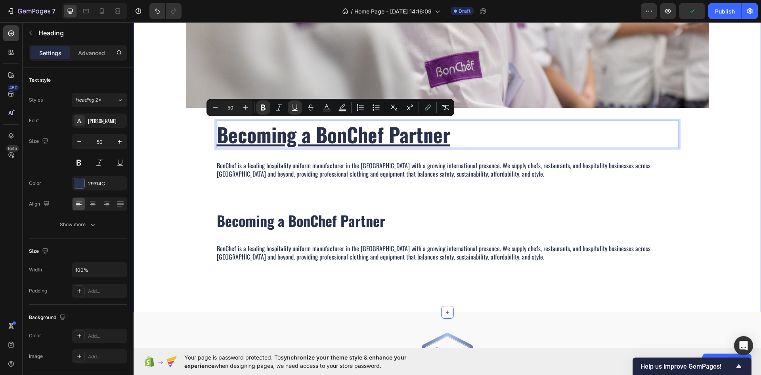
click at [198, 186] on div "Image Becoming a BonChef Partner Heading 32 BonChef is a leading hospitality un…" at bounding box center [448, 117] width 628 height 339
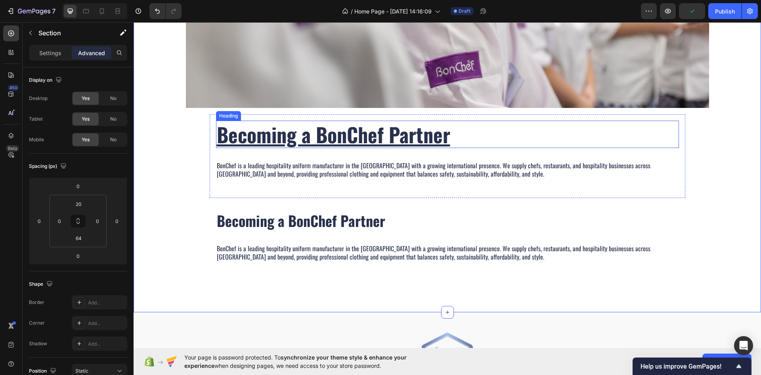
click at [274, 136] on u "Becoming a BonChef Partner" at bounding box center [334, 133] width 234 height 29
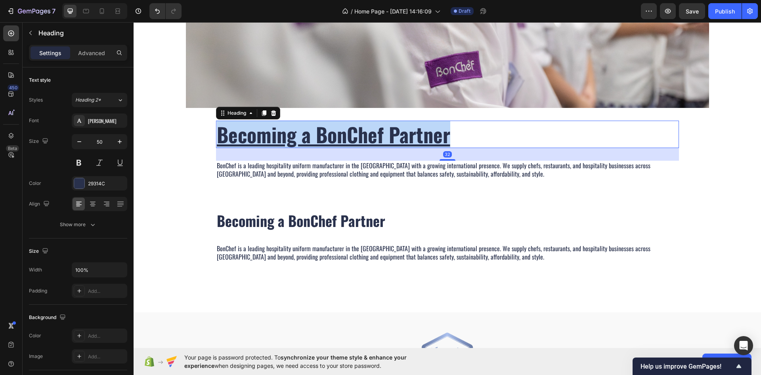
click at [274, 136] on u "Becoming a BonChef Partner" at bounding box center [334, 133] width 234 height 29
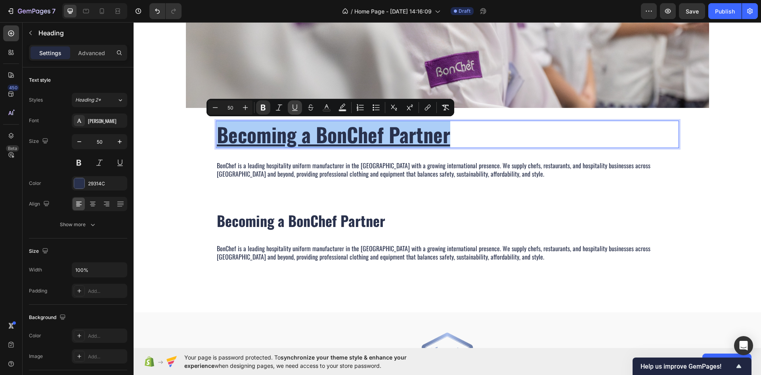
click at [296, 110] on icon "Editor contextual toolbar" at bounding box center [295, 107] width 8 height 8
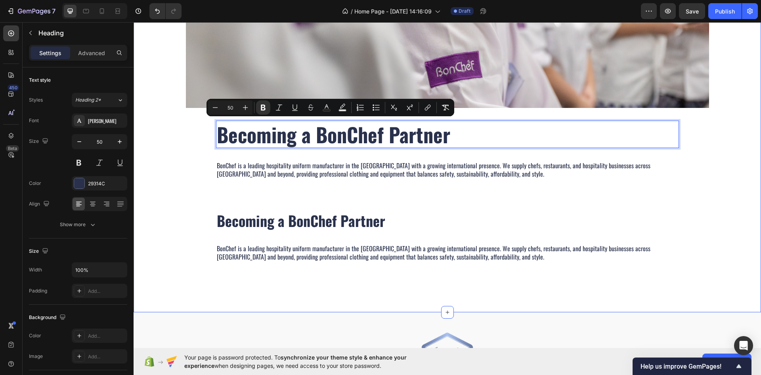
click at [197, 178] on div "Image Becoming a BonChef Partner Heading 32 BonChef is a leading hospitality un…" at bounding box center [448, 117] width 628 height 339
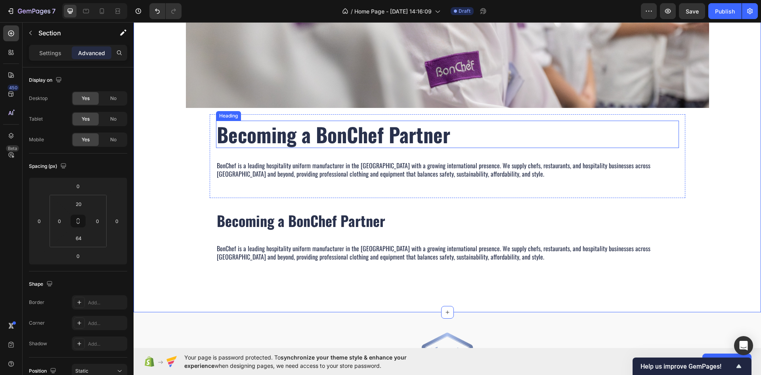
click at [283, 146] on strong "Becoming a BonChef Partner" at bounding box center [334, 133] width 234 height 29
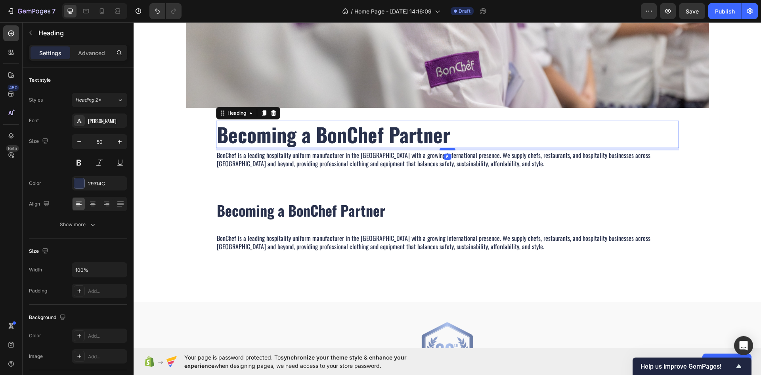
drag, startPoint x: 441, startPoint y: 159, endPoint x: 448, endPoint y: 148, distance: 12.3
click at [448, 148] on div at bounding box center [448, 149] width 16 height 2
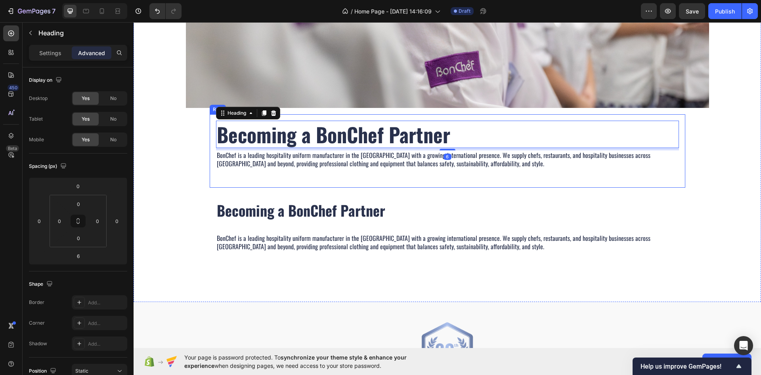
click at [224, 178] on div "⁠⁠⁠⁠⁠⁠⁠ Becoming a BonChef Partner Heading 6 BonChef is a leading hospitality u…" at bounding box center [447, 151] width 463 height 61
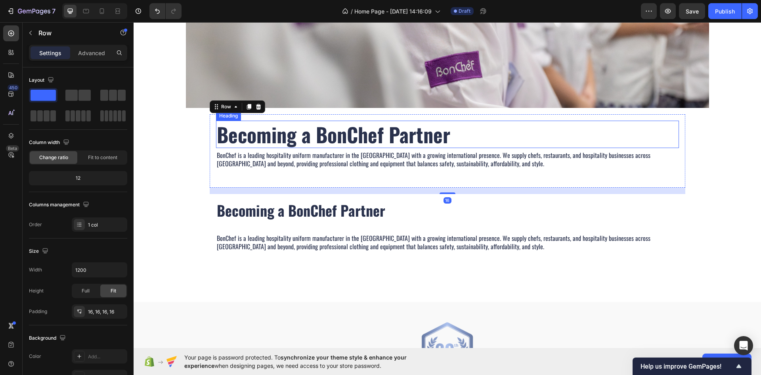
click at [371, 142] on strong "Becoming a BonChef Partner" at bounding box center [334, 133] width 234 height 29
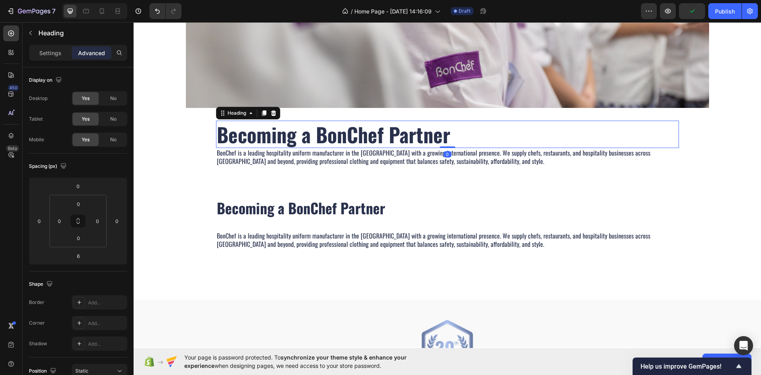
drag, startPoint x: 441, startPoint y: 149, endPoint x: 445, endPoint y: 143, distance: 7.6
click at [445, 143] on div "⁠⁠⁠⁠⁠⁠⁠ Becoming a BonChef Partner Heading 0" at bounding box center [447, 134] width 463 height 27
type input "0"
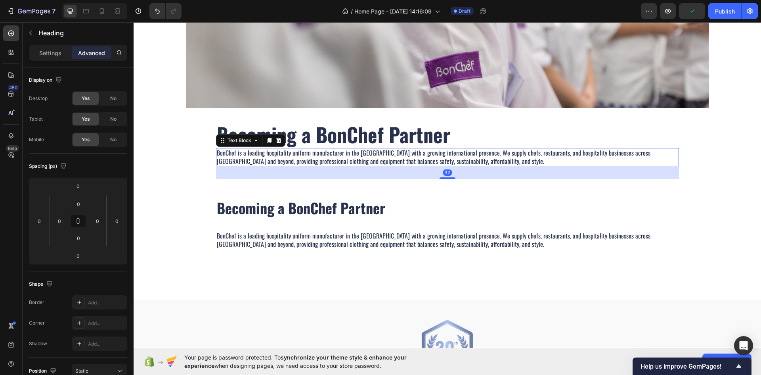
click at [387, 157] on p "BonChef is a leading hospitality uniform manufacturer in the [GEOGRAPHIC_DATA] …" at bounding box center [448, 157] width 462 height 17
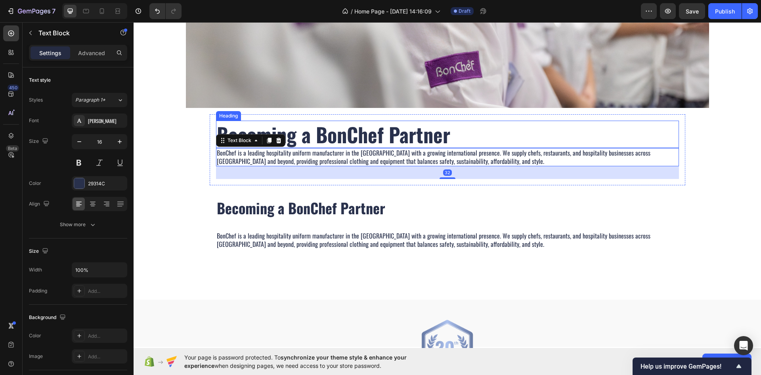
click at [424, 132] on strong "Becoming a BonChef Partner" at bounding box center [334, 133] width 234 height 29
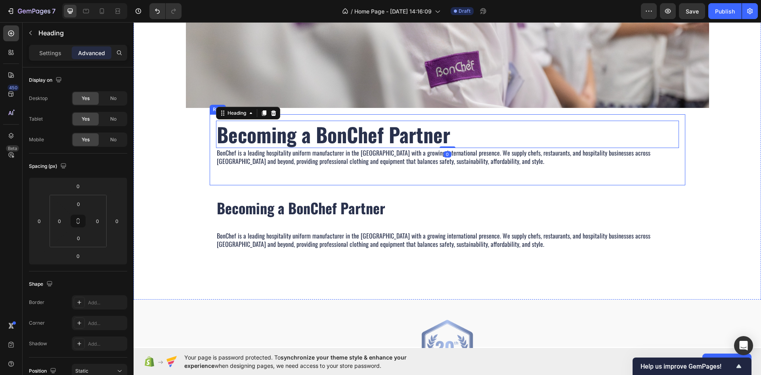
click at [313, 167] on div "⁠⁠⁠⁠⁠⁠⁠ Becoming a BonChef Partner Heading 0 BonChef is a leading hospitality u…" at bounding box center [447, 150] width 463 height 58
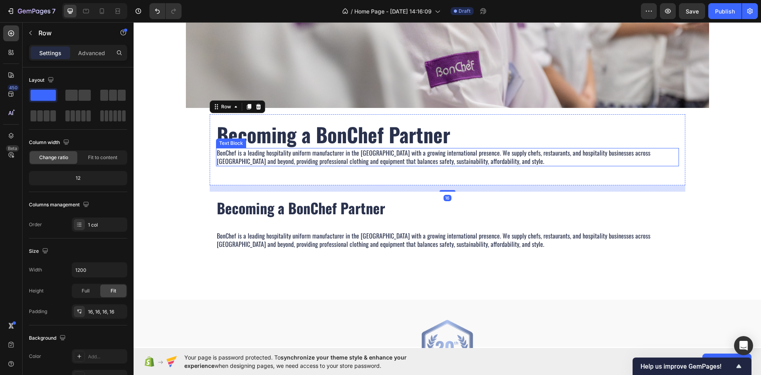
click at [399, 157] on p "BonChef is a leading hospitality uniform manufacturer in the [GEOGRAPHIC_DATA] …" at bounding box center [448, 157] width 462 height 17
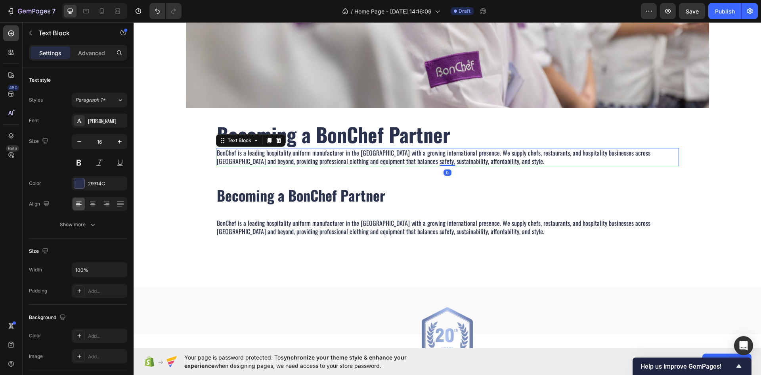
drag, startPoint x: 443, startPoint y: 178, endPoint x: 451, endPoint y: 155, distance: 25.1
click at [451, 155] on div "BonChef is a leading hospitality uniform manufacturer in the [GEOGRAPHIC_DATA] …" at bounding box center [447, 157] width 463 height 18
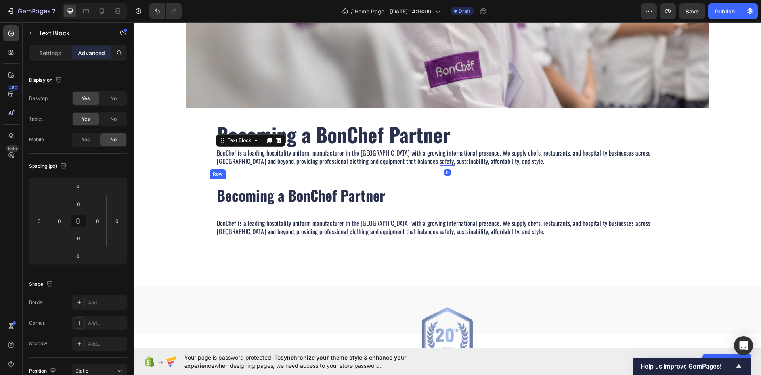
click at [270, 180] on div "Becoming a BonChef Partner Heading BonChef is a leading hospitality uniform man…" at bounding box center [448, 217] width 476 height 76
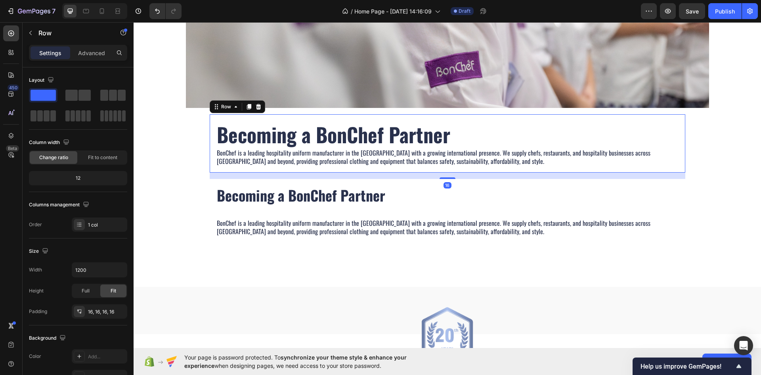
click at [305, 170] on div "⁠⁠⁠⁠⁠⁠⁠ Becoming a BonChef Partner Heading BonChef is a leading hospitality uni…" at bounding box center [448, 143] width 476 height 58
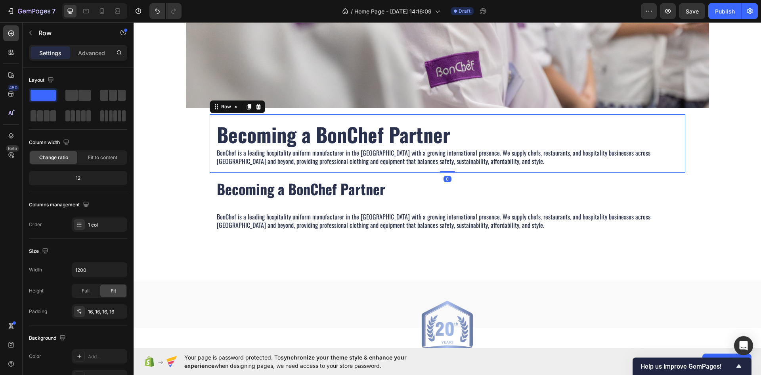
drag, startPoint x: 439, startPoint y: 178, endPoint x: 401, endPoint y: 163, distance: 40.8
click at [448, 156] on div "⁠⁠⁠⁠⁠⁠⁠ Becoming a BonChef Partner Heading BonChef is a leading hospitality uni…" at bounding box center [448, 143] width 476 height 58
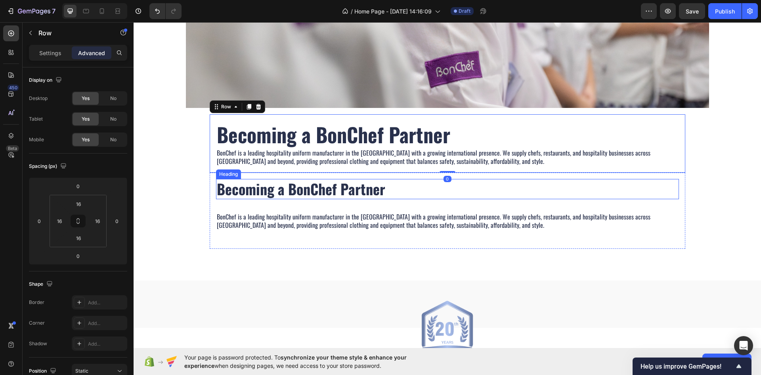
click at [250, 186] on p "Becoming a BonChef Partner" at bounding box center [448, 189] width 462 height 19
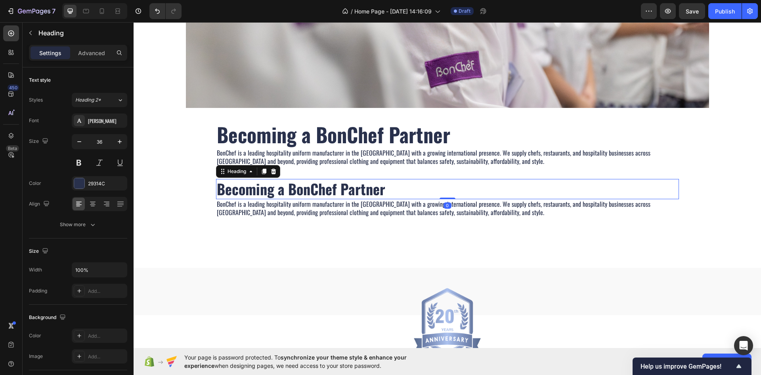
drag, startPoint x: 446, startPoint y: 207, endPoint x: 449, endPoint y: 186, distance: 21.6
click at [449, 186] on div "Becoming a BonChef Partner Heading 0" at bounding box center [447, 189] width 463 height 20
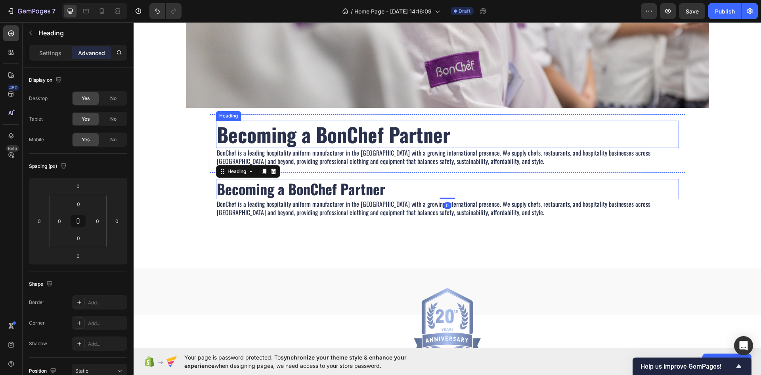
click at [408, 137] on strong "Becoming a BonChef Partner" at bounding box center [334, 133] width 234 height 29
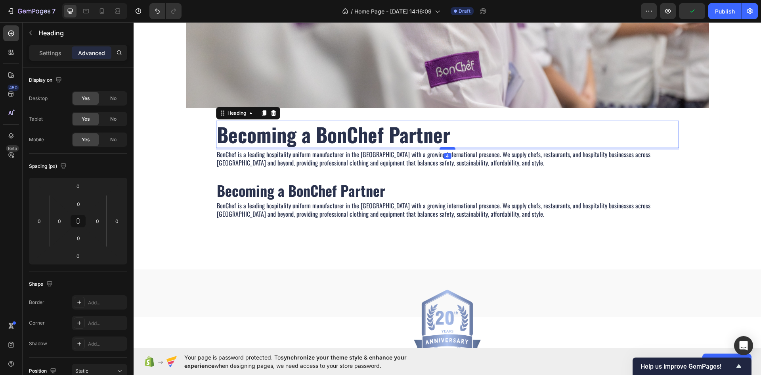
click at [443, 149] on div at bounding box center [448, 148] width 16 height 2
type input "4"
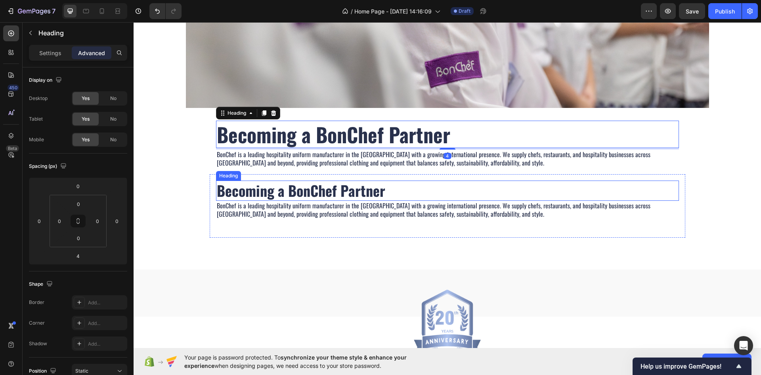
click at [410, 189] on p "Becoming a BonChef Partner" at bounding box center [448, 190] width 462 height 19
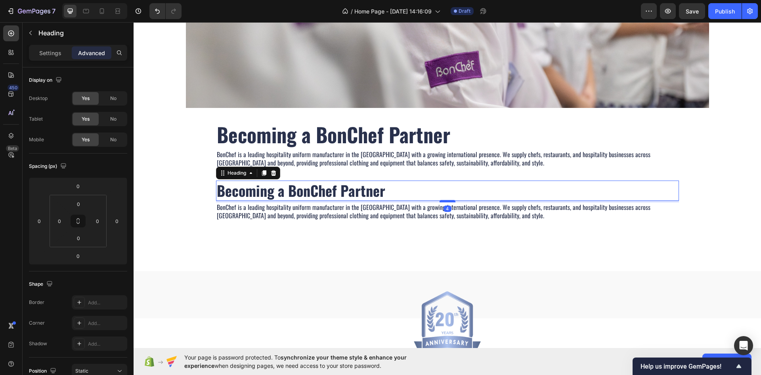
click at [443, 201] on div at bounding box center [448, 201] width 16 height 2
type input "4"
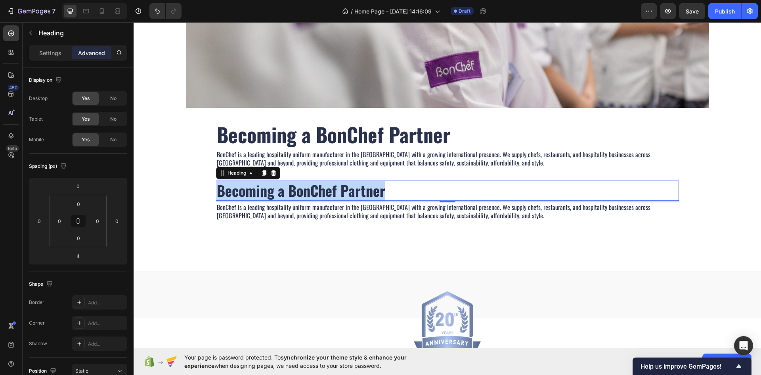
click at [295, 193] on p "Becoming a BonChef Partner" at bounding box center [448, 190] width 462 height 19
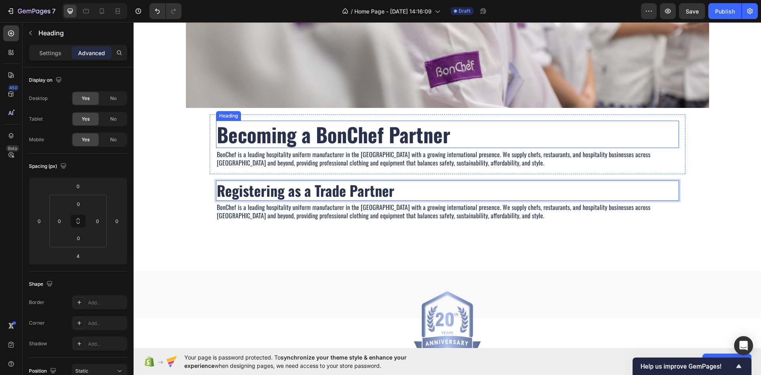
click at [349, 132] on strong "Becoming a BonChef Partner" at bounding box center [334, 133] width 234 height 29
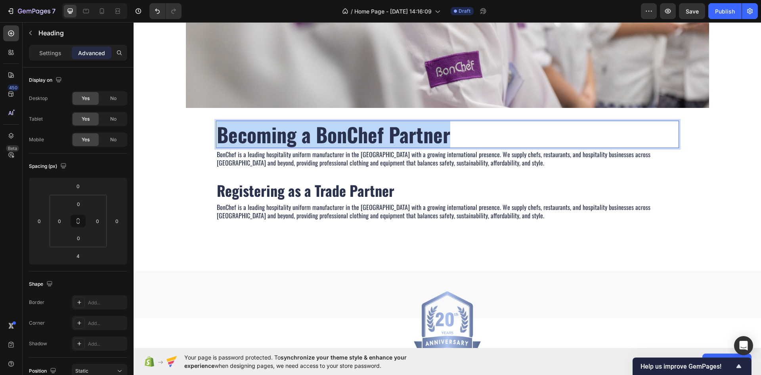
click at [349, 132] on strong "Becoming a BonChef Partner" at bounding box center [334, 133] width 234 height 29
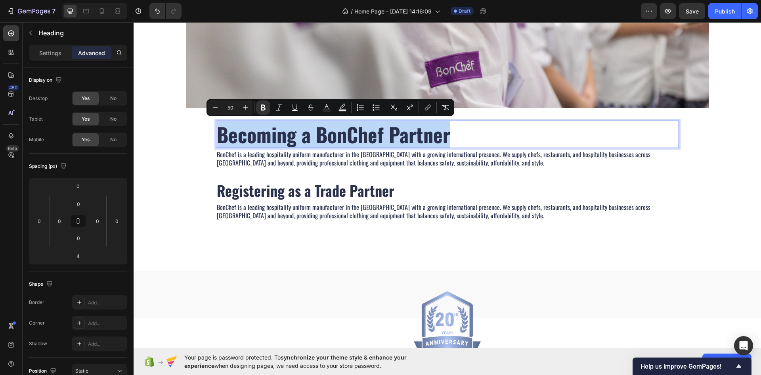
click at [349, 132] on strong "Becoming a BonChef Partner" at bounding box center [334, 133] width 234 height 29
click at [373, 133] on strong "Becoming a BonChef Partner" at bounding box center [334, 133] width 234 height 29
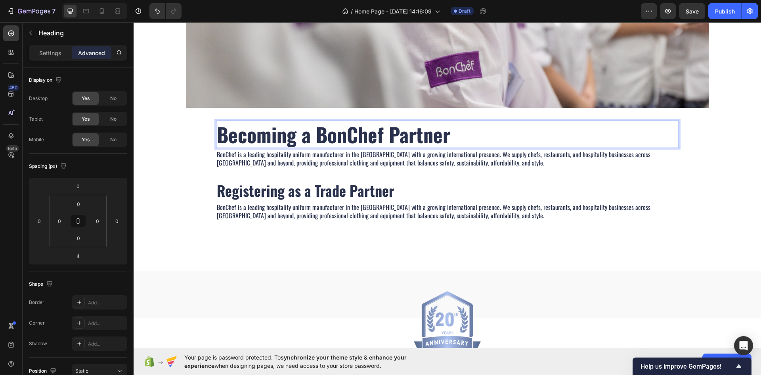
click at [414, 136] on strong "Becoming a BonChef Partner" at bounding box center [334, 133] width 234 height 29
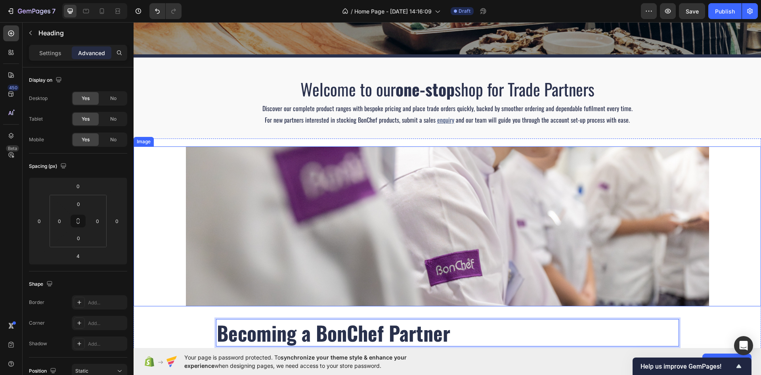
scroll to position [0, 0]
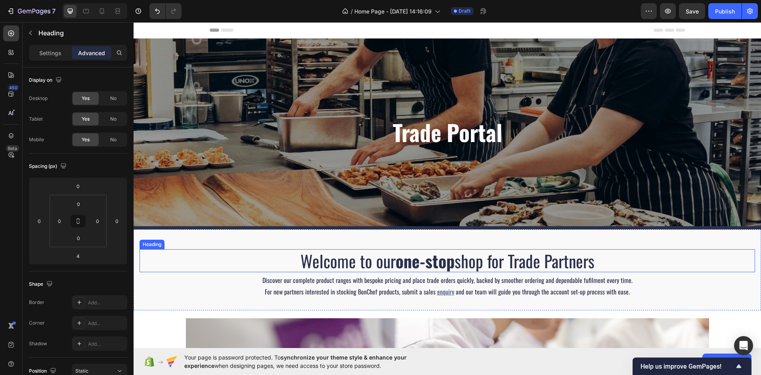
click at [529, 259] on h2 "Welcome to our one-stop shop for Trade Partners" at bounding box center [448, 260] width 616 height 23
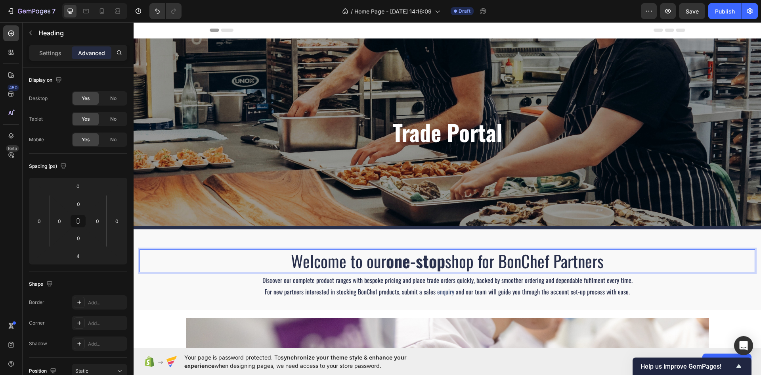
click at [632, 287] on p "For new partners interested in stocking BonChef products, submit a sales enquir…" at bounding box center [447, 291] width 614 height 11
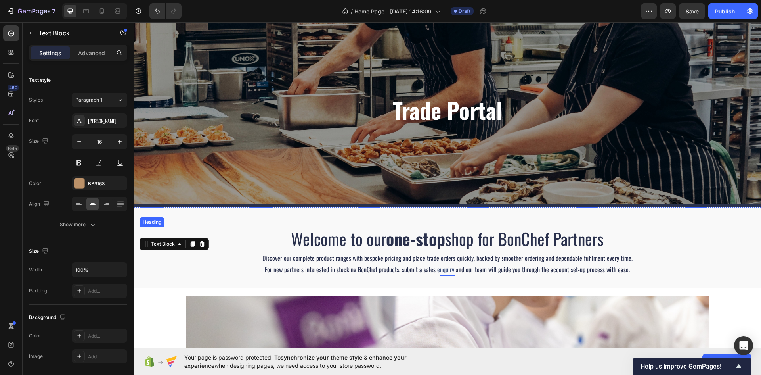
scroll to position [40, 0]
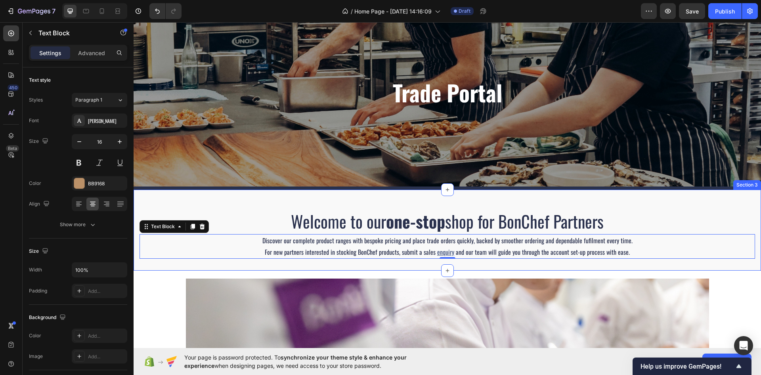
click at [356, 266] on div "Welcome to our one-stop shop for BonChef Partners Heading Discover our complete…" at bounding box center [448, 230] width 628 height 81
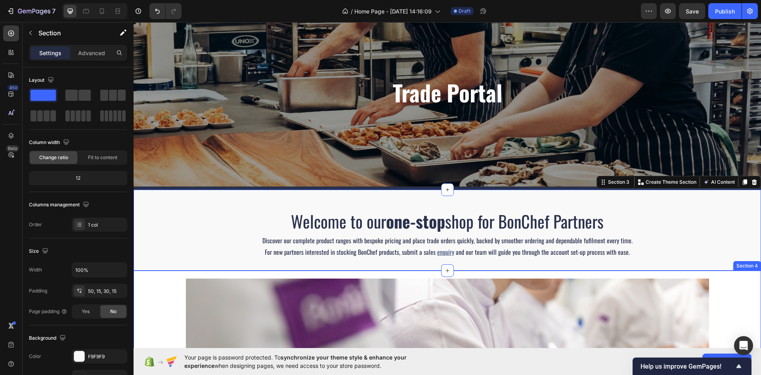
scroll to position [79, 0]
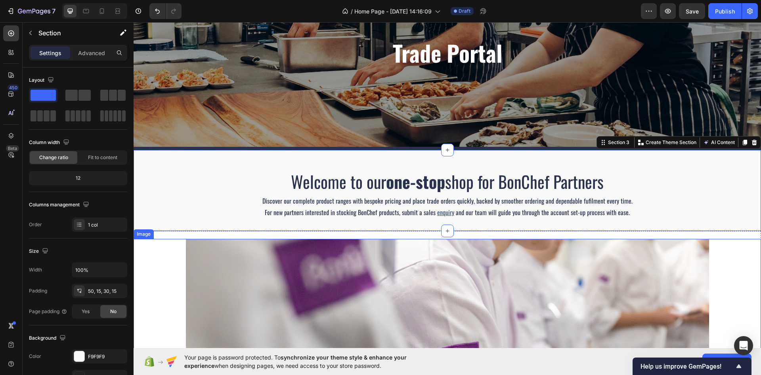
click at [134, 257] on div at bounding box center [448, 319] width 628 height 160
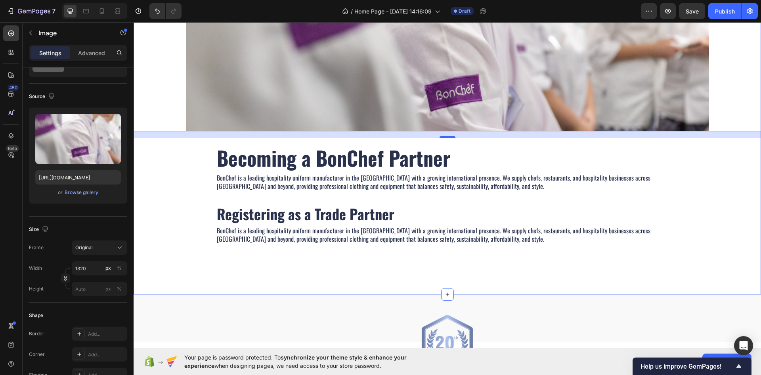
scroll to position [397, 0]
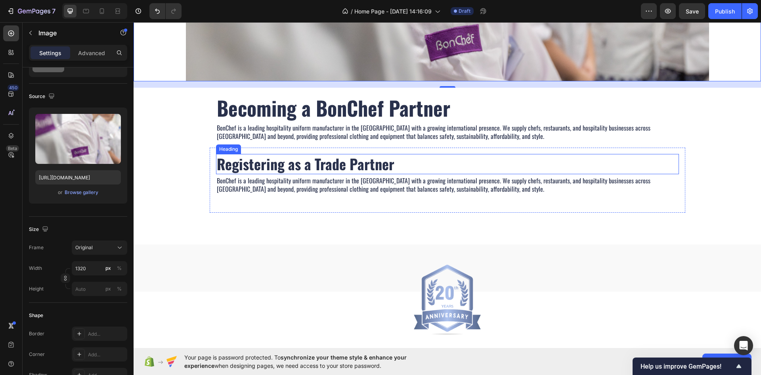
click at [333, 162] on p "Registering as a Trade Partner" at bounding box center [448, 164] width 462 height 19
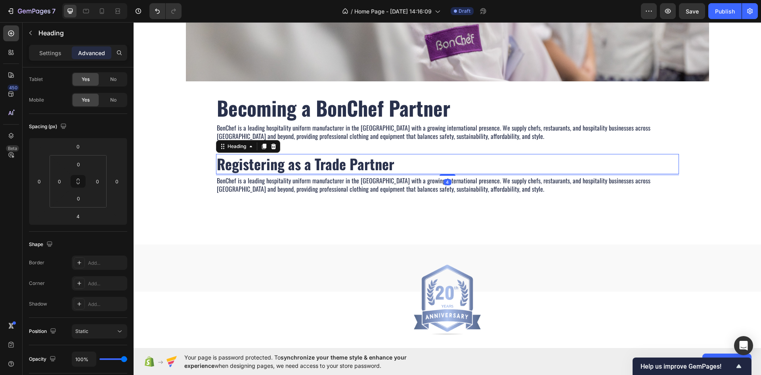
scroll to position [0, 0]
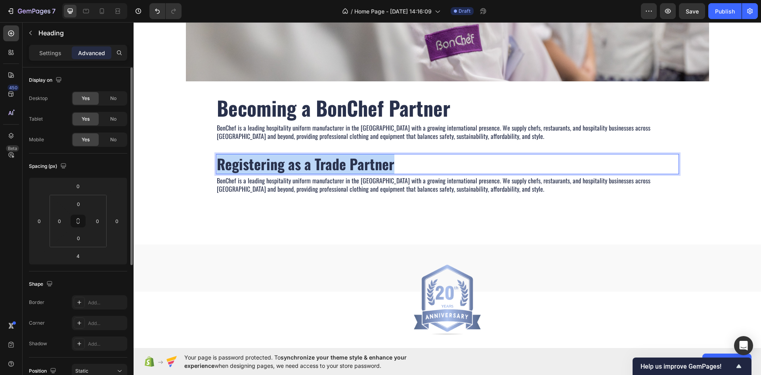
click at [333, 162] on p "Registering as a Trade Partner" at bounding box center [448, 164] width 462 height 19
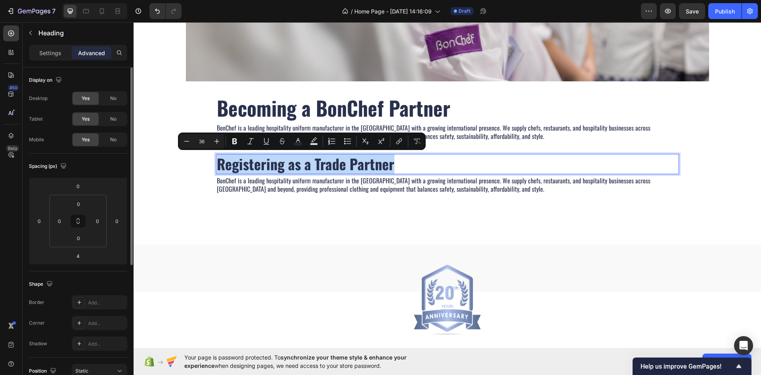
click at [333, 162] on p "Registering as a Trade Partner" at bounding box center [448, 164] width 462 height 19
click at [341, 165] on p "Registering as a Trade Partner" at bounding box center [448, 164] width 462 height 19
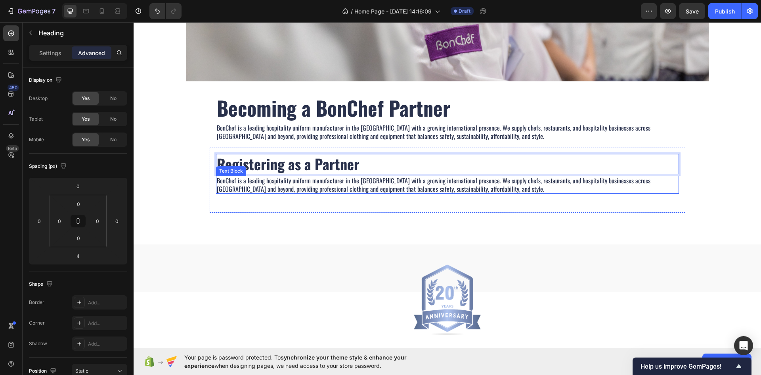
click at [465, 188] on p "BonChef is a leading hospitality uniform manufacturer in the [GEOGRAPHIC_DATA] …" at bounding box center [448, 184] width 462 height 17
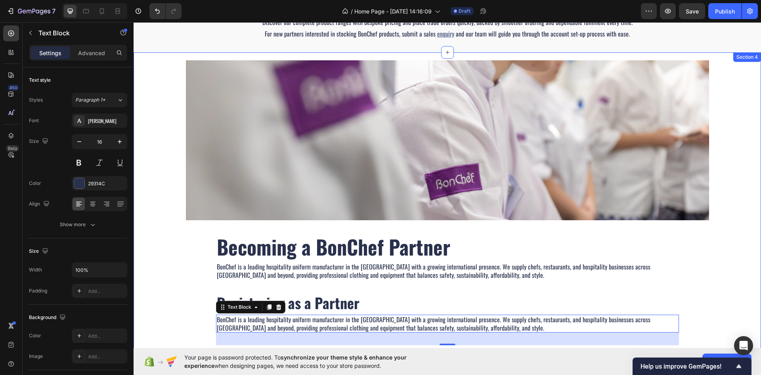
scroll to position [278, 0]
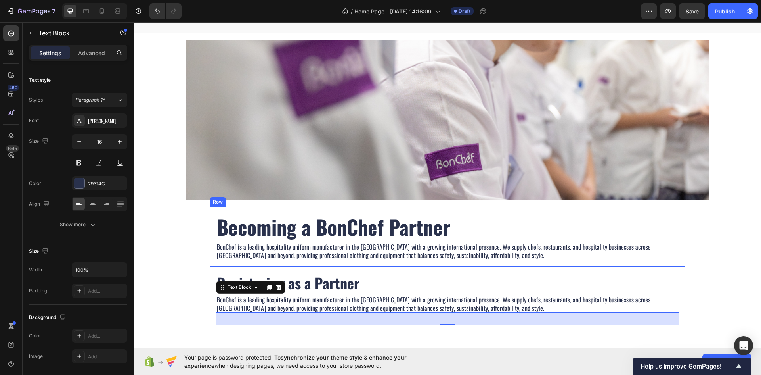
click at [210, 229] on div "⁠⁠⁠⁠⁠⁠⁠ Becoming a BonChef Partner Heading BonChef is a leading hospitality uni…" at bounding box center [448, 237] width 476 height 60
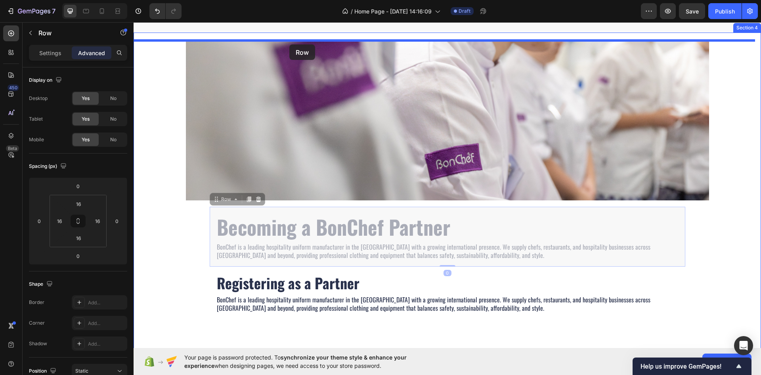
drag, startPoint x: 213, startPoint y: 199, endPoint x: 289, endPoint y: 44, distance: 172.4
click at [289, 44] on div "Header Welcome to our one-stop shop for BonChef Partners Heading Discover our c…" at bounding box center [448, 359] width 628 height 1229
type input "16"
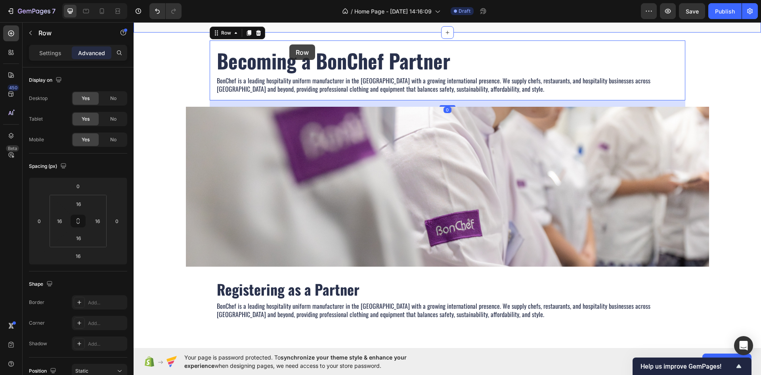
scroll to position [264, 0]
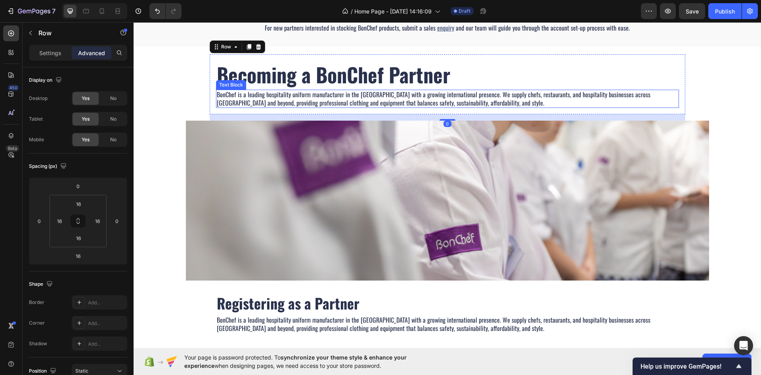
click at [193, 90] on div "⁠⁠⁠⁠⁠⁠⁠ Becoming a BonChef Partner Heading BonChef is a leading hospitality uni…" at bounding box center [448, 206] width 628 height 304
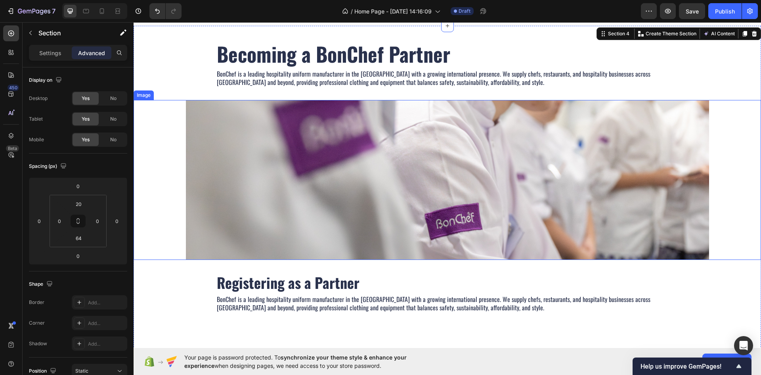
scroll to position [303, 0]
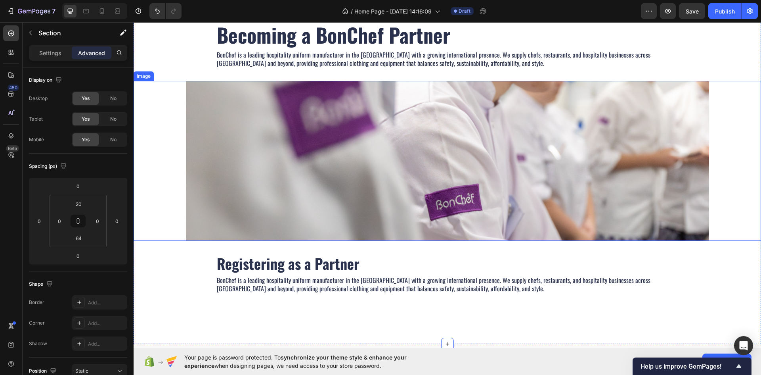
click at [316, 147] on img at bounding box center [447, 161] width 523 height 160
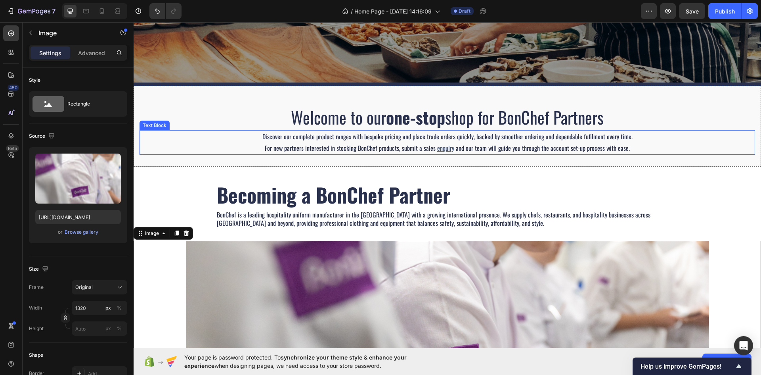
scroll to position [198, 0]
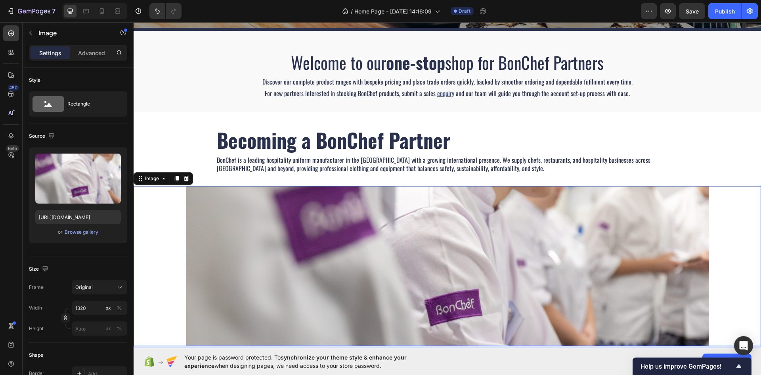
click at [202, 196] on img at bounding box center [447, 266] width 523 height 160
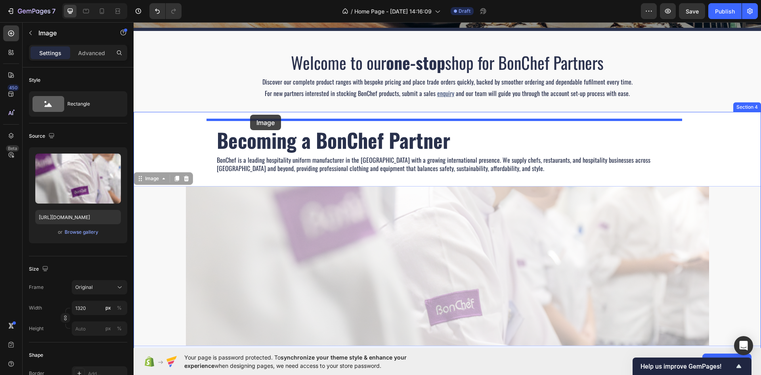
drag, startPoint x: 139, startPoint y: 178, endPoint x: 250, endPoint y: 115, distance: 127.9
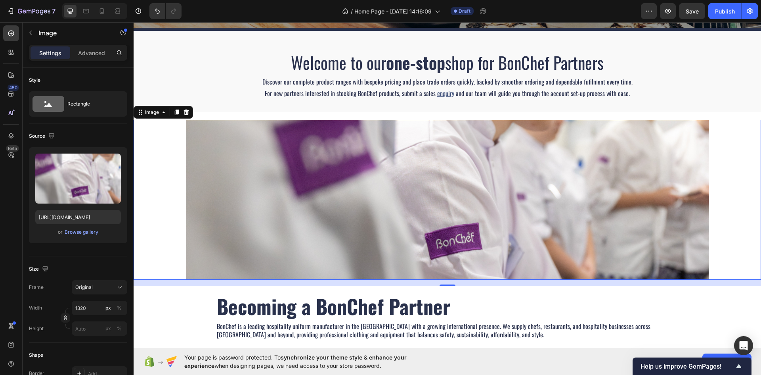
click at [153, 252] on div at bounding box center [448, 200] width 628 height 160
click at [159, 308] on div "Image 16 ⁠⁠⁠⁠⁠⁠⁠ Becoming a BonChef Partner Heading BonChef is a leading hospit…" at bounding box center [448, 272] width 628 height 304
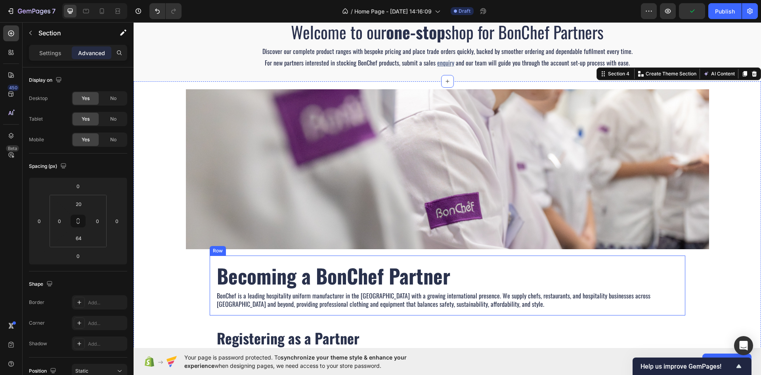
scroll to position [238, 0]
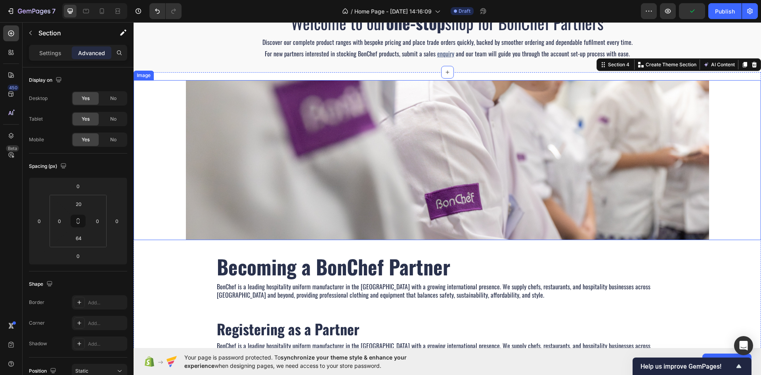
click at [223, 168] on img at bounding box center [447, 160] width 523 height 160
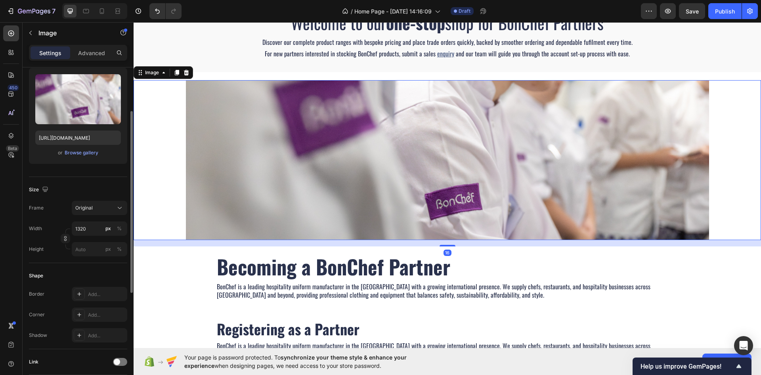
scroll to position [198, 0]
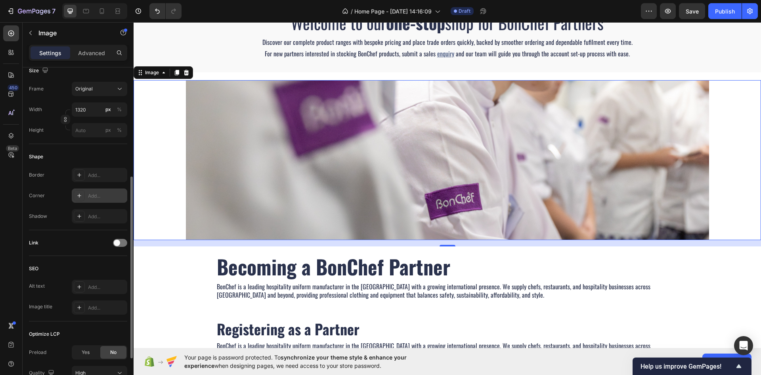
click at [80, 195] on icon at bounding box center [79, 195] width 6 height 6
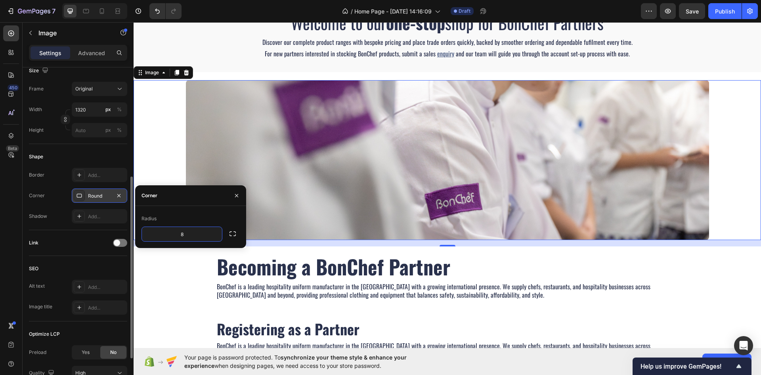
click at [158, 164] on div at bounding box center [448, 160] width 628 height 160
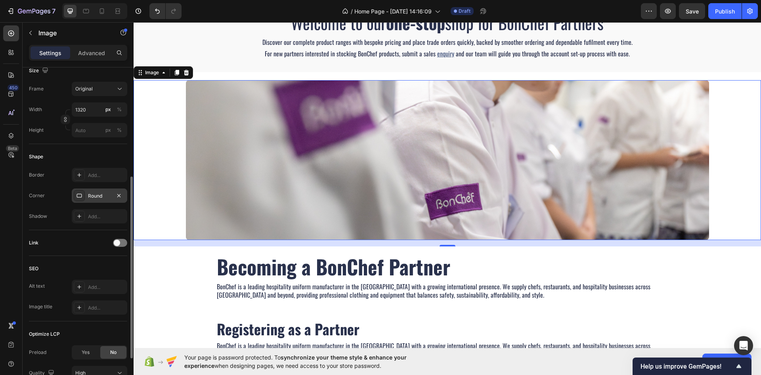
click at [179, 283] on div "Image 16 ⁠⁠⁠⁠⁠⁠⁠ Becoming a BonChef Partner Heading BonChef is a leading hospit…" at bounding box center [448, 232] width 628 height 304
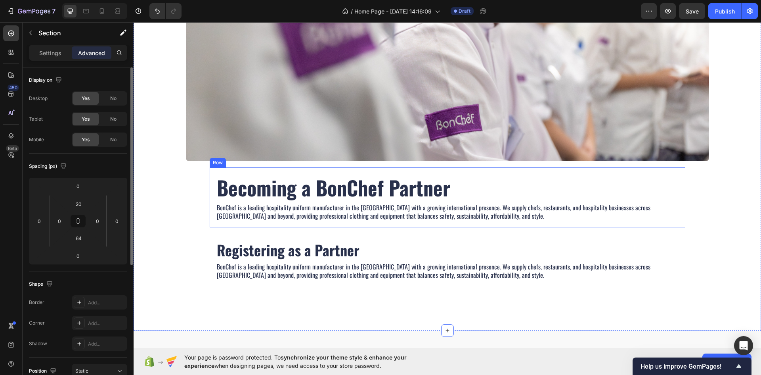
scroll to position [317, 0]
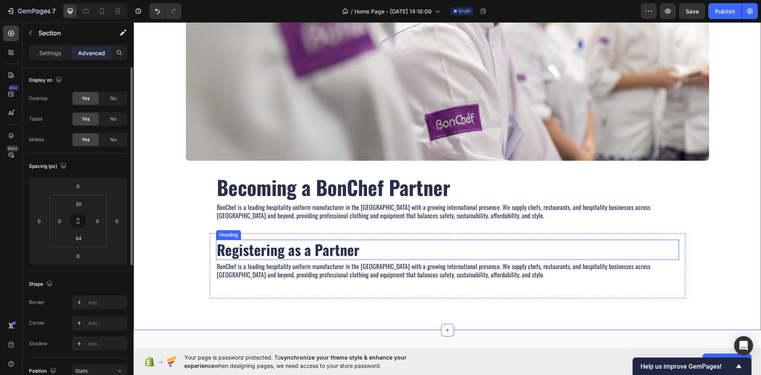
click at [312, 251] on p "Registering as a Partner" at bounding box center [448, 249] width 462 height 19
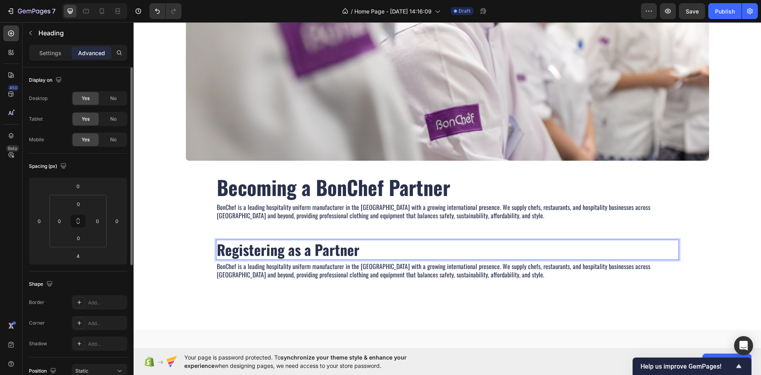
click at [267, 251] on p "Registering as a Partner" at bounding box center [448, 249] width 462 height 19
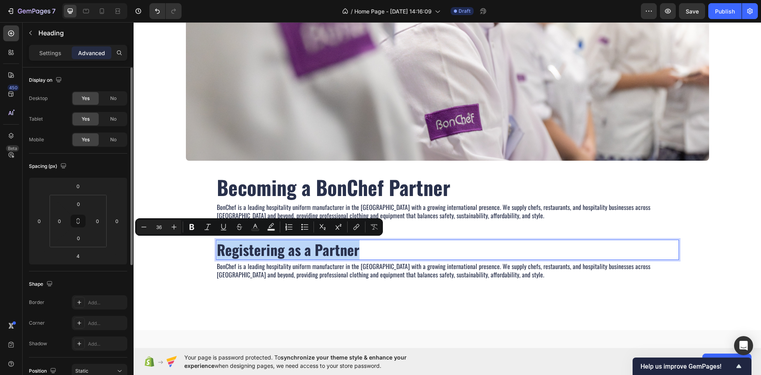
click at [267, 251] on p "Registering as a Partner" at bounding box center [448, 249] width 462 height 19
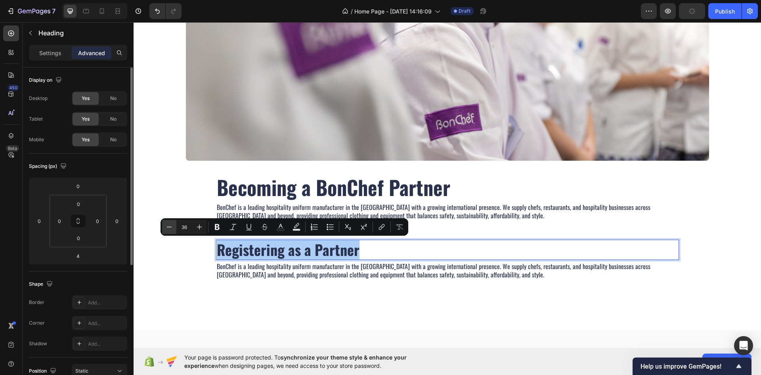
click at [172, 230] on icon "Editor contextual toolbar" at bounding box center [169, 227] width 8 height 8
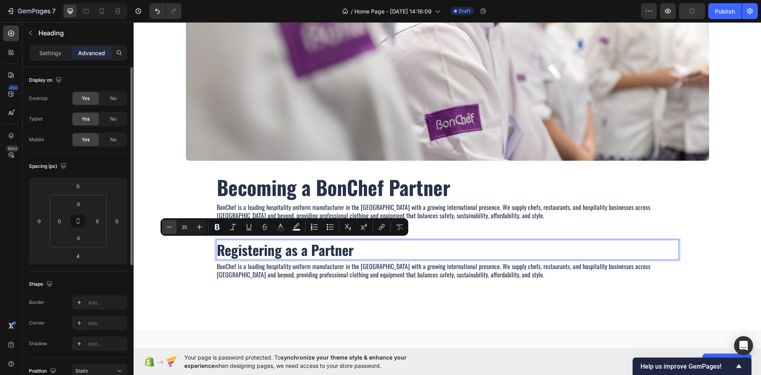
click at [172, 230] on icon "Editor contextual toolbar" at bounding box center [169, 227] width 8 height 8
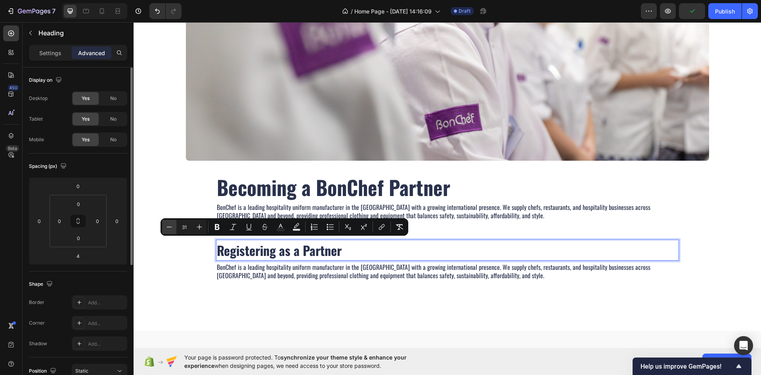
type input "30"
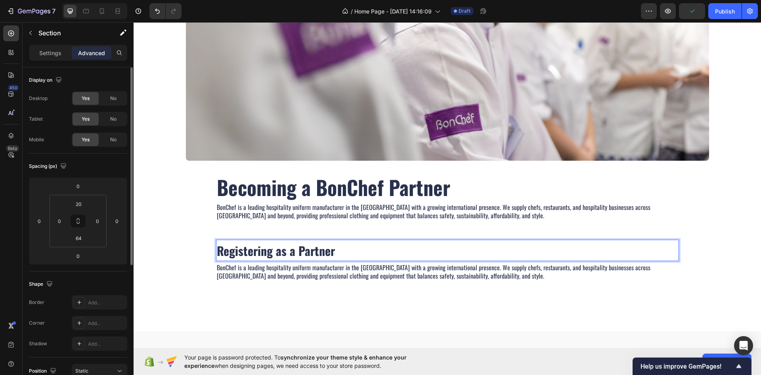
click at [200, 281] on div "Image ⁠⁠⁠⁠⁠⁠⁠ Becoming a BonChef Partner Heading BonChef is a leading hospitali…" at bounding box center [448, 153] width 628 height 305
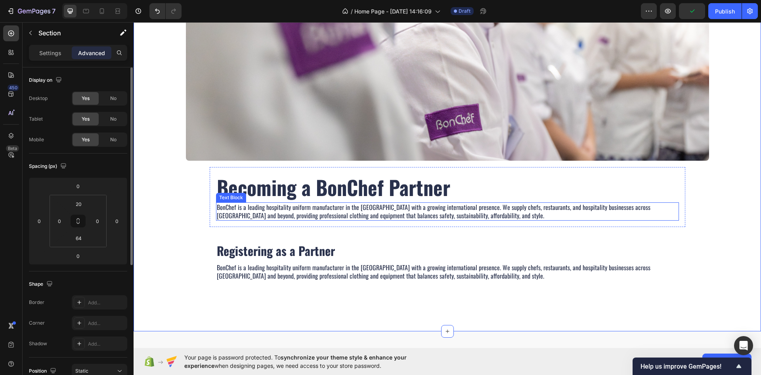
click at [308, 216] on p "BonChef is a leading hospitality uniform manufacturer in the [GEOGRAPHIC_DATA] …" at bounding box center [448, 211] width 462 height 17
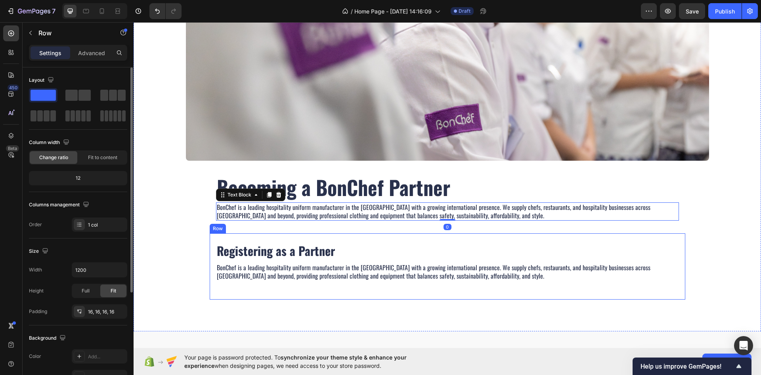
click at [426, 237] on div "⁠⁠⁠⁠⁠⁠⁠ Registering as a Partner Heading BonChef is a leading hospitality unifo…" at bounding box center [448, 266] width 476 height 66
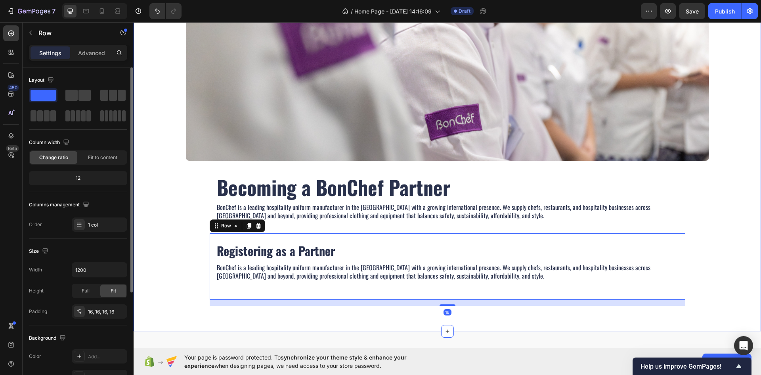
click at [422, 226] on div "⁠⁠⁠⁠⁠⁠⁠ Becoming a BonChef Partner Heading BonChef is a leading hospitality uni…" at bounding box center [448, 197] width 476 height 60
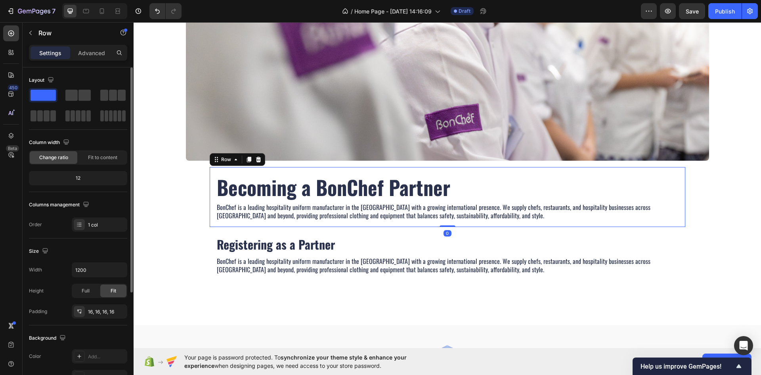
drag, startPoint x: 443, startPoint y: 233, endPoint x: 425, endPoint y: 216, distance: 24.1
click at [445, 213] on div "⁠⁠⁠⁠⁠⁠⁠ Becoming a BonChef Partner Heading BonChef is a leading hospitality uni…" at bounding box center [448, 197] width 476 height 60
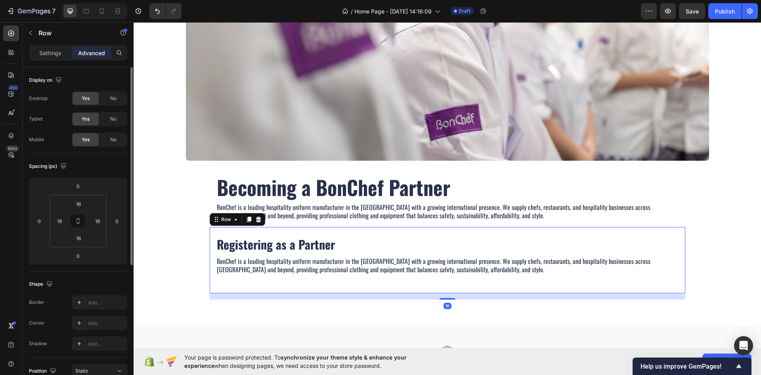
click at [269, 230] on div "⁠⁠⁠⁠⁠⁠⁠ Registering as a Partner Heading BonChef is a leading hospitality unifo…" at bounding box center [448, 260] width 476 height 66
click at [80, 208] on input "16" at bounding box center [79, 204] width 16 height 12
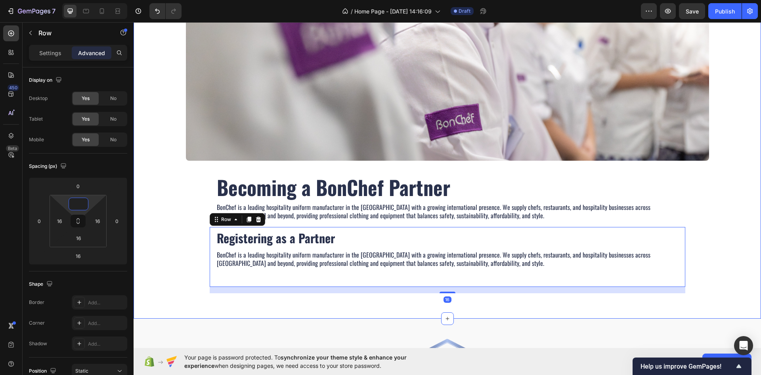
click at [170, 242] on div "Image ⁠⁠⁠⁠⁠⁠⁠ Becoming a BonChef Partner Heading BonChef is a leading hospitali…" at bounding box center [448, 147] width 628 height 292
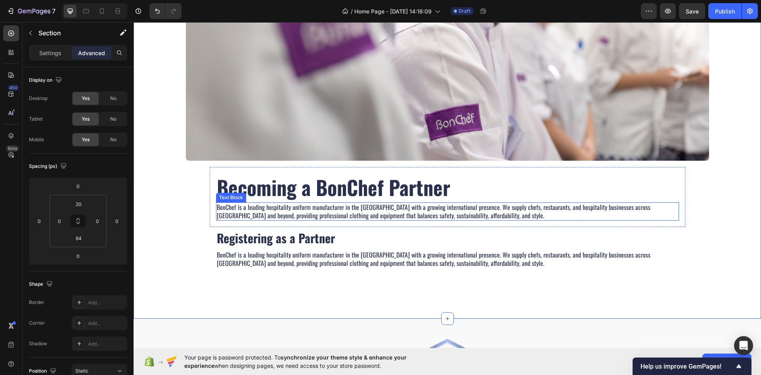
click at [266, 213] on p "BonChef is a leading hospitality uniform manufacturer in the [GEOGRAPHIC_DATA] …" at bounding box center [448, 211] width 462 height 17
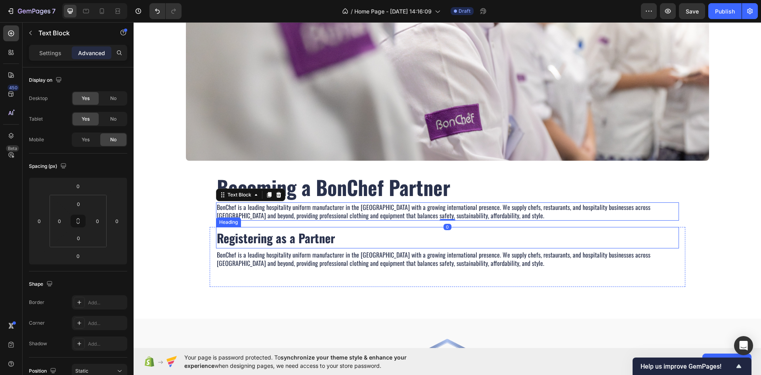
click at [259, 259] on p "BonChef is a leading hospitality uniform manufacturer in the [GEOGRAPHIC_DATA] …" at bounding box center [448, 259] width 462 height 17
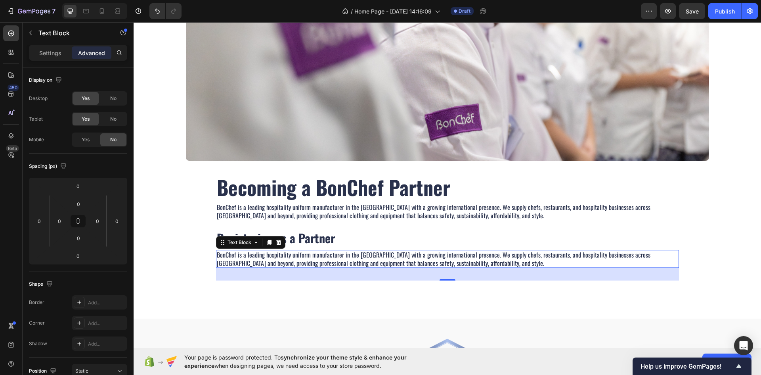
click at [259, 259] on p "BonChef is a leading hospitality uniform manufacturer in the [GEOGRAPHIC_DATA] …" at bounding box center [448, 259] width 462 height 17
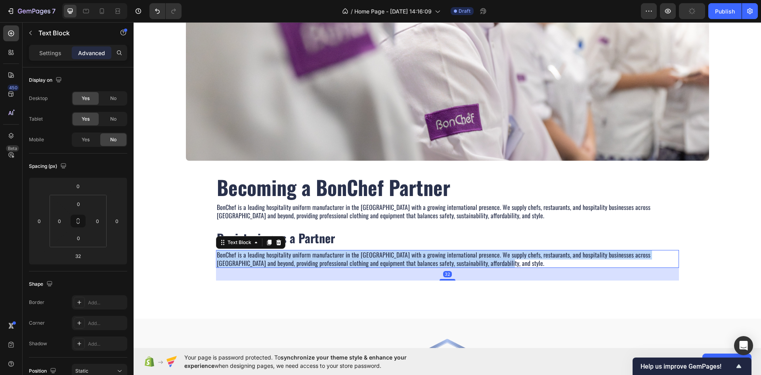
click at [259, 259] on p "BonChef is a leading hospitality uniform manufacturer in the [GEOGRAPHIC_DATA] …" at bounding box center [448, 259] width 462 height 17
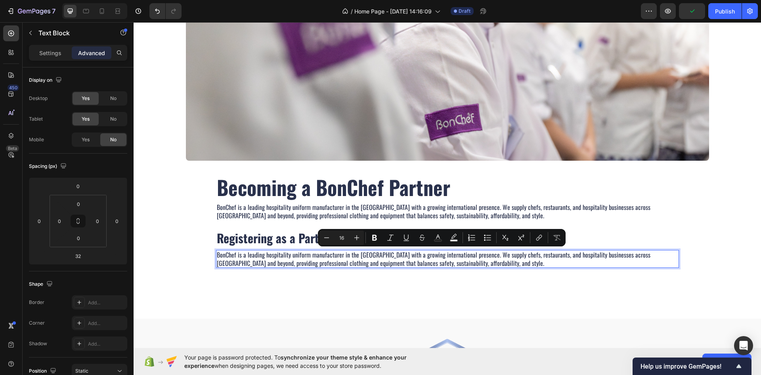
click at [250, 215] on p "BonChef is a leading hospitality uniform manufacturer in the [GEOGRAPHIC_DATA] …" at bounding box center [448, 211] width 462 height 17
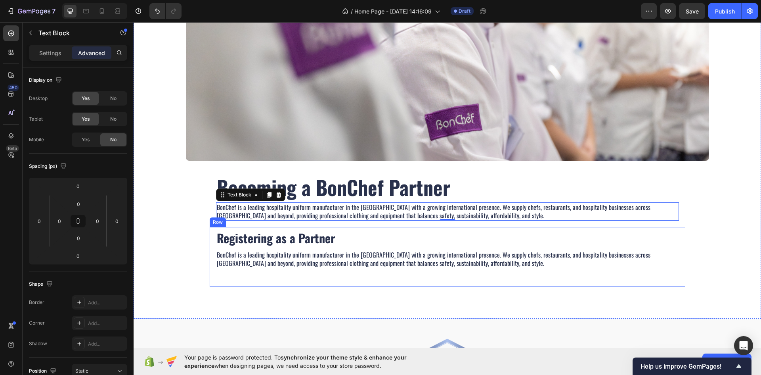
click at [201, 265] on div "Image ⁠⁠⁠⁠⁠⁠⁠ Becoming a BonChef Partner Heading BonChef is a leading hospitali…" at bounding box center [448, 147] width 628 height 292
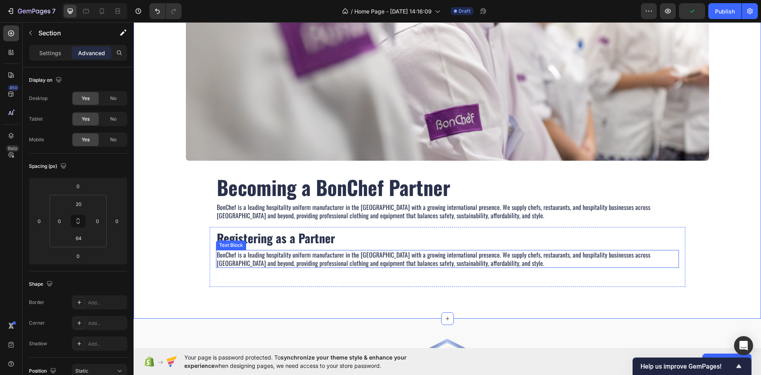
click at [266, 257] on p "BonChef is a leading hospitality uniform manufacturer in the [GEOGRAPHIC_DATA] …" at bounding box center [448, 259] width 462 height 17
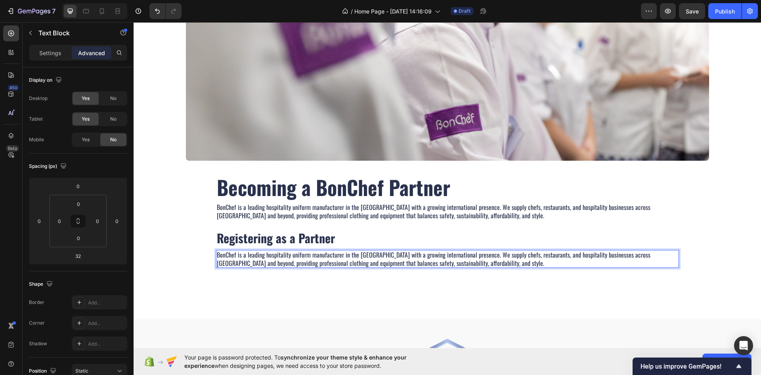
click at [267, 256] on p "BonChef is a leading hospitality uniform manufacturer in the [GEOGRAPHIC_DATA] …" at bounding box center [448, 259] width 462 height 17
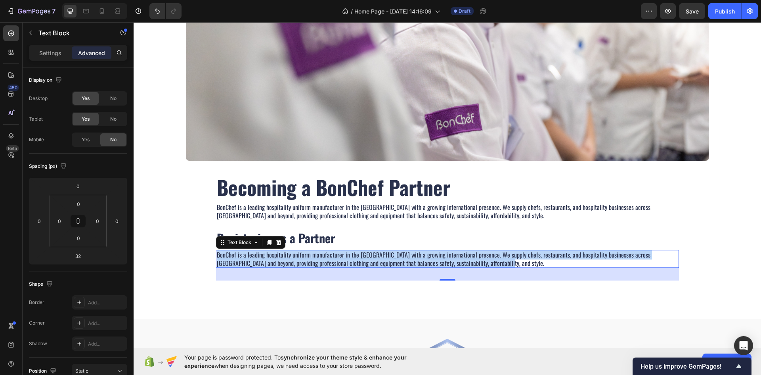
click at [280, 263] on p "BonChef is a leading hospitality uniform manufacturer in the [GEOGRAPHIC_DATA] …" at bounding box center [448, 259] width 462 height 17
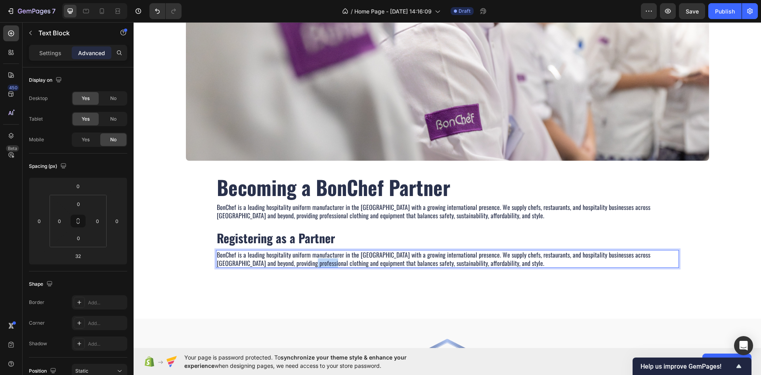
click at [280, 263] on p "BonChef is a leading hospitality uniform manufacturer in the [GEOGRAPHIC_DATA] …" at bounding box center [448, 259] width 462 height 17
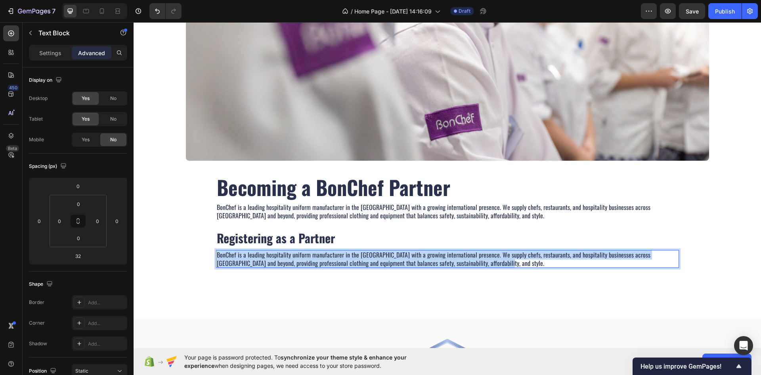
click at [280, 263] on p "BonChef is a leading hospitality uniform manufacturer in the [GEOGRAPHIC_DATA] …" at bounding box center [448, 259] width 462 height 17
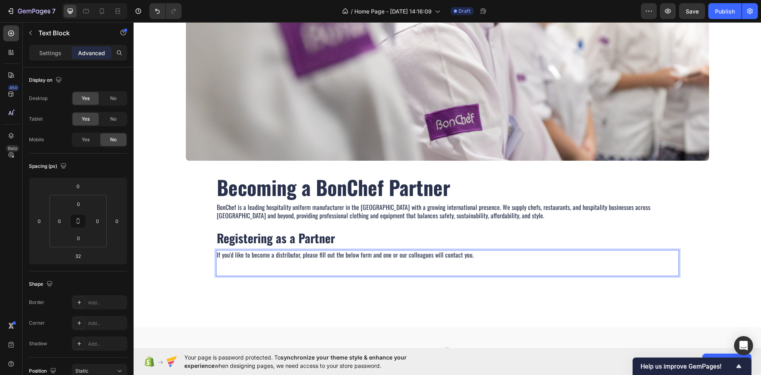
click at [246, 270] on p "Rich Text Editor. Editing area: main" at bounding box center [448, 267] width 462 height 17
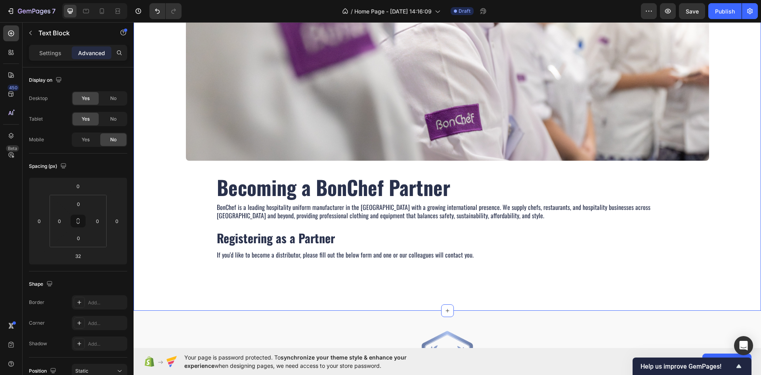
click at [239, 287] on div "Image ⁠⁠⁠⁠⁠⁠⁠ Becoming a BonChef Partner Heading BonChef is a leading hospitali…" at bounding box center [448, 152] width 628 height 318
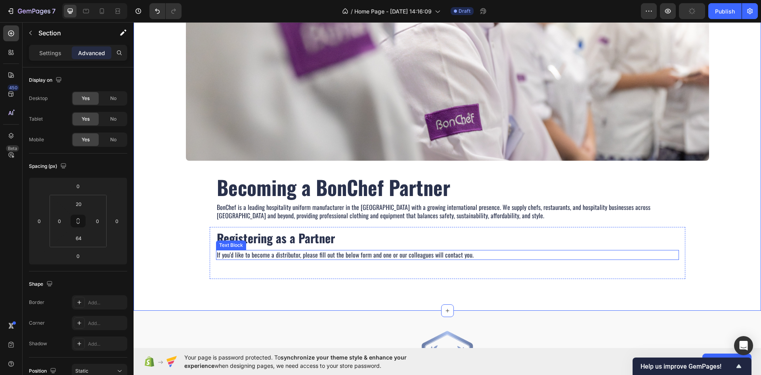
click at [335, 258] on p "If you'd like to become a distributor, please fill out the below form and one o…" at bounding box center [448, 255] width 462 height 8
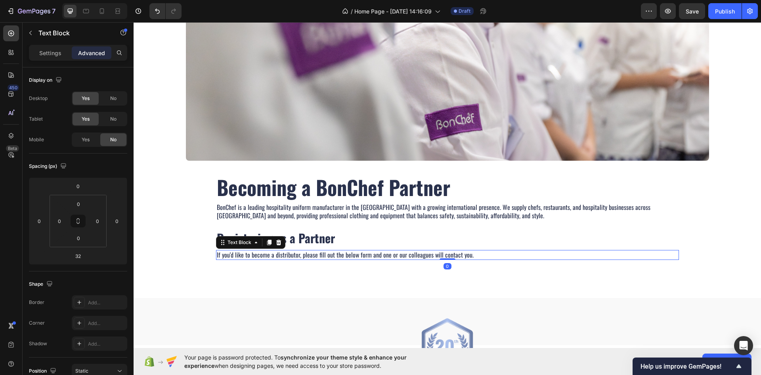
drag, startPoint x: 449, startPoint y: 271, endPoint x: 454, endPoint y: 256, distance: 16.1
click at [454, 256] on div "If you'd like to become a distributor, please fill out the below form and one o…" at bounding box center [447, 255] width 463 height 10
type input "0"
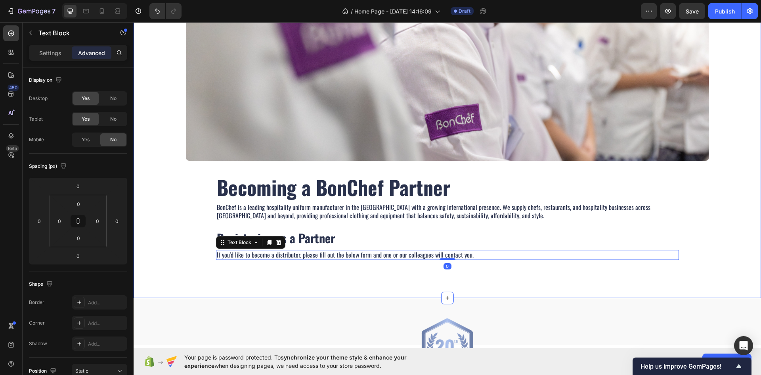
click at [316, 274] on div "Image ⁠⁠⁠⁠⁠⁠⁠ Becoming a BonChef Partner Heading BonChef is a leading hospitali…" at bounding box center [448, 145] width 628 height 305
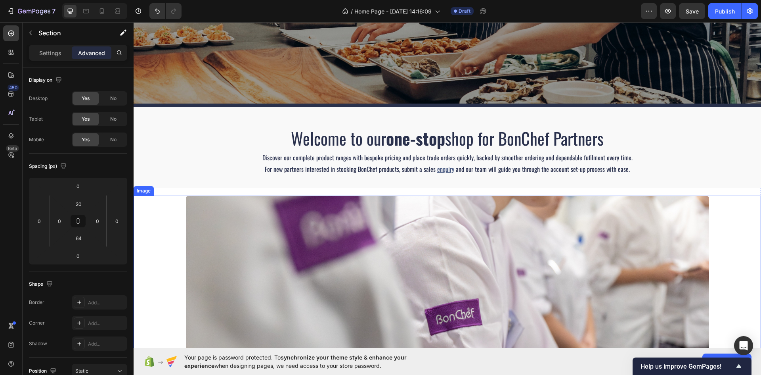
scroll to position [119, 0]
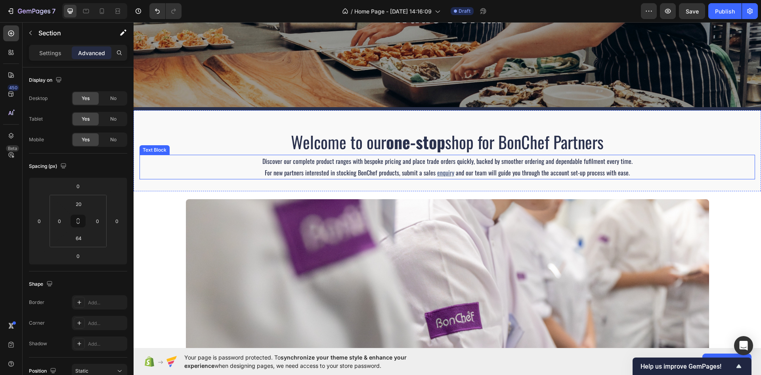
click at [168, 211] on div at bounding box center [448, 279] width 628 height 160
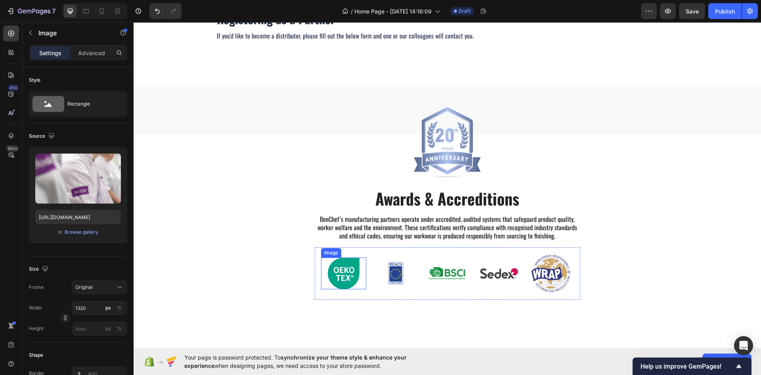
scroll to position [515, 0]
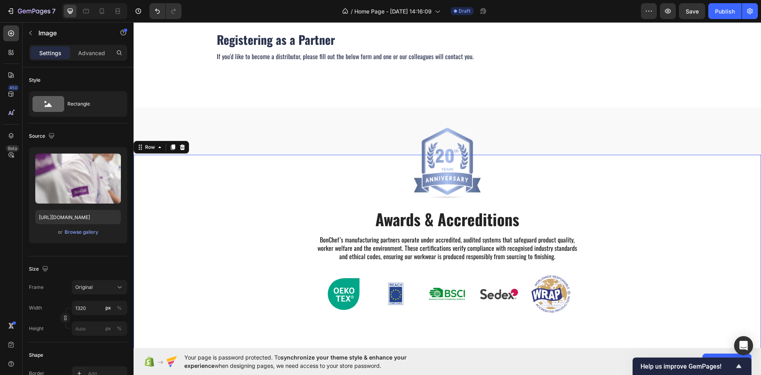
click at [236, 184] on div "Image Awards & Accreditions Heading BonChef’s manufacturing partners operate un…" at bounding box center [448, 240] width 628 height 171
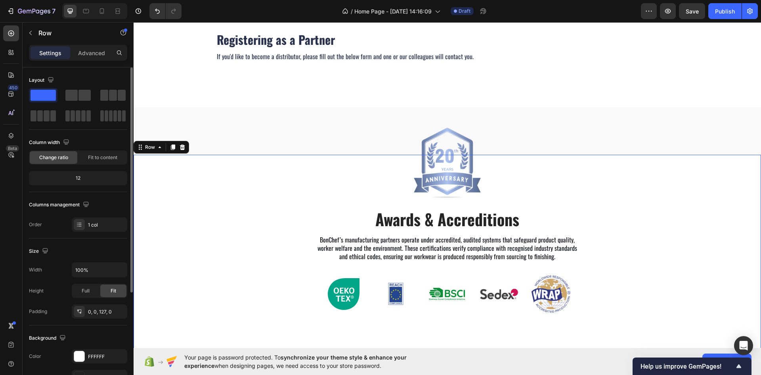
scroll to position [0, 0]
click at [94, 61] on div "Settings Advanced" at bounding box center [78, 56] width 111 height 23
click at [94, 57] on div "Advanced" at bounding box center [92, 52] width 40 height 13
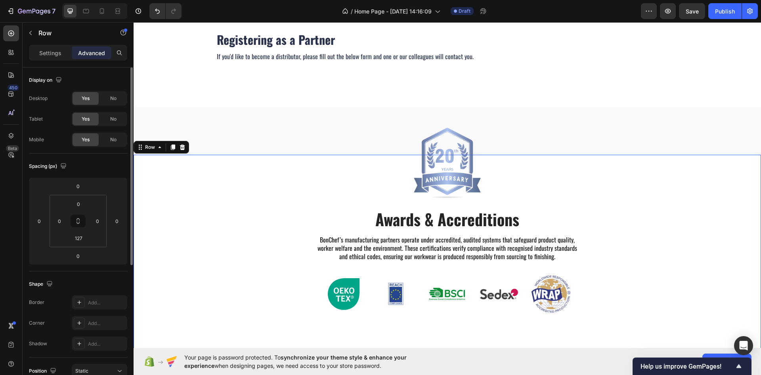
click at [56, 57] on p "Settings" at bounding box center [50, 53] width 22 height 8
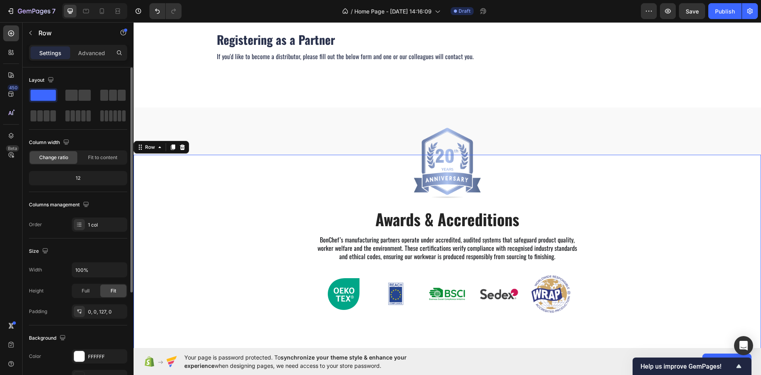
scroll to position [154, 0]
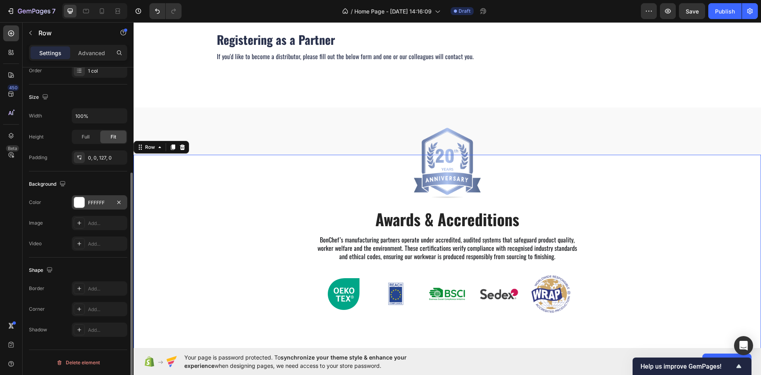
click at [94, 205] on div "FFFFFF" at bounding box center [99, 202] width 23 height 7
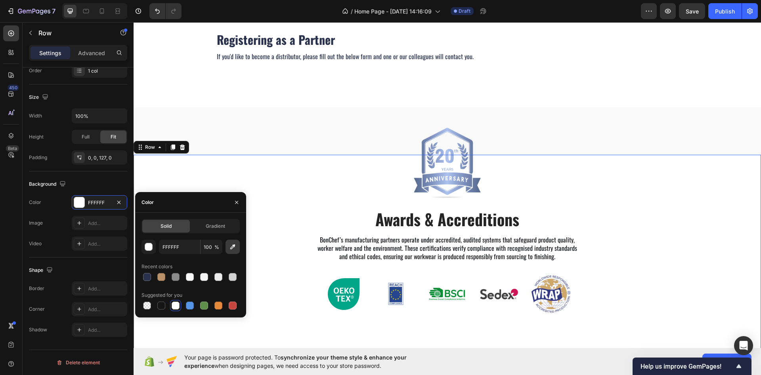
click at [234, 249] on icon "button" at bounding box center [233, 247] width 8 height 8
type input "F9F9F9"
click at [234, 126] on div "Image Awards & Accreditions Heading BonChef’s manufacturing partners operate un…" at bounding box center [448, 241] width 628 height 269
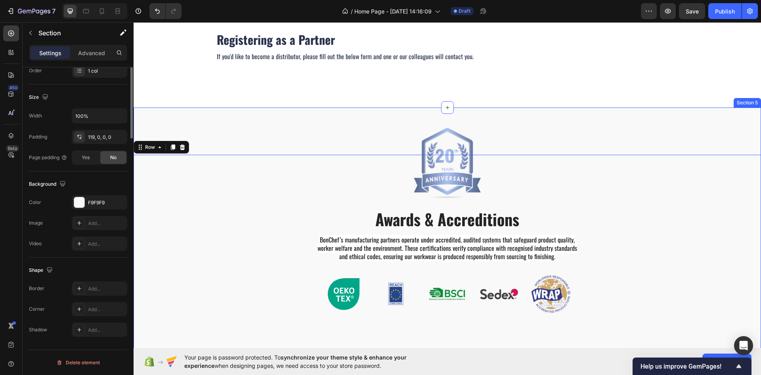
scroll to position [0, 0]
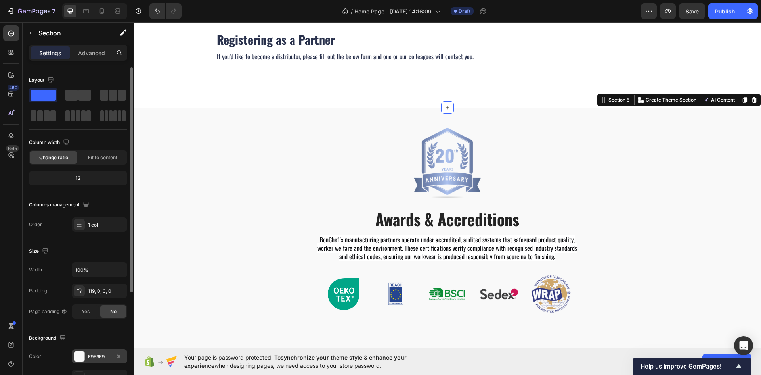
click at [91, 358] on div "F9F9F9" at bounding box center [99, 356] width 23 height 7
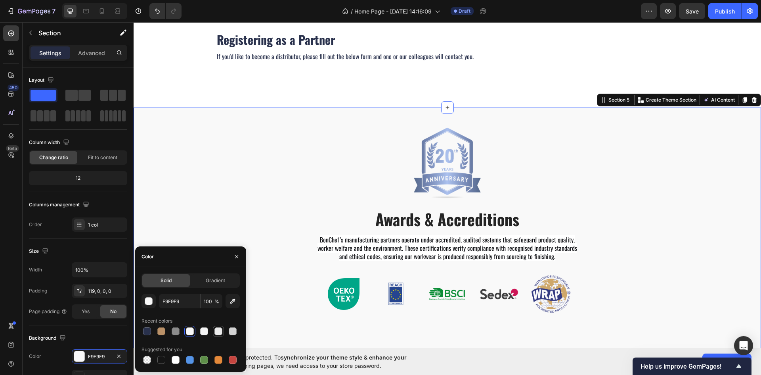
click at [216, 333] on div at bounding box center [219, 331] width 8 height 8
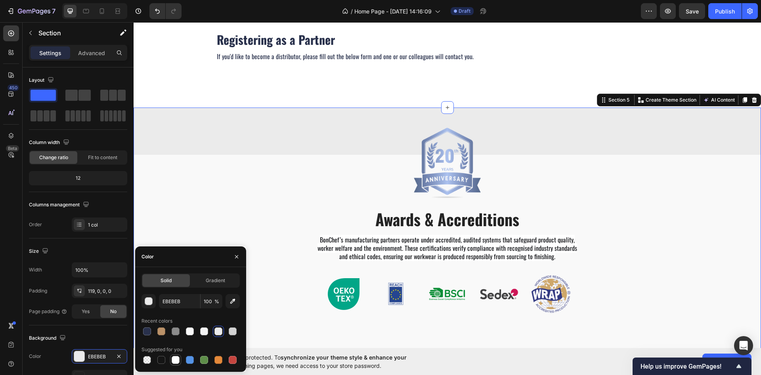
click at [176, 361] on div at bounding box center [176, 360] width 8 height 8
type input "FFFFFF"
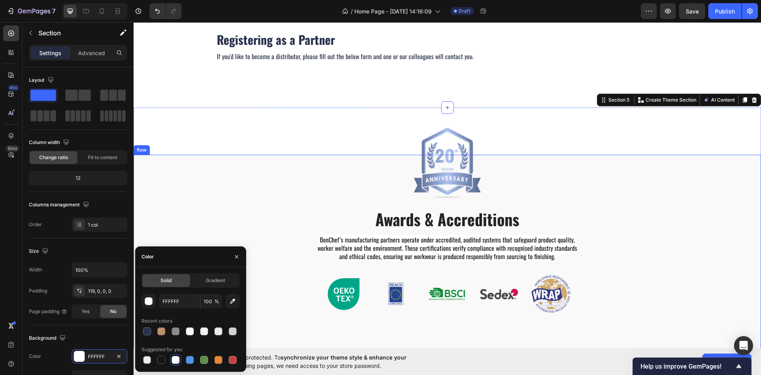
click at [199, 207] on div "Image Awards & Accreditions Heading BonChef’s manufacturing partners operate un…" at bounding box center [448, 240] width 628 height 171
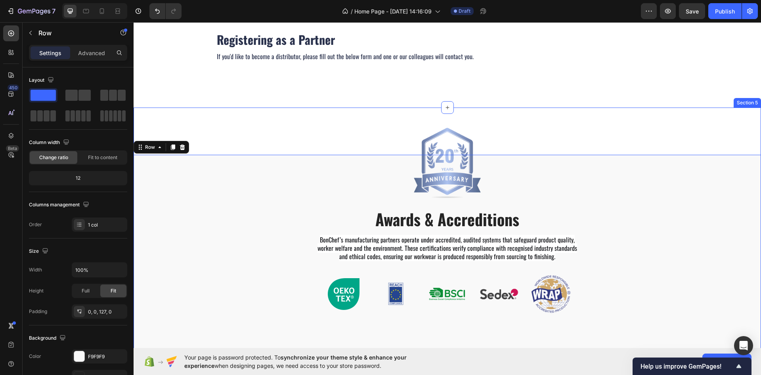
click at [227, 121] on div "Image Awards & Accreditions Heading BonChef’s manufacturing partners operate un…" at bounding box center [448, 241] width 628 height 269
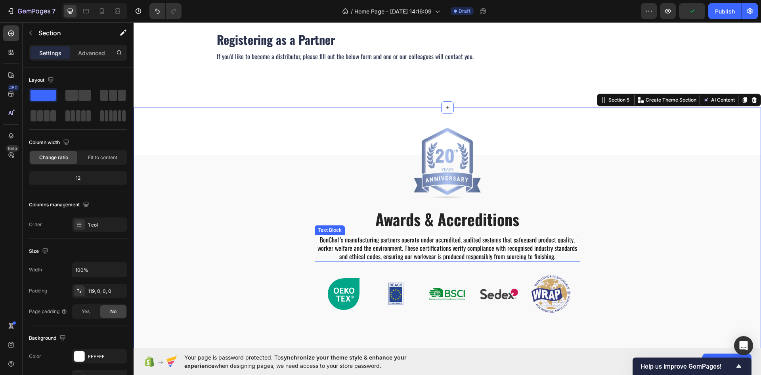
click at [383, 242] on span "BonChef’s manufacturing partners operate under accredited, audited systems that…" at bounding box center [448, 248] width 260 height 26
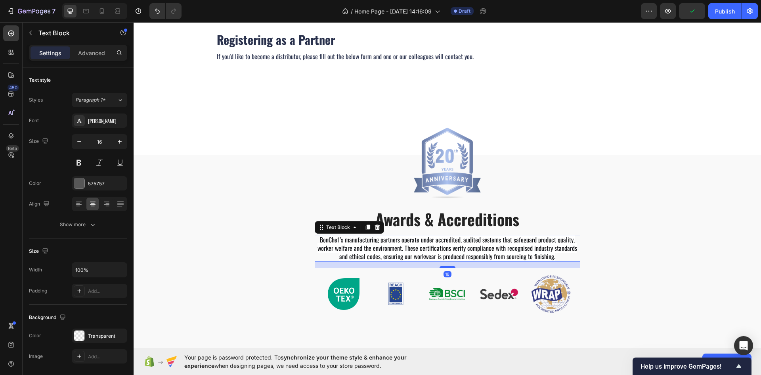
click at [383, 242] on span "BonChef’s manufacturing partners operate under accredited, audited systems that…" at bounding box center [448, 248] width 260 height 26
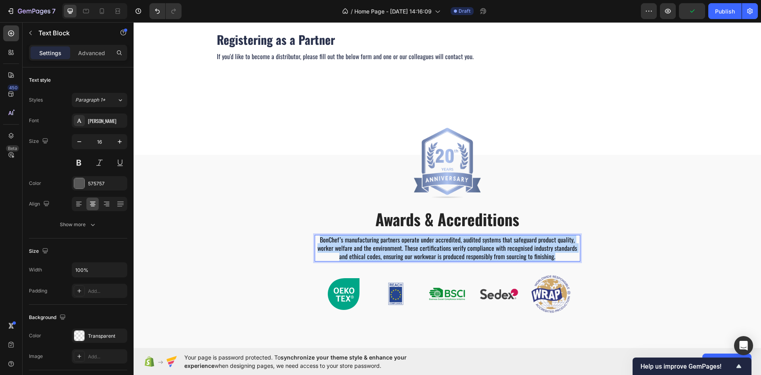
click at [383, 242] on span "BonChef’s manufacturing partners operate under accredited, audited systems that…" at bounding box center [448, 248] width 260 height 26
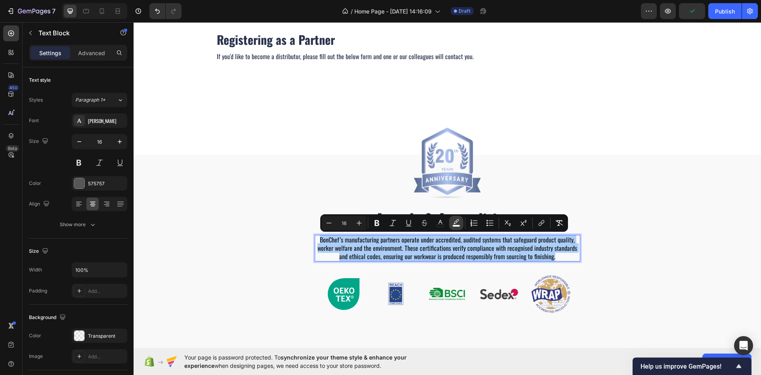
click at [453, 219] on icon "Editor contextual toolbar" at bounding box center [456, 223] width 8 height 8
type input "FFFFFF"
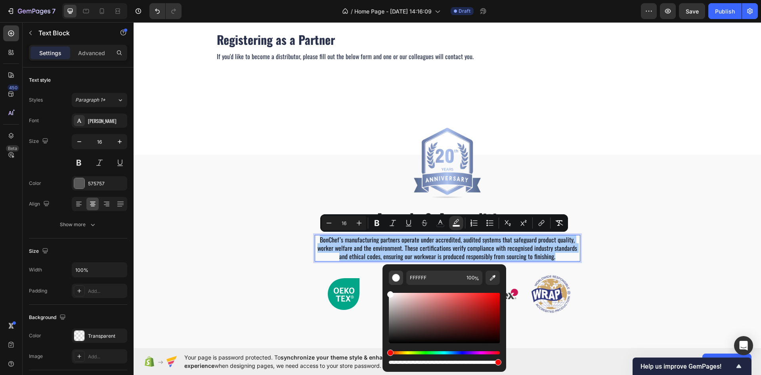
click at [394, 276] on div "Editor contextual toolbar" at bounding box center [396, 278] width 8 height 8
drag, startPoint x: 497, startPoint y: 360, endPoint x: 372, endPoint y: 360, distance: 124.9
click at [372, 0] on body "7 / Home Page - [DATE] 14:16:09 Draft Preview Save Publish 450 Beta Sections(18…" at bounding box center [380, 0] width 761 height 0
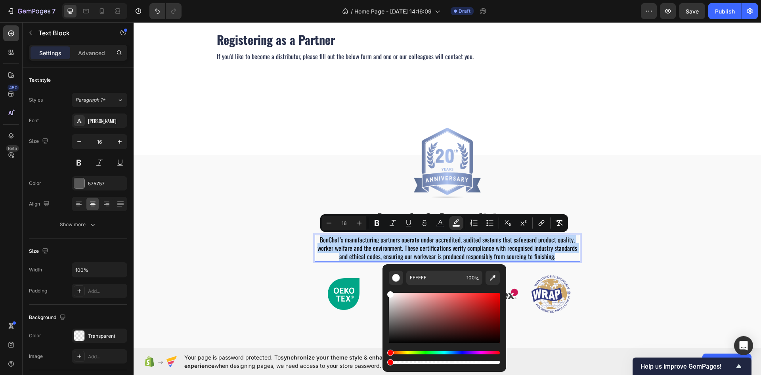
type input "0"
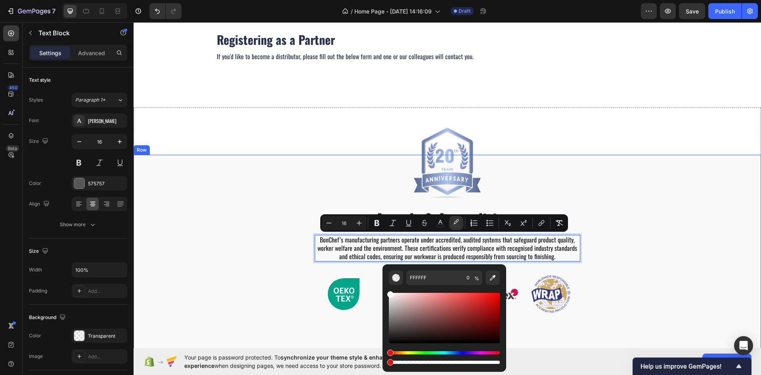
click at [226, 225] on div "Image Awards & Accreditions Heading BonChef’s manufacturing partners operate un…" at bounding box center [448, 240] width 628 height 171
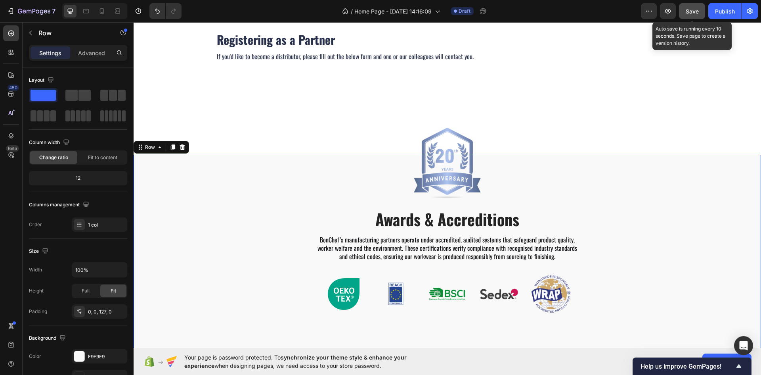
click at [684, 13] on button "Save" at bounding box center [692, 11] width 26 height 16
